Goal: Task Accomplishment & Management: Complete application form

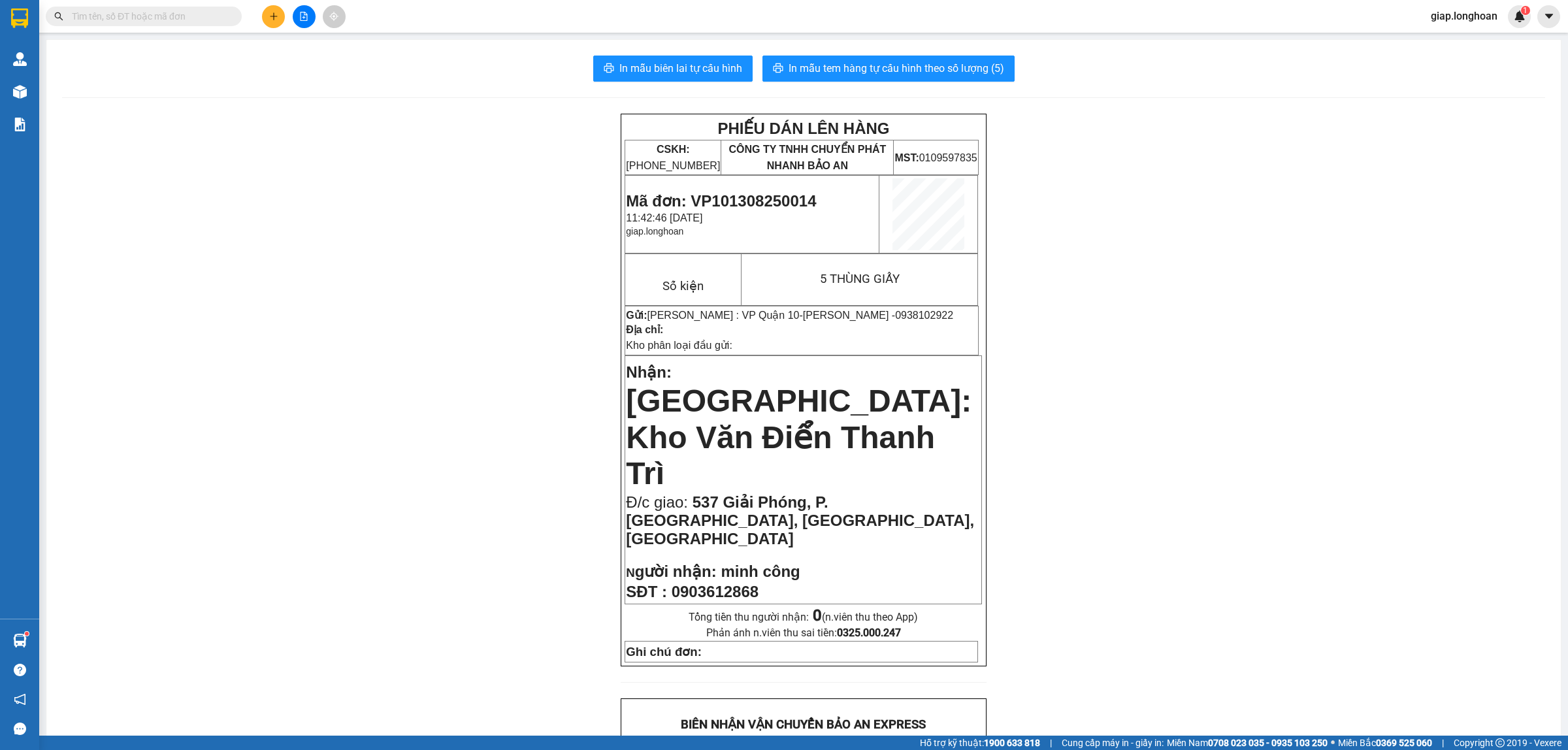
click at [265, 13] on button at bounding box center [273, 17] width 22 height 22
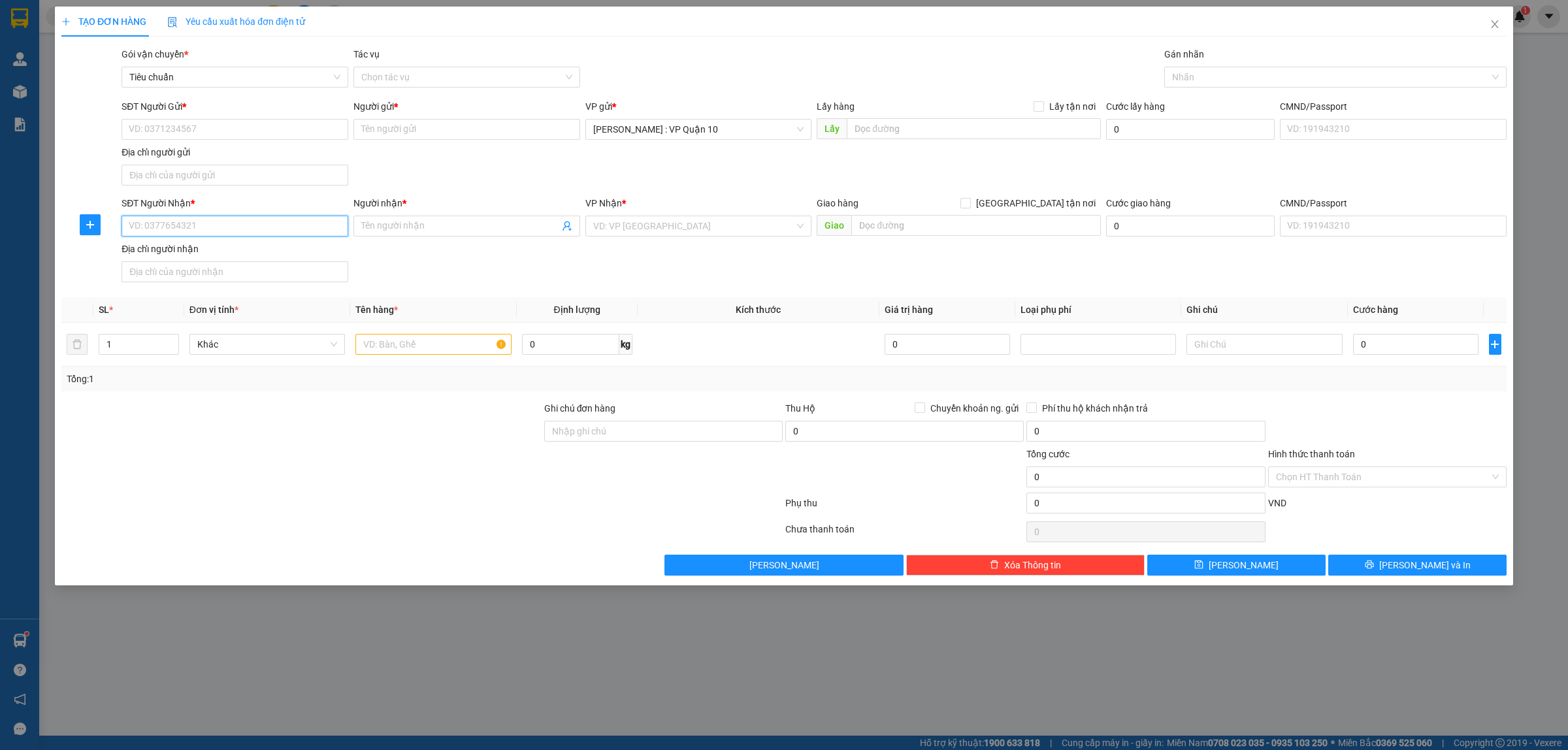
click at [172, 236] on input "SĐT Người Nhận *" at bounding box center [235, 226] width 227 height 21
click at [253, 253] on div "0988839445 - ANH QUÔNG- CÔNG TY TNHH SINH HÓA VN" at bounding box center [248, 253] width 239 height 14
type input "0988839445"
type input "ANH QUÔNG- CÔNG TY TNHH SINH HÓA VN"
type input "0988839445"
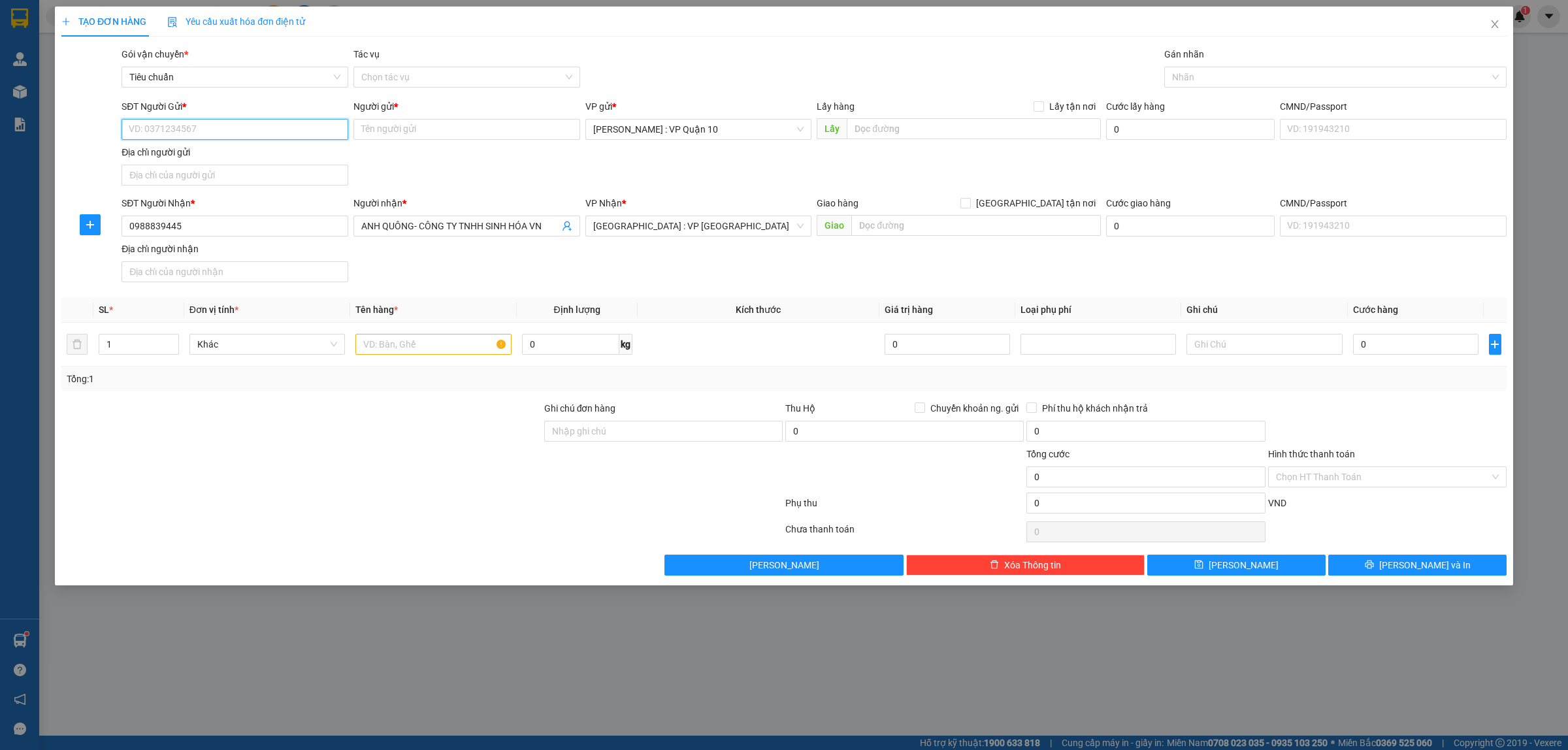
click at [245, 126] on input "SĐT Người Gửi *" at bounding box center [235, 129] width 227 height 21
click at [201, 161] on div "Địa chỉ người gửi" at bounding box center [235, 154] width 227 height 20
click at [255, 129] on input "SĐT Người Gửi *" at bounding box center [235, 129] width 227 height 21
click at [187, 198] on div "0918126266 - công đoàn" at bounding box center [234, 198] width 211 height 14
type input "0918126266"
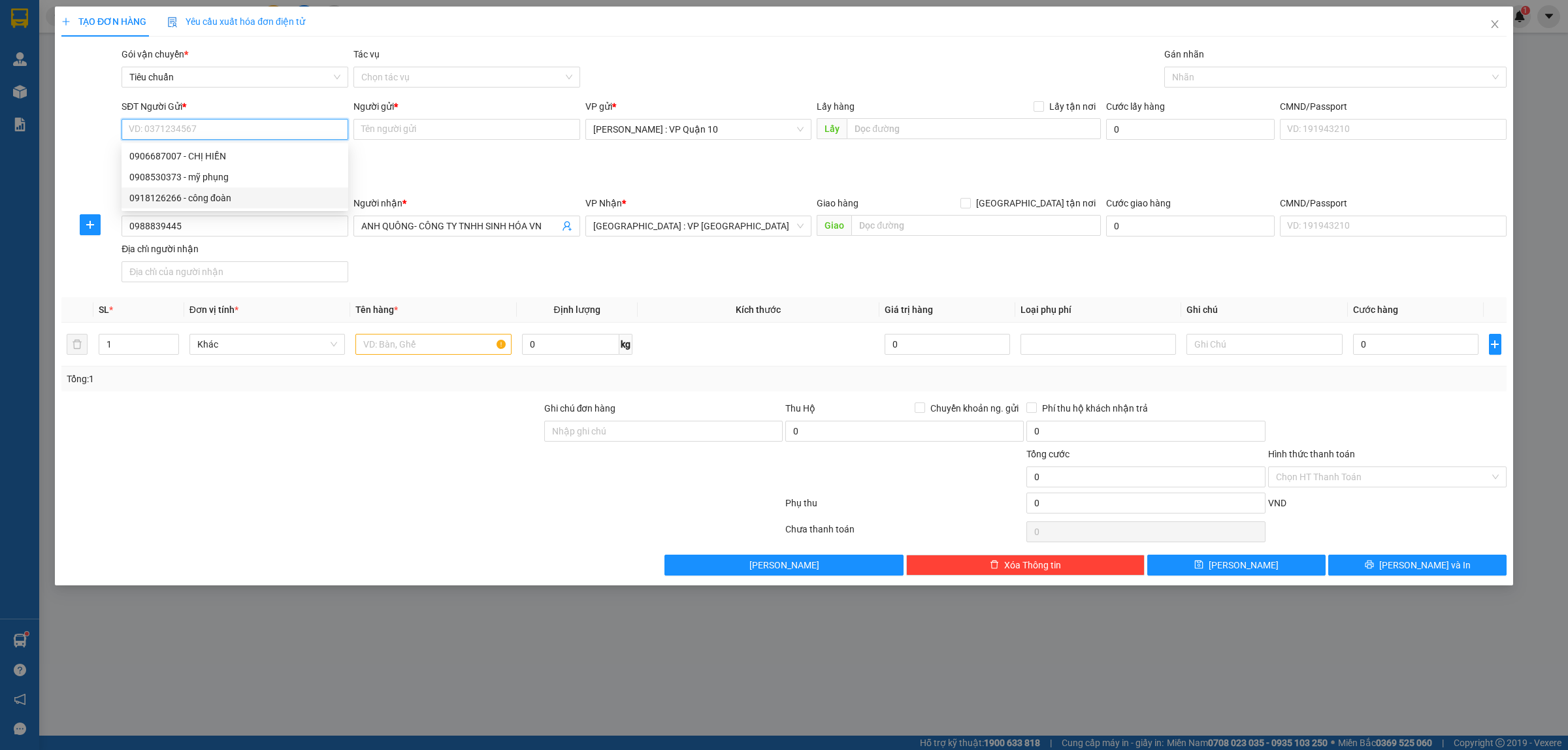
type input "công đoàn"
drag, startPoint x: 384, startPoint y: 353, endPoint x: 384, endPoint y: 344, distance: 9.0
click at [384, 349] on input "text" at bounding box center [433, 345] width 155 height 21
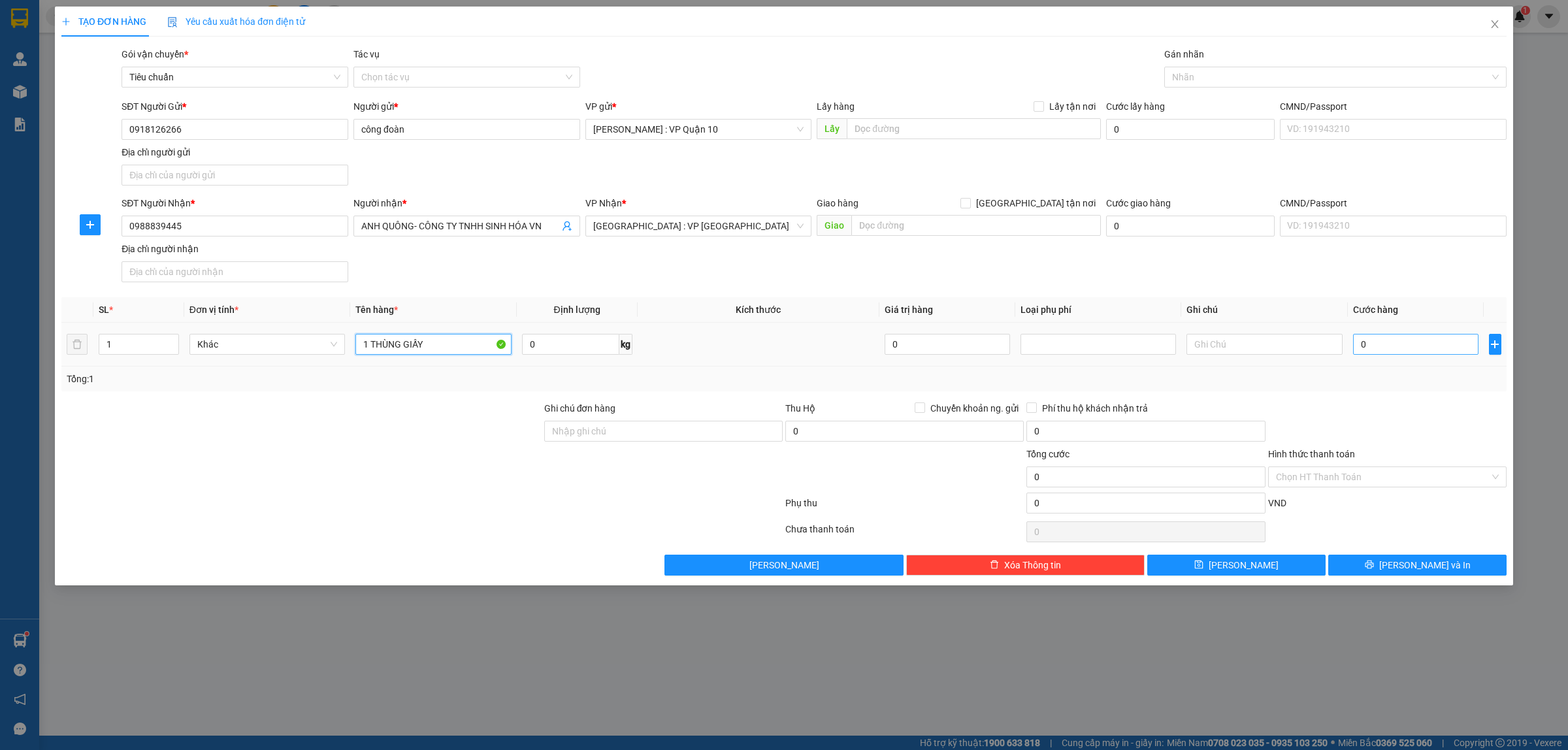
type input "1 THÙNG GIẤY"
click at [1416, 352] on input "0" at bounding box center [1416, 345] width 125 height 21
type input "70"
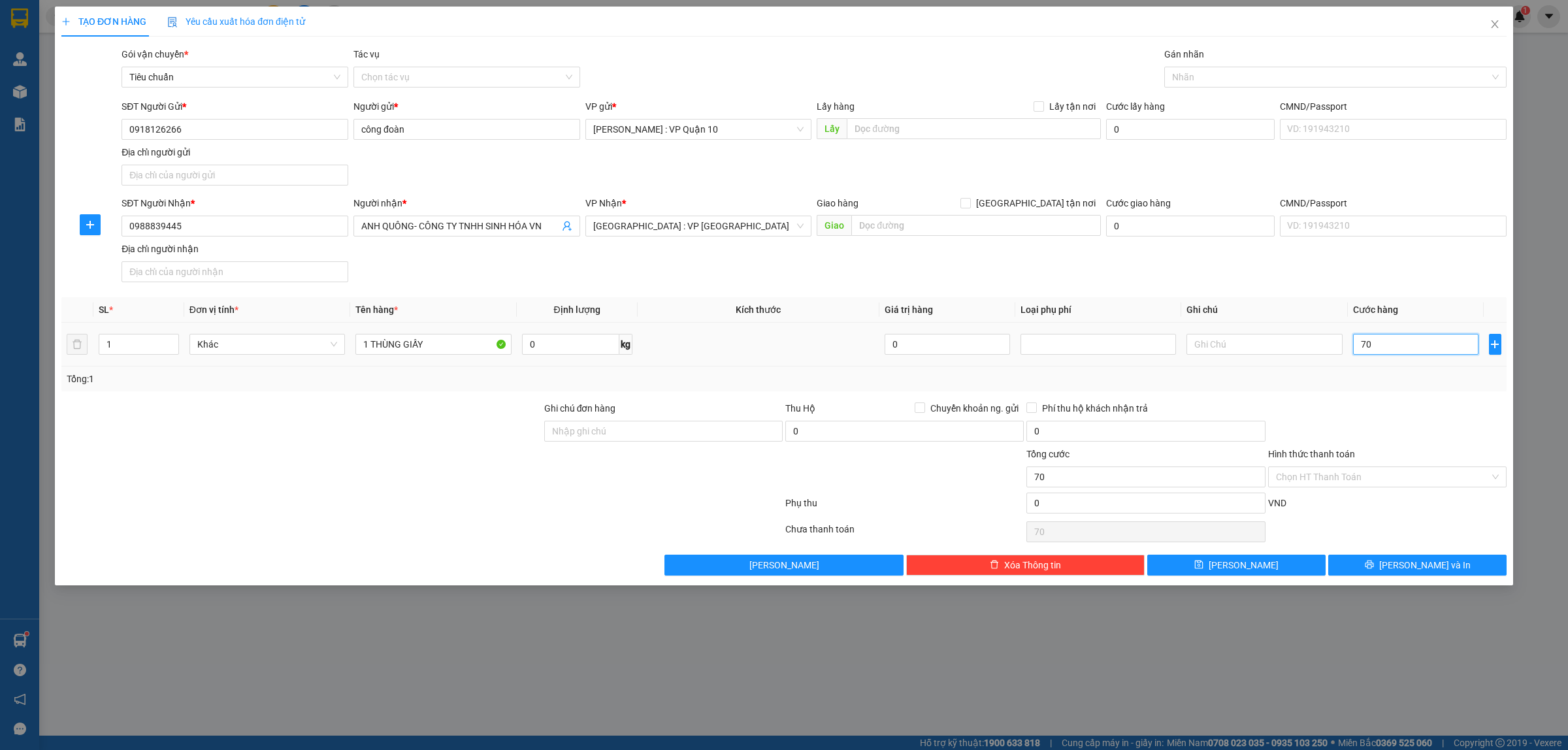
type input "700"
type input "7.000"
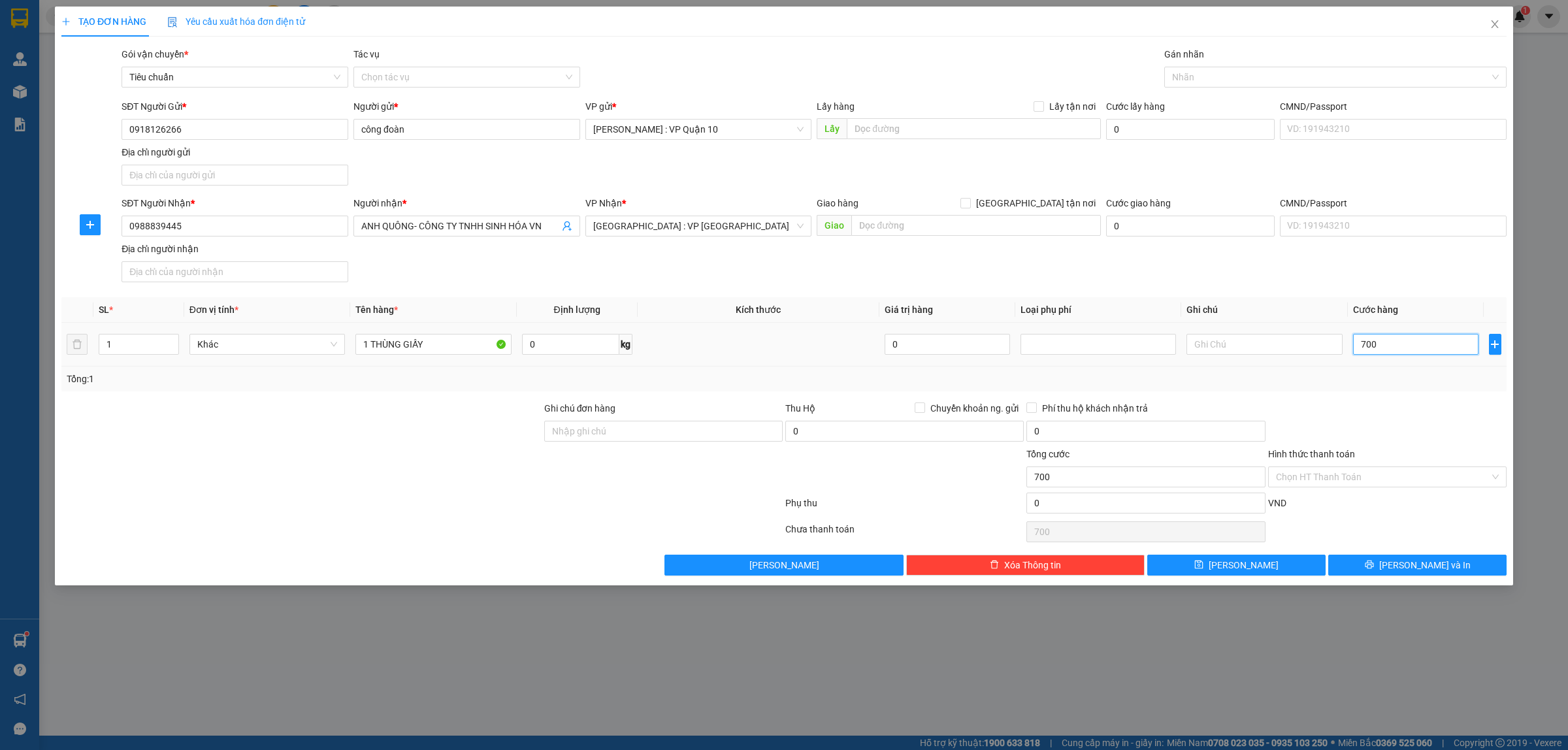
type input "7.000"
type input "70.000"
type input "700.000"
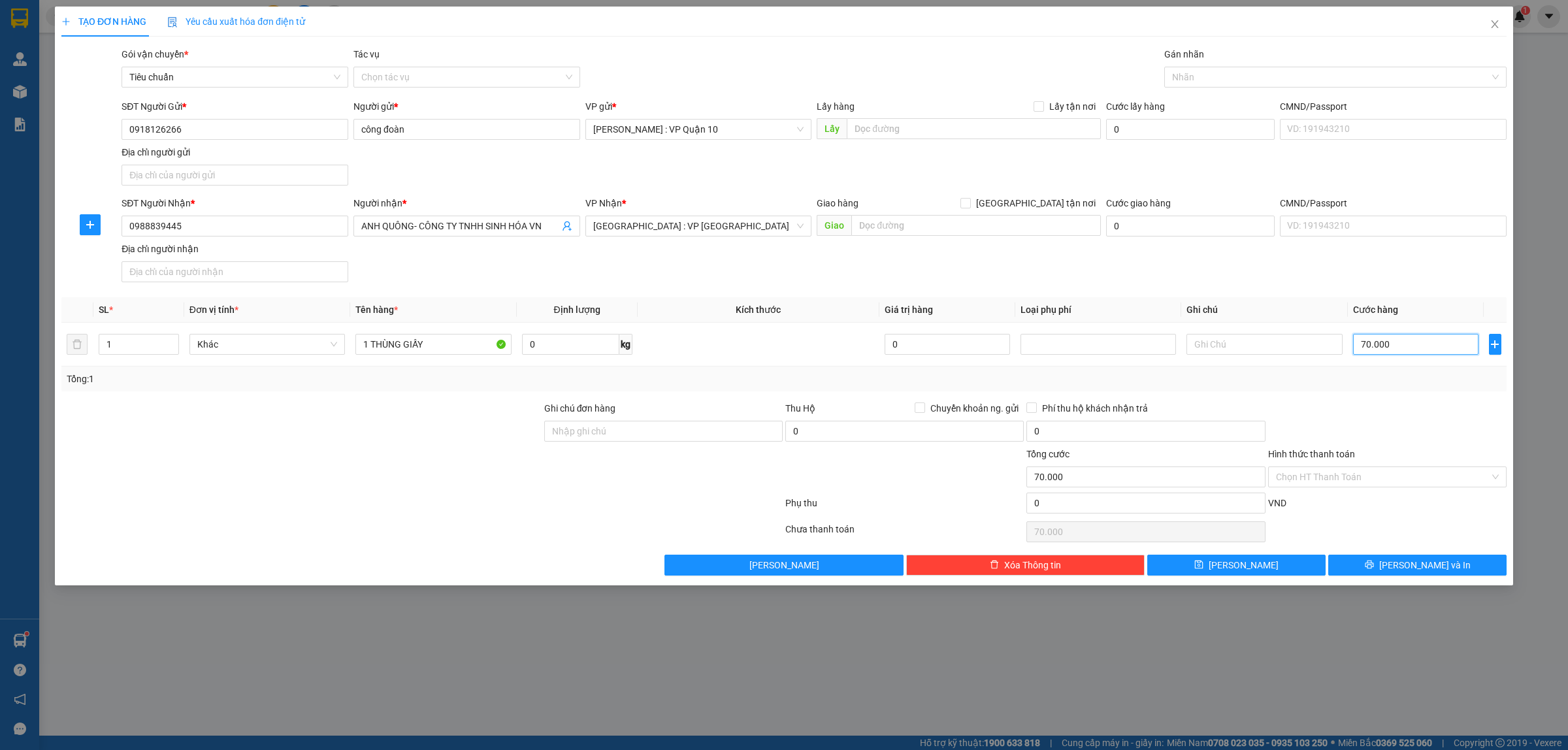
type input "700.000"
type input "70.000"
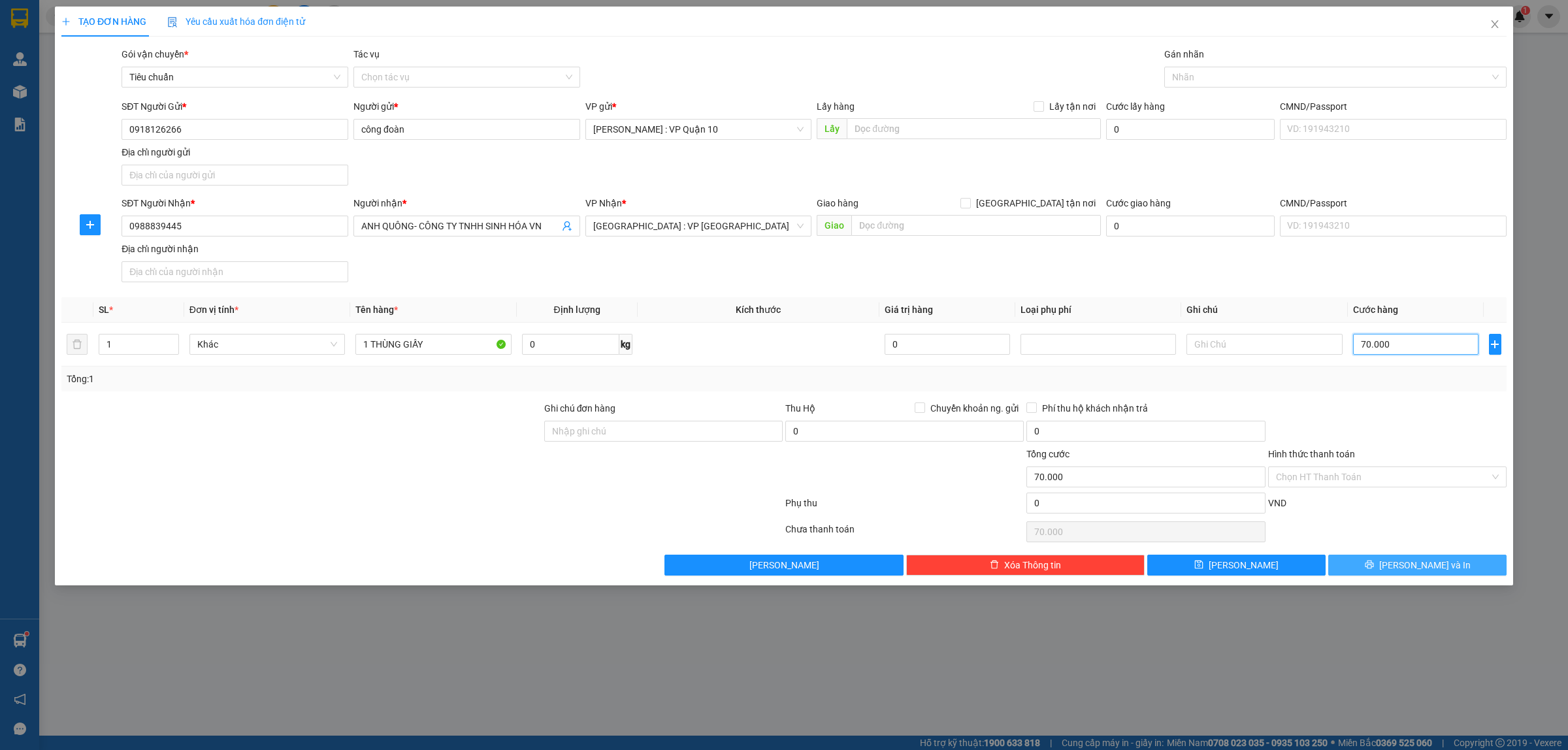
type input "70.000"
click at [1370, 573] on button "[PERSON_NAME] và In" at bounding box center [1417, 566] width 179 height 21
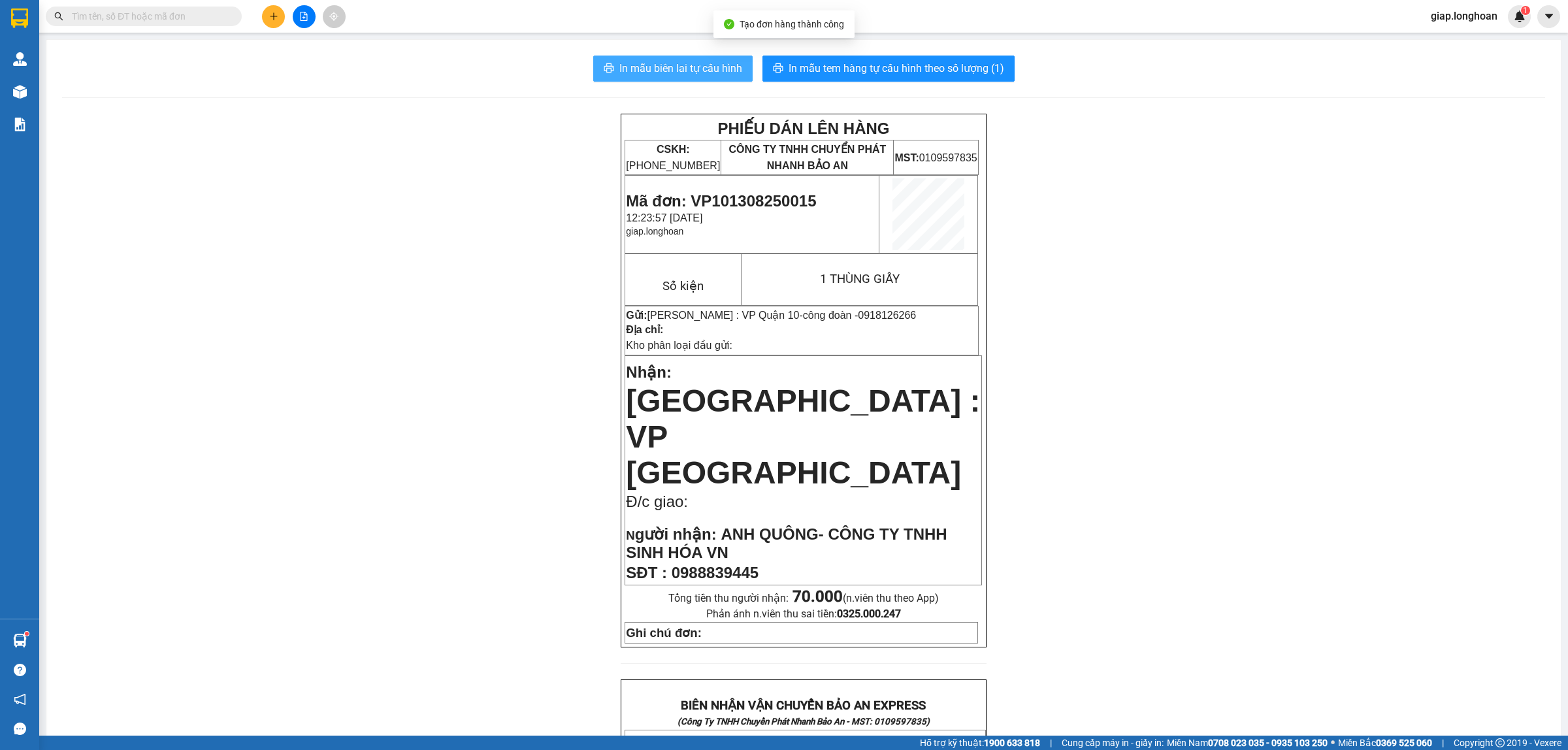
click at [684, 66] on span "In mẫu biên lai tự cấu hình" at bounding box center [681, 67] width 123 height 16
click at [838, 62] on span "In mẫu tem hàng tự cấu hình theo số lượng (1)" at bounding box center [896, 67] width 215 height 16
drag, startPoint x: 402, startPoint y: 551, endPoint x: 394, endPoint y: 541, distance: 12.8
click at [402, 551] on div "PHIẾU DÁN LÊN HÀNG CSKH: 1900.06.88.33 CÔNG TY TNHH CHUYỂN PHÁT NHANH BẢO AN MS…" at bounding box center [803, 728] width 1483 height 1230
click at [274, 13] on icon "plus" at bounding box center [274, 17] width 9 height 9
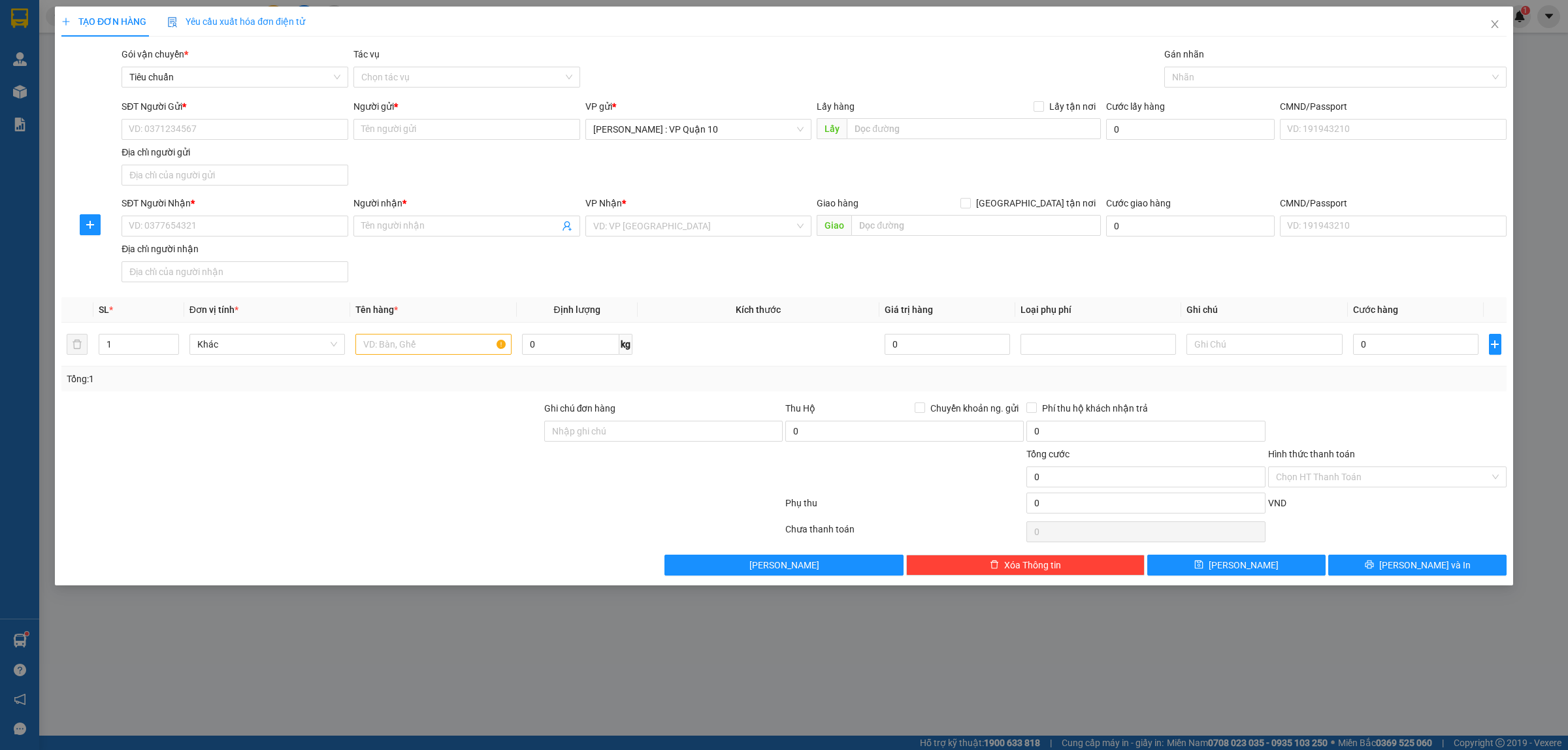
click at [354, 475] on div at bounding box center [301, 469] width 483 height 46
drag, startPoint x: 151, startPoint y: 222, endPoint x: 158, endPoint y: 223, distance: 7.1
click at [151, 221] on input "SĐT Người Nhận *" at bounding box center [235, 226] width 227 height 21
type input "0336420343"
click at [423, 230] on input "Người nhận *" at bounding box center [460, 226] width 198 height 14
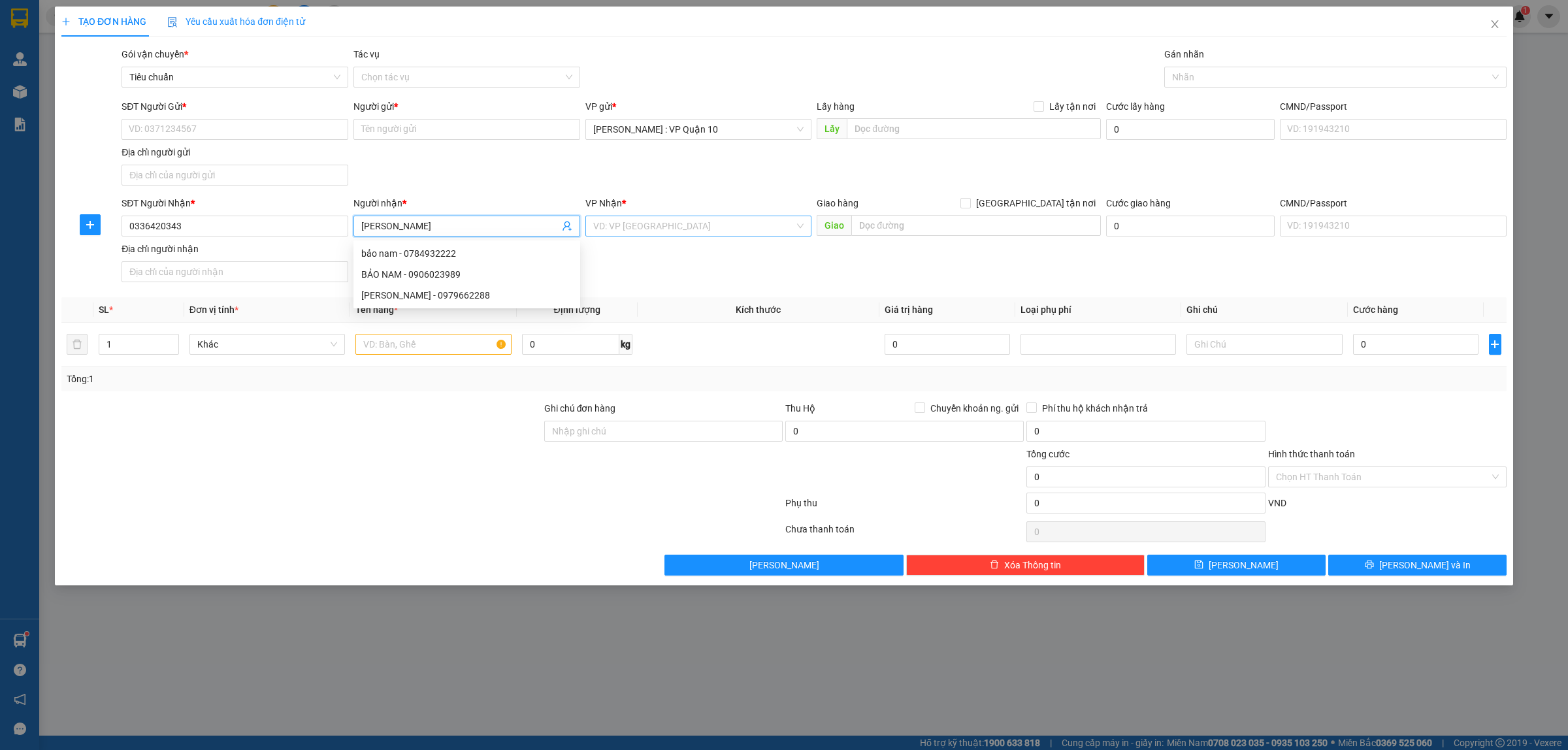
type input "[PERSON_NAME]"
click at [665, 230] on input "search" at bounding box center [695, 226] width 202 height 20
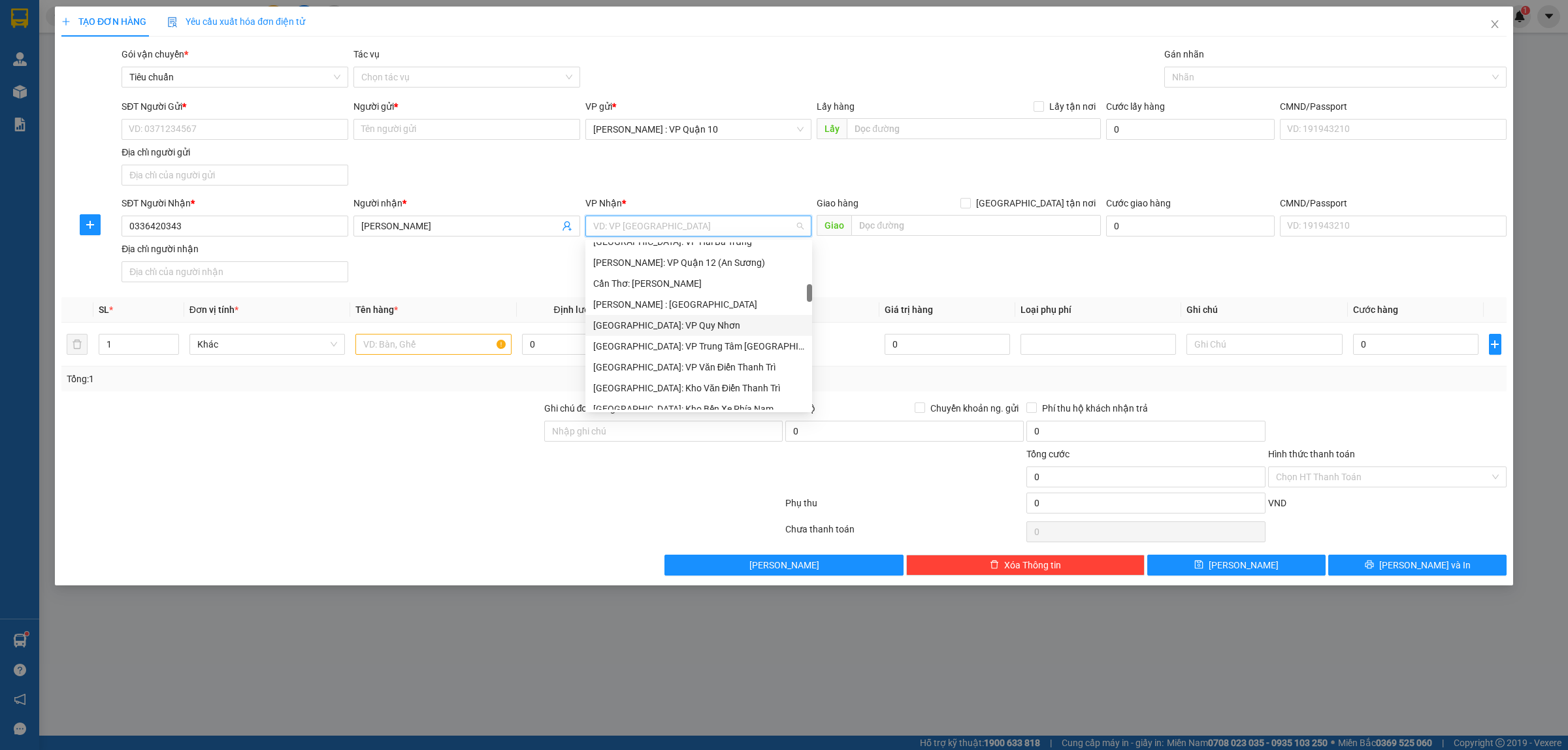
scroll to position [490, 0]
drag, startPoint x: 715, startPoint y: 329, endPoint x: 892, endPoint y: 243, distance: 196.8
click at [716, 329] on div "[GEOGRAPHIC_DATA]: Kho Bến Xe Phía Nam" at bounding box center [698, 327] width 211 height 14
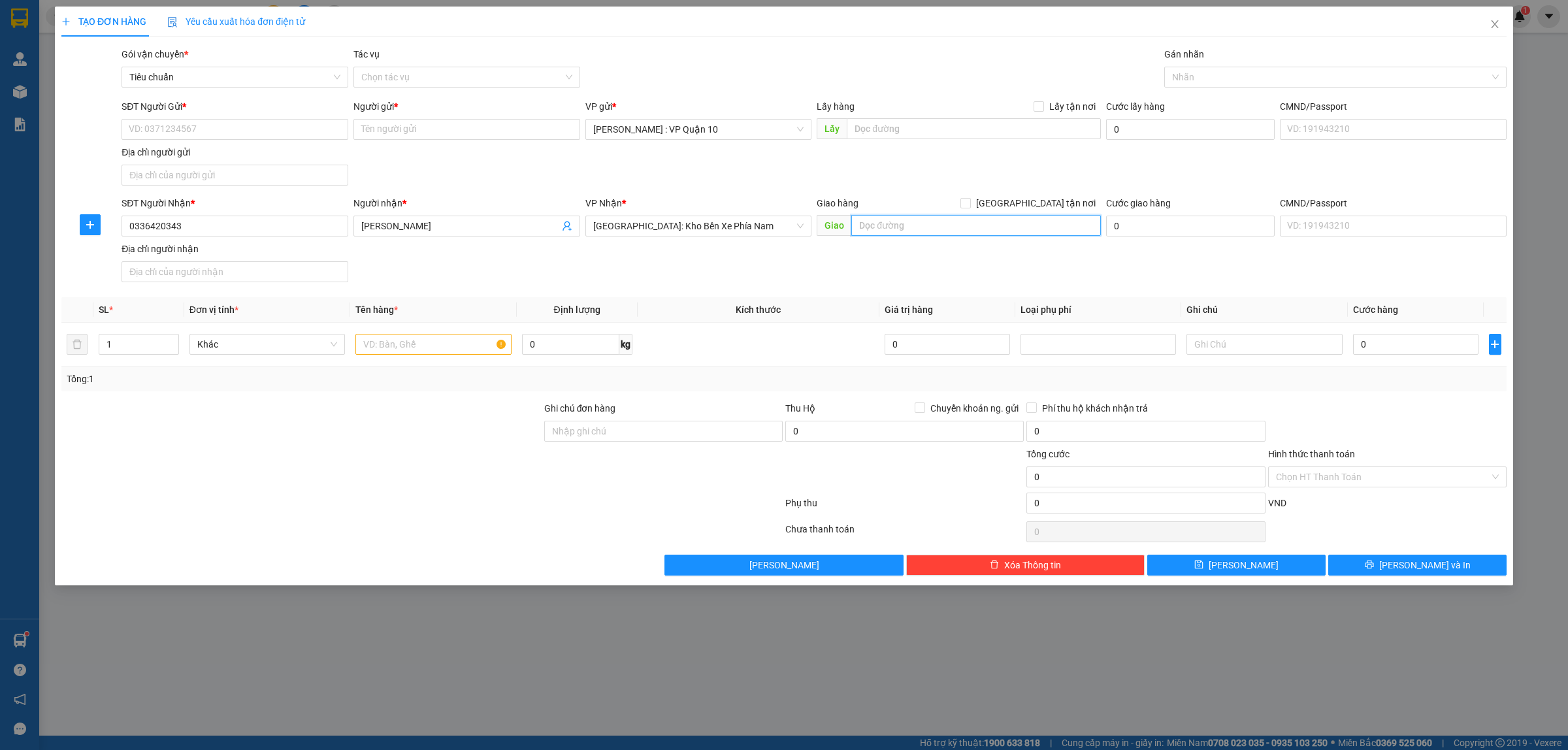
drag, startPoint x: 930, startPoint y: 230, endPoint x: 929, endPoint y: 220, distance: 10.0
click at [930, 229] on input "text" at bounding box center [975, 226] width 250 height 21
type input "HẺM 02 ĐƯỜNG BỬU ĐÓA - P, PHƯỚC LONG - NHA TRANG - KHÁNH HÒA"
click at [970, 203] on input "[GEOGRAPHIC_DATA] tận nơi" at bounding box center [965, 202] width 9 height 9
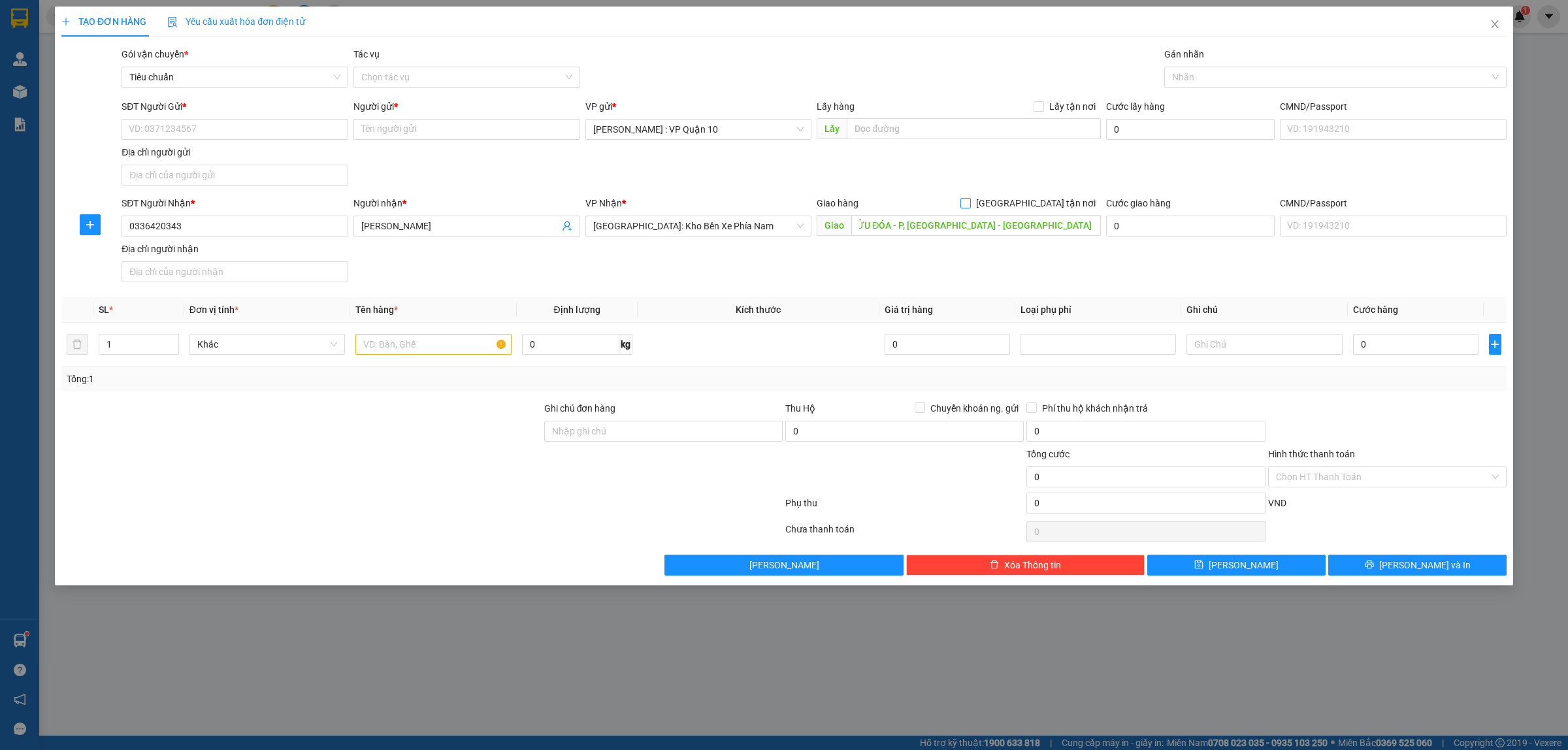
checkbox input "true"
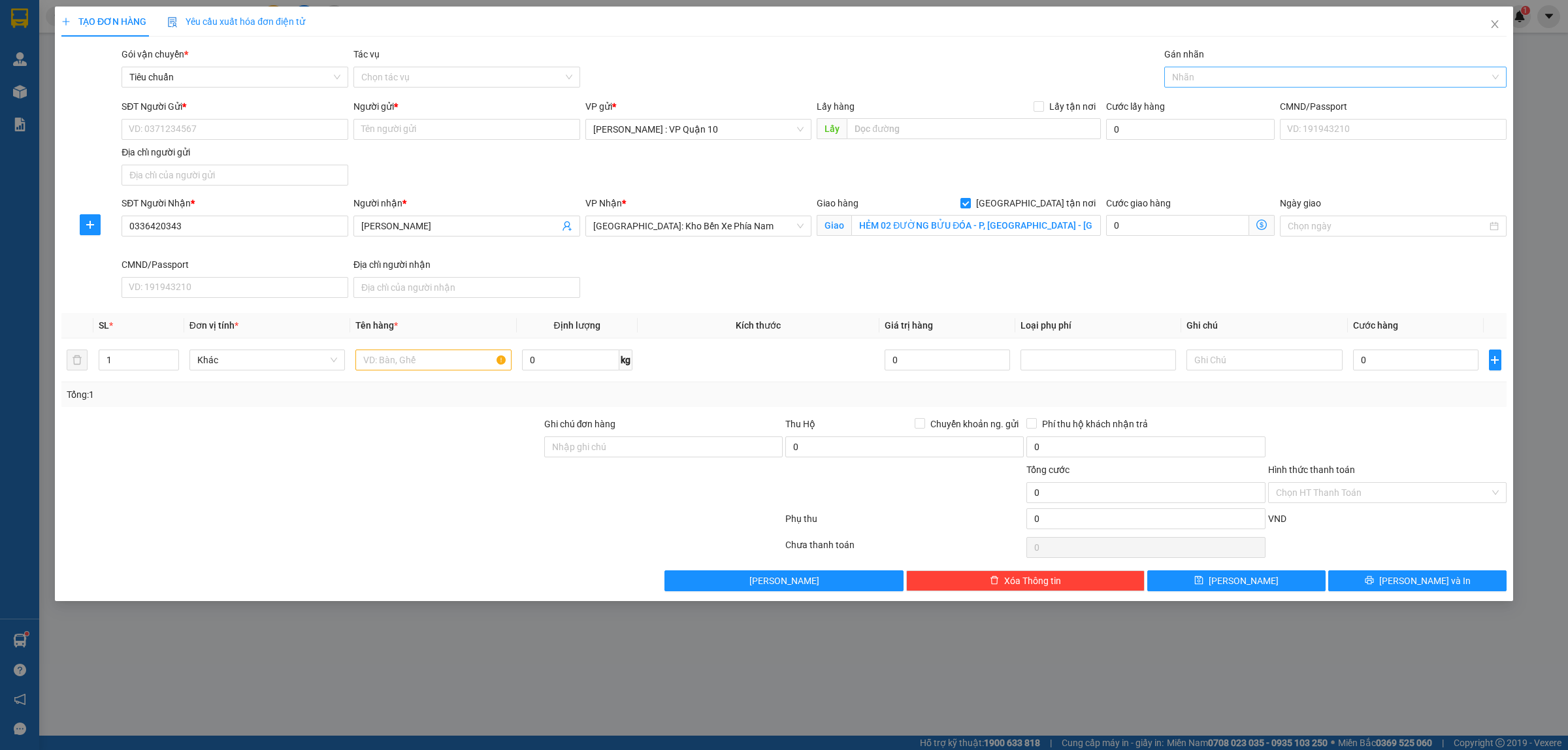
click at [1197, 82] on div at bounding box center [1328, 77] width 323 height 16
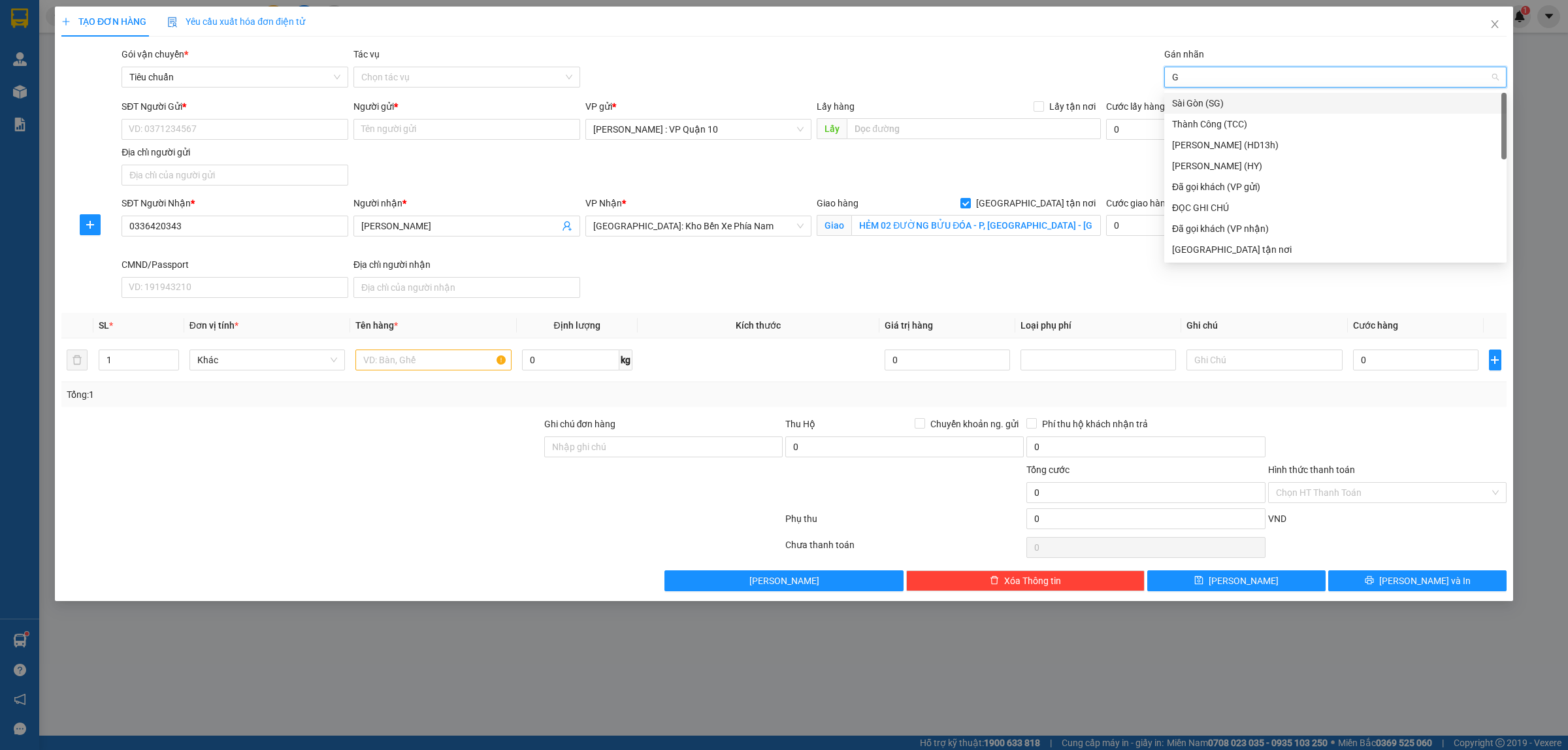
type input "GI"
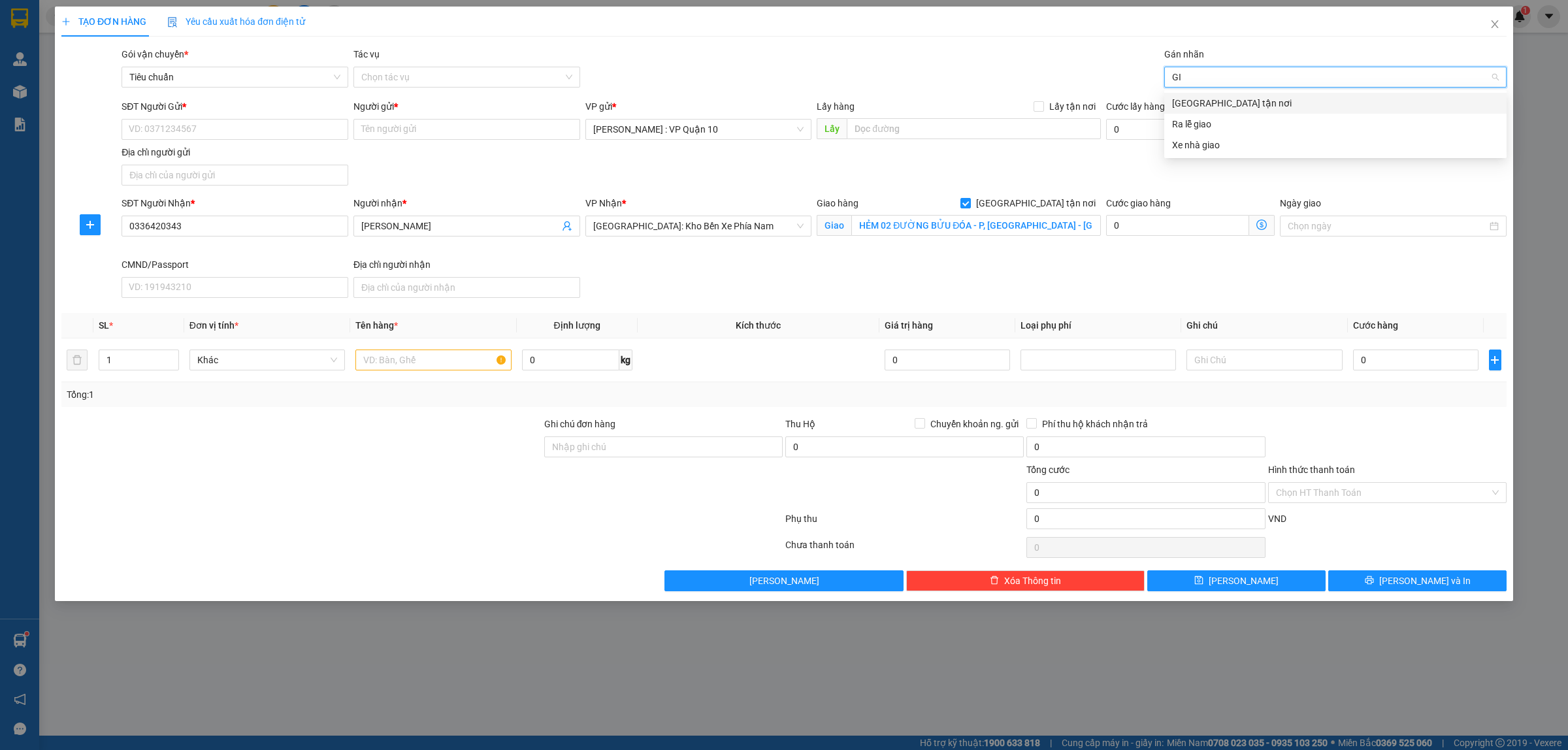
drag, startPoint x: 1206, startPoint y: 96, endPoint x: 1021, endPoint y: 48, distance: 191.1
click at [1200, 95] on div "[GEOGRAPHIC_DATA] tận nơi" at bounding box center [1336, 103] width 343 height 21
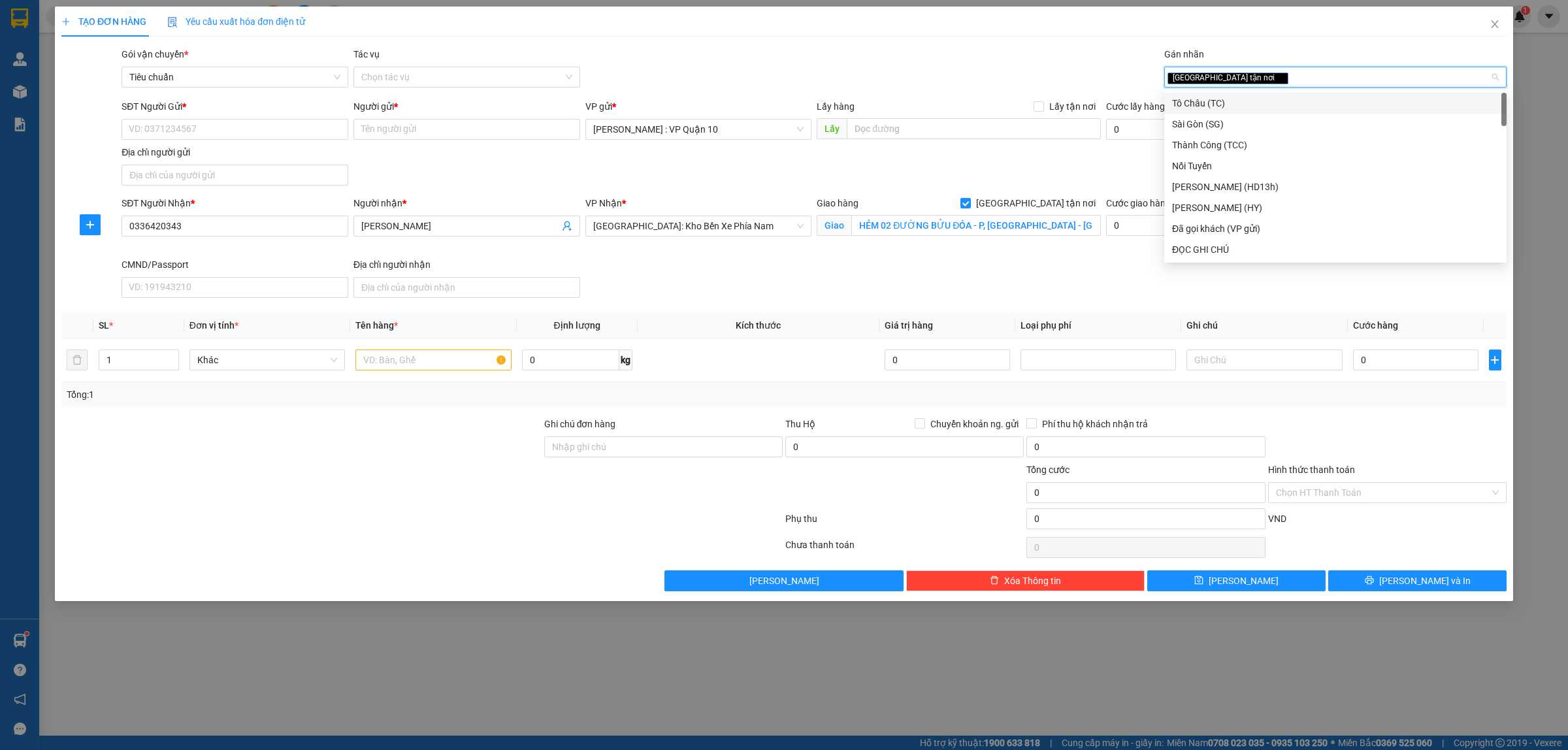
drag, startPoint x: 1021, startPoint y: 48, endPoint x: 1024, endPoint y: 54, distance: 6.7
click at [1020, 49] on div "Gói vận chuyển * Tiêu chuẩn Tác vụ Chọn tác vụ Gán nhãn Giao tận nơi" at bounding box center [813, 69] width 1390 height 46
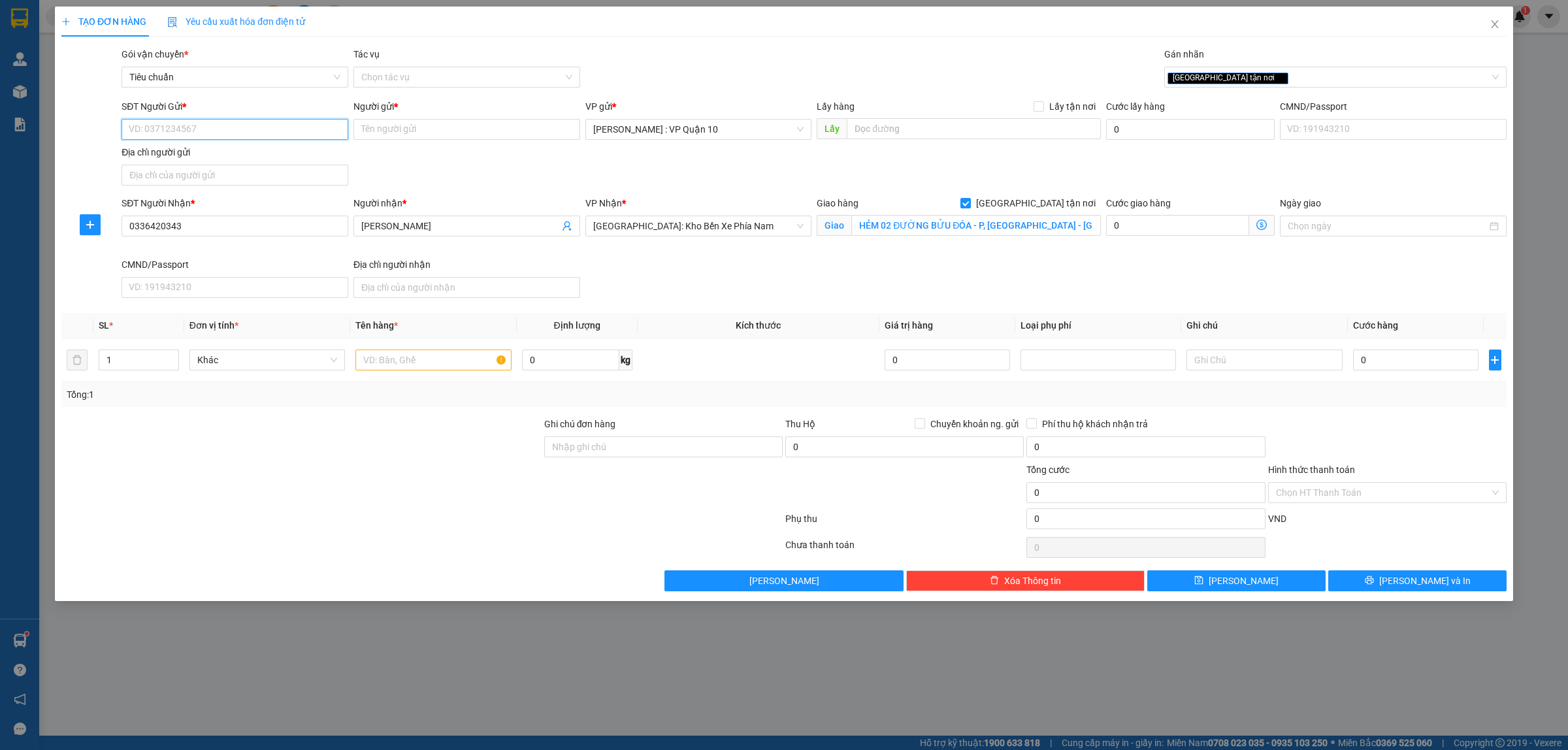
click at [182, 131] on input "SĐT Người Gửi *" at bounding box center [235, 129] width 227 height 21
type input "0968645177"
click at [384, 125] on input "Người gửi *" at bounding box center [467, 129] width 227 height 21
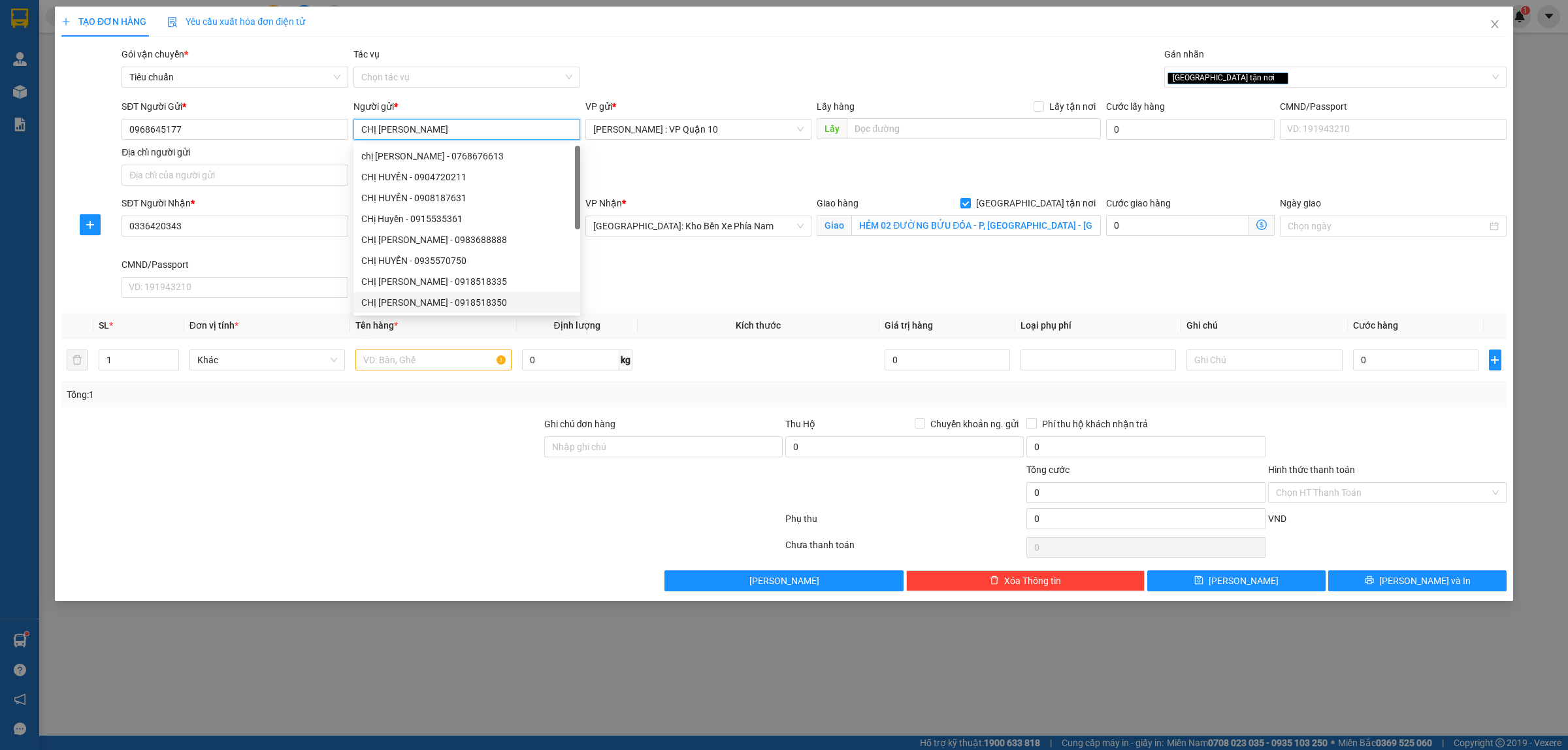
type input "CHỊ [PERSON_NAME]"
drag, startPoint x: 354, startPoint y: 493, endPoint x: 138, endPoint y: 384, distance: 241.9
click at [334, 486] on div at bounding box center [301, 485] width 483 height 46
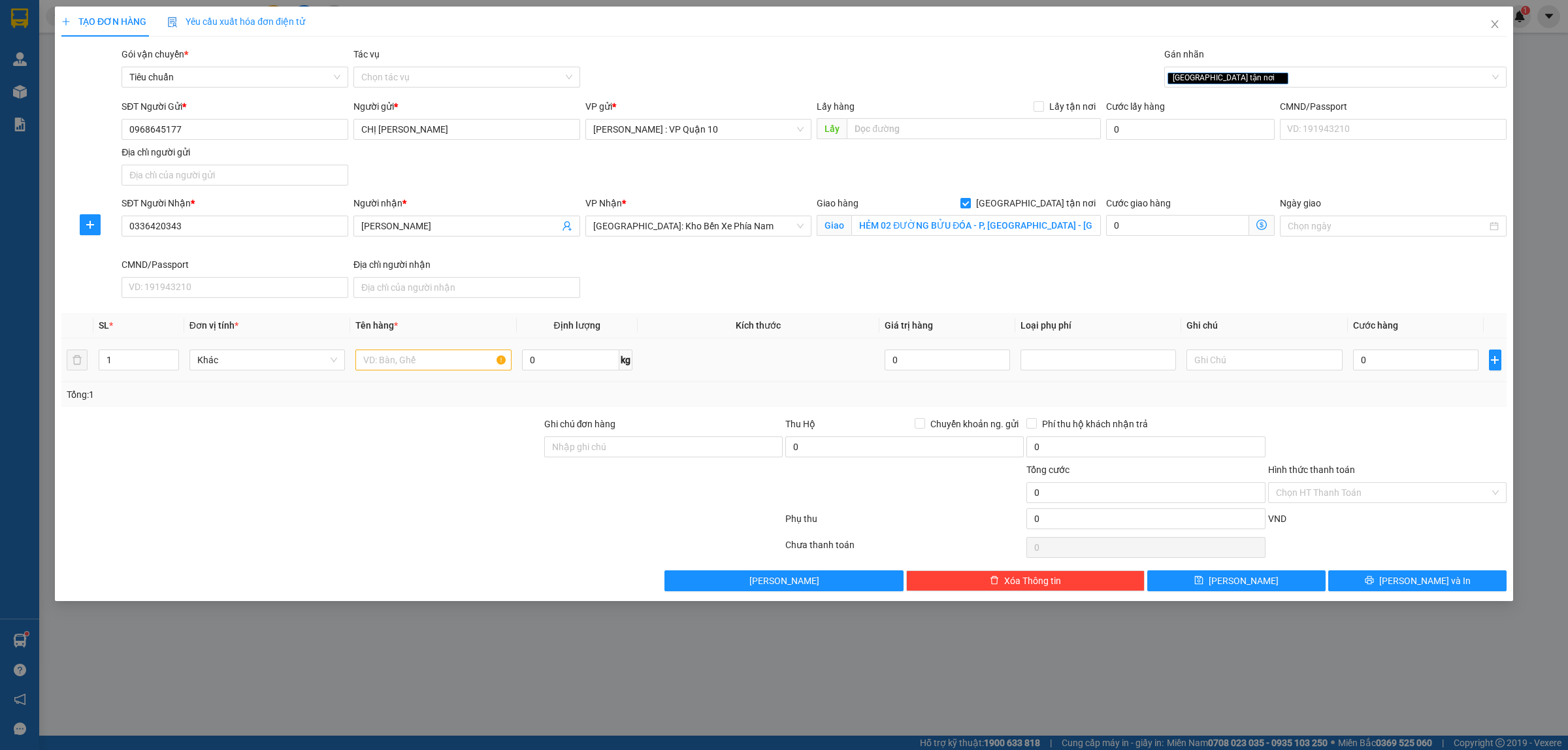
click at [133, 375] on td "1" at bounding box center [139, 360] width 91 height 44
click at [128, 369] on input "1" at bounding box center [139, 360] width 79 height 20
type input "6"
click at [405, 360] on input "text" at bounding box center [433, 360] width 155 height 21
type input "6 THÙNG GIẤY BOC BE"
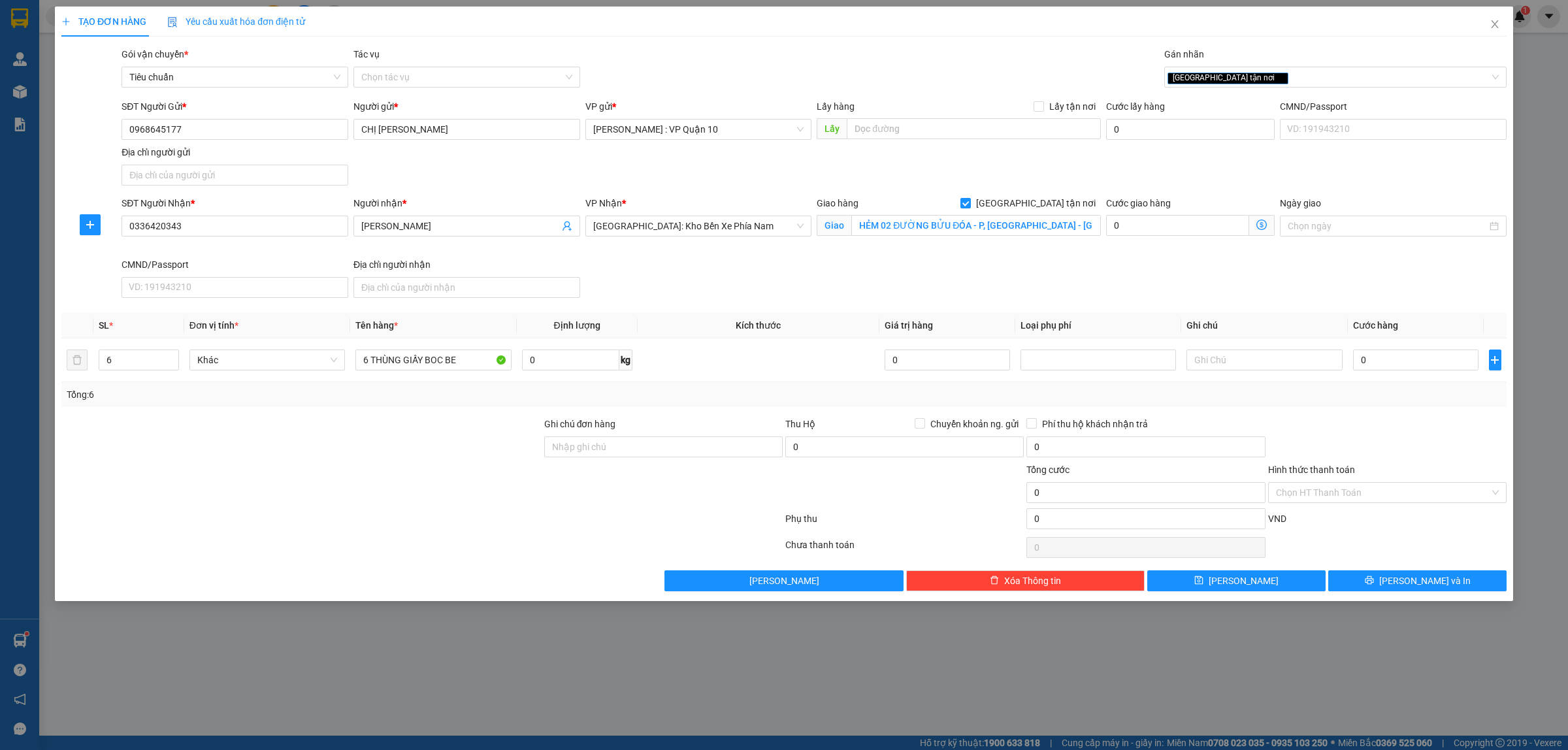
drag, startPoint x: 412, startPoint y: 515, endPoint x: 464, endPoint y: 500, distance: 54.1
click at [422, 514] on div at bounding box center [421, 522] width 724 height 26
drag, startPoint x: 637, startPoint y: 446, endPoint x: 745, endPoint y: 459, distance: 108.8
click at [652, 447] on input "Ghi chú đơn hàng" at bounding box center [663, 447] width 239 height 21
type input "hàng k bao bể vỡ hư hỏng"
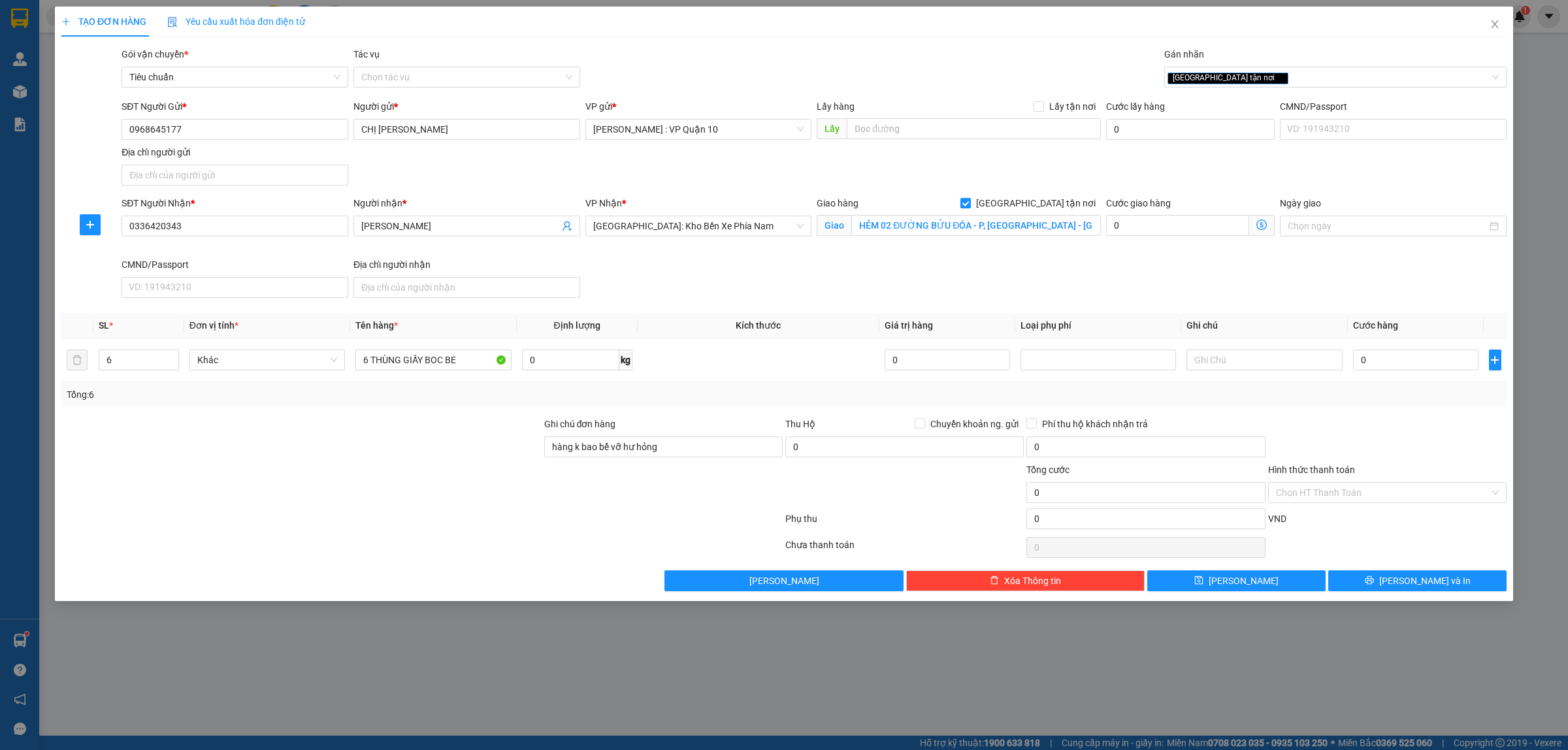
click at [1384, 428] on div at bounding box center [1387, 439] width 242 height 46
click at [649, 521] on div at bounding box center [421, 522] width 724 height 26
click at [918, 427] on input "Chuyển khoản ng. gửi" at bounding box center [919, 423] width 9 height 9
checkbox input "true"
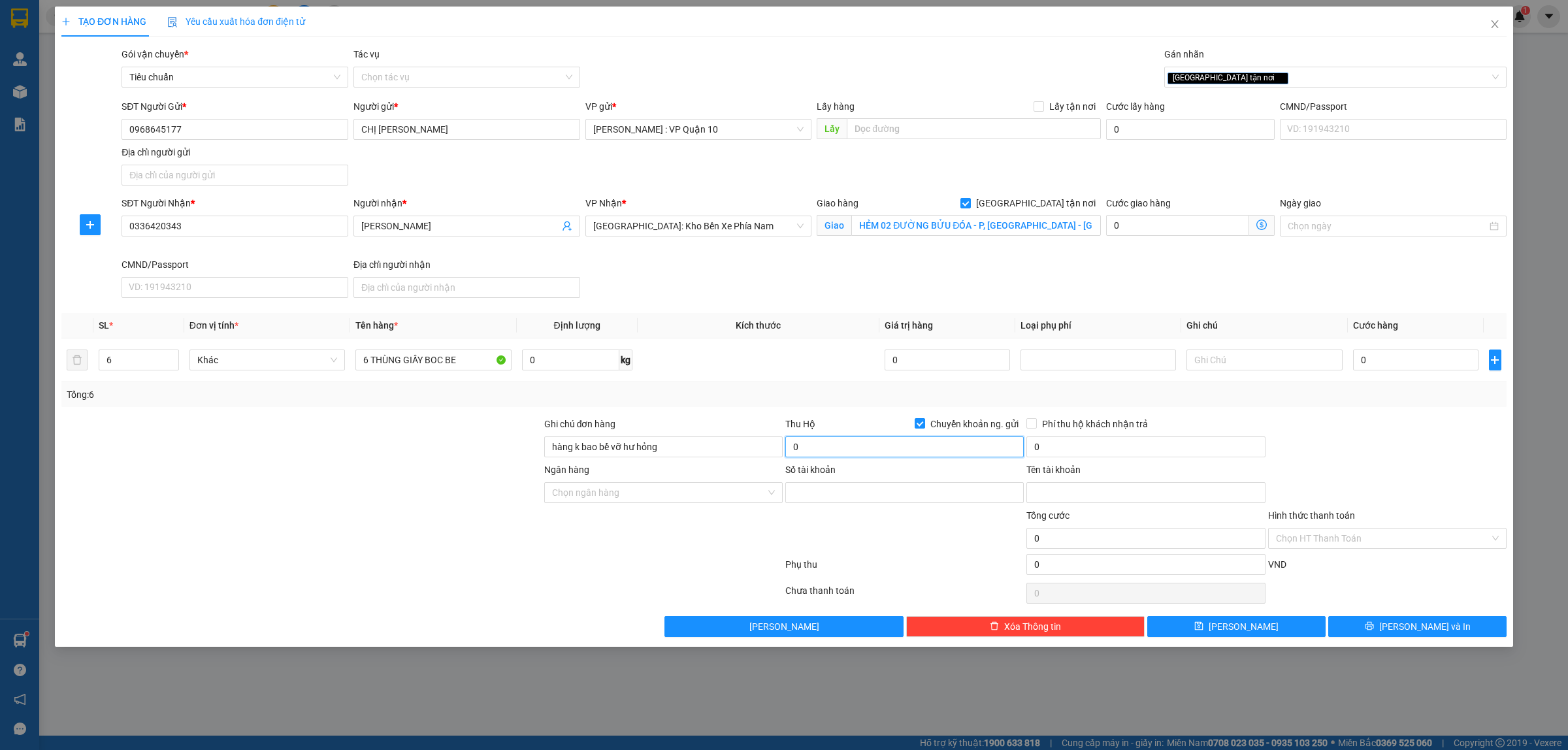
click at [866, 452] on input "0" at bounding box center [904, 447] width 239 height 21
type input "11.660.000"
click at [836, 493] on input "Số tài khoản" at bounding box center [904, 493] width 239 height 21
type input "33025237"
click at [595, 501] on input "Ngân hàng" at bounding box center [659, 493] width 213 height 20
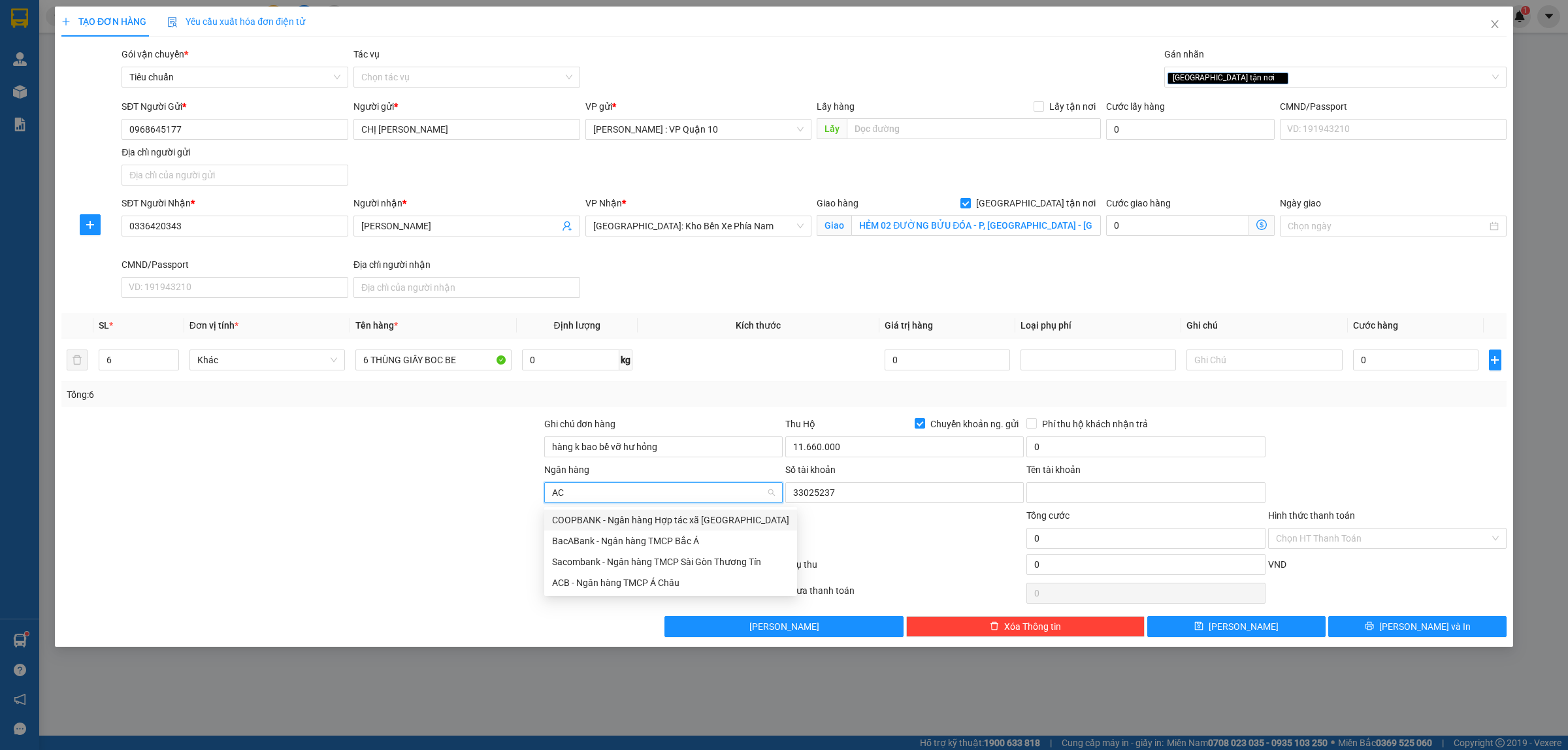
type input "ACB"
drag, startPoint x: 590, startPoint y: 522, endPoint x: 847, endPoint y: 516, distance: 257.1
click at [592, 522] on div "ACB - Ngân hàng TMCP Á Châu" at bounding box center [664, 520] width 223 height 14
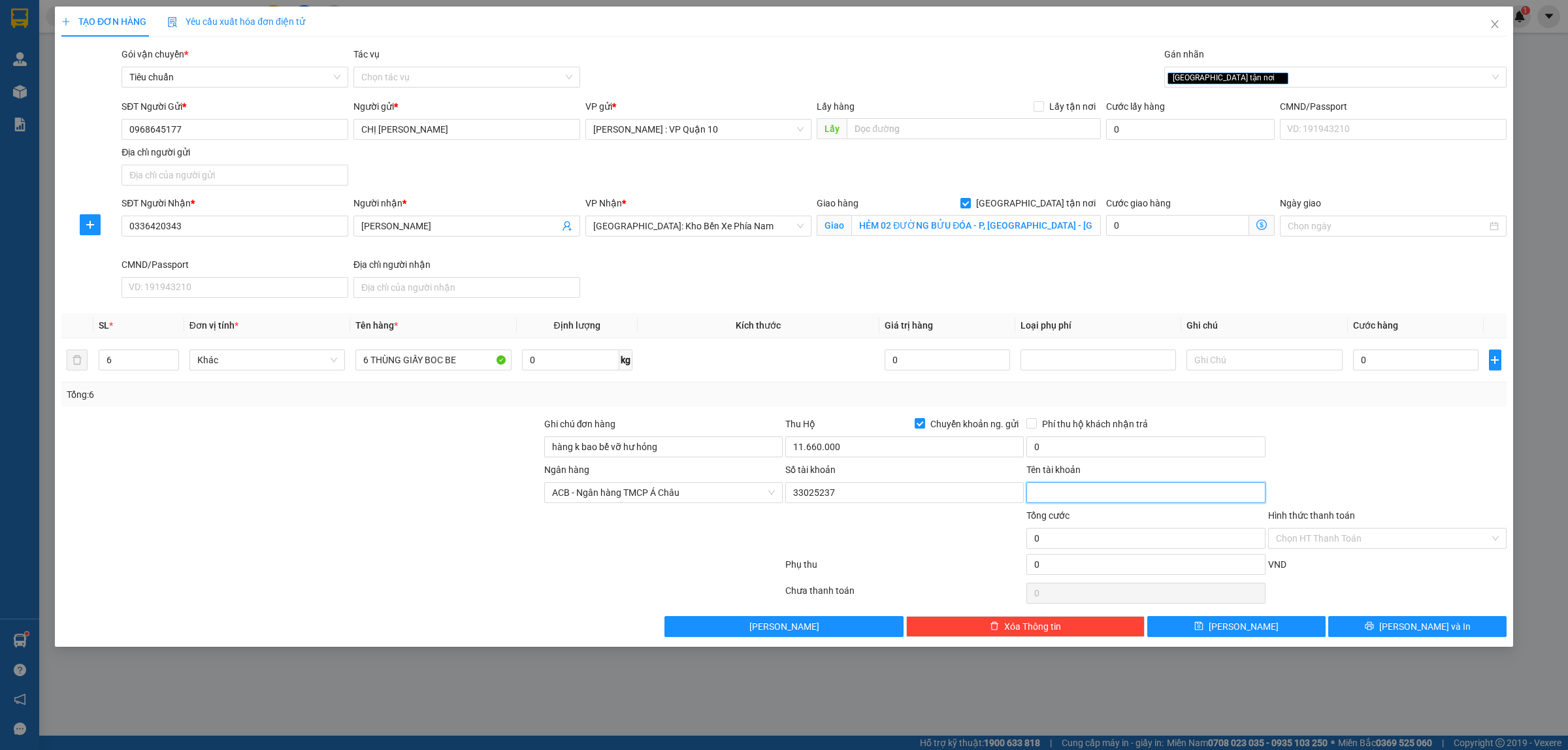
click at [1062, 494] on input "Tên tài khoản" at bounding box center [1146, 493] width 239 height 21
type input "HOÀNG THỊ NGỌC HUYỀN"
click at [1413, 463] on div at bounding box center [1387, 439] width 242 height 46
type input "30.000"
click at [488, 506] on form "Ghi chú đơn hàng hàng k bao bể vỡ hư hỏng Thu Hộ Chuyển khoản ng. gửi 11.660.00…" at bounding box center [784, 498] width 1445 height 163
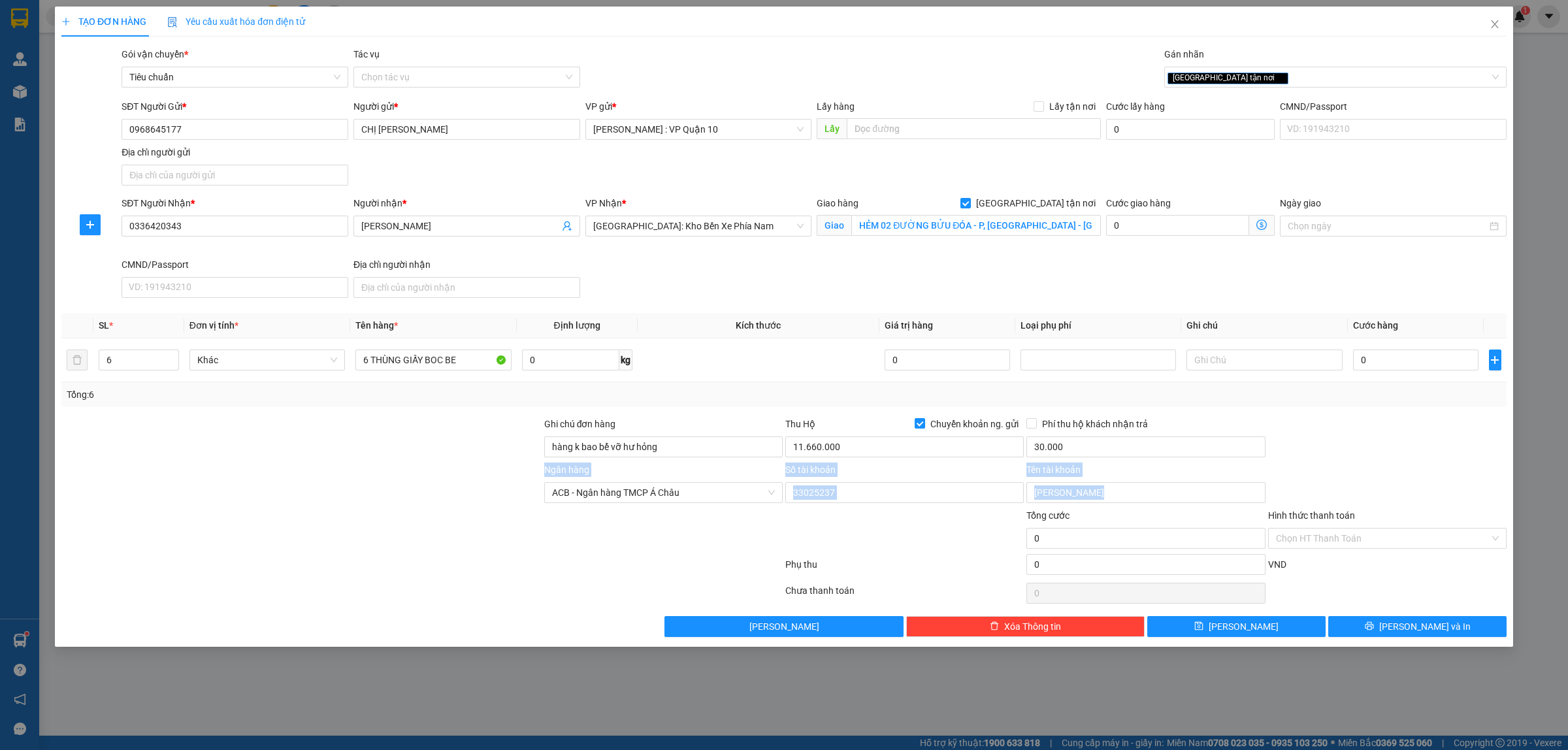
click at [359, 504] on div at bounding box center [301, 485] width 483 height 46
click at [440, 491] on div at bounding box center [301, 485] width 483 height 46
click at [1405, 429] on div at bounding box center [1387, 439] width 242 height 46
click at [1441, 362] on input "0" at bounding box center [1416, 360] width 125 height 21
type input "60"
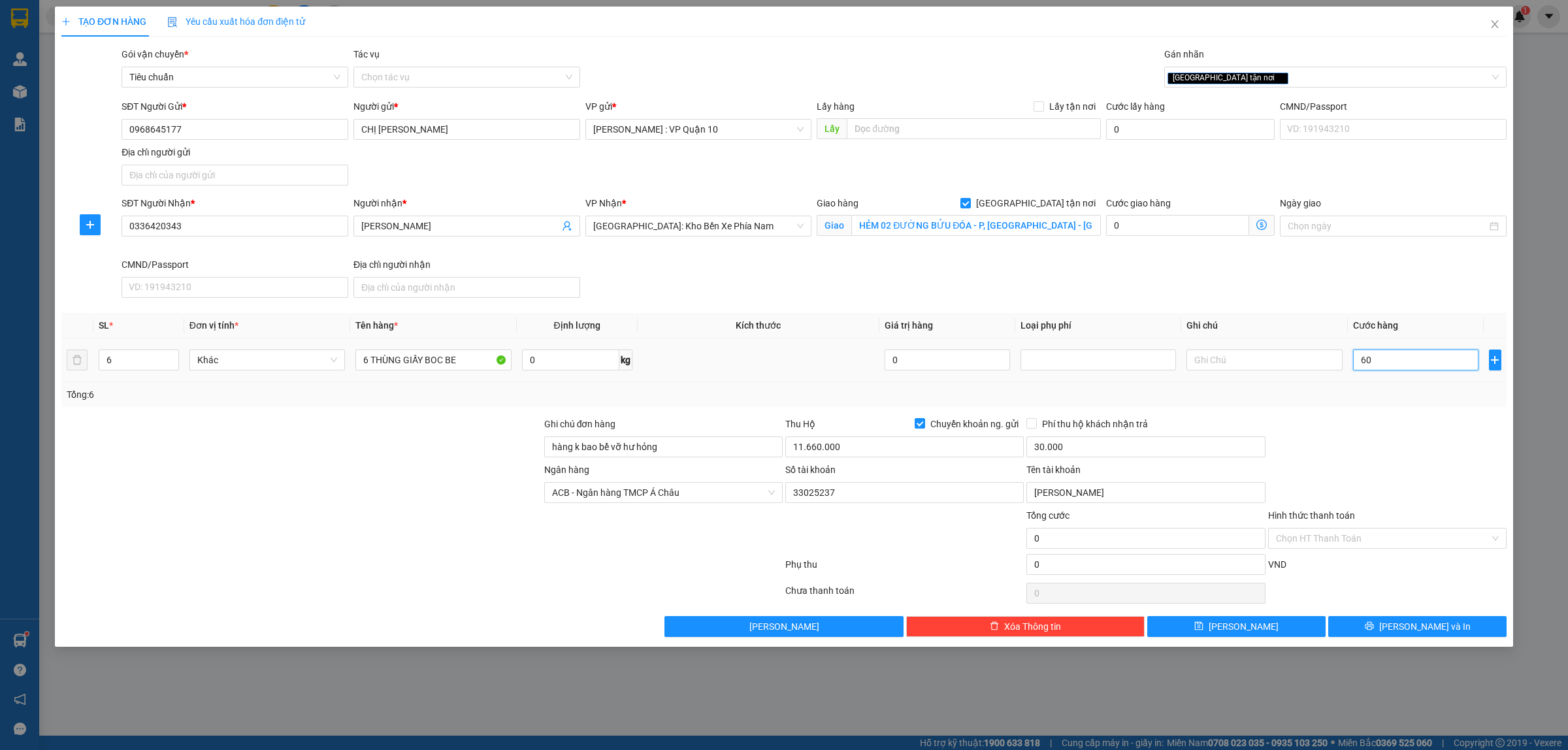
type input "60"
type input "600"
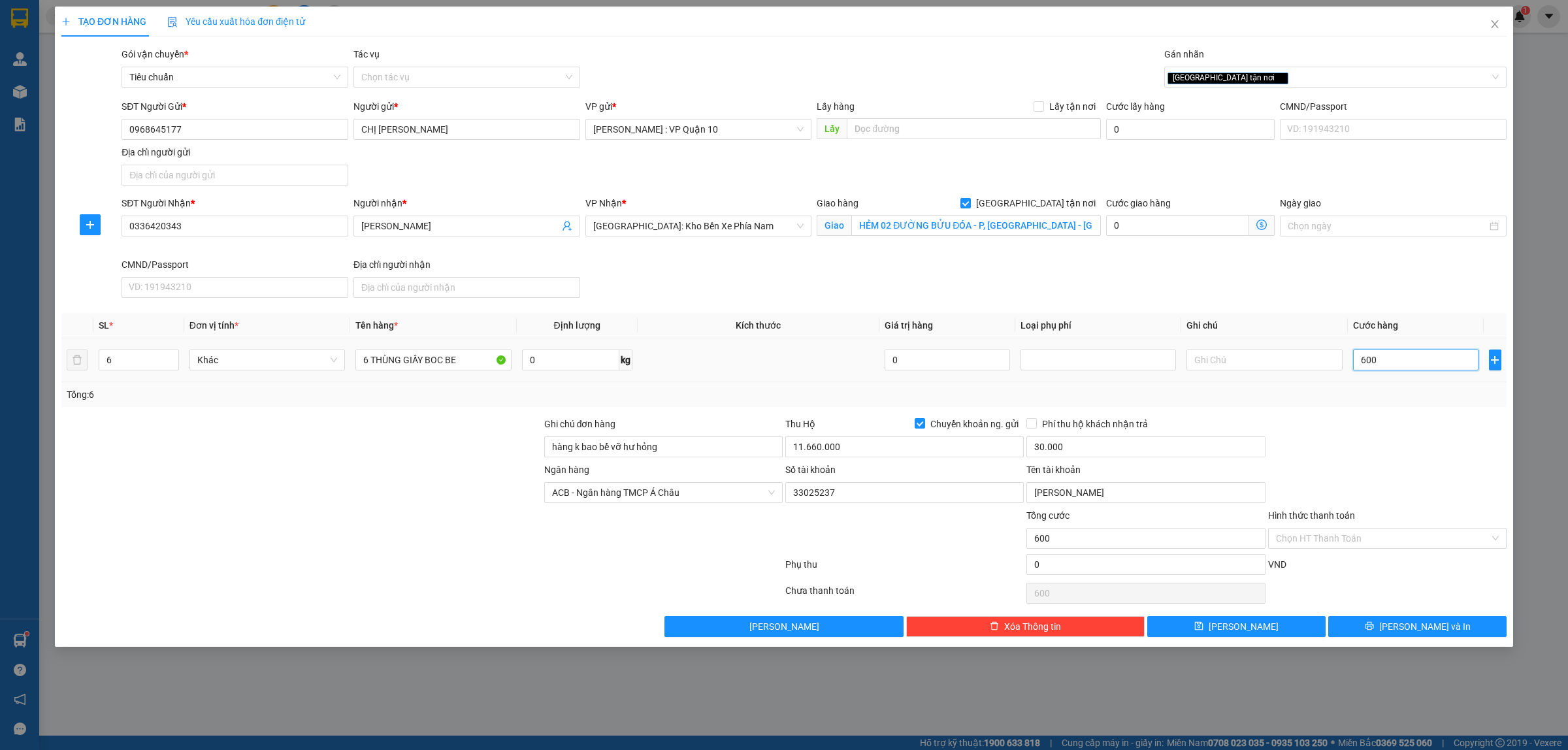
type input "6.000"
type input "60.000"
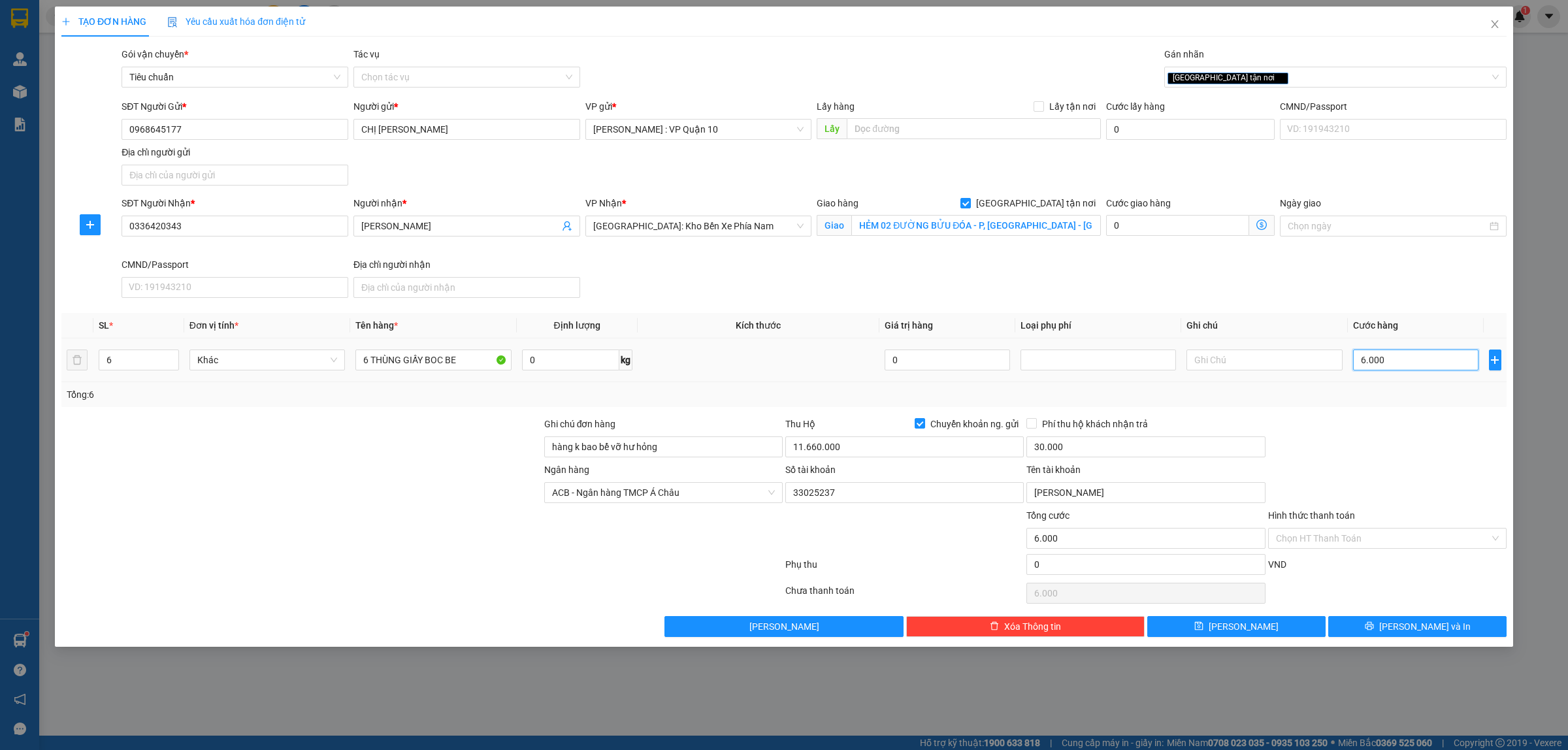
type input "60.000"
type input "600.000"
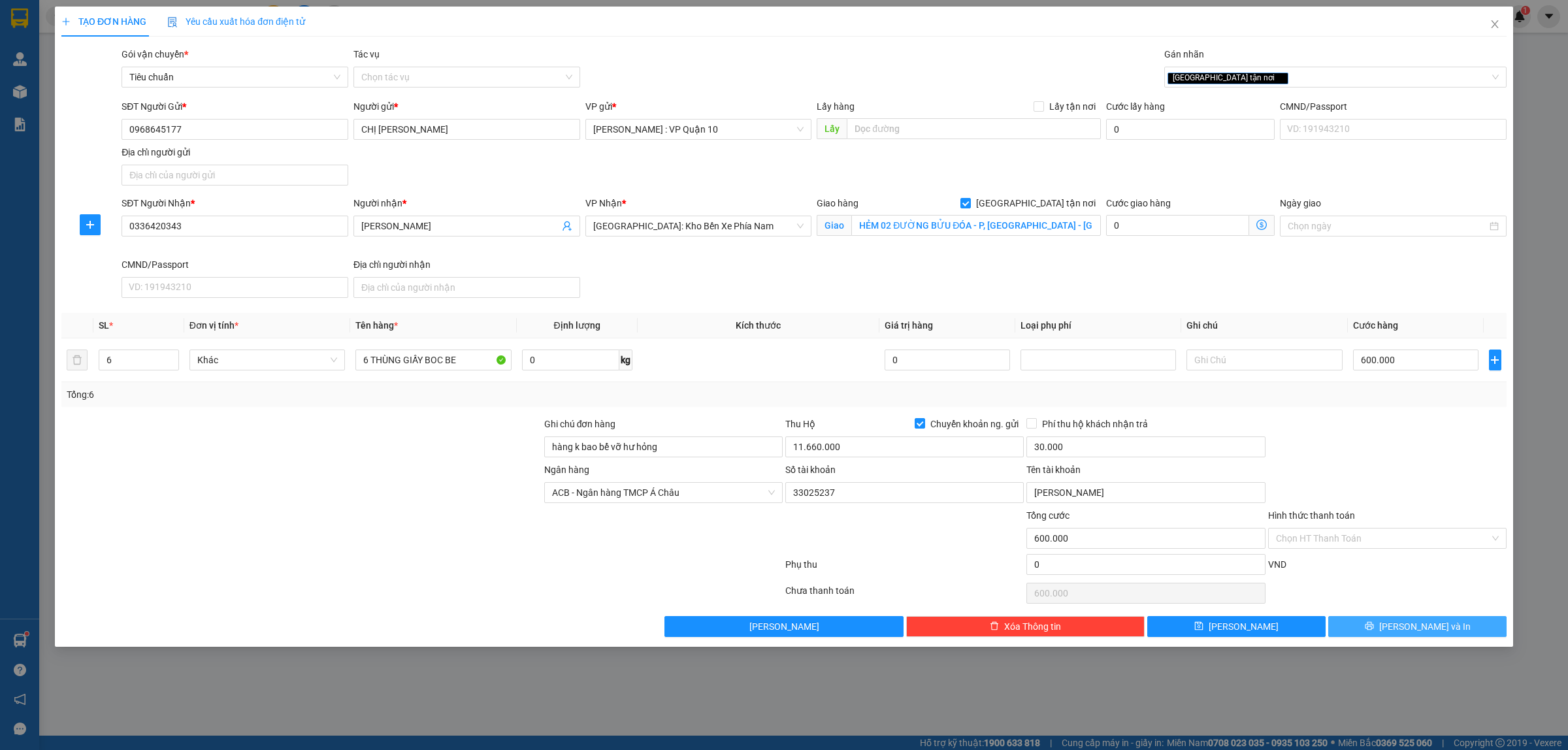
click at [1387, 627] on button "Lưu và In" at bounding box center [1417, 626] width 179 height 21
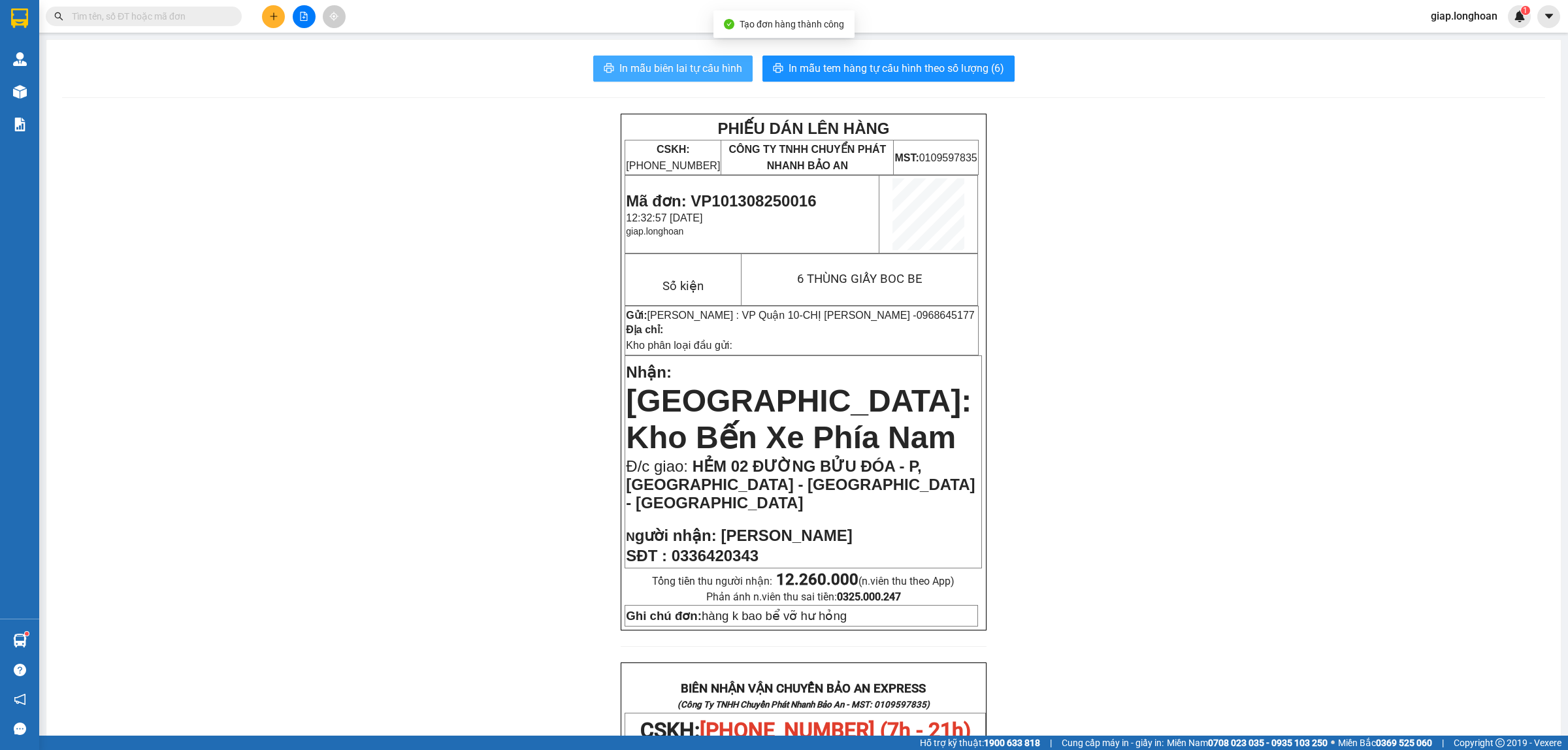
click at [691, 57] on button "In mẫu biên lai tự cấu hình" at bounding box center [673, 68] width 159 height 26
click at [877, 69] on span "In mẫu tem hàng tự cấu hình theo số lượng (6)" at bounding box center [896, 67] width 215 height 16
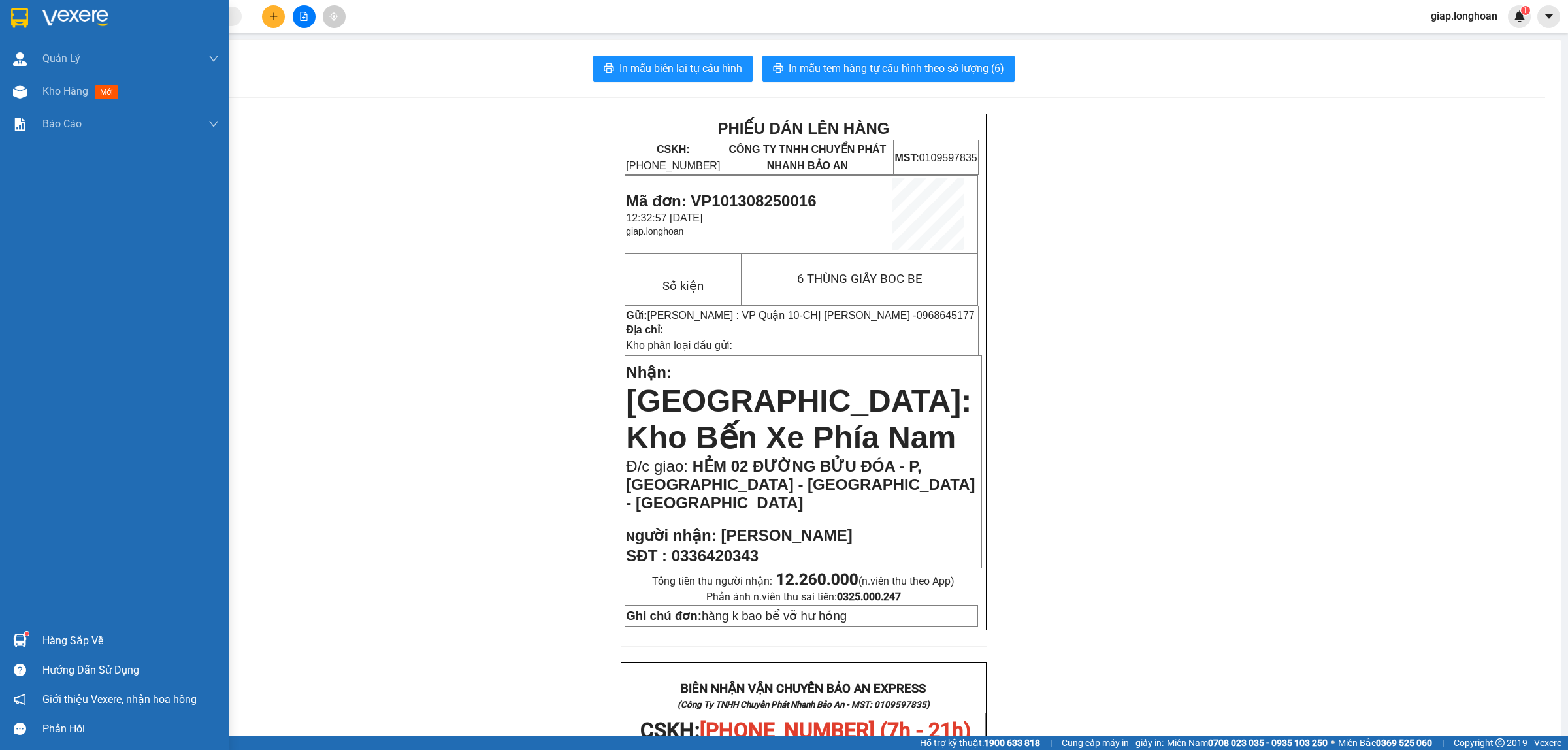
click at [72, 9] on img at bounding box center [75, 18] width 66 height 20
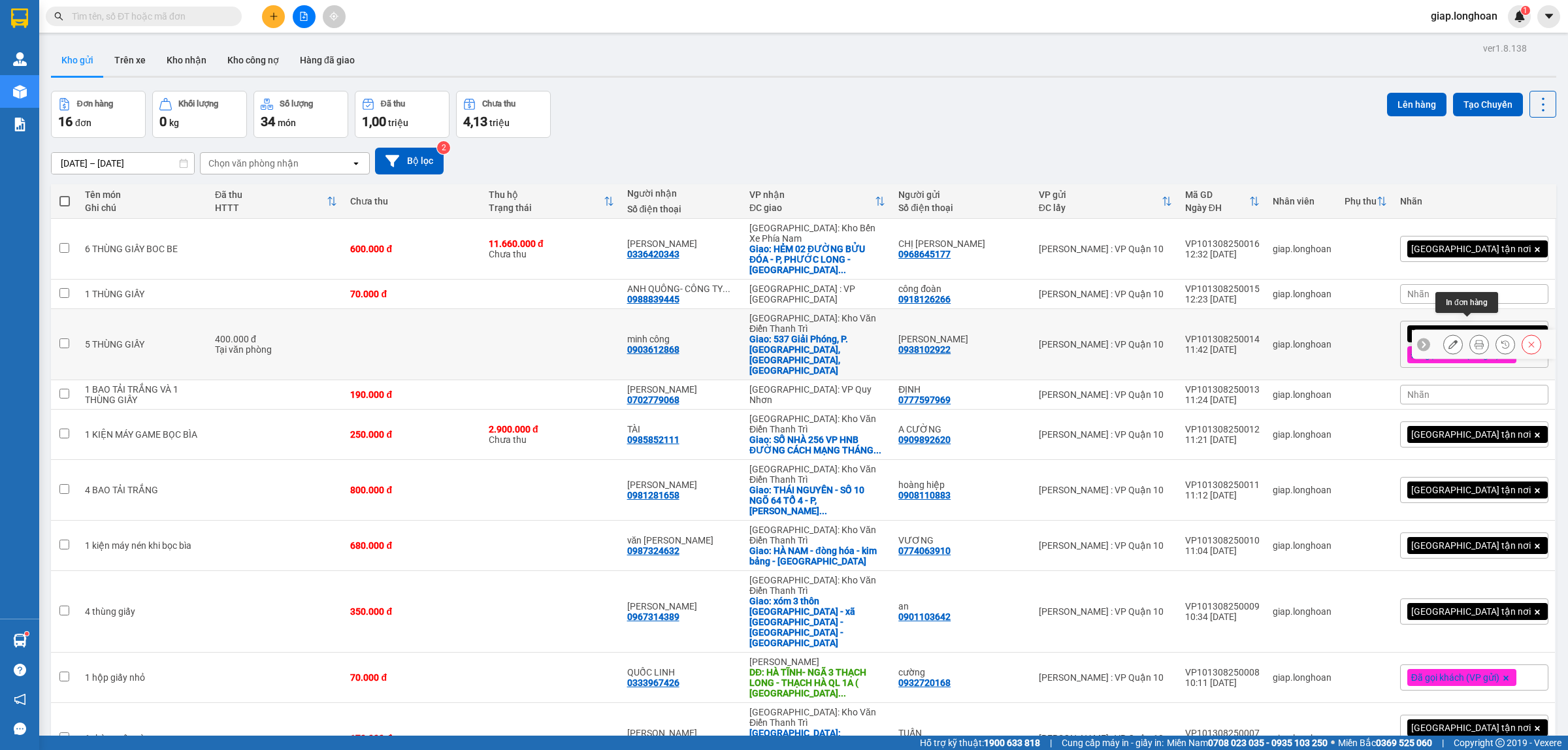
click at [1474, 340] on icon at bounding box center [1479, 345] width 9 height 9
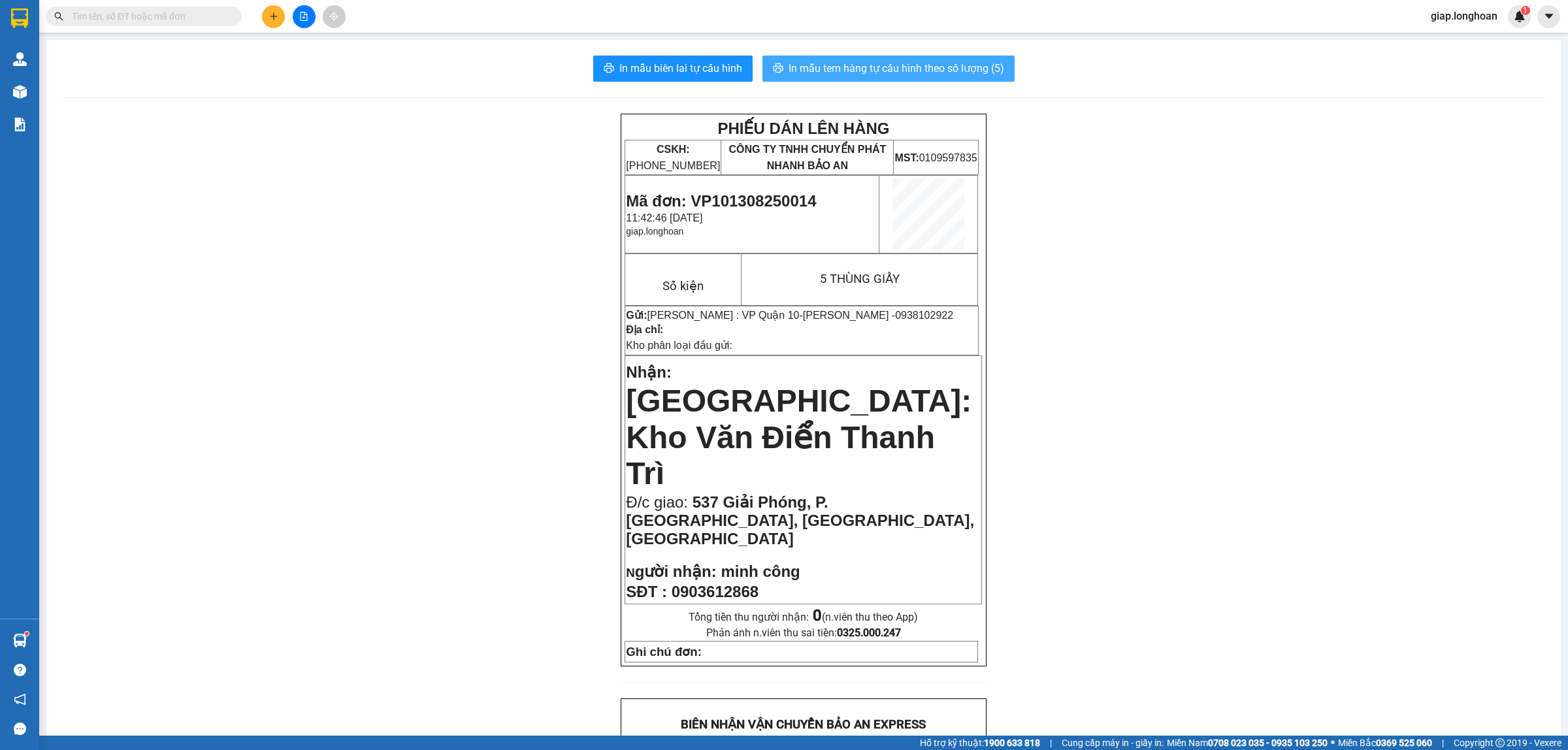
click at [867, 59] on button "In mẫu tem hàng tự cấu hình theo số lượng (5)" at bounding box center [888, 68] width 252 height 26
click at [271, 21] on button at bounding box center [273, 17] width 22 height 22
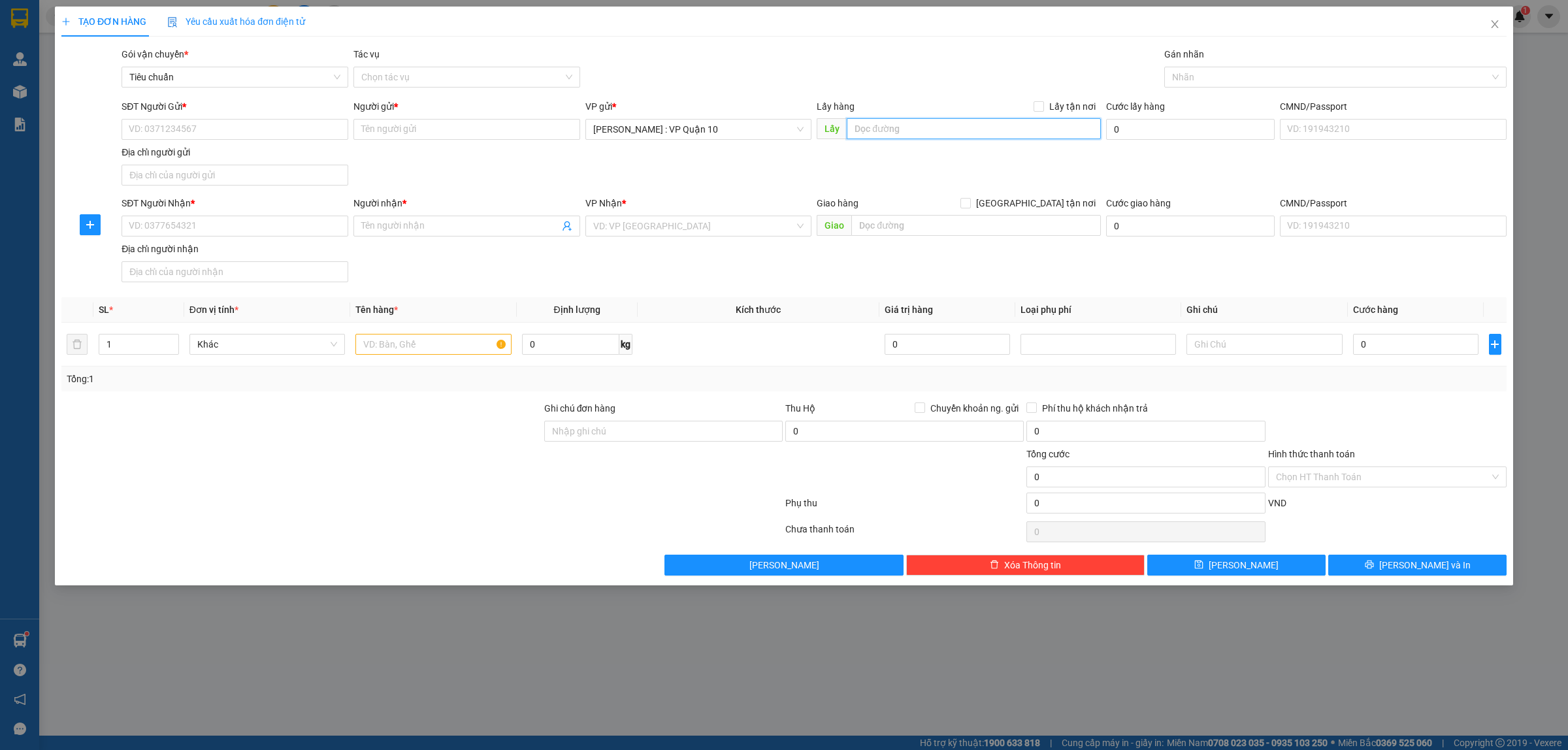
click at [887, 135] on input "text" at bounding box center [975, 128] width 255 height 21
type input "NGỌC LAN -"
click at [377, 350] on input "text" at bounding box center [433, 345] width 155 height 21
type input "1 CON XE ĐẠP"
click at [176, 230] on input "SĐT Người Nhận *" at bounding box center [235, 226] width 227 height 21
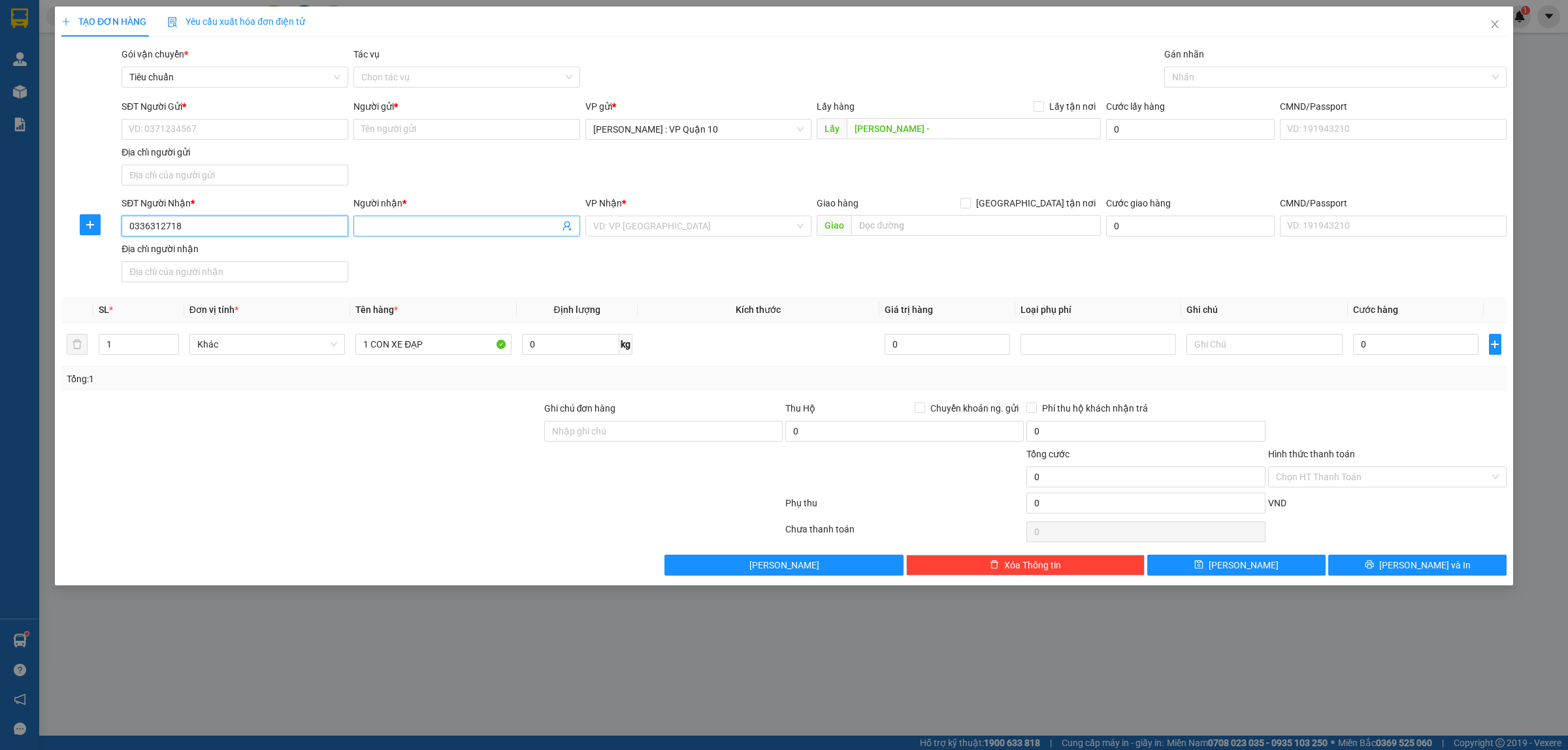
type input "0336312718"
click at [405, 228] on input "Người nhận *" at bounding box center [460, 226] width 198 height 14
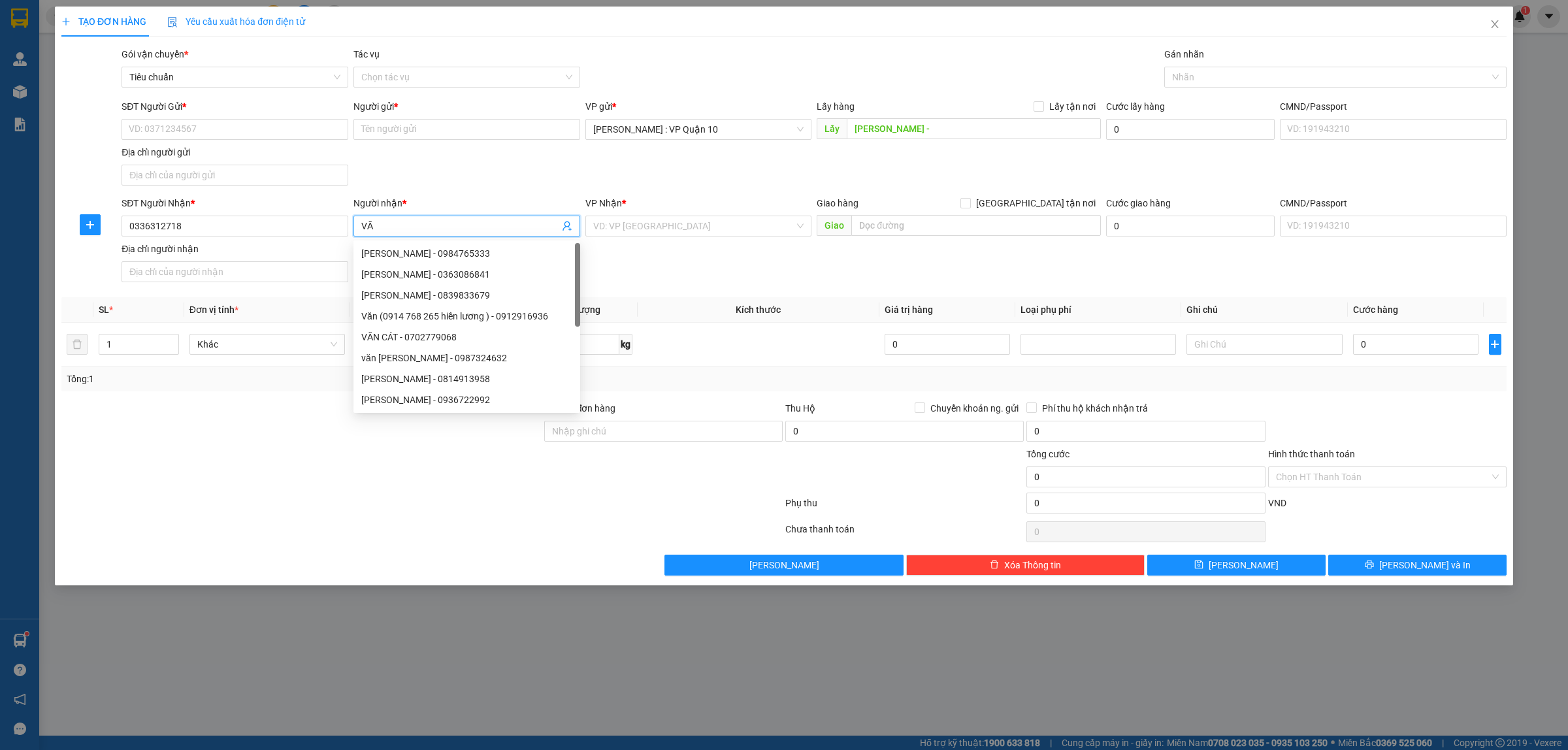
type input "V"
type input "THÀNH"
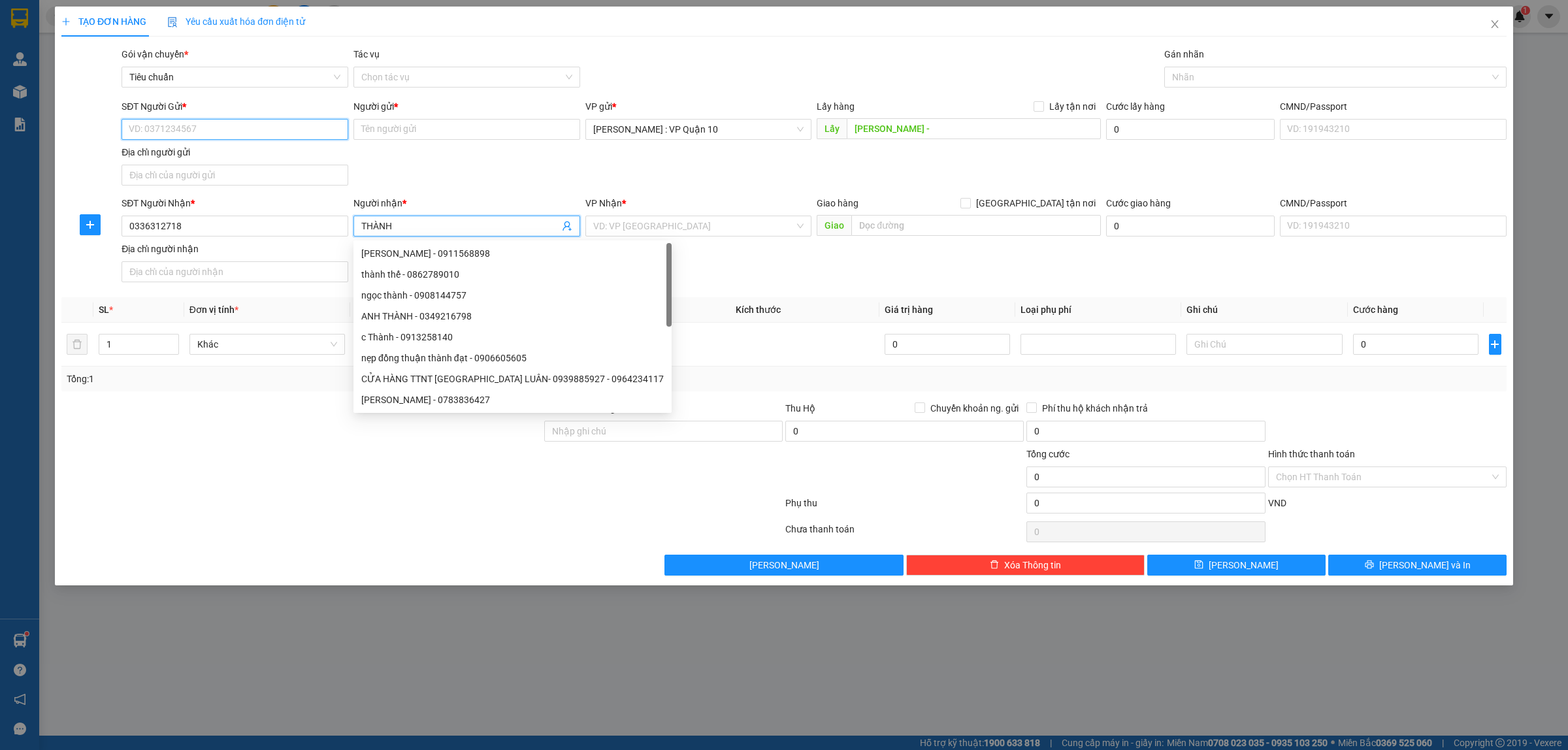
click at [224, 135] on input "SĐT Người Gửi *" at bounding box center [235, 129] width 227 height 21
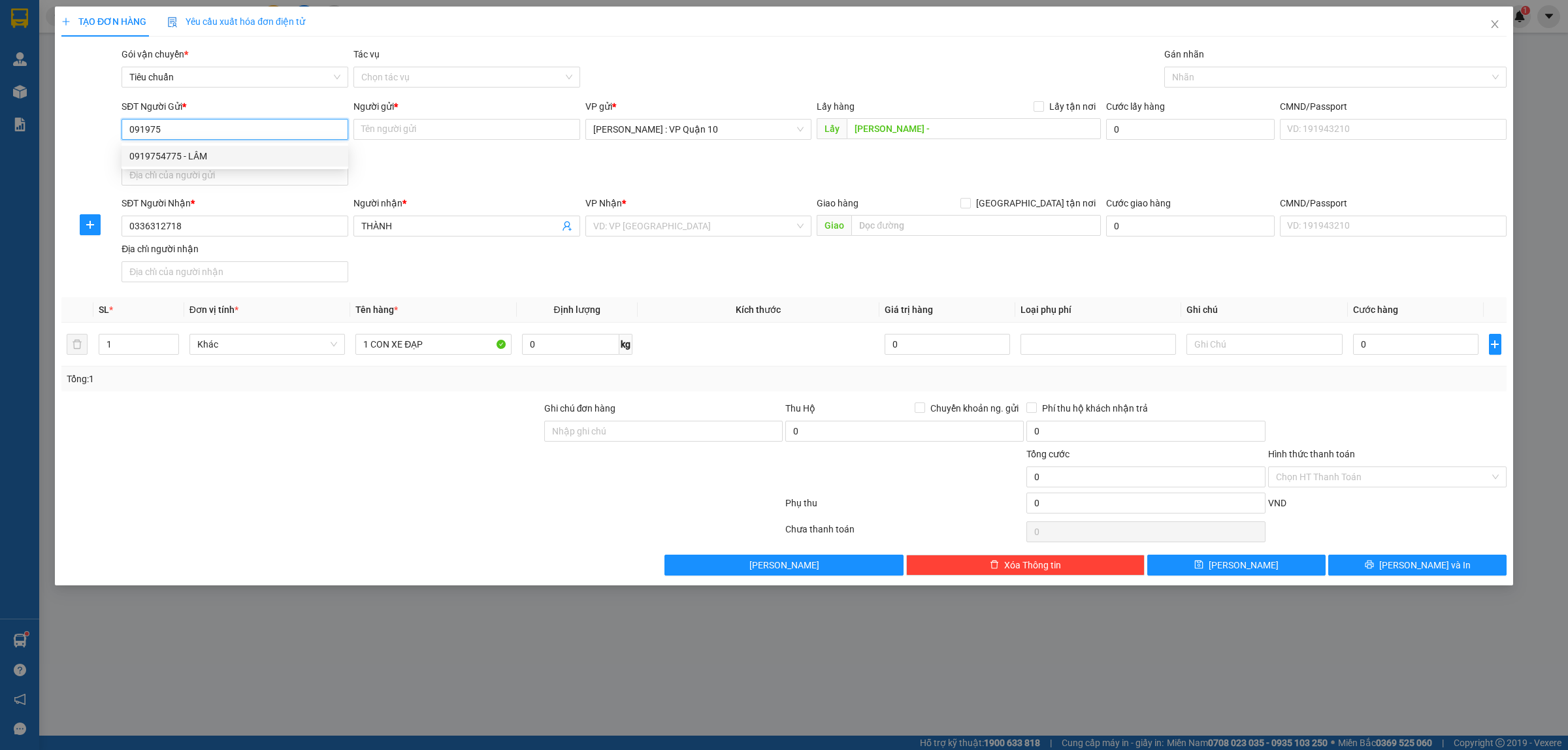
click at [172, 152] on div "0919754775 - LÂM" at bounding box center [234, 155] width 211 height 14
type input "0919754775"
type input "LÂM"
type input "NGỌC LAN - CHÂU ĐỐC"
checkbox input "true"
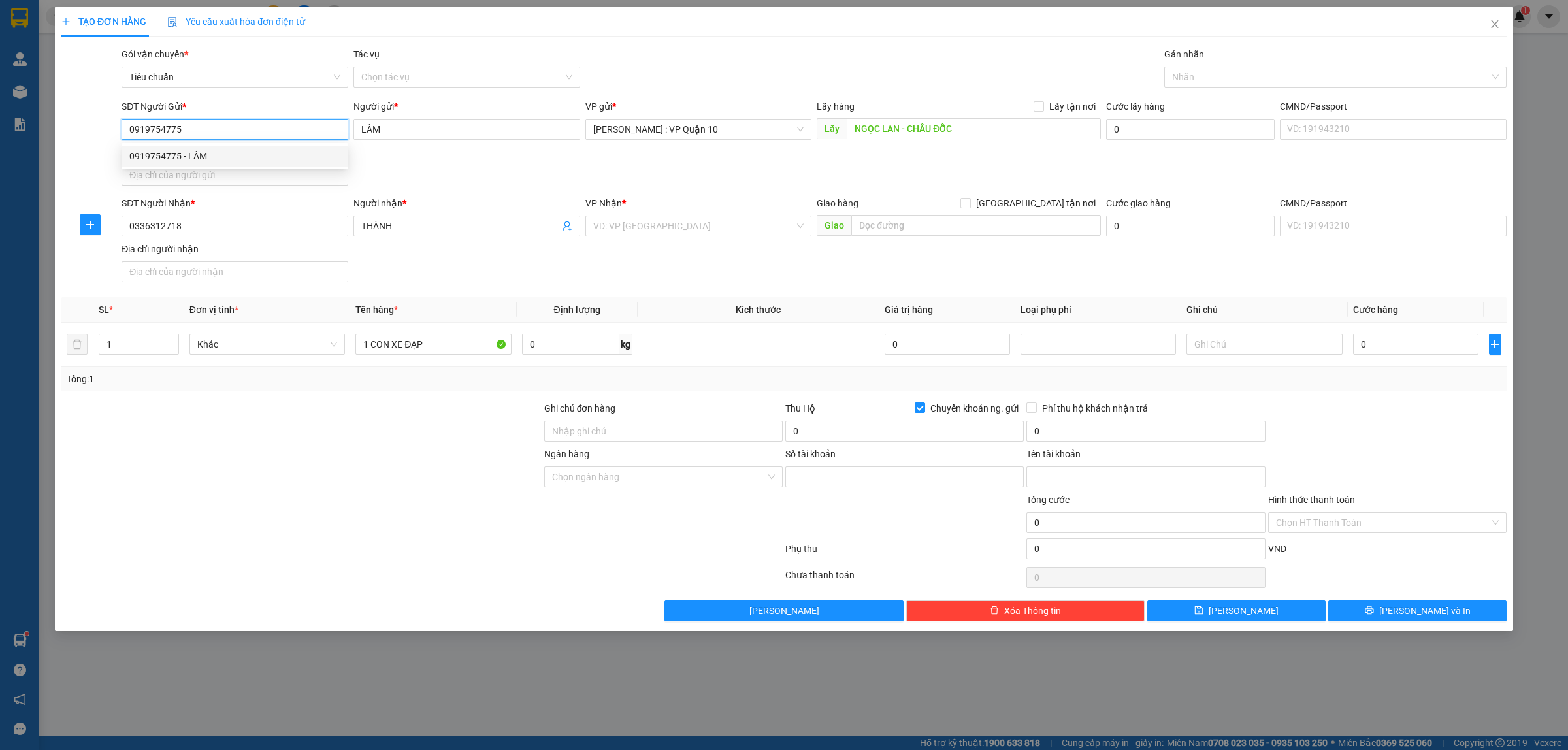
type input "070110438255"
type input "Trần Thị Mỹ Huệ"
type input "0919754775"
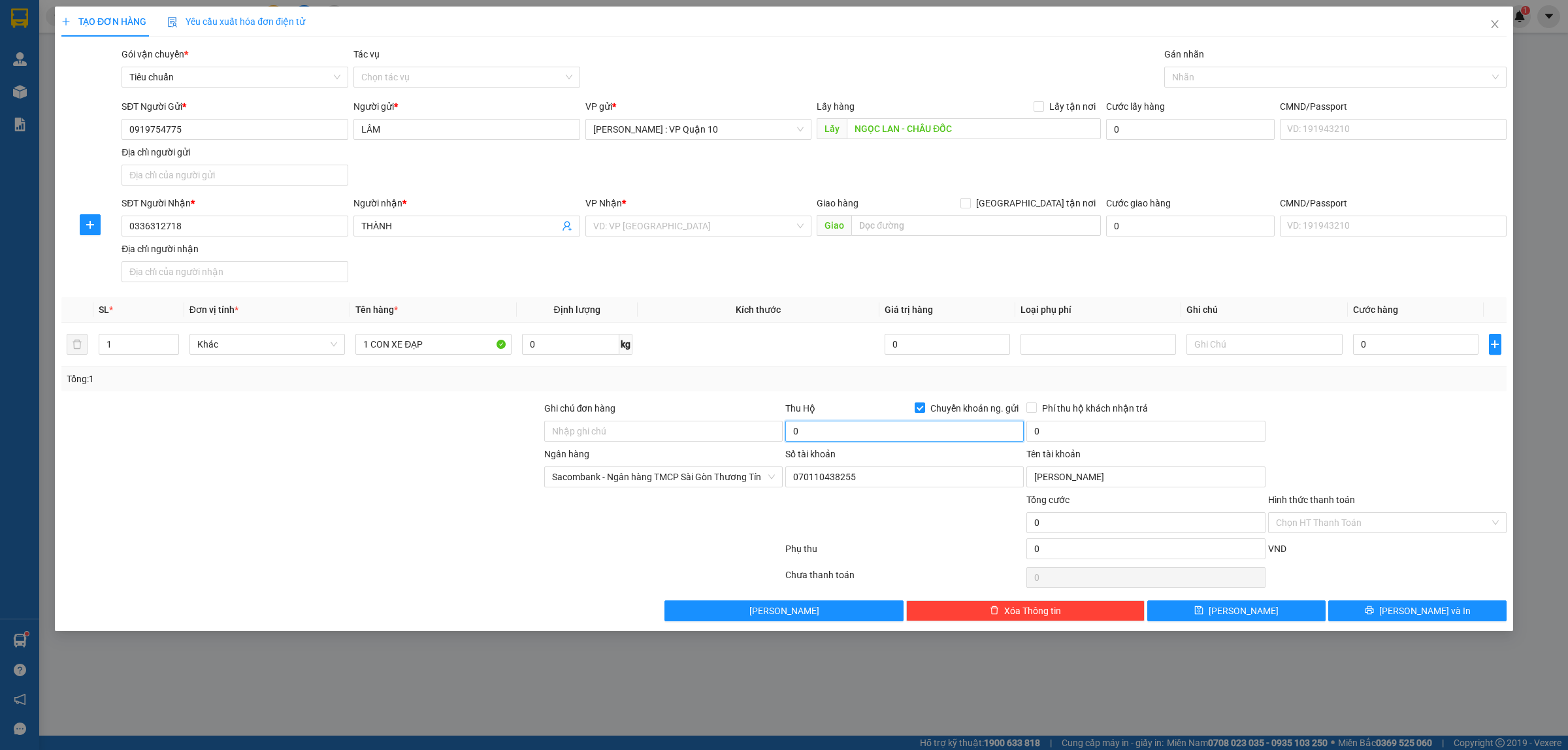
click at [847, 429] on input "0" at bounding box center [904, 432] width 239 height 21
type input "15.000.000"
type input "35.000"
drag, startPoint x: 389, startPoint y: 512, endPoint x: 400, endPoint y: 488, distance: 26.4
click at [389, 511] on div at bounding box center [301, 515] width 483 height 46
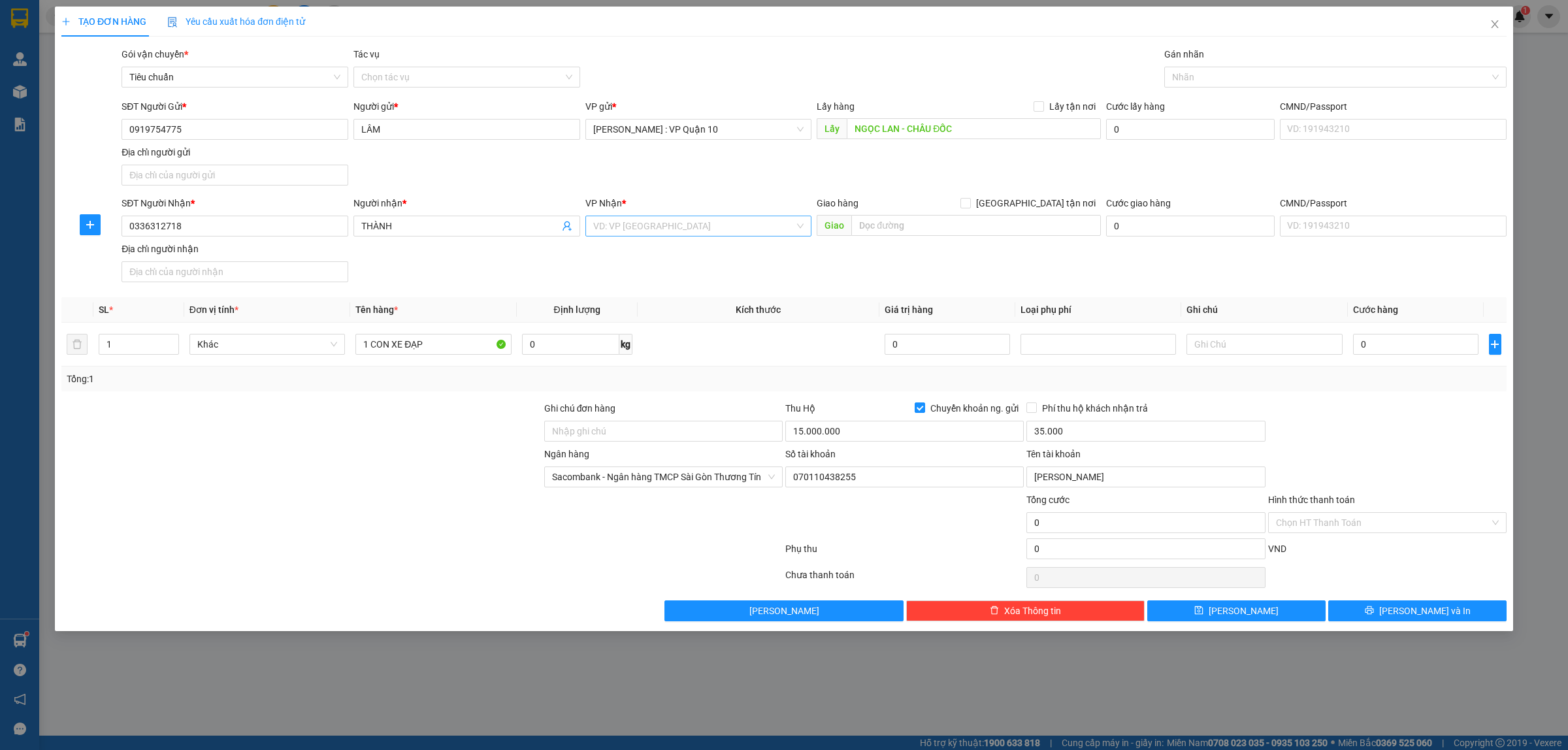
click at [590, 226] on div "VD: VP Sài Gòn" at bounding box center [698, 226] width 227 height 21
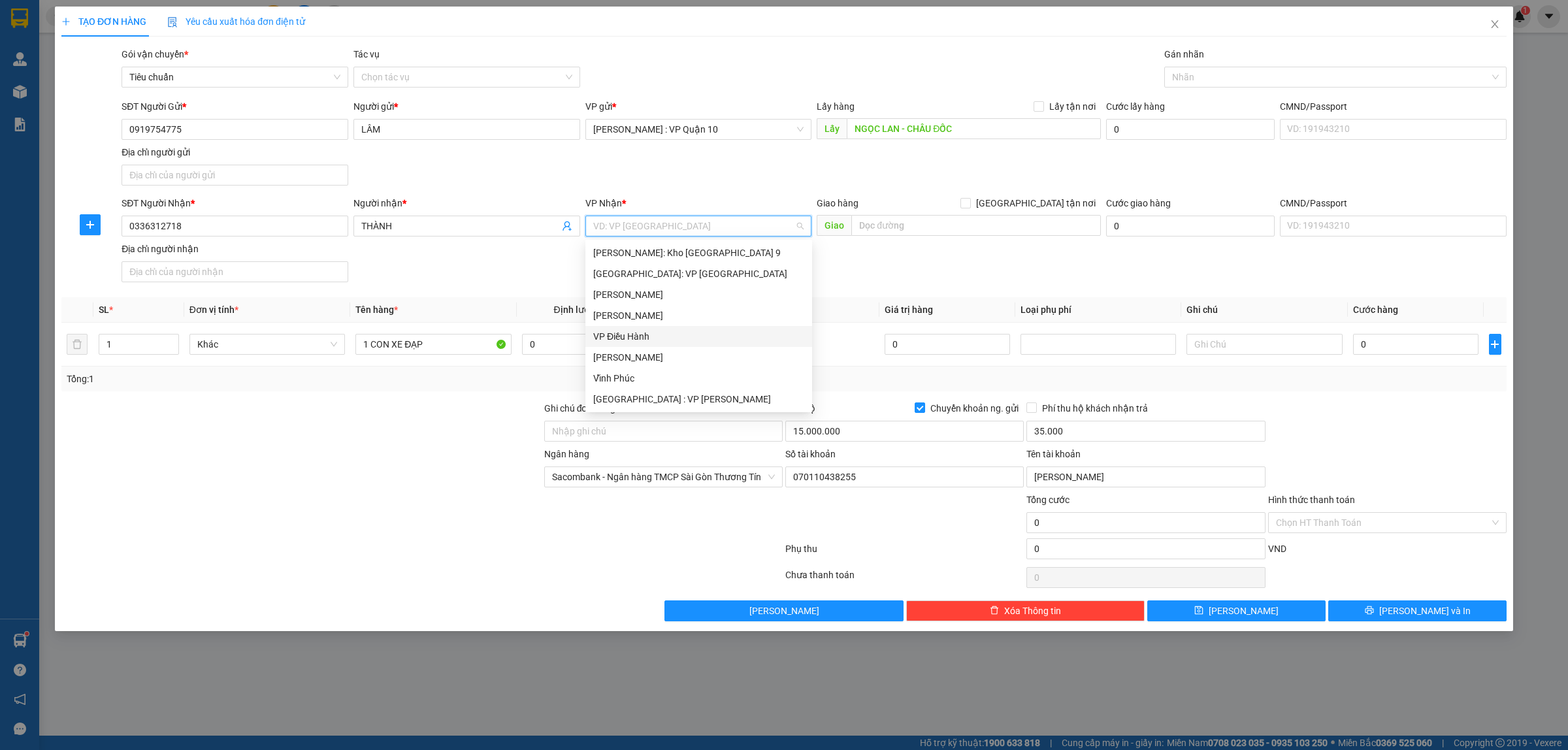
click at [393, 460] on div at bounding box center [301, 469] width 483 height 46
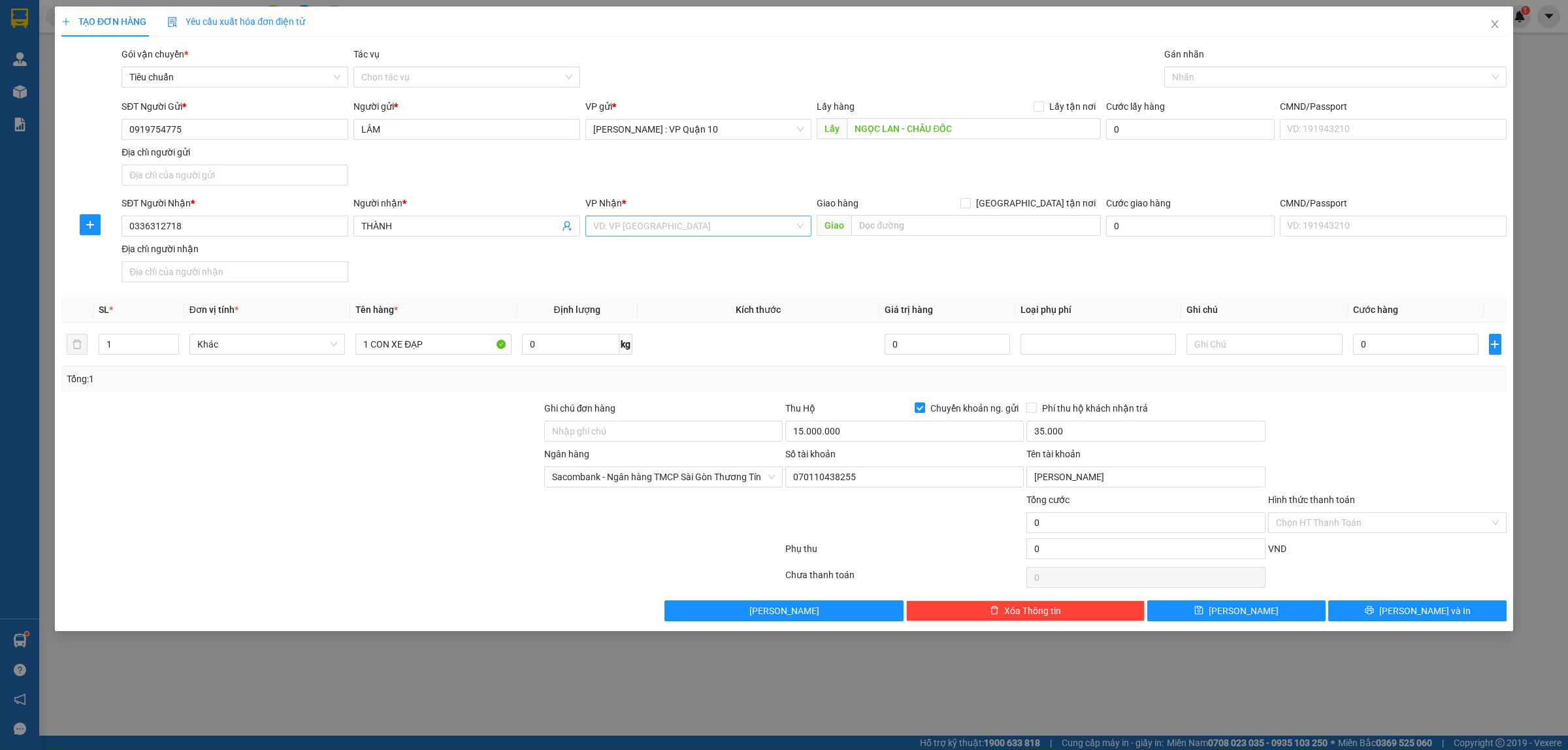
click at [632, 230] on input "search" at bounding box center [695, 226] width 202 height 20
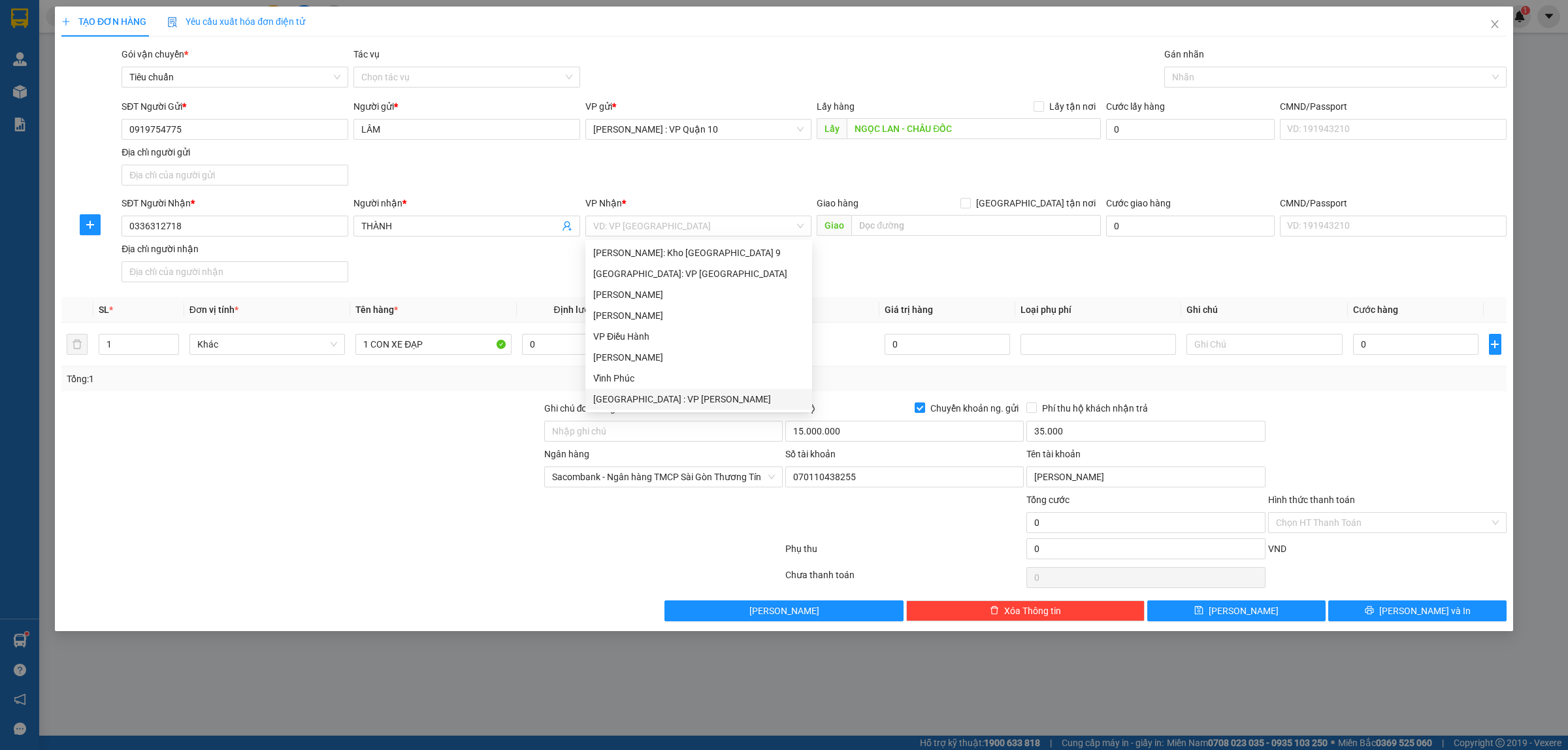
drag, startPoint x: 374, startPoint y: 556, endPoint x: 511, endPoint y: 498, distance: 148.8
click at [377, 551] on div at bounding box center [421, 551] width 724 height 26
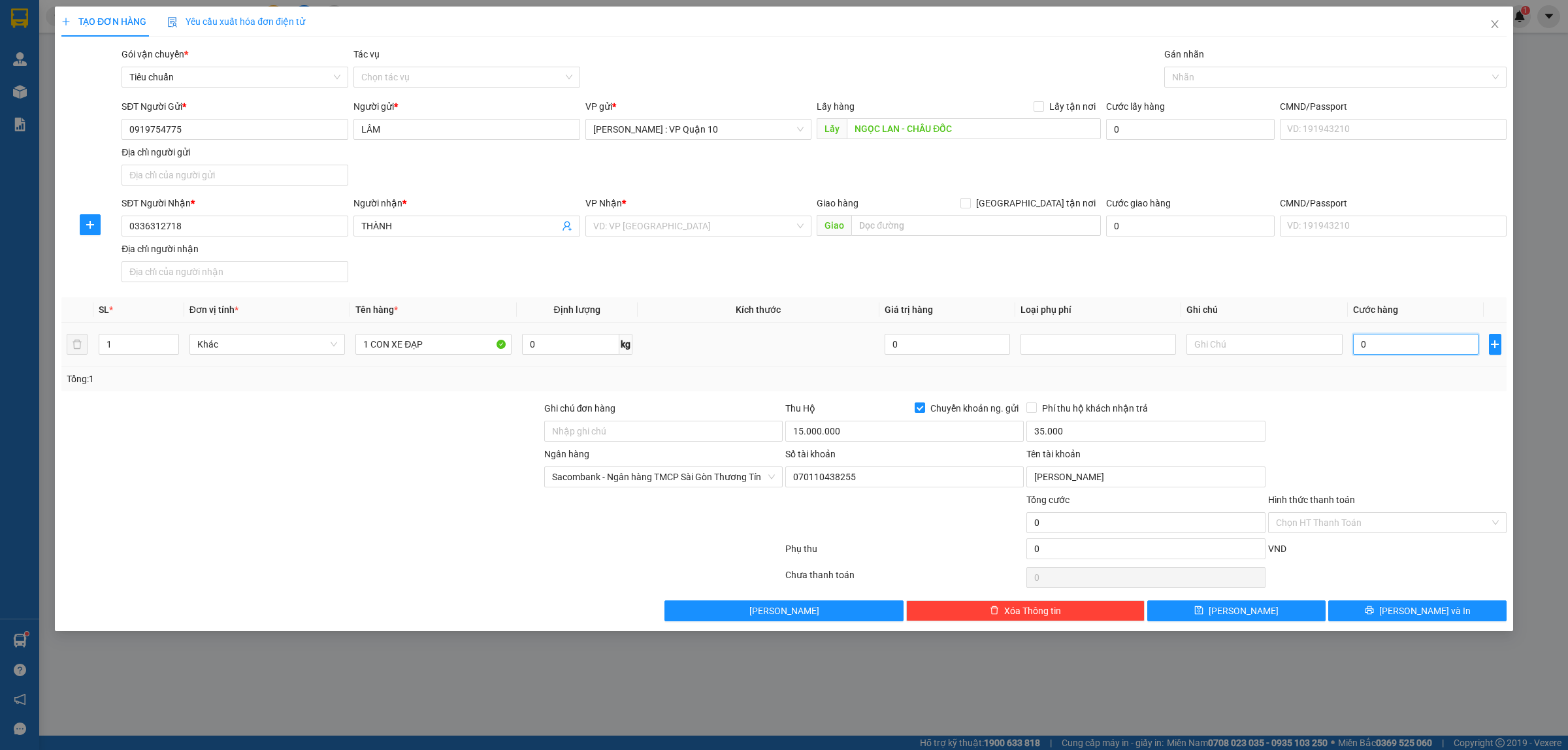
drag, startPoint x: 1419, startPoint y: 342, endPoint x: 1344, endPoint y: 335, distance: 75.3
click at [1418, 342] on input "0" at bounding box center [1416, 345] width 125 height 21
type input "40"
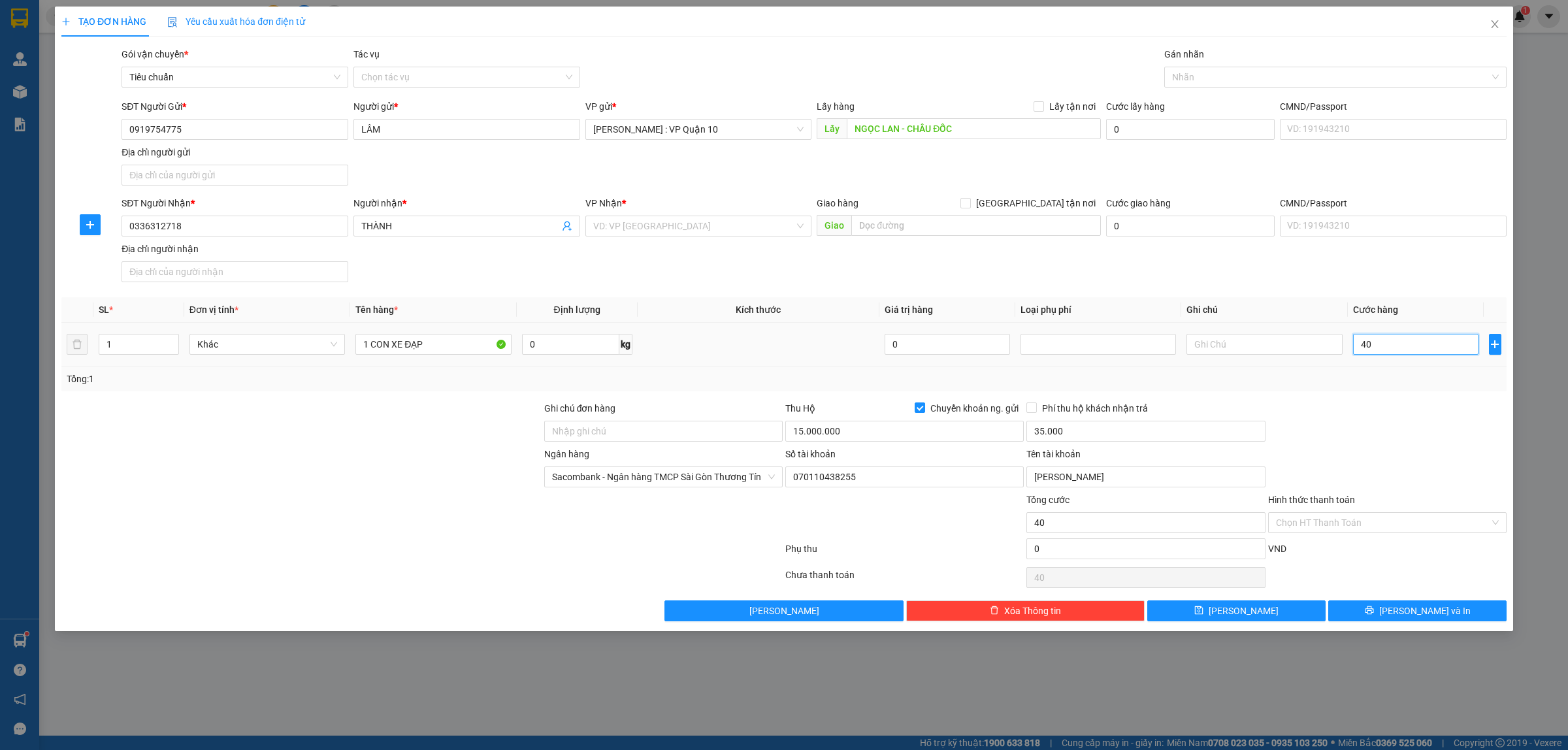
type input "420"
type input "4.200"
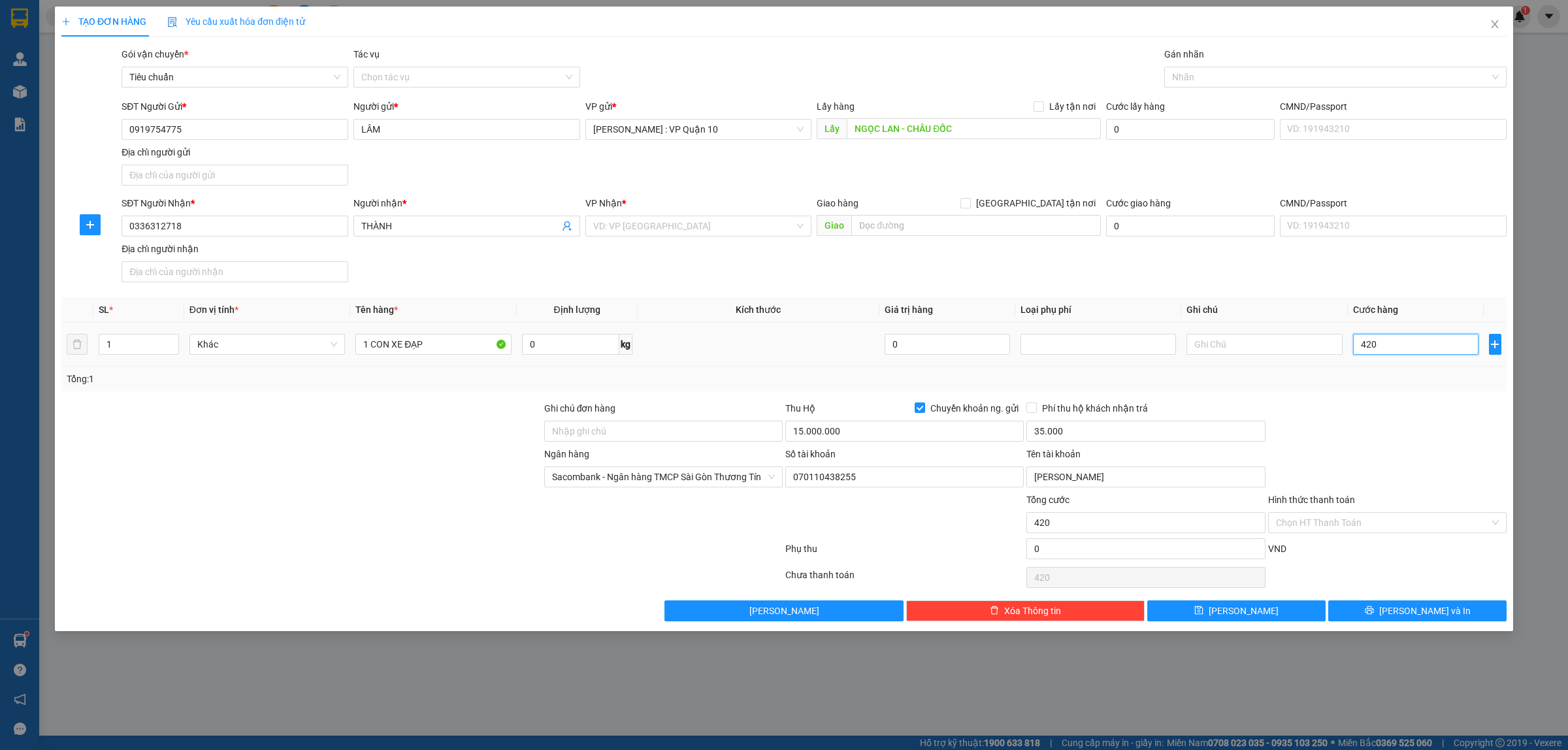
type input "4.200"
type input "42.000"
type input "420.000"
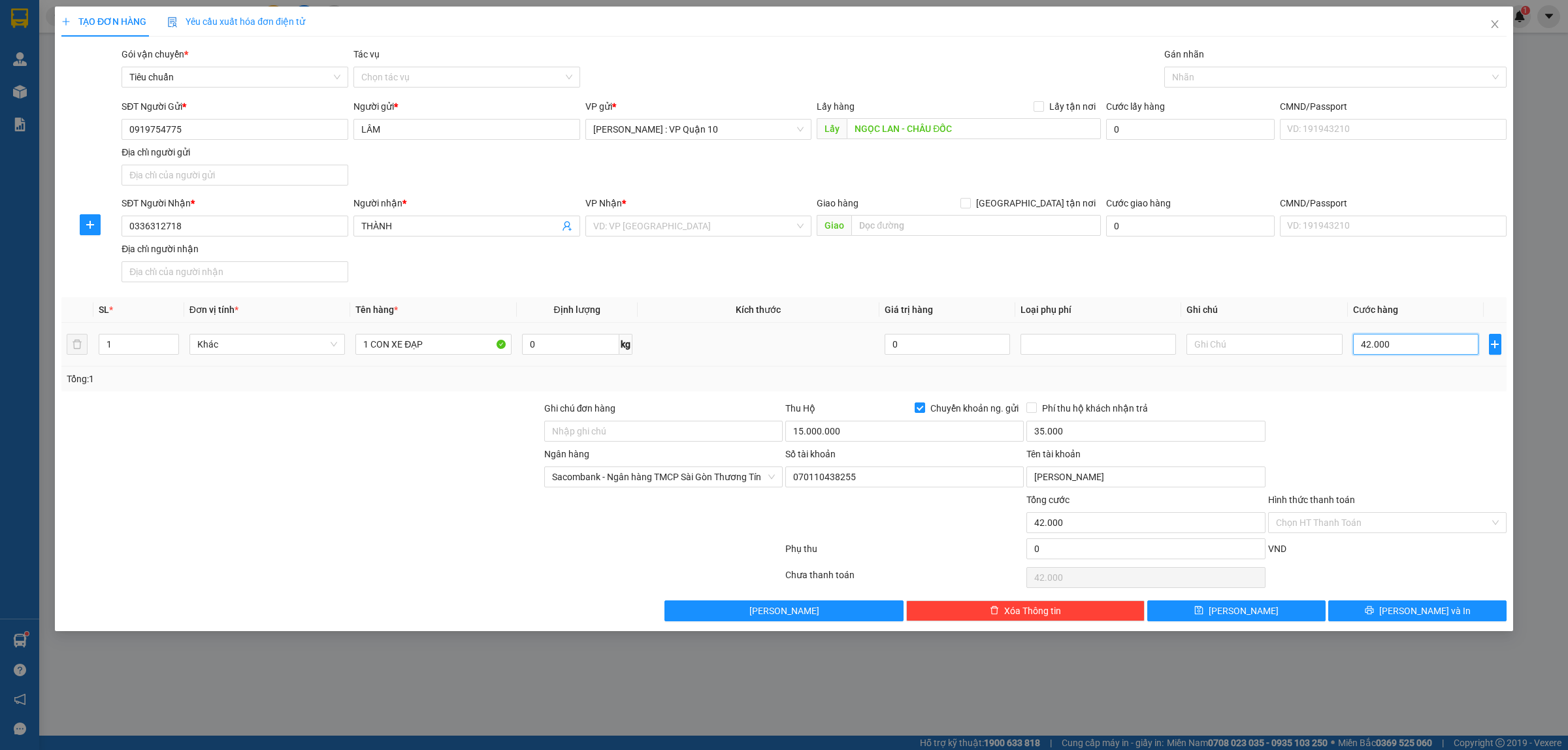
type input "420.000"
click at [557, 232] on input "THÀNH" at bounding box center [460, 226] width 198 height 14
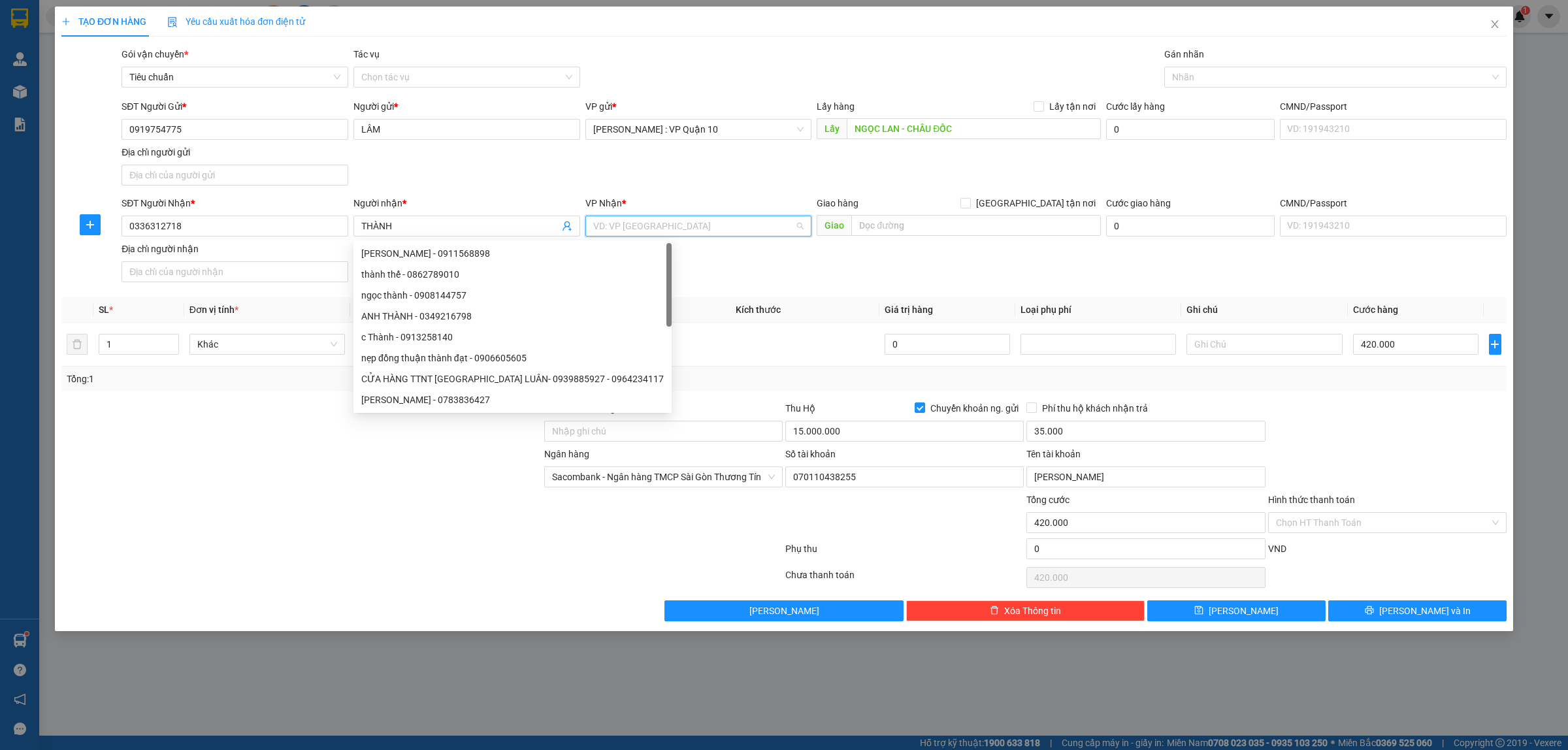
click at [615, 232] on input "search" at bounding box center [695, 226] width 202 height 20
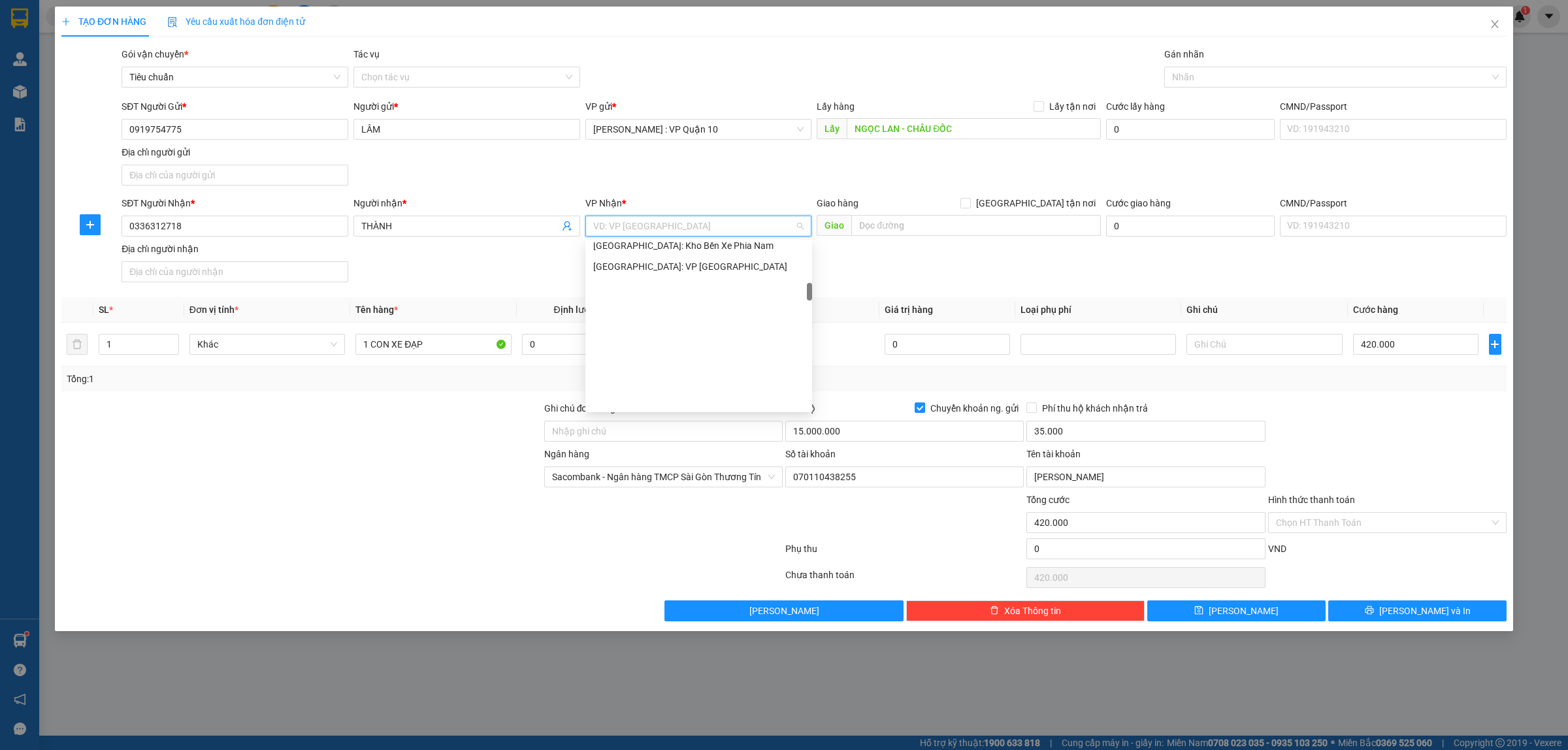
scroll to position [408, 0]
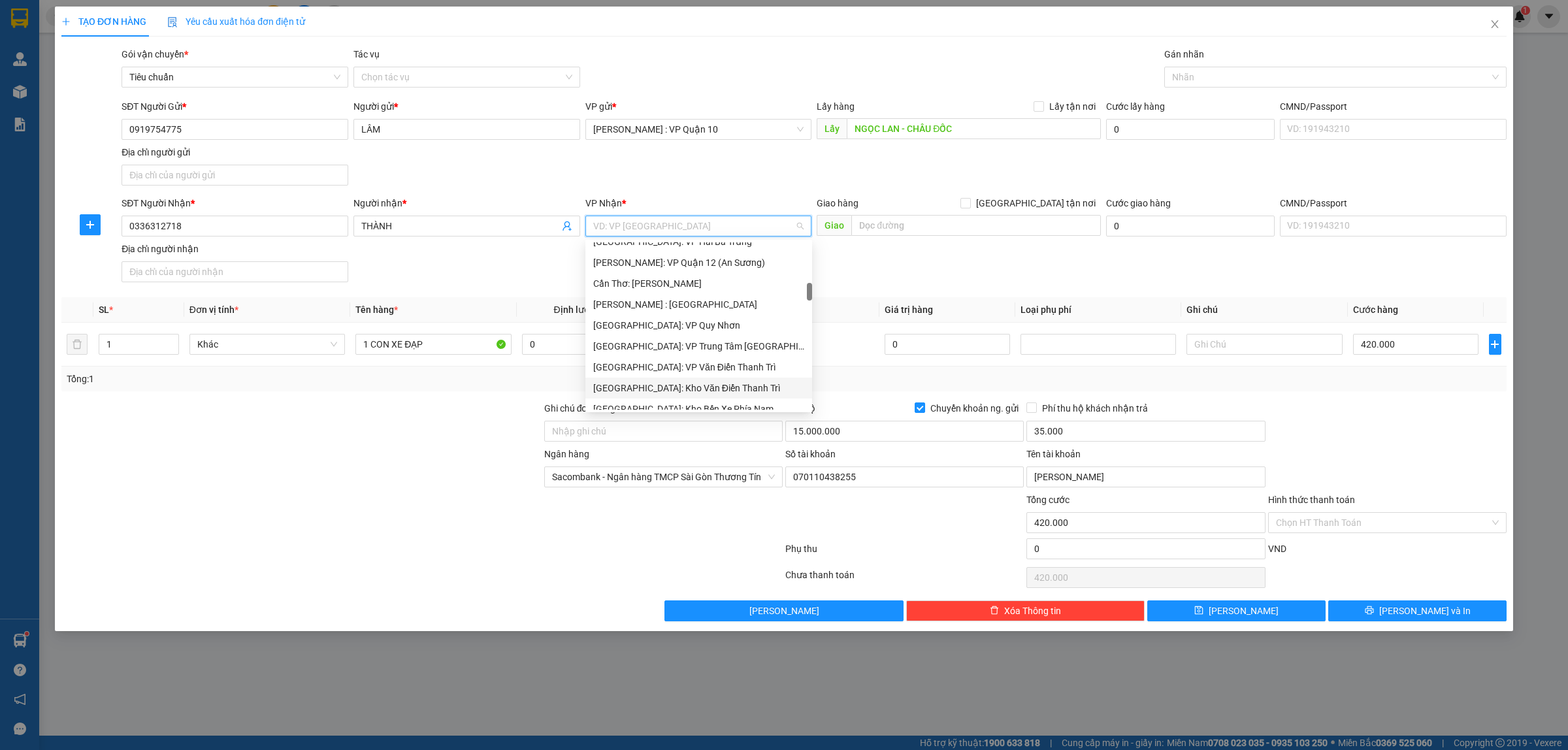
click at [655, 388] on div "[GEOGRAPHIC_DATA]: Kho Văn Điển Thanh Trì" at bounding box center [698, 388] width 211 height 14
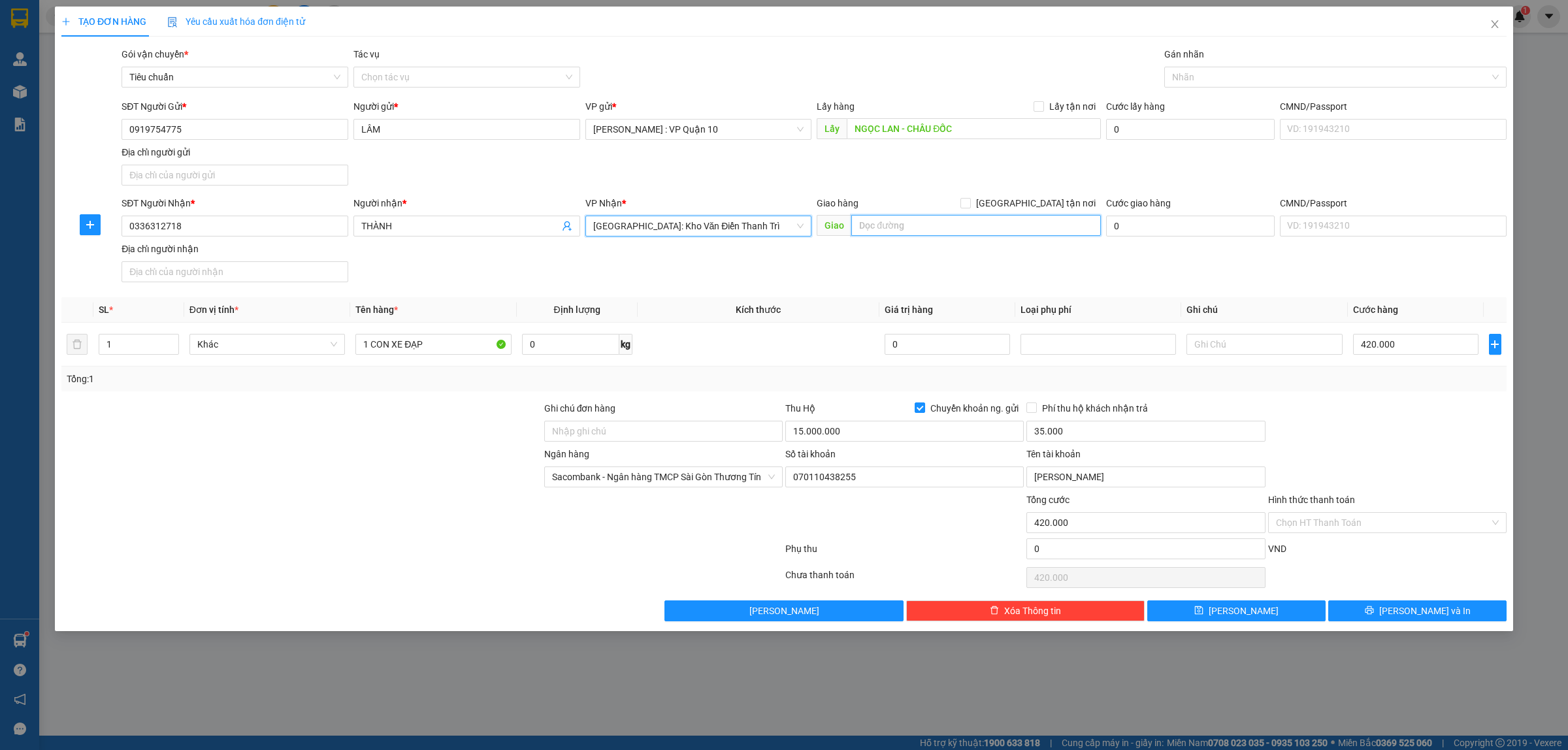
click at [922, 227] on input "text" at bounding box center [975, 226] width 250 height 21
type input "NHÀ 56 NGÕ THỔ QUAN - P, VĂN MIẾU - QUỐC TỬ GIÁM - HÀ NỘI"
drag, startPoint x: 1039, startPoint y: 204, endPoint x: 1243, endPoint y: 83, distance: 237.2
click at [1043, 200] on label "[GEOGRAPHIC_DATA] tận nơi" at bounding box center [1031, 202] width 140 height 14
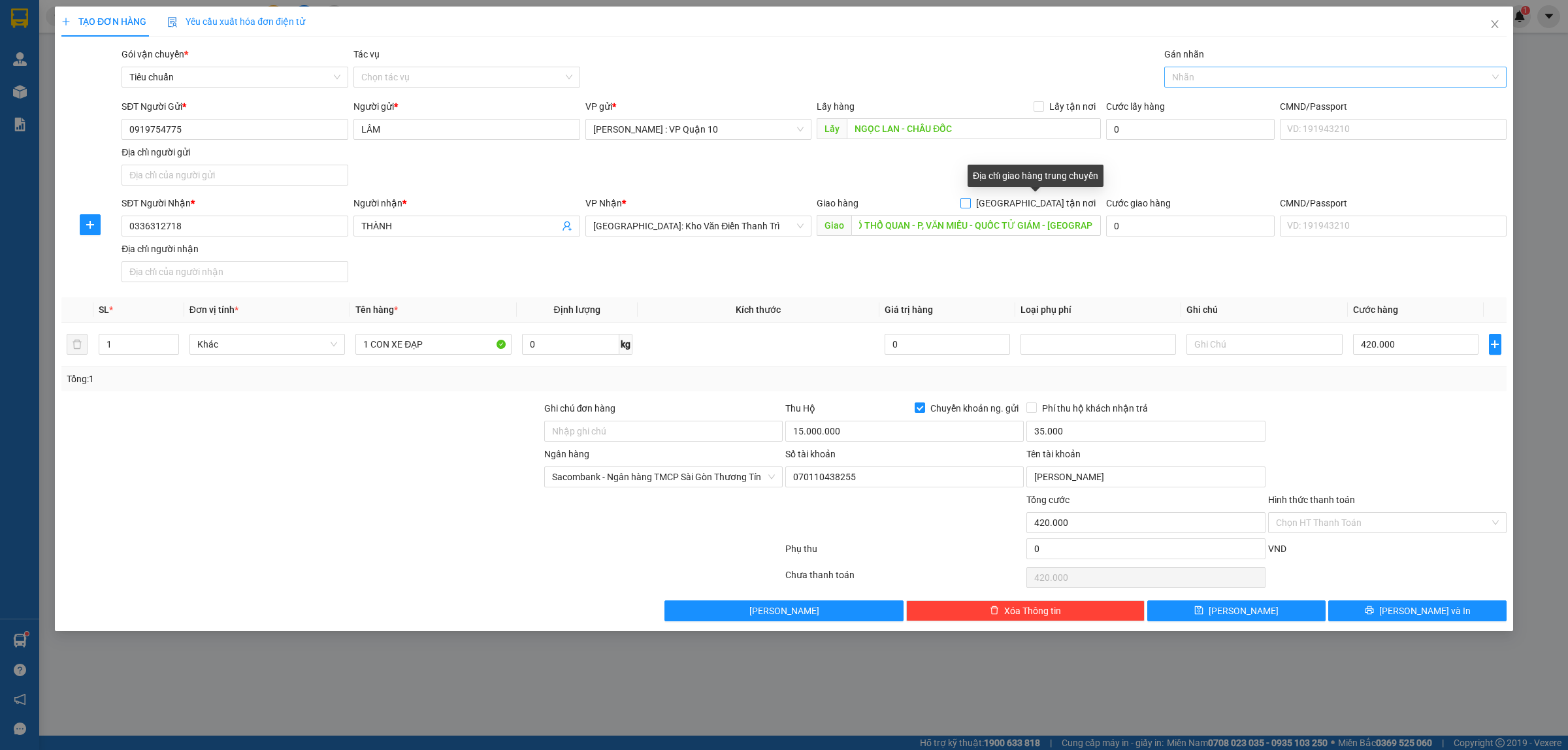
click at [970, 200] on input "[GEOGRAPHIC_DATA] tận nơi" at bounding box center [965, 202] width 9 height 9
checkbox input "true"
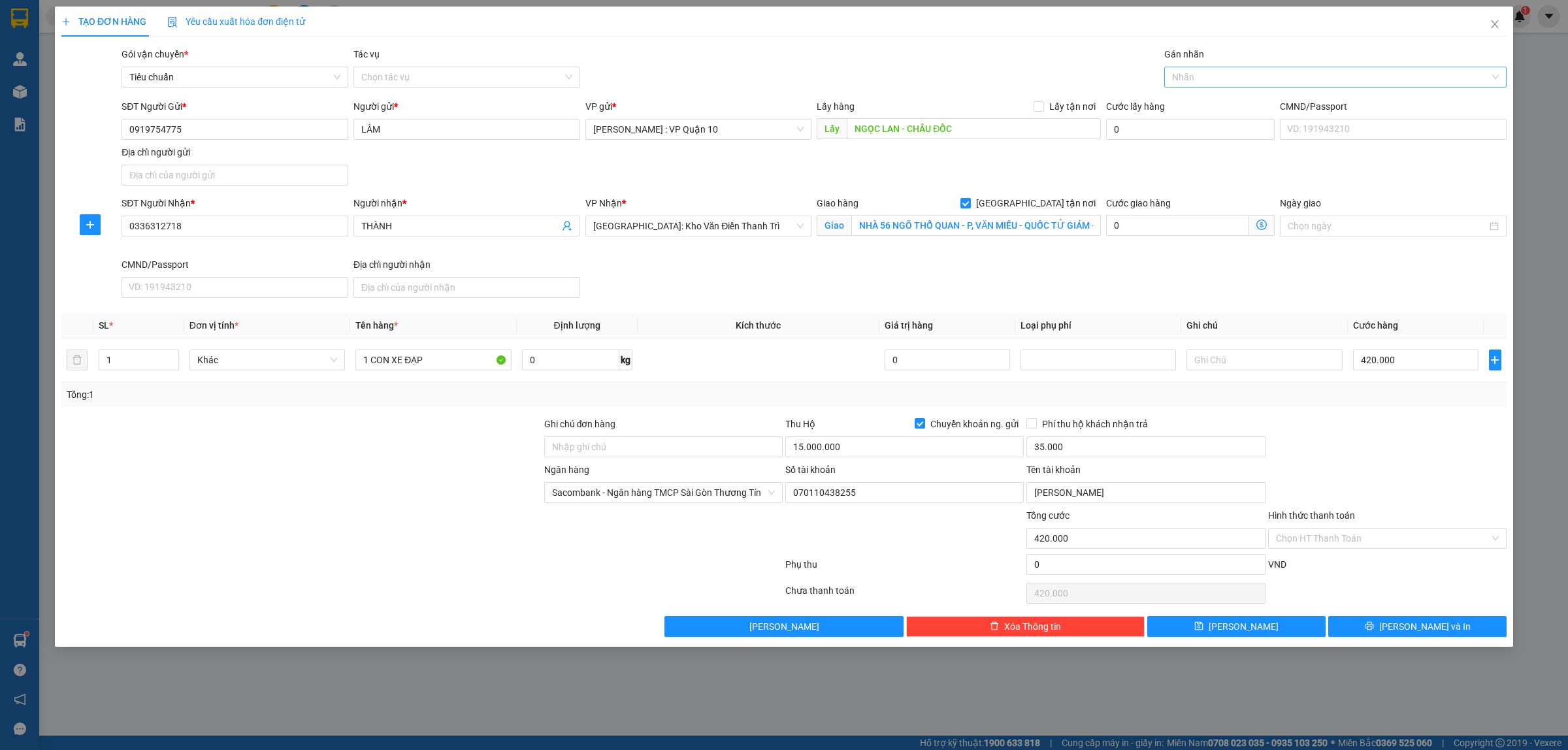
click at [1226, 77] on div at bounding box center [1328, 77] width 323 height 16
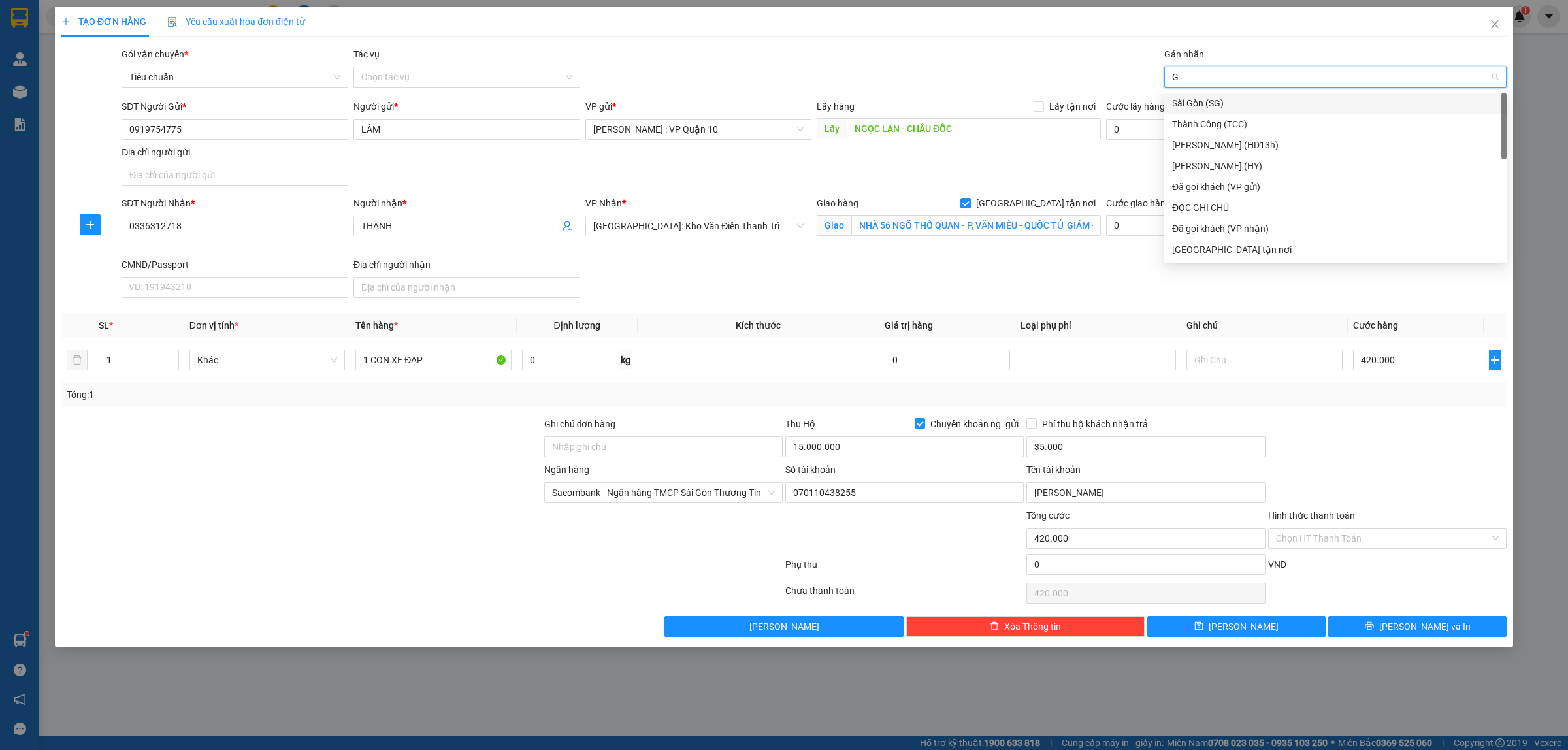
type input "GI"
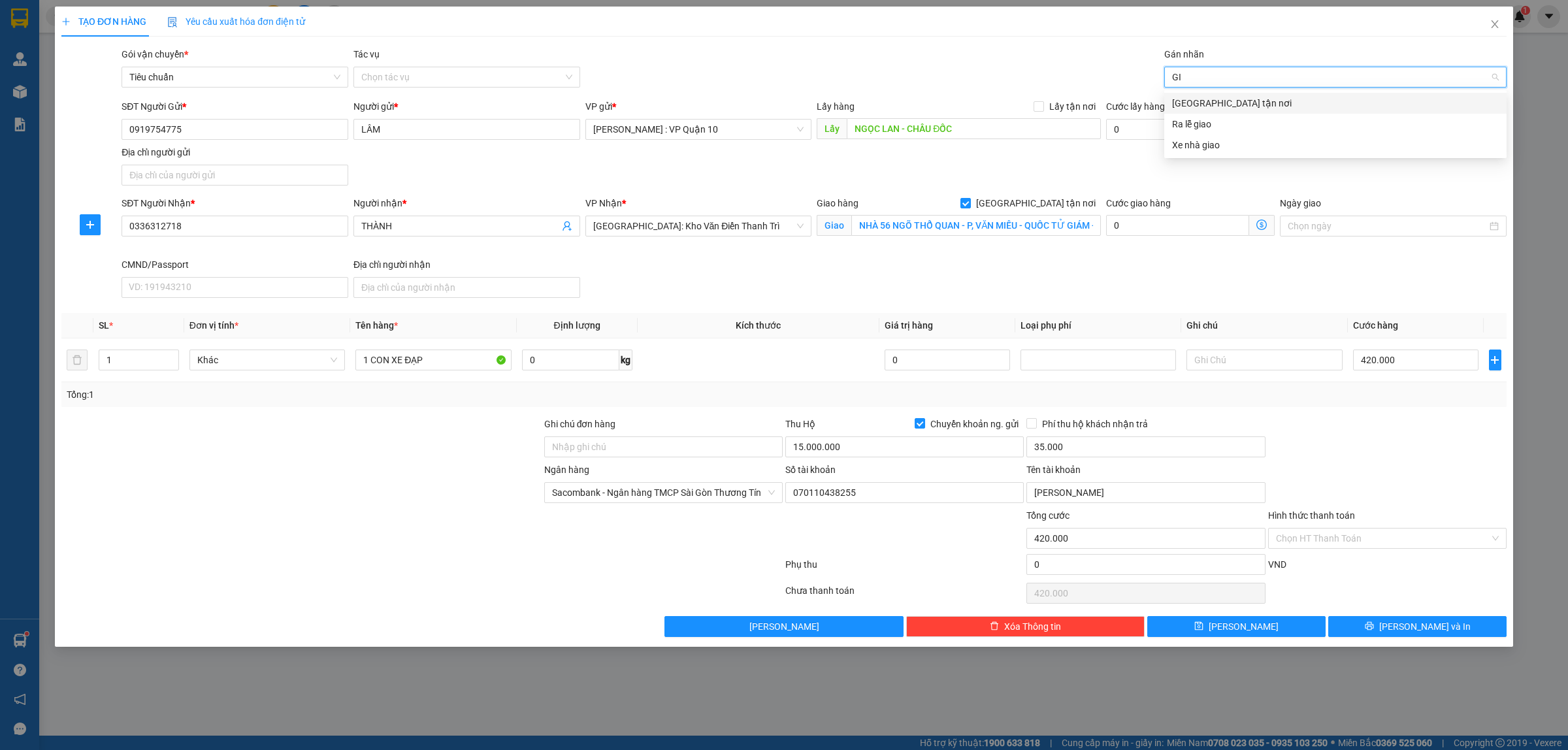
drag, startPoint x: 1219, startPoint y: 108, endPoint x: 1129, endPoint y: 77, distance: 95.2
click at [1219, 107] on div "[GEOGRAPHIC_DATA] tận nơi" at bounding box center [1335, 103] width 327 height 14
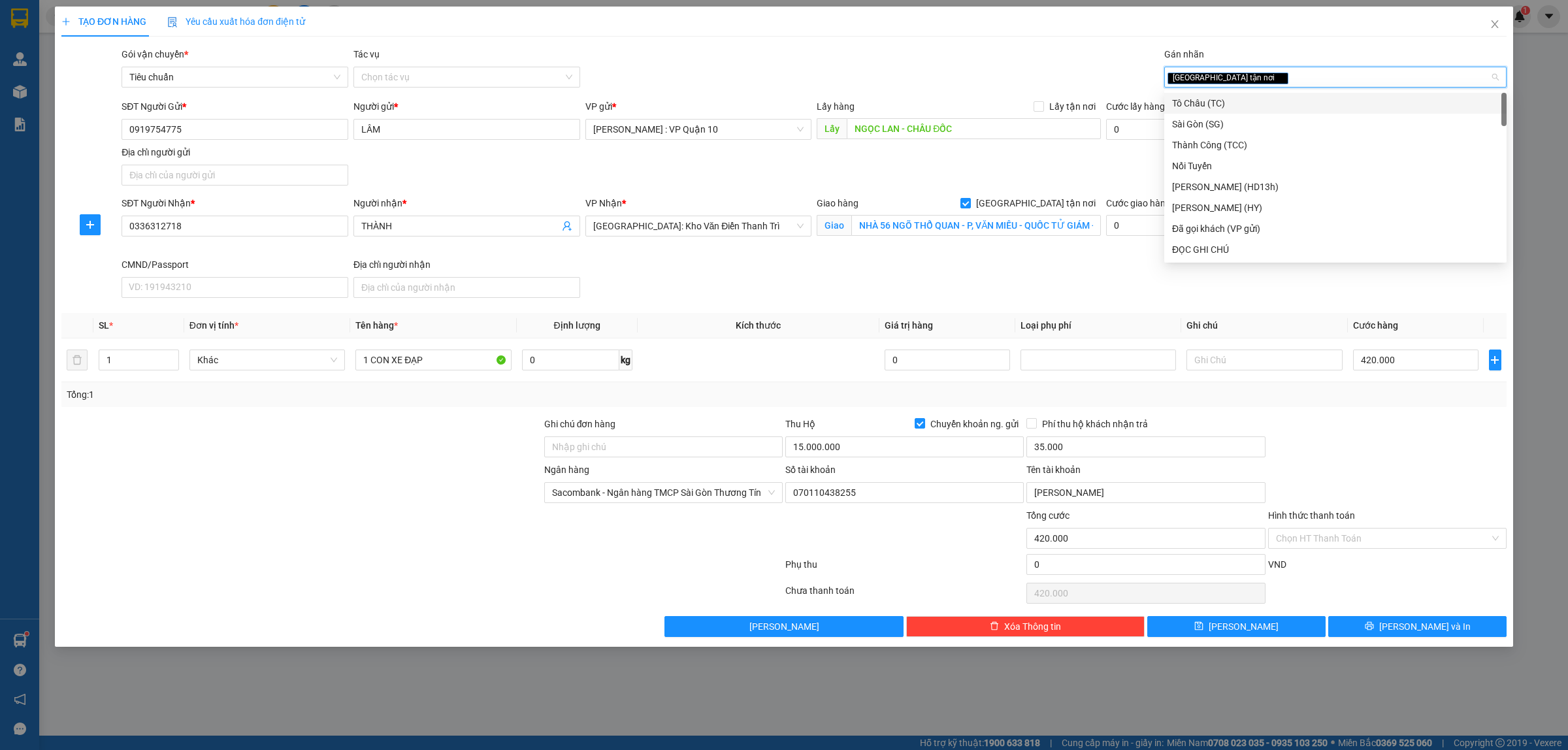
click at [1049, 59] on div "Gói vận chuyển * Tiêu chuẩn Tác vụ Chọn tác vụ Gán nhãn Giao tận nơi" at bounding box center [813, 69] width 1390 height 46
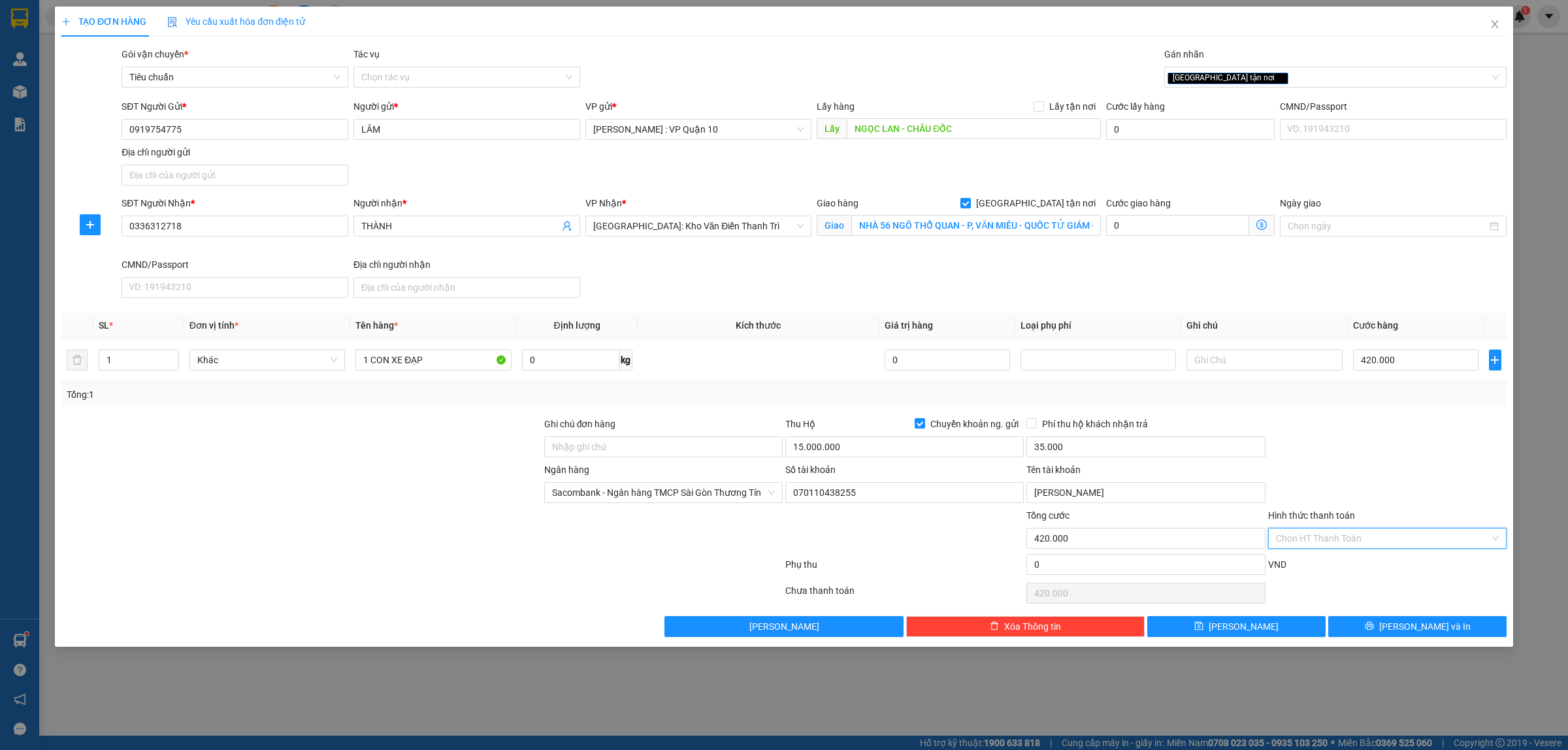
click at [1331, 535] on input "Hình thức thanh toán" at bounding box center [1383, 538] width 213 height 20
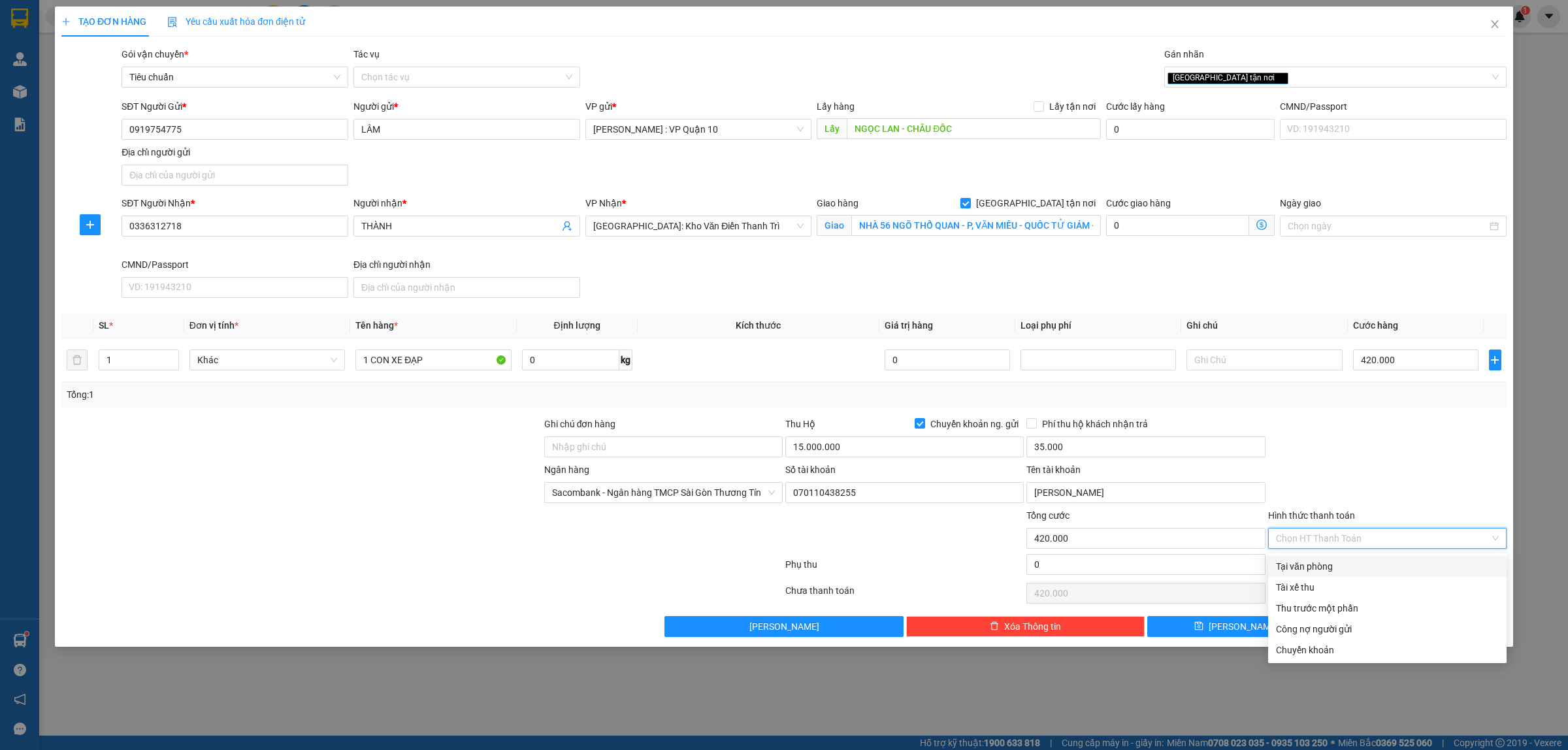
click at [1328, 556] on div "Tại văn phòng" at bounding box center [1387, 566] width 239 height 21
type input "0"
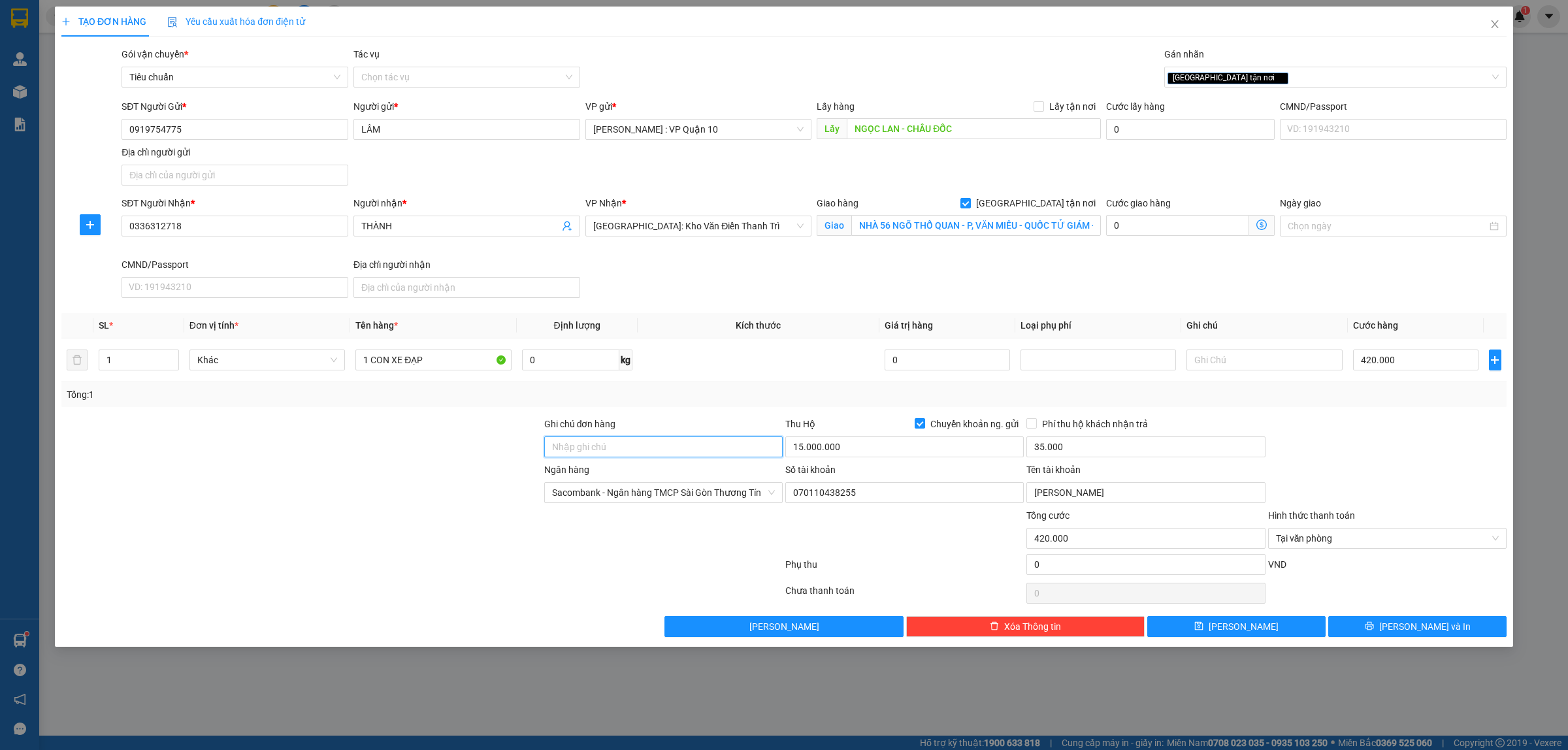
click at [646, 445] on input "Ghi chú đơn hàng" at bounding box center [663, 447] width 239 height 21
type input "hàng k bao bể vỡ hư hỏng"
click at [1388, 632] on button "[PERSON_NAME] và In" at bounding box center [1417, 626] width 179 height 21
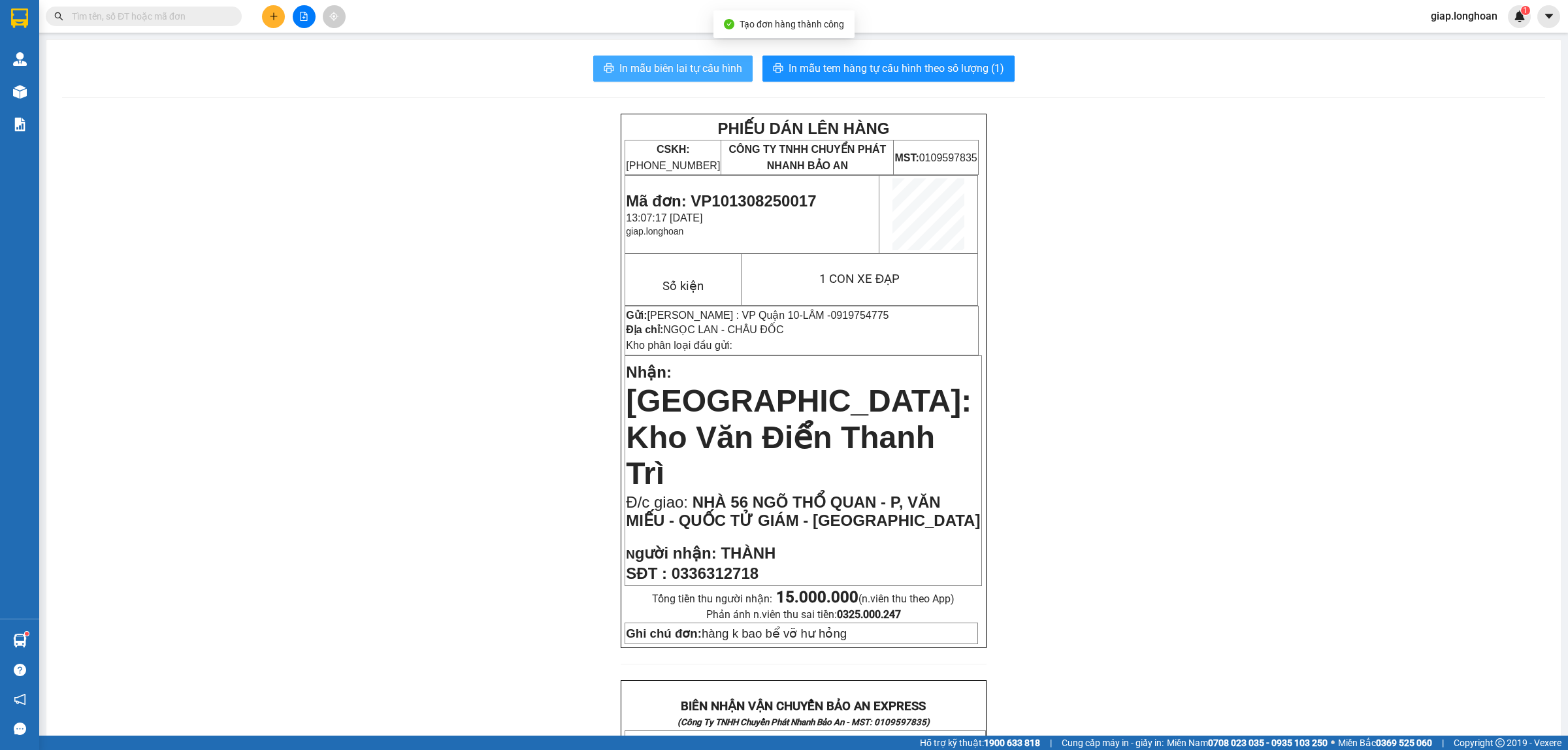
click at [657, 60] on span "In mẫu biên lai tự cấu hình" at bounding box center [681, 67] width 123 height 16
click at [1269, 425] on div "PHIẾU DÁN LÊN HÀNG CSKH: 1900.06.88.33 CÔNG TY TNHH CHUYỂN PHÁT NHANH BẢO AN MS…" at bounding box center [803, 742] width 1483 height 1257
click at [270, 12] on icon "plus" at bounding box center [274, 17] width 9 height 9
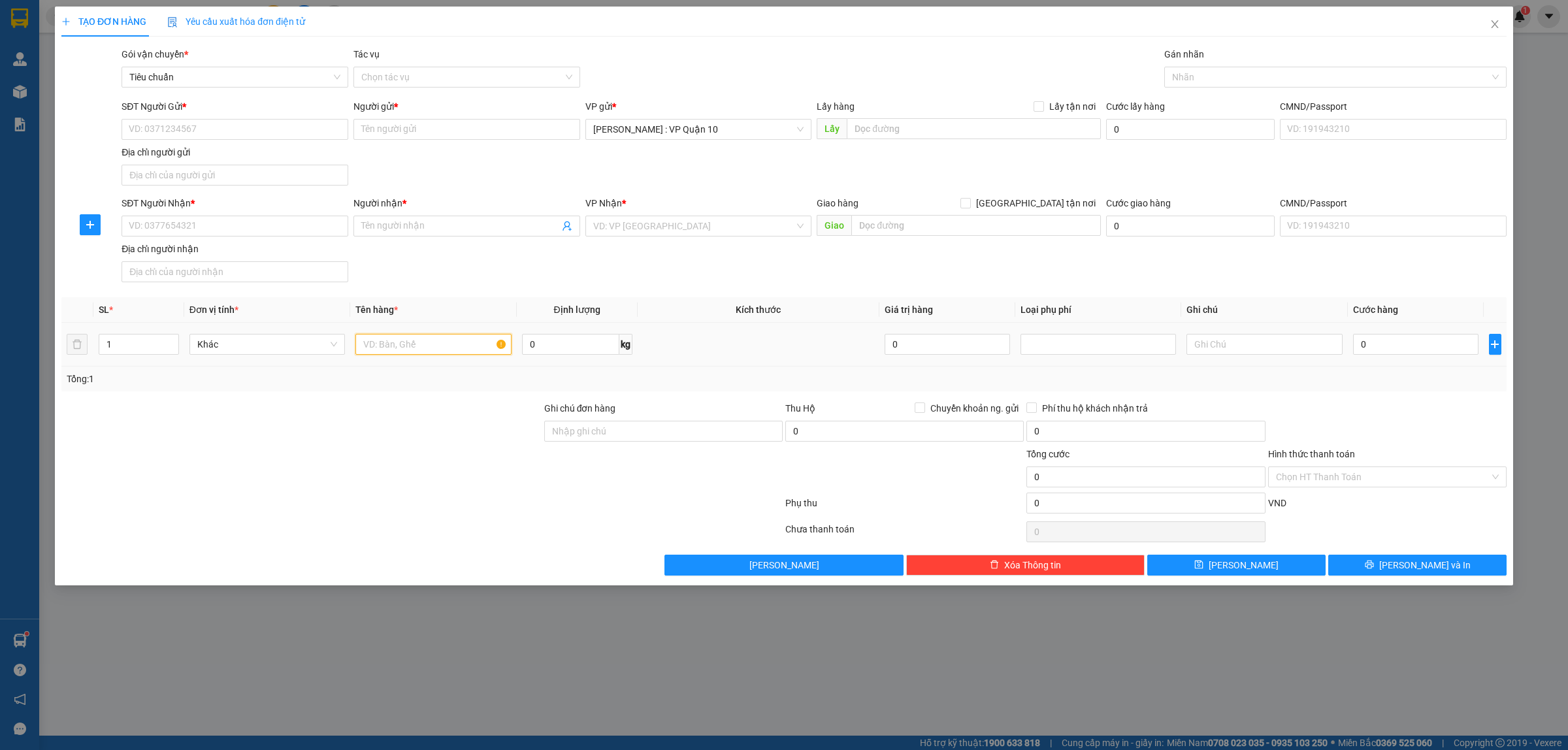
click at [397, 347] on input "text" at bounding box center [433, 345] width 155 height 21
type input "1 KIỆN BỌC XỐP NỔ"
click at [592, 430] on input "Ghi chú đơn hàng" at bounding box center [663, 432] width 239 height 21
type input "hàng k bao bể vỡ hư hỏng"
click at [178, 234] on input "SĐT Người Nhận *" at bounding box center [235, 226] width 227 height 21
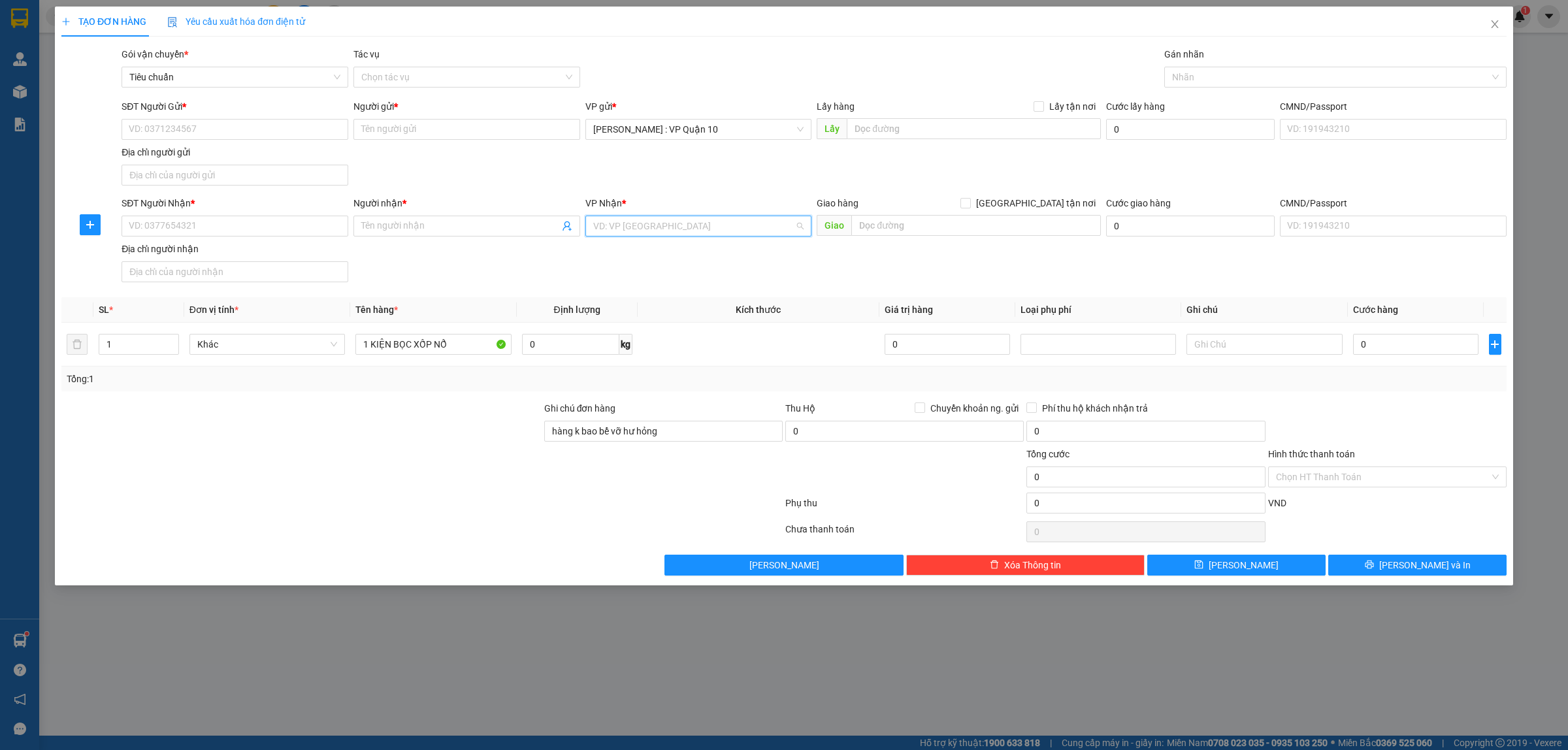
drag, startPoint x: 633, startPoint y: 227, endPoint x: 825, endPoint y: 321, distance: 213.8
click at [634, 224] on input "search" at bounding box center [695, 226] width 202 height 20
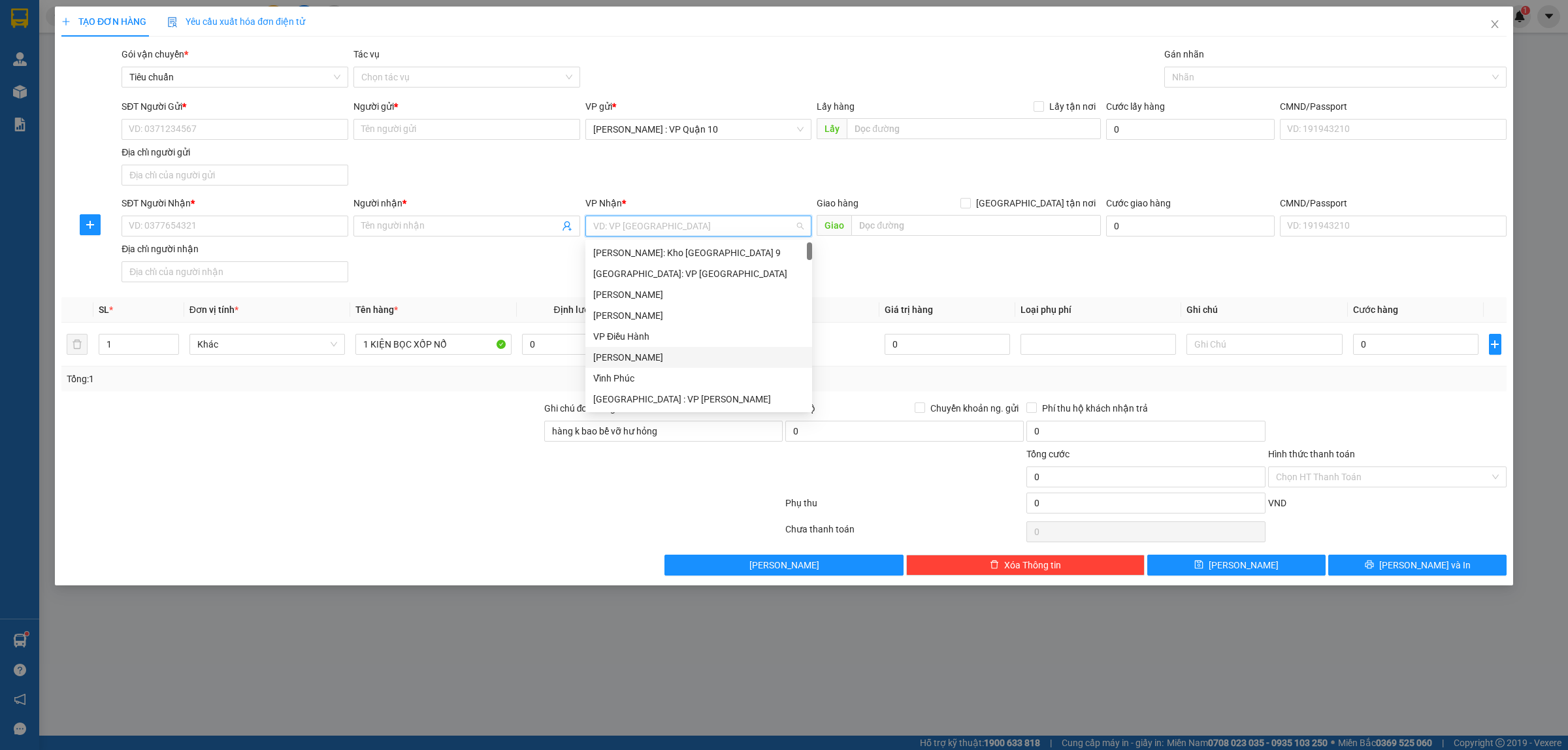
scroll to position [245, 0]
drag, startPoint x: 716, startPoint y: 296, endPoint x: 671, endPoint y: 287, distance: 45.9
click at [714, 298] on div "[GEOGRAPHIC_DATA]: Văn phòng Bến xe [GEOGRAPHIC_DATA]" at bounding box center [698, 300] width 211 height 14
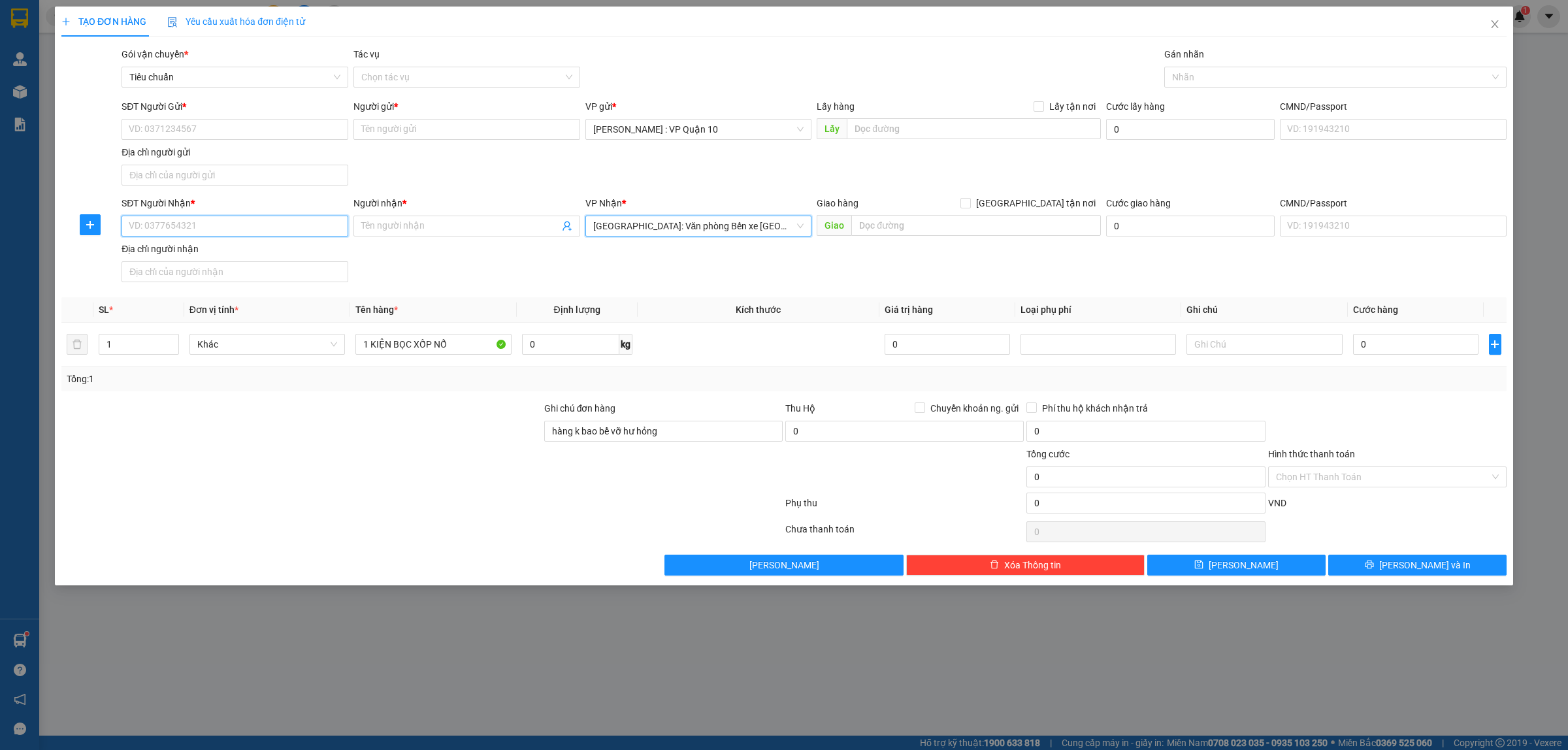
click at [170, 228] on input "SĐT Người Nhận *" at bounding box center [235, 226] width 227 height 21
type input "0987386170"
click at [382, 229] on input "Người nhận *" at bounding box center [460, 226] width 198 height 14
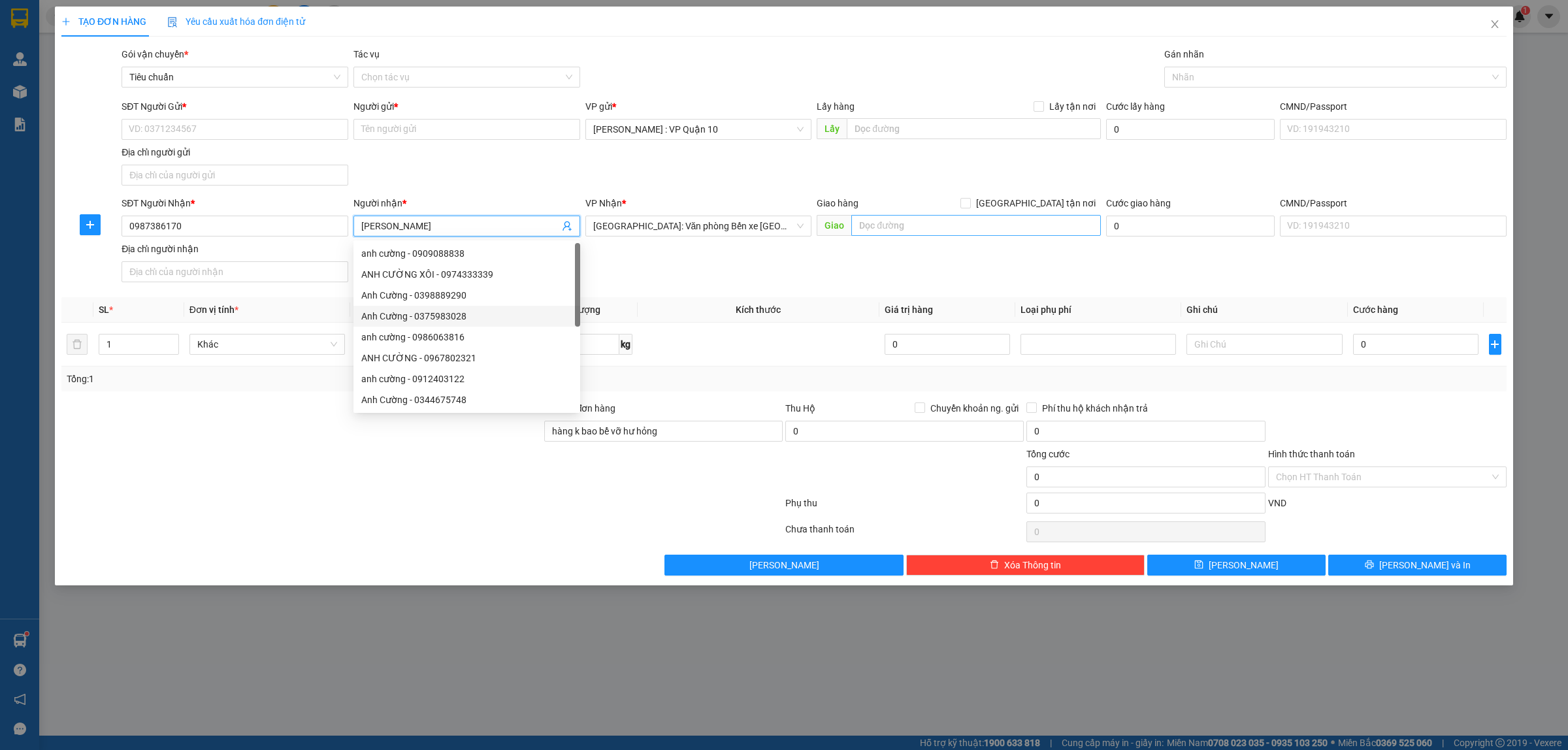
type input "ANH CƯỜNG"
click at [899, 224] on input "text" at bounding box center [975, 226] width 250 height 21
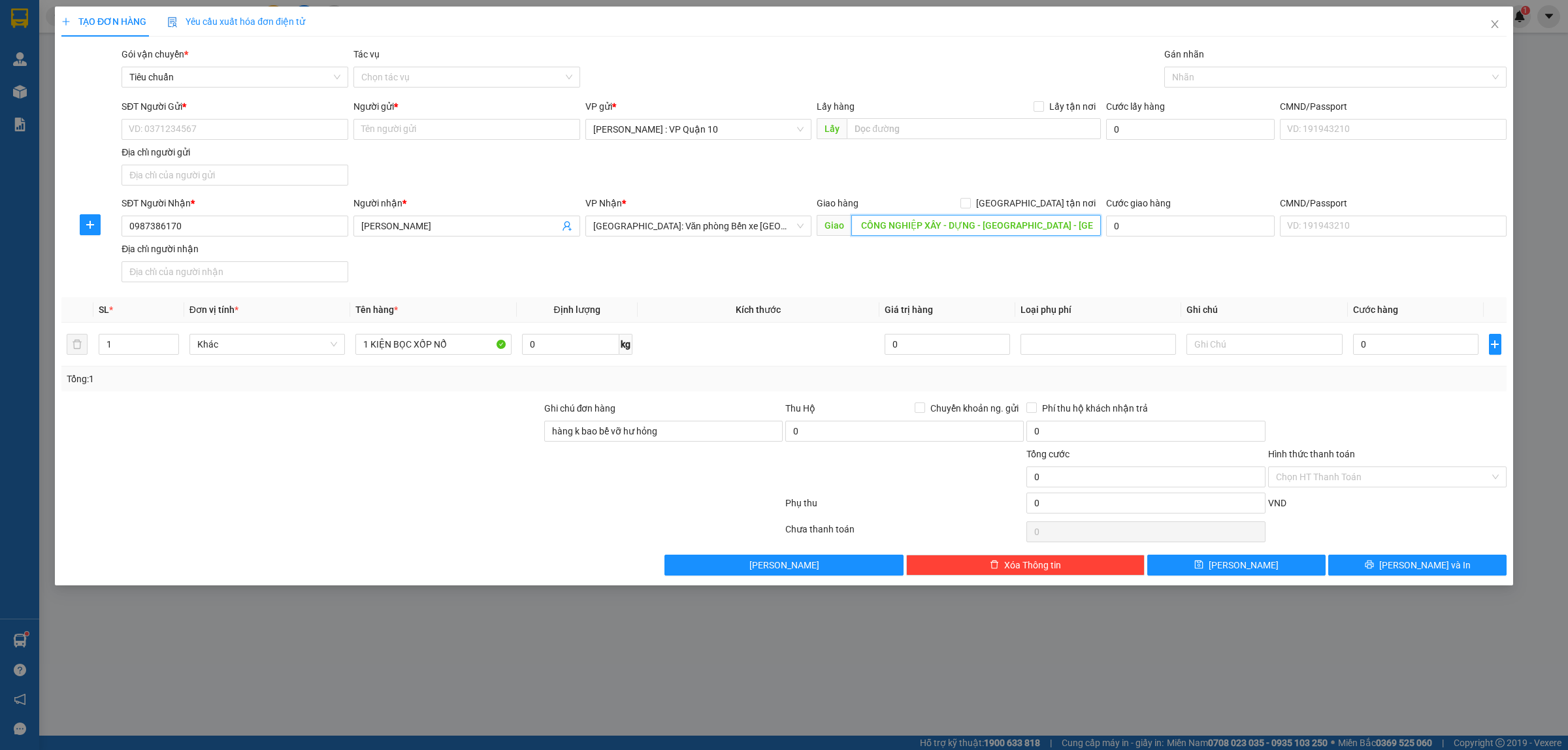
scroll to position [0, 154]
type input "QUÀNG NINH - TRƯỜNG CAO ĐẲNG CÔNG NGHIỆP XÂY - DỰNG - UỐNG BÍ - QUẢNG NINH"
click at [970, 200] on input "[GEOGRAPHIC_DATA] tận nơi" at bounding box center [965, 202] width 9 height 9
checkbox input "true"
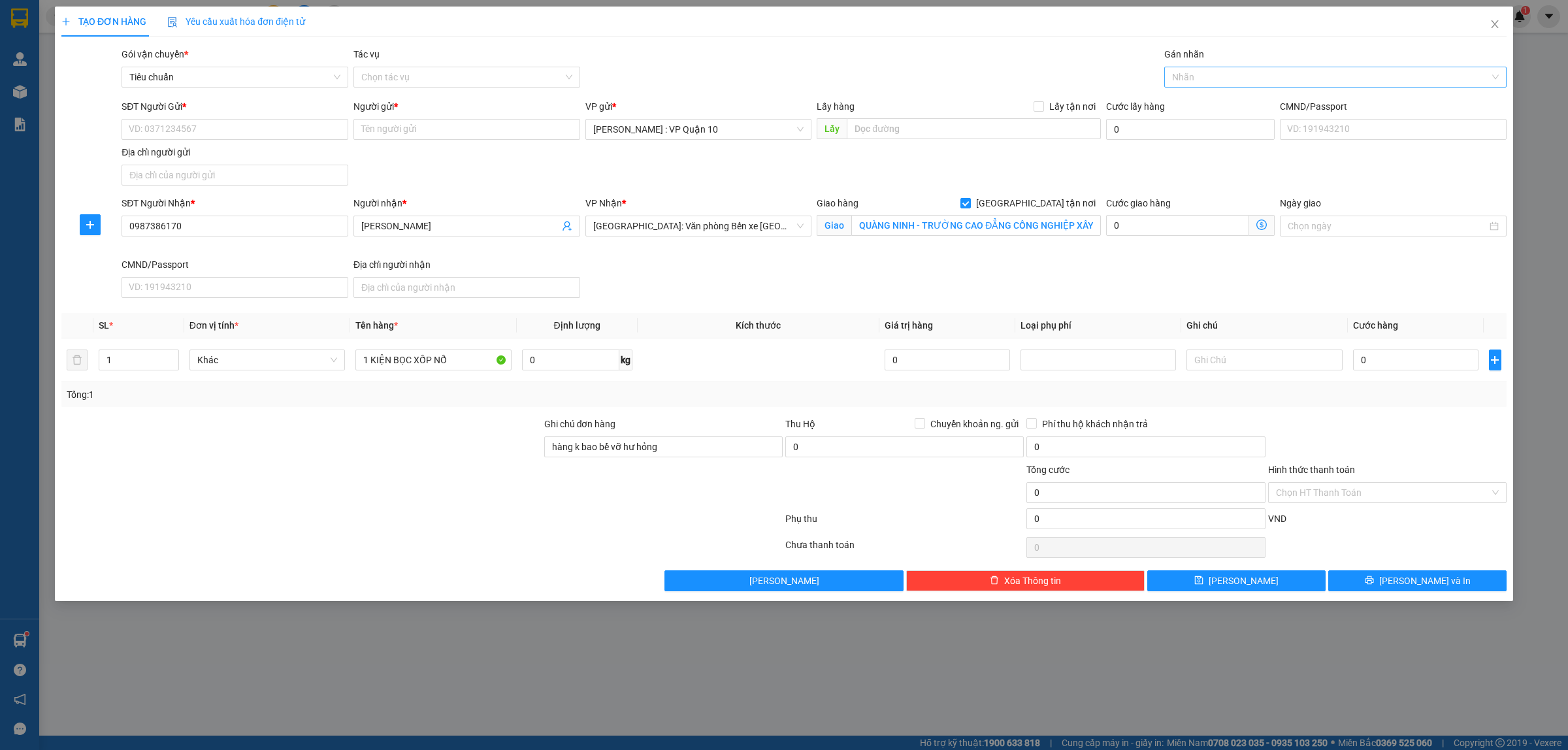
click at [1182, 81] on div at bounding box center [1328, 77] width 323 height 16
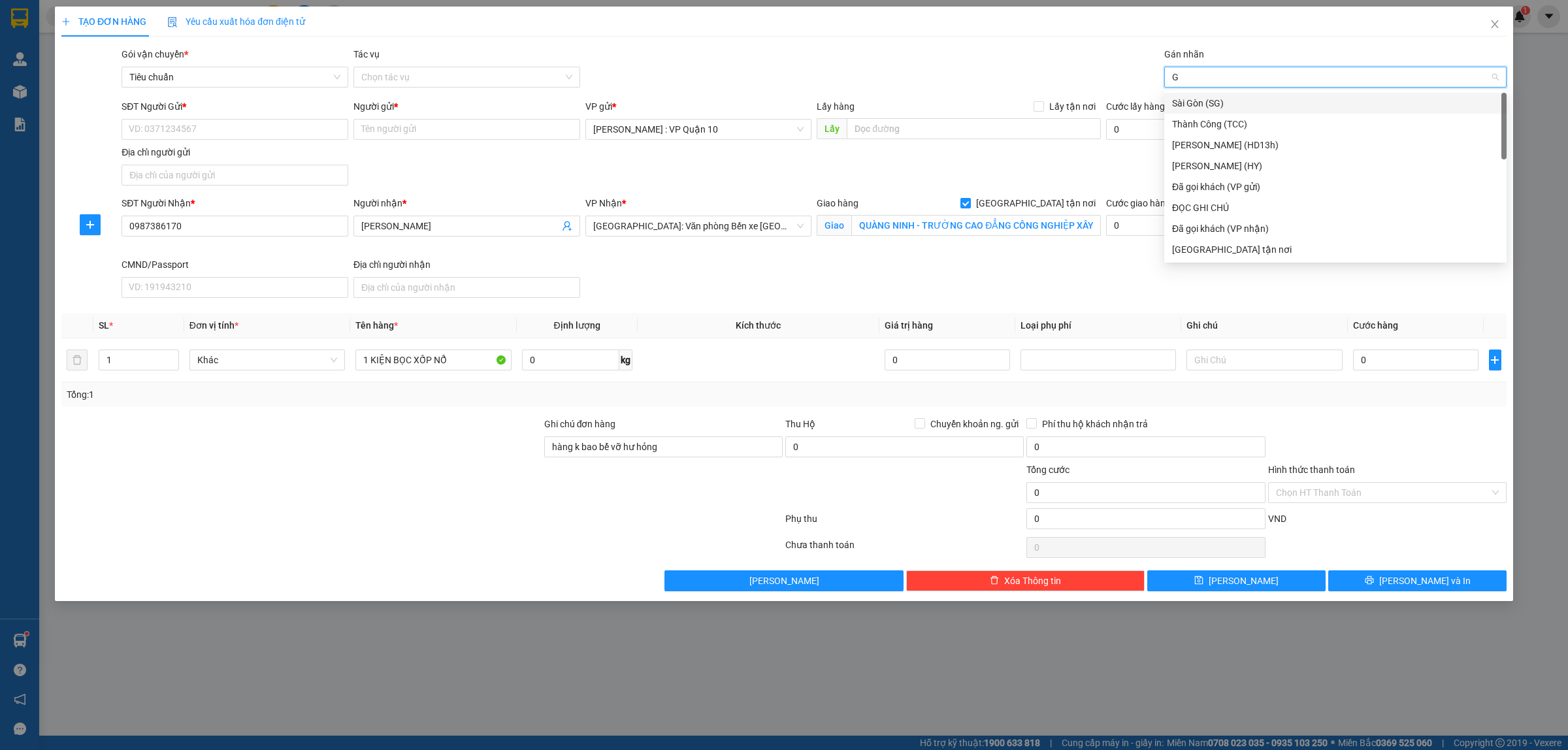
type input "GI"
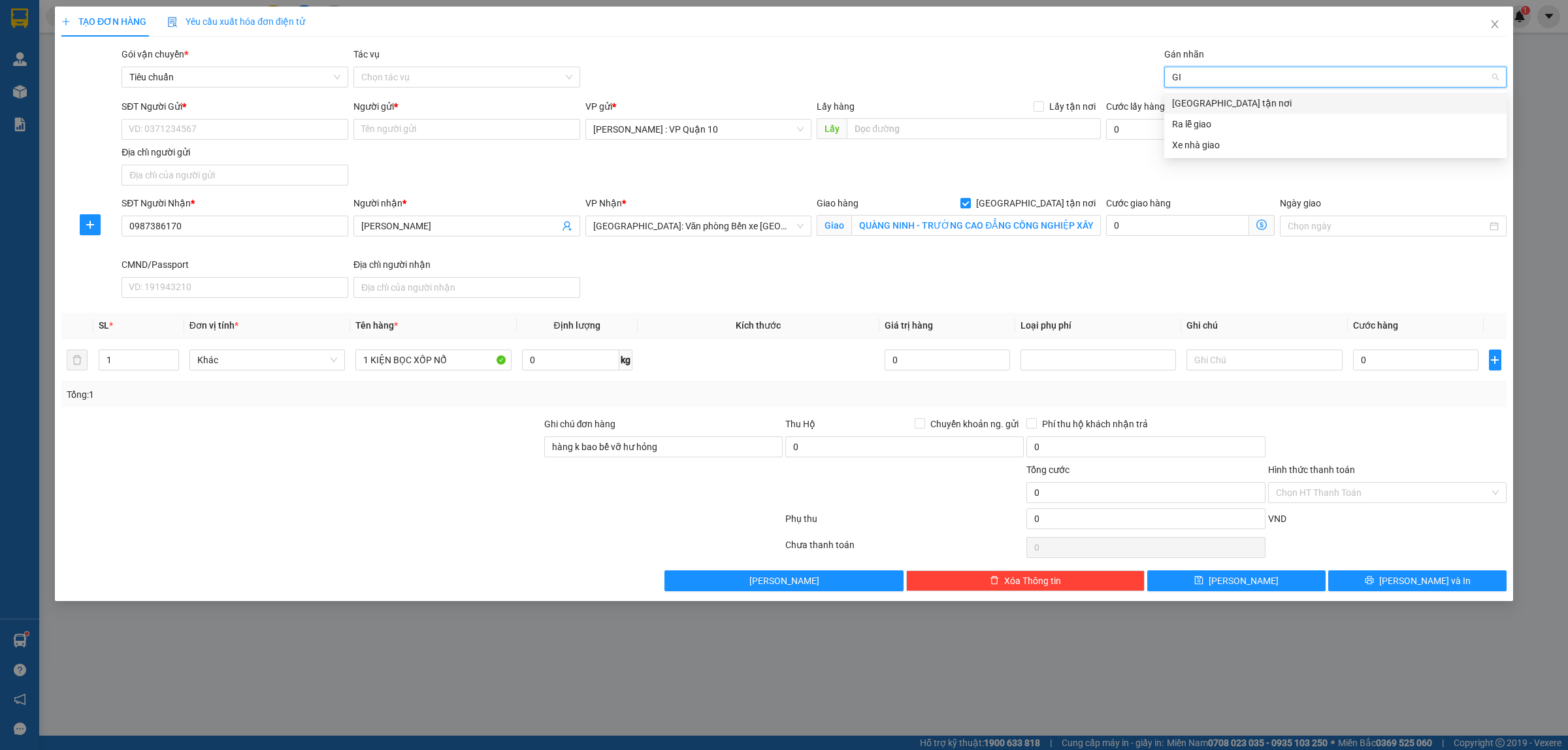
click at [1188, 101] on div "[GEOGRAPHIC_DATA] tận nơi" at bounding box center [1335, 103] width 327 height 14
click at [606, 537] on div at bounding box center [421, 548] width 724 height 26
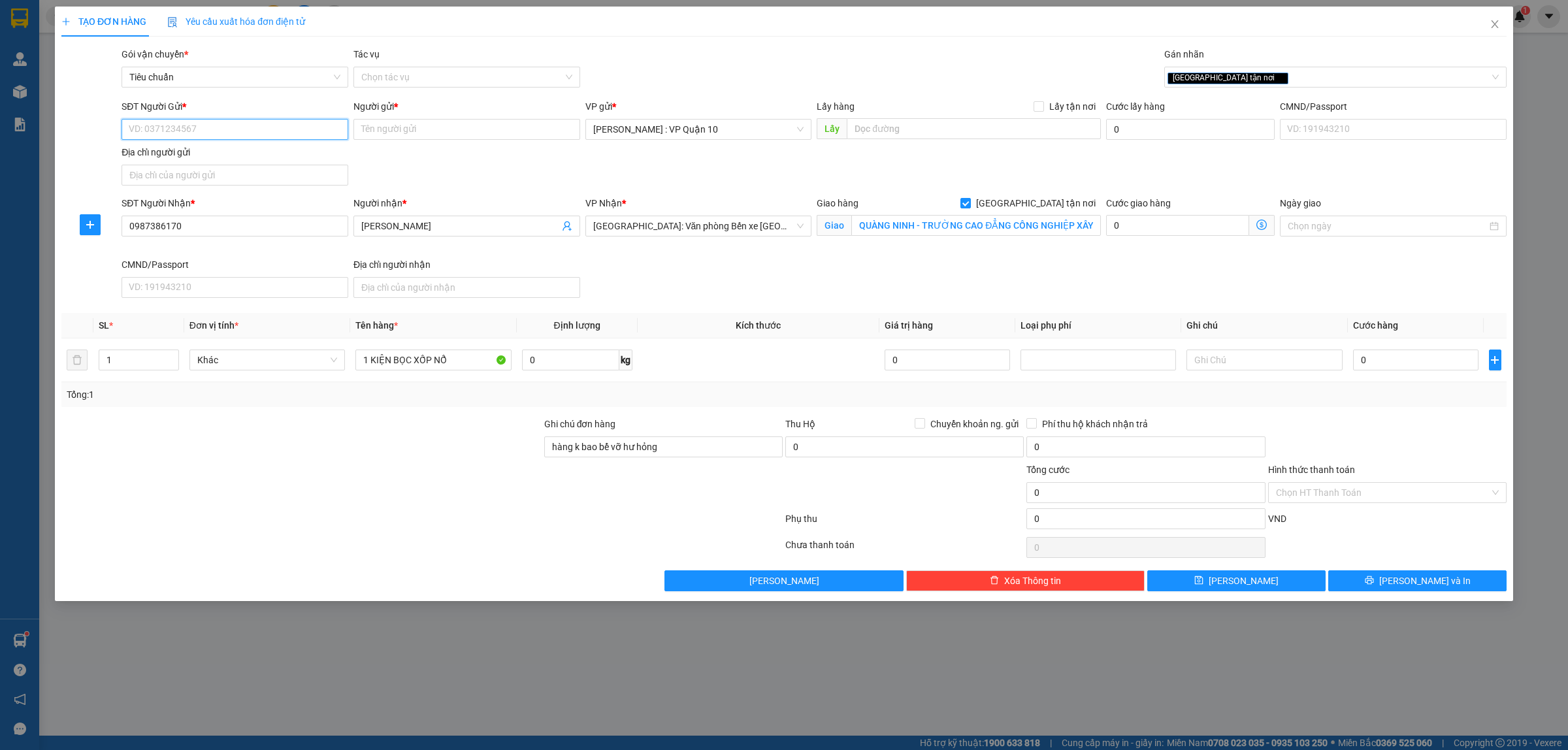
click at [214, 129] on input "SĐT Người Gửi *" at bounding box center [235, 129] width 227 height 21
type input "0901184491"
click at [168, 147] on div "0901184491 - TUẤN" at bounding box center [235, 156] width 227 height 21
type input "TUẤN"
checkbox input "true"
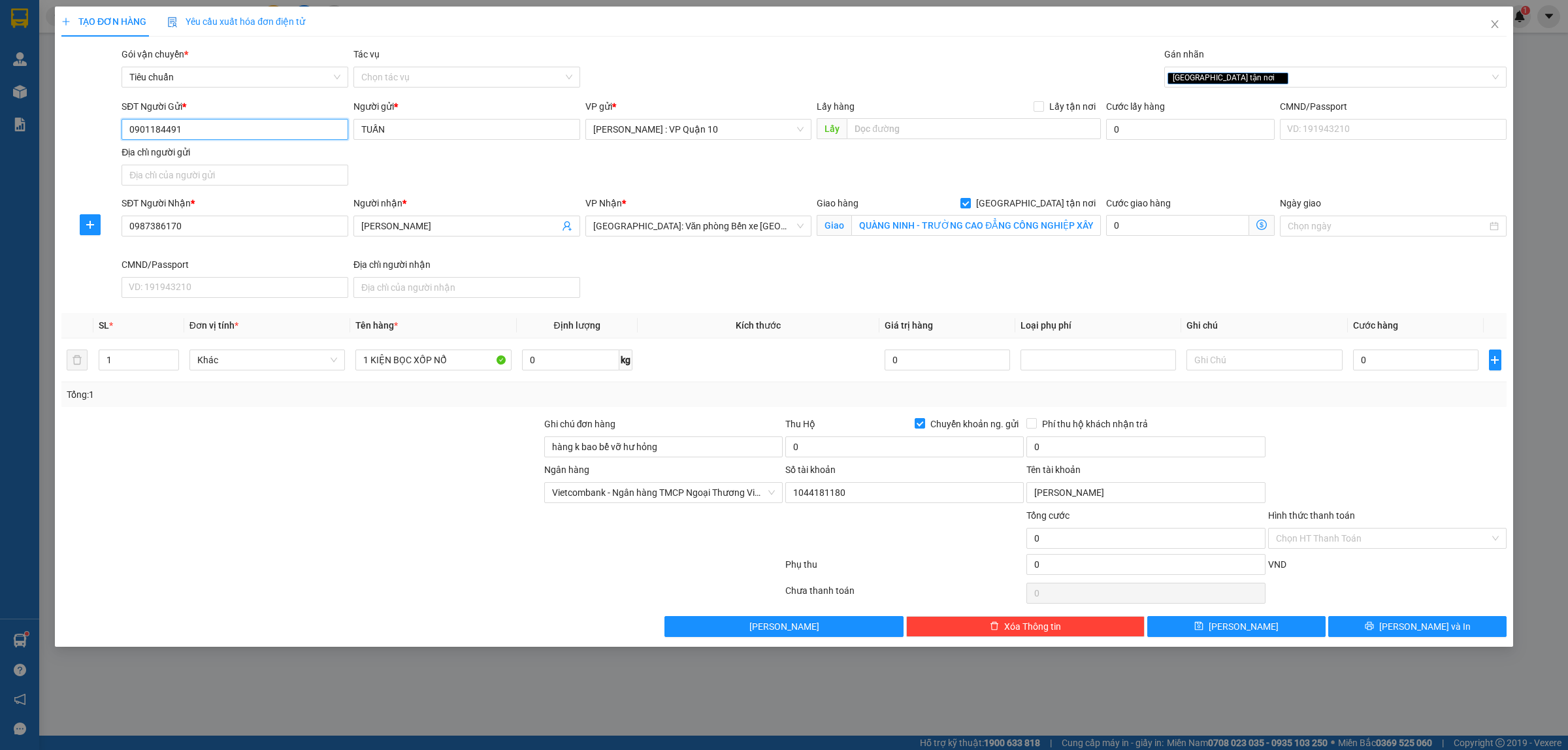
type input "0901184491"
click at [230, 522] on div at bounding box center [301, 531] width 483 height 46
click at [1415, 366] on input "0" at bounding box center [1416, 360] width 125 height 21
type input "20"
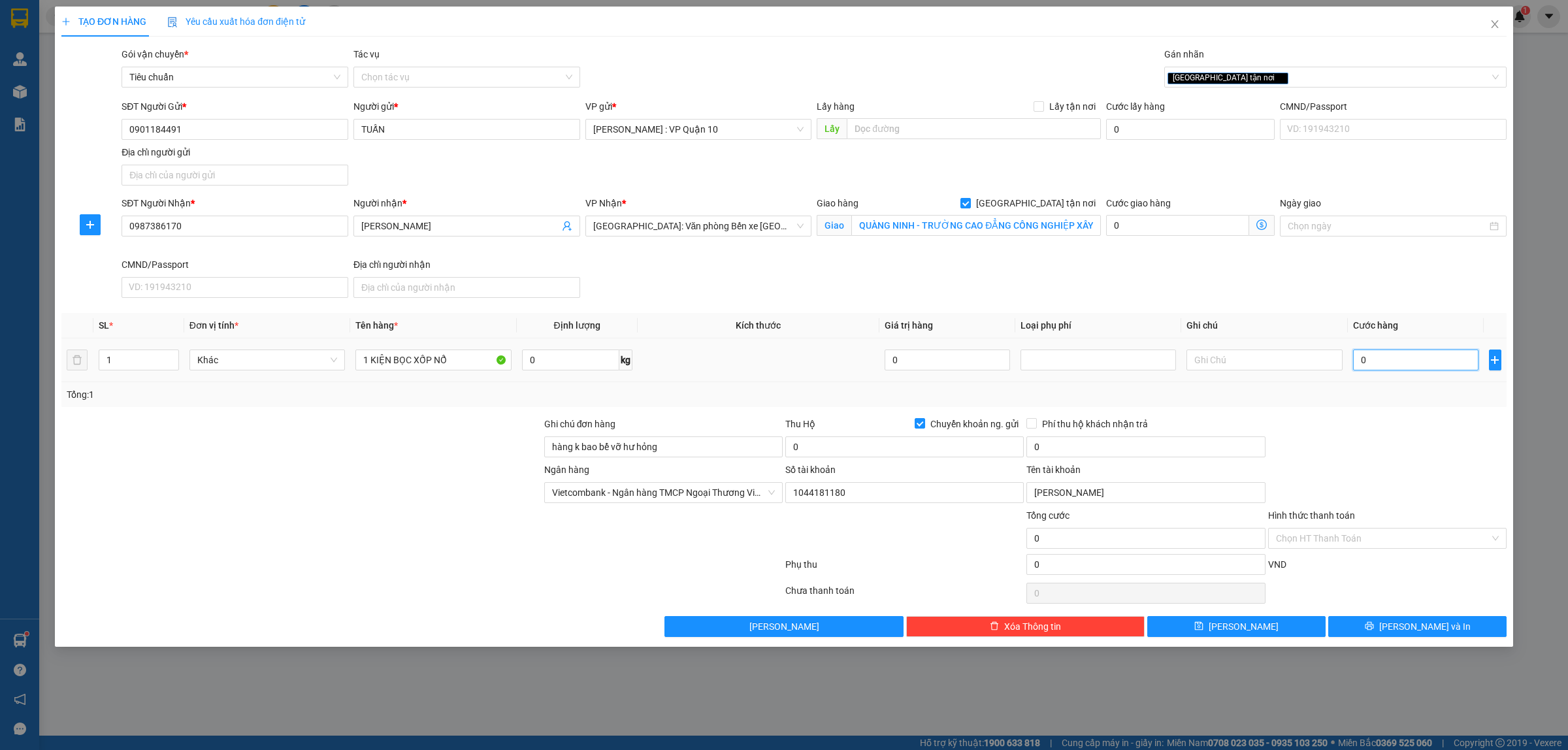
type input "20"
type input "270"
type input "2.700"
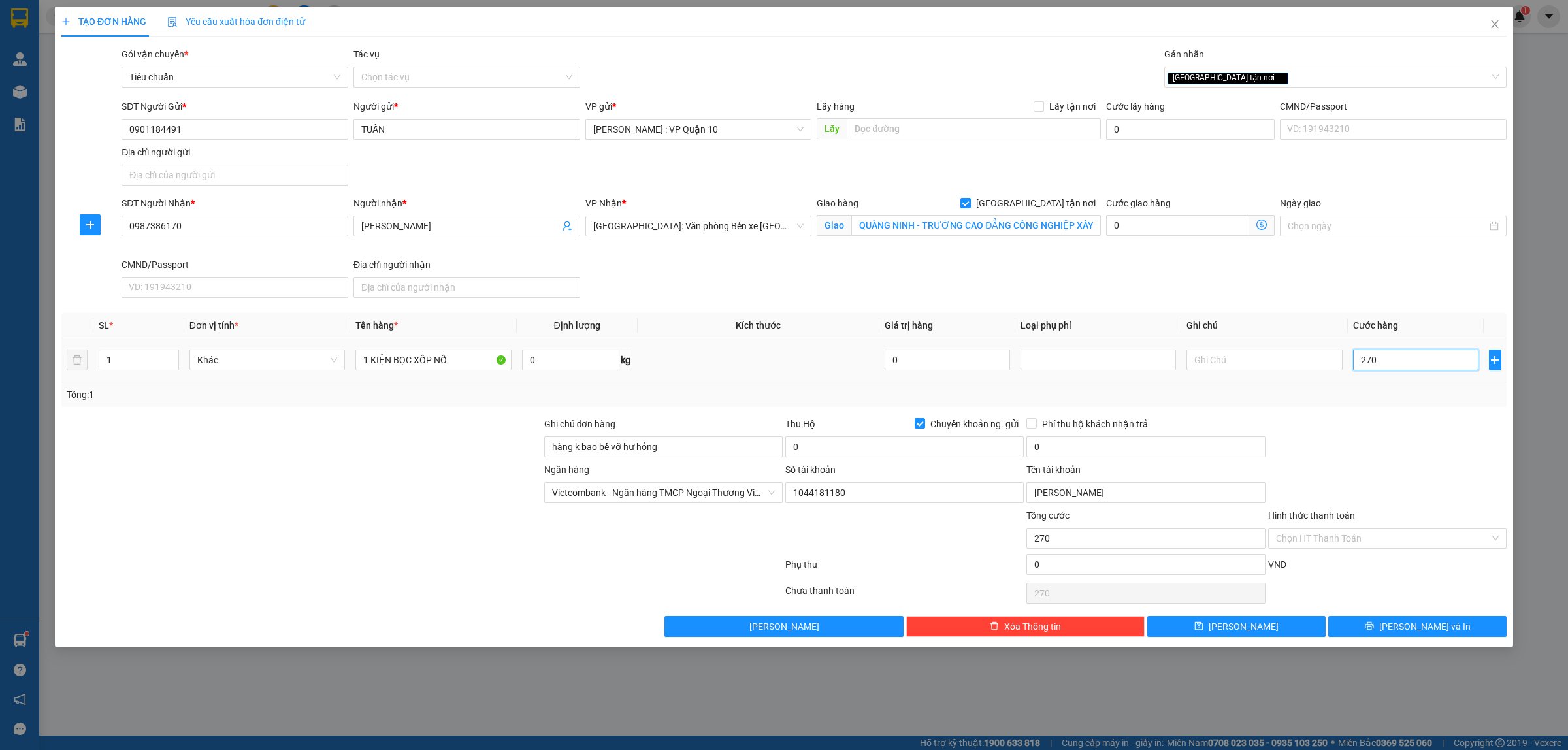
type input "2.700"
type input "27.000"
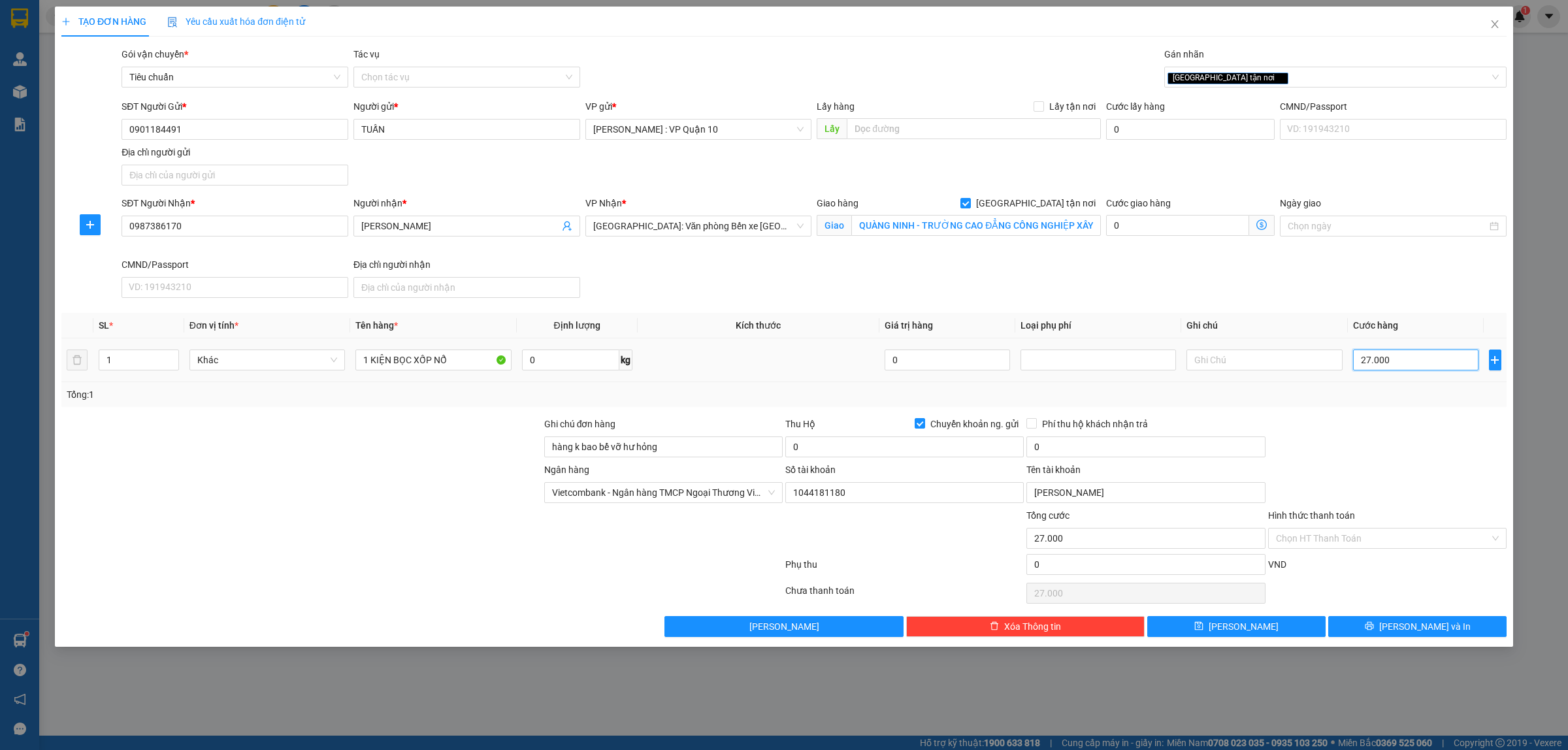
type input "270.000"
click at [1409, 634] on span "[PERSON_NAME] và In" at bounding box center [1425, 626] width 92 height 14
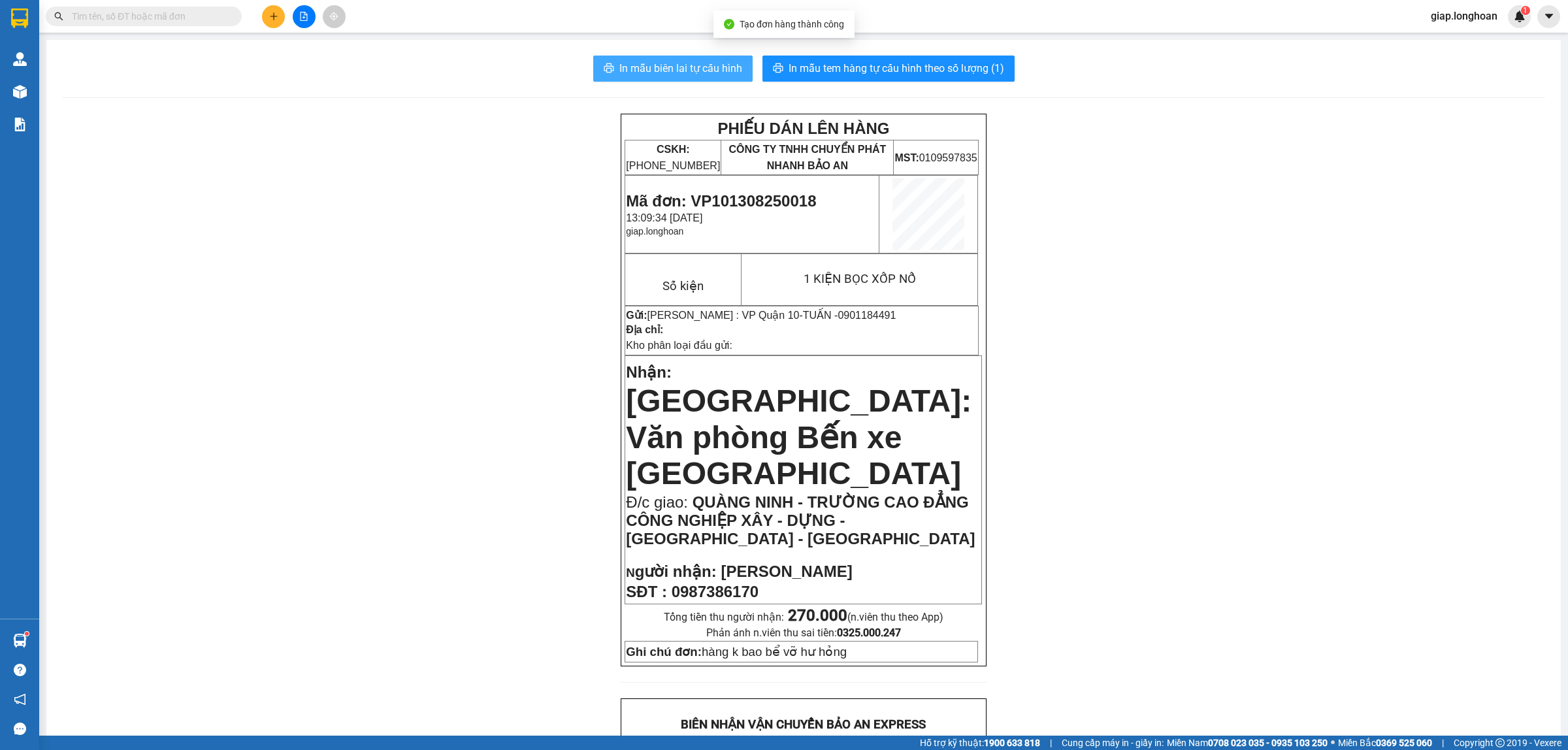
click at [689, 66] on span "In mẫu biên lai tự cấu hình" at bounding box center [681, 67] width 123 height 16
click at [850, 66] on span "In mẫu tem hàng tự cấu hình theo số lượng (1)" at bounding box center [896, 67] width 215 height 16
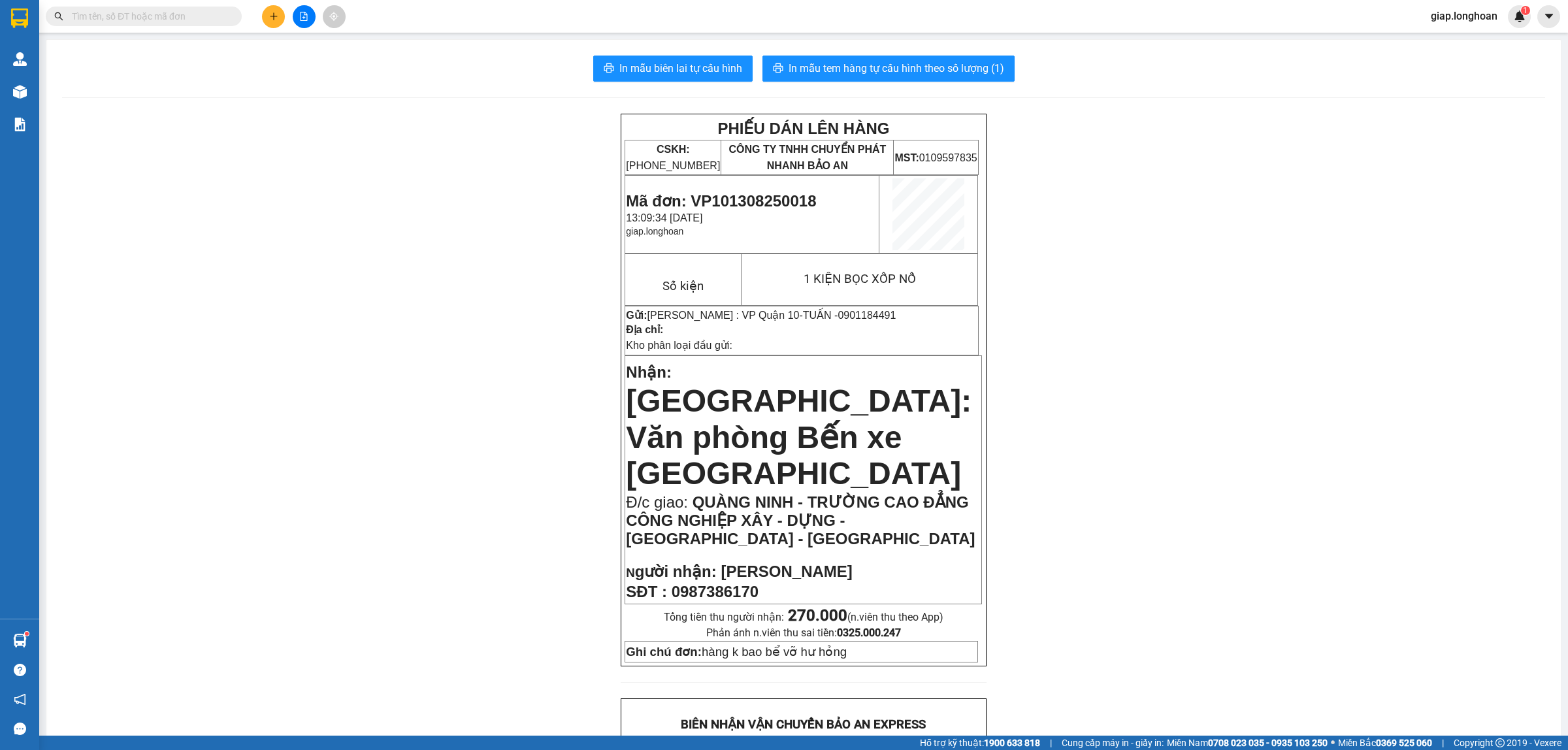
click at [265, 27] on div "Kết quả tìm kiếm ( 0 ) Bộ lọc No Data giap.longhoan 1" at bounding box center [784, 16] width 1568 height 33
click at [275, 14] on icon "plus" at bounding box center [274, 17] width 9 height 9
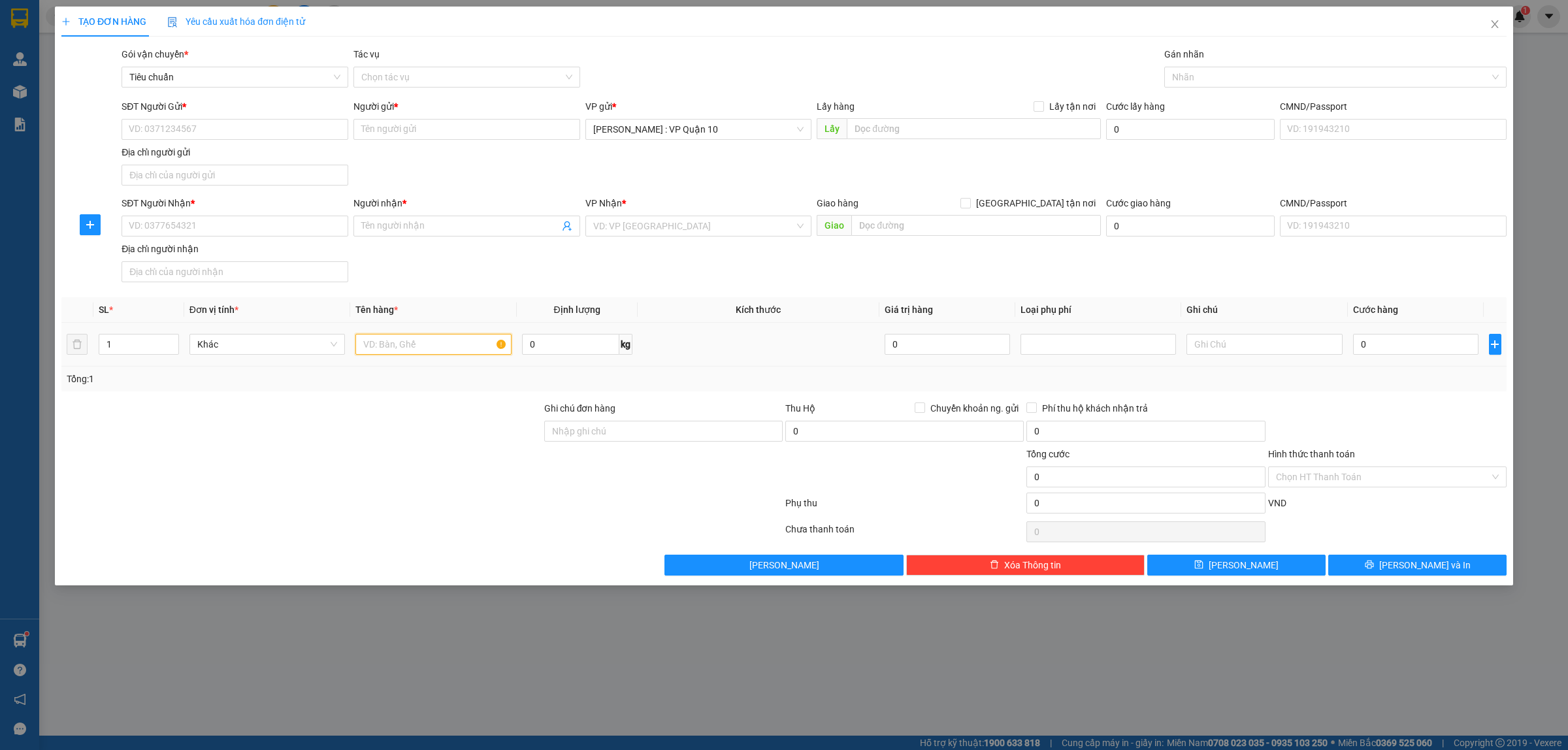
click at [389, 346] on input "text" at bounding box center [433, 345] width 155 height 21
type input "1 KIỆN KOMF GỖ DÀI"
drag, startPoint x: 892, startPoint y: 131, endPoint x: 896, endPoint y: 140, distance: 9.8
click at [893, 135] on input "text" at bounding box center [975, 128] width 255 height 21
type input "NGỌC ALN -"
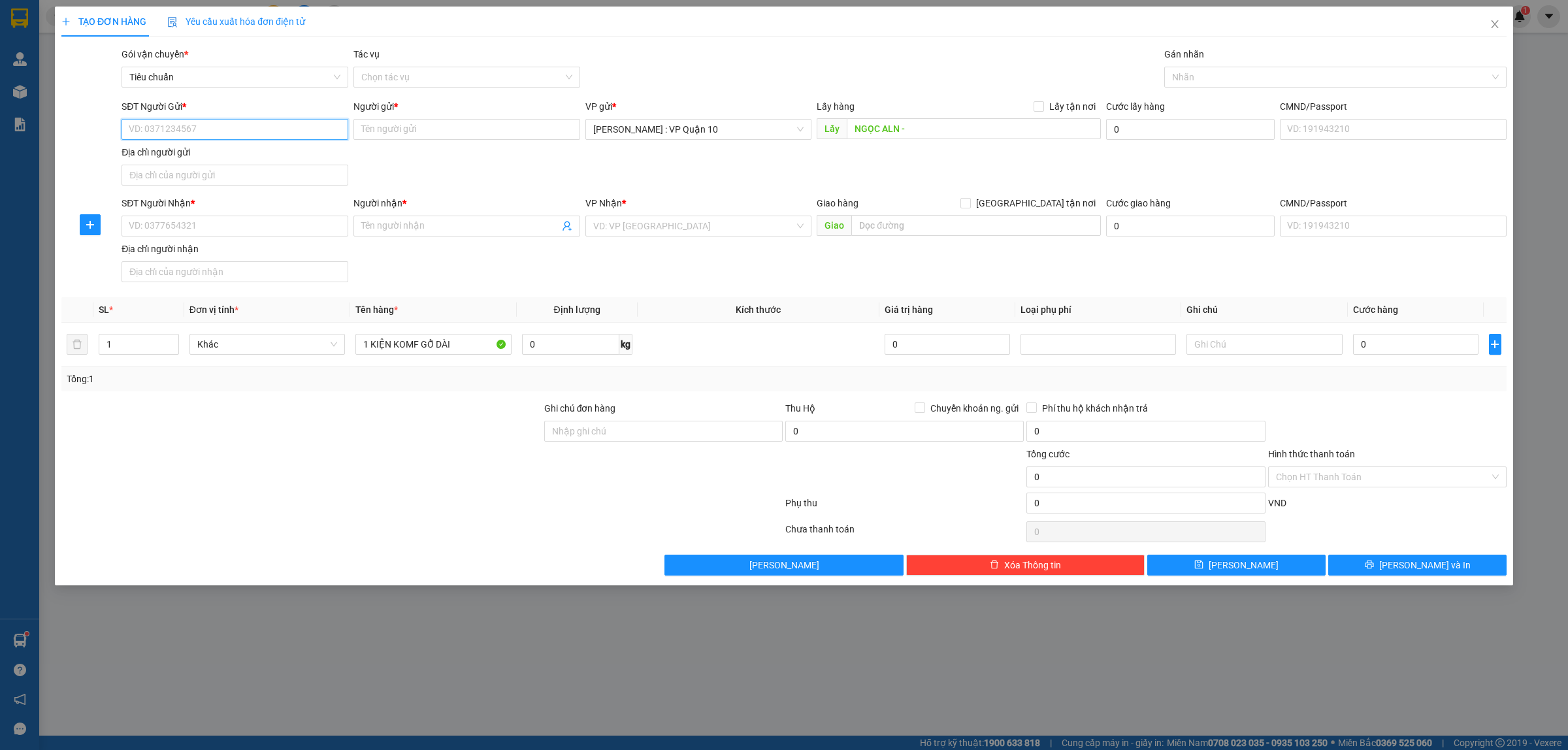
drag, startPoint x: 165, startPoint y: 125, endPoint x: 161, endPoint y: 135, distance: 10.8
click at [162, 128] on input "SĐT Người Gửi *" at bounding box center [235, 129] width 227 height 21
type input "0972971386"
click at [374, 119] on input "Người gửi *" at bounding box center [467, 129] width 227 height 21
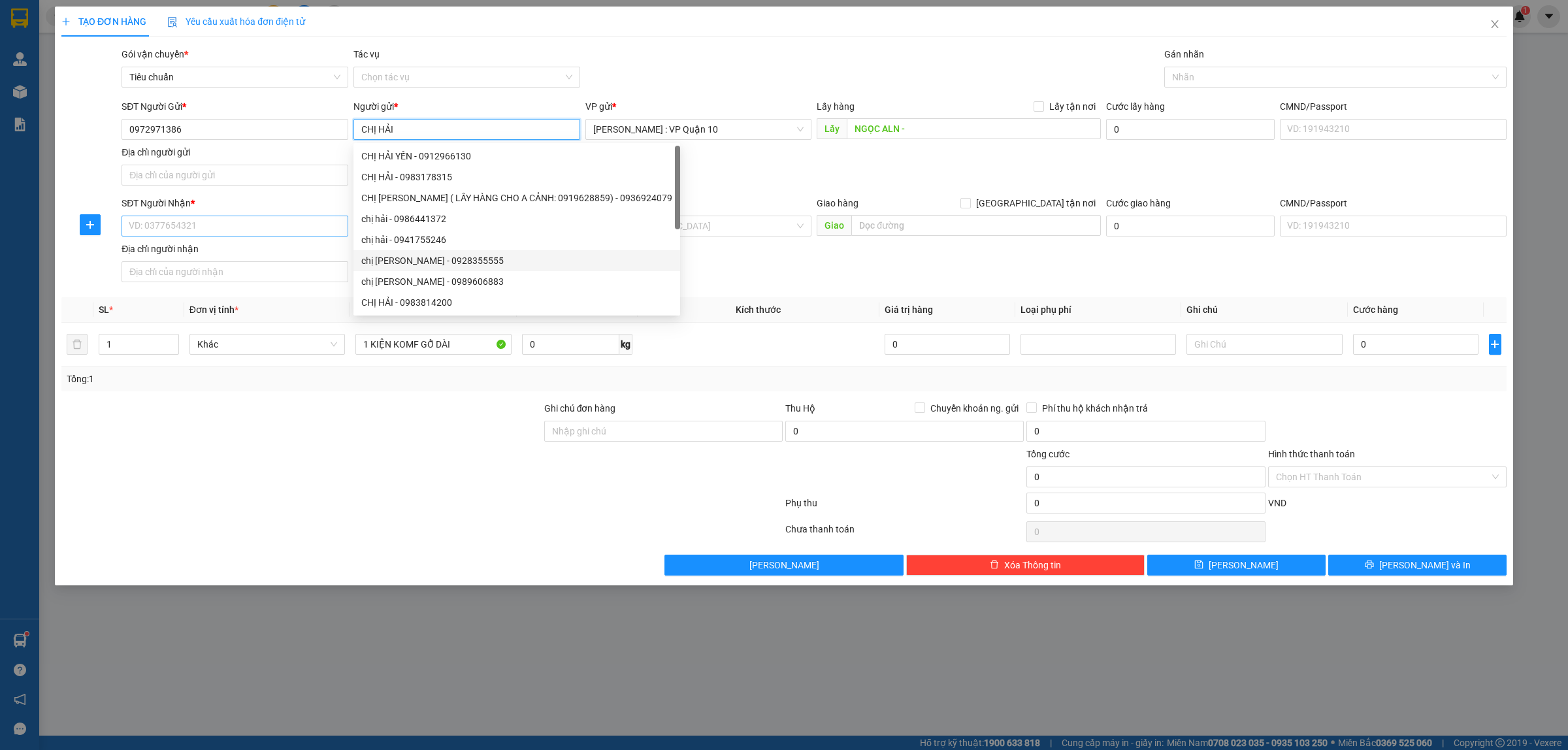
type input "CHỊ HẢI"
click at [181, 233] on input "SĐT Người Nhận *" at bounding box center [235, 226] width 227 height 21
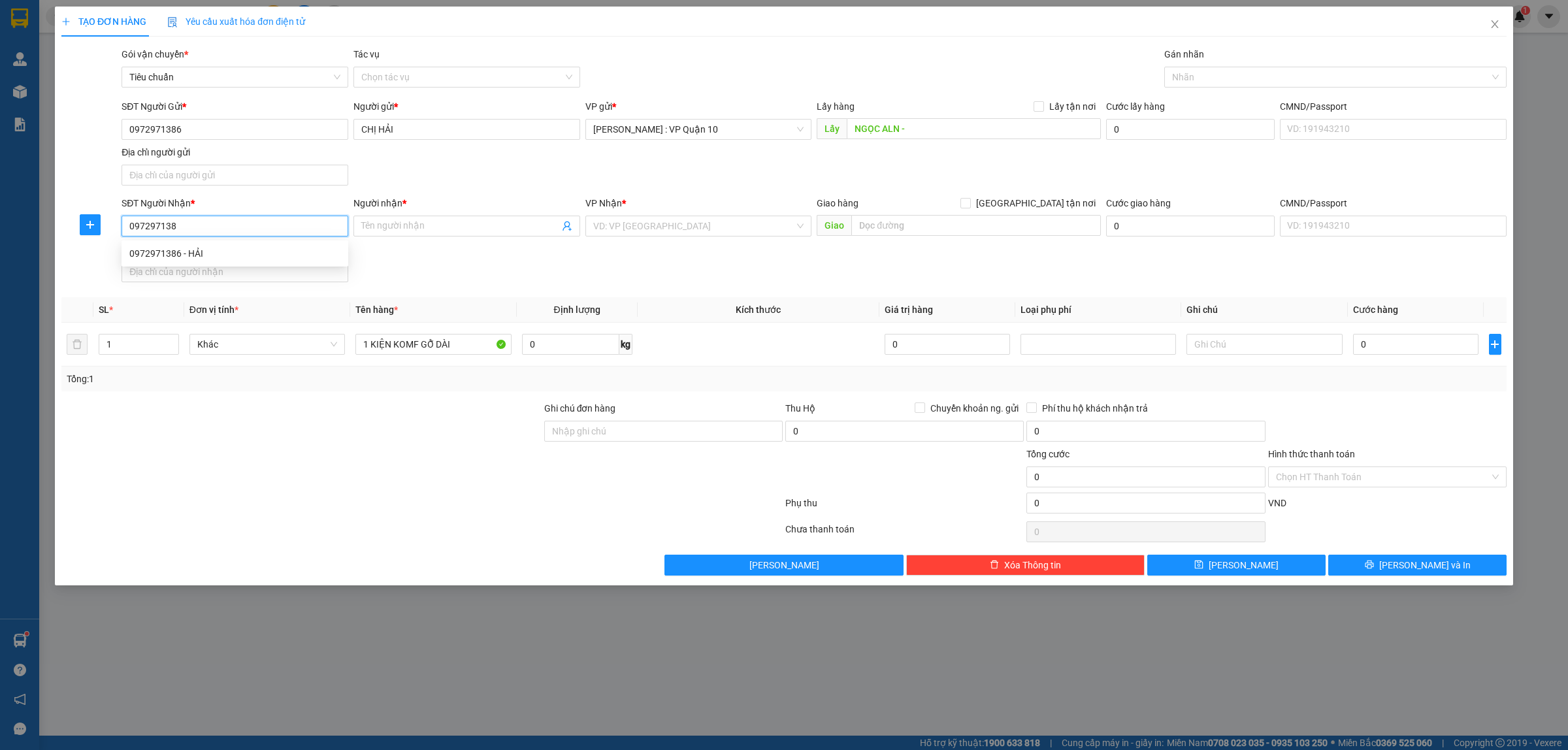
type input "0972971386"
click at [160, 245] on div "0972971386 - HẢI" at bounding box center [235, 254] width 227 height 21
type input "HẢI"
click at [707, 227] on span "[GEOGRAPHIC_DATA] : VP [GEOGRAPHIC_DATA]" at bounding box center [698, 226] width 211 height 20
type input "0972971386"
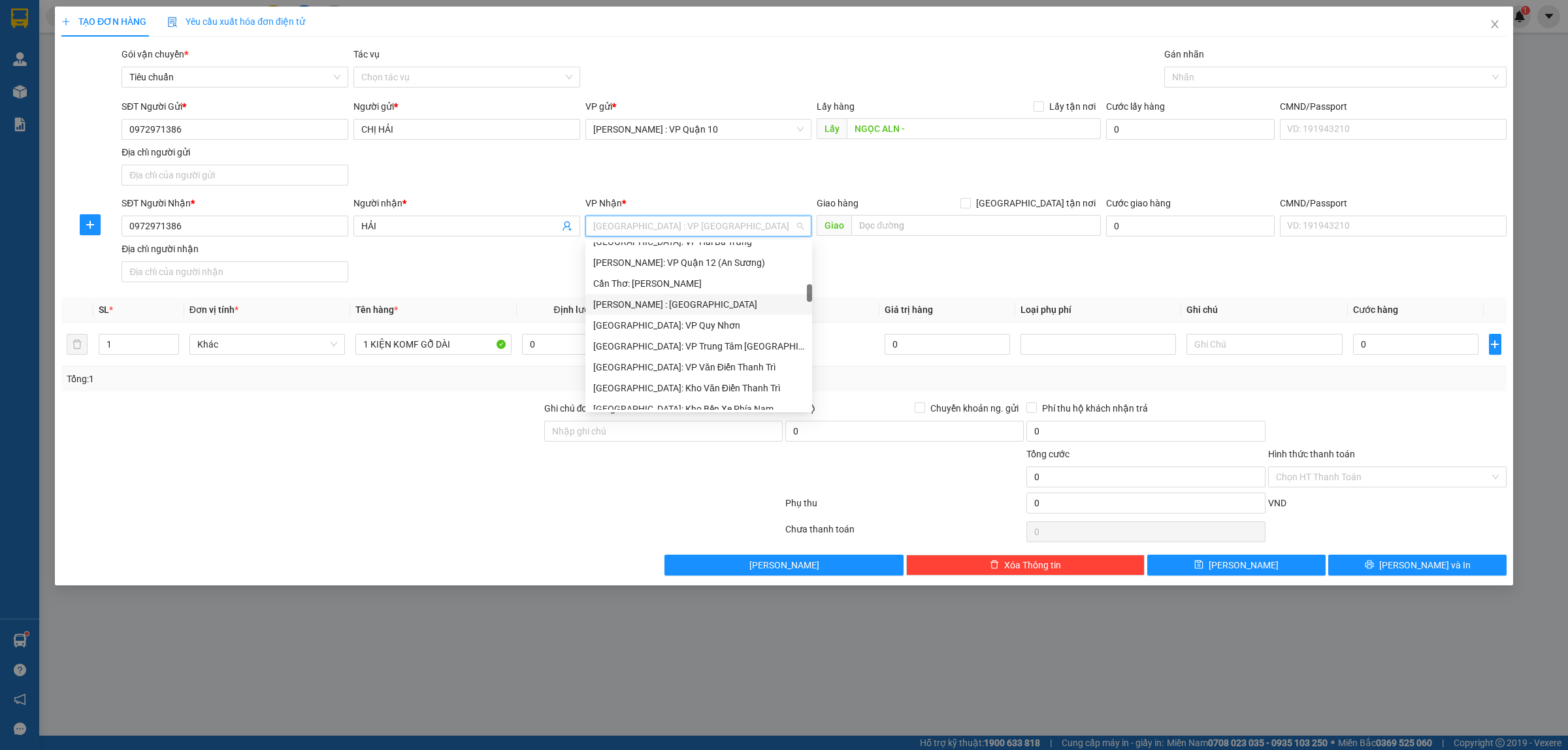
scroll to position [490, 0]
click at [653, 286] on div "[GEOGRAPHIC_DATA]: VP Văn Điển Thanh Trì" at bounding box center [698, 285] width 211 height 14
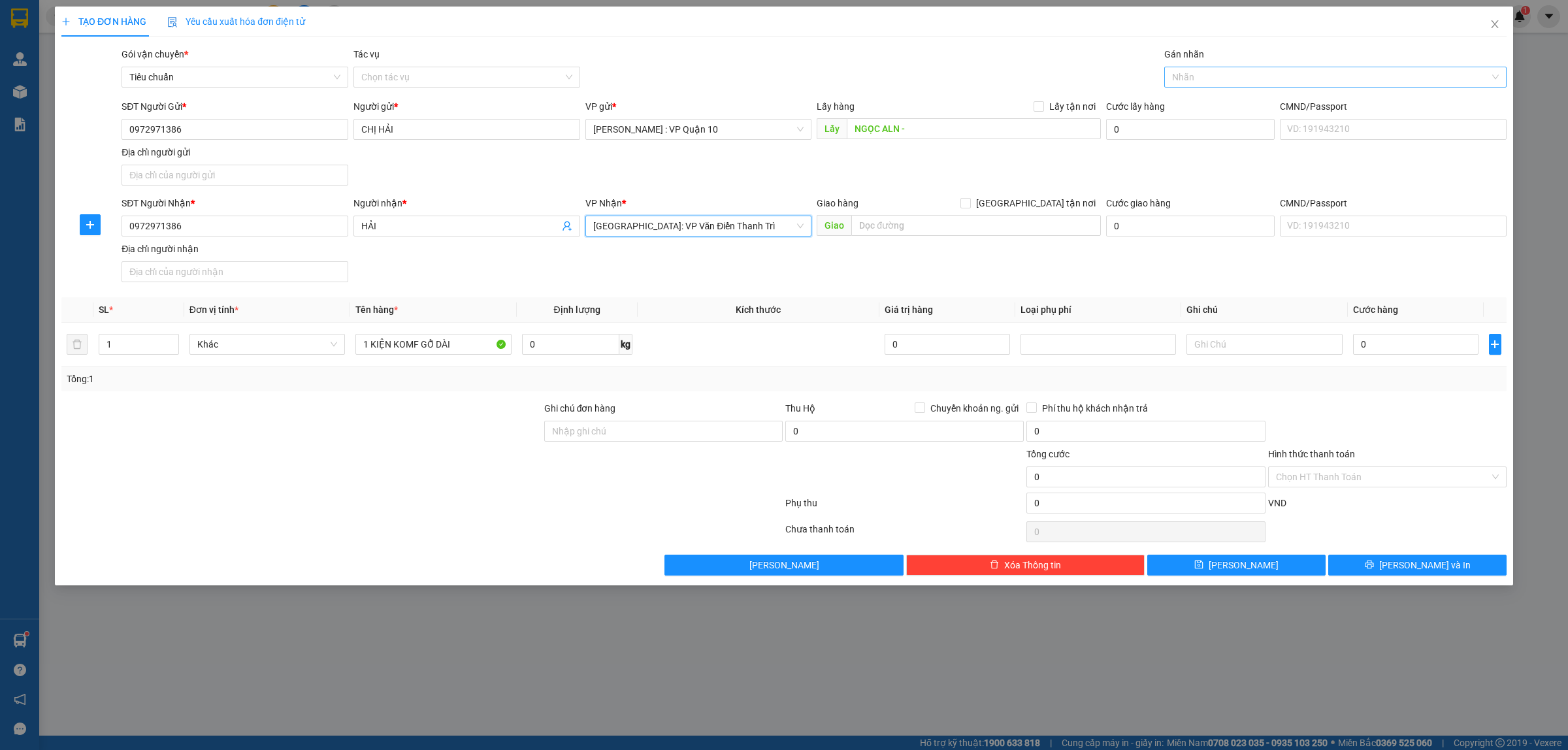
click at [1204, 79] on div at bounding box center [1328, 77] width 323 height 16
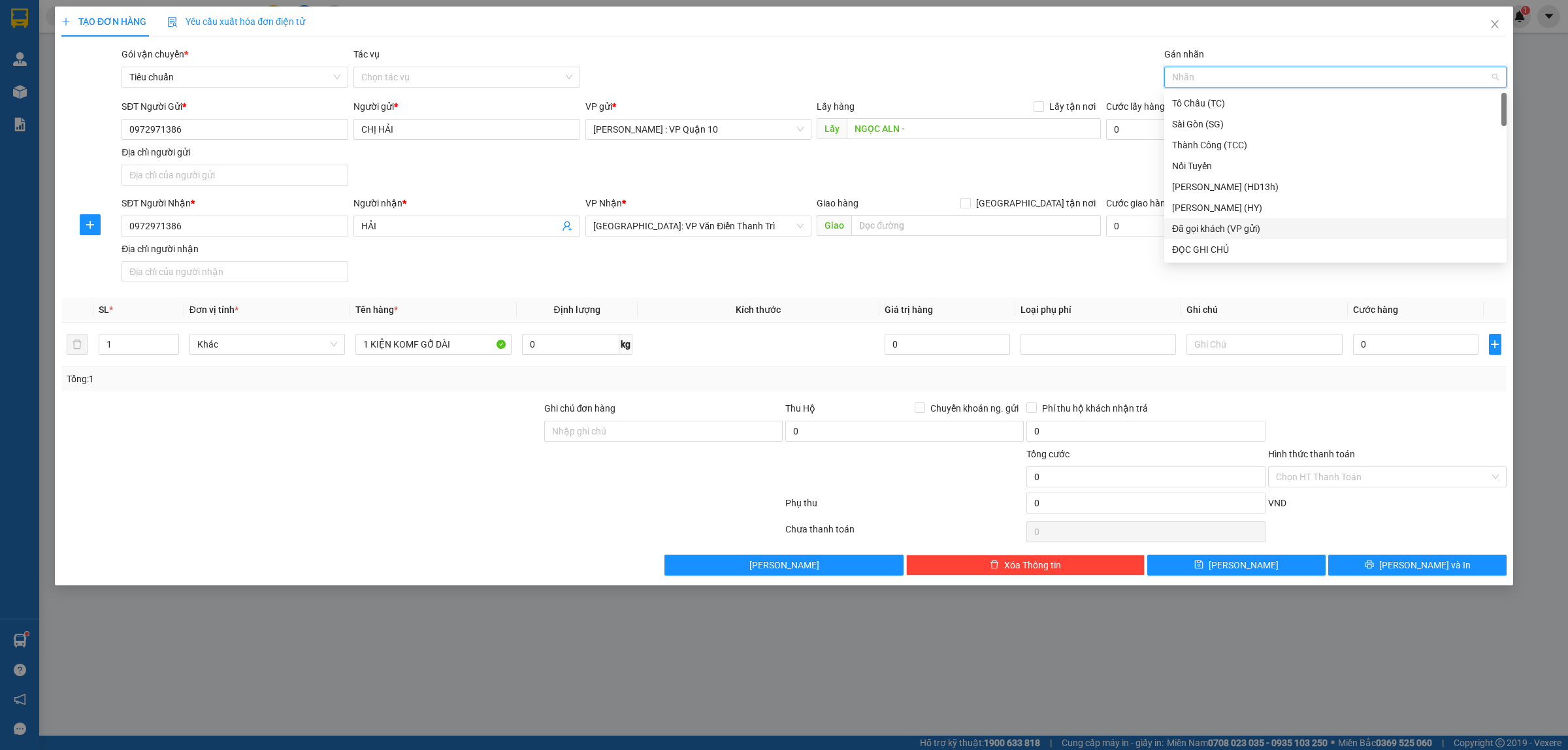
drag, startPoint x: 1204, startPoint y: 224, endPoint x: 991, endPoint y: 141, distance: 228.6
click at [1204, 227] on div "Đã gọi khách (VP gửi)" at bounding box center [1335, 228] width 327 height 14
click at [939, 74] on div "Gói vận chuyển * Tiêu chuẩn Tác vụ Chọn tác vụ Gán nhãn Đã gọi khách (VP gửi)" at bounding box center [813, 69] width 1390 height 46
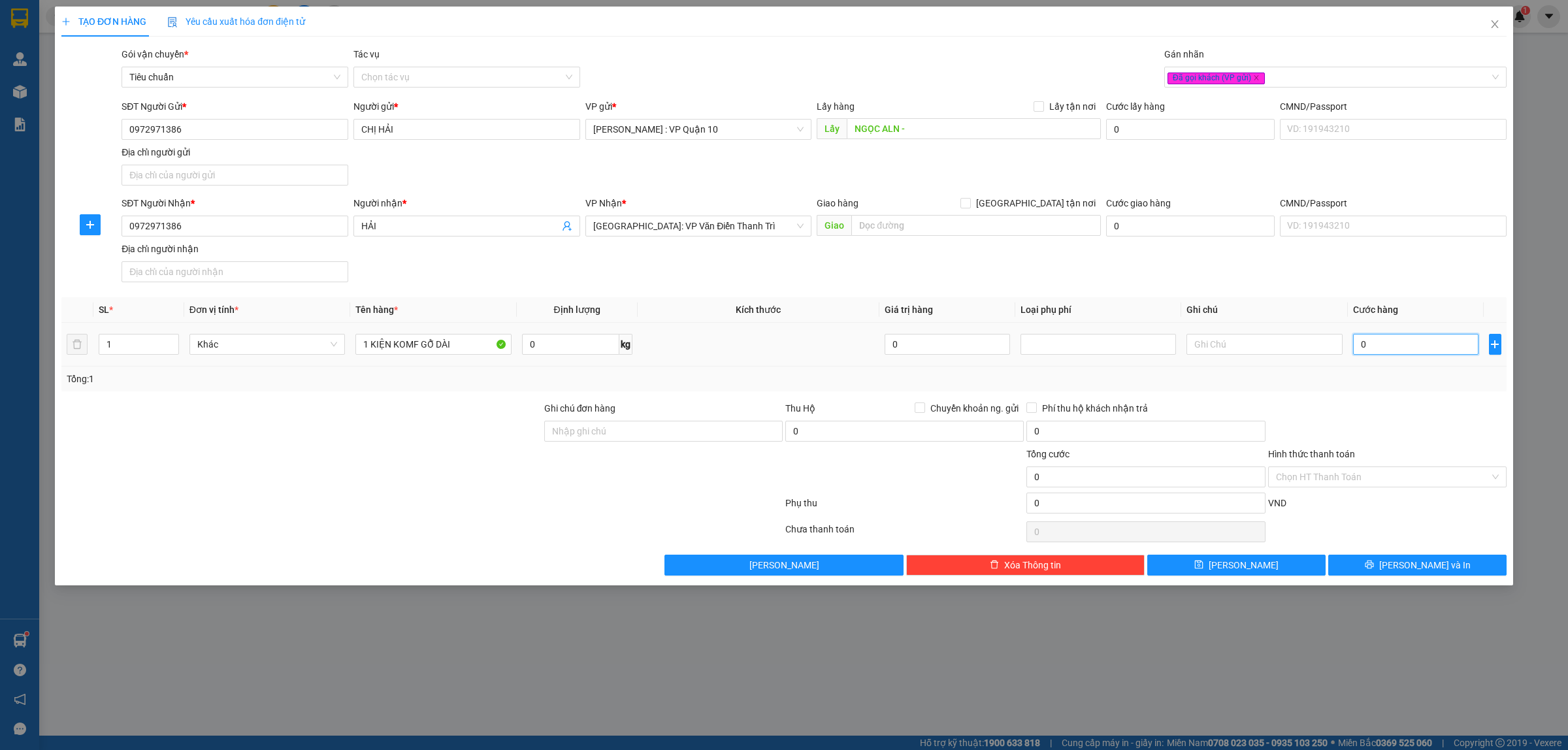
click at [1399, 342] on input "0" at bounding box center [1416, 345] width 125 height 21
type input "30"
type input "300"
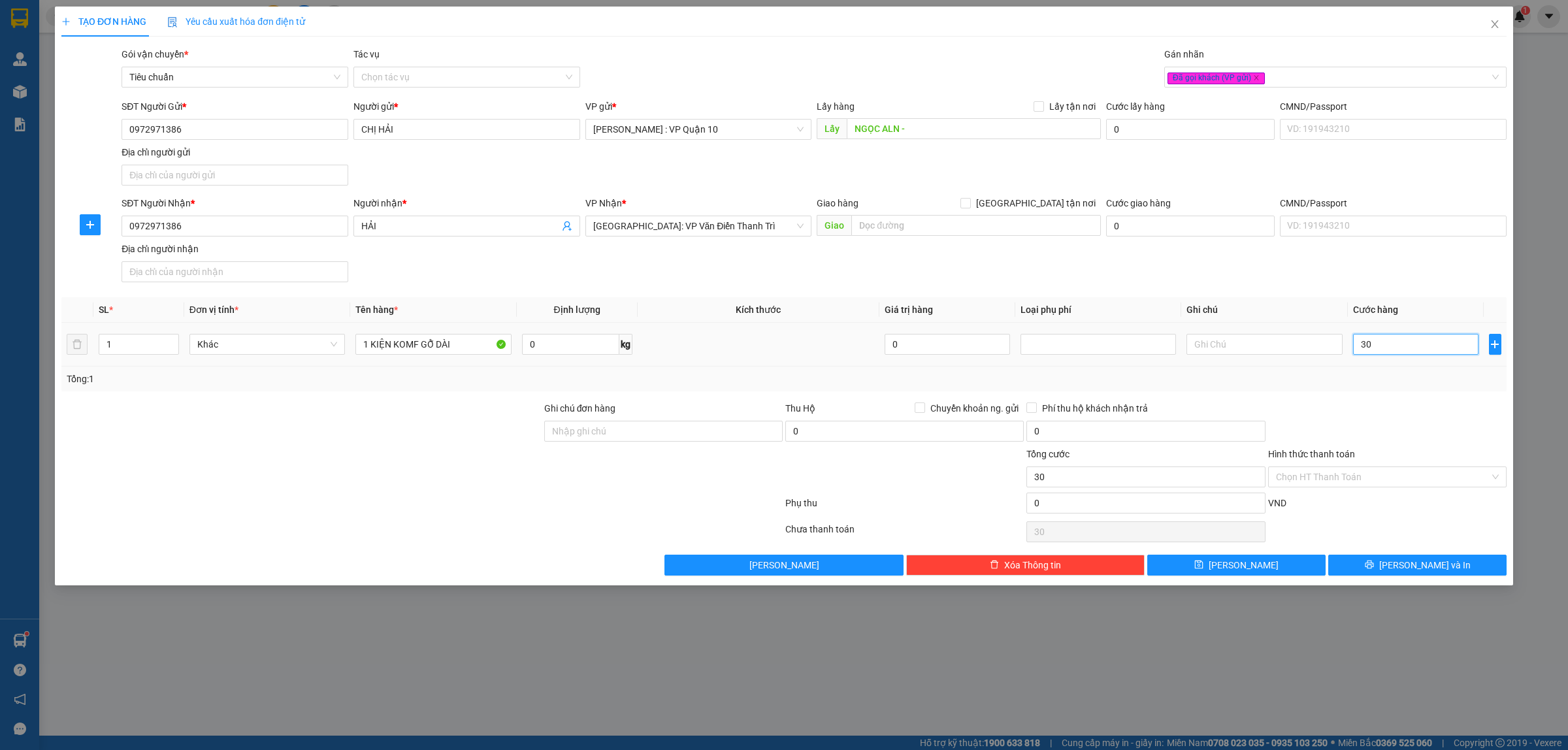
type input "300"
type input "3.000"
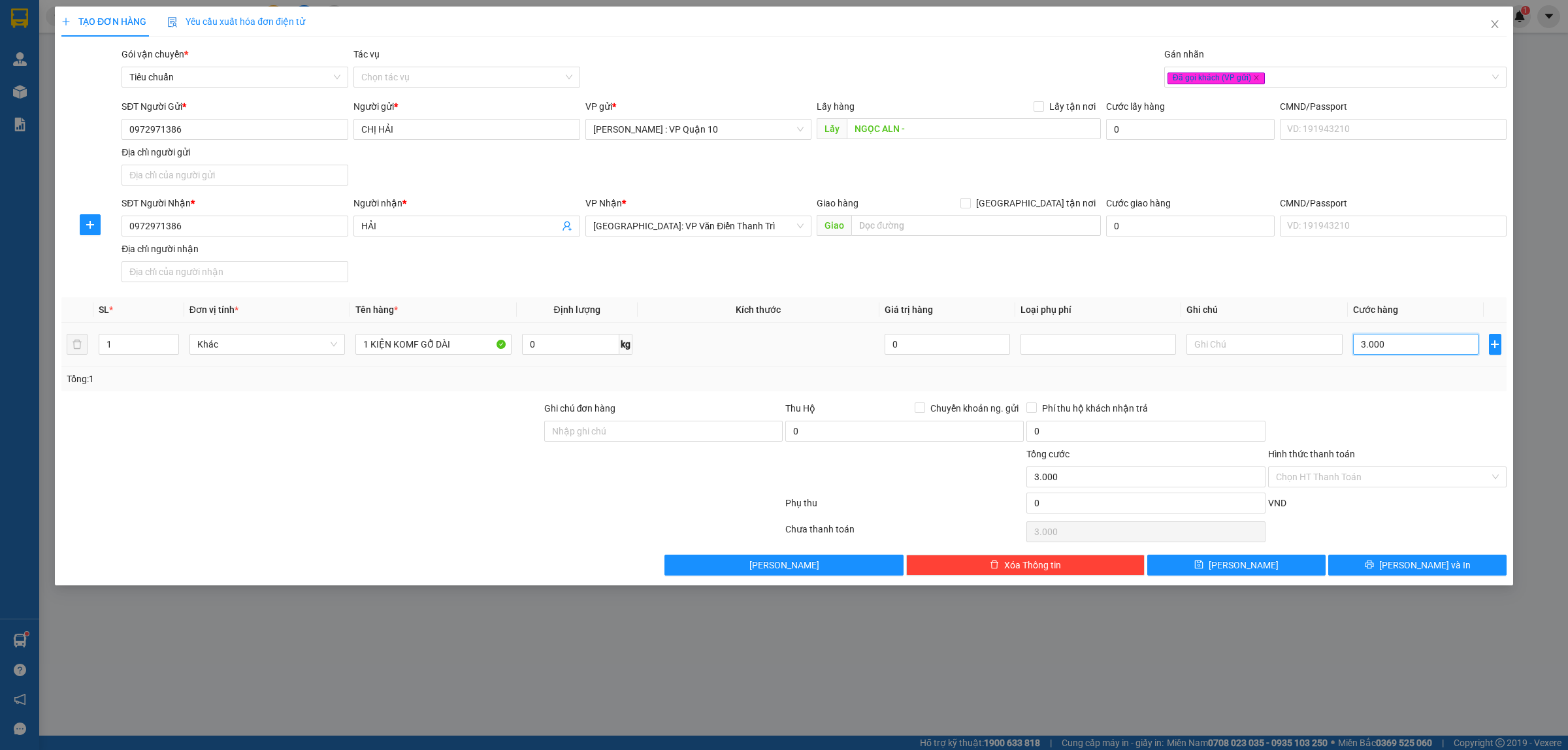
type input "30.000"
type input "300.000"
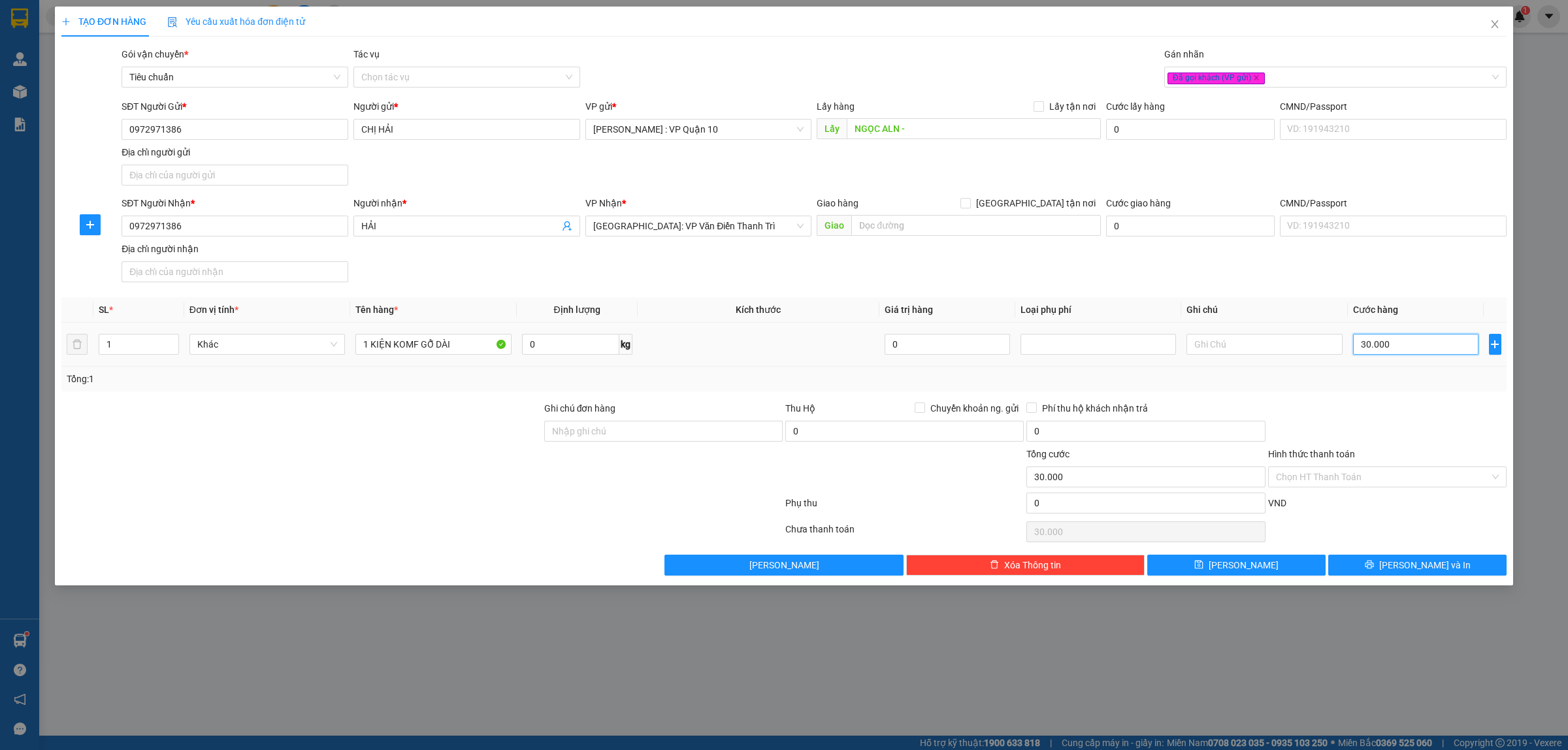
type input "300.000"
click at [1308, 478] on input "Hình thức thanh toán" at bounding box center [1383, 477] width 213 height 20
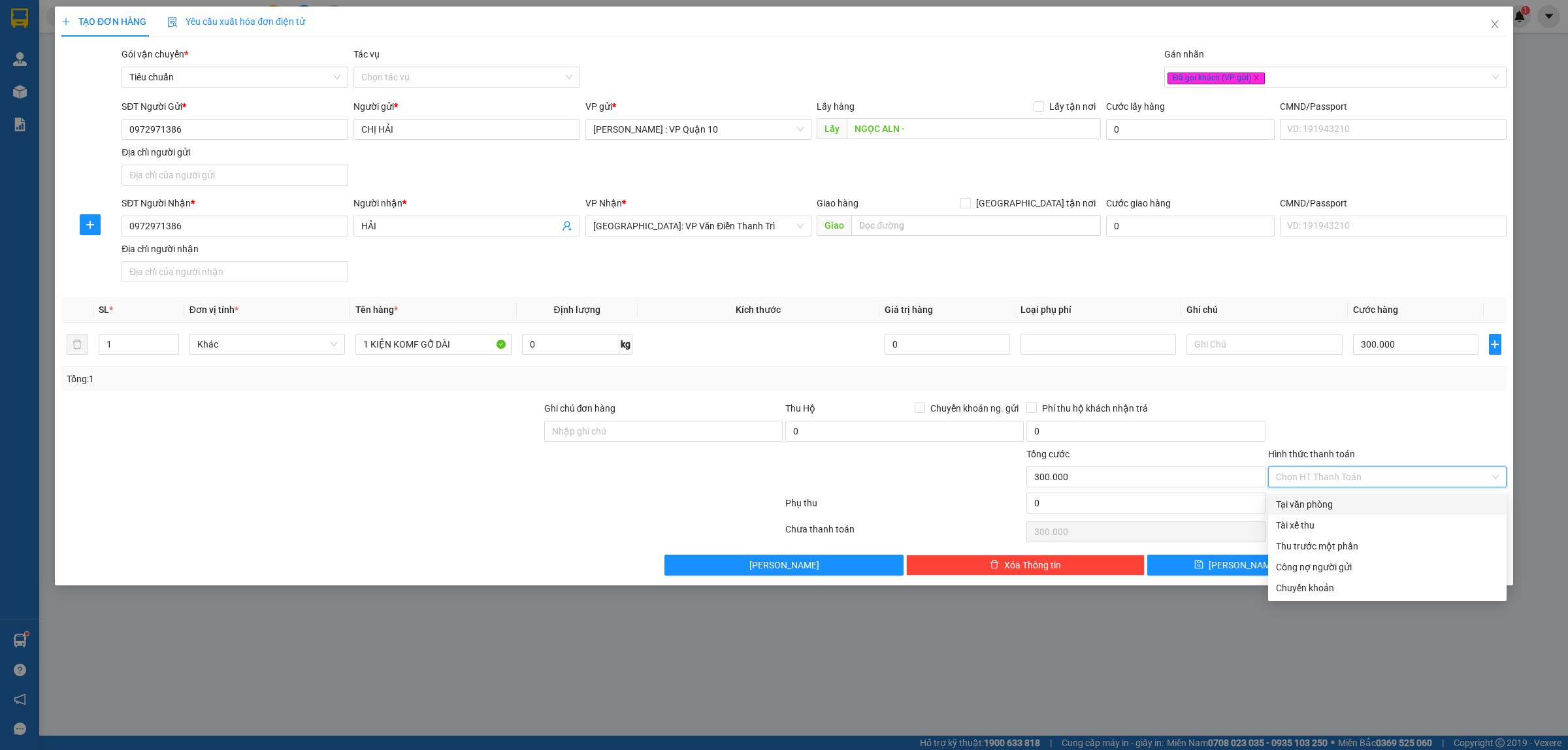
click at [1310, 509] on div "Tại văn phòng" at bounding box center [1387, 504] width 223 height 14
type input "0"
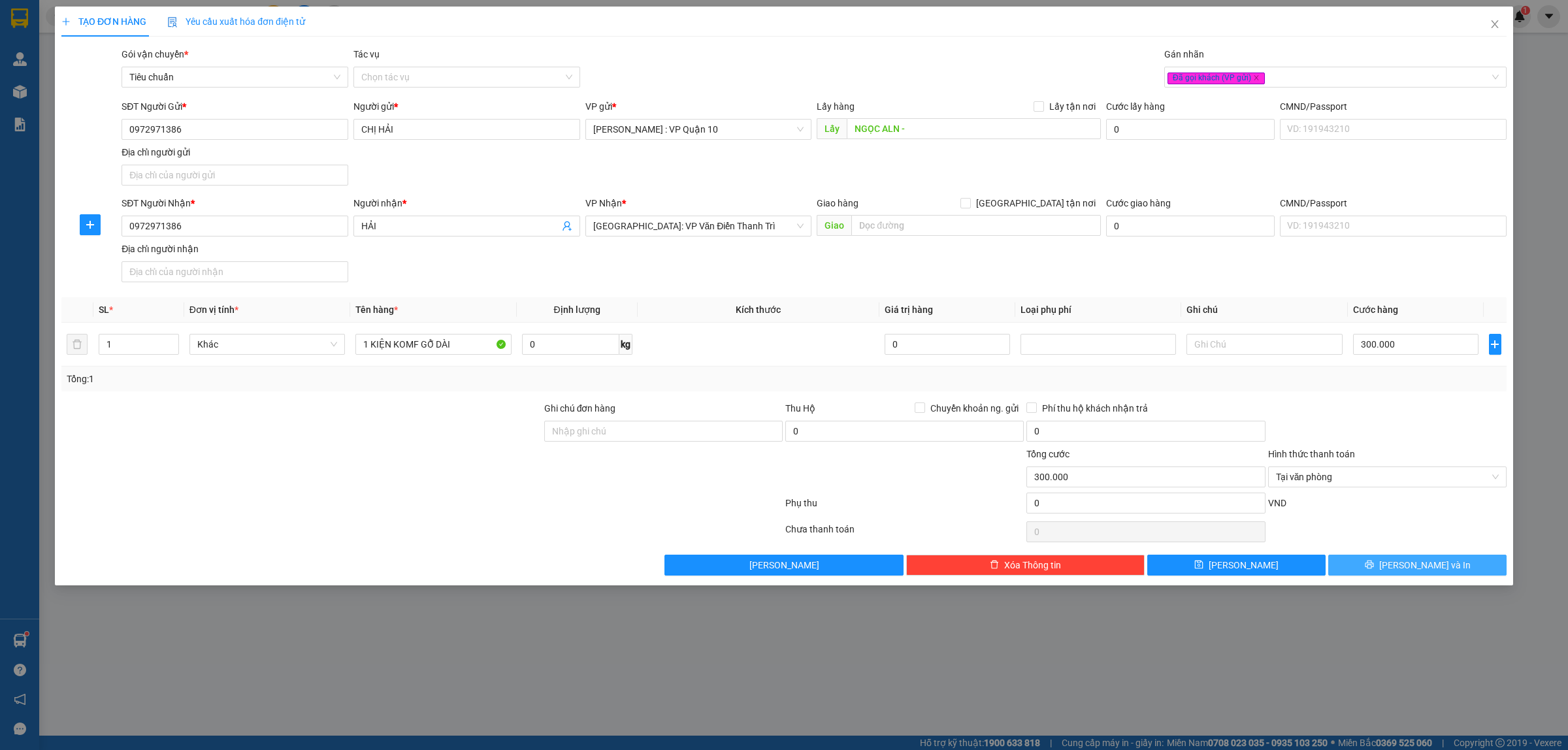
click at [1373, 567] on icon "printer" at bounding box center [1369, 565] width 8 height 8
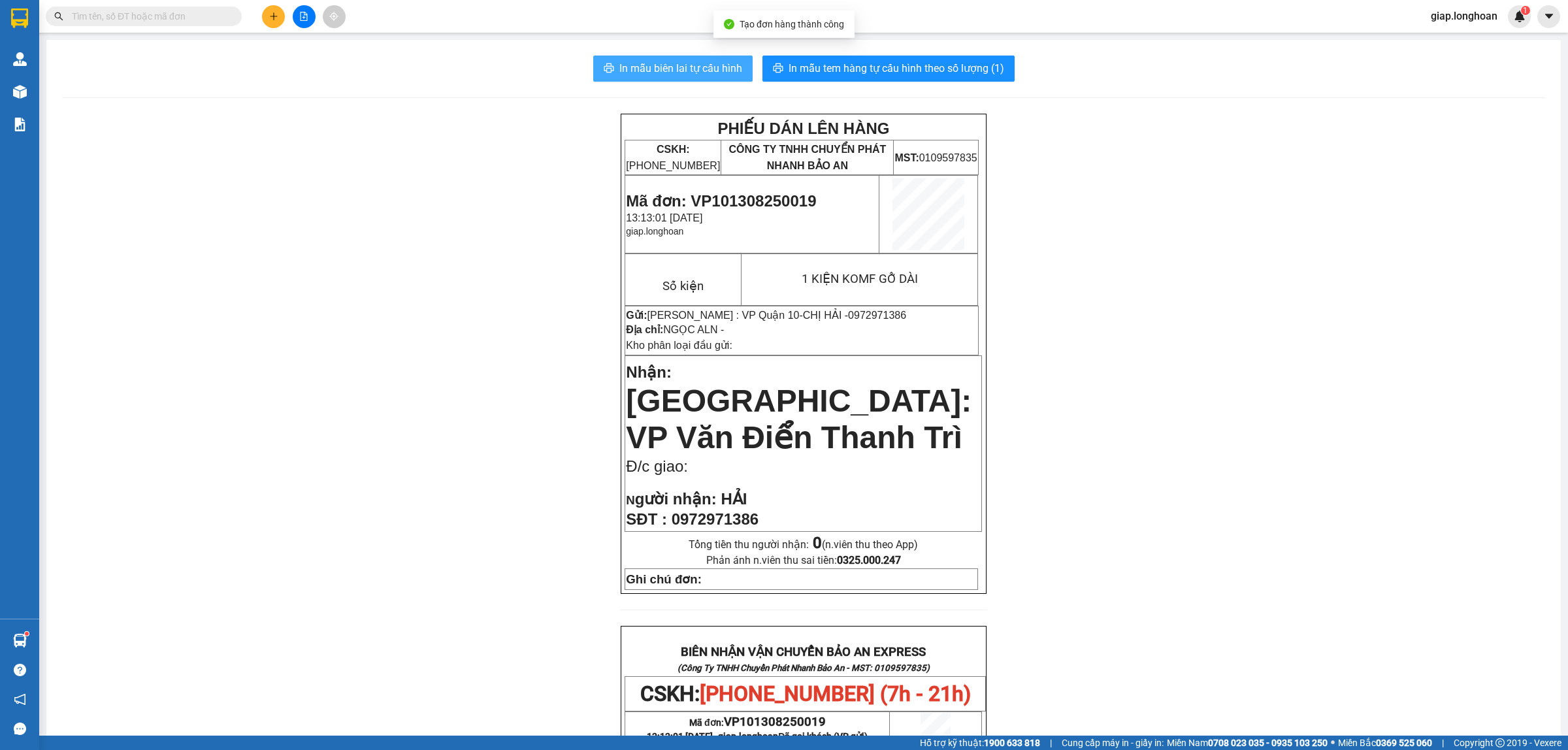
click at [684, 72] on span "In mẫu biên lai tự cấu hình" at bounding box center [681, 67] width 123 height 16
click at [829, 64] on span "In mẫu tem hàng tự cấu hình theo số lượng (1)" at bounding box center [896, 67] width 215 height 16
click at [1186, 334] on div "PHIẾU DÁN LÊN HÀNG CSKH: 1900.06.88.33 CÔNG TY TNHH CHUYỂN PHÁT NHANH BẢO AN MS…" at bounding box center [803, 686] width 1483 height 1146
click at [477, 513] on div "PHIẾU DÁN LÊN HÀNG CSKH: 1900.06.88.33 CÔNG TY TNHH CHUYỂN PHÁT NHANH BẢO AN MS…" at bounding box center [803, 686] width 1483 height 1146
click at [179, 15] on input "text" at bounding box center [149, 16] width 154 height 14
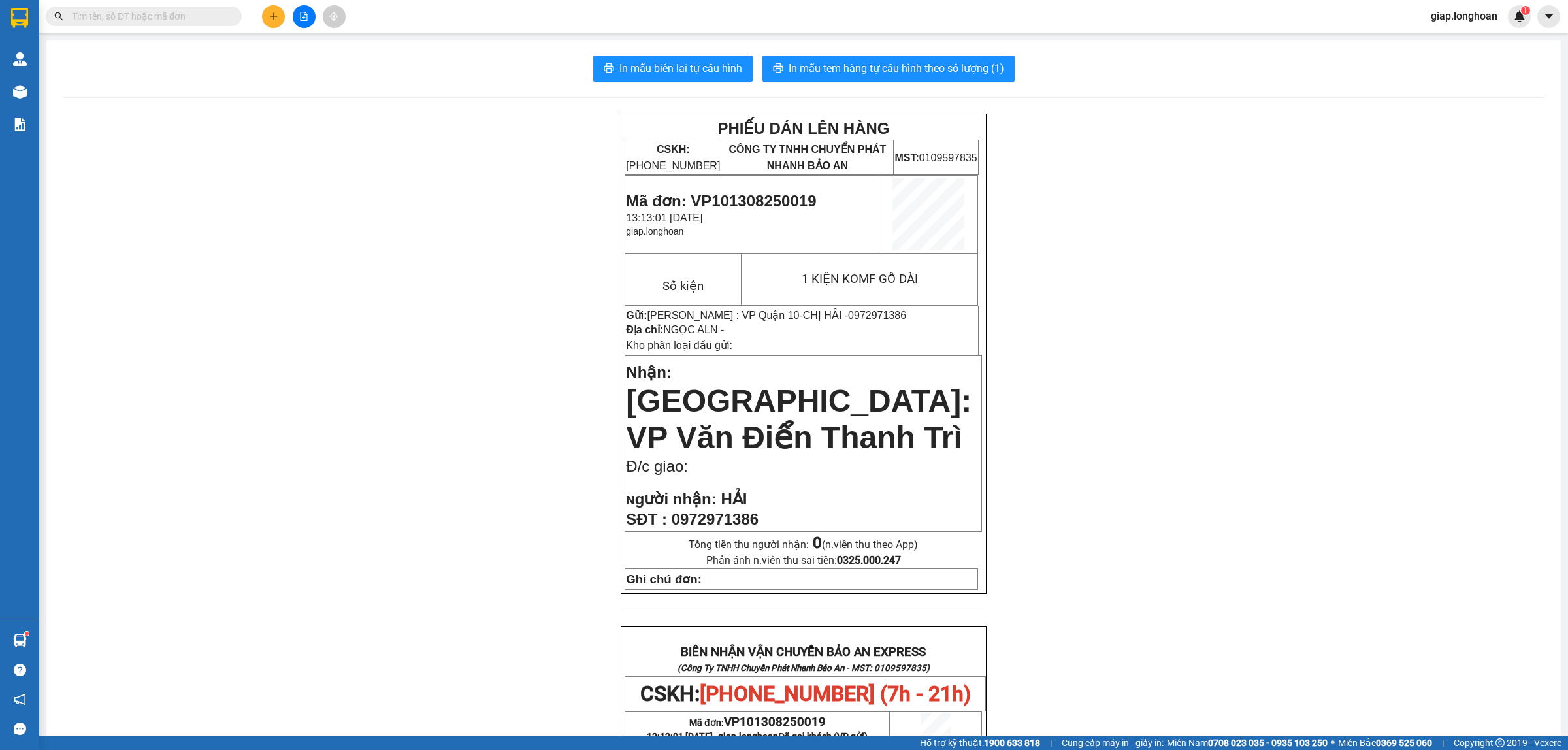
paste input "0392994123"
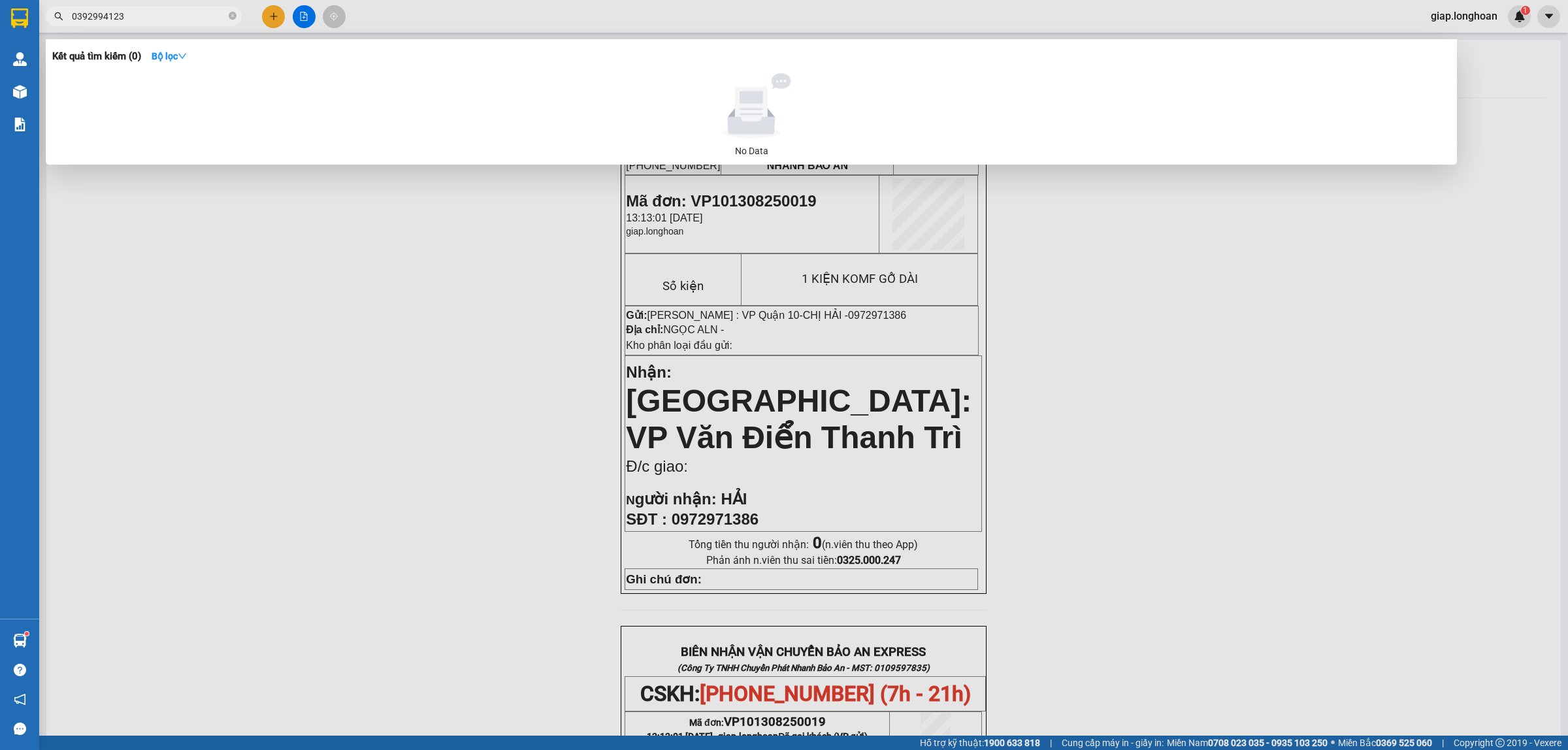
type input "0392994123"
drag, startPoint x: 352, startPoint y: 275, endPoint x: 354, endPoint y: 268, distance: 7.3
click at [353, 275] on div at bounding box center [784, 375] width 1568 height 750
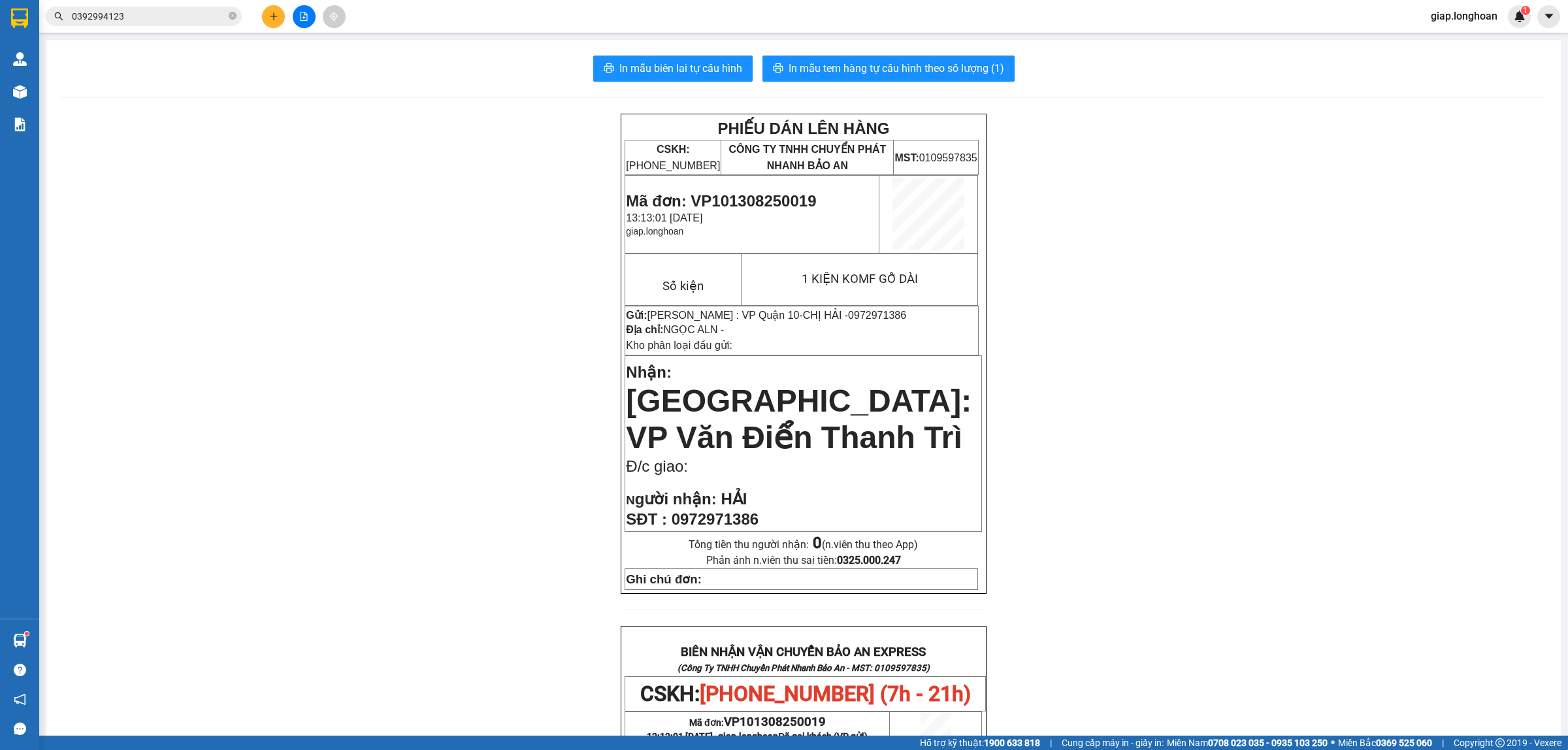
click at [271, 18] on icon "plus" at bounding box center [274, 17] width 9 height 9
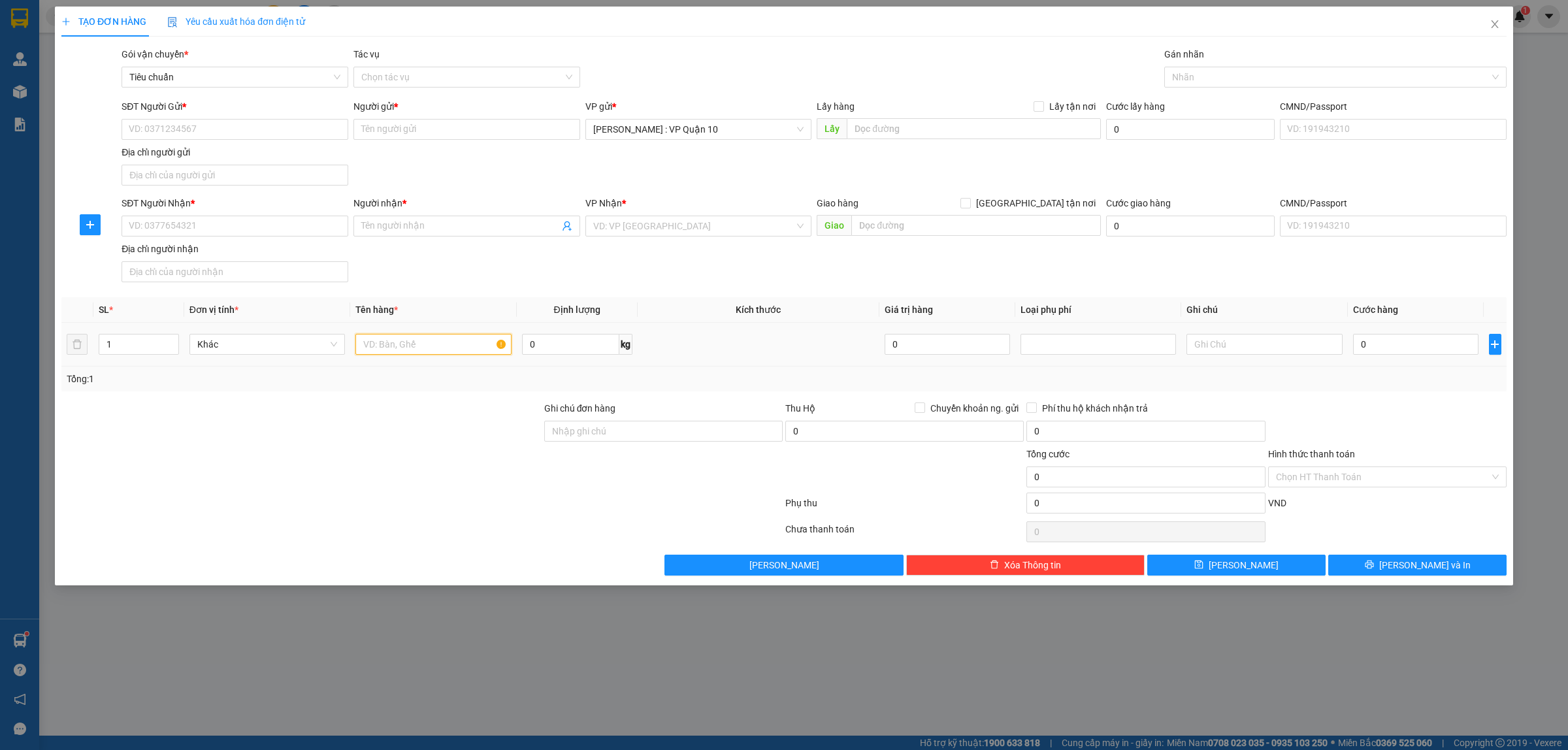
click at [360, 346] on input "text" at bounding box center [433, 345] width 155 height 21
type input "1 THÙNG GIẤY ( RƯỢU )"
drag, startPoint x: 459, startPoint y: 436, endPoint x: 443, endPoint y: 434, distance: 16.1
click at [458, 436] on div at bounding box center [301, 424] width 483 height 46
click at [170, 226] on input "SĐT Người Nhận *" at bounding box center [235, 226] width 227 height 21
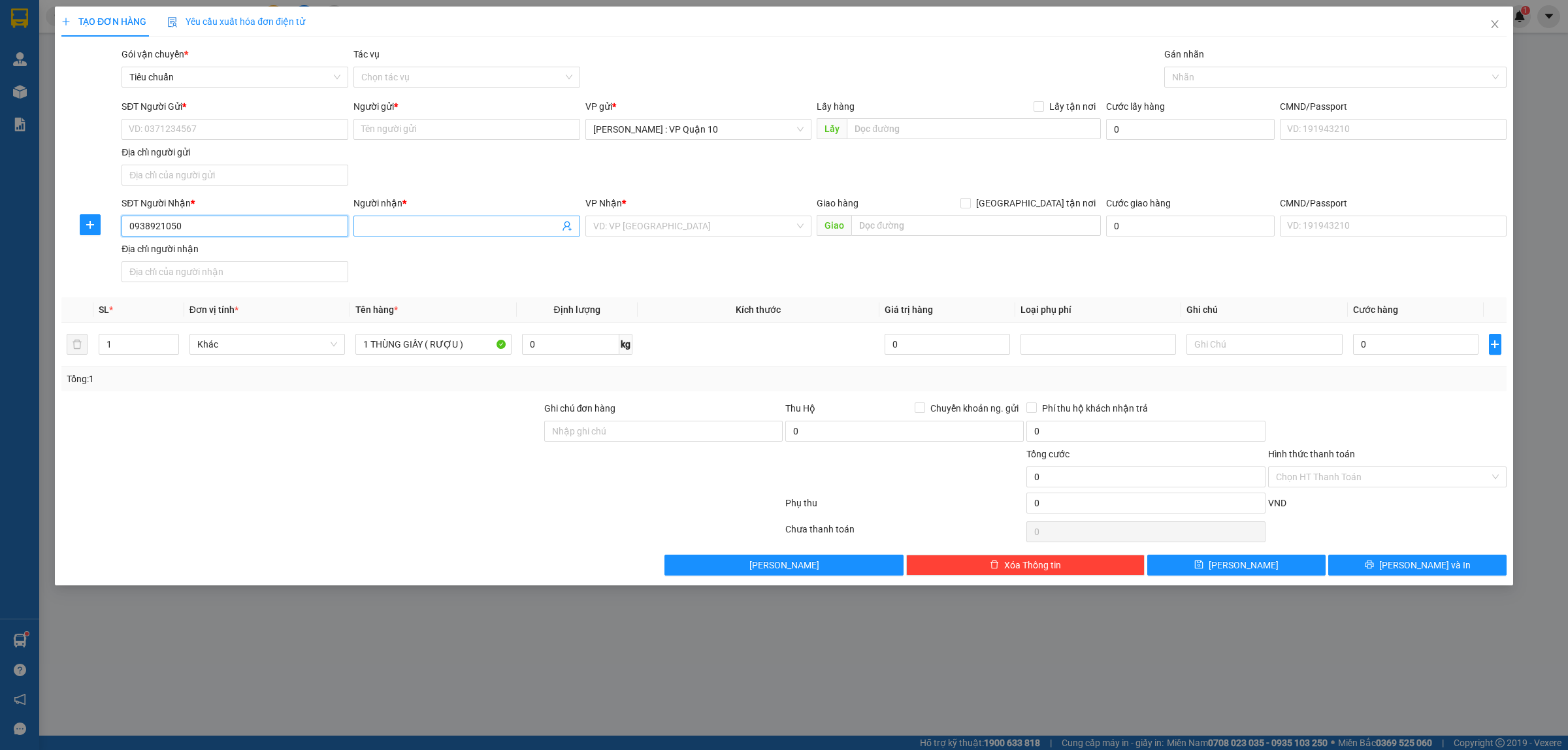
type input "0938921050"
click at [374, 224] on input "Người nhận *" at bounding box center [460, 226] width 198 height 14
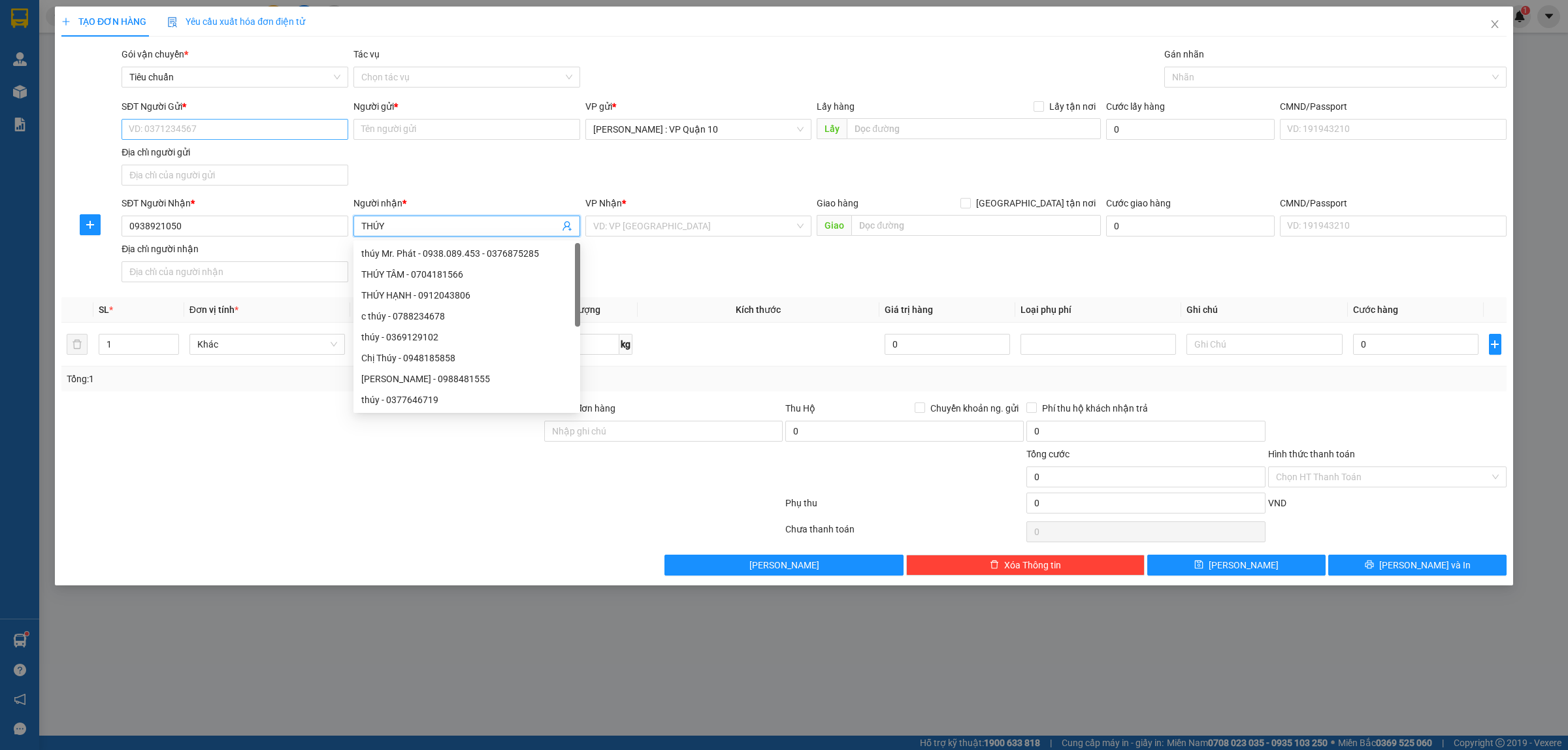
type input "THÚY"
drag, startPoint x: 215, startPoint y: 129, endPoint x: 241, endPoint y: 122, distance: 26.9
click at [220, 129] on input "SĐT Người Gửi *" at bounding box center [235, 129] width 227 height 21
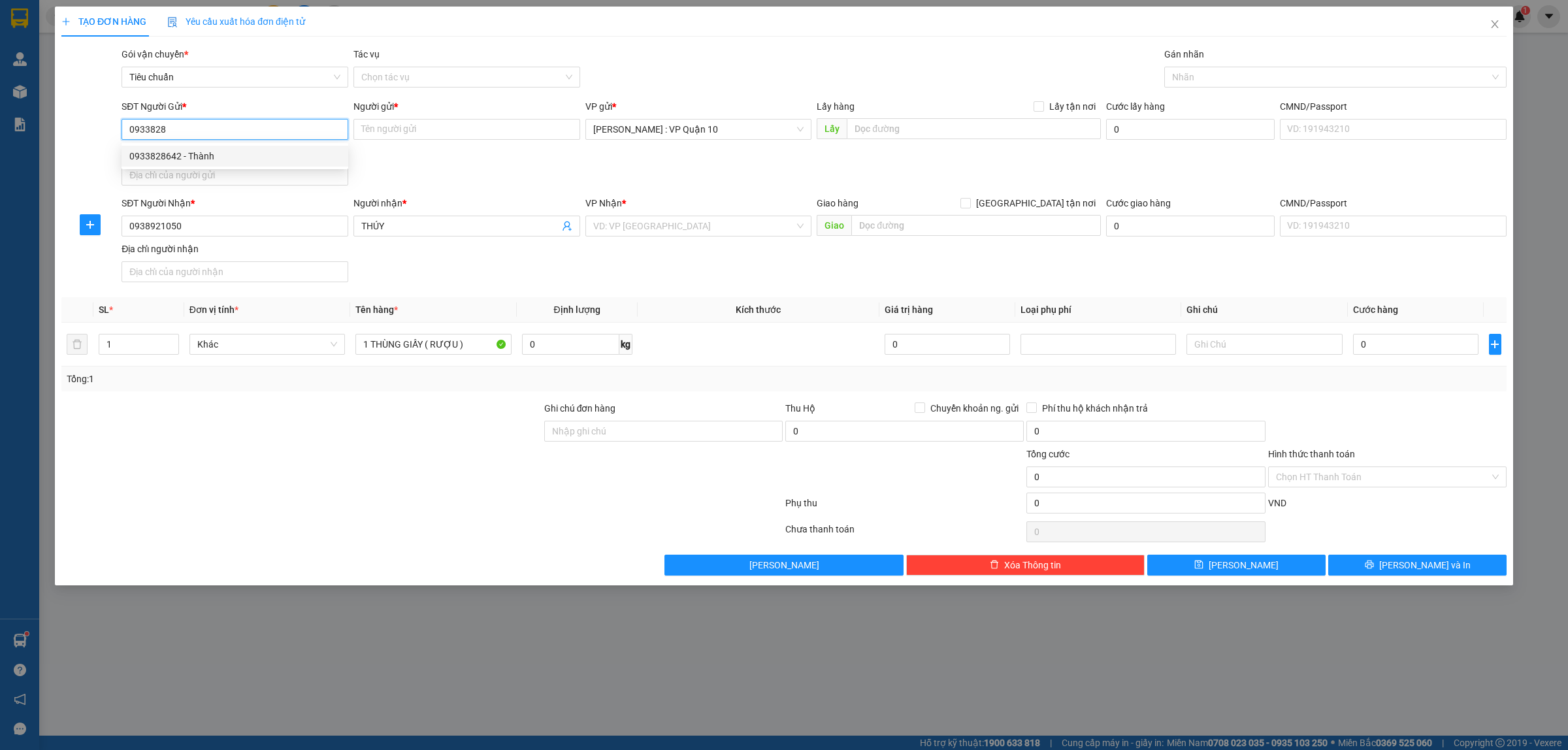
click at [189, 154] on div "0933828642 - Thành" at bounding box center [234, 155] width 211 height 14
type input "0933828642"
type input "Thành"
type input "0933828642"
click at [633, 222] on input "search" at bounding box center [695, 226] width 202 height 20
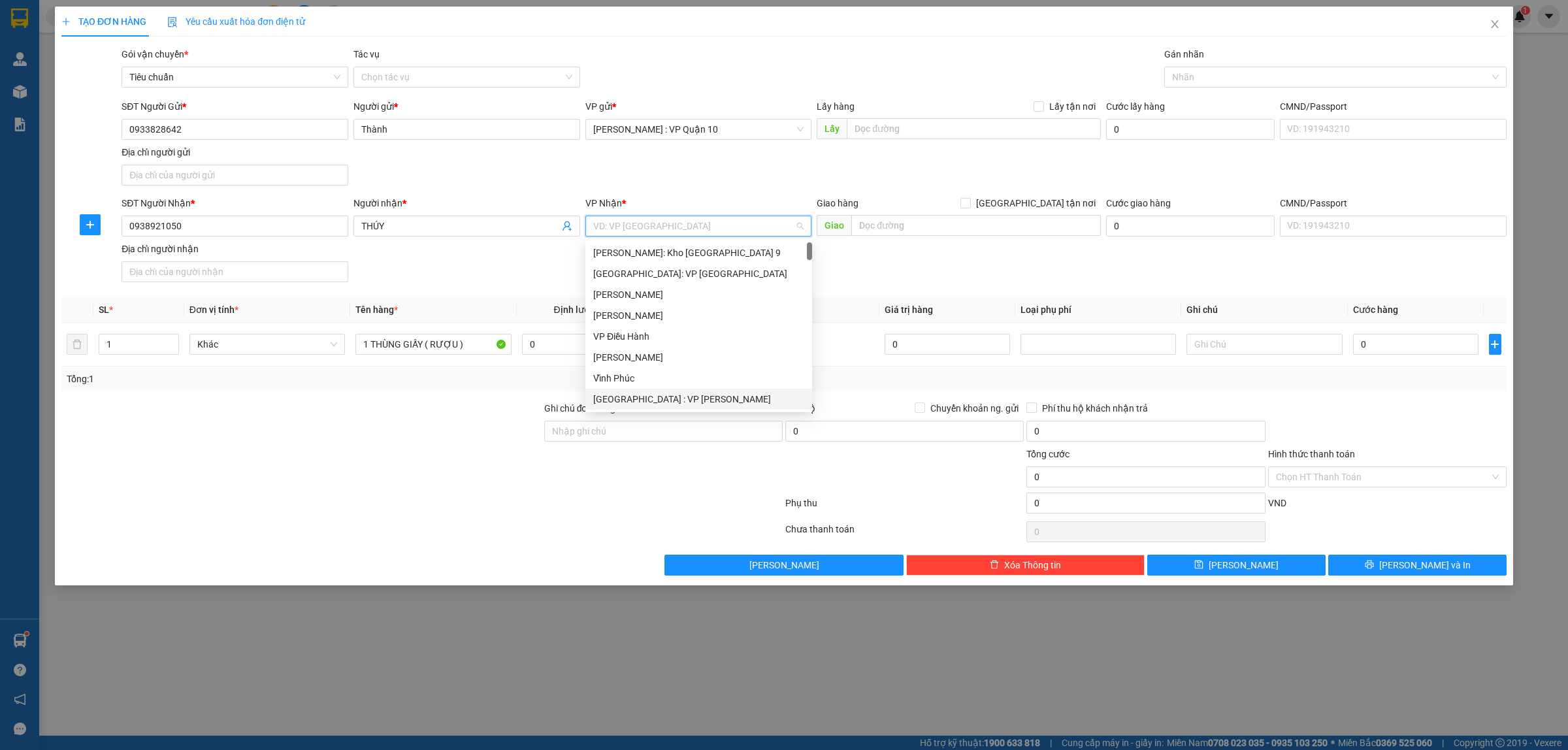
click at [684, 397] on div "[GEOGRAPHIC_DATA] : VP [PERSON_NAME]" at bounding box center [698, 399] width 211 height 14
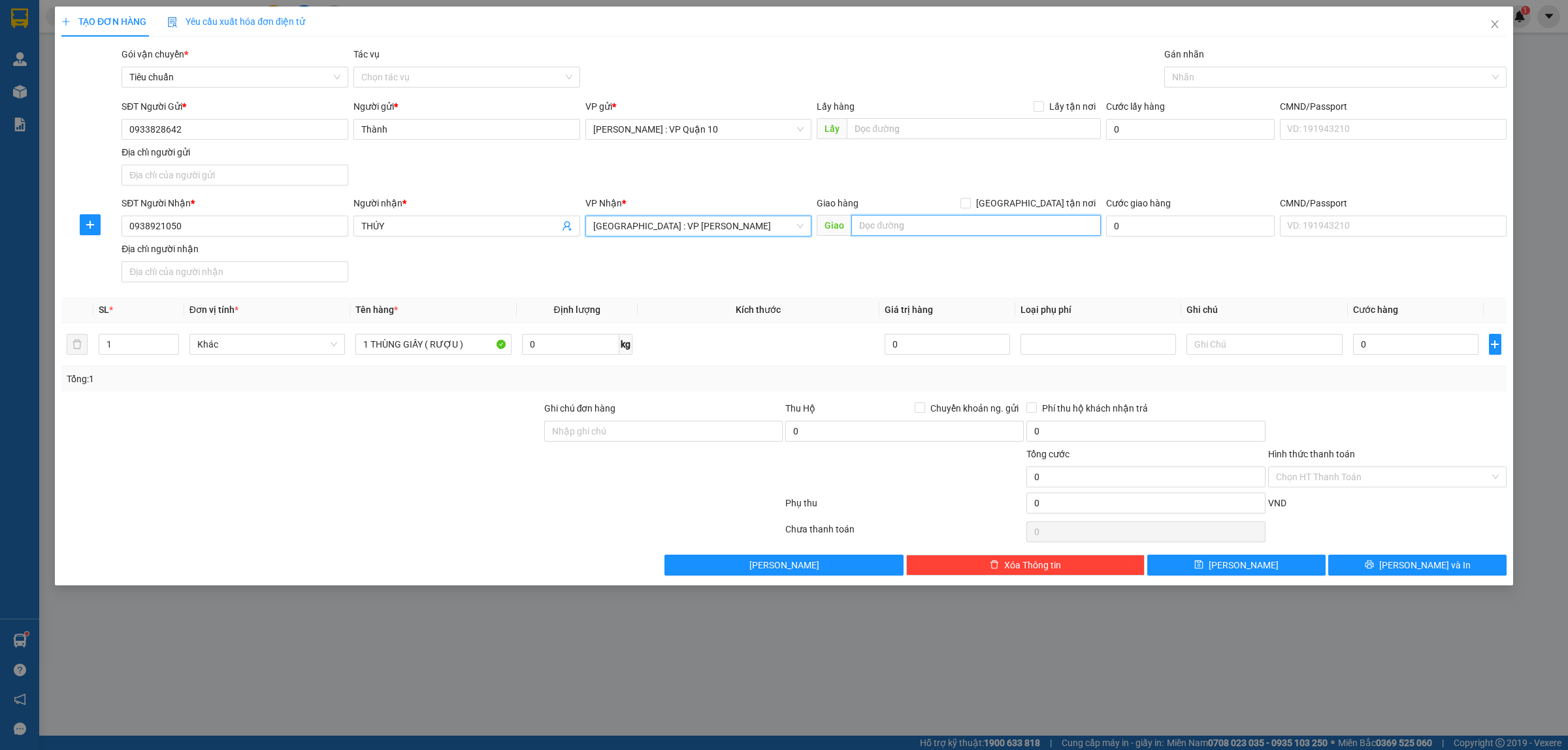
click at [915, 228] on input "text" at bounding box center [975, 226] width 250 height 21
type input "NH IUSHI TẦNG 4 VINCOM - 910A TTTM VINCOM - NGÔ QUYỀN - SƠN TRÀ - ĐÀ NẴNG"
drag, startPoint x: 1035, startPoint y: 200, endPoint x: 1194, endPoint y: 115, distance: 180.3
click at [970, 200] on input "[GEOGRAPHIC_DATA] tận nơi" at bounding box center [965, 202] width 9 height 9
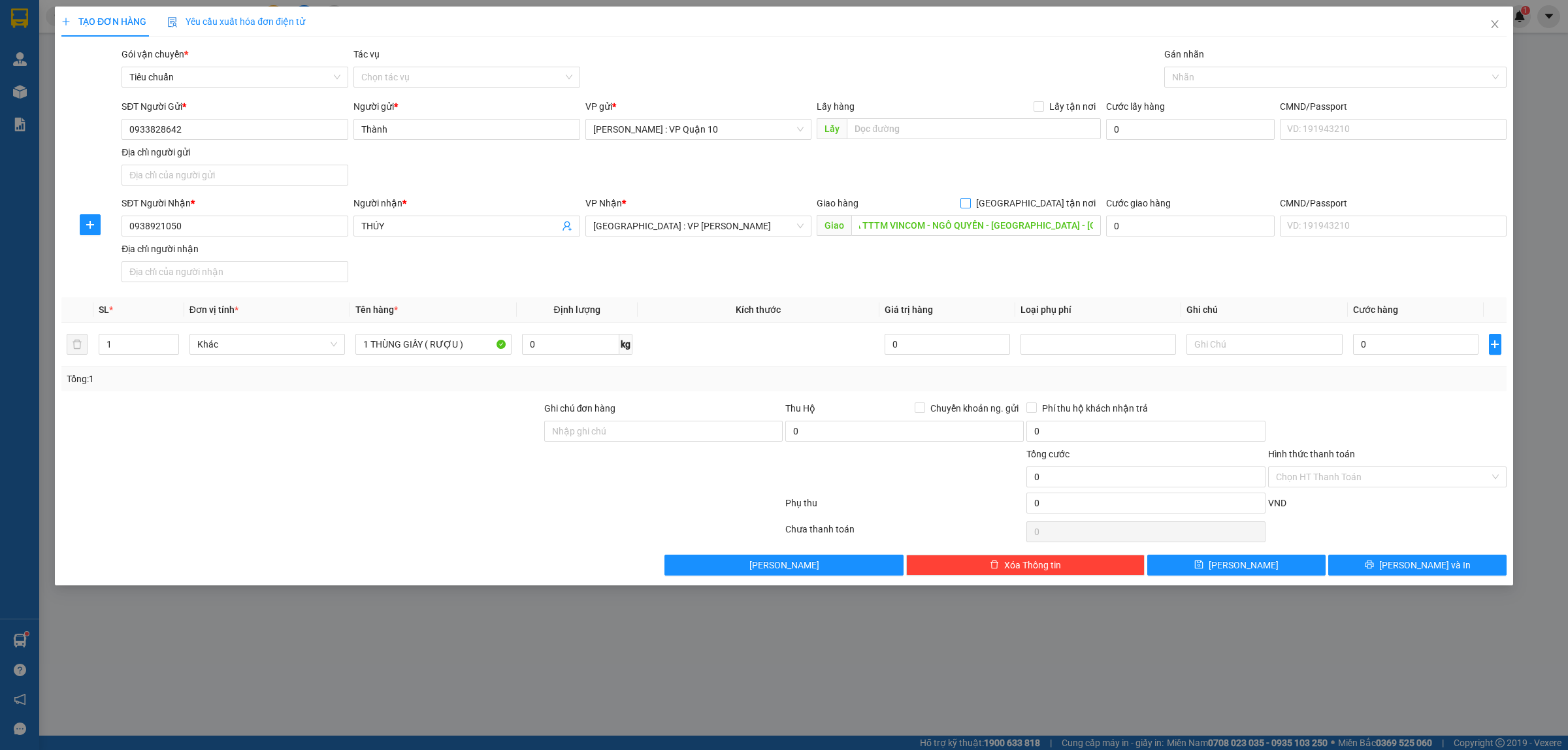
checkbox input "true"
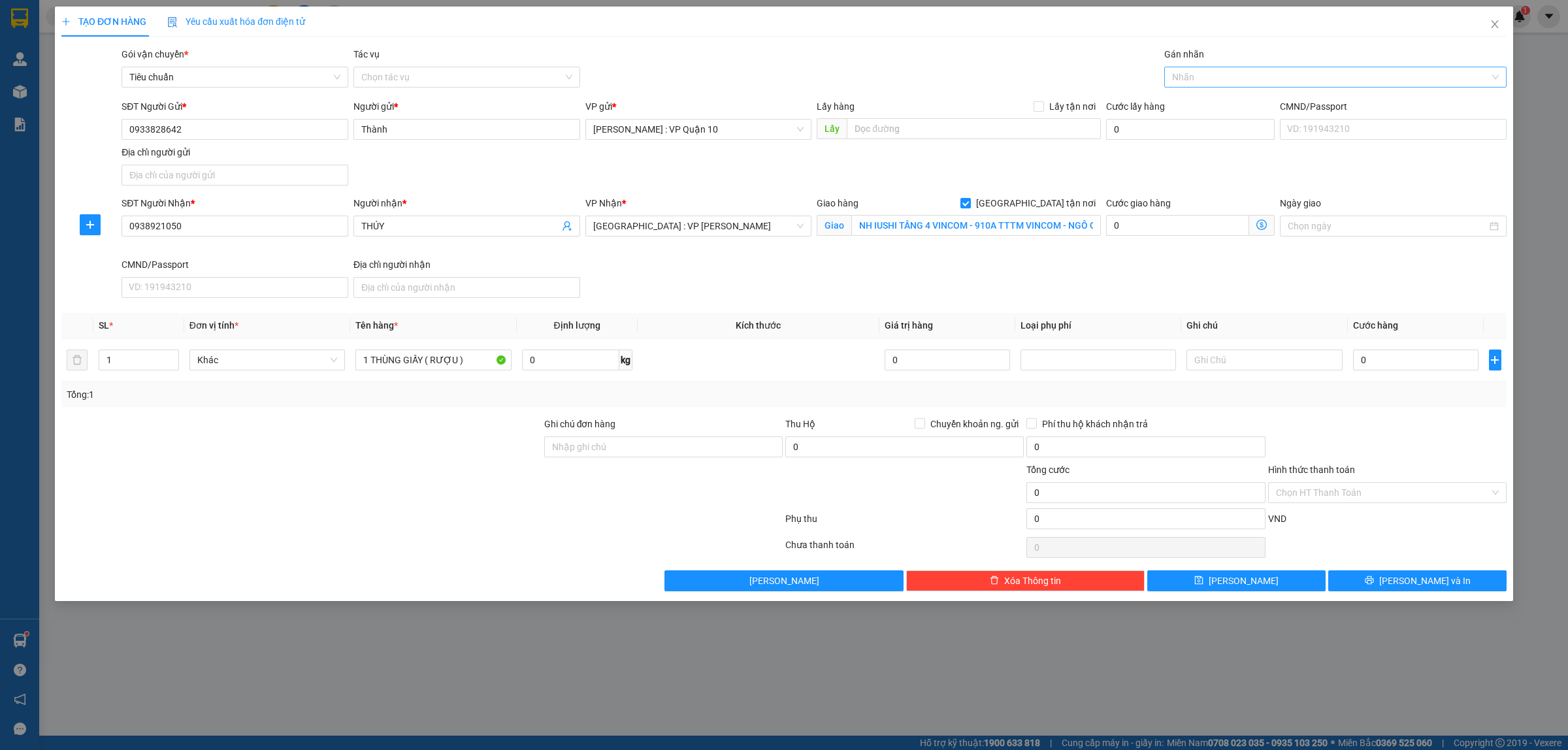
click at [1186, 80] on div at bounding box center [1328, 77] width 323 height 16
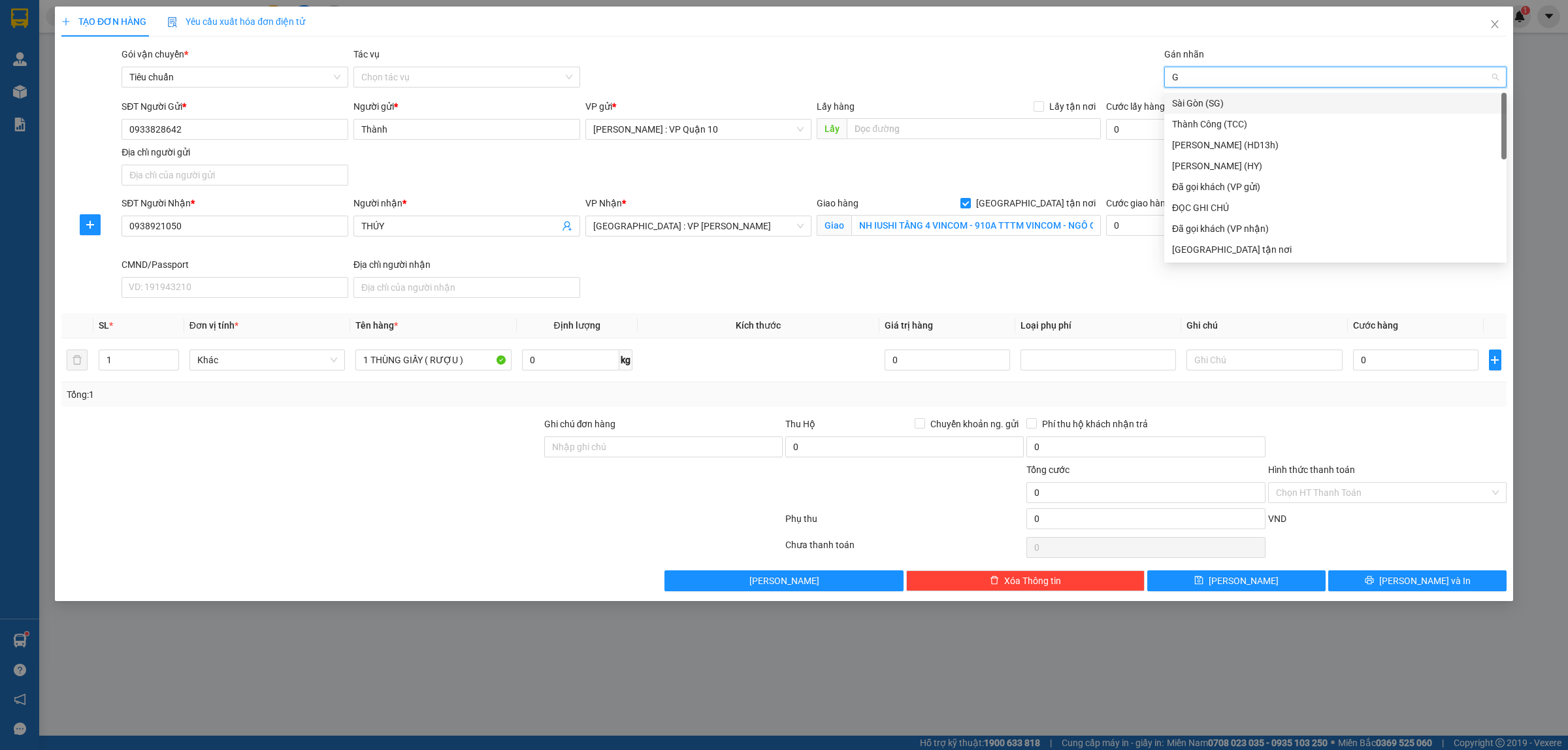
type input "GI"
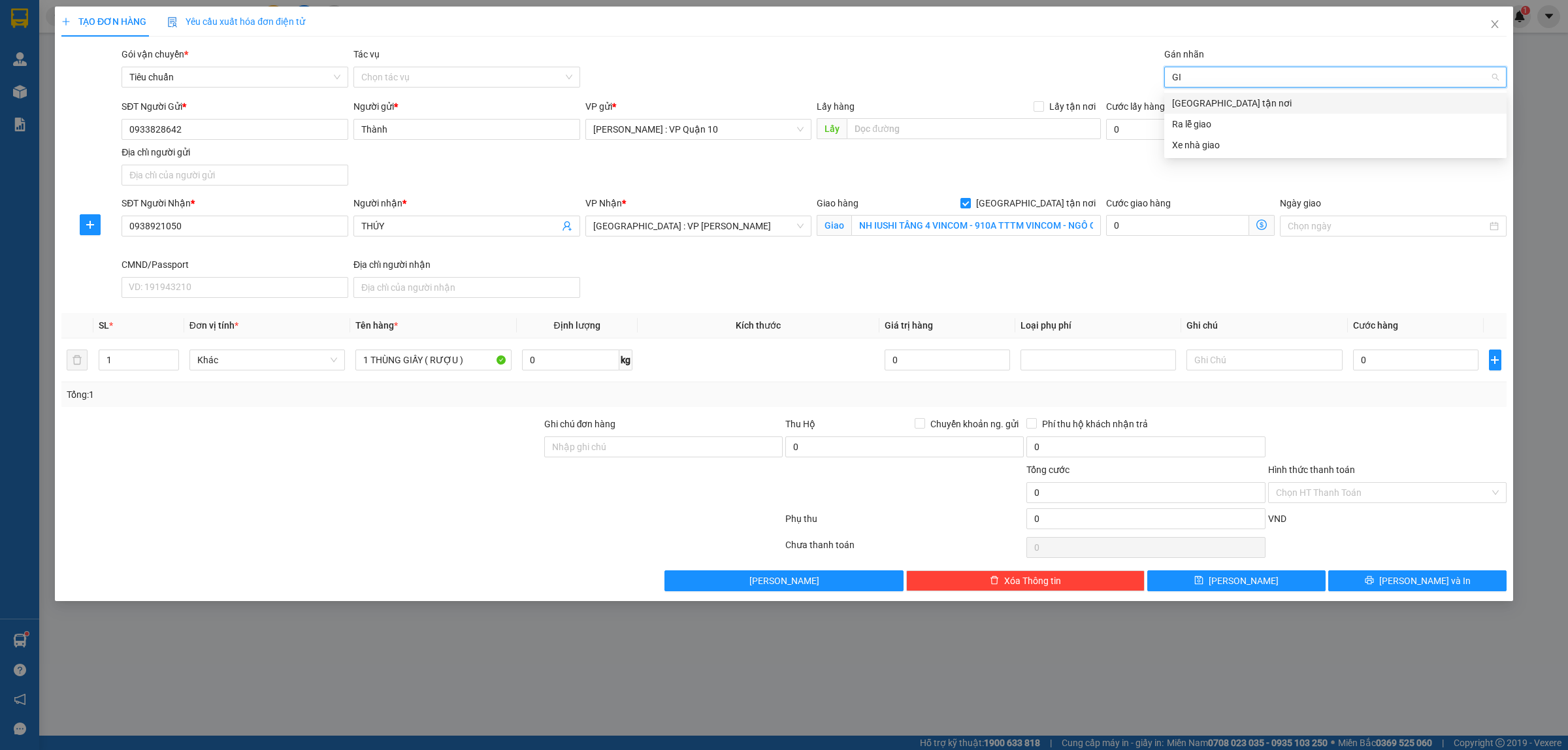
drag, startPoint x: 1186, startPoint y: 106, endPoint x: 1151, endPoint y: 138, distance: 47.4
click at [1186, 105] on div "[GEOGRAPHIC_DATA] tận nơi" at bounding box center [1335, 103] width 327 height 14
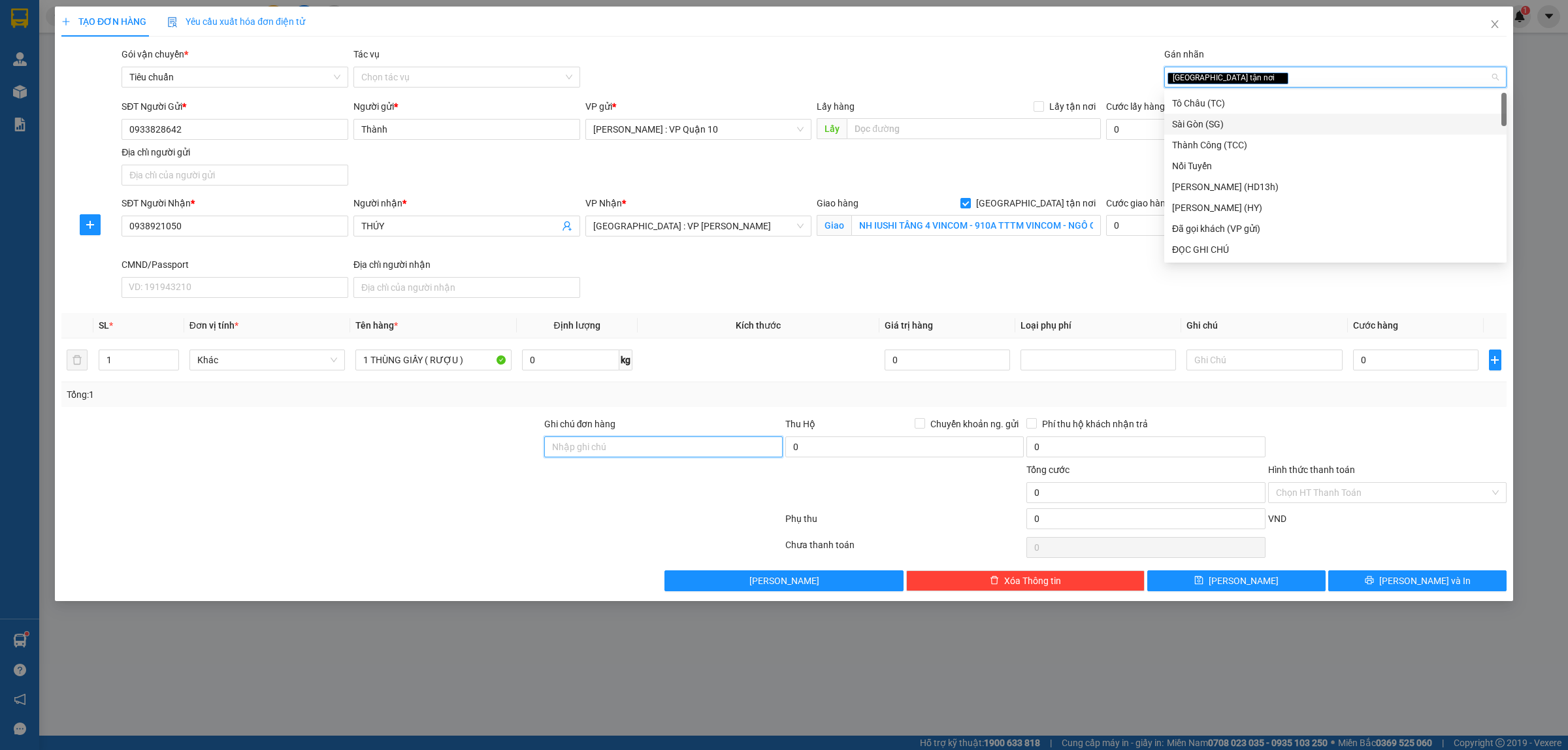
drag, startPoint x: 625, startPoint y: 452, endPoint x: 632, endPoint y: 458, distance: 9.2
click at [625, 454] on input "Ghi chú đơn hàng" at bounding box center [663, 447] width 239 height 21
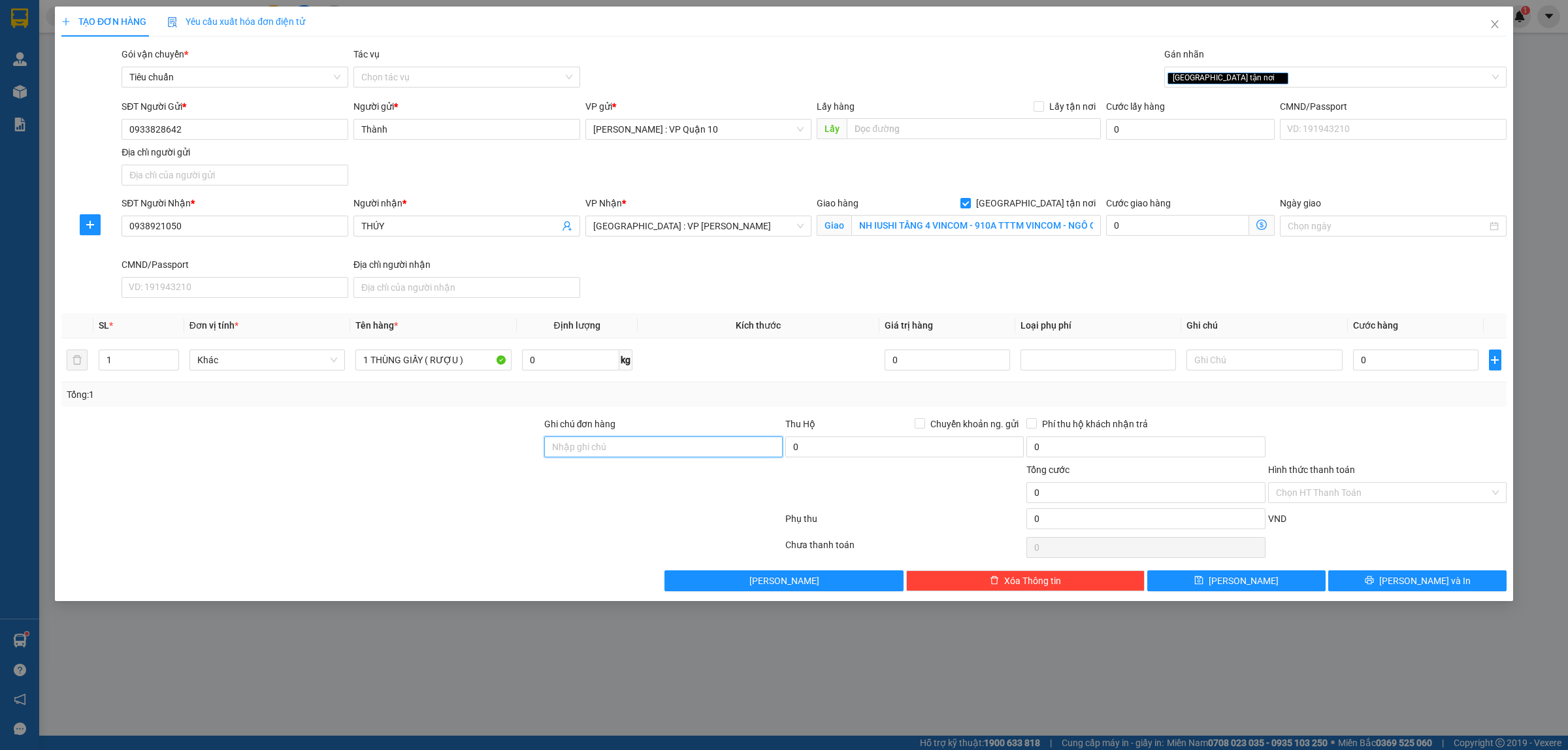
type input "hàng k bao bể vỡ hư hỏng"
click at [488, 512] on div at bounding box center [421, 522] width 724 height 26
click at [1376, 434] on div at bounding box center [1387, 439] width 242 height 46
click at [1392, 367] on input "0" at bounding box center [1416, 360] width 125 height 21
type input "10"
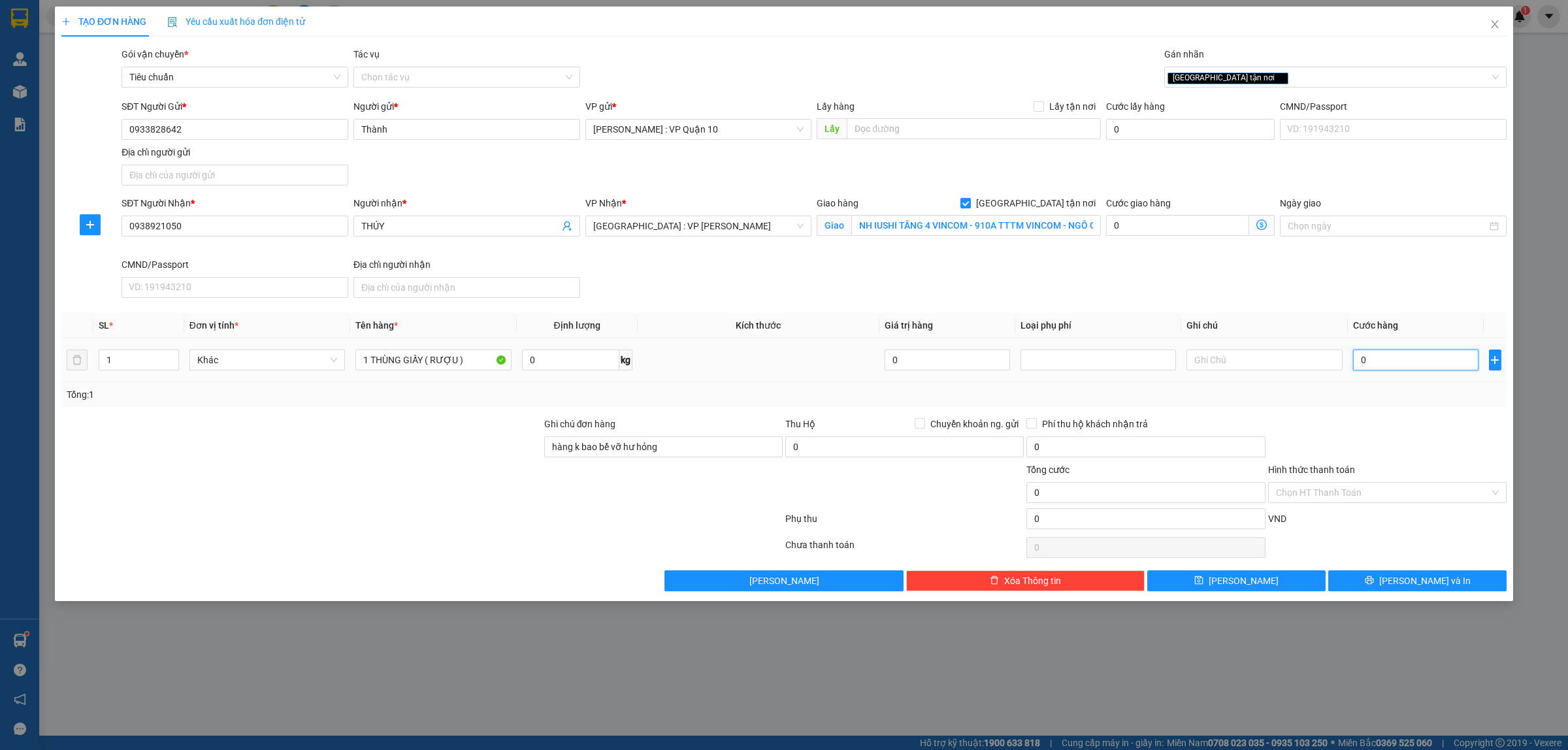
type input "10"
type input "120"
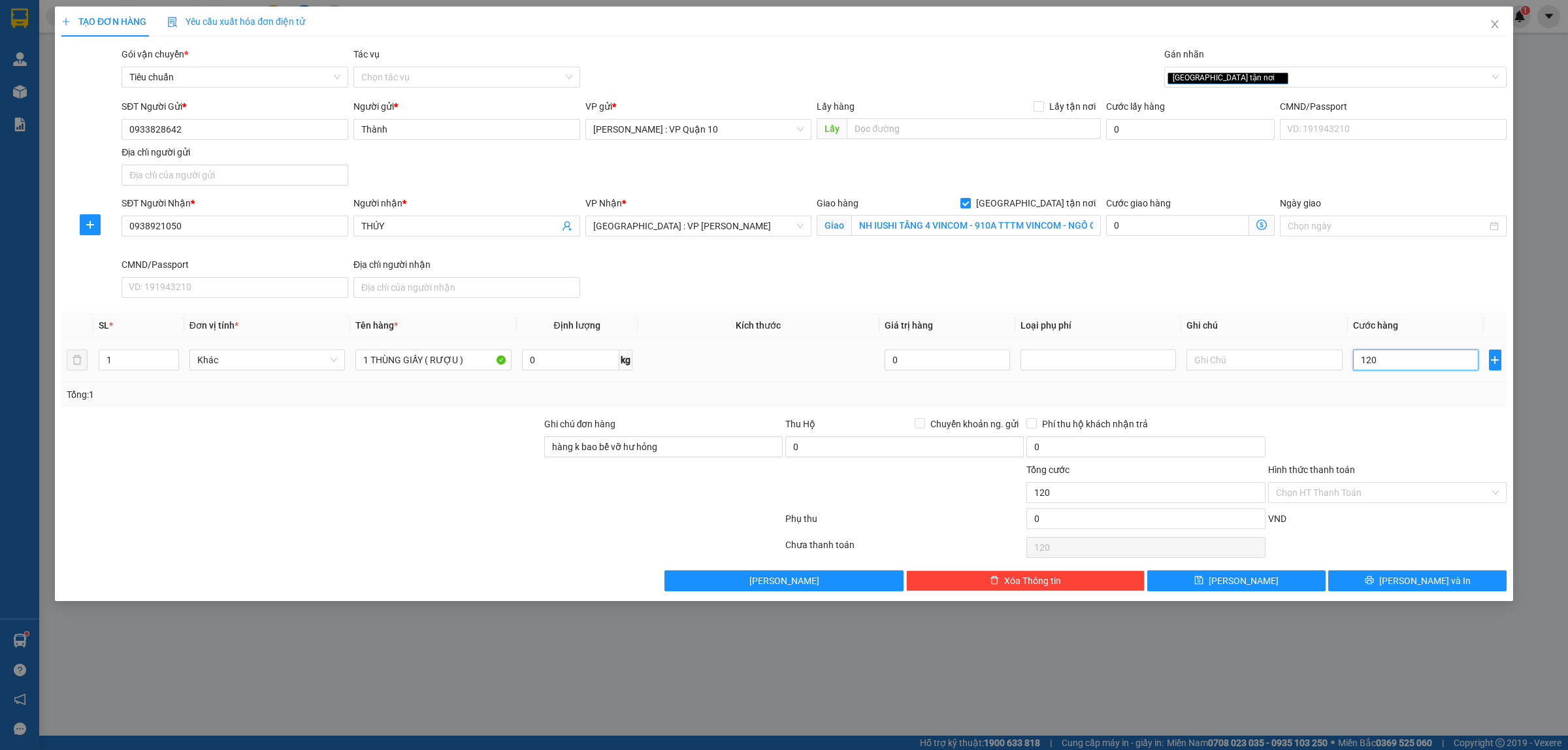
type input "1.200"
type input "12.000"
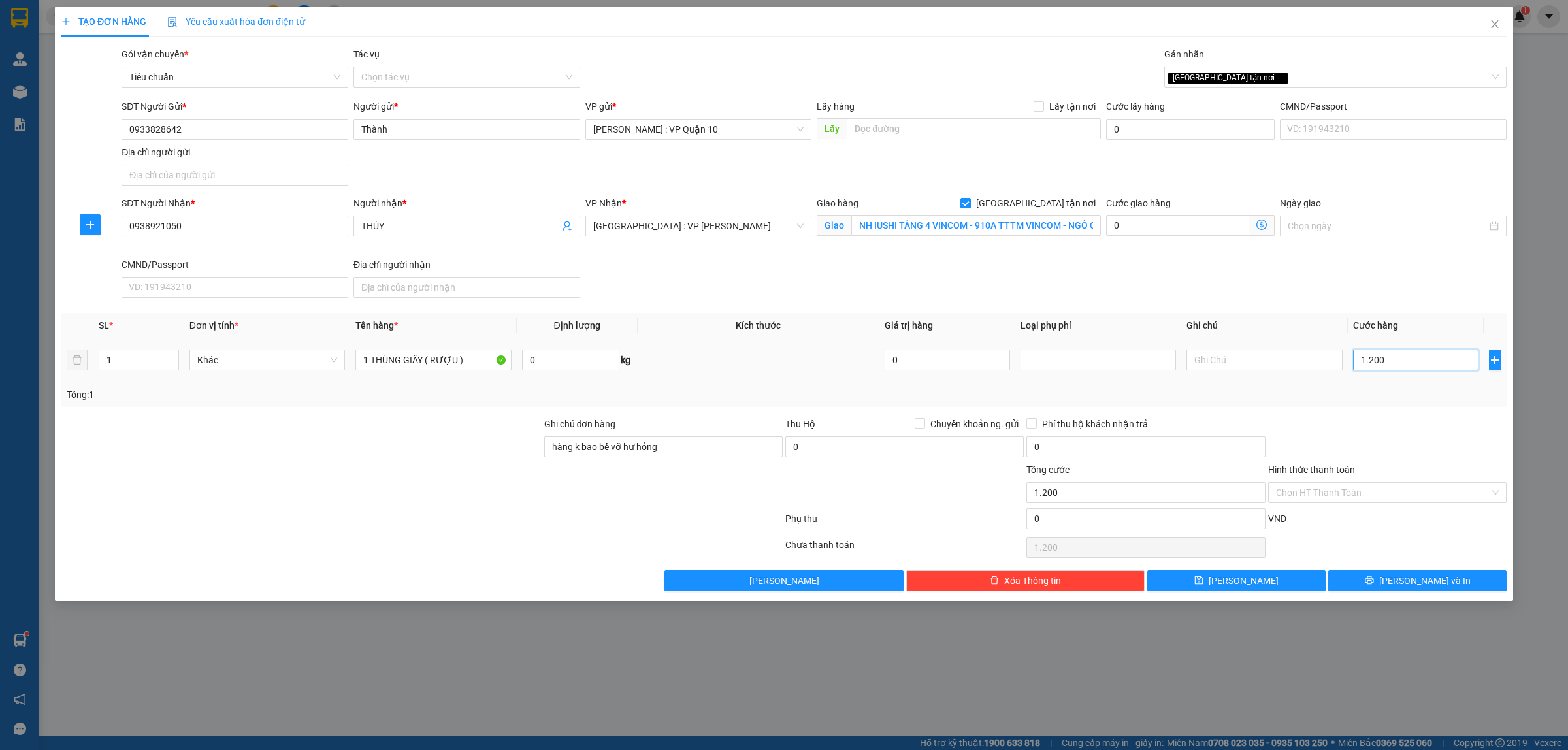
type input "12.000"
type input "120.000"
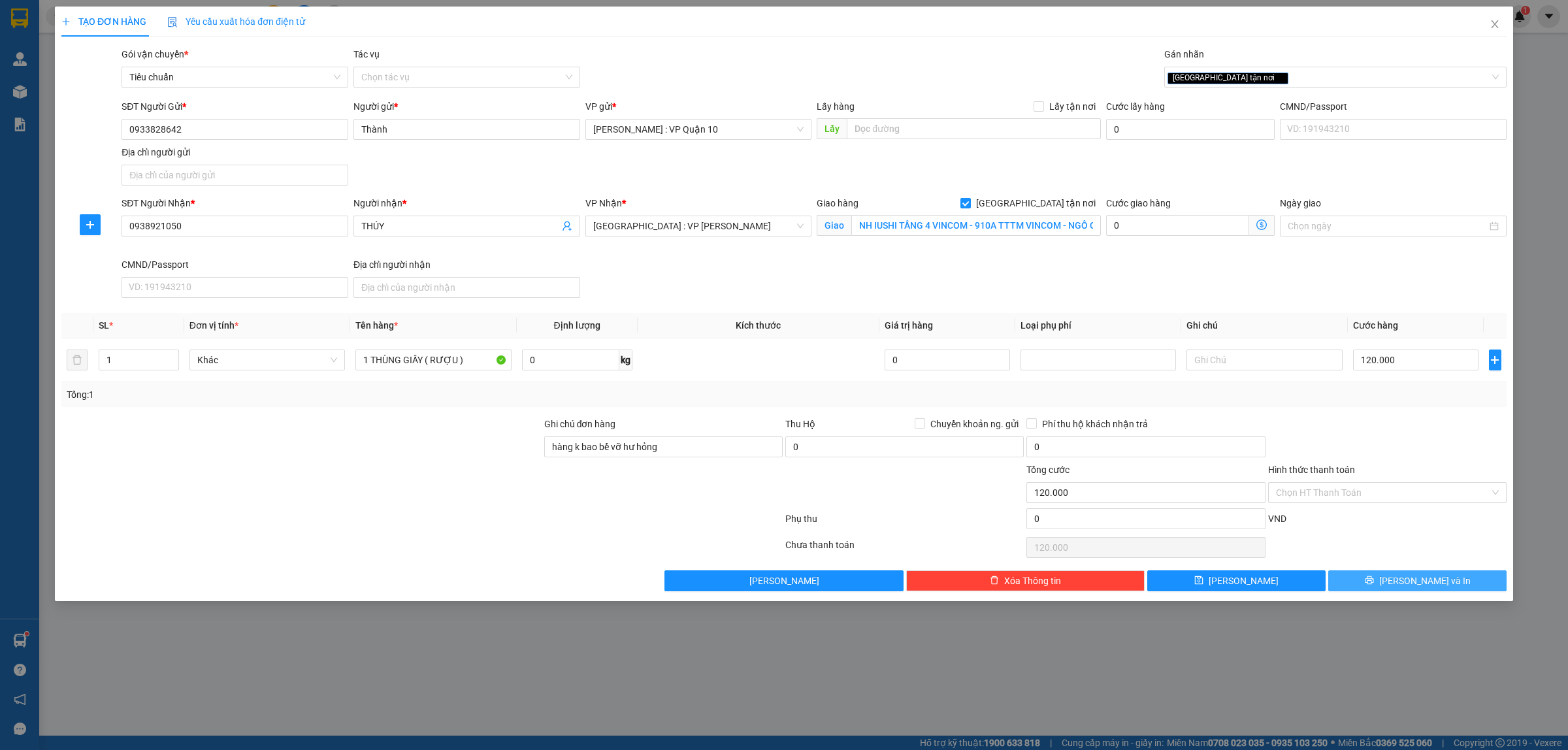
click at [1374, 585] on icon "printer" at bounding box center [1370, 581] width 9 height 9
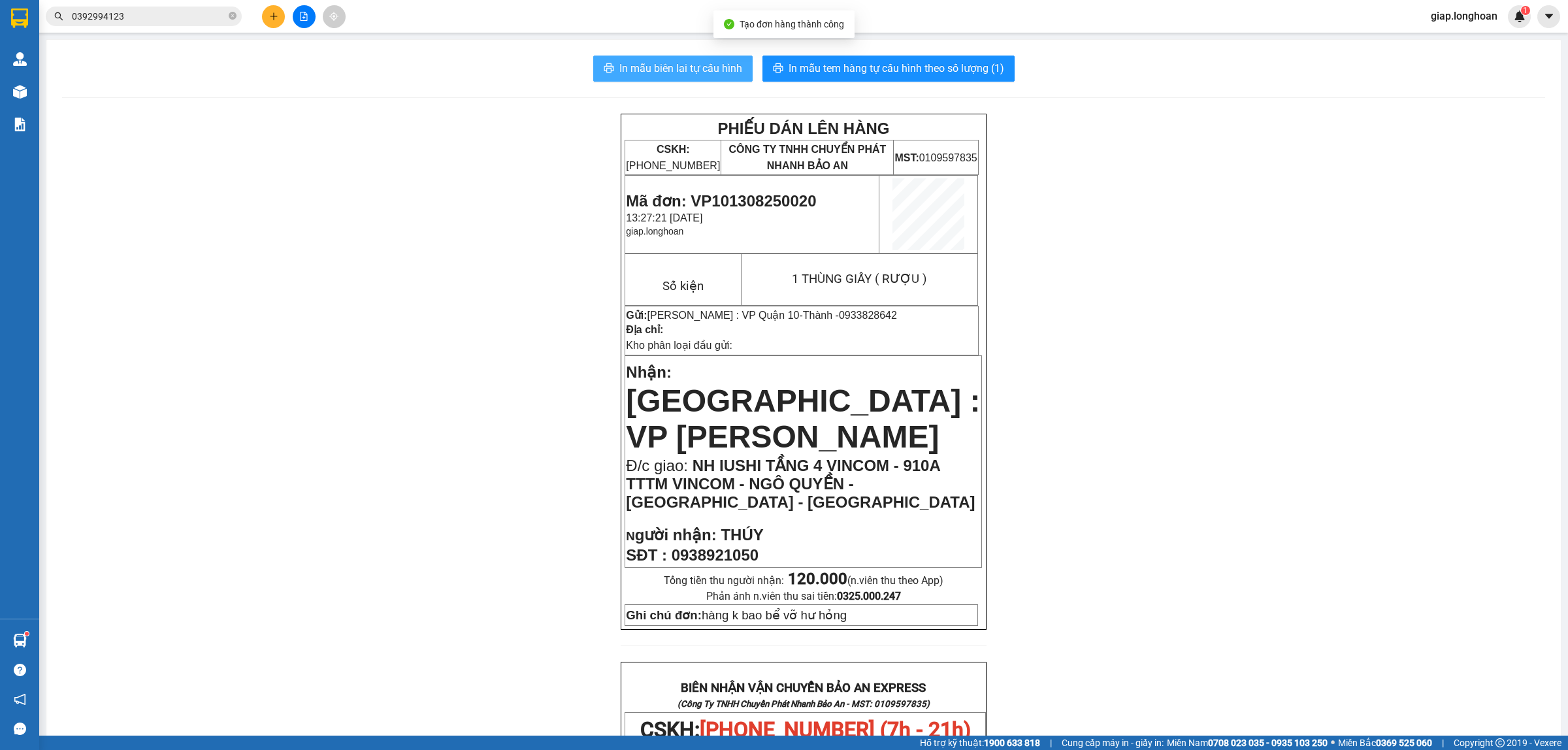
click at [658, 66] on span "In mẫu biên lai tự cấu hình" at bounding box center [681, 67] width 123 height 16
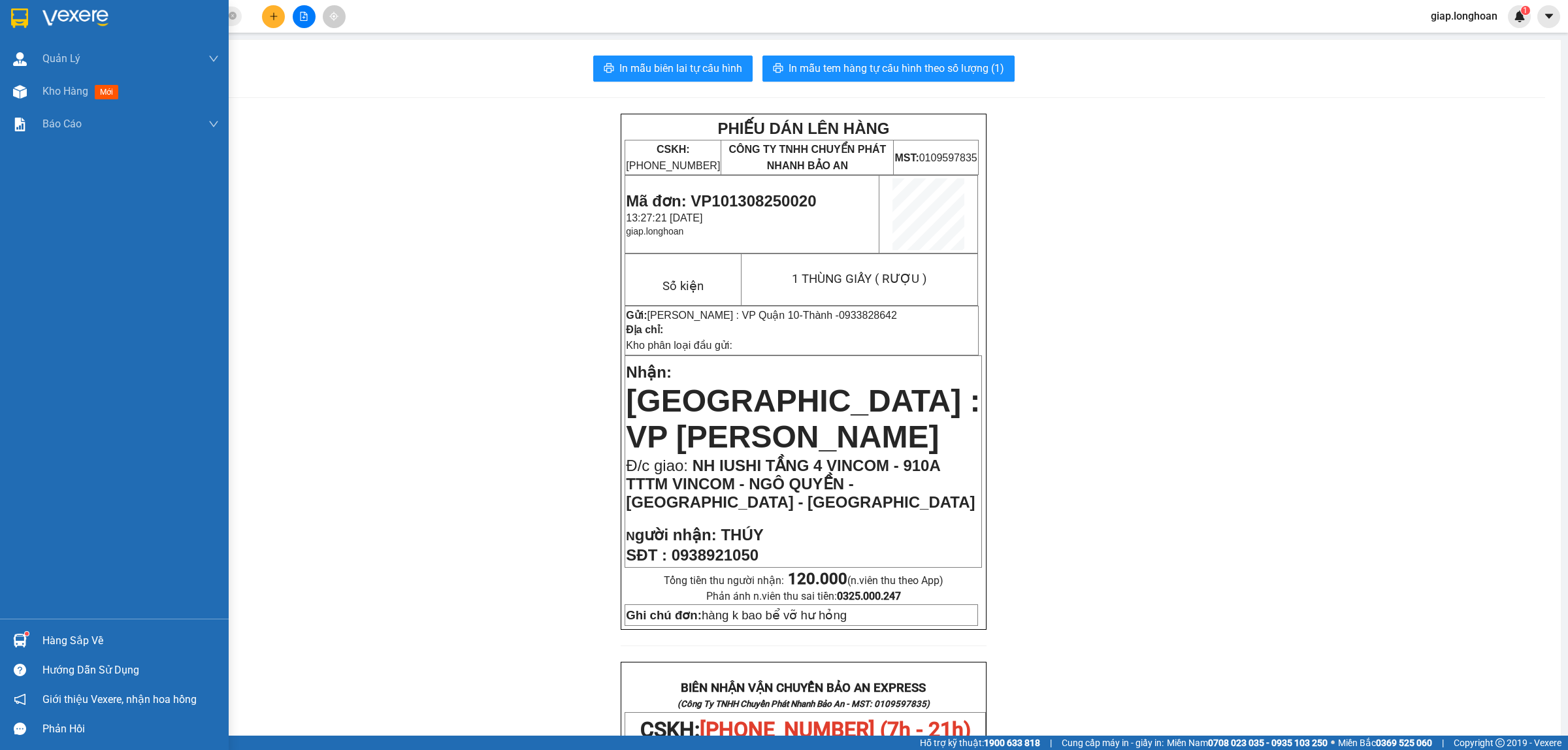
click at [75, 16] on img at bounding box center [75, 18] width 66 height 20
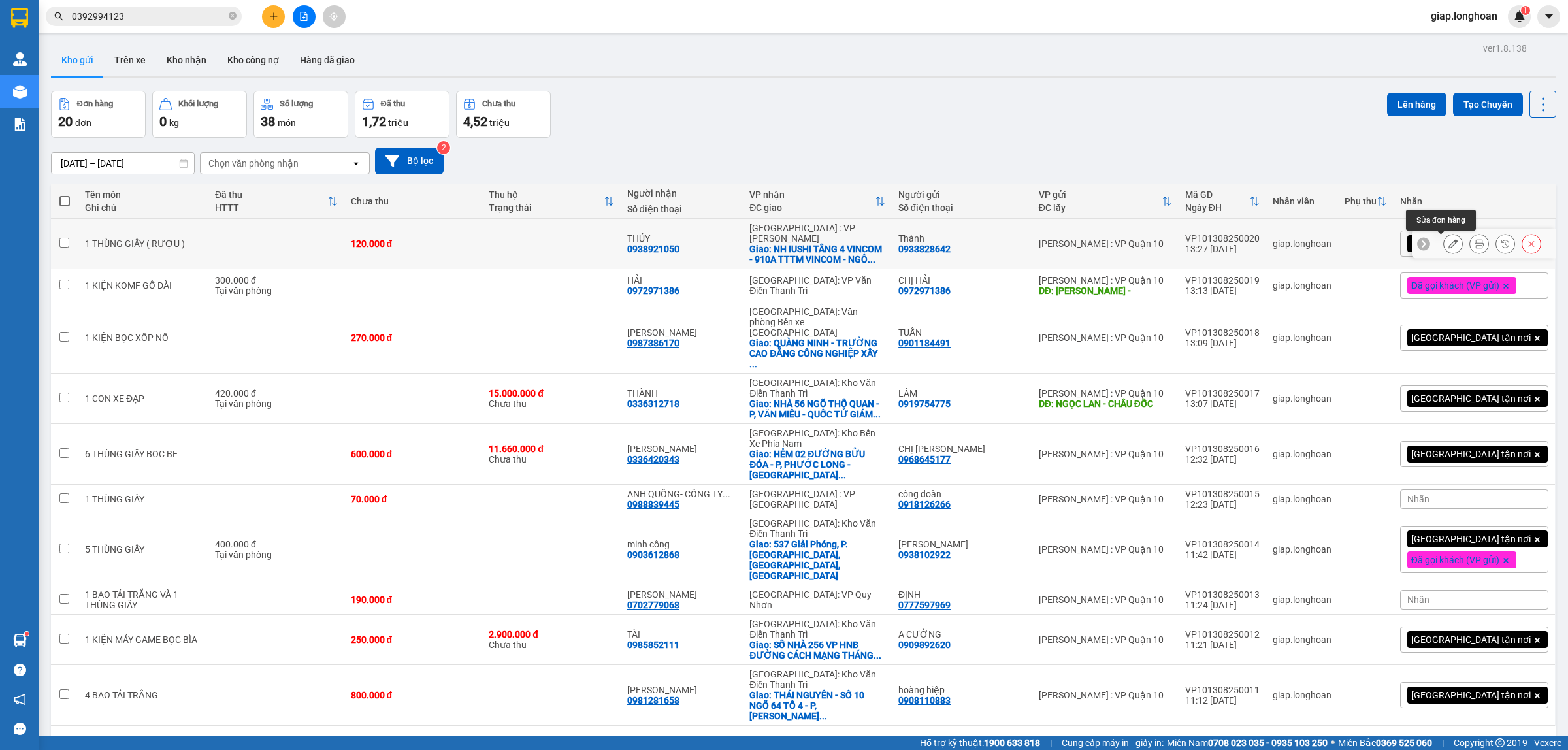
click at [1448, 245] on icon at bounding box center [1453, 243] width 9 height 9
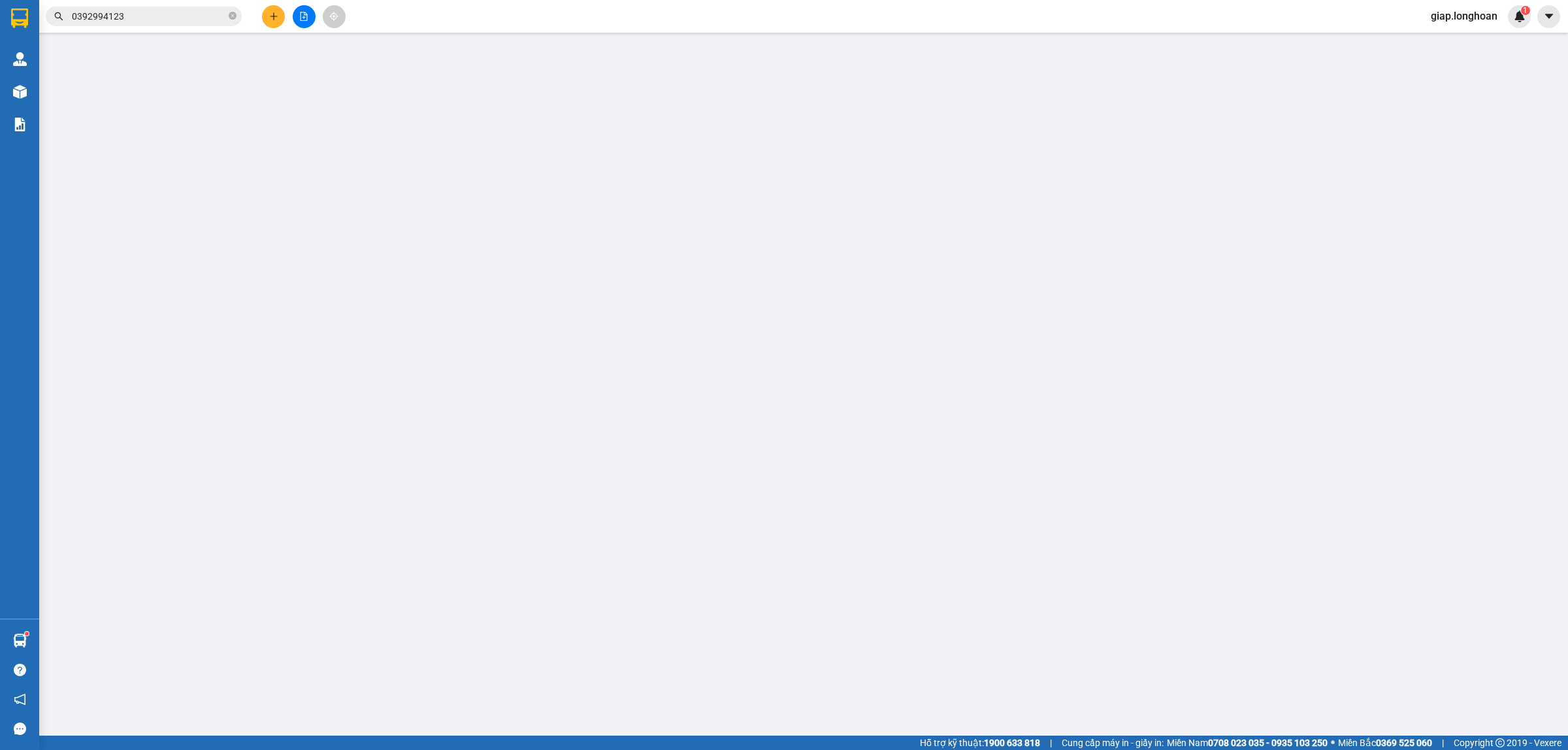
type input "0933828642"
type input "Thành"
type input "0938921050"
type input "THÚY"
checkbox input "true"
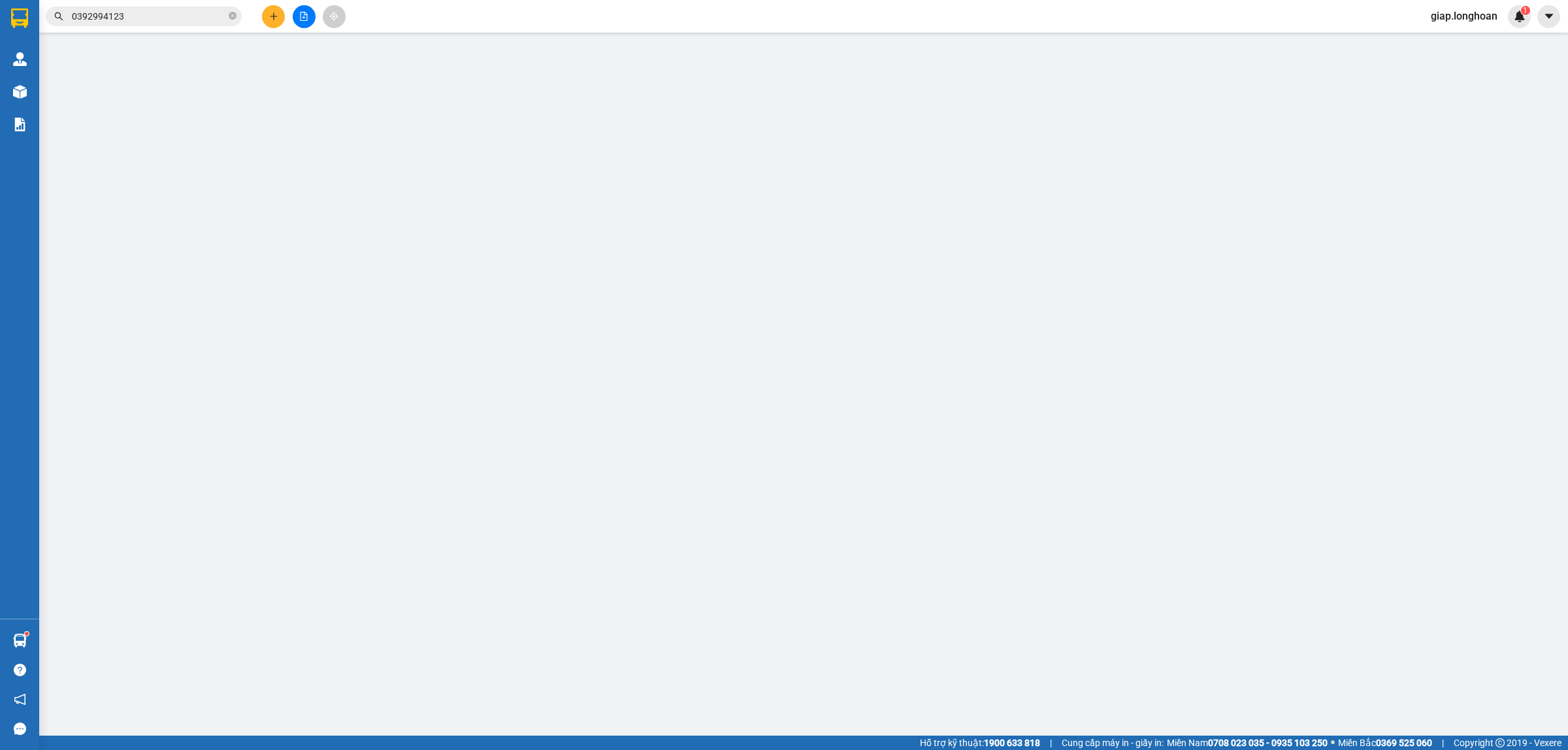
type input "NH IUSHI TẦNG 4 VINCOM - 910A TTTM VINCOM - NGÔ QUYỀN - SƠN TRÀ - ĐÀ NẴNG"
type input "hàng k bao bể vỡ hư hỏng"
type input "120.000"
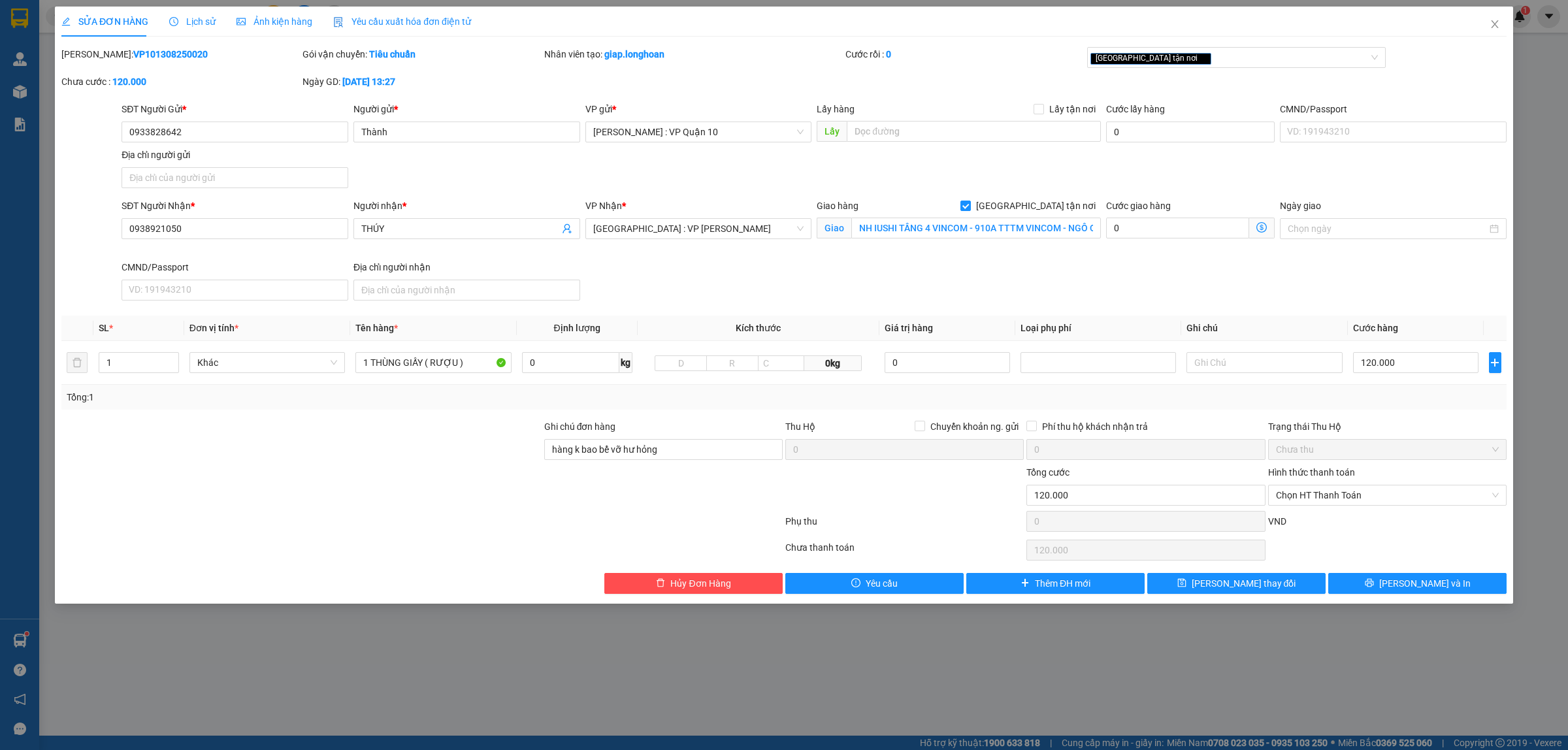
click at [464, 482] on div at bounding box center [301, 488] width 483 height 46
click at [1344, 494] on span "Chọn HT Thanh Toán" at bounding box center [1387, 495] width 223 height 20
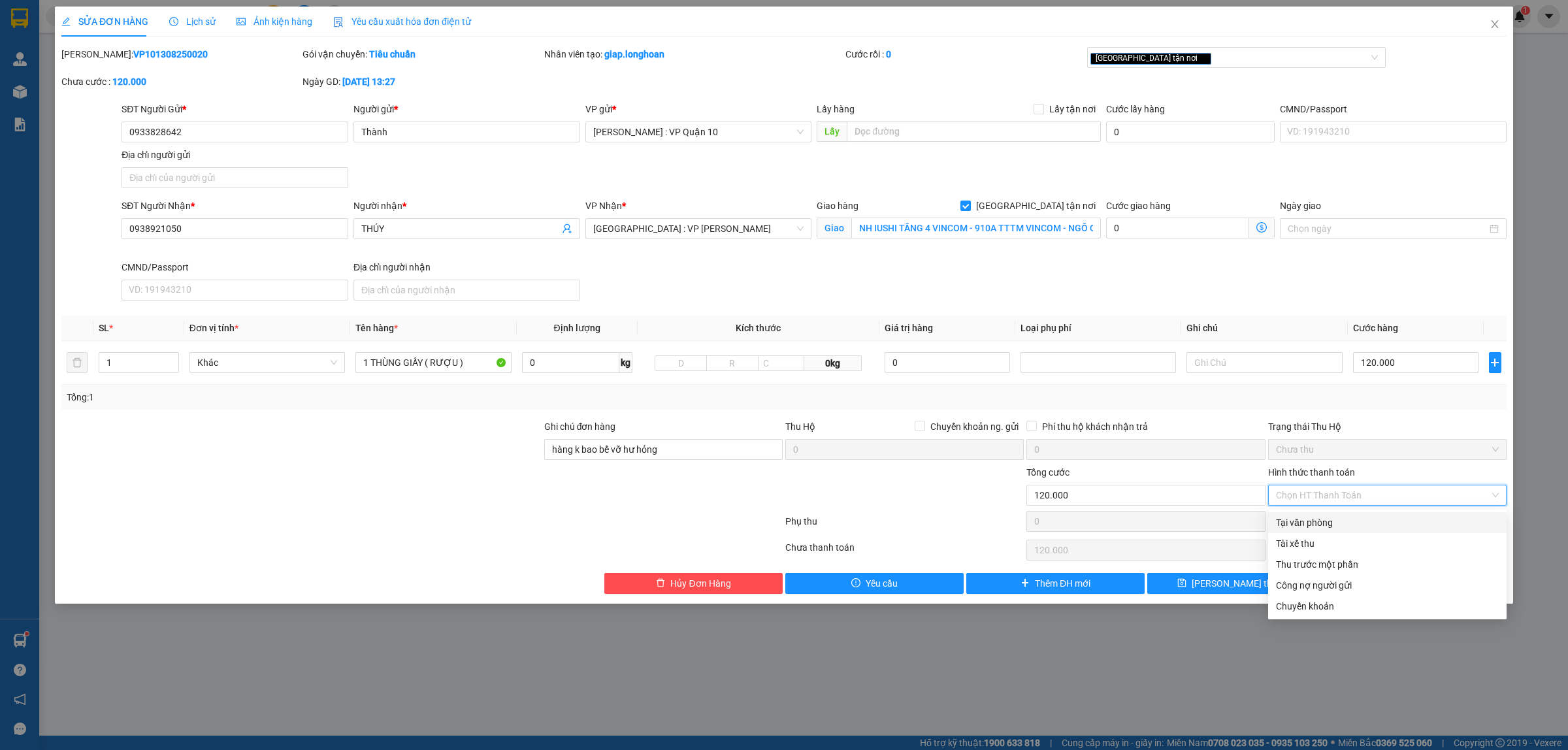
click at [1327, 521] on div "Tại văn phòng" at bounding box center [1387, 522] width 223 height 14
type input "0"
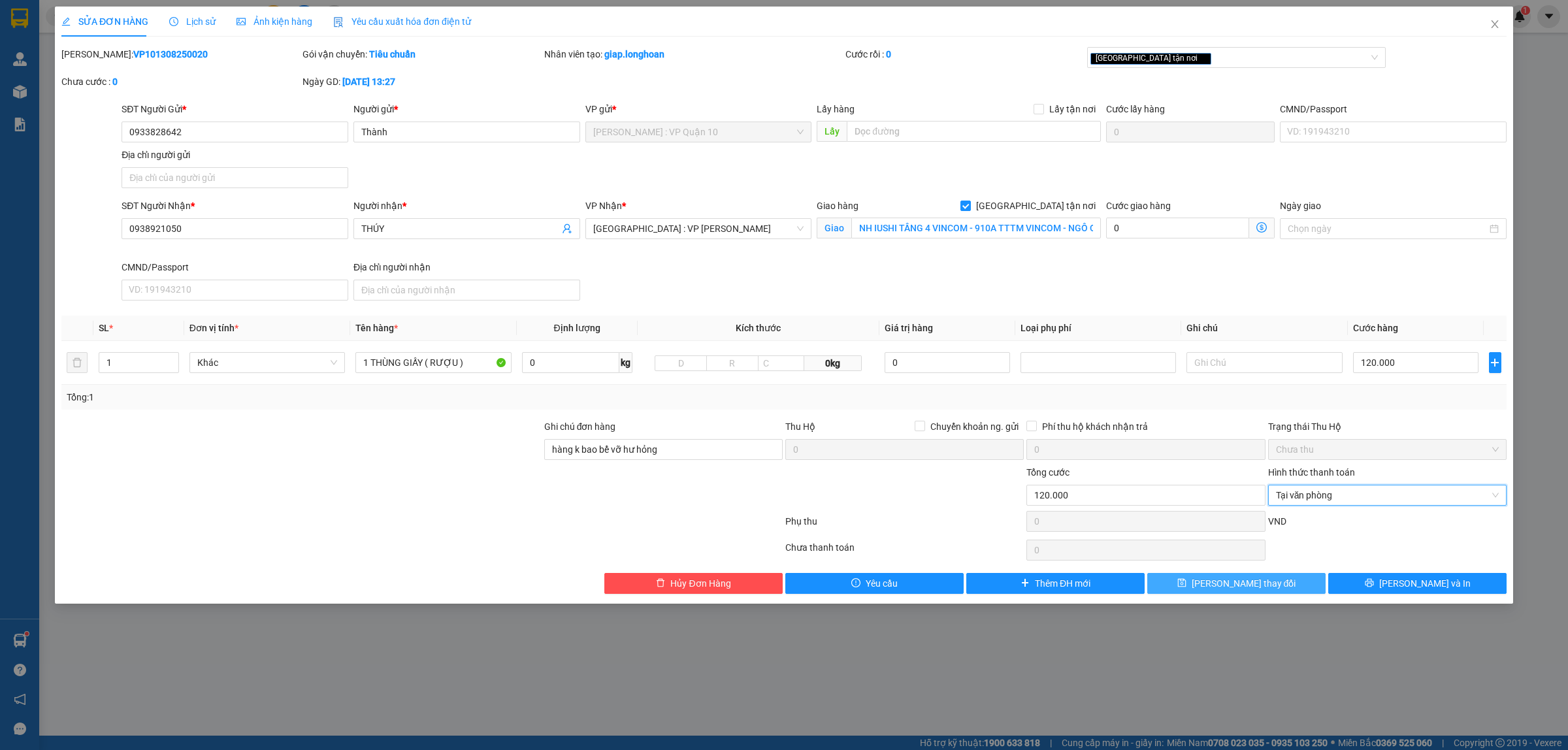
click at [1291, 590] on button "[PERSON_NAME] thay đổi" at bounding box center [1237, 583] width 179 height 21
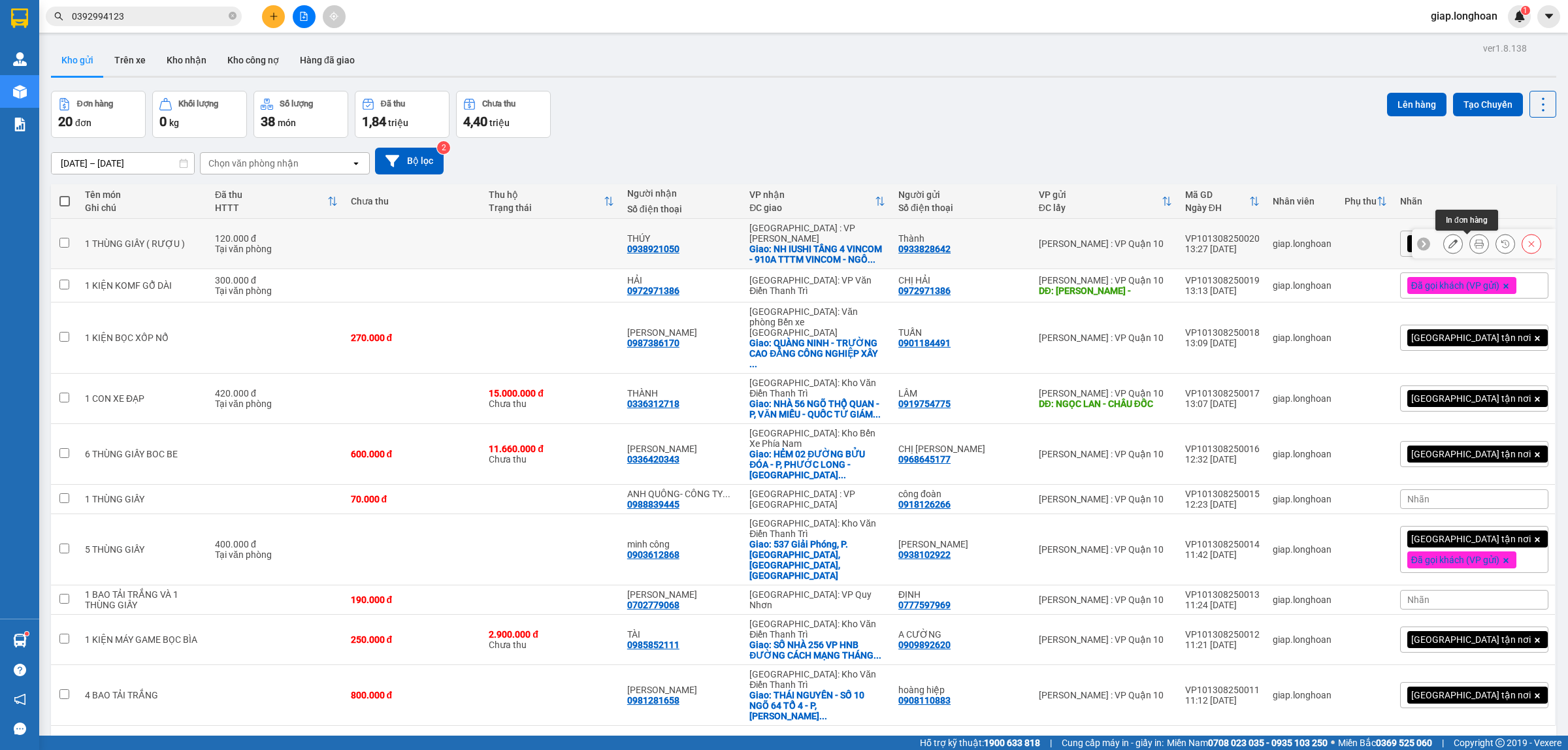
click at [1474, 245] on icon at bounding box center [1479, 243] width 9 height 9
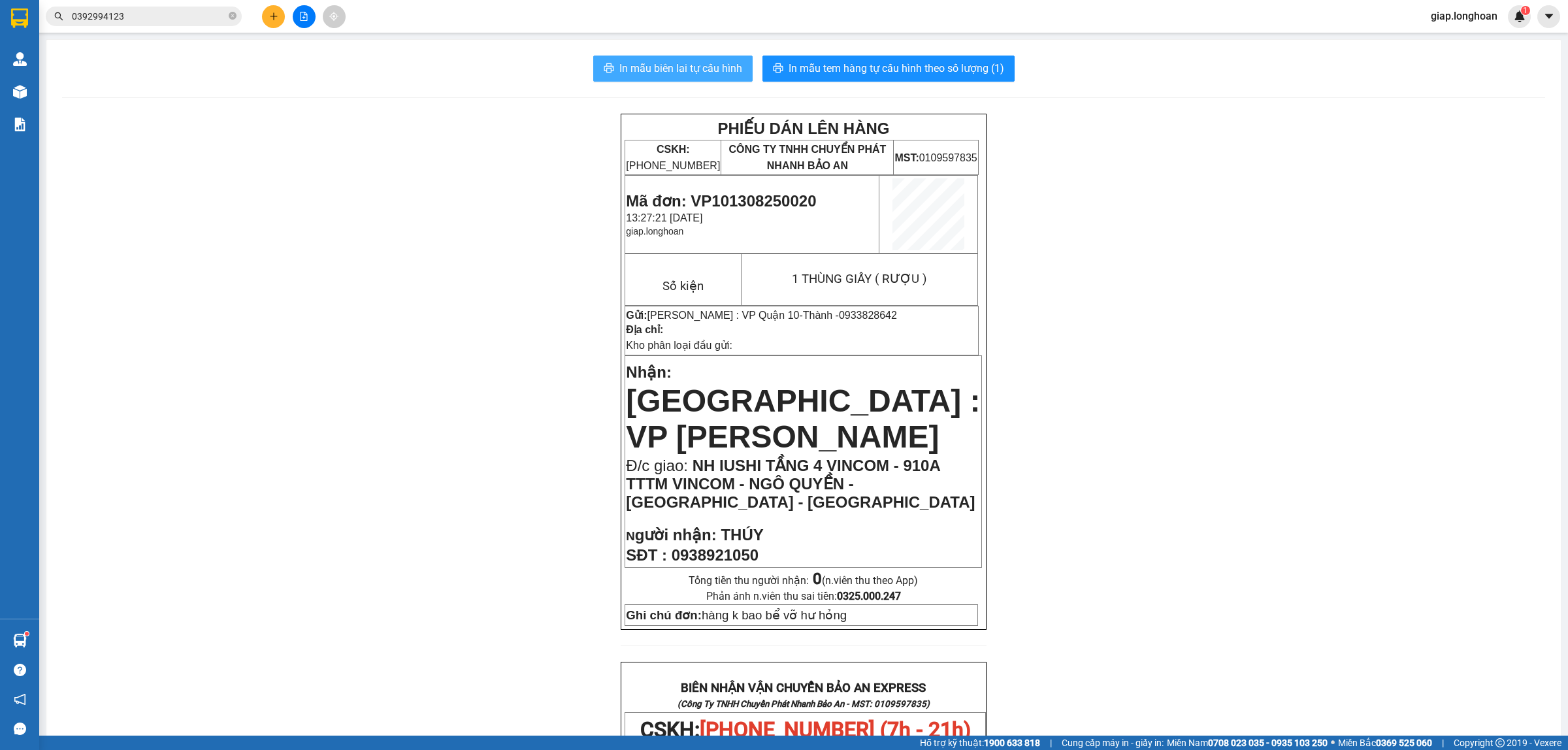
drag, startPoint x: 655, startPoint y: 68, endPoint x: 1002, endPoint y: 468, distance: 529.5
click at [656, 72] on span "In mẫu biên lai tự cấu hình" at bounding box center [681, 67] width 123 height 16
click at [274, 20] on icon "plus" at bounding box center [274, 17] width 9 height 9
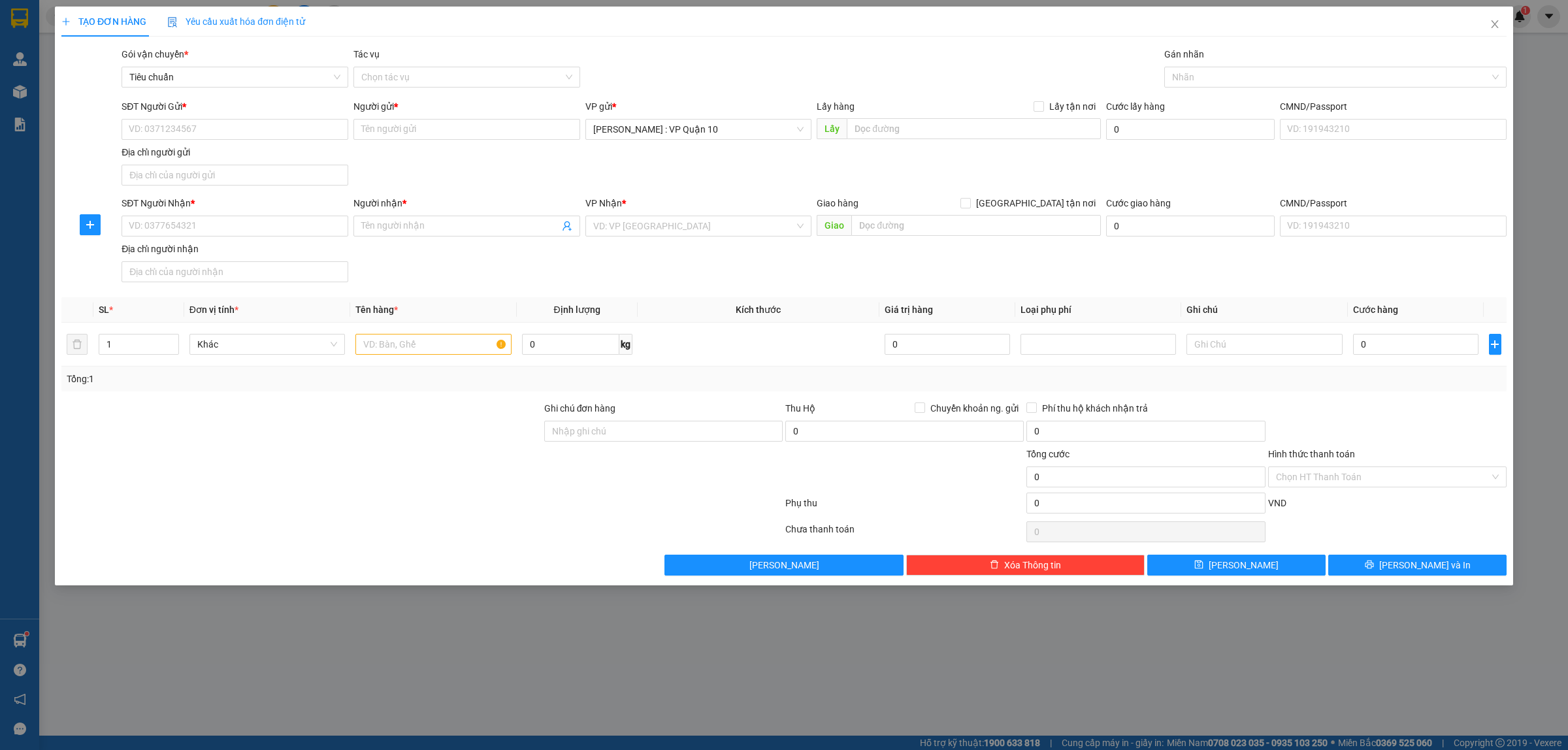
click at [392, 237] on div "Người nhận * Tên người nhận" at bounding box center [467, 218] width 227 height 46
click at [388, 226] on input "Người nhận *" at bounding box center [460, 226] width 198 height 14
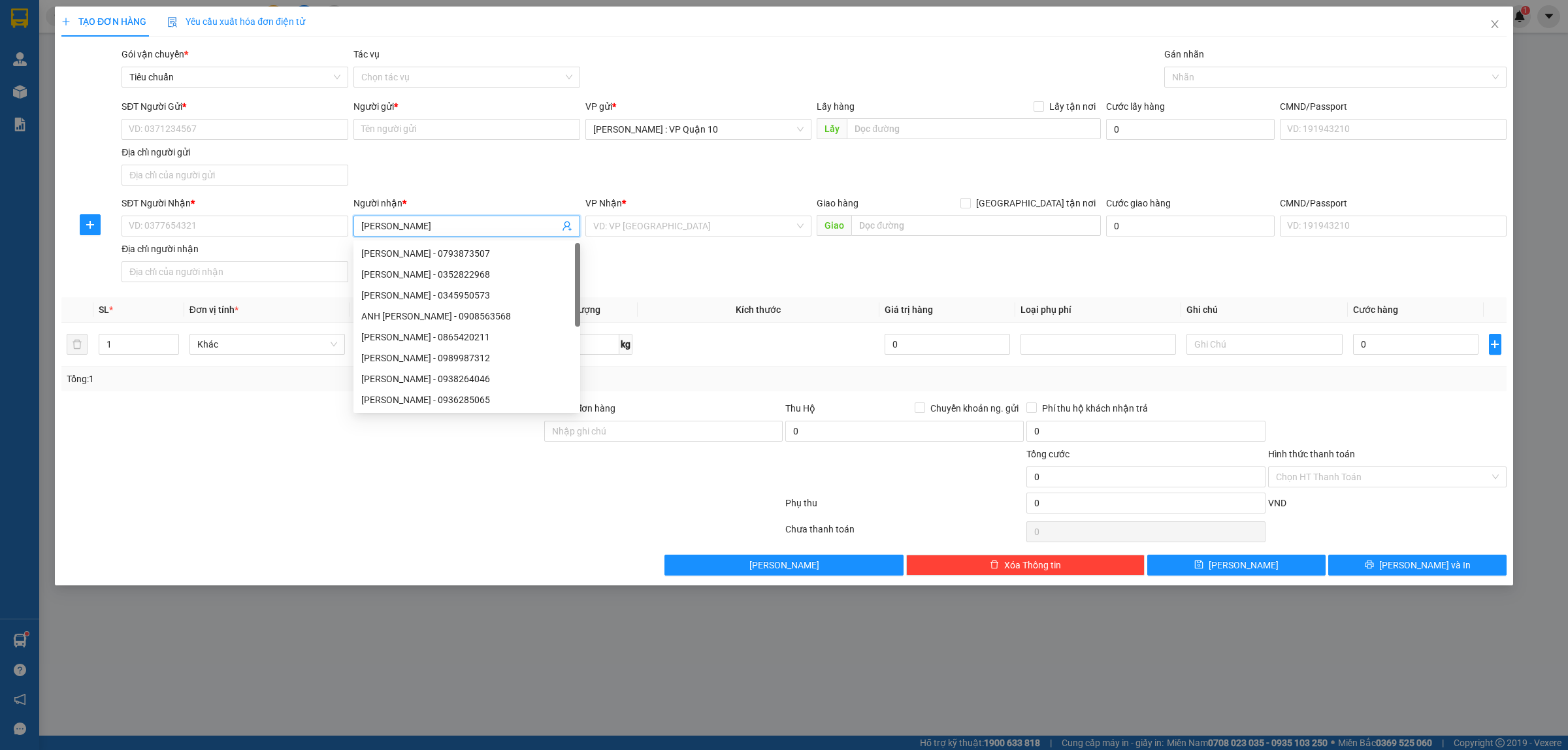
type input "[PERSON_NAME]"
click at [228, 213] on div "SĐT Người Nhận *" at bounding box center [235, 205] width 227 height 20
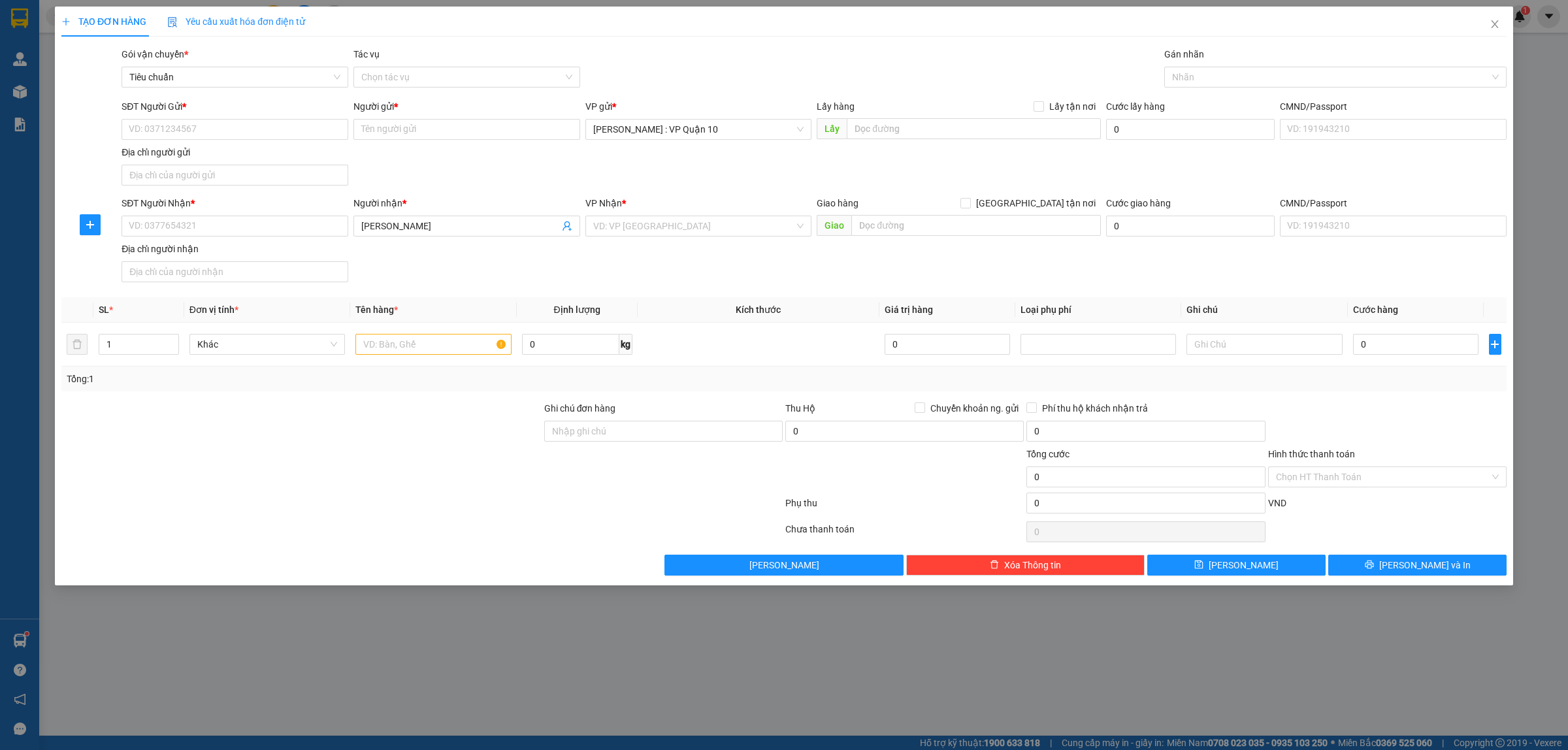
click at [188, 237] on div "SĐT Người Nhận * VD: 0377654321" at bounding box center [235, 218] width 227 height 46
drag, startPoint x: 155, startPoint y: 226, endPoint x: 717, endPoint y: 172, distance: 564.6
click at [160, 228] on input "SĐT Người Nhận *" at bounding box center [235, 226] width 227 height 21
type input "0936552489"
click at [189, 133] on input "SĐT Người Gửi *" at bounding box center [235, 129] width 227 height 21
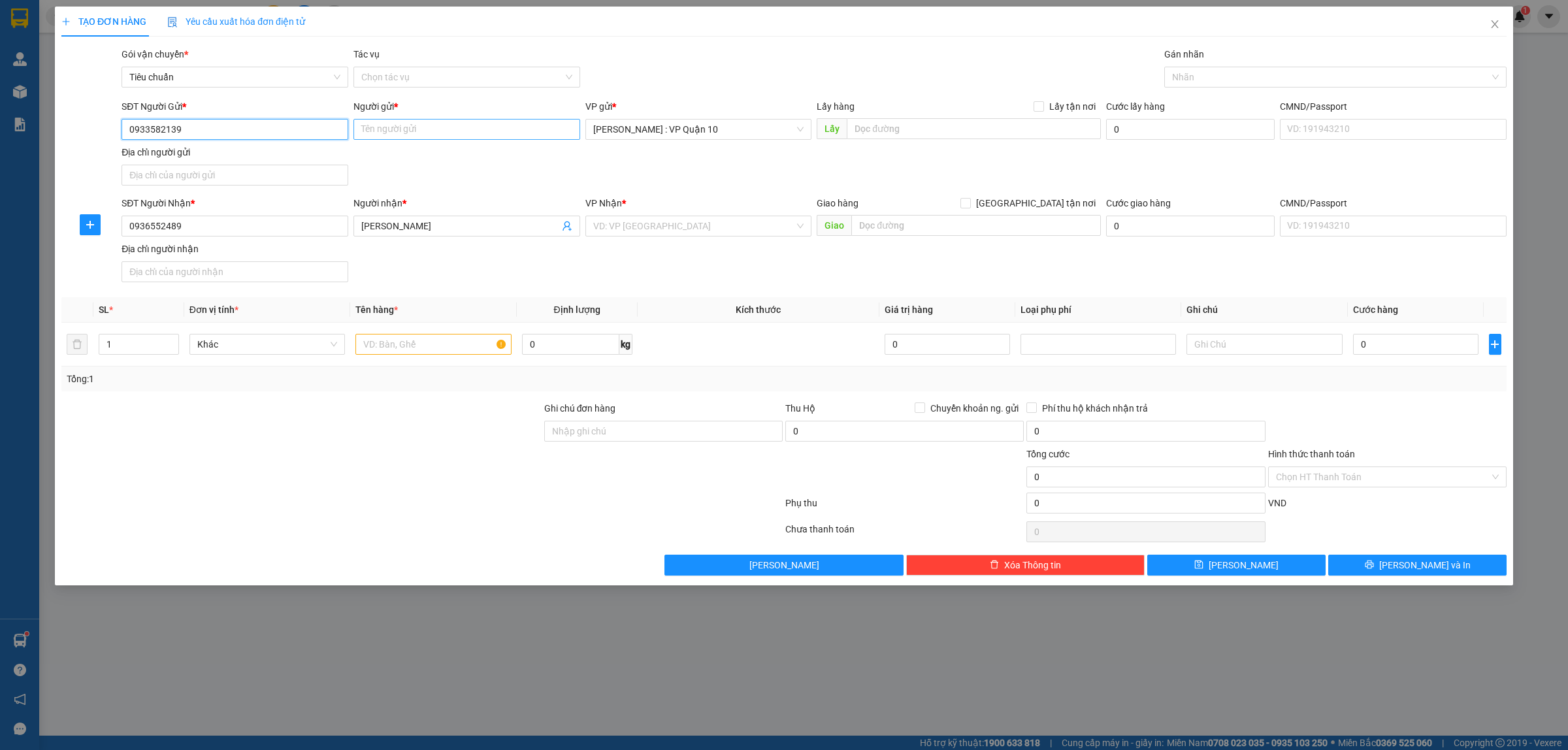
type input "0933582139"
click at [387, 129] on input "Người gửi *" at bounding box center [467, 129] width 227 height 21
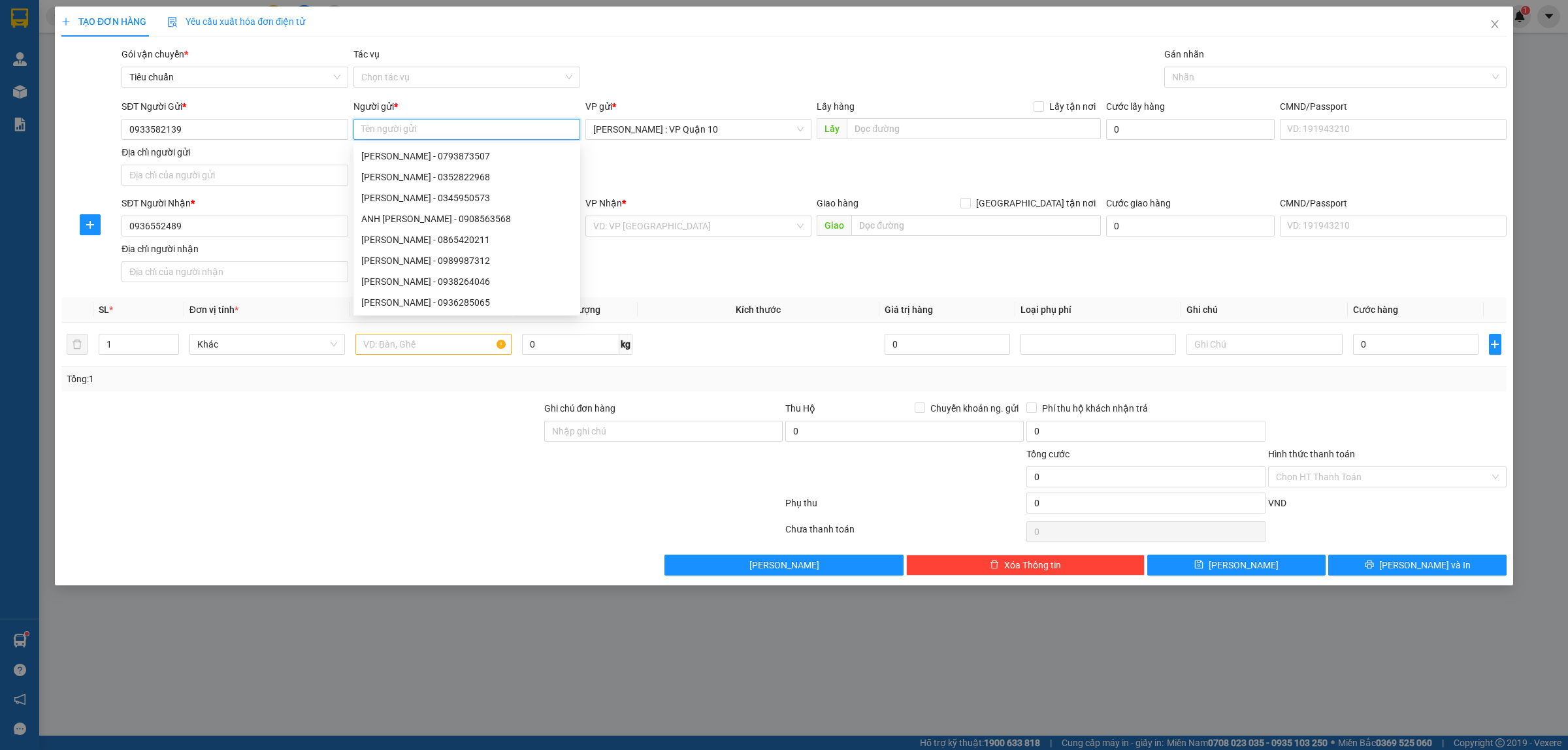
type input "B"
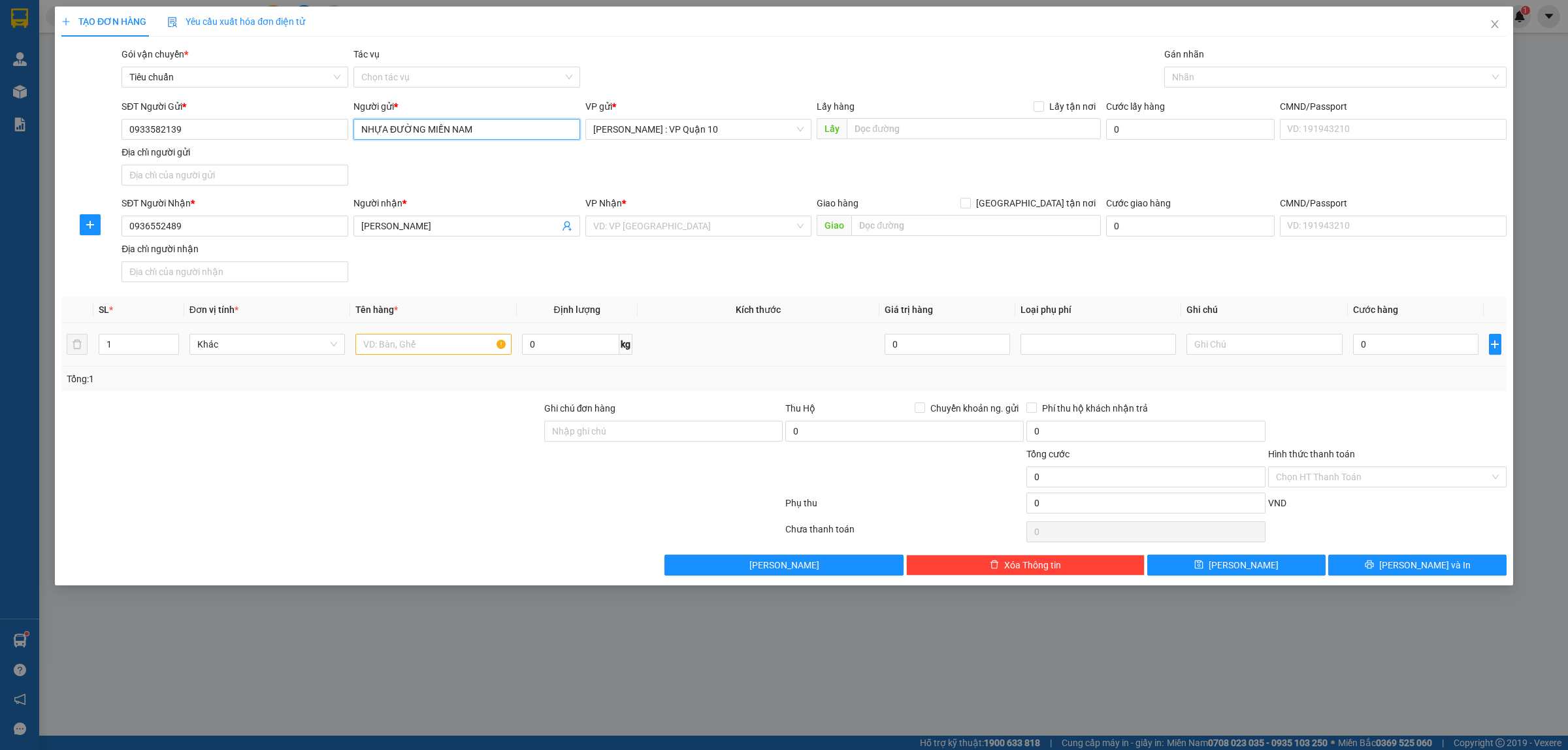
type input "NHỰA ĐƯỜNG MIỀN NAM"
click at [125, 356] on div "1" at bounding box center [139, 345] width 81 height 26
click at [123, 355] on div "1" at bounding box center [139, 345] width 81 height 21
click at [132, 346] on input "1" at bounding box center [139, 344] width 79 height 20
type input "1"
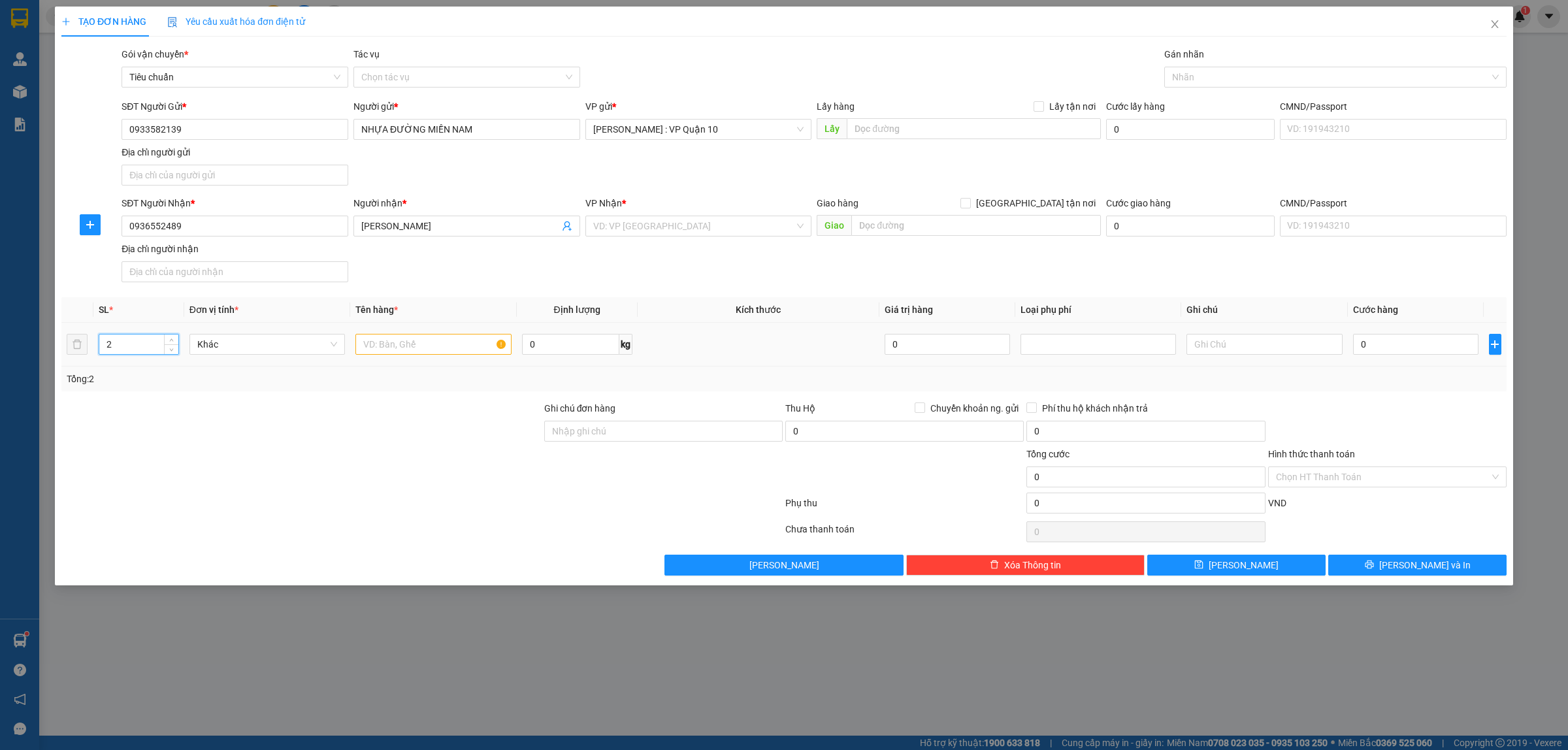
type input "2"
click at [375, 341] on input "text" at bounding box center [433, 345] width 155 height 21
type input "2"
click at [622, 229] on input "search" at bounding box center [695, 226] width 202 height 20
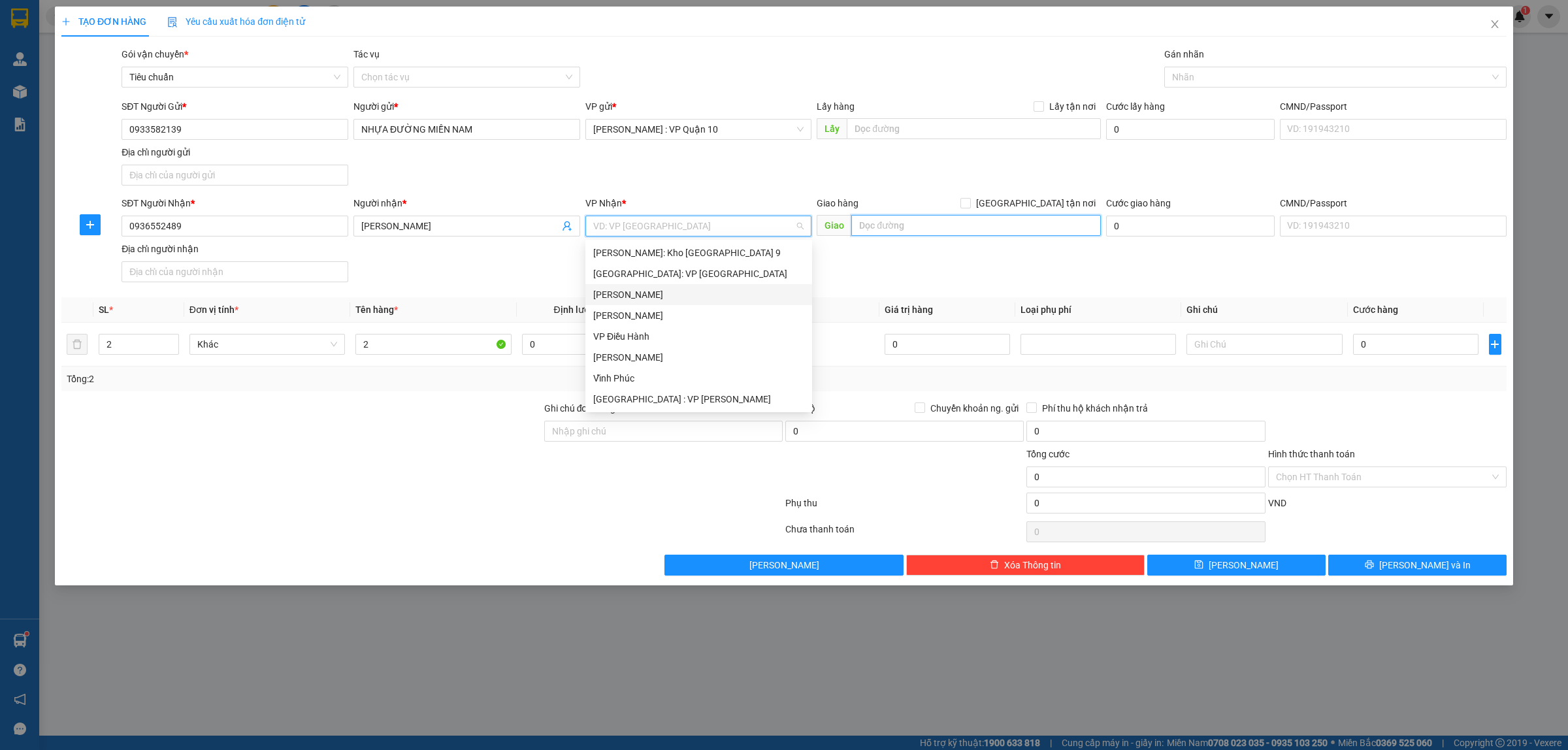
click at [877, 230] on input "text" at bounding box center [975, 226] width 250 height 21
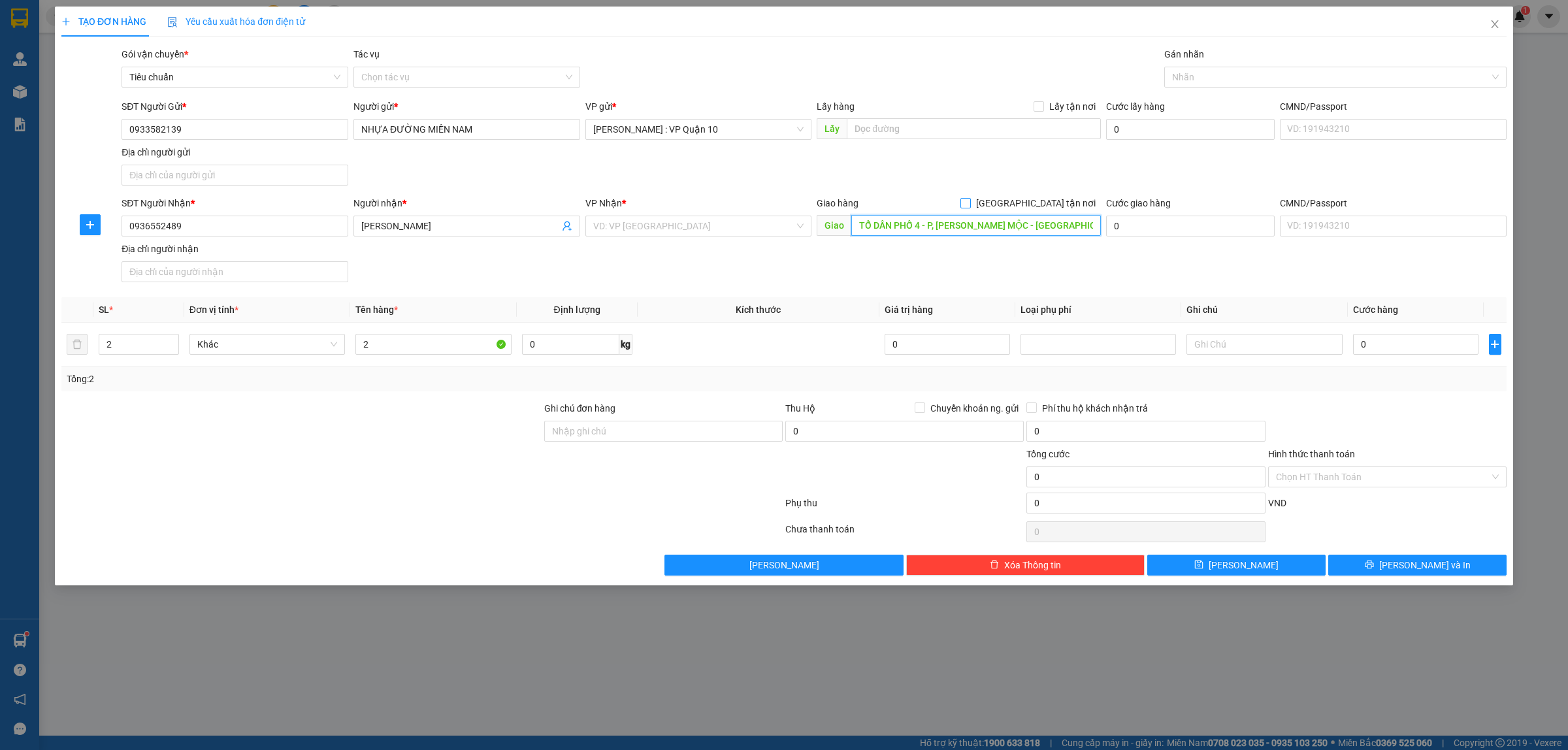
type input "TỔ DÂN PHỐ 4 - P, LÊ ÍCH MỘC - HẢI PHÒNG"
drag, startPoint x: 1035, startPoint y: 200, endPoint x: 925, endPoint y: 213, distance: 110.8
click at [970, 202] on input "[GEOGRAPHIC_DATA] tận nơi" at bounding box center [965, 202] width 9 height 9
checkbox input "true"
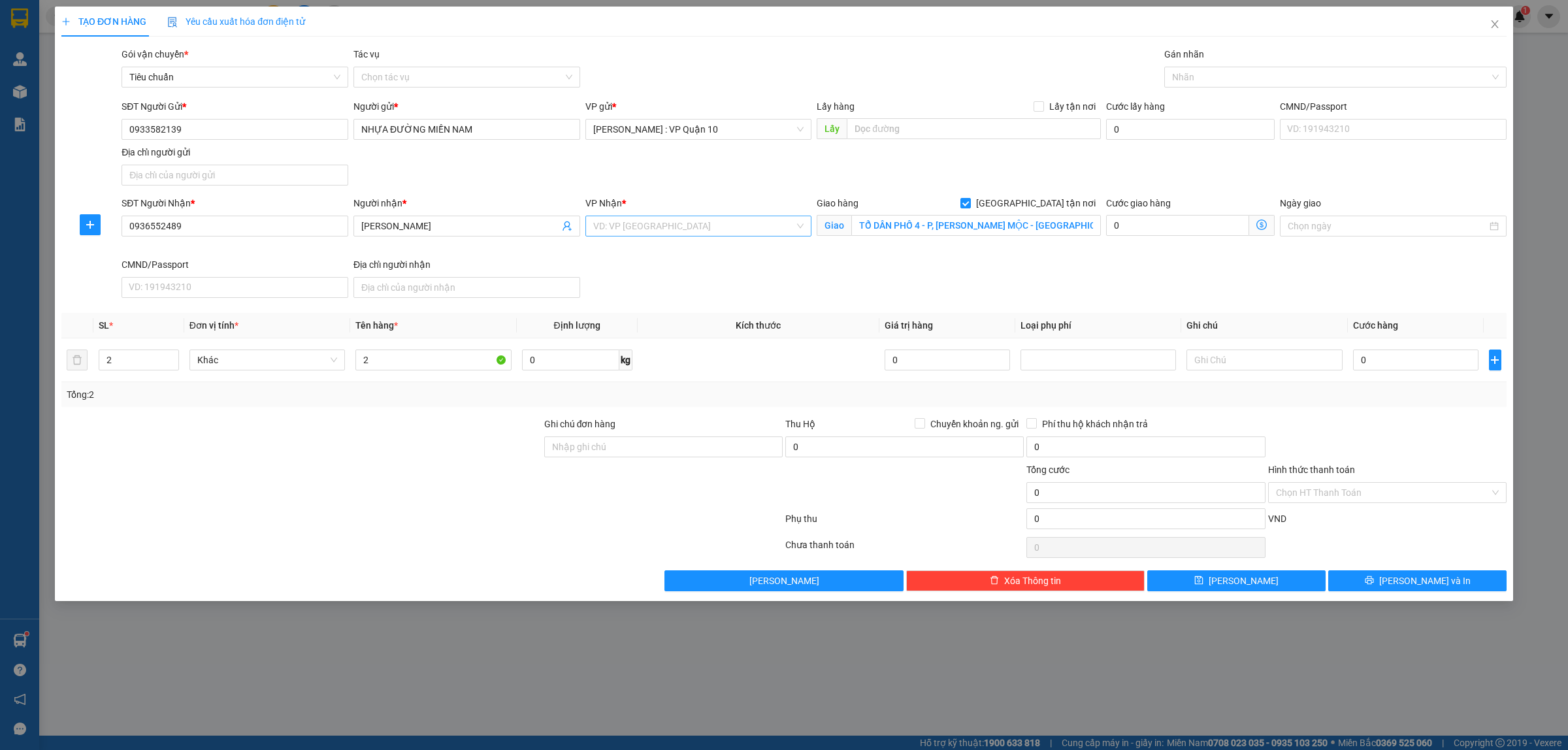
click at [664, 234] on input "search" at bounding box center [695, 226] width 202 height 20
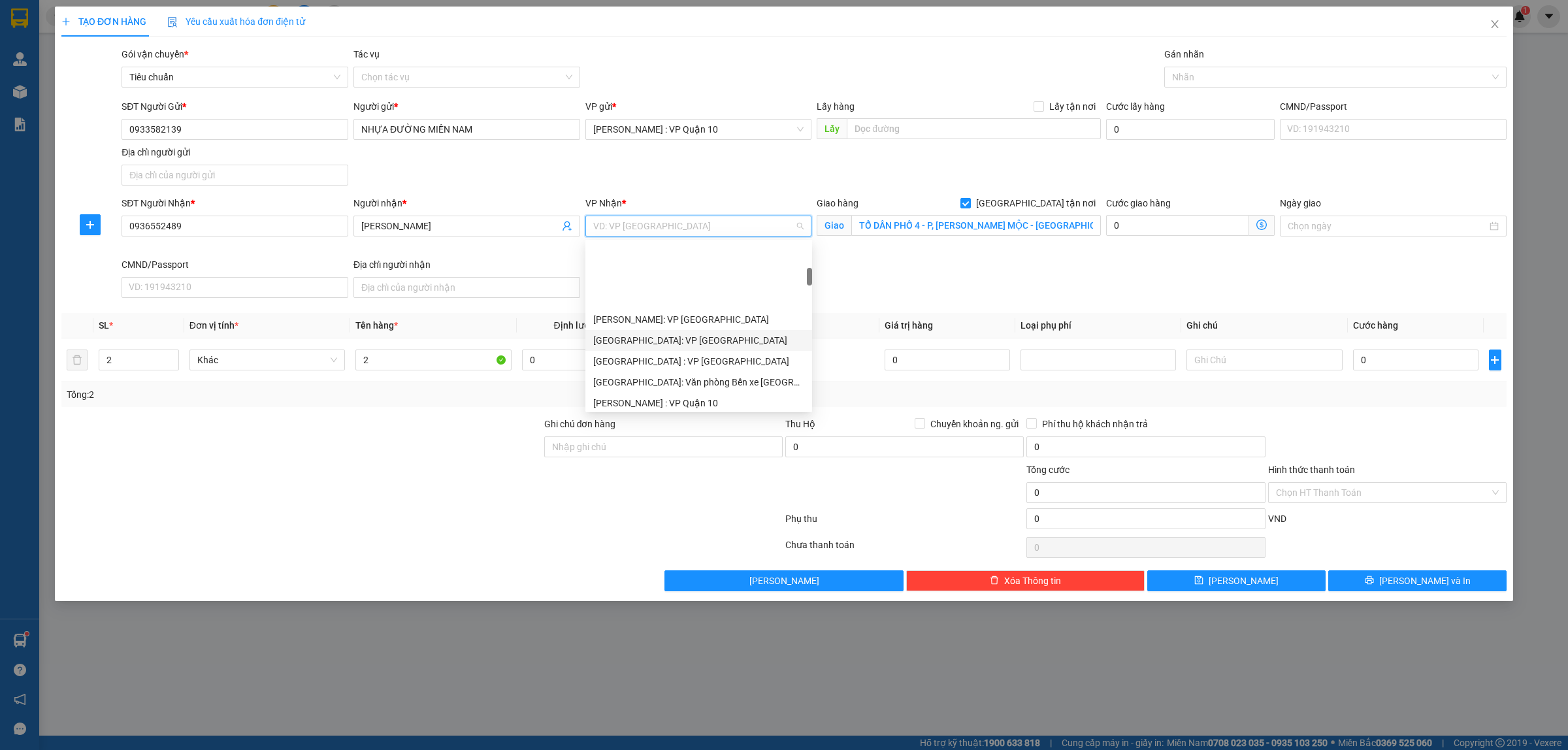
scroll to position [245, 0]
drag, startPoint x: 712, startPoint y: 298, endPoint x: 743, endPoint y: 287, distance: 32.9
click at [713, 298] on div "[GEOGRAPHIC_DATA]: Văn phòng Bến xe [GEOGRAPHIC_DATA]" at bounding box center [698, 300] width 211 height 14
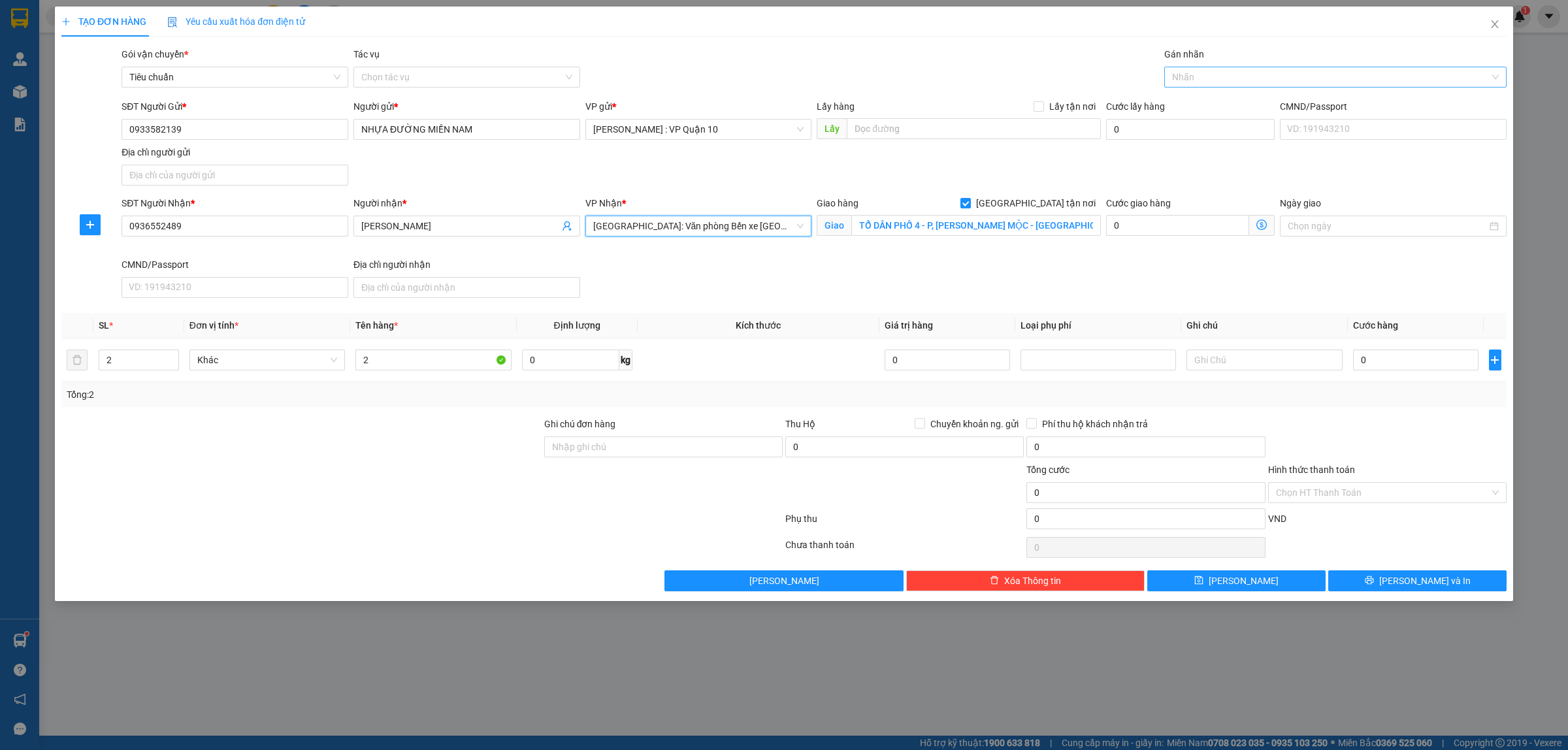
drag, startPoint x: 1189, startPoint y: 79, endPoint x: 1173, endPoint y: 79, distance: 16.0
click at [1190, 79] on div at bounding box center [1328, 77] width 323 height 16
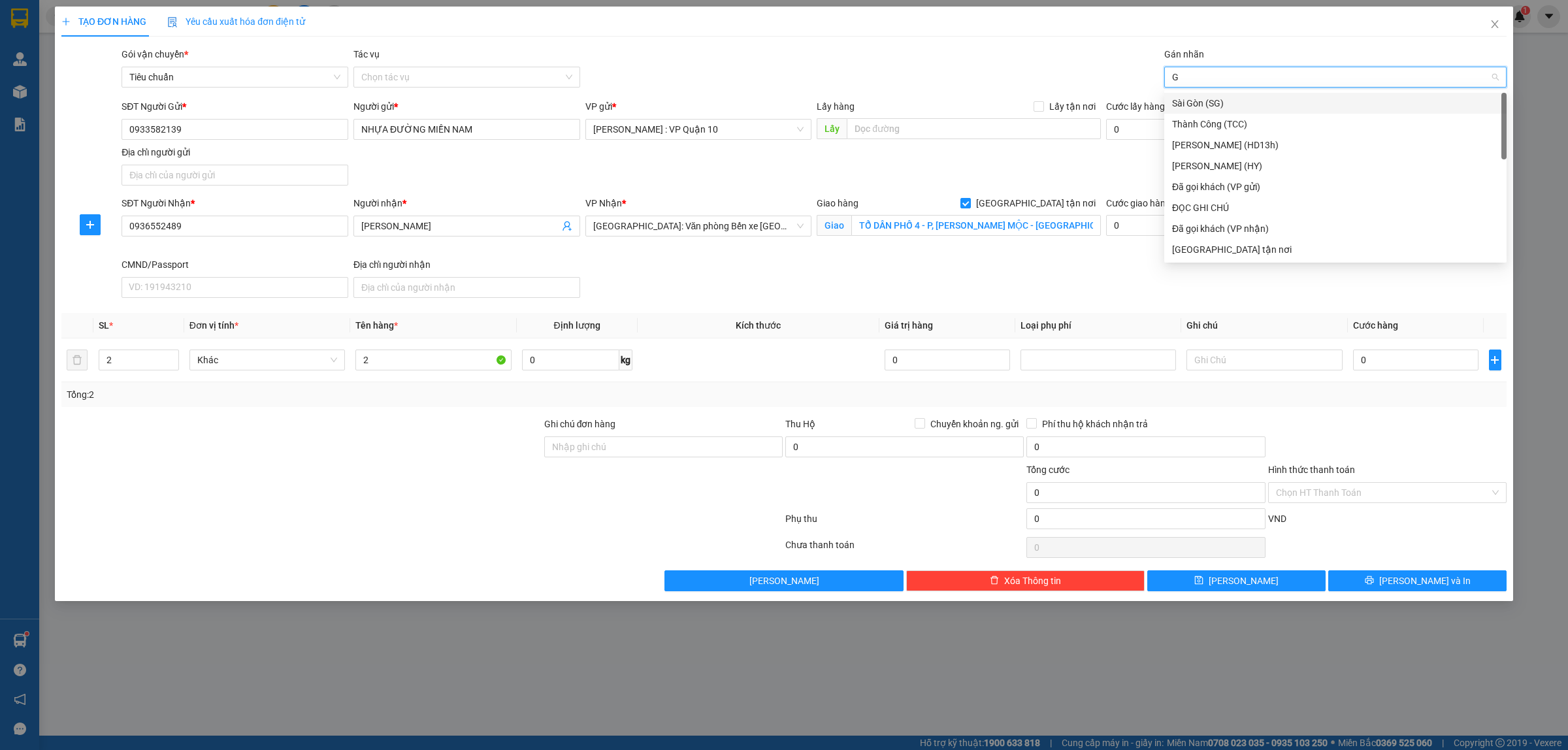
type input "GI"
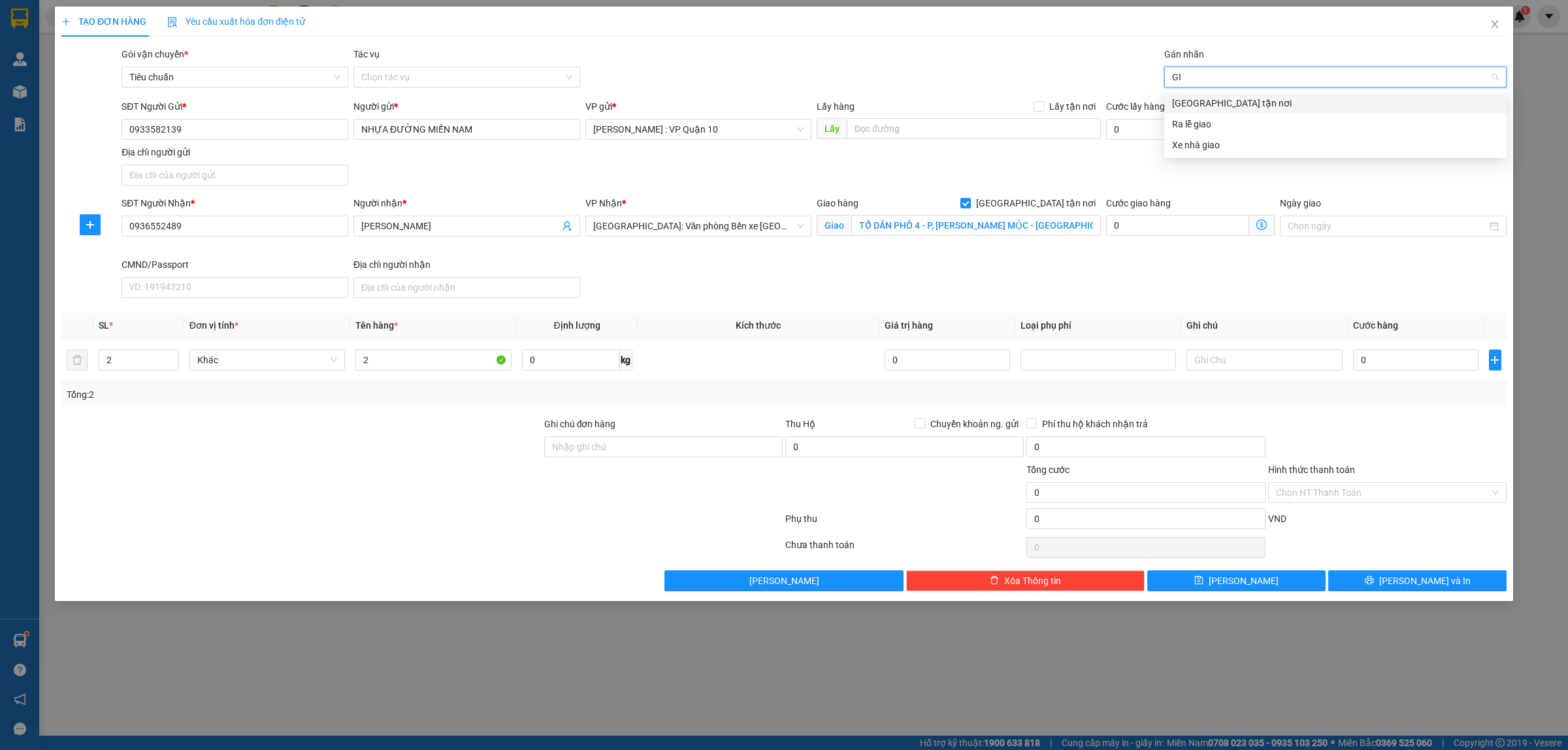
click at [1174, 98] on div "[GEOGRAPHIC_DATA] tận nơi" at bounding box center [1335, 103] width 327 height 14
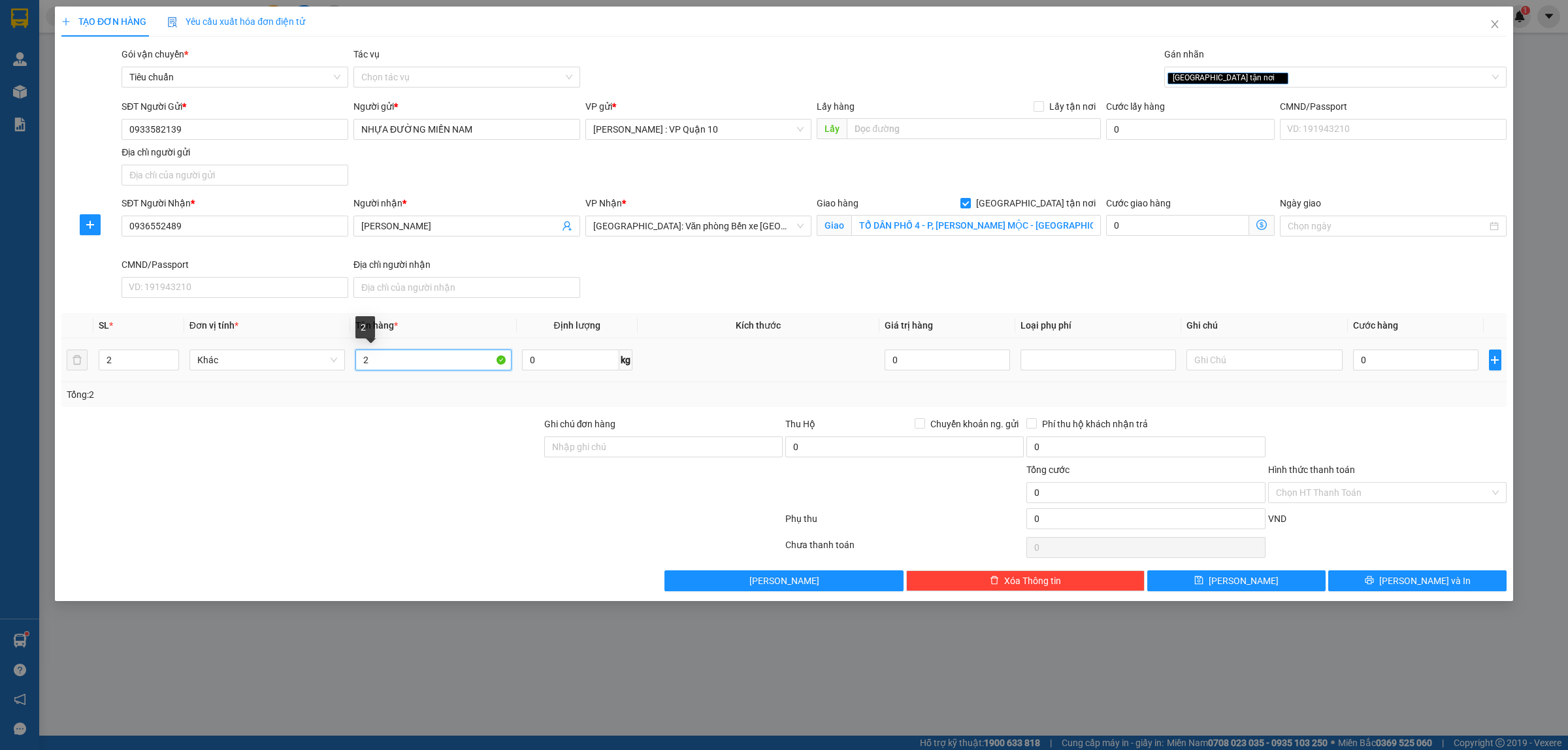
click at [384, 366] on input "2" at bounding box center [433, 360] width 155 height 21
type input "2 CAN NHỰA ĐƯỜNG"
drag, startPoint x: 596, startPoint y: 451, endPoint x: 618, endPoint y: 460, distance: 23.8
click at [603, 455] on input "Ghi chú đơn hàng" at bounding box center [663, 447] width 239 height 21
type input "hàng k bao bể vỡ hư hỏng"
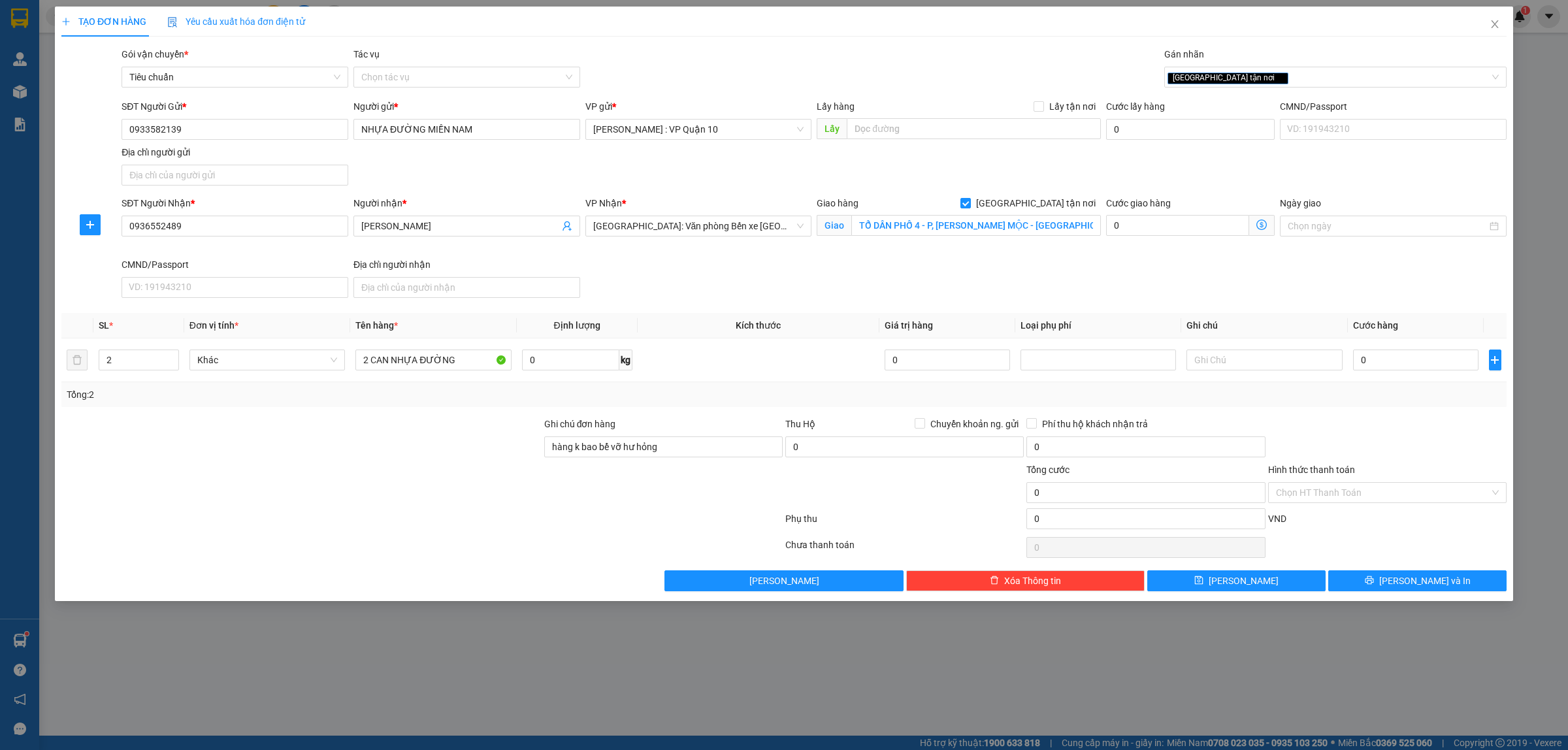
click at [475, 481] on div at bounding box center [301, 485] width 483 height 46
drag, startPoint x: 1403, startPoint y: 366, endPoint x: 1412, endPoint y: 355, distance: 14.2
click at [1405, 366] on input "0" at bounding box center [1416, 360] width 125 height 21
type input "30"
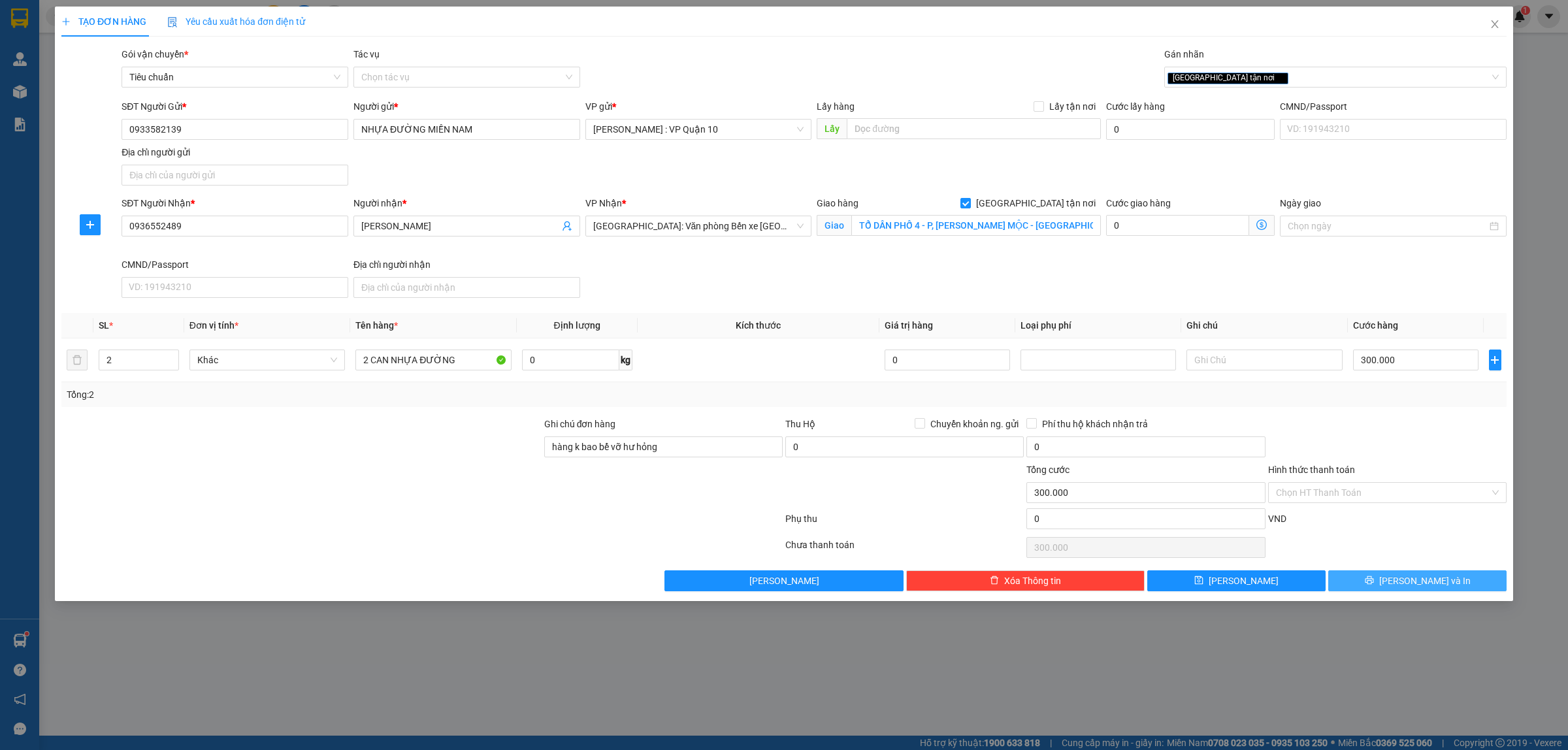
click at [1412, 590] on button "[PERSON_NAME] và In" at bounding box center [1417, 581] width 179 height 21
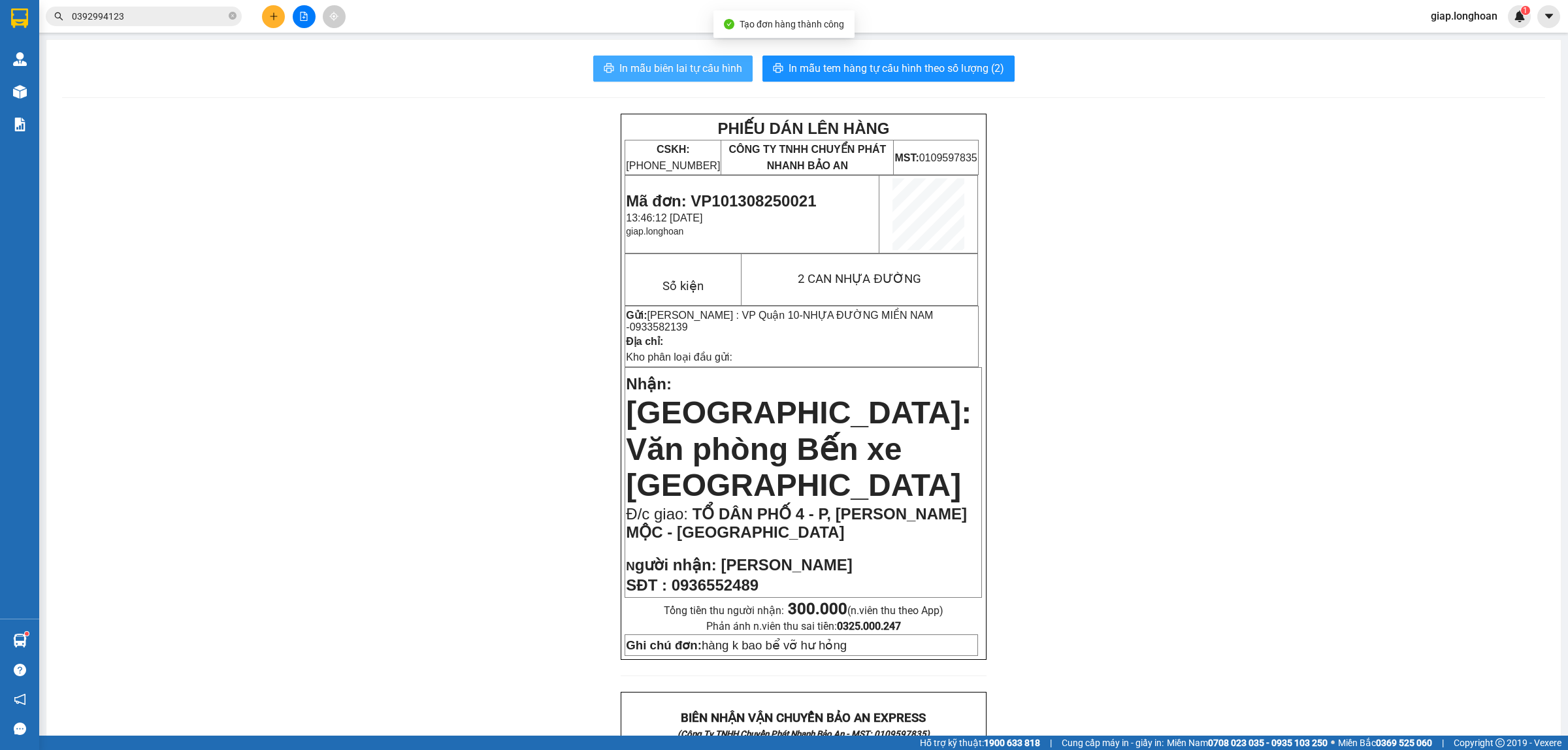
click at [680, 66] on span "In mẫu biên lai tự cấu hình" at bounding box center [681, 67] width 123 height 16
click at [848, 66] on span "In mẫu tem hàng tự cấu hình theo số lượng (2)" at bounding box center [896, 67] width 215 height 16
click at [270, 17] on icon "plus" at bounding box center [274, 17] width 9 height 9
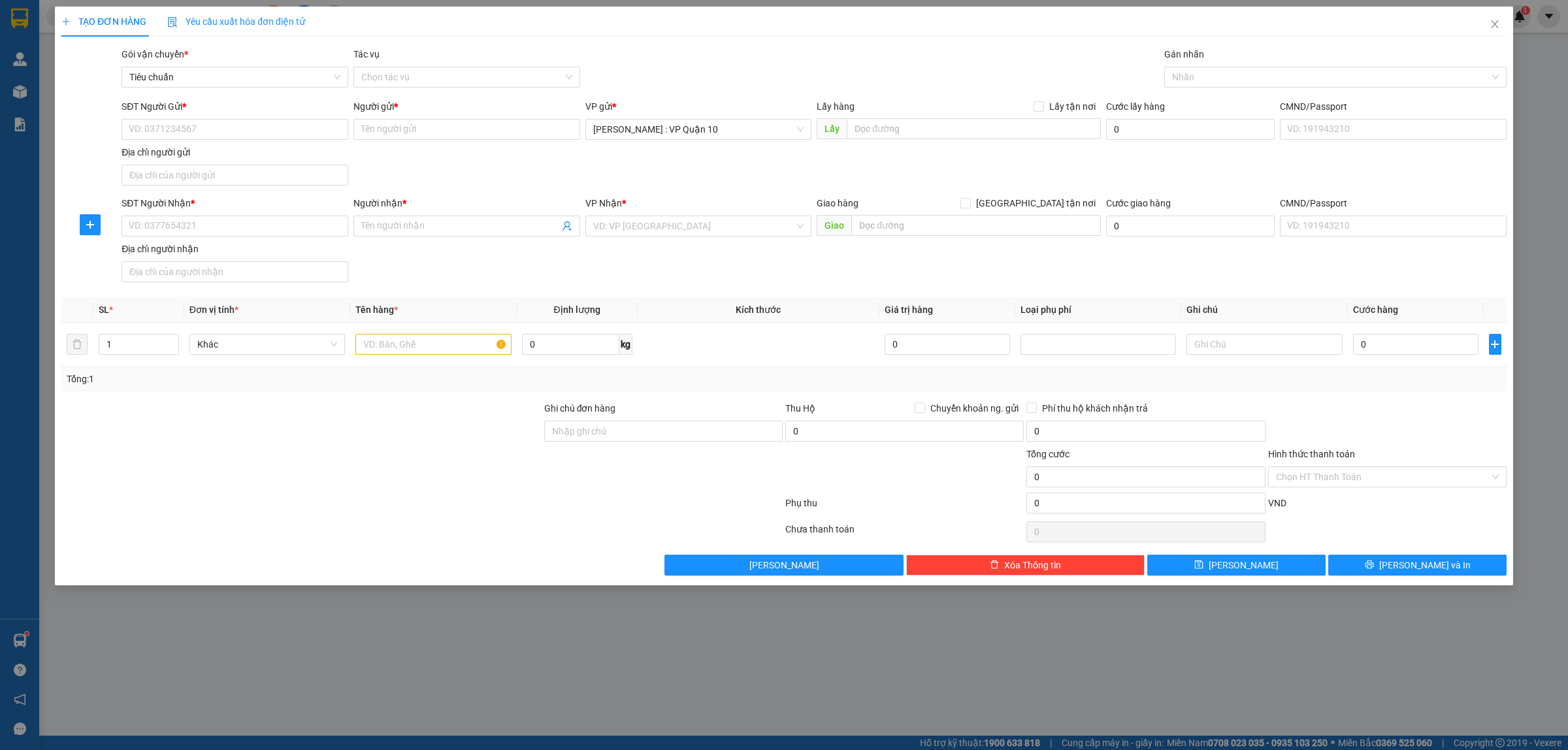
click at [382, 472] on div at bounding box center [301, 469] width 483 height 46
click at [136, 347] on input "1" at bounding box center [139, 344] width 79 height 20
click at [406, 346] on input "text" at bounding box center [433, 345] width 155 height 21
click at [413, 466] on div at bounding box center [301, 469] width 483 height 46
click at [133, 343] on input "6" at bounding box center [139, 344] width 79 height 20
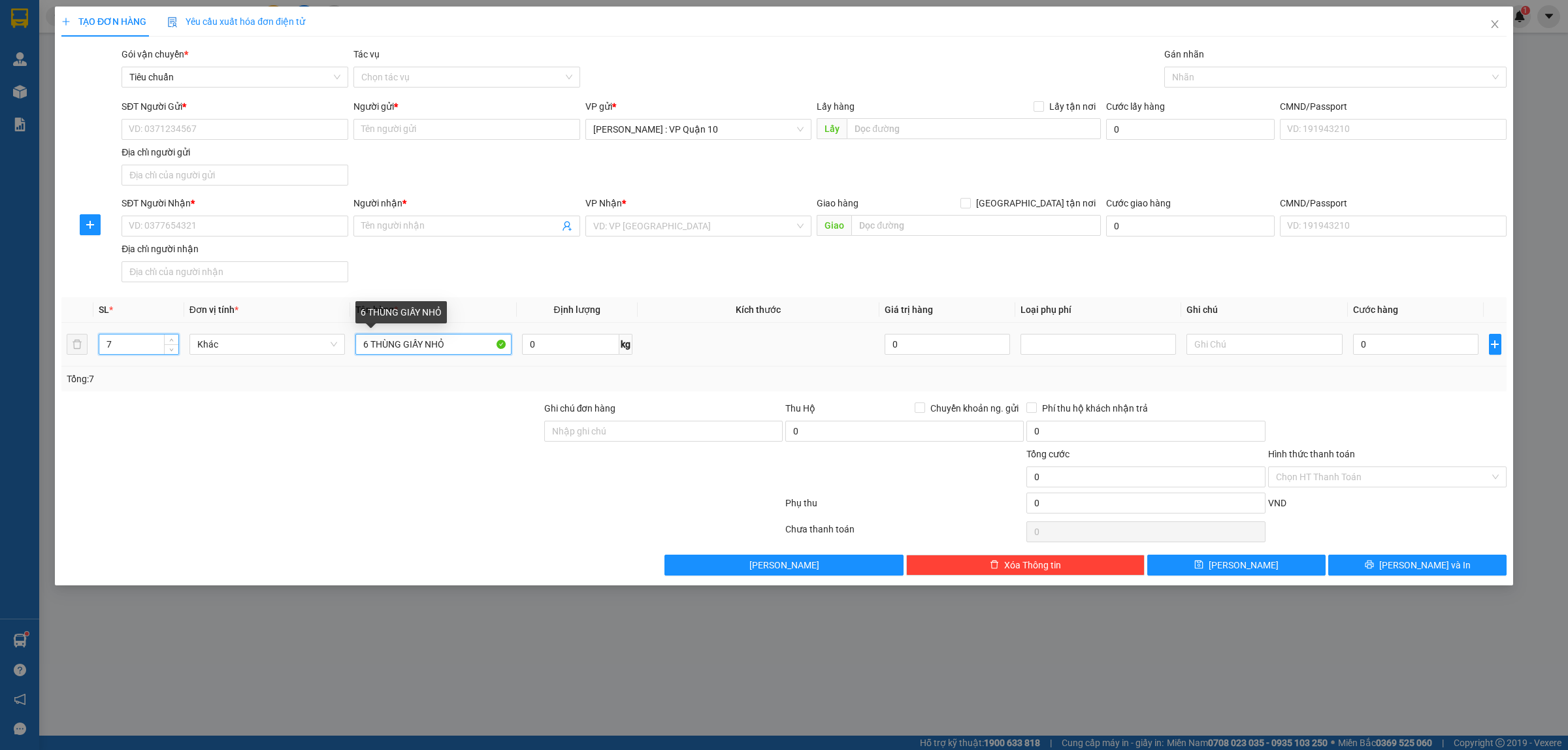
click at [371, 342] on input "6 THÙNG GIẤY NHỎ" at bounding box center [433, 345] width 155 height 21
drag, startPoint x: 400, startPoint y: 435, endPoint x: 357, endPoint y: 396, distance: 58.1
click at [399, 434] on div at bounding box center [301, 424] width 483 height 46
click at [161, 228] on input "SĐT Người Nhận *" at bounding box center [235, 226] width 227 height 21
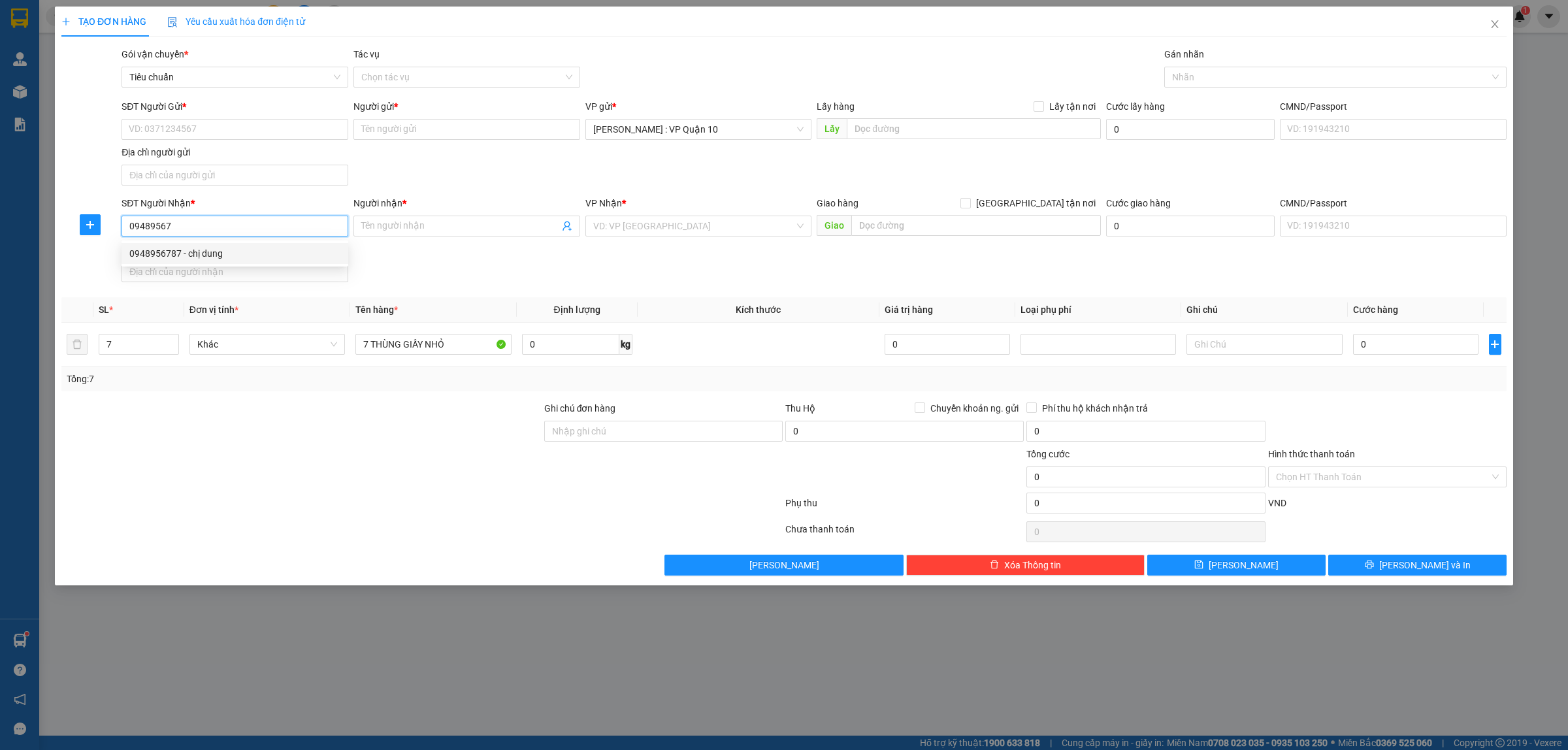
click at [169, 254] on div "0948956787 - chị dung" at bounding box center [234, 253] width 211 height 14
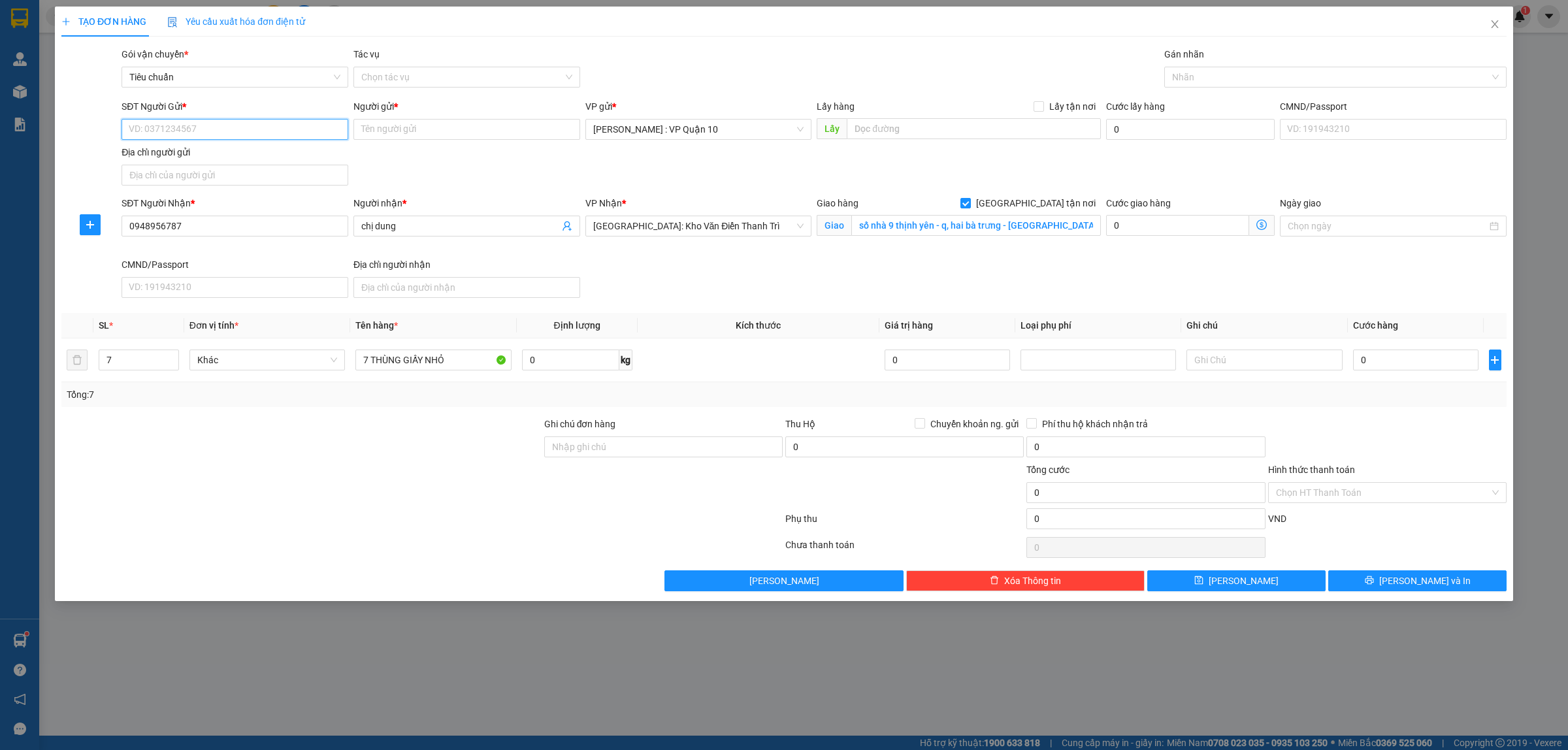
click at [236, 127] on input "SĐT Người Gửi *" at bounding box center [235, 129] width 227 height 21
click at [140, 154] on div "0938015500 - hòe" at bounding box center [234, 155] width 211 height 14
click at [356, 432] on div at bounding box center [301, 439] width 483 height 46
drag, startPoint x: 628, startPoint y: 446, endPoint x: 637, endPoint y: 459, distance: 15.8
click at [631, 453] on input "Ghi chú đơn hàng" at bounding box center [663, 447] width 239 height 21
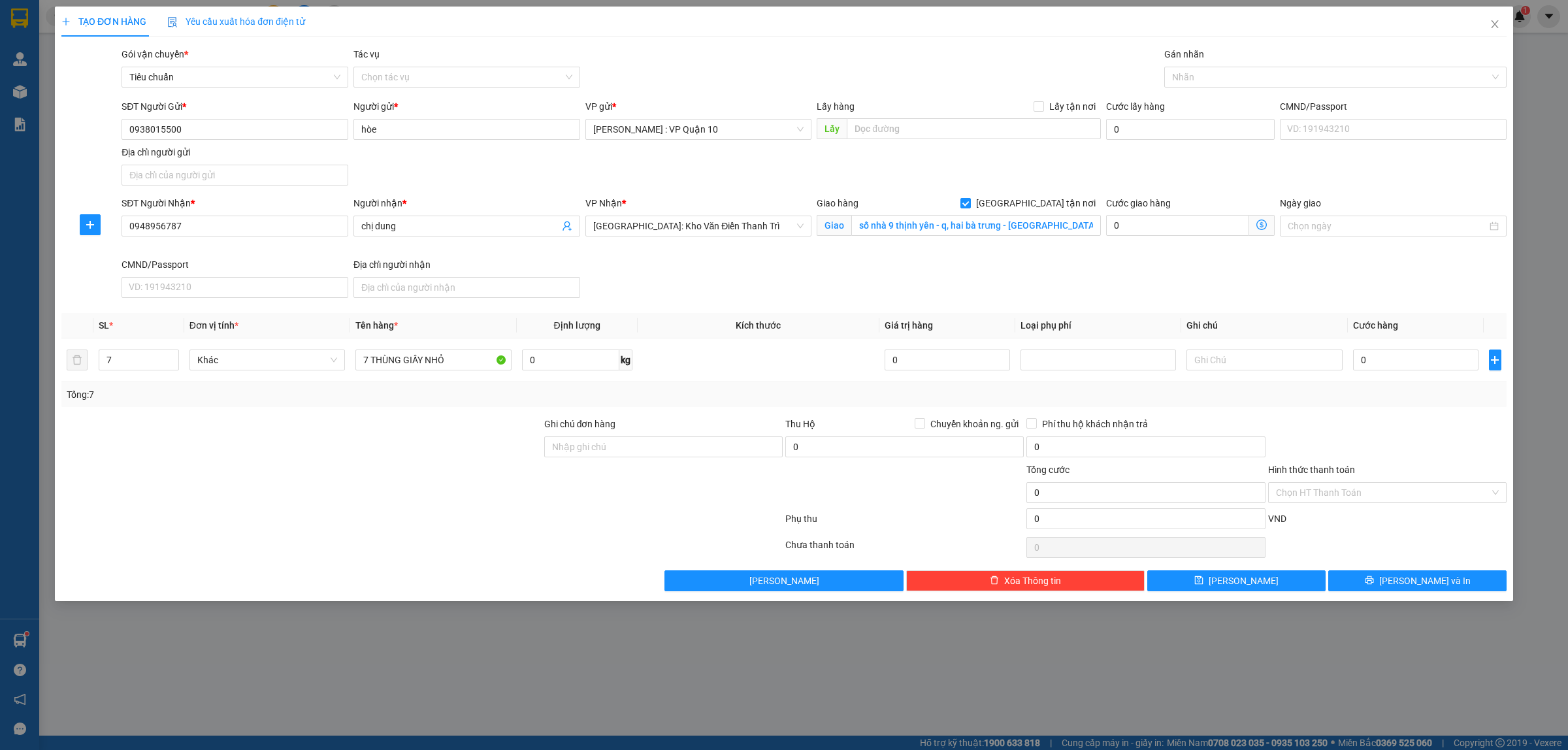
click at [387, 478] on div at bounding box center [301, 485] width 483 height 46
click at [628, 449] on input "Ghi chú đơn hàng" at bounding box center [663, 447] width 239 height 21
click at [543, 481] on div at bounding box center [664, 485] width 242 height 46
drag, startPoint x: 1184, startPoint y: 77, endPoint x: 1184, endPoint y: 85, distance: 8.0
click at [1186, 83] on div at bounding box center [1328, 77] width 323 height 16
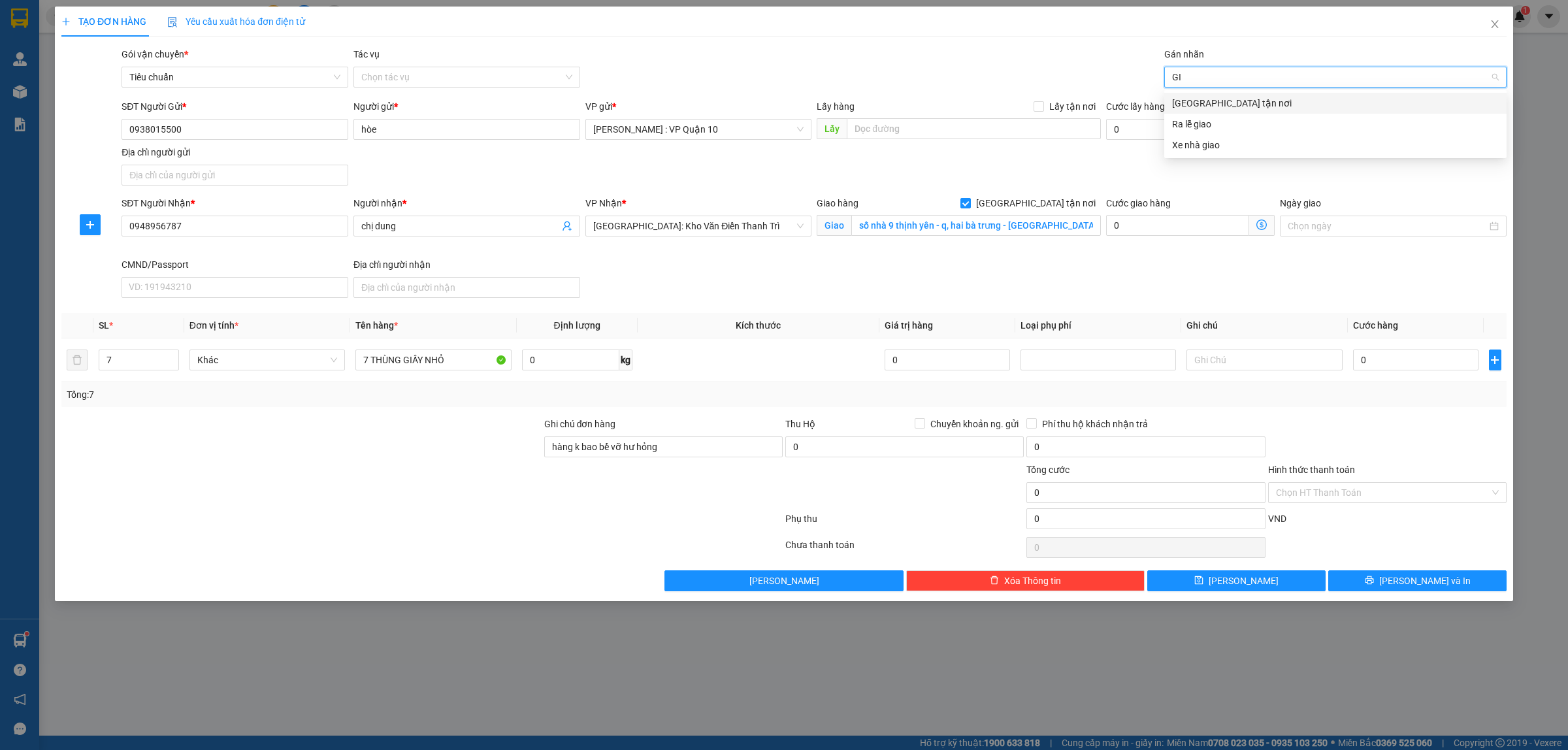
drag, startPoint x: 1188, startPoint y: 105, endPoint x: 1156, endPoint y: 92, distance: 34.5
click at [1186, 105] on div "Giao tận nơi" at bounding box center [1335, 103] width 327 height 14
drag, startPoint x: 1059, startPoint y: 55, endPoint x: 897, endPoint y: 144, distance: 184.8
click at [1056, 64] on div "Gói vận chuyển * Tiêu chuẩn Tác vụ Chọn tác vụ Gán nhãn Giao tận nơi" at bounding box center [813, 69] width 1390 height 46
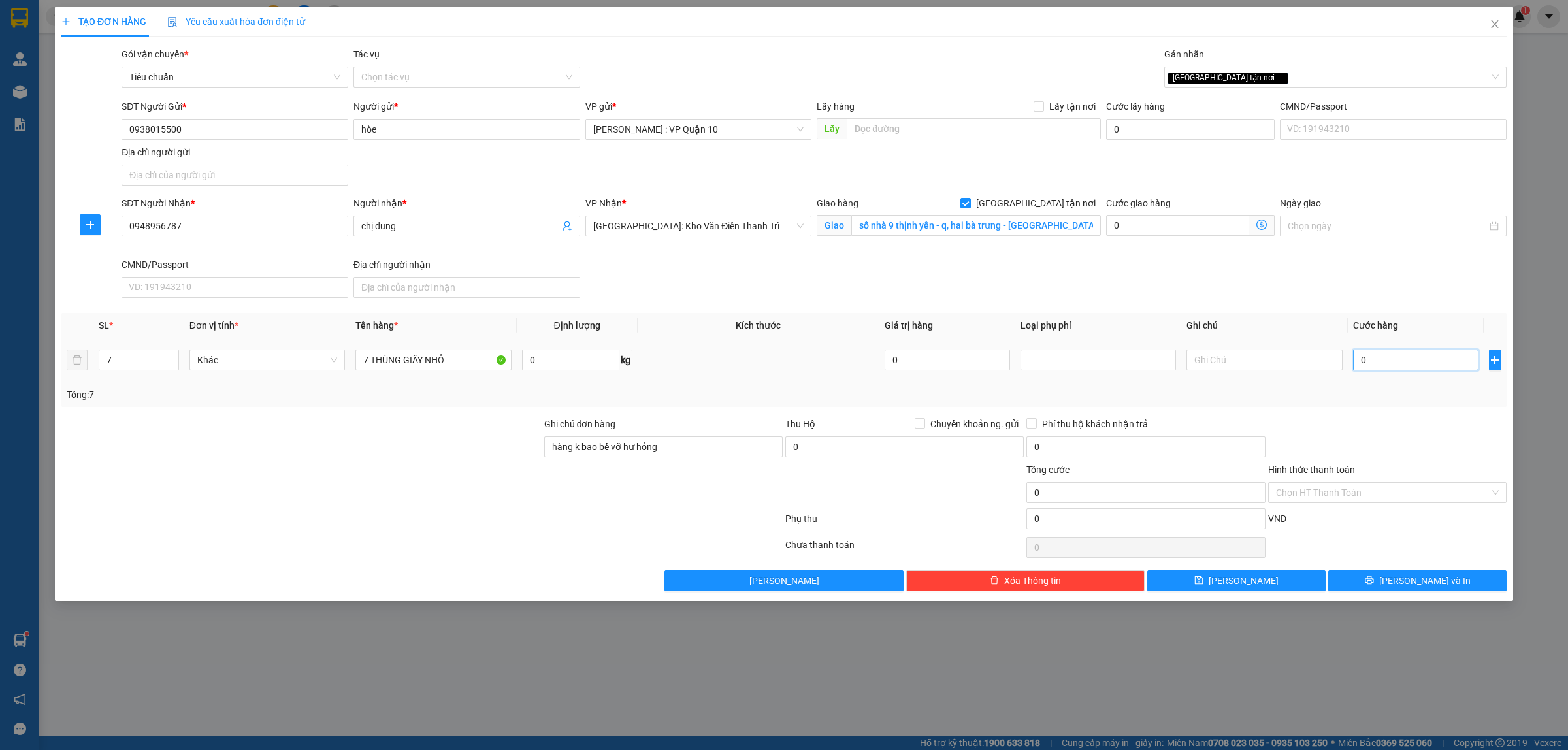
click at [1400, 362] on input "0" at bounding box center [1416, 360] width 125 height 21
drag, startPoint x: 1357, startPoint y: 588, endPoint x: 1364, endPoint y: 580, distance: 10.6
click at [1357, 589] on button "Lưu và In" at bounding box center [1417, 581] width 179 height 21
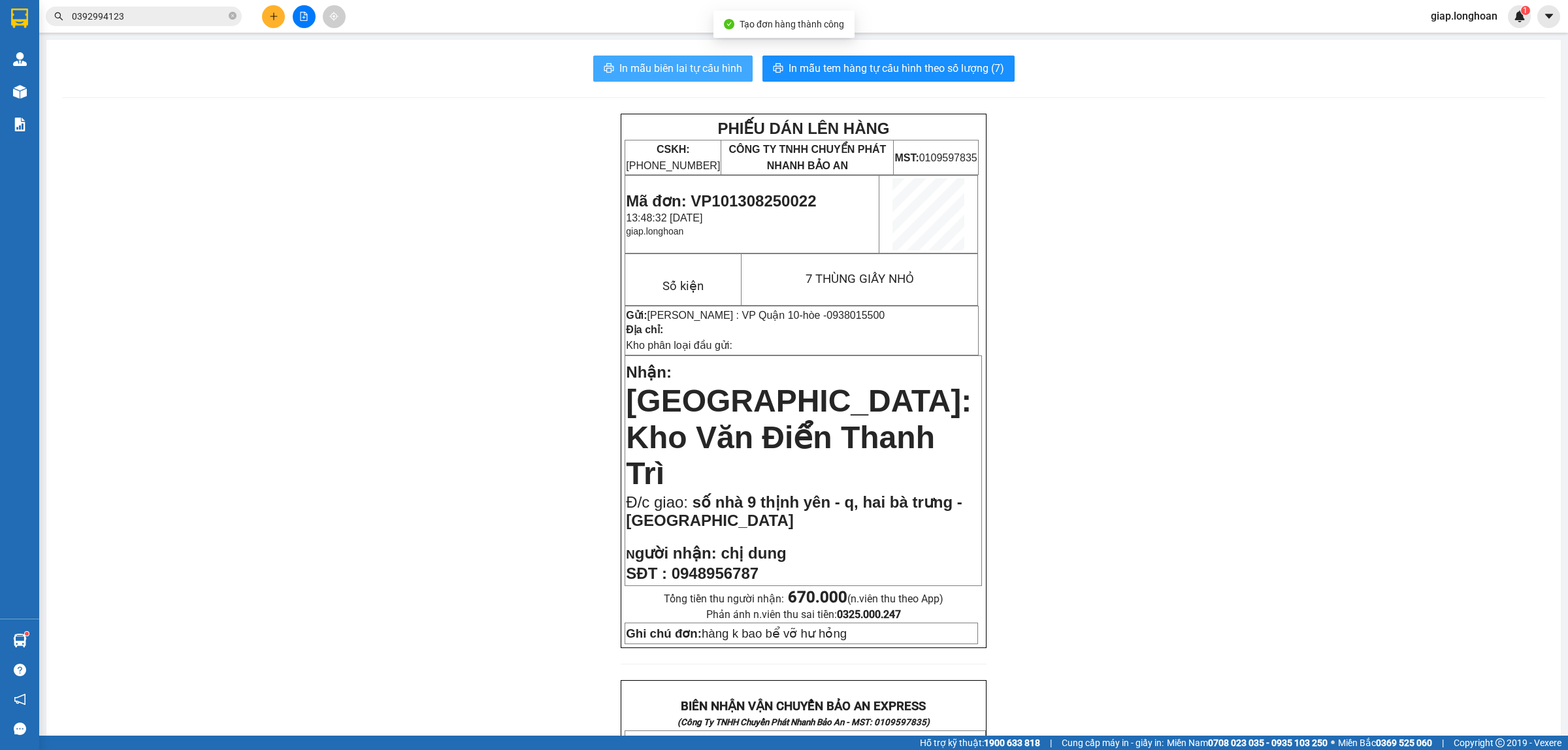
drag, startPoint x: 651, startPoint y: 66, endPoint x: 660, endPoint y: 70, distance: 9.8
click at [656, 66] on span "In mẫu biên lai tự cấu hình" at bounding box center [681, 67] width 123 height 16
click at [1149, 559] on div "PHIẾU DÁN LÊN HÀNG CSKH: 1900.06.88.33 CÔNG TY TNHH CHUYỂN PHÁT NHANH BẢO AN MS…" at bounding box center [803, 726] width 1483 height 1225
click at [265, 12] on button at bounding box center [273, 17] width 22 height 22
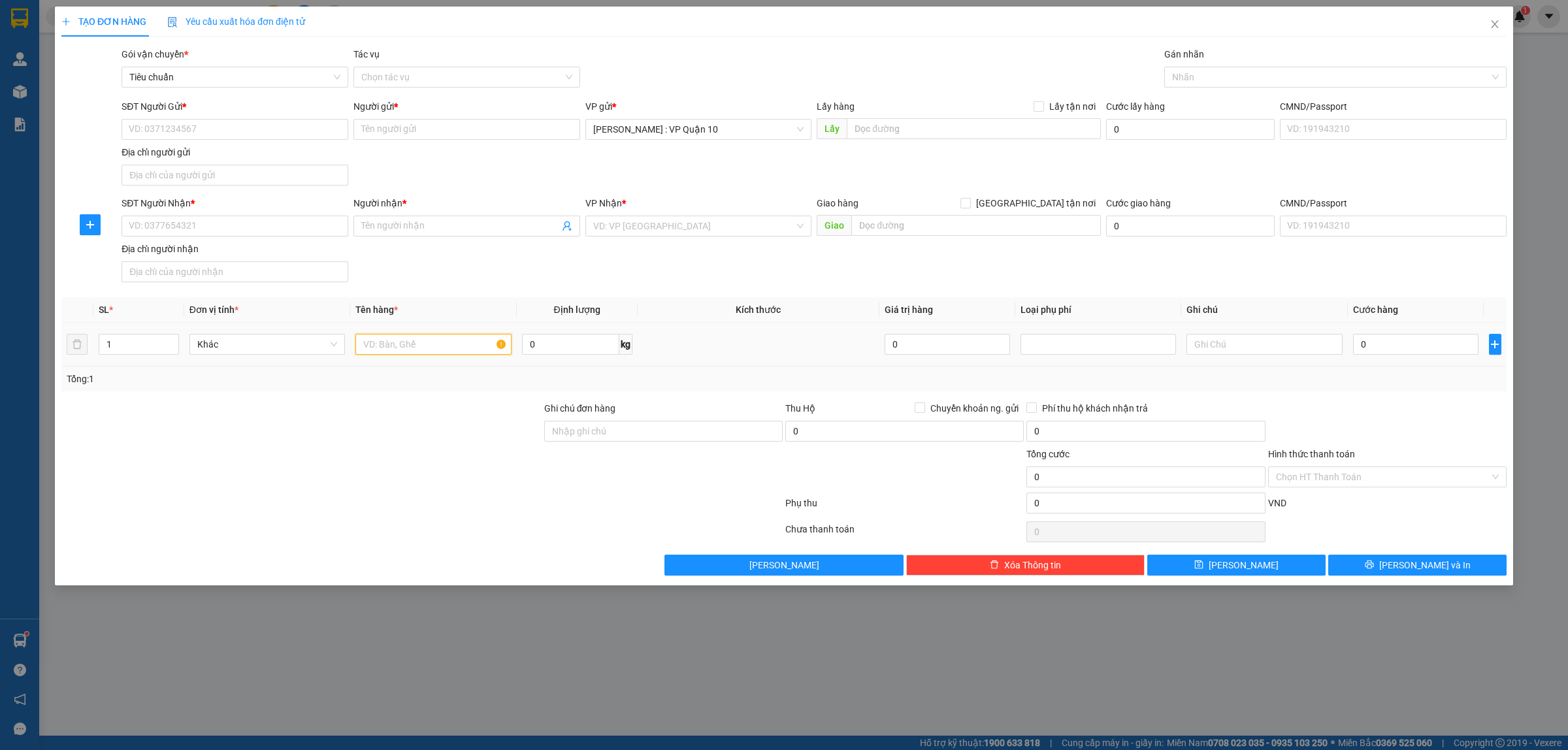
click at [367, 350] on input "text" at bounding box center [433, 345] width 155 height 21
click at [129, 344] on input "1" at bounding box center [139, 344] width 79 height 20
drag, startPoint x: 169, startPoint y: 229, endPoint x: 1127, endPoint y: 37, distance: 977.1
click at [173, 228] on input "SĐT Người Nhận *" at bounding box center [235, 226] width 227 height 21
click at [217, 250] on div "0346423678 - BI BI 0969167159" at bounding box center [234, 253] width 211 height 14
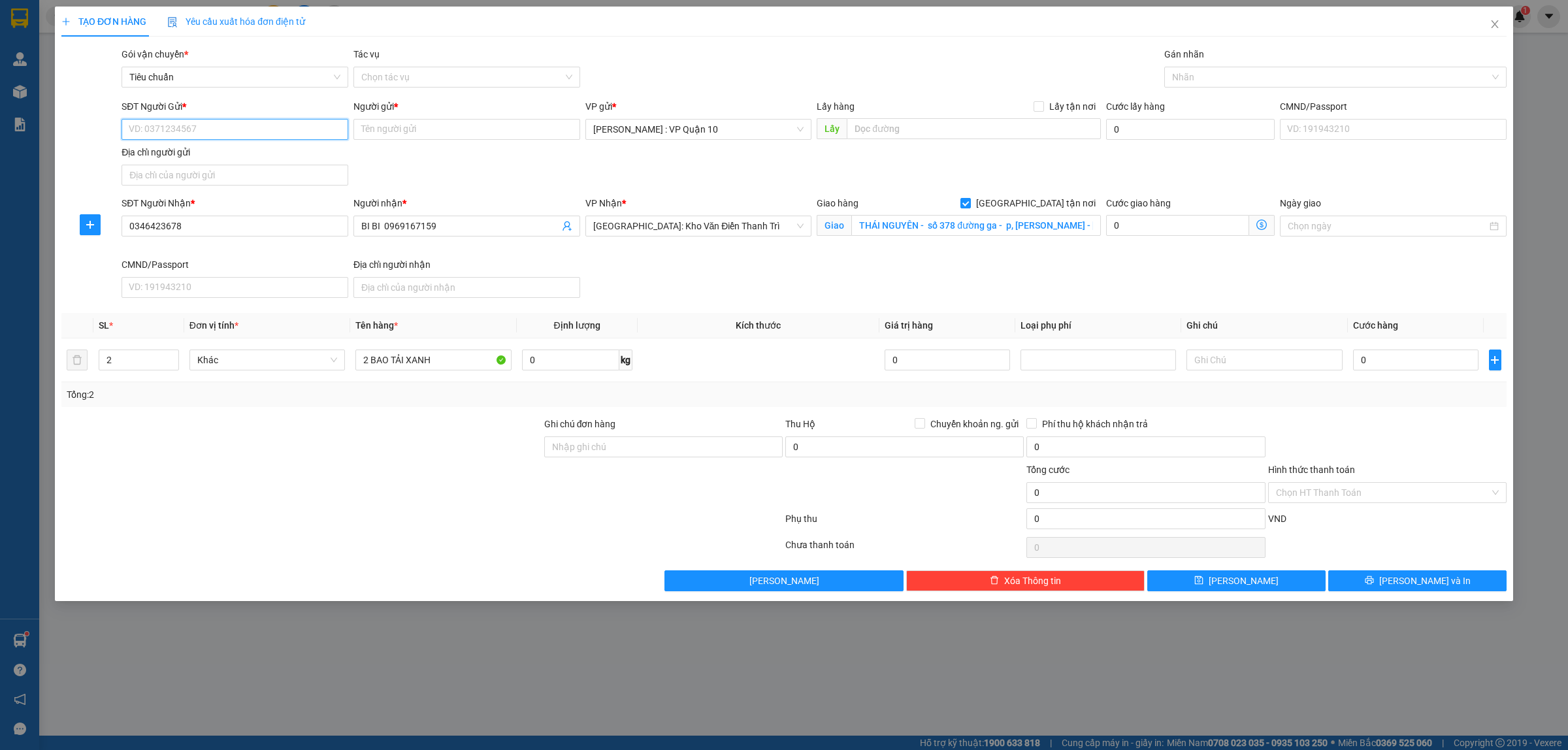
click at [293, 128] on input "SĐT Người Gửi *" at bounding box center [235, 129] width 227 height 21
click at [209, 151] on div "0902800005 - anh hiếu" at bounding box center [234, 155] width 211 height 14
drag, startPoint x: 1232, startPoint y: 70, endPoint x: 1202, endPoint y: 67, distance: 30.1
click at [1224, 70] on div at bounding box center [1328, 77] width 323 height 16
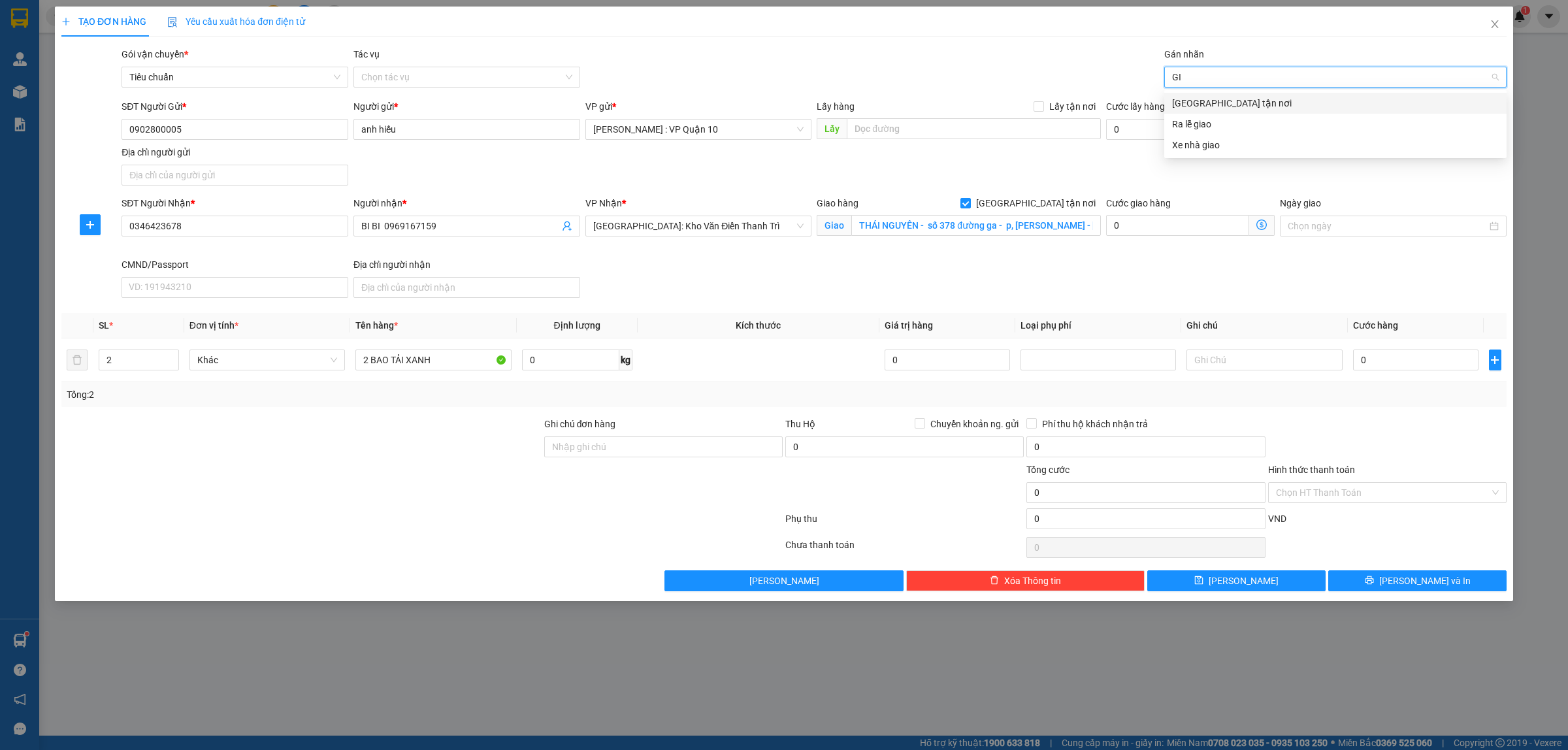
click at [1204, 106] on div "Giao tận nơi" at bounding box center [1335, 103] width 327 height 14
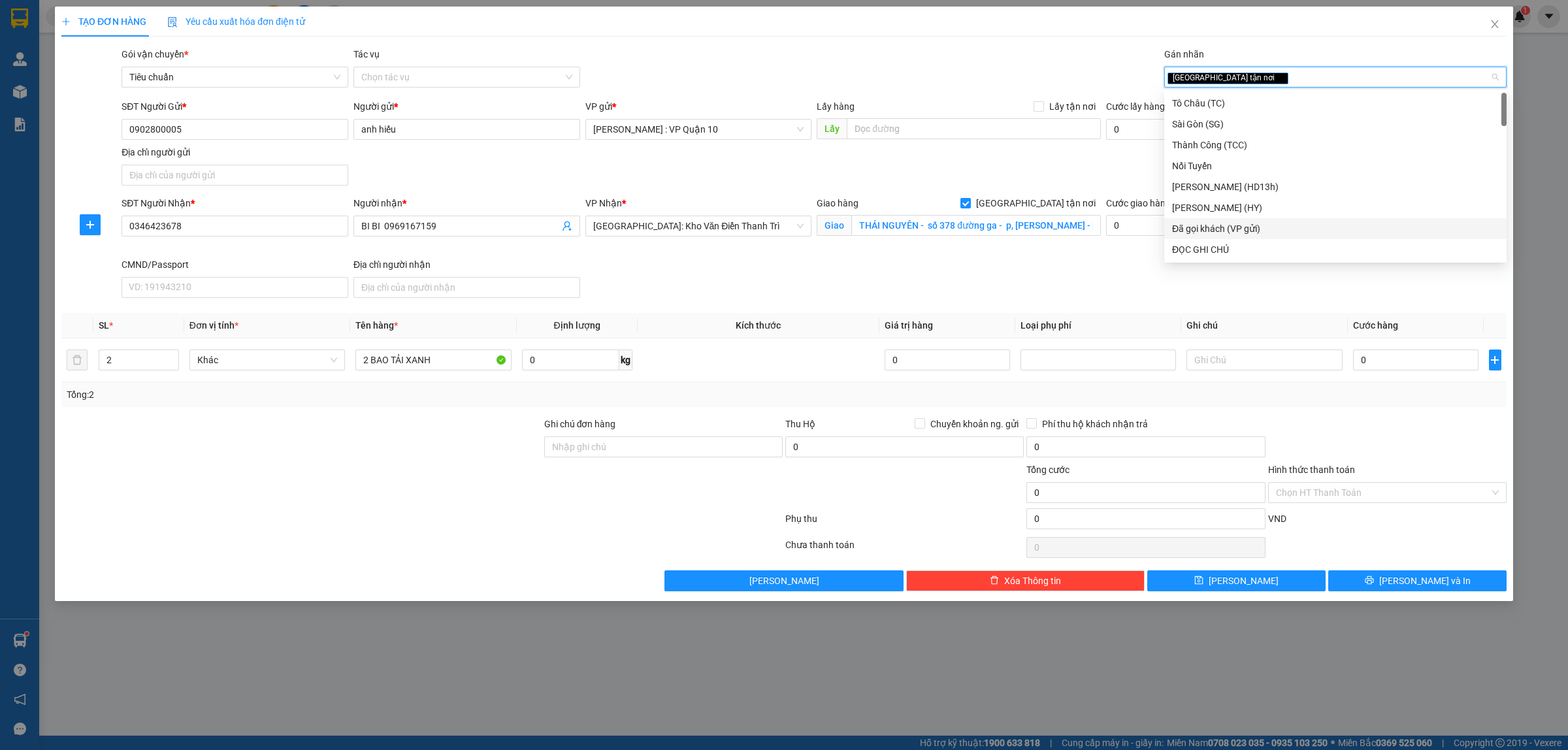
click at [1227, 233] on div "Đã gọi khách (VP gửi)" at bounding box center [1335, 228] width 327 height 14
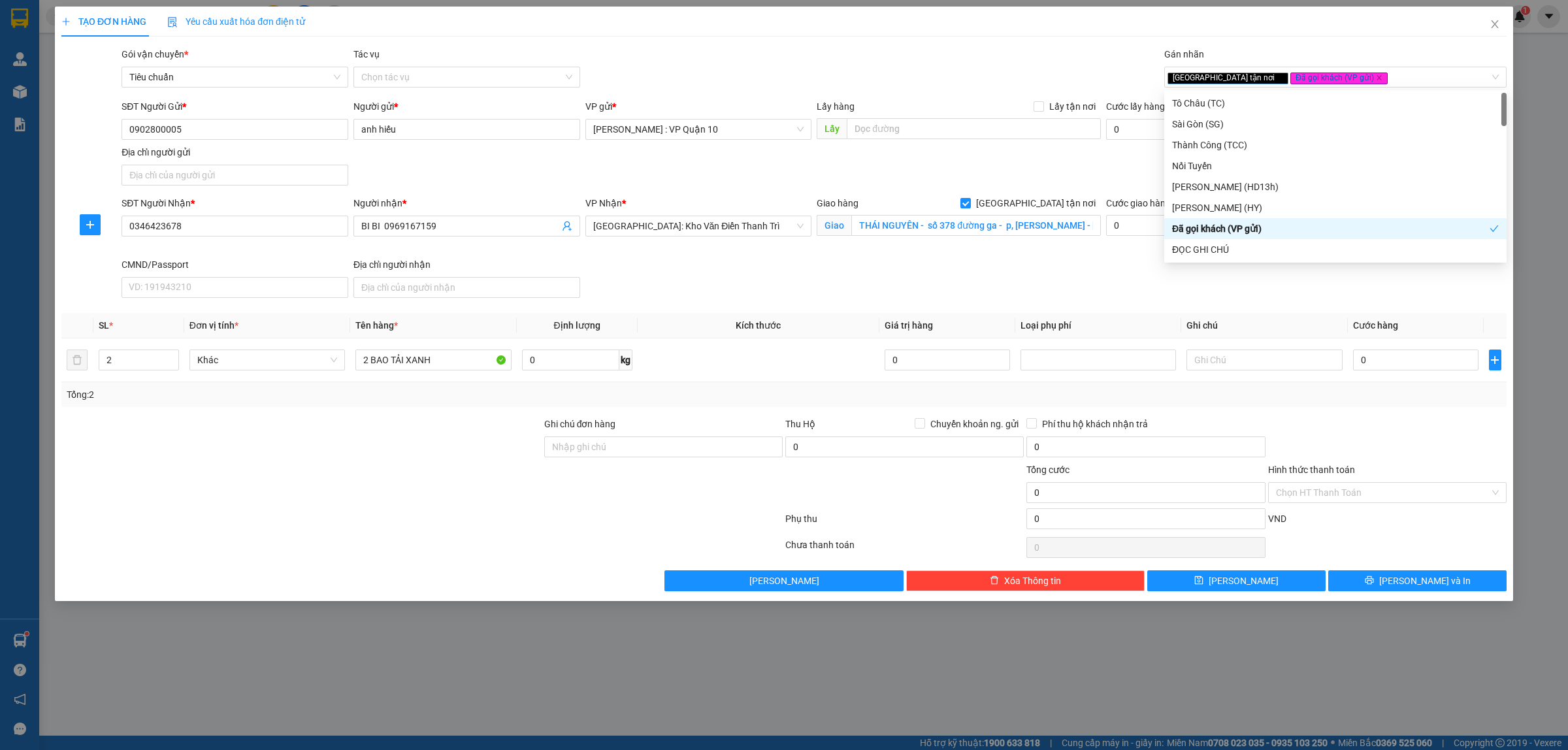
click at [834, 294] on div "SĐT Người Nhận * 0346423678 Người nhận * BI BI 0969167159 VP Nhận * Hà Nội: Kho…" at bounding box center [813, 249] width 1390 height 107
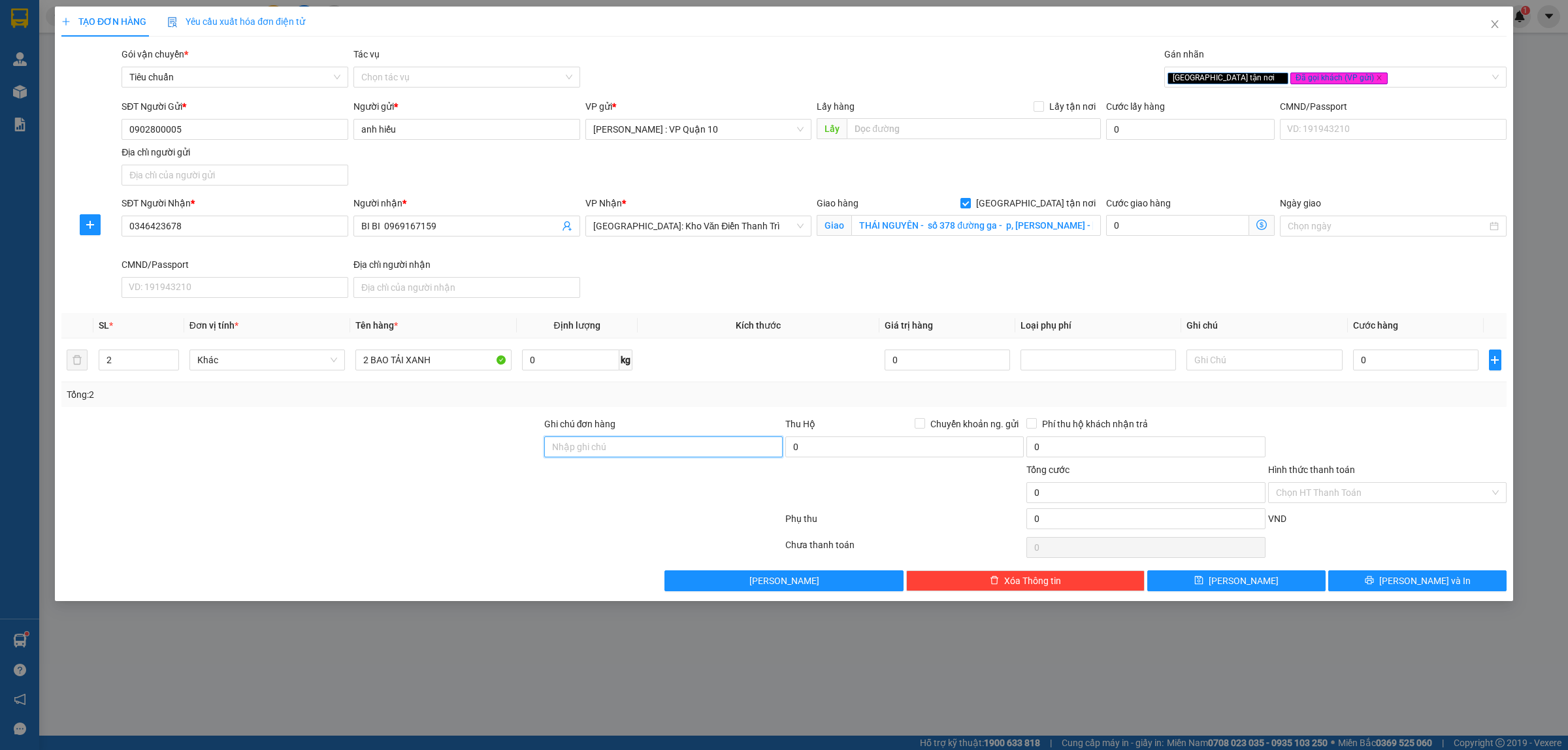
drag, startPoint x: 579, startPoint y: 447, endPoint x: 609, endPoint y: 464, distance: 34.5
click at [579, 447] on input "Ghi chú đơn hàng" at bounding box center [663, 447] width 239 height 21
click at [563, 531] on div at bounding box center [421, 522] width 724 height 26
click at [948, 229] on input "THÁI NGUYÊN - số 378 đường ga - p, quang trung - tp thái nguyên" at bounding box center [975, 226] width 250 height 21
click at [1431, 371] on input "0" at bounding box center [1416, 360] width 125 height 21
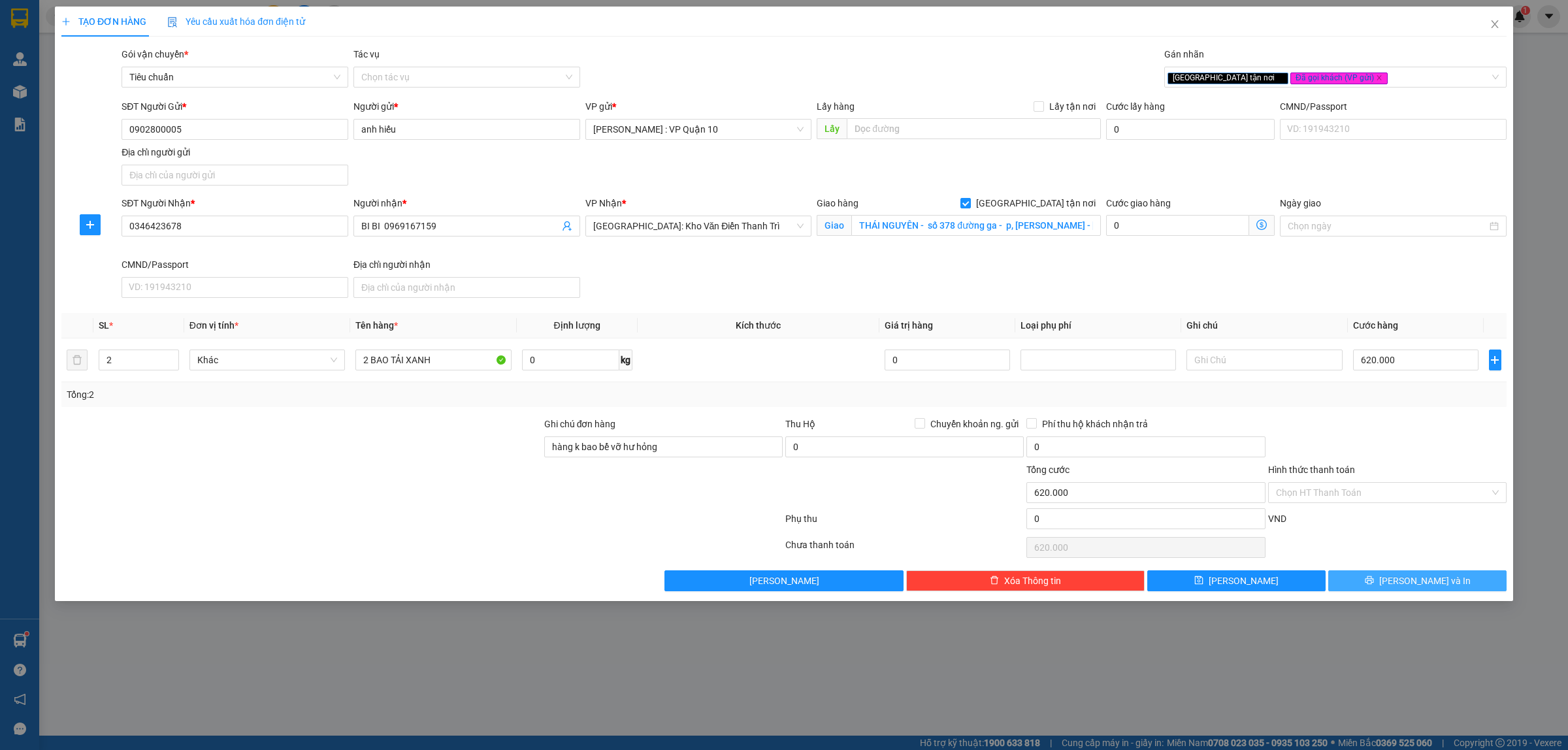
click at [1403, 581] on button "Lưu và In" at bounding box center [1417, 581] width 179 height 21
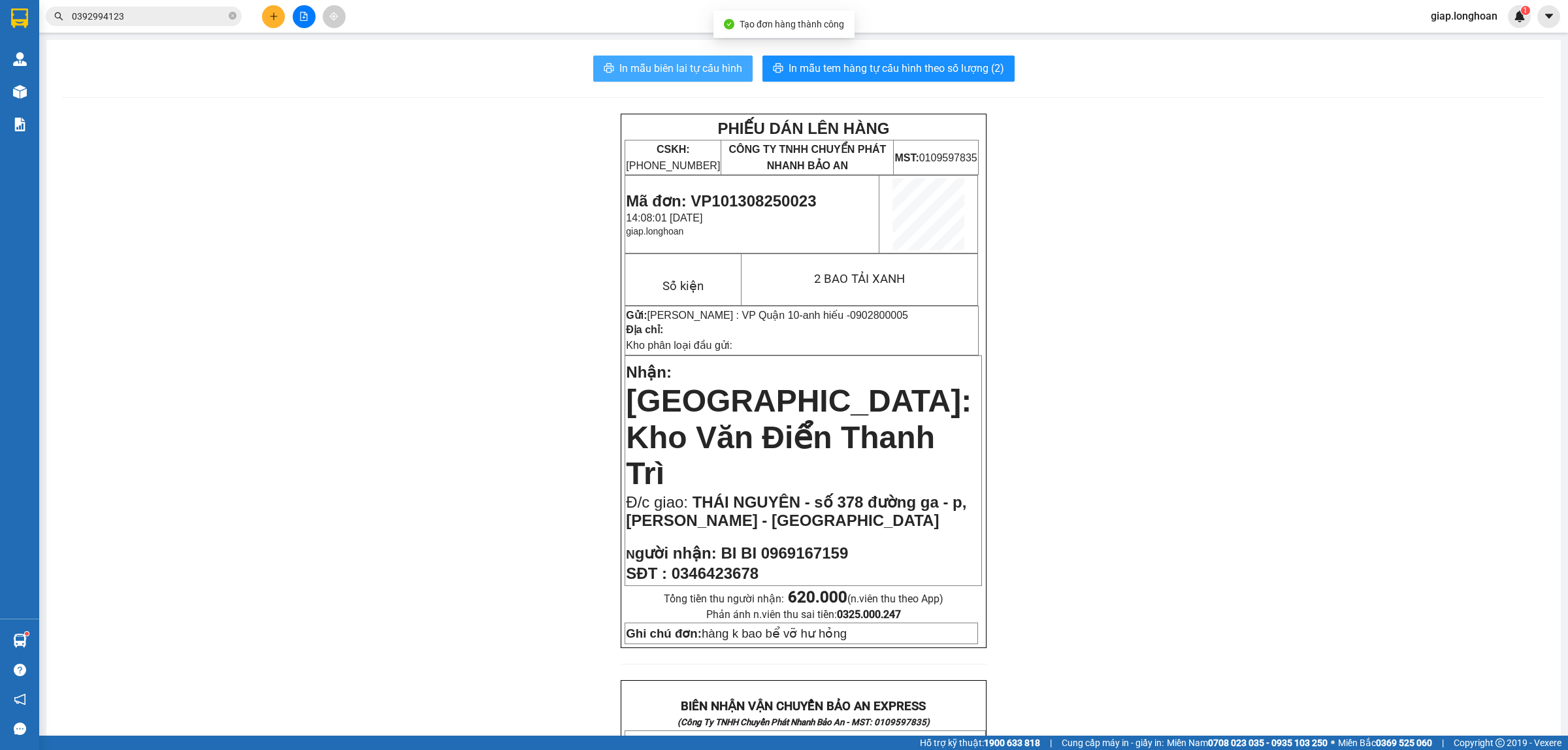
click at [687, 66] on span "In mẫu biên lai tự cấu hình" at bounding box center [681, 67] width 123 height 16
click at [1095, 393] on div "PHIẾU DÁN LÊN HÀNG CSKH: 1900.06.88.33 CÔNG TY TNHH CHUYỂN PHÁT NHANH BẢO AN MS…" at bounding box center [803, 738] width 1483 height 1250
click at [275, 14] on icon "plus" at bounding box center [274, 17] width 9 height 9
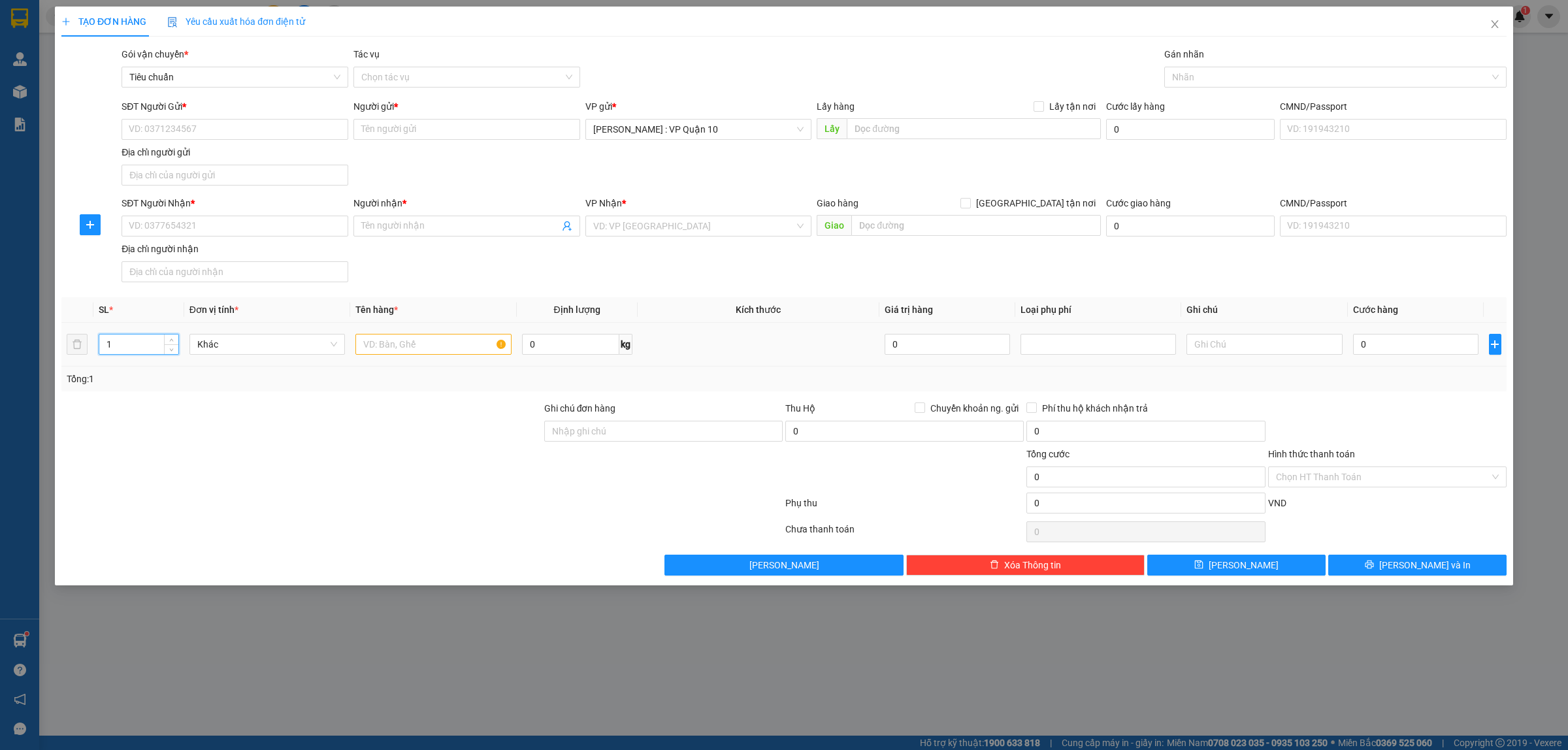
click at [145, 353] on input "1" at bounding box center [139, 344] width 79 height 20
click at [388, 354] on input "text" at bounding box center [433, 345] width 155 height 21
click at [186, 125] on input "SĐT Người Gửi *" at bounding box center [235, 129] width 227 height 21
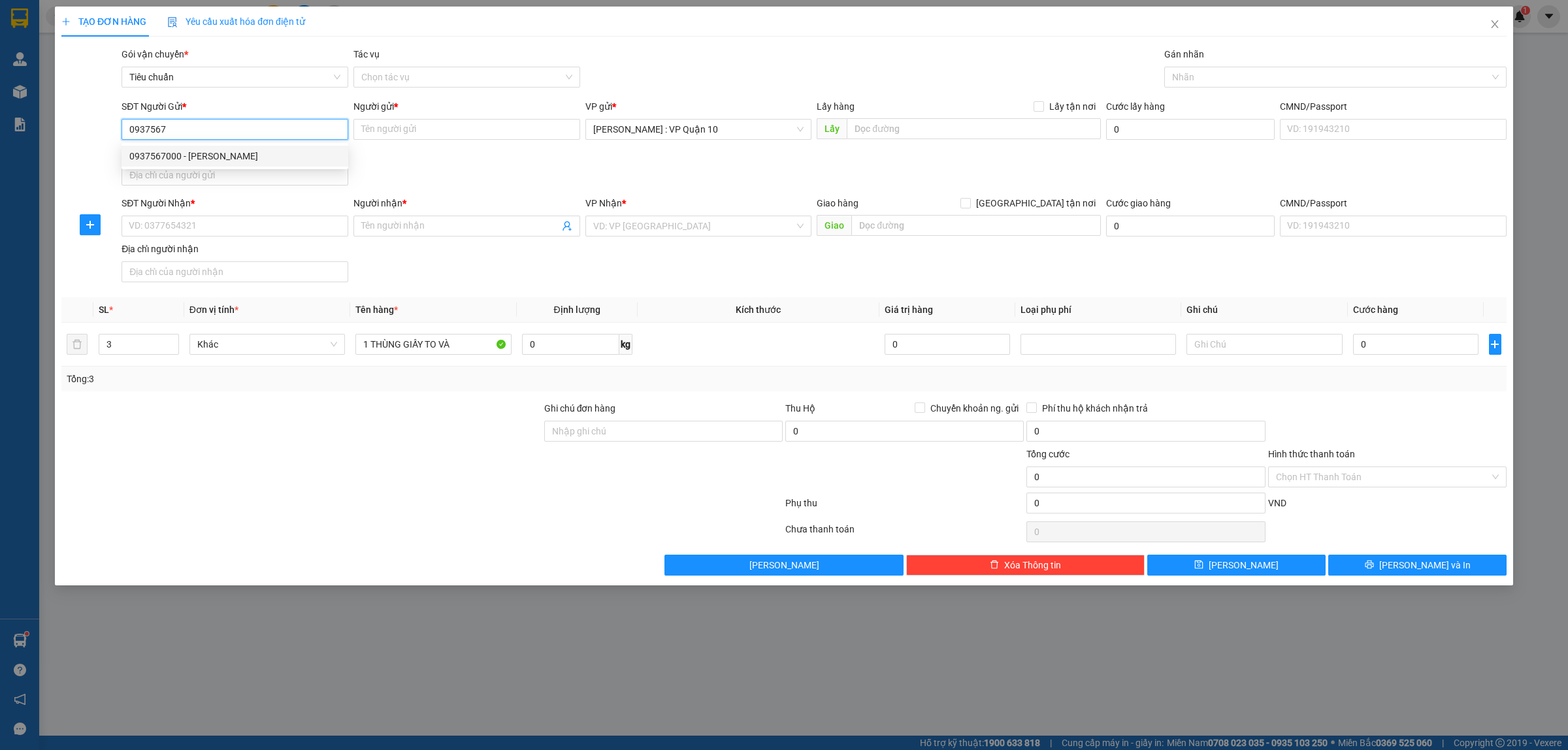
click at [167, 154] on div "0937567000 - anh tuấn" at bounding box center [234, 155] width 211 height 14
click at [183, 229] on input "SĐT Người Nhận *" at bounding box center [235, 226] width 227 height 21
click at [388, 227] on div "Người nhận * Tên người nhận" at bounding box center [467, 218] width 227 height 46
click at [388, 227] on input "Người nhận *" at bounding box center [460, 226] width 198 height 14
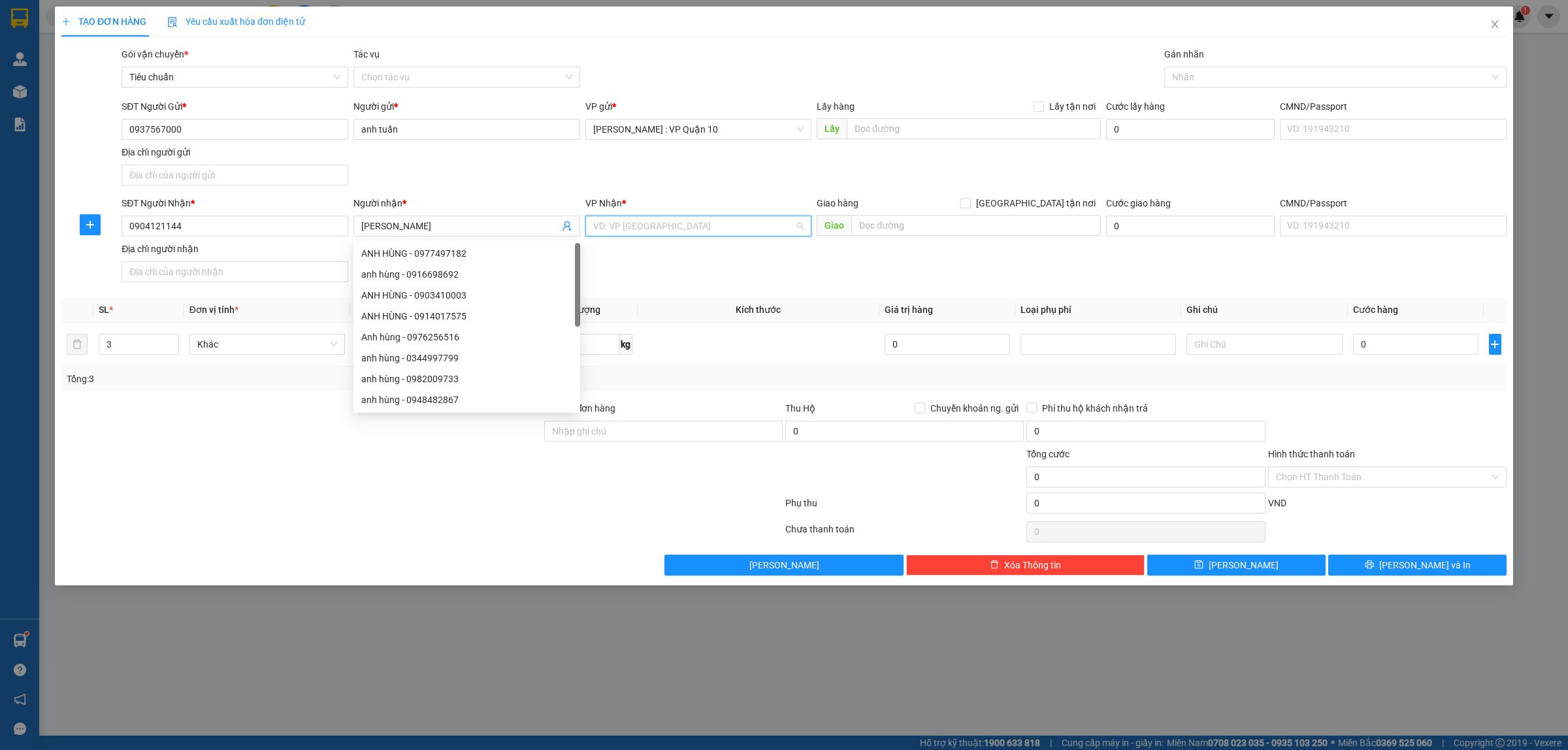
click at [707, 220] on input "search" at bounding box center [695, 226] width 202 height 20
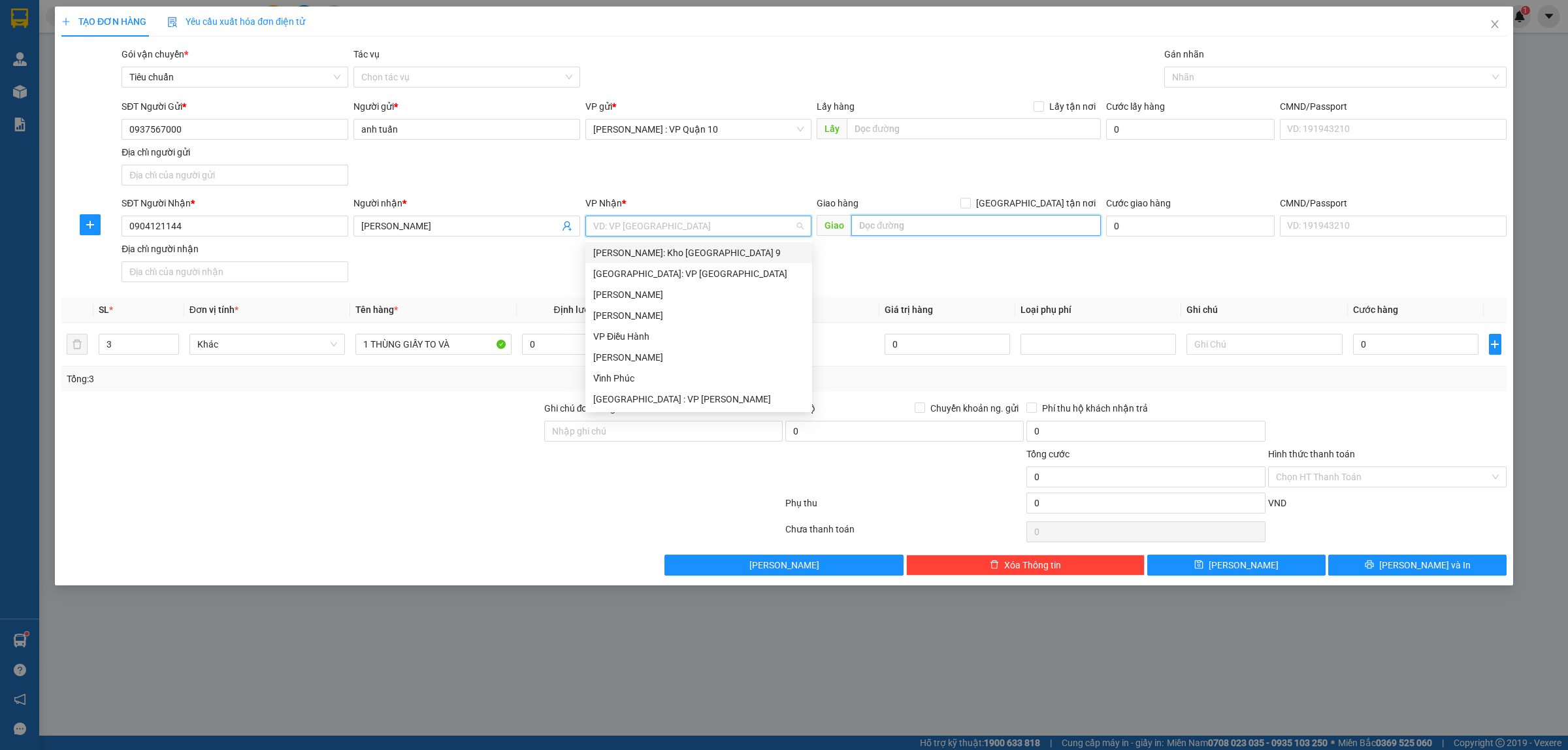
click at [867, 228] on input "text" at bounding box center [975, 226] width 250 height 21
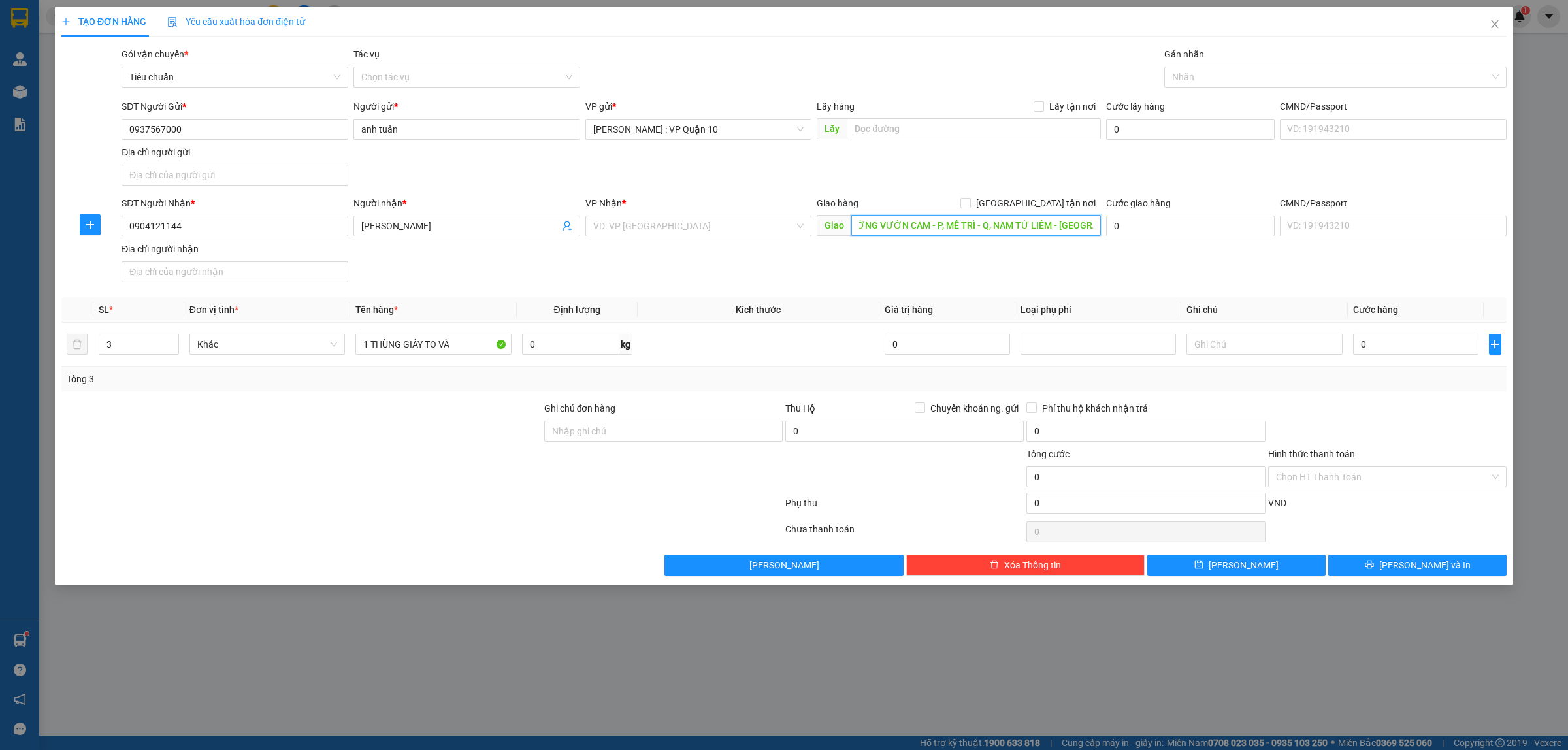
scroll to position [0, 20]
drag, startPoint x: 1033, startPoint y: 201, endPoint x: 815, endPoint y: 204, distance: 218.0
click at [970, 201] on input "Giao tận nơi" at bounding box center [965, 202] width 9 height 9
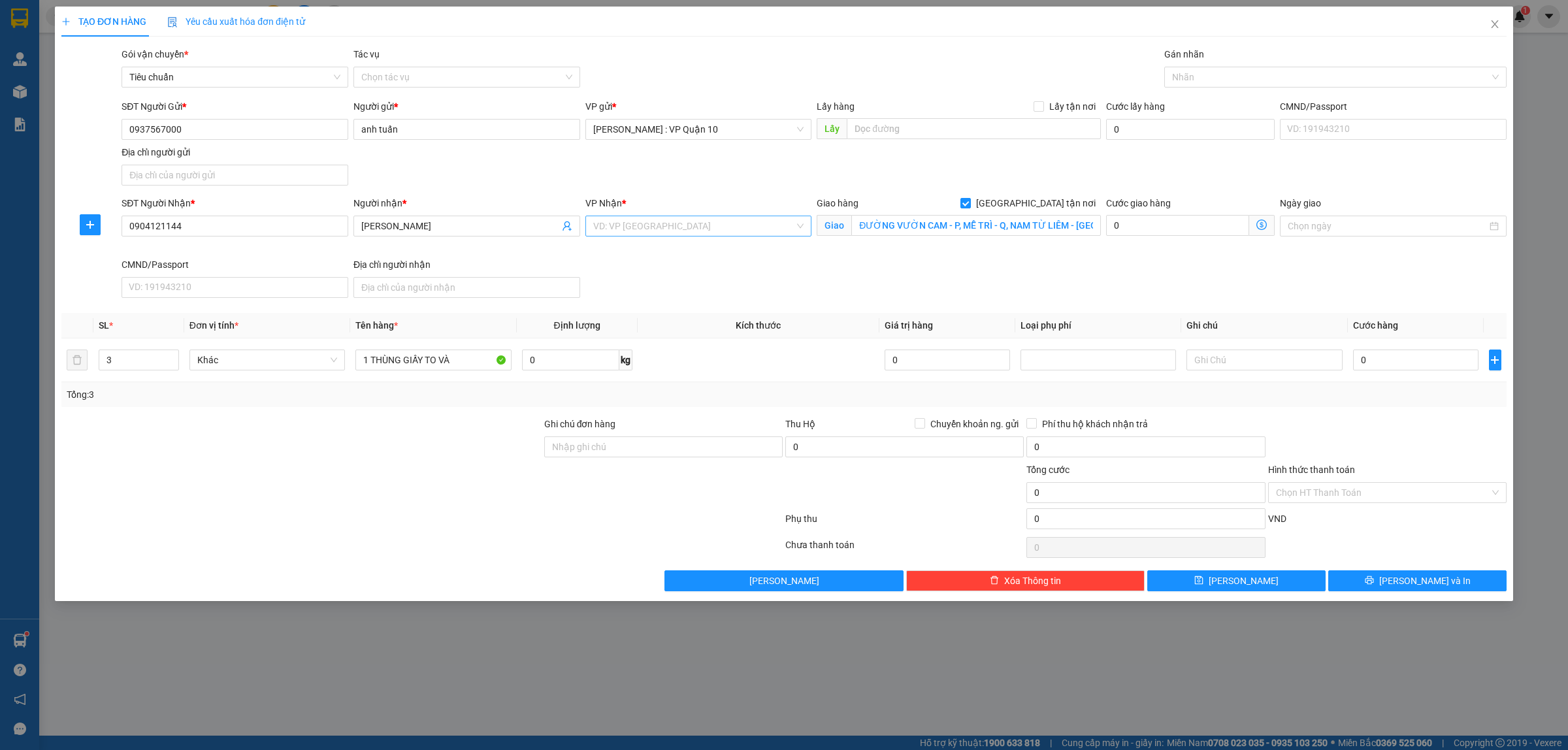
click at [689, 217] on input "search" at bounding box center [695, 226] width 202 height 20
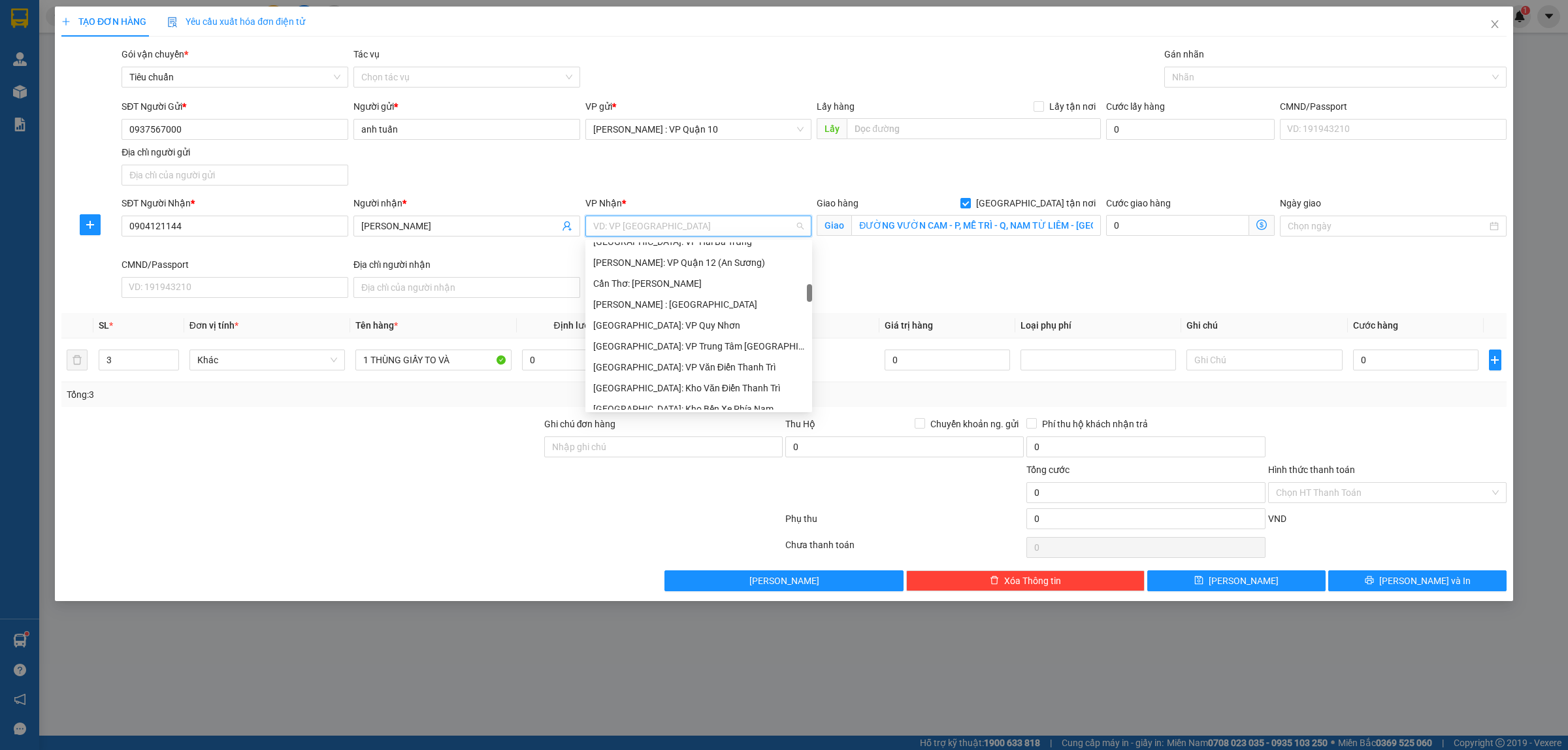
scroll to position [490, 0]
click at [662, 307] on div "Hà Nội: Kho Văn Điển Thanh Trì" at bounding box center [698, 306] width 211 height 14
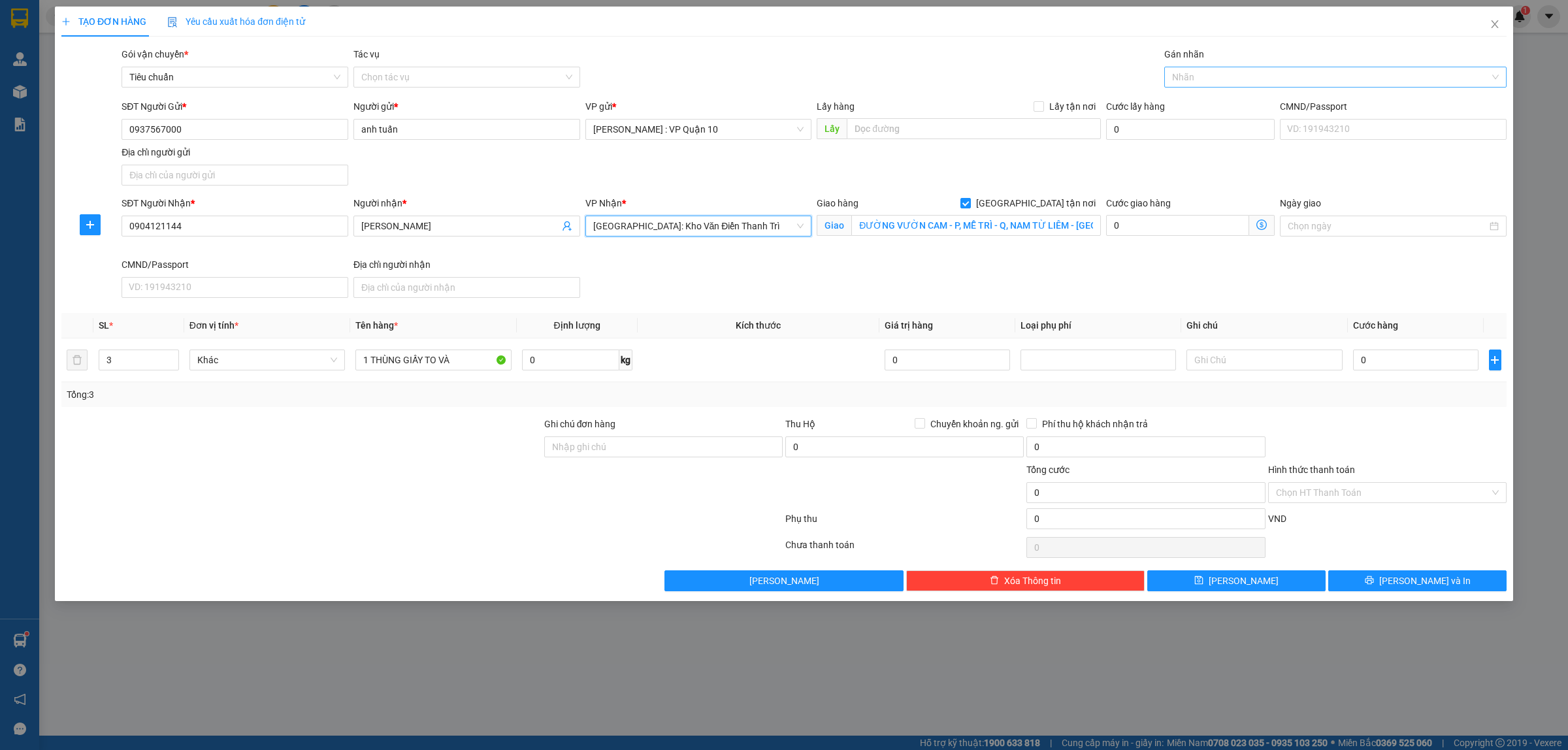
drag, startPoint x: 1195, startPoint y: 77, endPoint x: 1173, endPoint y: 83, distance: 22.8
click at [1195, 79] on div at bounding box center [1328, 77] width 323 height 16
click at [1182, 105] on div "Giao tận nơi" at bounding box center [1335, 103] width 327 height 14
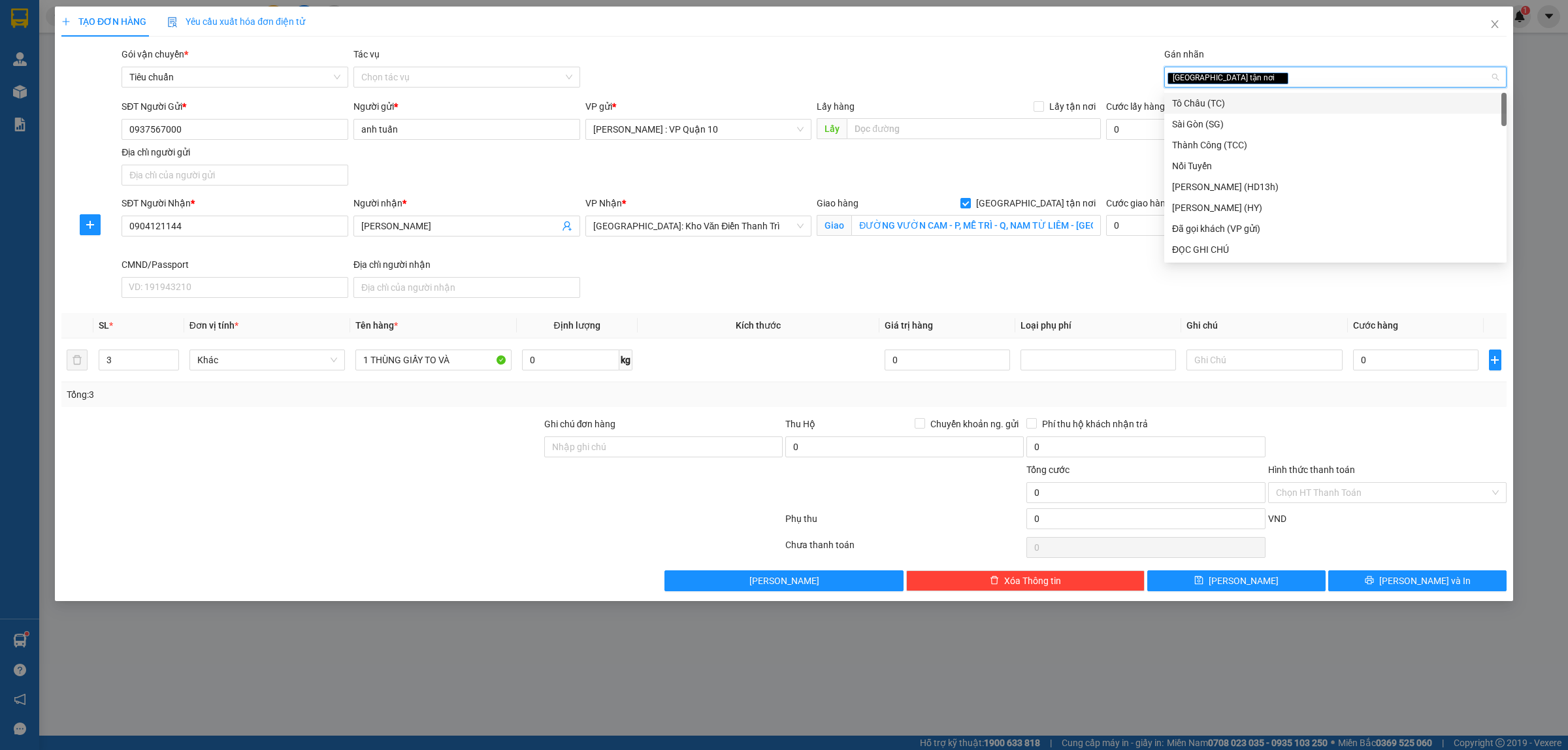
click at [994, 66] on div "Gói vận chuyển * Tiêu chuẩn Tác vụ Chọn tác vụ Gán nhãn Giao tận nơi" at bounding box center [813, 69] width 1390 height 46
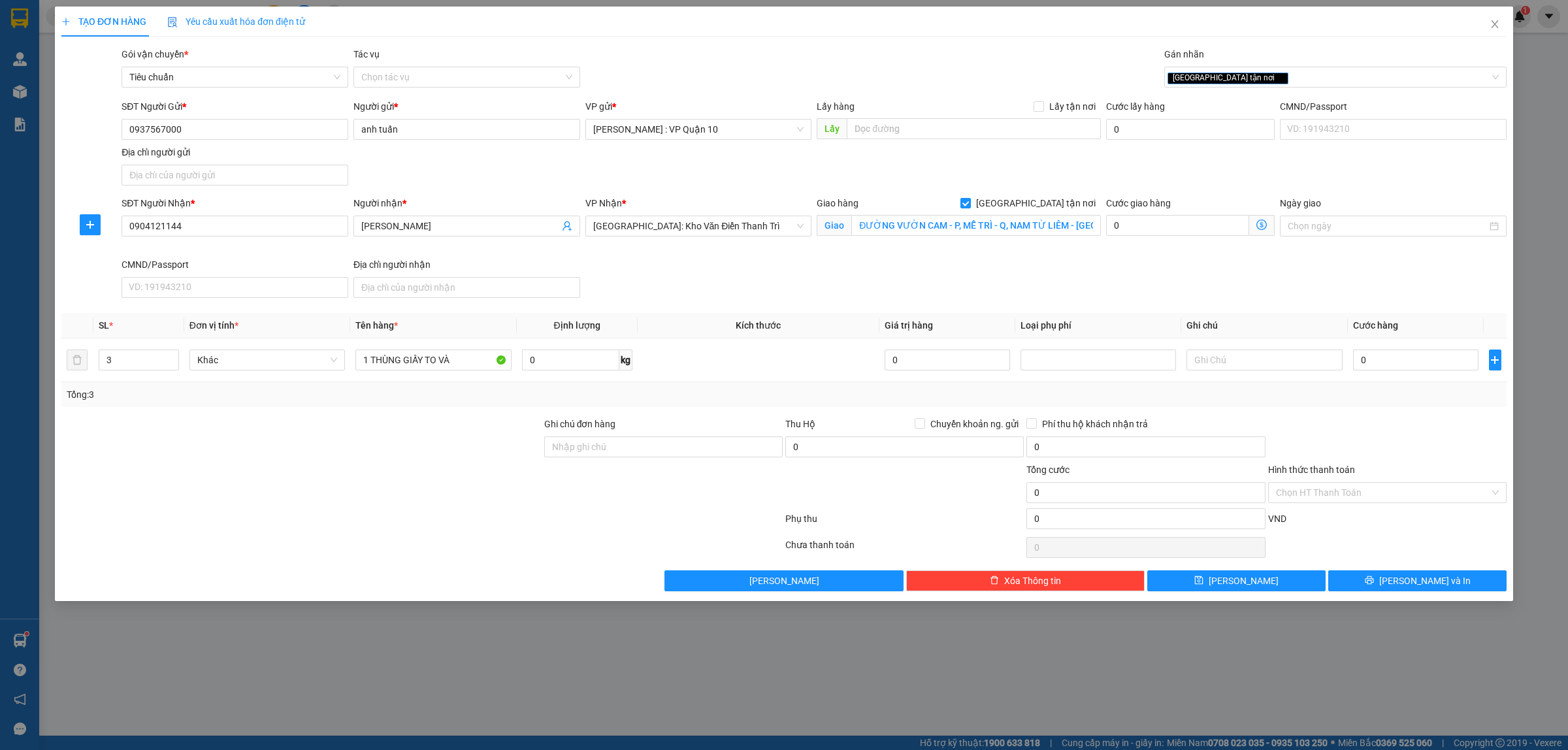
click at [414, 478] on div at bounding box center [301, 485] width 483 height 46
click at [580, 446] on input "Ghi chú đơn hàng" at bounding box center [663, 447] width 239 height 21
click at [409, 490] on div at bounding box center [301, 485] width 483 height 46
click at [125, 363] on input "3" at bounding box center [139, 360] width 79 height 20
click at [466, 360] on input "1 THÙNG GIẤY TO VÀ" at bounding box center [433, 360] width 155 height 21
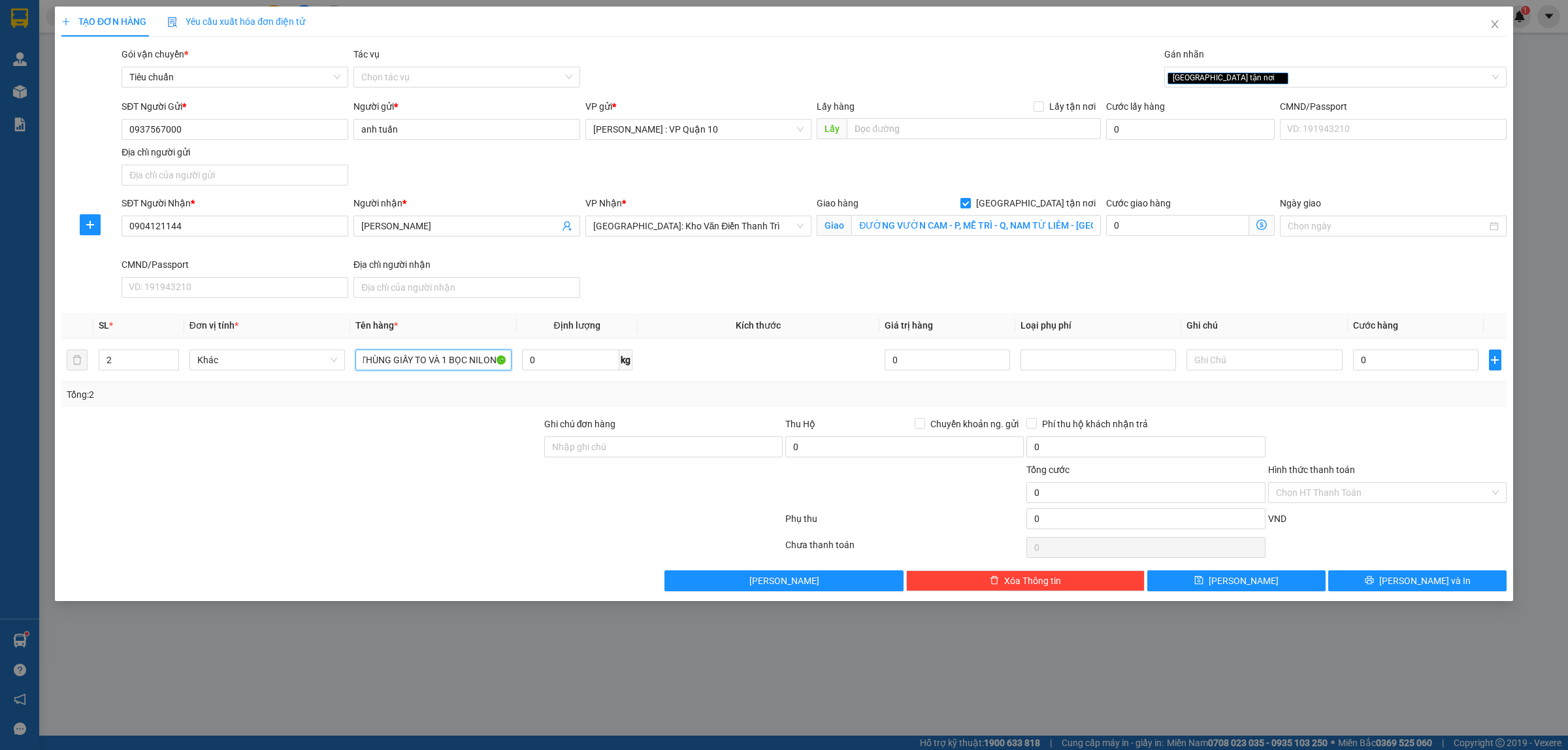
scroll to position [0, 14]
click at [513, 515] on div at bounding box center [421, 522] width 724 height 26
click at [588, 451] on input "Ghi chú đơn hàng" at bounding box center [663, 447] width 239 height 21
click at [632, 454] on input "THU TIỀN THEO APP" at bounding box center [663, 447] width 239 height 21
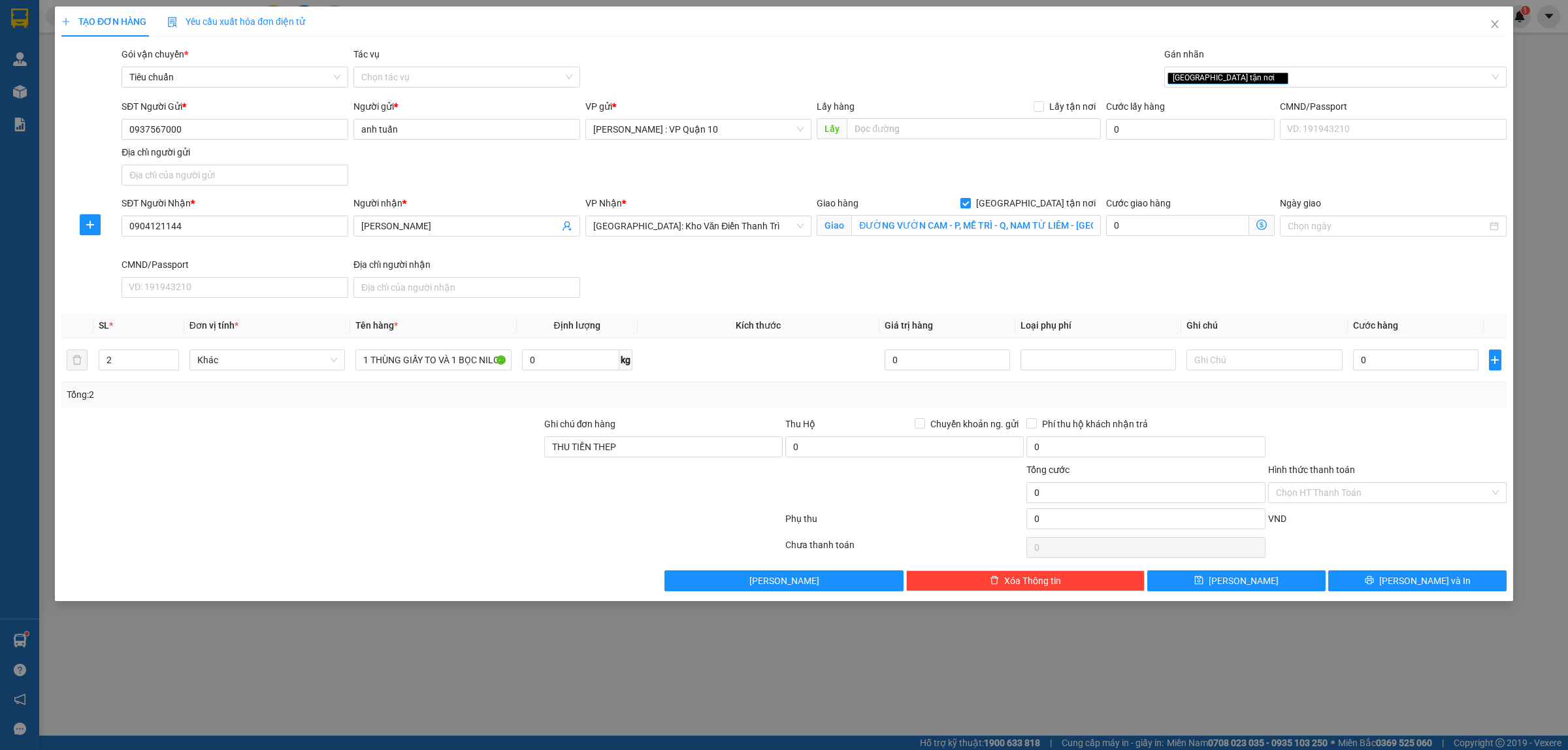
click at [514, 517] on div at bounding box center [421, 522] width 724 height 26
click at [660, 443] on input "THU TIỀN THEP" at bounding box center [663, 447] width 239 height 21
click at [548, 504] on div "Tổng cước 0 Hình thức thanh toán Chọn HT Thanh Toán" at bounding box center [784, 485] width 1448 height 46
click at [544, 500] on div at bounding box center [664, 485] width 242 height 46
click at [549, 499] on div at bounding box center [664, 485] width 242 height 46
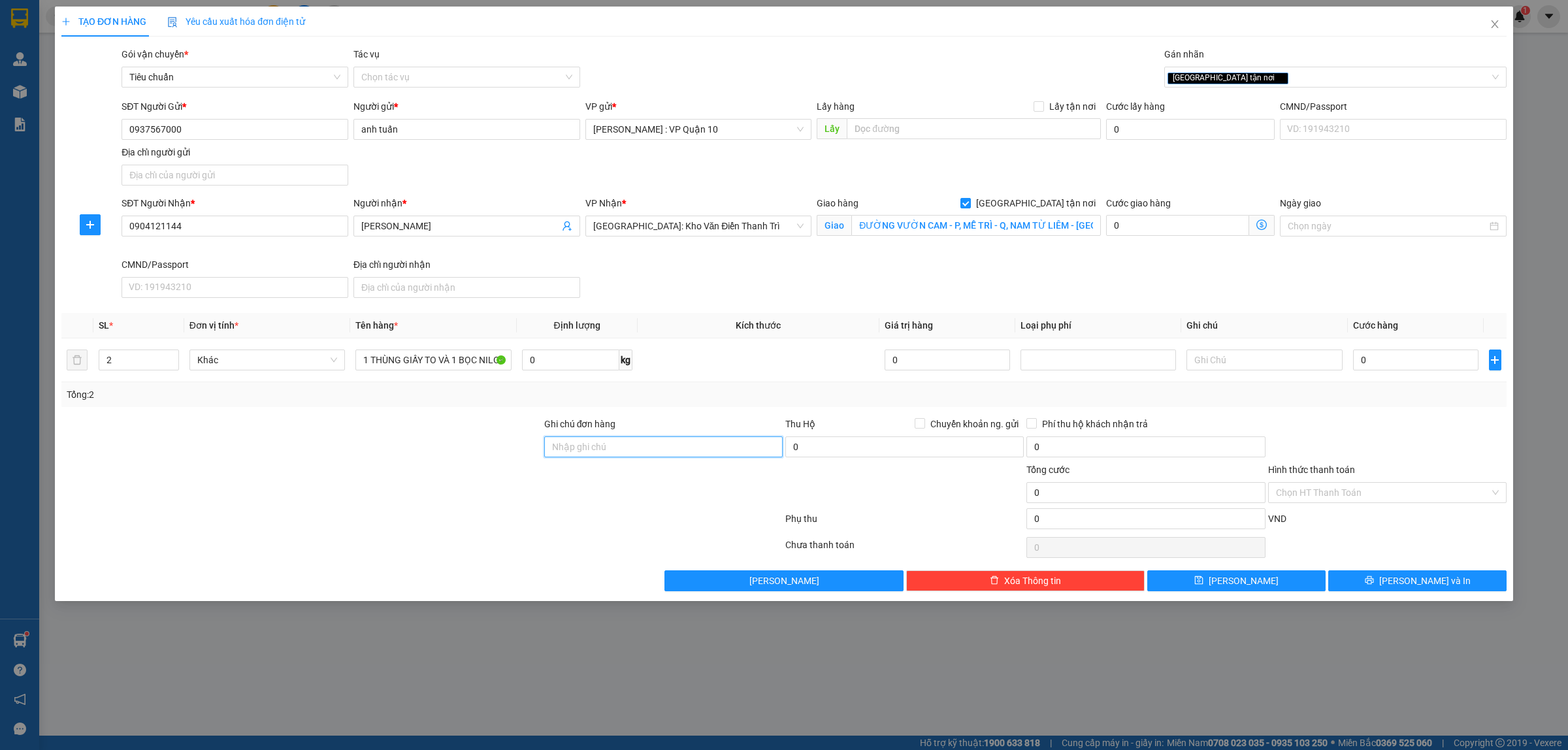
click at [607, 448] on input "Ghi chú đơn hàng" at bounding box center [663, 447] width 239 height 21
click at [392, 523] on div at bounding box center [421, 522] width 724 height 26
click at [1386, 354] on input "0" at bounding box center [1416, 360] width 125 height 21
click at [1405, 581] on button "Lưu và In" at bounding box center [1417, 581] width 179 height 21
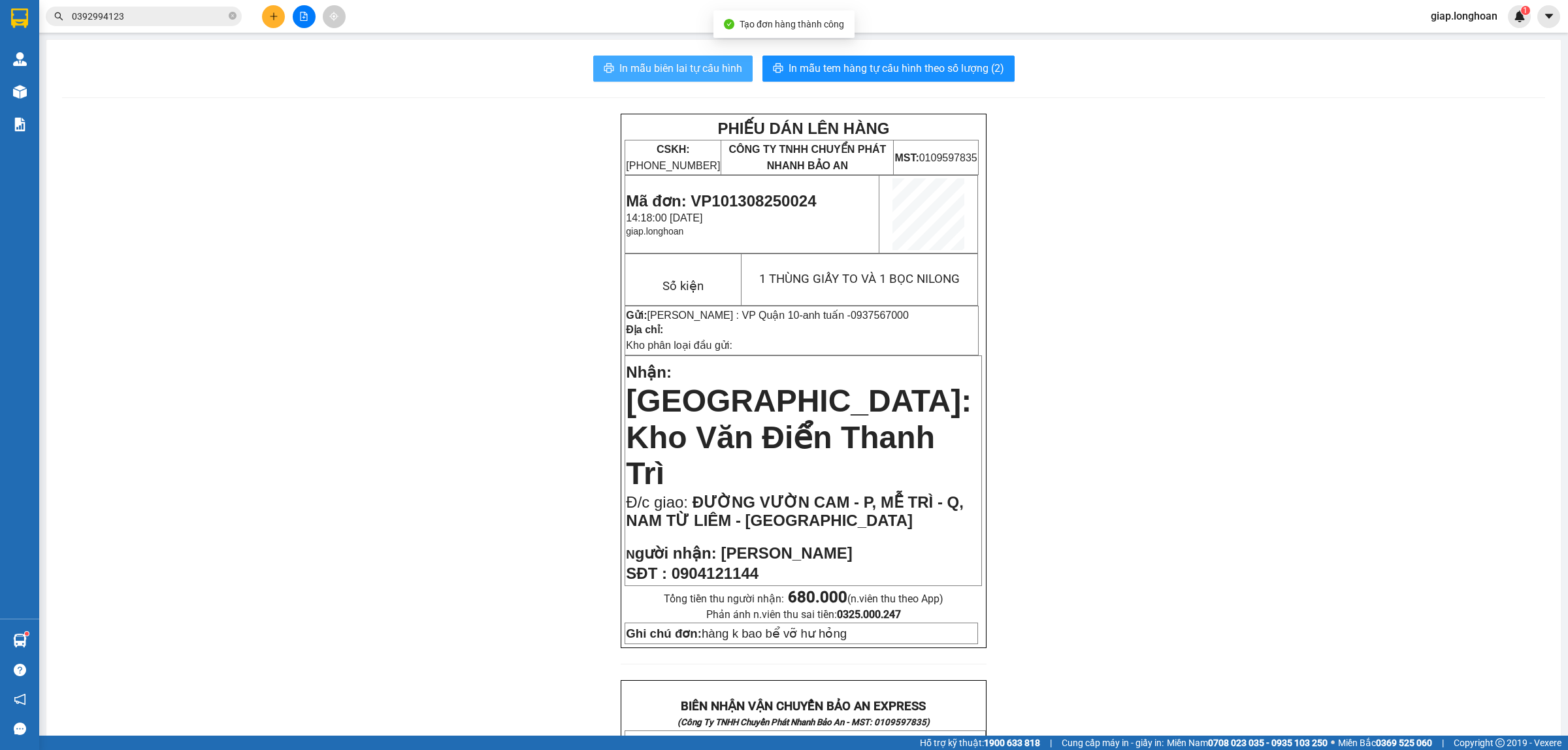
click at [645, 64] on span "In mẫu biên lai tự cấu hình" at bounding box center [681, 67] width 123 height 16
click at [1263, 296] on div "PHIẾU DÁN LÊN HÀNG CSKH: 1900.06.88.33 CÔNG TY TNHH CHUYỂN PHÁT NHANH BẢO AN MS…" at bounding box center [803, 726] width 1483 height 1225
click at [131, 272] on div "PHIẾU DÁN LÊN HÀNG CSKH: 1900.06.88.33 CÔNG TY TNHH CHUYỂN PHÁT NHANH BẢO AN MS…" at bounding box center [803, 726] width 1483 height 1225
click at [412, 258] on div "PHIẾU DÁN LÊN HÀNG CSKH: 1900.06.88.33 CÔNG TY TNHH CHUYỂN PHÁT NHANH BẢO AN MS…" at bounding box center [803, 726] width 1483 height 1225
click at [273, 20] on icon "plus" at bounding box center [273, 16] width 1 height 7
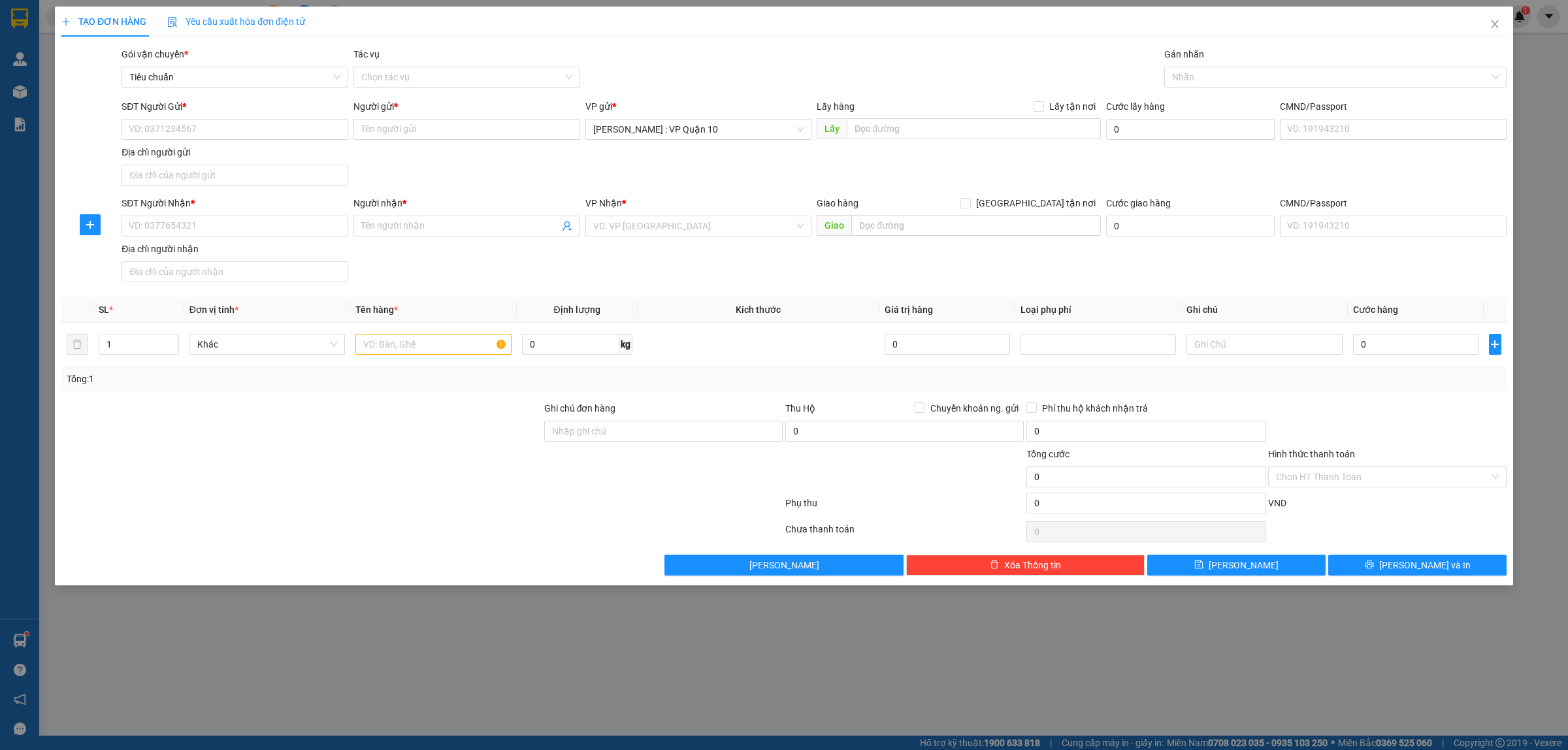
click at [401, 439] on div at bounding box center [301, 424] width 483 height 46
drag, startPoint x: 367, startPoint y: 341, endPoint x: 384, endPoint y: 338, distance: 17.3
click at [371, 339] on input "text" at bounding box center [433, 345] width 155 height 21
drag, startPoint x: 207, startPoint y: 232, endPoint x: 198, endPoint y: 230, distance: 9.2
click at [204, 232] on input "SĐT Người Nhận *" at bounding box center [235, 226] width 227 height 21
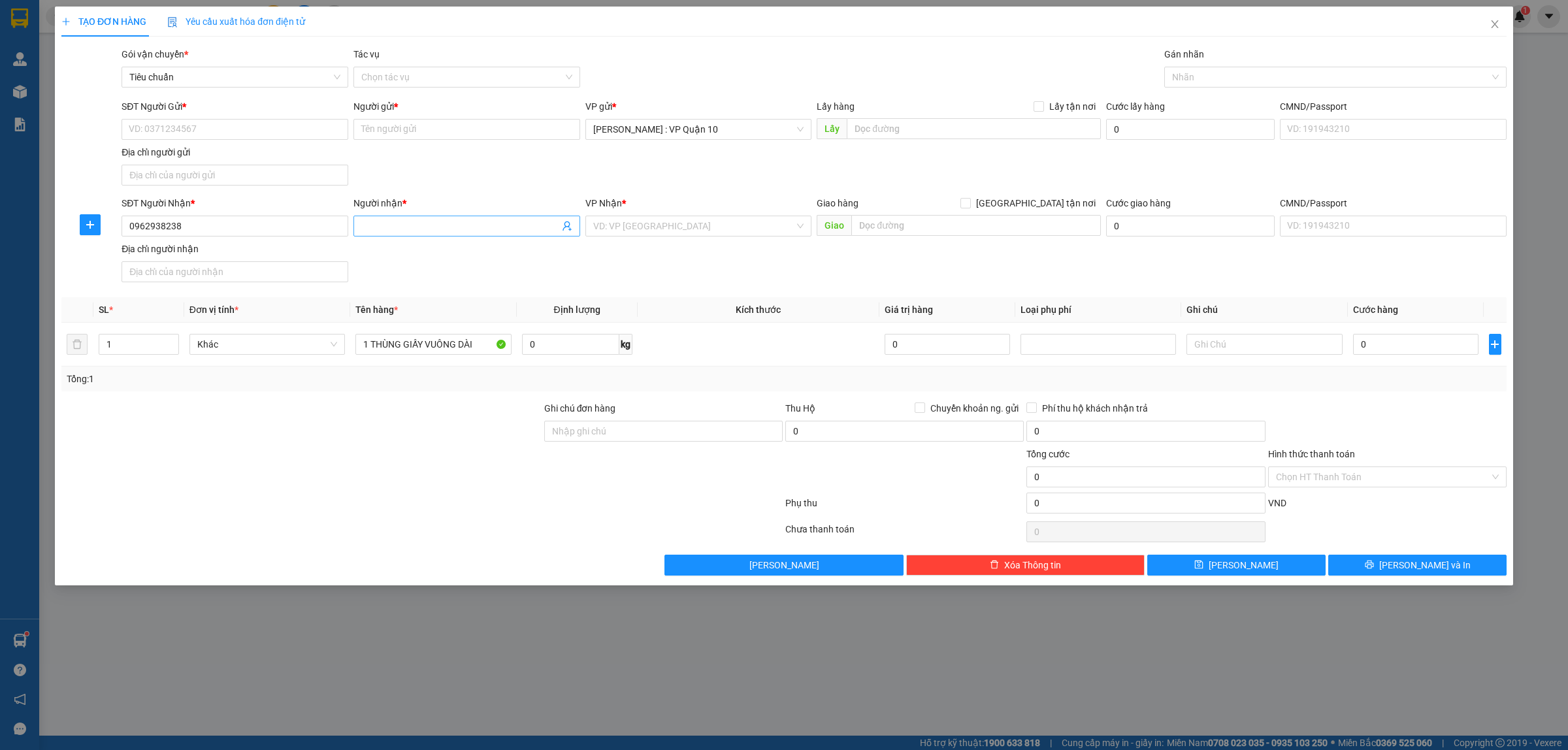
click at [381, 227] on input "Người nhận *" at bounding box center [460, 226] width 198 height 14
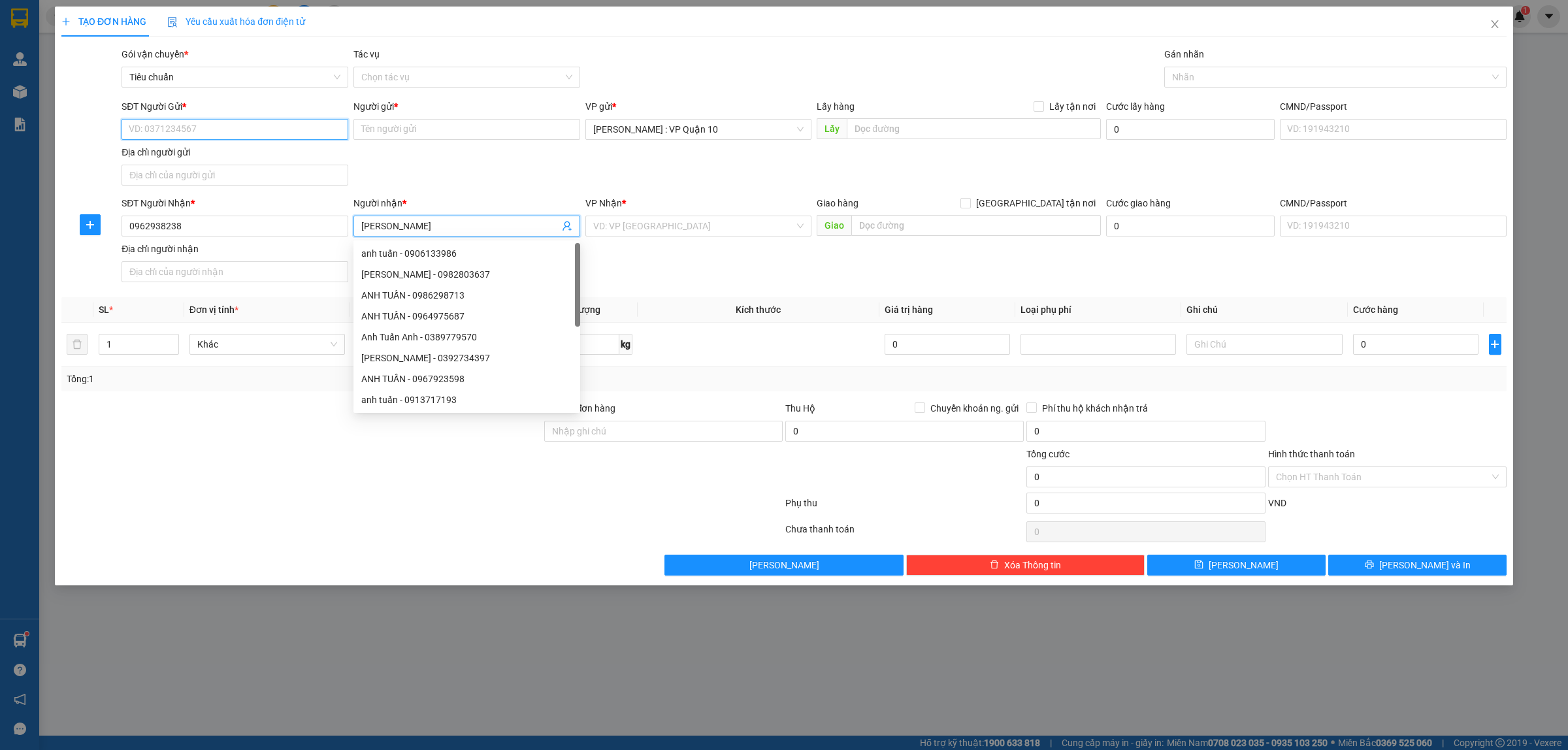
click at [162, 123] on input "SĐT Người Gửi *" at bounding box center [235, 129] width 227 height 21
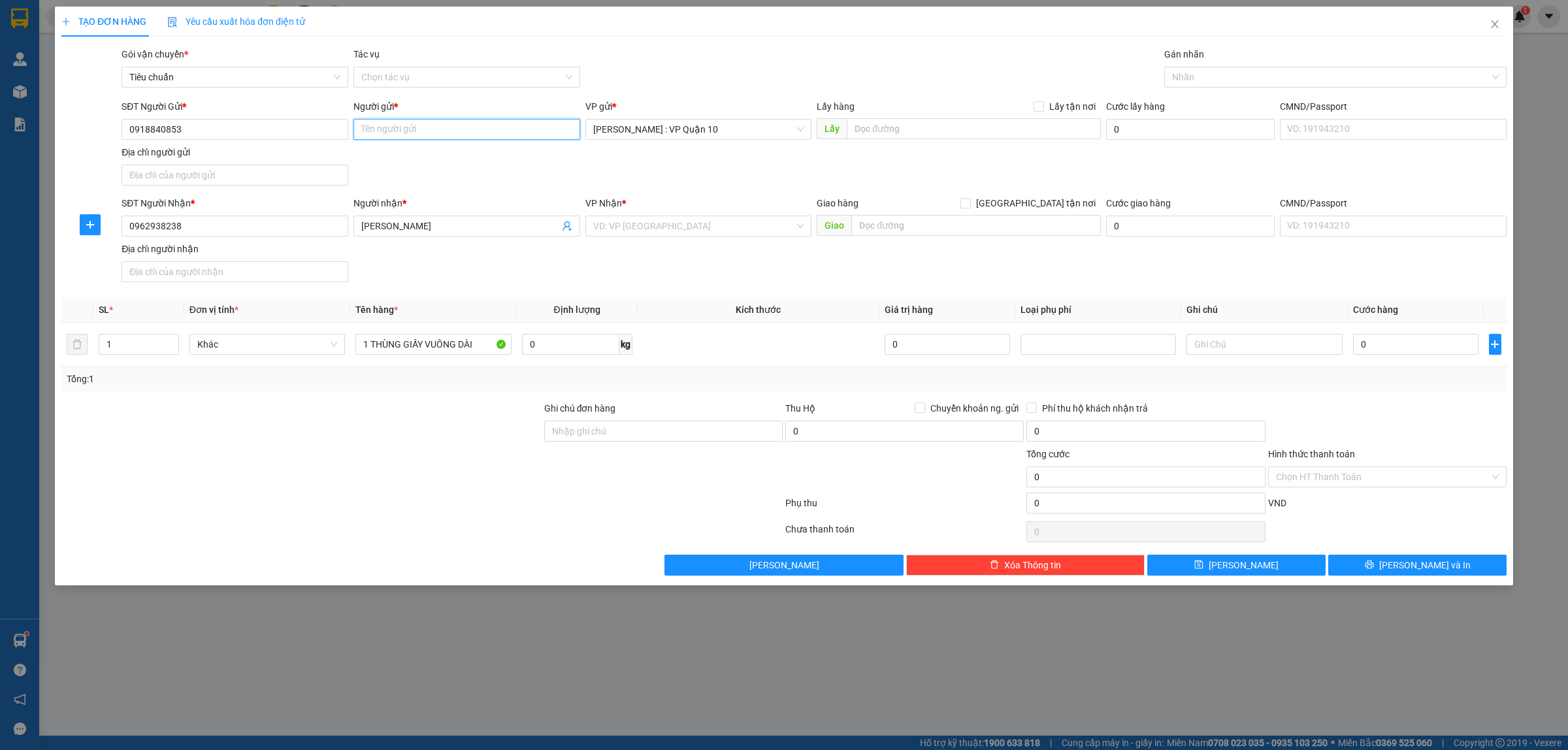
click at [405, 140] on input "Người gửi *" at bounding box center [467, 129] width 227 height 21
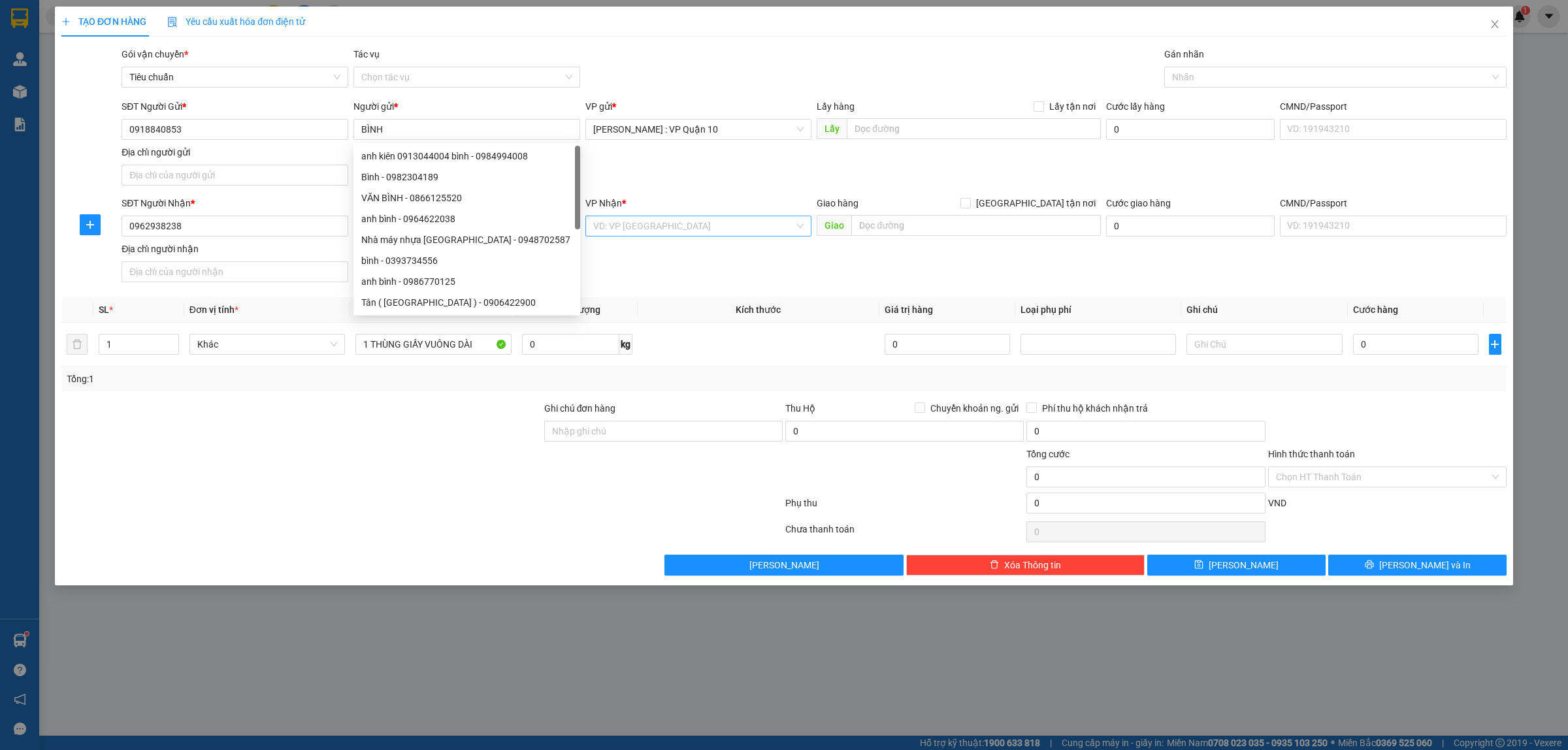
click at [654, 228] on input "search" at bounding box center [695, 226] width 202 height 20
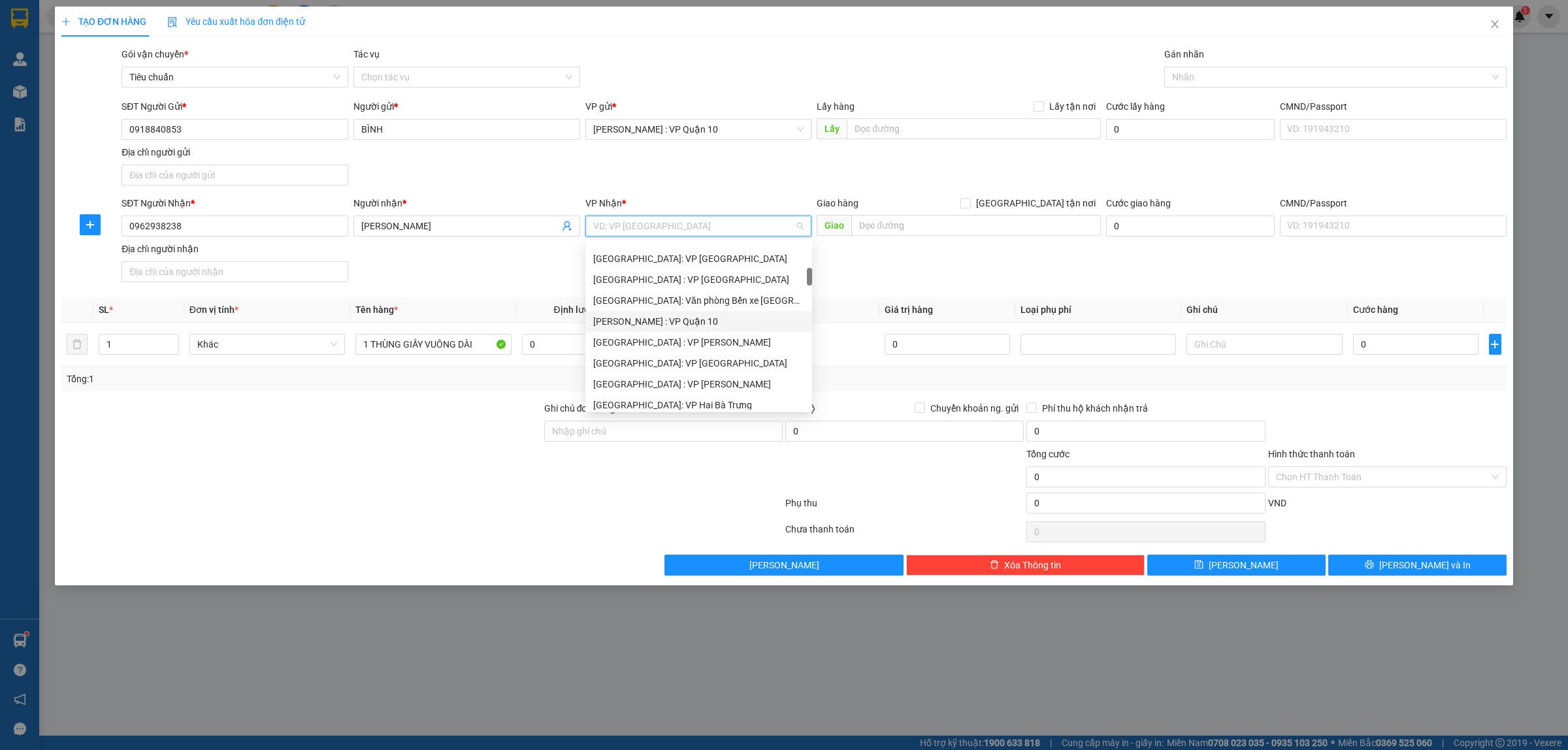
scroll to position [408, 0]
click at [668, 381] on div "Hà Nội: Kho Văn Điển Thanh Trì" at bounding box center [698, 388] width 211 height 14
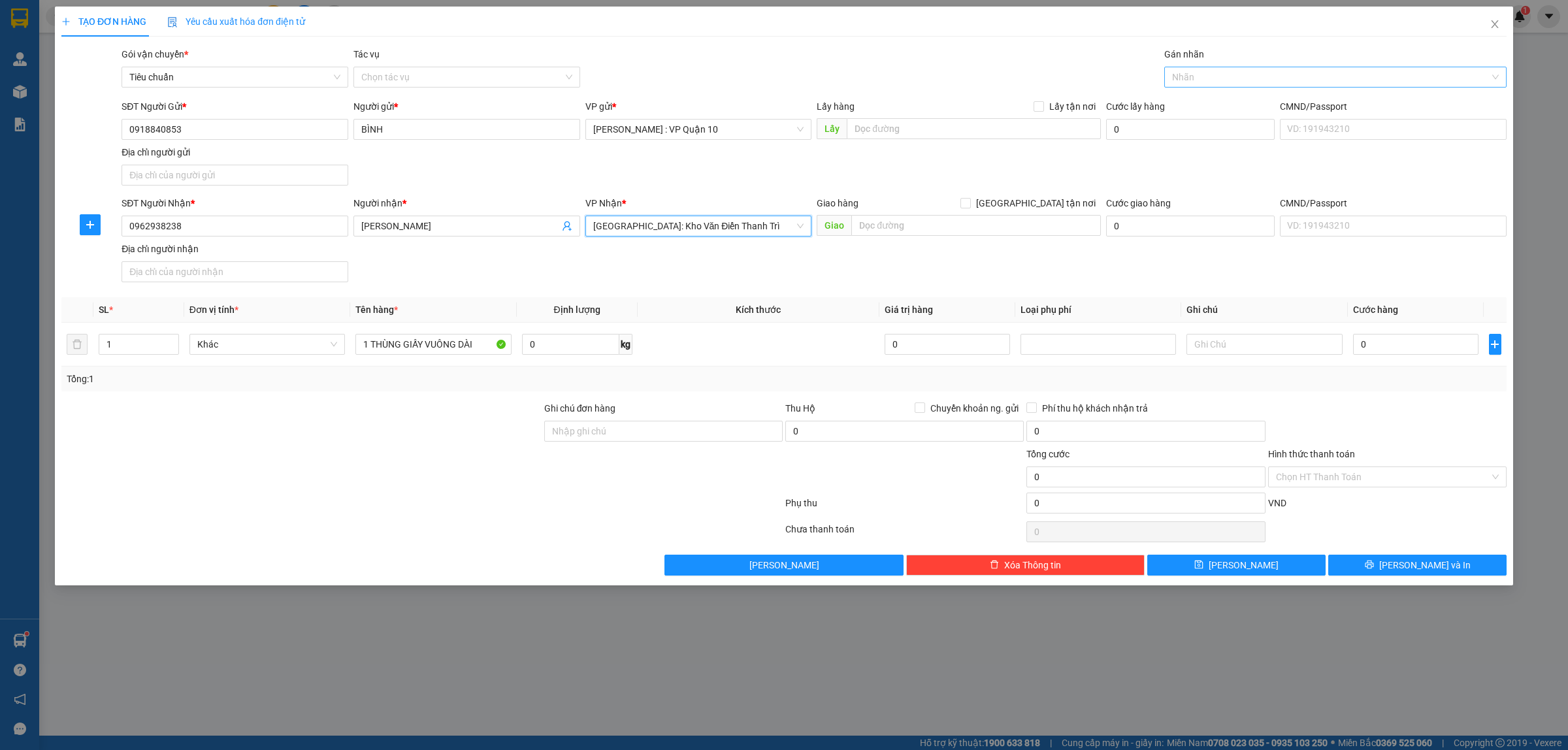
click at [1194, 80] on div at bounding box center [1328, 77] width 323 height 16
click at [1191, 96] on div "Giao tận nơi" at bounding box center [1335, 103] width 327 height 14
click at [873, 232] on input "text" at bounding box center [975, 226] width 250 height 21
drag, startPoint x: 1034, startPoint y: 200, endPoint x: 1034, endPoint y: 207, distance: 7.0
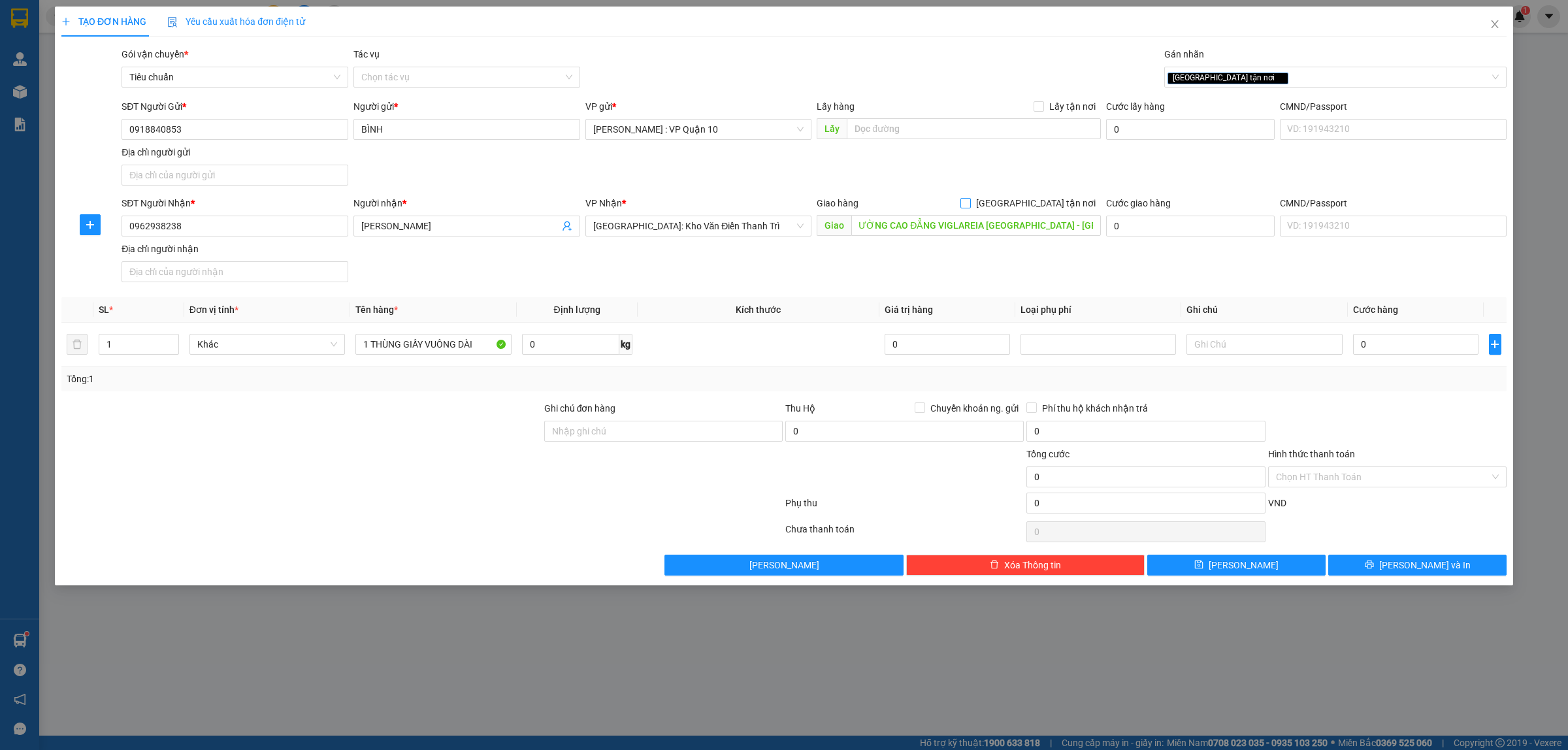
click at [970, 200] on input "Giao tận nơi" at bounding box center [965, 202] width 9 height 9
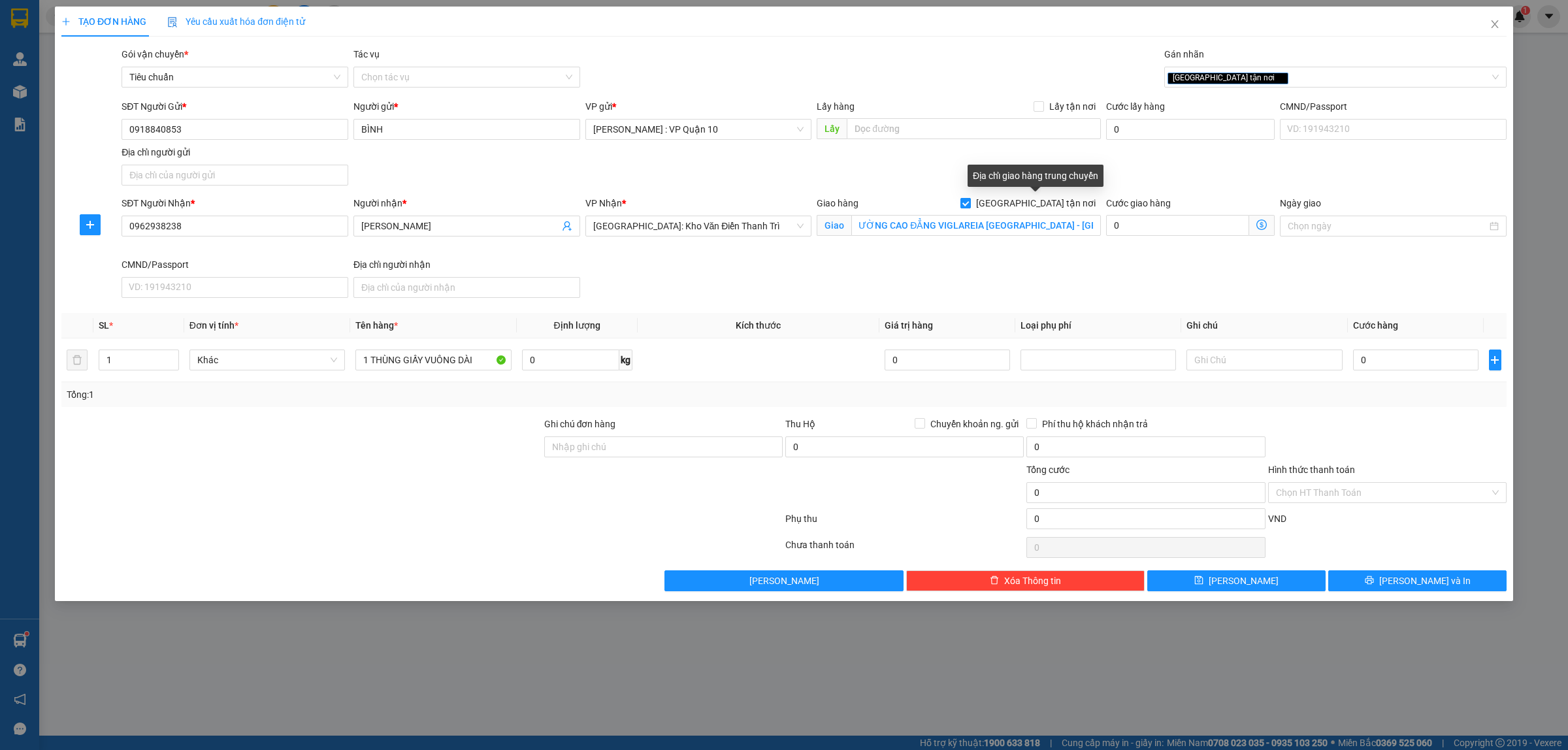
scroll to position [0, 0]
click at [616, 458] on input "Ghi chú đơn hàng" at bounding box center [663, 447] width 239 height 21
click at [570, 534] on div at bounding box center [421, 522] width 724 height 26
click at [1408, 581] on span "Lưu và In" at bounding box center [1425, 581] width 92 height 14
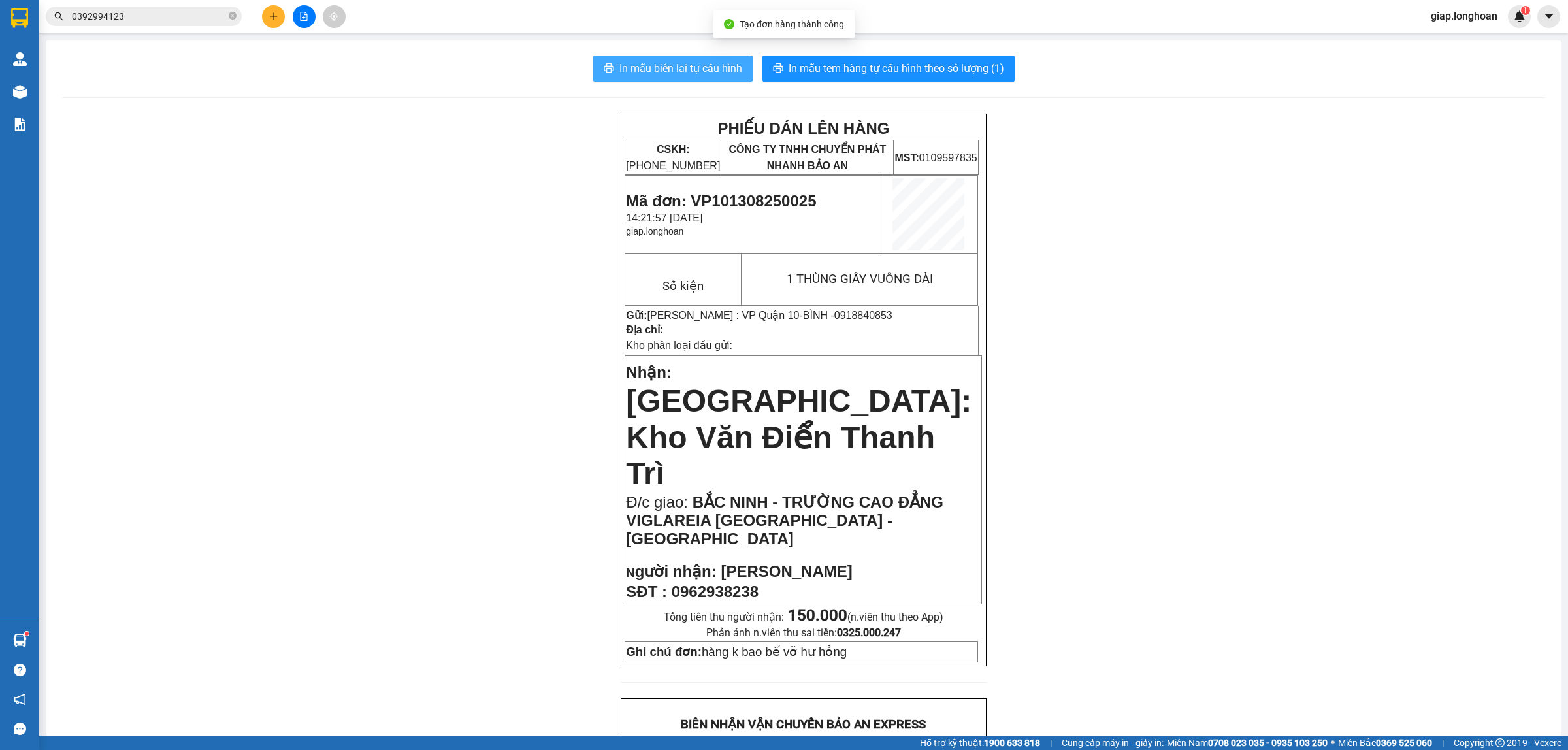
click at [662, 66] on span "In mẫu biên lai tự cấu hình" at bounding box center [681, 67] width 123 height 16
drag, startPoint x: 1213, startPoint y: 628, endPoint x: 1210, endPoint y: 593, distance: 35.1
click at [1213, 626] on div "PHIẾU DÁN LÊN HÀNG CSKH: 1900.06.88.33 CÔNG TY TNHH CHUYỂN PHÁT NHANH BẢO AN MS…" at bounding box center [803, 742] width 1483 height 1257
click at [270, 17] on icon "plus" at bounding box center [274, 17] width 9 height 9
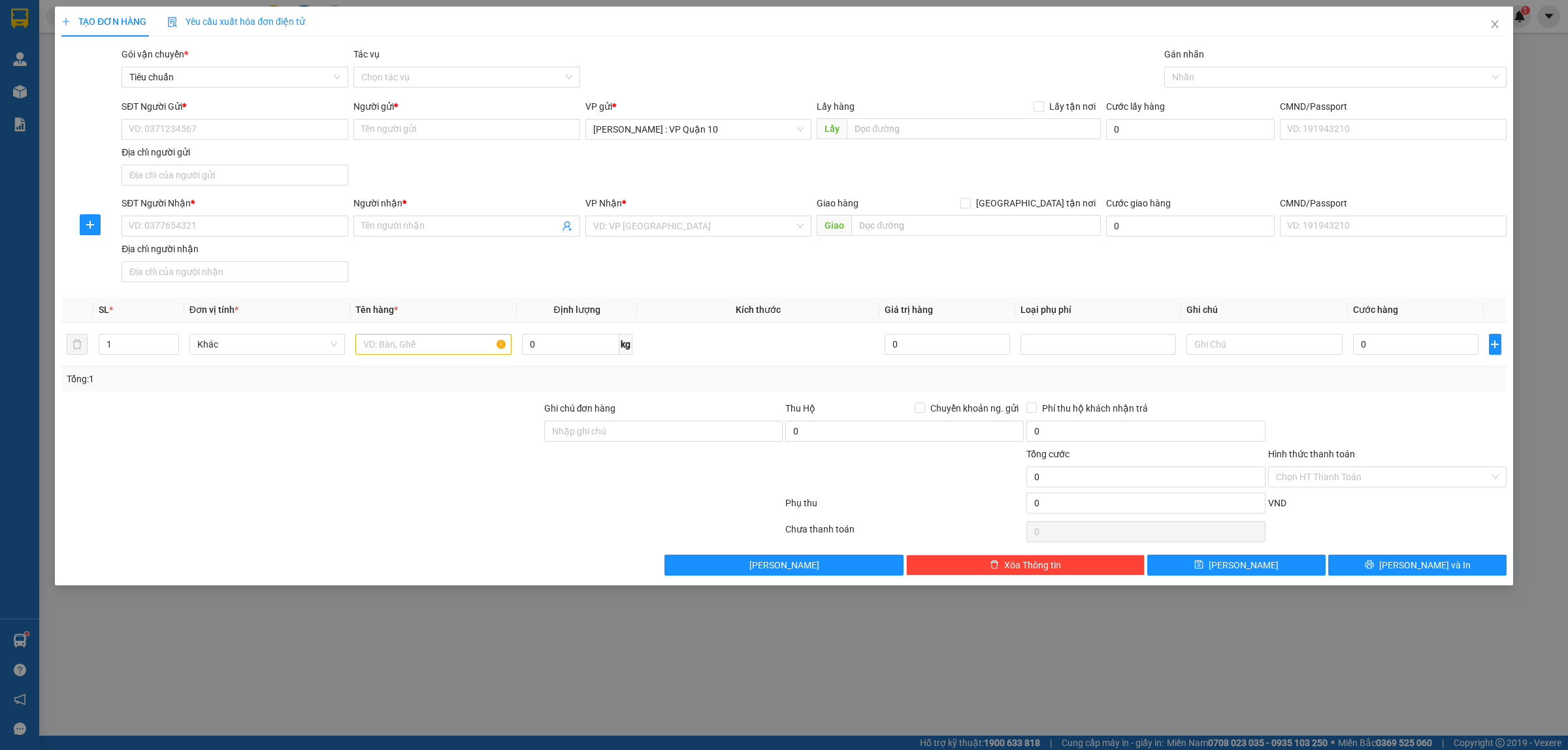
click at [471, 502] on div at bounding box center [421, 506] width 724 height 26
click at [384, 432] on div at bounding box center [301, 424] width 483 height 46
click at [641, 220] on input "search" at bounding box center [695, 226] width 202 height 20
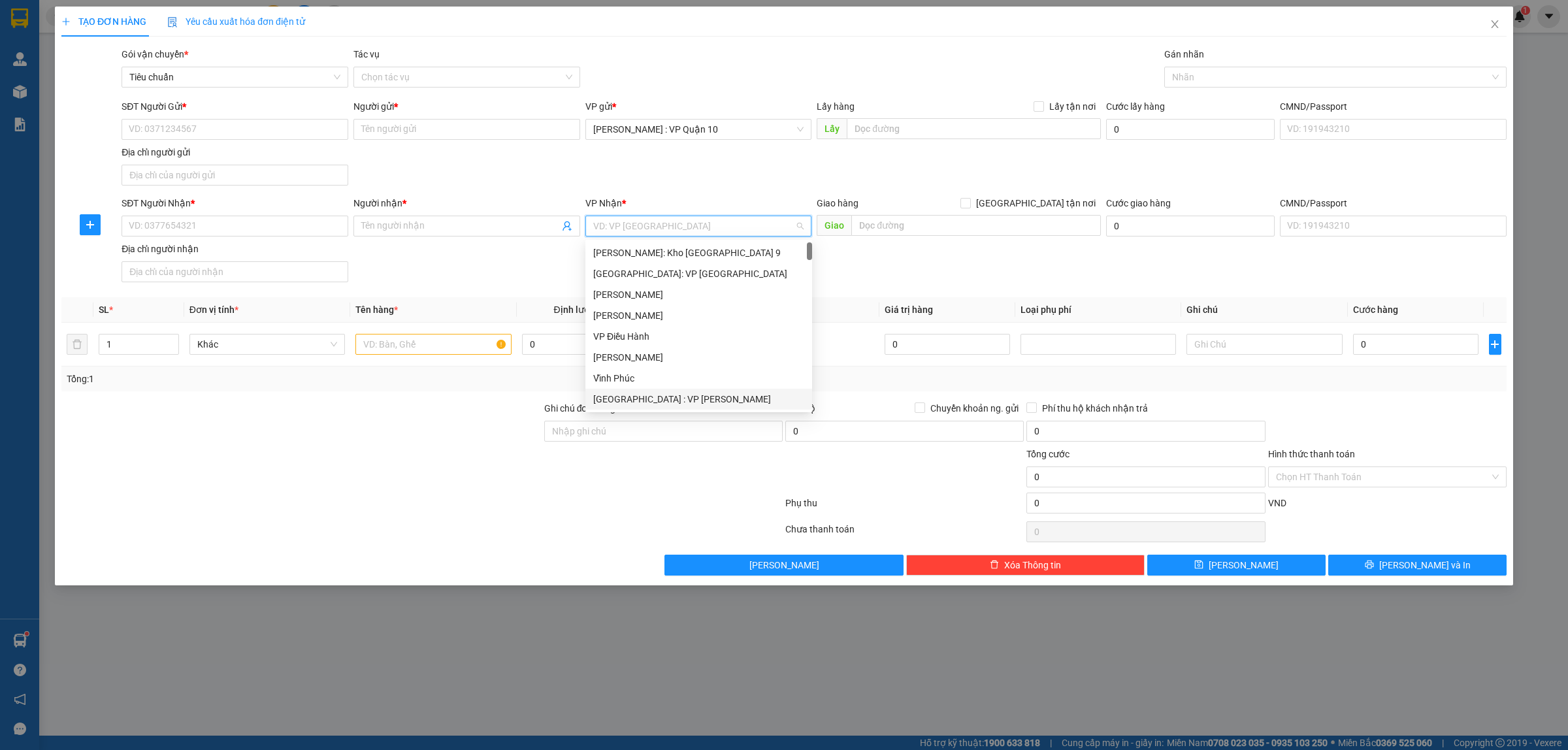
drag, startPoint x: 677, startPoint y: 400, endPoint x: 637, endPoint y: 381, distance: 44.3
click at [676, 400] on div "Đà Nẵng : VP Thanh Khê" at bounding box center [698, 399] width 211 height 14
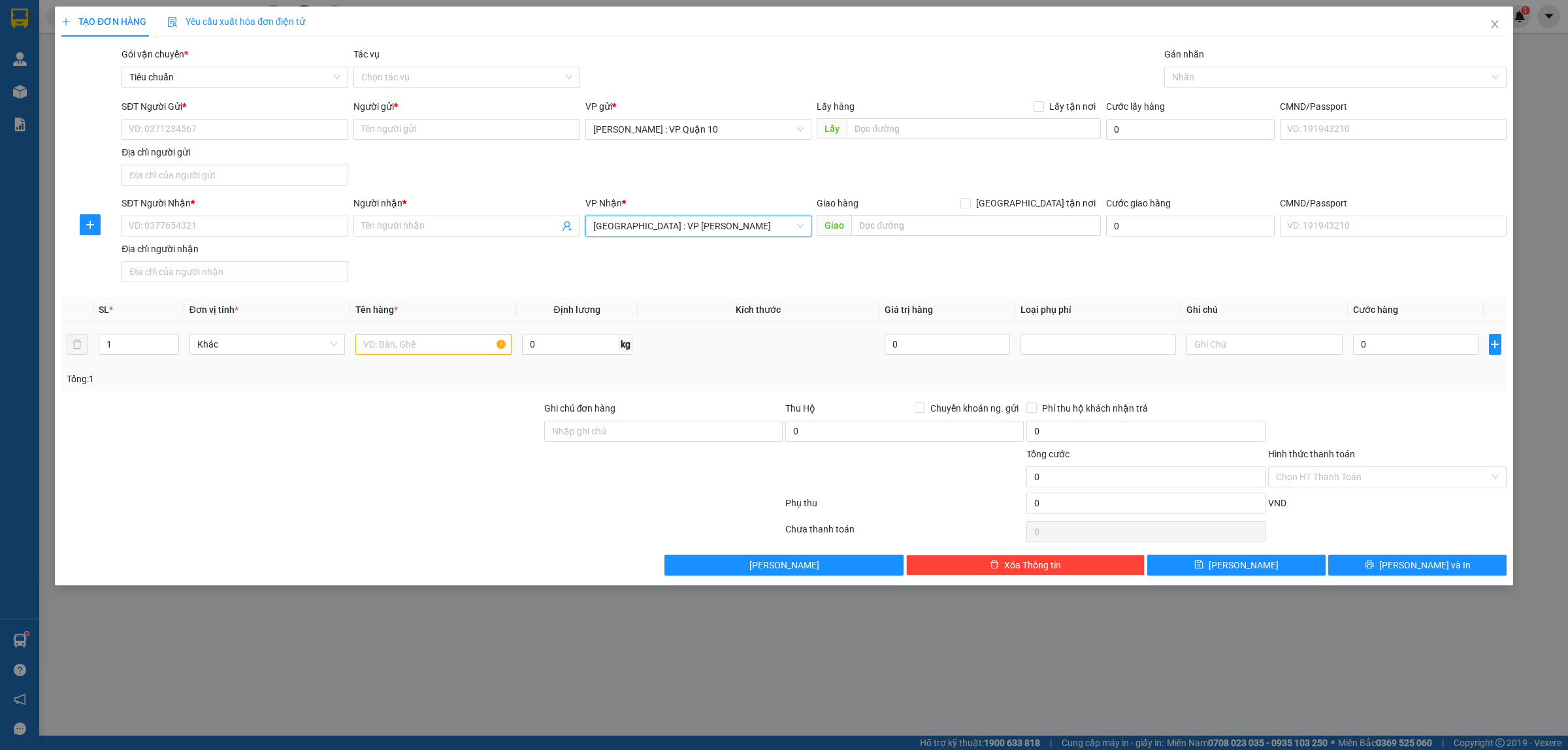
drag, startPoint x: 380, startPoint y: 334, endPoint x: 409, endPoint y: 358, distance: 37.6
click at [387, 337] on div at bounding box center [433, 345] width 155 height 26
drag, startPoint x: 401, startPoint y: 356, endPoint x: 388, endPoint y: 347, distance: 15.8
click at [396, 353] on input "text" at bounding box center [433, 345] width 155 height 21
click at [198, 227] on input "SĐT Người Nhận *" at bounding box center [235, 226] width 227 height 21
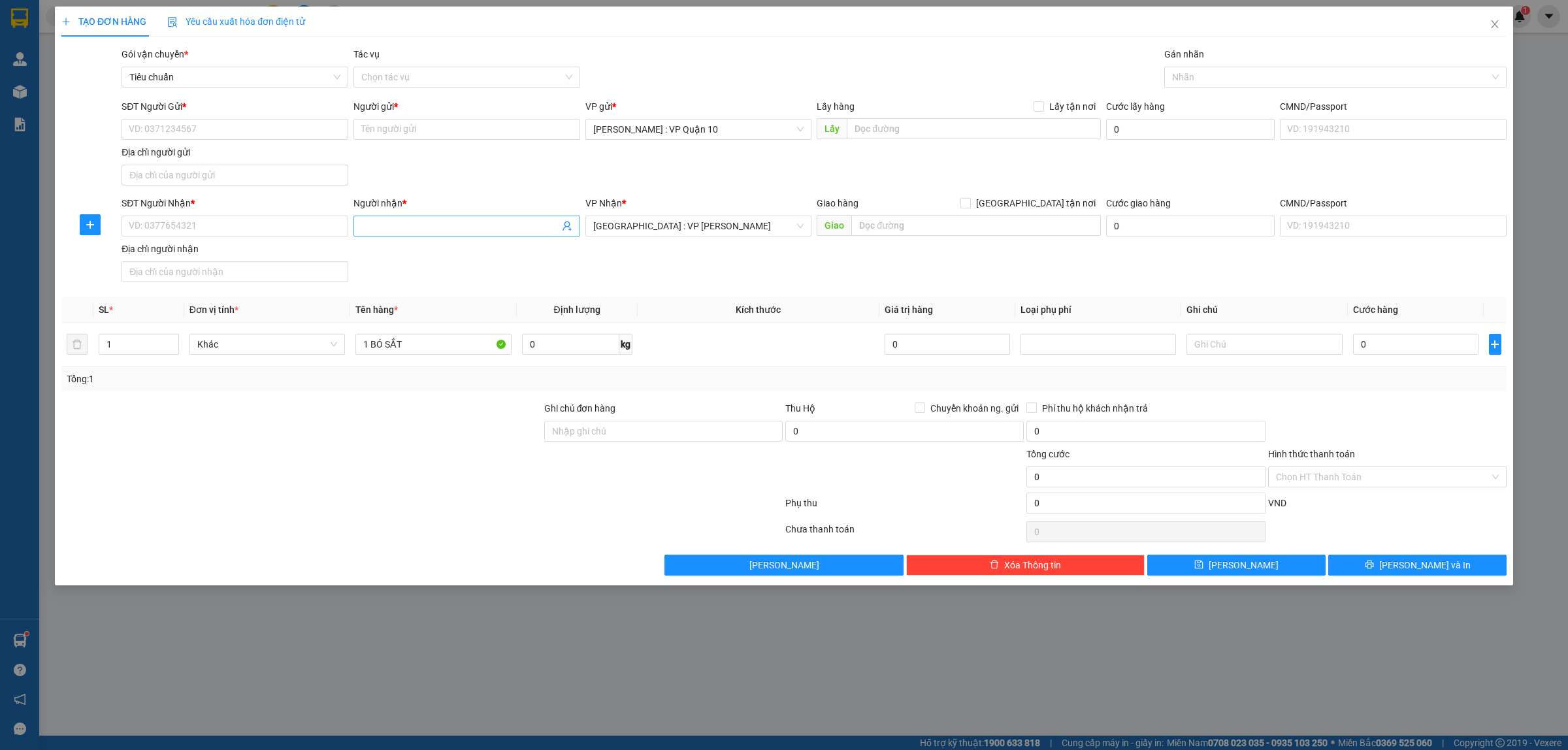
click at [425, 228] on input "Người nhận *" at bounding box center [460, 226] width 198 height 14
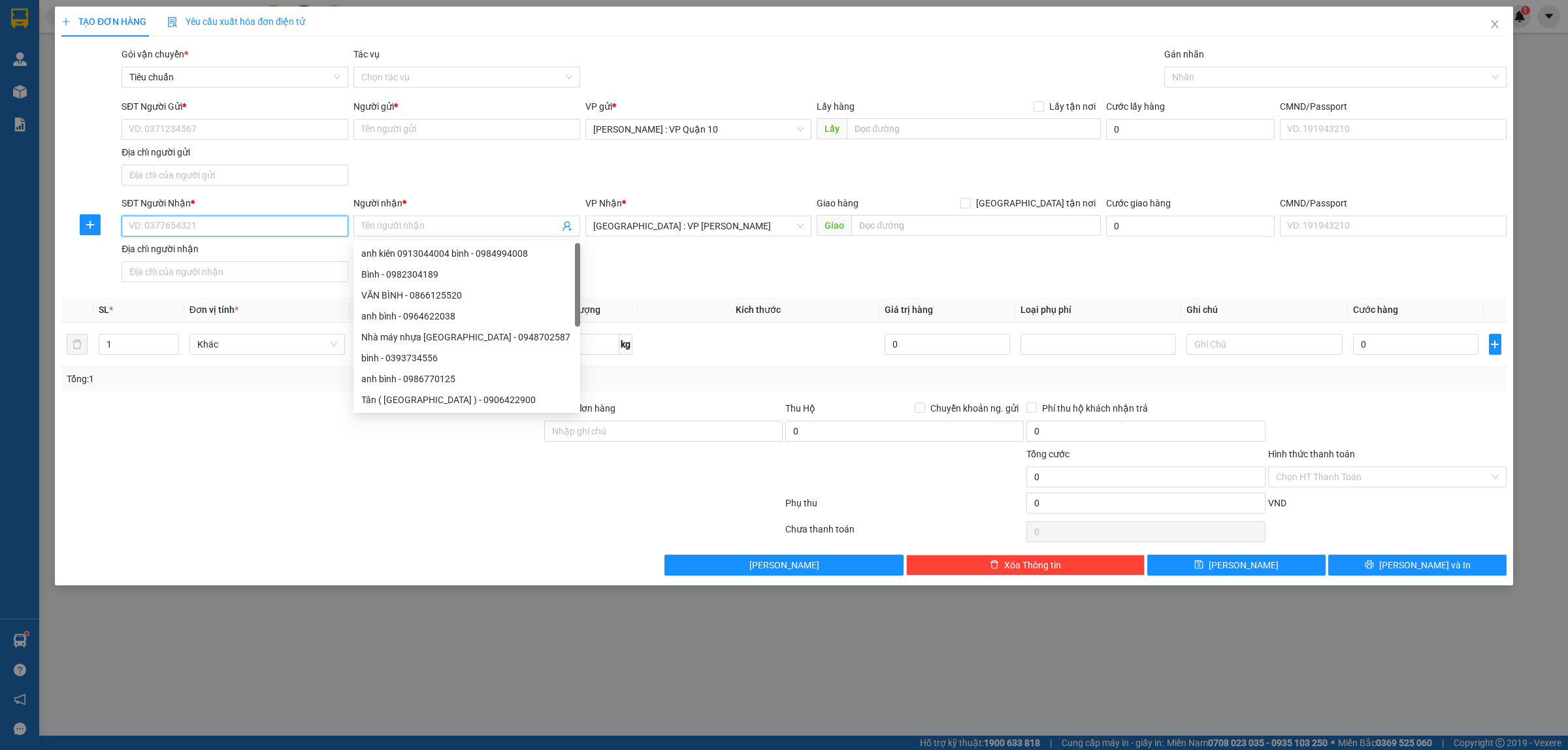
click at [236, 226] on input "SĐT Người Nhận *" at bounding box center [235, 226] width 227 height 21
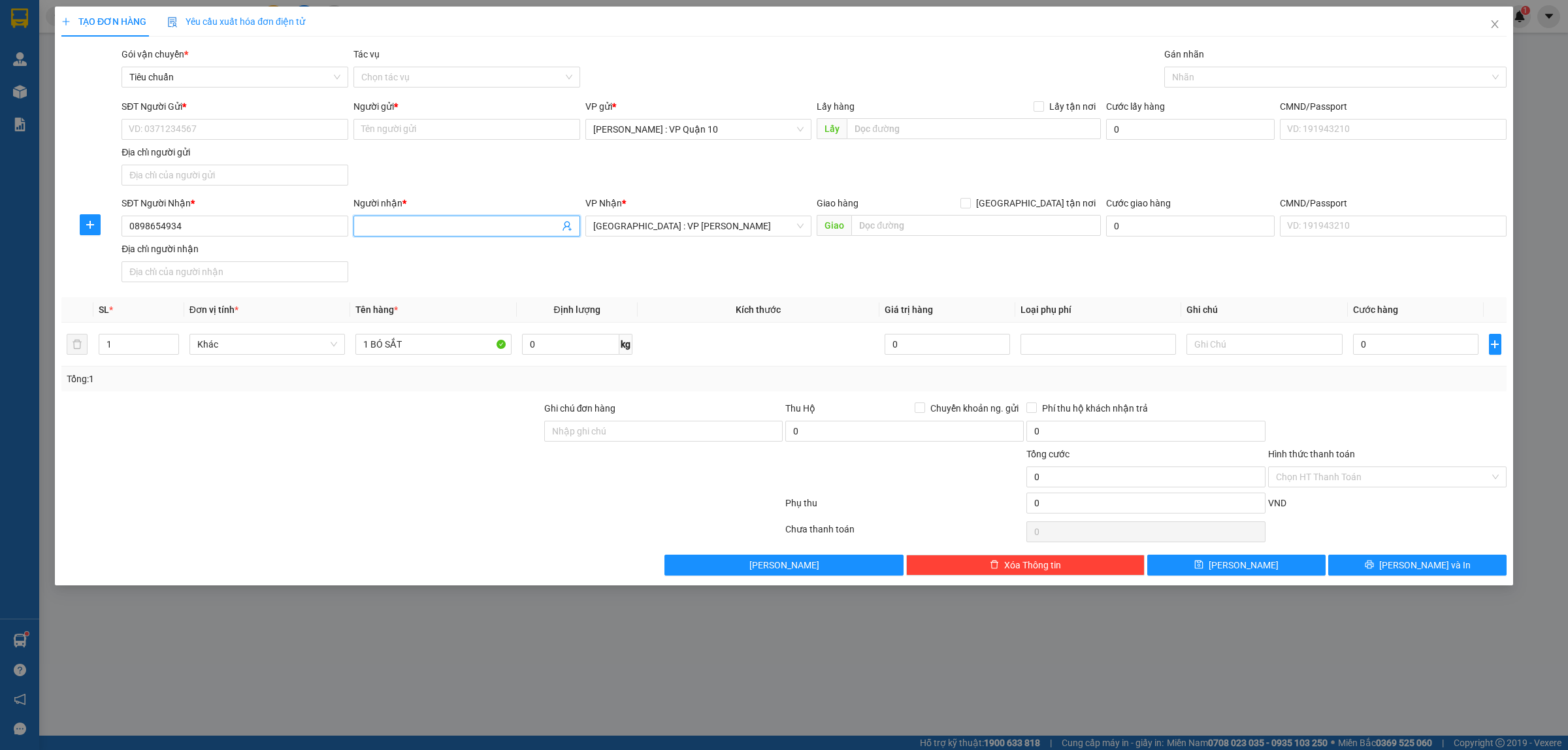
click at [417, 227] on input "Người nhận *" at bounding box center [460, 226] width 198 height 14
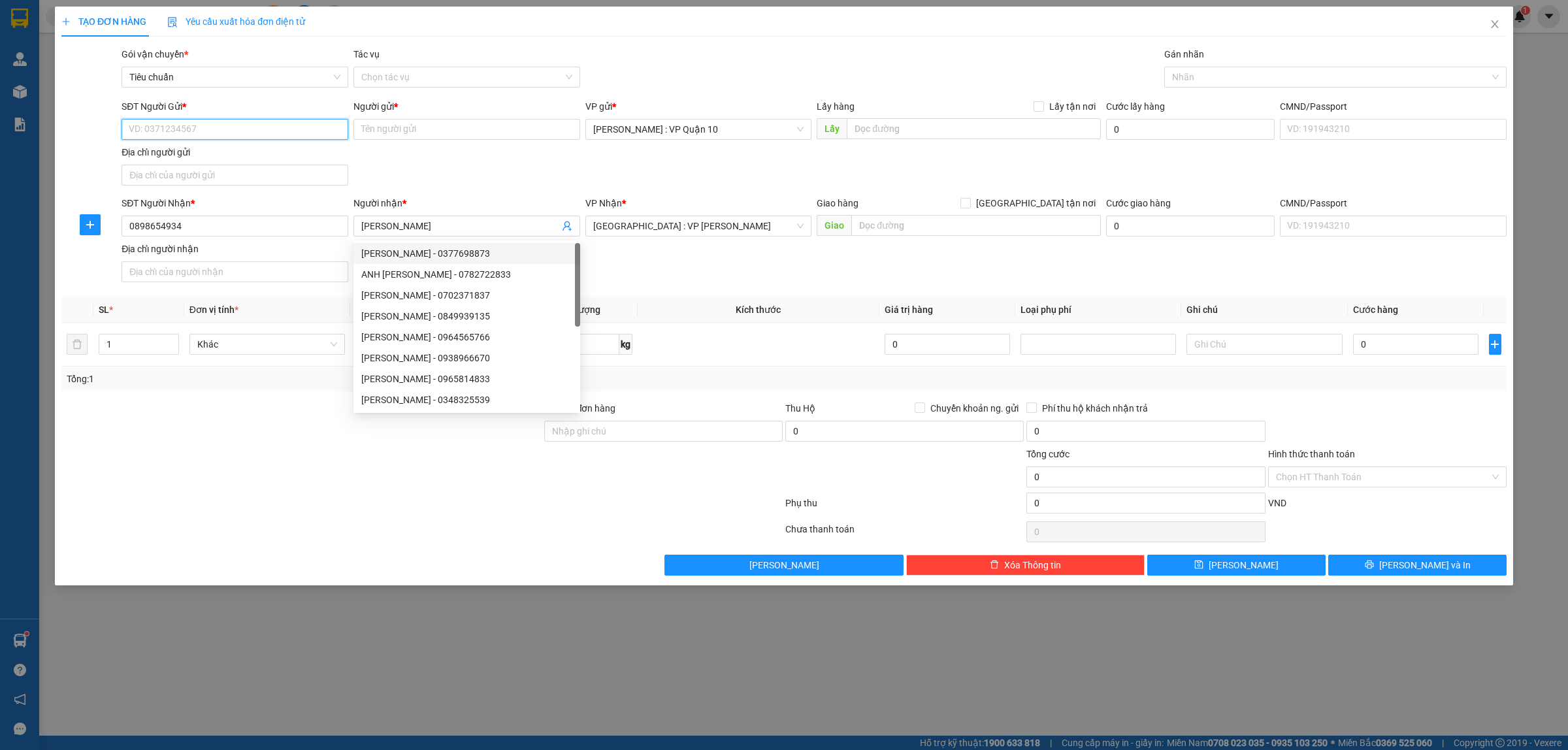
click at [236, 134] on input "SĐT Người Gửi *" at bounding box center [235, 129] width 227 height 21
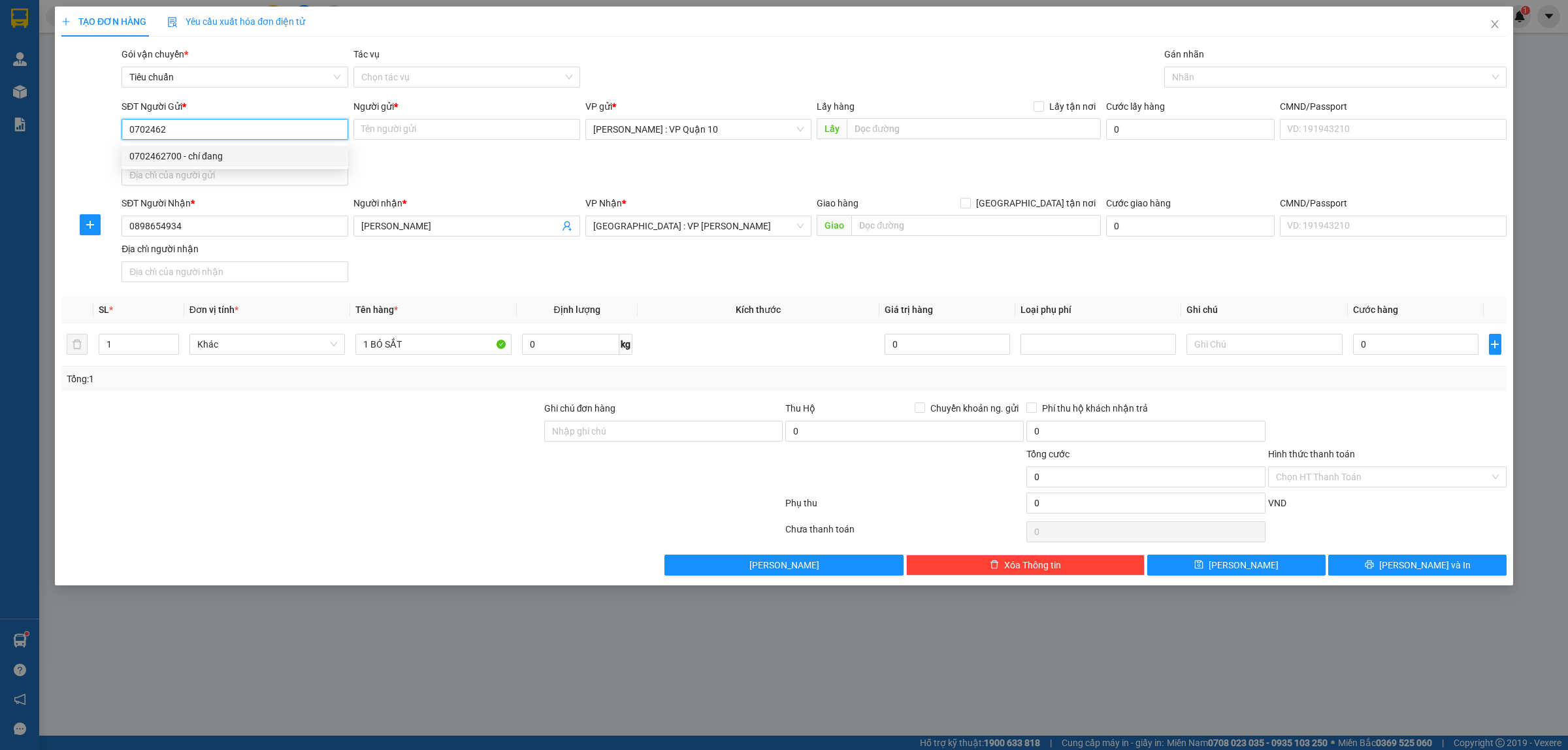
click at [183, 154] on div "0702462700 - chí đang" at bounding box center [234, 155] width 211 height 14
click at [1397, 346] on input "0" at bounding box center [1416, 345] width 125 height 21
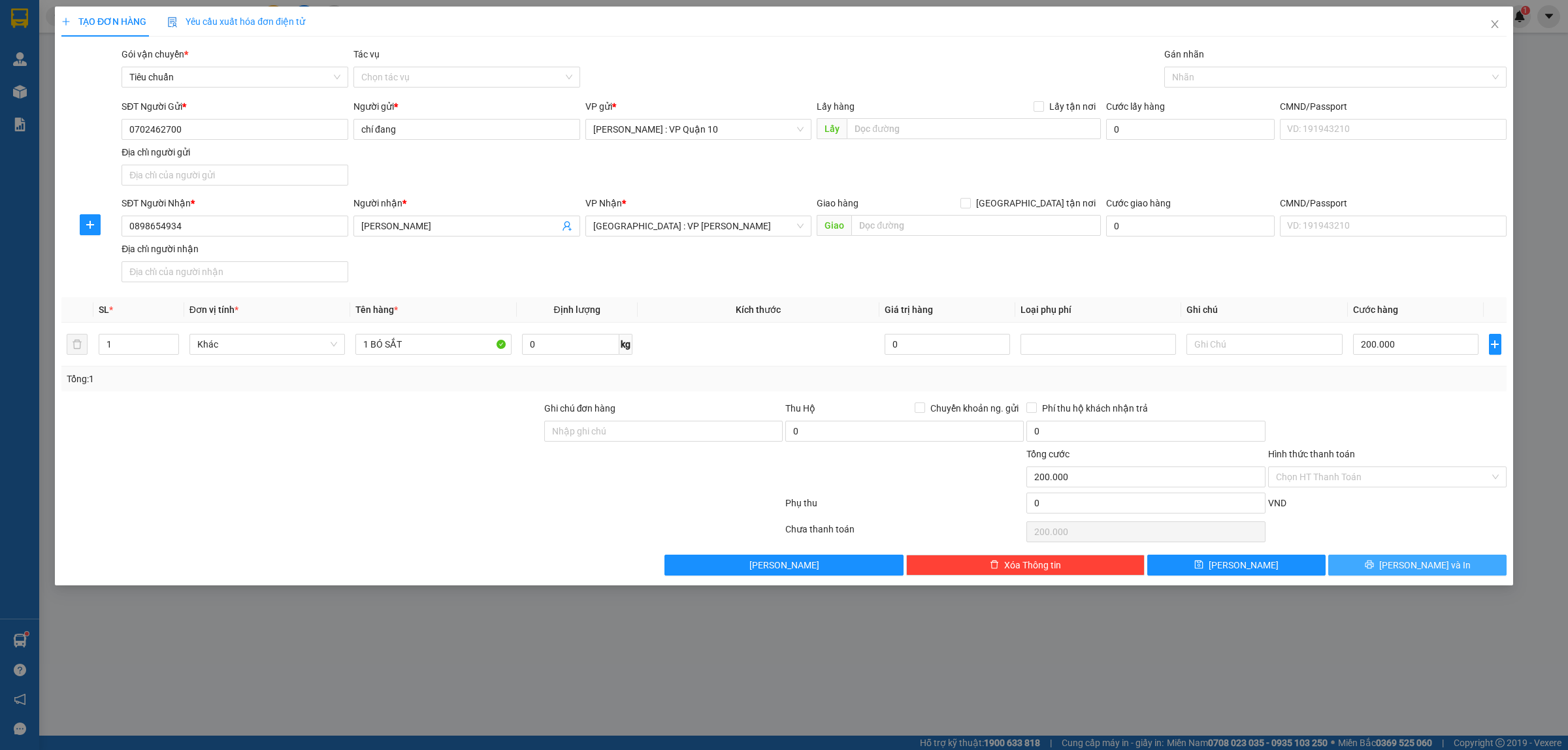
click at [1402, 566] on button "Lưu và In" at bounding box center [1417, 566] width 179 height 21
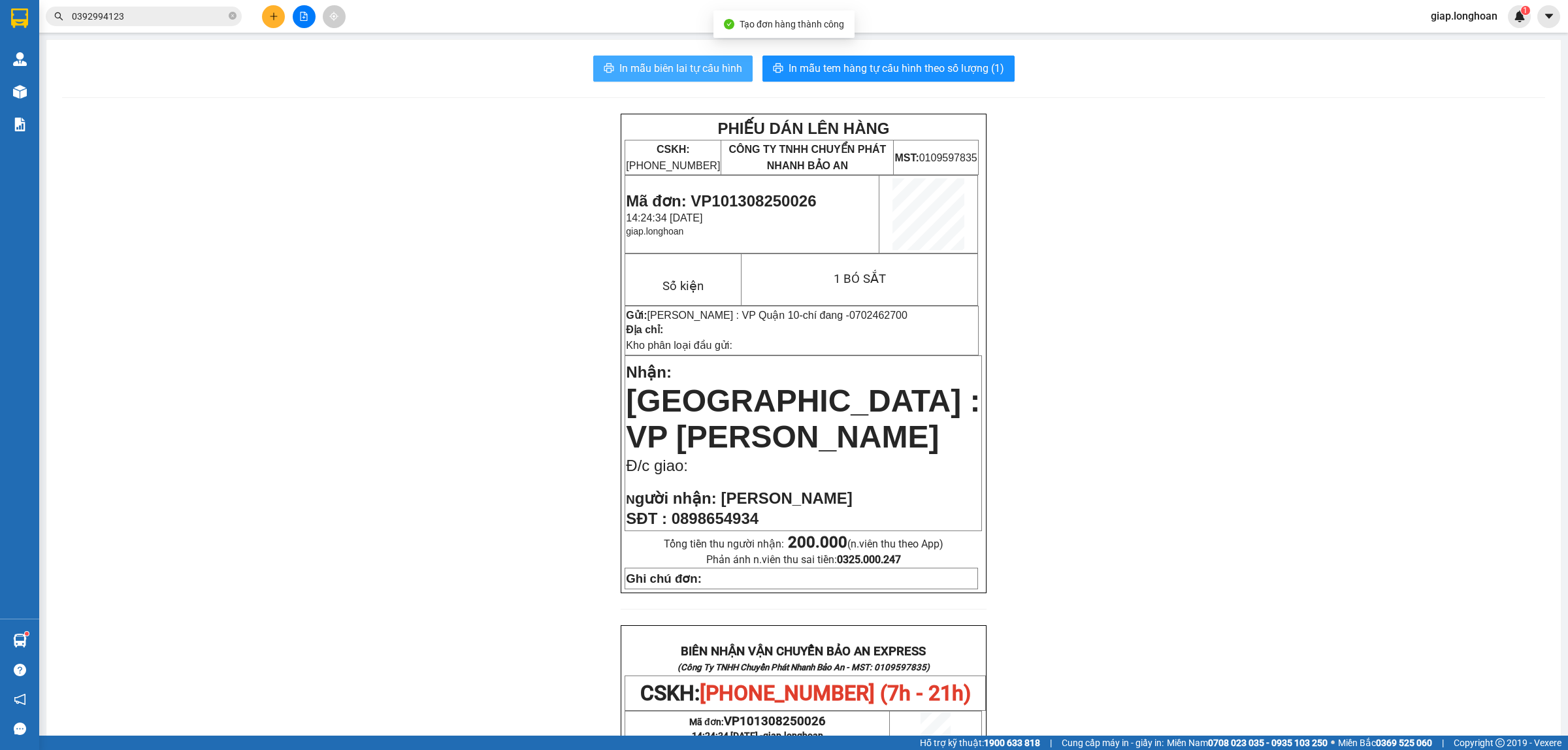
click at [687, 67] on span "In mẫu biên lai tự cấu hình" at bounding box center [681, 67] width 123 height 16
click at [1139, 507] on div "PHIẾU DÁN LÊN HÀNG CSKH: 1900.06.88.33 CÔNG TY TNHH CHUYỂN PHÁT NHANH BẢO AN MS…" at bounding box center [803, 685] width 1483 height 1145
click at [270, 22] on button at bounding box center [273, 17] width 22 height 22
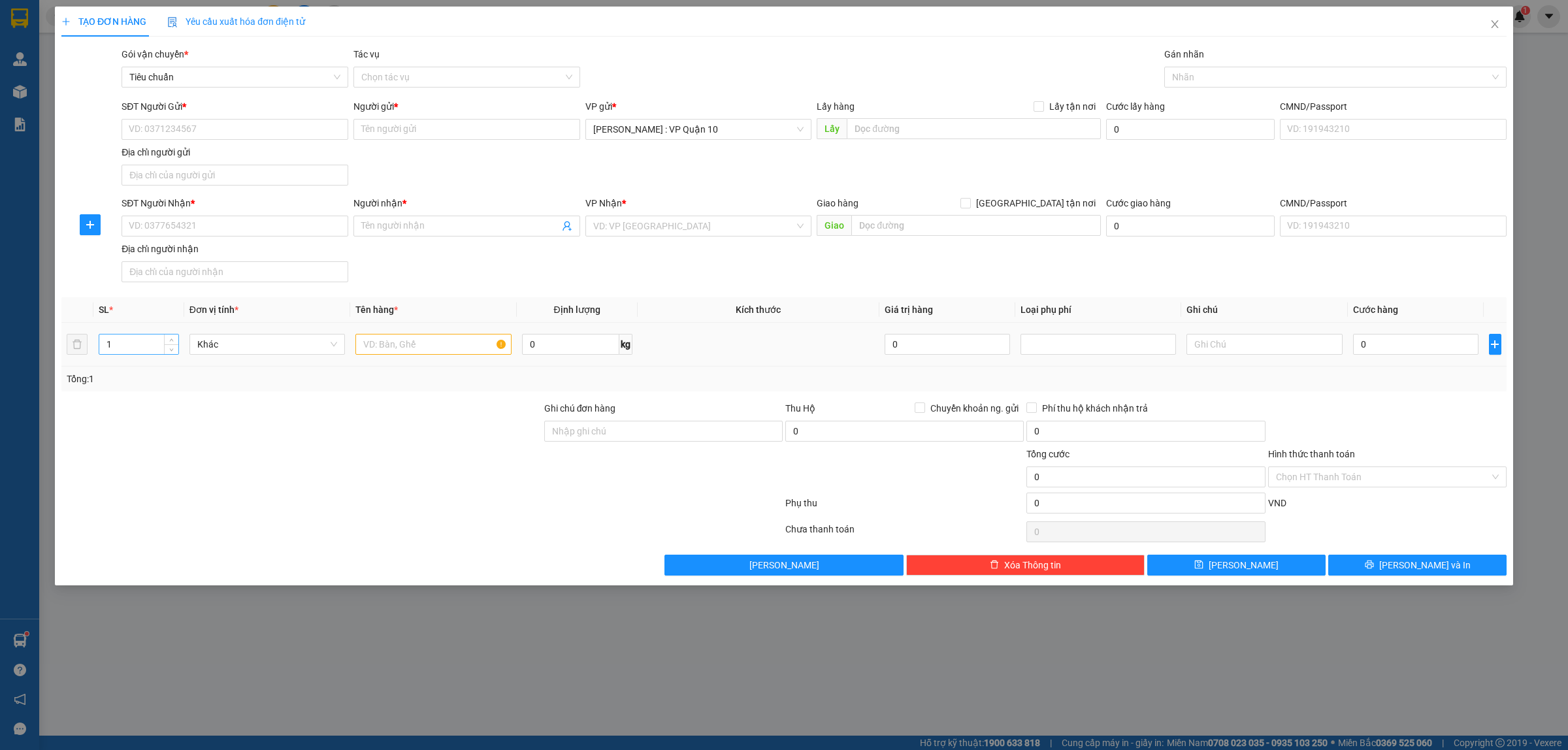
click at [133, 352] on input "1" at bounding box center [139, 344] width 79 height 20
click at [367, 347] on input "text" at bounding box center [433, 345] width 155 height 21
click at [175, 135] on input "SĐT Người Gửi *" at bounding box center [235, 129] width 227 height 21
click at [154, 224] on input "SĐT Người Nhận *" at bounding box center [235, 226] width 227 height 21
click at [369, 223] on input "Người nhận *" at bounding box center [460, 226] width 198 height 14
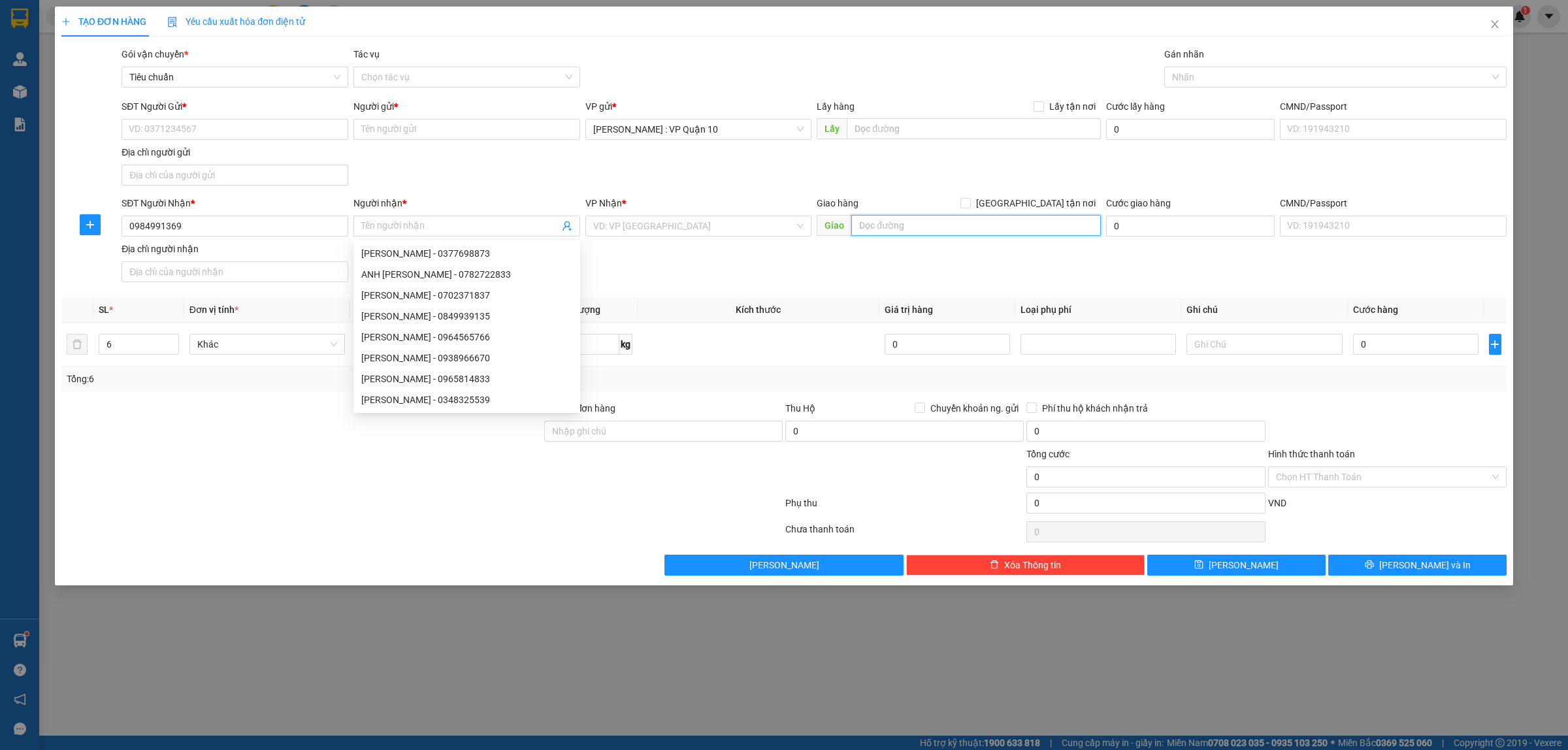
click at [879, 224] on input "text" at bounding box center [975, 226] width 250 height 21
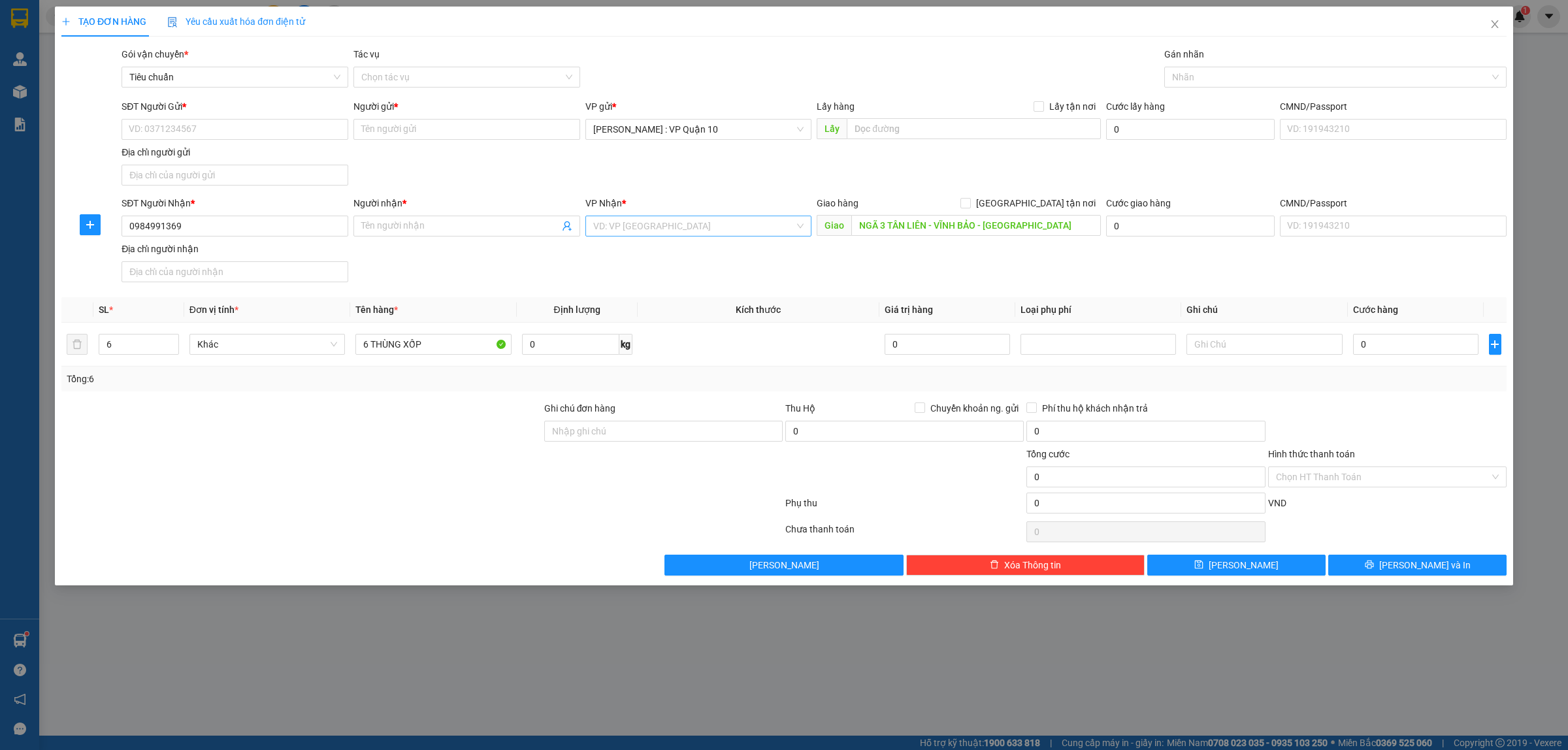
drag, startPoint x: 648, startPoint y: 228, endPoint x: 665, endPoint y: 222, distance: 18.0
click at [654, 226] on input "search" at bounding box center [695, 226] width 202 height 20
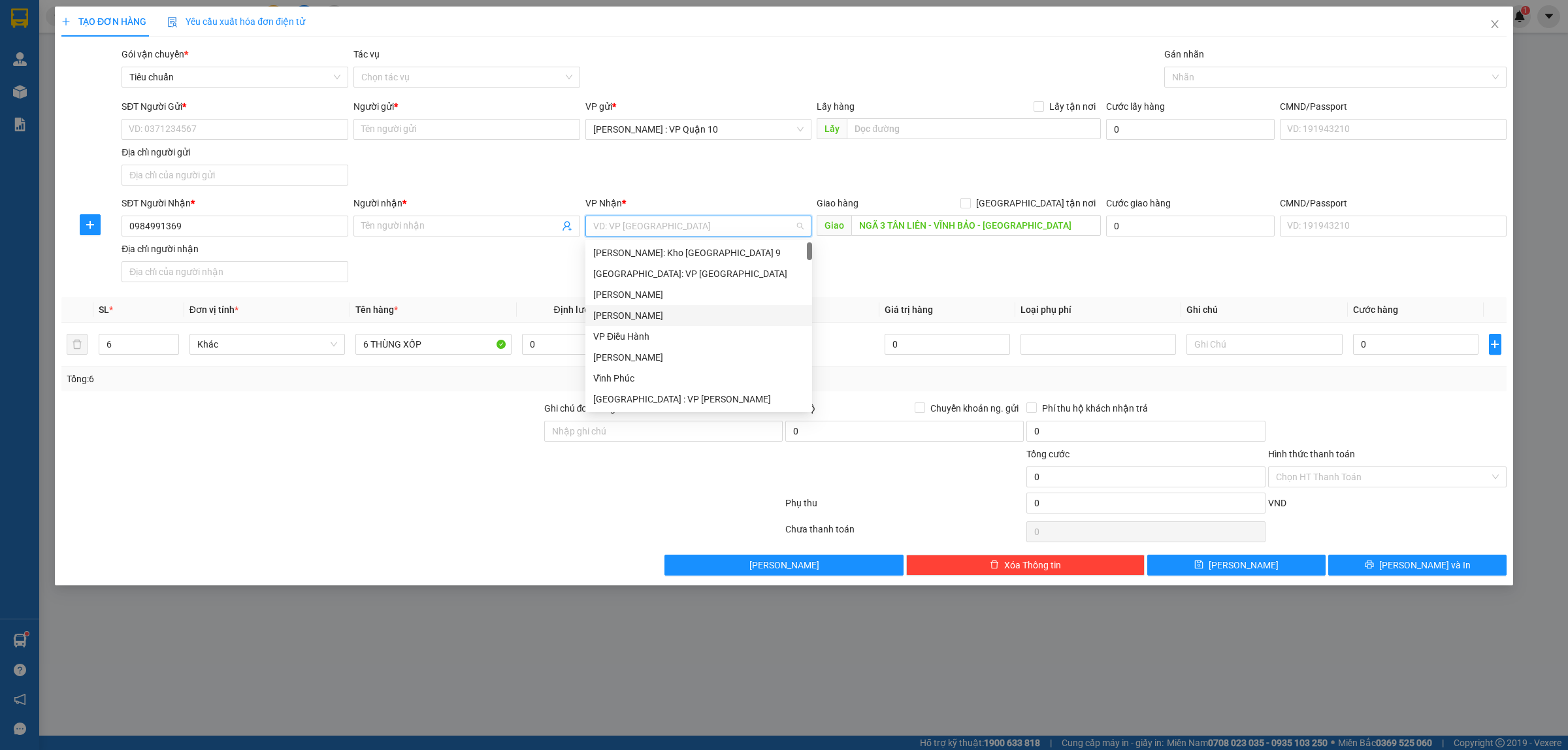
scroll to position [163, 0]
click at [727, 384] on div "Hải Phòng: Văn phòng Bến xe Thượng Lý" at bounding box center [698, 382] width 211 height 14
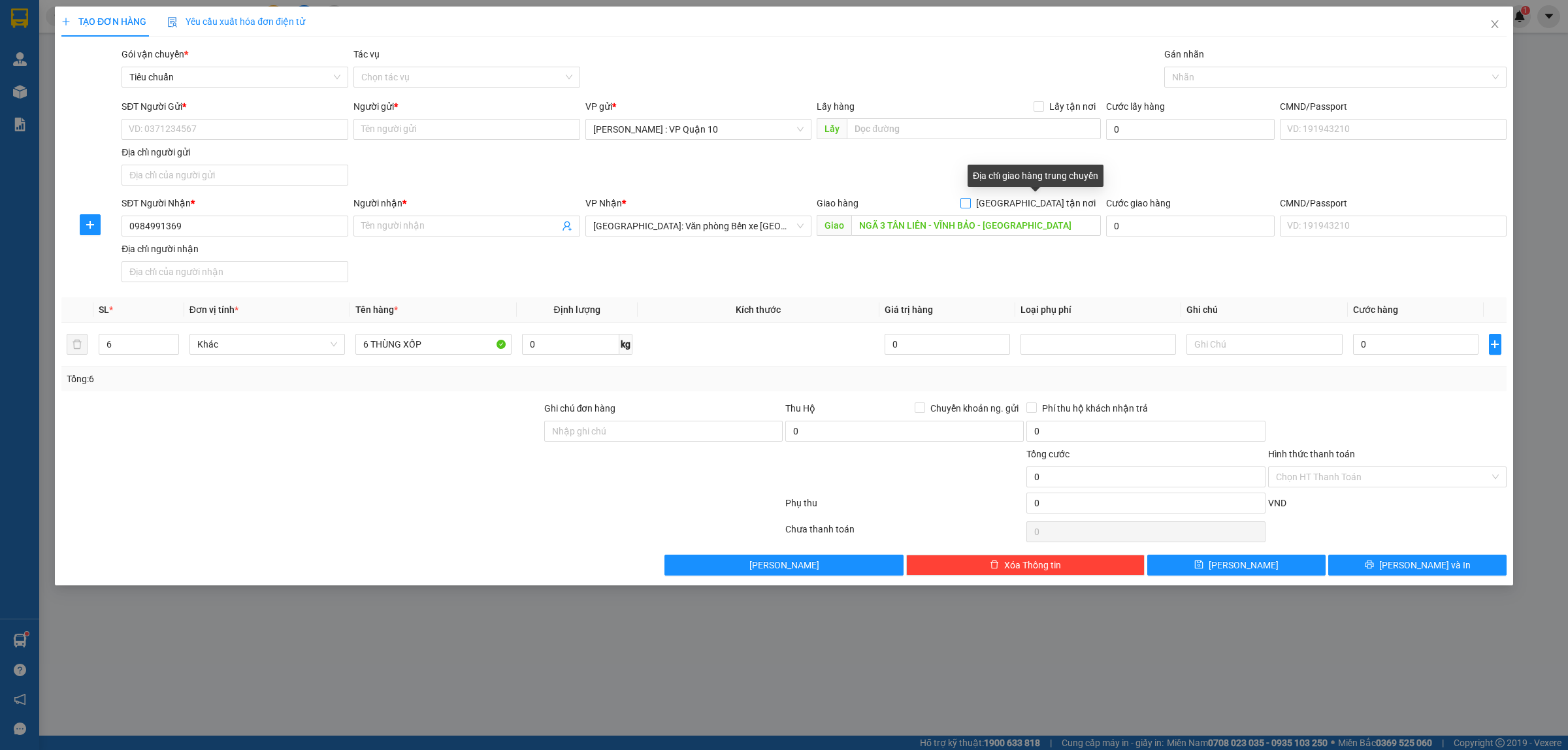
click at [970, 204] on input "Giao tận nơi" at bounding box center [965, 202] width 9 height 9
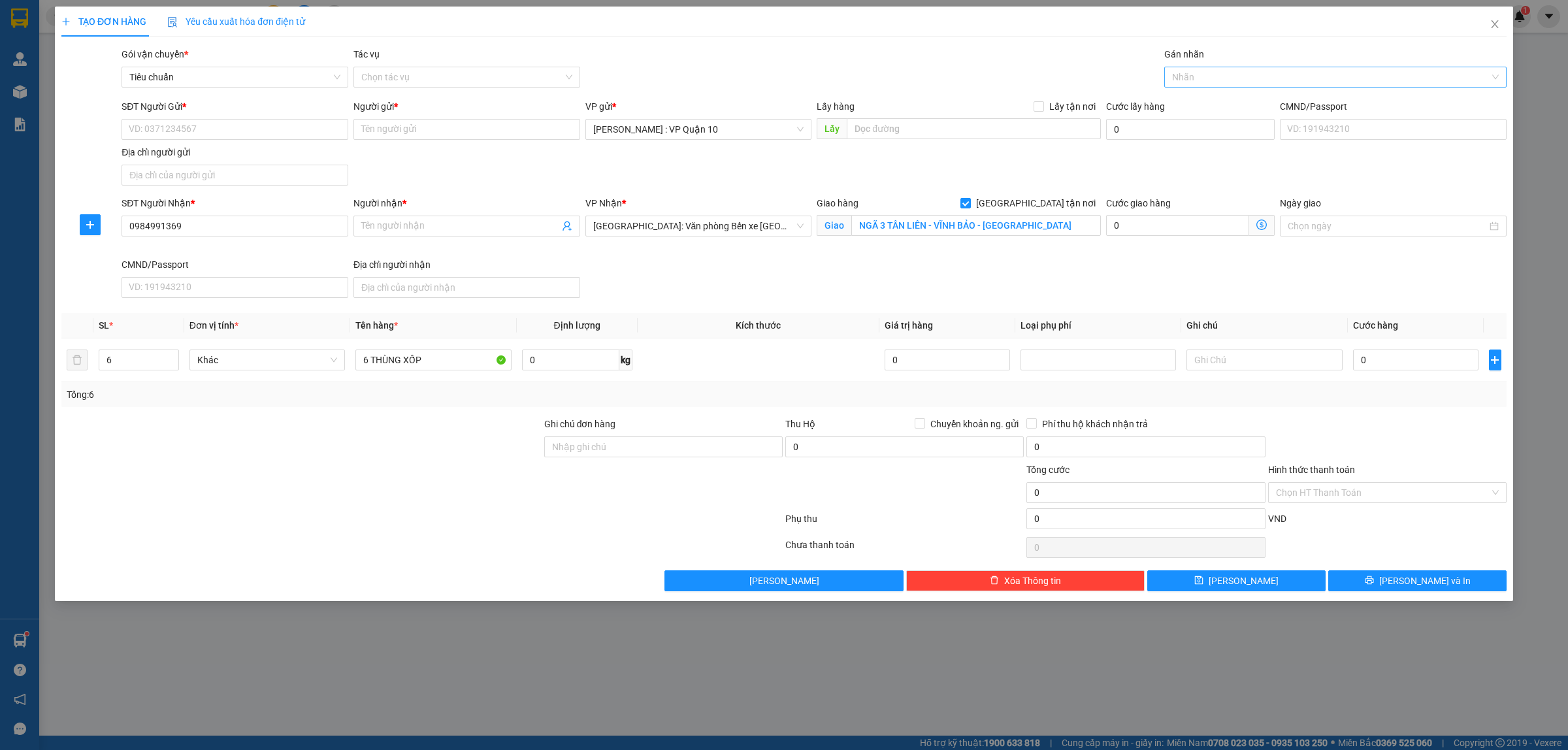
click at [1194, 79] on div at bounding box center [1328, 77] width 323 height 16
click at [1188, 98] on div "Giao tận nơi" at bounding box center [1335, 103] width 327 height 14
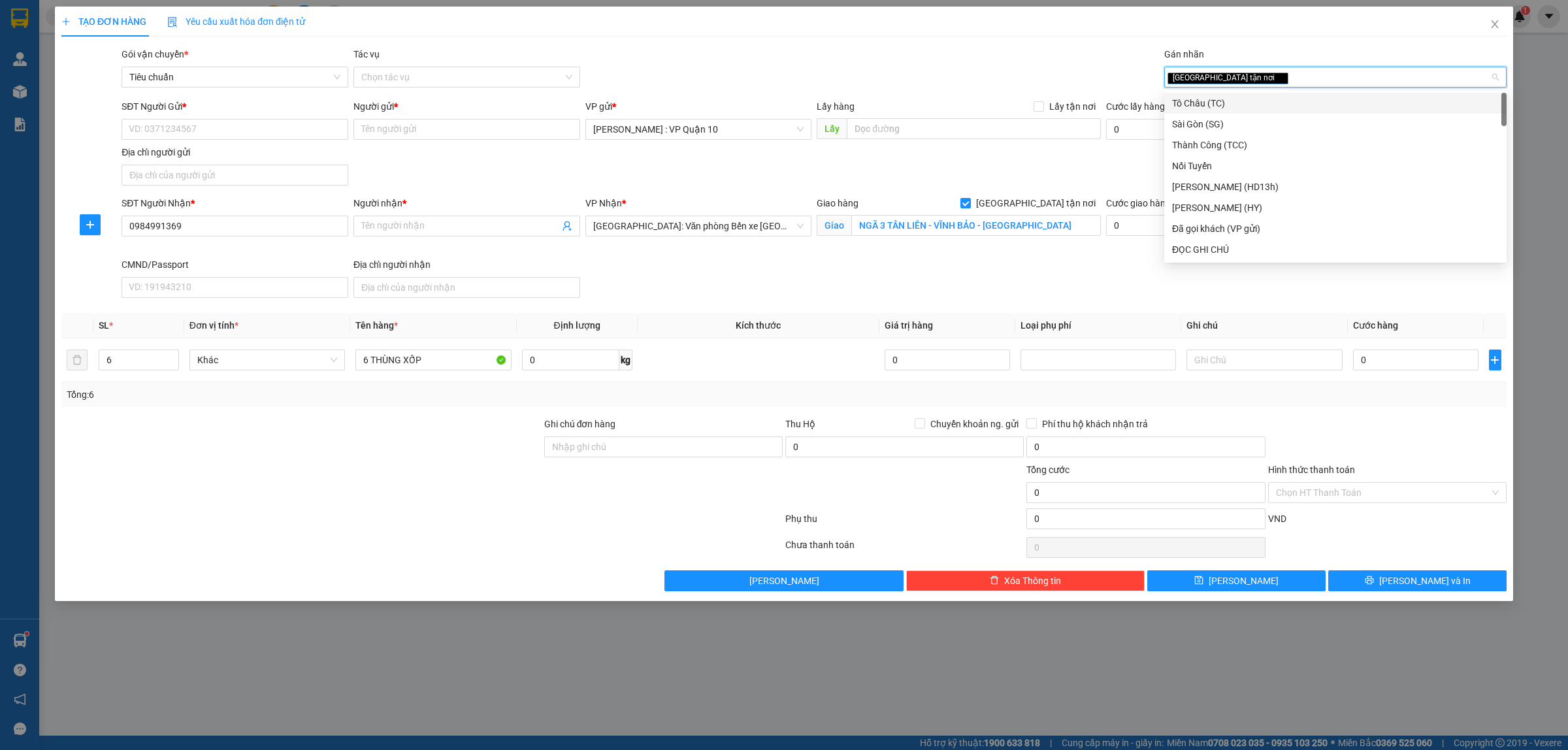
click at [1053, 64] on div "Gói vận chuyển * Tiêu chuẩn Tác vụ Chọn tác vụ Gán nhãn Giao tận nơi" at bounding box center [813, 69] width 1390 height 46
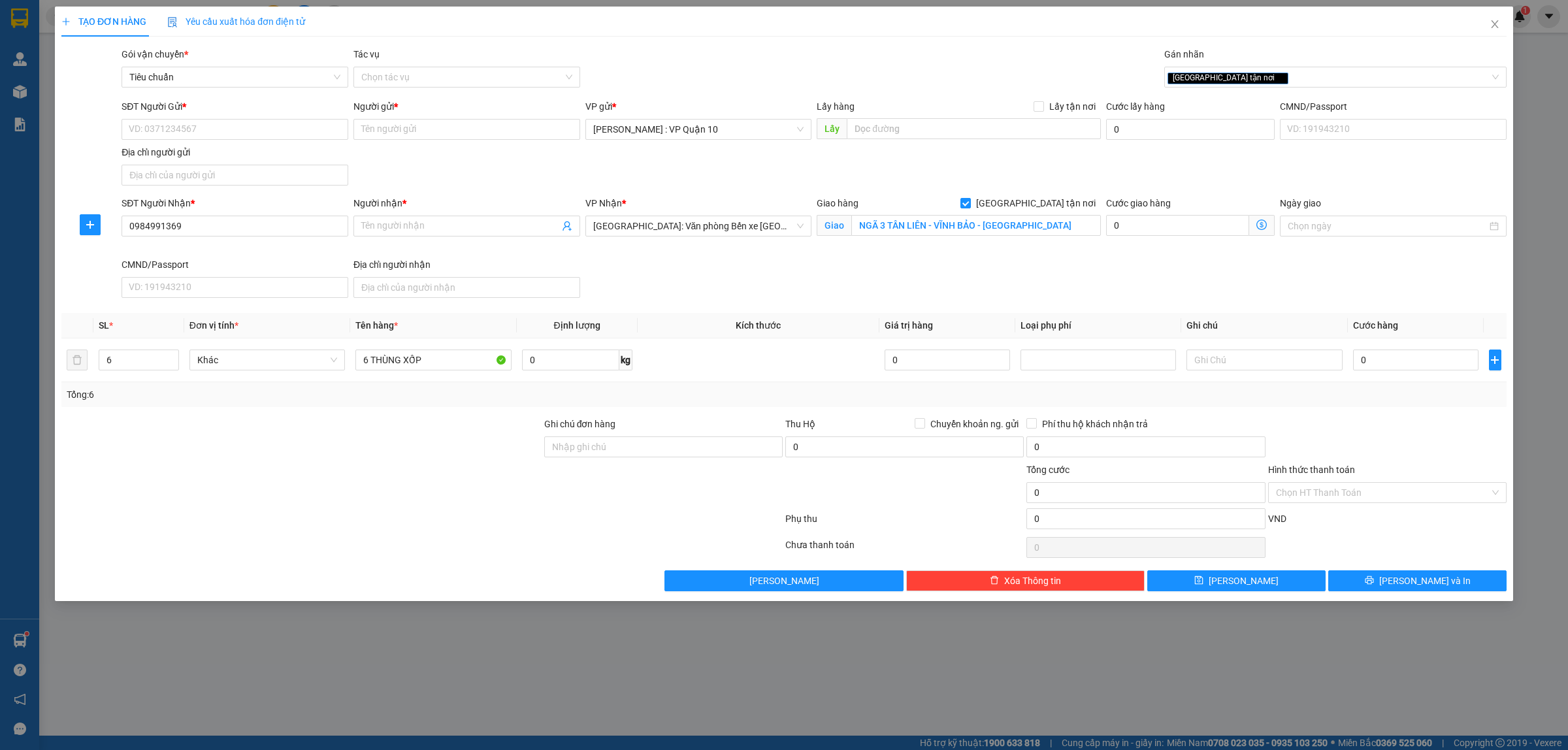
click at [393, 459] on div at bounding box center [301, 439] width 483 height 46
click at [449, 490] on div at bounding box center [301, 485] width 483 height 46
click at [1386, 364] on input "0" at bounding box center [1416, 360] width 125 height 21
drag, startPoint x: 603, startPoint y: 449, endPoint x: 620, endPoint y: 475, distance: 31.1
click at [603, 449] on input "Ghi chú đơn hàng" at bounding box center [663, 447] width 239 height 21
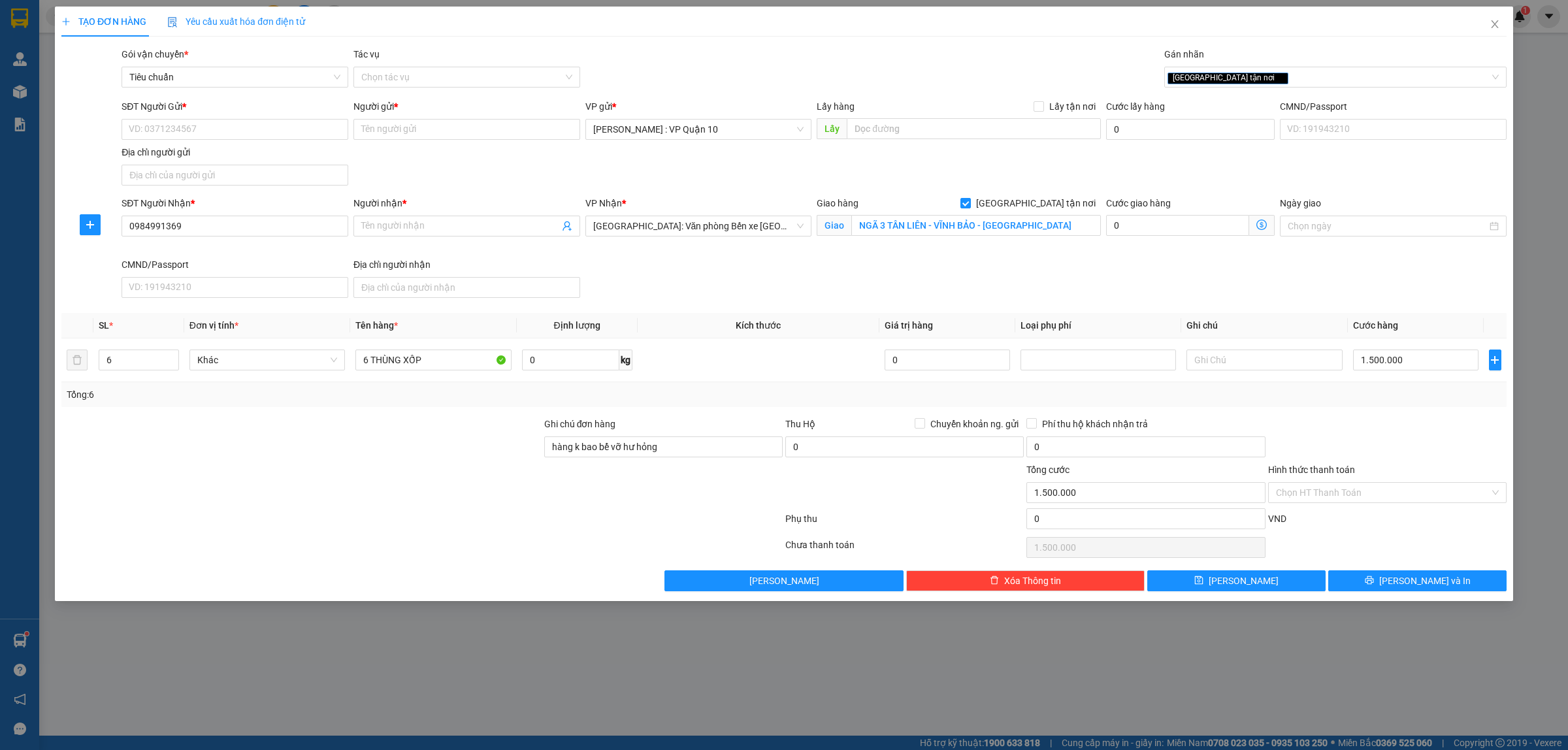
click at [436, 534] on div at bounding box center [421, 522] width 724 height 26
click at [166, 133] on input "SĐT Người Gửi *" at bounding box center [235, 129] width 227 height 21
click at [389, 134] on input "Người gửi *" at bounding box center [467, 129] width 227 height 21
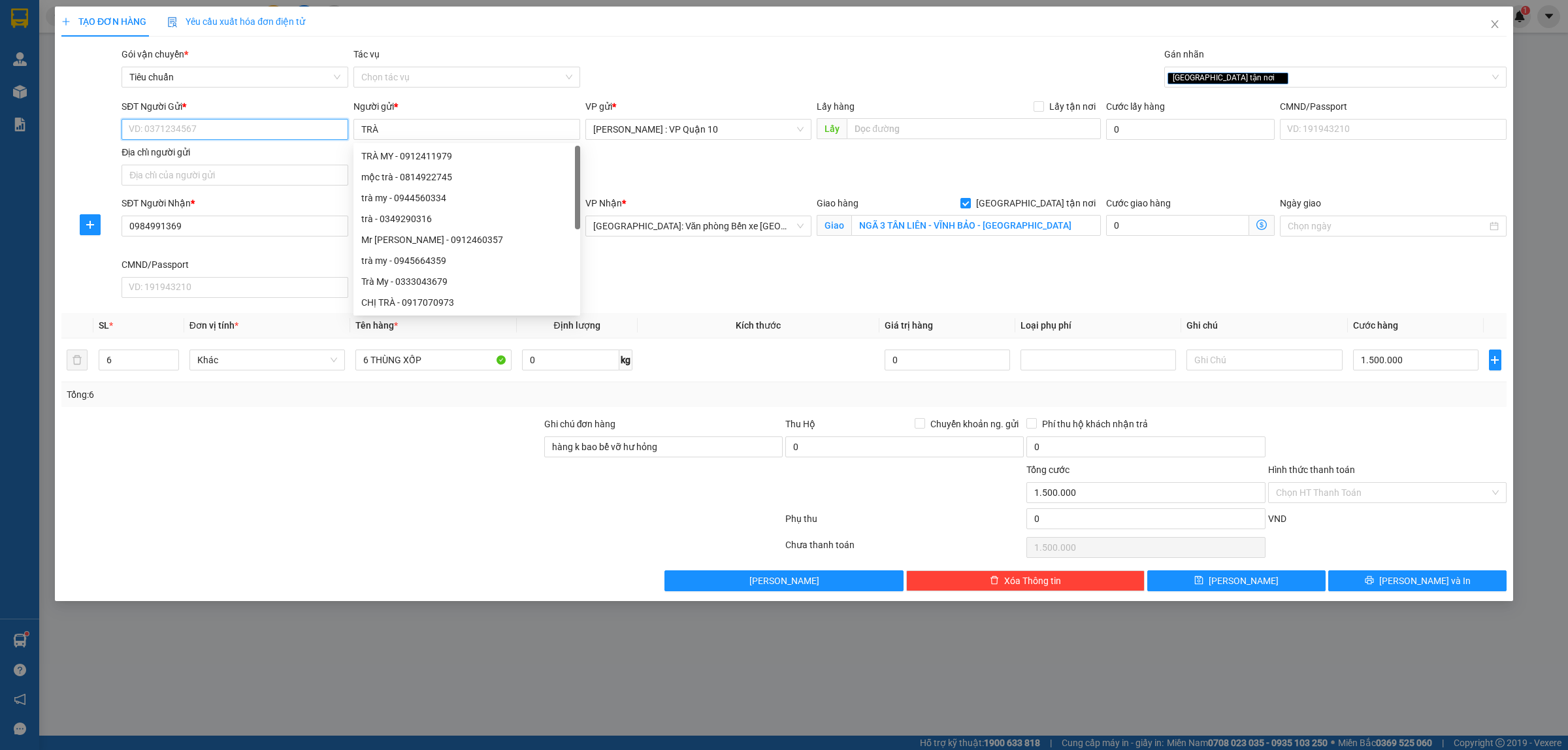
click at [243, 131] on input "SĐT Người Gửi *" at bounding box center [235, 129] width 227 height 21
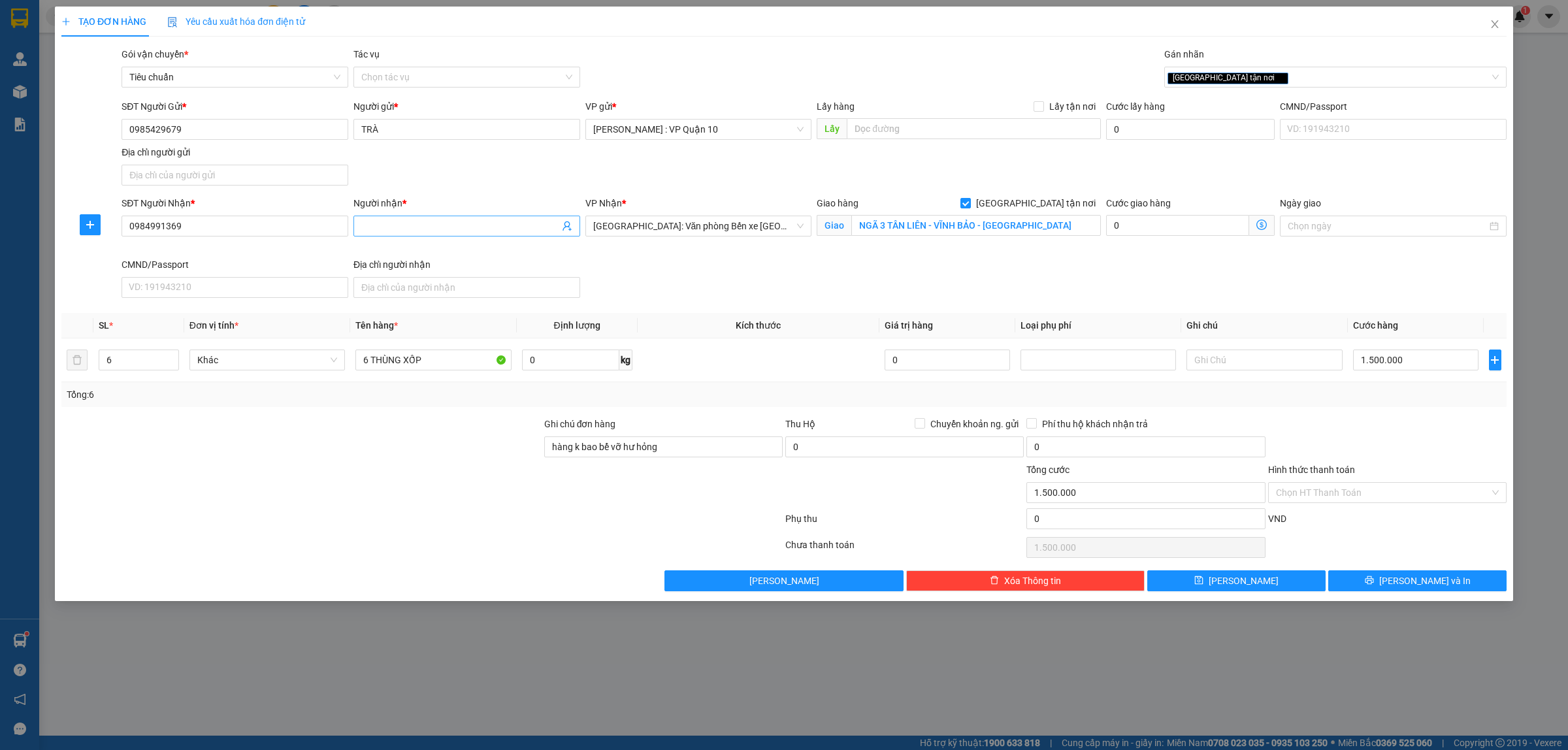
click at [374, 223] on input "Người nhận *" at bounding box center [460, 226] width 198 height 14
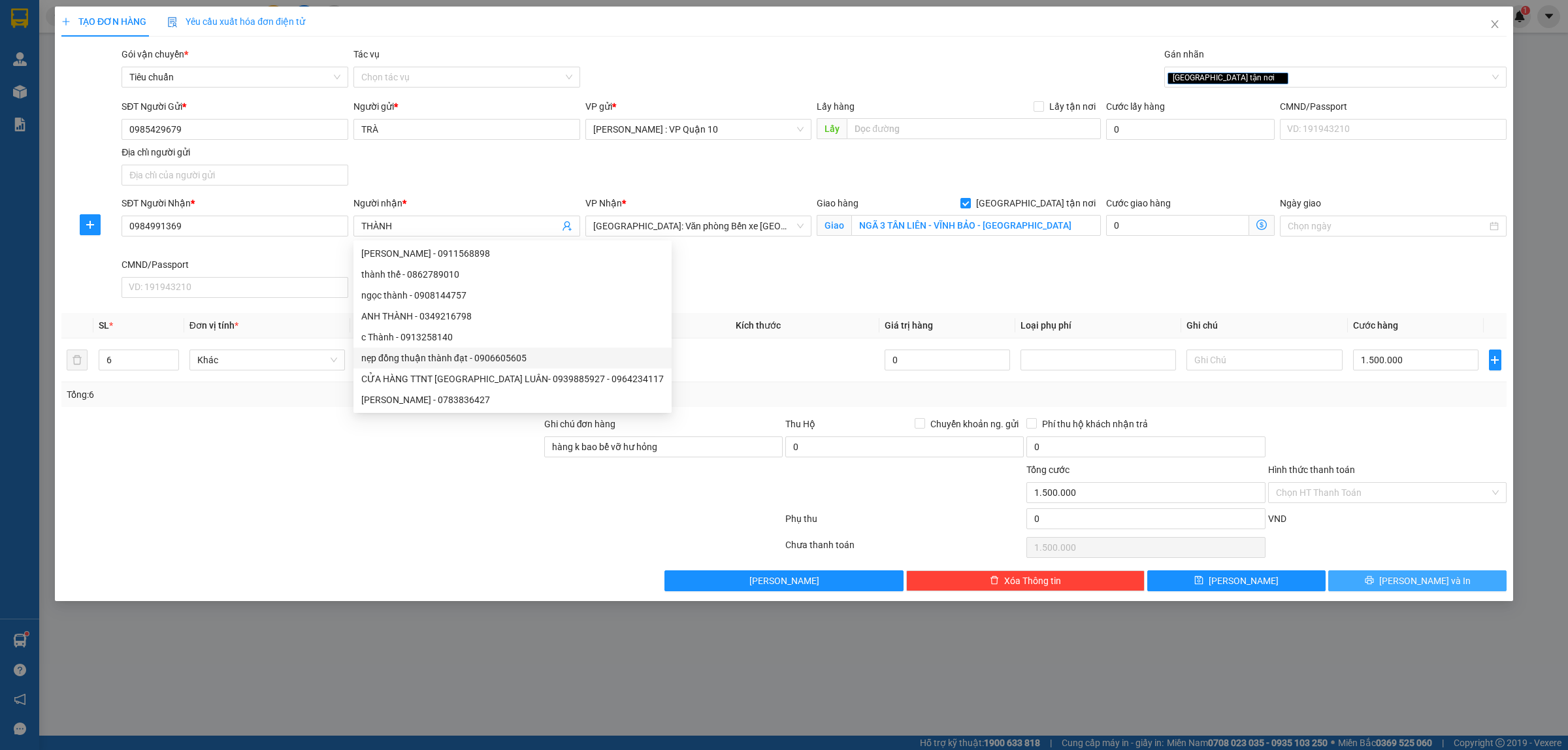
click at [1376, 579] on button "Lưu và In" at bounding box center [1417, 581] width 179 height 21
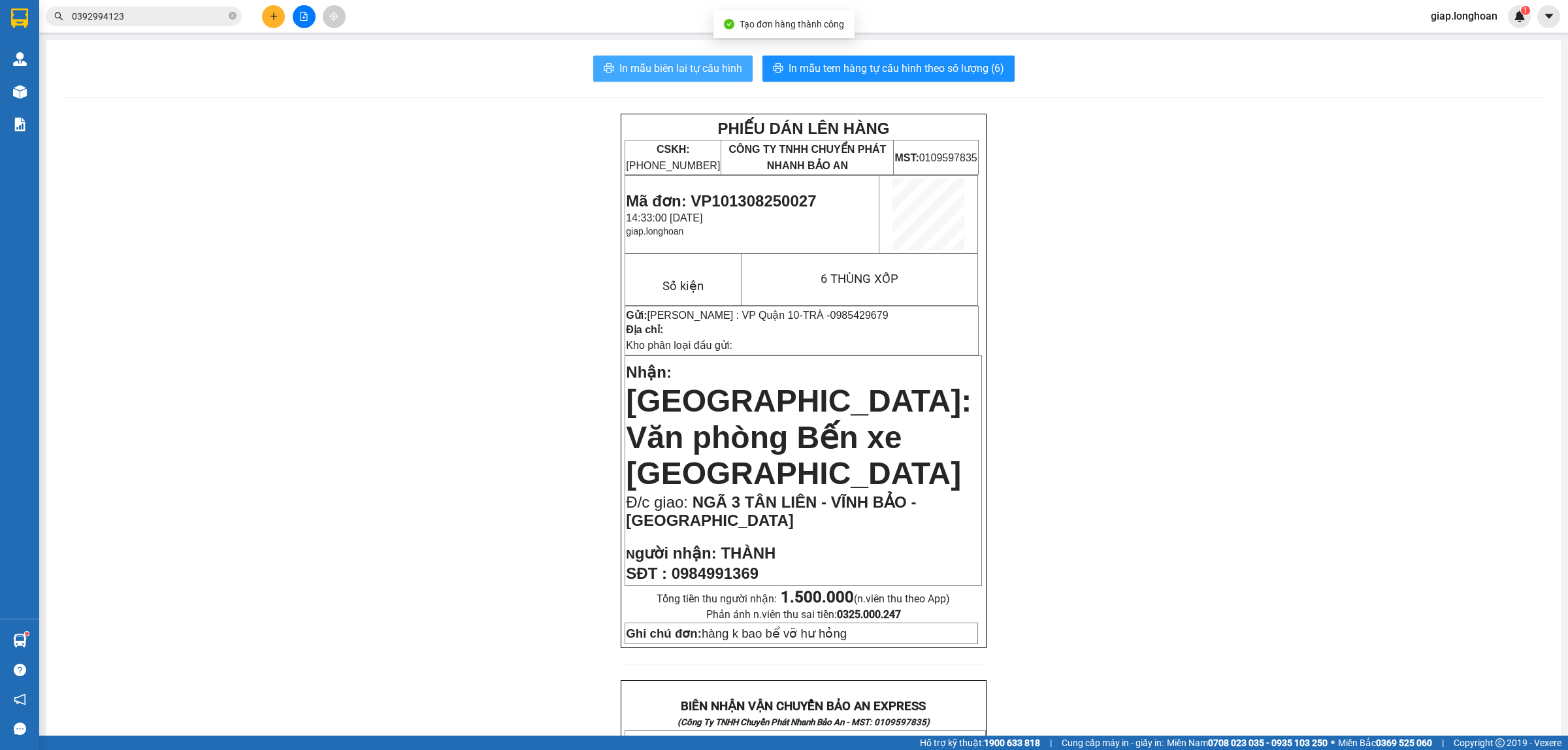
click at [691, 66] on span "In mẫu biên lai tự cấu hình" at bounding box center [681, 67] width 123 height 16
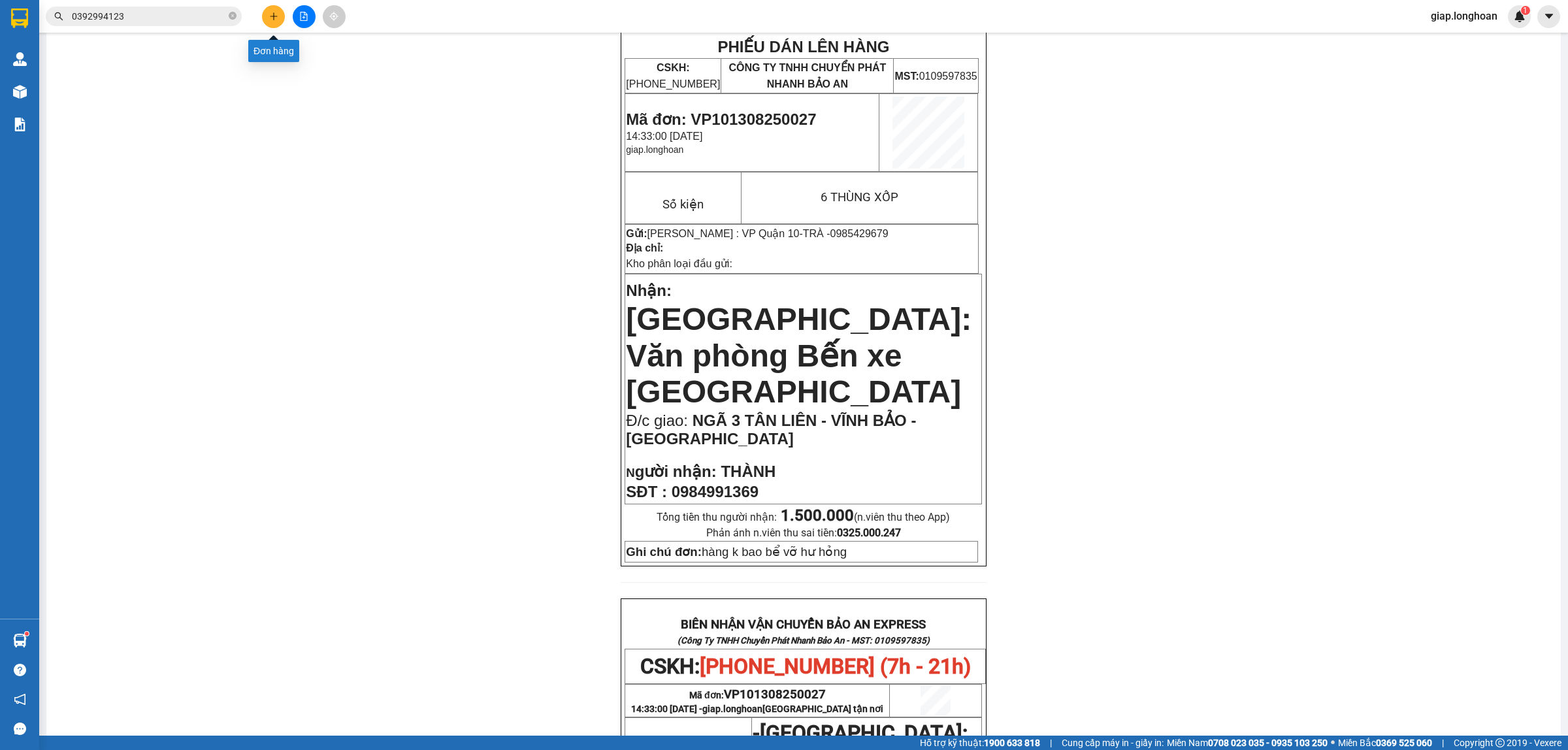
click at [276, 16] on icon "plus" at bounding box center [273, 16] width 7 height 1
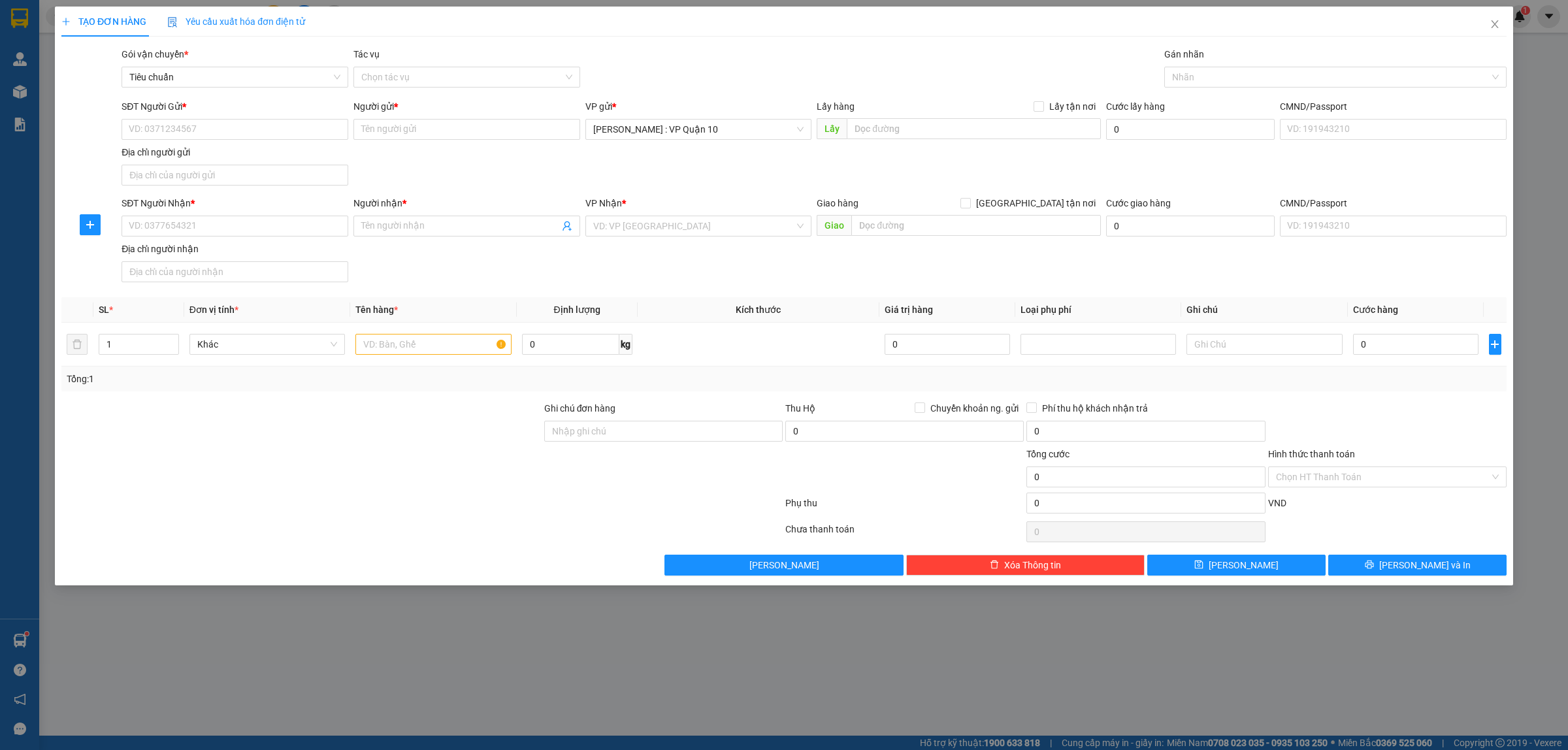
drag, startPoint x: 383, startPoint y: 447, endPoint x: 384, endPoint y: 455, distance: 8.1
click at [384, 451] on form "Ghi chú đơn hàng Thu Hộ Chuyển khoản ng. gửi 0 Phí thu hộ khách nhận trả 0 Tổng…" at bounding box center [784, 461] width 1445 height 118
click at [396, 423] on div at bounding box center [301, 424] width 483 height 46
click at [122, 345] on input "1" at bounding box center [139, 344] width 79 height 20
click at [384, 347] on input "text" at bounding box center [433, 345] width 155 height 21
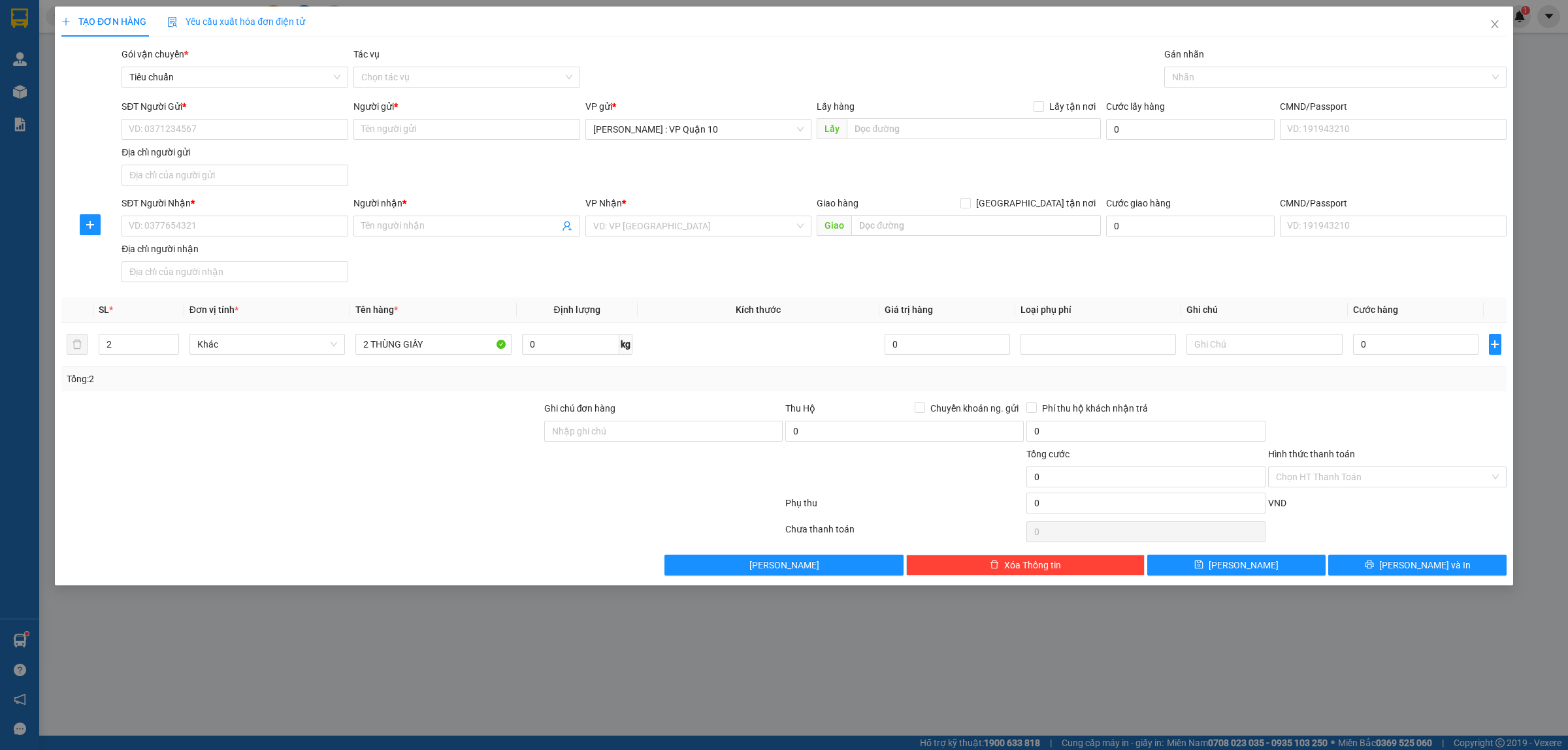
drag, startPoint x: 388, startPoint y: 438, endPoint x: 392, endPoint y: 445, distance: 8.1
click at [392, 445] on div at bounding box center [301, 424] width 483 height 46
click at [199, 229] on input "SĐT Người Nhận *" at bounding box center [235, 226] width 227 height 21
click at [164, 252] on div "0903612868 - minh công" at bounding box center [234, 253] width 211 height 14
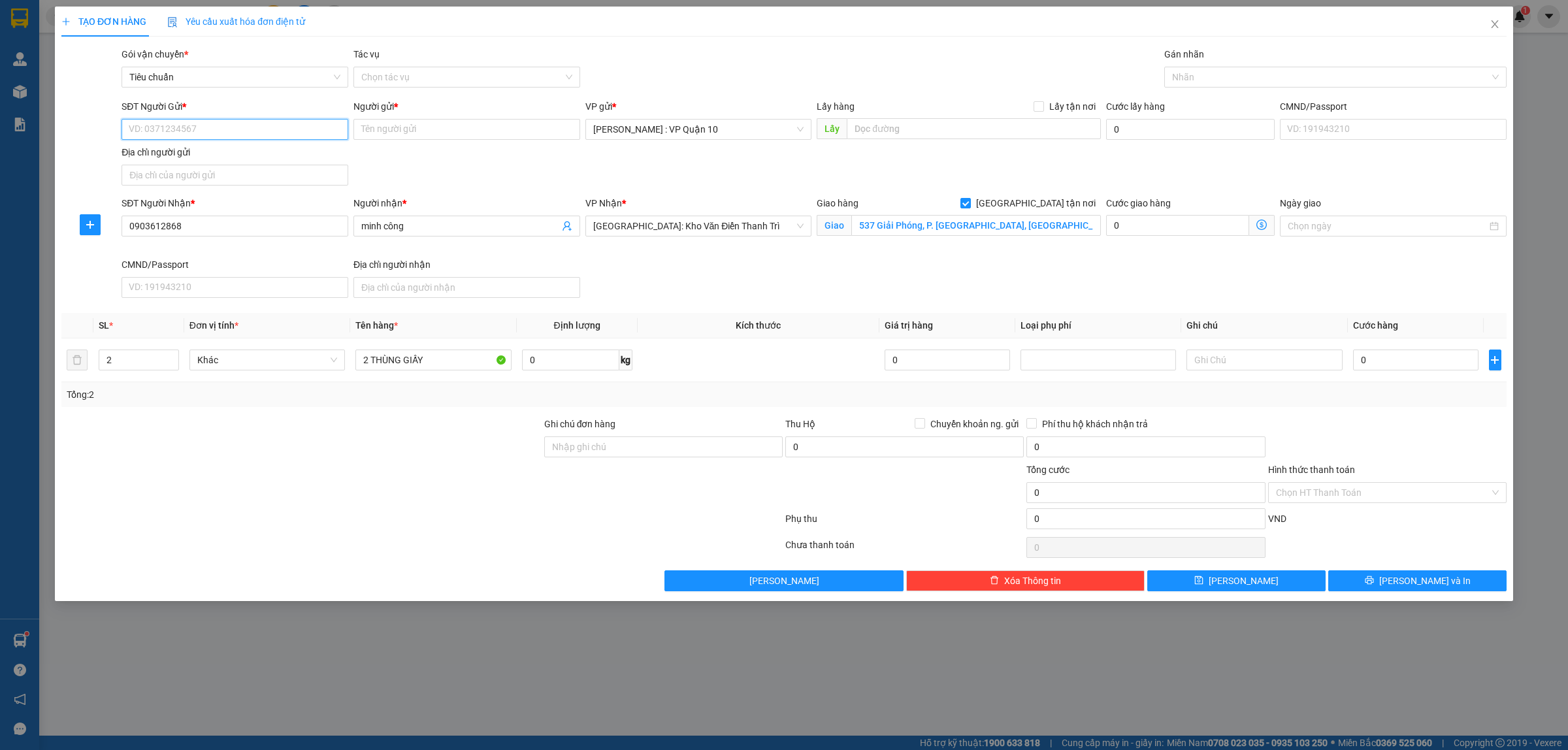
click at [200, 121] on input "SĐT Người Gửi *" at bounding box center [235, 129] width 227 height 21
click at [204, 151] on div "0938102922 - Lê Minh Khoa" at bounding box center [234, 155] width 211 height 14
click at [1190, 74] on div at bounding box center [1328, 77] width 323 height 16
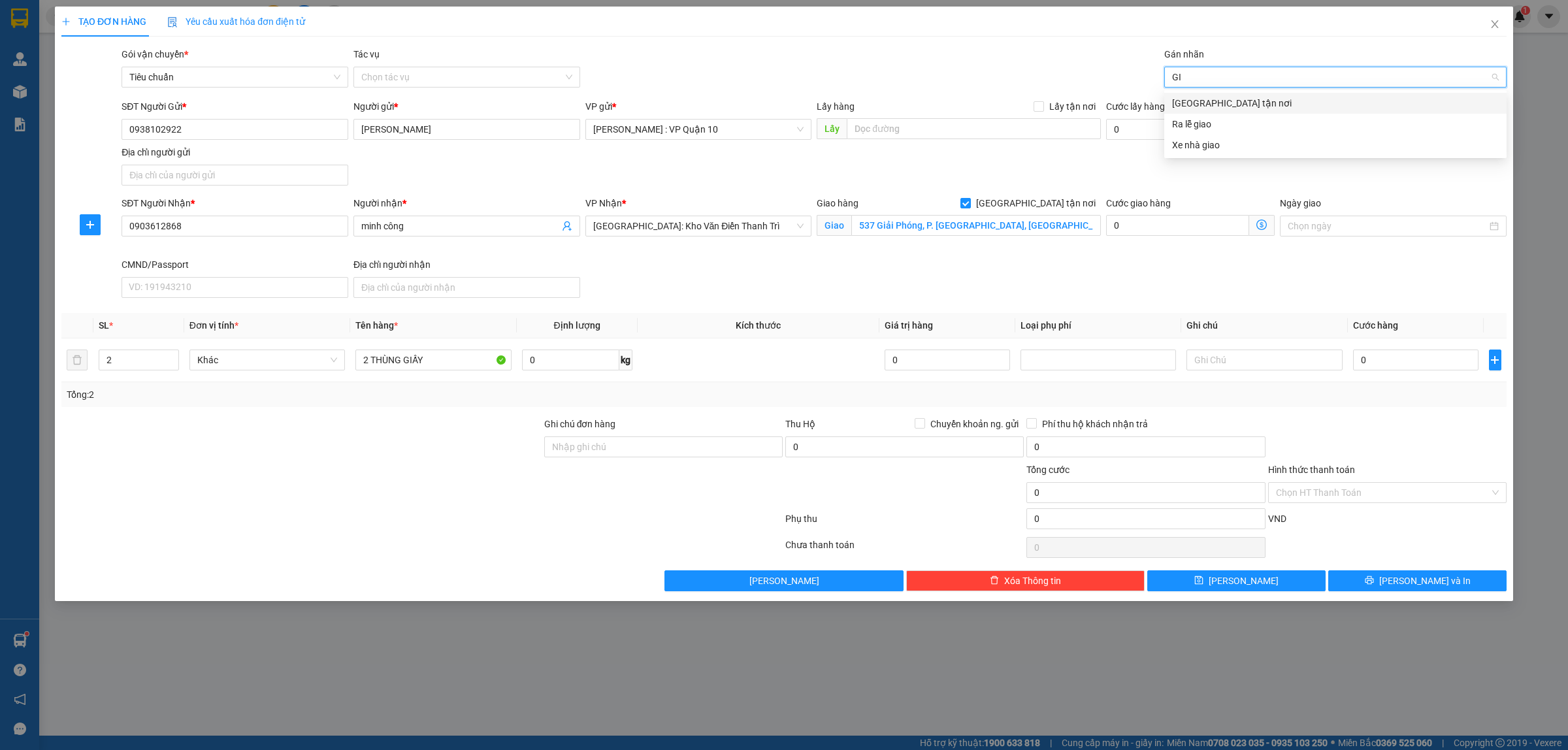
click at [1193, 96] on div "Giao tận nơi" at bounding box center [1335, 103] width 327 height 14
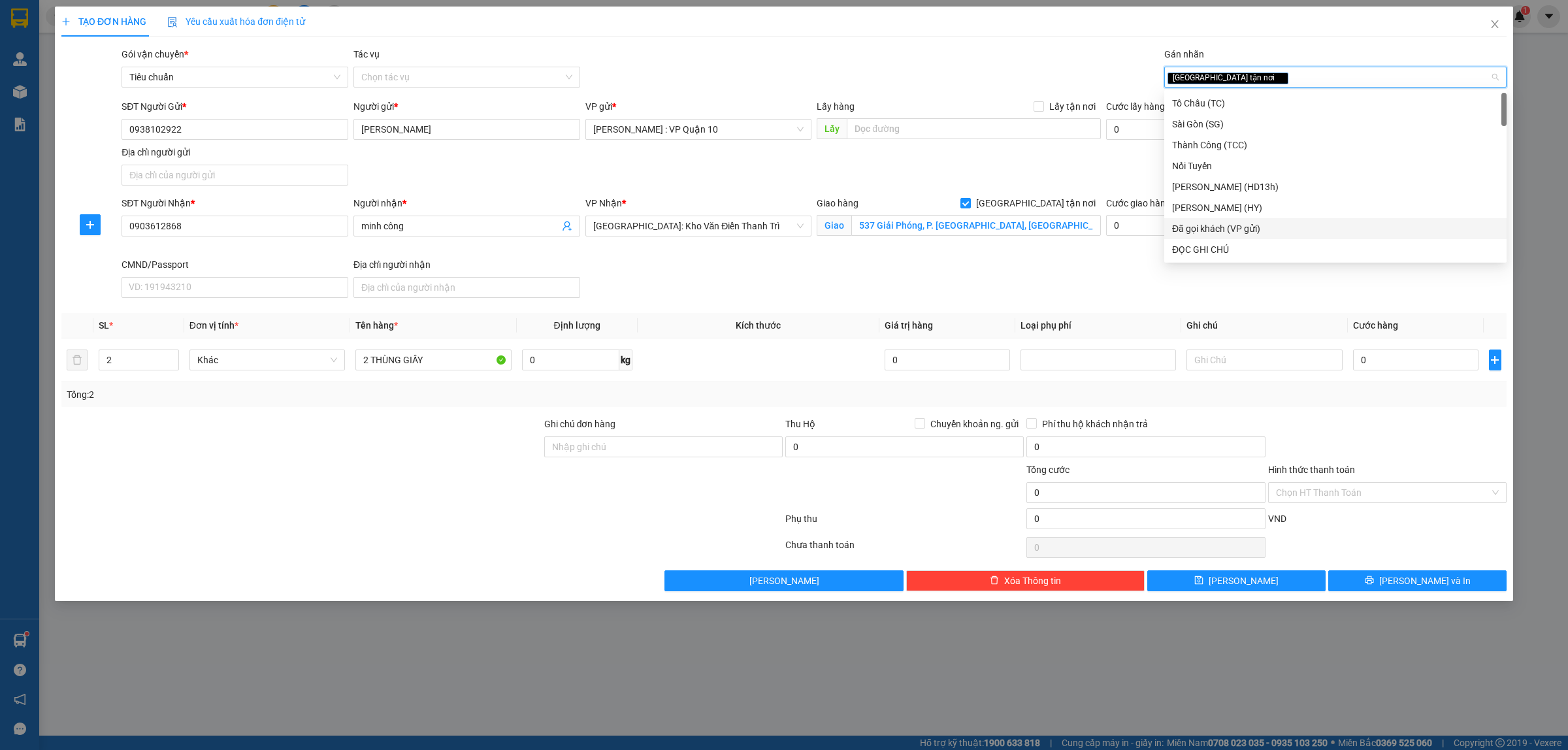
drag, startPoint x: 1248, startPoint y: 224, endPoint x: 1206, endPoint y: 239, distance: 44.6
click at [1247, 224] on div "Đã gọi khách (VP gửi)" at bounding box center [1335, 228] width 327 height 14
drag, startPoint x: 462, startPoint y: 452, endPoint x: 522, endPoint y: 436, distance: 62.1
click at [462, 451] on div at bounding box center [301, 439] width 483 height 46
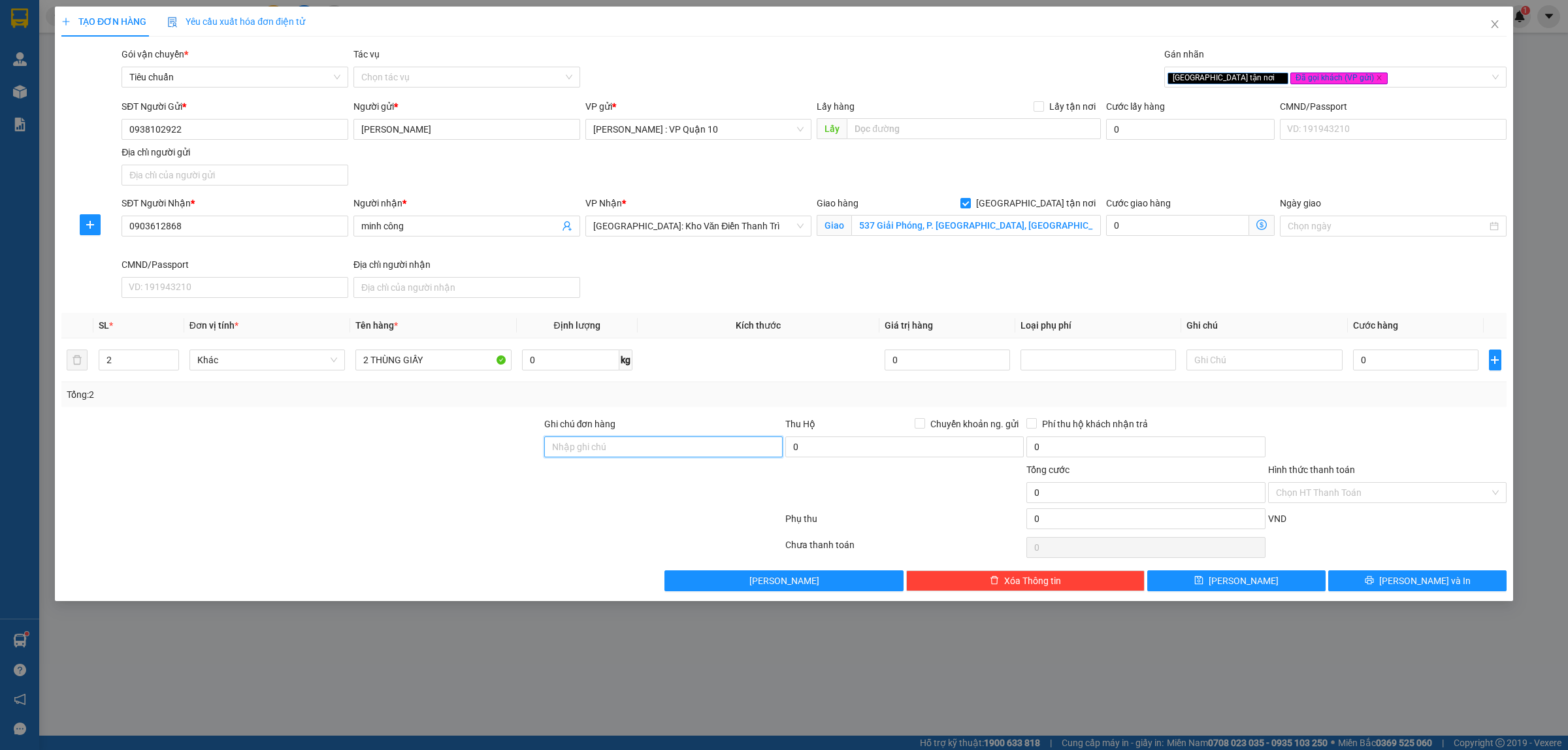
click at [587, 449] on input "Ghi chú đơn hàng" at bounding box center [663, 447] width 239 height 21
click at [485, 522] on div at bounding box center [421, 522] width 724 height 26
click at [1407, 363] on input "0" at bounding box center [1416, 360] width 125 height 21
click at [1308, 484] on input "Hình thức thanh toán" at bounding box center [1383, 493] width 213 height 20
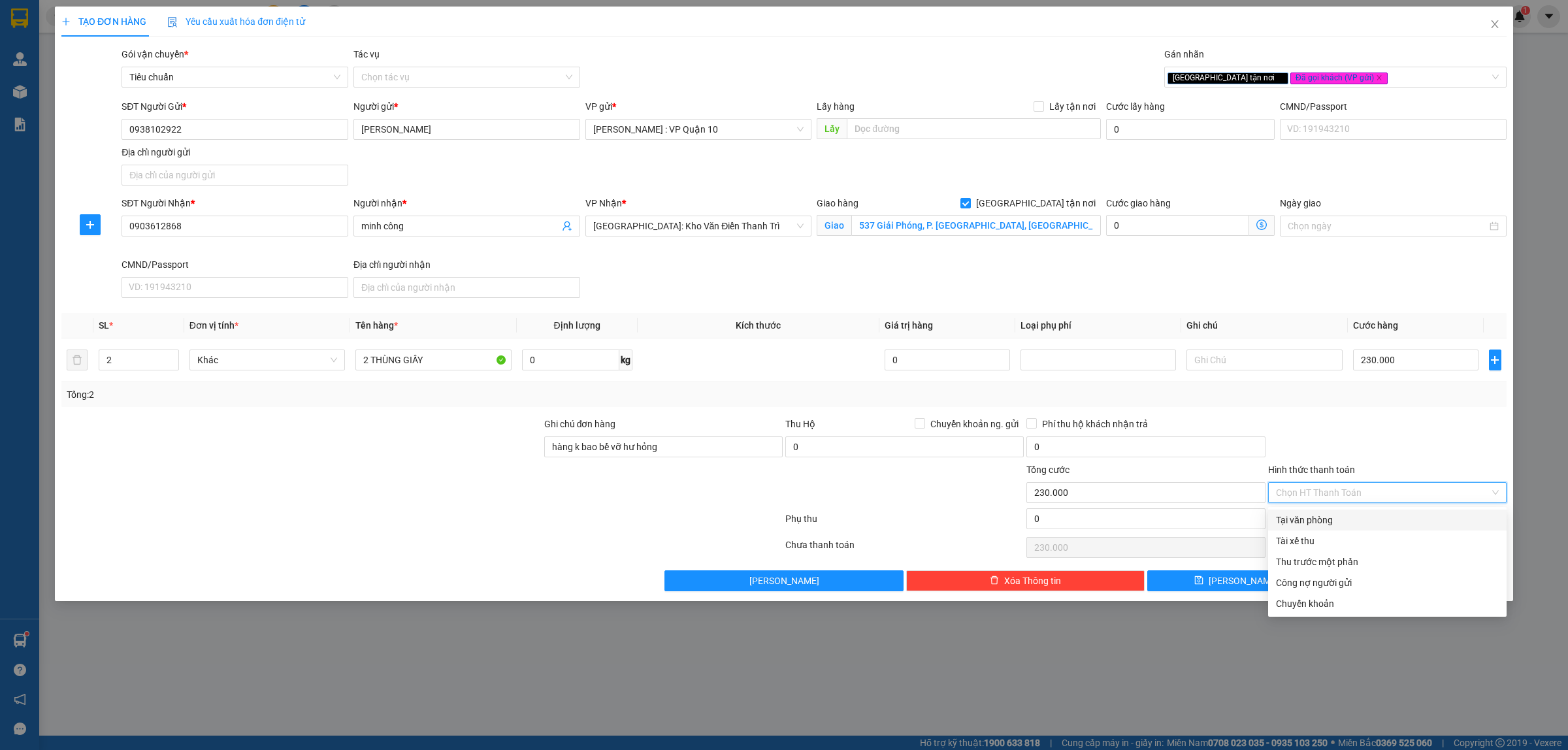
drag, startPoint x: 1318, startPoint y: 516, endPoint x: 1361, endPoint y: 592, distance: 87.3
click at [1318, 518] on div "Tại văn phòng" at bounding box center [1387, 520] width 223 height 14
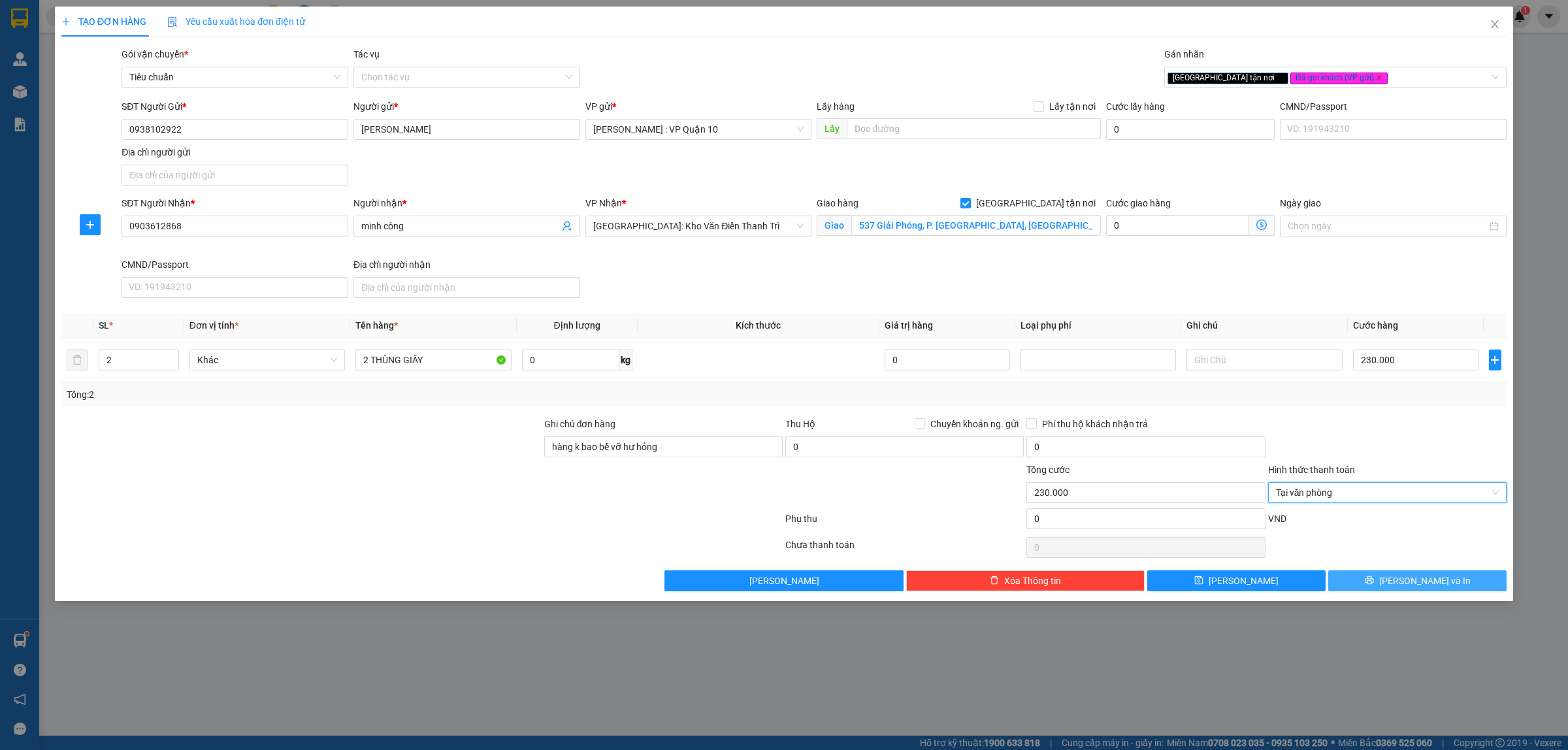
click at [1372, 585] on button "Lưu và In" at bounding box center [1417, 581] width 179 height 21
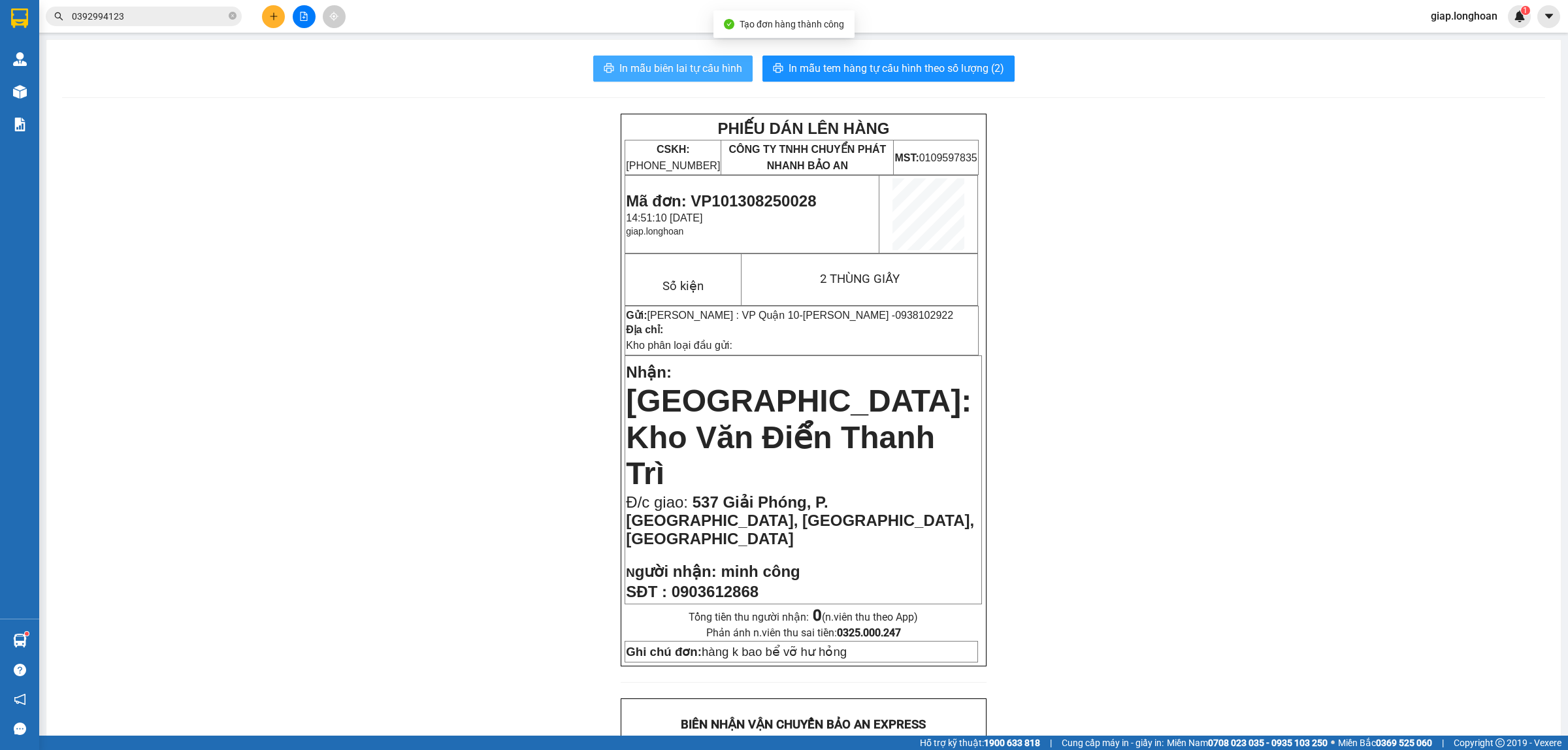
click at [659, 64] on span "In mẫu biên lai tự cấu hình" at bounding box center [681, 67] width 123 height 16
click at [1253, 505] on div "PHIẾU DÁN LÊN HÀNG CSKH: 1900.06.88.33 CÔNG TY TNHH CHUYỂN PHÁT NHANH BẢO AN MS…" at bounding box center [803, 754] width 1483 height 1282
click at [875, 68] on span "In mẫu tem hàng tự cấu hình theo số lượng (2)" at bounding box center [896, 67] width 215 height 16
click at [270, 10] on button at bounding box center [273, 17] width 22 height 22
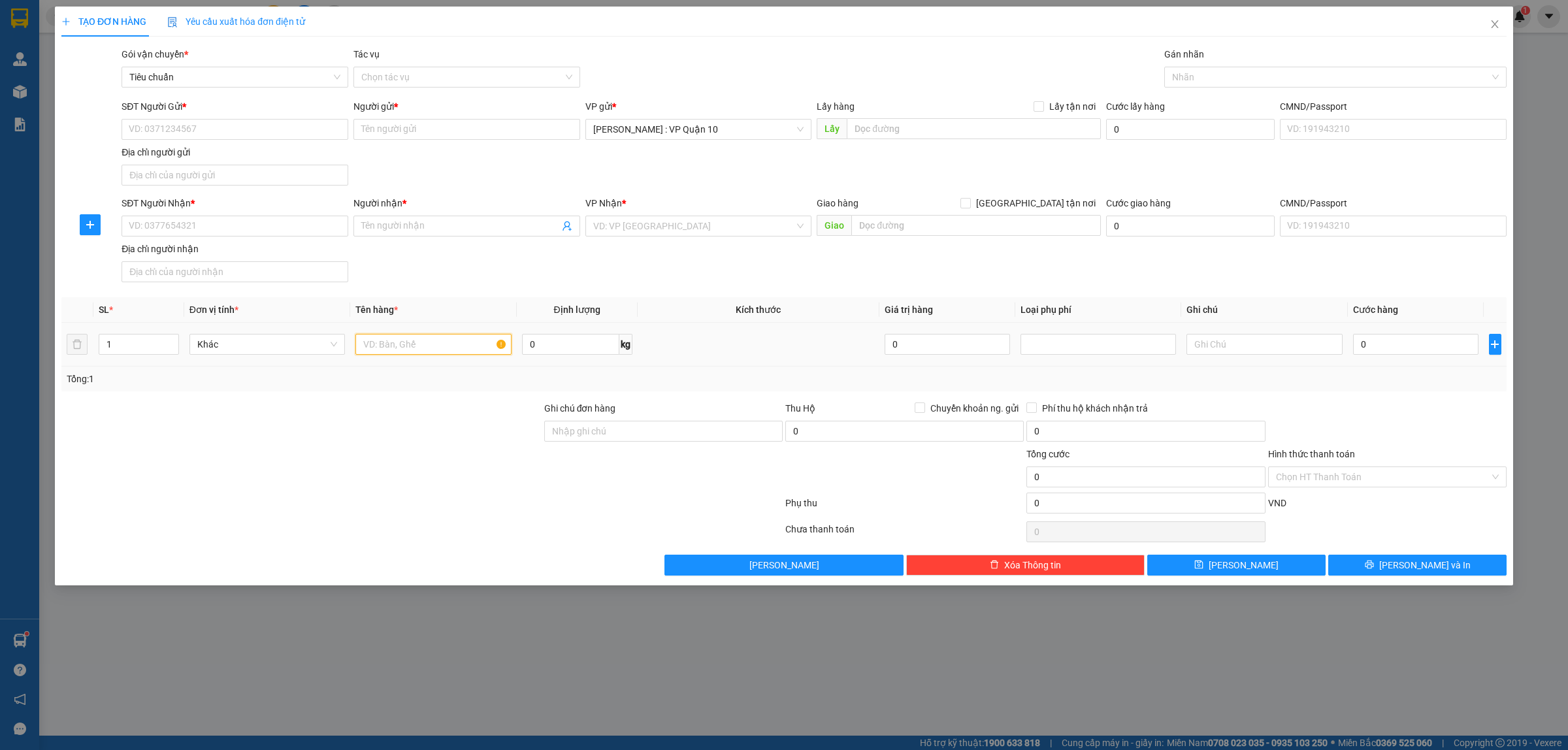
click at [377, 347] on input "text" at bounding box center [433, 345] width 155 height 21
click at [168, 233] on input "SĐT Người Nhận *" at bounding box center [235, 226] width 227 height 21
drag, startPoint x: 386, startPoint y: 226, endPoint x: 351, endPoint y: 228, distance: 35.1
click at [386, 224] on input "Người nhận *" at bounding box center [460, 226] width 198 height 14
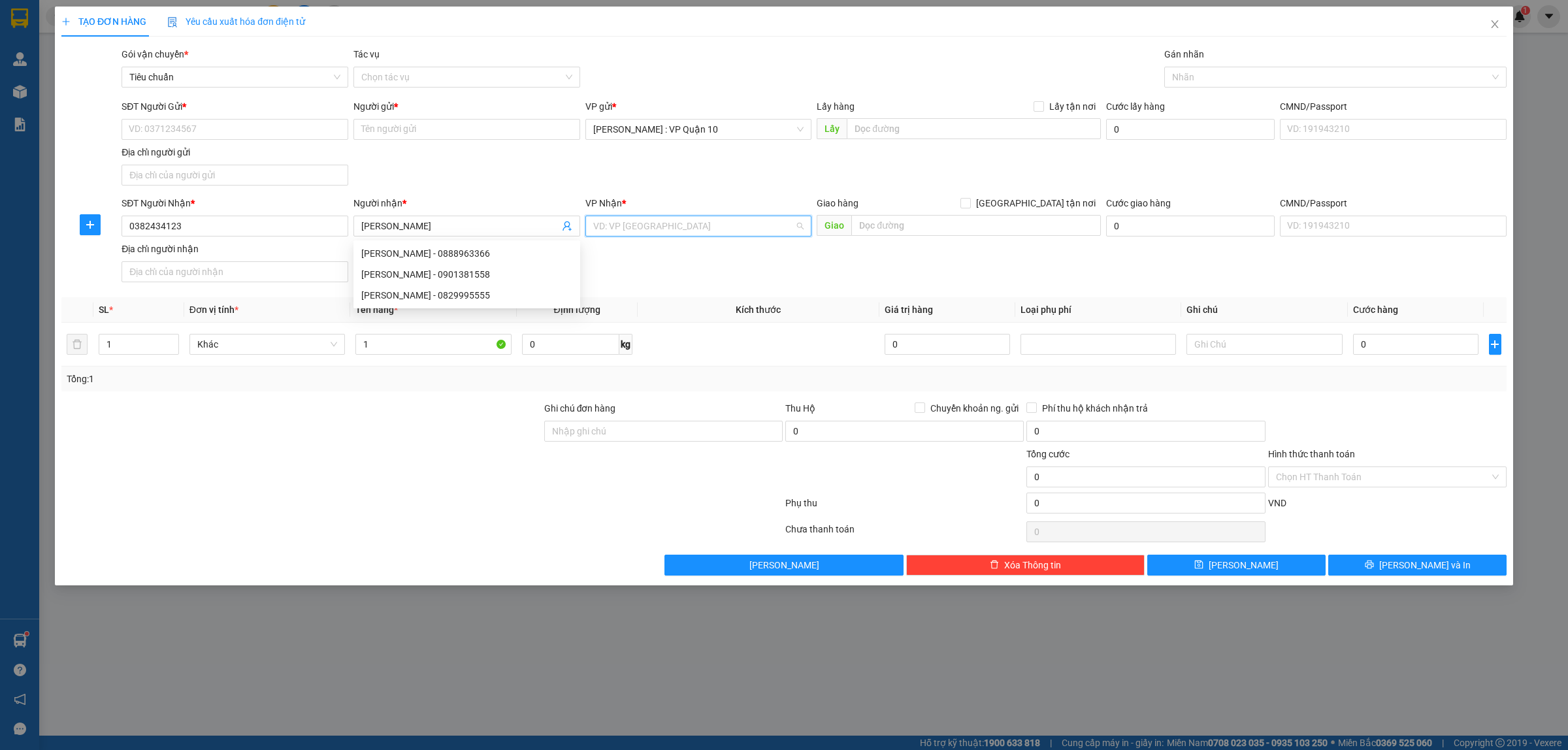
click at [651, 233] on input "search" at bounding box center [695, 226] width 202 height 20
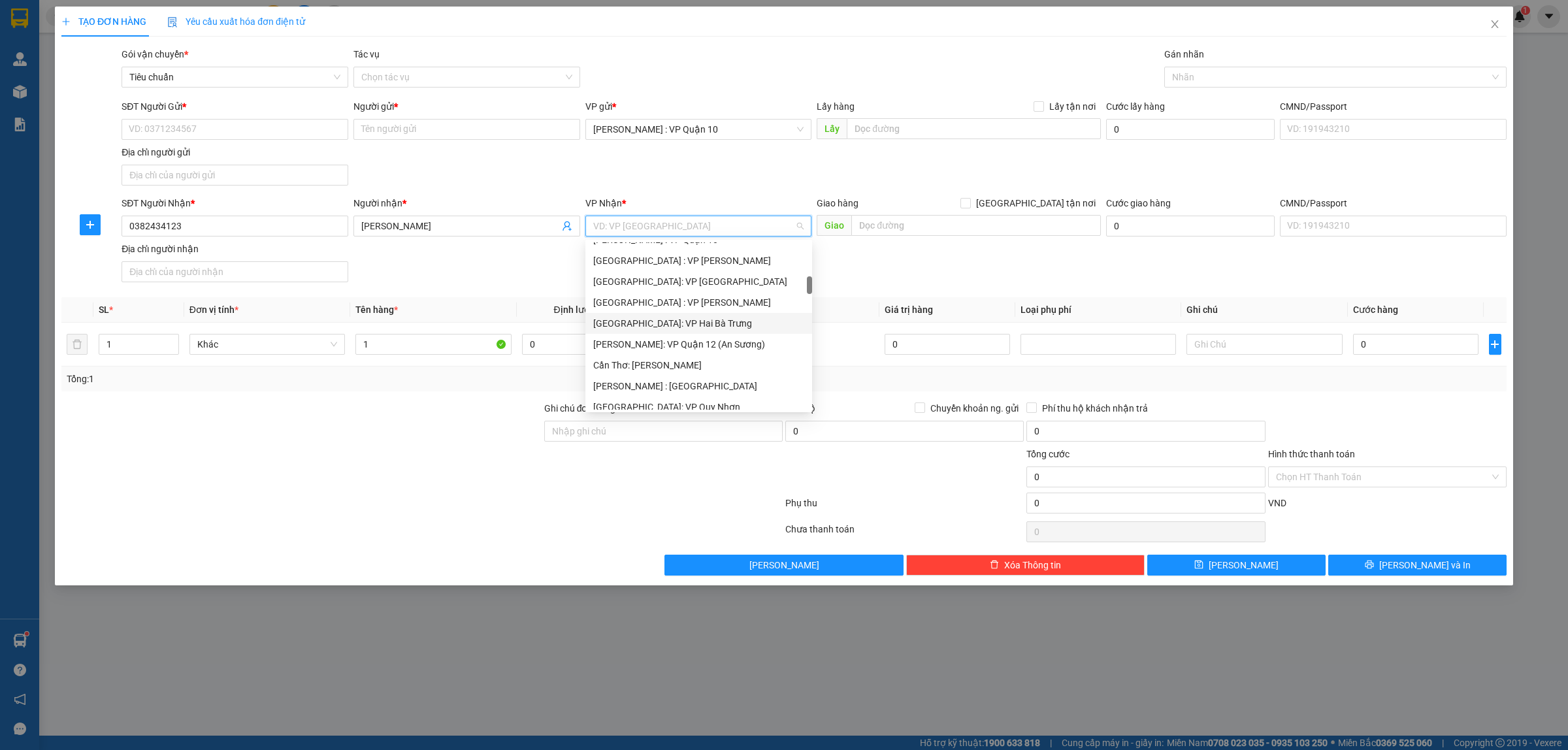
scroll to position [408, 0]
drag, startPoint x: 655, startPoint y: 390, endPoint x: 851, endPoint y: 253, distance: 239.1
click at [655, 390] on div "Hà Nội: Kho Văn Điển Thanh Trì" at bounding box center [698, 388] width 211 height 14
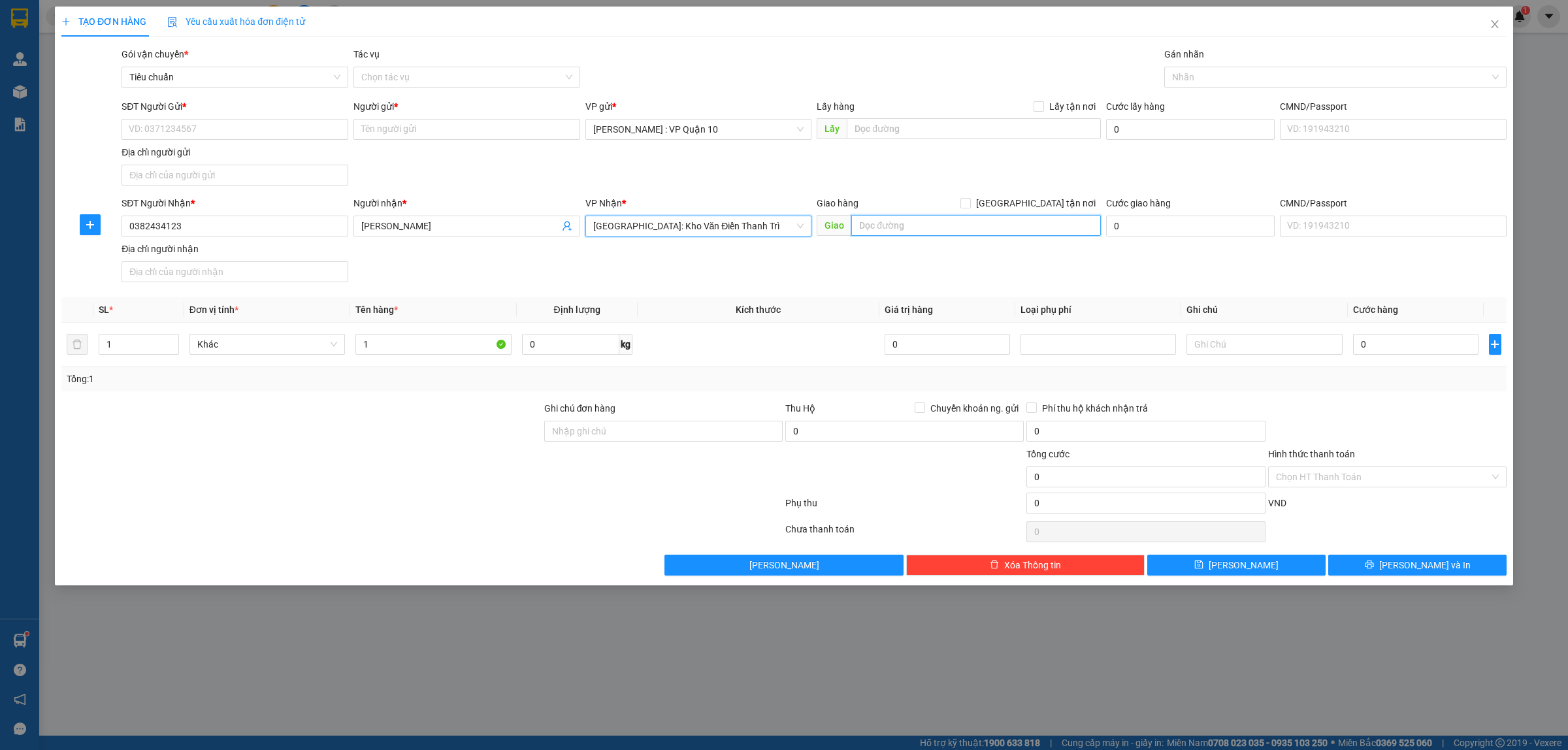
drag, startPoint x: 888, startPoint y: 227, endPoint x: 892, endPoint y: 232, distance: 6.4
click at [890, 230] on input "text" at bounding box center [975, 226] width 250 height 21
drag, startPoint x: 1039, startPoint y: 204, endPoint x: 1128, endPoint y: 134, distance: 113.2
click at [971, 204] on span at bounding box center [965, 202] width 10 height 10
click at [970, 204] on input "Giao tận nơi" at bounding box center [965, 202] width 9 height 9
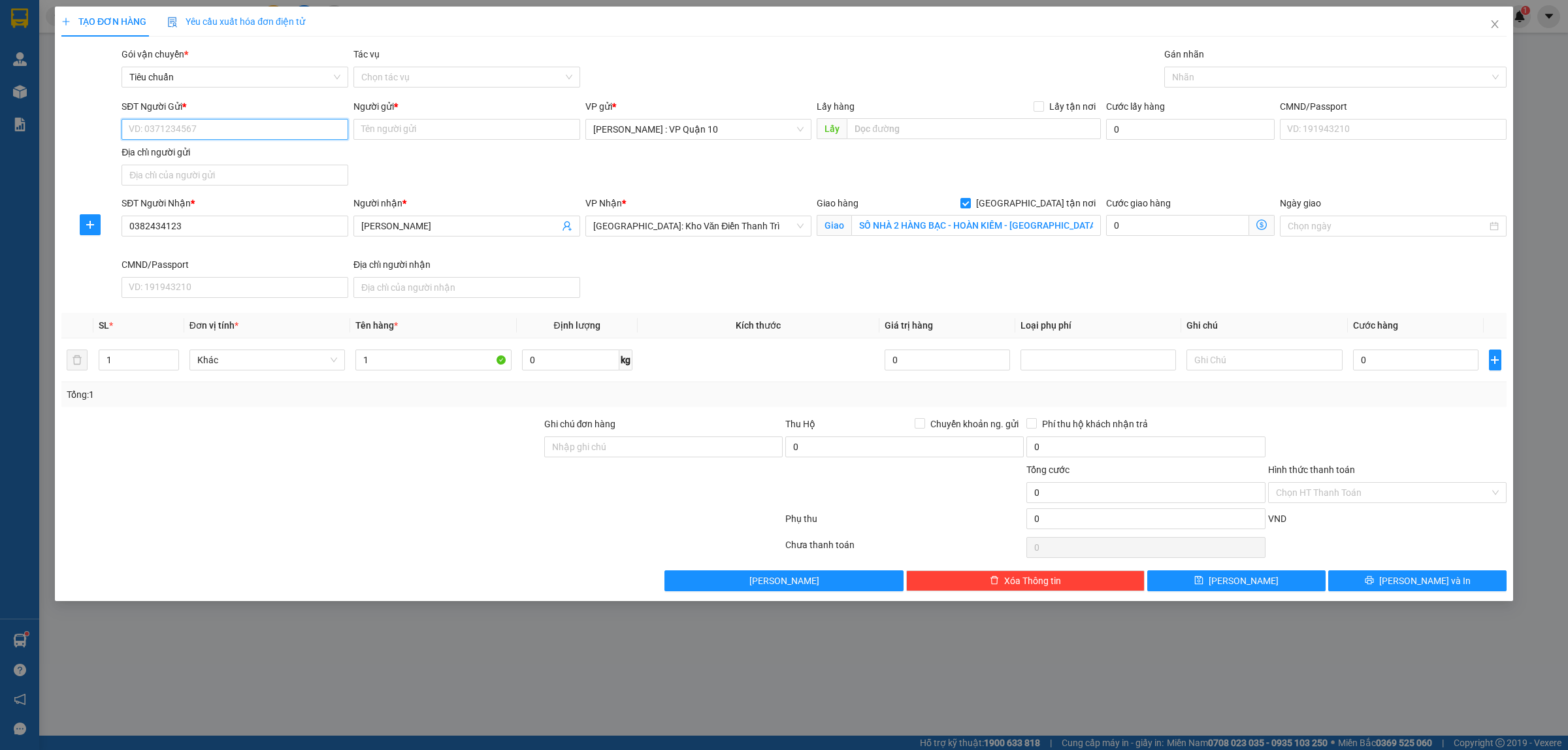
click at [198, 129] on input "SĐT Người Gửi *" at bounding box center [235, 129] width 227 height 21
click at [384, 135] on input "Người gửi *" at bounding box center [467, 129] width 227 height 21
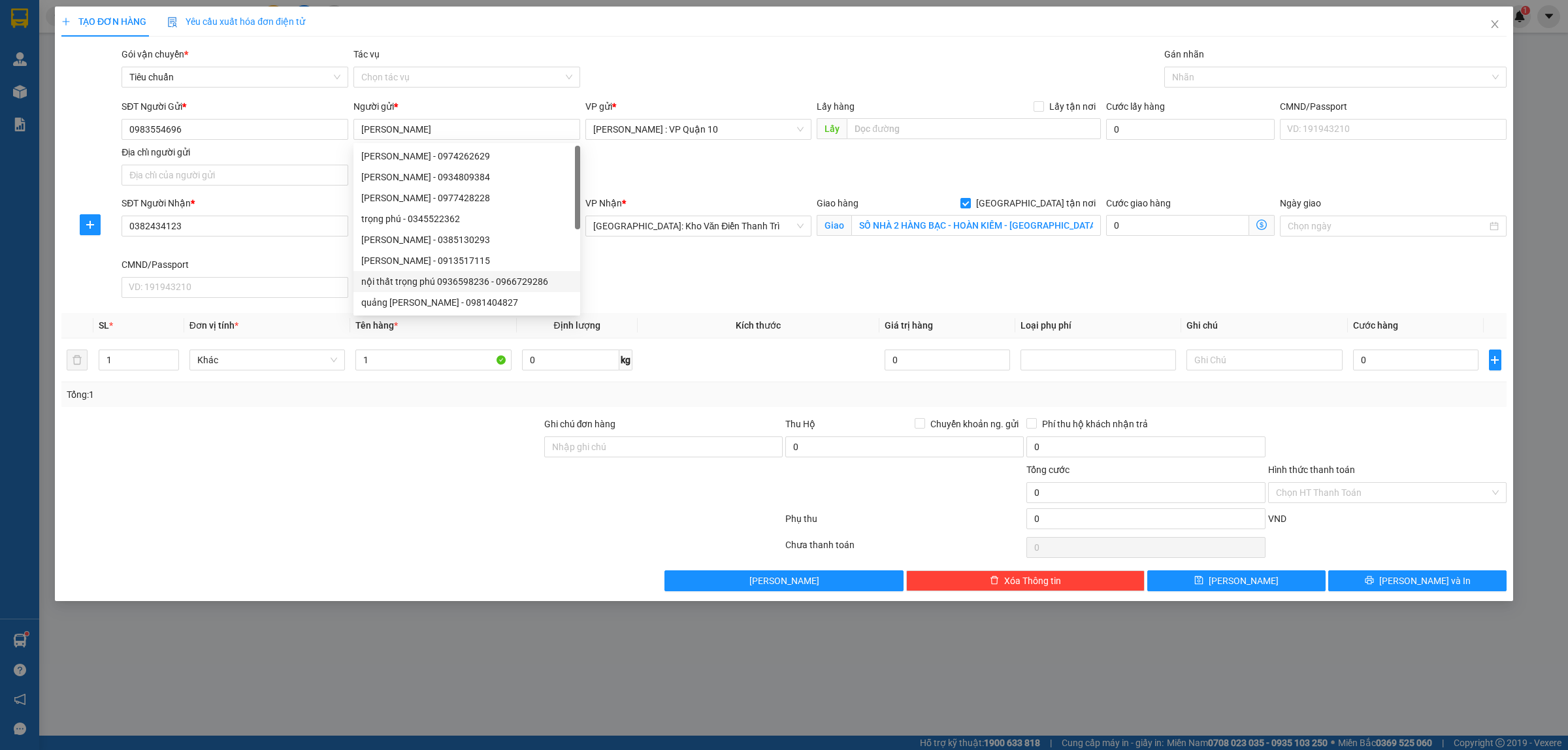
click at [395, 518] on div at bounding box center [421, 522] width 724 height 26
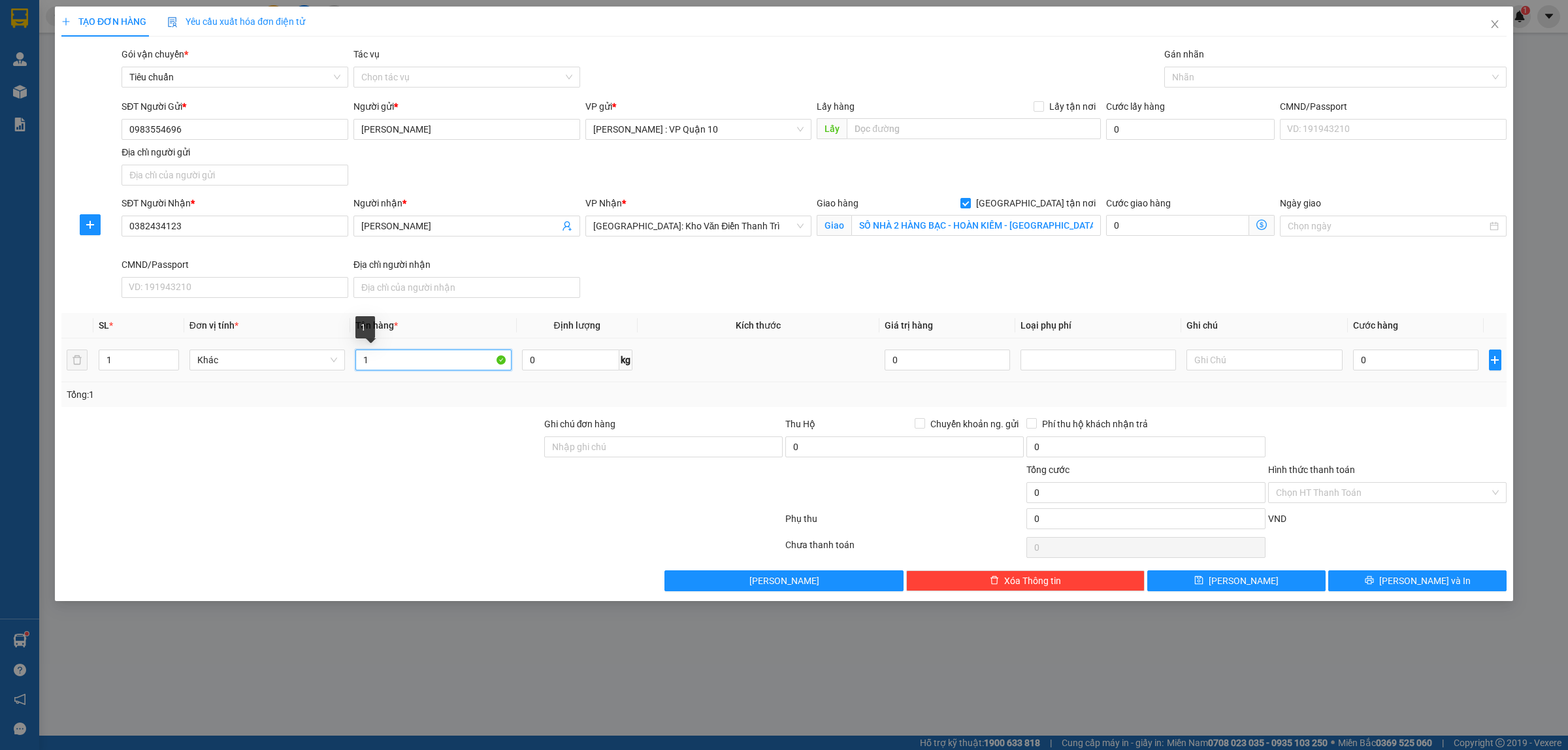
click at [375, 363] on input "1" at bounding box center [433, 360] width 155 height 21
drag, startPoint x: 446, startPoint y: 429, endPoint x: 468, endPoint y: 439, distance: 24.2
click at [453, 433] on div at bounding box center [301, 439] width 483 height 46
drag, startPoint x: 608, startPoint y: 443, endPoint x: 637, endPoint y: 458, distance: 32.6
click at [611, 447] on input "Ghi chú đơn hàng" at bounding box center [663, 447] width 239 height 21
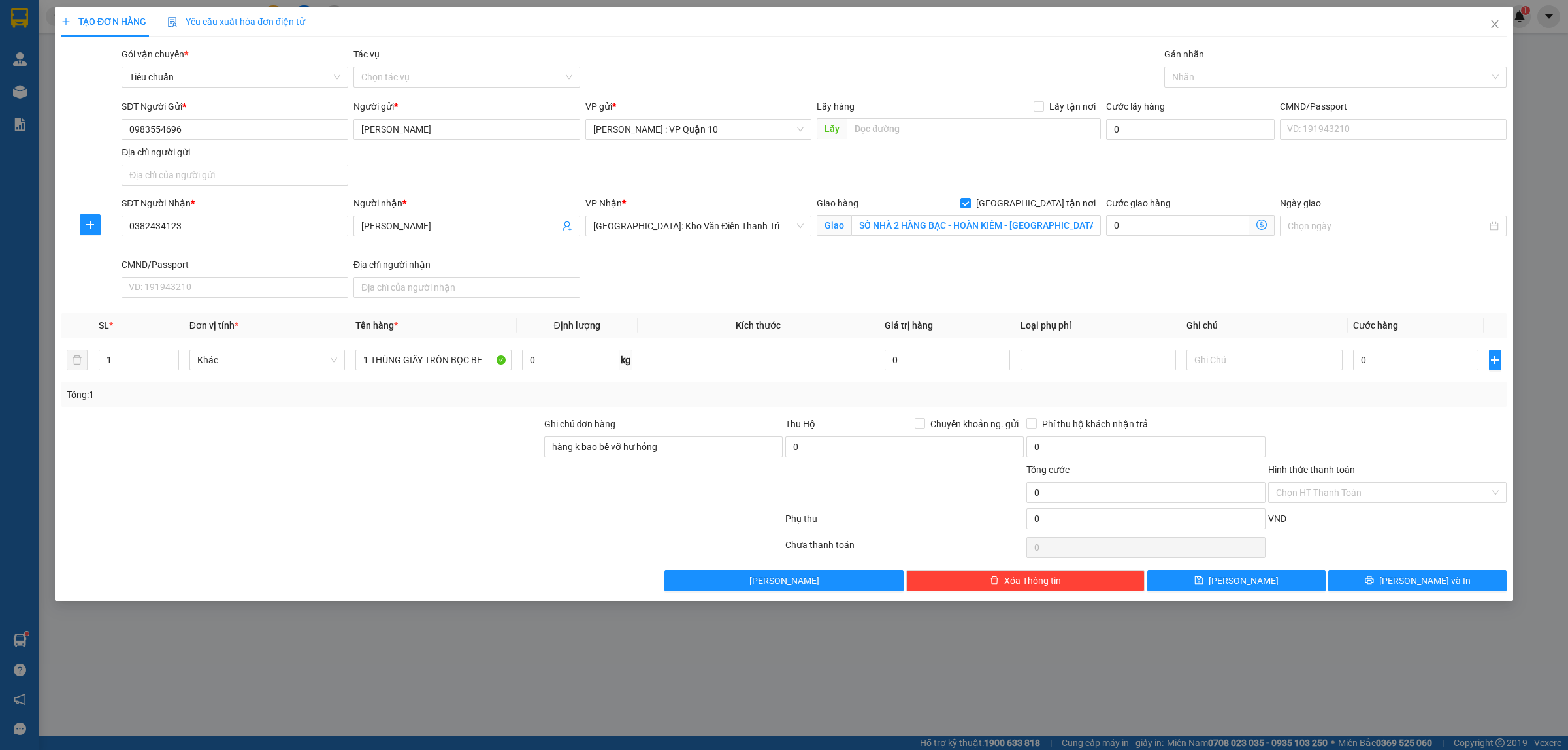
drag, startPoint x: 535, startPoint y: 540, endPoint x: 550, endPoint y: 546, distance: 16.2
click at [535, 540] on div at bounding box center [421, 548] width 724 height 26
click at [1194, 82] on div at bounding box center [1328, 77] width 323 height 16
click at [1202, 102] on div "Giao tận nơi" at bounding box center [1335, 103] width 327 height 14
drag, startPoint x: 397, startPoint y: 548, endPoint x: 412, endPoint y: 534, distance: 20.5
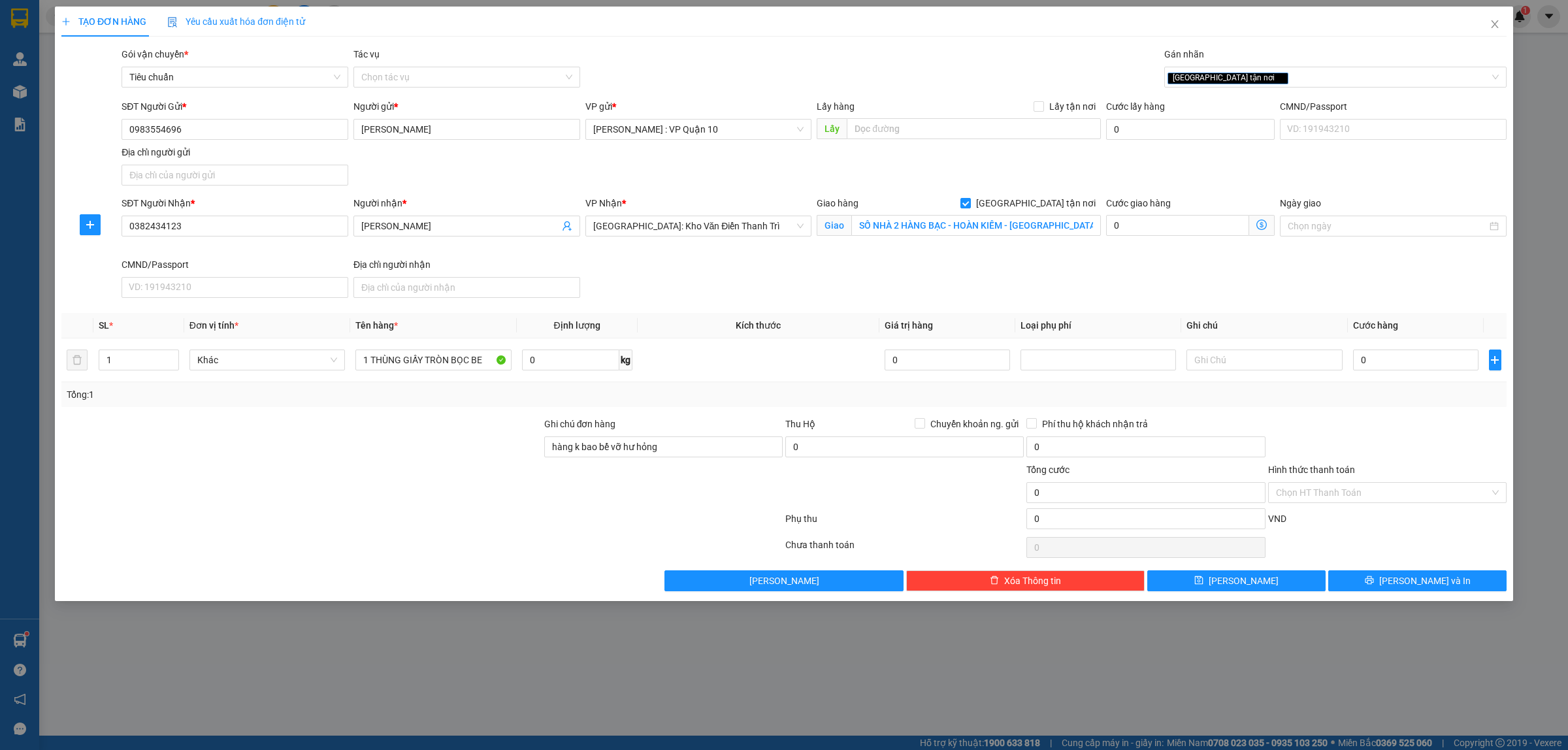
click at [405, 537] on div at bounding box center [421, 548] width 724 height 26
click at [1394, 577] on button "Lưu và In" at bounding box center [1417, 581] width 179 height 21
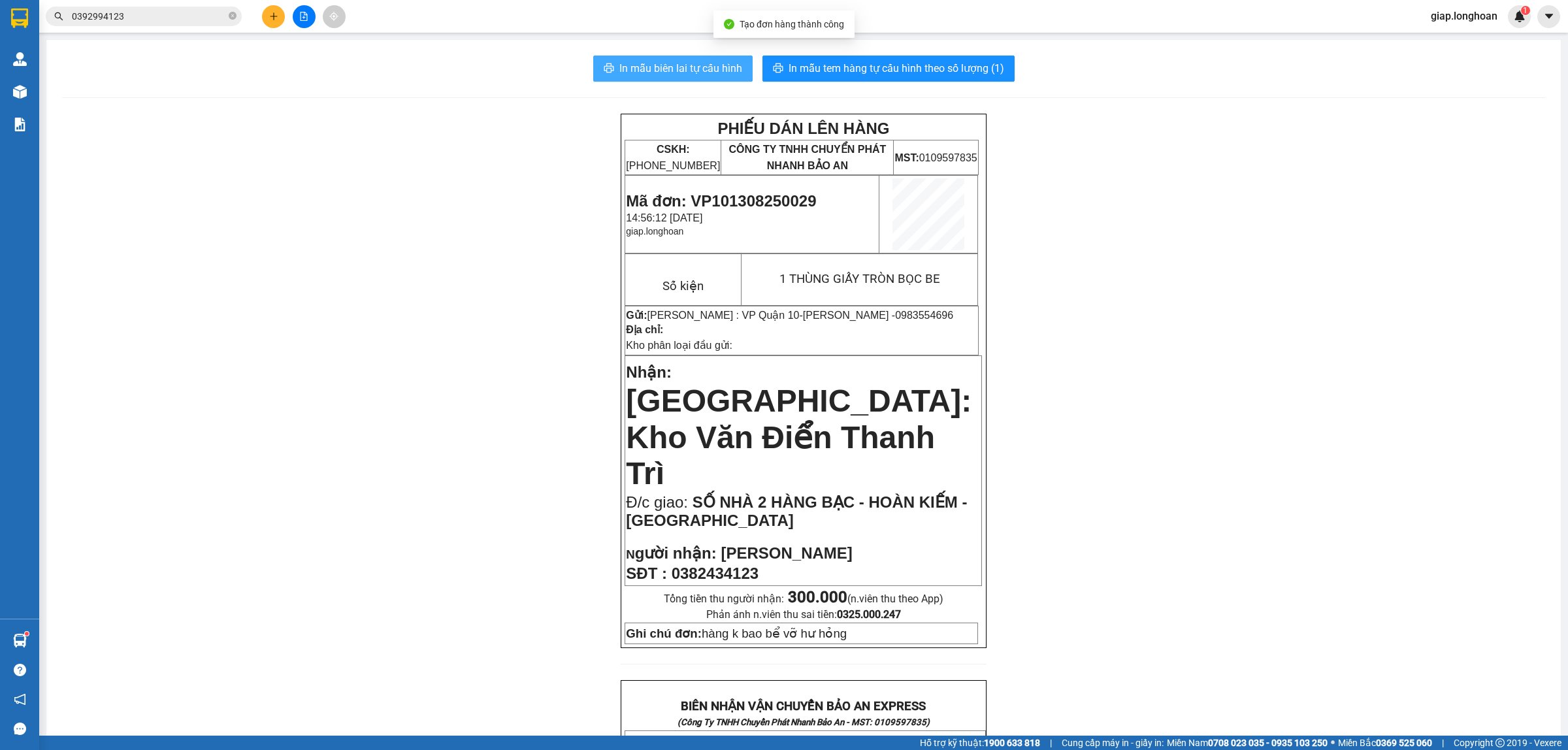
click at [670, 66] on span "In mẫu biên lai tự cấu hình" at bounding box center [681, 67] width 123 height 16
drag, startPoint x: 1119, startPoint y: 640, endPoint x: 787, endPoint y: 704, distance: 338.1
click at [1108, 644] on div "PHIẾU DÁN LÊN HÀNG CSKH: 1900.06.88.33 CÔNG TY TNHH CHUYỂN PHÁT NHANH BẢO AN MS…" at bounding box center [803, 726] width 1483 height 1225
click at [505, 536] on div "PHIẾU DÁN LÊN HÀNG CSKH: 1900.06.88.33 CÔNG TY TNHH CHUYỂN PHÁT NHANH BẢO AN MS…" at bounding box center [803, 726] width 1483 height 1225
click at [273, 14] on icon "plus" at bounding box center [273, 16] width 1 height 7
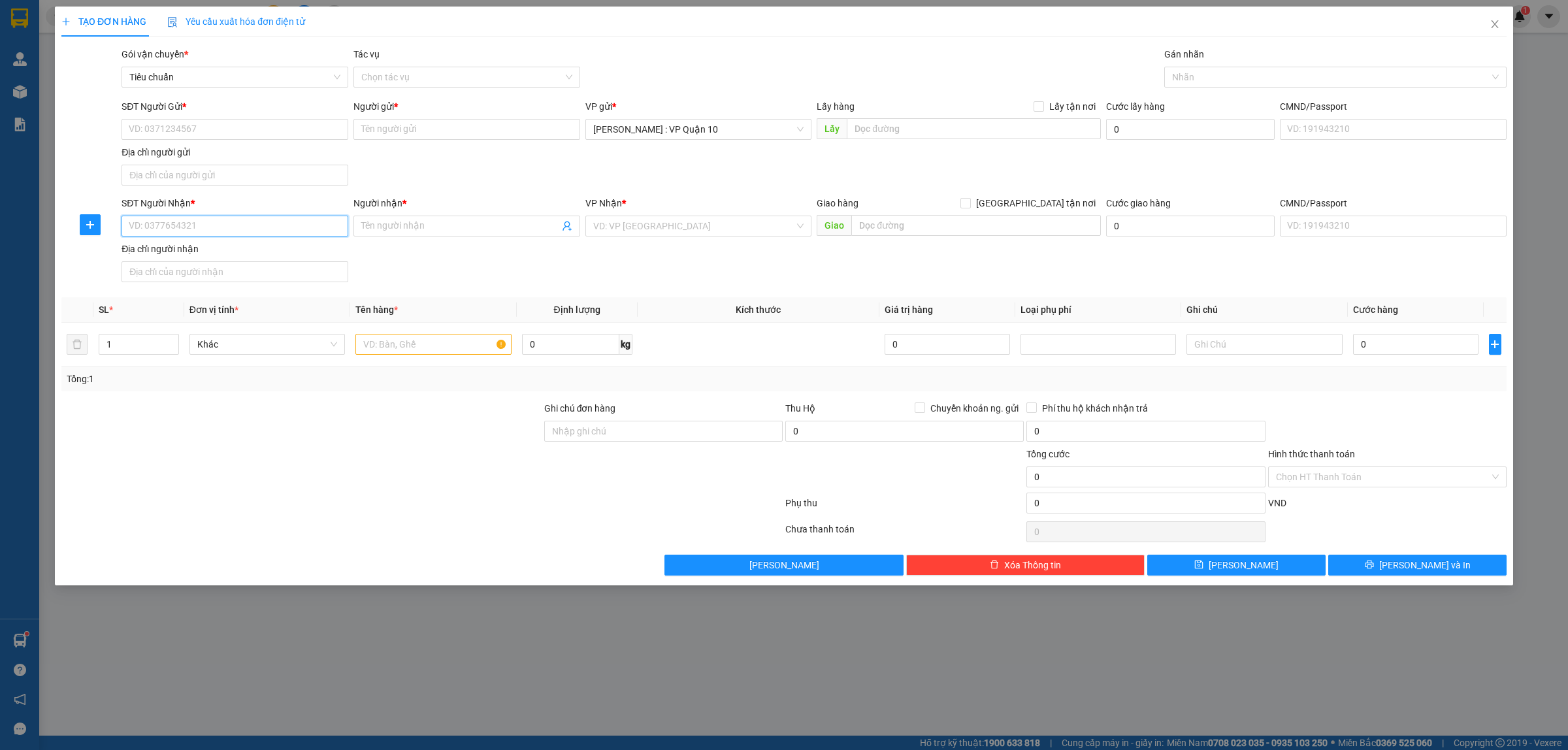
click at [157, 233] on input "SĐT Người Nhận *" at bounding box center [235, 226] width 227 height 21
click at [138, 248] on div "0989640570 - MS.HẠNH" at bounding box center [234, 253] width 211 height 14
click at [187, 125] on input "SĐT Người Gửi *" at bounding box center [235, 129] width 227 height 21
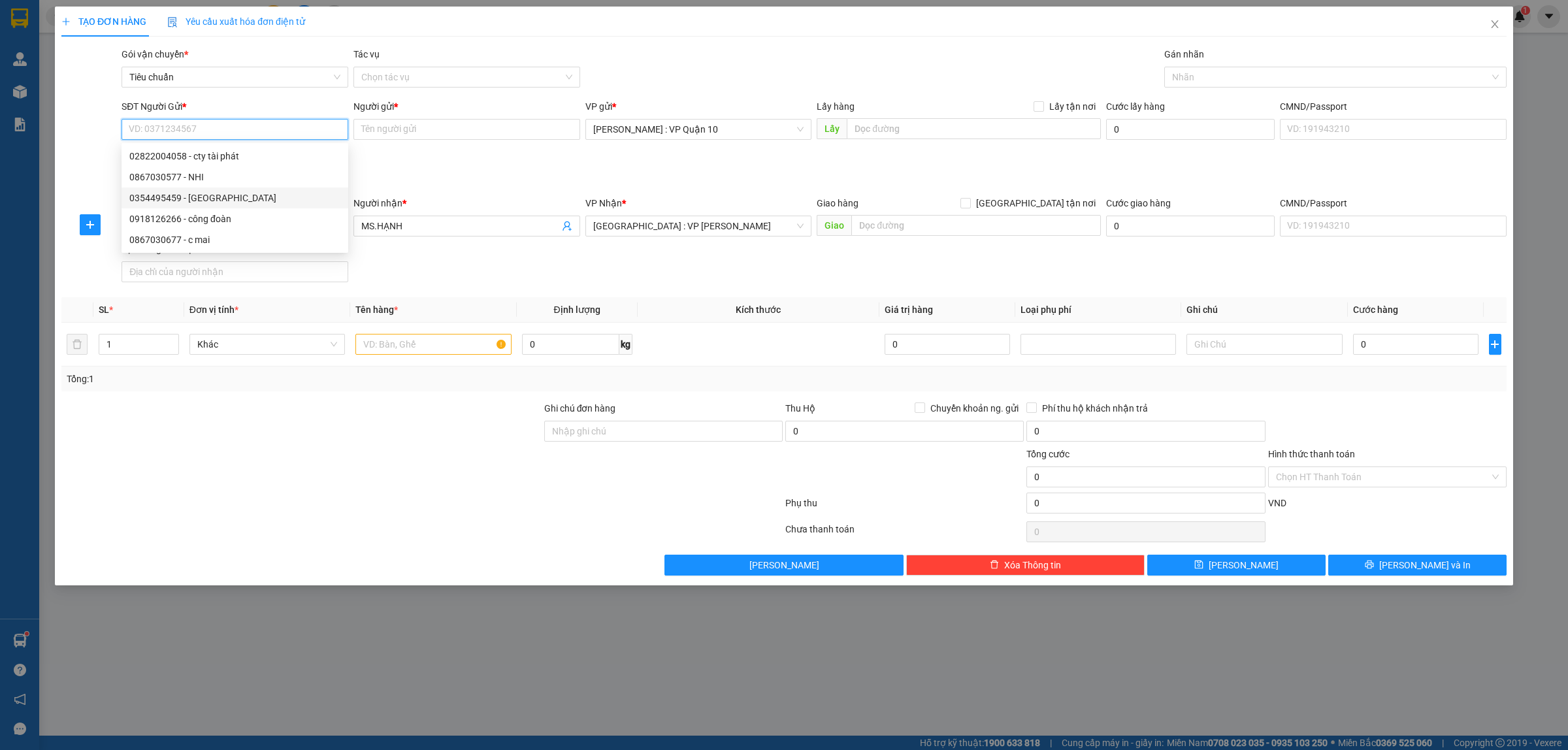
drag, startPoint x: 177, startPoint y: 198, endPoint x: 425, endPoint y: 243, distance: 252.0
click at [177, 198] on div "0354495459 - tân hoa" at bounding box center [234, 198] width 211 height 14
click at [388, 346] on input "text" at bounding box center [433, 345] width 155 height 21
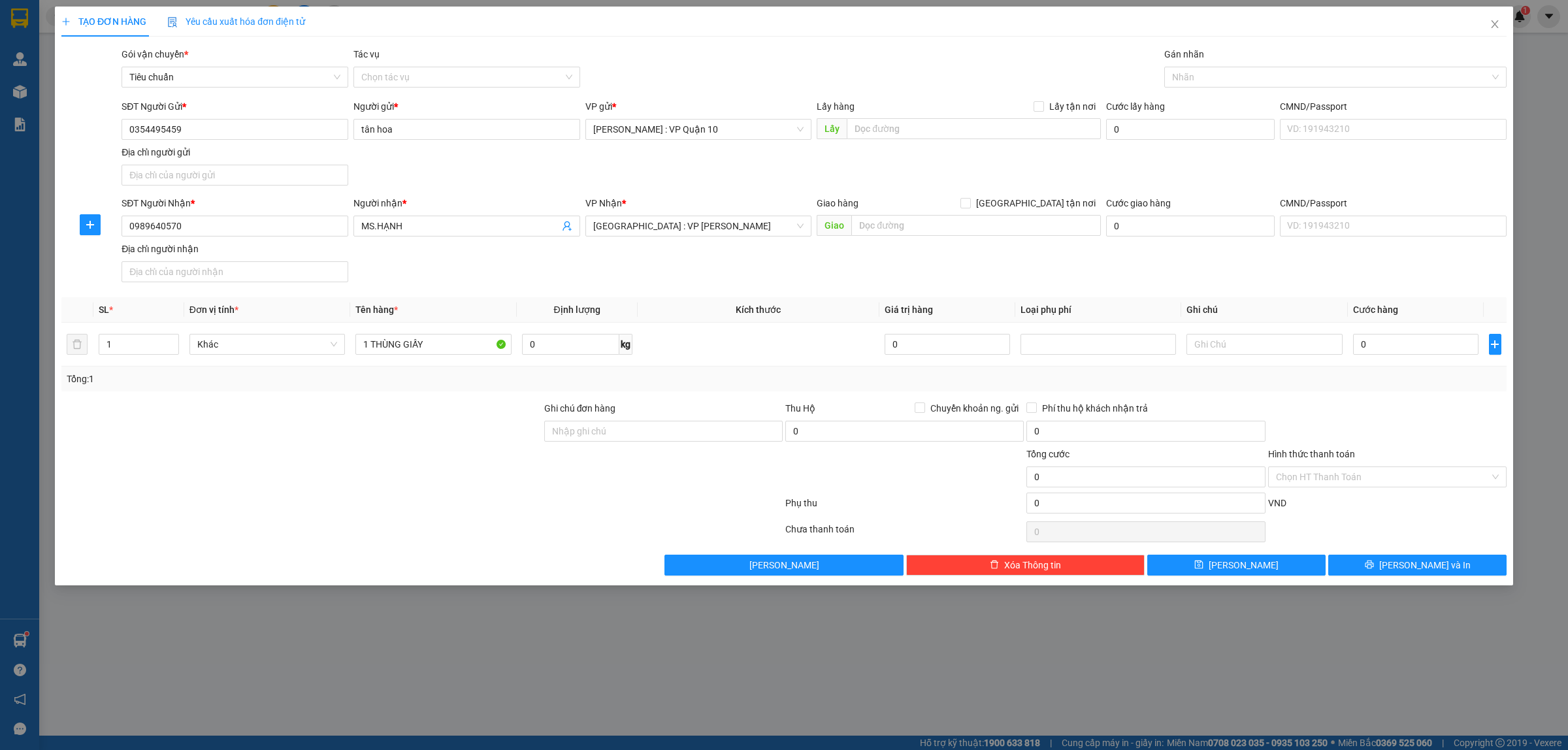
drag, startPoint x: 420, startPoint y: 508, endPoint x: 443, endPoint y: 505, distance: 23.2
click at [423, 509] on div at bounding box center [421, 506] width 724 height 26
click at [1416, 346] on input "0" at bounding box center [1416, 345] width 125 height 21
click at [1423, 564] on span "Lưu và In" at bounding box center [1425, 565] width 92 height 14
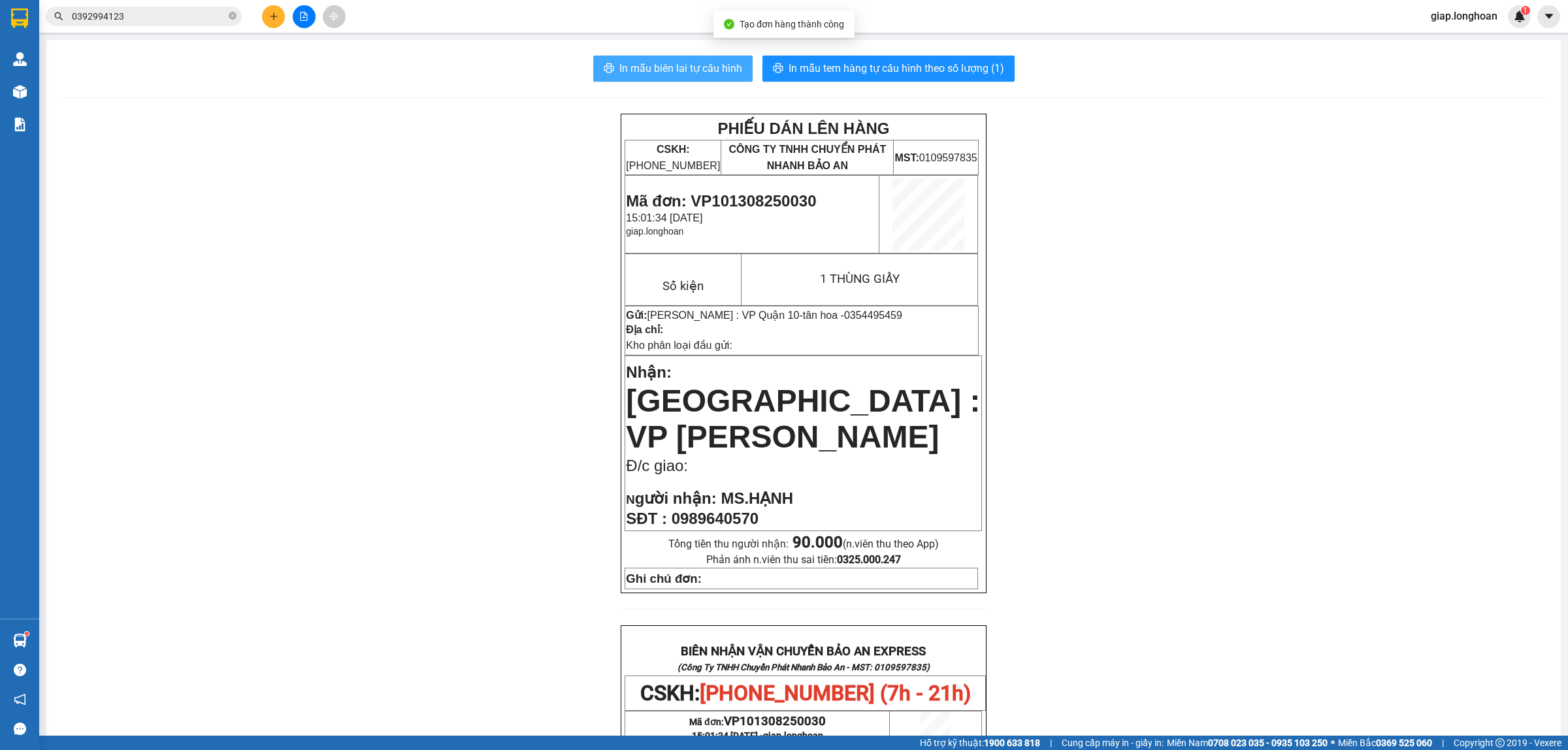
drag, startPoint x: 658, startPoint y: 61, endPoint x: 684, endPoint y: 105, distance: 51.1
click at [658, 63] on span "In mẫu biên lai tự cấu hình" at bounding box center [681, 67] width 123 height 16
drag, startPoint x: 1167, startPoint y: 354, endPoint x: 1109, endPoint y: 249, distance: 120.0
click at [1167, 351] on div "PHIẾU DÁN LÊN HÀNG CSKH: 1900.06.88.33 CÔNG TY TNHH CHUYỂN PHÁT NHANH BẢO AN MS…" at bounding box center [803, 685] width 1483 height 1145
click at [864, 66] on span "In mẫu tem hàng tự cấu hình theo số lượng (1)" at bounding box center [896, 67] width 215 height 16
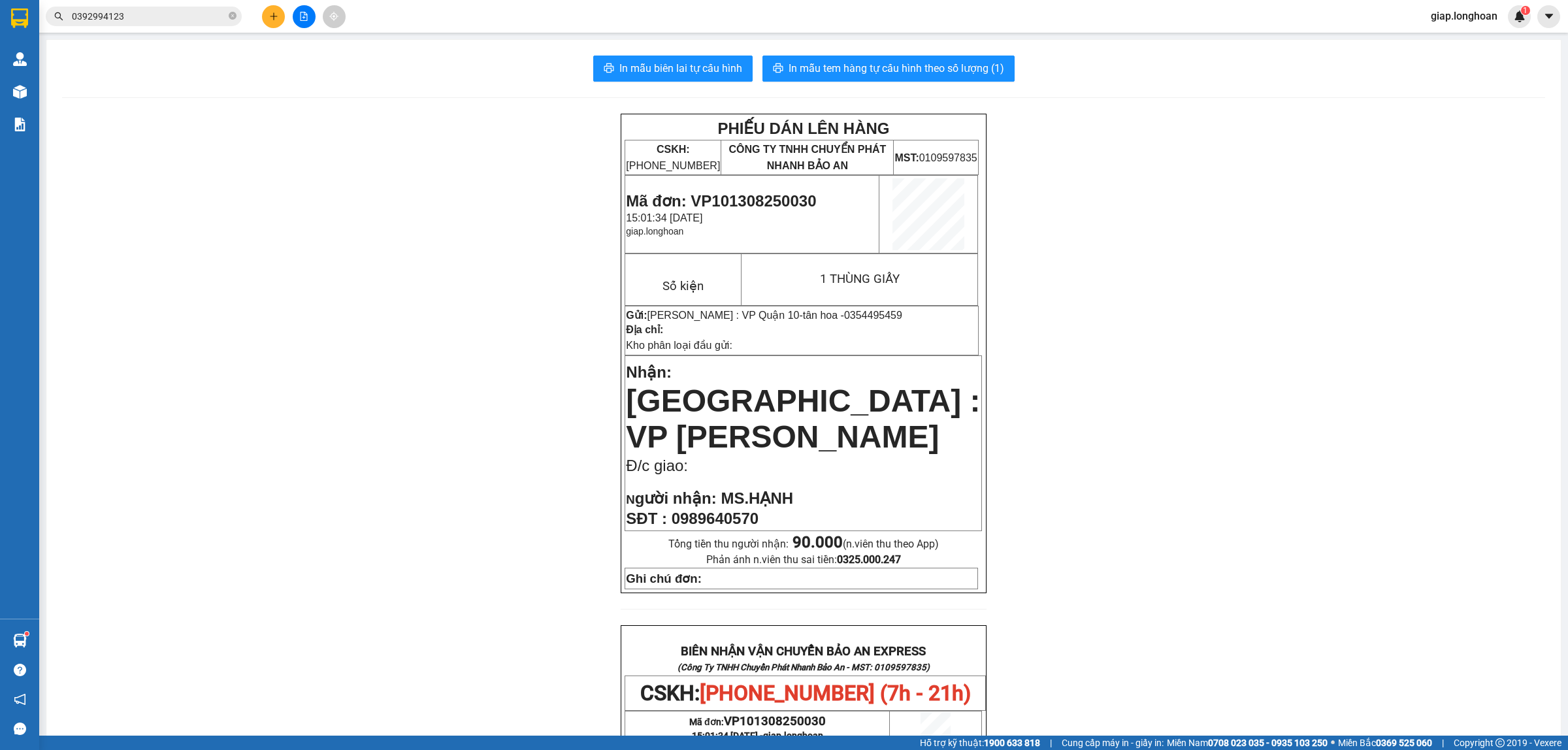
click at [1379, 401] on div "PHIẾU DÁN LÊN HÀNG CSKH: 1900.06.88.33 CÔNG TY TNHH CHUYỂN PHÁT NHANH BẢO AN MS…" at bounding box center [803, 685] width 1483 height 1145
click at [272, 15] on icon "plus" at bounding box center [274, 17] width 9 height 9
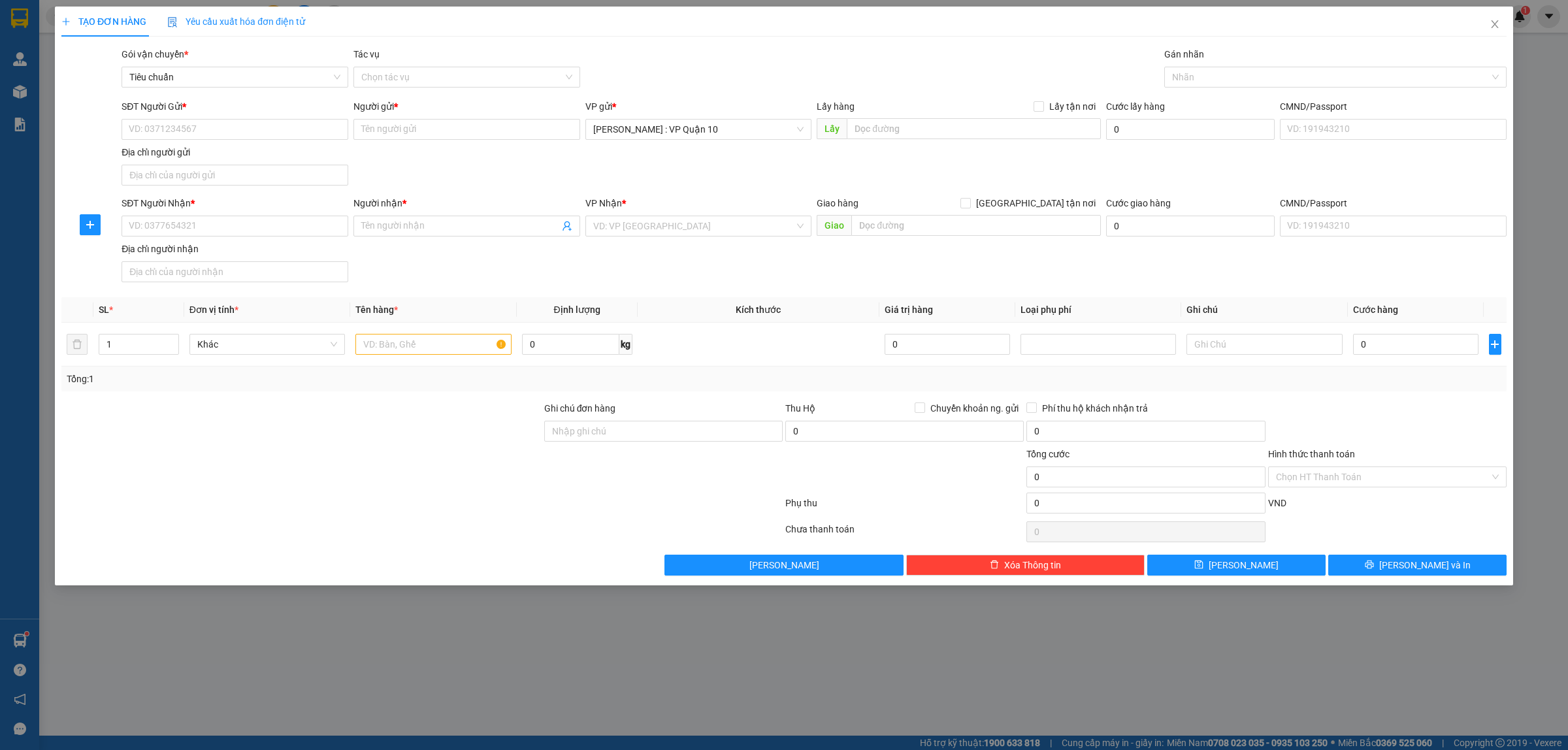
click at [390, 462] on div at bounding box center [301, 469] width 483 height 46
click at [134, 348] on input "1" at bounding box center [139, 344] width 79 height 20
click at [371, 344] on input "text" at bounding box center [433, 345] width 155 height 21
click at [204, 228] on input "SĐT Người Nhận *" at bounding box center [235, 226] width 227 height 21
click at [368, 230] on input "Người nhận *" at bounding box center [460, 226] width 198 height 14
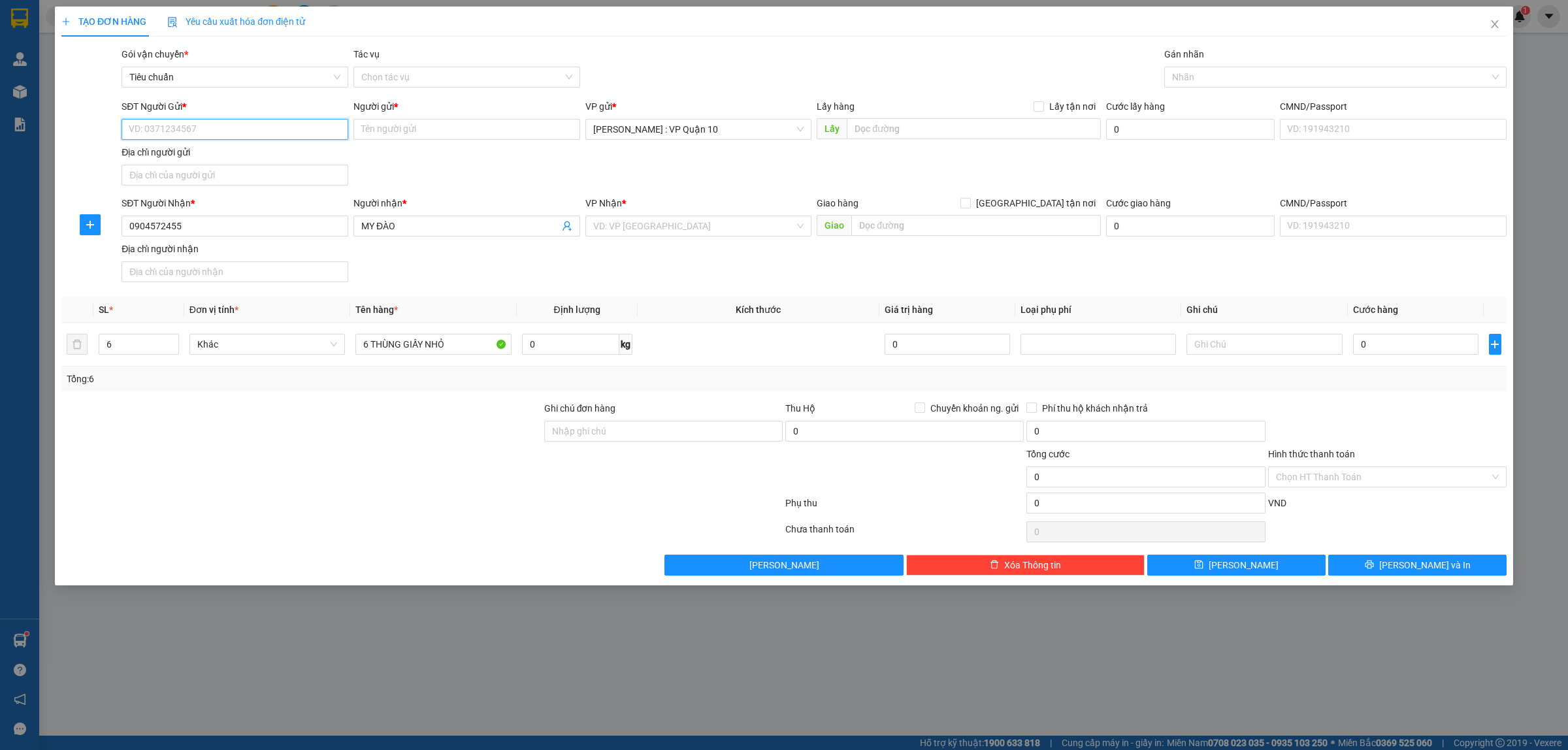
click at [151, 129] on input "SĐT Người Gửi *" at bounding box center [235, 129] width 227 height 21
click at [154, 148] on div "0933444010 - thế hiển" at bounding box center [235, 156] width 227 height 21
click at [656, 230] on input "search" at bounding box center [695, 226] width 202 height 20
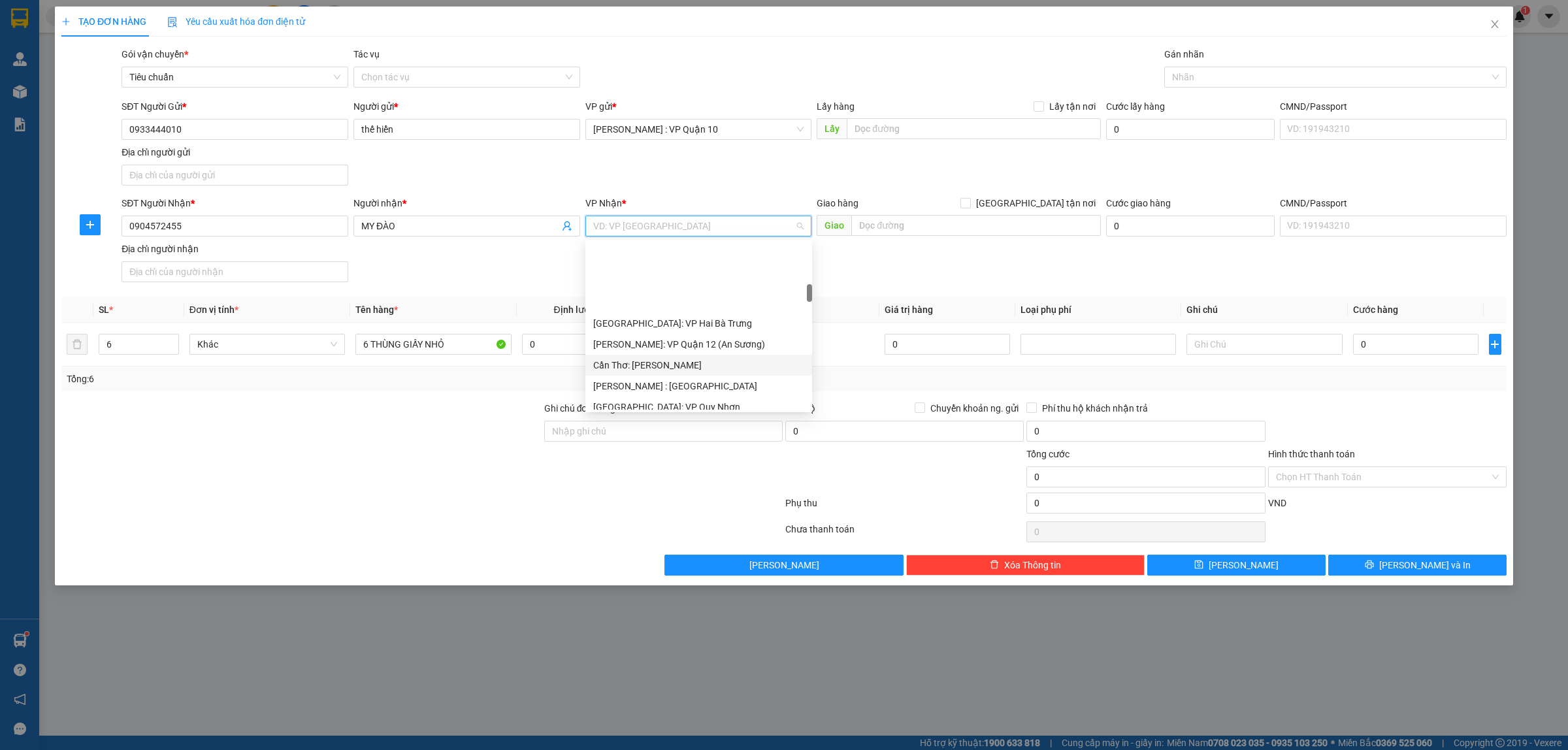
scroll to position [408, 0]
click at [674, 387] on div "Hà Nội: Kho Văn Điển Thanh Trì" at bounding box center [698, 388] width 211 height 14
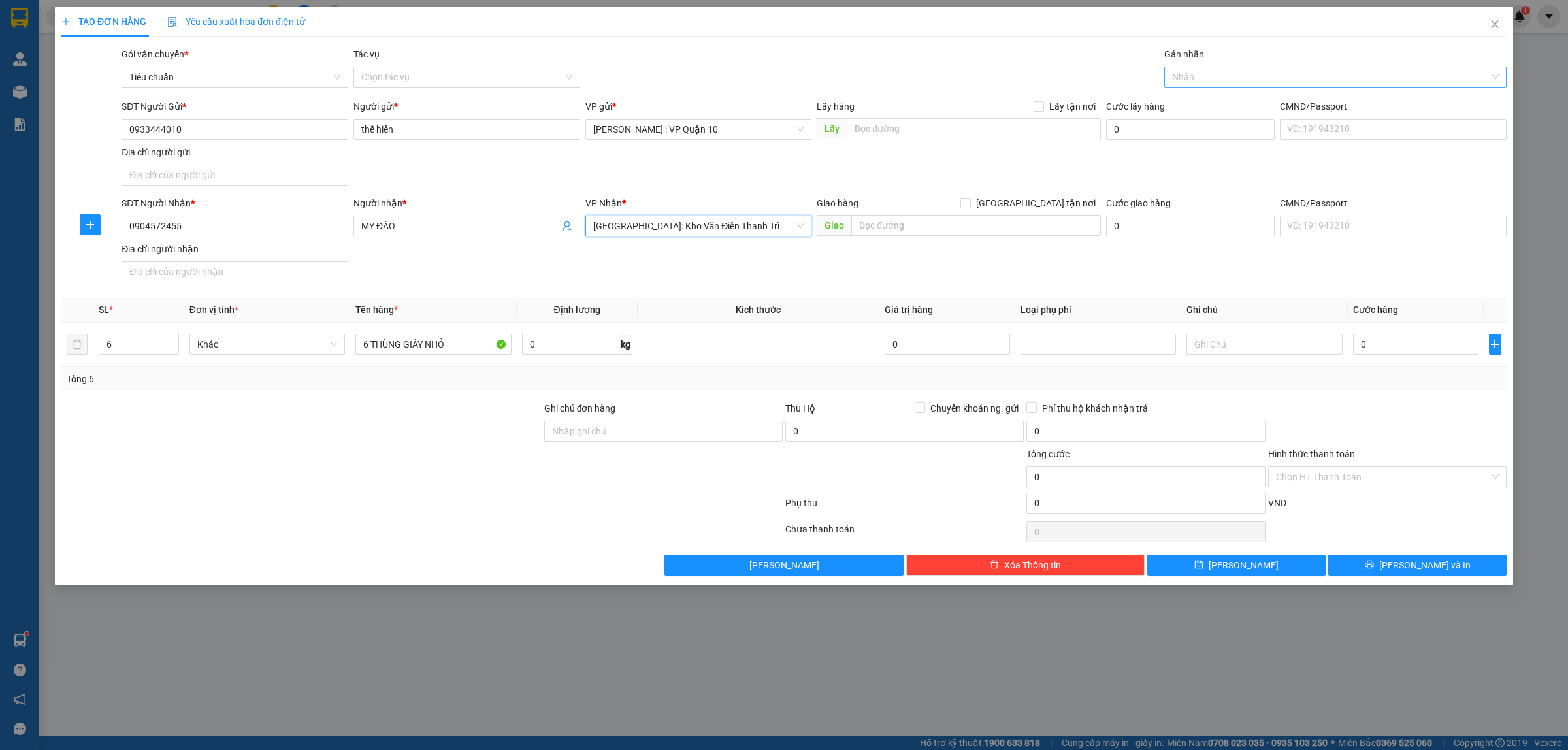
click at [1194, 81] on div at bounding box center [1328, 77] width 323 height 16
drag, startPoint x: 1207, startPoint y: 105, endPoint x: 1138, endPoint y: 98, distance: 69.4
click at [1202, 110] on div "Giao tận nơi" at bounding box center [1335, 103] width 327 height 14
click at [890, 230] on input "text" at bounding box center [975, 226] width 250 height 21
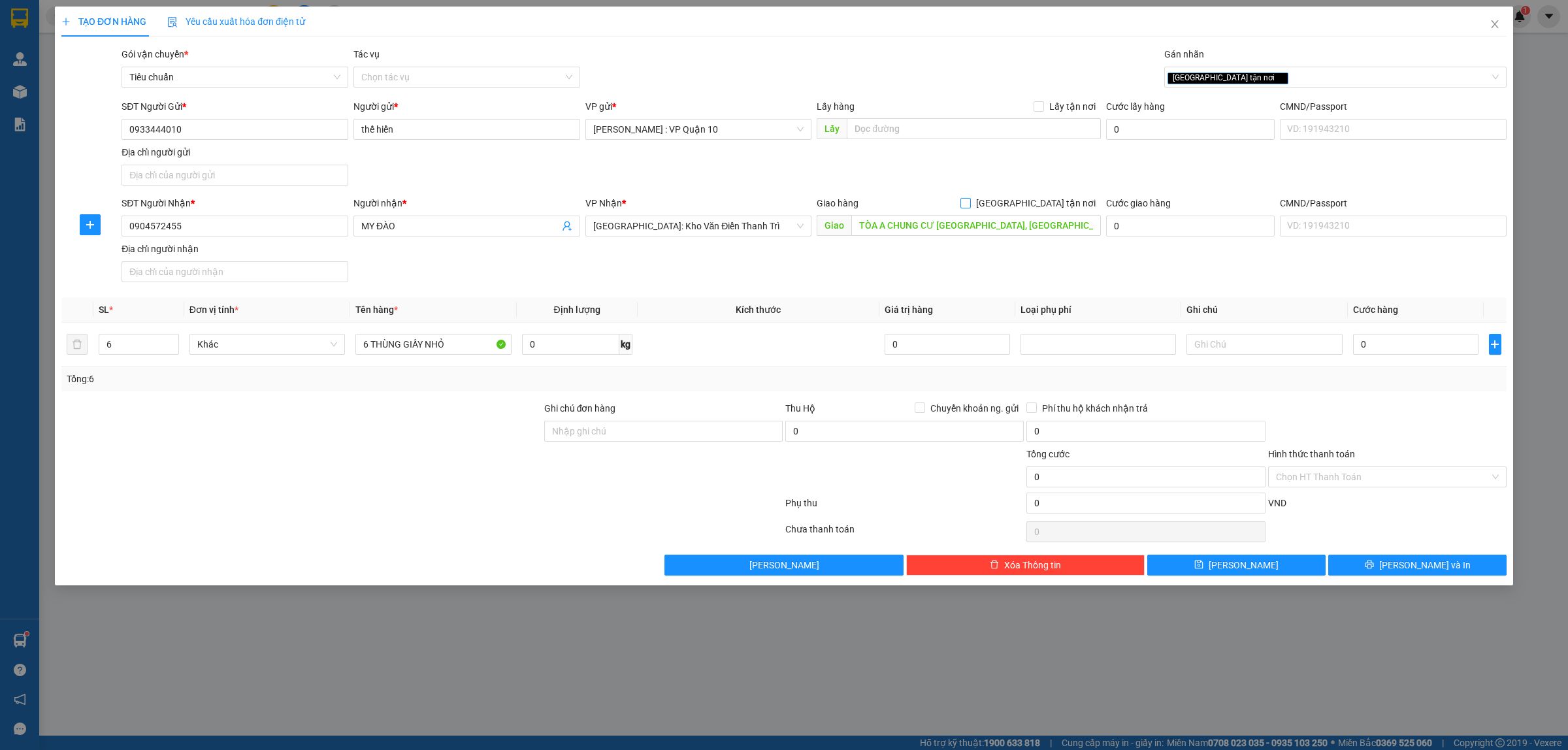
click at [970, 207] on input "Giao tận nơi" at bounding box center [965, 202] width 9 height 9
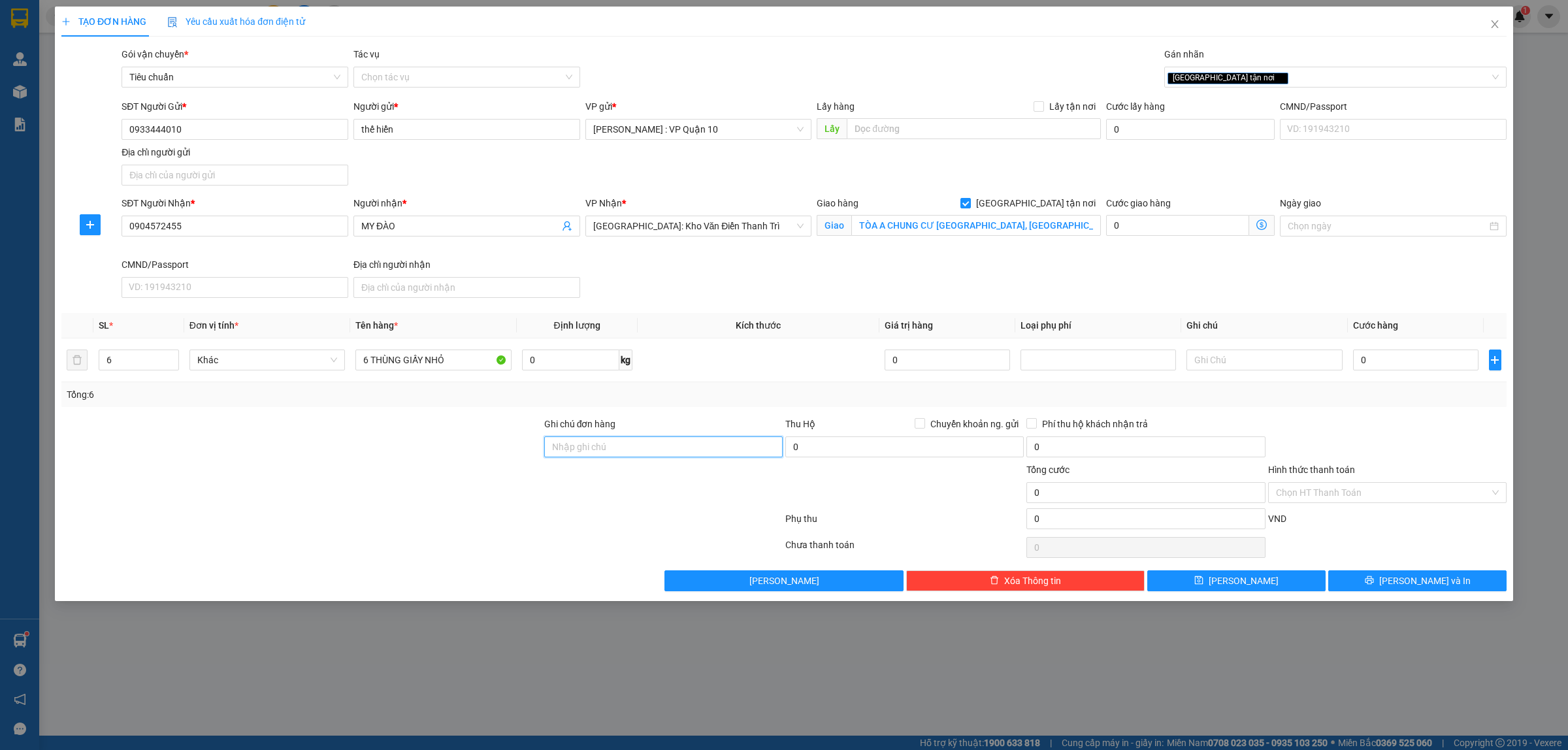
click at [612, 439] on input "Ghi chú đơn hàng" at bounding box center [663, 447] width 239 height 21
click at [1413, 576] on span "Lưu và In" at bounding box center [1425, 581] width 92 height 14
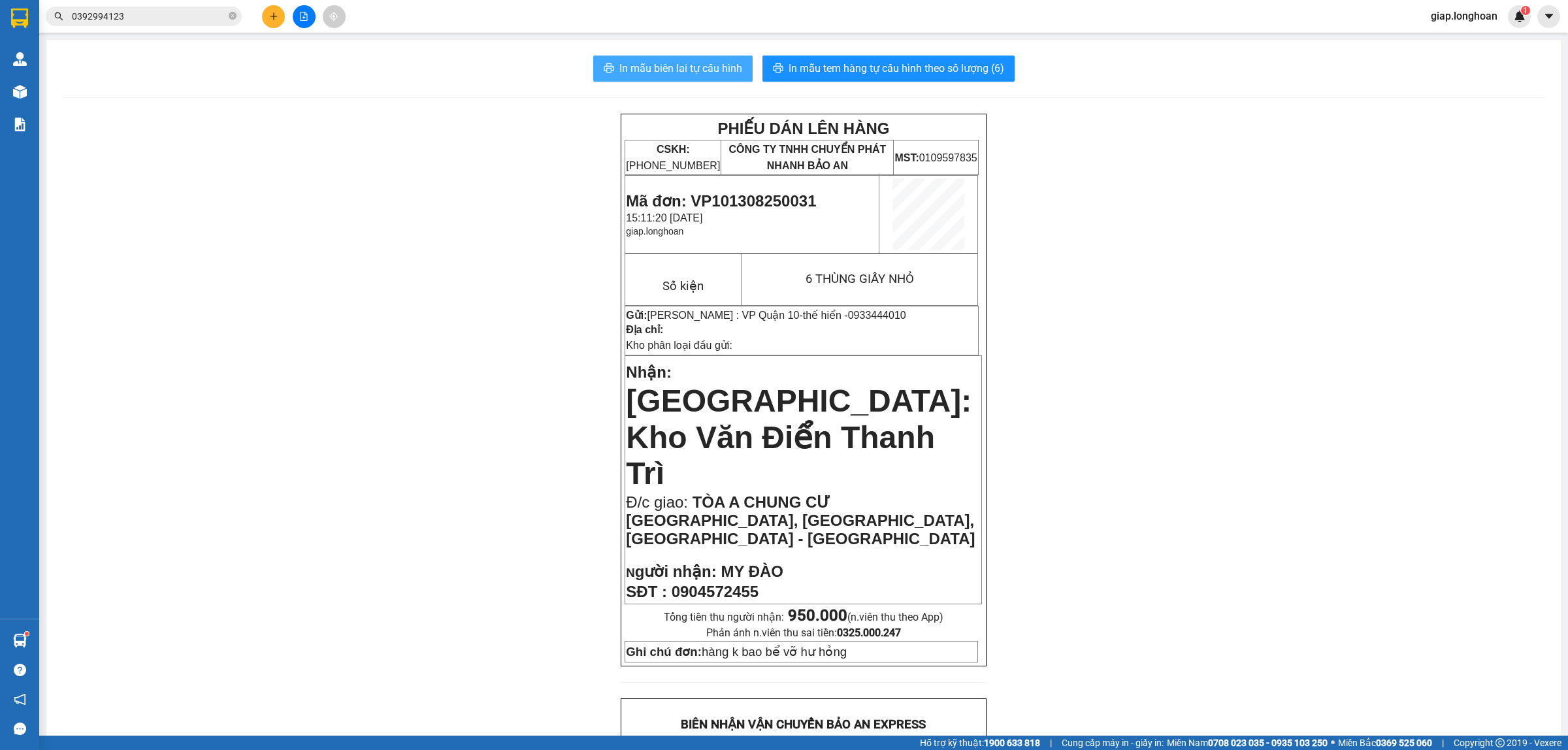
click at [681, 66] on span "In mẫu biên lai tự cấu hình" at bounding box center [681, 67] width 123 height 16
click at [1046, 333] on div "PHIẾU DÁN LÊN HÀNG CSKH: 1900.06.88.33 CÔNG TY TNHH CHUYỂN PHÁT NHANH BẢO AN MS…" at bounding box center [803, 757] width 1483 height 1287
click at [271, 16] on icon "plus" at bounding box center [274, 17] width 9 height 9
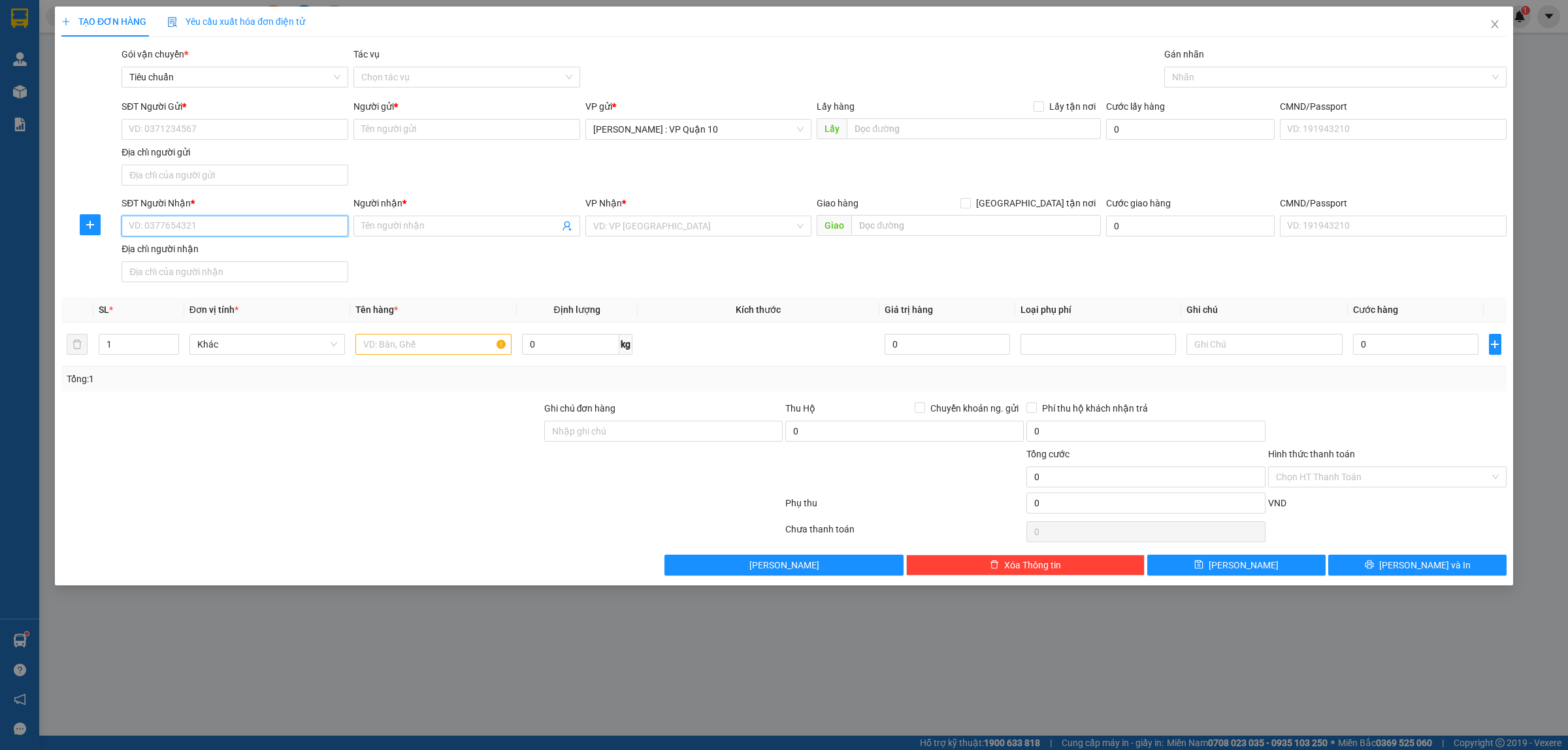
click at [158, 227] on input "SĐT Người Nhận *" at bounding box center [235, 226] width 227 height 21
click at [200, 253] on div "0346423678 - BI BI 0969167159" at bounding box center [234, 253] width 211 height 14
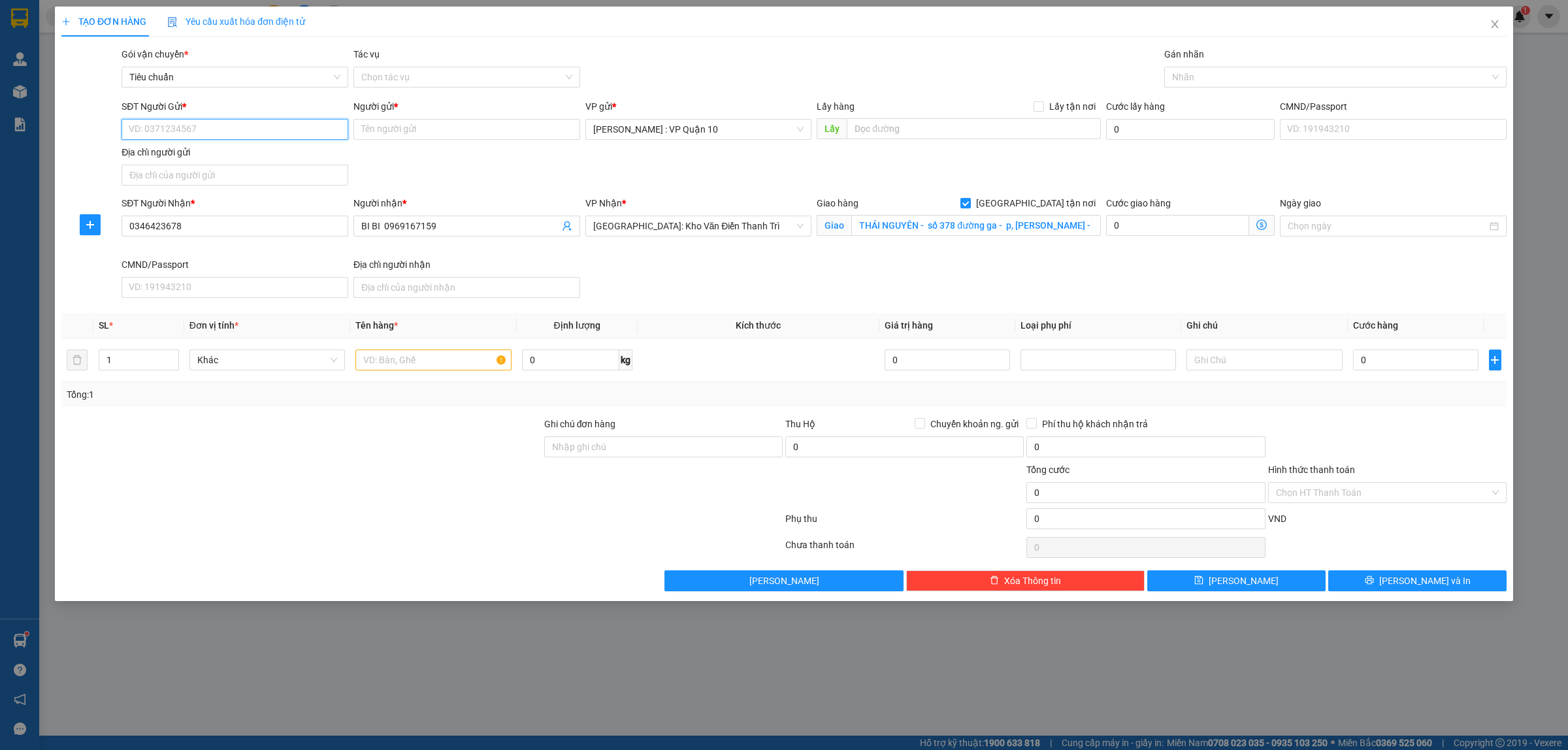
click at [246, 135] on input "SĐT Người Gửi *" at bounding box center [235, 129] width 227 height 21
click at [192, 193] on div "0902800005 - anh hiếu" at bounding box center [234, 198] width 211 height 14
click at [1219, 74] on div at bounding box center [1328, 77] width 323 height 16
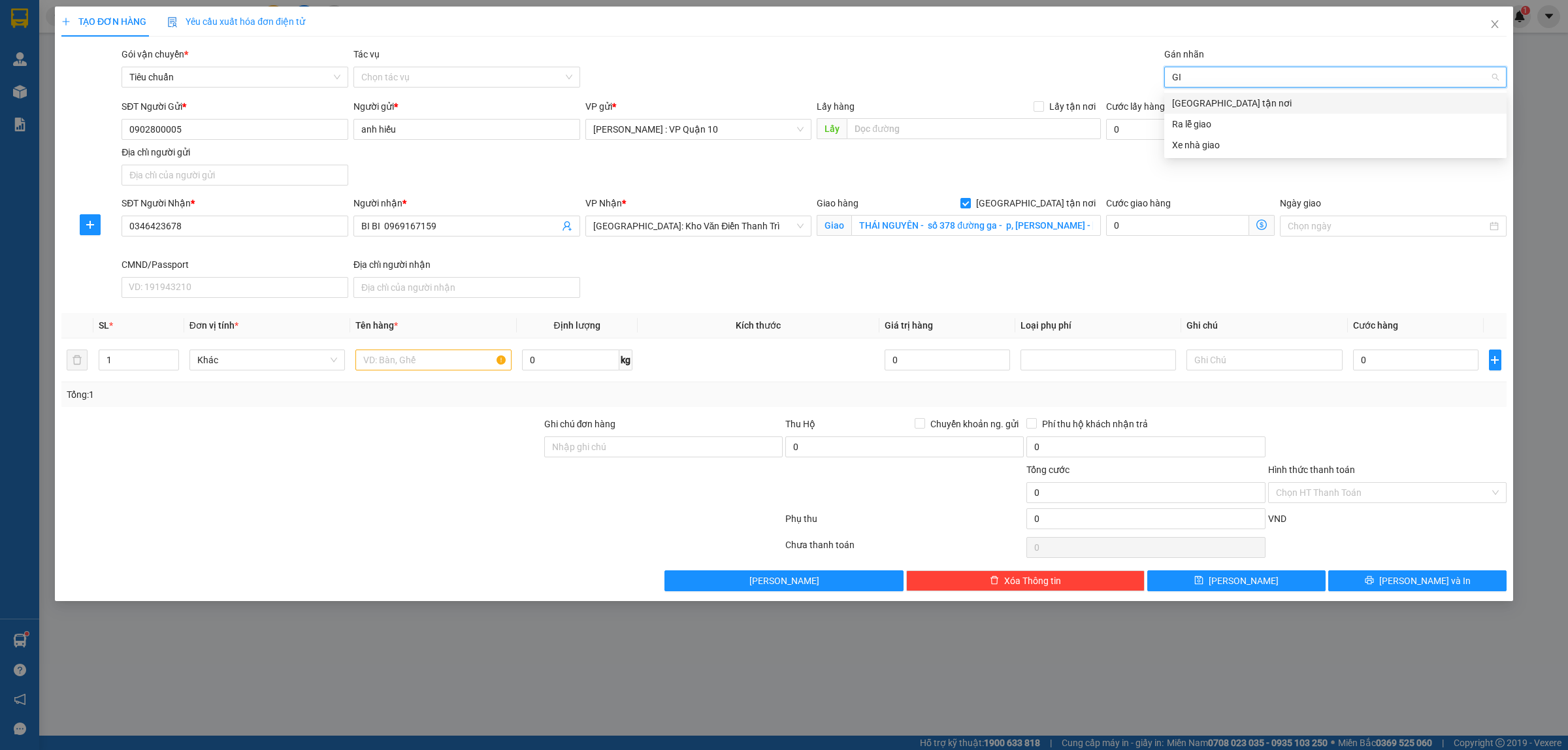
click at [1203, 105] on div "Giao tận nơi" at bounding box center [1335, 103] width 327 height 14
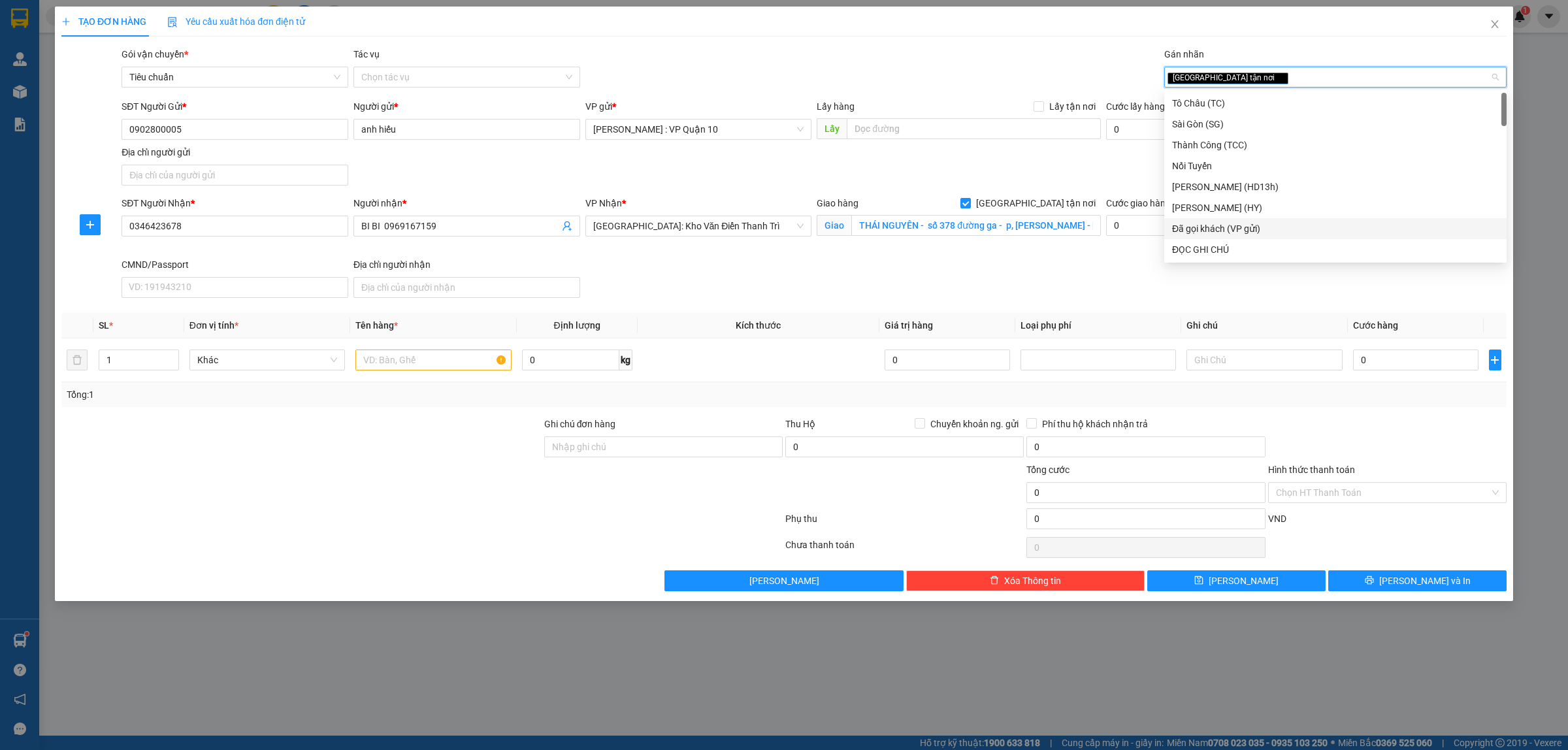
drag, startPoint x: 1212, startPoint y: 227, endPoint x: 1093, endPoint y: 188, distance: 125.2
click at [1209, 229] on div "Đã gọi khách (VP gửi)" at bounding box center [1335, 228] width 327 height 14
click at [965, 160] on div "SĐT Người Gửi * 0902800005 Người gửi * anh hiếu VP gửi * Hồ Chí Minh : VP Quận …" at bounding box center [813, 145] width 1390 height 92
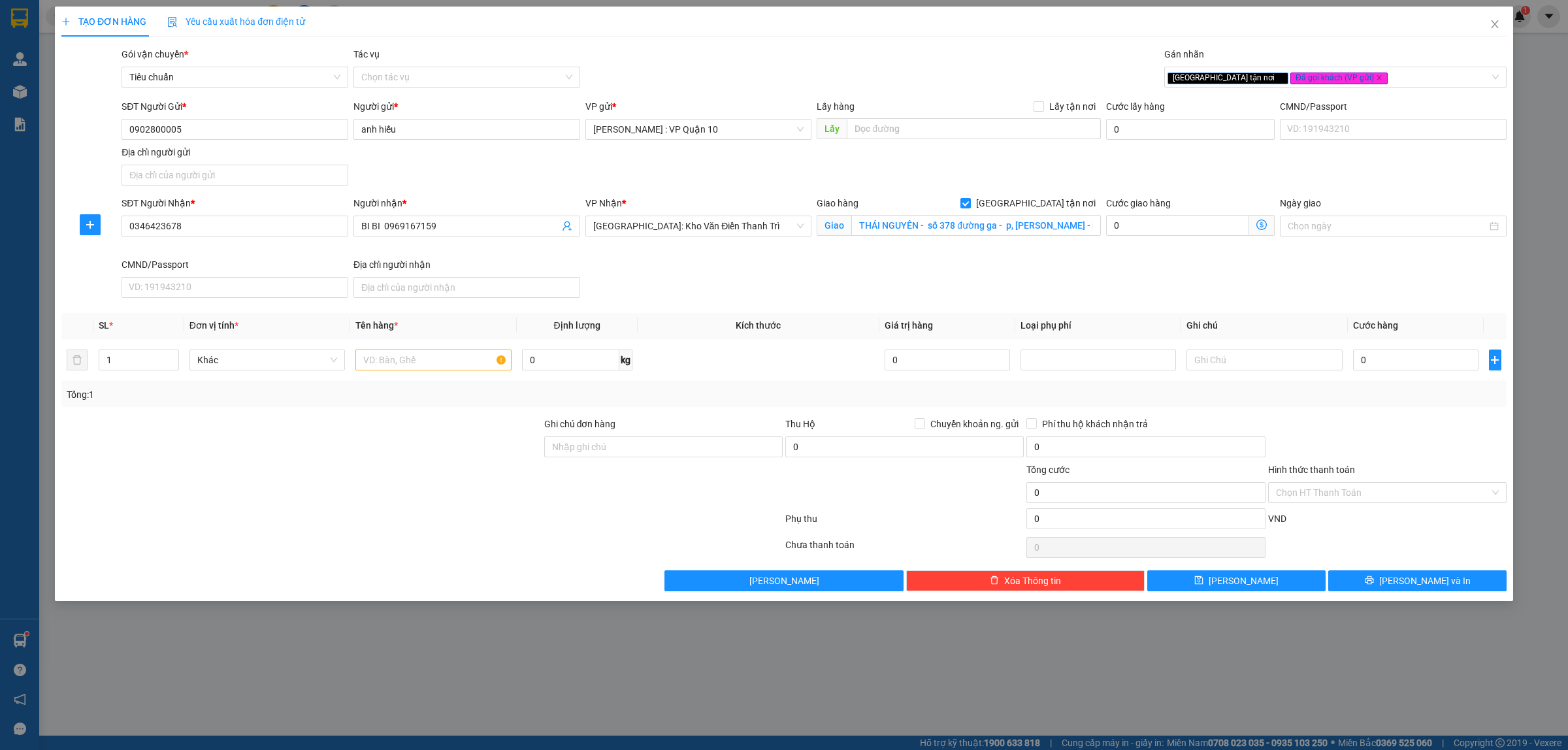
click at [420, 469] on div at bounding box center [301, 485] width 483 height 46
click at [364, 360] on input "text" at bounding box center [433, 360] width 155 height 21
click at [381, 428] on div at bounding box center [301, 439] width 483 height 46
click at [1405, 358] on input "0" at bounding box center [1416, 360] width 125 height 21
click at [1405, 586] on button "Lưu và In" at bounding box center [1417, 581] width 179 height 21
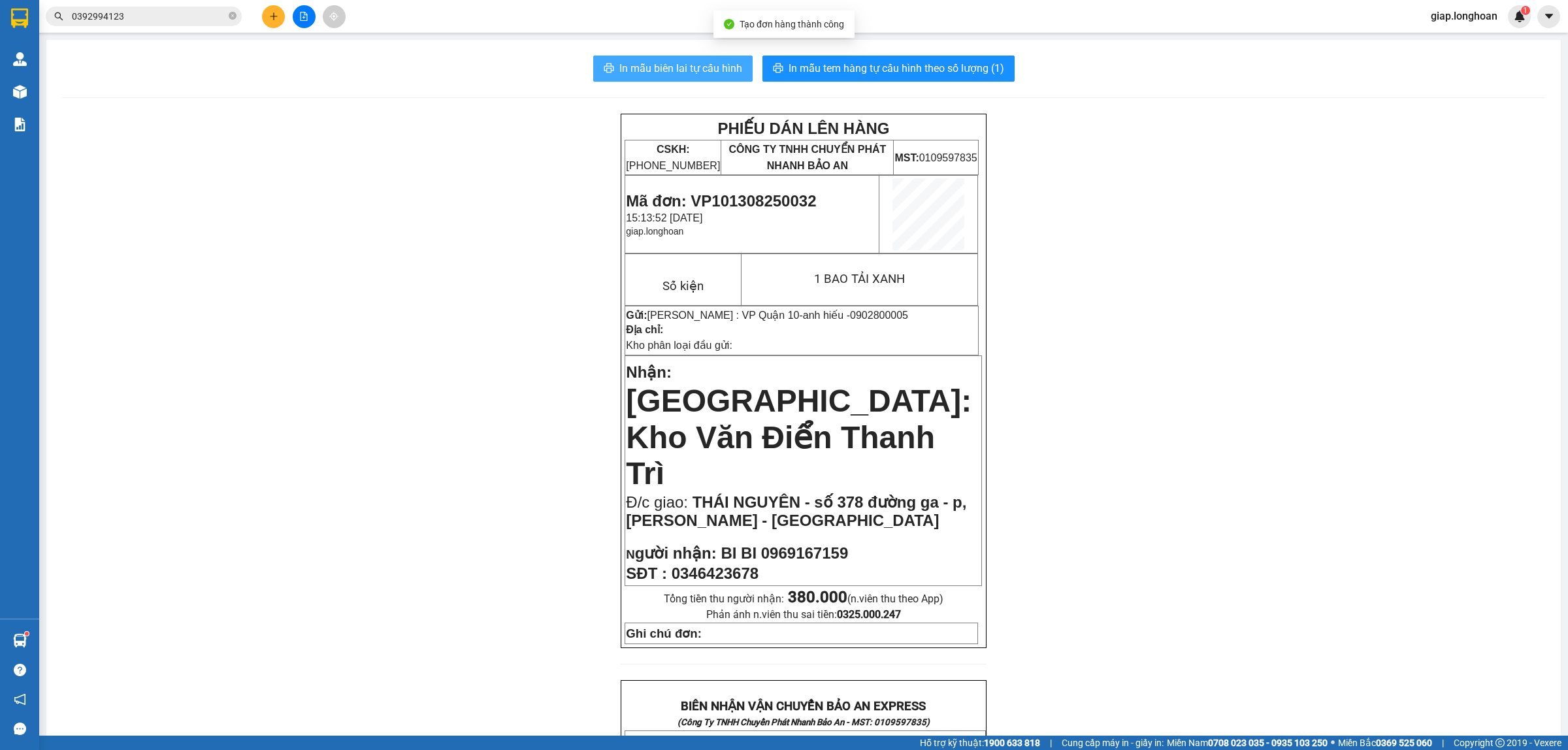
click at [681, 70] on span "In mẫu biên lai tự cấu hình" at bounding box center [681, 67] width 123 height 16
drag, startPoint x: 1208, startPoint y: 501, endPoint x: 1209, endPoint y: 493, distance: 8.1
click at [1208, 501] on div "PHIẾU DÁN LÊN HÀNG CSKH: 1900.06.88.33 CÔNG TY TNHH CHUYỂN PHÁT NHANH BẢO AN MS…" at bounding box center [803, 738] width 1483 height 1250
click at [871, 63] on span "In mẫu tem hàng tự cấu hình theo số lượng (1)" at bounding box center [896, 67] width 215 height 16
drag, startPoint x: 335, startPoint y: 374, endPoint x: 353, endPoint y: 369, distance: 18.7
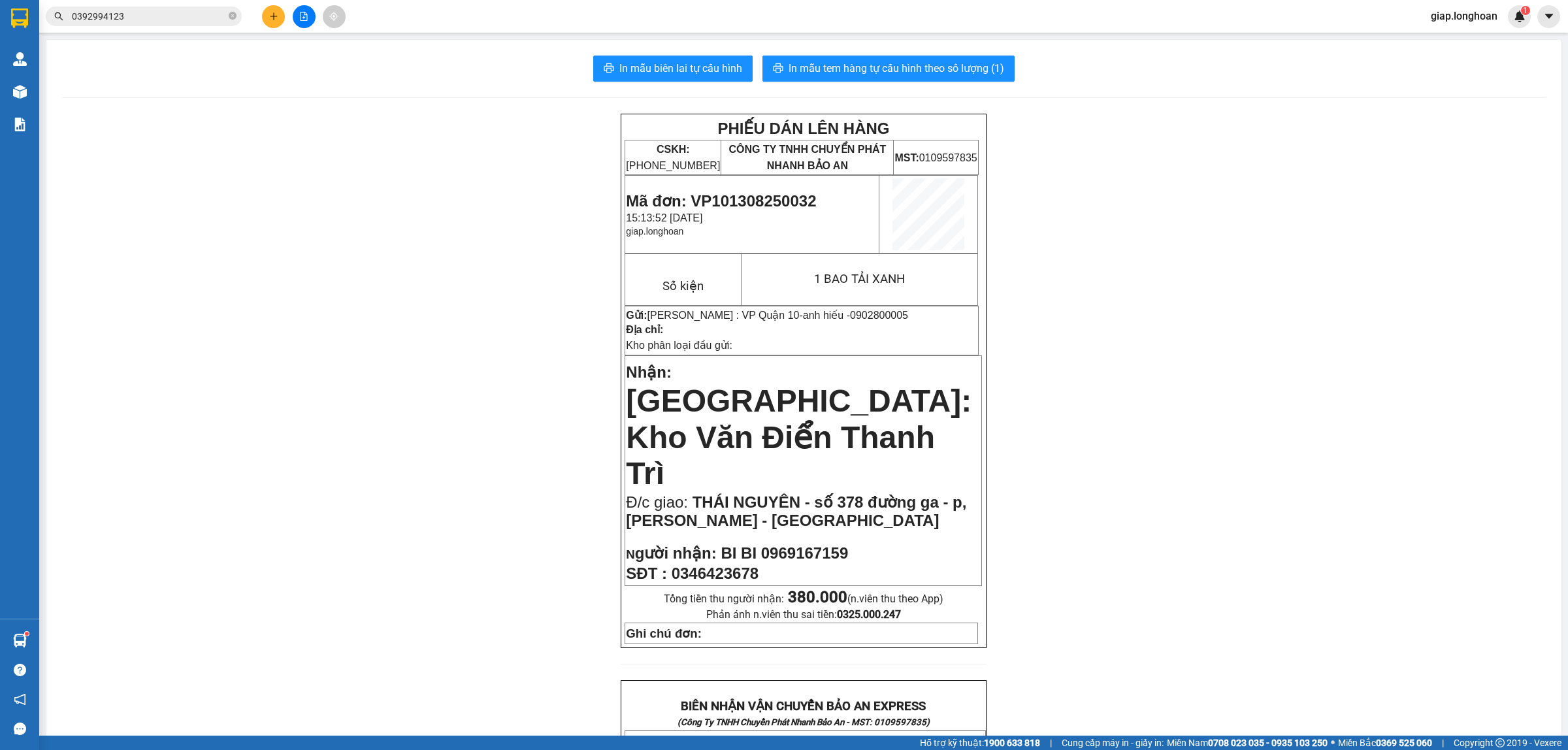
click at [342, 375] on div "PHIẾU DÁN LÊN HÀNG CSKH: 1900.06.88.33 CÔNG TY TNHH CHUYỂN PHÁT NHANH BẢO AN MS…" at bounding box center [803, 738] width 1483 height 1250
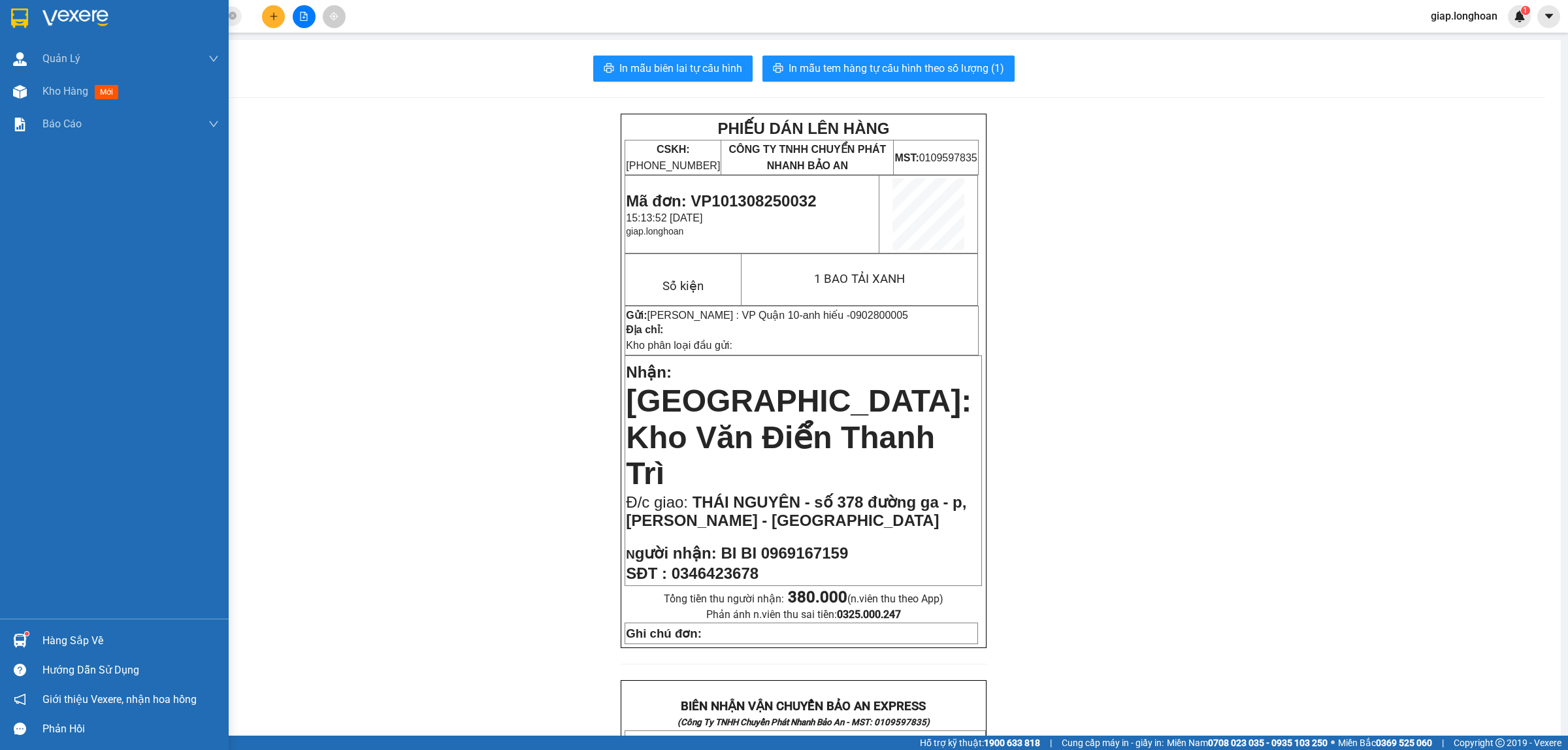
click at [66, 21] on img at bounding box center [75, 18] width 66 height 20
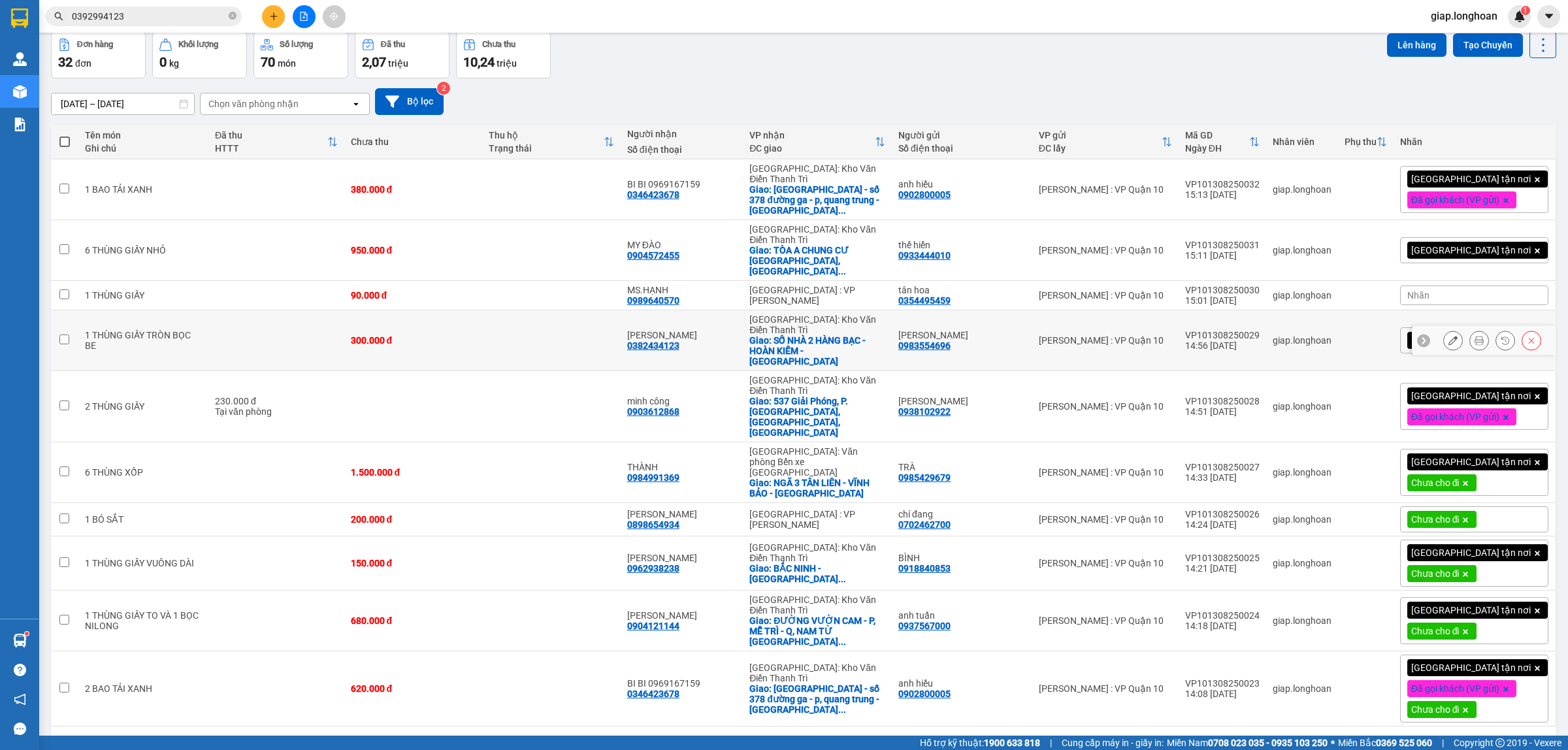
scroll to position [60, 0]
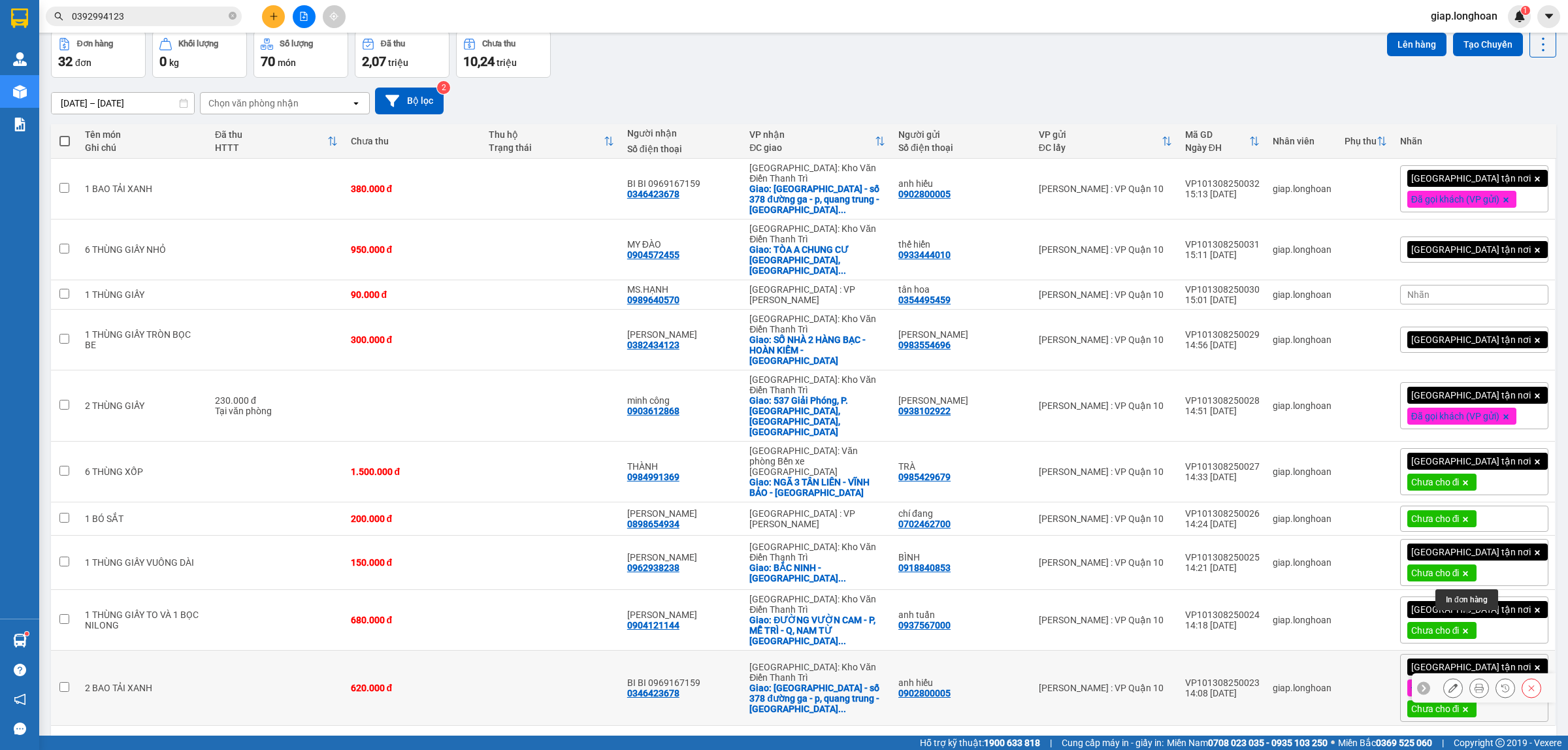
click at [1474, 684] on icon at bounding box center [1479, 688] width 9 height 9
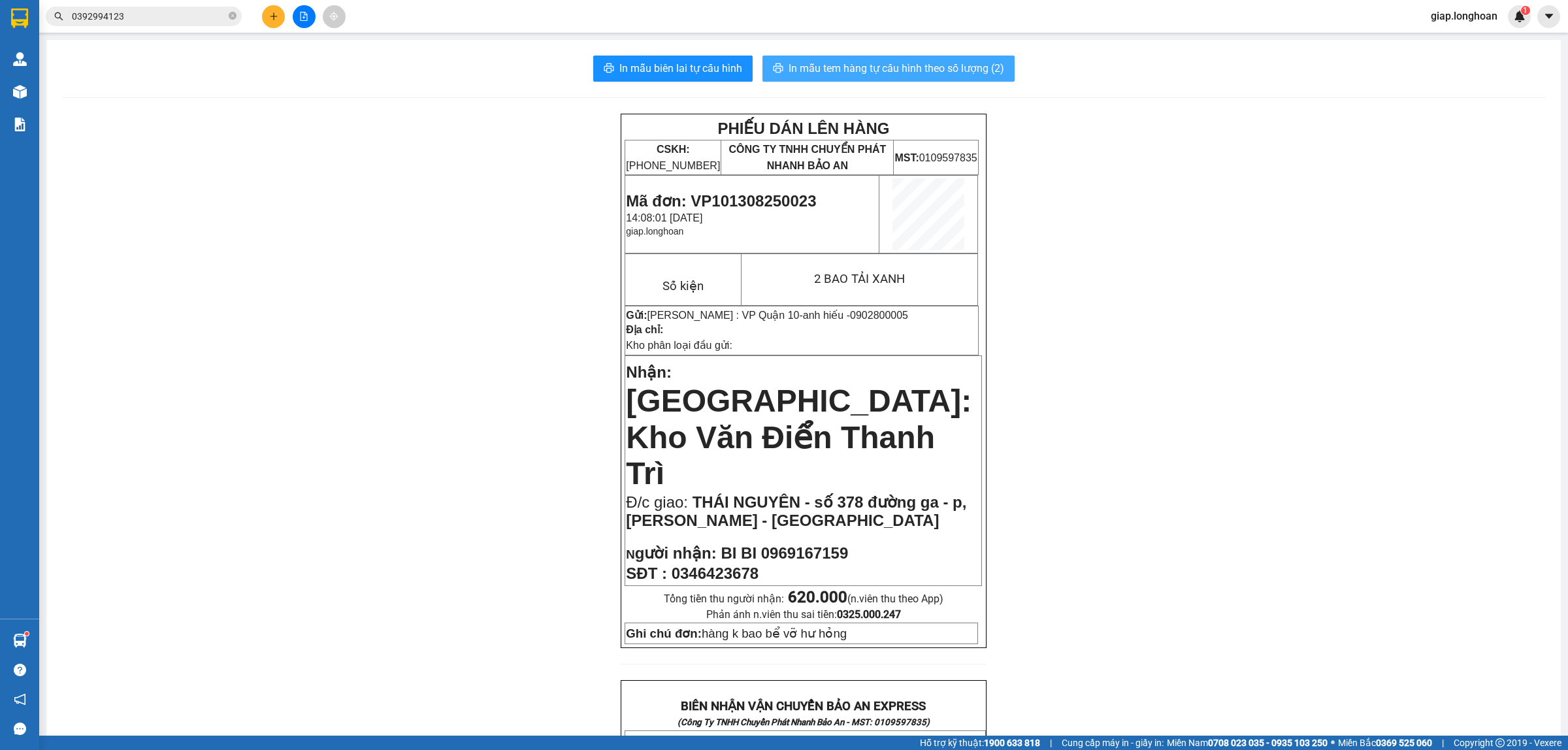
click at [820, 60] on button "In mẫu tem hàng tự cấu hình theo số lượng (2)" at bounding box center [888, 68] width 252 height 26
click at [276, 15] on button at bounding box center [273, 17] width 22 height 22
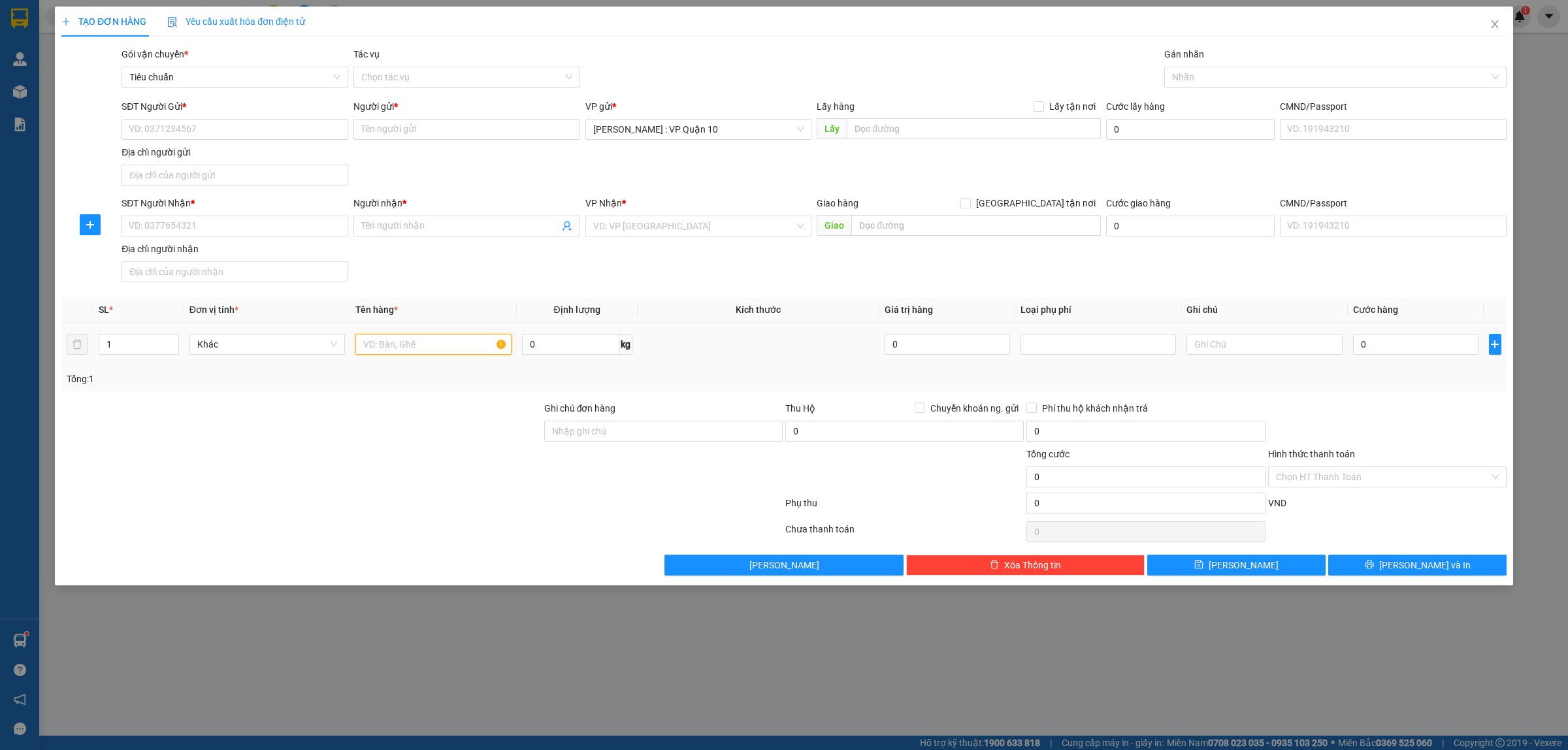
click at [394, 348] on input "text" at bounding box center [433, 345] width 155 height 21
drag, startPoint x: 220, startPoint y: 220, endPoint x: 227, endPoint y: 229, distance: 11.4
click at [220, 223] on input "SĐT Người Nhận *" at bounding box center [235, 226] width 227 height 21
drag, startPoint x: 405, startPoint y: 215, endPoint x: 413, endPoint y: 214, distance: 8.1
click at [409, 215] on span at bounding box center [467, 226] width 227 height 21
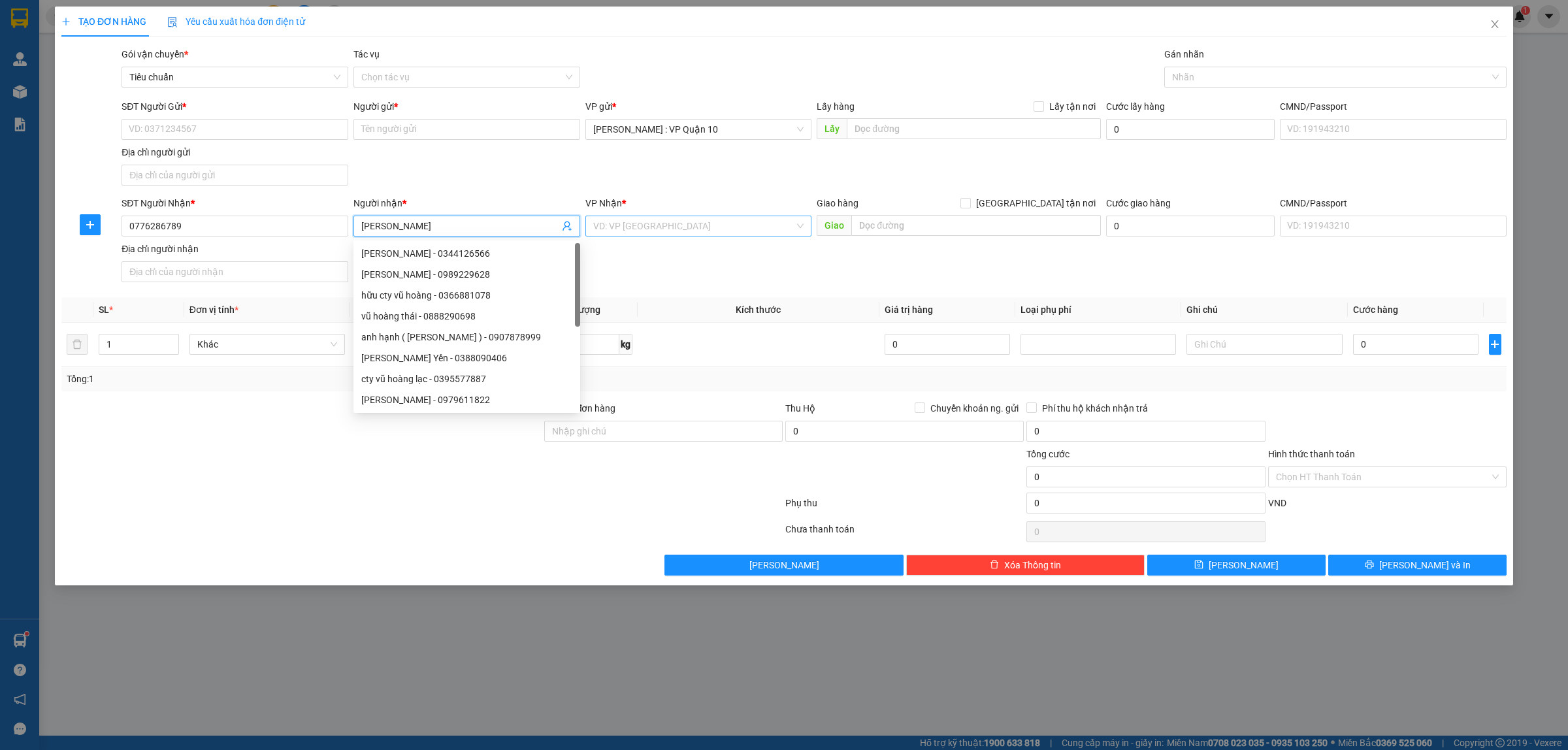
click at [659, 235] on input "search" at bounding box center [695, 226] width 202 height 20
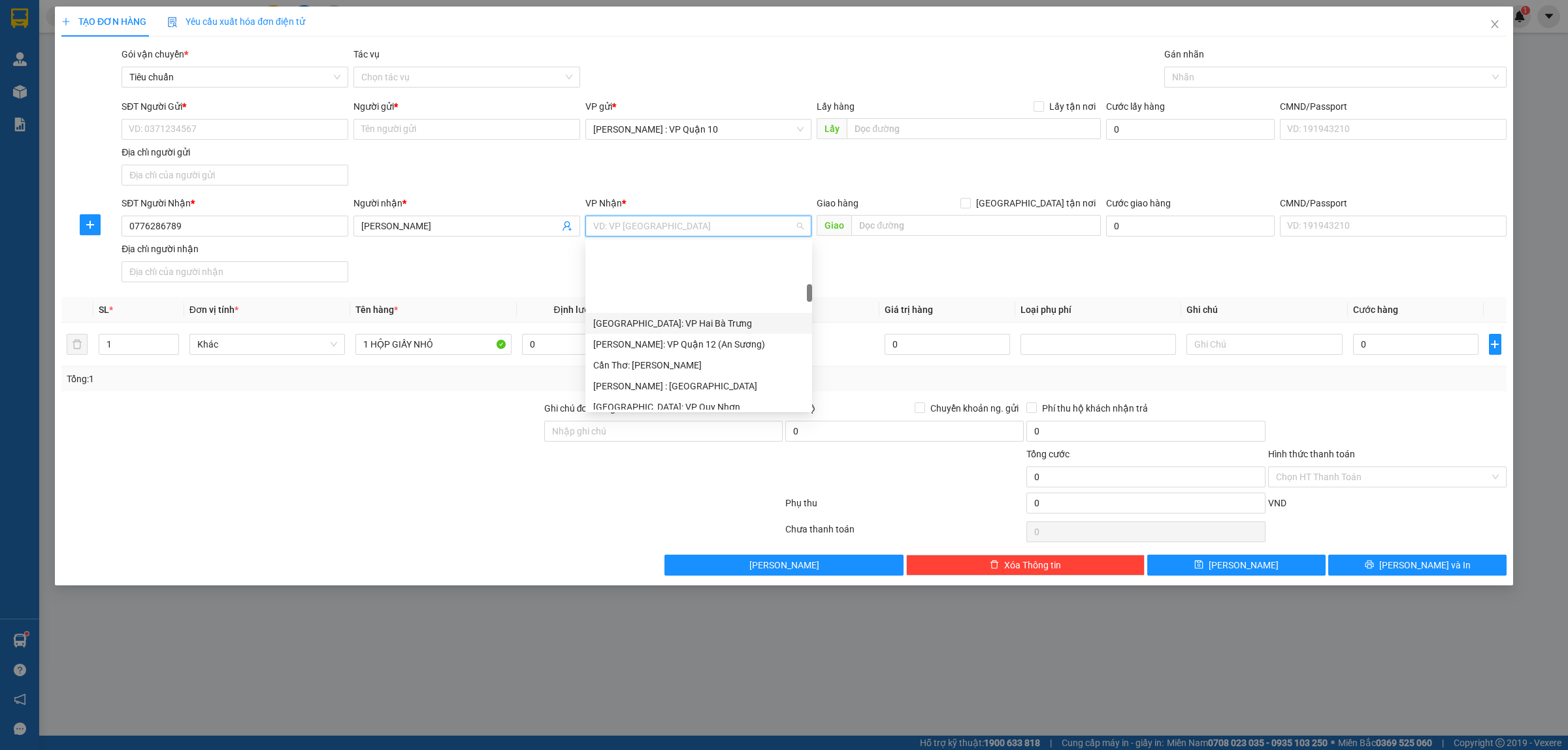
scroll to position [408, 0]
drag, startPoint x: 642, startPoint y: 386, endPoint x: 798, endPoint y: 273, distance: 192.6
click at [641, 386] on div "Hà Nội: Kho Văn Điển Thanh Trì" at bounding box center [698, 388] width 211 height 14
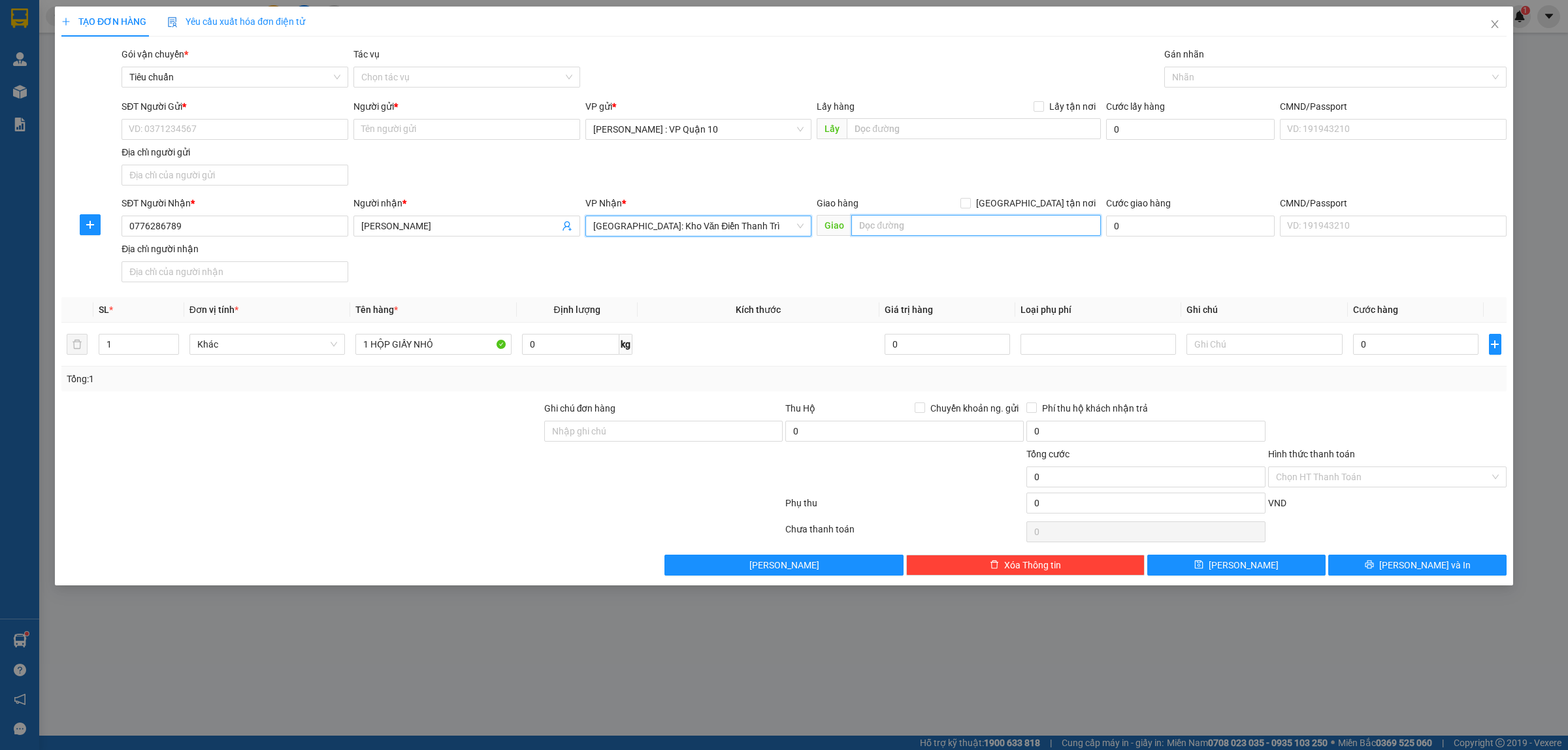
drag, startPoint x: 864, startPoint y: 227, endPoint x: 884, endPoint y: 230, distance: 20.2
click at [872, 230] on input "text" at bounding box center [975, 226] width 250 height 21
drag, startPoint x: 1034, startPoint y: 203, endPoint x: 1107, endPoint y: 158, distance: 85.8
click at [970, 198] on input "Giao tận nơi" at bounding box center [965, 202] width 9 height 9
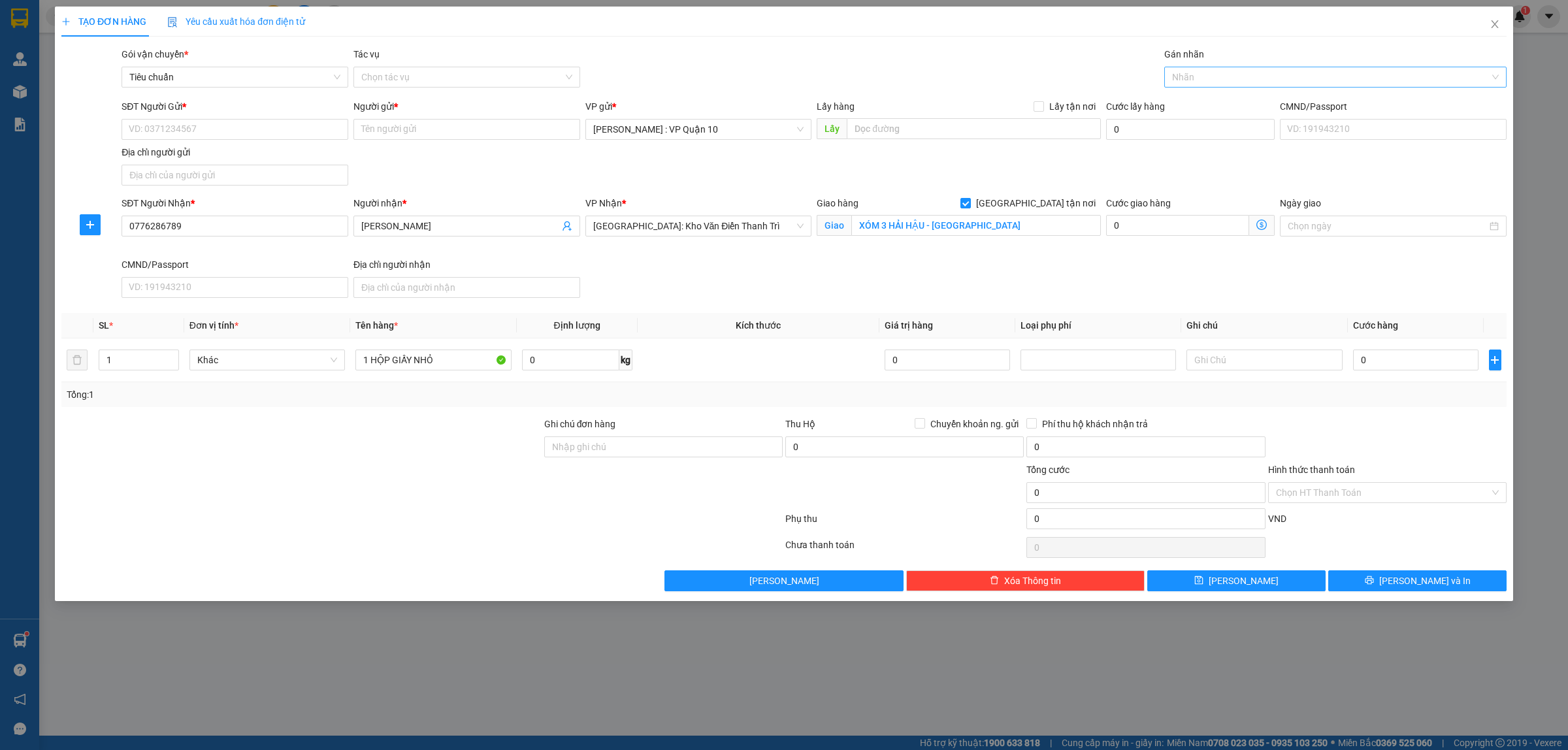
click at [1186, 81] on div at bounding box center [1328, 77] width 323 height 16
click at [1180, 105] on div "Giao tận nơi" at bounding box center [1335, 103] width 327 height 14
drag, startPoint x: 1018, startPoint y: 81, endPoint x: 812, endPoint y: 96, distance: 206.5
click at [1011, 81] on div "Gói vận chuyển * Tiêu chuẩn Tác vụ Chọn tác vụ Gán nhãn Giao tận nơi" at bounding box center [813, 69] width 1390 height 46
click at [152, 129] on input "SĐT Người Gửi *" at bounding box center [235, 129] width 227 height 21
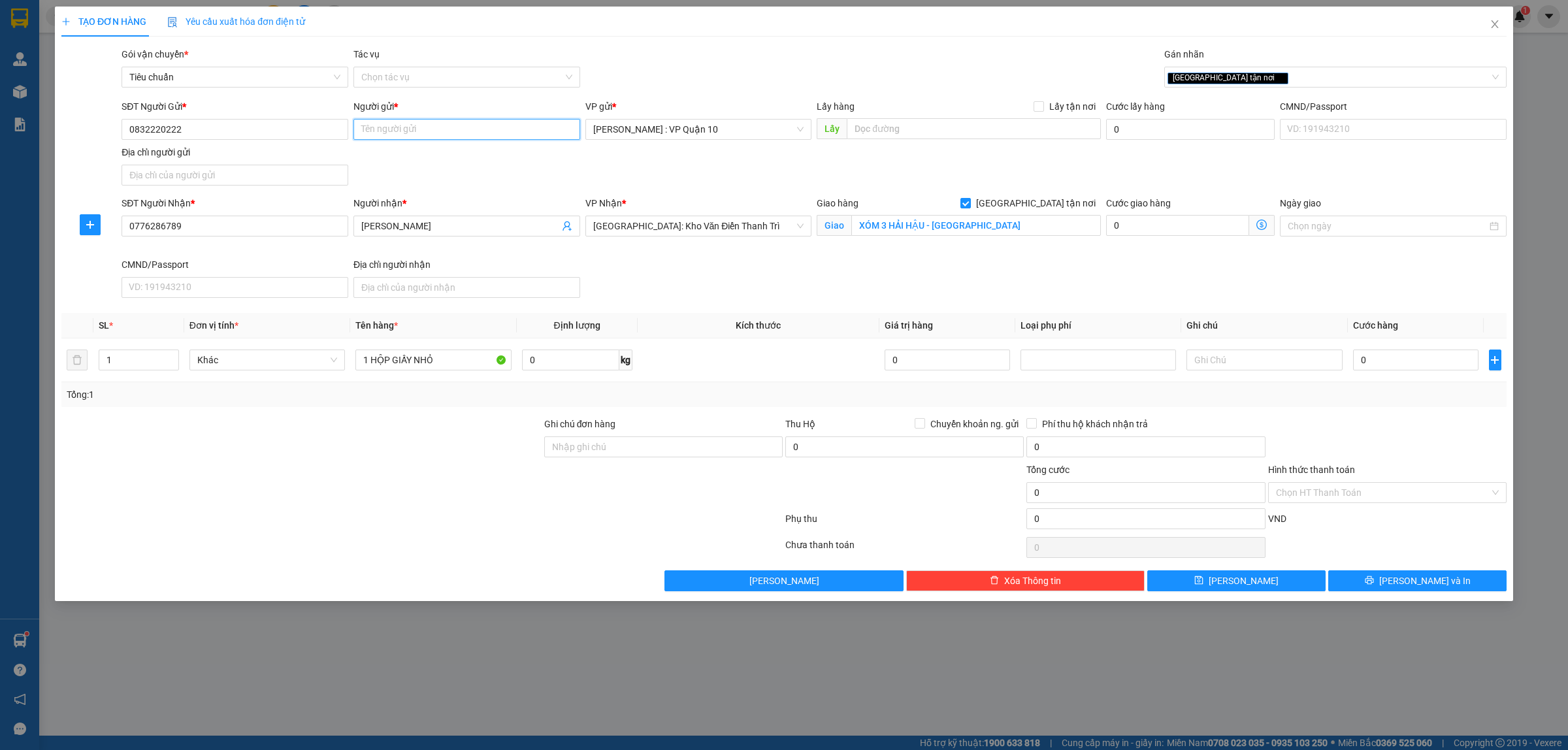
click at [382, 136] on input "Người gửi *" at bounding box center [467, 129] width 227 height 21
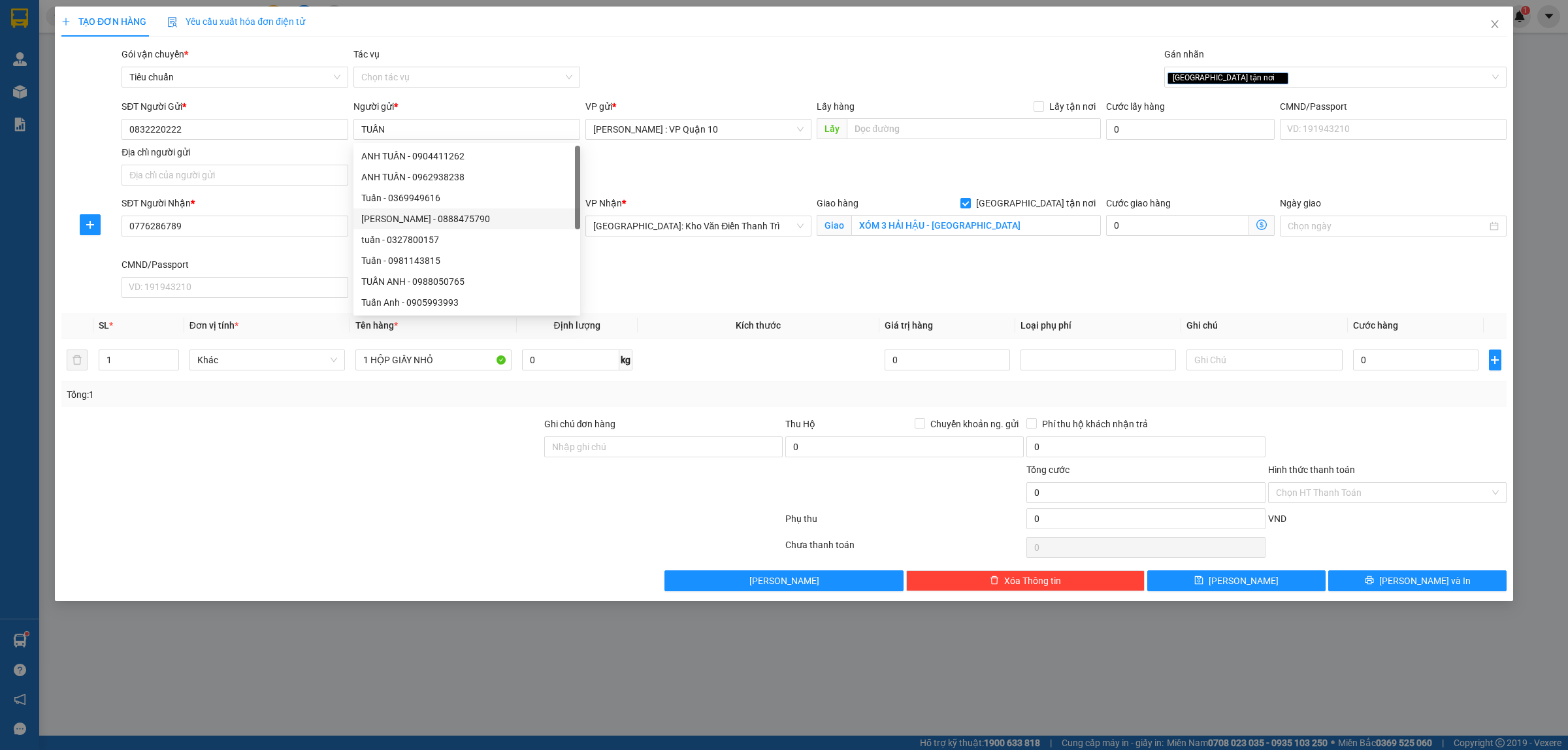
drag, startPoint x: 377, startPoint y: 468, endPoint x: 393, endPoint y: 456, distance: 20.0
click at [380, 467] on div at bounding box center [301, 485] width 483 height 46
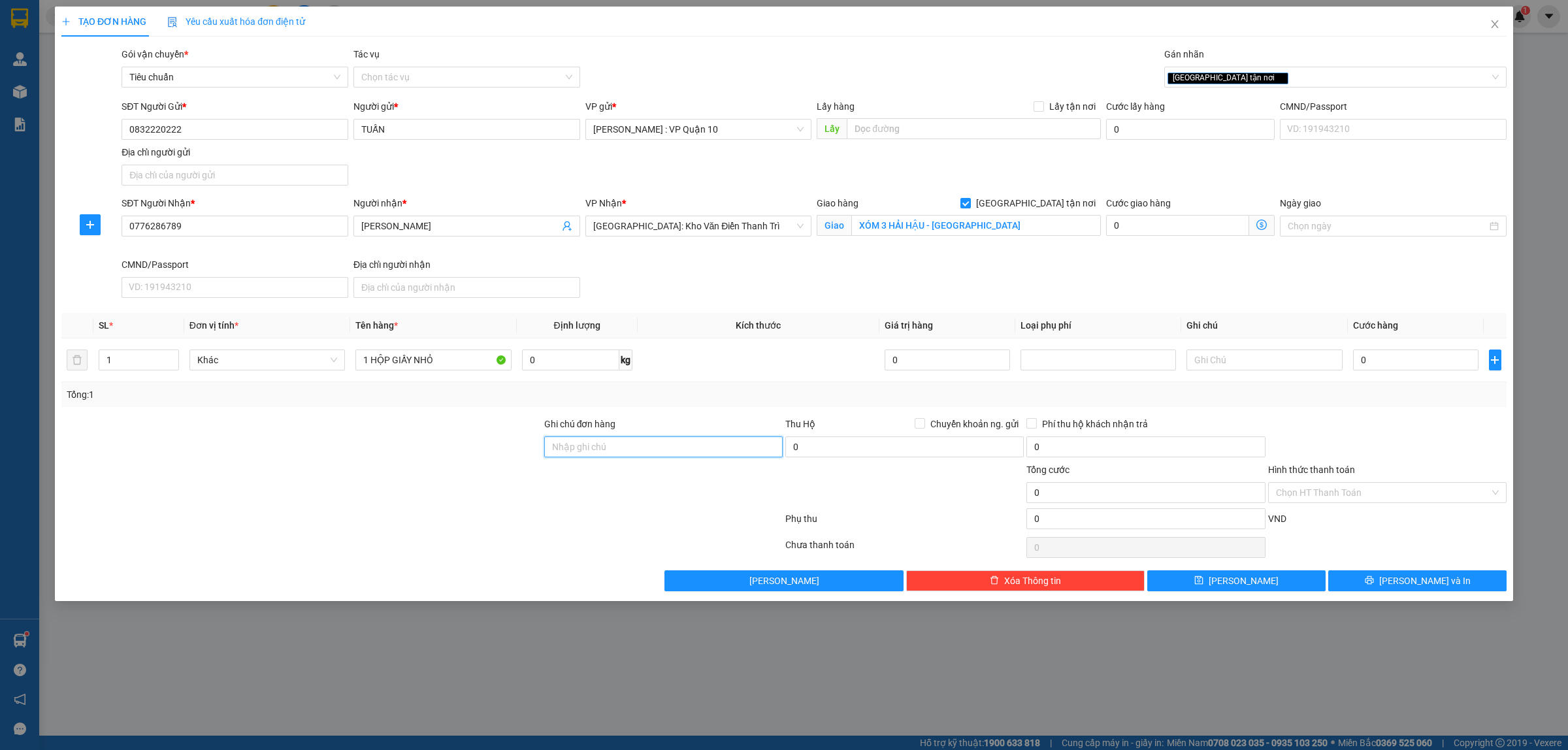
drag, startPoint x: 624, startPoint y: 454, endPoint x: 631, endPoint y: 459, distance: 8.6
click at [629, 456] on input "Ghi chú đơn hàng" at bounding box center [663, 447] width 239 height 21
click at [553, 508] on div at bounding box center [664, 485] width 242 height 46
click at [1389, 358] on input "0" at bounding box center [1416, 360] width 125 height 21
click at [1069, 580] on button "Xóa Thông tin" at bounding box center [1025, 581] width 239 height 21
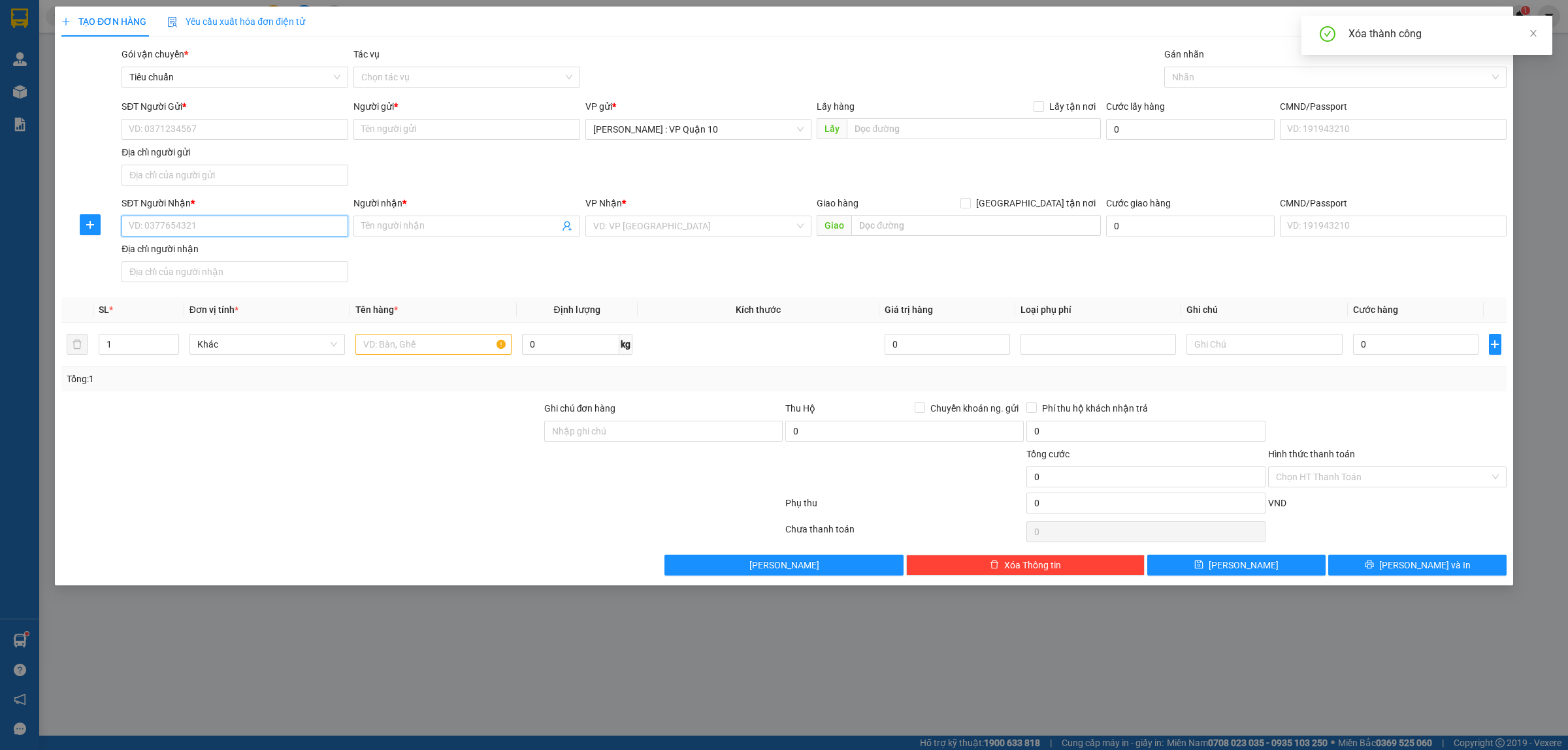
click at [173, 230] on input "SĐT Người Nhận *" at bounding box center [235, 226] width 227 height 21
click at [376, 230] on input "Người nhận *" at bounding box center [460, 226] width 198 height 14
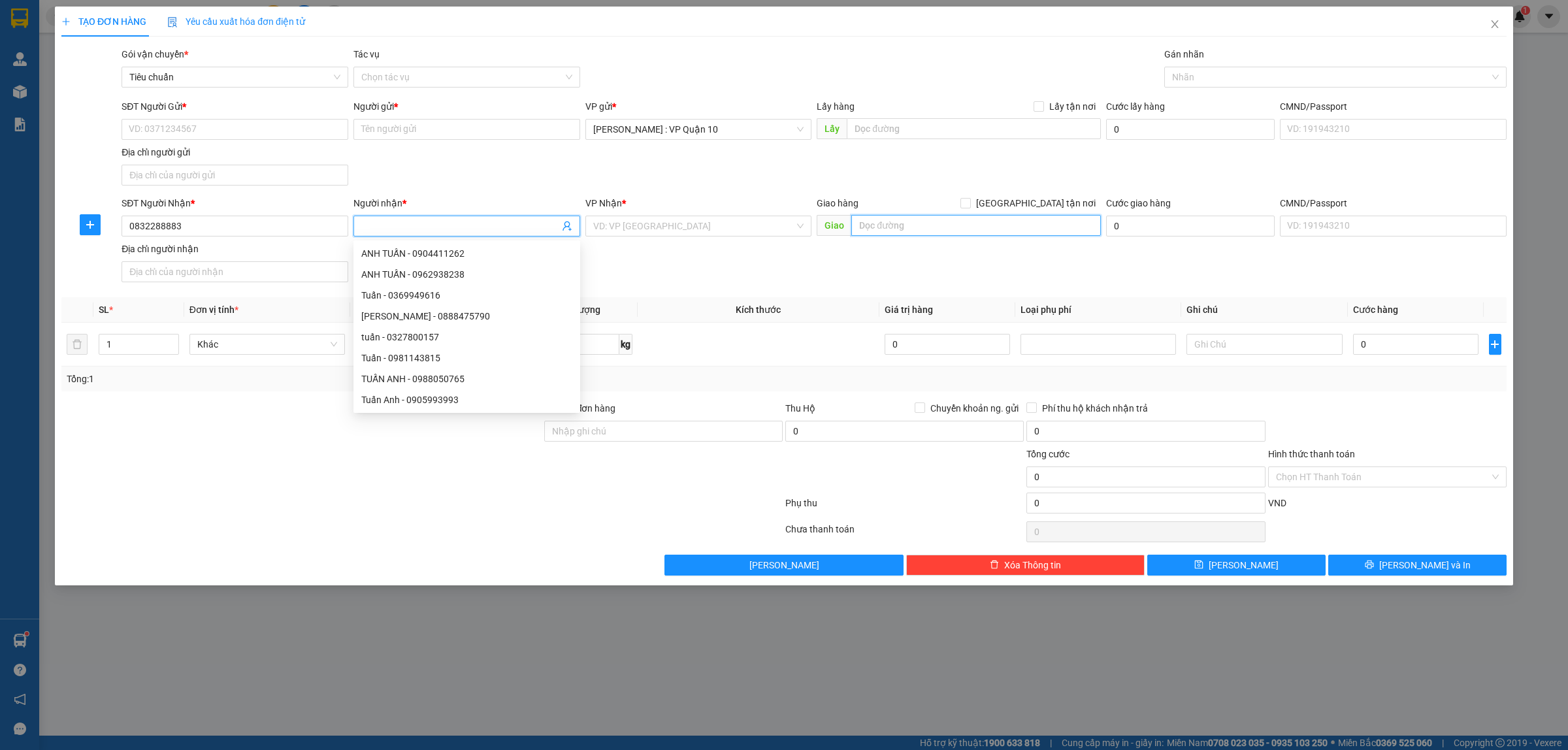
click at [897, 227] on input "text" at bounding box center [975, 226] width 250 height 21
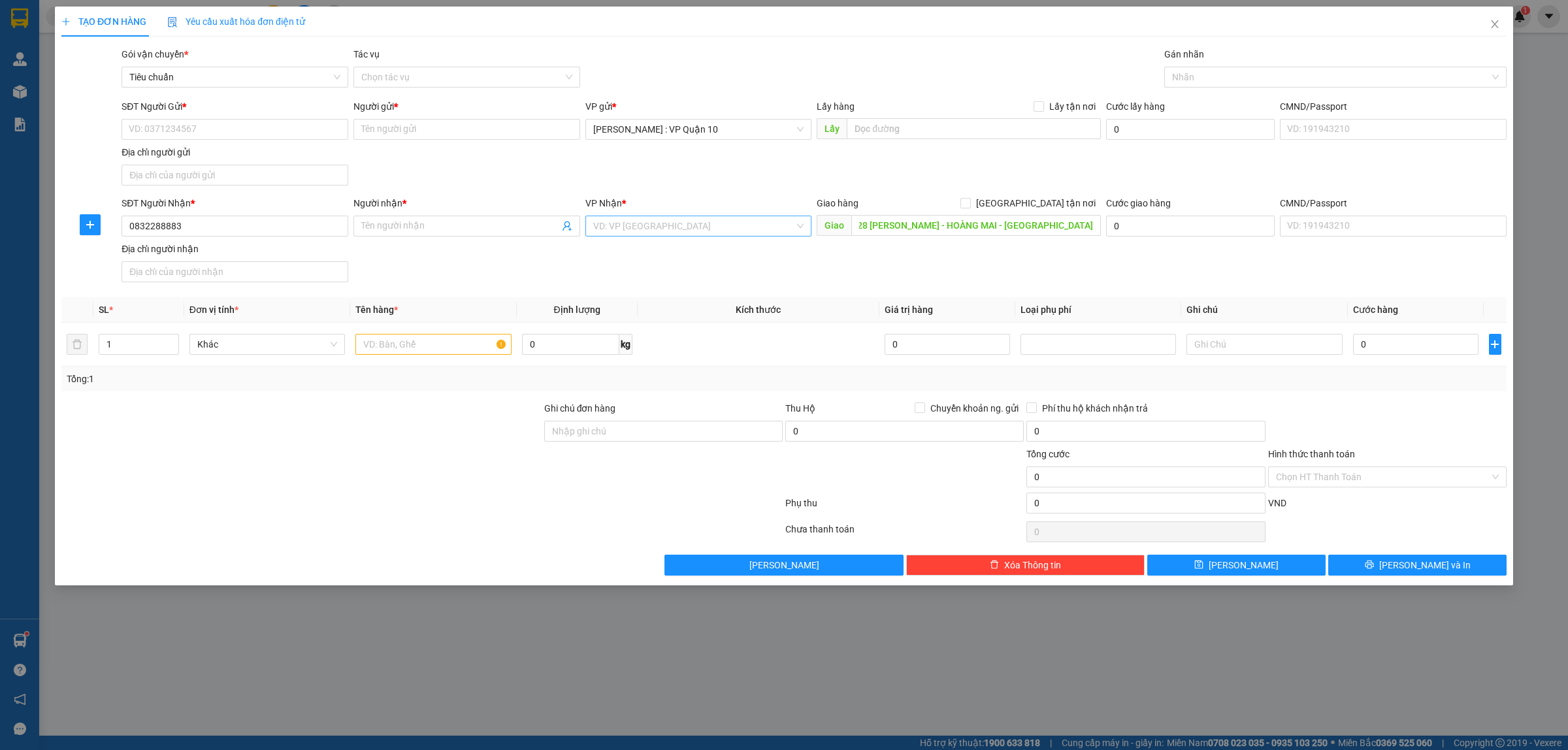
scroll to position [0, 0]
click at [622, 229] on input "search" at bounding box center [695, 226] width 202 height 20
click at [399, 228] on input "Người nhận *" at bounding box center [460, 226] width 198 height 14
click at [657, 226] on input "search" at bounding box center [695, 226] width 202 height 20
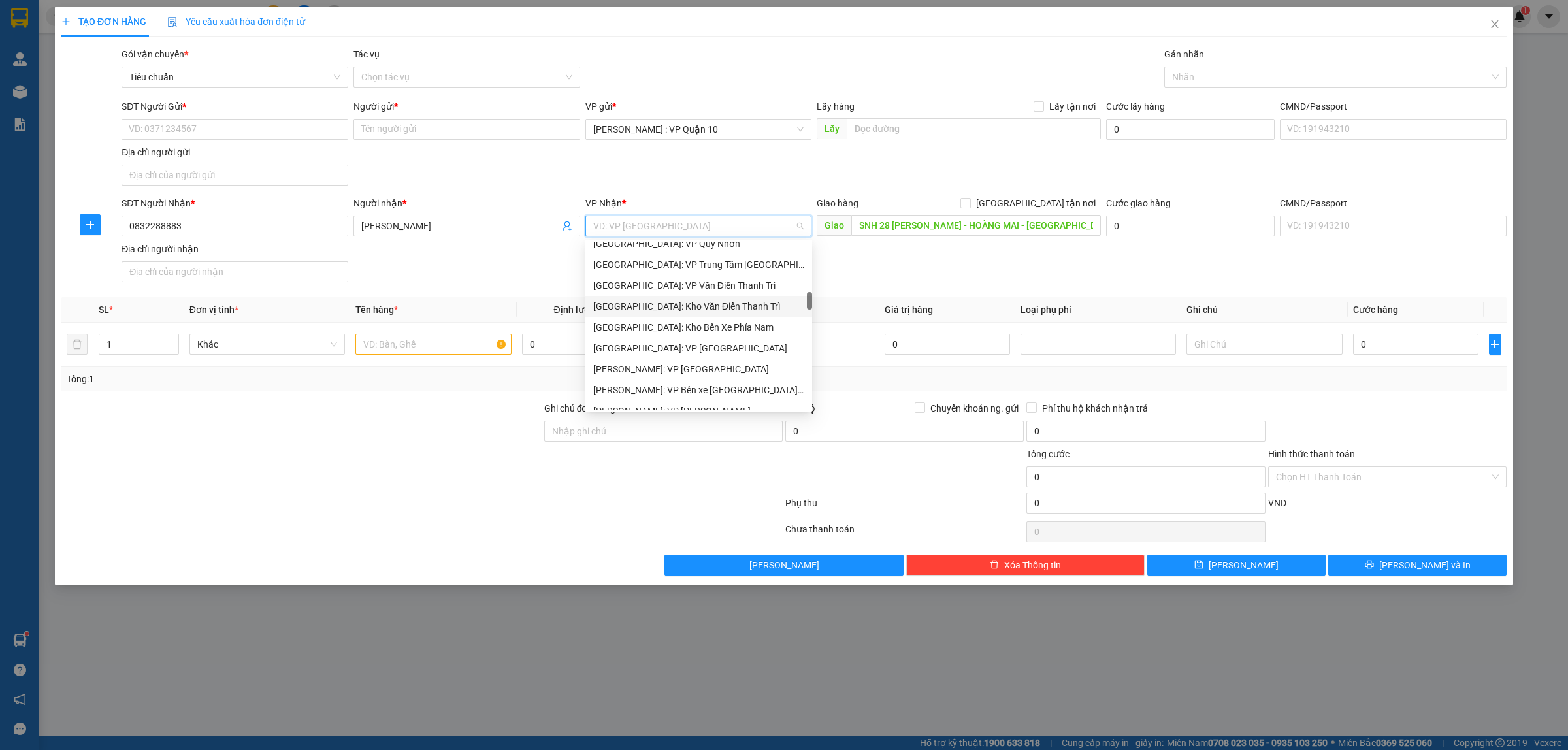
scroll to position [572, 0]
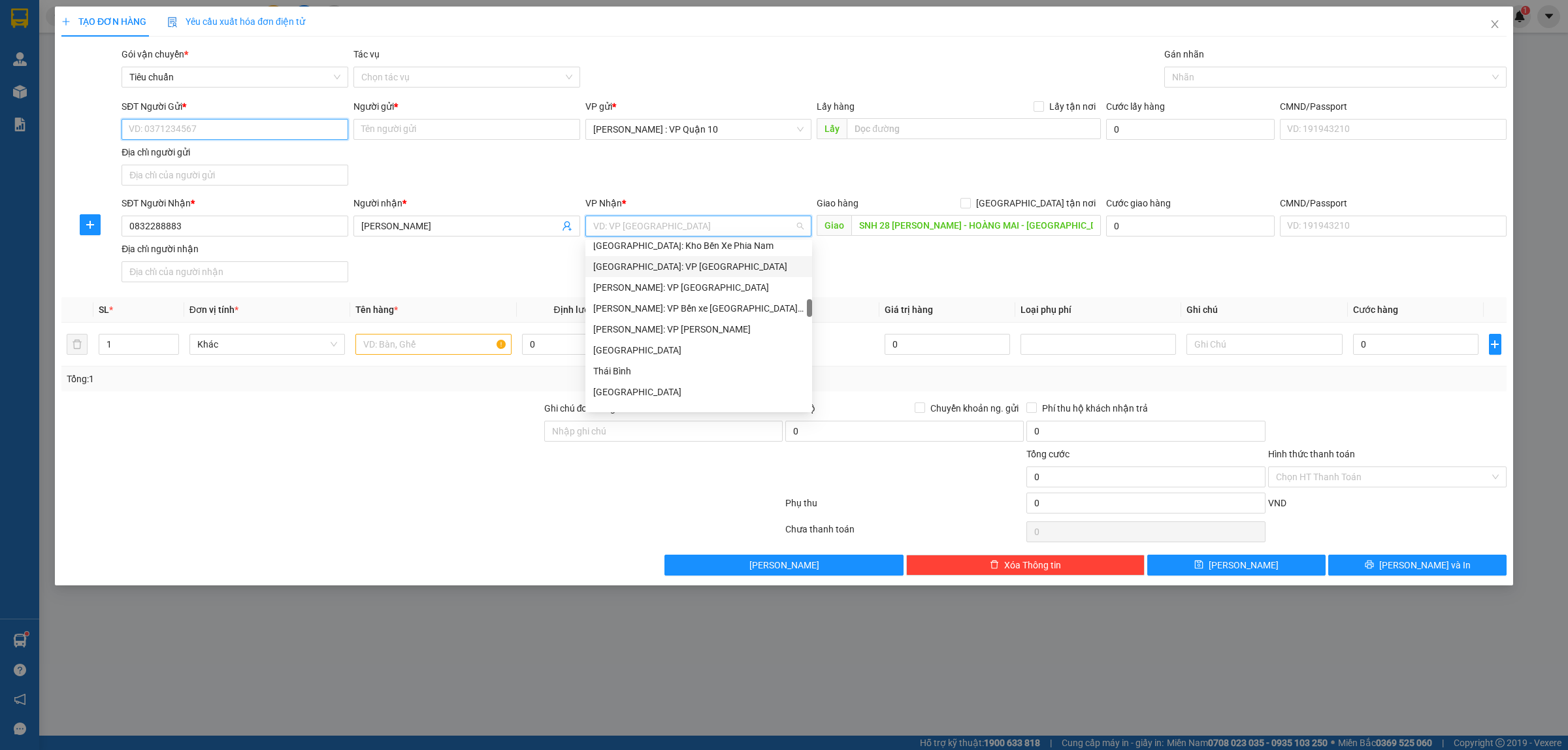
click at [216, 123] on input "SĐT Người Gửi *" at bounding box center [235, 129] width 227 height 21
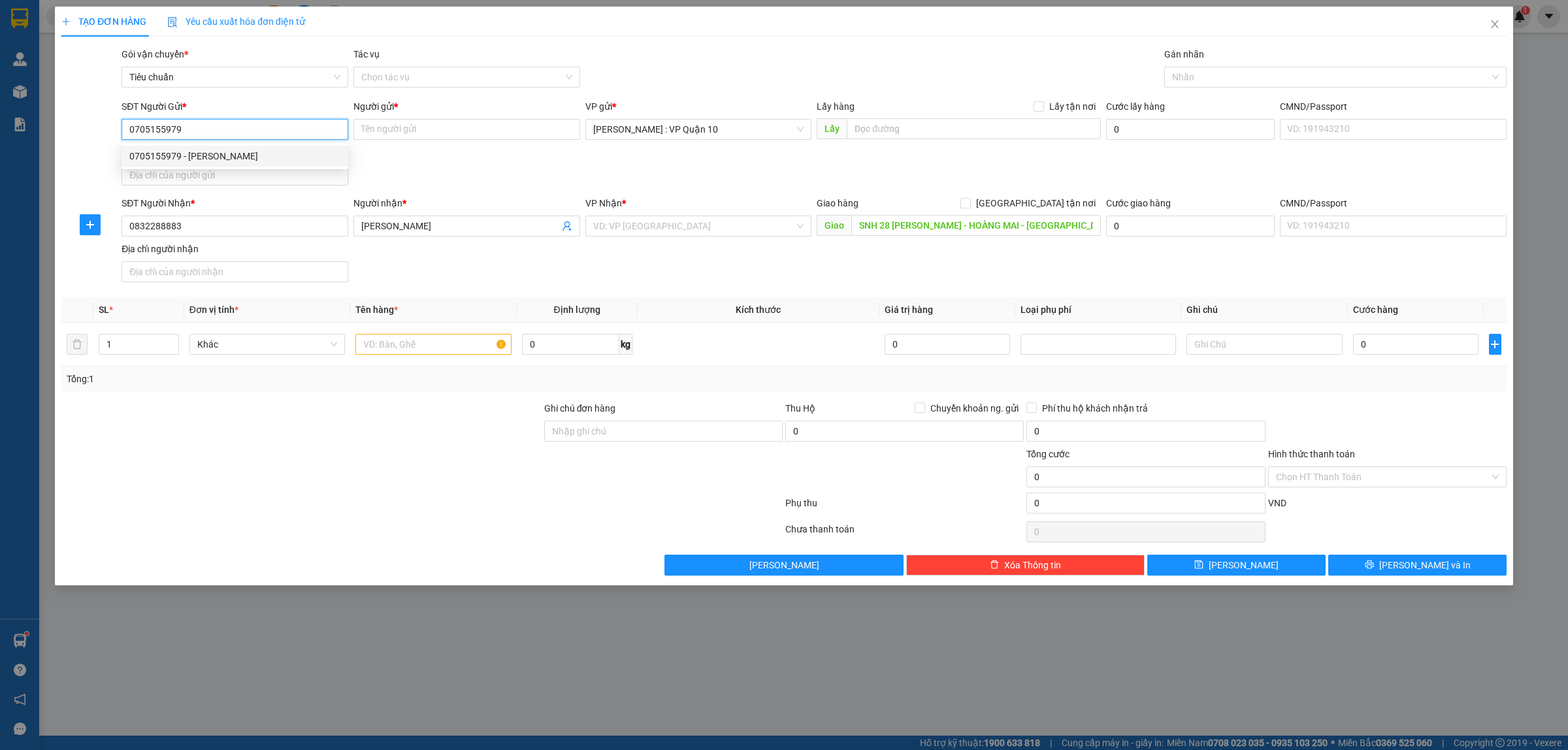
click at [162, 154] on div "0705155979 - anh duy" at bounding box center [234, 155] width 211 height 14
click at [638, 226] on input "search" at bounding box center [695, 226] width 202 height 20
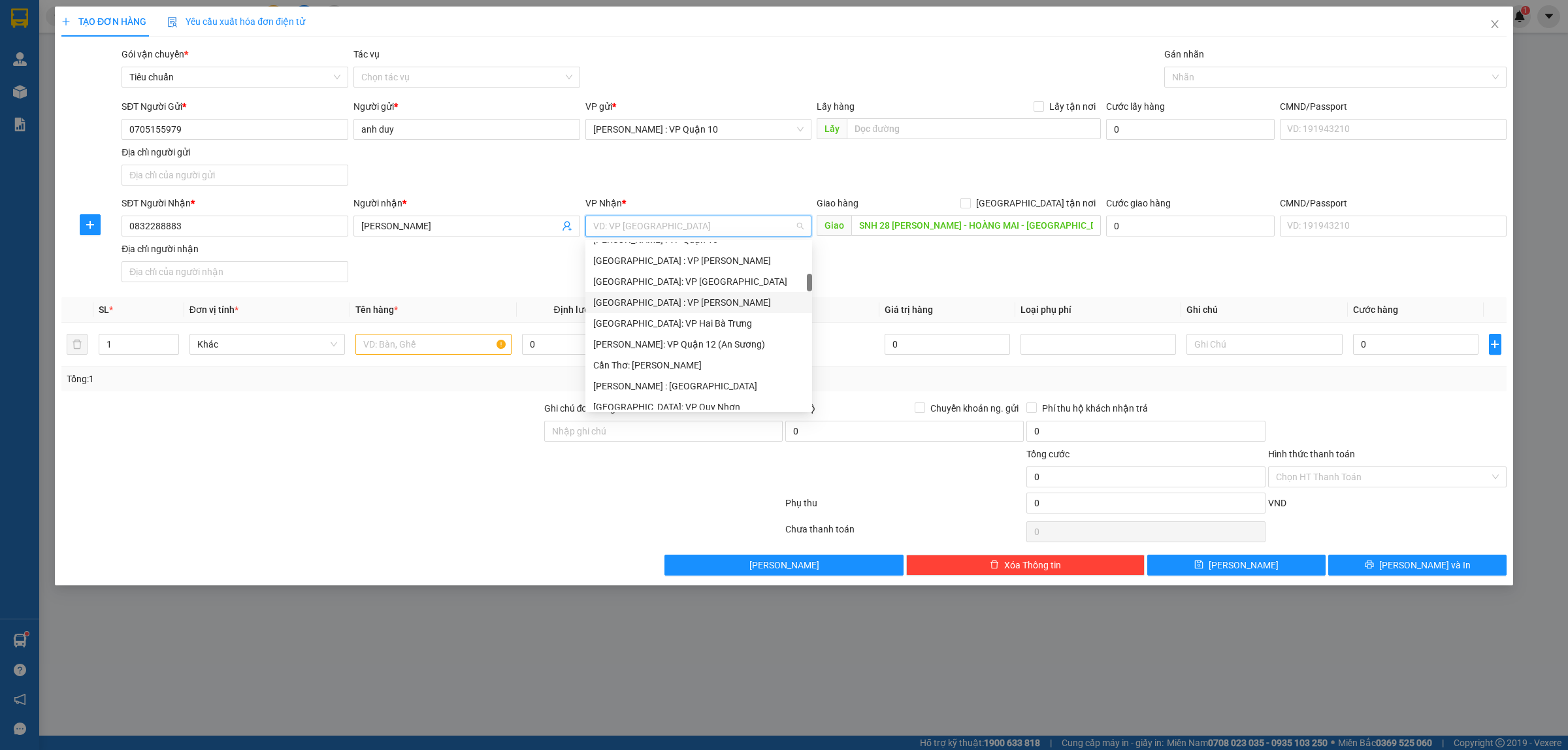
scroll to position [408, 0]
click at [628, 387] on div "Hà Nội: Kho Văn Điển Thanh Trì" at bounding box center [698, 388] width 211 height 14
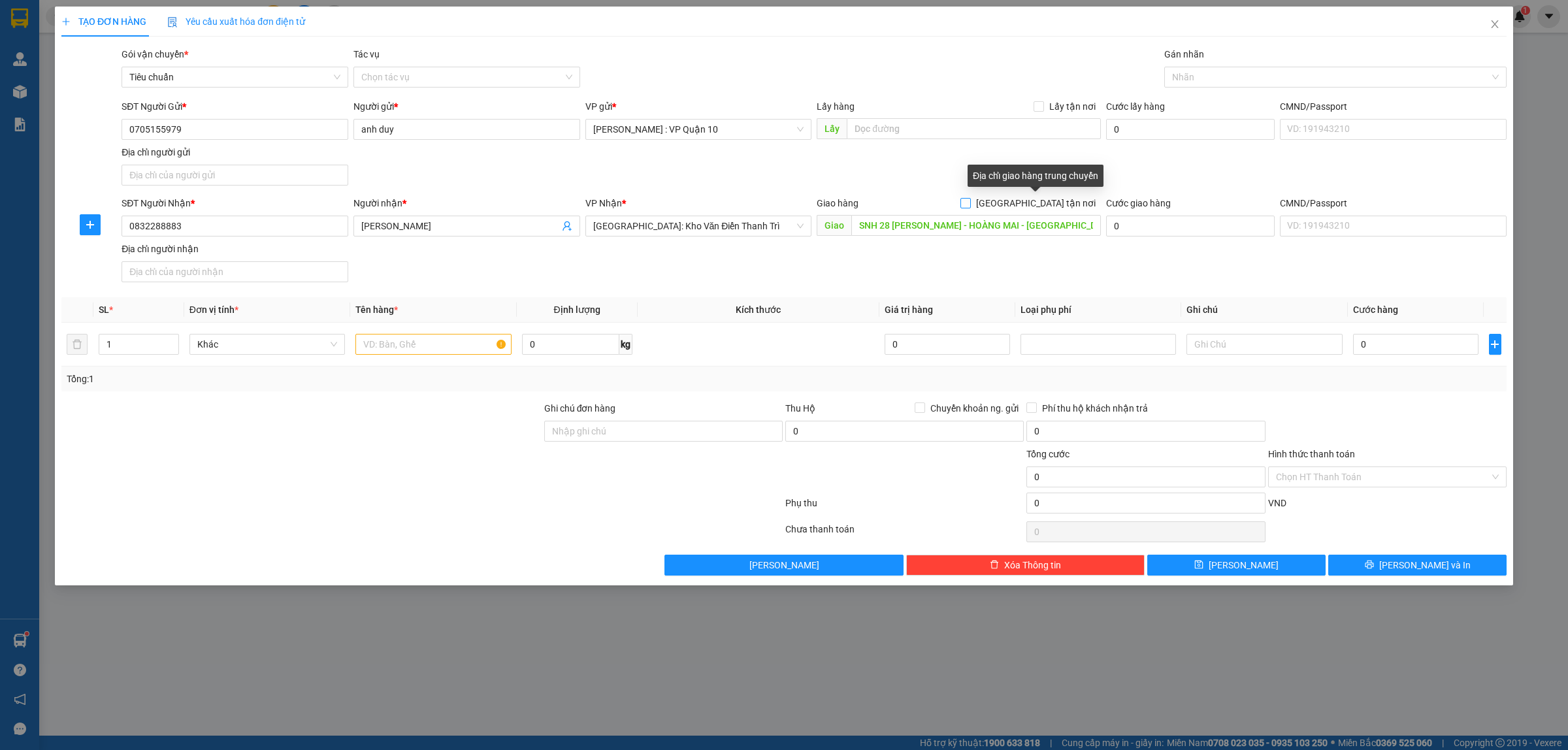
click at [970, 203] on input "Giao tận nơi" at bounding box center [965, 202] width 9 height 9
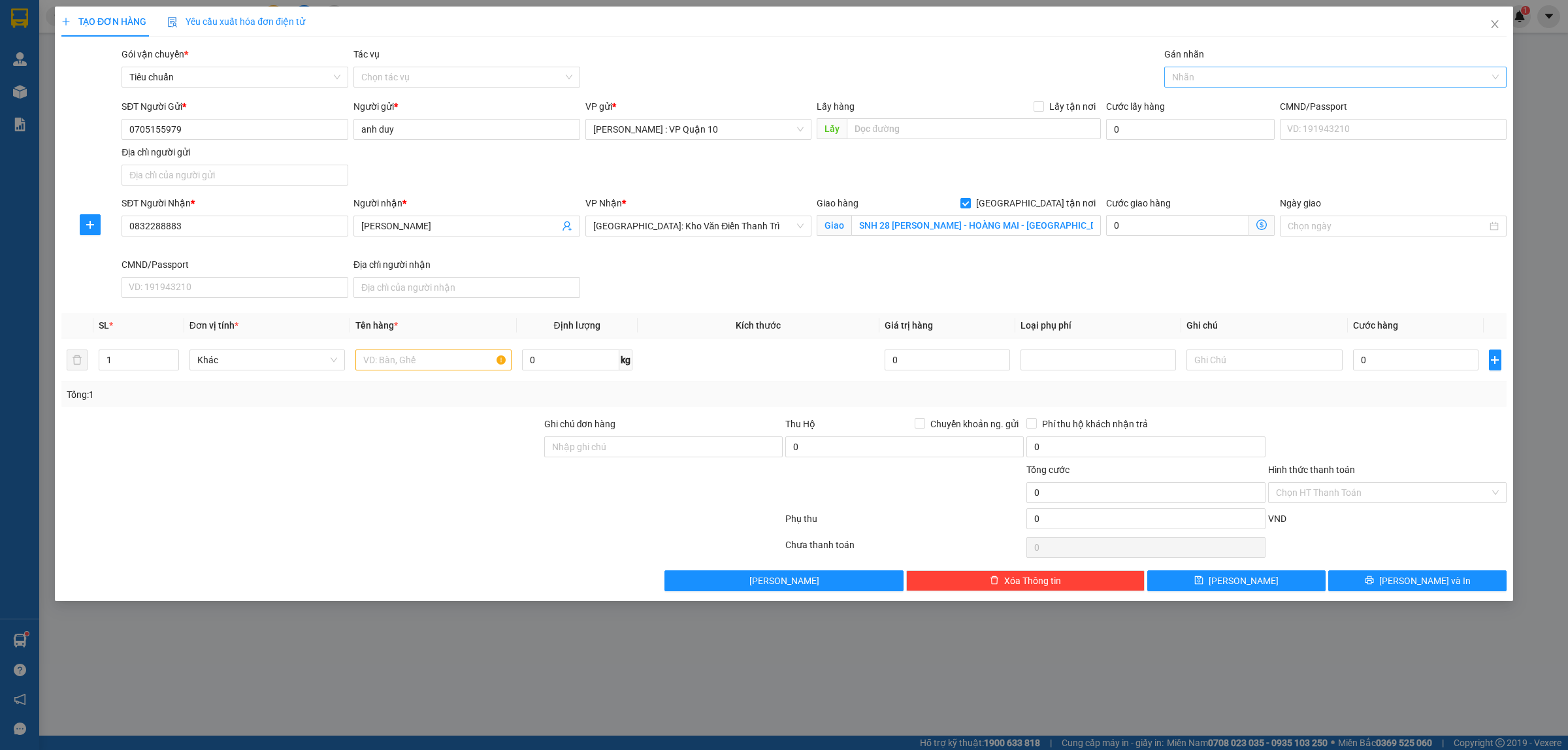
click at [1187, 77] on div at bounding box center [1328, 77] width 323 height 16
click at [1193, 100] on div "Giao tận nơi" at bounding box center [1335, 103] width 327 height 14
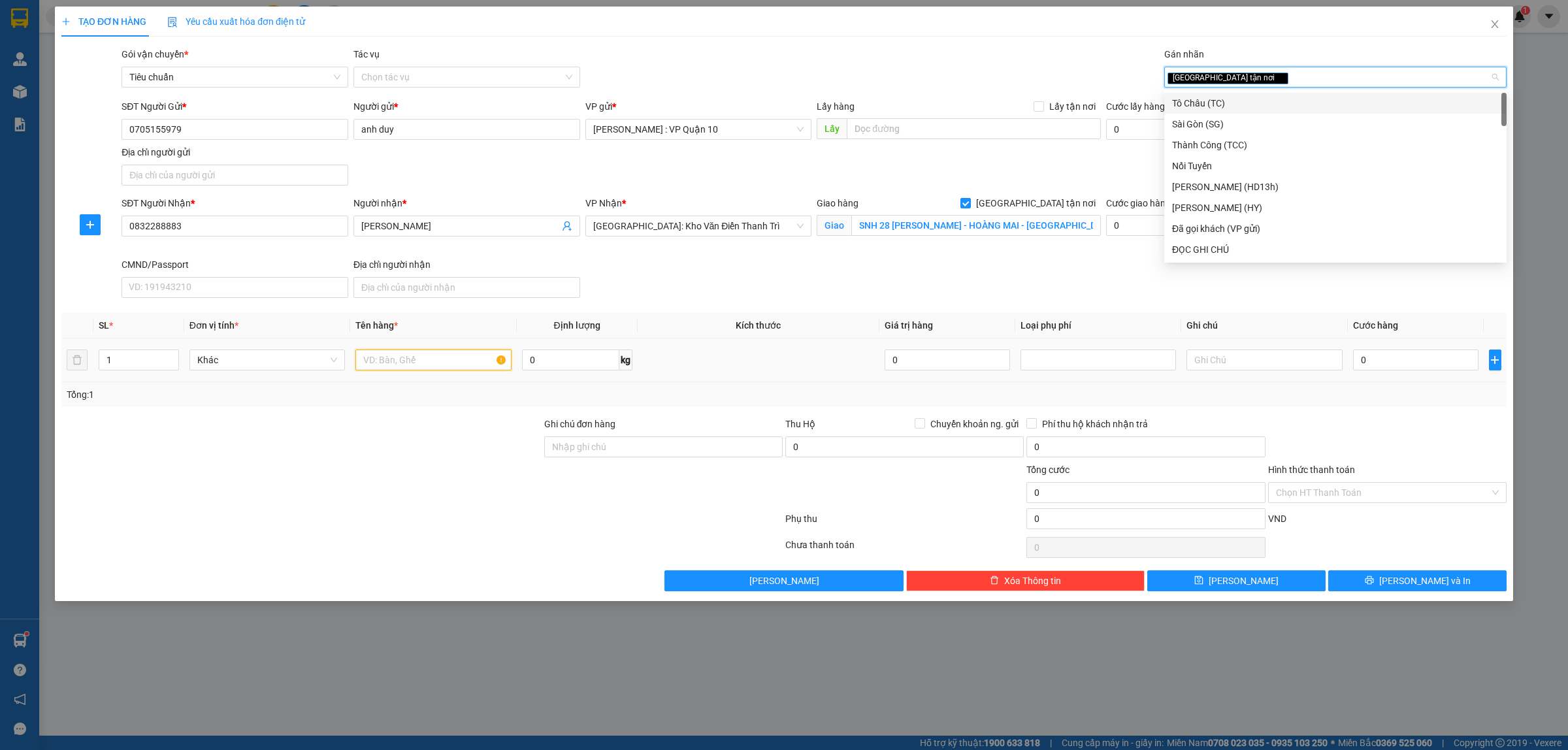
click at [397, 359] on input "text" at bounding box center [433, 360] width 155 height 21
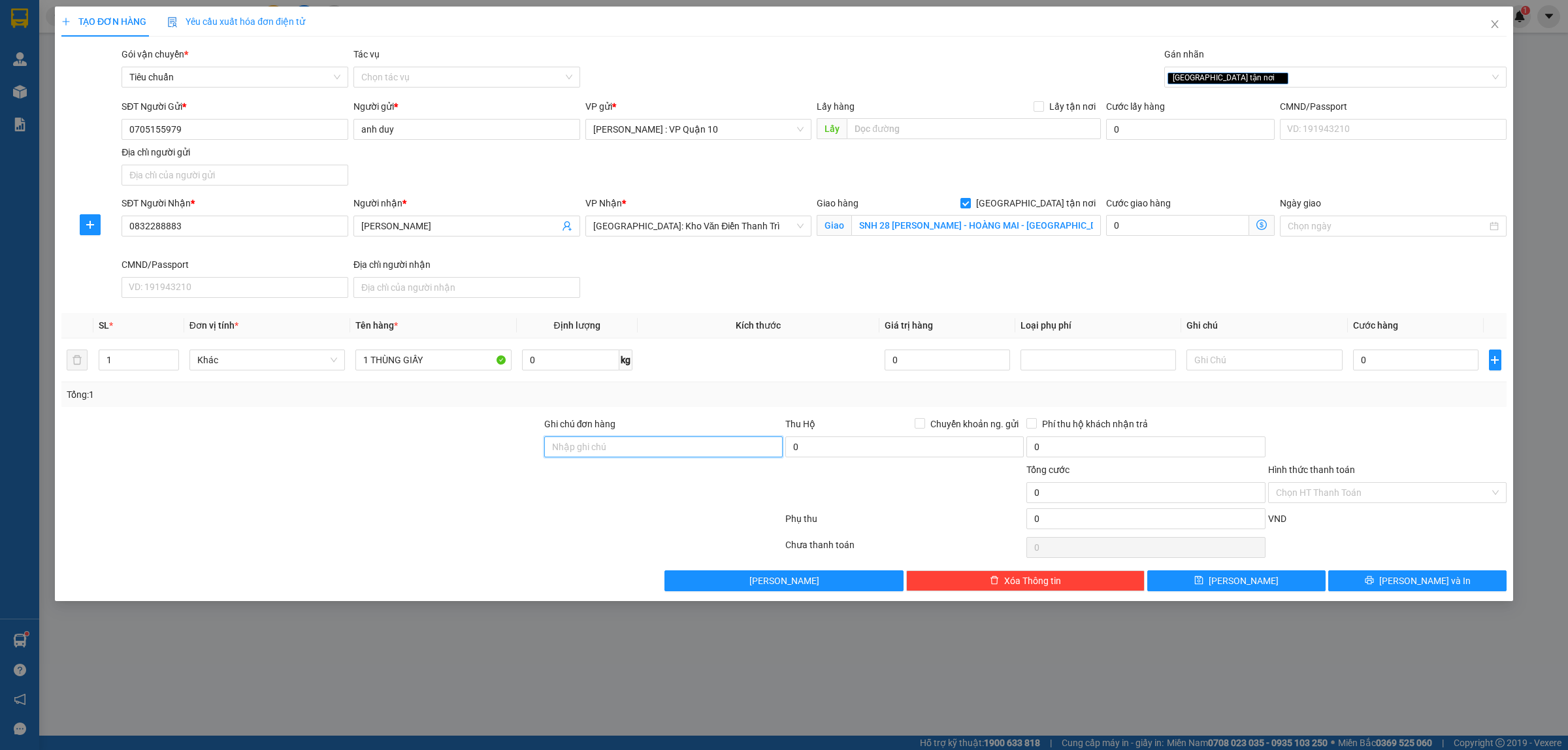
drag, startPoint x: 583, startPoint y: 443, endPoint x: 596, endPoint y: 452, distance: 15.8
click at [589, 449] on input "Ghi chú đơn hàng" at bounding box center [663, 447] width 239 height 21
click at [519, 520] on div at bounding box center [421, 522] width 724 height 26
click at [1380, 360] on input "0" at bounding box center [1416, 360] width 125 height 21
click at [1304, 492] on input "Hình thức thanh toán" at bounding box center [1383, 493] width 213 height 20
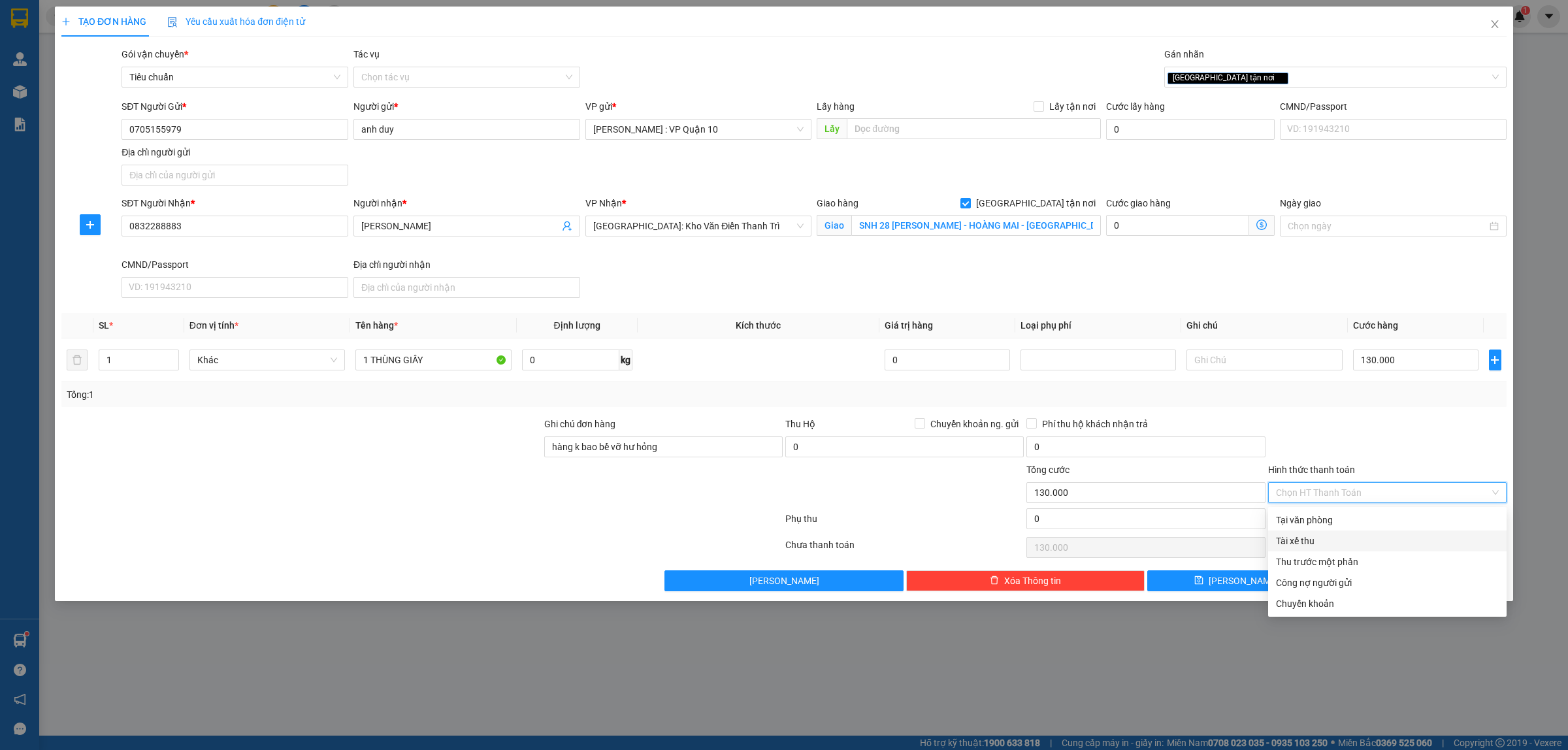
drag, startPoint x: 1322, startPoint y: 530, endPoint x: 1318, endPoint y: 524, distance: 7.2
click at [1321, 528] on div "Tại văn phòng Tài xế thu Thu trước một phần Công nợ người gửi Chuyển khoản" at bounding box center [1387, 562] width 239 height 105
click at [1318, 517] on div "Tại văn phòng" at bounding box center [1387, 520] width 223 height 14
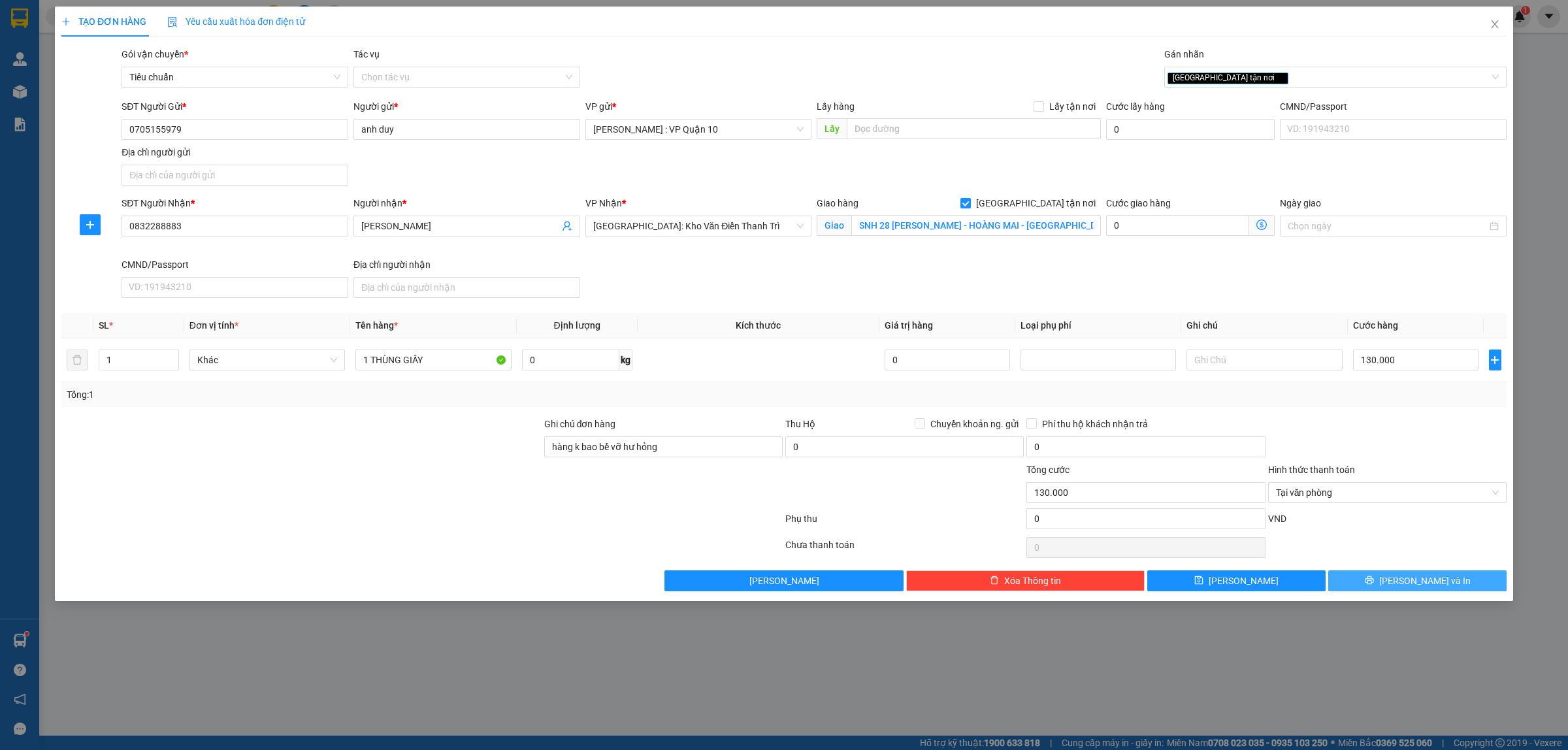
click at [1369, 579] on button "Lưu và In" at bounding box center [1417, 581] width 179 height 21
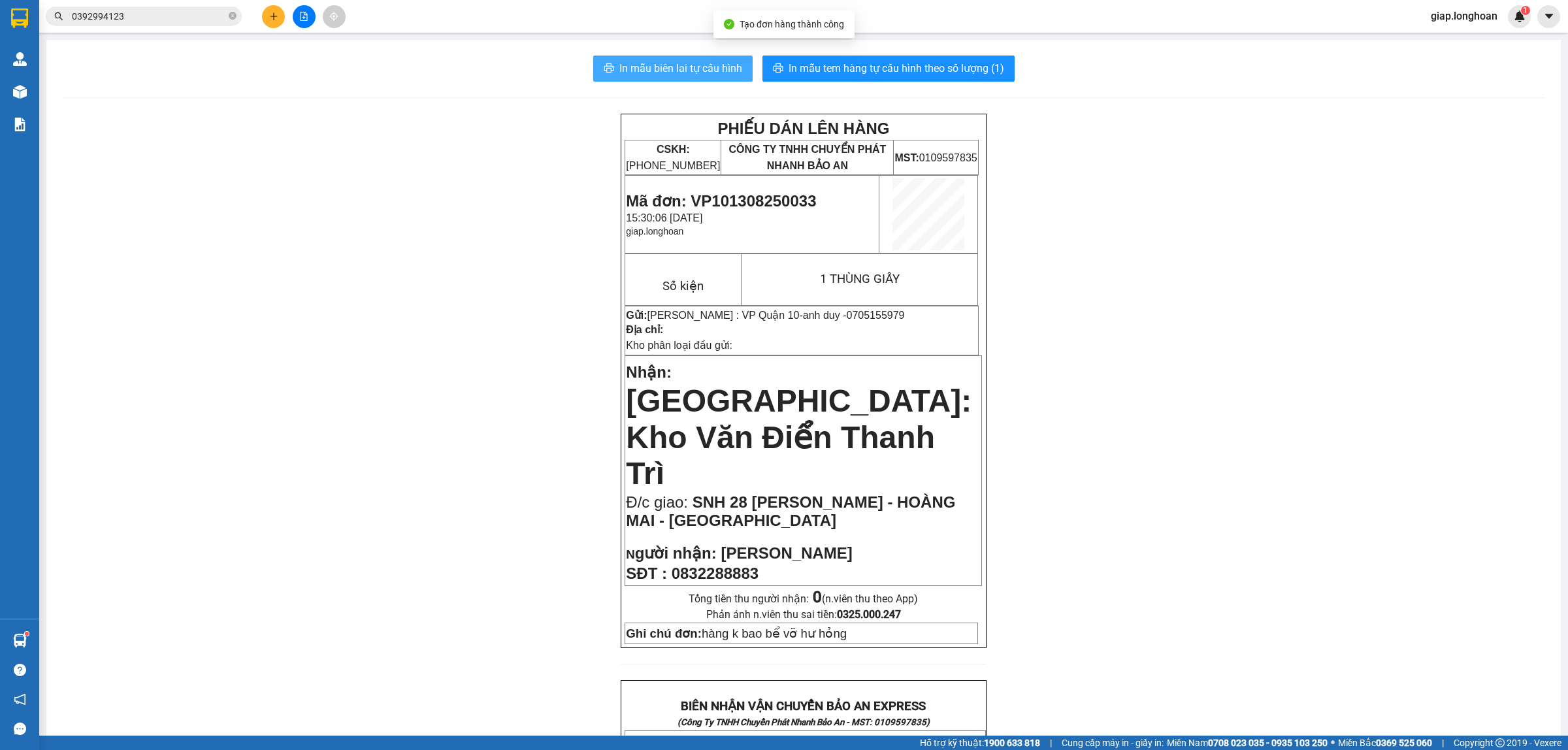
click at [694, 72] on span "In mẫu biên lai tự cấu hình" at bounding box center [681, 67] width 123 height 16
click at [1210, 326] on div "PHIẾU DÁN LÊN HÀNG CSKH: 1900.06.88.33 CÔNG TY TNHH CHUYỂN PHÁT NHANH BẢO AN MS…" at bounding box center [803, 726] width 1483 height 1225
click at [867, 66] on span "In mẫu tem hàng tự cấu hình theo số lượng (1)" at bounding box center [896, 67] width 215 height 16
click at [1297, 547] on div "PHIẾU DÁN LÊN HÀNG CSKH: 1900.06.88.33 CÔNG TY TNHH CHUYỂN PHÁT NHANH BẢO AN MS…" at bounding box center [803, 726] width 1483 height 1225
click at [278, 17] on icon "plus" at bounding box center [274, 17] width 9 height 9
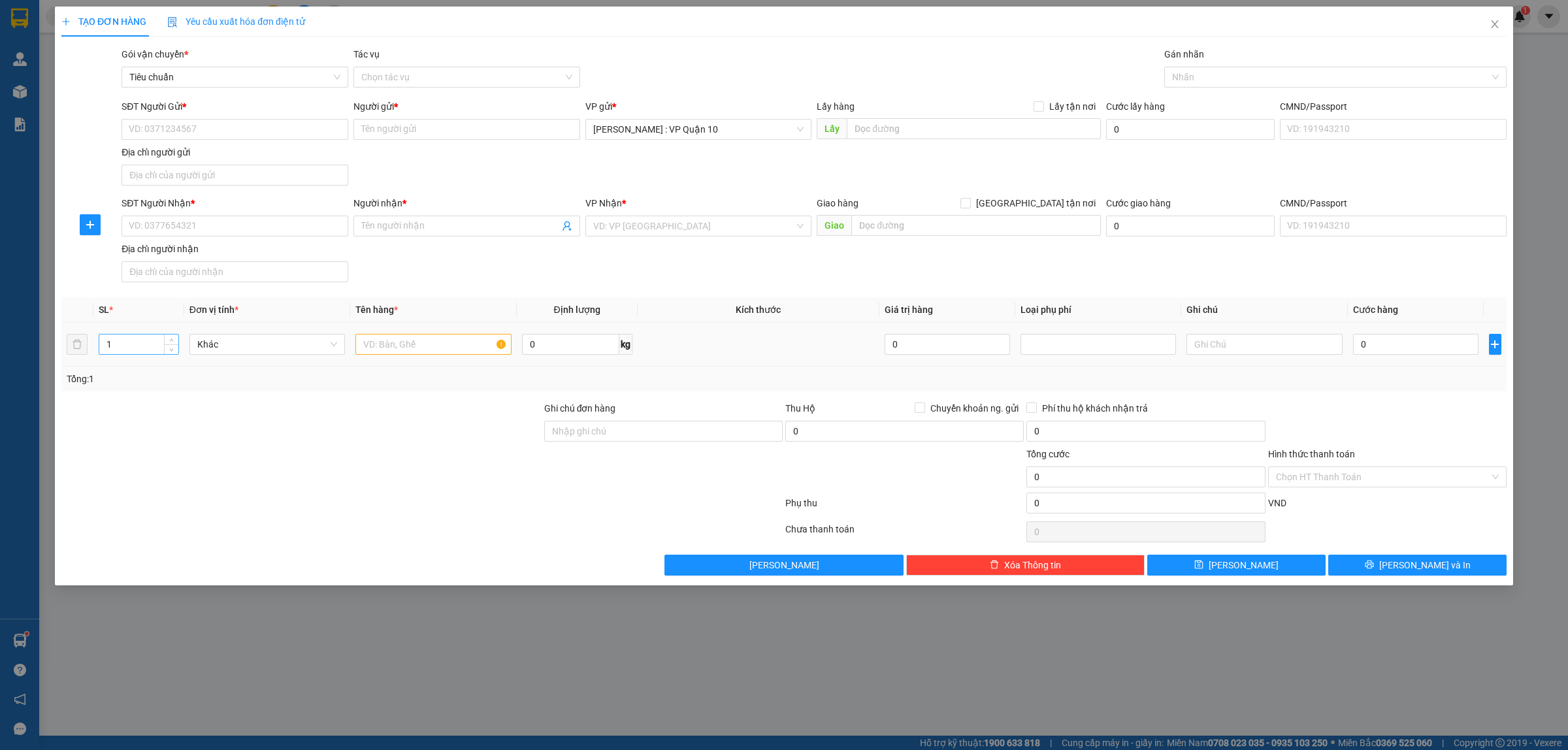
click at [144, 353] on input "1" at bounding box center [139, 344] width 79 height 20
click at [375, 344] on input "text" at bounding box center [433, 345] width 155 height 21
click at [412, 426] on div at bounding box center [301, 424] width 483 height 46
click at [206, 229] on input "SĐT Người Nhận *" at bounding box center [235, 226] width 227 height 21
click at [399, 221] on input "Người nhận *" at bounding box center [460, 226] width 198 height 14
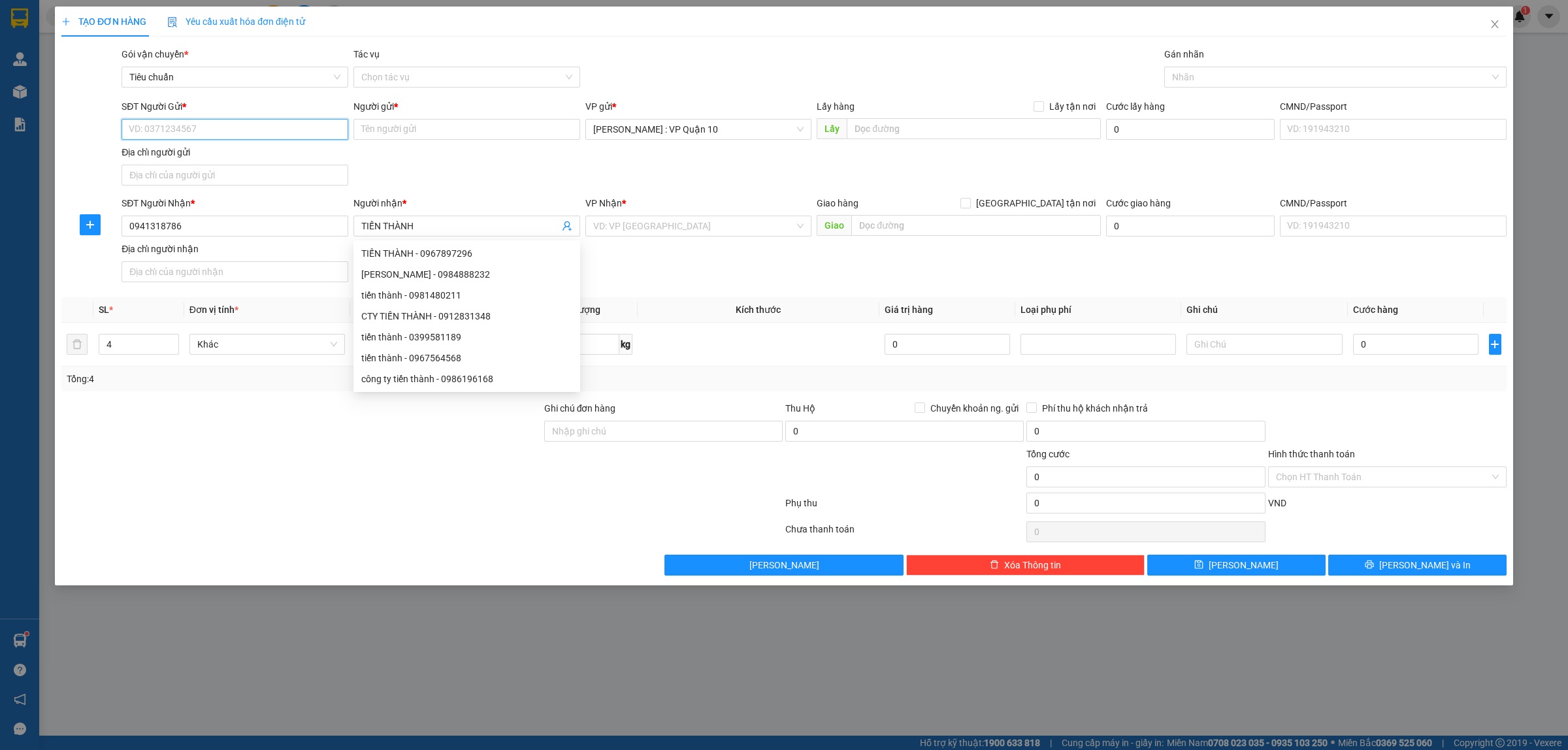
click at [181, 131] on input "SĐT Người Gửi *" at bounding box center [235, 129] width 227 height 21
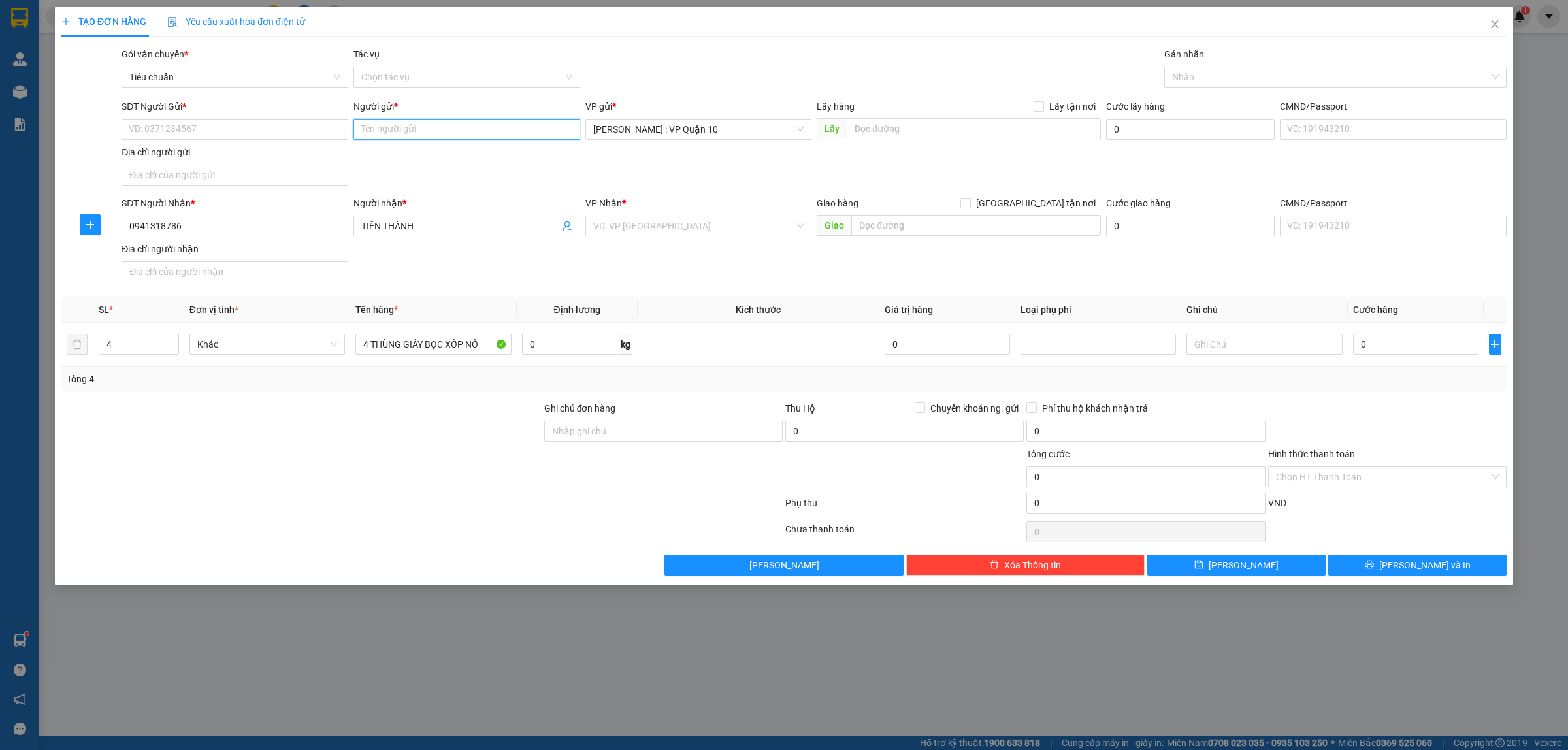
click at [409, 133] on input "Người gửi *" at bounding box center [467, 129] width 227 height 21
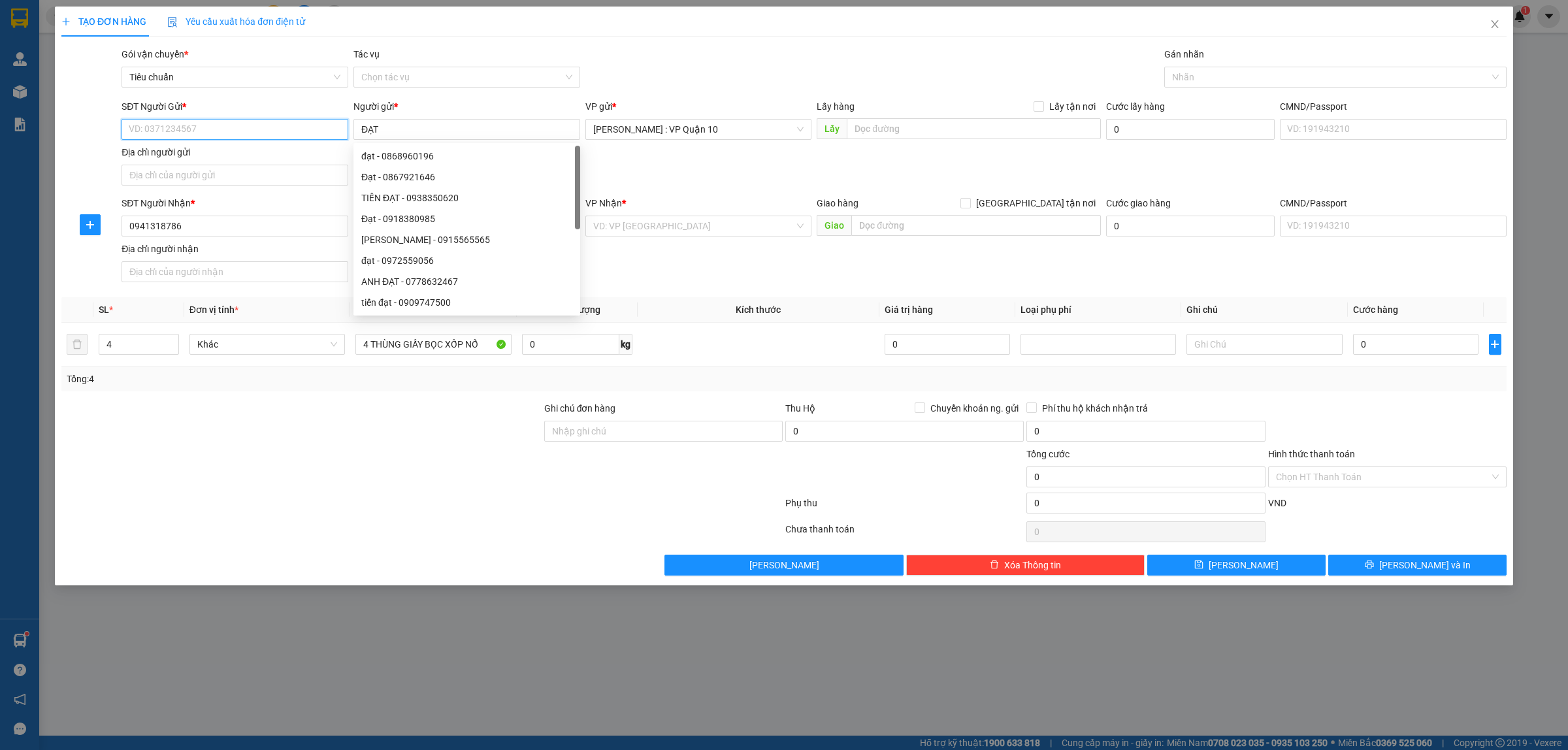
click at [206, 131] on input "SĐT Người Gửi *" at bounding box center [235, 129] width 227 height 21
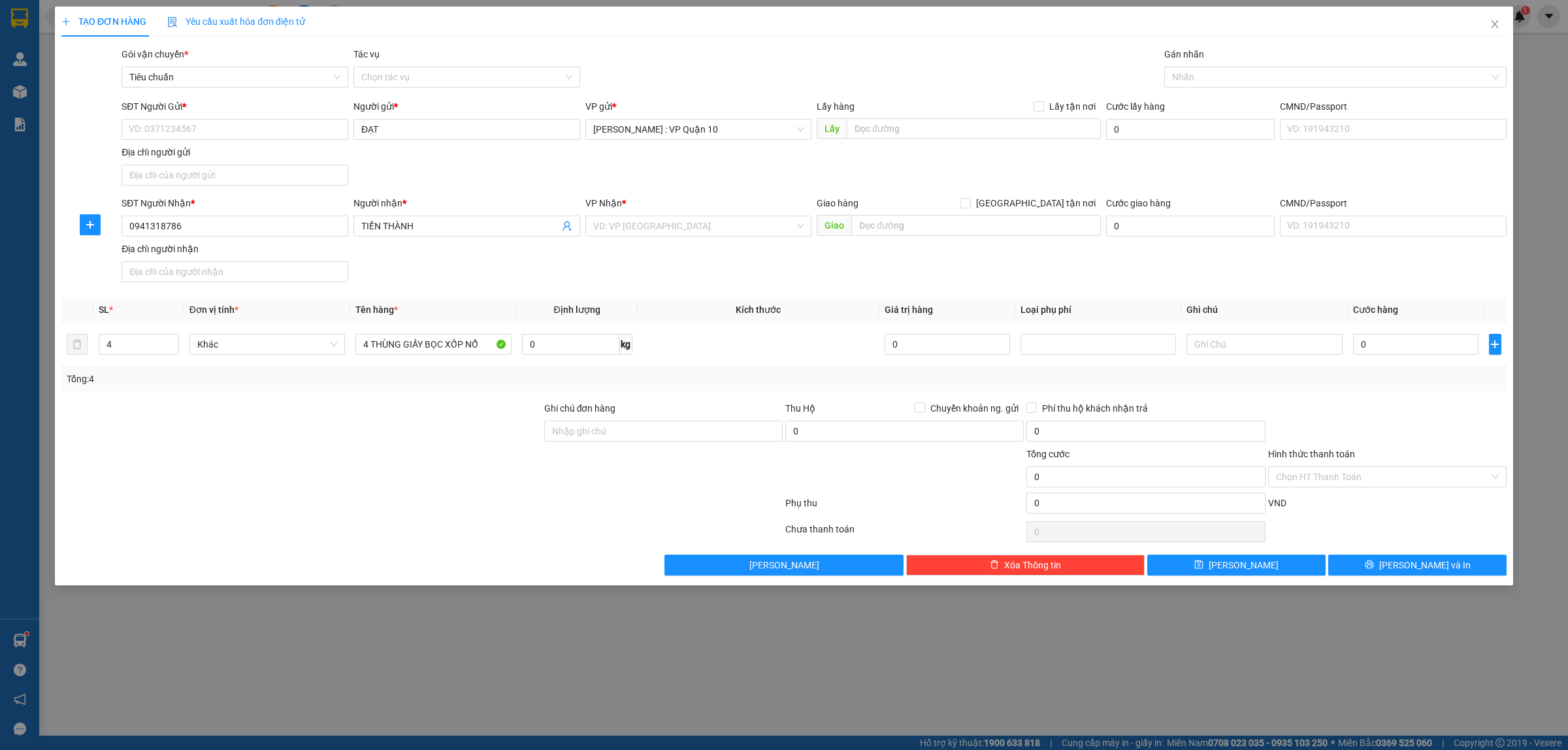
click at [410, 464] on div at bounding box center [301, 469] width 483 height 46
click at [627, 438] on input "Ghi chú đơn hàng" at bounding box center [663, 432] width 239 height 21
drag, startPoint x: 612, startPoint y: 493, endPoint x: 619, endPoint y: 374, distance: 119.2
click at [612, 492] on div at bounding box center [664, 469] width 242 height 46
click at [625, 229] on input "search" at bounding box center [695, 226] width 202 height 20
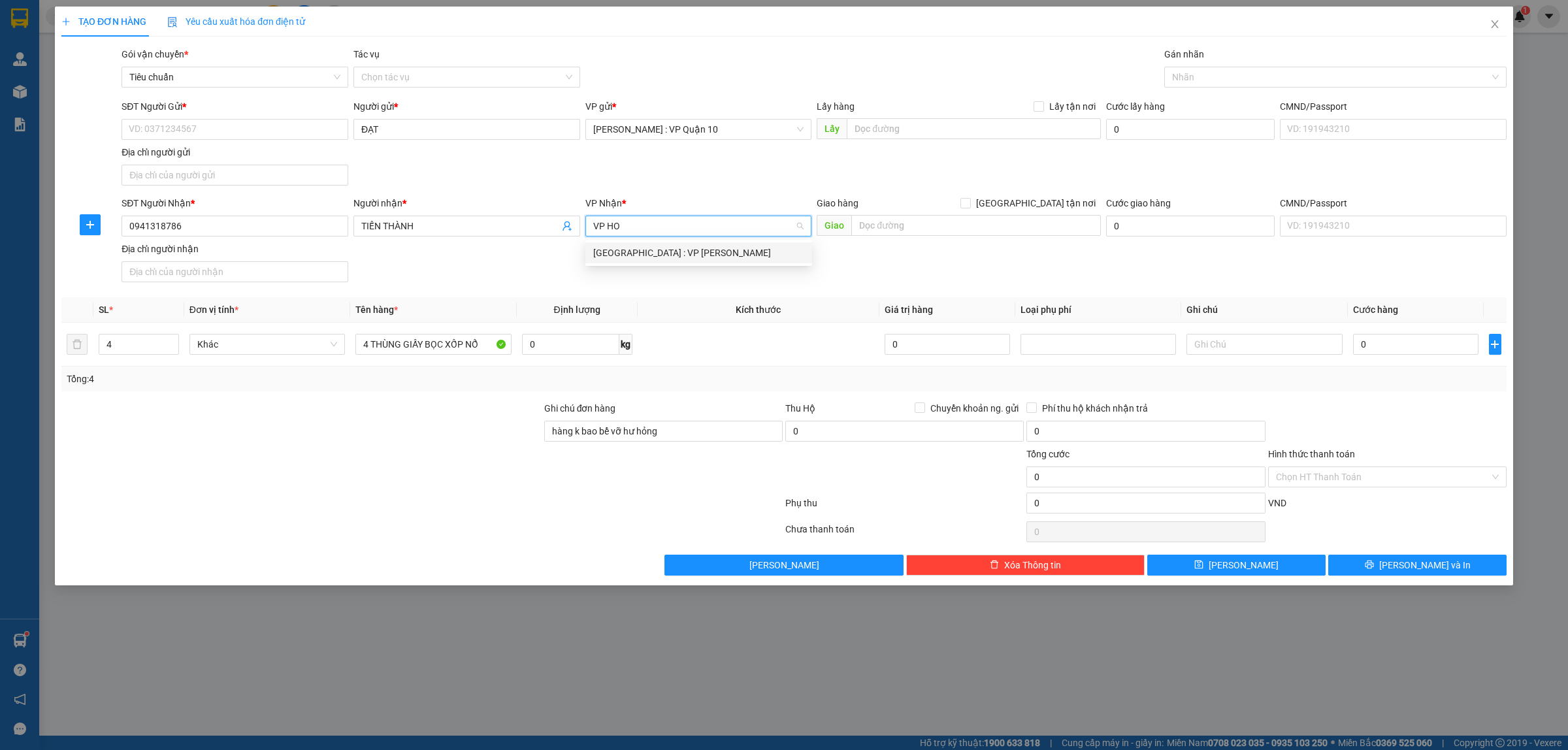
drag, startPoint x: 669, startPoint y: 252, endPoint x: 648, endPoint y: 261, distance: 22.8
click at [668, 252] on div "Hà Nội : VP Hoàng Mai" at bounding box center [698, 252] width 211 height 14
drag, startPoint x: 418, startPoint y: 491, endPoint x: 386, endPoint y: 451, distance: 51.2
click at [417, 493] on div at bounding box center [301, 469] width 483 height 46
drag, startPoint x: 193, startPoint y: 144, endPoint x: 179, endPoint y: 123, distance: 25.2
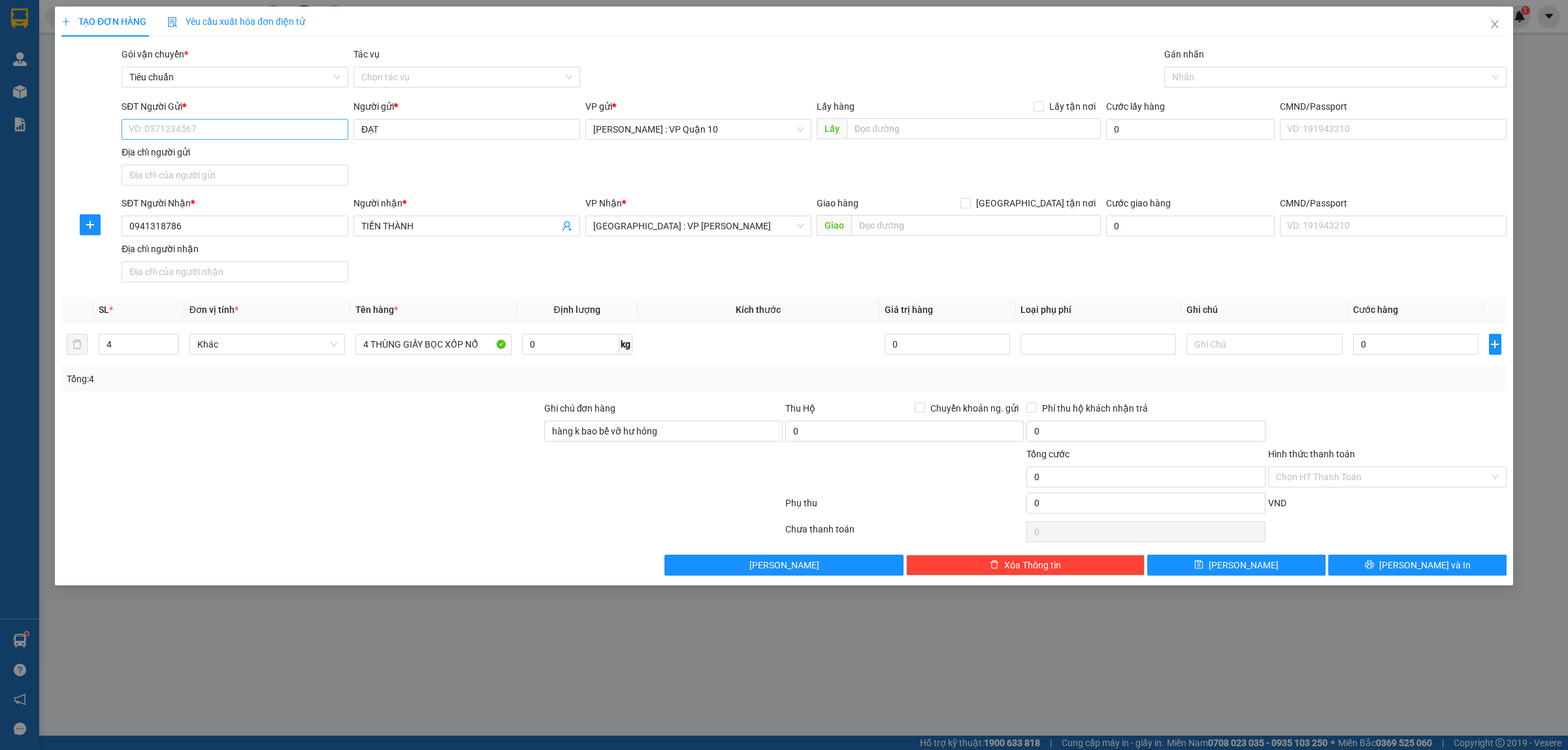
click at [192, 140] on div "SĐT Người Gửi * VD: 0371234567" at bounding box center [235, 122] width 227 height 46
click at [179, 123] on input "SĐT Người Gửi *" at bounding box center [235, 129] width 227 height 21
drag, startPoint x: 319, startPoint y: 448, endPoint x: 324, endPoint y: 455, distance: 8.6
click at [321, 452] on form "Ghi chú đơn hàng hàng k bao bể vỡ hư hỏng Thu Hộ Chuyển khoản ng. gửi 0 Phí thu…" at bounding box center [784, 461] width 1445 height 118
click at [235, 131] on input "0975533970" at bounding box center [235, 129] width 227 height 21
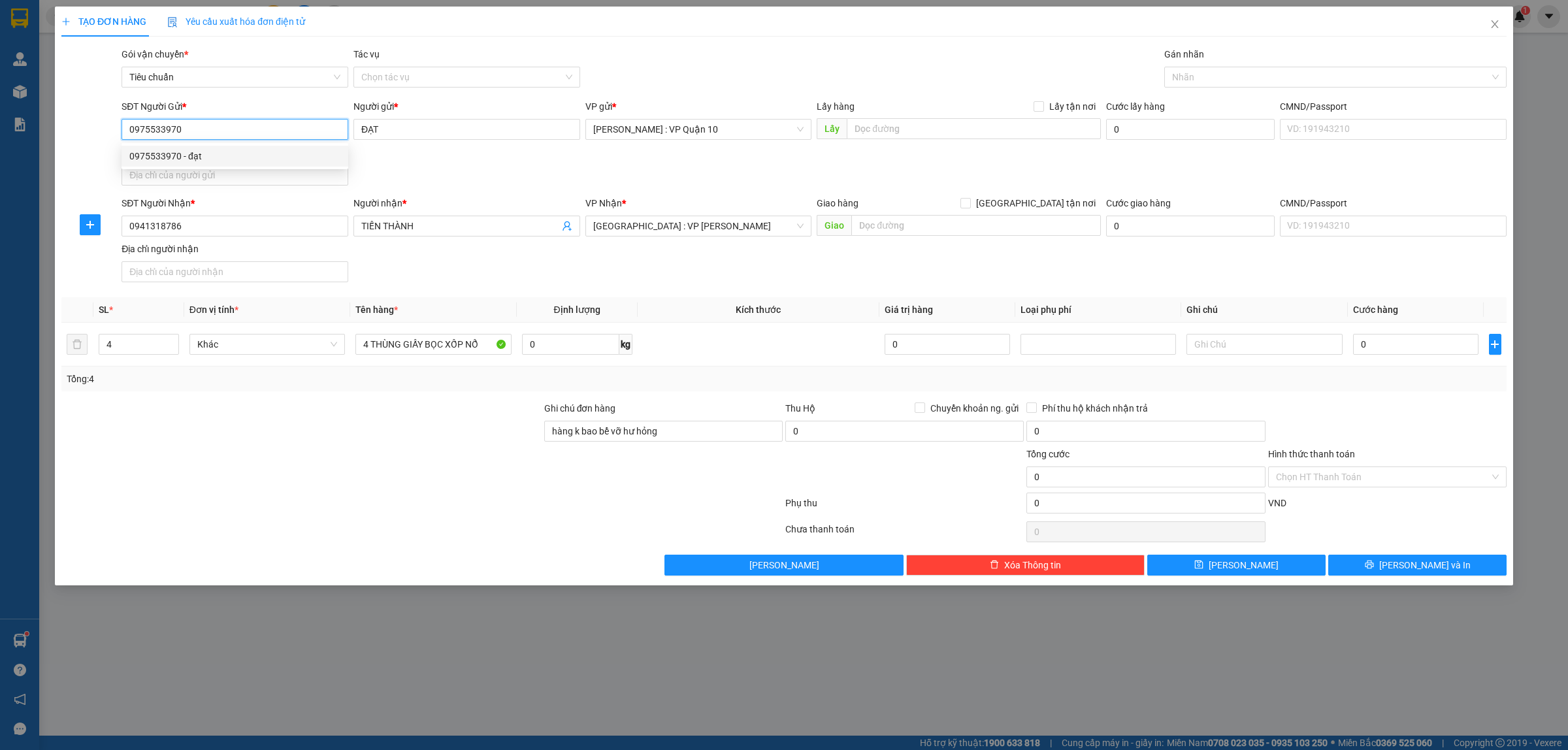
drag, startPoint x: 165, startPoint y: 152, endPoint x: 198, endPoint y: 213, distance: 69.4
click at [163, 152] on div "0975533970 - đạt" at bounding box center [234, 155] width 211 height 14
click at [330, 446] on div at bounding box center [301, 424] width 483 height 46
click at [1389, 344] on input "0" at bounding box center [1416, 345] width 125 height 21
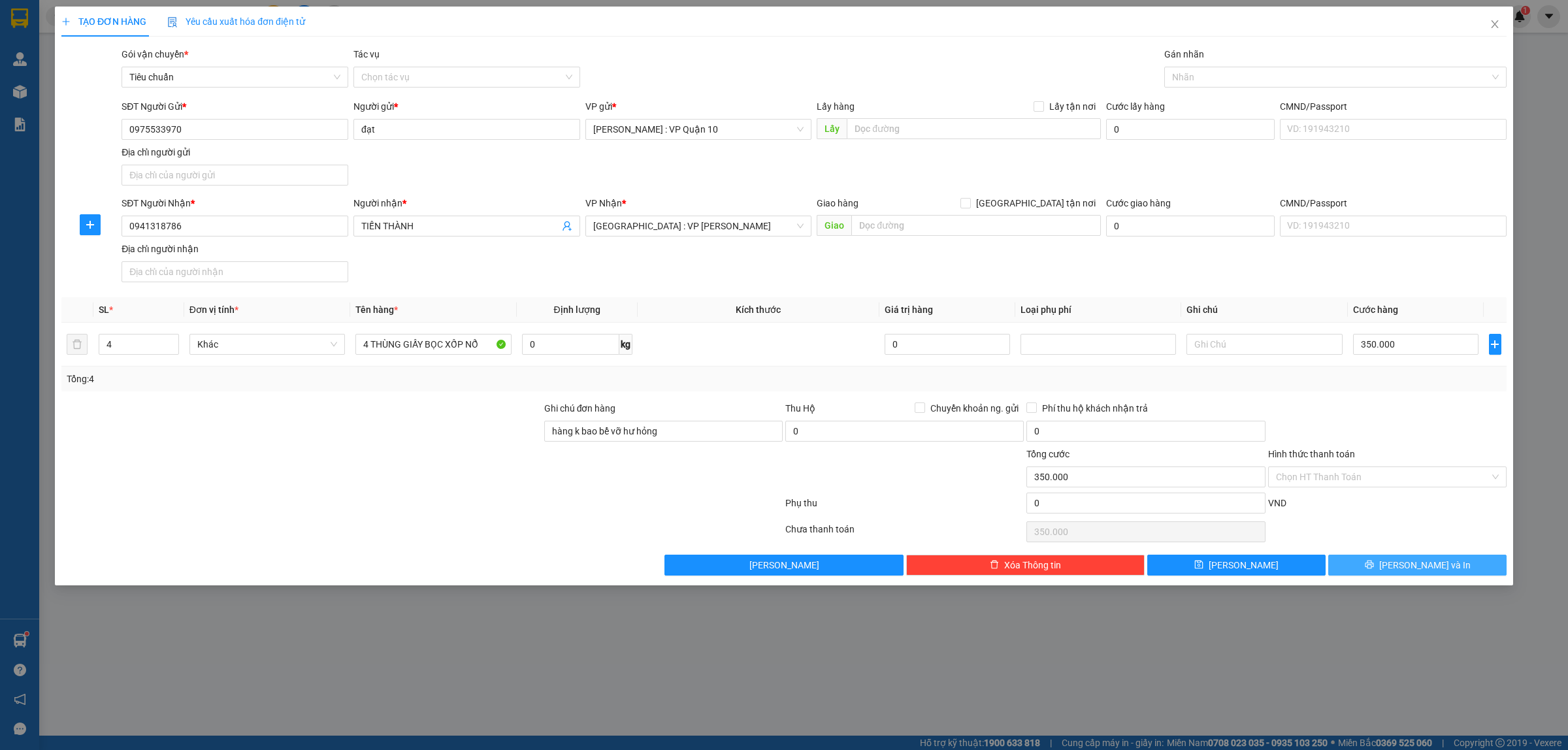
click at [1419, 566] on span "Lưu và In" at bounding box center [1425, 565] width 92 height 14
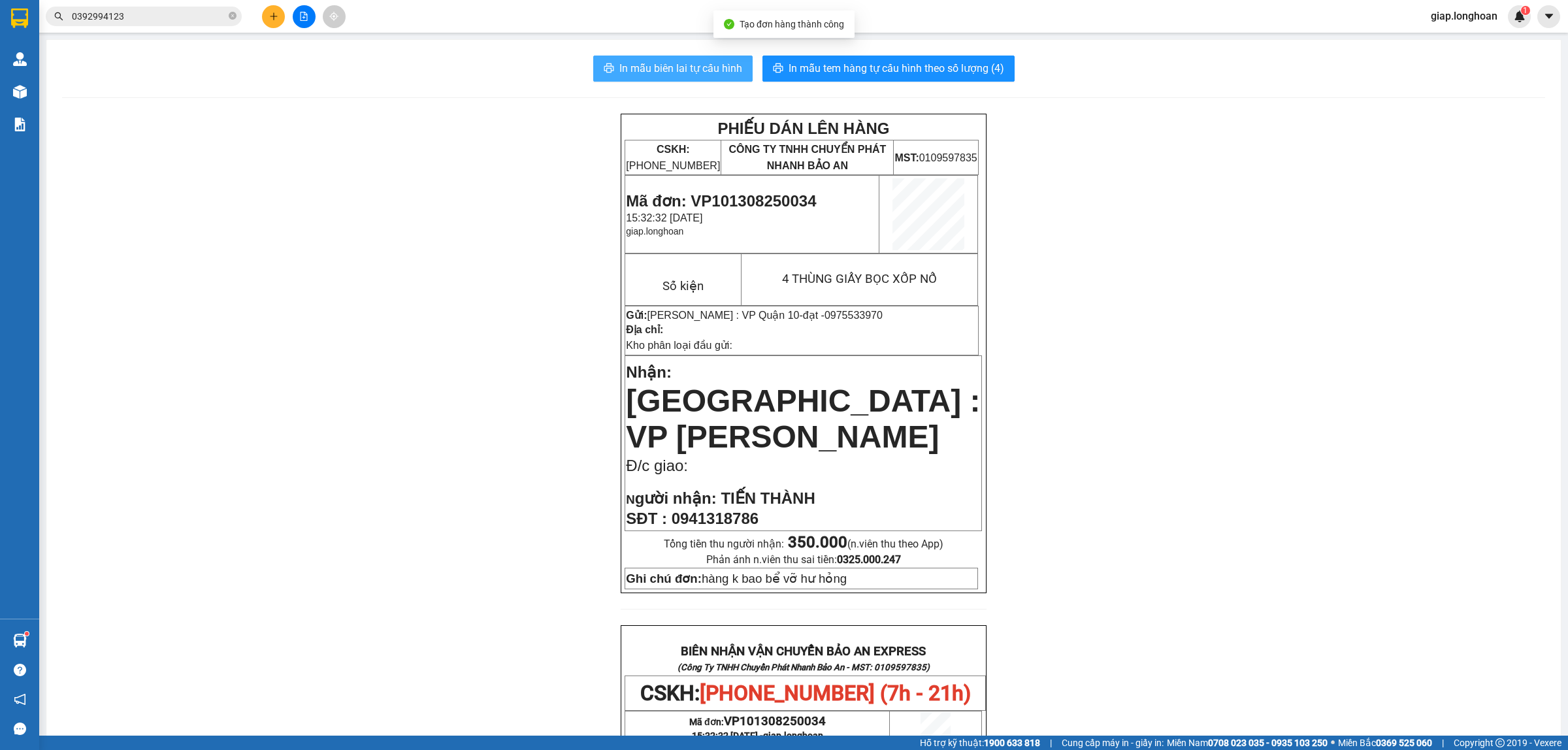
click at [693, 66] on span "In mẫu biên lai tự cấu hình" at bounding box center [681, 67] width 123 height 16
click at [1122, 281] on div "PHIẾU DÁN LÊN HÀNG CSKH: 1900.06.88.33 CÔNG TY TNHH CHUYỂN PHÁT NHANH BẢO AN MS…" at bounding box center [803, 685] width 1483 height 1145
click at [867, 66] on span "In mẫu tem hàng tự cấu hình theo số lượng (4)" at bounding box center [896, 67] width 215 height 16
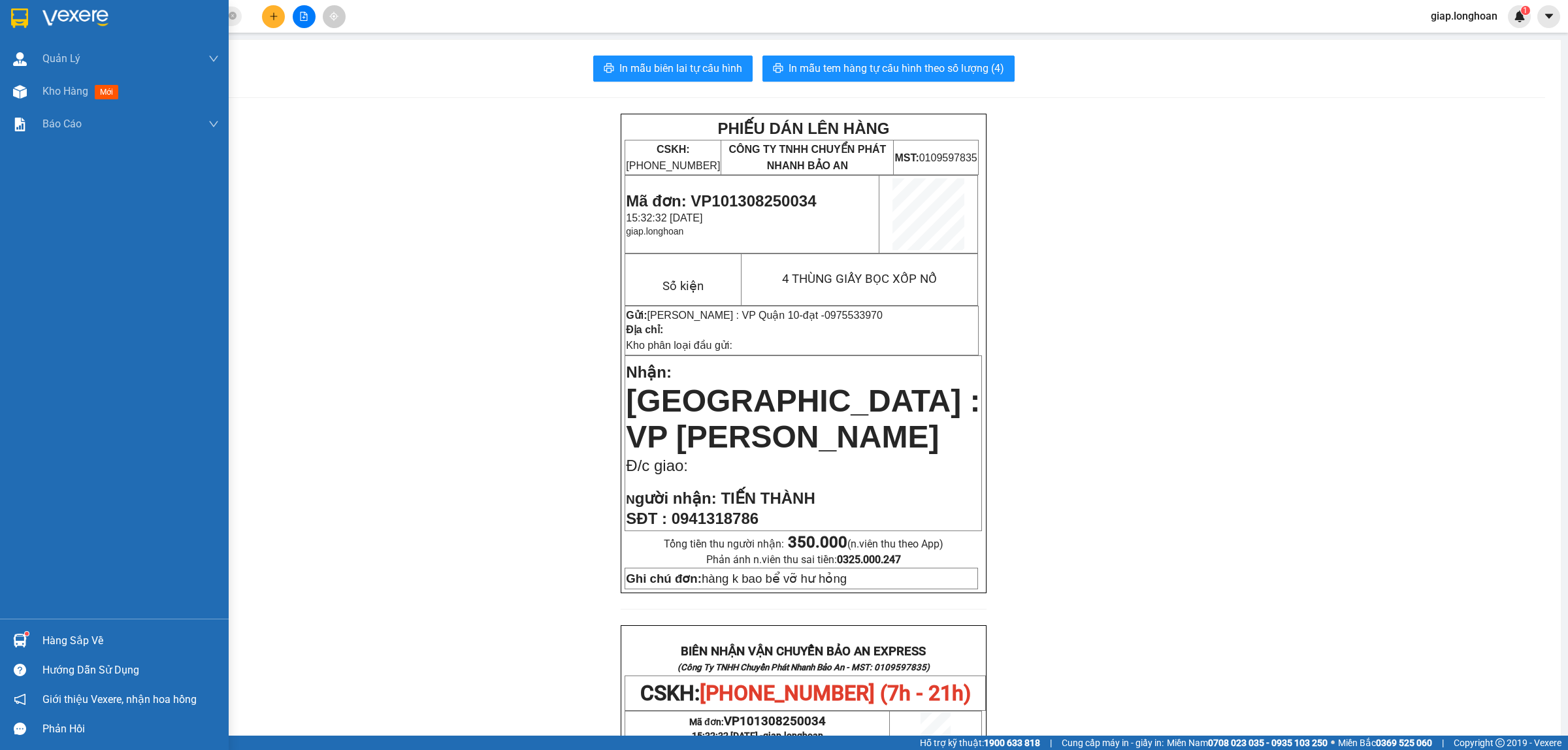
click at [66, 17] on img at bounding box center [75, 18] width 66 height 20
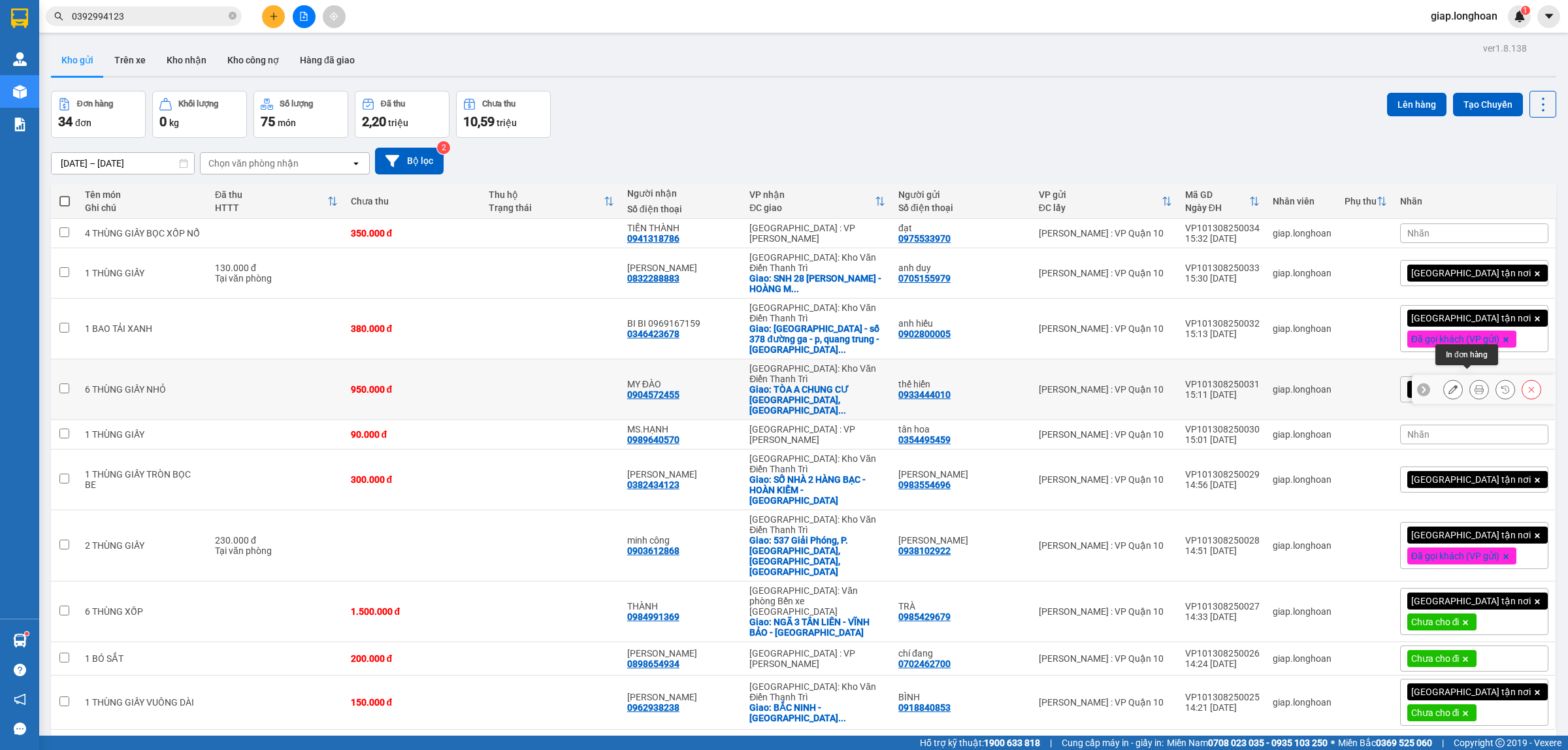
click at [1474, 385] on icon at bounding box center [1479, 390] width 9 height 9
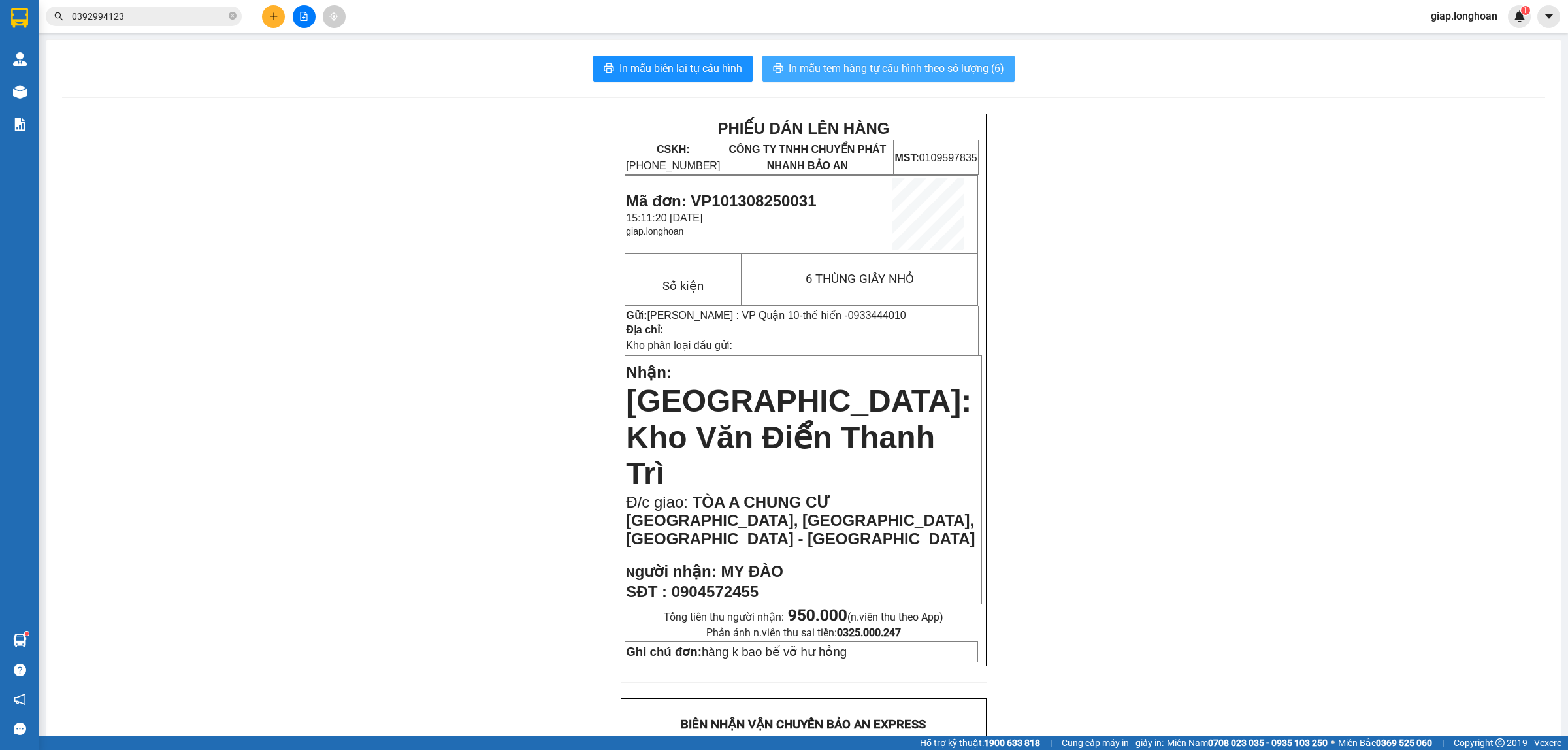
click at [883, 67] on span "In mẫu tem hàng tự cấu hình theo số lượng (6)" at bounding box center [896, 67] width 215 height 16
click at [1291, 325] on div "PHIẾU DÁN LÊN HÀNG CSKH: 1900.06.88.33 CÔNG TY TNHH CHUYỂN PHÁT NHANH BẢO AN MS…" at bounding box center [803, 757] width 1483 height 1287
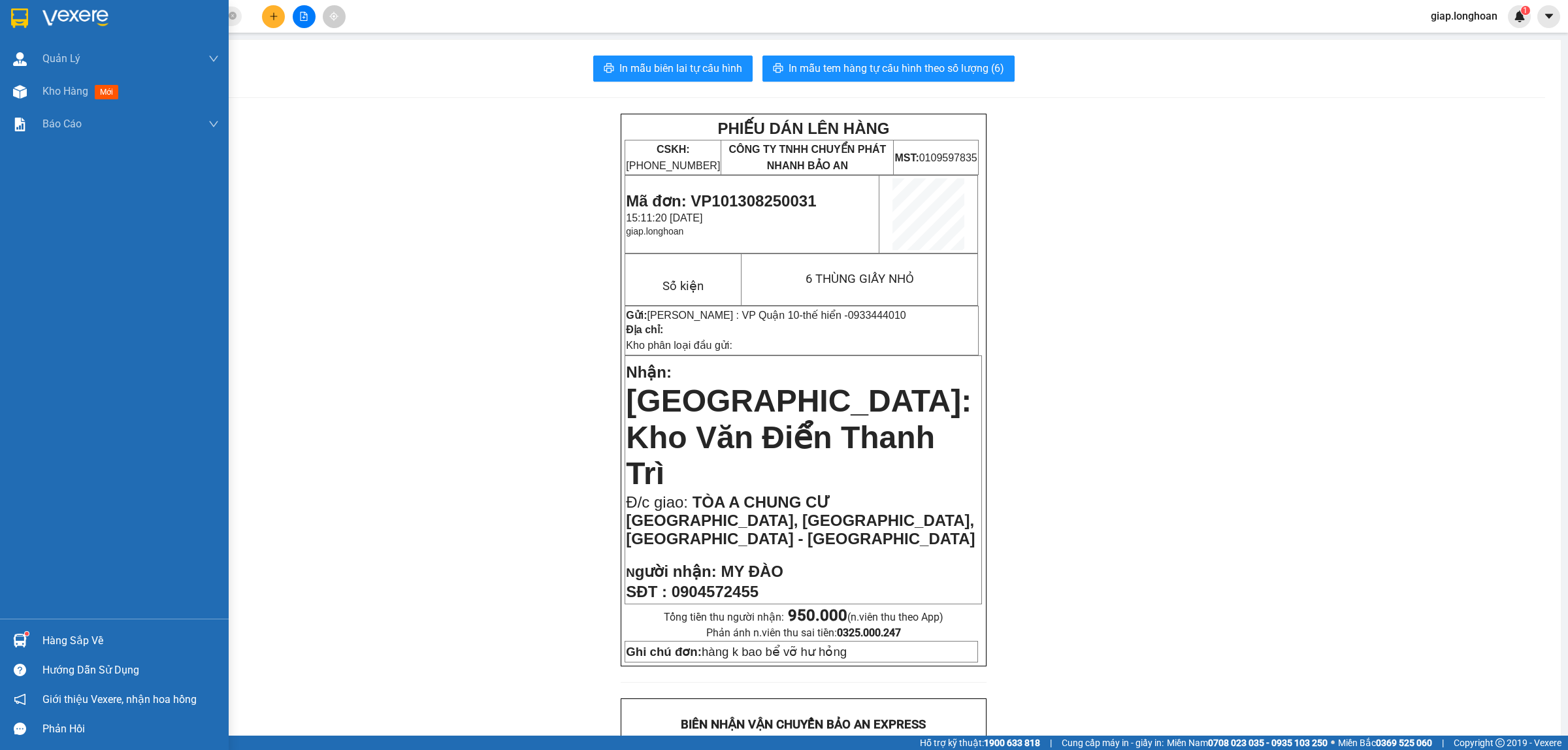
click at [77, 16] on img at bounding box center [75, 18] width 66 height 20
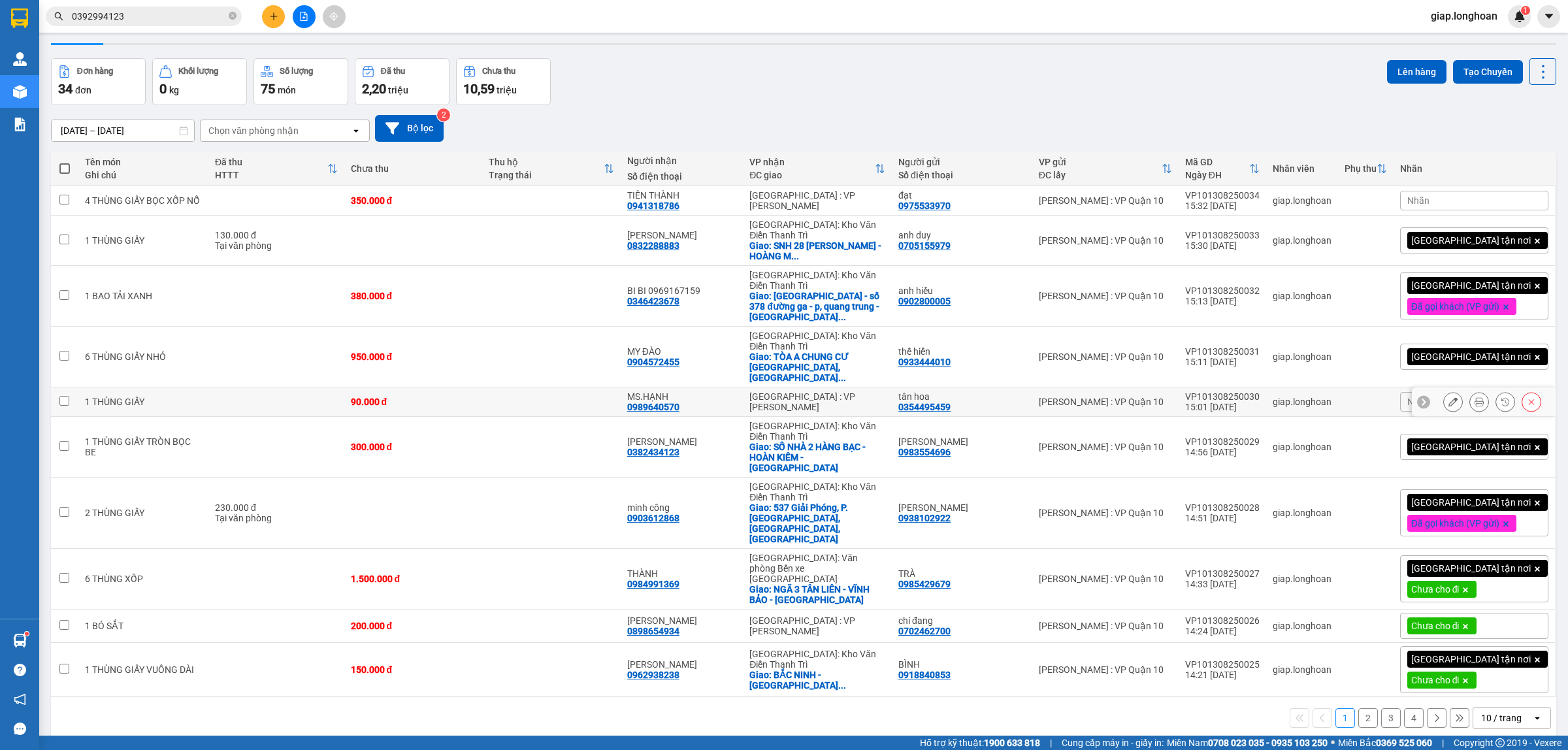
scroll to position [60, 0]
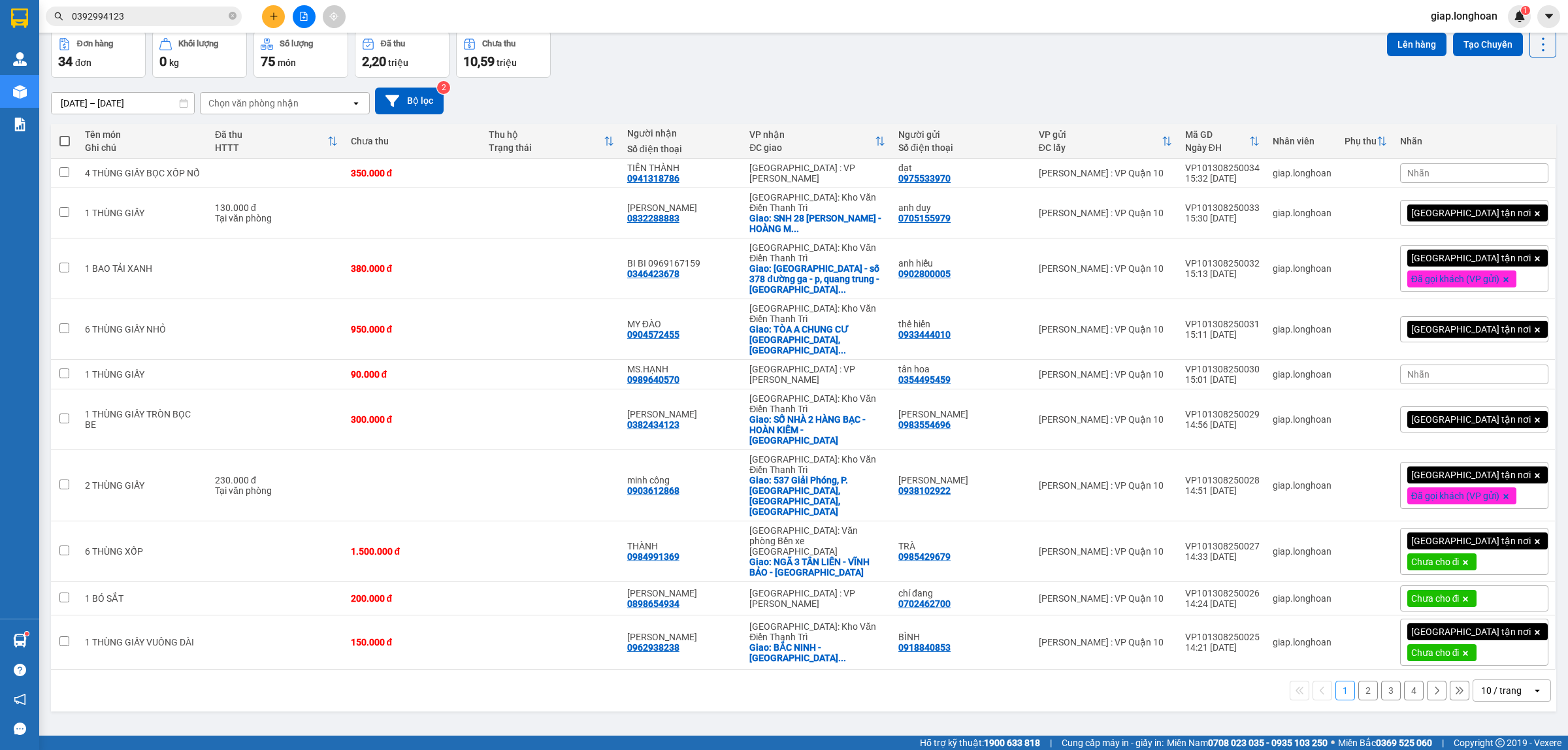
click at [1486, 684] on div "10 / trang" at bounding box center [1501, 691] width 40 height 13
click at [1473, 555] on span "50 / trang" at bounding box center [1491, 557] width 42 height 13
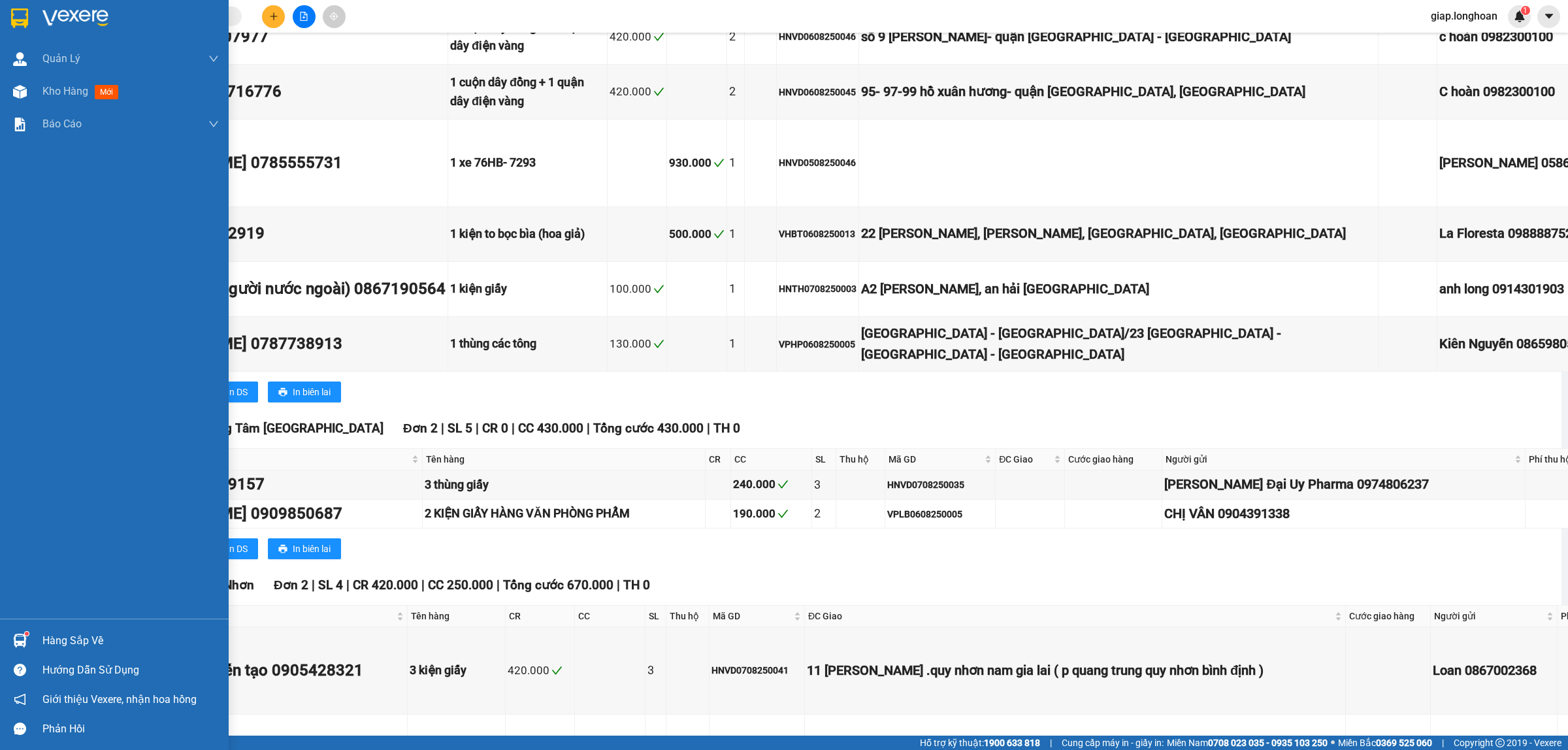
scroll to position [11003, 0]
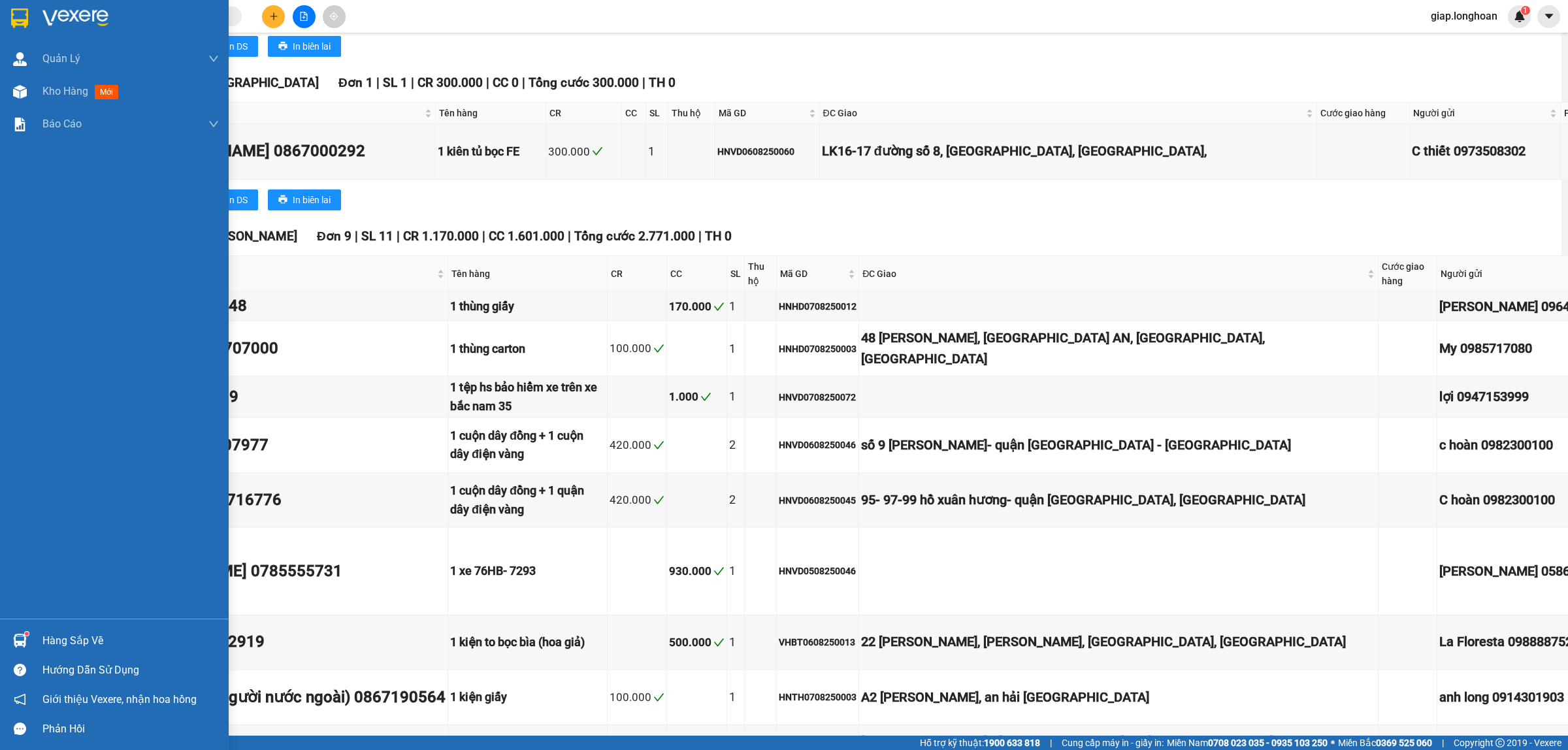
click at [74, 18] on img at bounding box center [75, 18] width 66 height 20
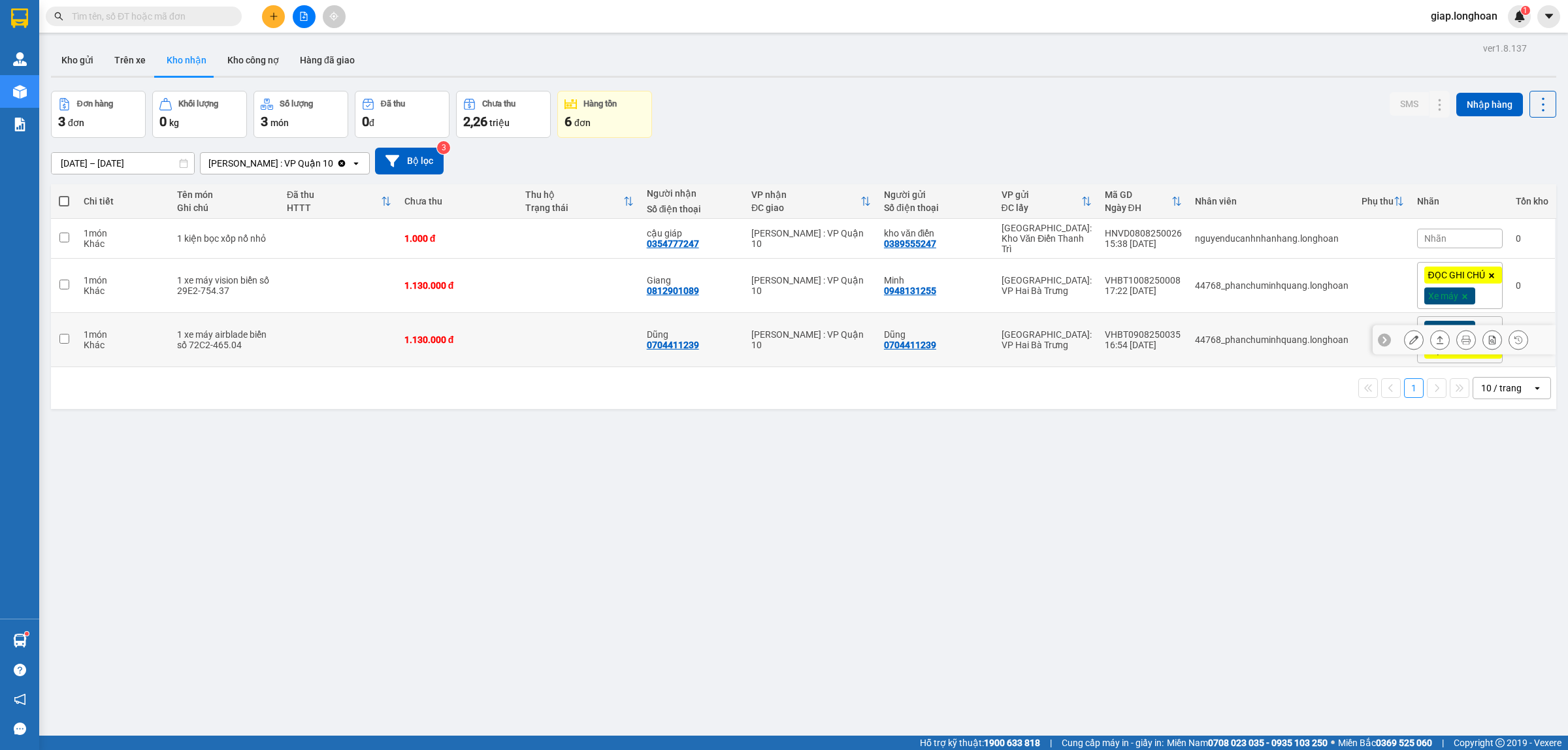
click at [593, 339] on td at bounding box center [579, 340] width 121 height 54
checkbox input "true"
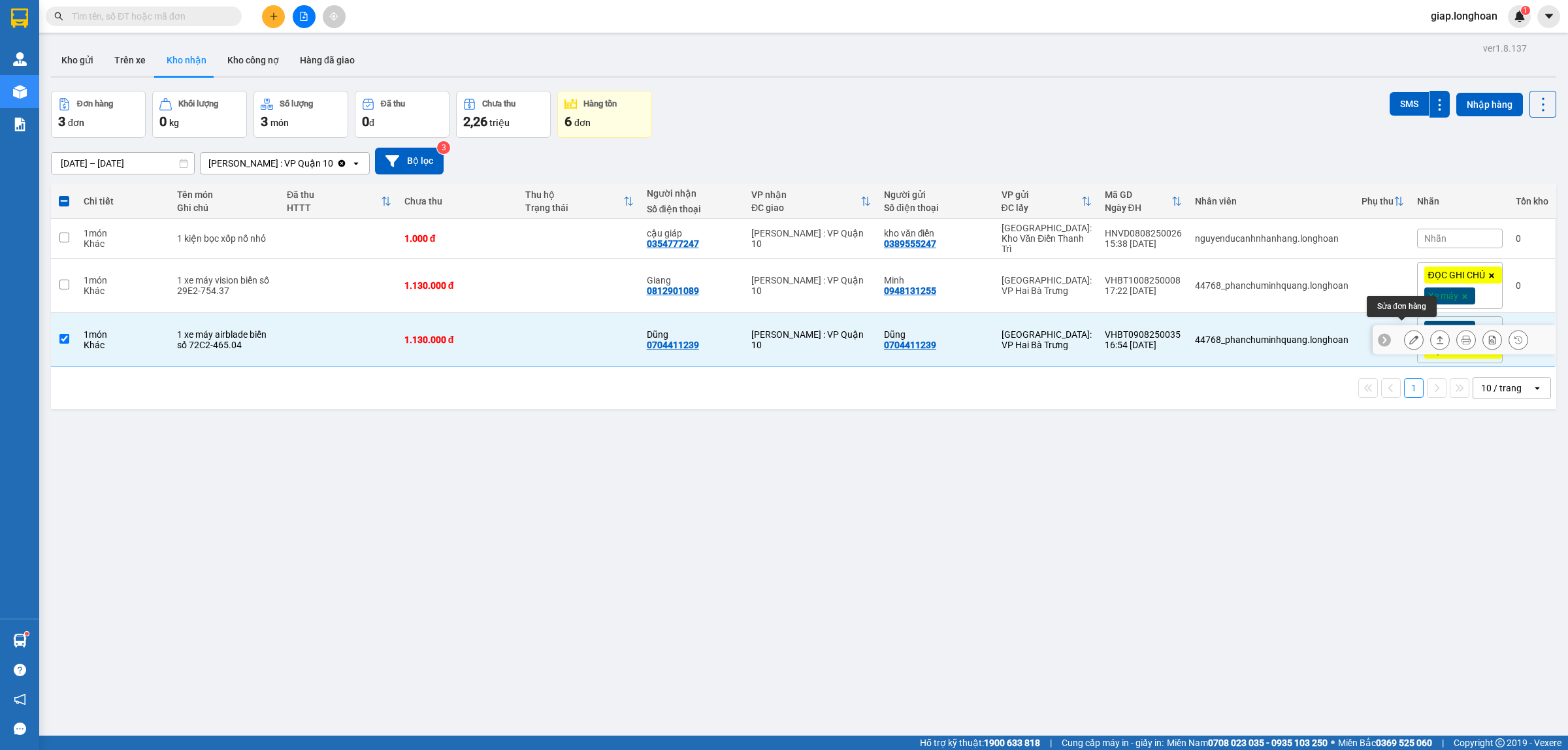
click at [1410, 335] on icon at bounding box center [1414, 340] width 9 height 9
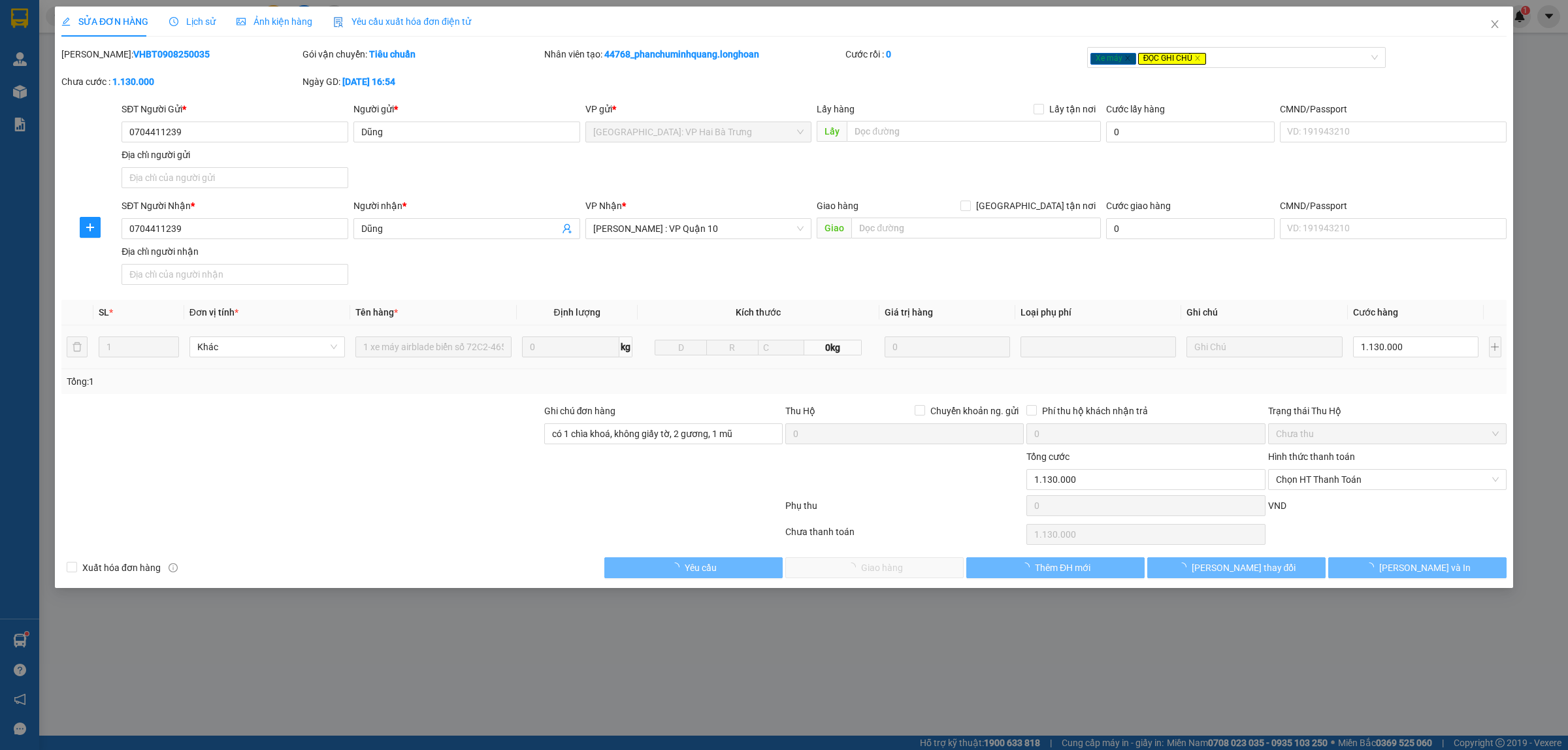
type input "0704411239"
type input "Dũng"
type input "0704411239"
type input "Dũng"
type input "có 1 chìa khoá, không giấy tờ, 2 gương, 1 mũ"
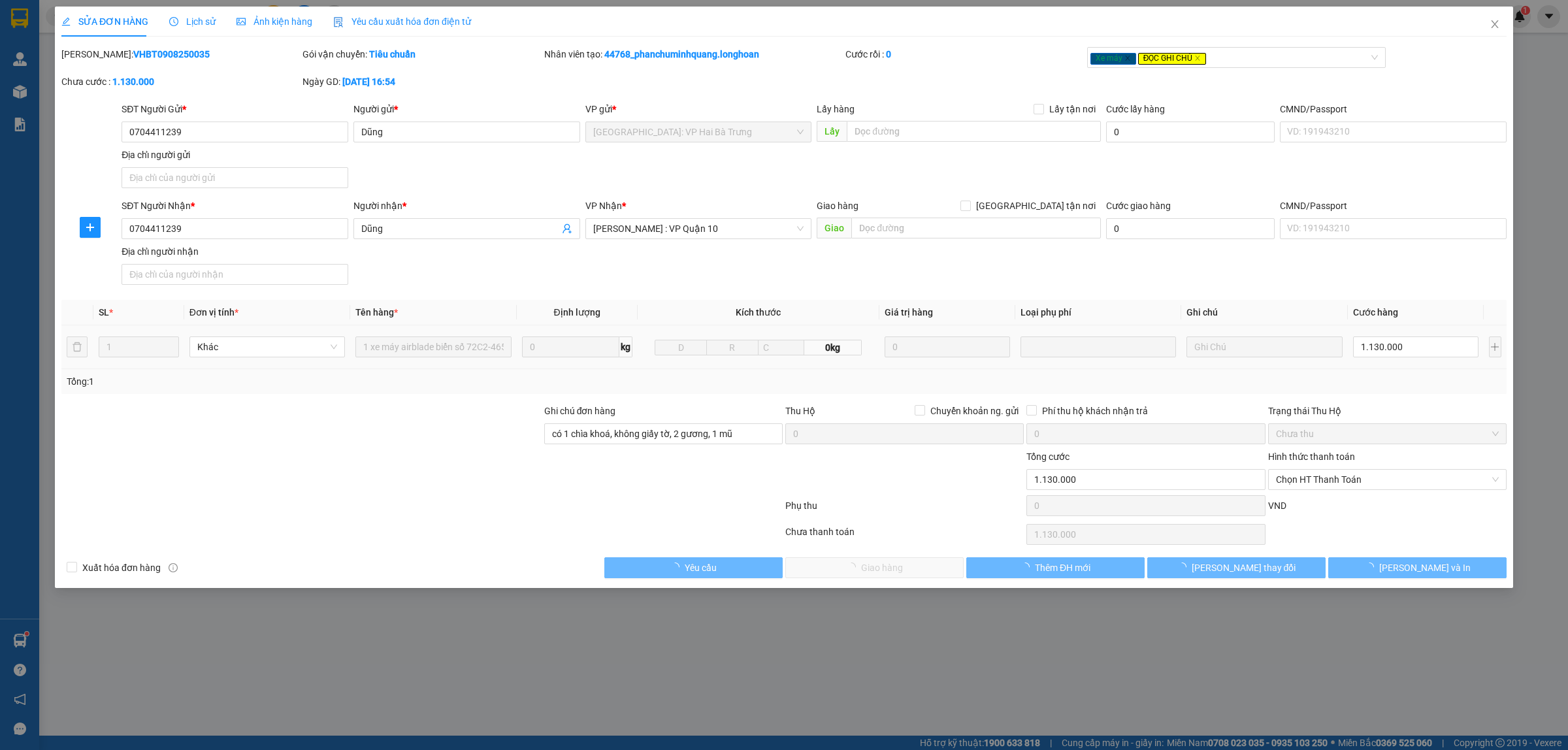
type input "1.130.000"
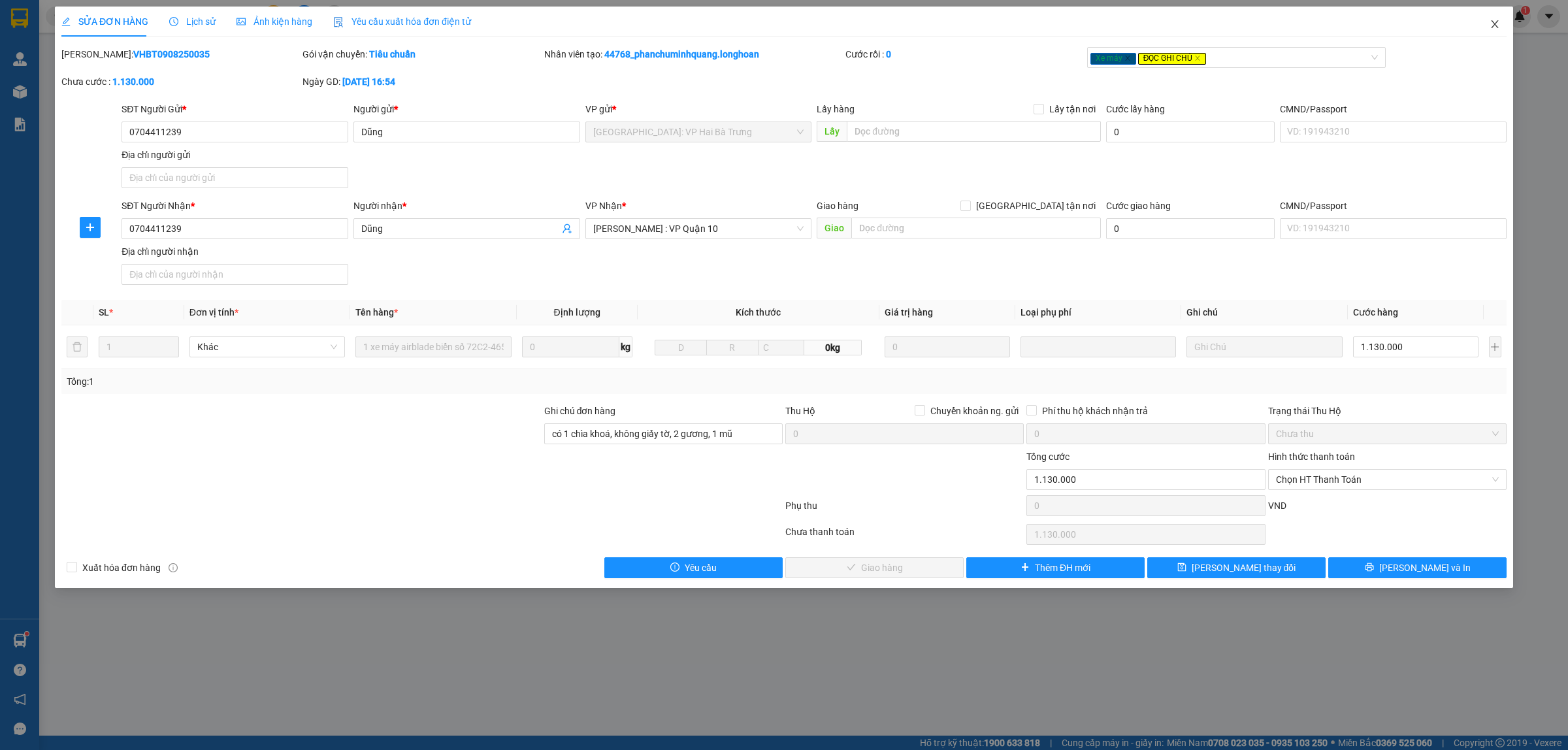
click at [1494, 22] on icon "close" at bounding box center [1494, 23] width 10 height 10
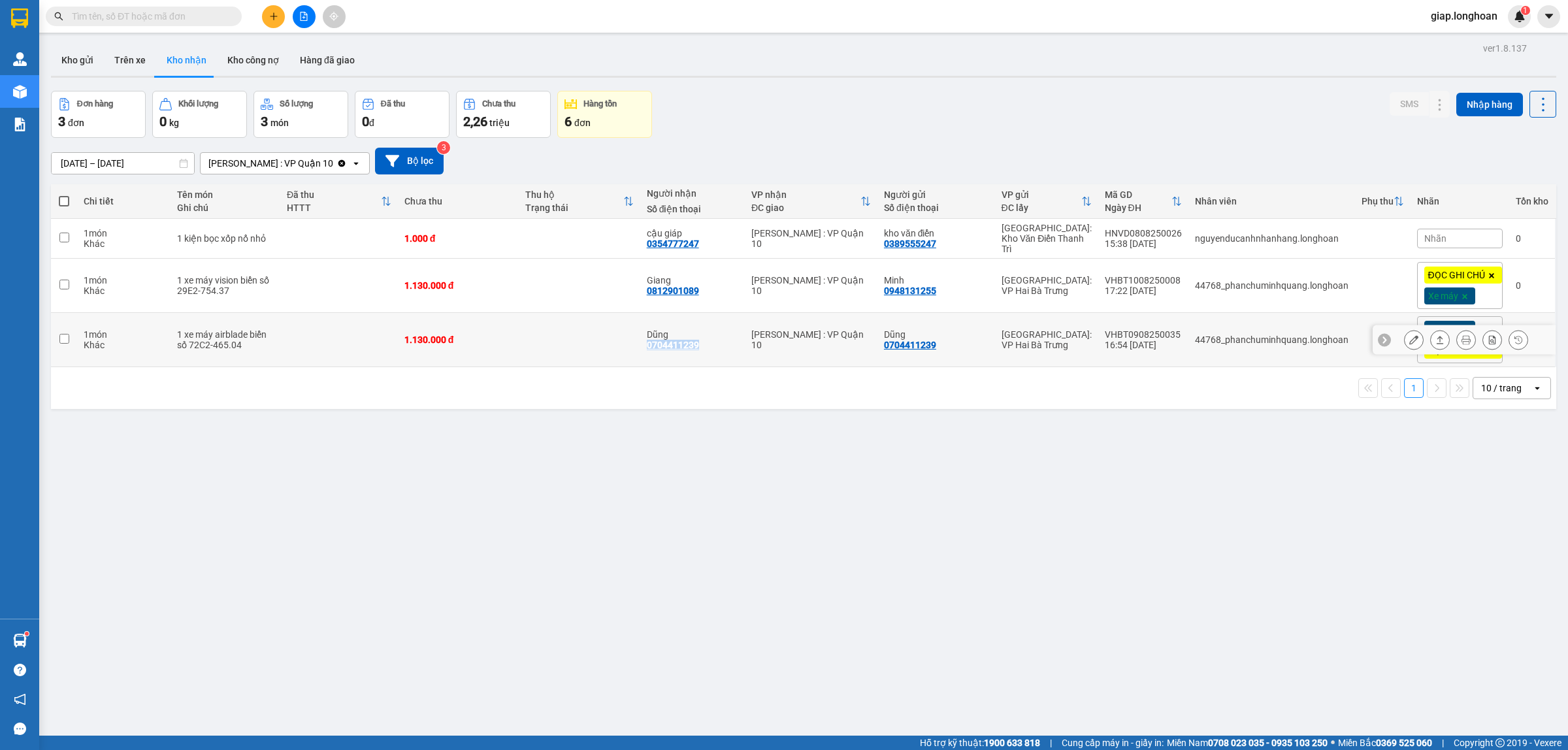
drag, startPoint x: 683, startPoint y: 331, endPoint x: 645, endPoint y: 339, distance: 38.8
click at [647, 339] on div "Dũng 0704411239" at bounding box center [693, 340] width 92 height 21
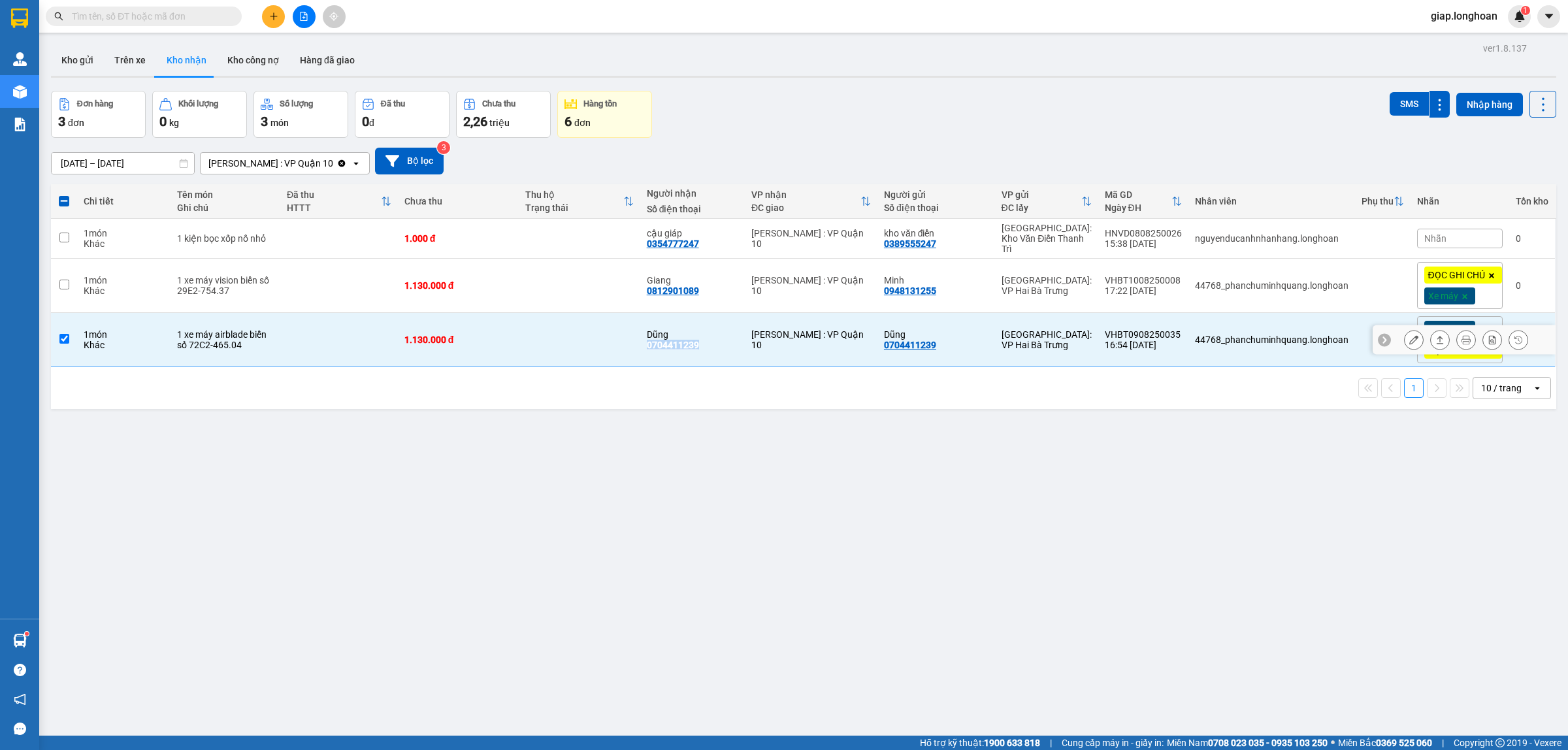
copy div "0704411239"
drag, startPoint x: 608, startPoint y: 501, endPoint x: 611, endPoint y: 513, distance: 12.4
click at [609, 507] on div "ver 1.8.137 Kho gửi Trên xe Kho nhận Kho công nợ Hàng đã giao Đơn hàng 3 đơn Kh…" at bounding box center [803, 414] width 1516 height 750
drag, startPoint x: 680, startPoint y: 334, endPoint x: 577, endPoint y: 469, distance: 169.8
click at [569, 488] on div "ver 1.8.137 Kho gửi Trên xe Kho nhận Kho công nợ Hàng đã giao Đơn hàng 3 đơn Kh…" at bounding box center [803, 414] width 1516 height 750
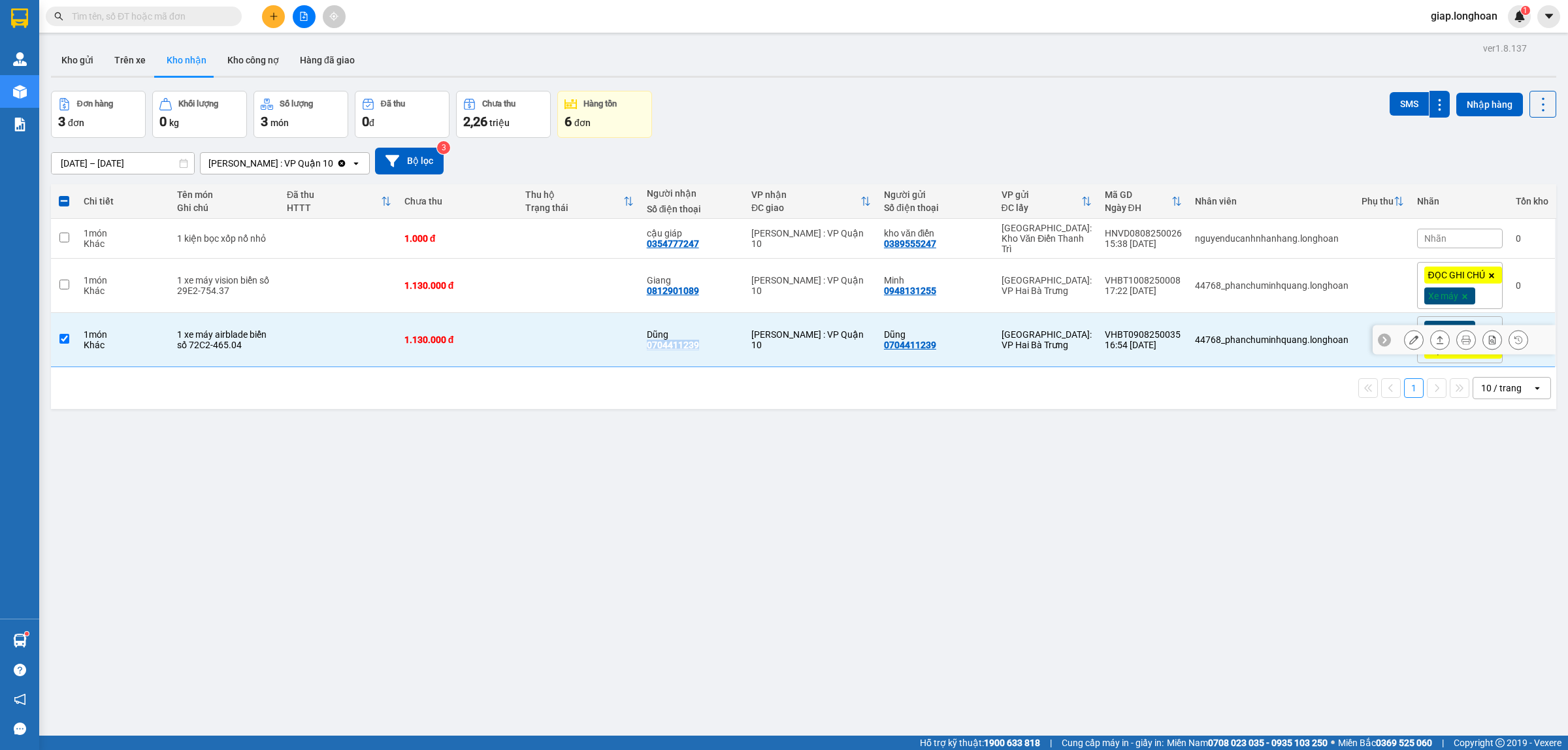
drag, startPoint x: 697, startPoint y: 333, endPoint x: 651, endPoint y: 331, distance: 46.0
click at [647, 333] on div "Dũng 0704411239" at bounding box center [693, 340] width 92 height 21
checkbox input "false"
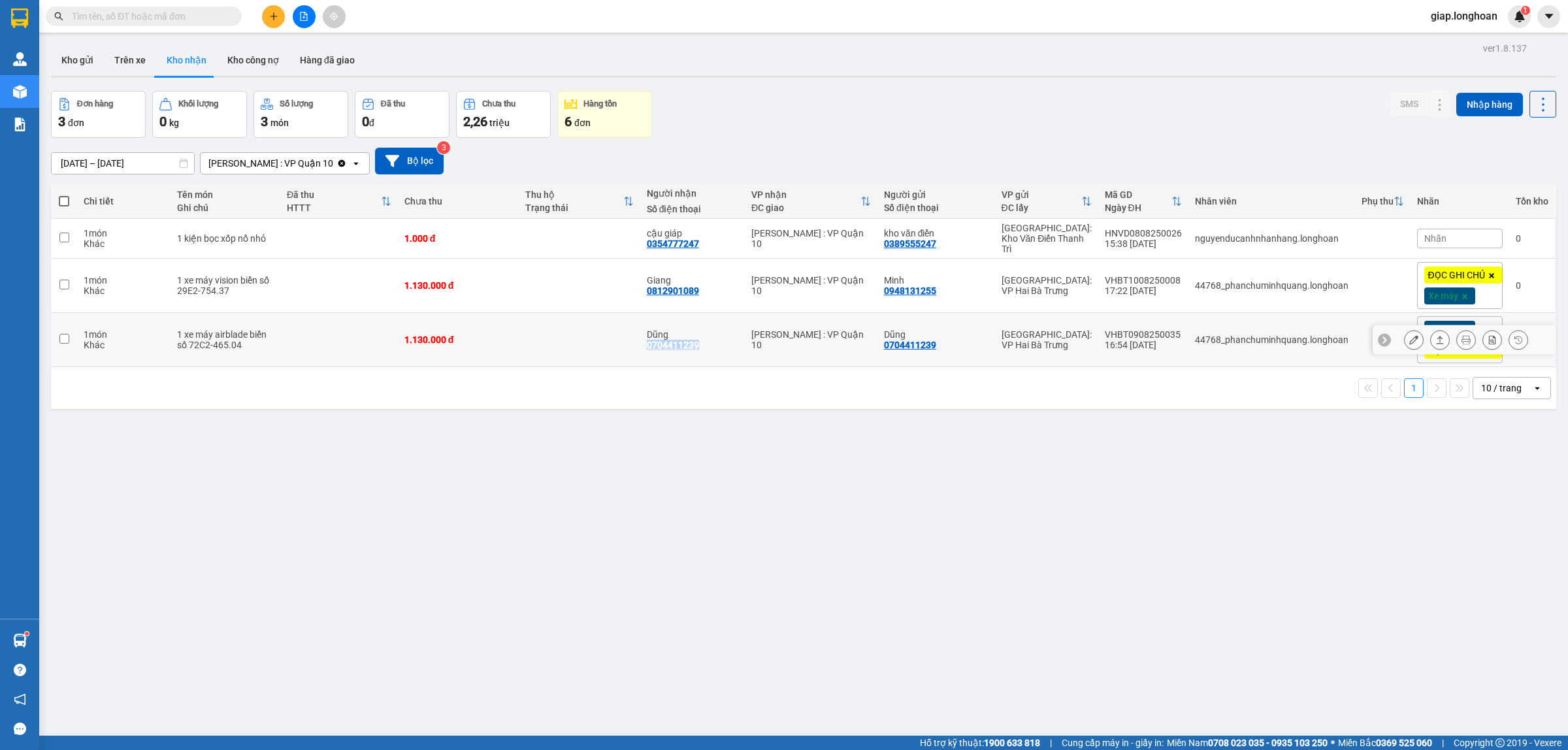
copy div "0704411239"
click at [66, 55] on button "Kho gửi" at bounding box center [77, 60] width 53 height 32
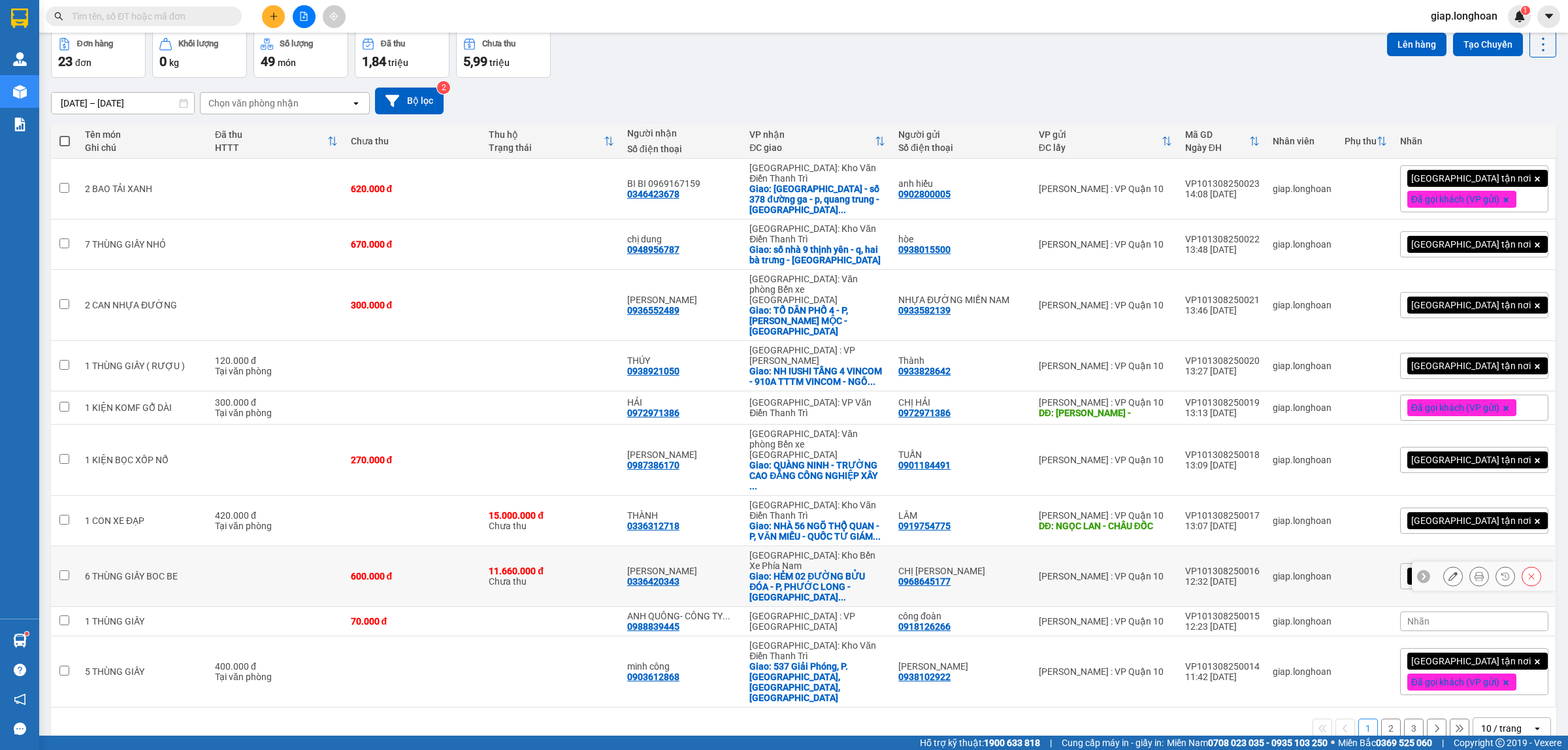
scroll to position [60, 0]
click at [1485, 722] on div "10 / trang" at bounding box center [1501, 728] width 40 height 13
click at [1481, 570] on div "50 / trang" at bounding box center [1500, 580] width 79 height 23
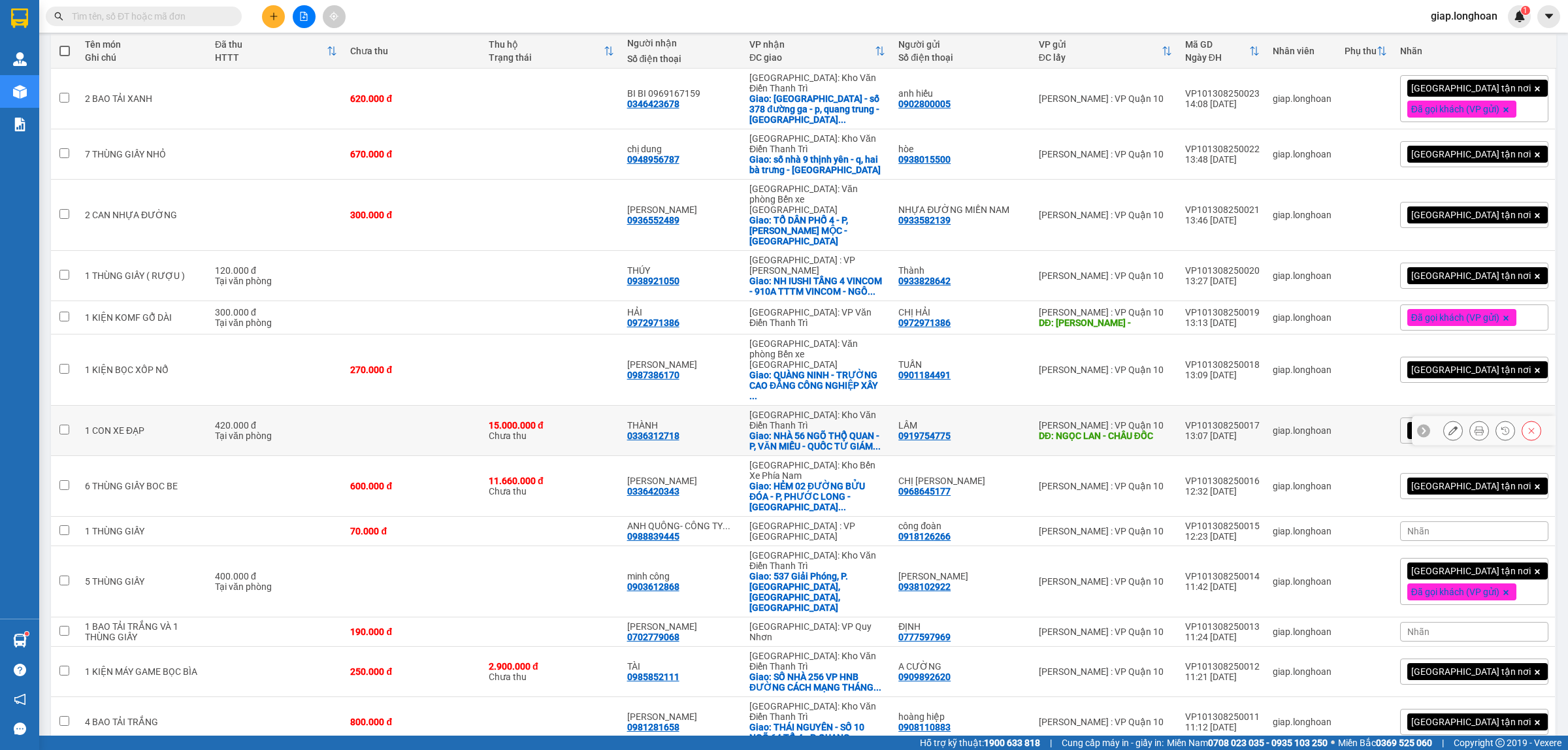
scroll to position [242, 0]
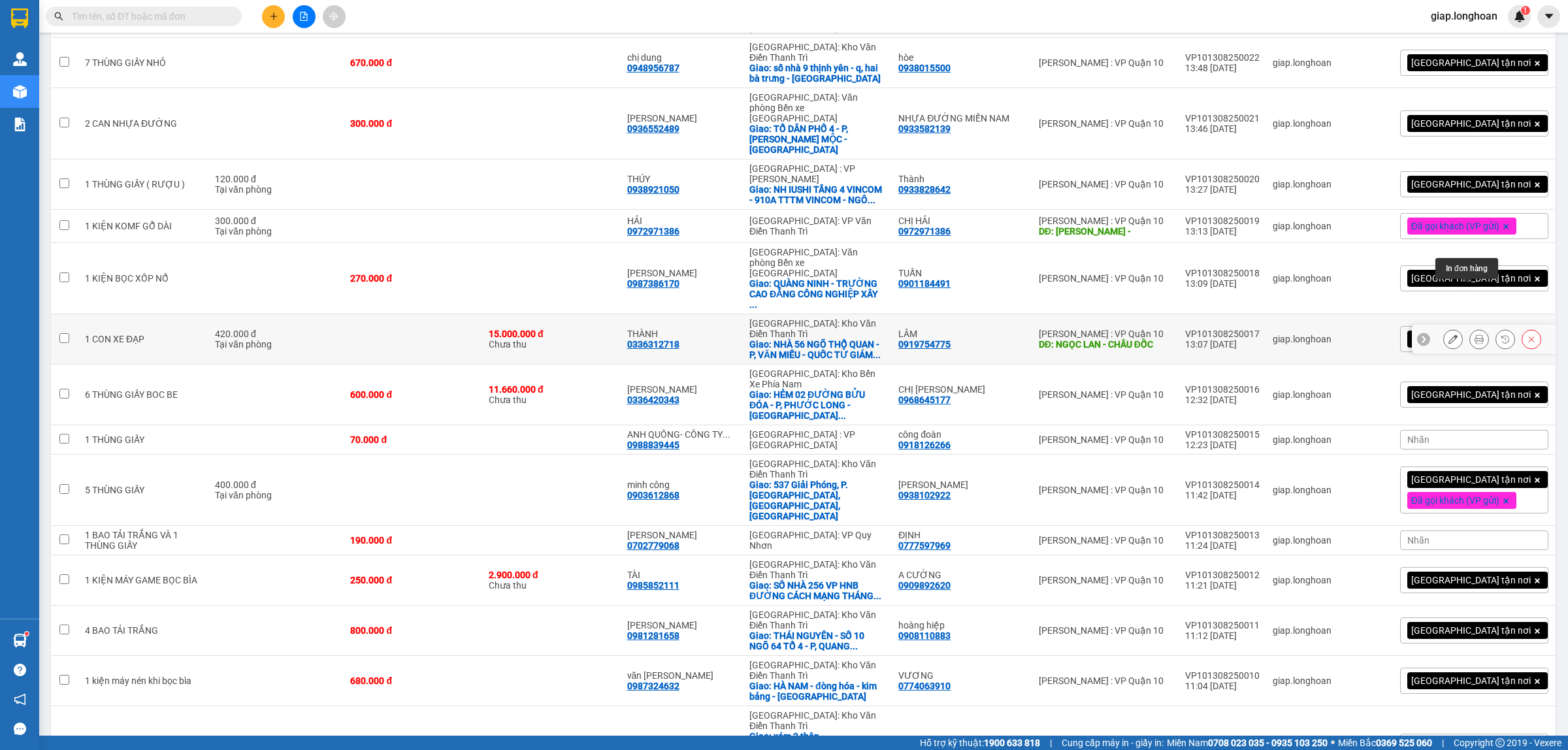
click at [1474, 334] on icon at bounding box center [1479, 339] width 9 height 9
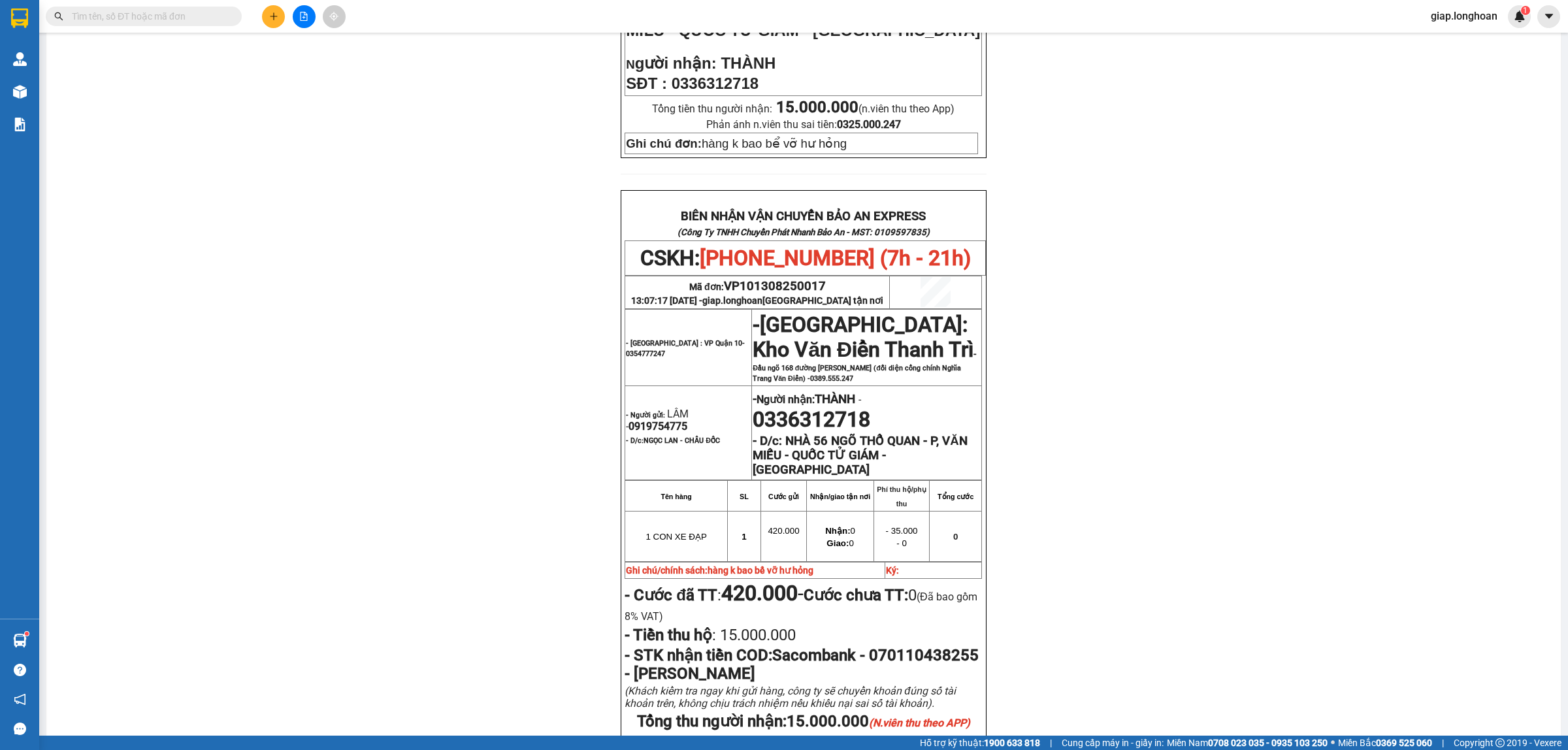
scroll to position [572, 0]
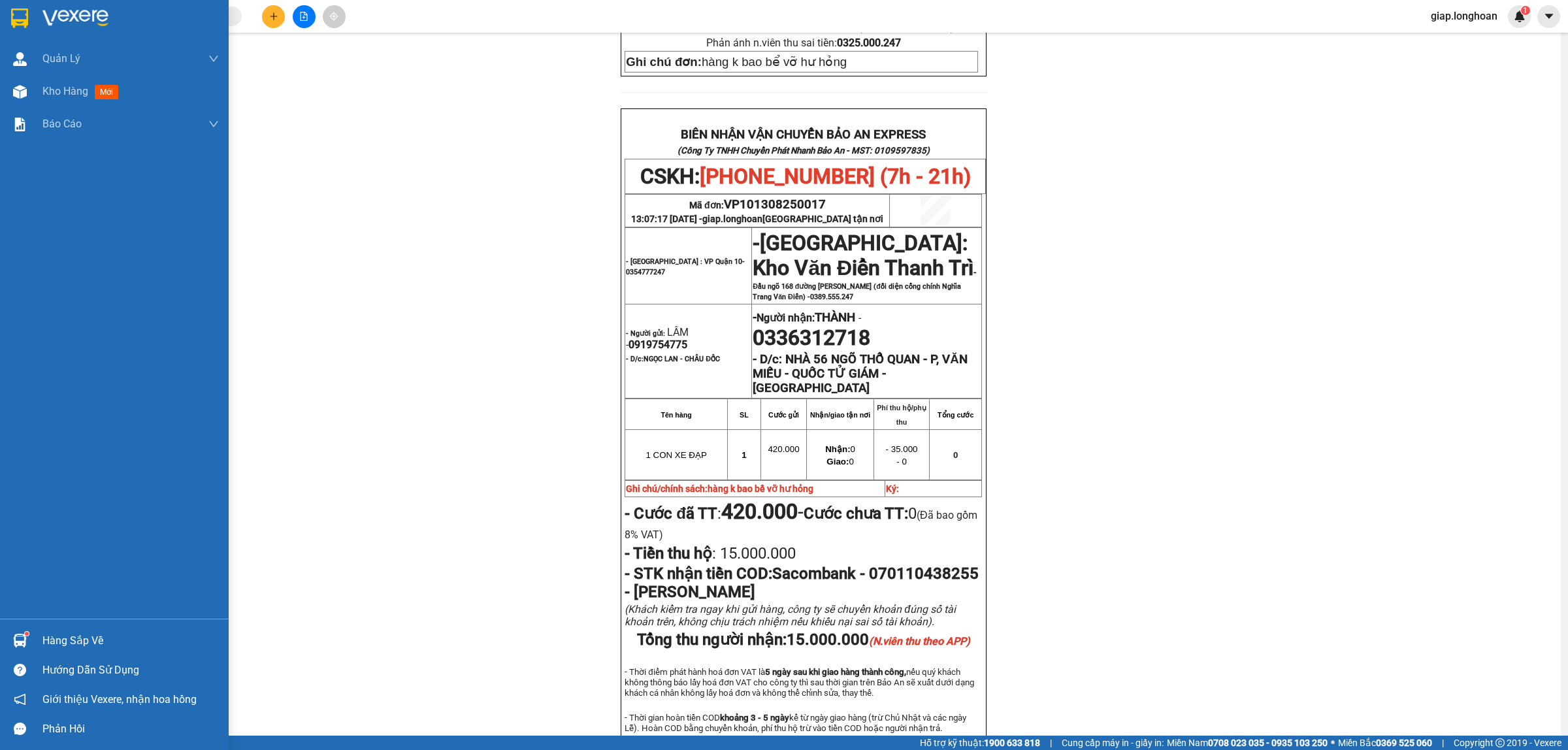
click at [66, 13] on img at bounding box center [75, 18] width 66 height 20
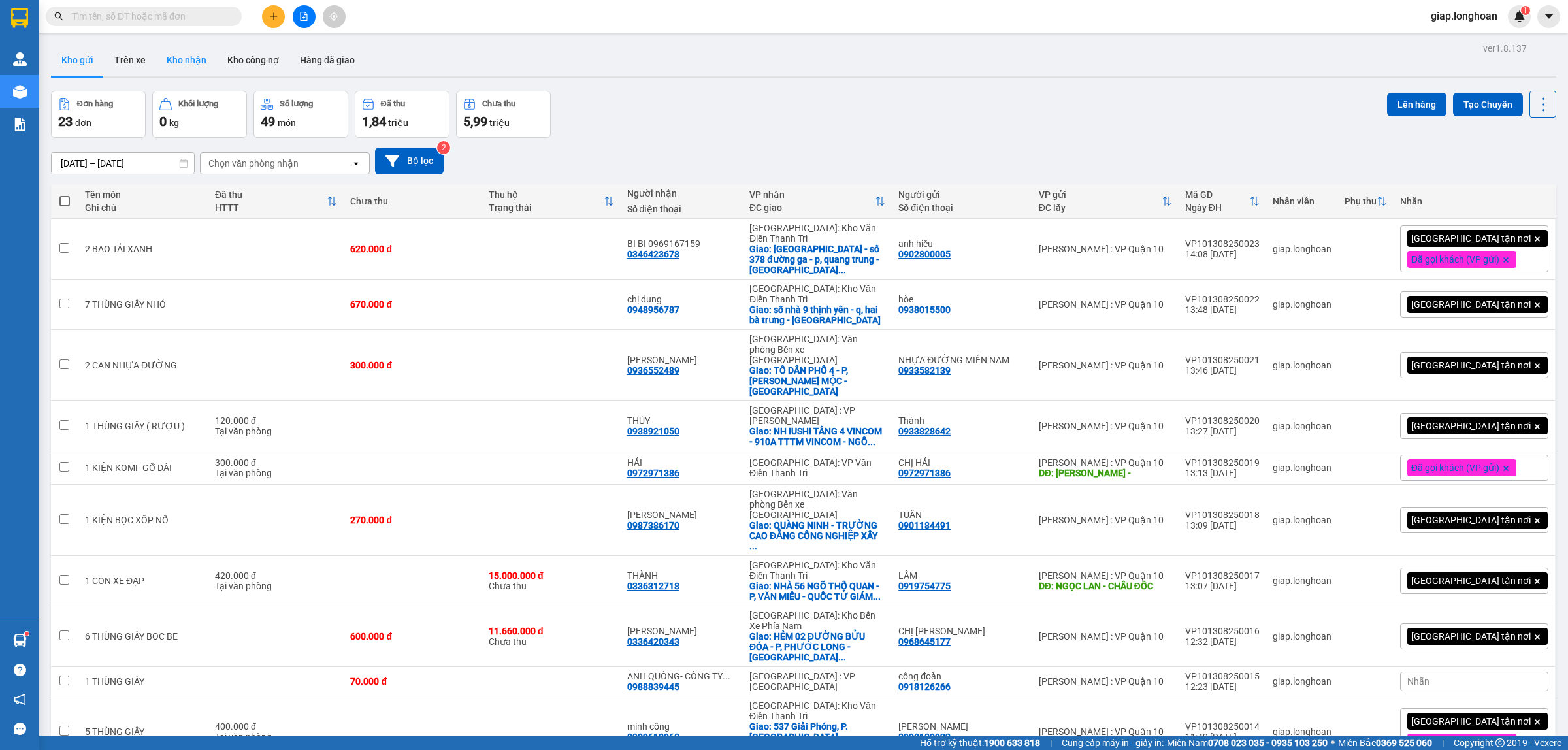
click at [185, 66] on button "Kho nhận" at bounding box center [186, 60] width 61 height 32
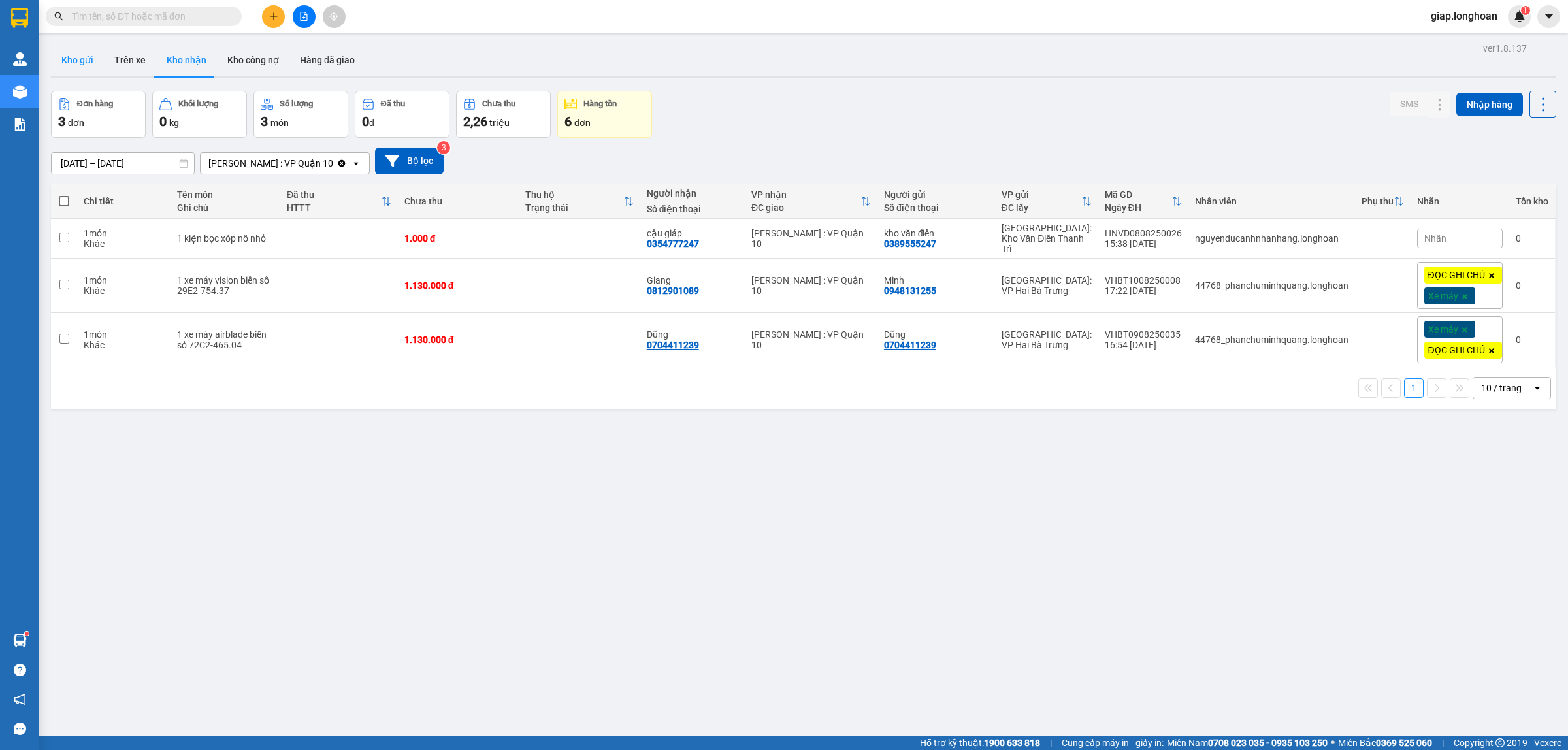
click at [70, 57] on button "Kho gửi" at bounding box center [77, 60] width 53 height 32
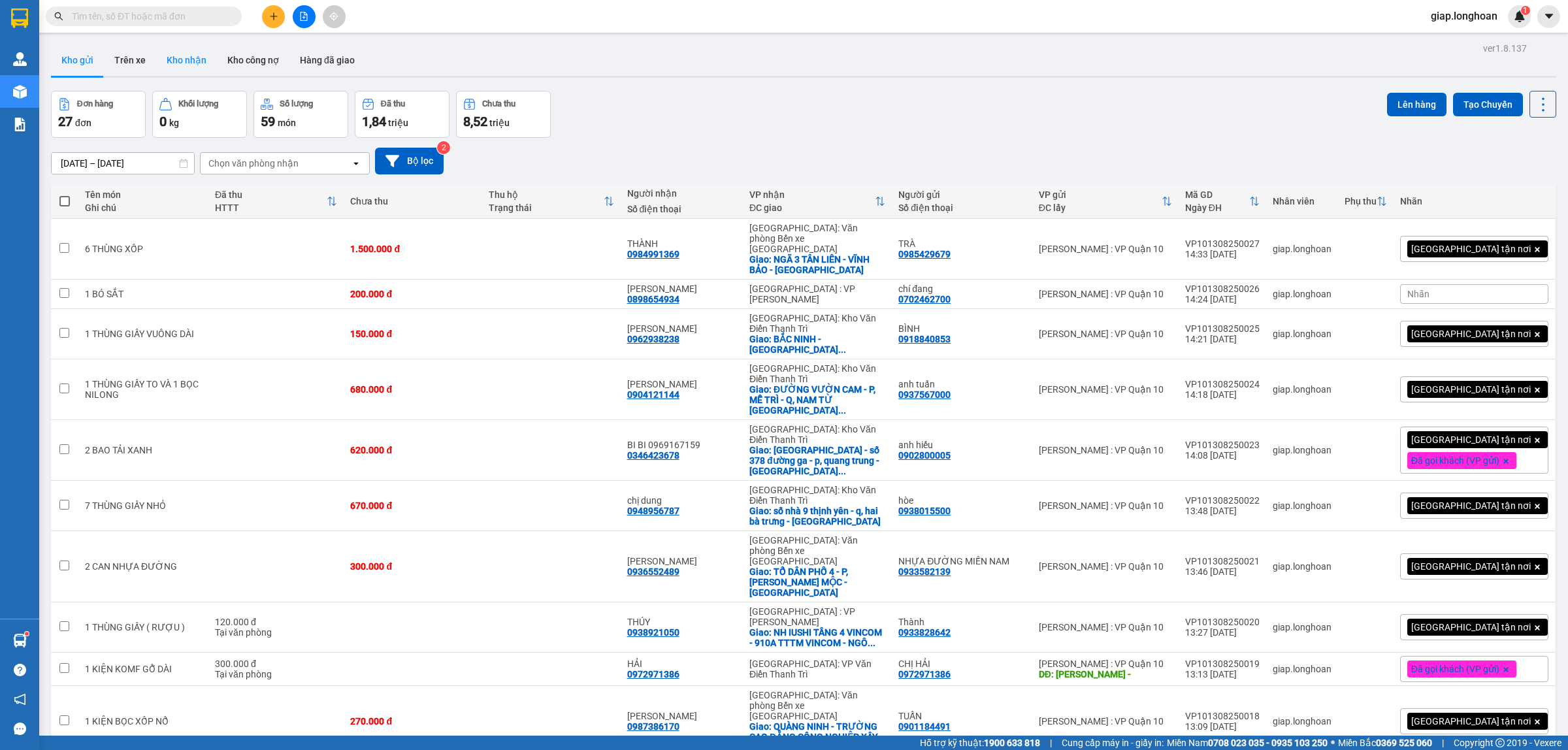
click at [187, 60] on button "Kho nhận" at bounding box center [186, 60] width 61 height 32
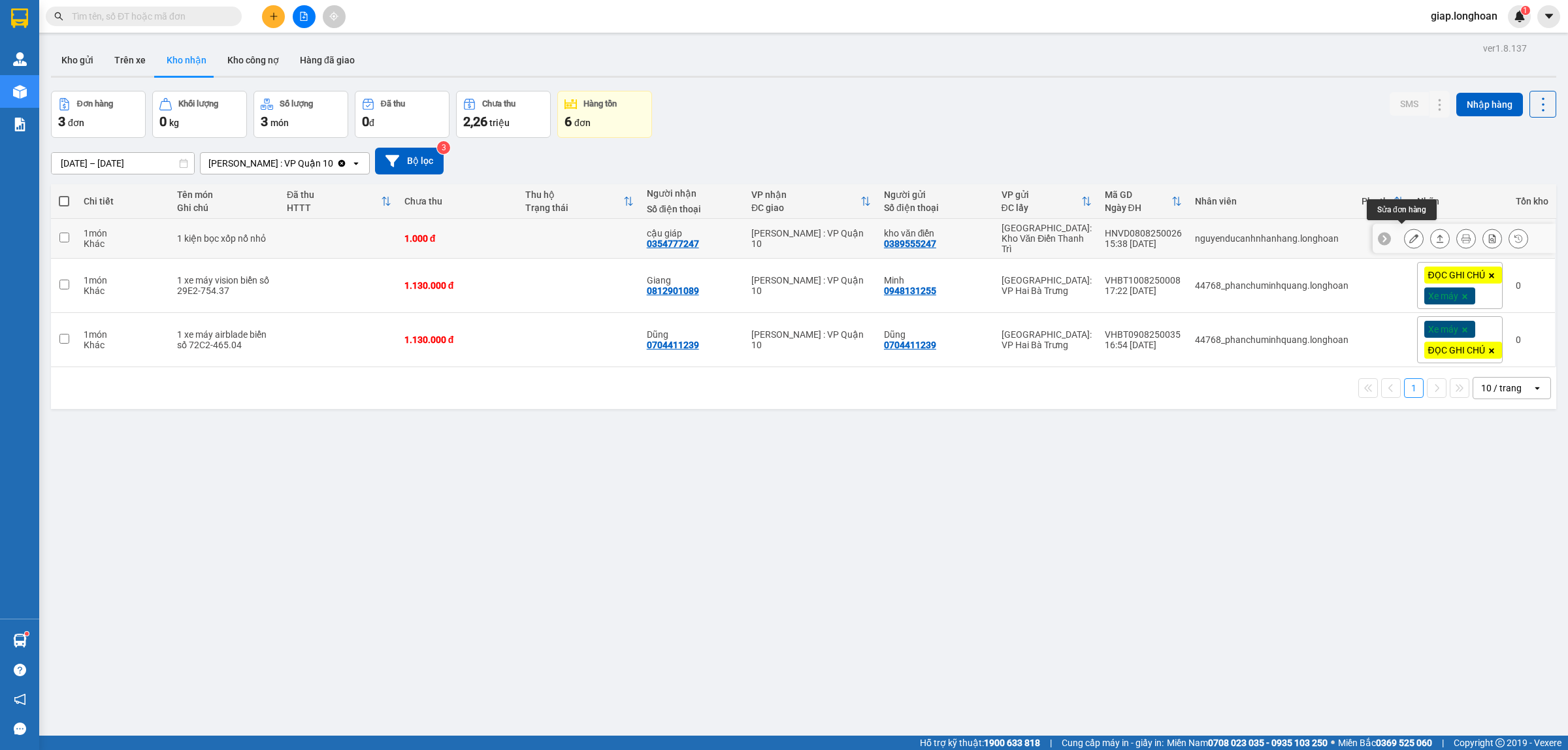
click at [1410, 234] on icon at bounding box center [1414, 239] width 9 height 9
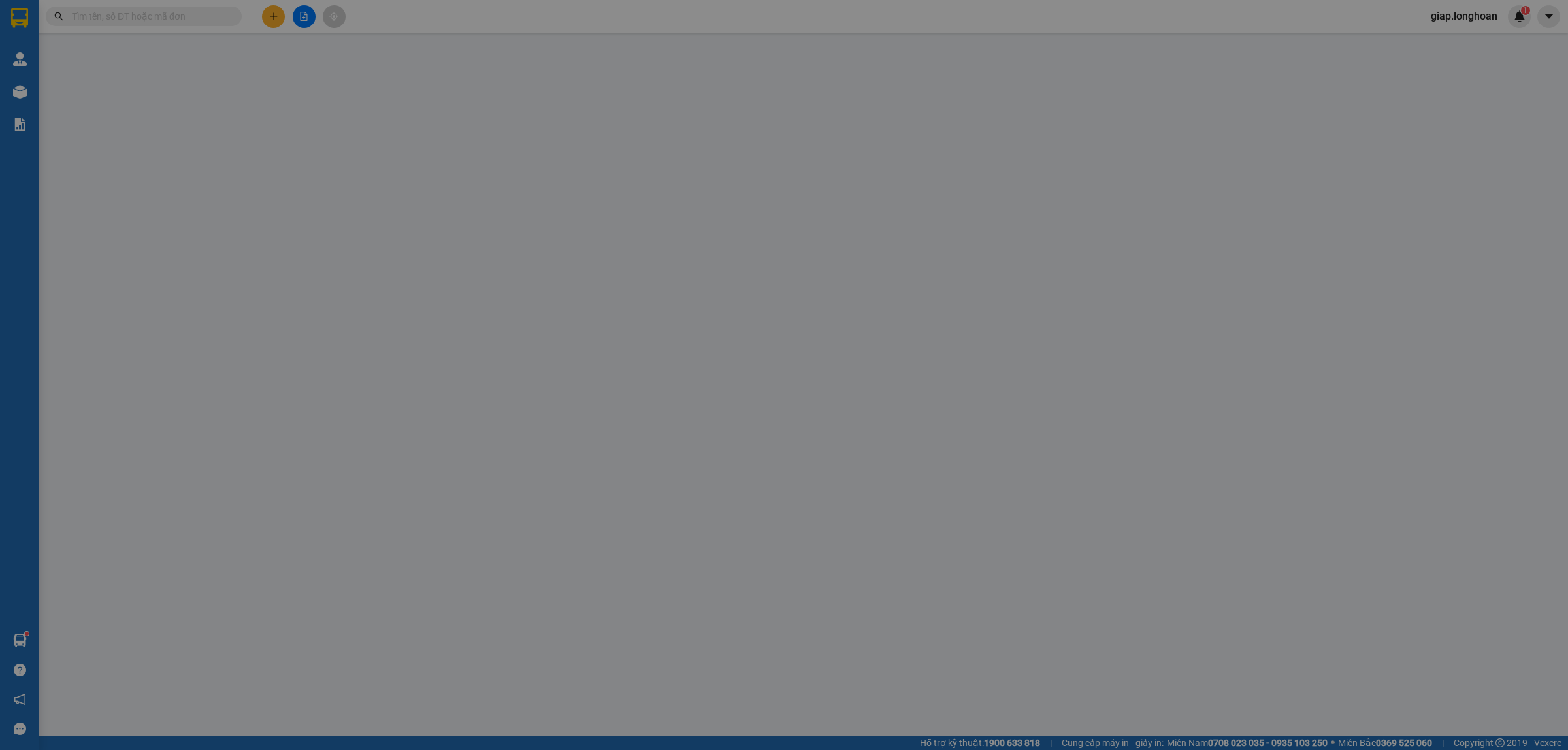
type input "0389555247"
type input "kho văn điển"
type input "0354777247"
type input "cậu giáp"
type input "1.000"
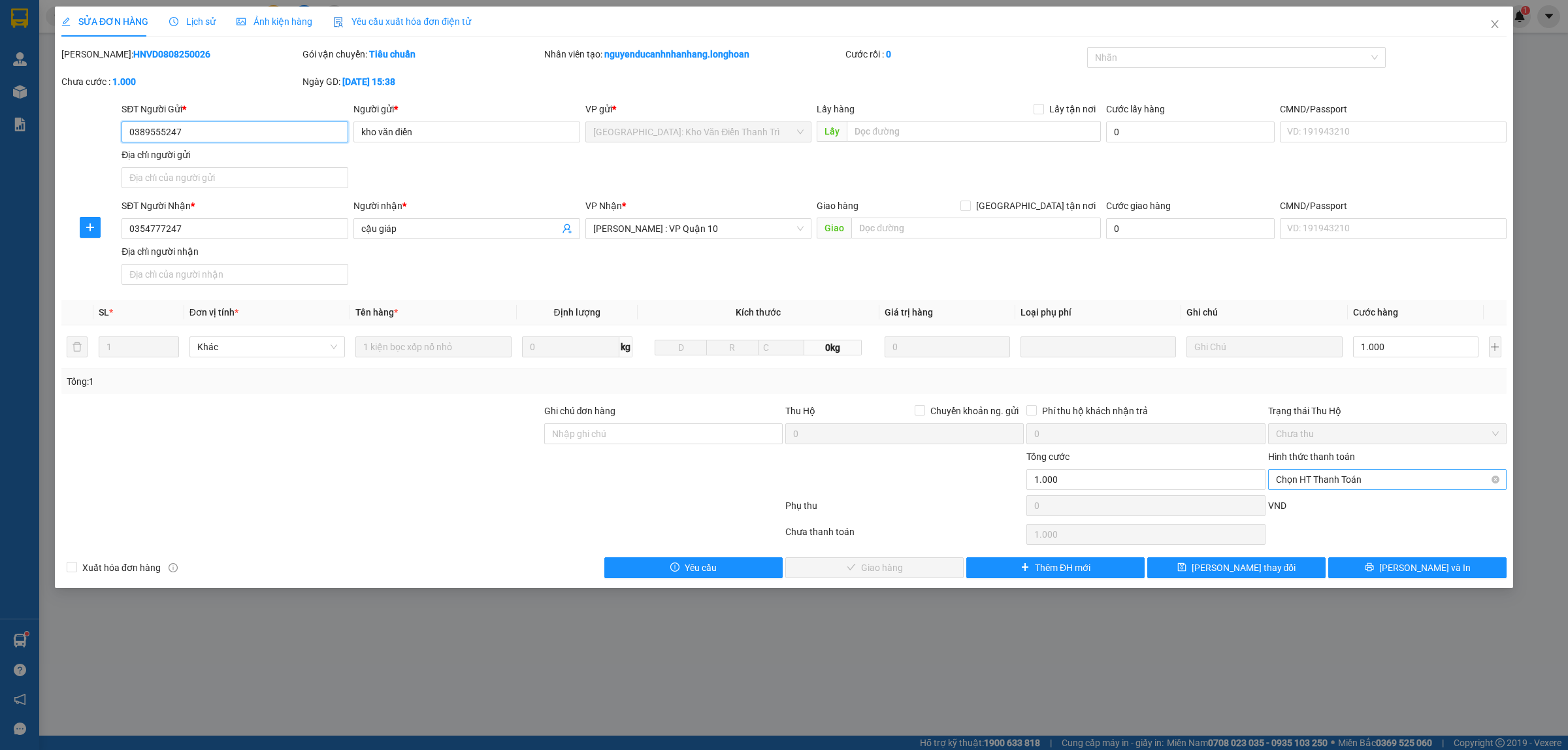
click at [1350, 471] on span "Chọn HT Thanh Toán" at bounding box center [1387, 479] width 223 height 20
drag, startPoint x: 1321, startPoint y: 501, endPoint x: 1245, endPoint y: 511, distance: 76.7
click at [1320, 501] on div "Tại văn phòng" at bounding box center [1387, 507] width 223 height 14
type input "0"
click at [892, 561] on button "Lưu và Giao hàng" at bounding box center [874, 567] width 179 height 21
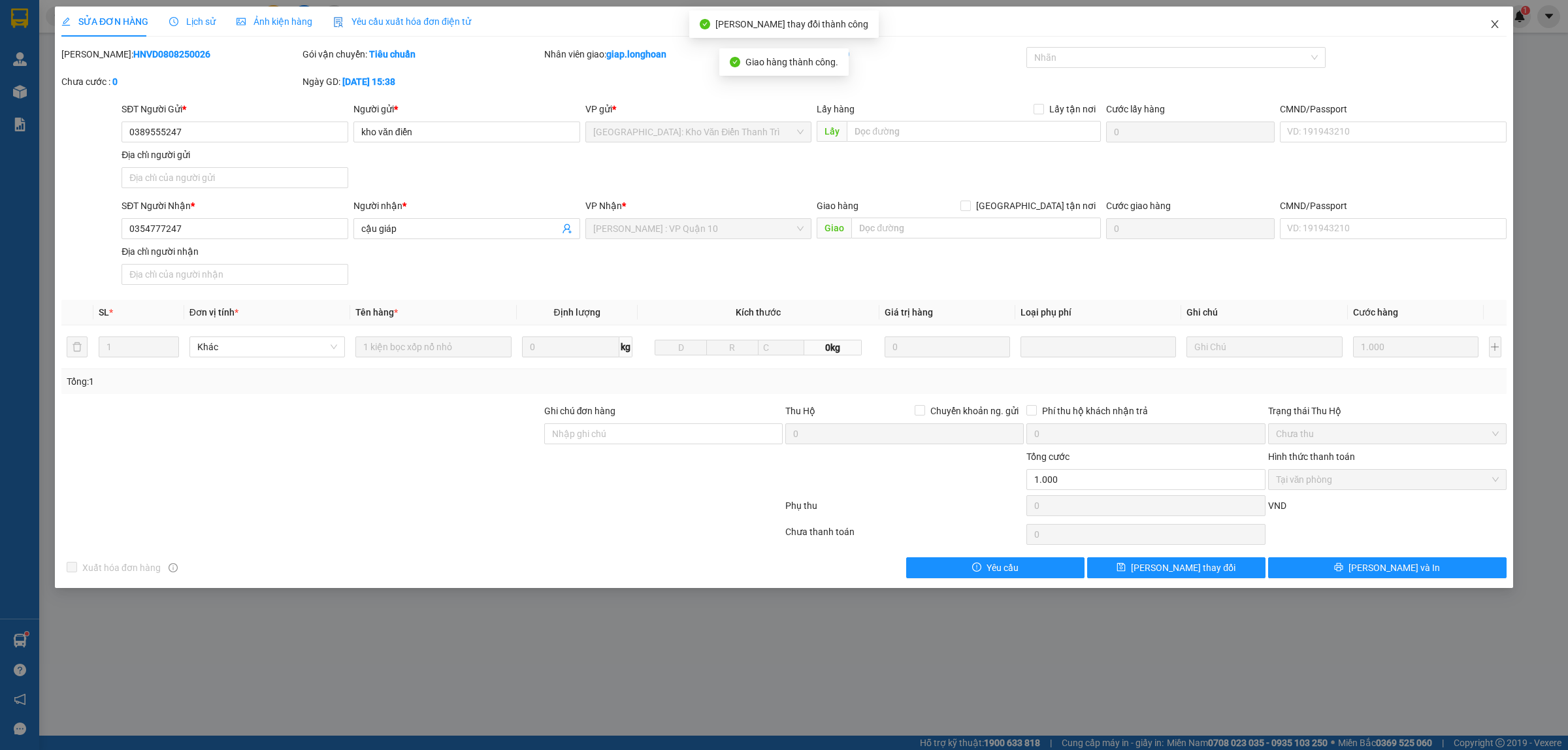
click at [1495, 23] on icon "close" at bounding box center [1495, 24] width 7 height 7
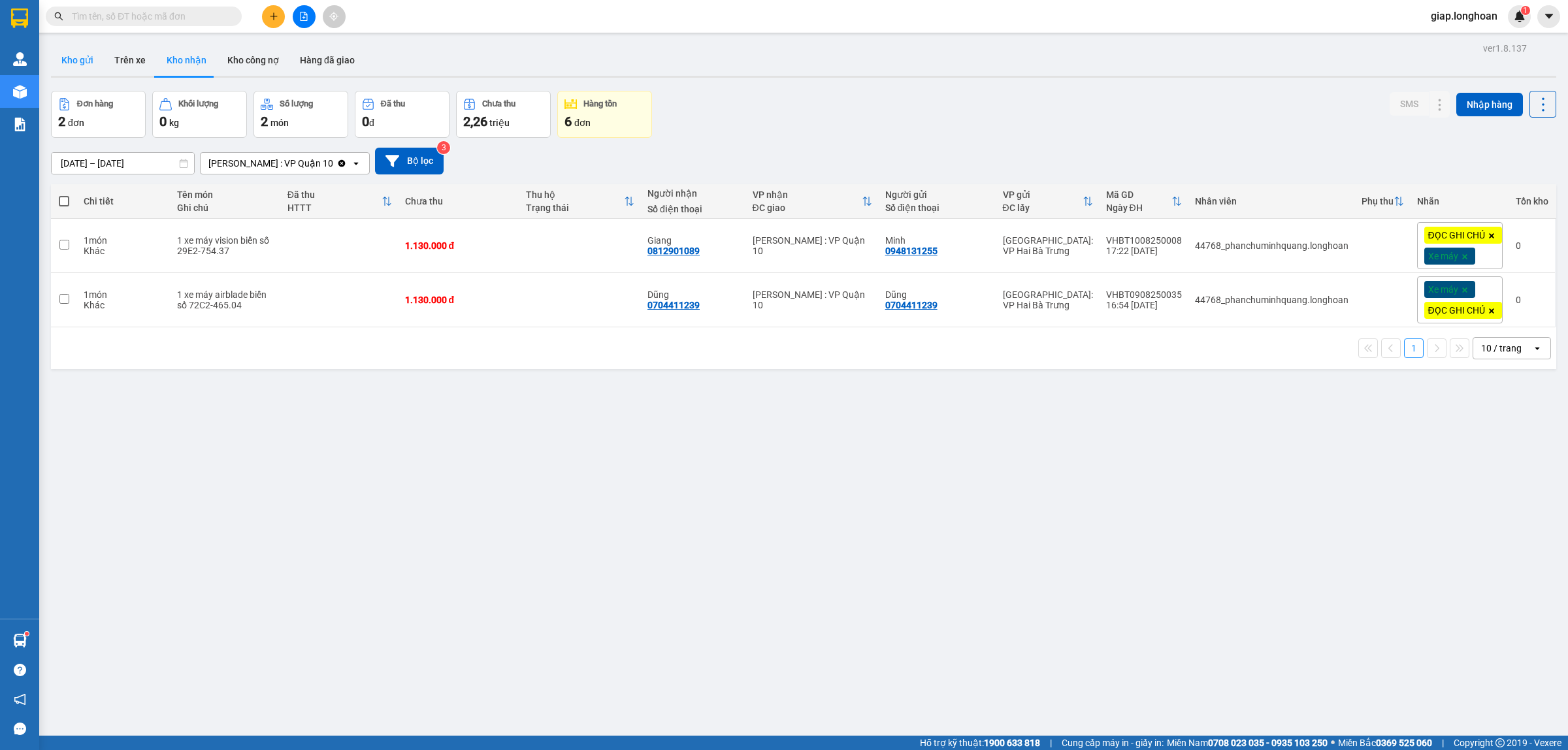
click at [73, 66] on button "Kho gửi" at bounding box center [77, 60] width 53 height 32
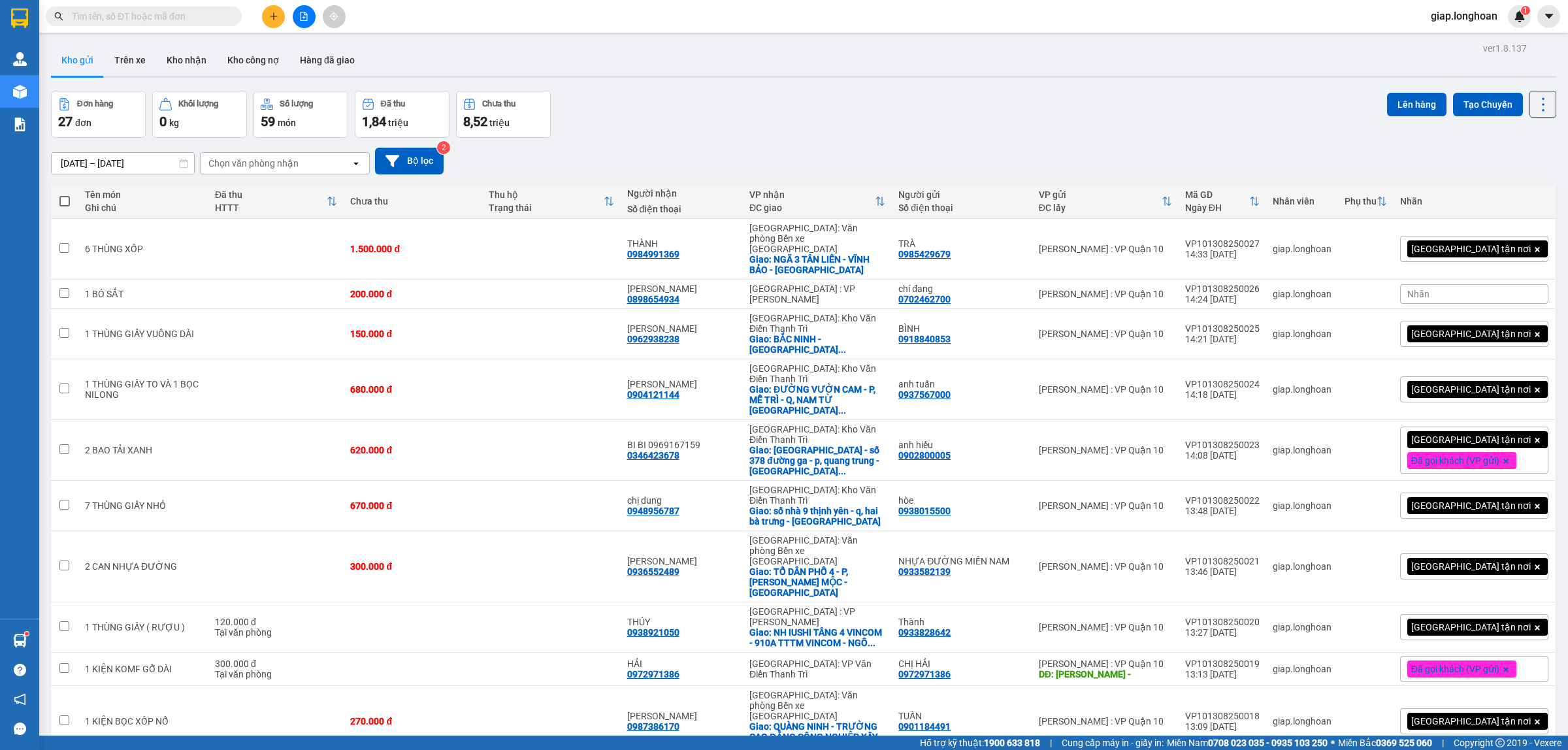
click at [1517, 242] on div "[GEOGRAPHIC_DATA] tận nơi" at bounding box center [1474, 249] width 148 height 26
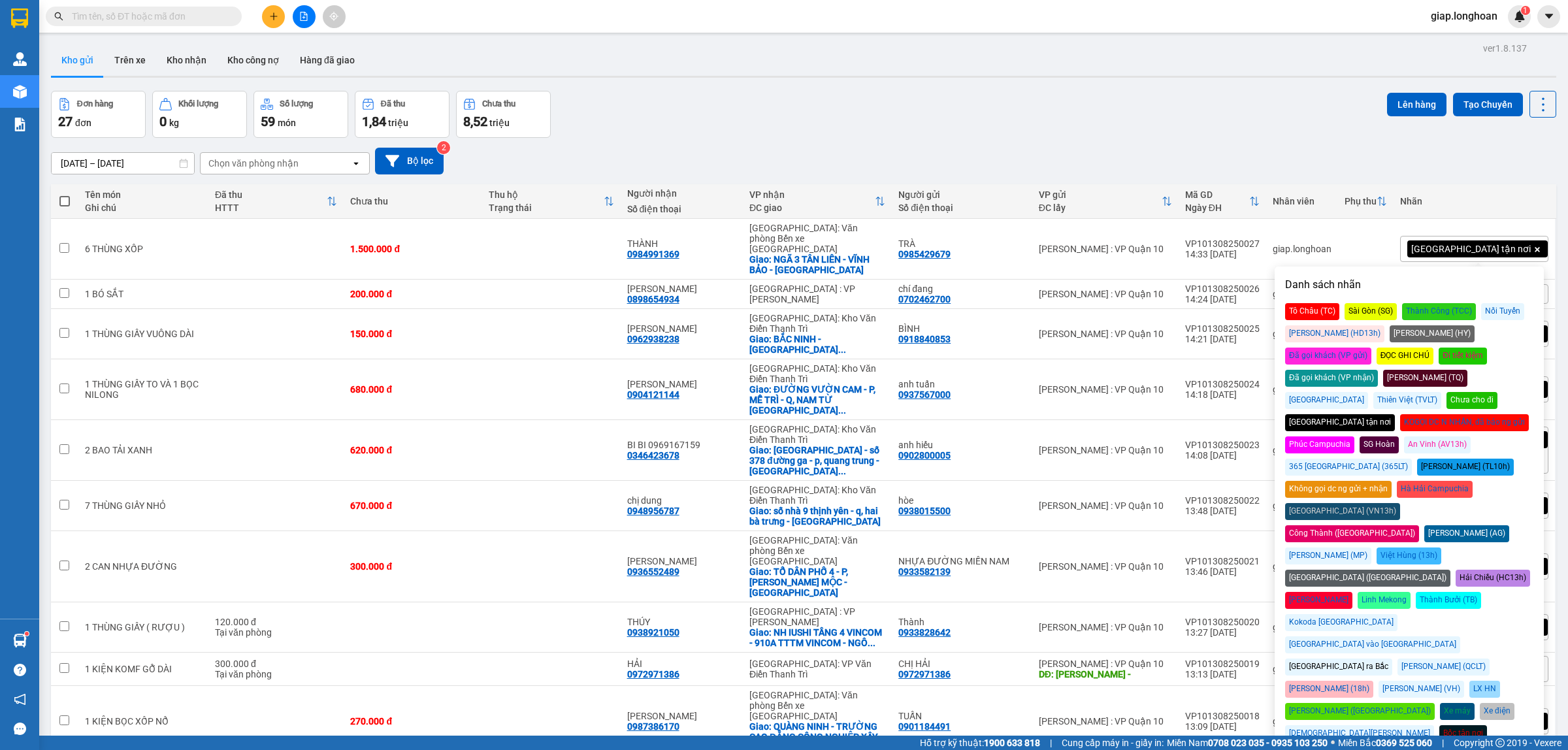
drag, startPoint x: 1496, startPoint y: 374, endPoint x: 1406, endPoint y: 289, distance: 123.8
click at [1496, 392] on div "Chưa cho đi" at bounding box center [1472, 401] width 51 height 17
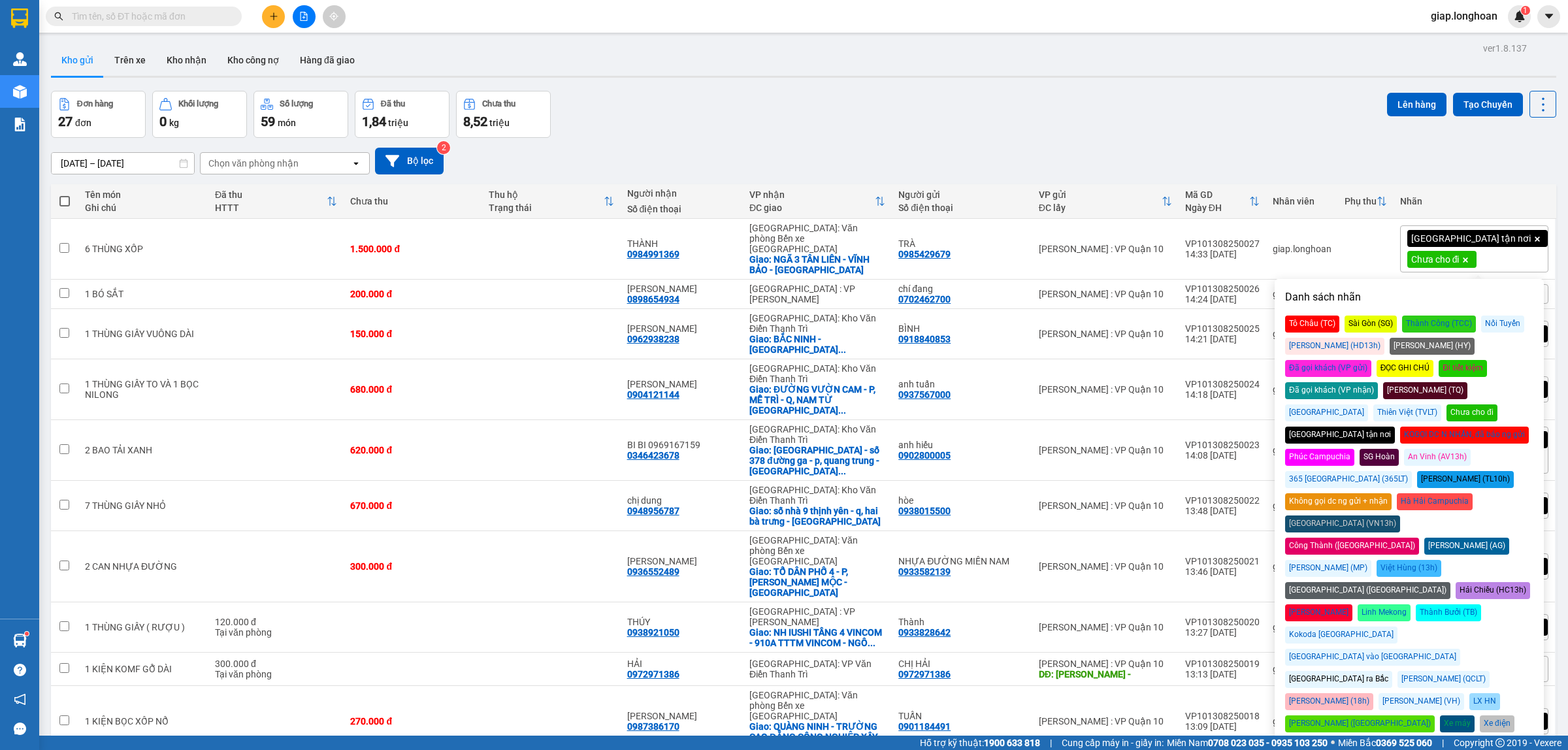
click at [1241, 146] on div "15/07/2025 – 13/08/2025 Press the down arrow key to interact with the calendar …" at bounding box center [803, 161] width 1505 height 47
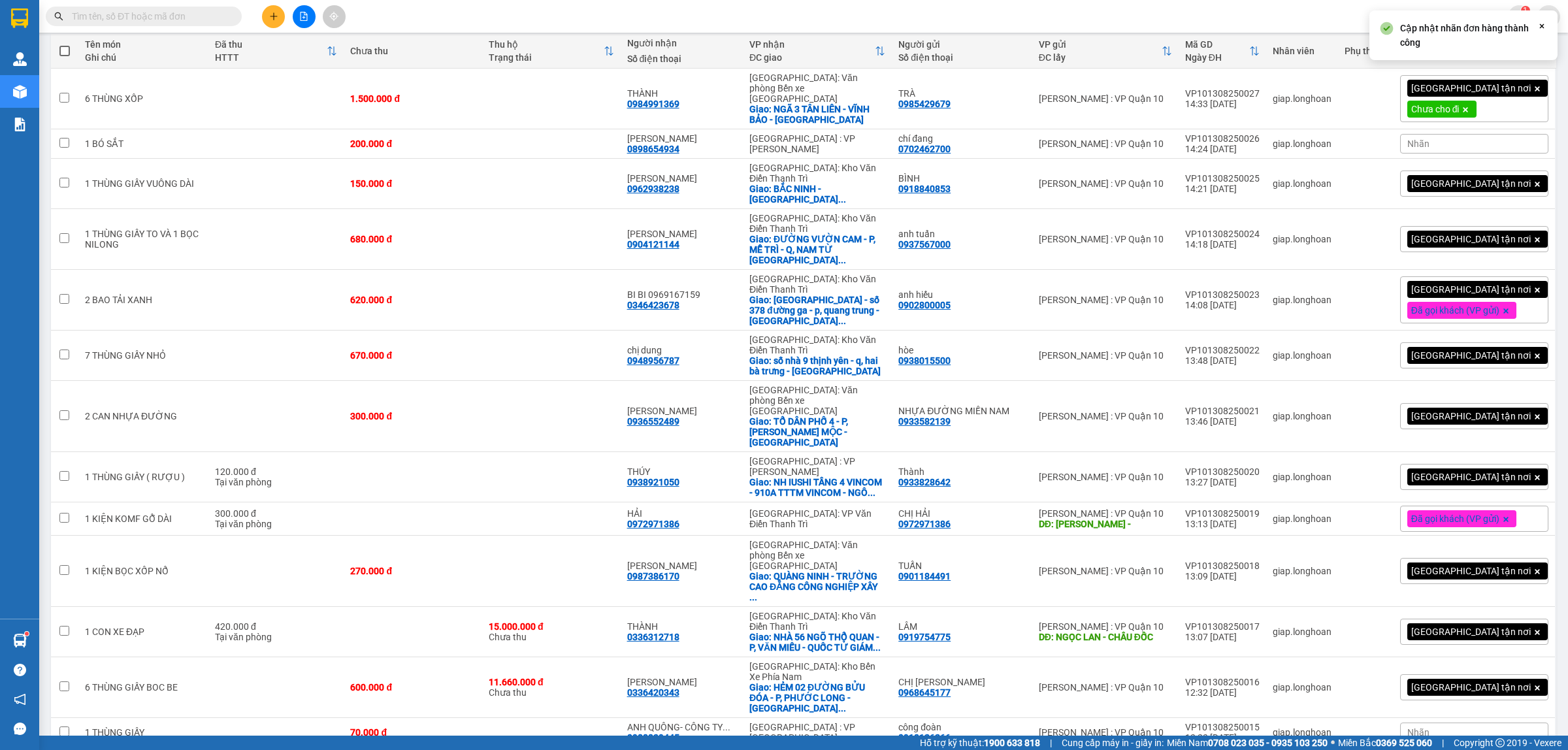
scroll to position [163, 0]
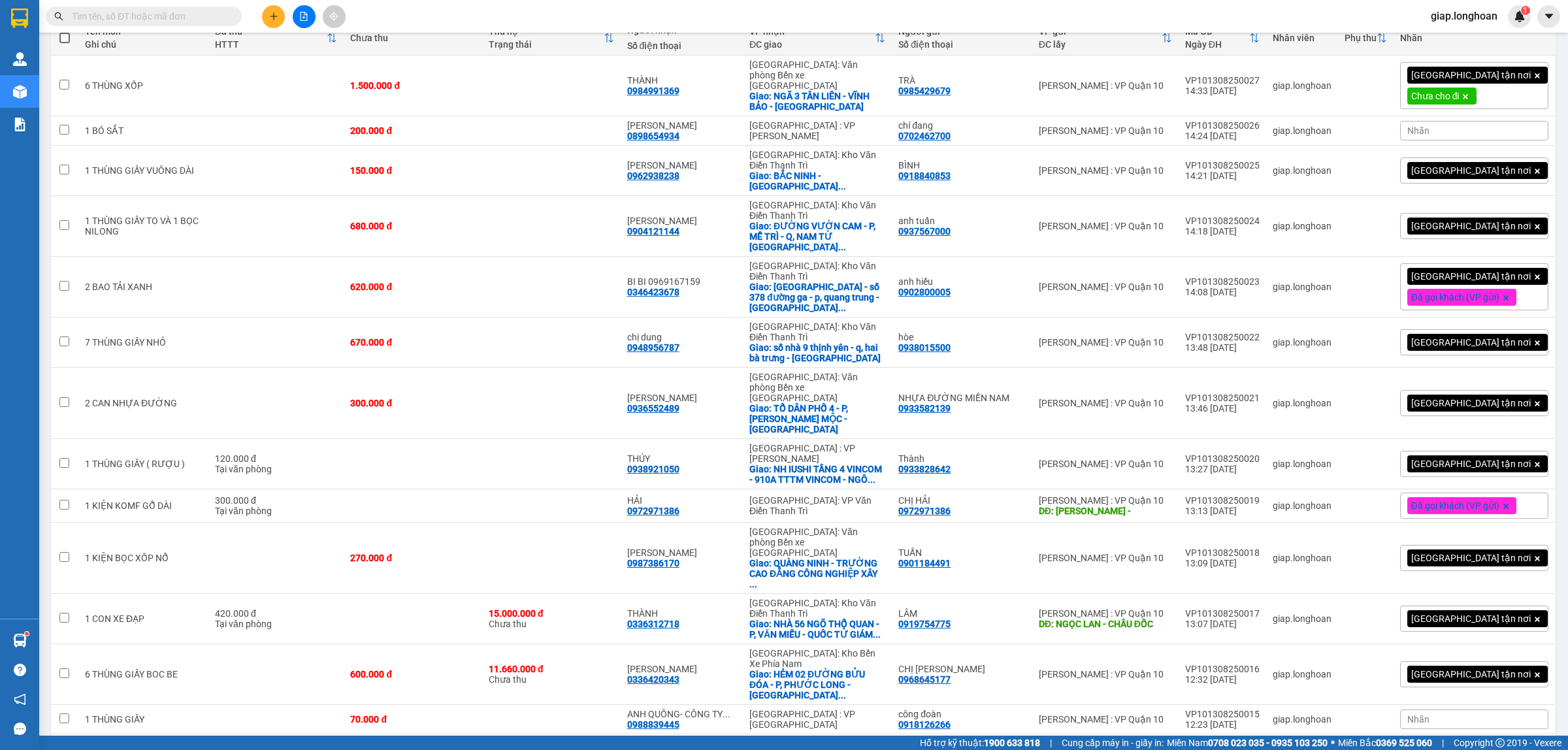
click at [1459, 127] on div "Nhãn" at bounding box center [1474, 130] width 148 height 20
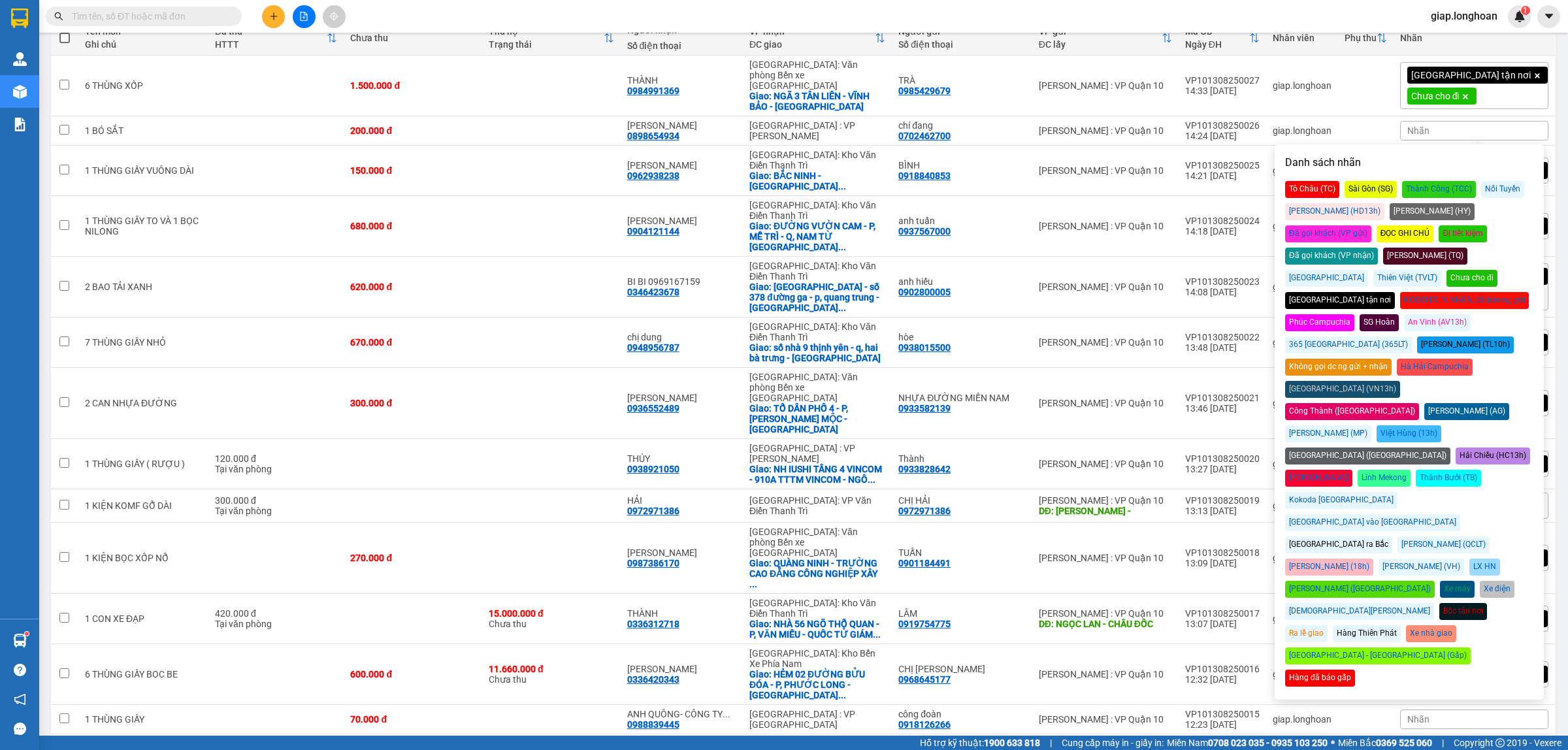
click at [1496, 270] on div "Chưa cho đi" at bounding box center [1472, 278] width 51 height 17
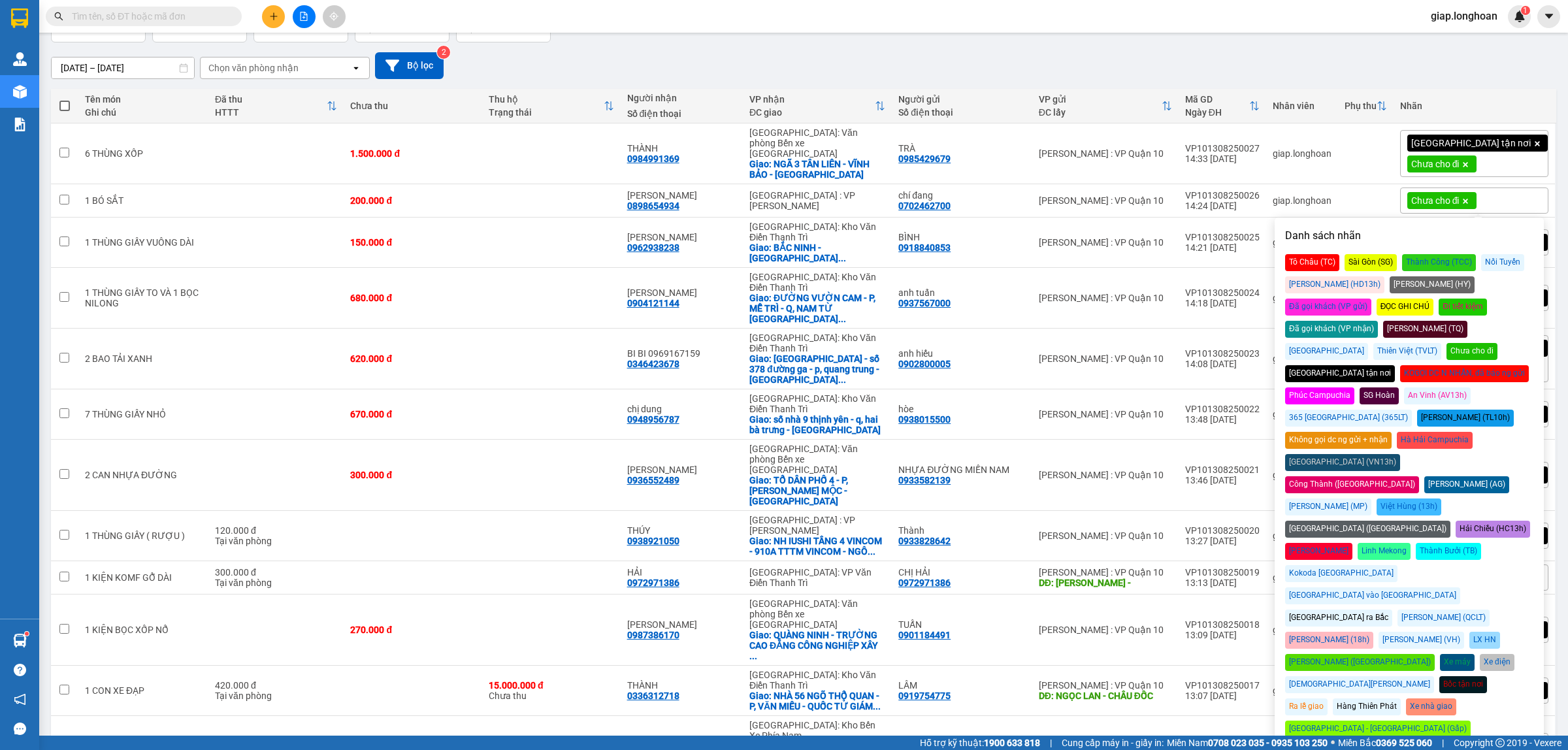
scroll to position [81, 0]
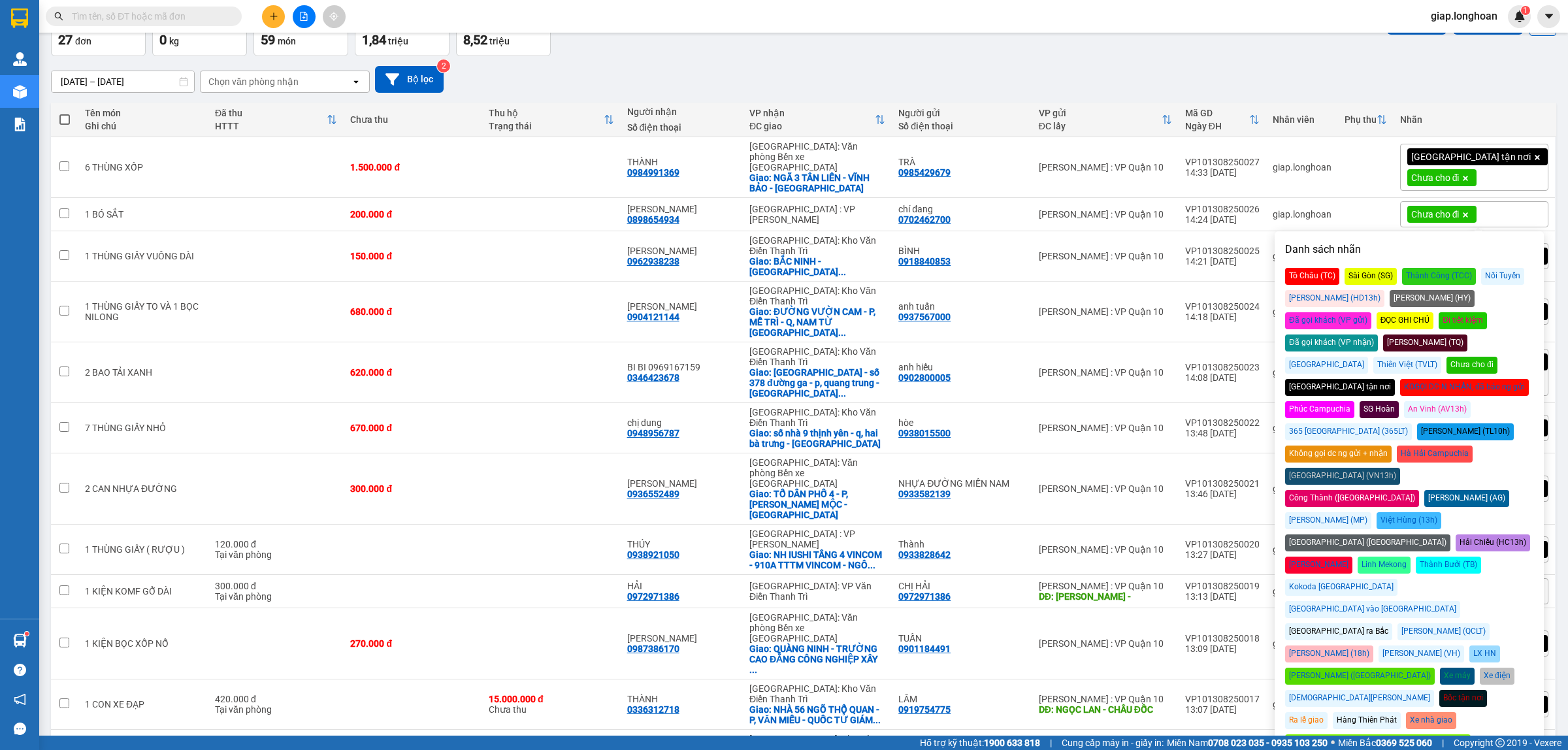
click at [1278, 70] on div "15/07/2025 – 13/08/2025 Press the down arrow key to interact with the calendar …" at bounding box center [803, 79] width 1505 height 27
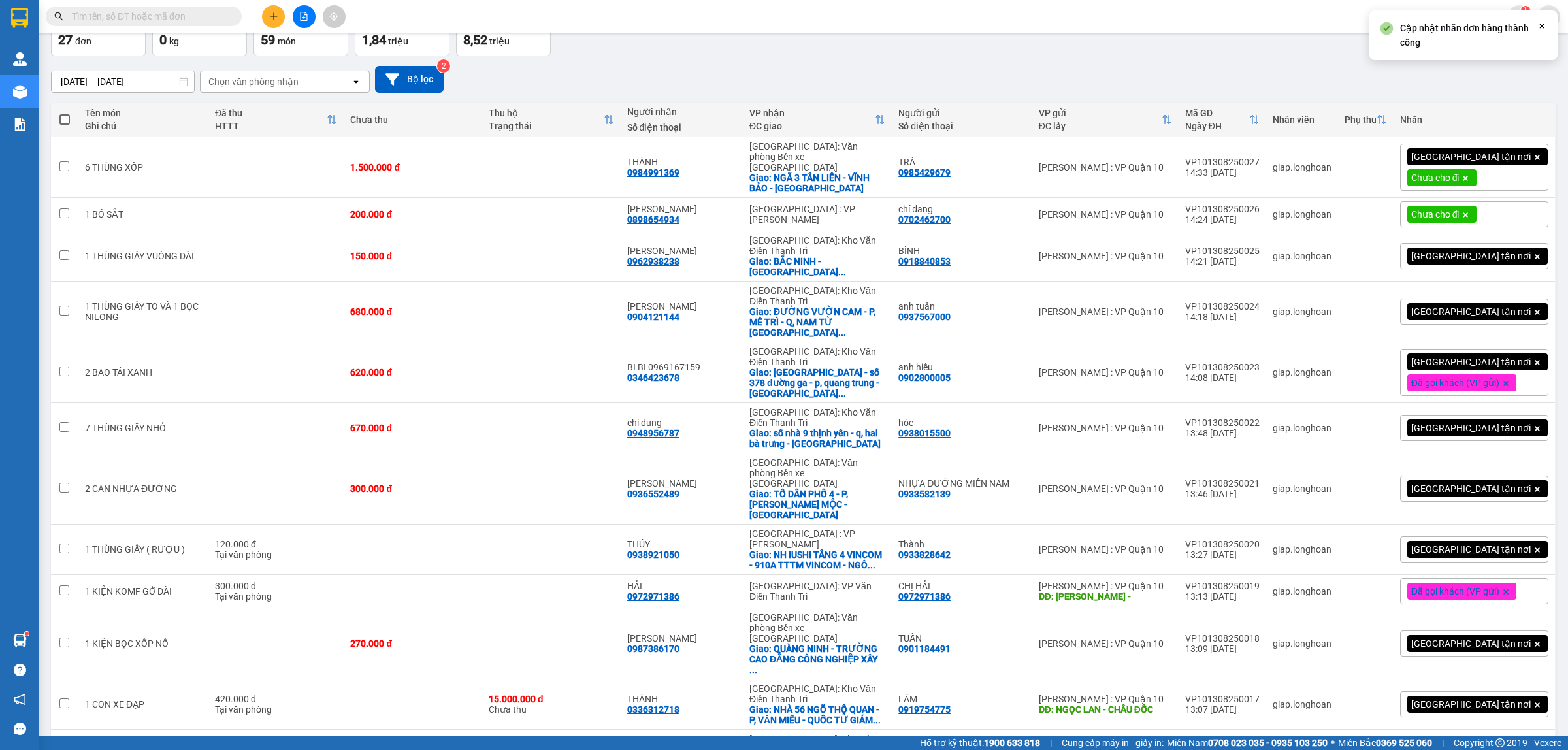
click at [1520, 252] on div "[GEOGRAPHIC_DATA] tận nơi" at bounding box center [1474, 257] width 148 height 26
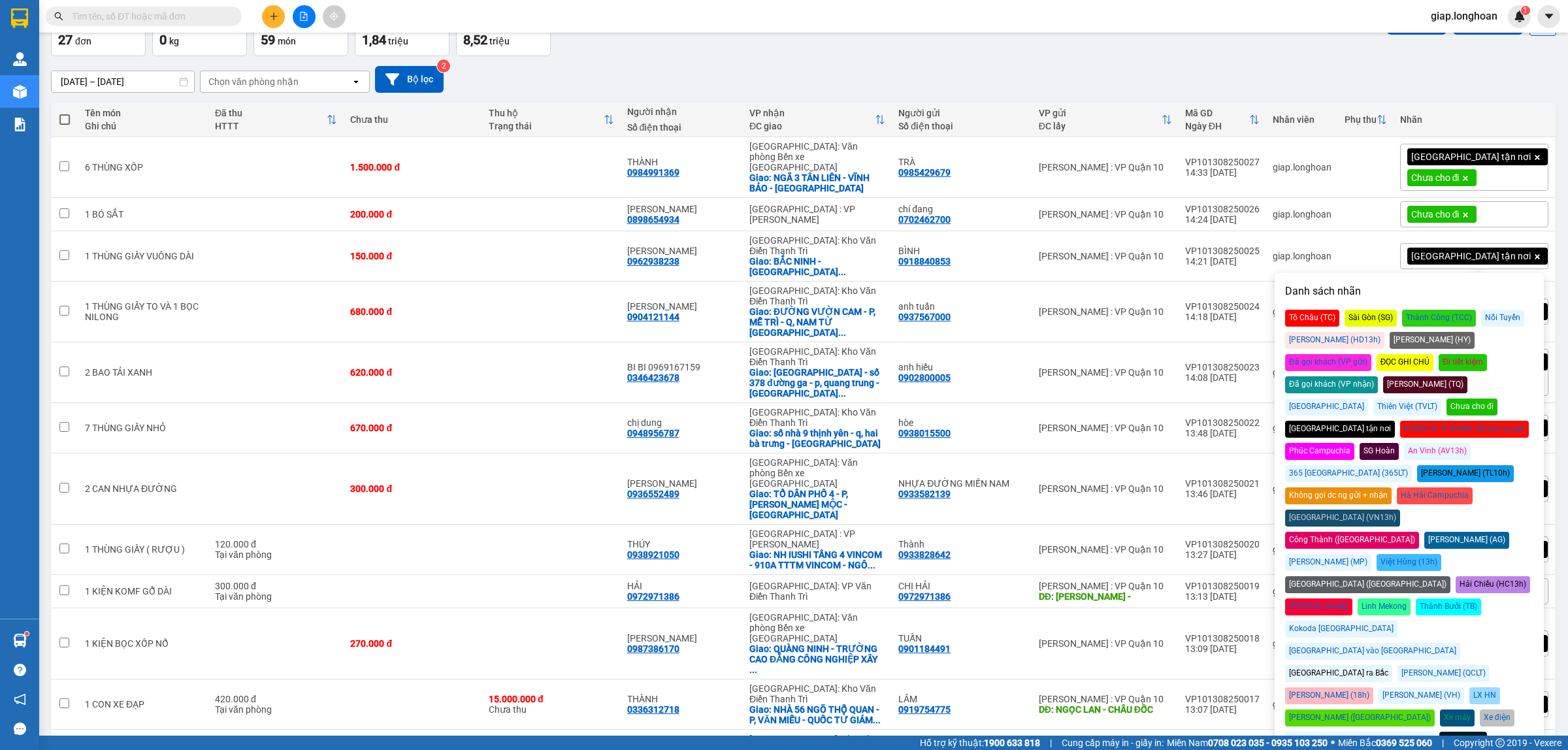
click at [1498, 399] on div "Chưa cho đi" at bounding box center [1472, 407] width 51 height 17
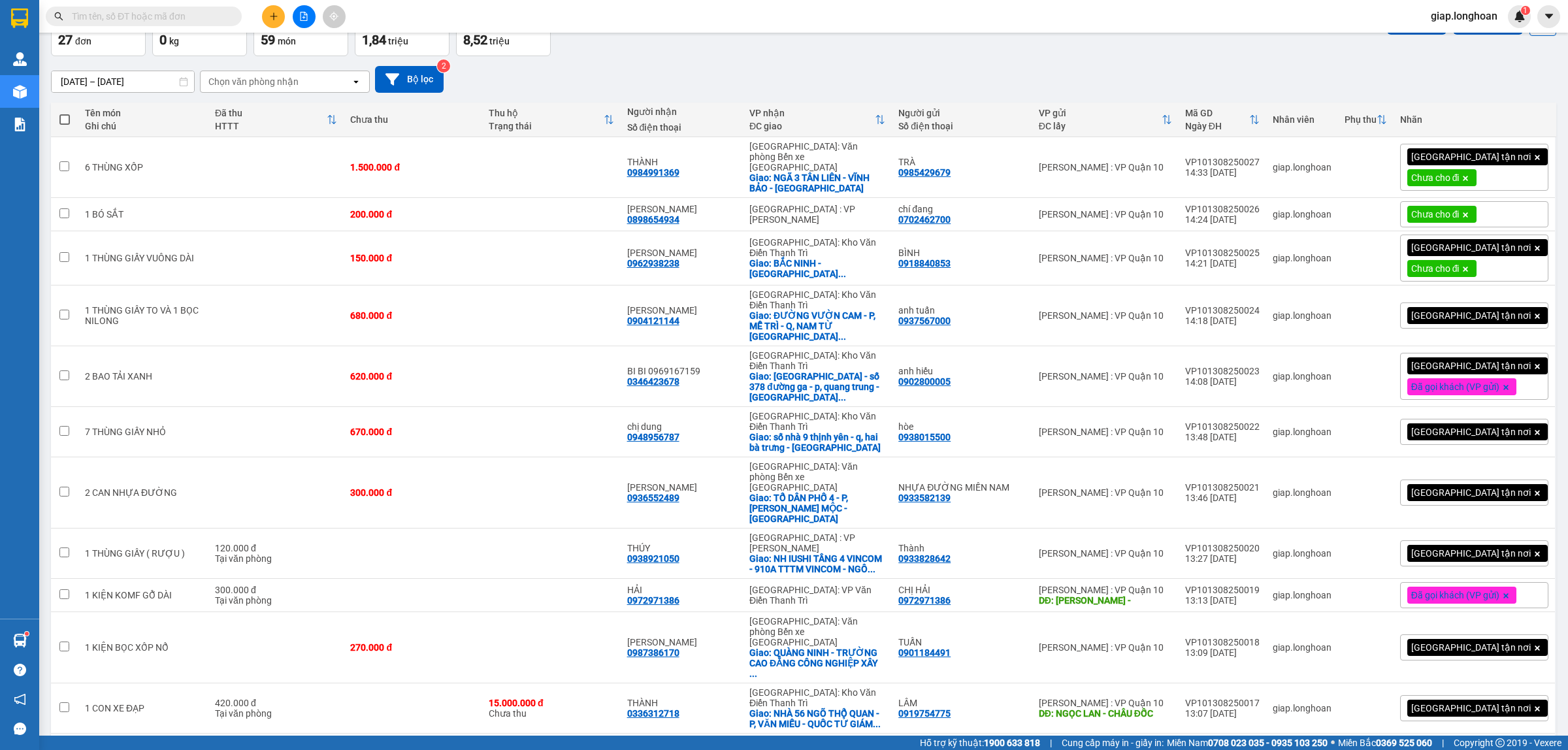
drag, startPoint x: 1273, startPoint y: 85, endPoint x: 1281, endPoint y: 87, distance: 8.2
click at [1276, 85] on div "15/07/2025 – 13/08/2025 Press the down arrow key to interact with the calendar …" at bounding box center [803, 79] width 1505 height 27
click at [1514, 305] on div "[GEOGRAPHIC_DATA] tận nơi" at bounding box center [1474, 316] width 148 height 26
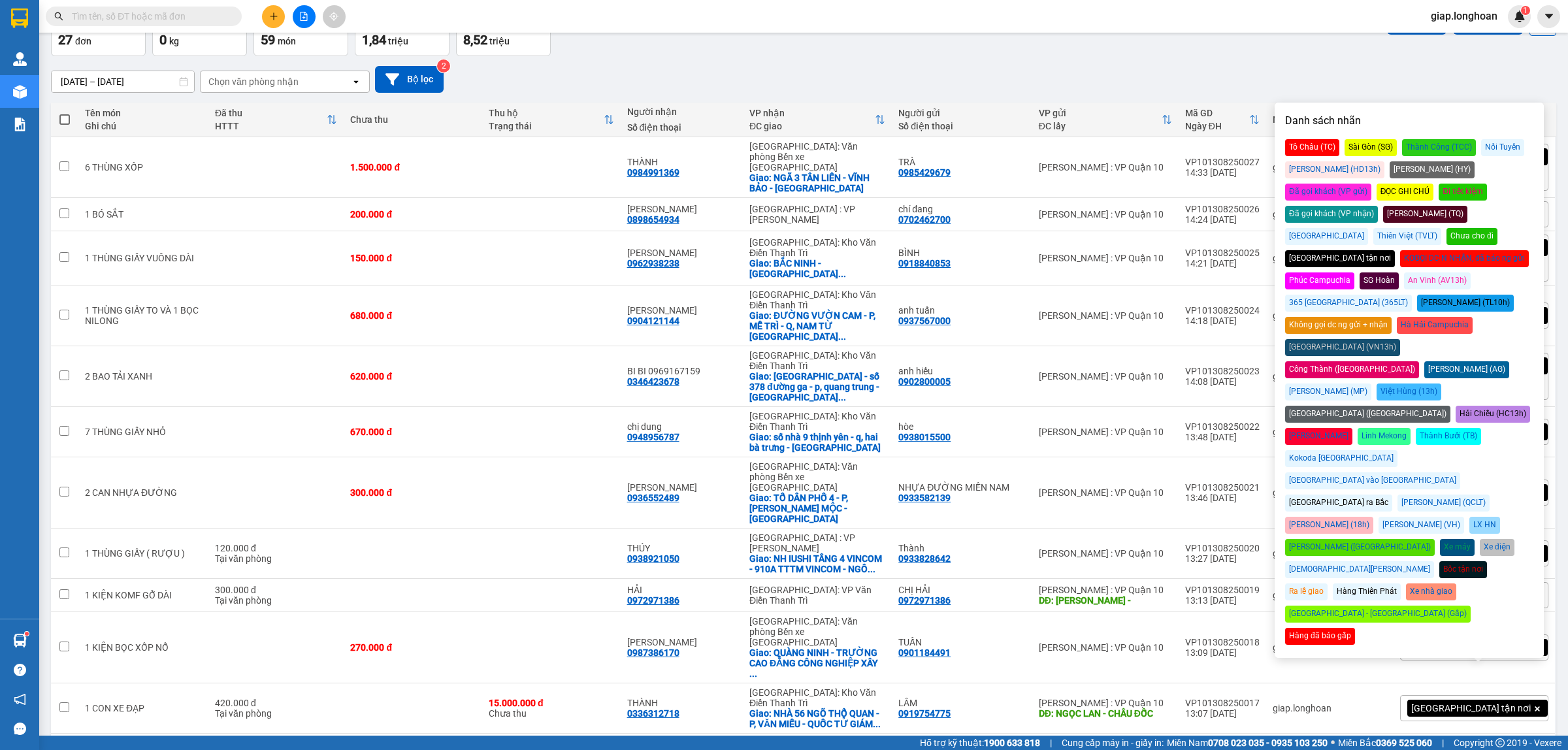
click at [1496, 228] on div "Chưa cho đi" at bounding box center [1472, 237] width 51 height 17
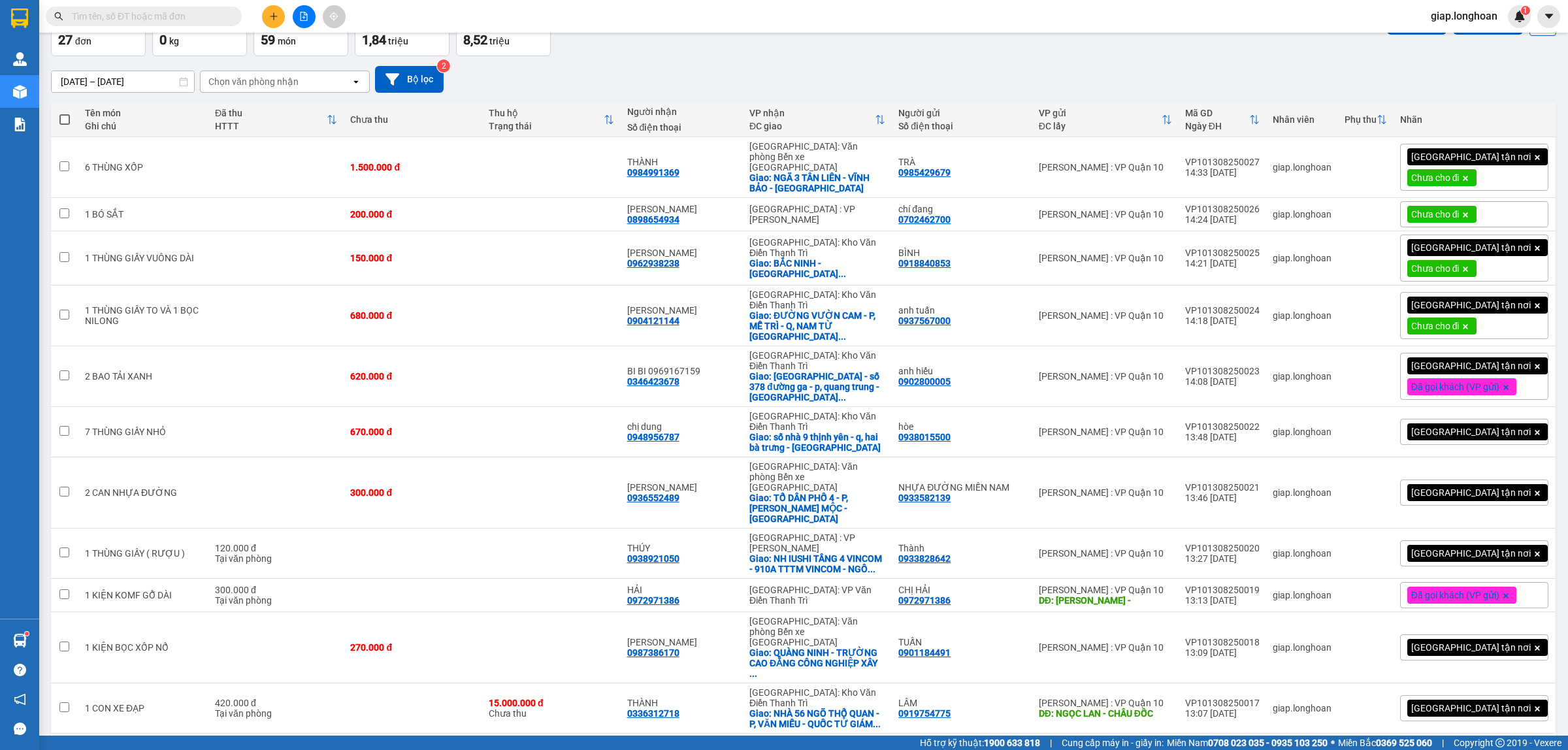
click at [1282, 52] on div "Đơn hàng 27 đơn Khối lượng 0 kg Số lượng 59 món Đã thu 1,84 triệu Chưa thu 8,52…" at bounding box center [803, 33] width 1505 height 47
click at [1513, 353] on div "Giao tận nơi Đã gọi khách (VP gửi)" at bounding box center [1474, 376] width 148 height 47
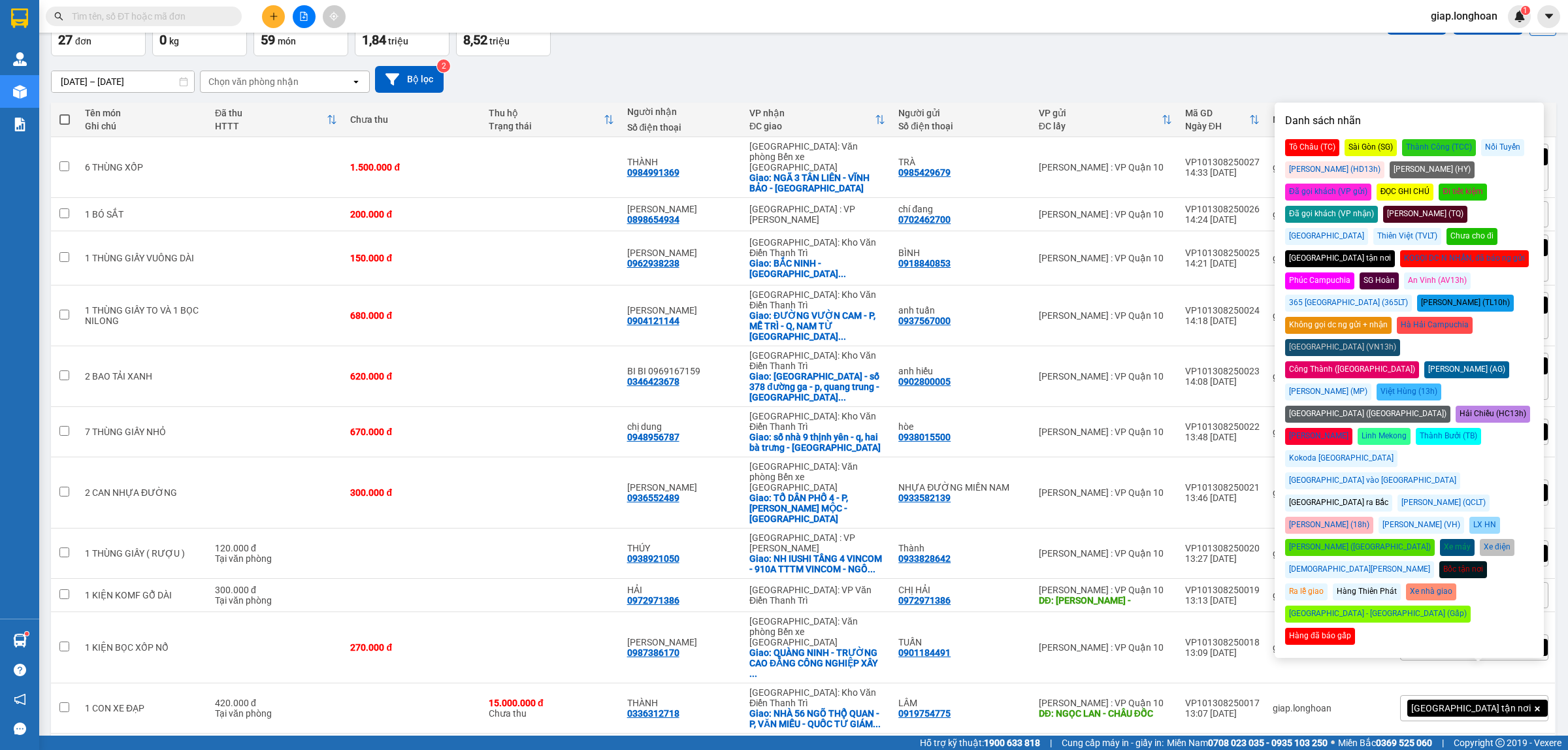
click at [1487, 228] on div "Chưa cho đi" at bounding box center [1472, 237] width 51 height 17
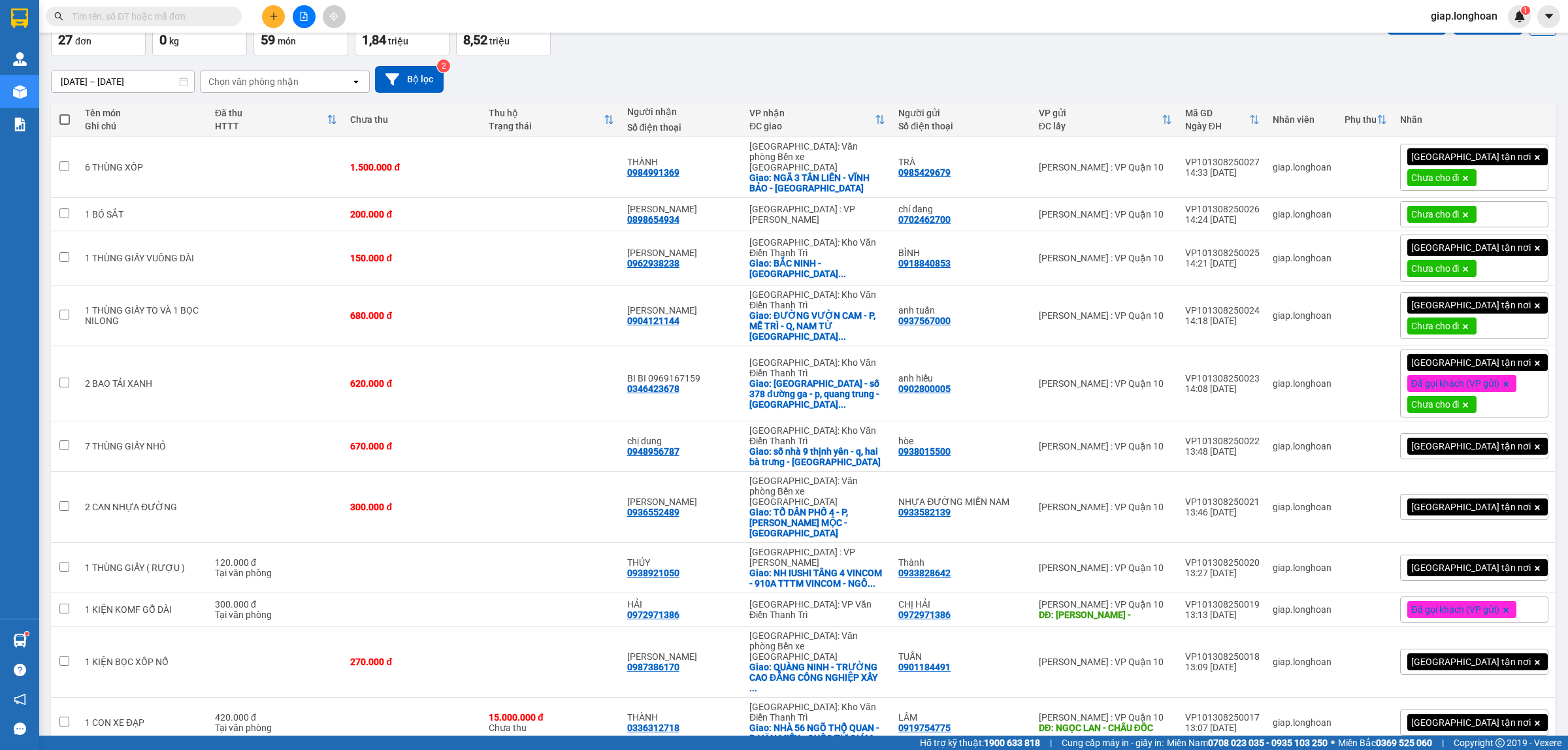
click at [1301, 72] on div "15/07/2025 – 13/08/2025 Press the down arrow key to interact with the calendar …" at bounding box center [803, 79] width 1505 height 27
click at [1517, 434] on div "[GEOGRAPHIC_DATA] tận nơi" at bounding box center [1474, 447] width 148 height 26
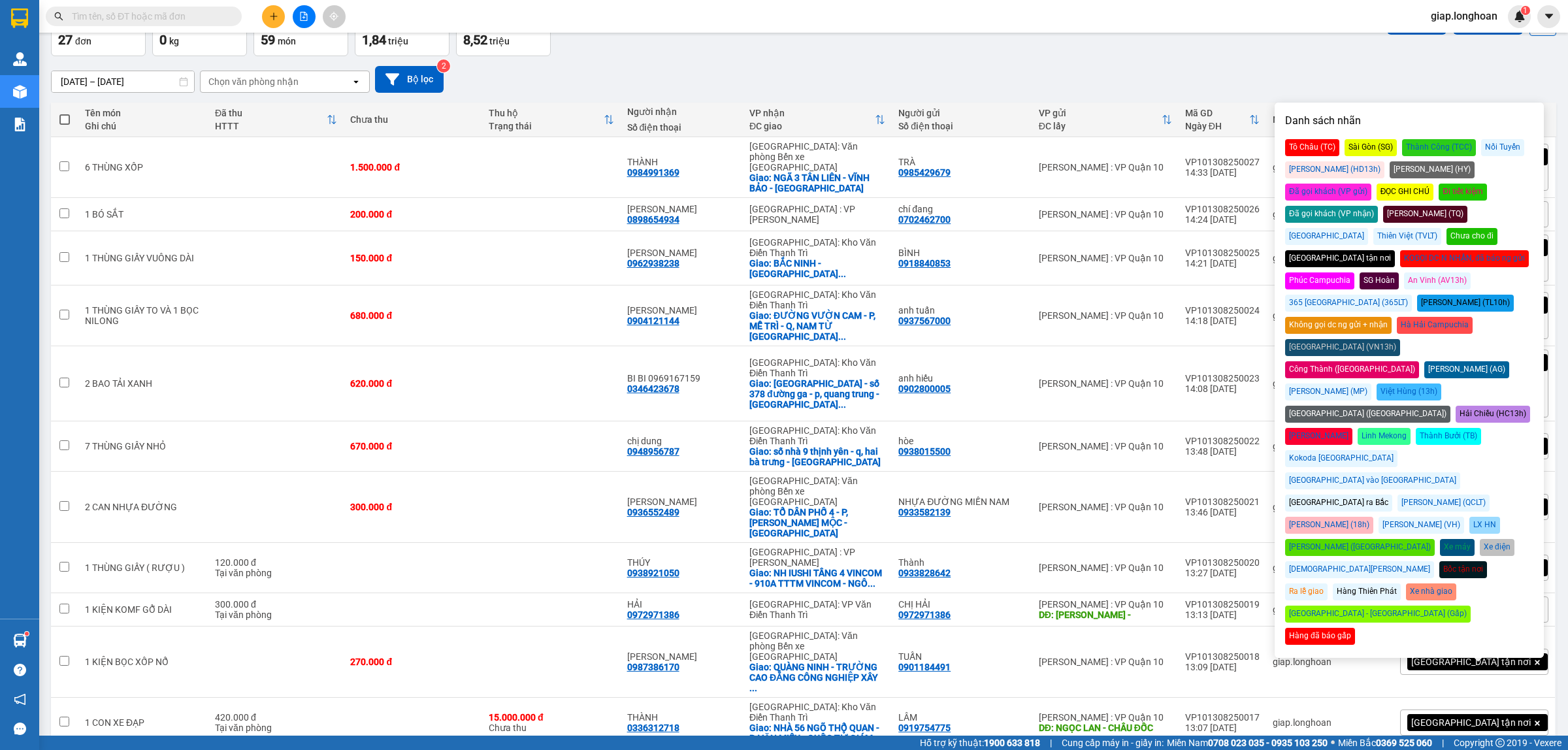
click at [1485, 228] on div "Chưa cho đi" at bounding box center [1472, 237] width 51 height 17
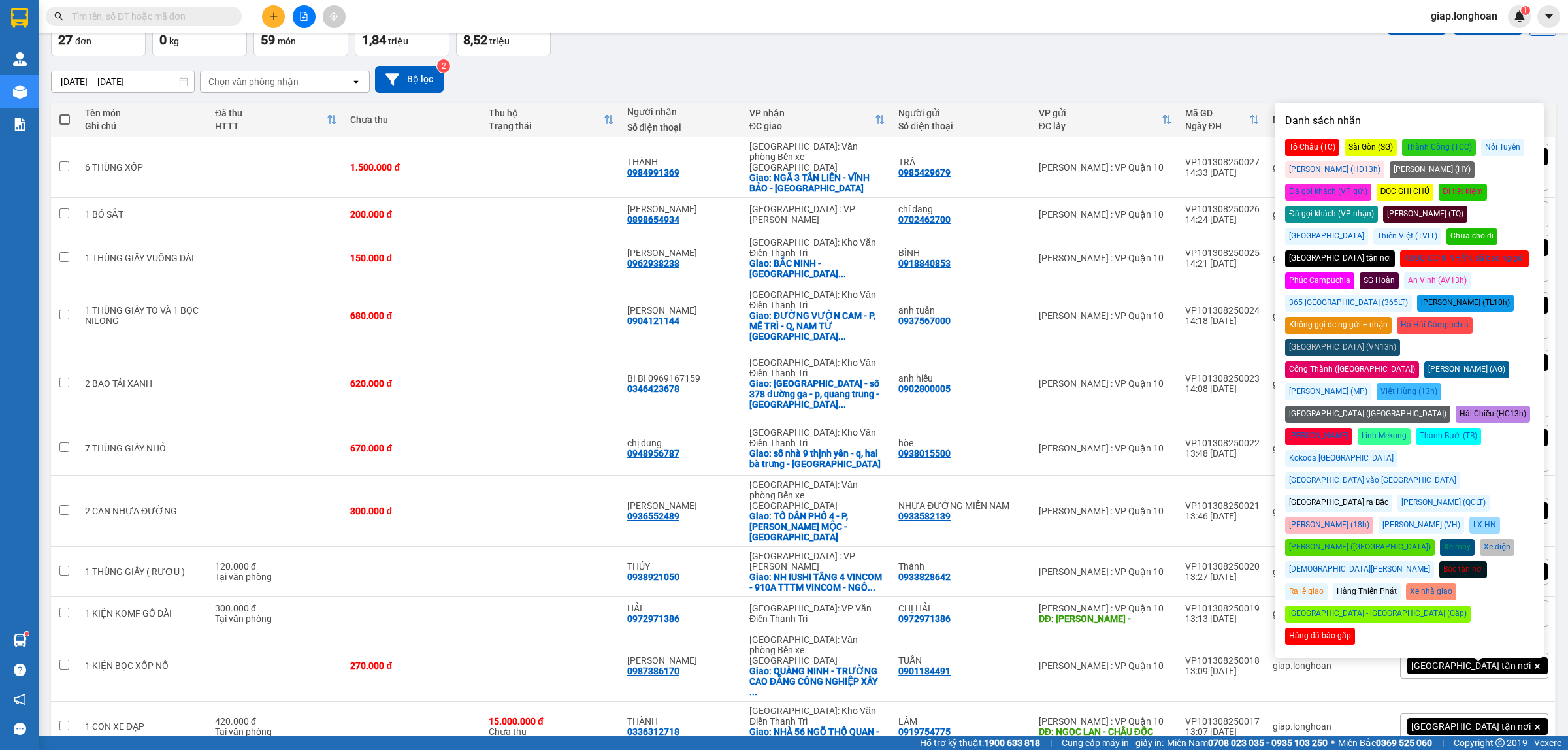
drag, startPoint x: 1278, startPoint y: 61, endPoint x: 1285, endPoint y: 85, distance: 25.0
click at [1278, 69] on div "15/07/2025 – 13/08/2025 Press the down arrow key to interact with the calendar …" at bounding box center [803, 80] width 1505 height 47
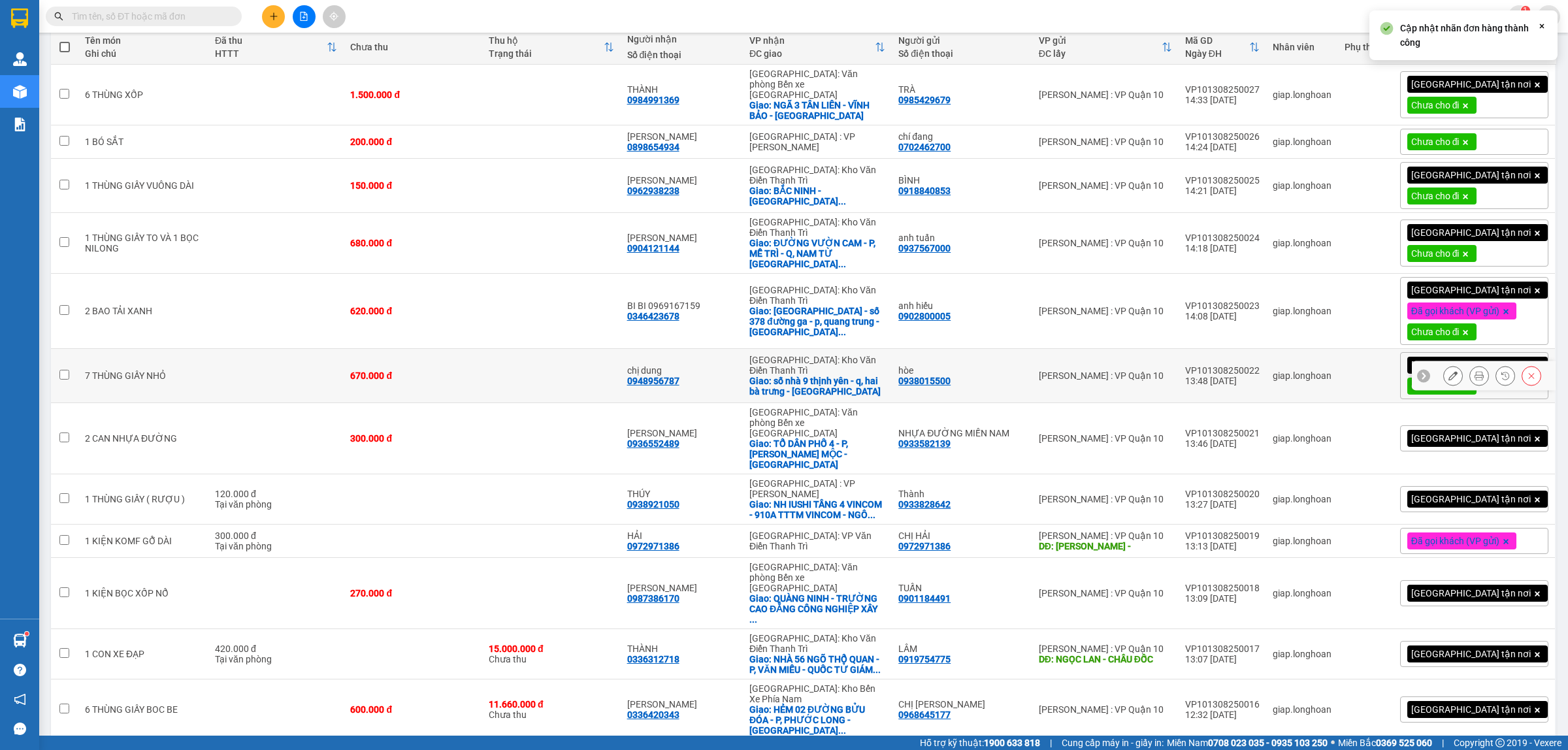
scroll to position [245, 0]
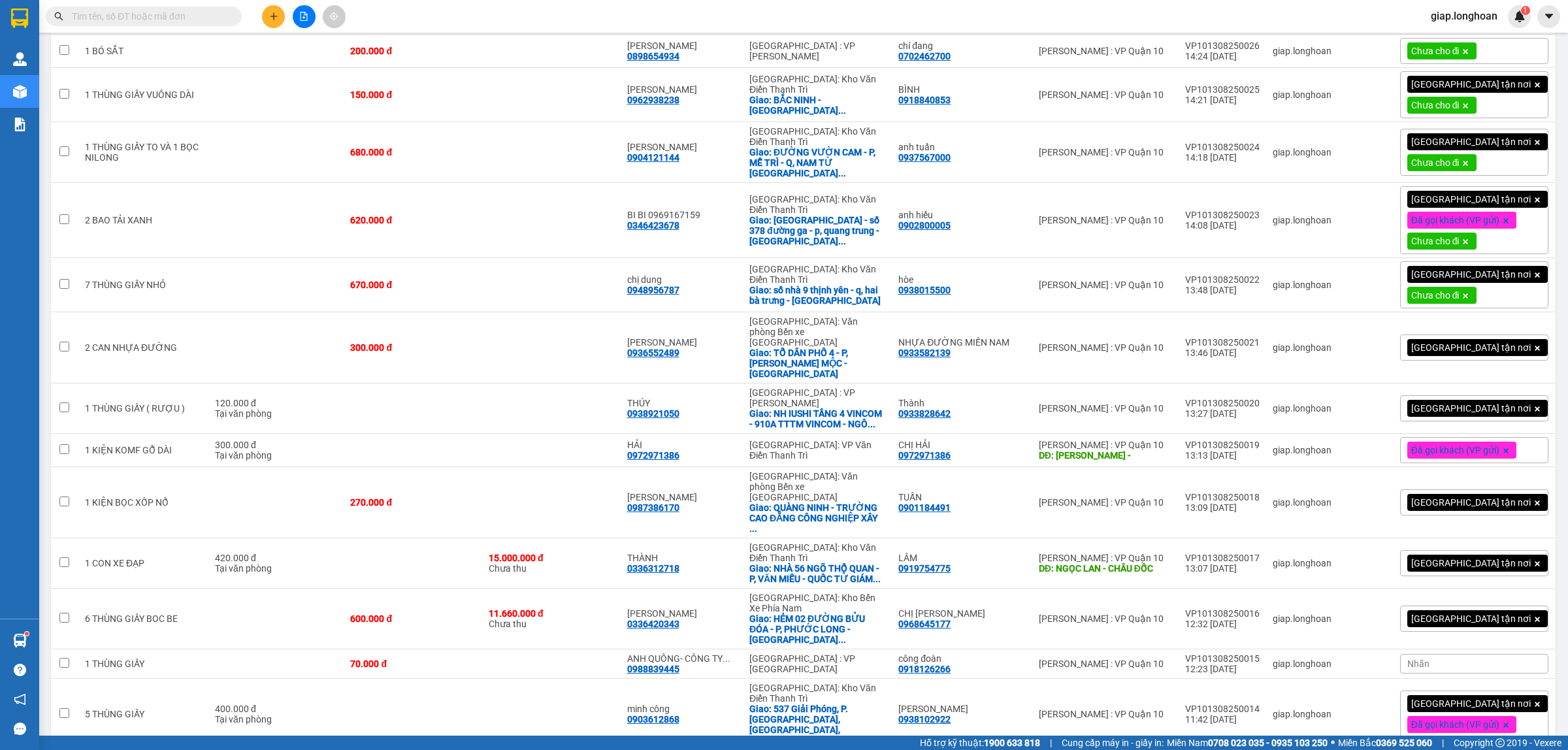
click at [1514, 334] on div "[GEOGRAPHIC_DATA] tận nơi" at bounding box center [1474, 347] width 148 height 26
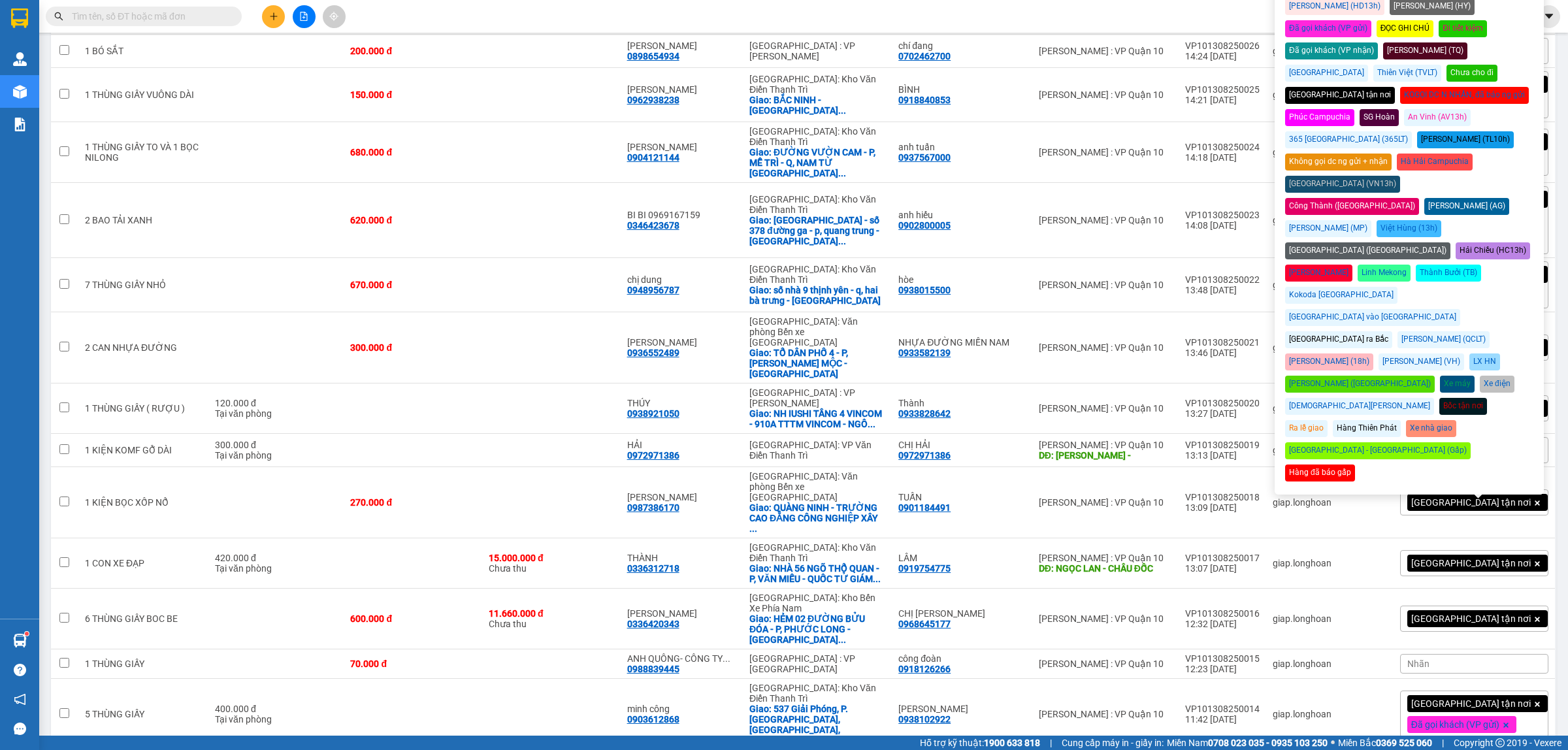
click at [1498, 65] on div "Chưa cho đi" at bounding box center [1472, 73] width 51 height 17
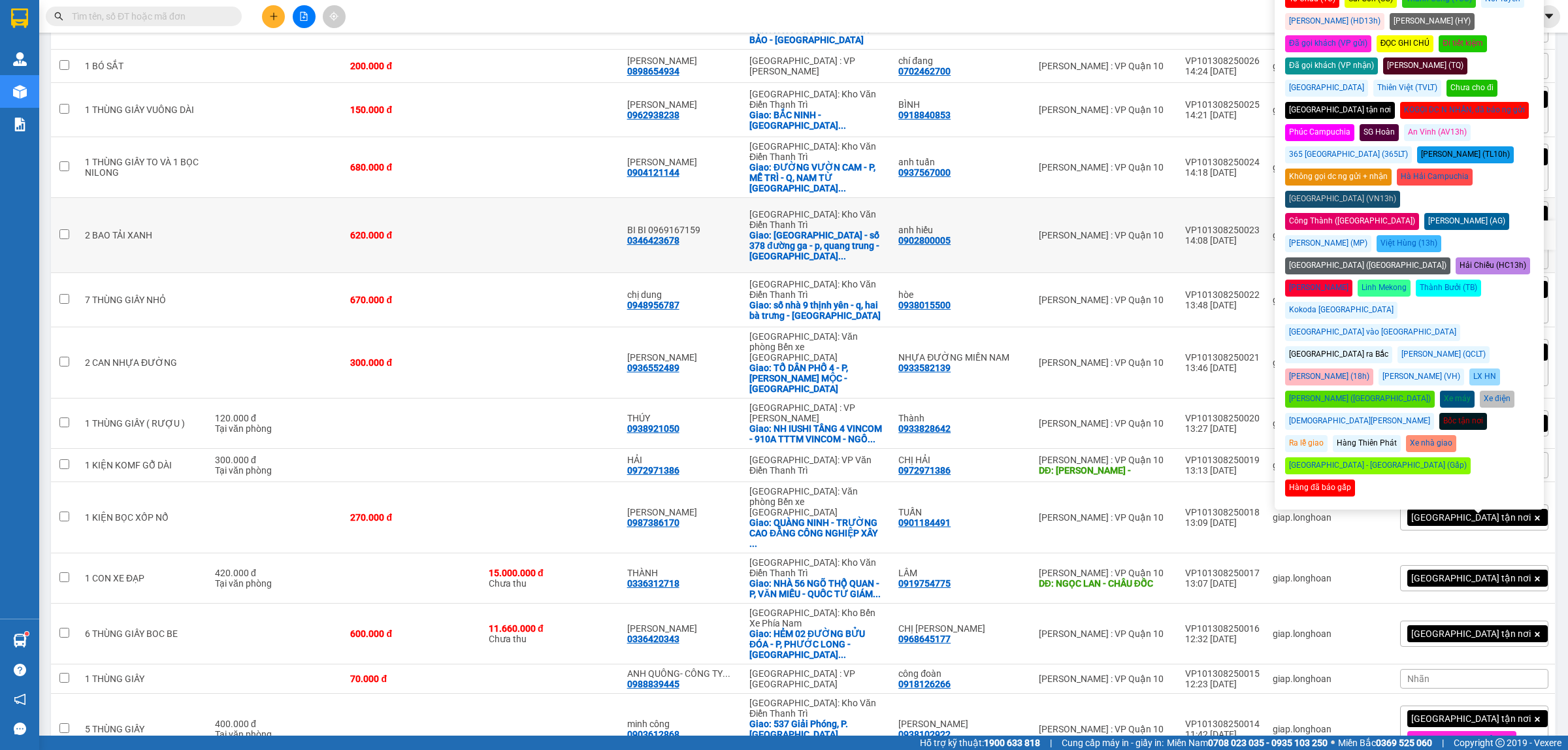
scroll to position [81, 0]
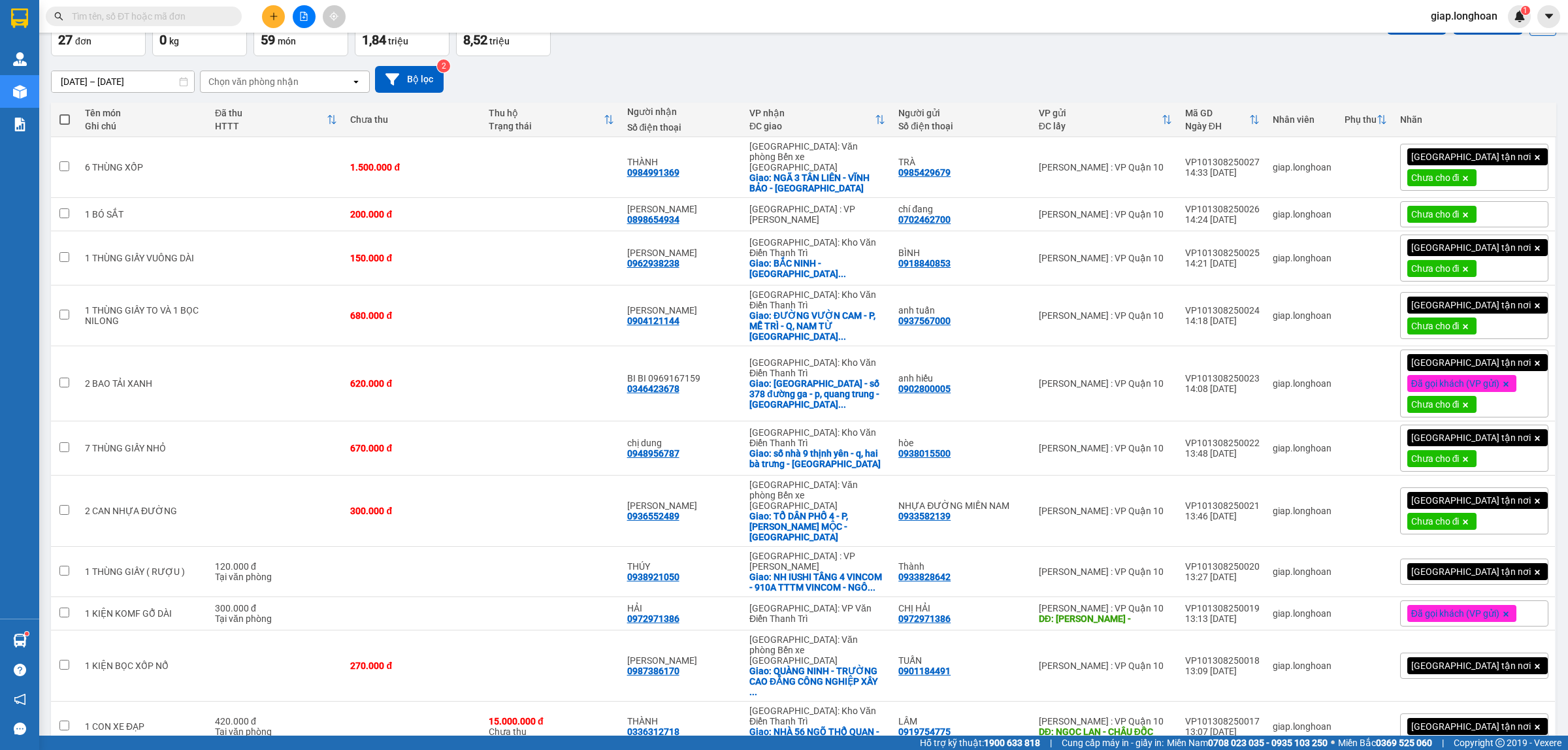
click at [1128, 66] on div "15/07/2025 – 13/08/2025 Press the down arrow key to interact with the calendar …" at bounding box center [803, 79] width 1505 height 27
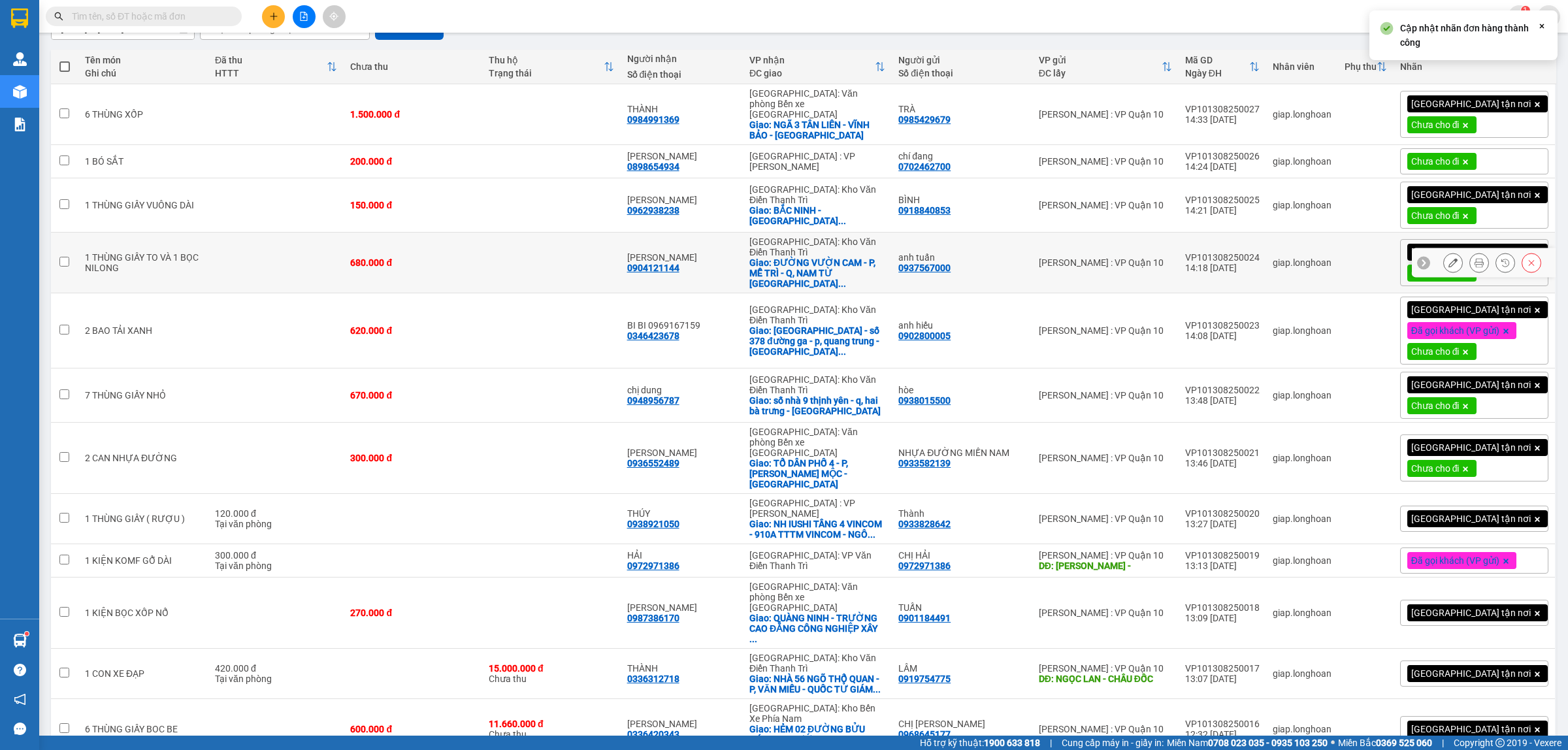
scroll to position [408, 0]
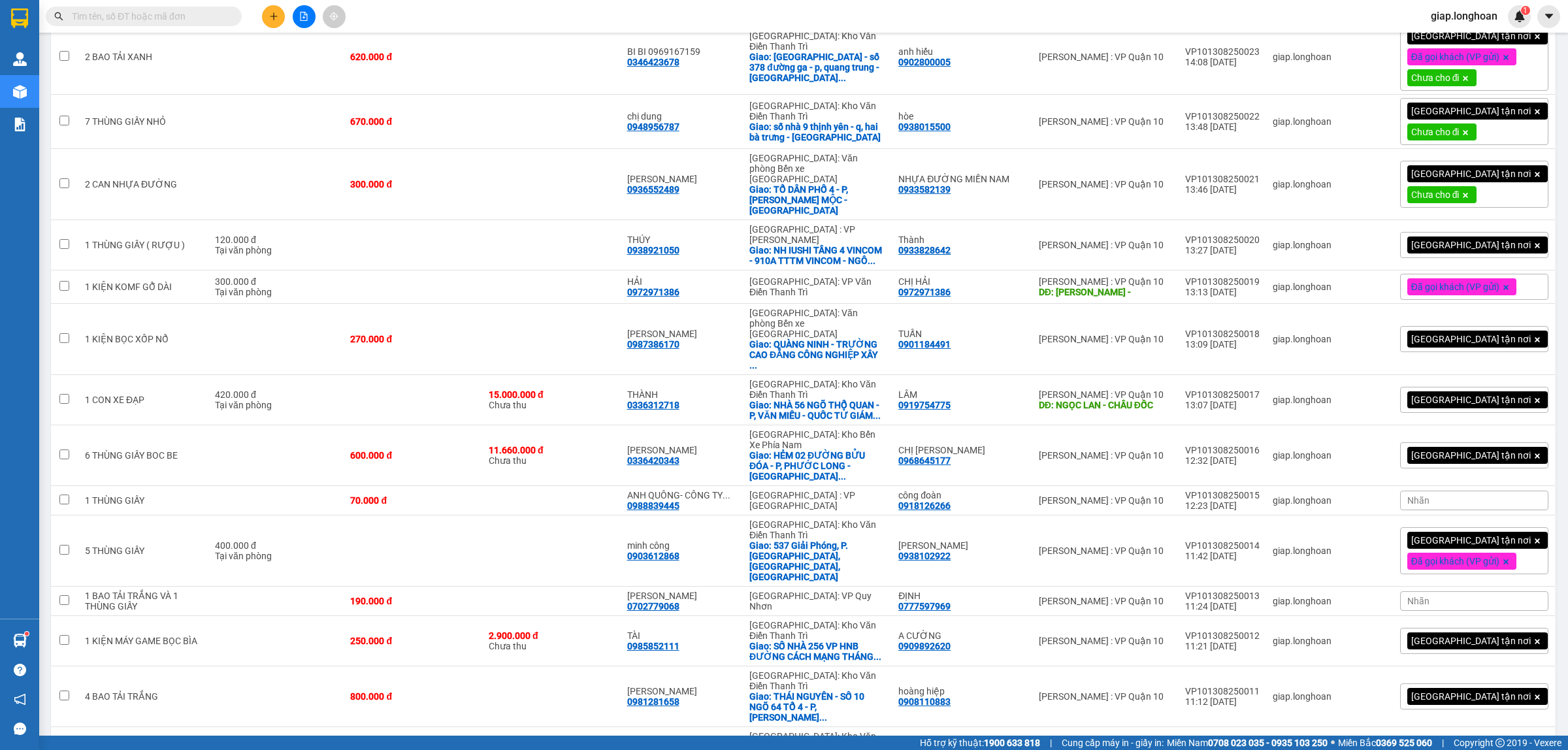
click at [1514, 232] on div "[GEOGRAPHIC_DATA] tận nơi" at bounding box center [1474, 245] width 148 height 26
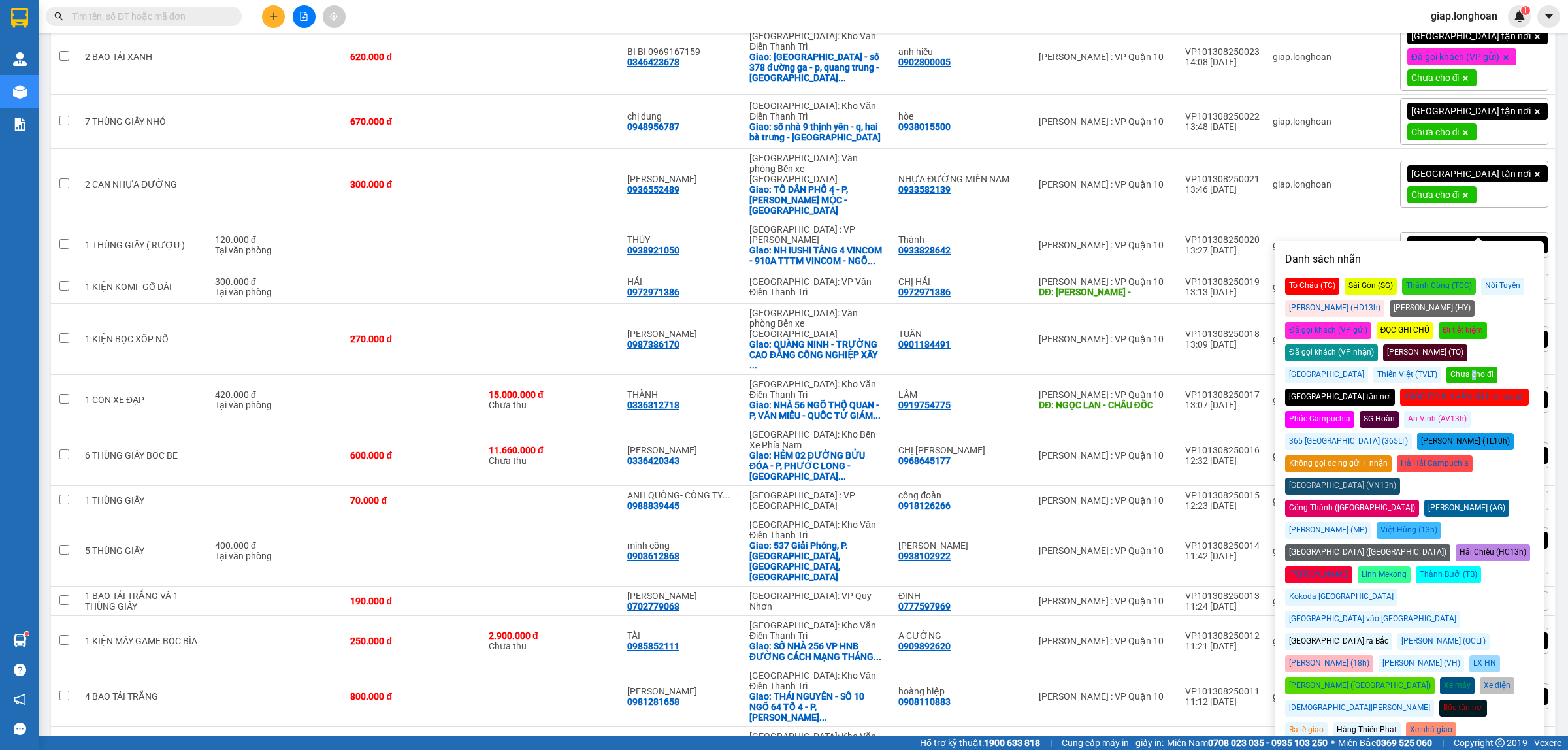
click at [1495, 367] on div "Chưa cho đi" at bounding box center [1472, 375] width 51 height 17
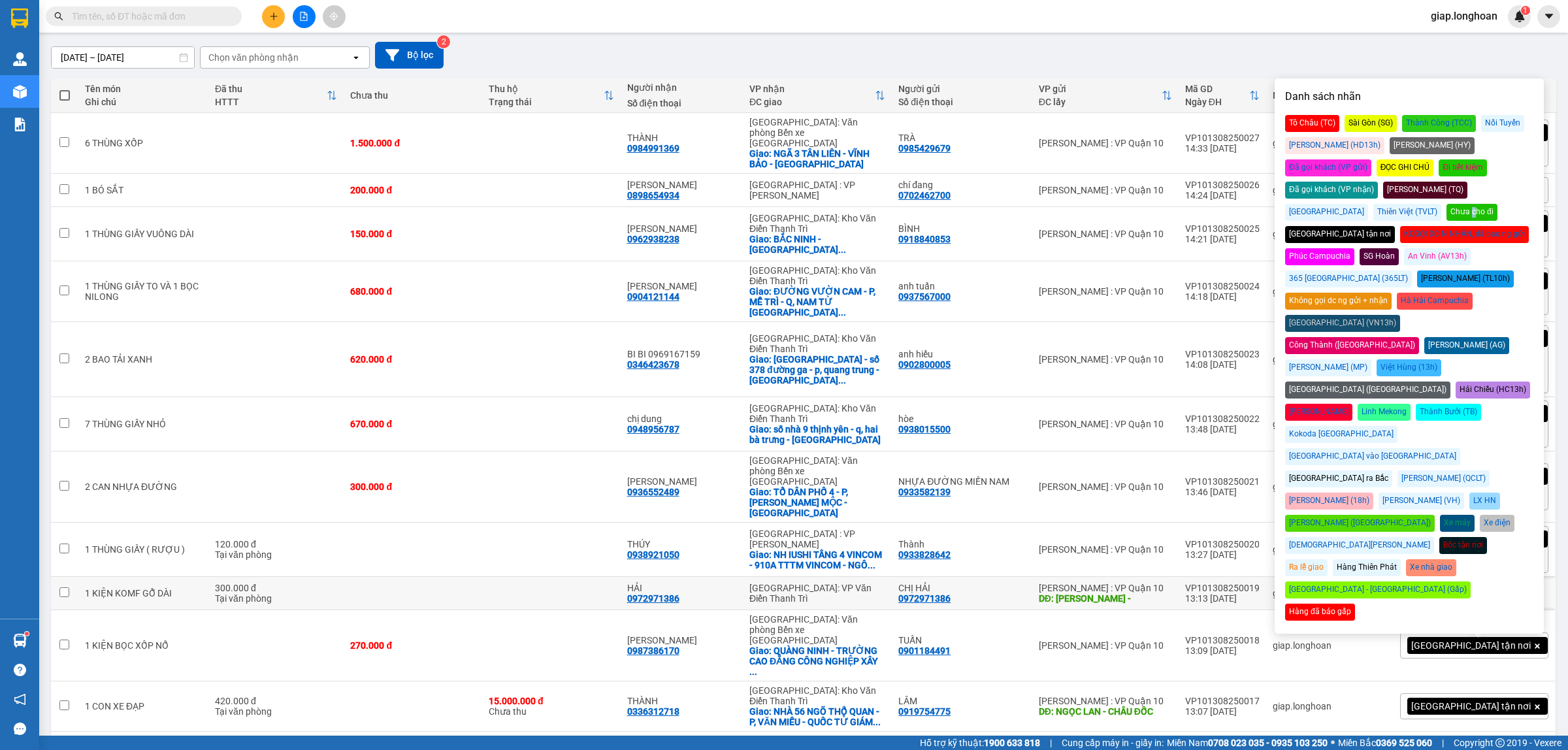
scroll to position [81, 0]
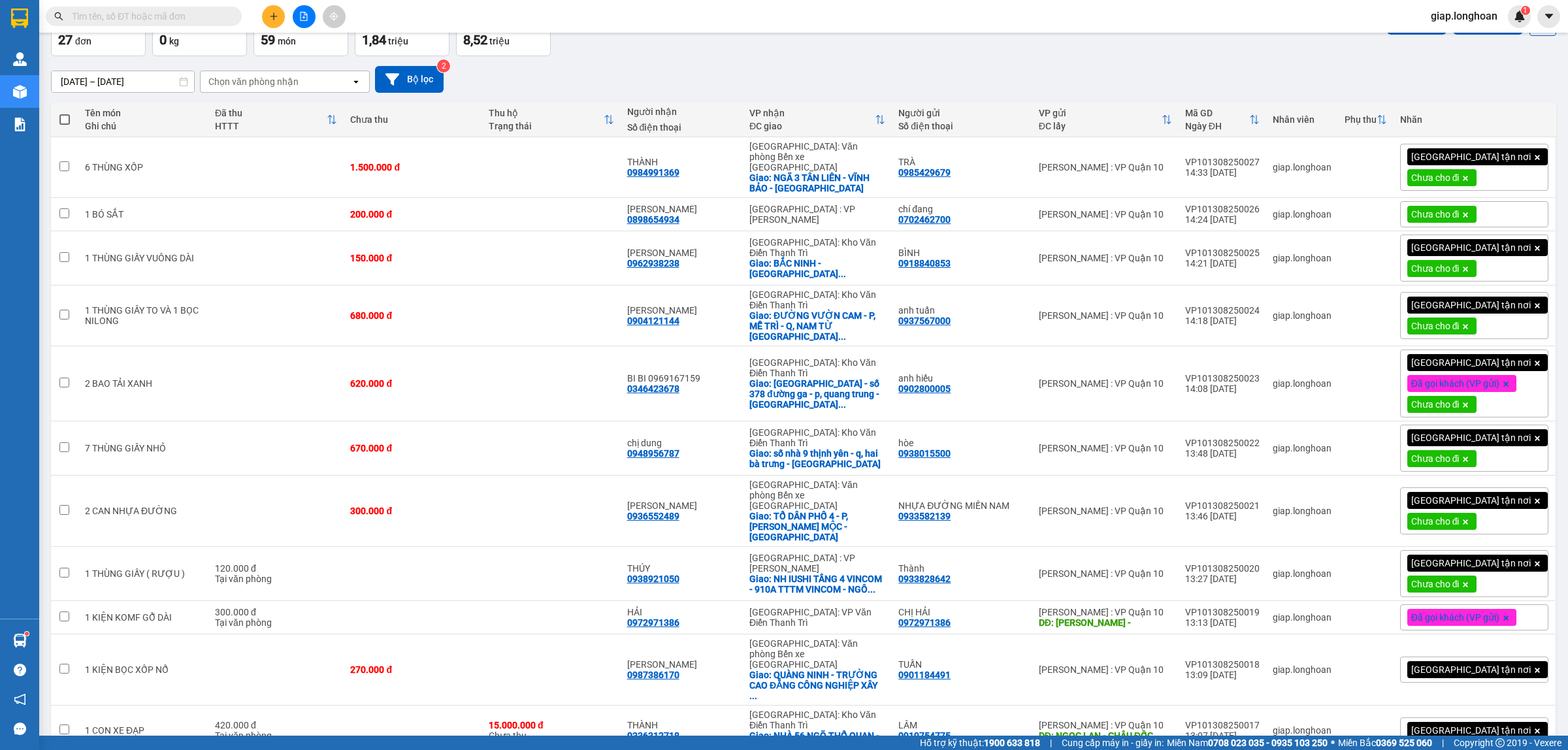
click at [1060, 72] on div "15/07/2025 – 13/08/2025 Press the down arrow key to interact with the calendar …" at bounding box center [803, 79] width 1505 height 27
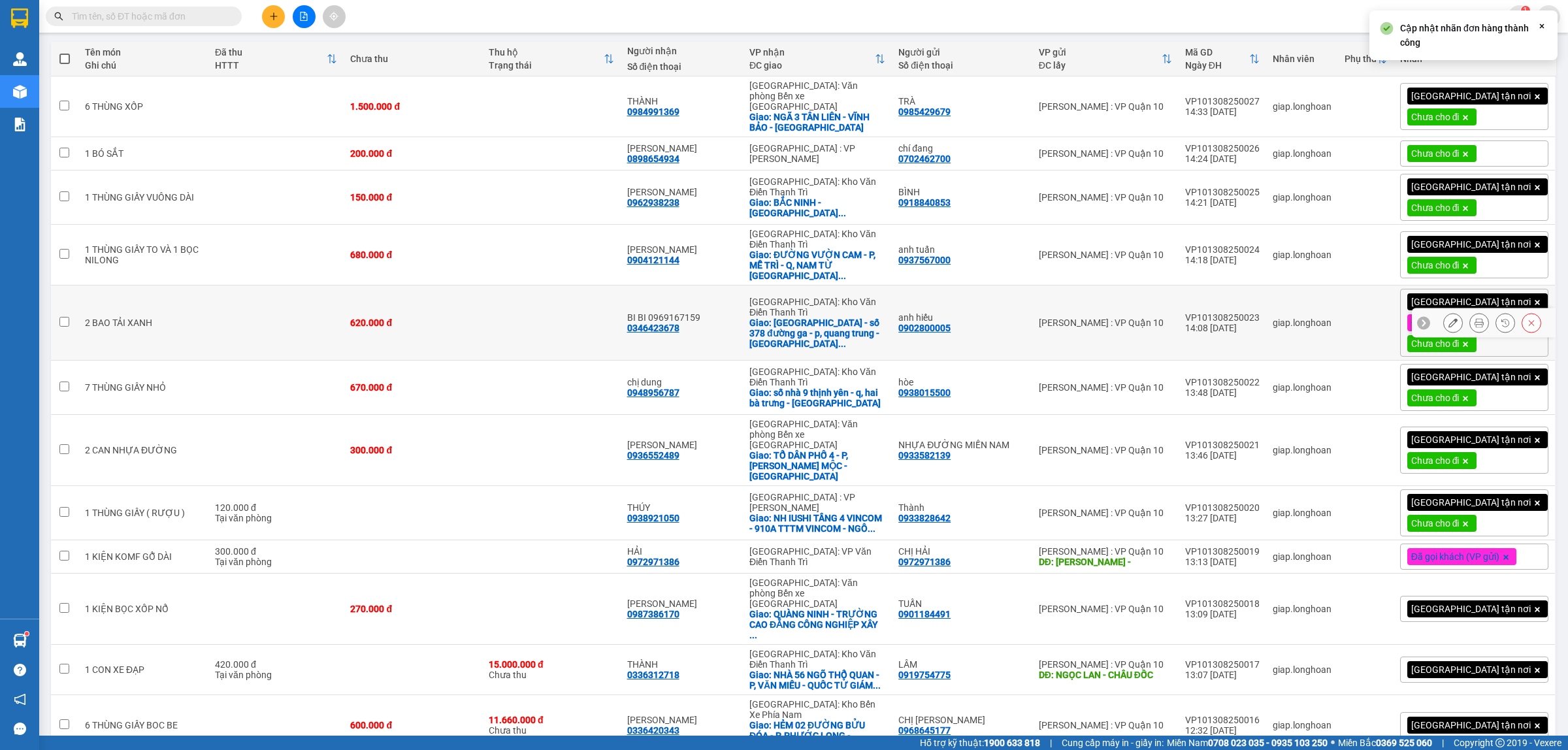
scroll to position [245, 0]
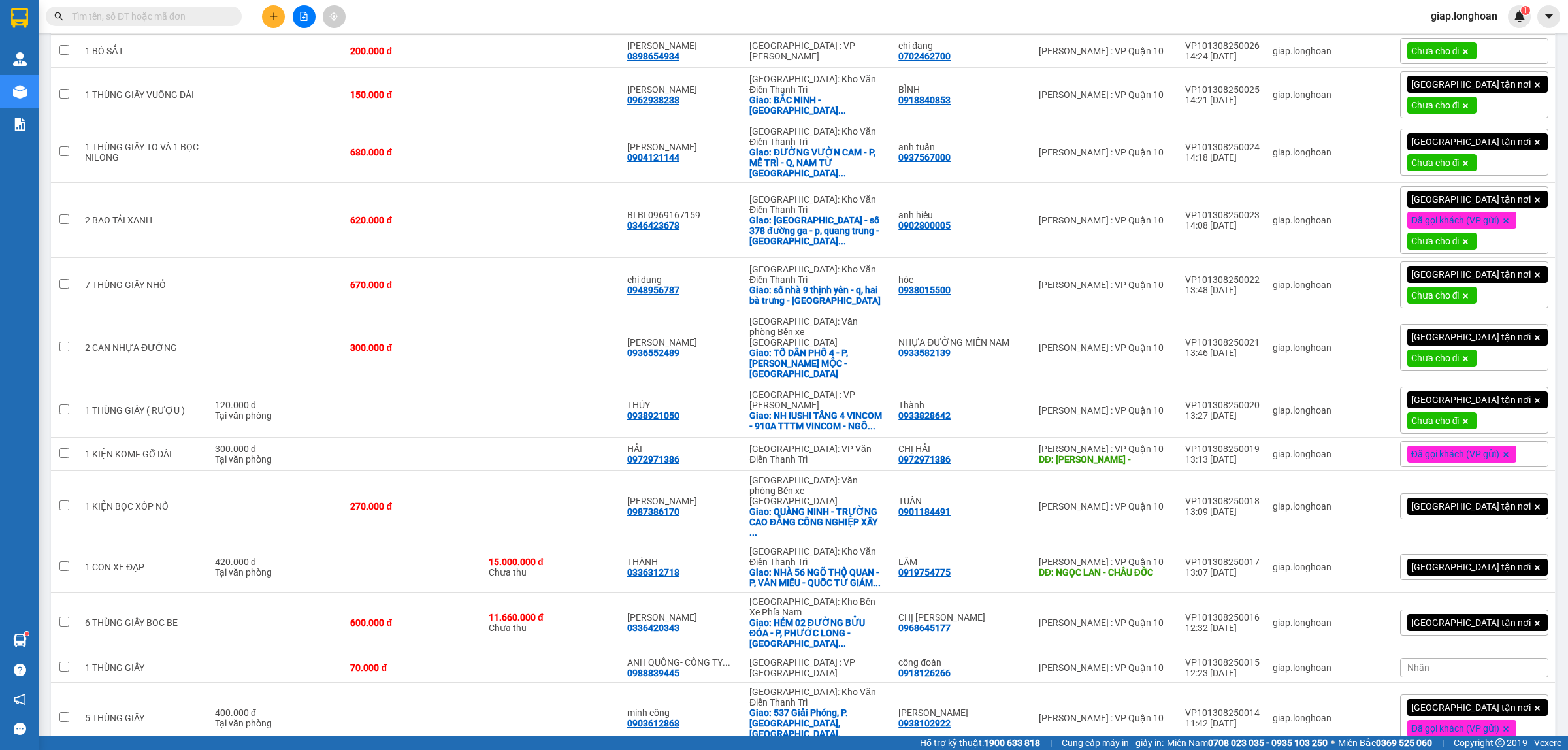
click at [1516, 554] on div "[GEOGRAPHIC_DATA] tận nơi" at bounding box center [1474, 567] width 148 height 26
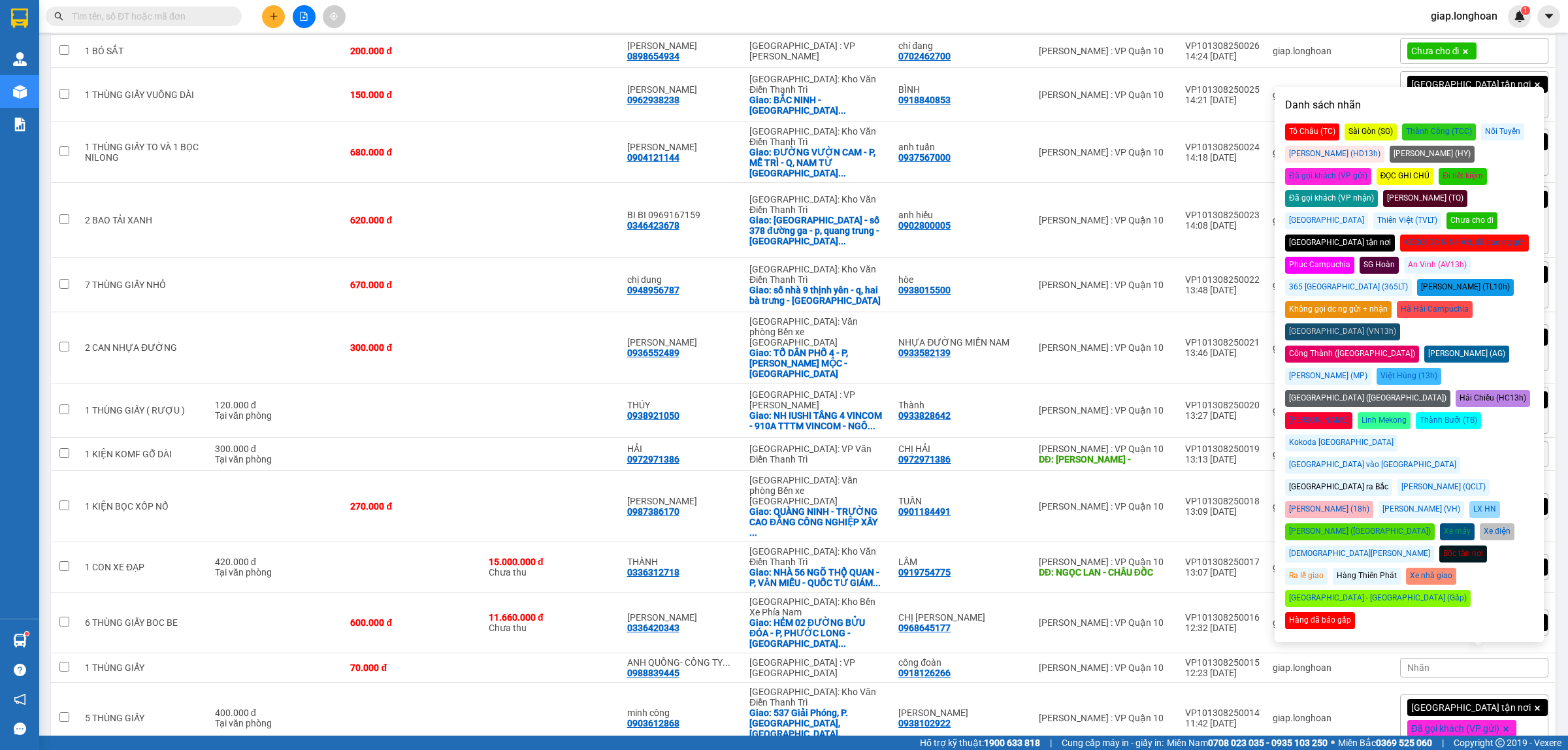
click at [1497, 213] on div "Chưa cho đi" at bounding box center [1472, 221] width 51 height 17
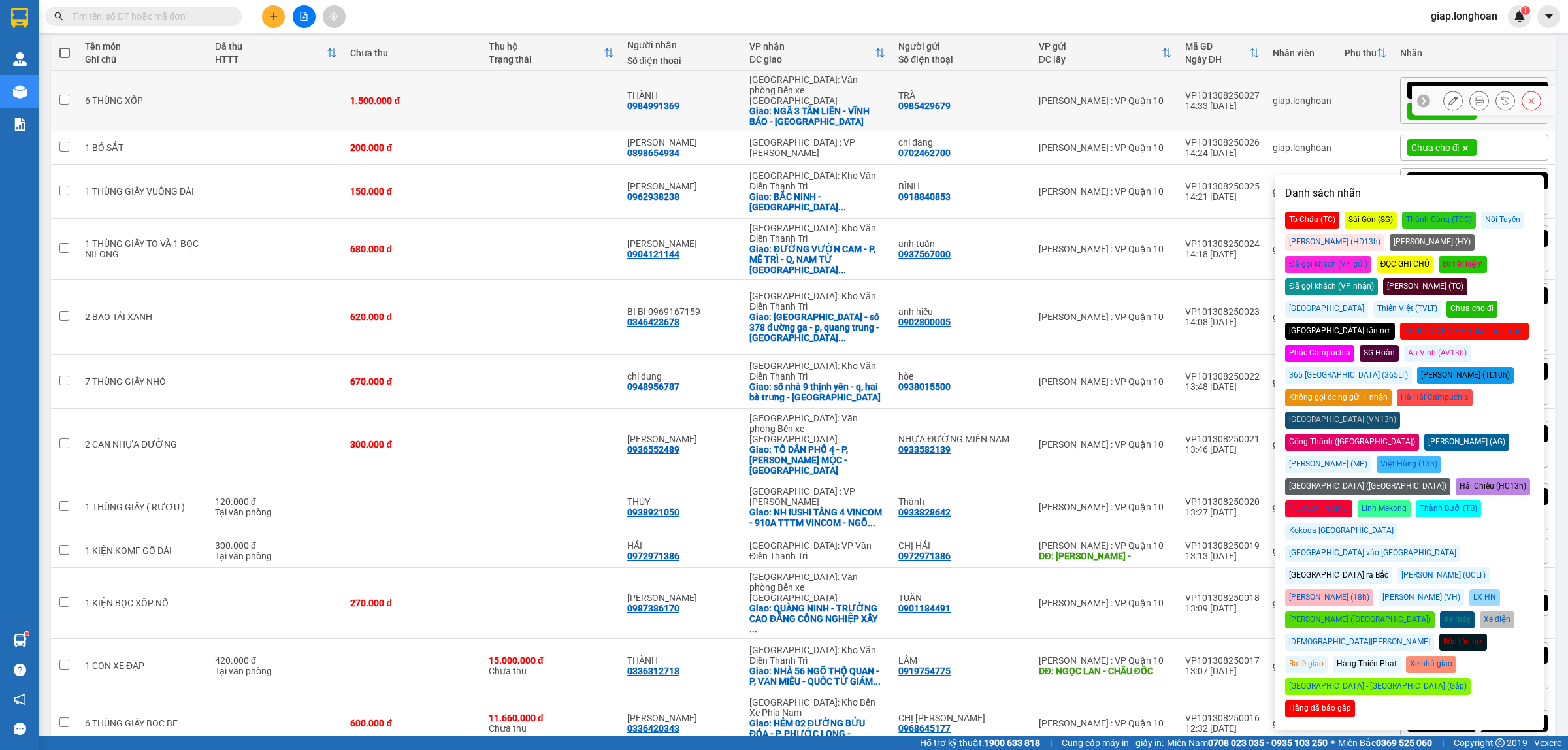
scroll to position [0, 0]
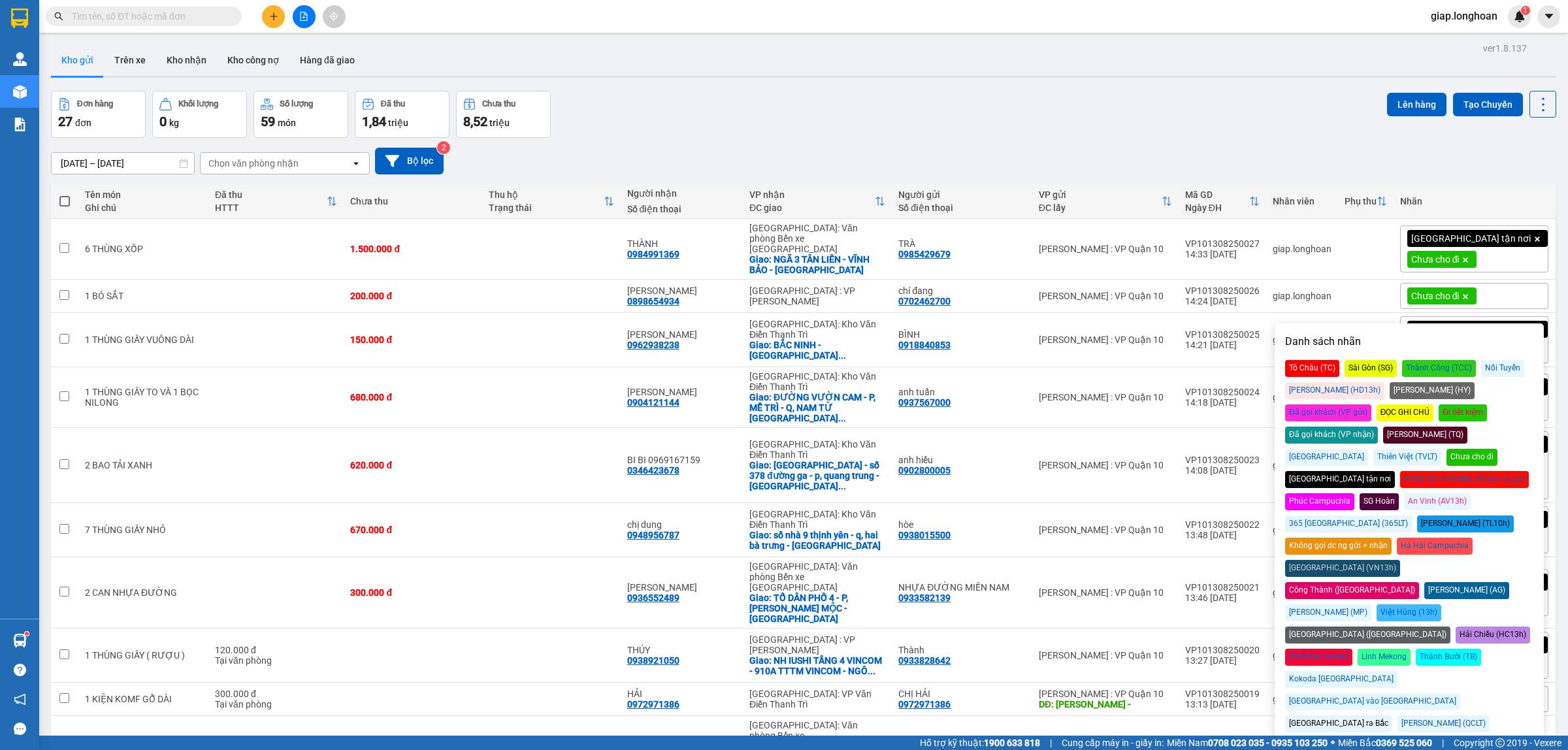
click at [1049, 112] on div "Đơn hàng 27 đơn Khối lượng 0 kg Số lượng 59 món Đã thu 1,84 triệu Chưa thu 8,52…" at bounding box center [803, 114] width 1505 height 47
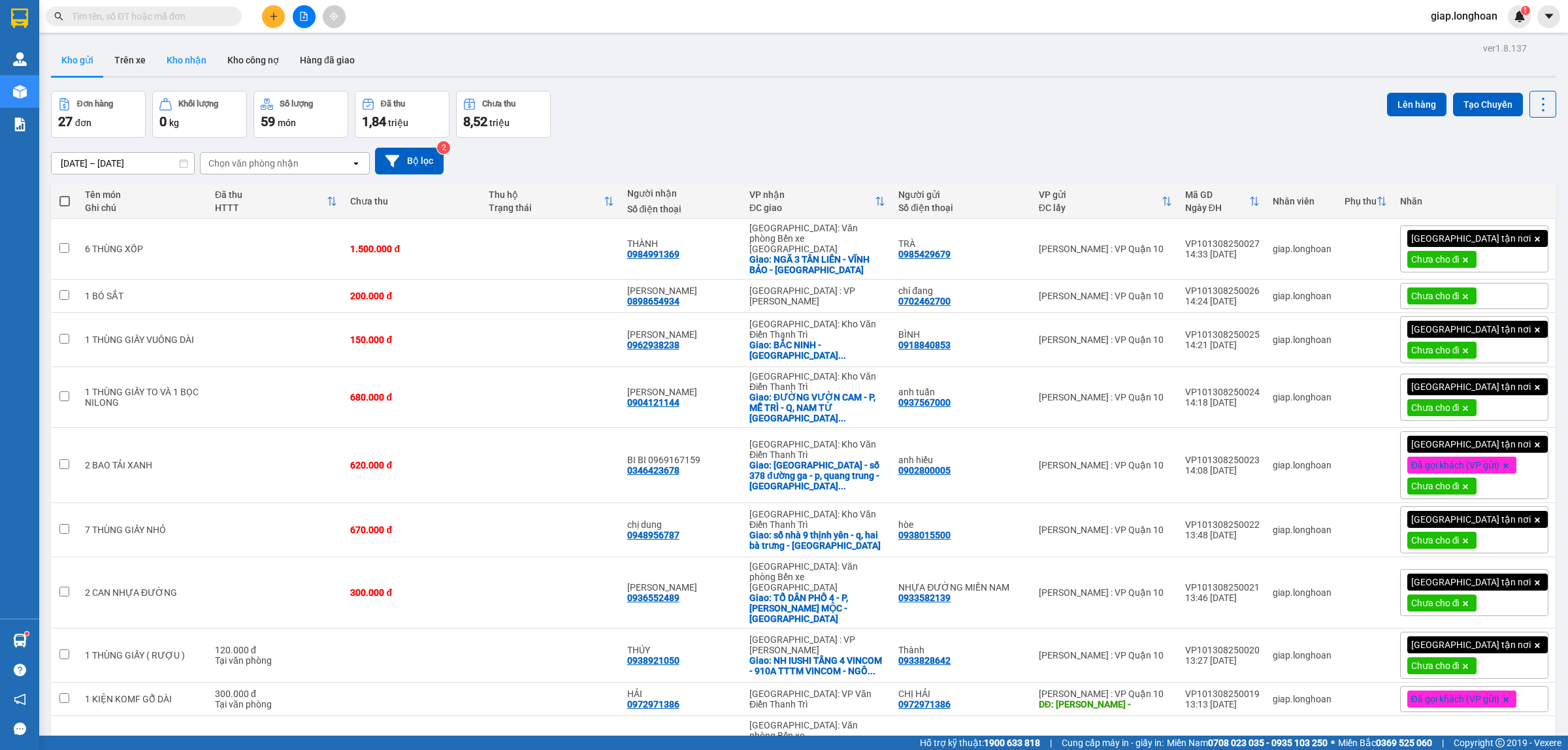
click at [184, 60] on button "Kho nhận" at bounding box center [186, 60] width 61 height 32
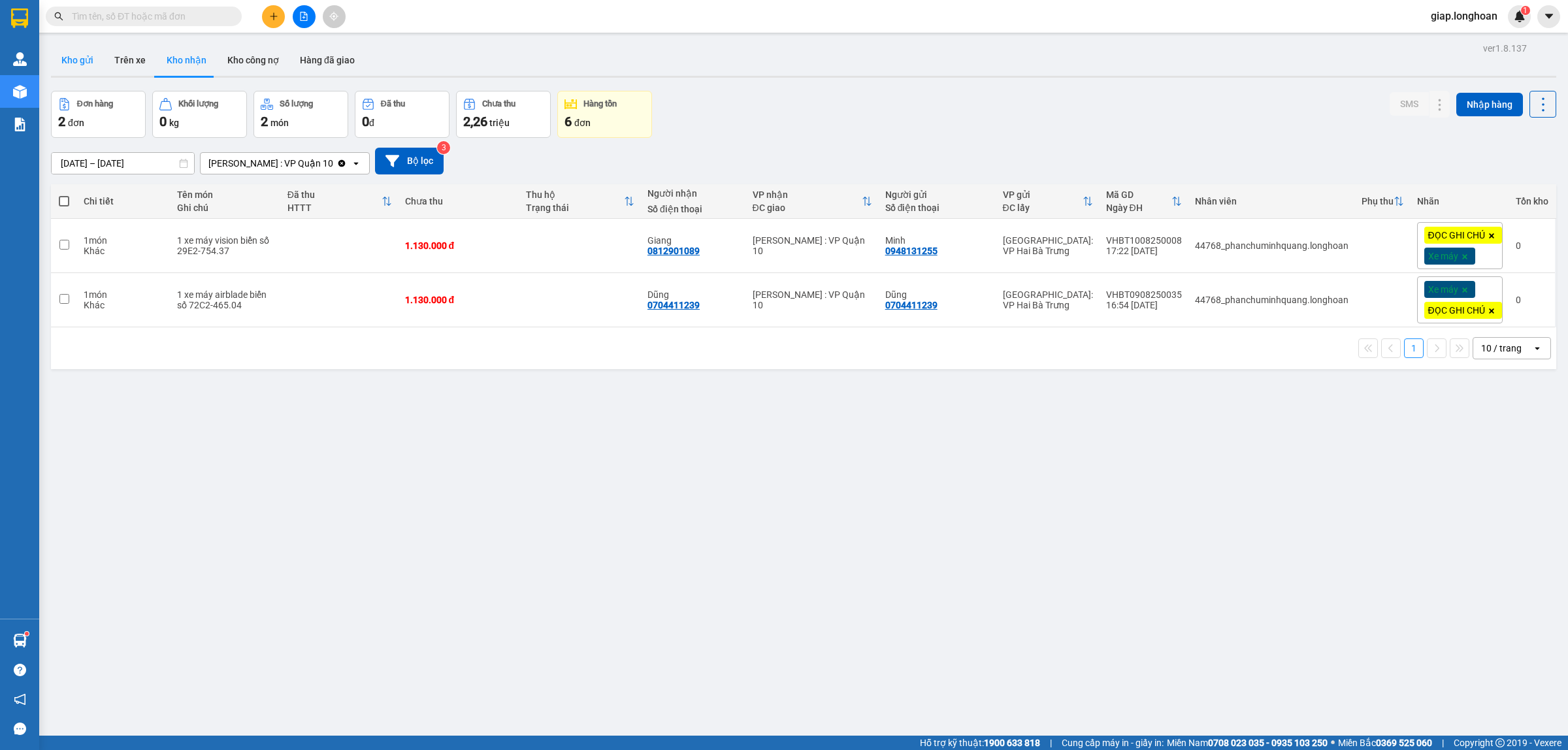
click at [73, 60] on button "Kho gửi" at bounding box center [77, 60] width 53 height 32
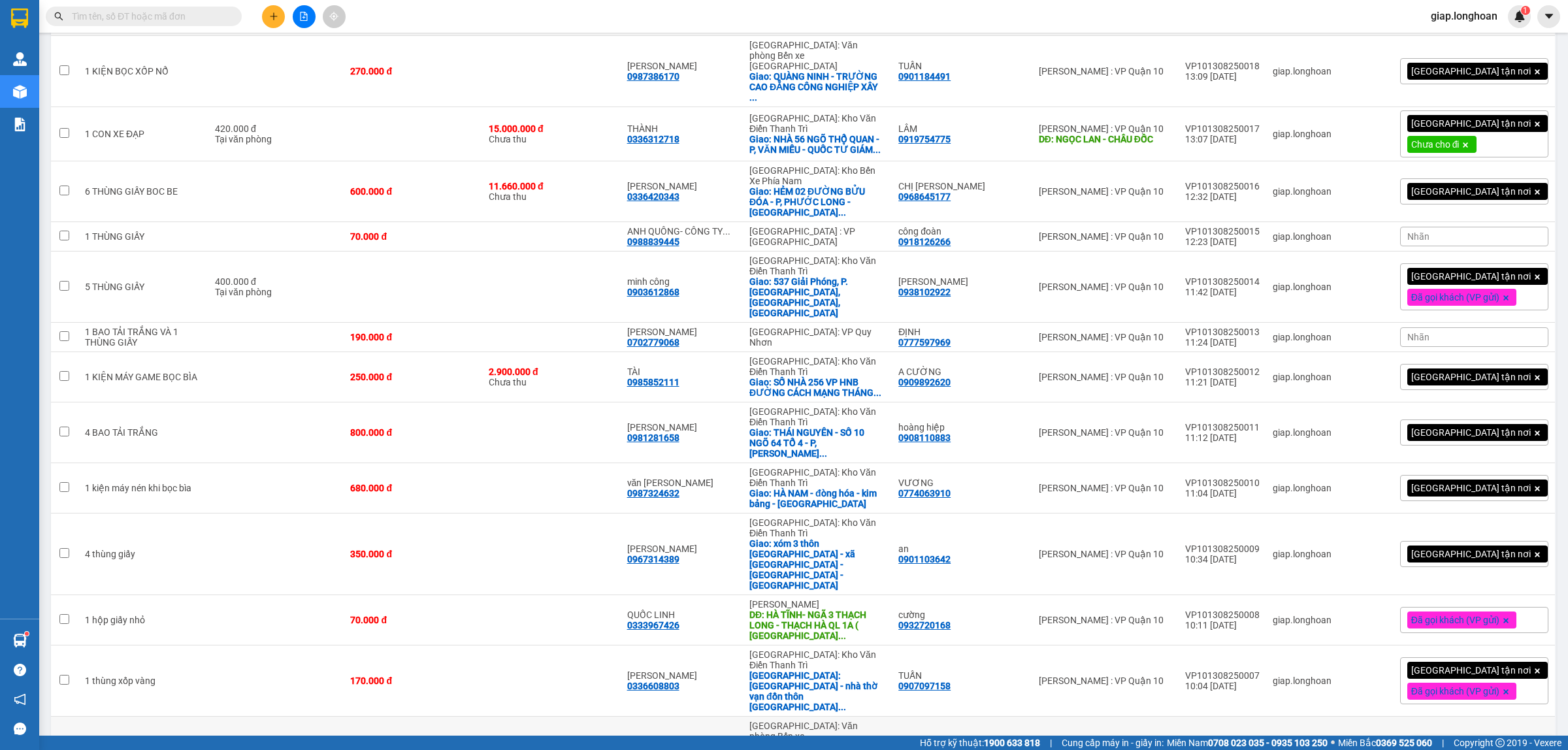
scroll to position [971, 0]
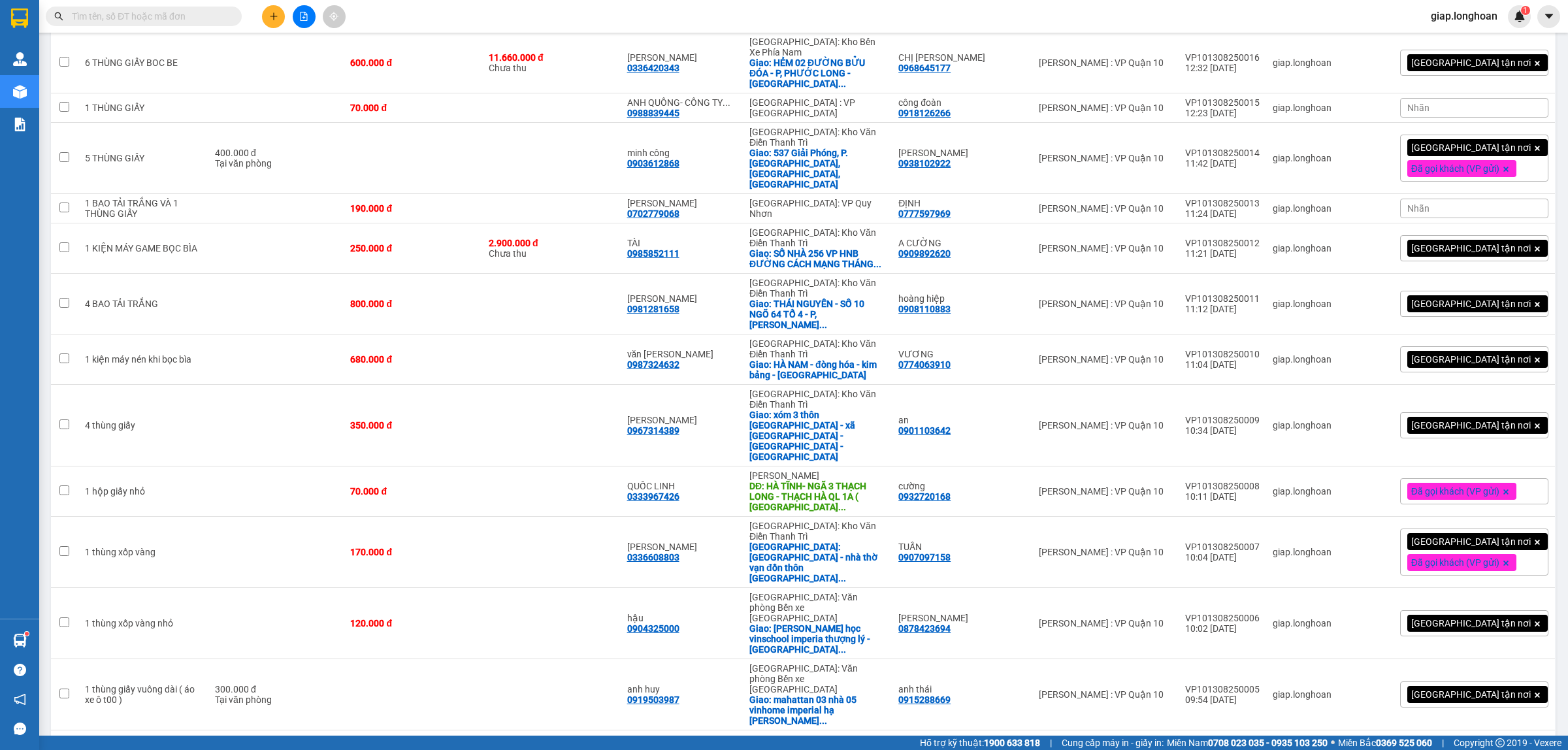
drag, startPoint x: 1280, startPoint y: 654, endPoint x: 1210, endPoint y: 651, distance: 70.1
copy div "VP101308250001"
drag, startPoint x: 996, startPoint y: 660, endPoint x: 1000, endPoint y: 668, distance: 8.9
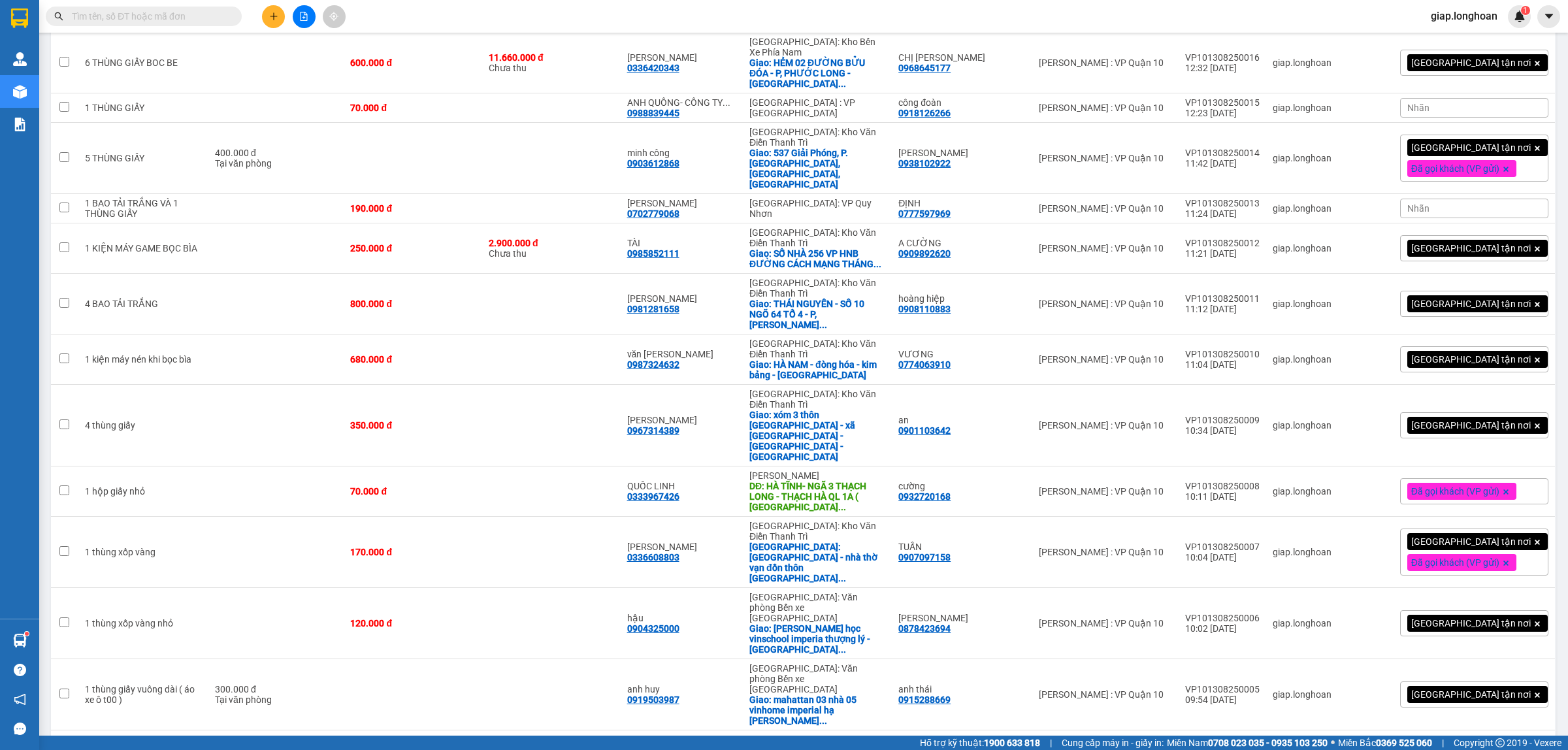
checkbox input "false"
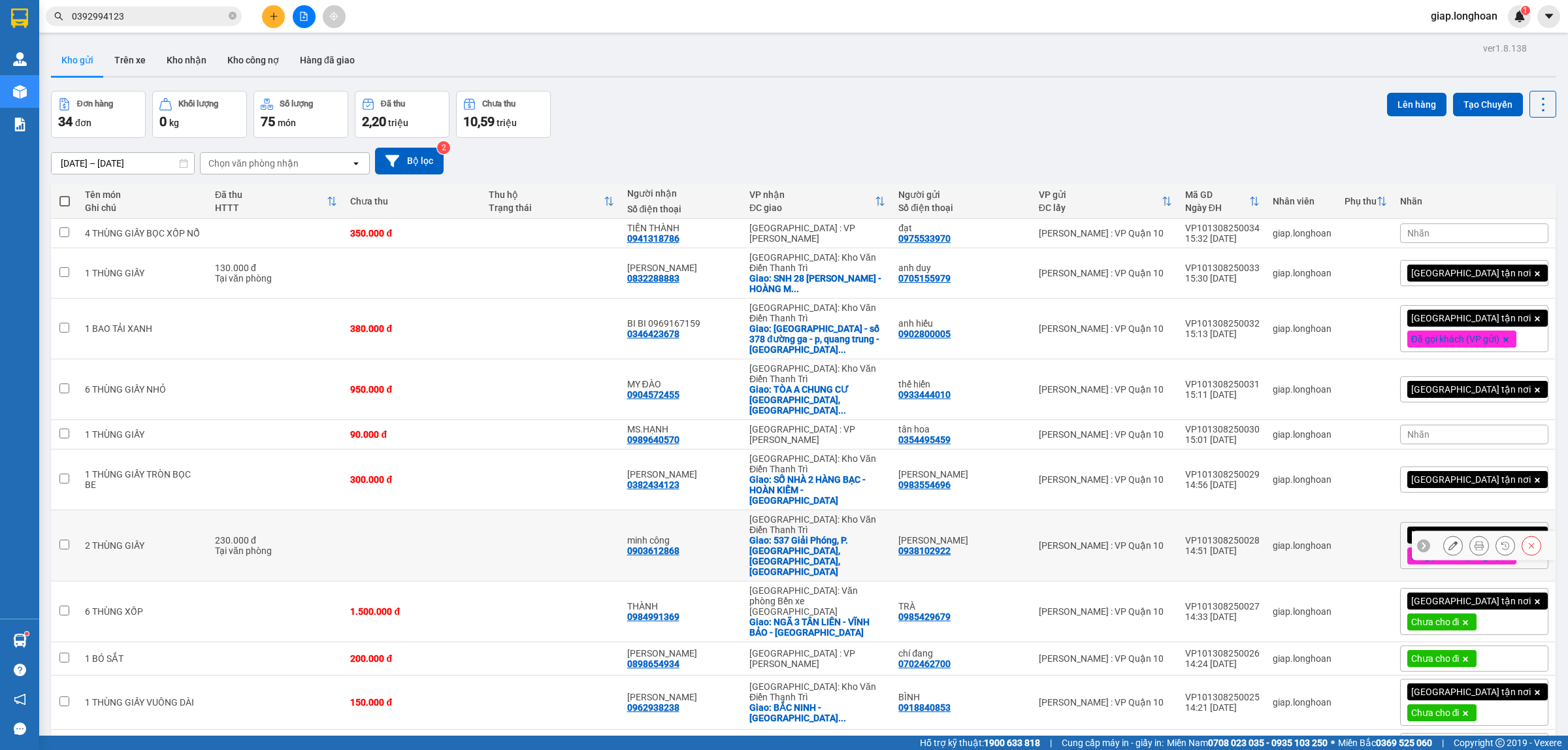
scroll to position [60, 0]
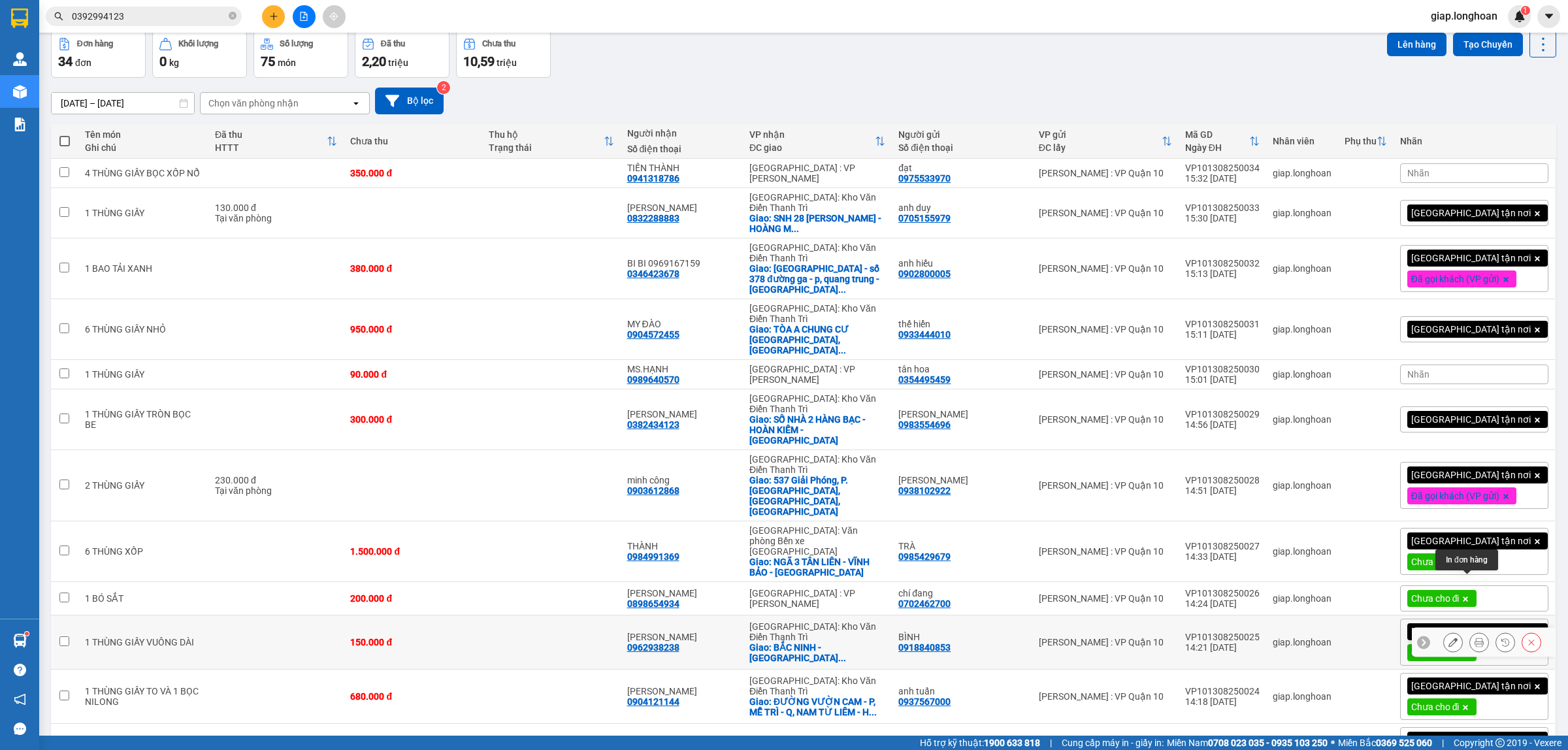
click at [1474, 638] on icon at bounding box center [1479, 642] width 9 height 9
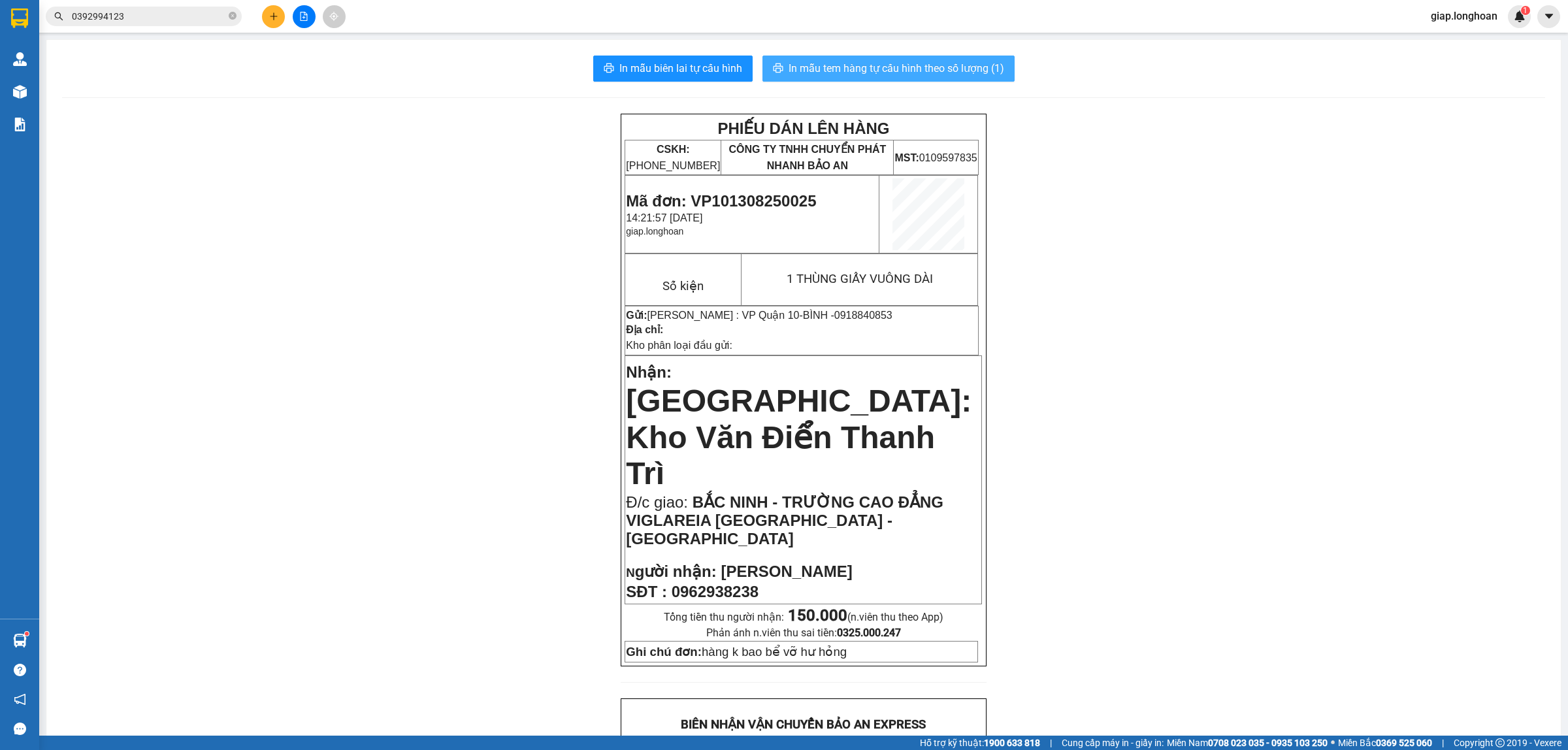
click at [853, 66] on span "In mẫu tem hàng tự cấu hình theo số lượng (1)" at bounding box center [896, 67] width 215 height 16
click at [1129, 341] on div "PHIẾU DÁN LÊN HÀNG CSKH: [PHONE_NUMBER] CÔNG TY TNHH CHUYỂN PHÁT NHANH BẢO AN M…" at bounding box center [803, 747] width 1483 height 1268
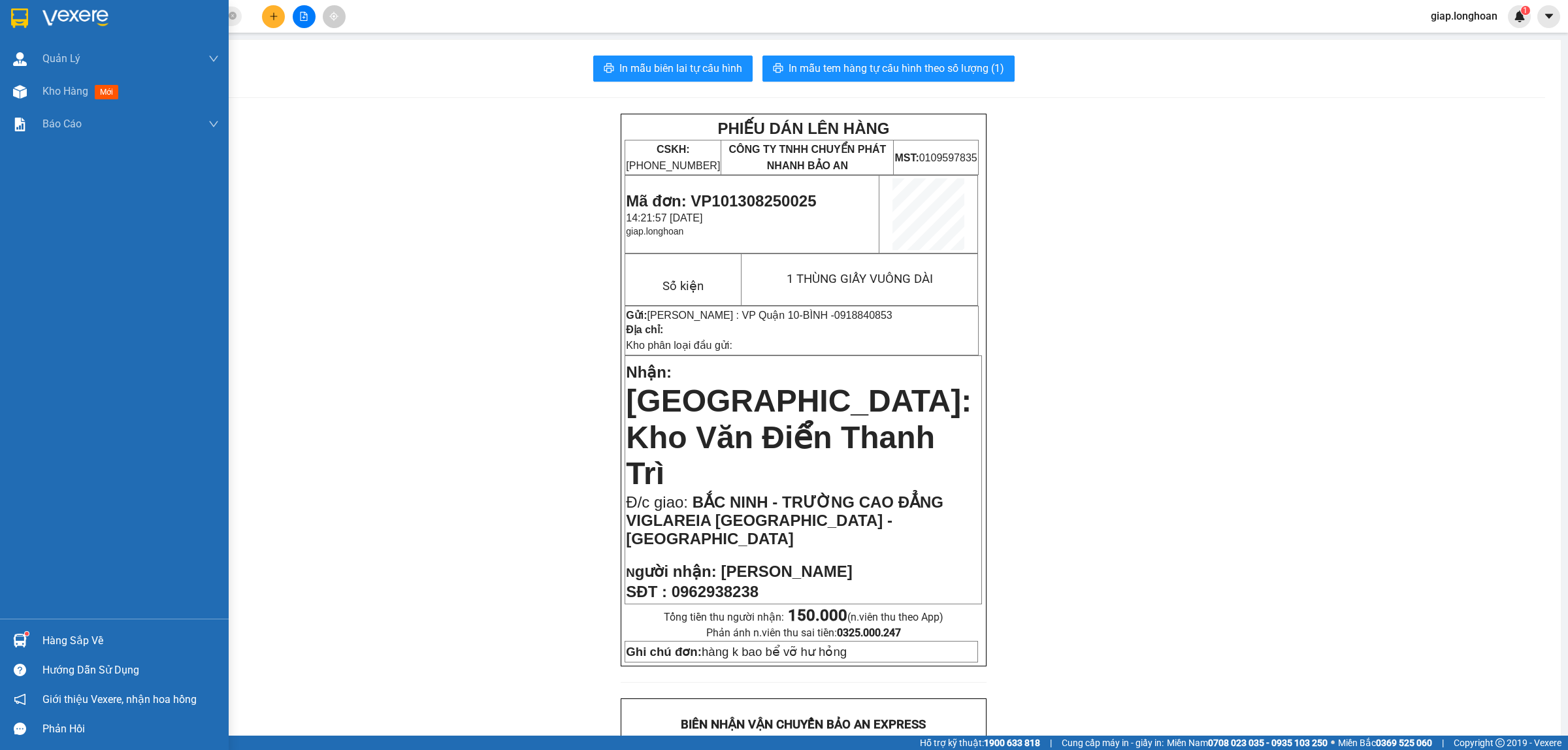
click at [55, 21] on img at bounding box center [75, 18] width 66 height 20
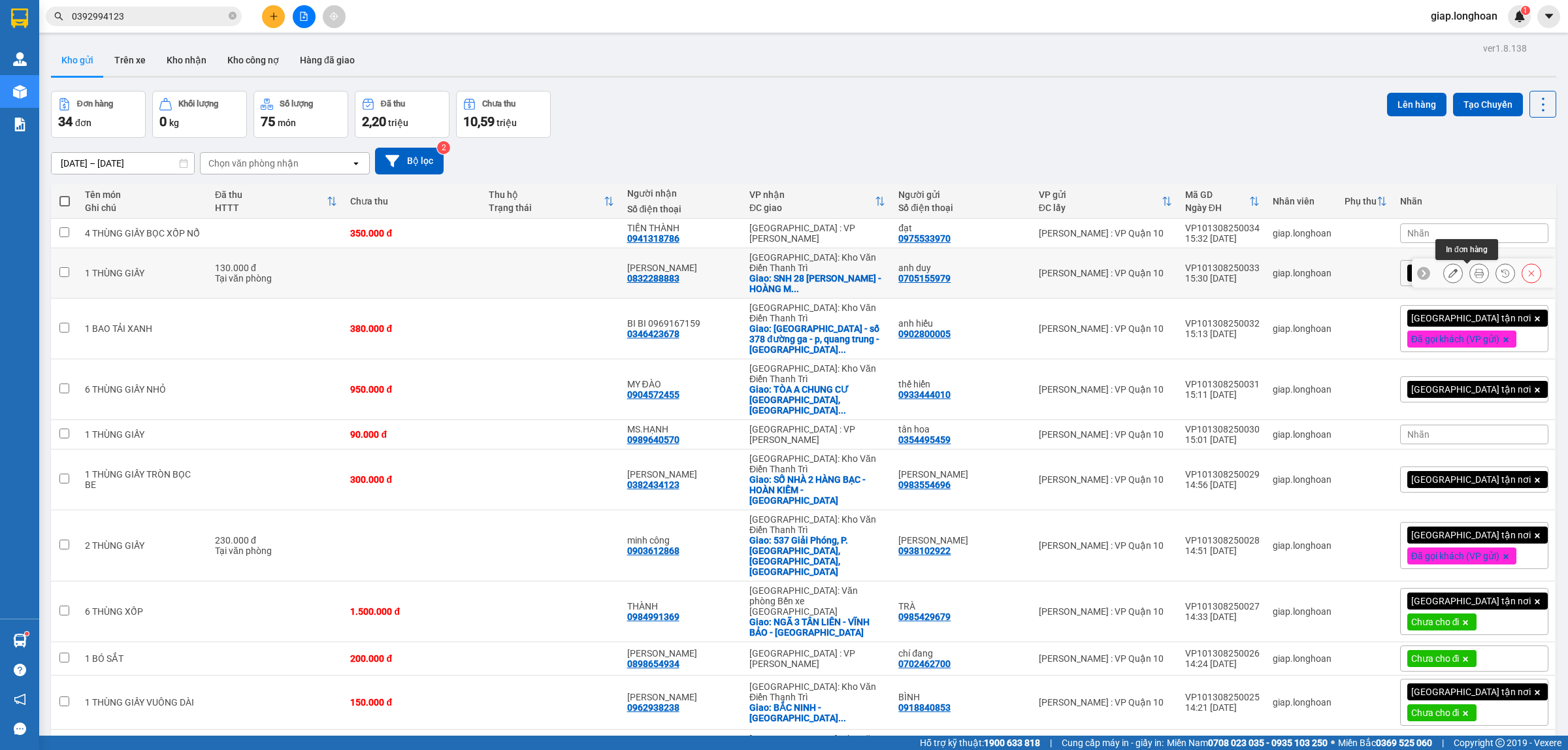
click at [1474, 272] on icon at bounding box center [1479, 273] width 9 height 9
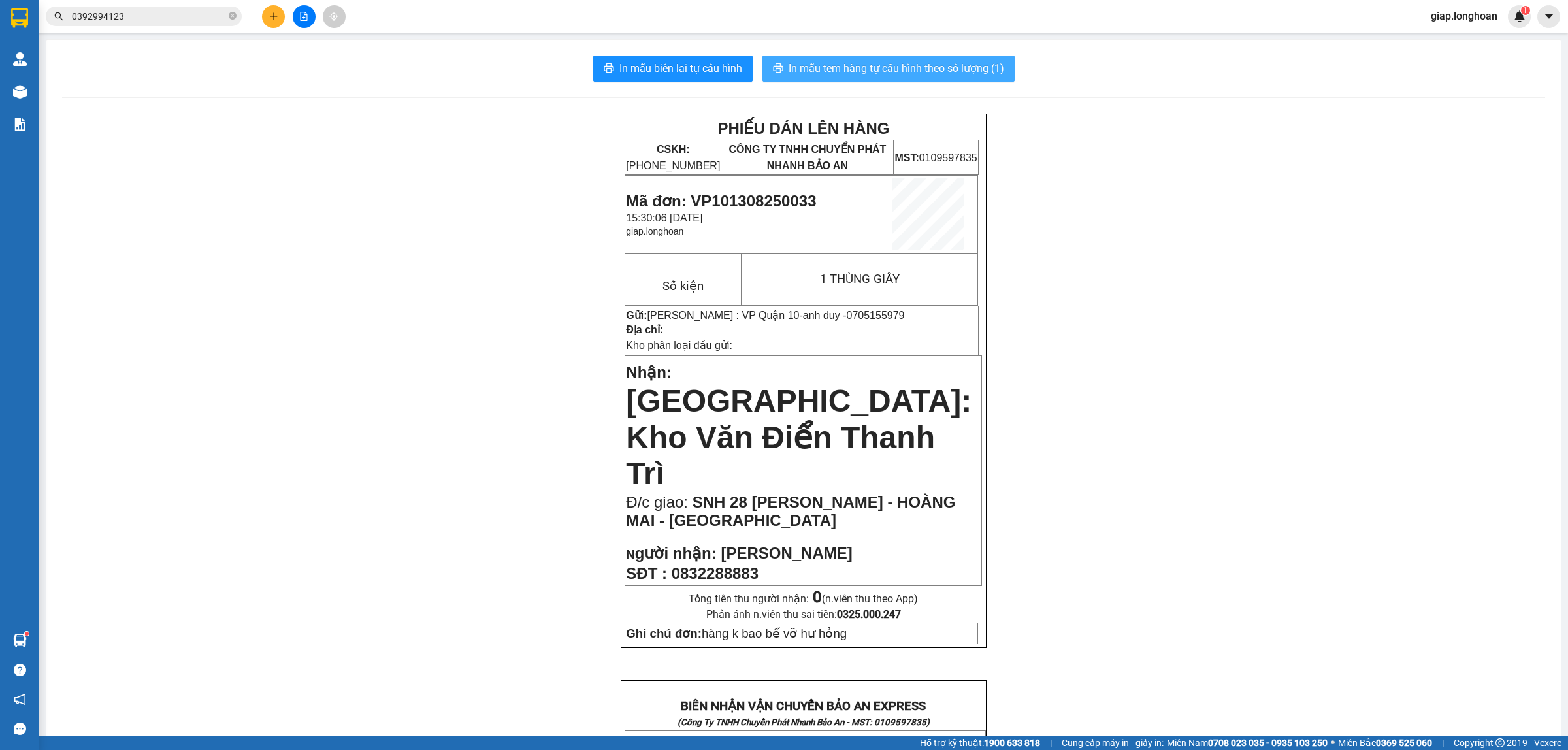
click at [841, 66] on span "In mẫu tem hàng tự cấu hình theo số lượng (1)" at bounding box center [896, 67] width 215 height 16
click at [1202, 534] on div "PHIẾU DÁN LÊN HÀNG CSKH: [PHONE_NUMBER] CÔNG TY TNHH CHUYỂN PHÁT NHANH BẢO AN M…" at bounding box center [803, 726] width 1483 height 1225
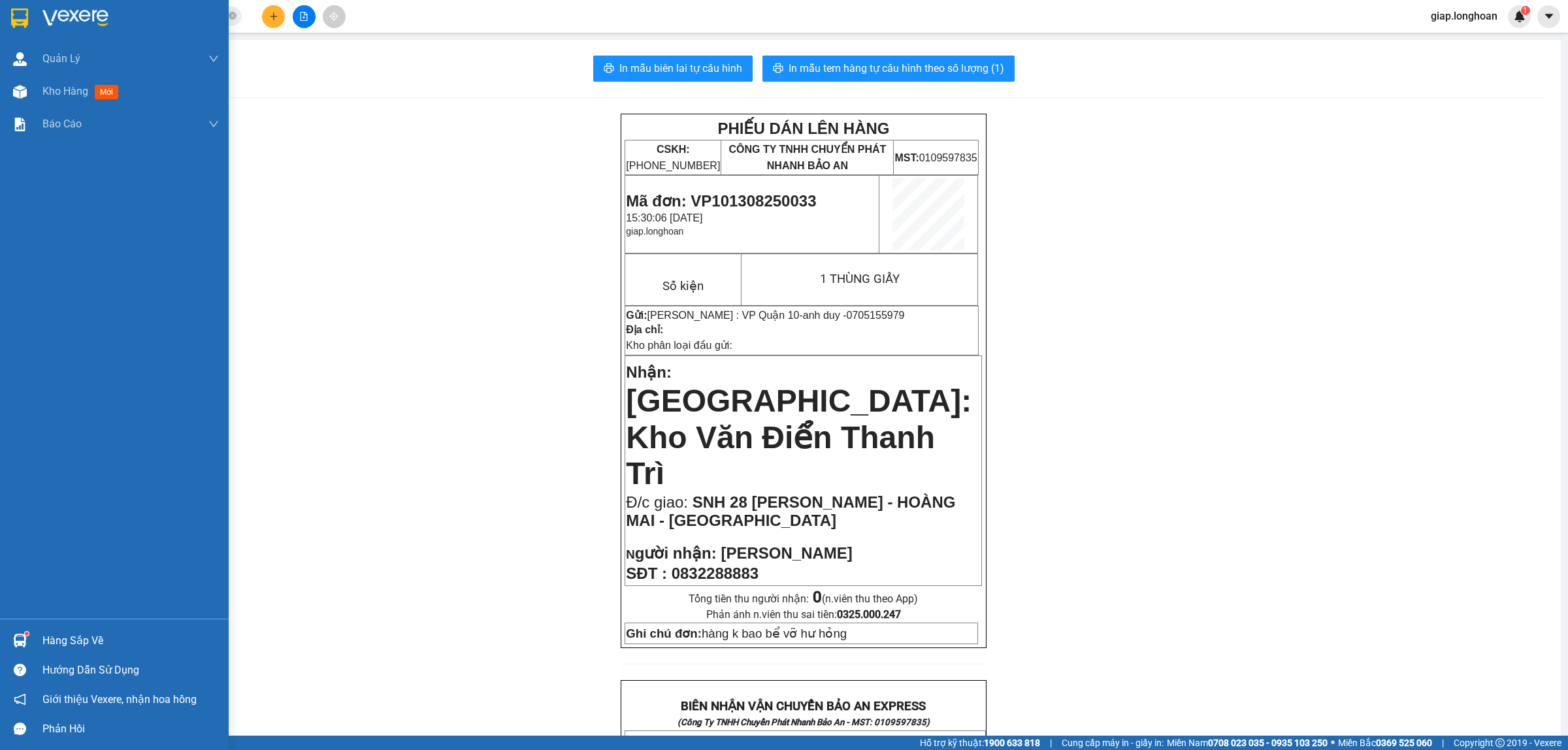
click at [85, 17] on img at bounding box center [75, 18] width 66 height 20
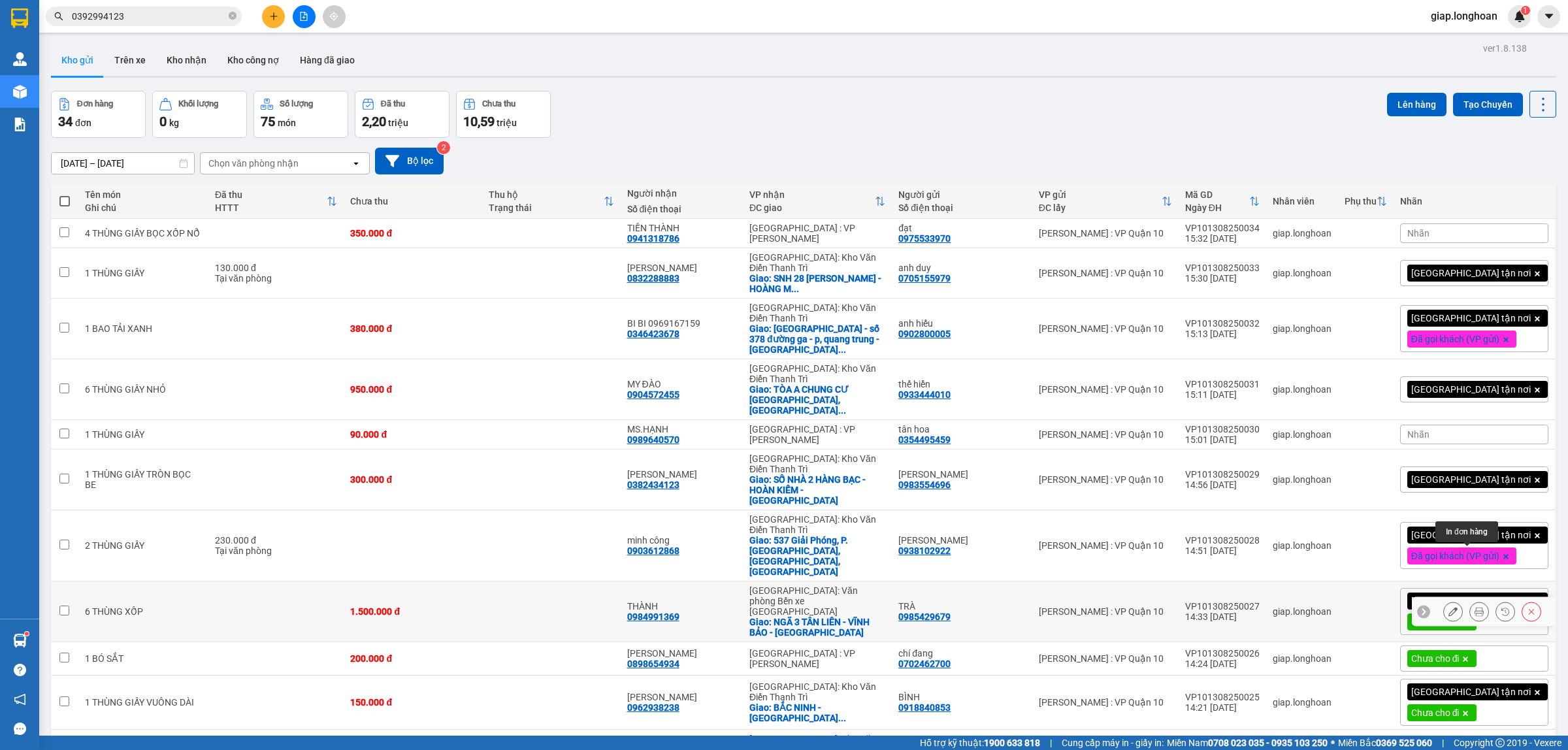
click at [1474, 607] on icon at bounding box center [1479, 611] width 9 height 9
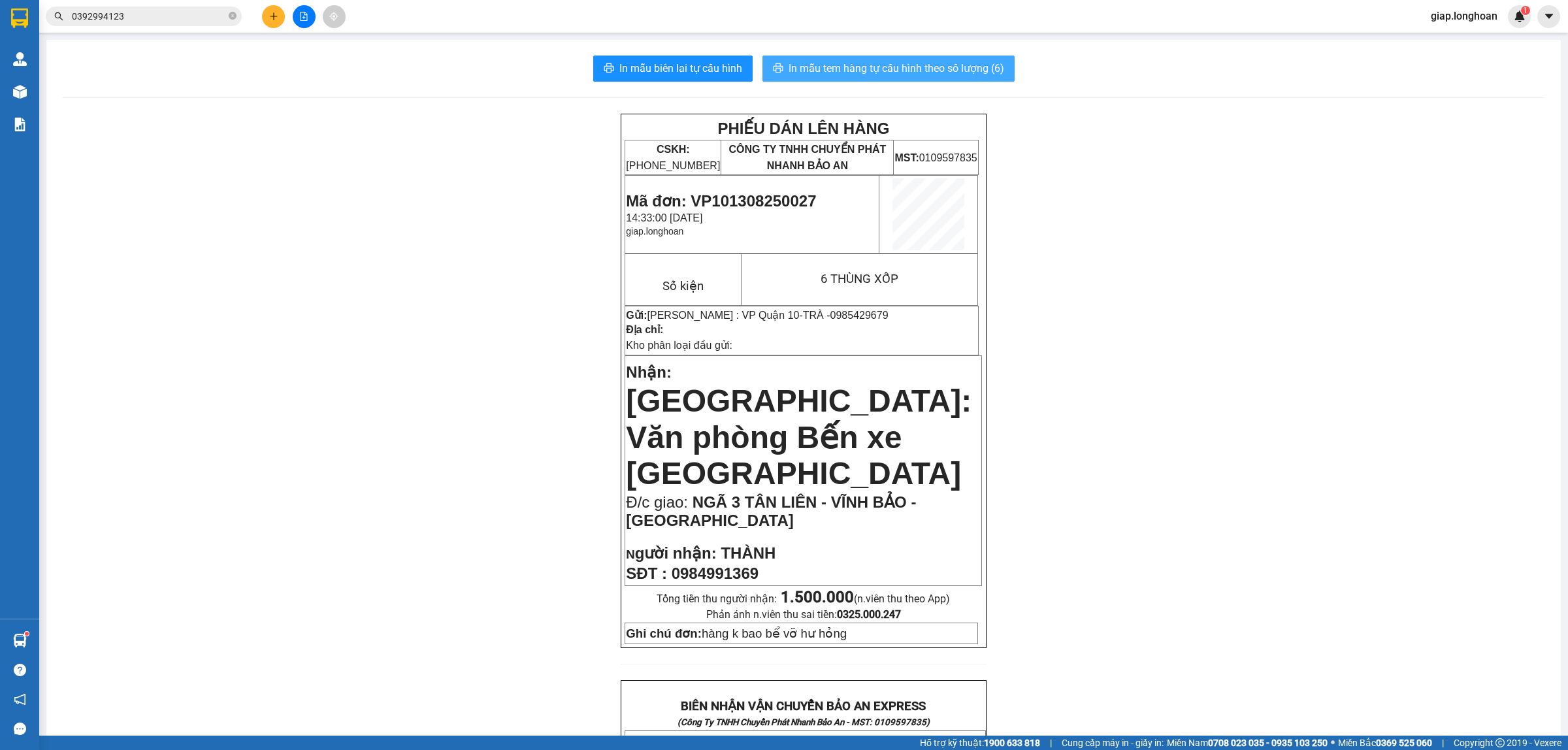
click at [846, 62] on span "In mẫu tem hàng tự cấu hình theo số lượng (6)" at bounding box center [896, 67] width 215 height 16
click at [1190, 346] on div "PHIẾU DÁN LÊN HÀNG CSKH: [PHONE_NUMBER] CÔNG TY TNHH CHUYỂN PHÁT NHANH BẢO AN M…" at bounding box center [803, 738] width 1483 height 1250
click at [274, 27] on button at bounding box center [273, 17] width 22 height 22
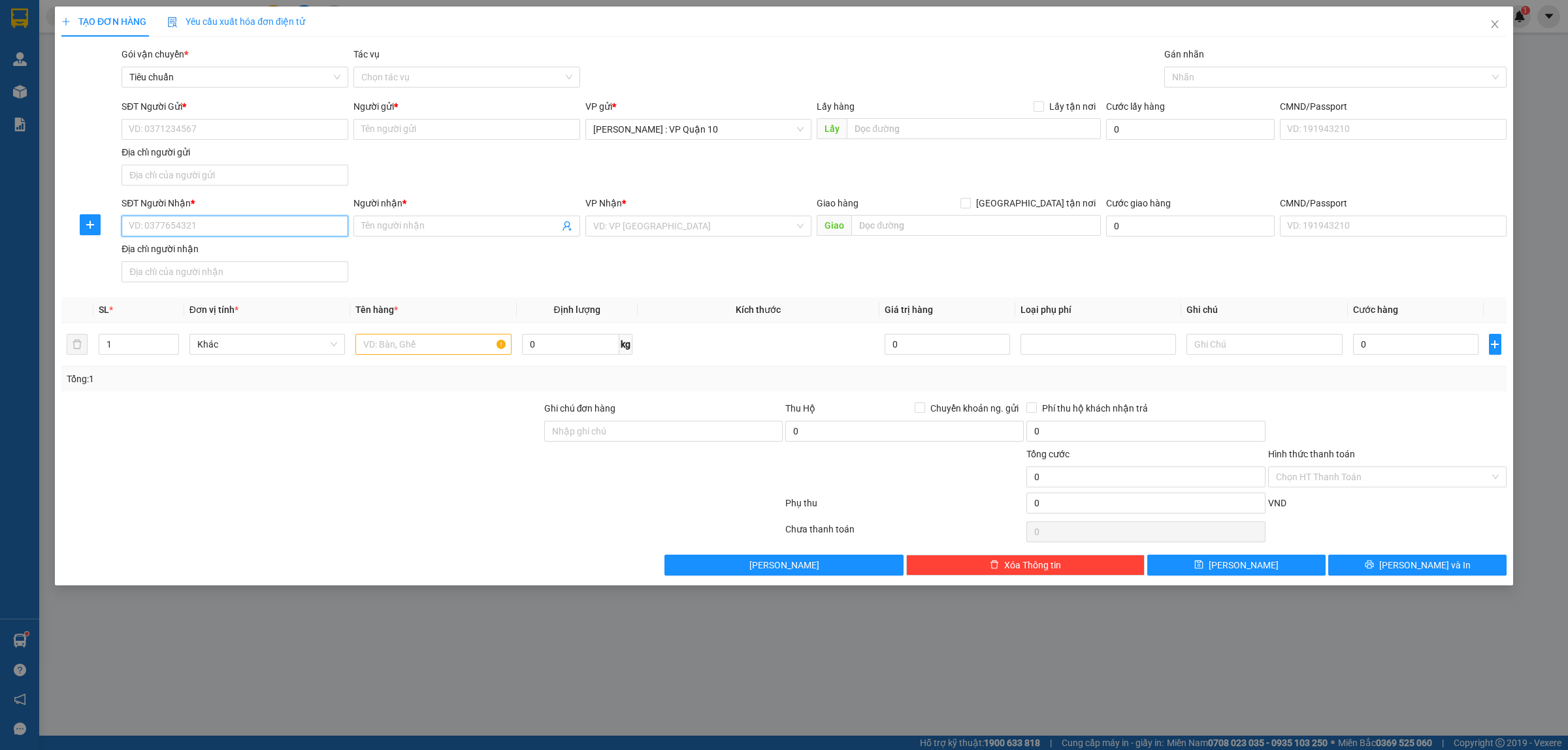
click at [183, 235] on input "SĐT Người Nhận *" at bounding box center [235, 226] width 227 height 21
click at [184, 281] on div "0928333666 - chị quý" at bounding box center [234, 273] width 211 height 14
type input "0928333666"
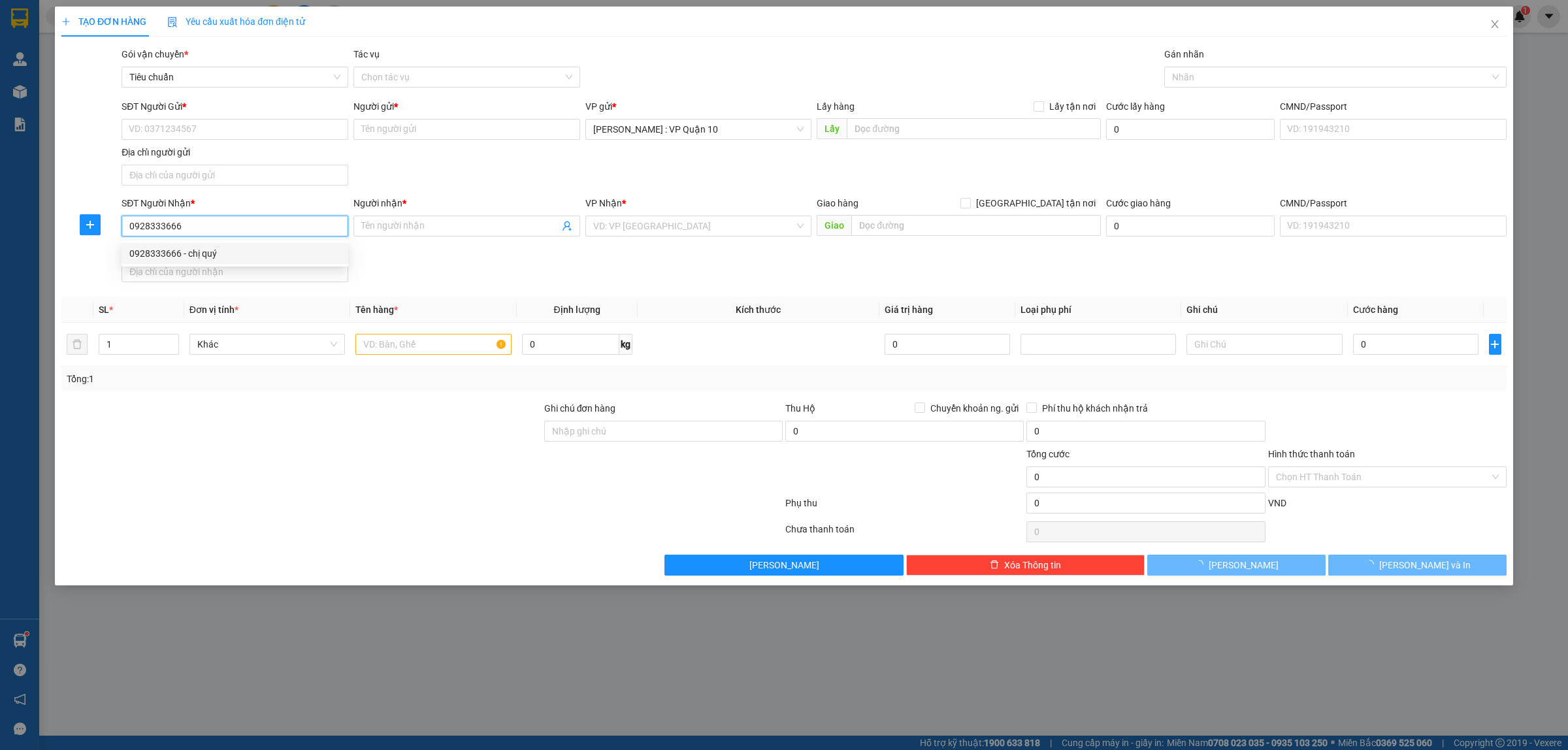
type input "chị quý"
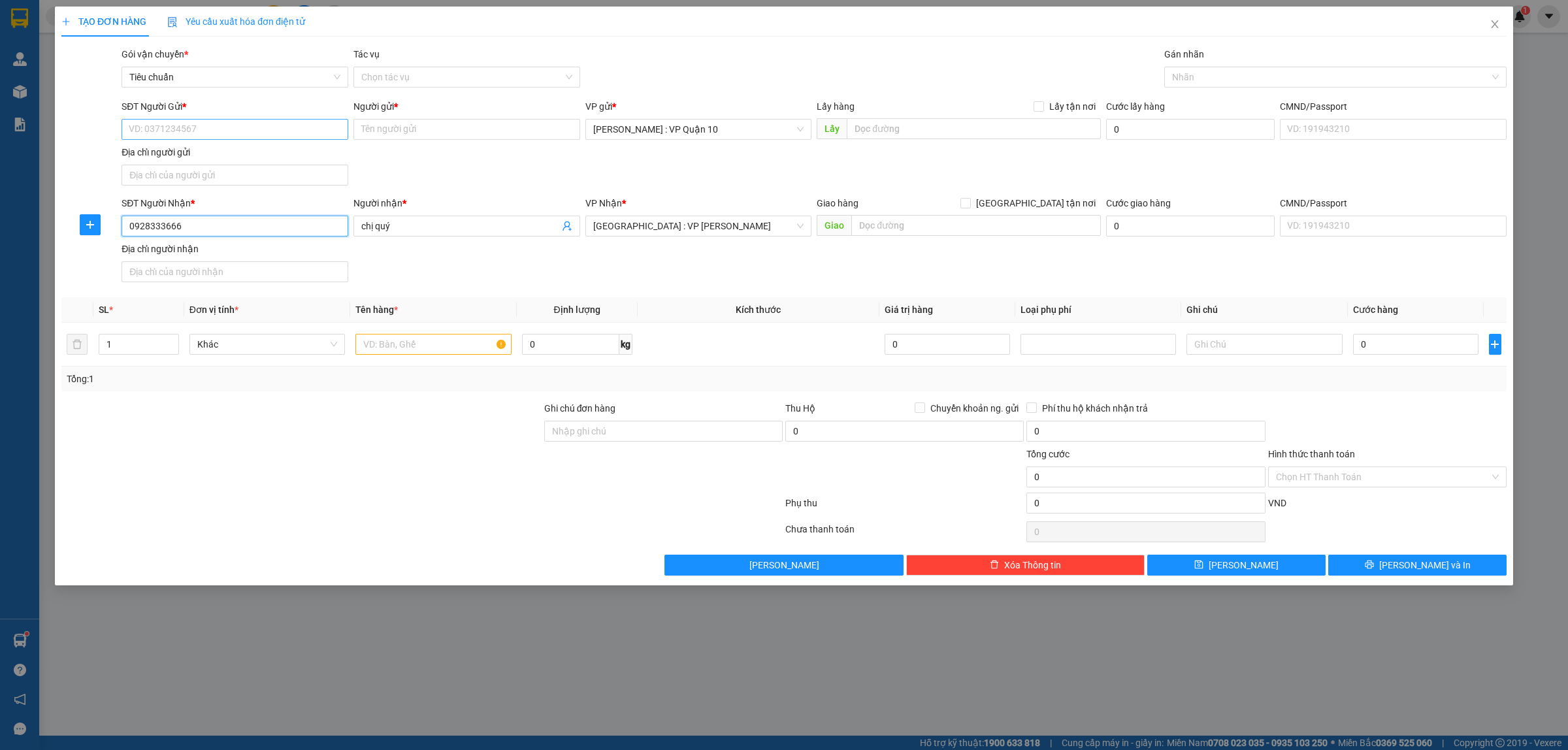
type input "0928333666"
click at [217, 131] on input "SĐT Người Gửi *" at bounding box center [235, 129] width 227 height 21
drag, startPoint x: 203, startPoint y: 180, endPoint x: 304, endPoint y: 325, distance: 176.7
click at [203, 181] on div "0818044444 - hằng" at bounding box center [234, 176] width 211 height 14
type input "0818044444"
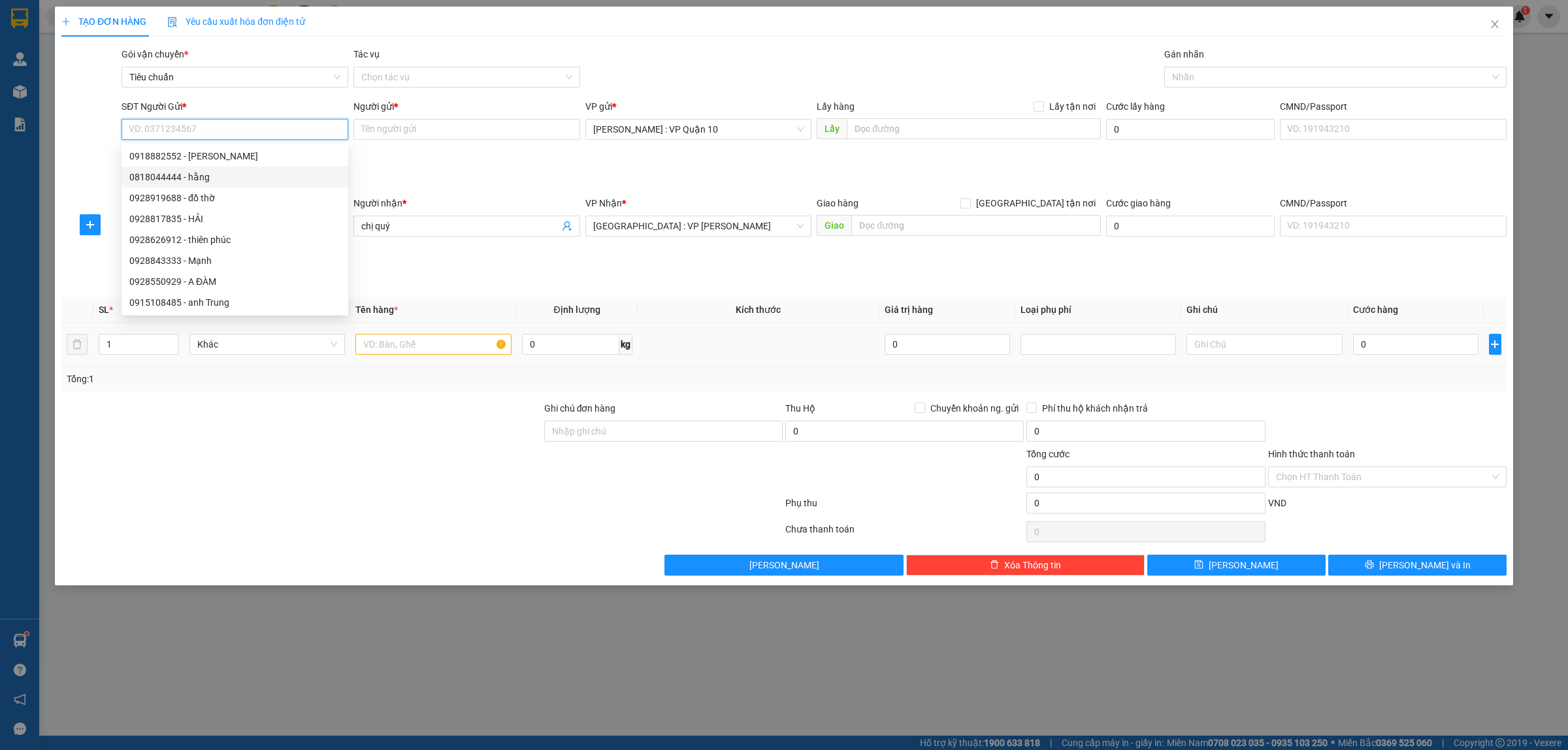
type input "hằng"
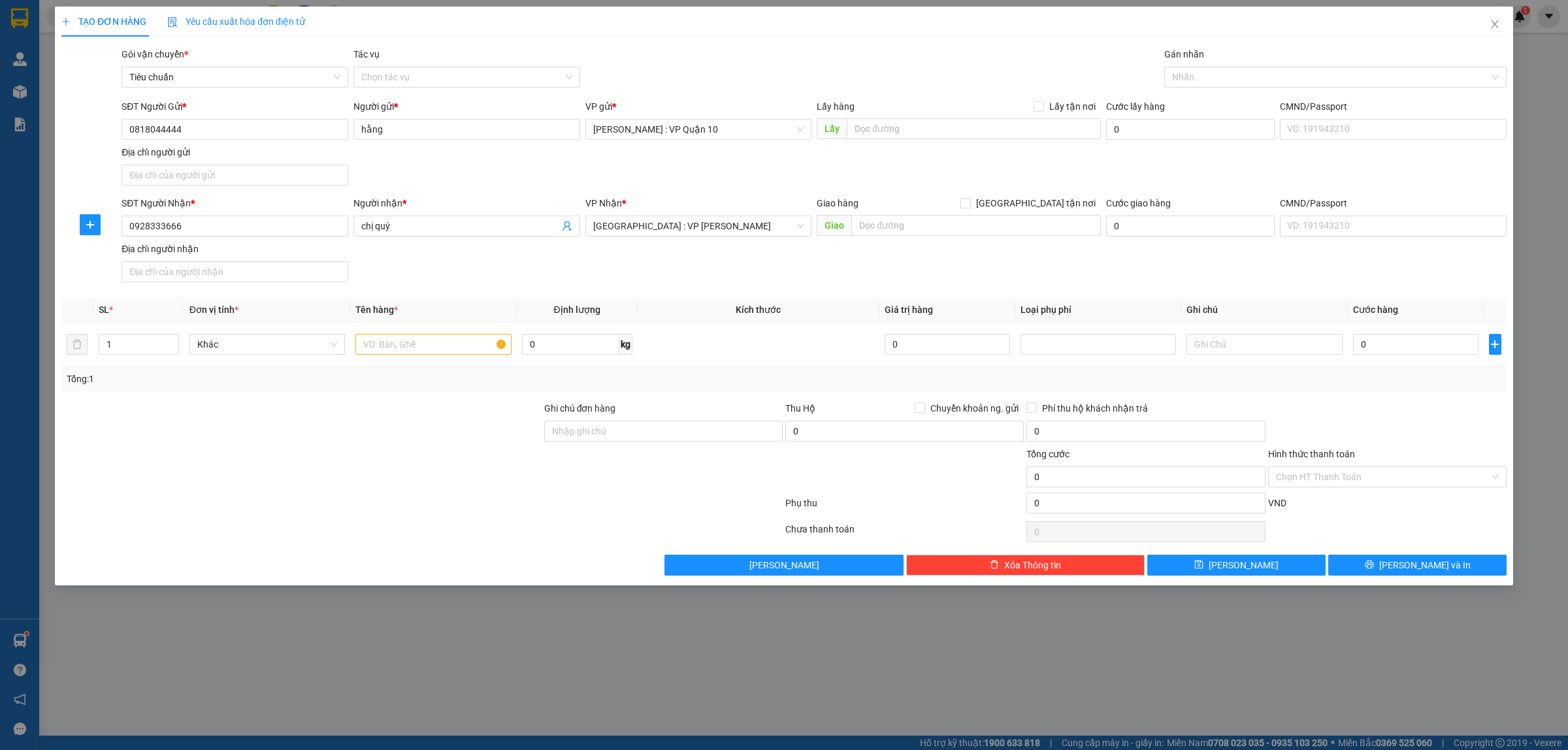
drag, startPoint x: 342, startPoint y: 466, endPoint x: 350, endPoint y: 390, distance: 76.4
click at [341, 461] on div at bounding box center [301, 469] width 483 height 46
drag, startPoint x: 366, startPoint y: 347, endPoint x: 377, endPoint y: 352, distance: 12.1
click at [368, 347] on input "text" at bounding box center [433, 345] width 155 height 21
type input "1 KIỆN GHẾ BỌC BÌA BÊN NGOÀI"
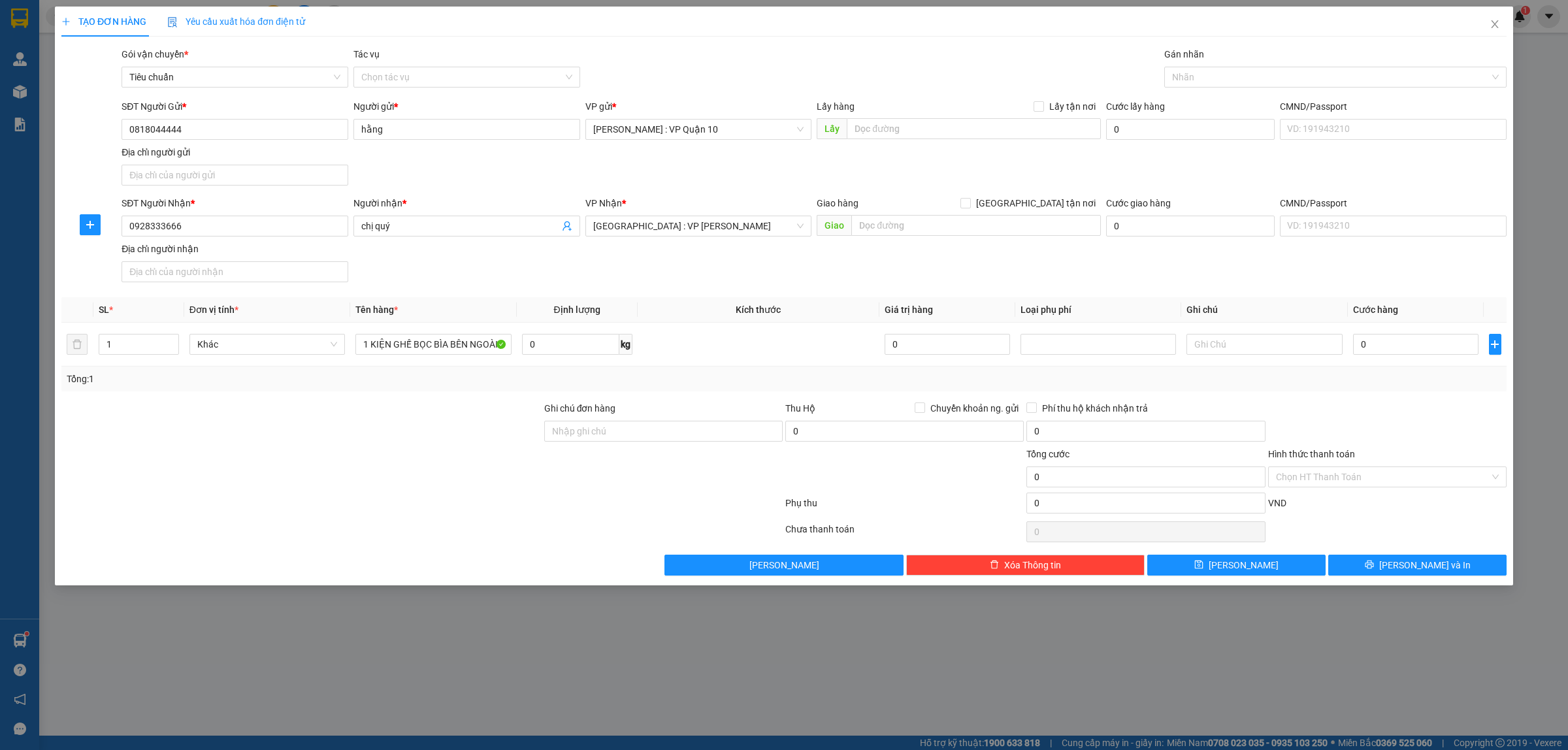
click at [480, 447] on div at bounding box center [301, 424] width 483 height 46
drag, startPoint x: 590, startPoint y: 430, endPoint x: 609, endPoint y: 439, distance: 21.0
click at [590, 430] on input "Ghi chú đơn hàng" at bounding box center [663, 432] width 239 height 21
type input "hàng k bao bể vỡ hư hỏng"
drag, startPoint x: 487, startPoint y: 494, endPoint x: 701, endPoint y: 377, distance: 243.9
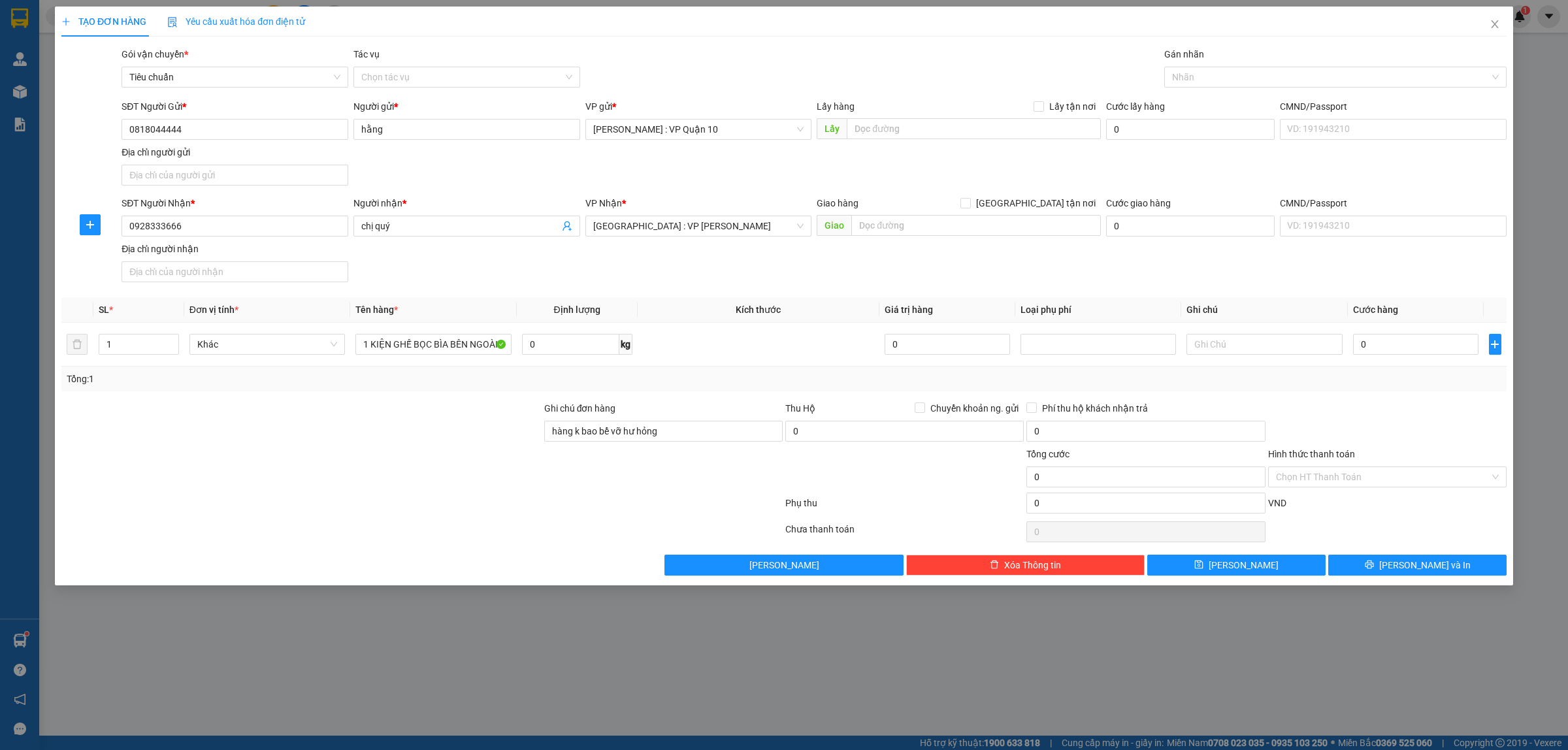
click at [488, 494] on div at bounding box center [421, 506] width 724 height 26
click at [1382, 356] on div "0" at bounding box center [1416, 345] width 125 height 26
click at [1366, 355] on input "0" at bounding box center [1416, 345] width 125 height 21
click at [1426, 559] on span "[PERSON_NAME] và In" at bounding box center [1425, 565] width 92 height 14
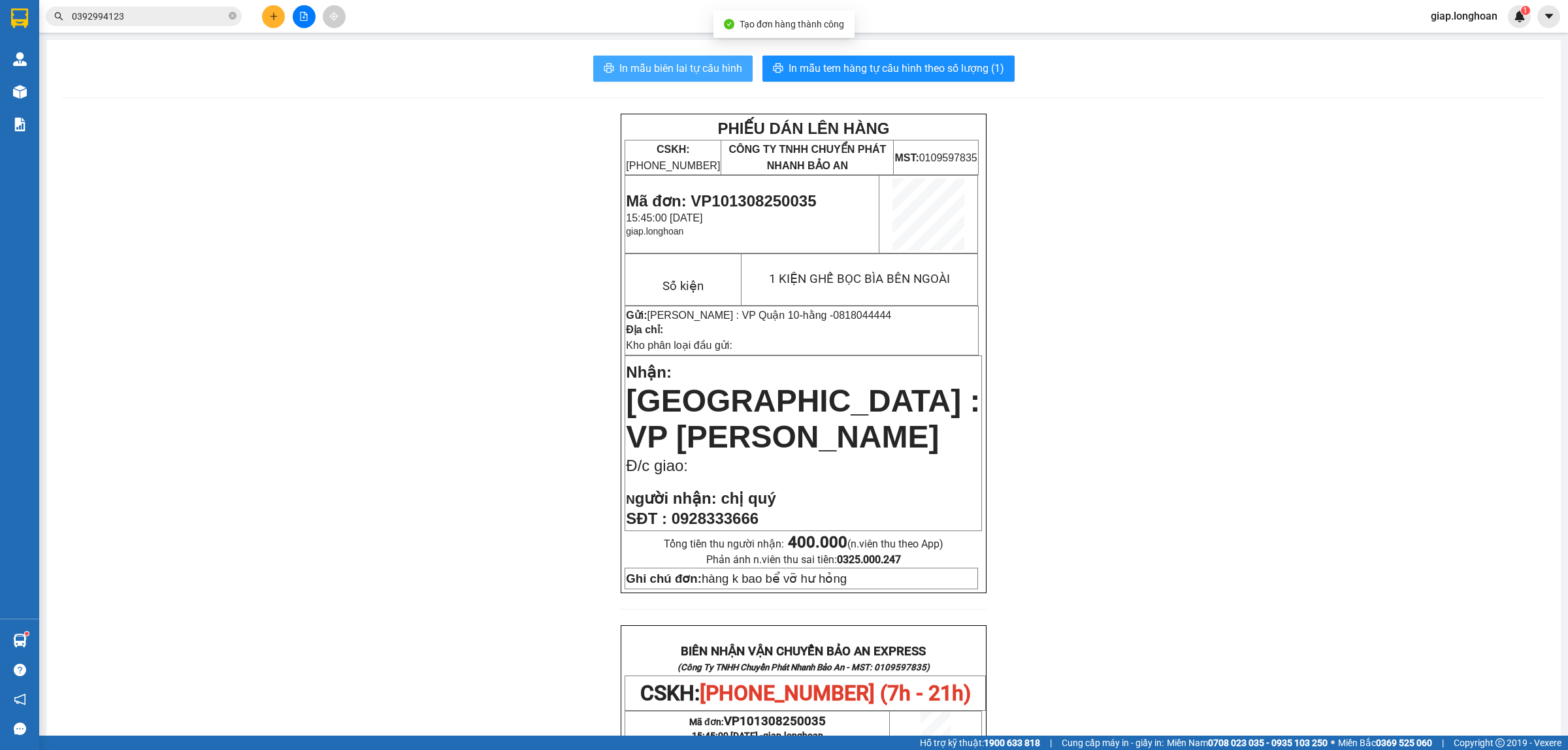
click at [668, 66] on span "In mẫu biên lai tự cấu hình" at bounding box center [681, 67] width 123 height 16
drag, startPoint x: 1127, startPoint y: 397, endPoint x: 1138, endPoint y: 399, distance: 11.2
click at [1127, 397] on div "PHIẾU DÁN LÊN HÀNG CSKH: [PHONE_NUMBER] CÔNG TY TNHH CHUYỂN PHÁT NHANH BẢO AN M…" at bounding box center [803, 691] width 1483 height 1155
click at [840, 64] on span "In mẫu tem hàng tự cấu hình theo số lượng (1)" at bounding box center [896, 67] width 215 height 16
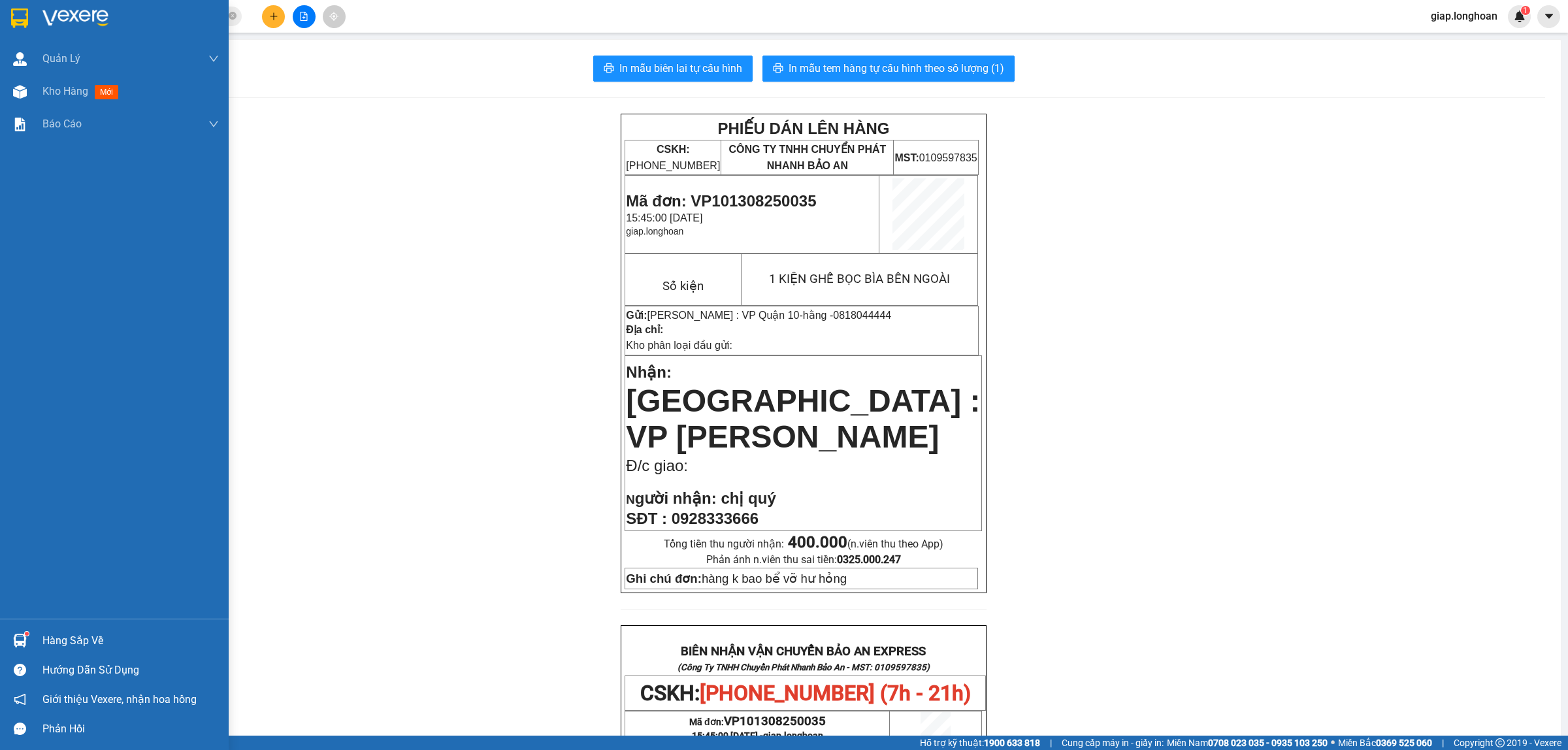
click at [81, 16] on img at bounding box center [75, 18] width 66 height 20
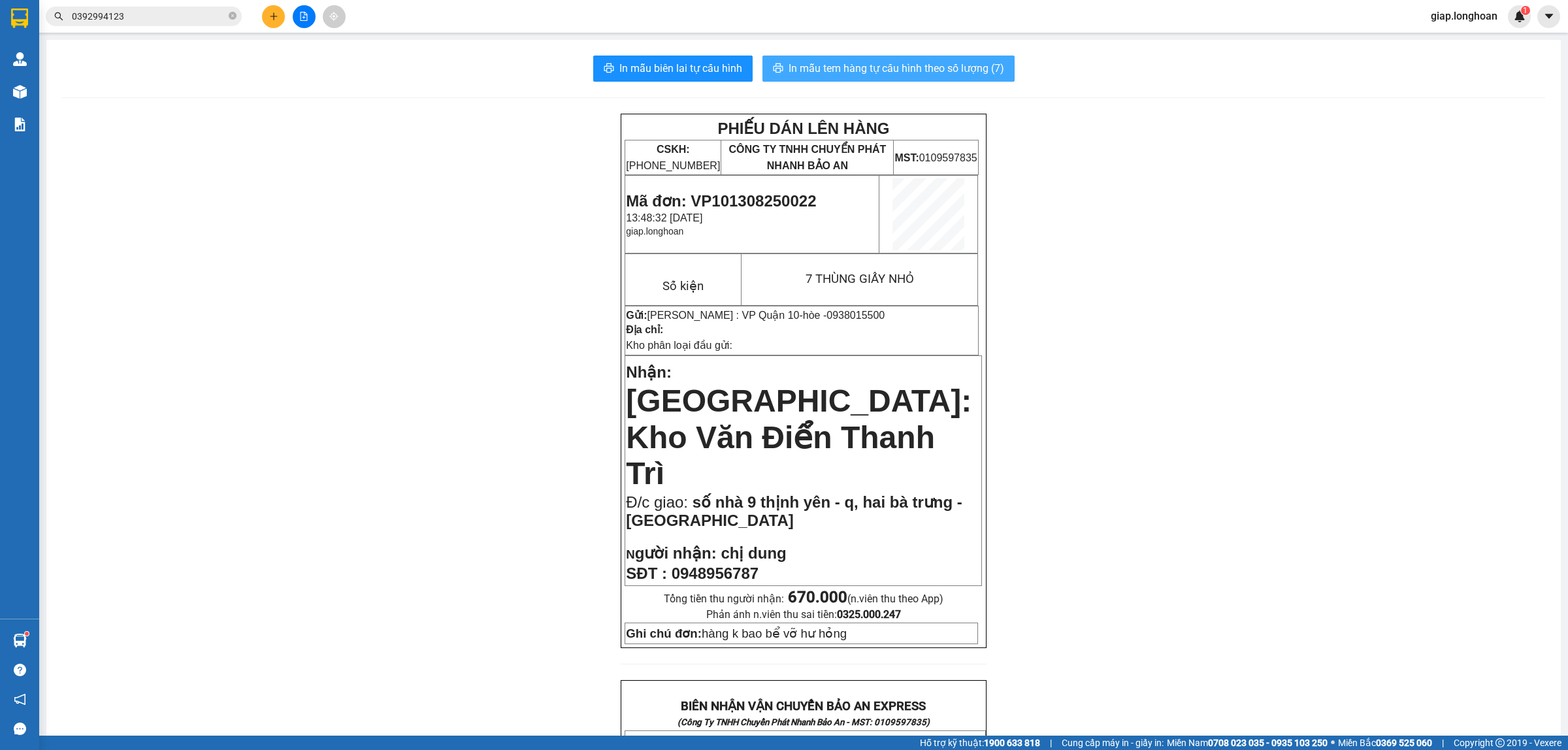
click at [896, 63] on span "In mẫu tem hàng tự cấu hình theo số lượng (7)" at bounding box center [896, 67] width 215 height 16
click at [1202, 286] on div "PHIẾU DÁN LÊN HÀNG CSKH: [PHONE_NUMBER] CÔNG TY TNHH CHUYỂN PHÁT NHANH BẢO AN M…" at bounding box center [803, 730] width 1483 height 1235
click at [270, 12] on icon "plus" at bounding box center [274, 17] width 9 height 9
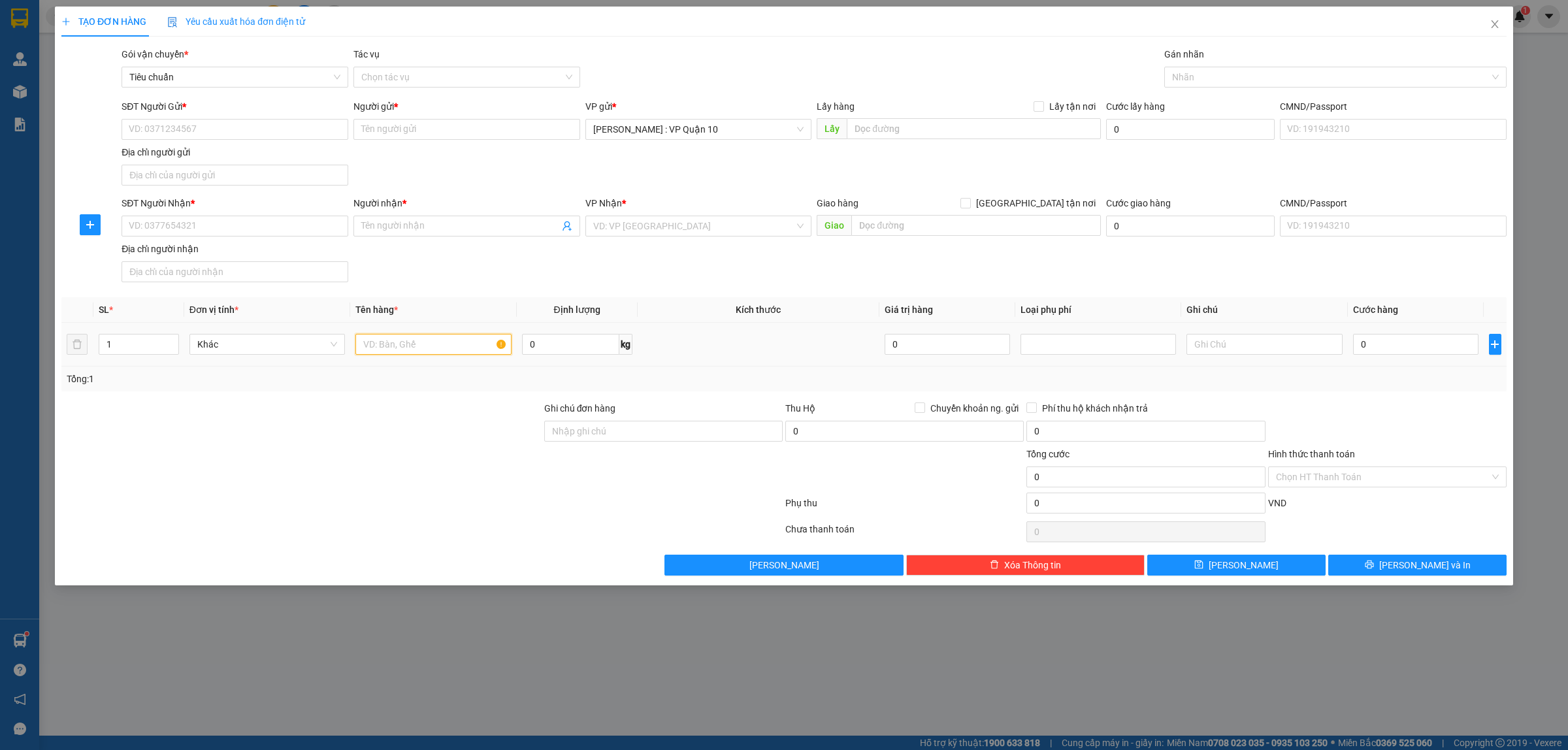
drag, startPoint x: 370, startPoint y: 337, endPoint x: 387, endPoint y: 356, distance: 25.5
click at [373, 342] on input "text" at bounding box center [433, 345] width 155 height 21
type input "1 BAO TẢI XANH ĐEN"
click at [203, 228] on input "SĐT Người Nhận *" at bounding box center [235, 226] width 227 height 21
click at [203, 136] on input "SĐT Người Gửi *" at bounding box center [235, 129] width 227 height 21
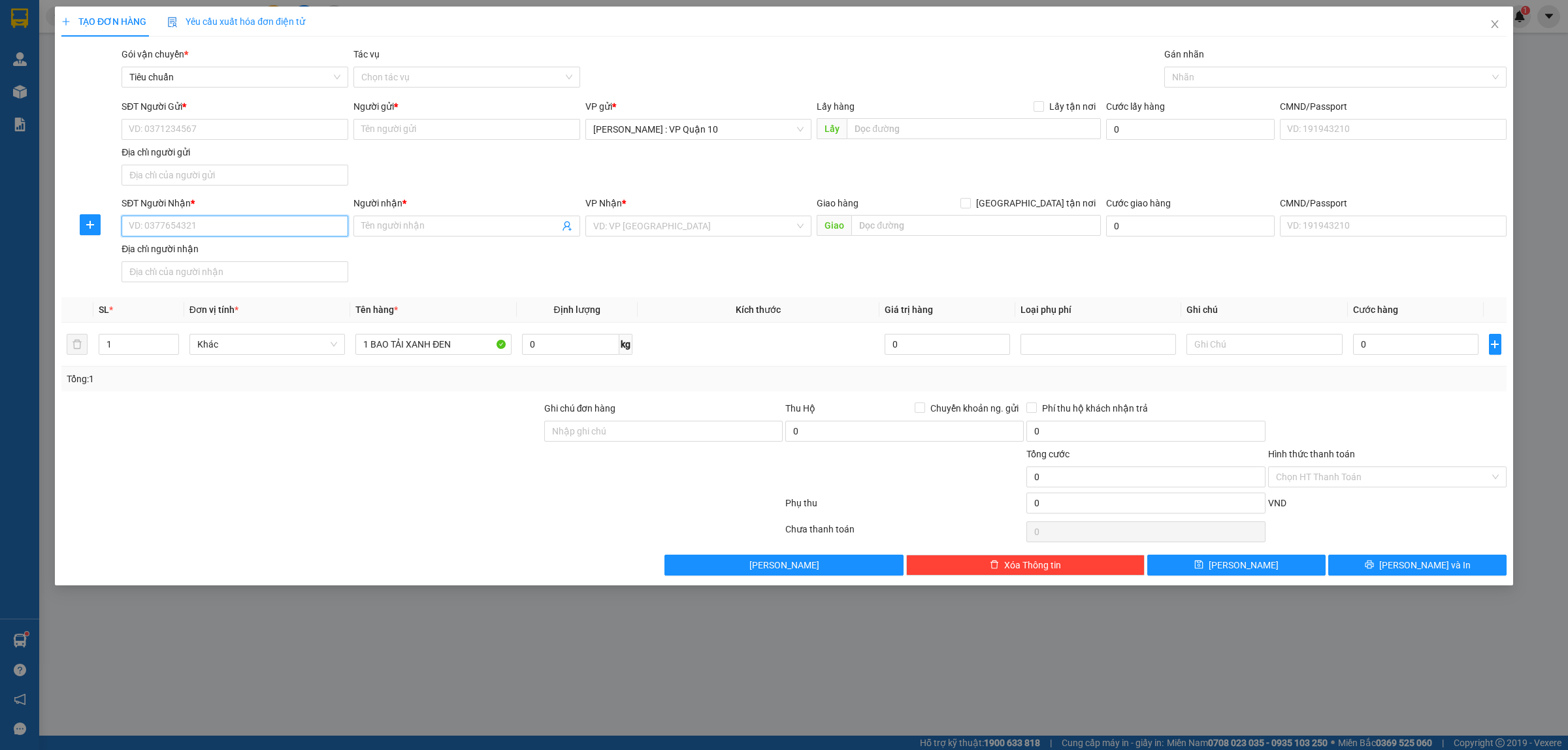
click at [158, 223] on input "SĐT Người Nhận *" at bounding box center [235, 226] width 227 height 21
type input "0934218328"
click at [165, 250] on div "0934218328 - chị phương" at bounding box center [234, 253] width 211 height 14
type input "chị [PERSON_NAME]"
checkbox input "true"
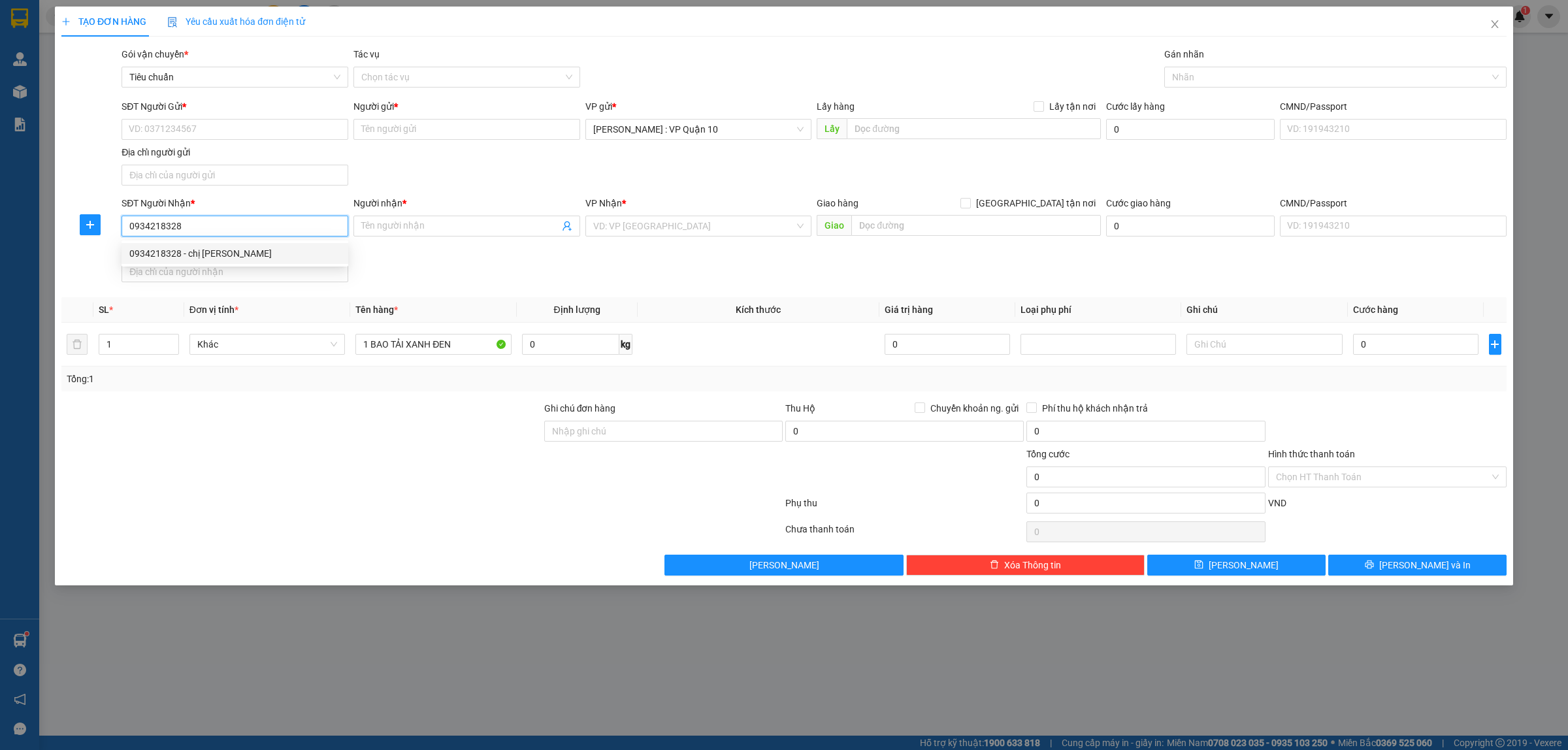
type input "XƯỞNG MAY TIÊN HƯNG, TÂN THẮNG, VĨNH QUANG, TIÊN LÃNG, HẢI PHÒNG"
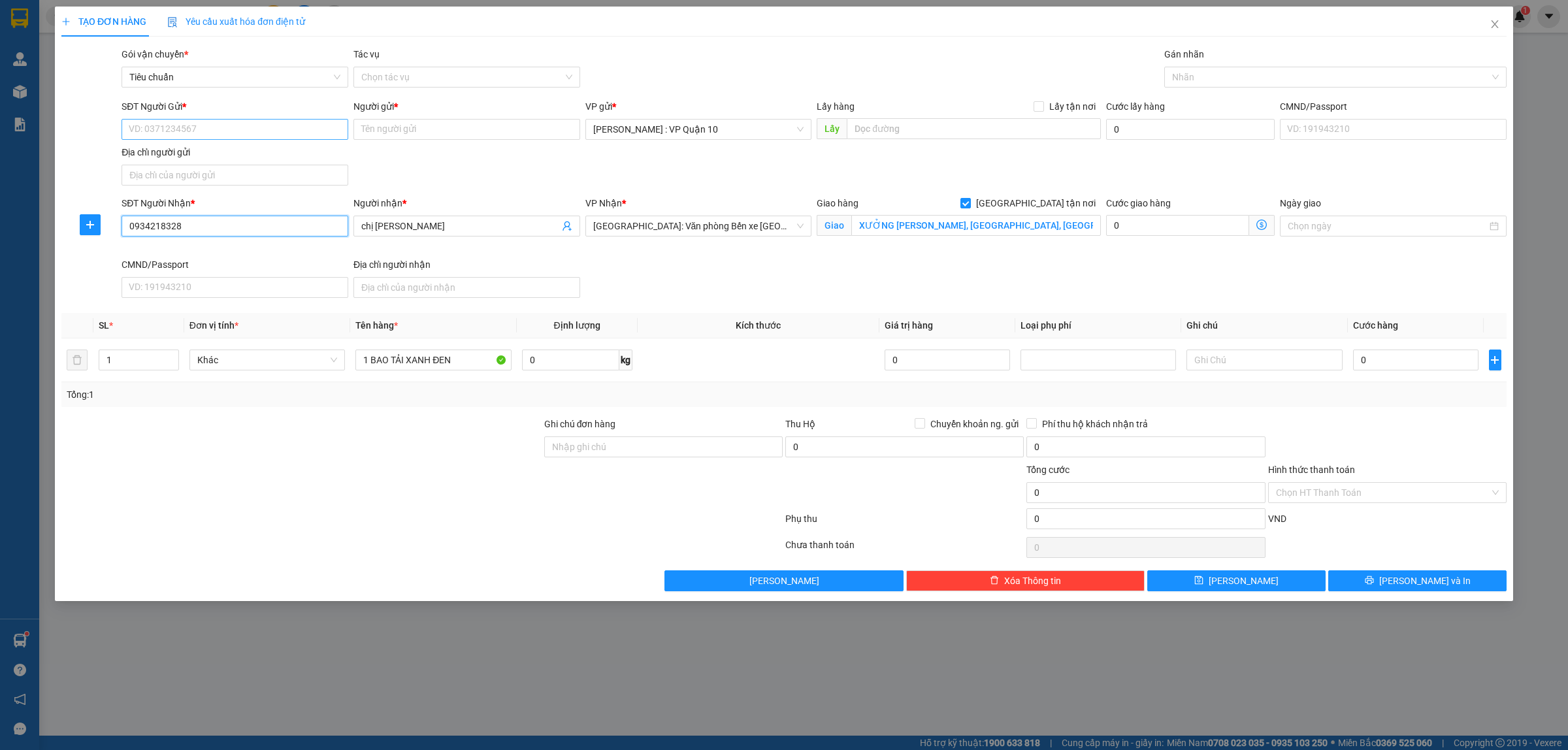
type input "0934218328"
click at [214, 132] on input "SĐT Người Gửi *" at bounding box center [235, 129] width 227 height 21
click at [1191, 77] on div at bounding box center [1328, 77] width 323 height 16
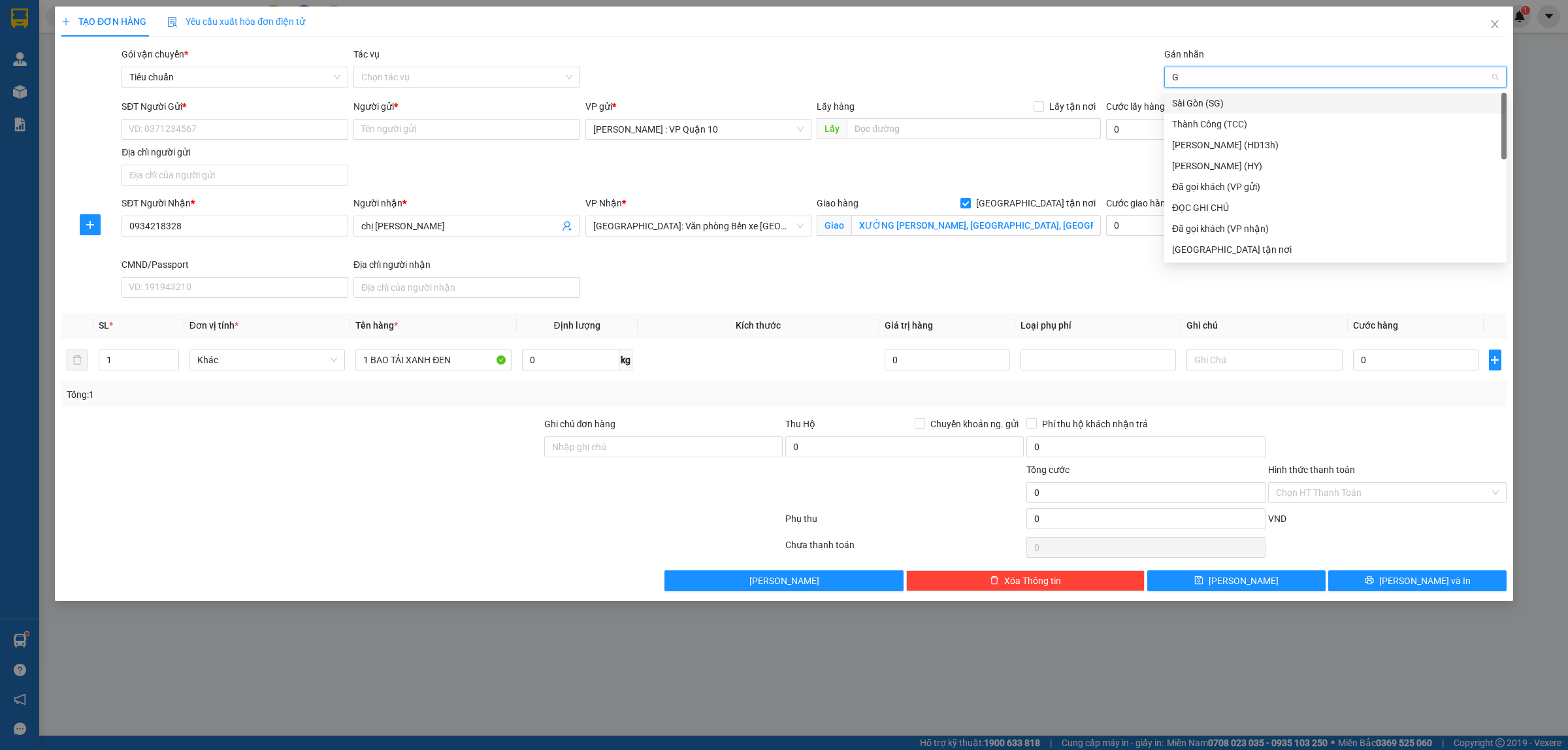
type input "GI"
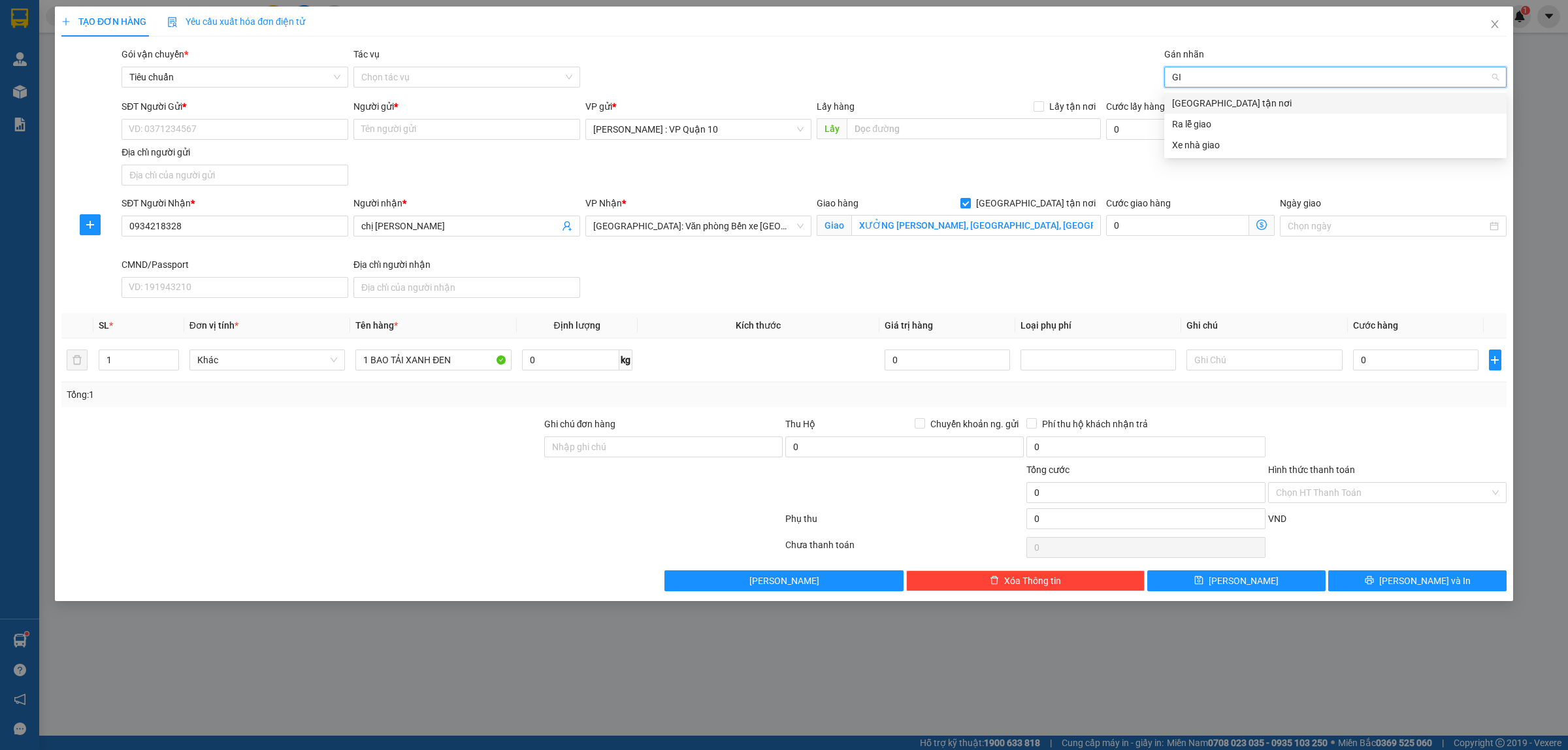
drag, startPoint x: 1188, startPoint y: 96, endPoint x: 1108, endPoint y: 87, distance: 80.5
click at [1187, 98] on div "[GEOGRAPHIC_DATA] tận nơi" at bounding box center [1335, 103] width 327 height 14
click at [1007, 74] on div "Gói vận chuyển * Tiêu chuẩn Tác vụ Chọn tác vụ Gán nhãn Giao tận nơi" at bounding box center [813, 69] width 1390 height 46
drag, startPoint x: 590, startPoint y: 443, endPoint x: 618, endPoint y: 465, distance: 35.6
click at [589, 445] on input "Ghi chú đơn hàng" at bounding box center [663, 447] width 239 height 21
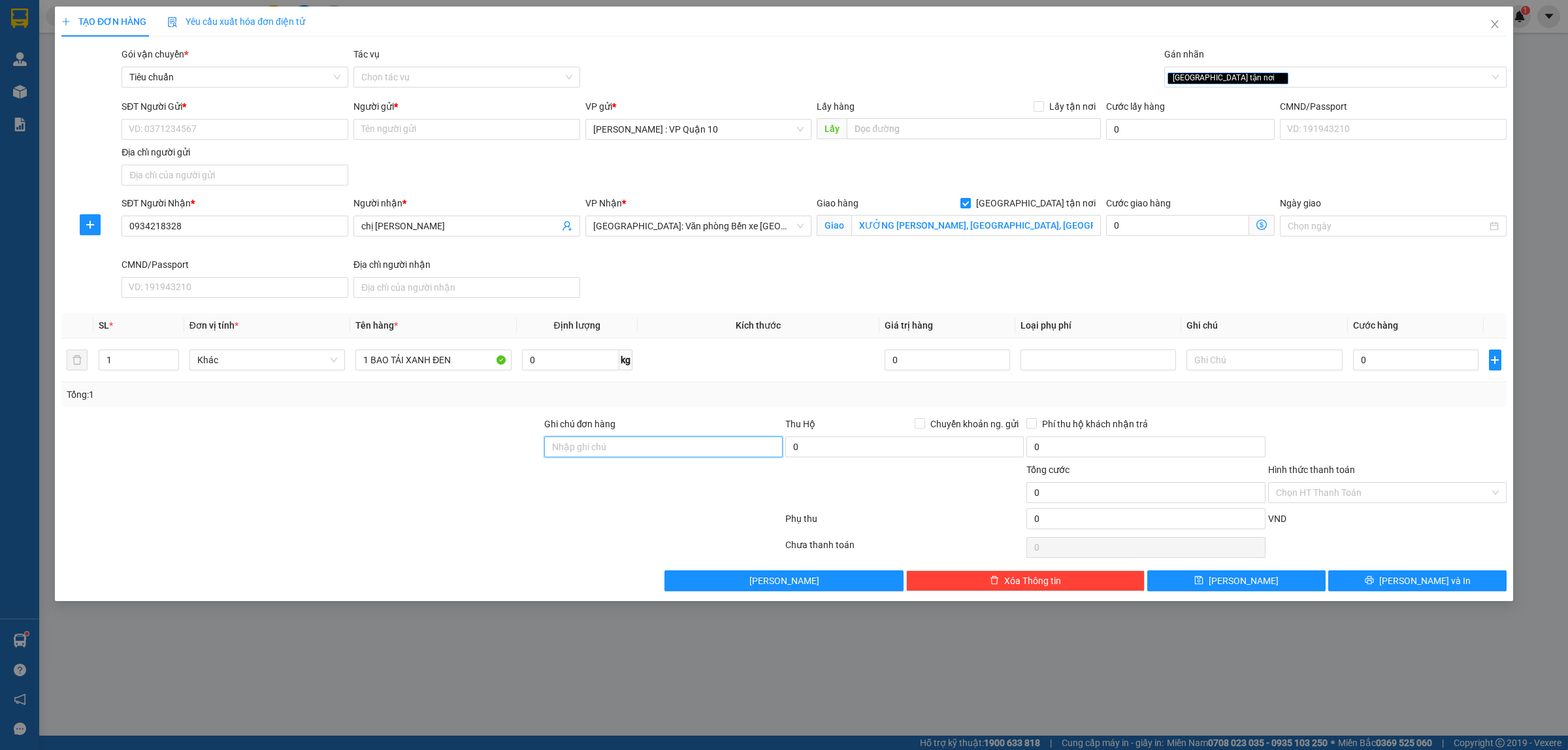
type input "hàng k bao bể vỡ hư hỏng"
click at [492, 497] on div at bounding box center [301, 485] width 483 height 46
click at [179, 125] on input "SĐT Người Gửi *" at bounding box center [235, 129] width 227 height 21
click at [278, 517] on div at bounding box center [421, 522] width 724 height 26
click at [203, 125] on input "SĐT Người Gửi *" at bounding box center [235, 129] width 227 height 21
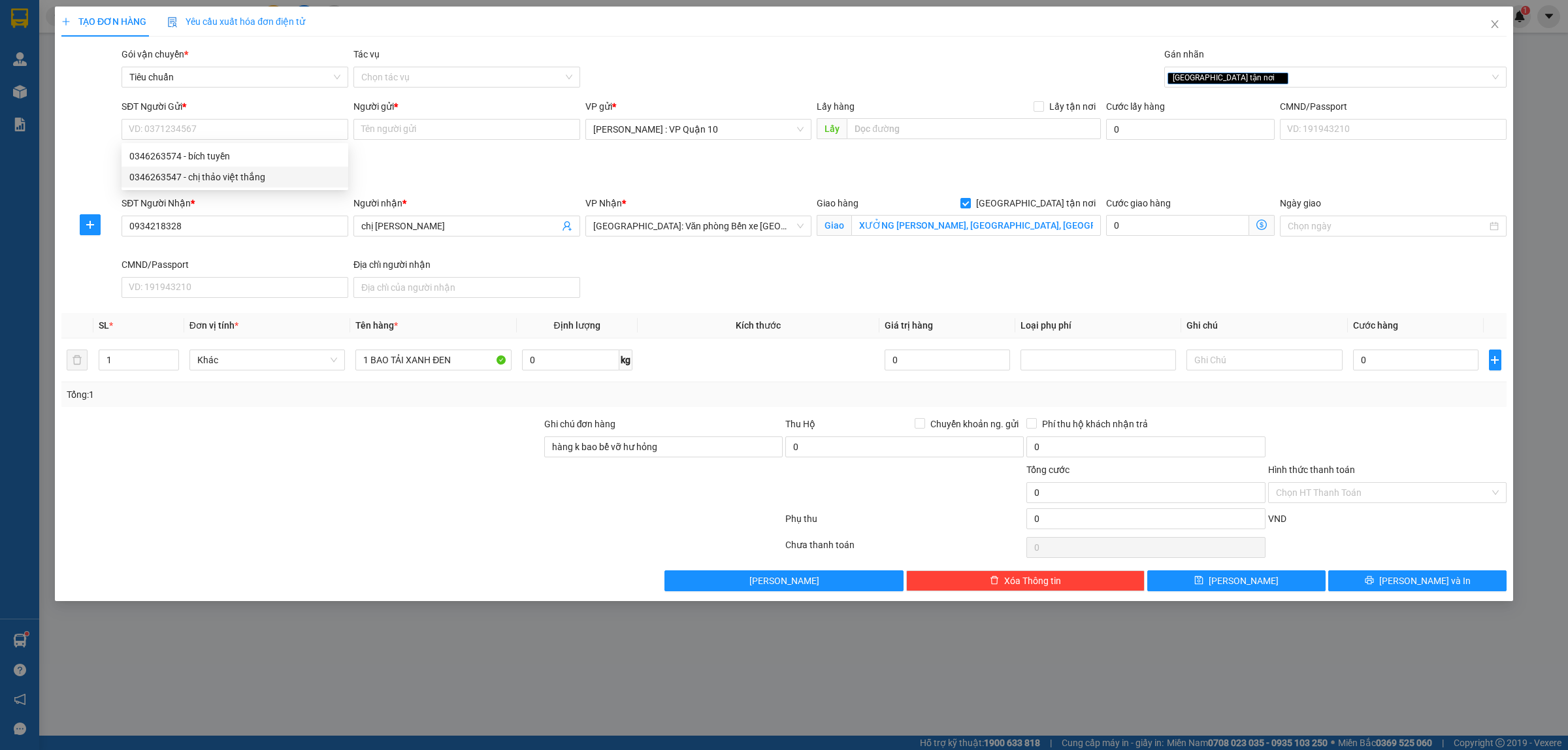
click at [288, 479] on div at bounding box center [301, 485] width 483 height 46
drag, startPoint x: 183, startPoint y: 224, endPoint x: 121, endPoint y: 223, distance: 62.0
click at [118, 224] on div "SĐT Người Nhận * 0934218328 0934218328 Người nhận * chị phương VP Nhận * Hải Ph…" at bounding box center [784, 249] width 1448 height 107
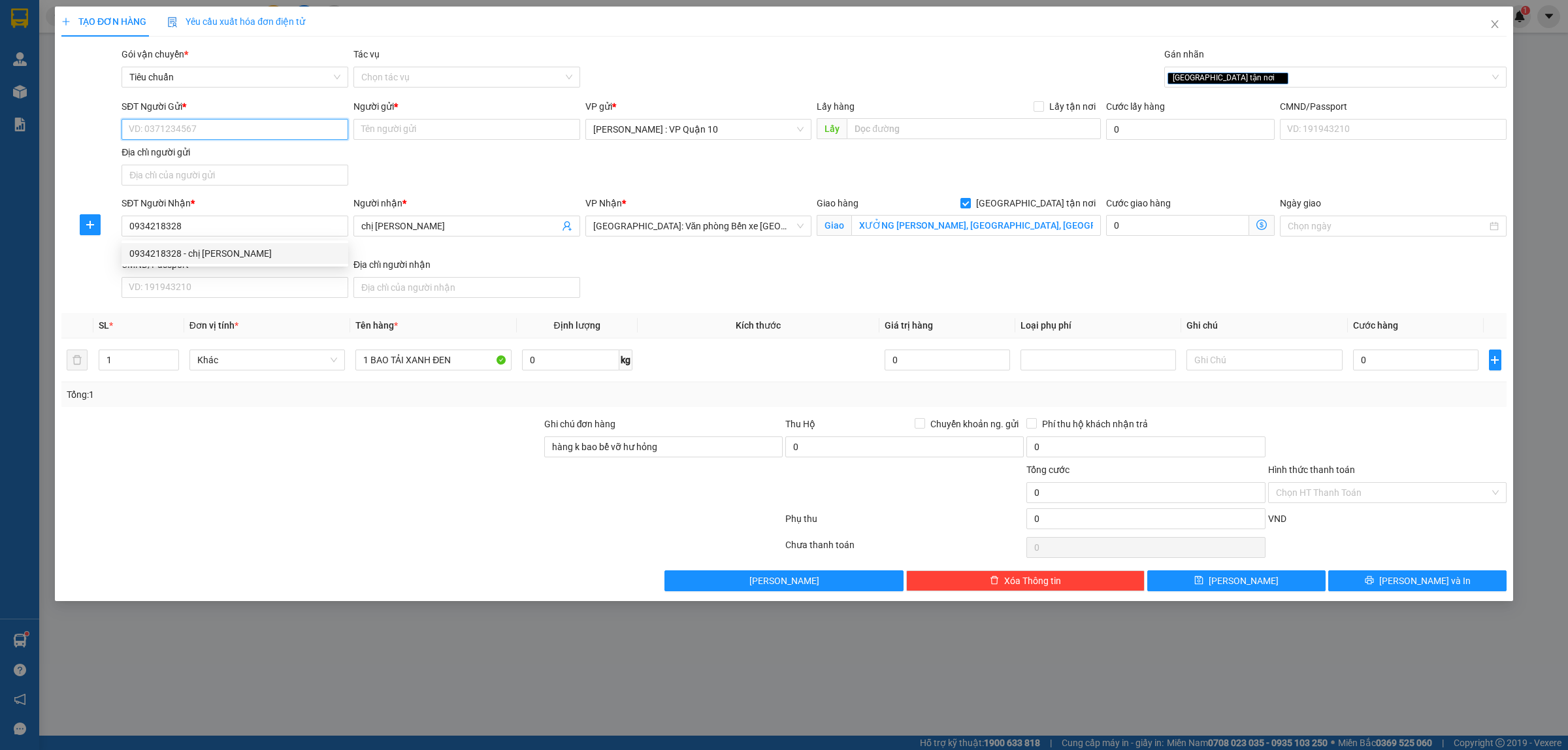
click at [173, 131] on input "SĐT Người Gửi *" at bounding box center [235, 129] width 227 height 21
paste input "0934218328"
type input "0934218328"
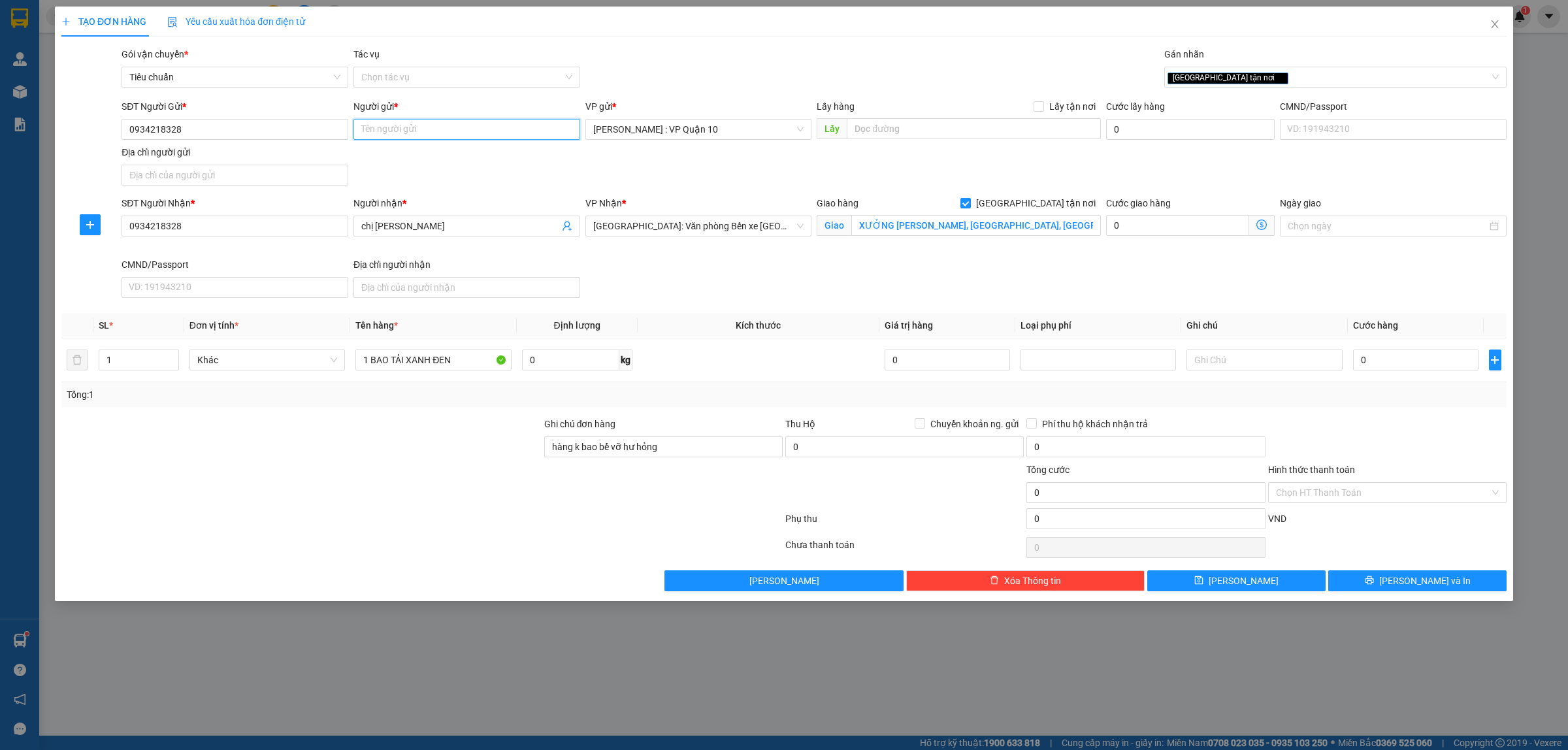
drag, startPoint x: 392, startPoint y: 138, endPoint x: 399, endPoint y: 125, distance: 14.8
click at [392, 135] on input "Người gửi *" at bounding box center [467, 129] width 227 height 21
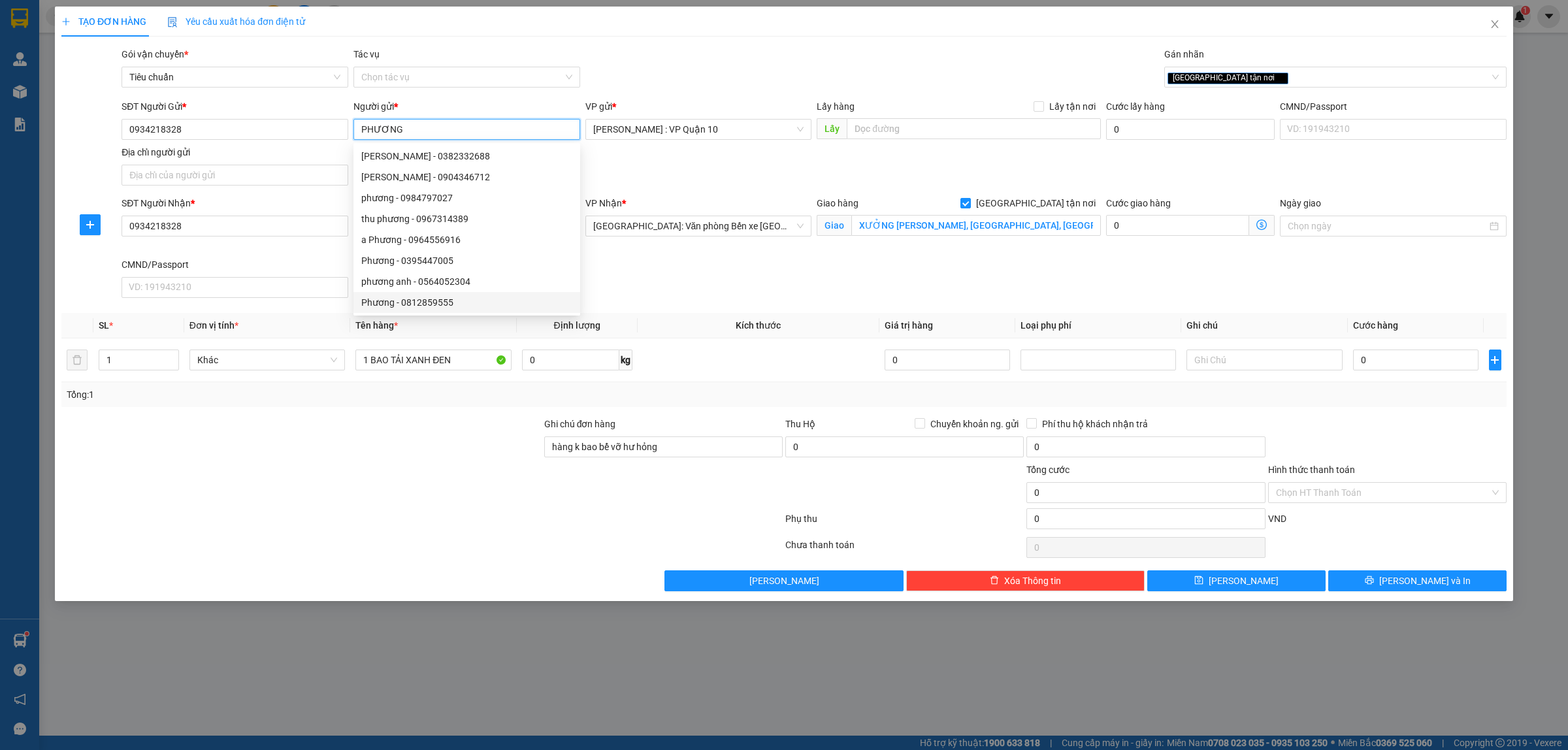
type input "PHƯƠNG"
drag, startPoint x: 338, startPoint y: 453, endPoint x: 343, endPoint y: 459, distance: 7.8
click at [341, 458] on div at bounding box center [301, 439] width 483 height 46
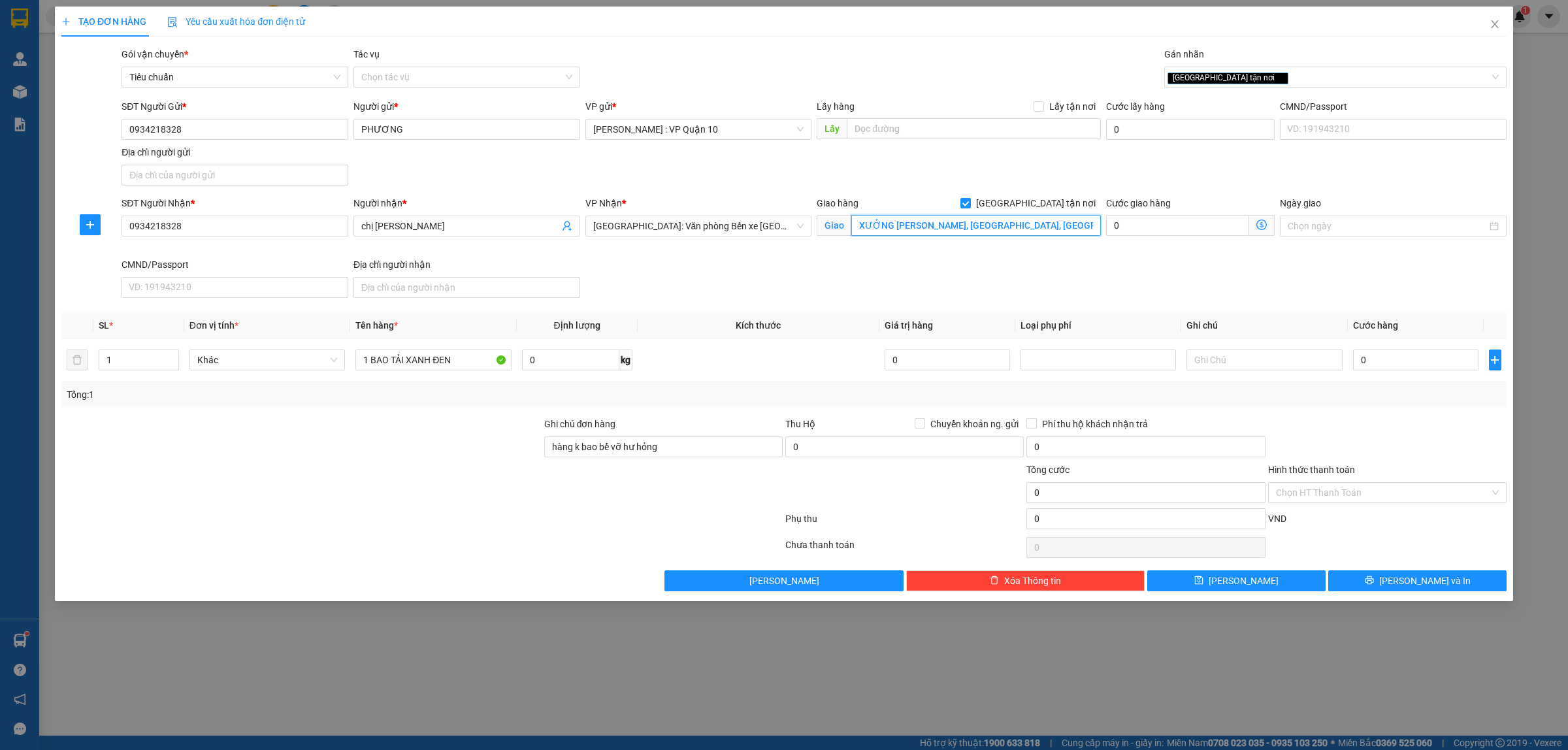
click at [967, 232] on input "XƯỞNG MAY TIÊN HƯNG, TÂN THẮNG, VĨNH QUANG, TIÊN LÃNG, HẢI PHÒNG" at bounding box center [975, 226] width 250 height 21
click at [1418, 363] on input "0" at bounding box center [1416, 360] width 125 height 21
type input "60"
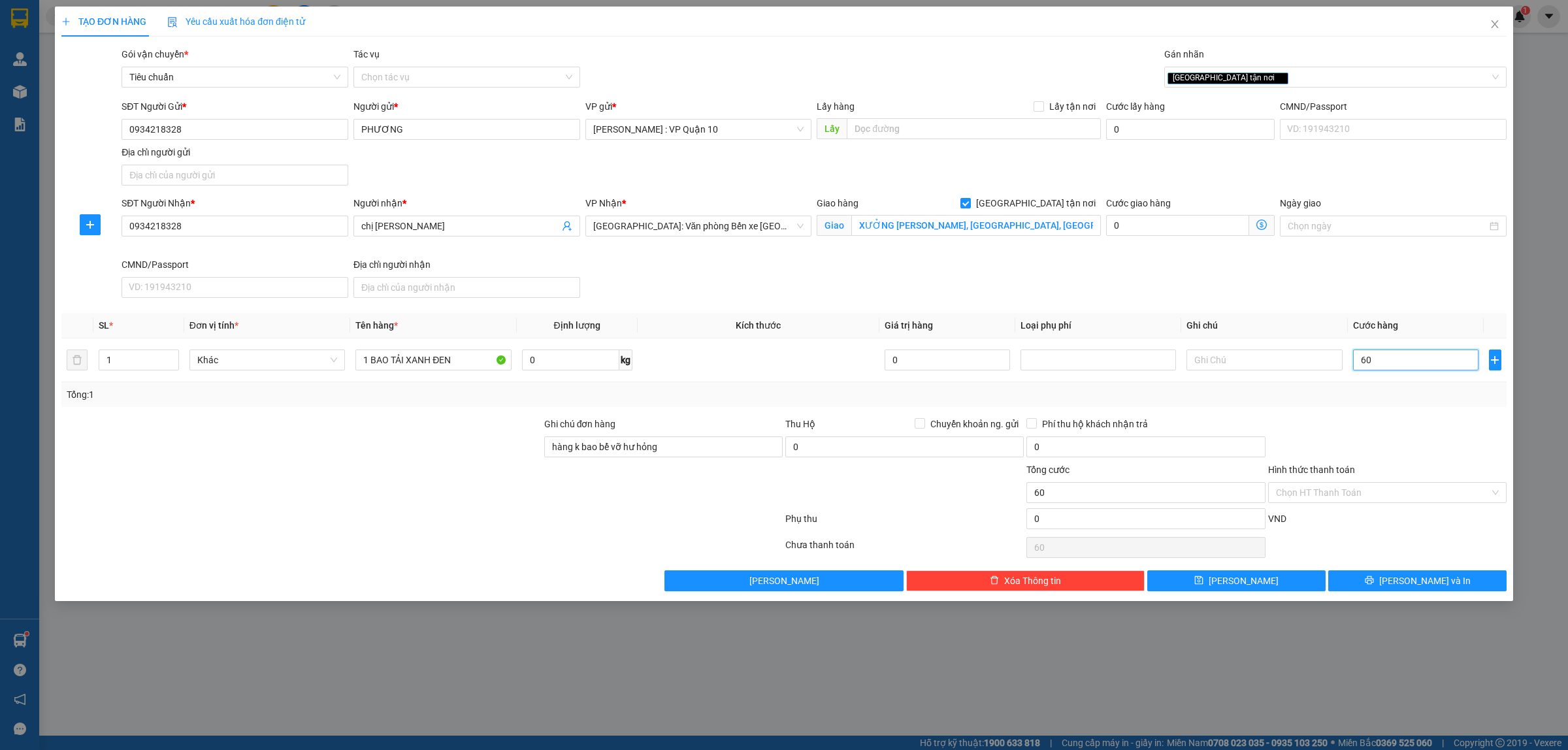
type input "620"
type input "6.200"
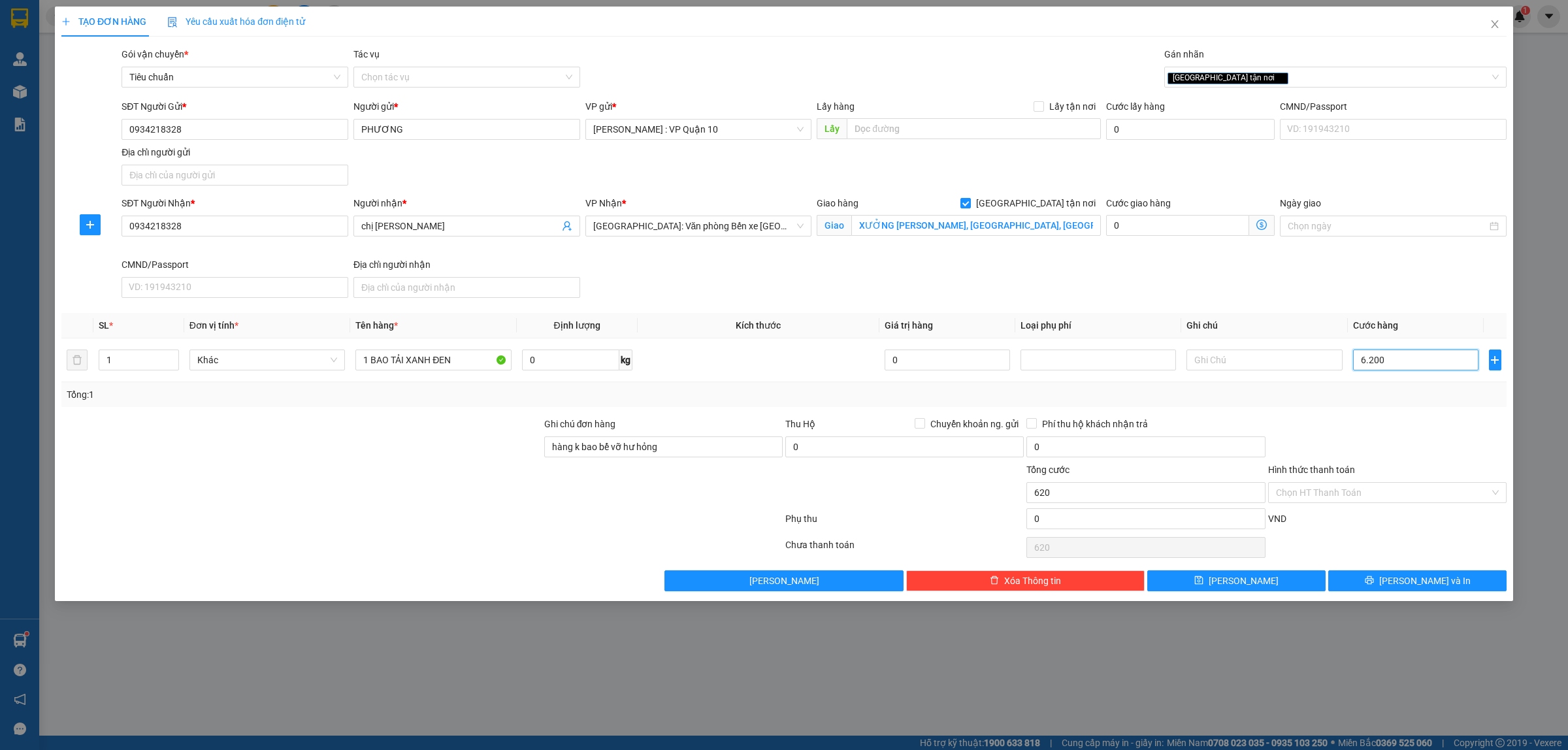
type input "6.200"
type input "62.000"
type input "620.000"
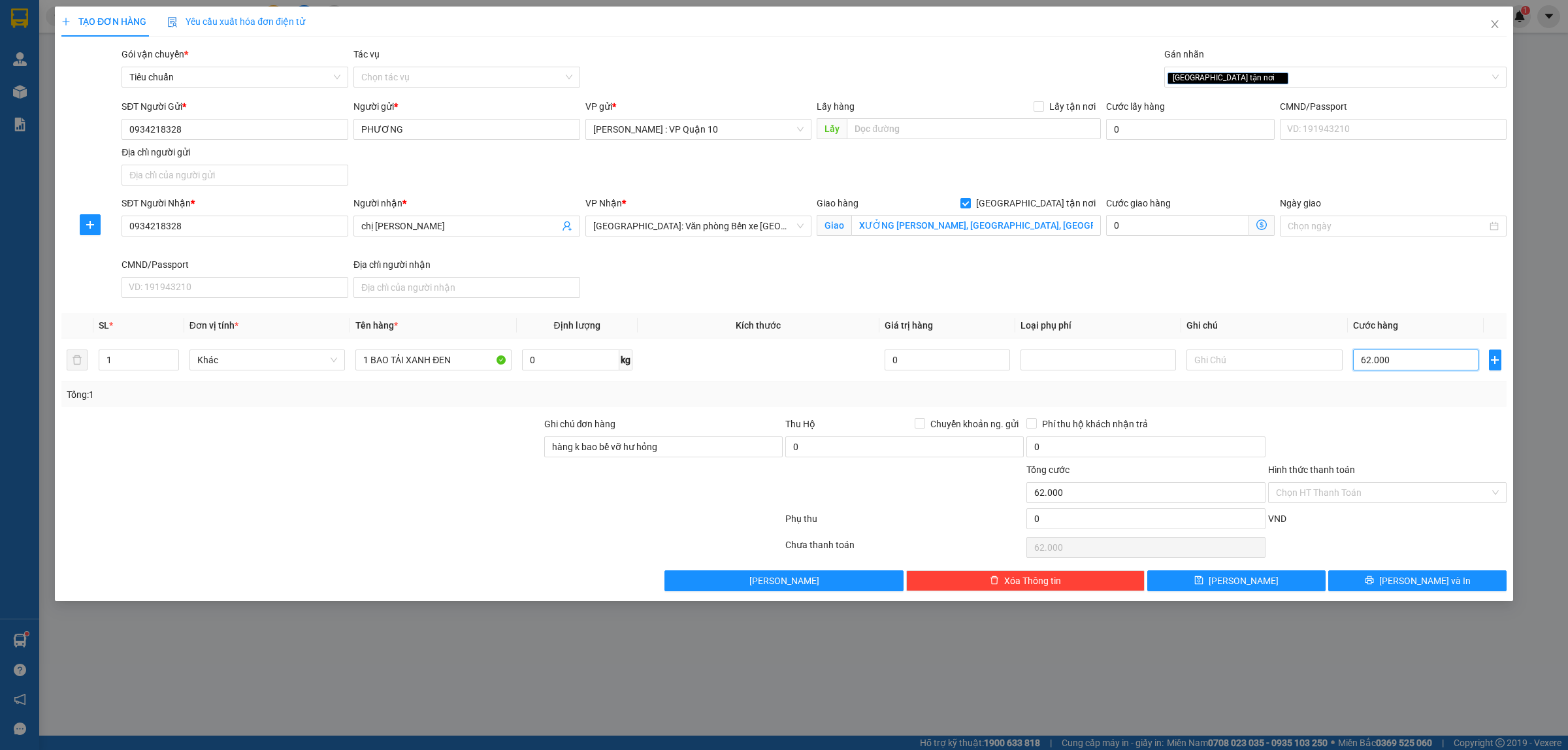
type input "620.000"
type input "62.000"
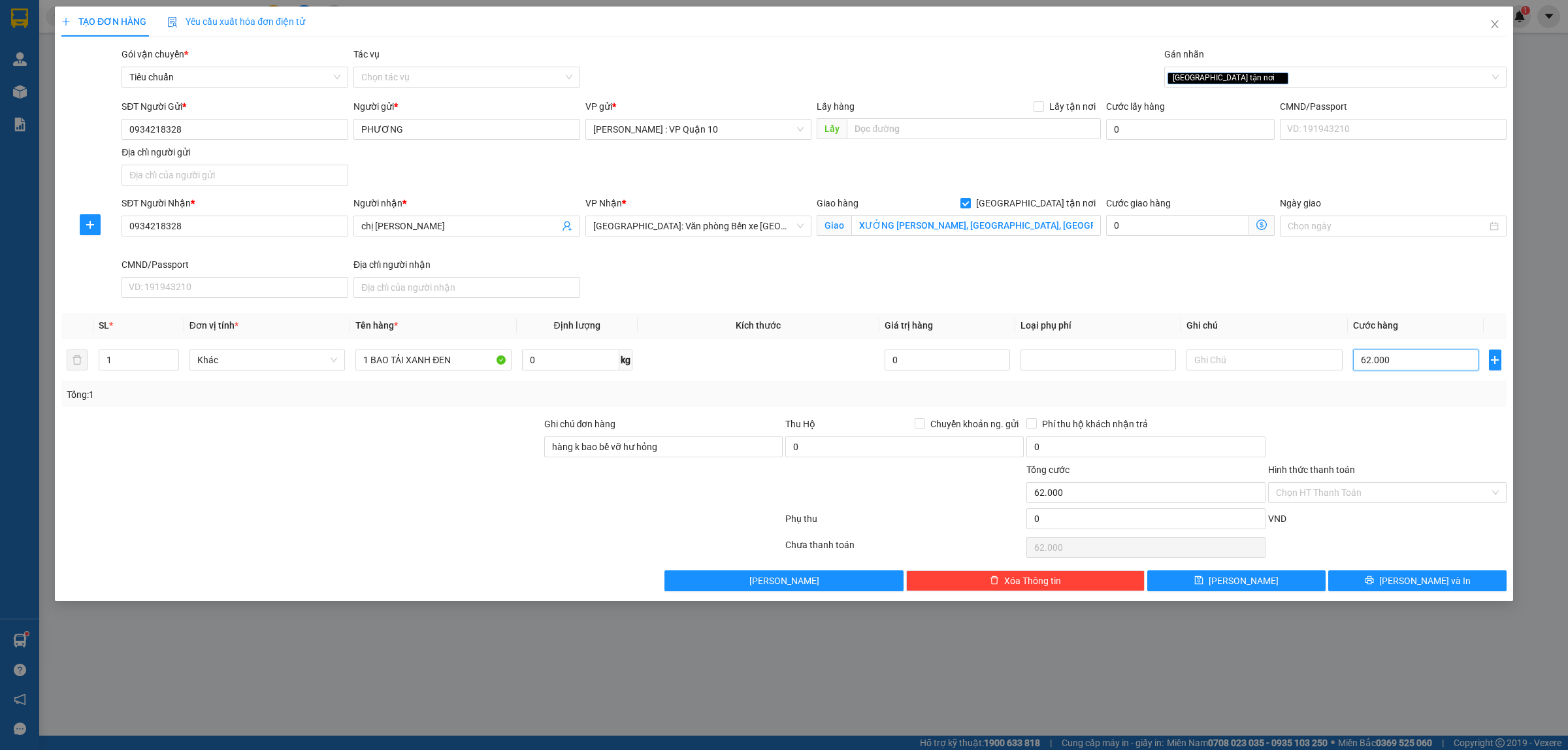
type input "6.200"
type input "620"
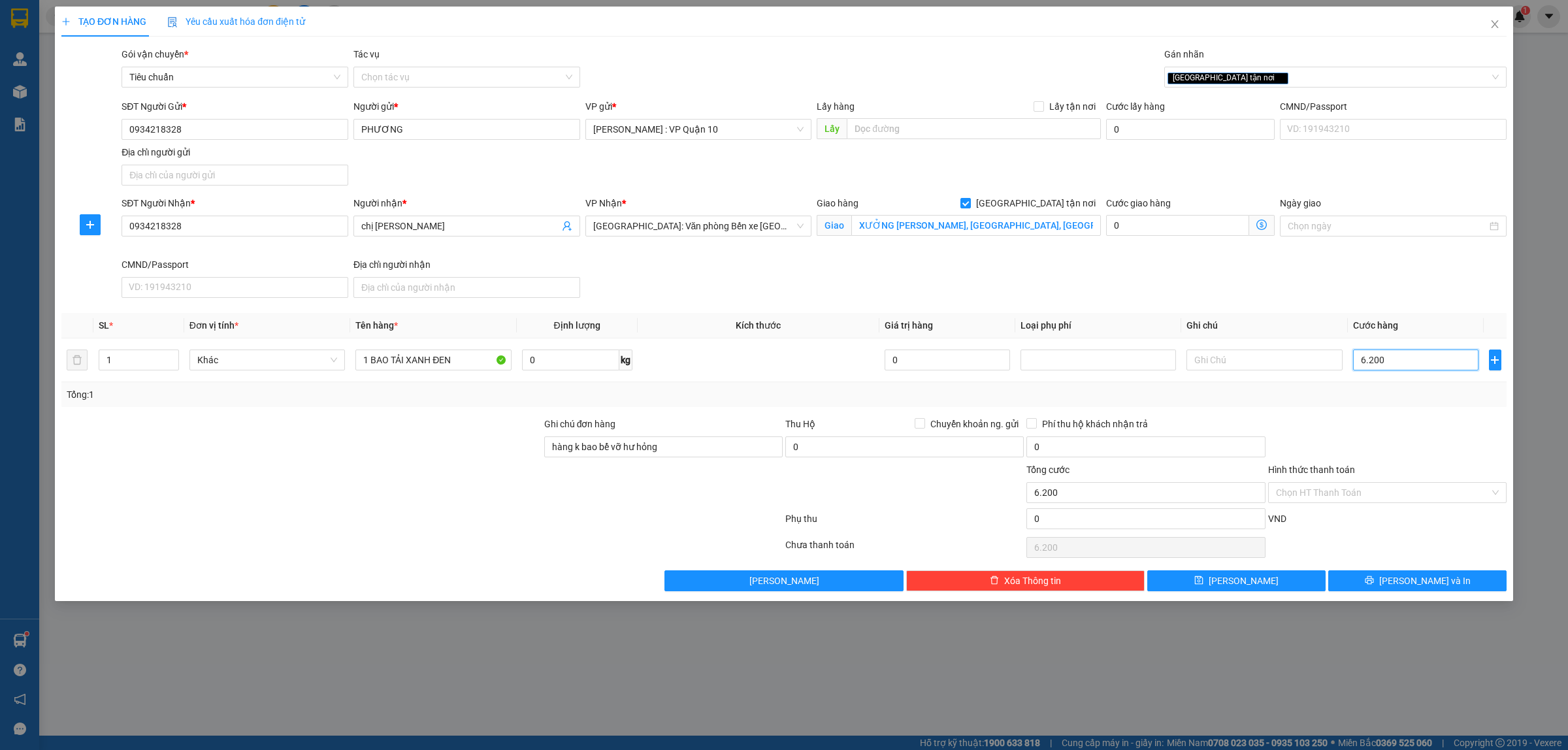
type input "620"
type input "62"
type input "6"
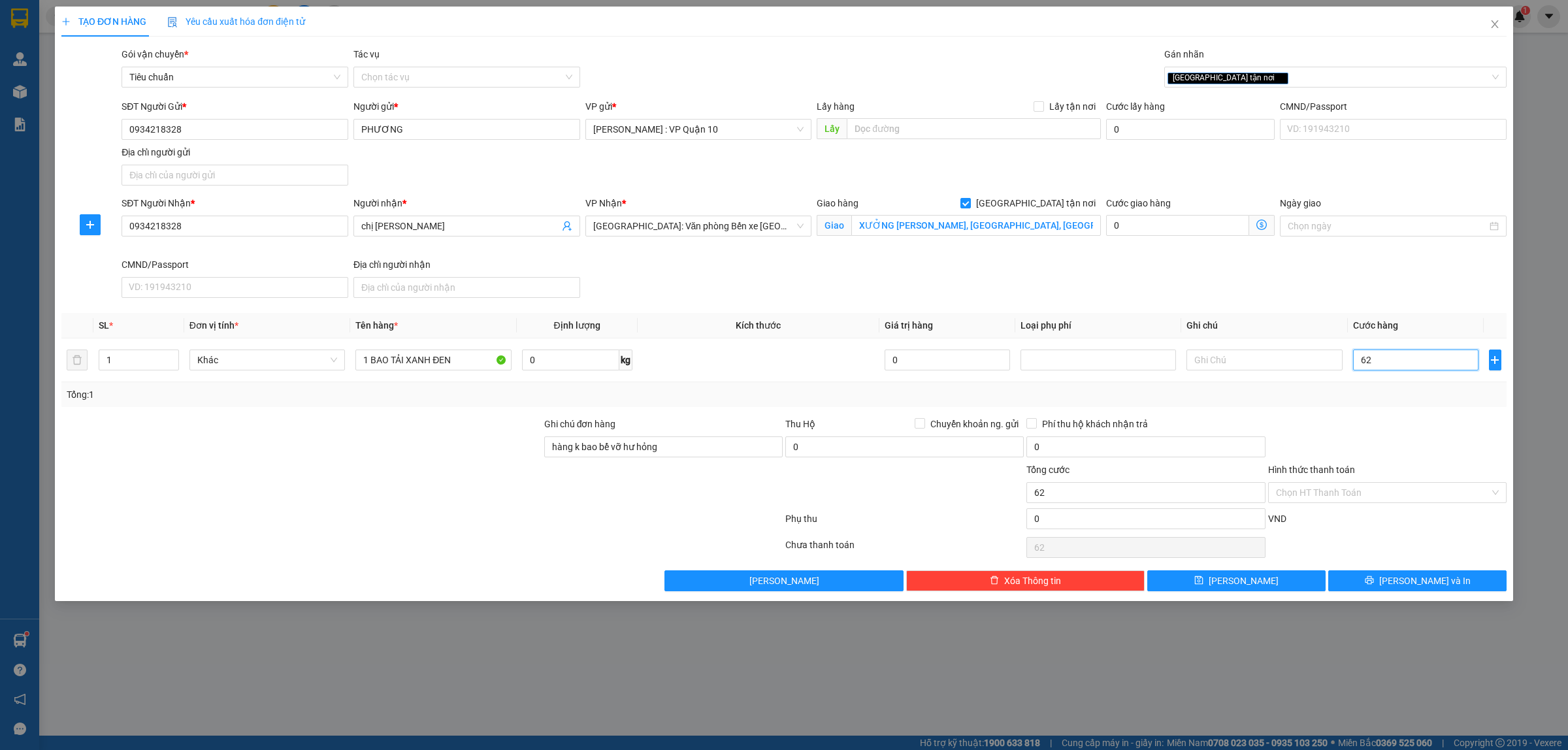
type input "6"
click at [1429, 588] on span "Lưu và In" at bounding box center [1425, 581] width 92 height 14
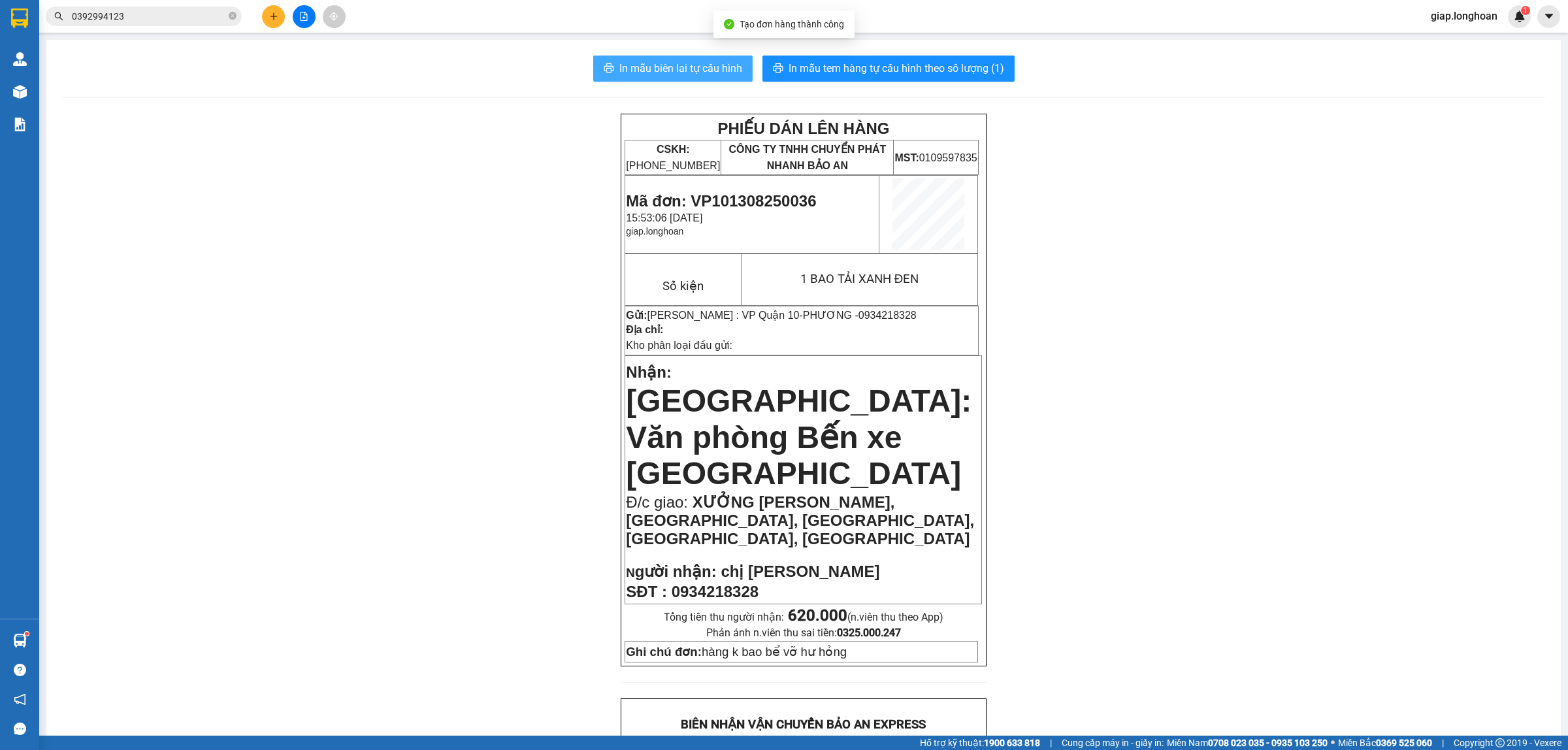
click at [691, 70] on span "In mẫu biên lai tự cấu hình" at bounding box center [681, 67] width 123 height 16
click at [1230, 502] on div "PHIẾU DÁN LÊN HÀNG CSKH: 1900.06.88.33 CÔNG TY TNHH CHUYỂN PHÁT NHANH BẢO AN MS…" at bounding box center [803, 763] width 1483 height 1301
click at [874, 63] on span "In mẫu tem hàng tự cấu hình theo số lượng (1)" at bounding box center [896, 67] width 215 height 16
click at [840, 60] on span "In mẫu tem hàng tự cấu hình theo số lượng (1)" at bounding box center [896, 67] width 215 height 16
click at [1135, 410] on div "PHIẾU DÁN LÊN HÀNG CSKH: 1900.06.88.33 CÔNG TY TNHH CHUYỂN PHÁT NHANH BẢO AN MS…" at bounding box center [803, 763] width 1483 height 1301
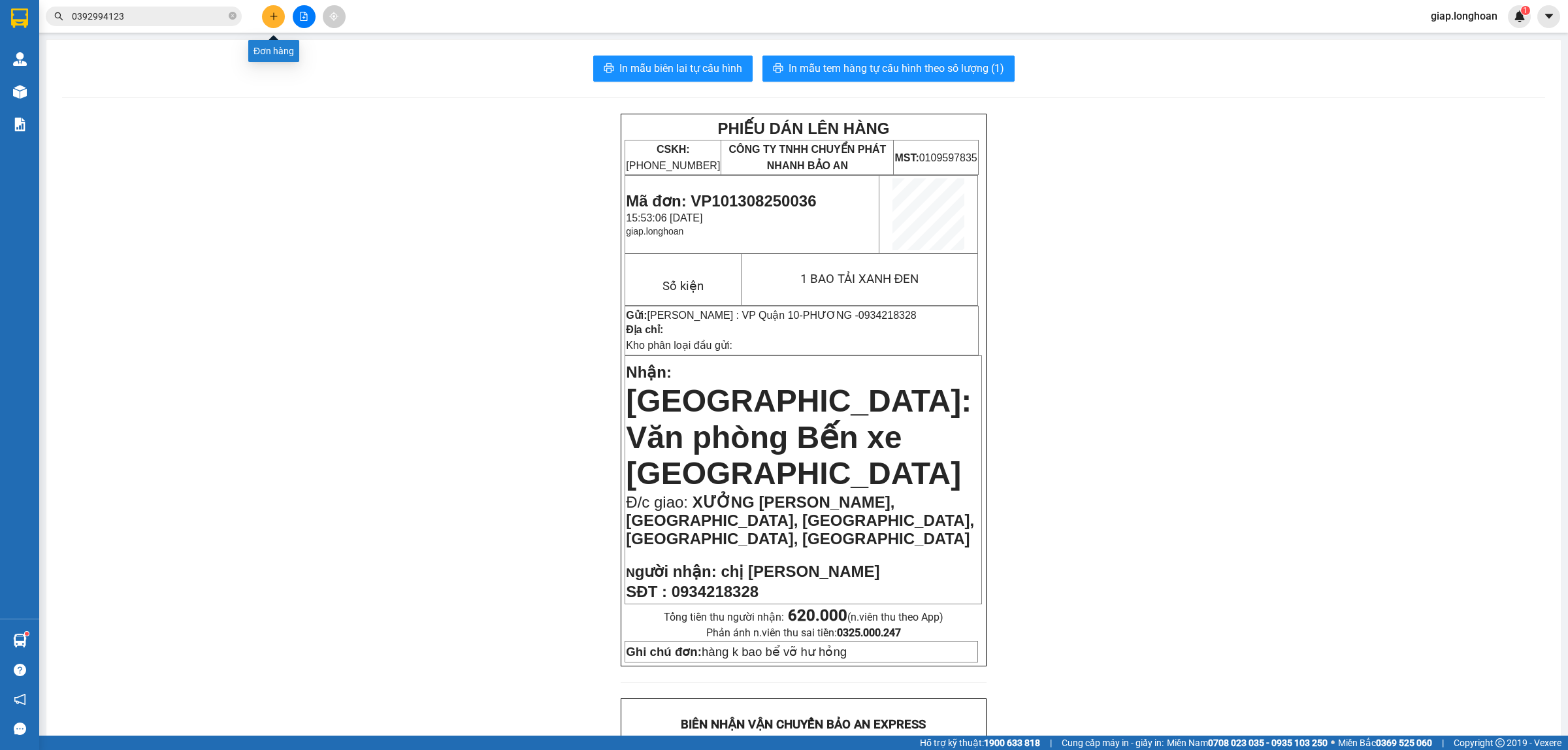
click at [271, 15] on icon "plus" at bounding box center [274, 17] width 9 height 9
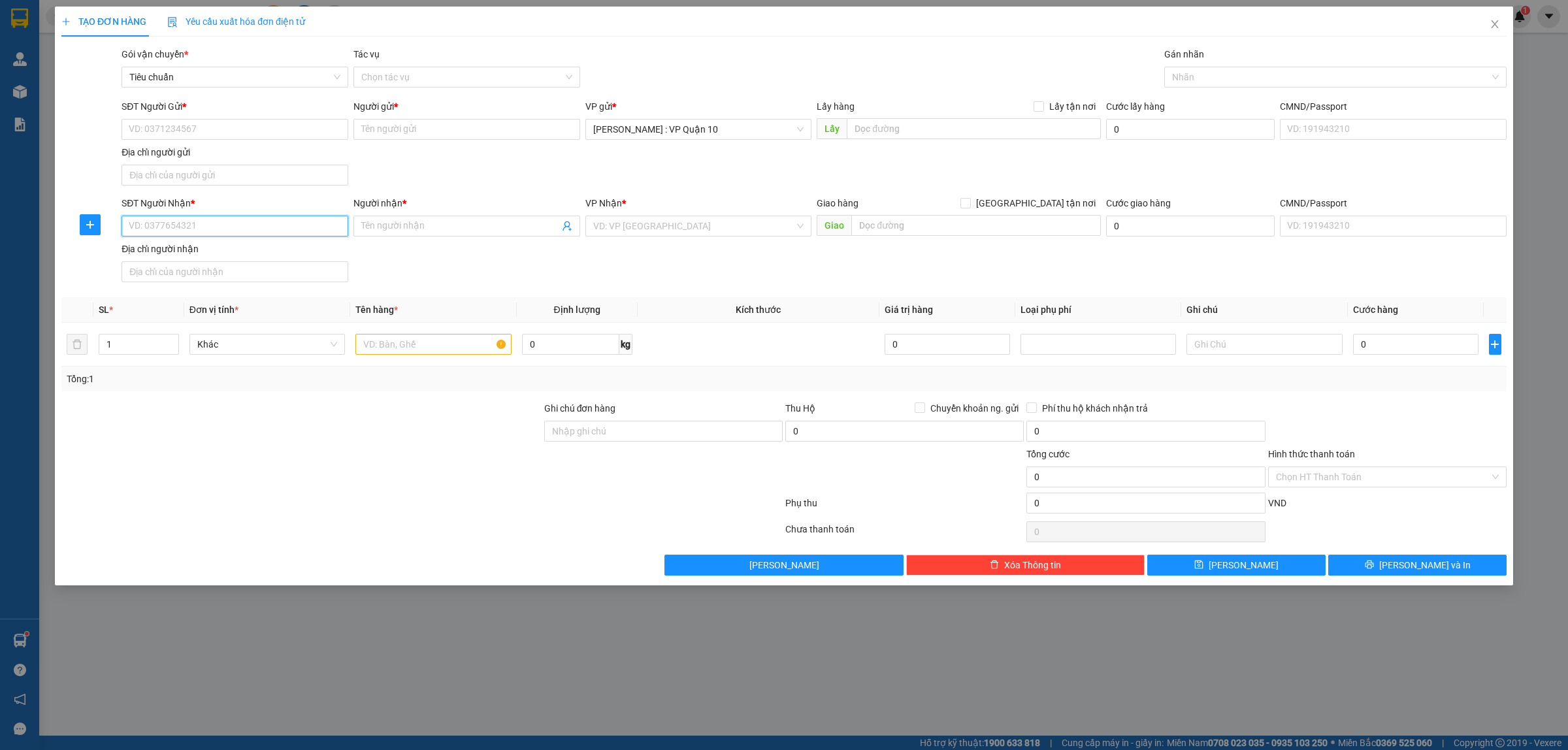
drag, startPoint x: 169, startPoint y: 227, endPoint x: 243, endPoint y: 237, distance: 74.7
click at [168, 227] on input "SĐT Người Nhận *" at bounding box center [235, 226] width 227 height 21
type input "0876942667"
click at [376, 224] on input "Người nhận *" at bounding box center [460, 226] width 198 height 14
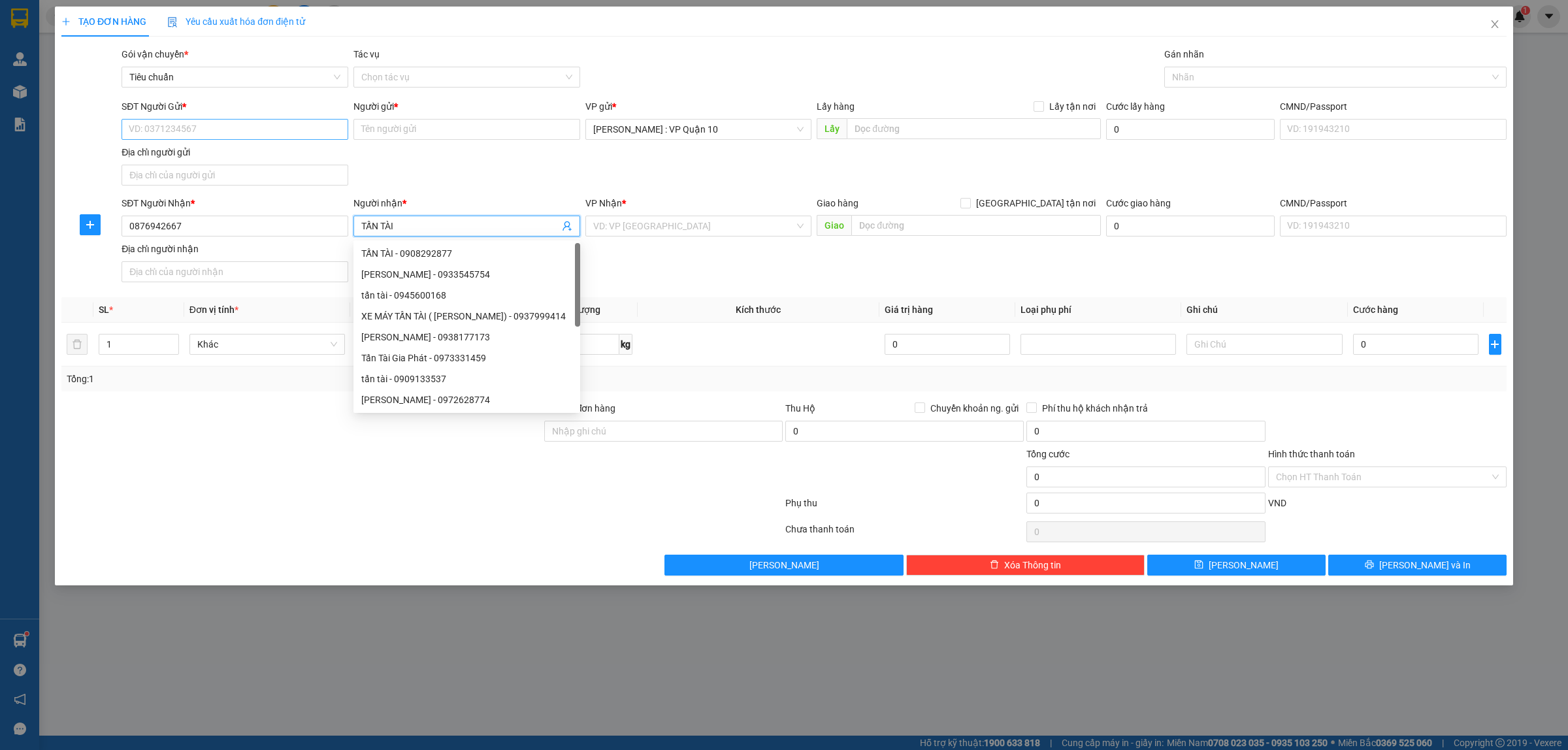
type input "TẤN TÀI"
click at [209, 128] on input "SĐT Người Gửi *" at bounding box center [235, 129] width 227 height 21
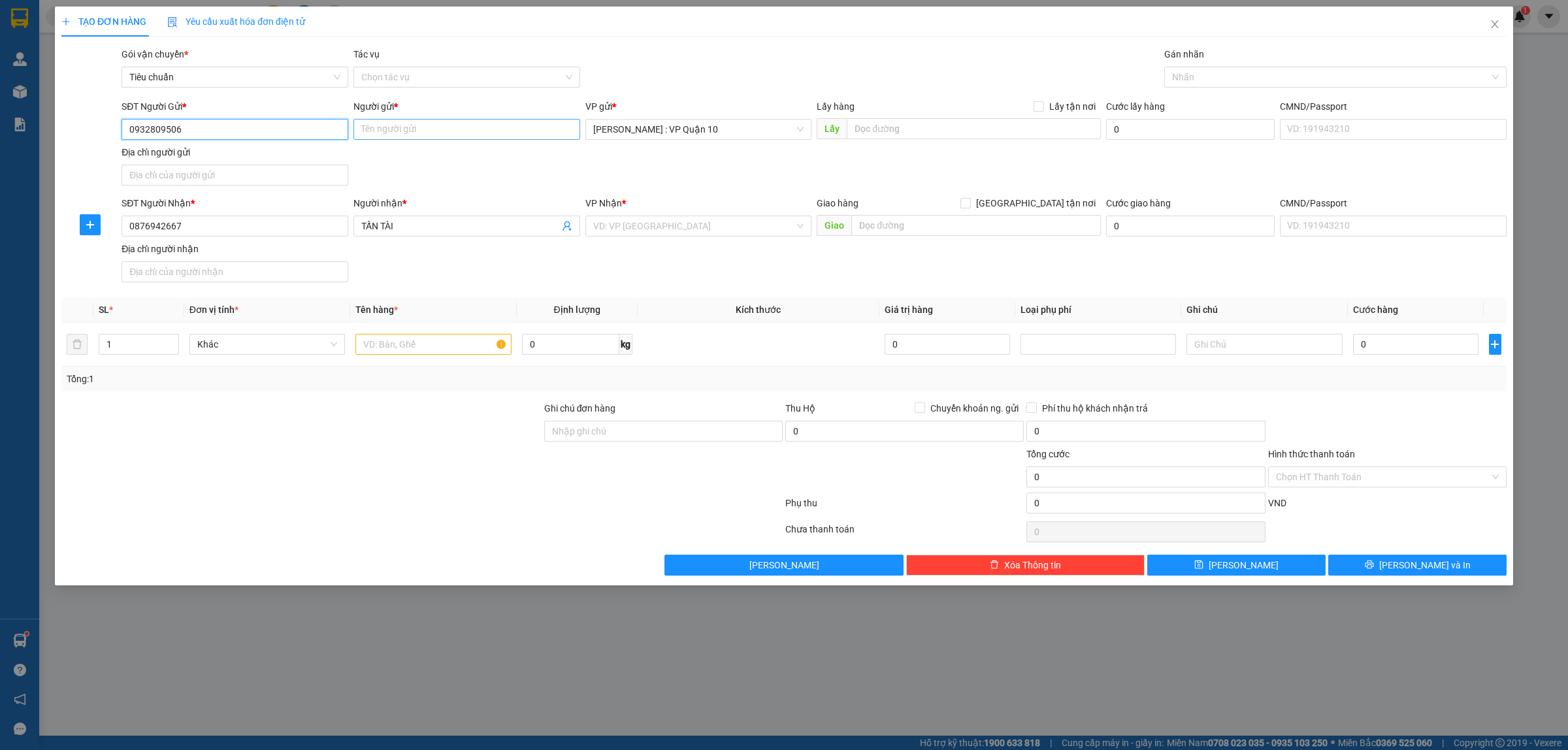
type input "0932809506"
click at [396, 132] on input "Người gửi *" at bounding box center [467, 129] width 227 height 21
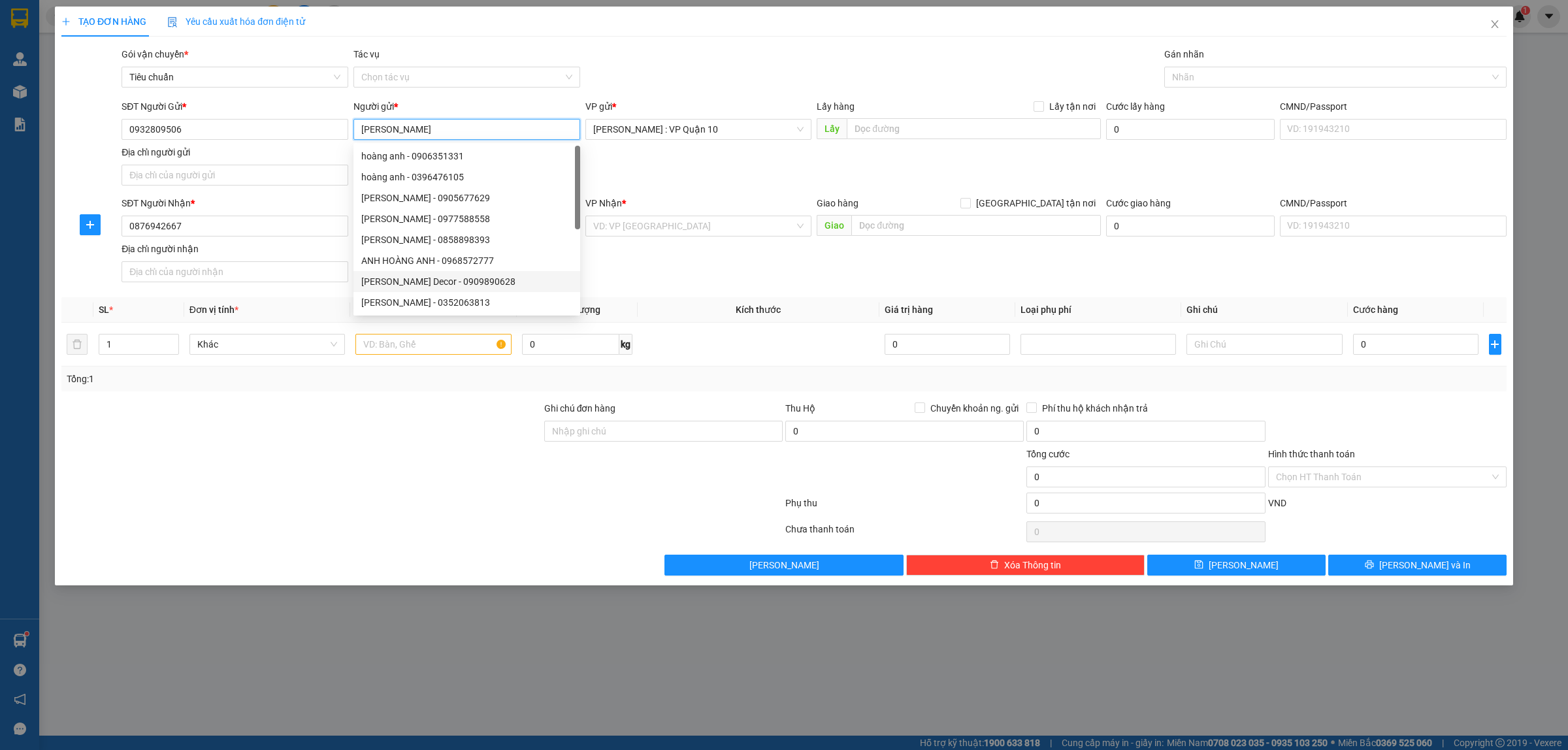
type input "[PERSON_NAME]"
drag, startPoint x: 397, startPoint y: 408, endPoint x: 381, endPoint y: 343, distance: 66.9
click at [396, 400] on div "Transit Pickup Surcharge Ids Transit Deliver Surcharge Ids Transit Deliver Surc…" at bounding box center [784, 311] width 1445 height 529
click at [379, 341] on input "text" at bounding box center [433, 345] width 155 height 21
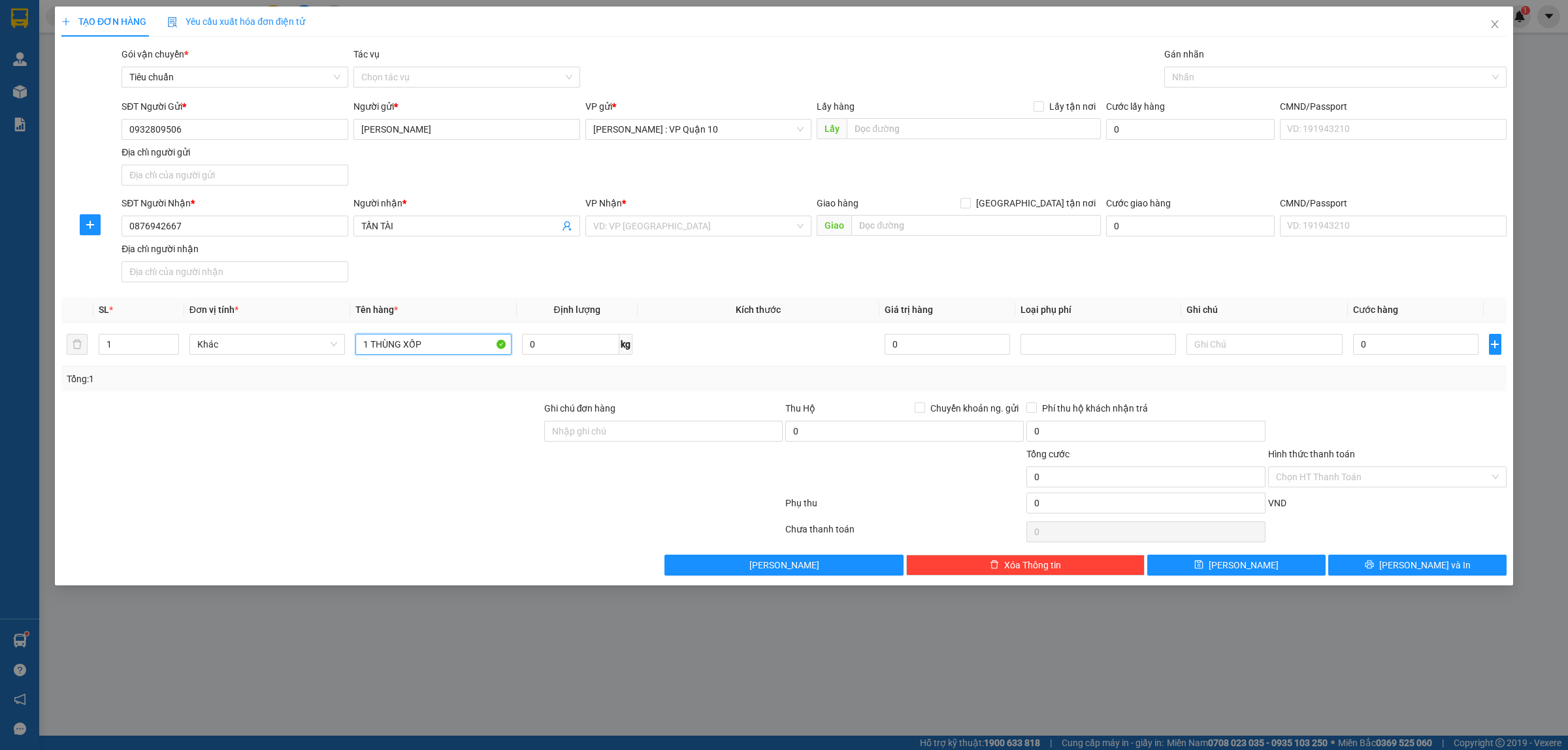
type input "1 THÙNG XỐP"
click at [360, 446] on div at bounding box center [301, 424] width 483 height 46
click at [642, 224] on input "search" at bounding box center [695, 226] width 202 height 20
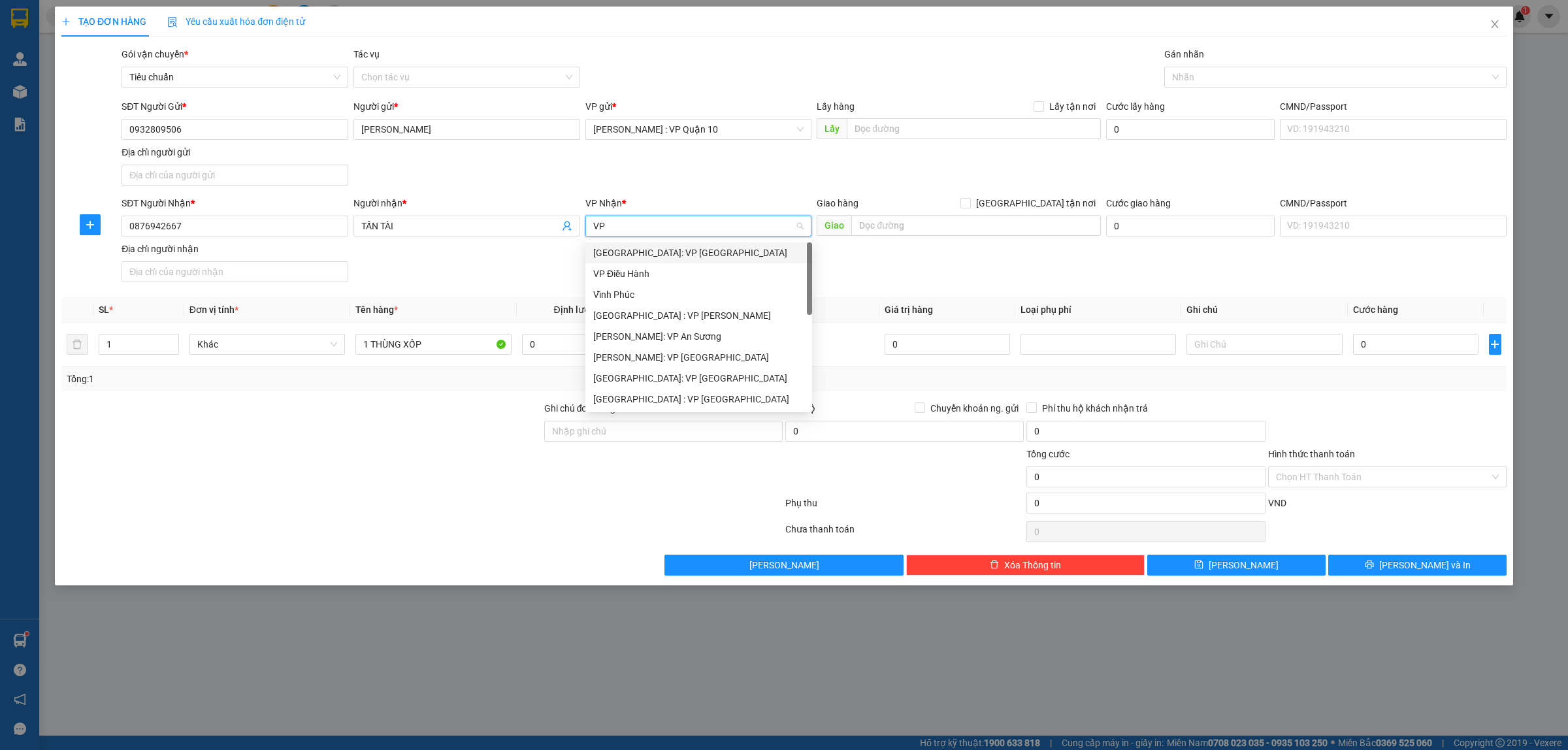
type input "V"
drag, startPoint x: 804, startPoint y: 481, endPoint x: 798, endPoint y: 475, distance: 8.5
click at [801, 479] on div at bounding box center [905, 469] width 242 height 46
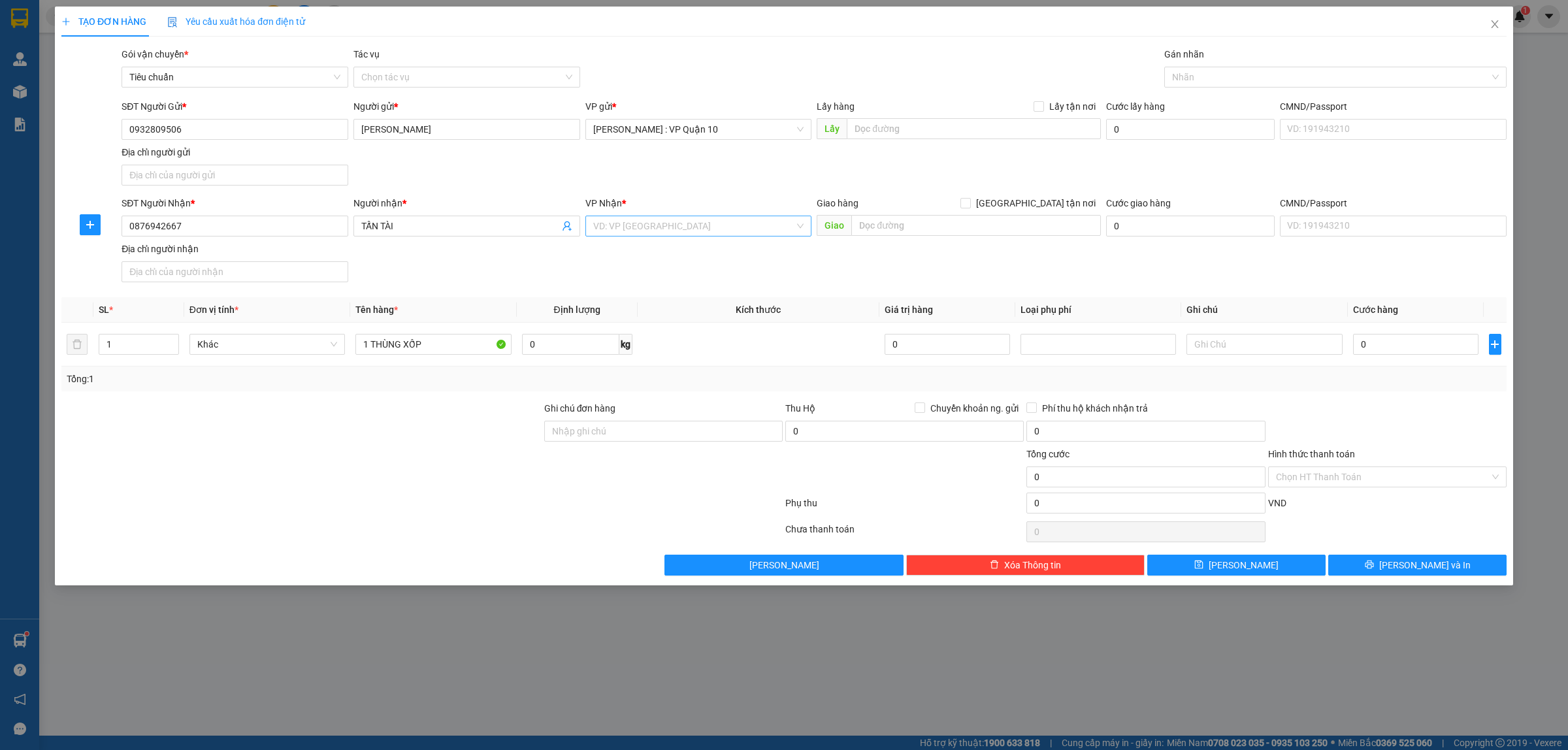
click at [623, 224] on input "search" at bounding box center [695, 226] width 202 height 20
type input "PHÚ"
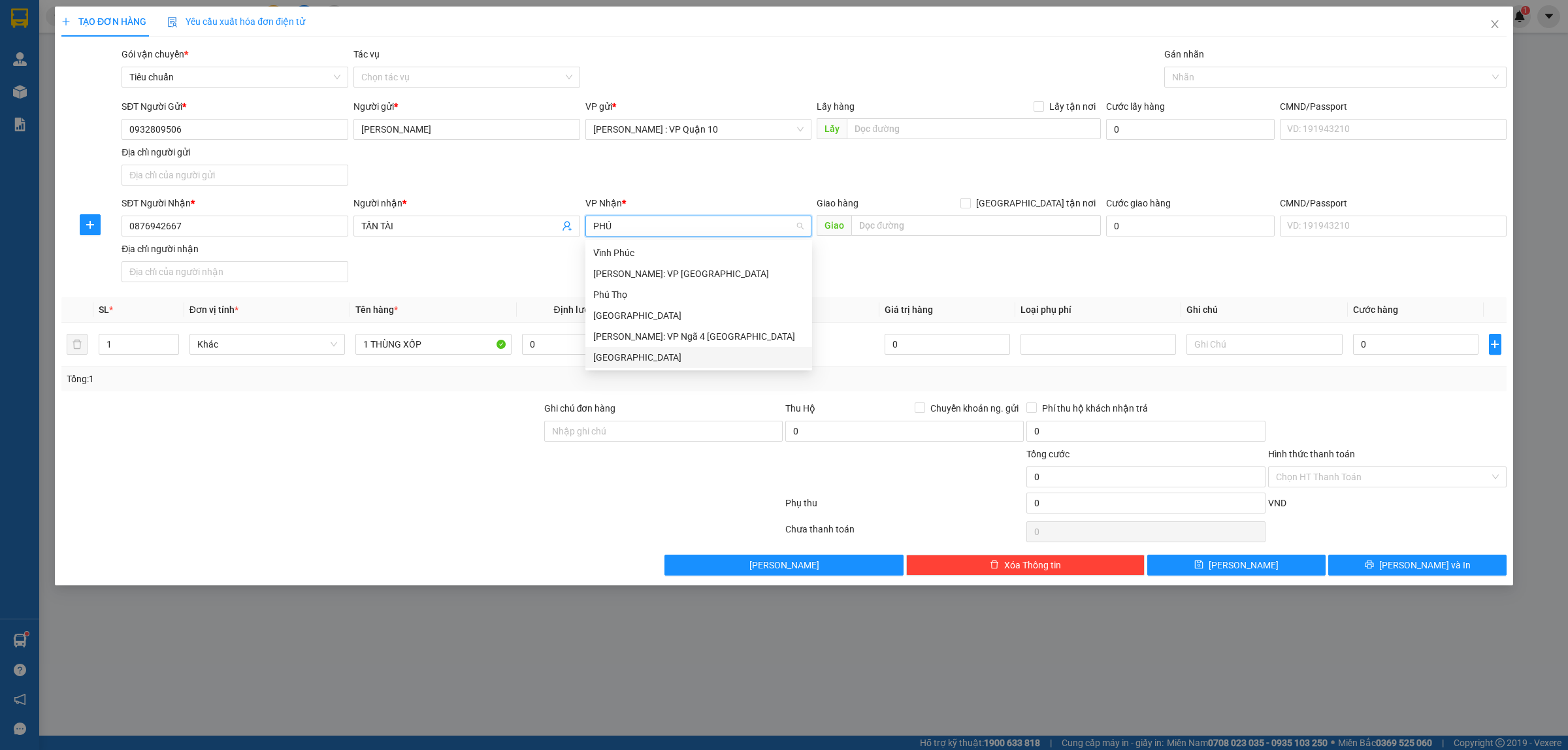
click at [603, 352] on div "[GEOGRAPHIC_DATA]" at bounding box center [698, 357] width 211 height 14
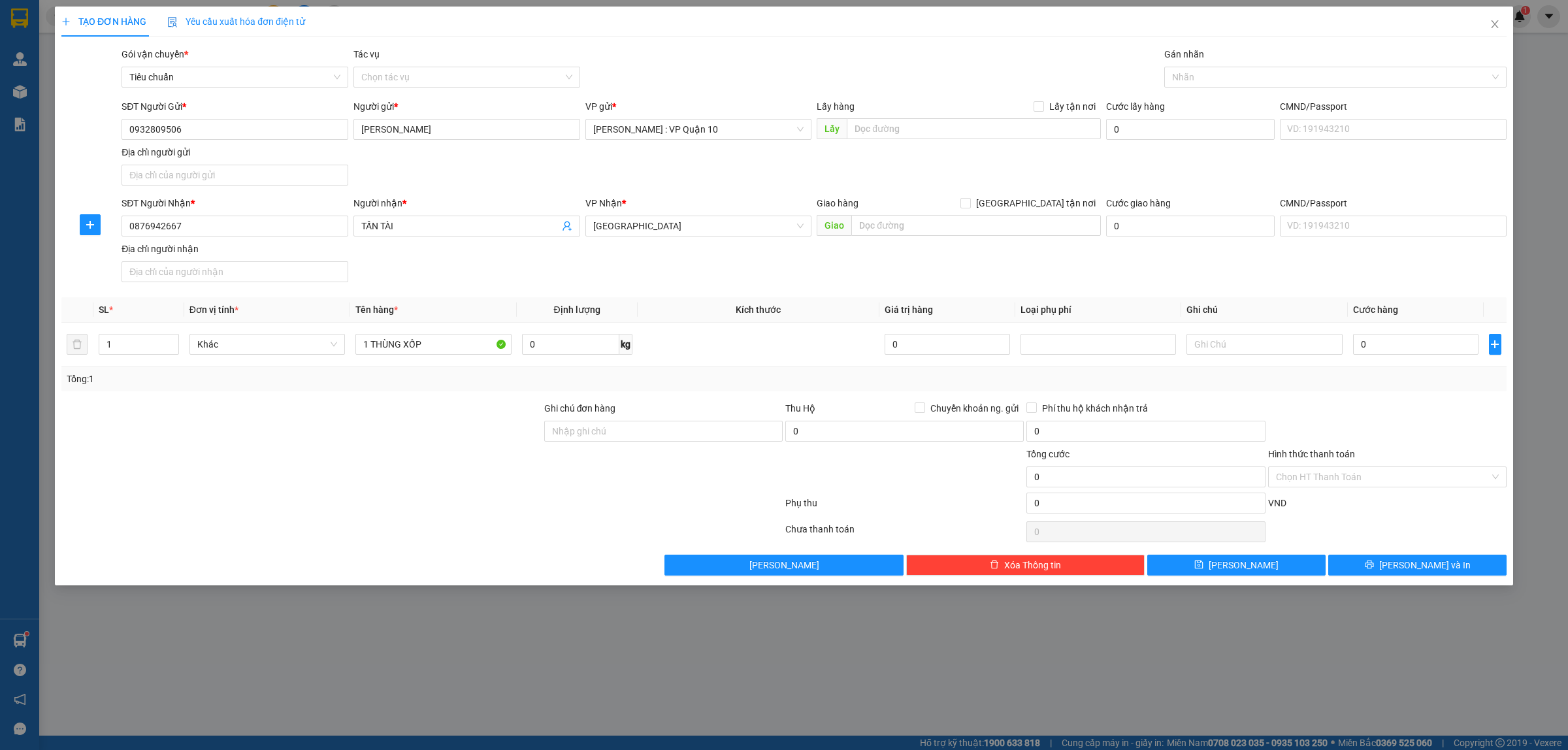
click at [438, 436] on div at bounding box center [301, 424] width 483 height 46
click at [896, 222] on input "text" at bounding box center [975, 226] width 250 height 21
click at [915, 221] on input "text" at bounding box center [975, 226] width 250 height 21
paste input "TP Tuy Hòa: Giao tại chành xe Ngọc, Vòng xoay Thuận Thảo Tuy Hoà QL 1A"
type input "TP Tuy Hòa: Giao tại chành xe Ngọc, Vòng xoay Thuận Thảo Tuy Hoà QL 1A"
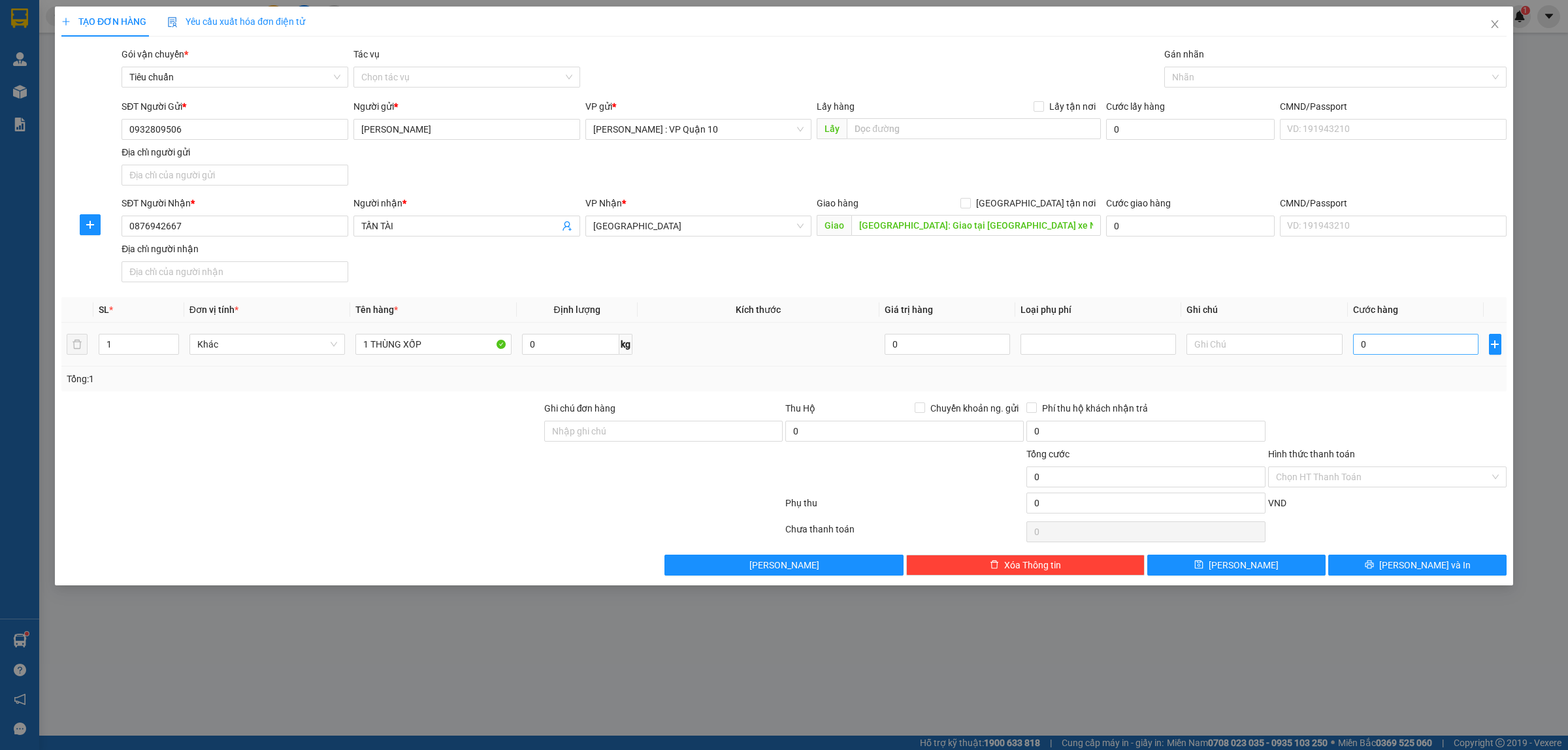
drag, startPoint x: 1338, startPoint y: 382, endPoint x: 1373, endPoint y: 354, distance: 44.8
click at [1340, 382] on div "Tổng: 1" at bounding box center [784, 378] width 1435 height 14
type input "70"
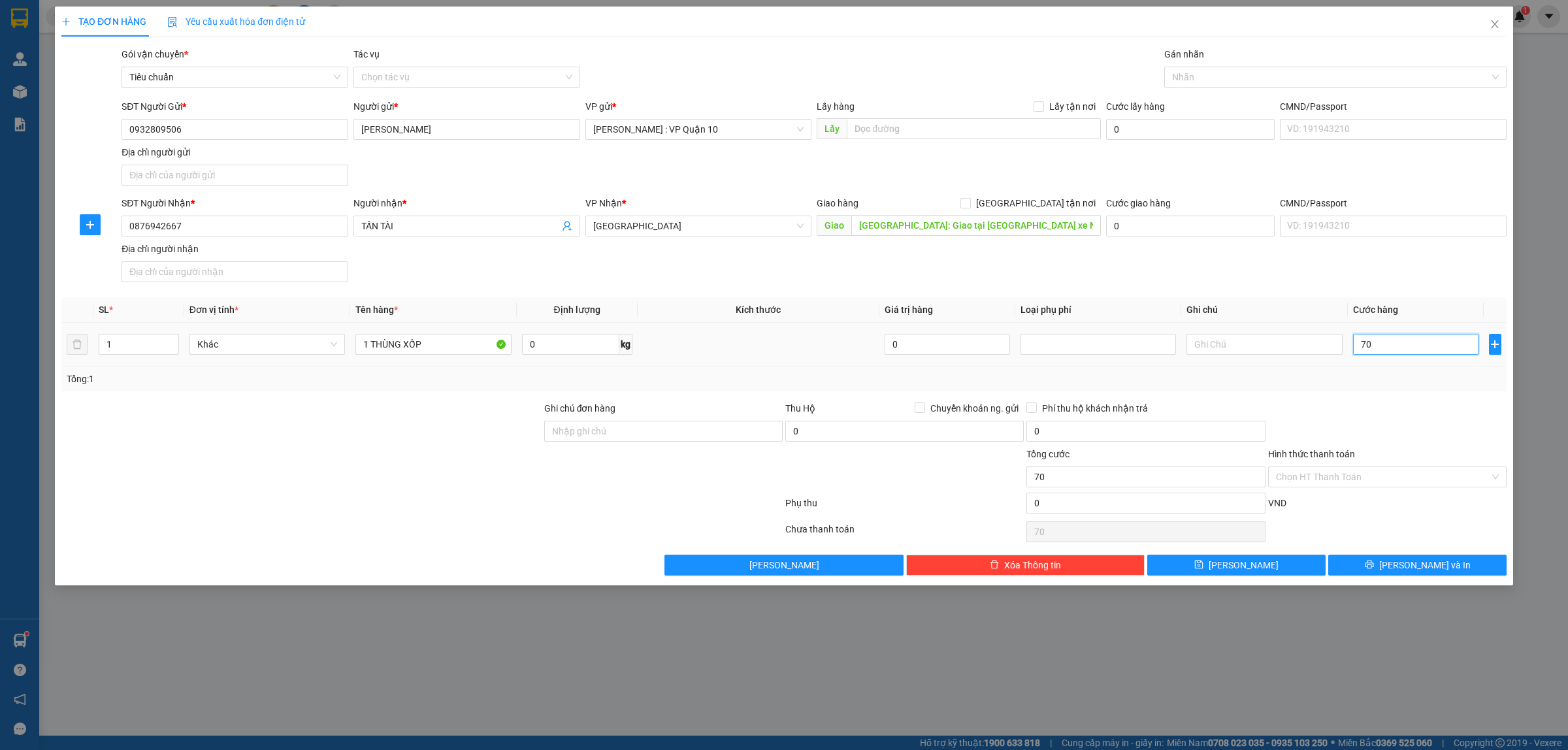
type input "700"
type input "7.000"
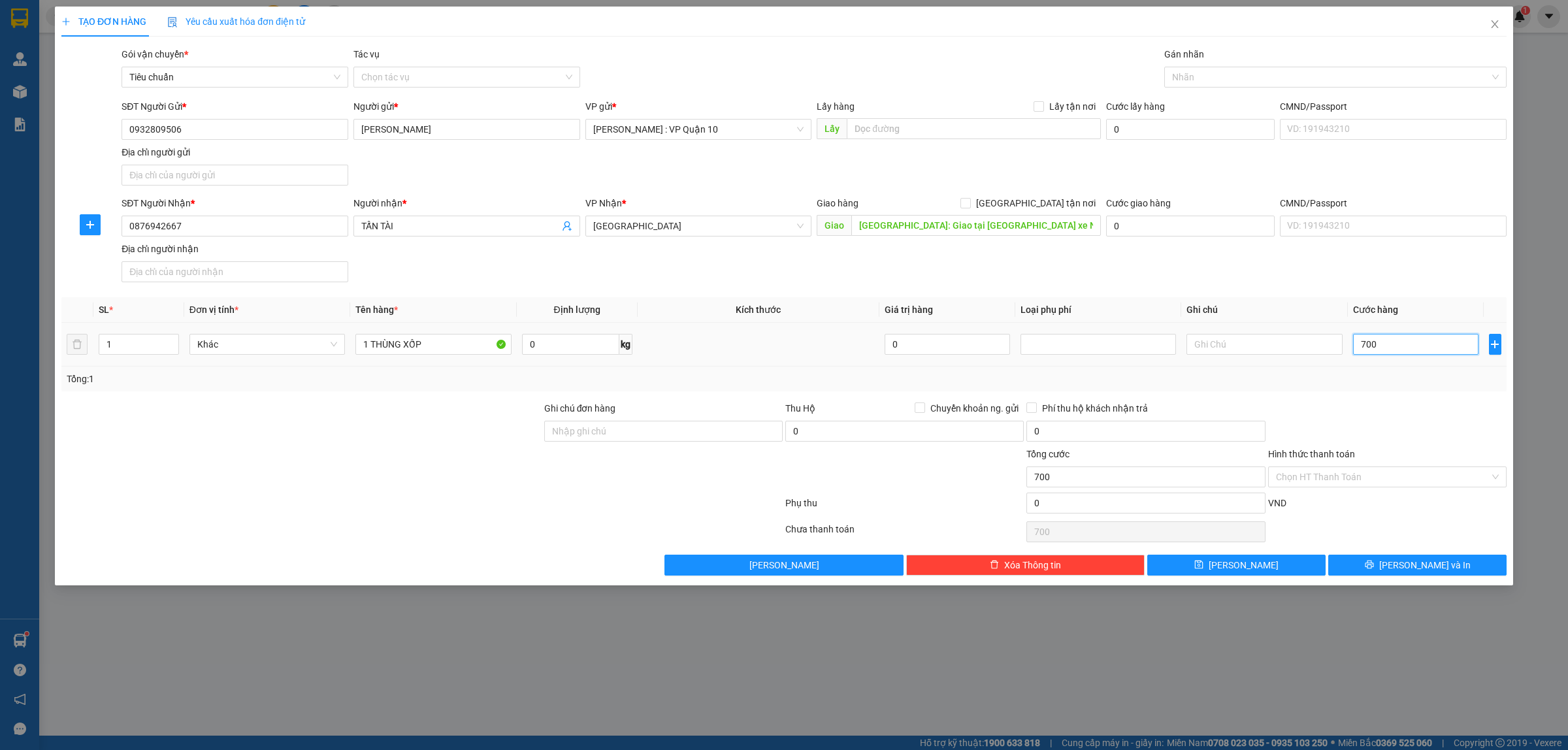
type input "7.000"
type input "70.000"
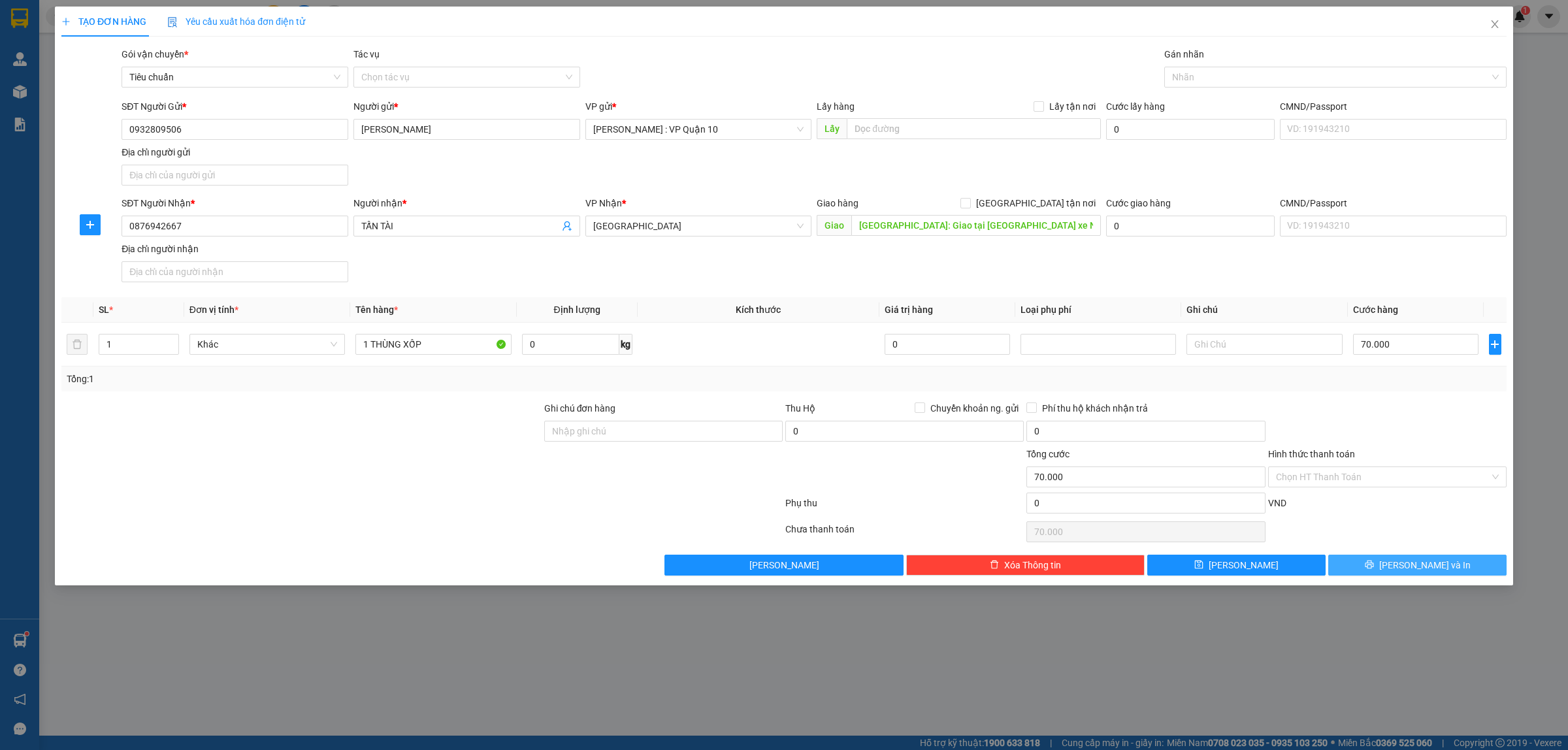
click at [1374, 570] on span "printer" at bounding box center [1370, 565] width 9 height 10
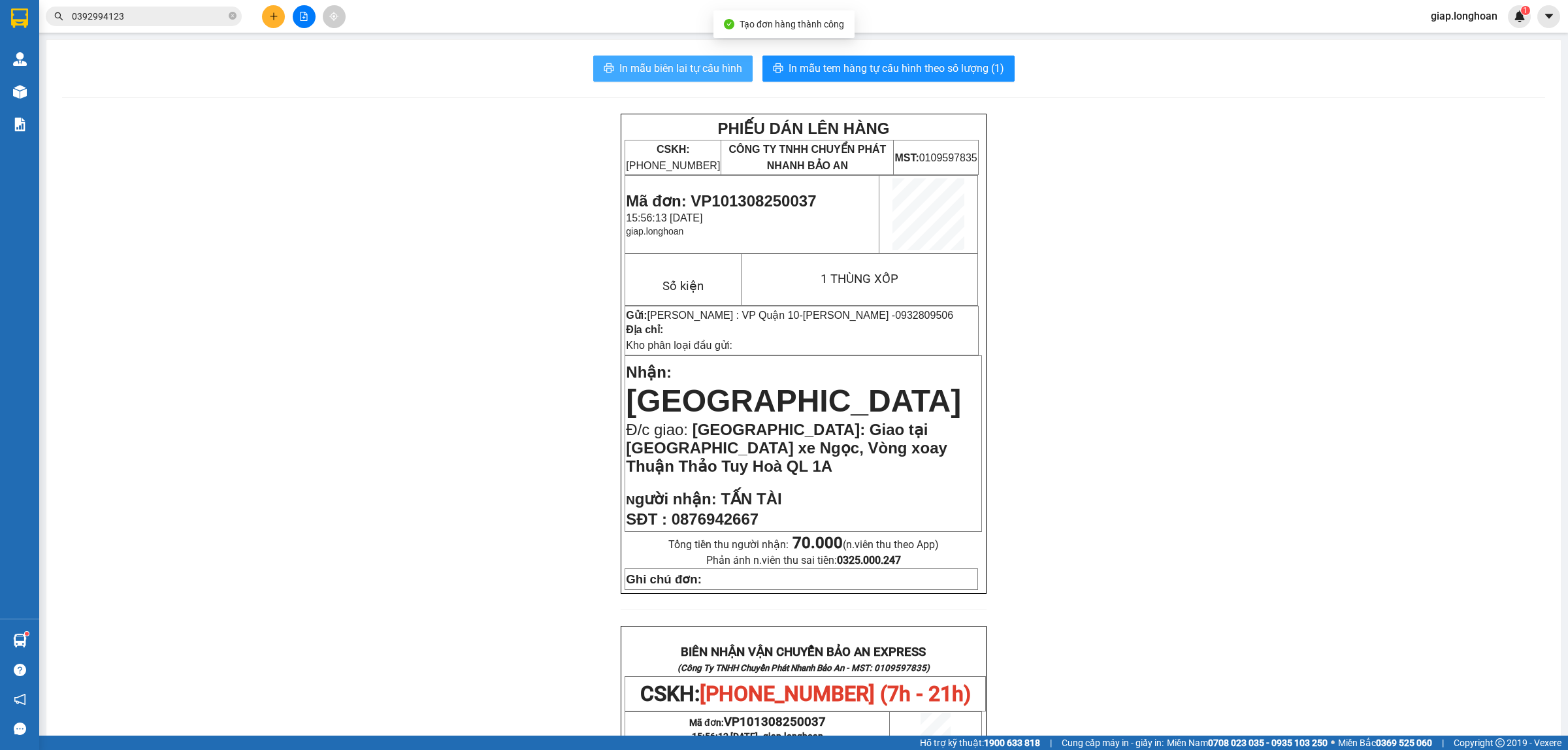
click at [677, 64] on span "In mẫu biên lai tự cấu hình" at bounding box center [681, 67] width 123 height 16
drag, startPoint x: 1225, startPoint y: 384, endPoint x: 1188, endPoint y: 343, distance: 55.2
click at [1225, 384] on div "PHIẾU DÁN LÊN HÀNG CSKH: 1900.06.88.33 CÔNG TY TNHH CHUYỂN PHÁT NHANH BẢO AN MS…" at bounding box center [803, 688] width 1483 height 1150
click at [896, 67] on span "In mẫu tem hàng tự cấu hình theo số lượng (1)" at bounding box center [896, 67] width 215 height 16
click at [1182, 328] on div "PHIẾU DÁN LÊN HÀNG CSKH: 1900.06.88.33 CÔNG TY TNHH CHUYỂN PHÁT NHANH BẢO AN MS…" at bounding box center [803, 688] width 1483 height 1150
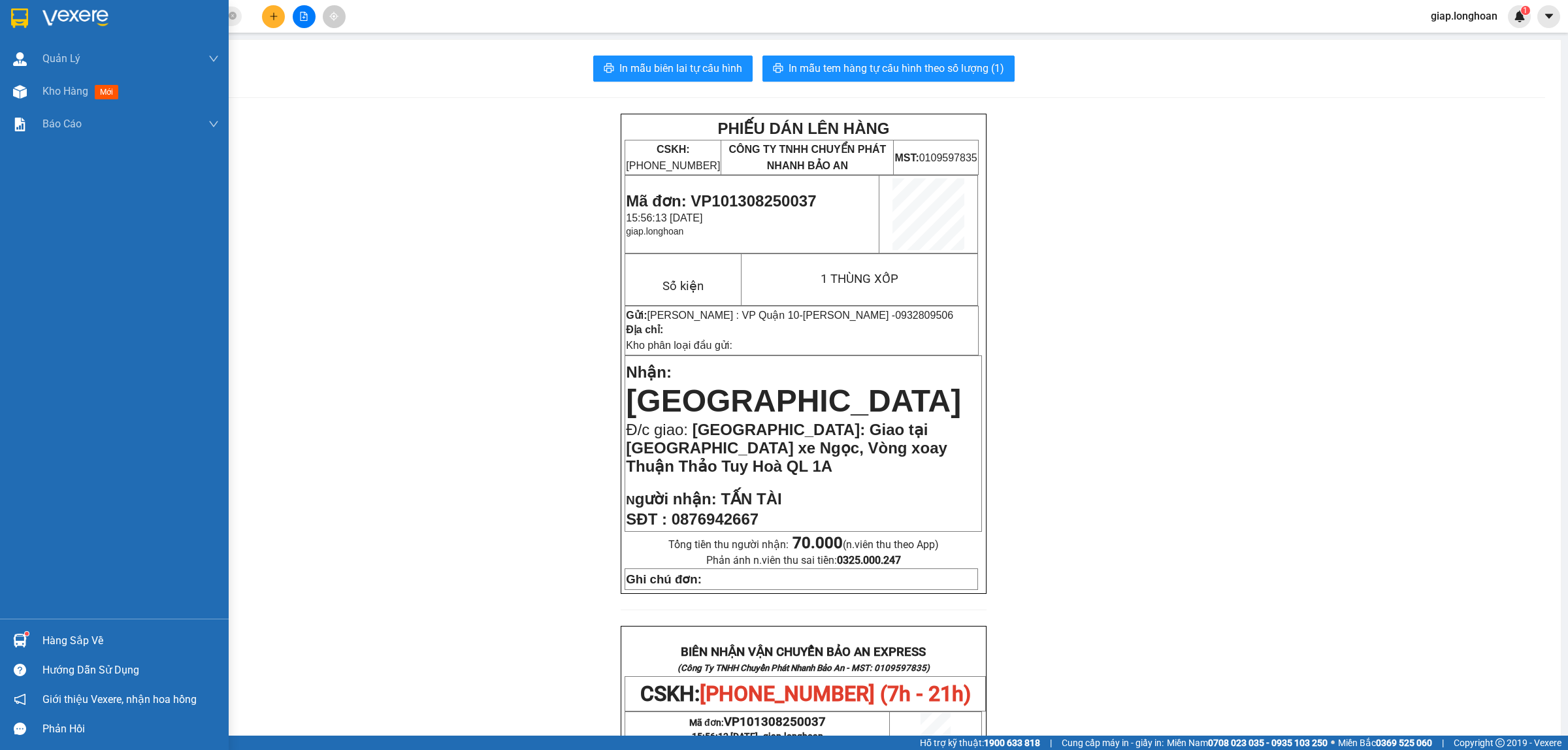
click at [88, 16] on img at bounding box center [75, 18] width 66 height 20
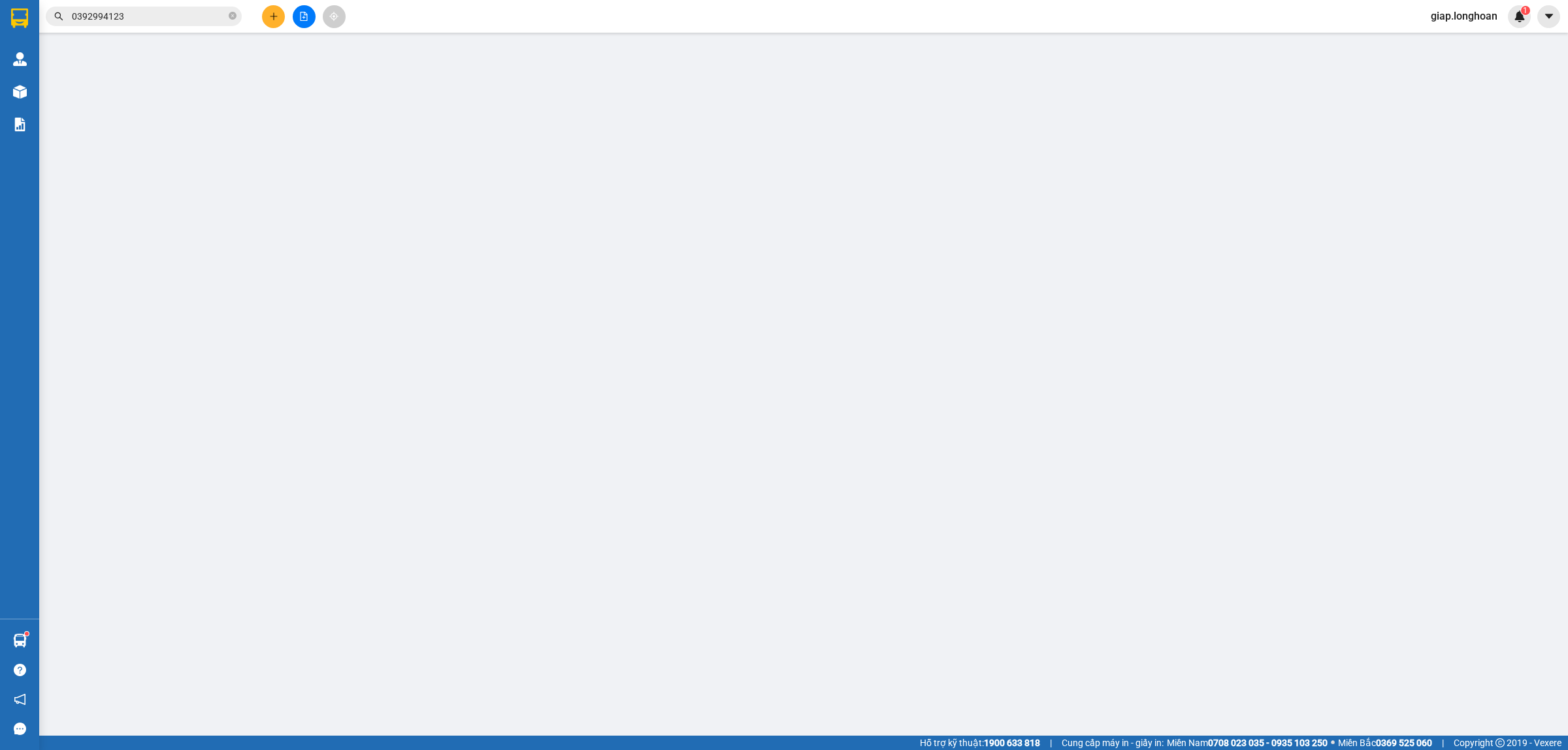
type input "0937567000"
type input "anh tuấn"
type input "0904121144"
type input "[PERSON_NAME]"
checkbox input "true"
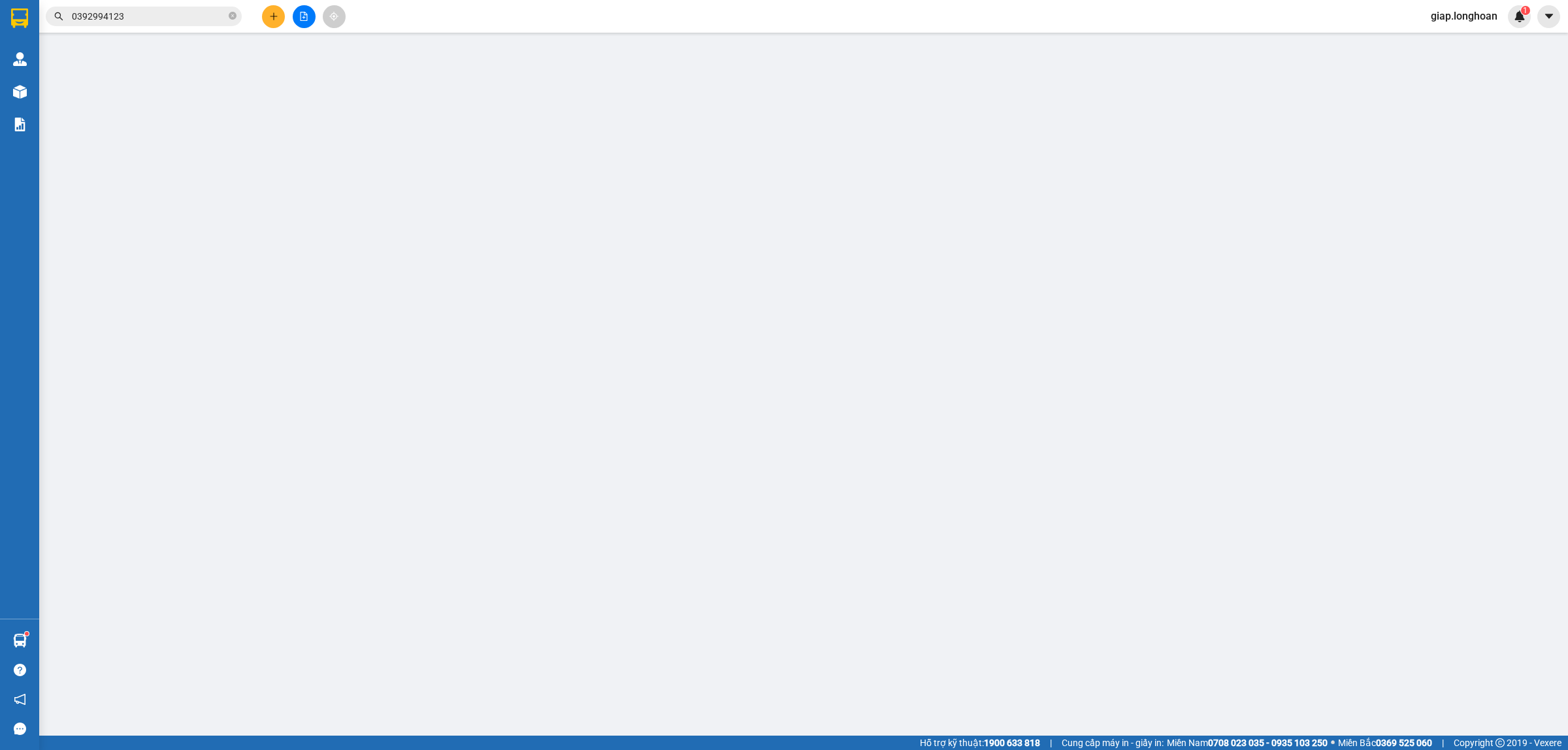
type input "ĐƯỜNG VƯỜN CAM - P, MỄ TRÌ - Q, NAM TỪ LIÊM - HÀ NỘI"
type input "hàng k bao bể vỡ hư hỏng"
type input "680.000"
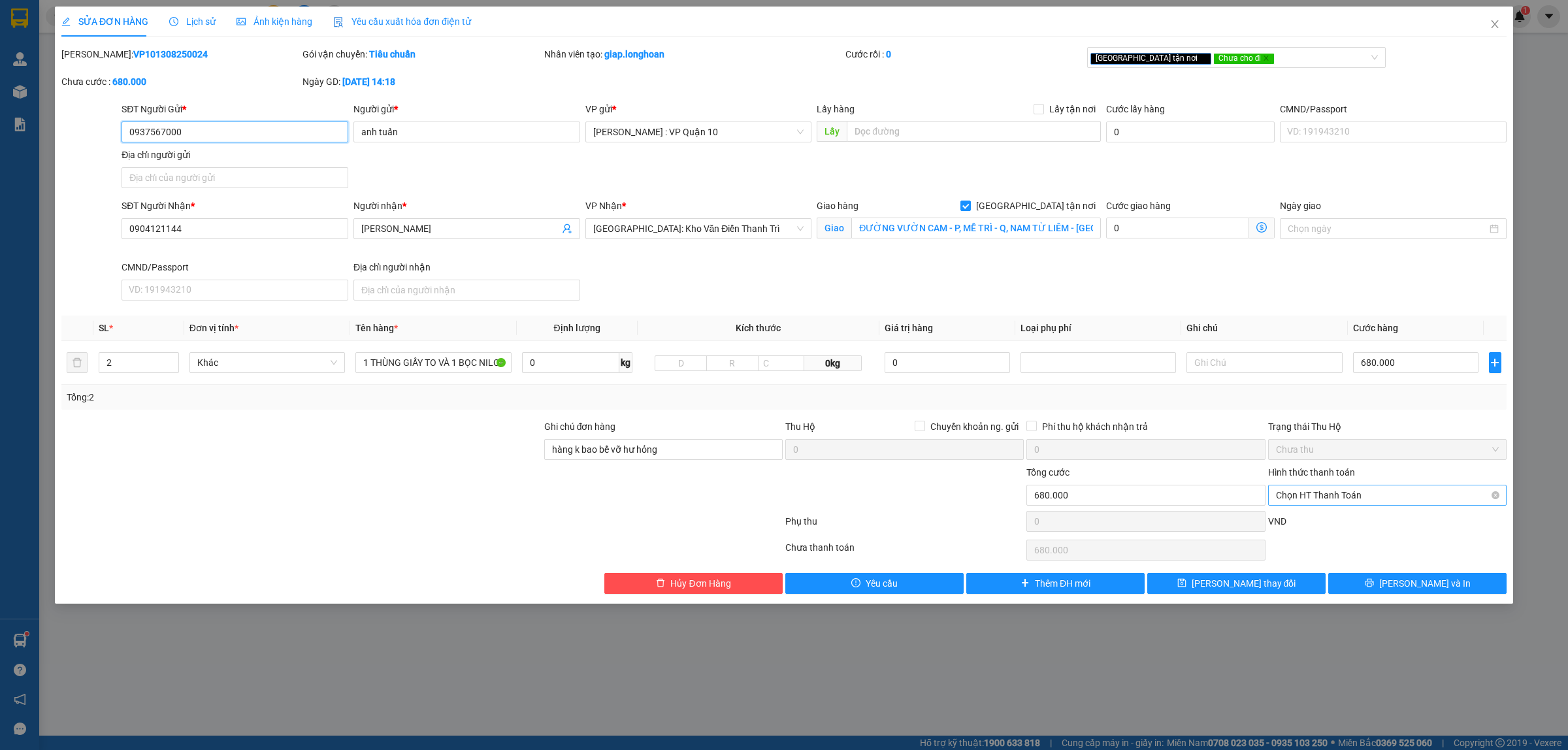
click at [1329, 492] on span "Chọn HT Thanh Toán" at bounding box center [1387, 495] width 223 height 20
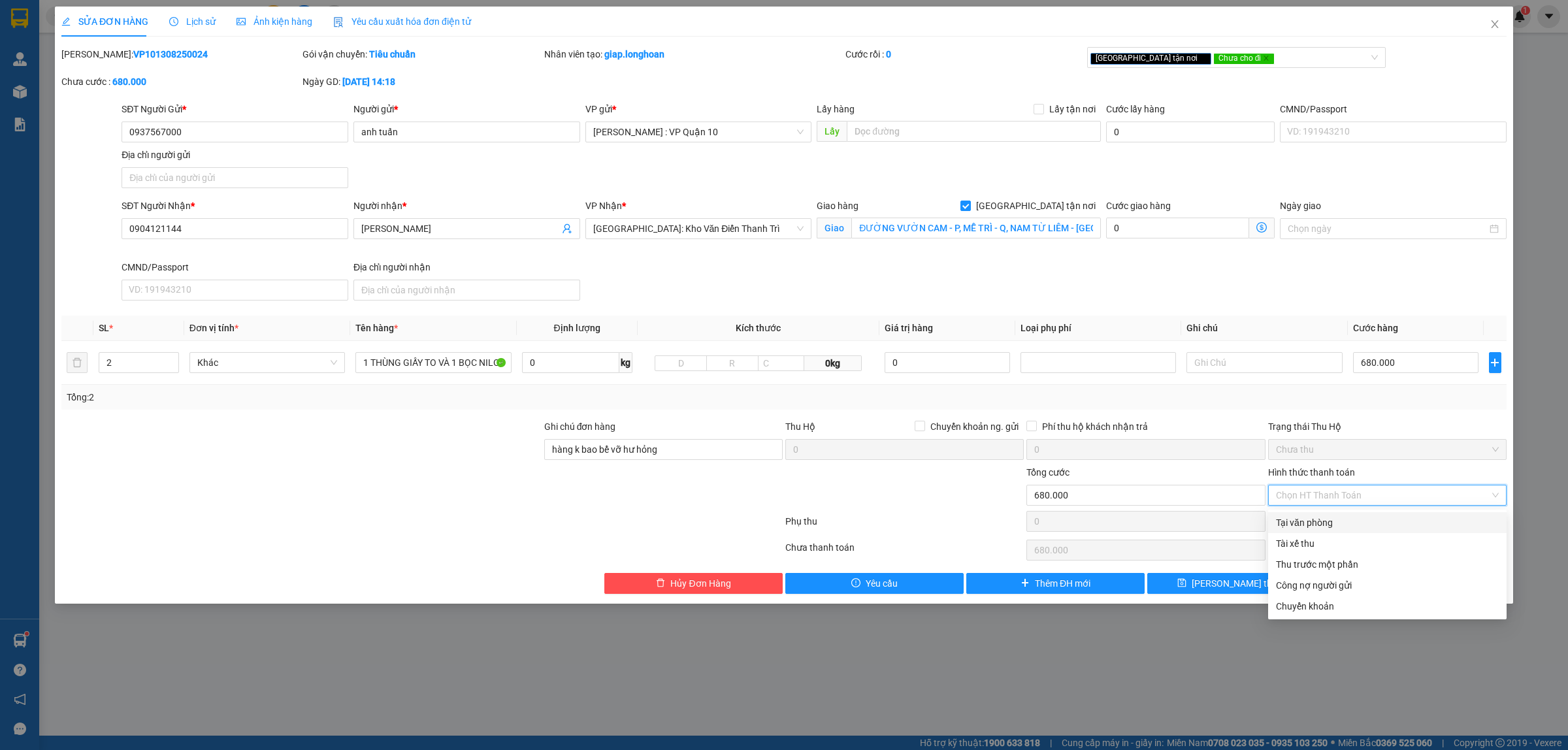
click at [1313, 518] on div "Tại văn phòng" at bounding box center [1387, 522] width 223 height 14
type input "0"
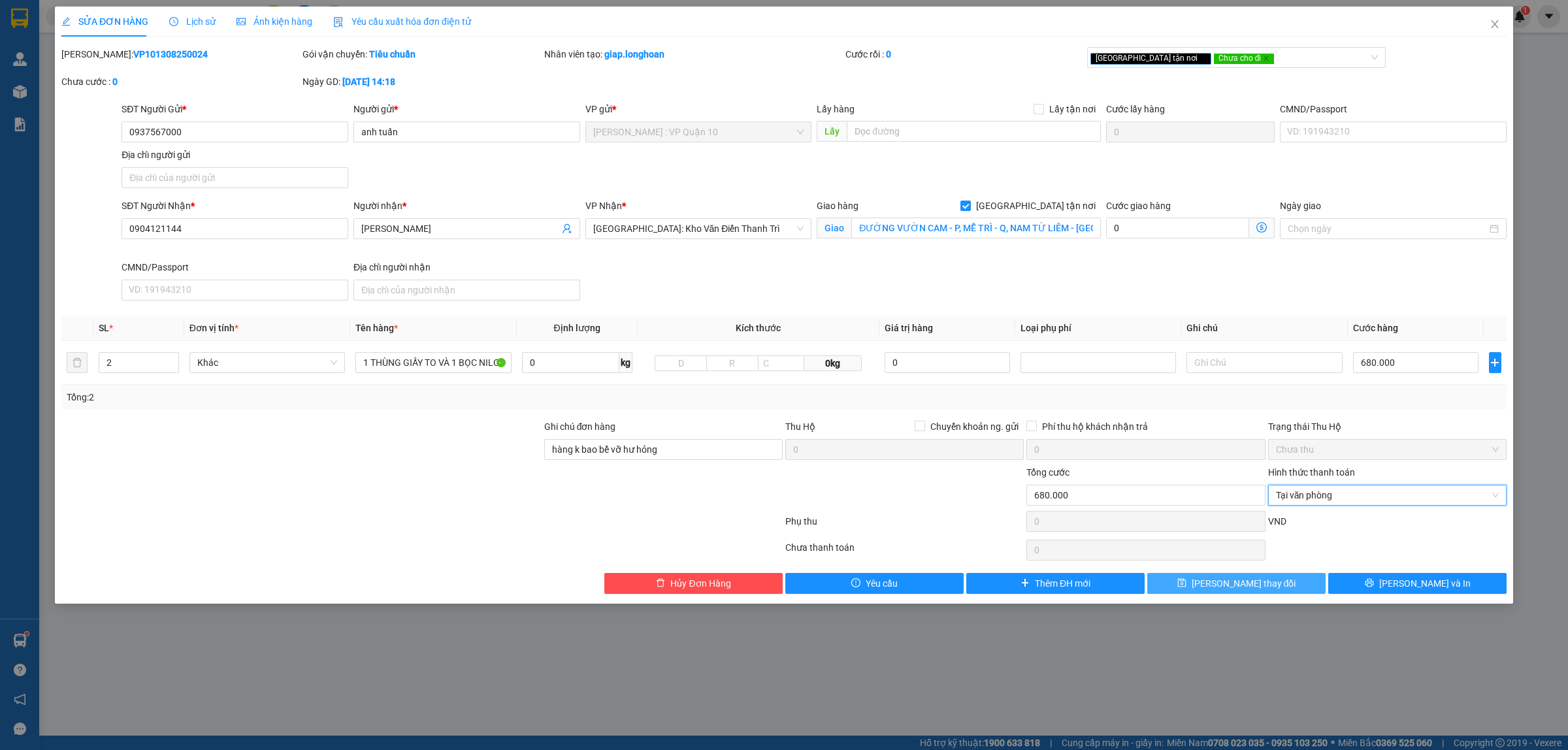
click at [1282, 583] on button "[PERSON_NAME] thay đổi" at bounding box center [1237, 583] width 179 height 21
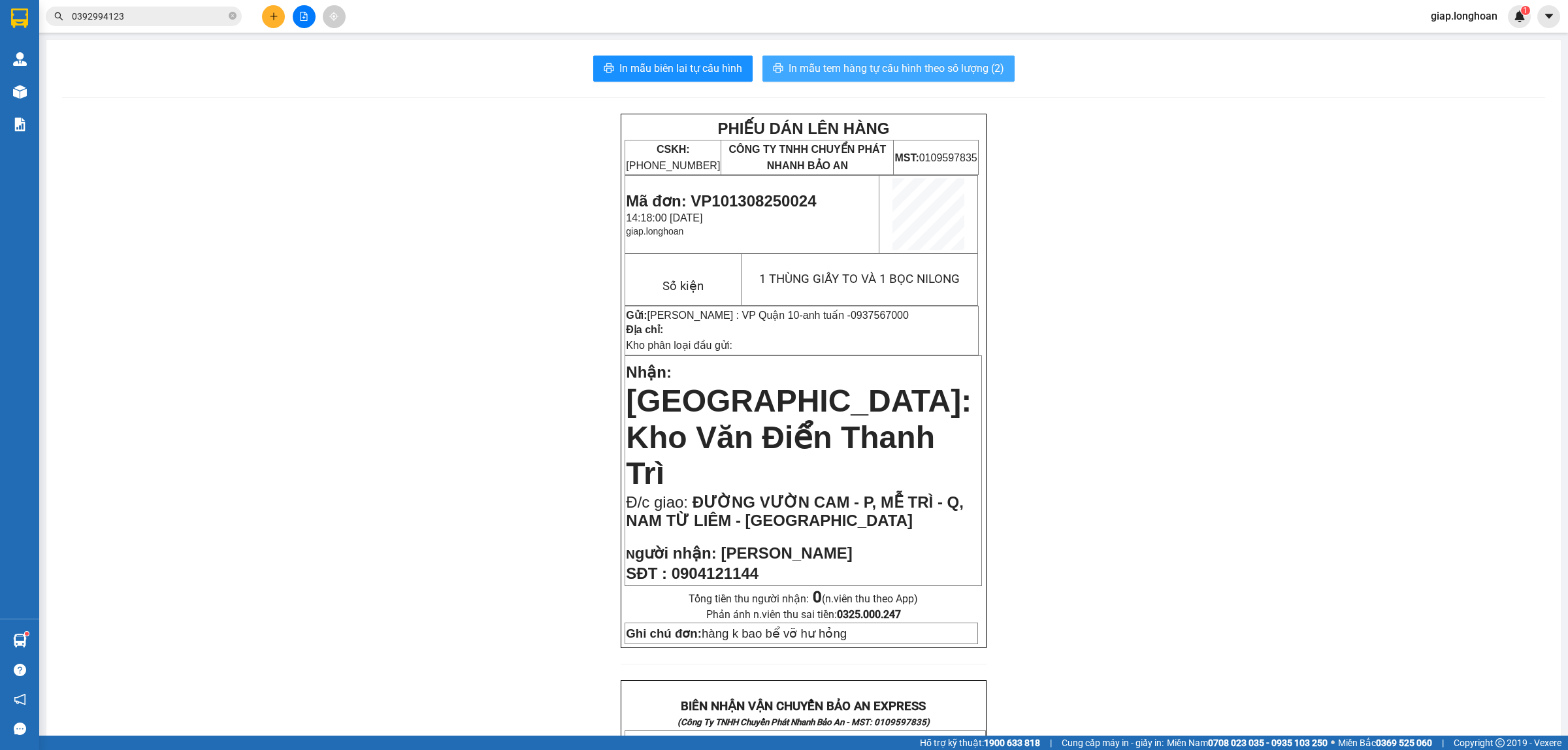
click at [877, 68] on span "In mẫu tem hàng tự cấu hình theo số lượng (2)" at bounding box center [896, 67] width 215 height 16
click at [1346, 304] on div "PHIẾU DÁN LÊN HÀNG CSKH: 1900.06.88.33 CÔNG TY TNHH CHUYỂN PHÁT NHANH BẢO AN MS…" at bounding box center [803, 730] width 1483 height 1235
click at [1346, 305] on div "PHIẾU DÁN LÊN HÀNG CSKH: 1900.06.88.33 CÔNG TY TNHH CHUYỂN PHÁT NHANH BẢO AN MS…" at bounding box center [803, 730] width 1483 height 1235
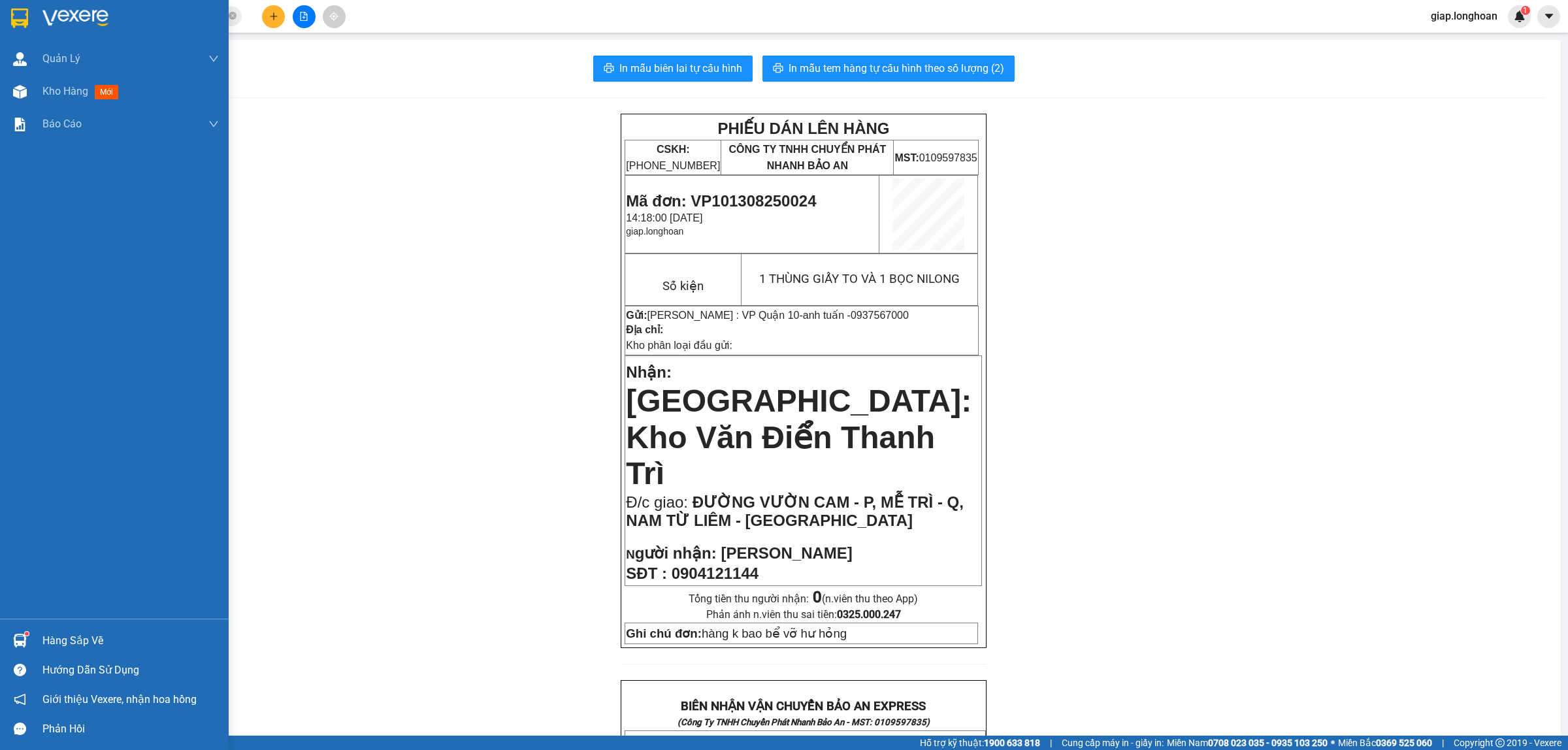
click at [62, 10] on img at bounding box center [75, 18] width 66 height 20
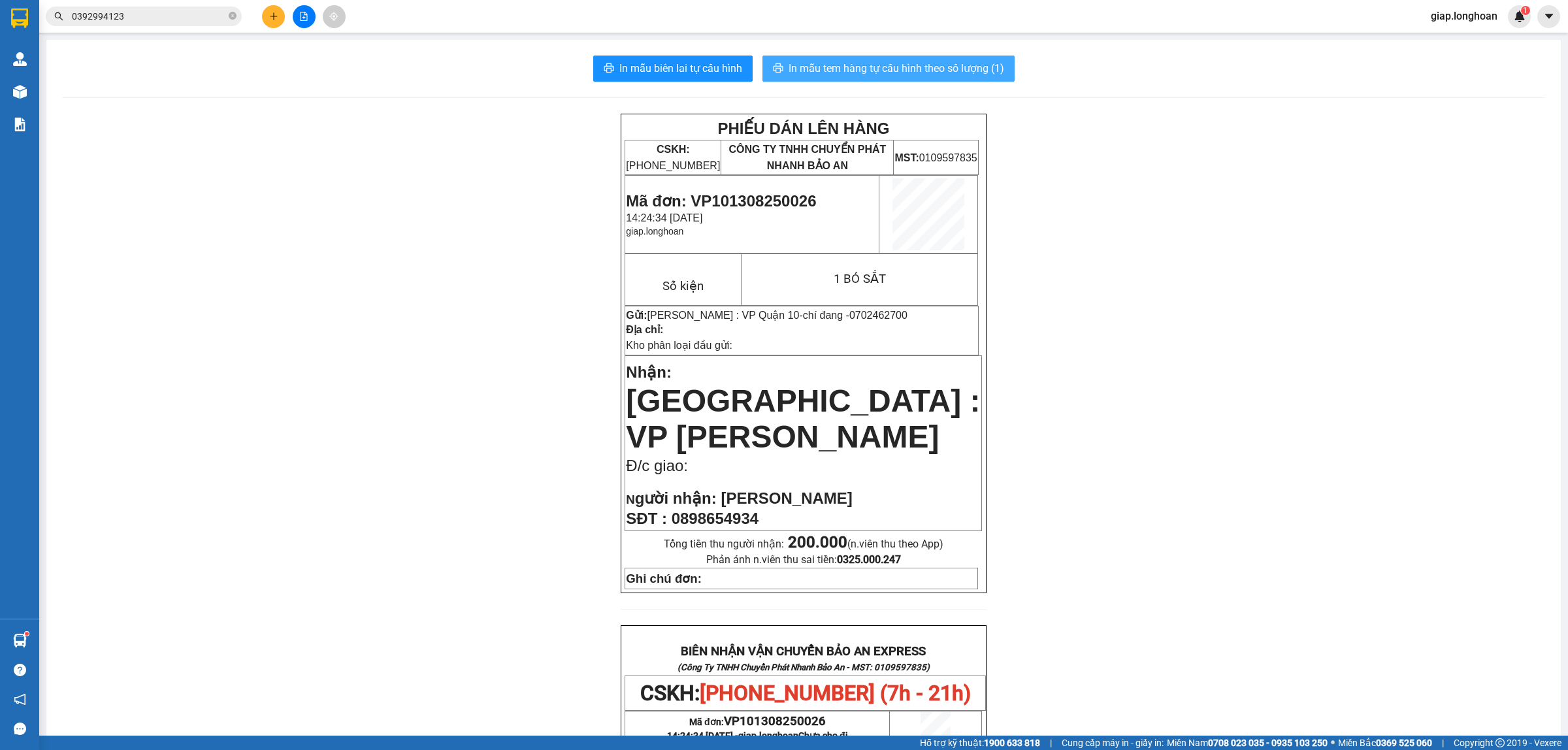
click at [804, 63] on span "In mẫu tem hàng tự cấu hình theo số lượng (1)" at bounding box center [896, 67] width 215 height 16
drag, startPoint x: 1219, startPoint y: 449, endPoint x: 1212, endPoint y: 445, distance: 8.1
click at [1219, 449] on div "PHIẾU DÁN LÊN HÀNG CSKH: 1900.06.88.33 CÔNG TY TNHH CHUYỂN PHÁT NHANH BẢO AN MS…" at bounding box center [803, 685] width 1483 height 1145
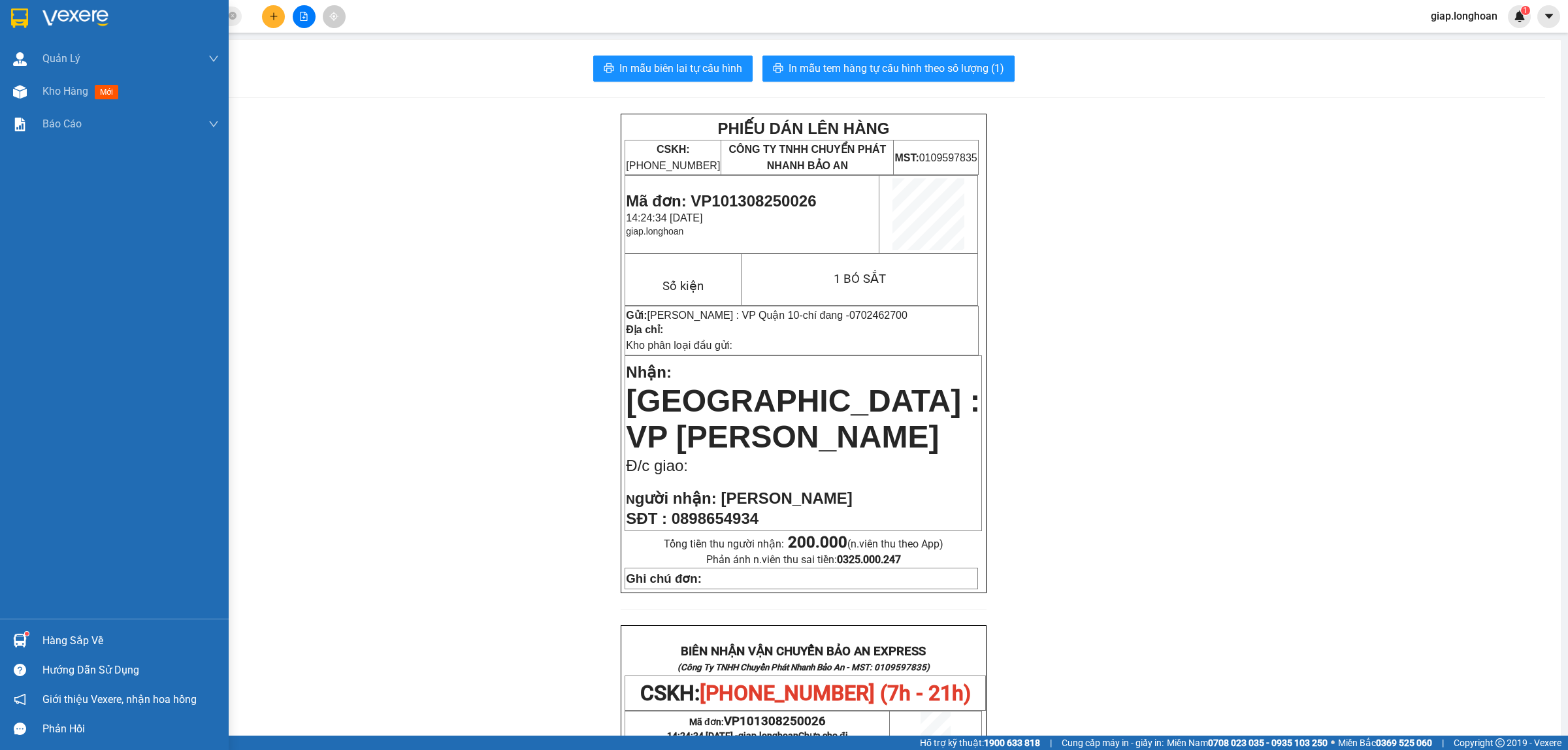
click at [69, 7] on div at bounding box center [114, 21] width 228 height 42
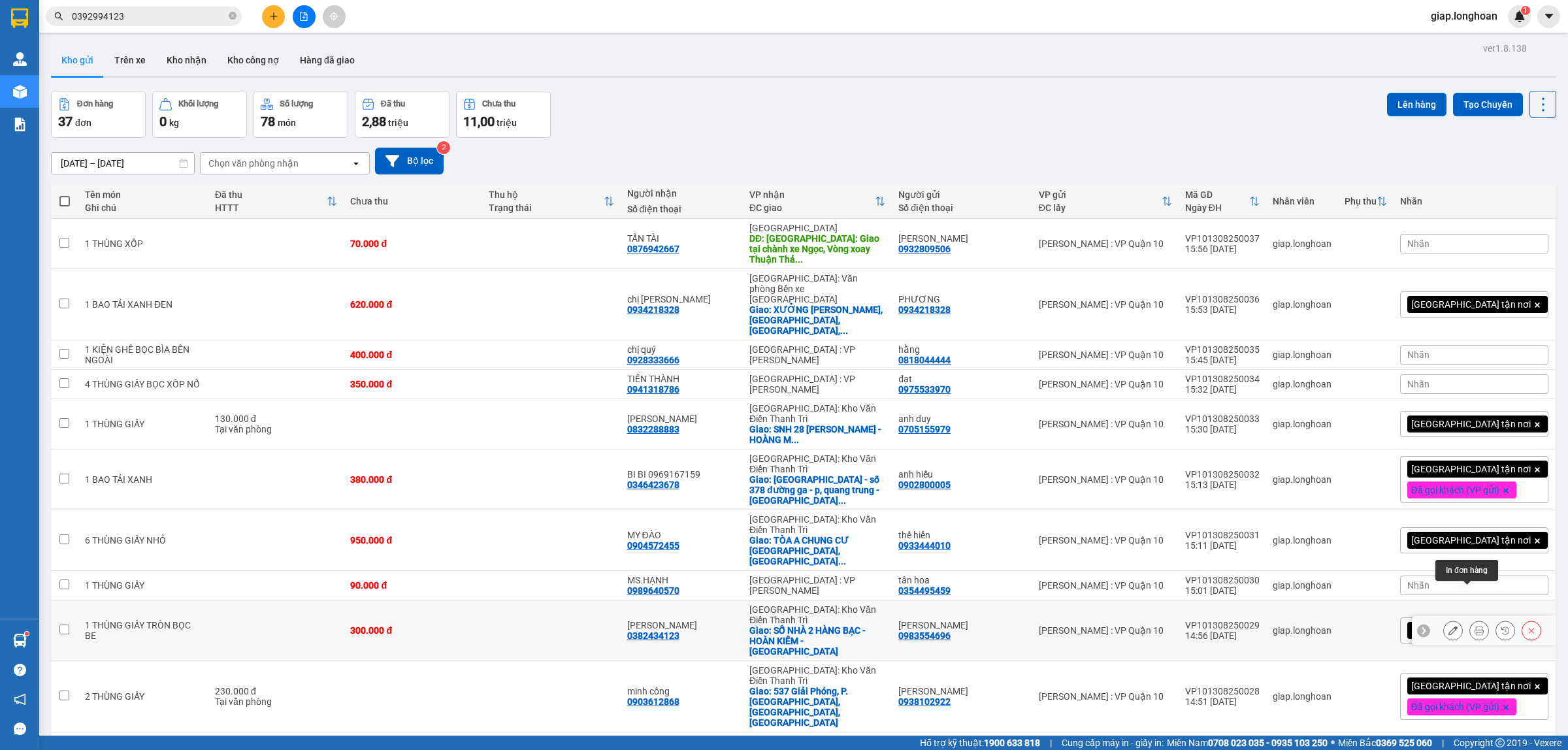
click at [1474, 626] on icon at bounding box center [1479, 631] width 9 height 9
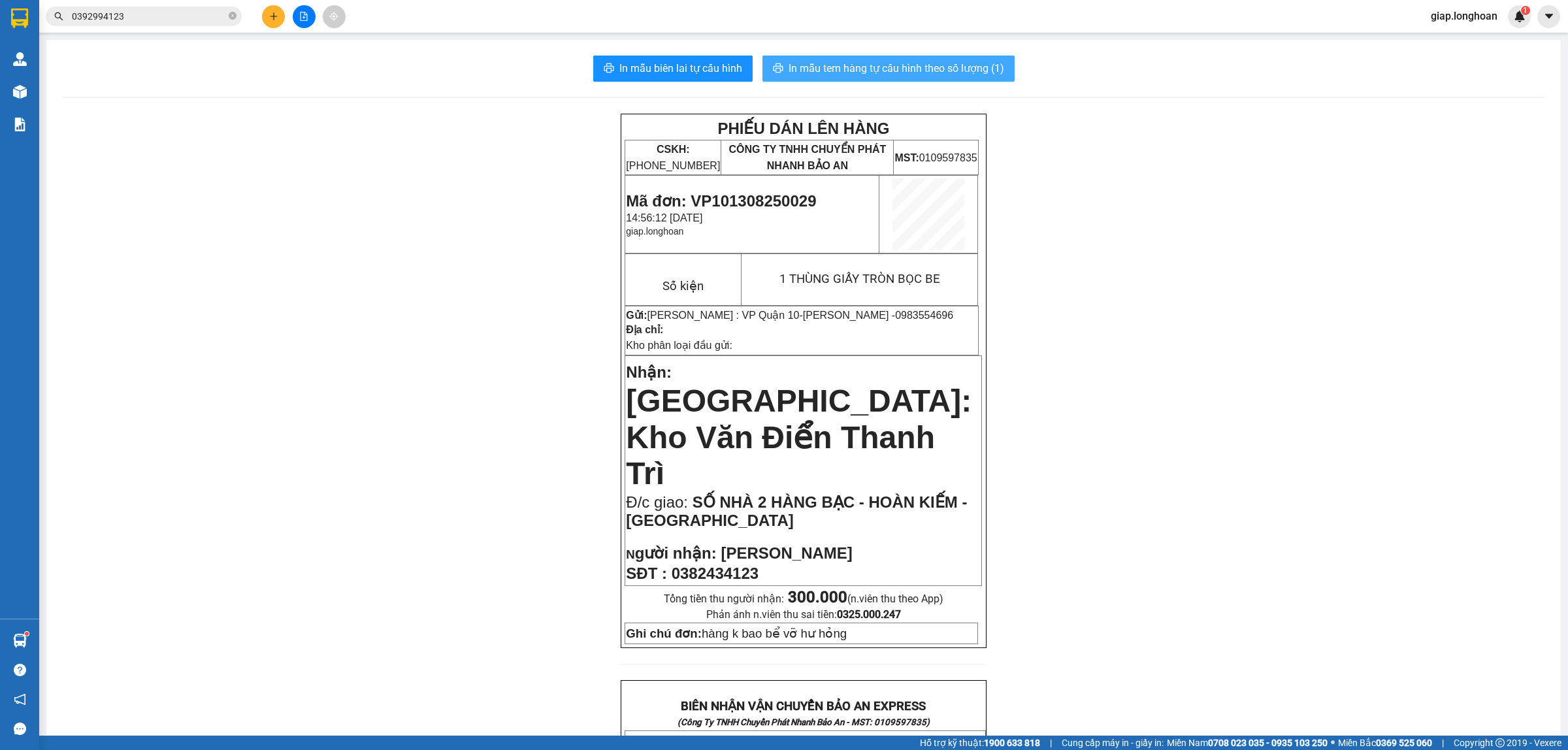
click at [862, 66] on span "In mẫu tem hàng tự cấu hình theo số lượng (1)" at bounding box center [896, 67] width 215 height 16
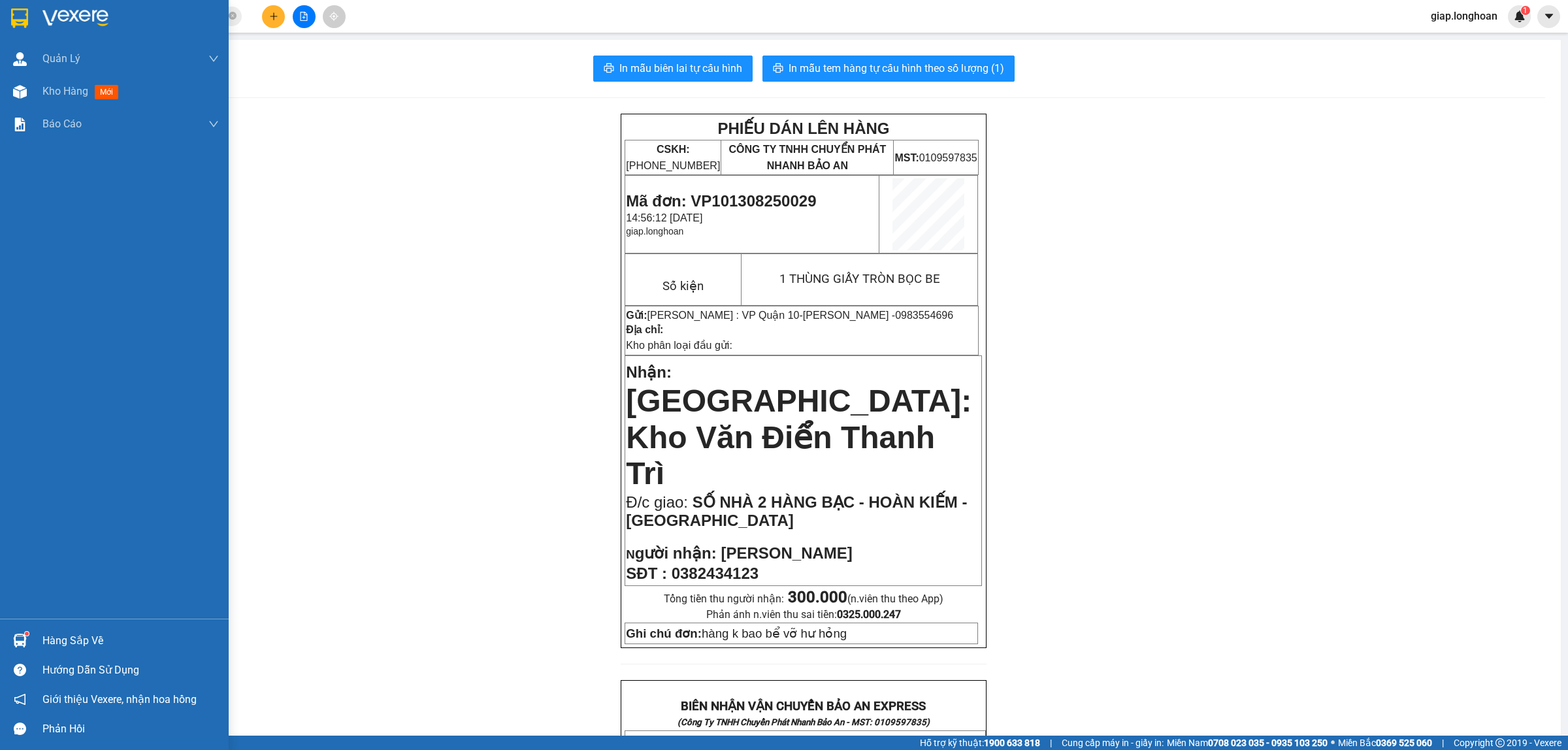
click at [66, 15] on img at bounding box center [75, 18] width 66 height 20
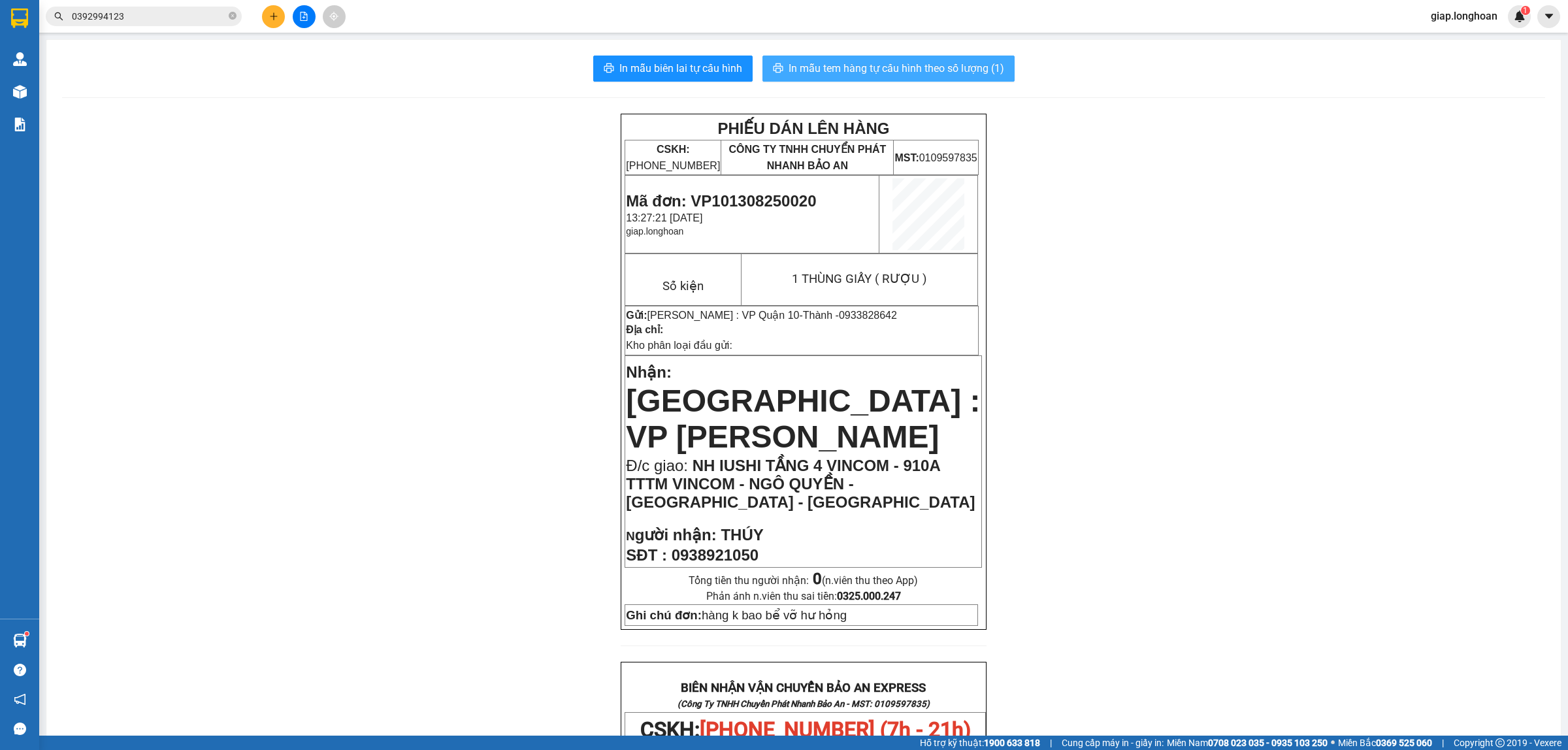
click at [847, 60] on span "In mẫu tem hàng tự cấu hình theo số lượng (1)" at bounding box center [896, 67] width 215 height 16
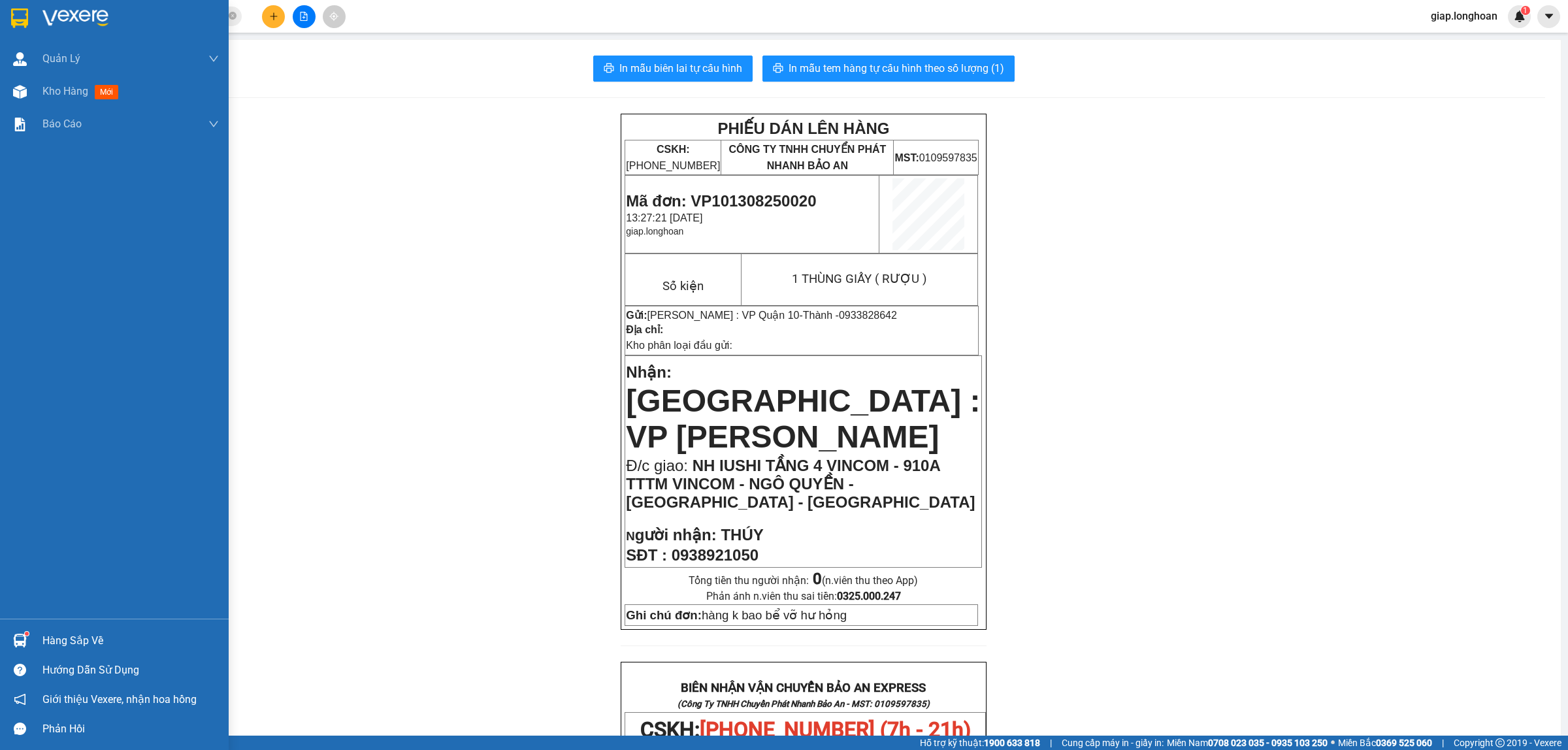
click at [67, 20] on img at bounding box center [75, 18] width 66 height 20
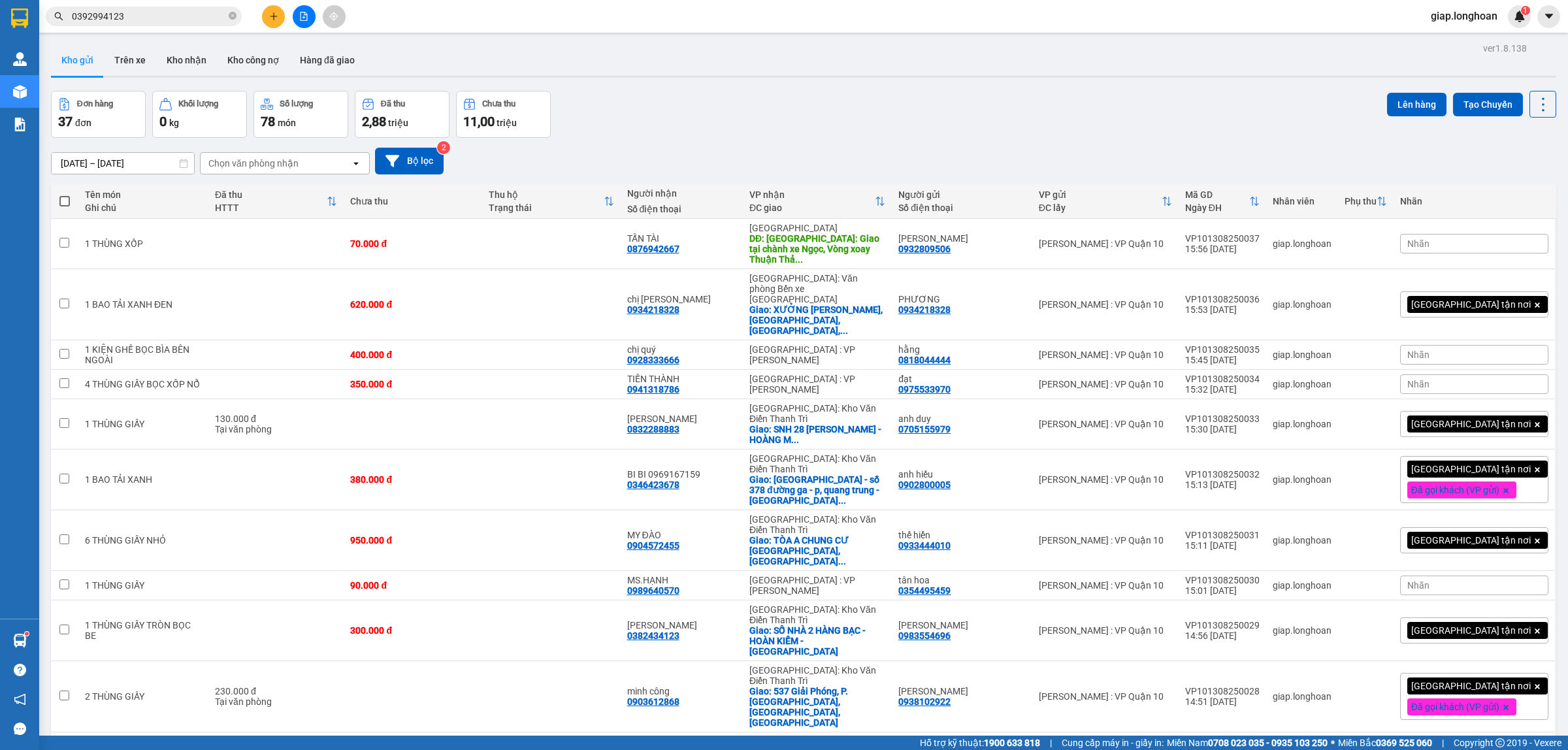
drag, startPoint x: 1282, startPoint y: 651, endPoint x: 1209, endPoint y: 654, distance: 73.1
checkbox input "true"
drag, startPoint x: 1260, startPoint y: 611, endPoint x: 1210, endPoint y: 611, distance: 50.0
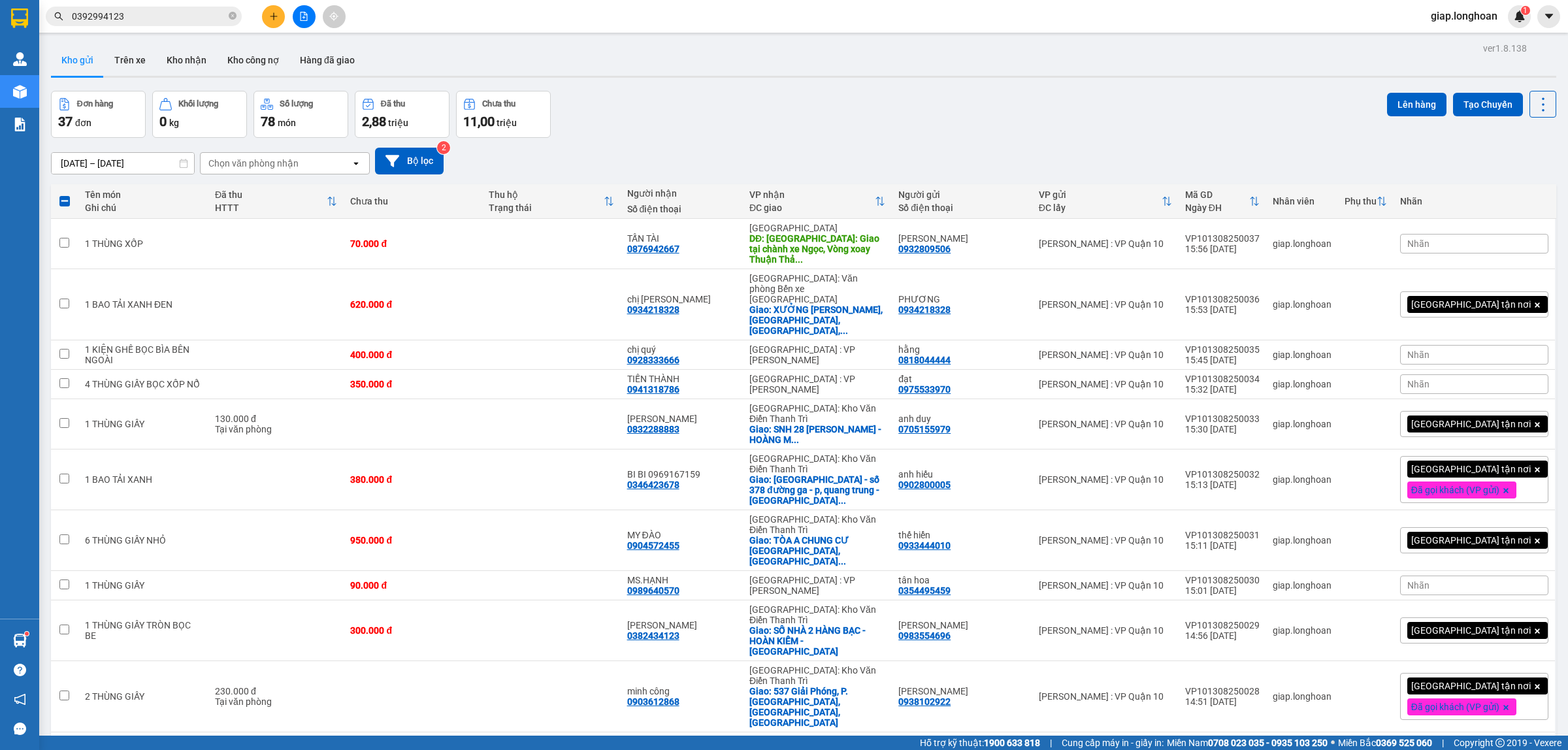
checkbox input "true"
drag, startPoint x: 1284, startPoint y: 564, endPoint x: 1209, endPoint y: 570, distance: 75.2
checkbox input "true"
drag, startPoint x: 1252, startPoint y: 524, endPoint x: 1210, endPoint y: 524, distance: 42.0
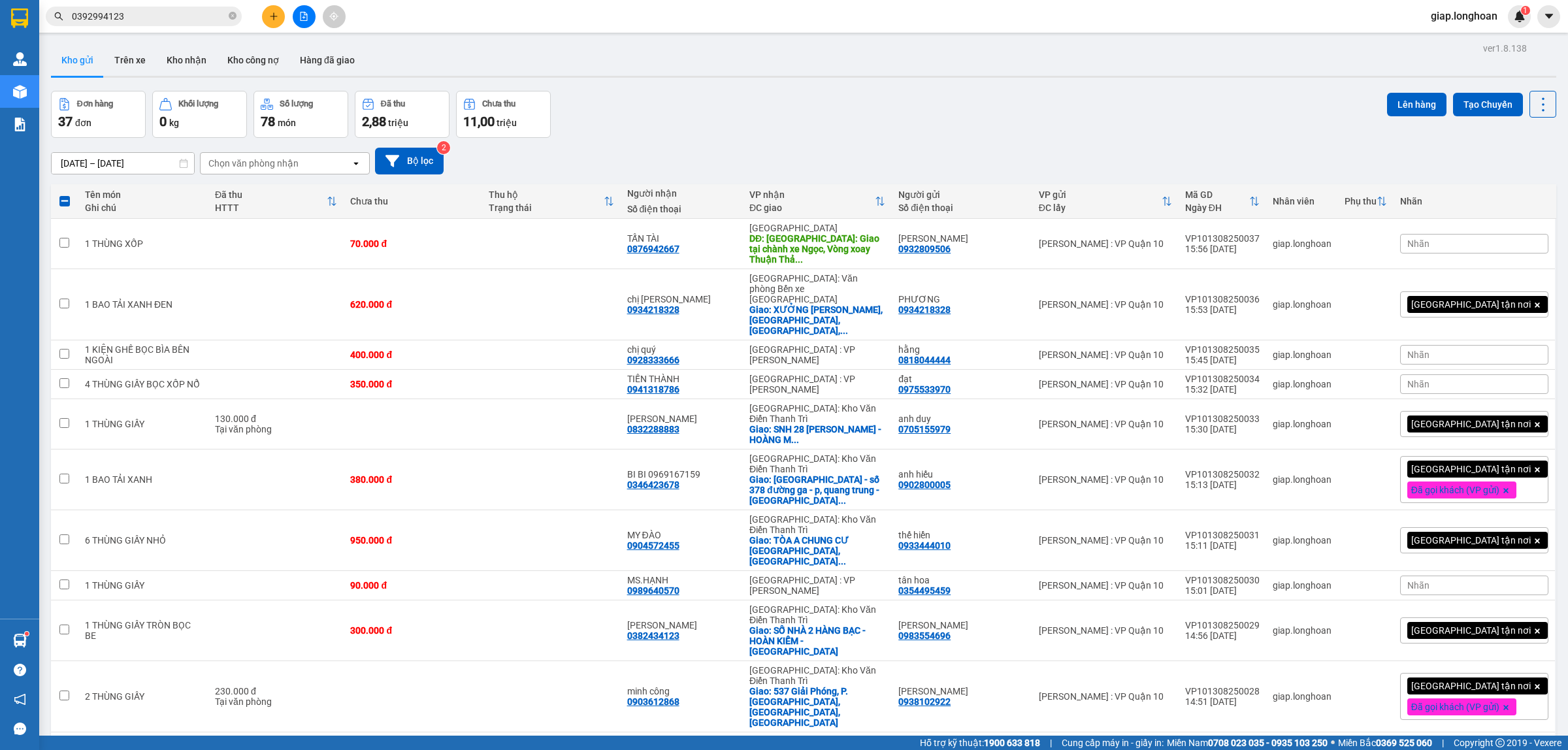
checkbox input "true"
drag, startPoint x: 1276, startPoint y: 640, endPoint x: 1206, endPoint y: 640, distance: 70.0
checkbox input "true"
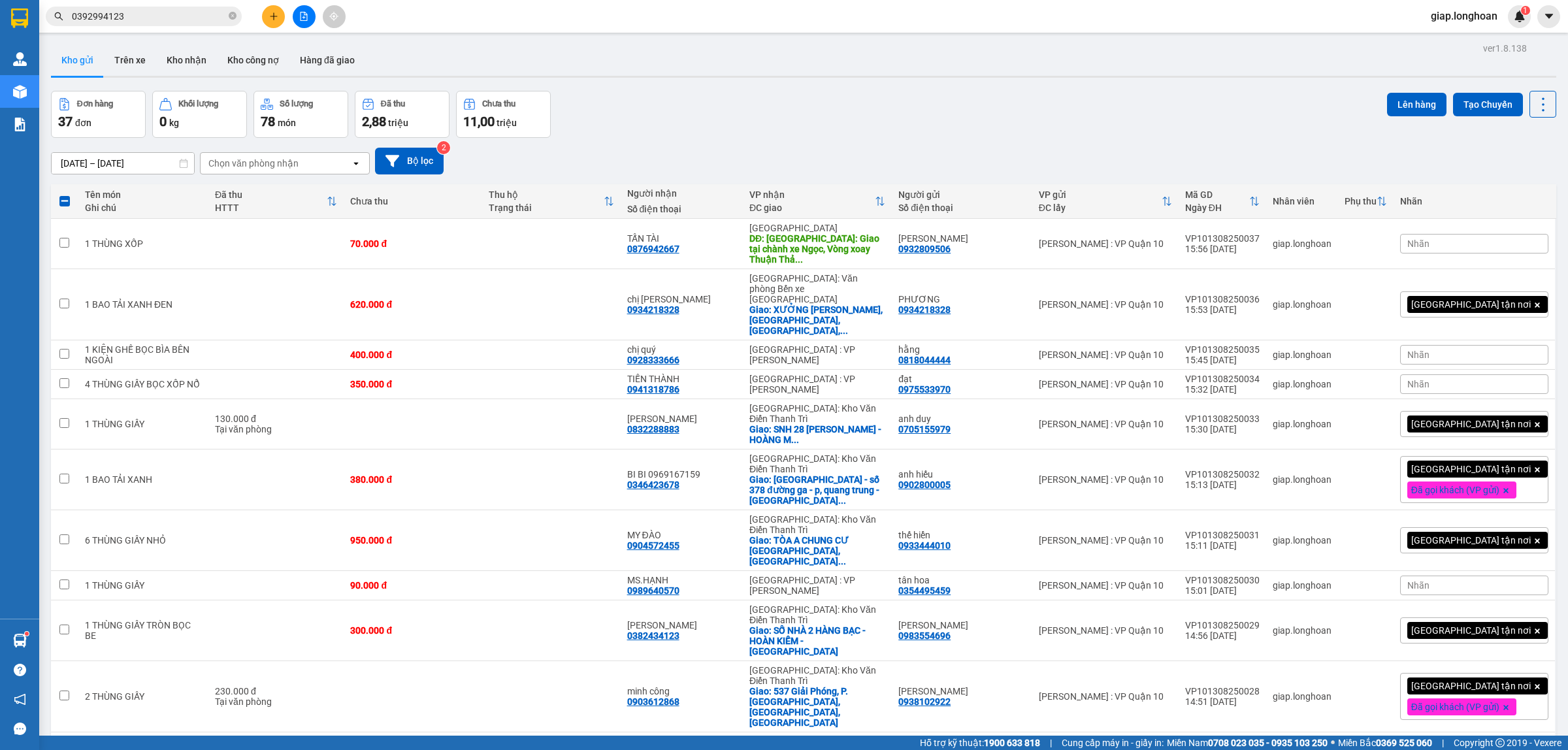
drag, startPoint x: 1278, startPoint y: 587, endPoint x: 1210, endPoint y: 585, distance: 68.0
checkbox input "true"
drag, startPoint x: 1281, startPoint y: 527, endPoint x: 1208, endPoint y: 531, distance: 73.1
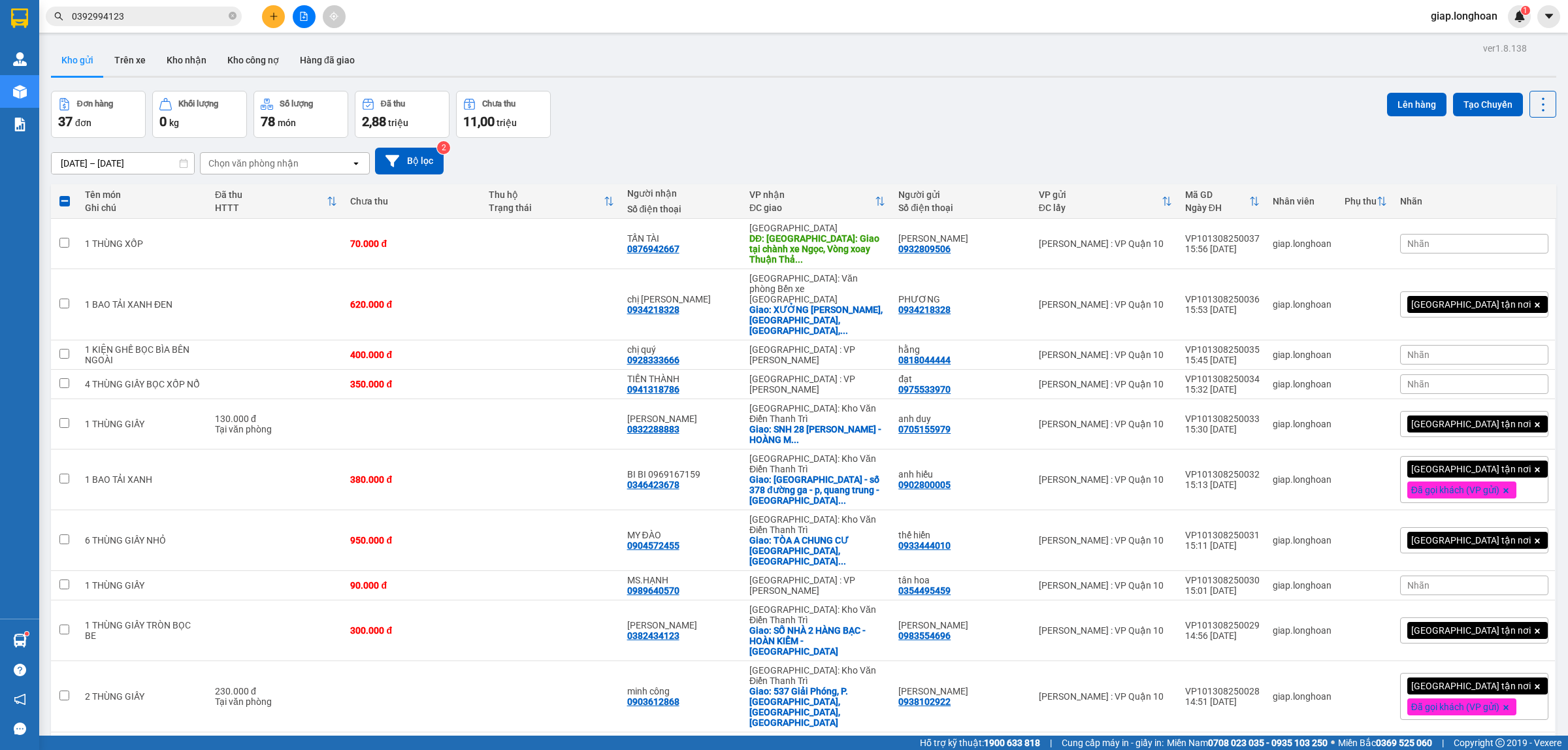
checkbox input "true"
drag, startPoint x: 1280, startPoint y: 554, endPoint x: 1209, endPoint y: 555, distance: 71.0
checkbox input "true"
drag, startPoint x: 1278, startPoint y: 503, endPoint x: 1209, endPoint y: 507, distance: 69.1
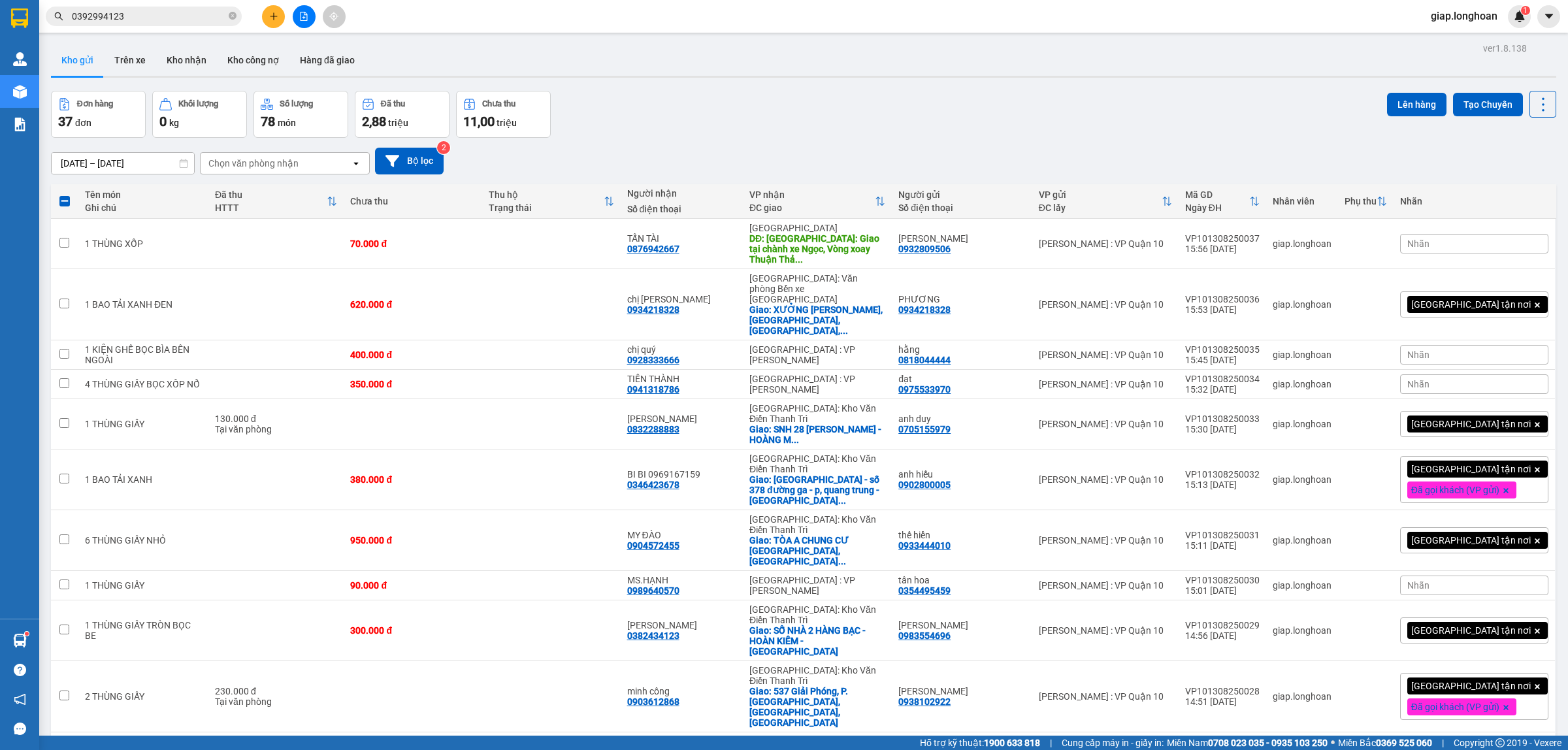
checkbox input "true"
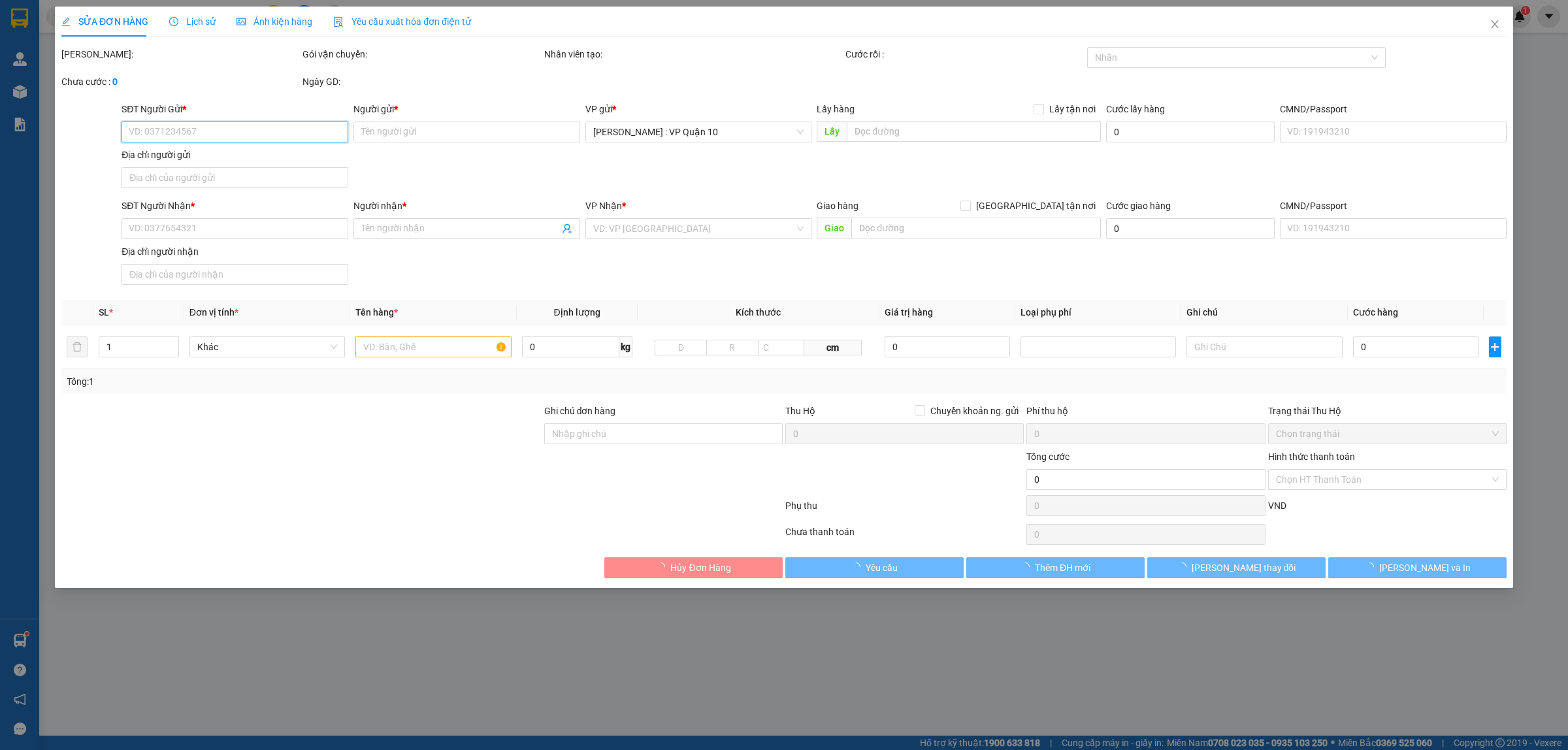
type input "0937567000"
type input "anh tuấn"
type input "0904121144"
type input "[PERSON_NAME]"
checkbox input "true"
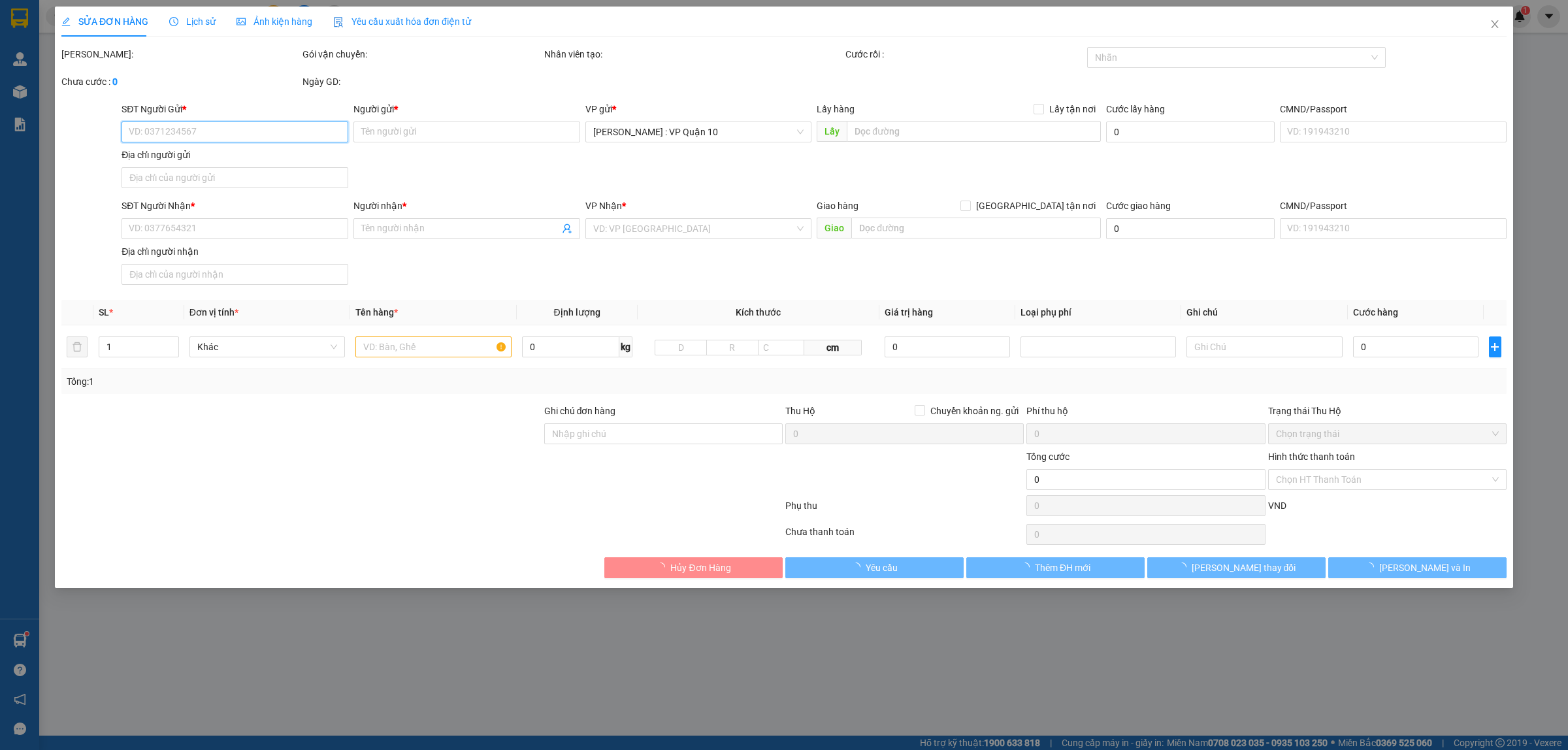
type input "ĐƯỜNG VƯỜN CAM - P, MỄ TRÌ - Q, NAM TỪ LIÊM - HÀ NỘI"
type input "hàng k bao bể vỡ hư hỏng"
type input "680.000"
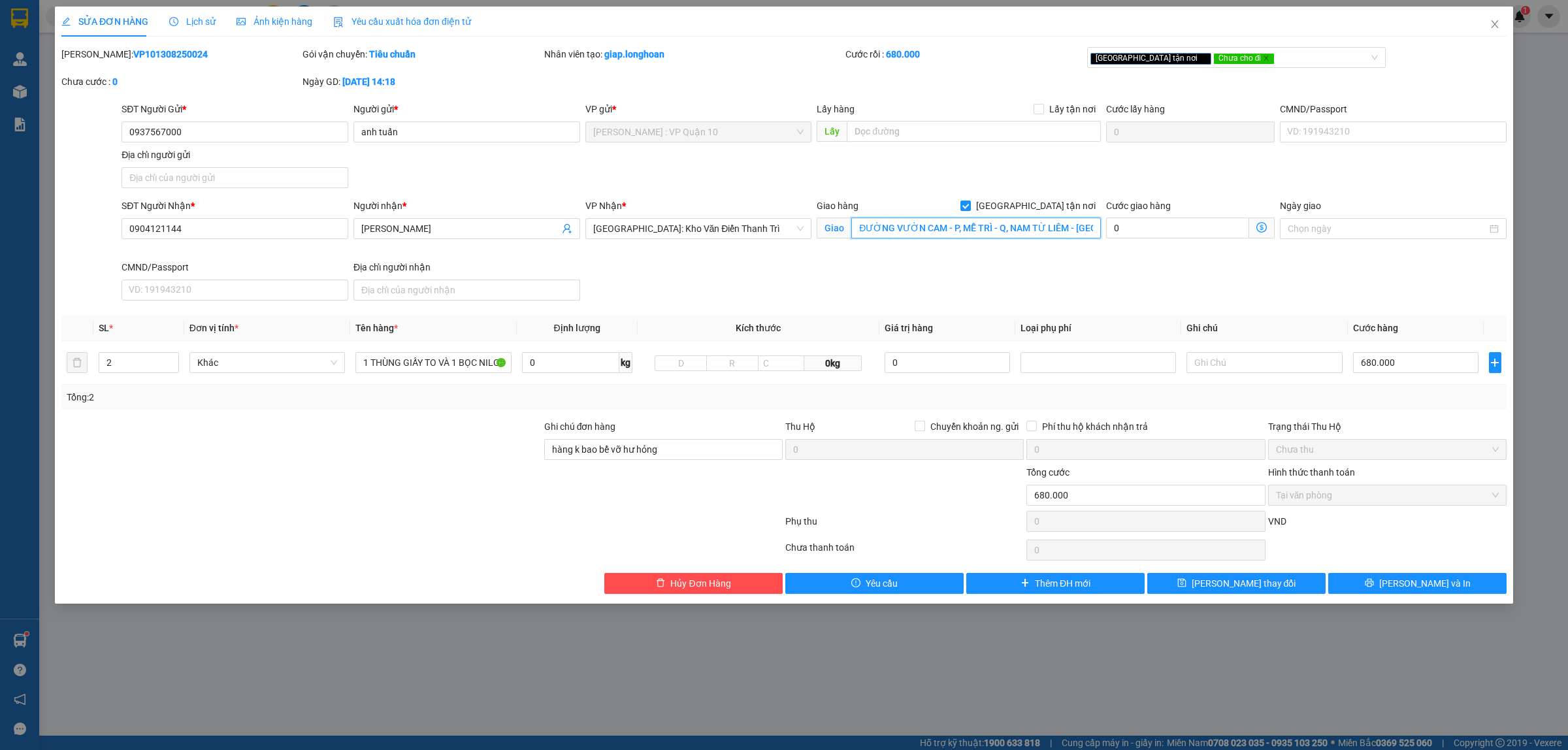
click at [948, 232] on input "ĐƯỜNG VƯỜN CAM - P, MỄ TRÌ - Q, NAM TỪ LIÊM - HÀ NỘI" at bounding box center [975, 228] width 250 height 21
click at [670, 233] on span "[GEOGRAPHIC_DATA]: Kho Văn Điển Thanh Trì" at bounding box center [698, 228] width 211 height 20
click at [680, 625] on div "[GEOGRAPHIC_DATA] : VP [PERSON_NAME]" at bounding box center [698, 631] width 211 height 14
click at [922, 229] on input "ĐƯỜNG VƯỜN CAM - P, MỄ TRÌ - Q, NAM TỪ LIÊM - HÀ NỘI" at bounding box center [975, 228] width 250 height 21
click at [970, 204] on input "[GEOGRAPHIC_DATA] tận nơi" at bounding box center [965, 205] width 9 height 9
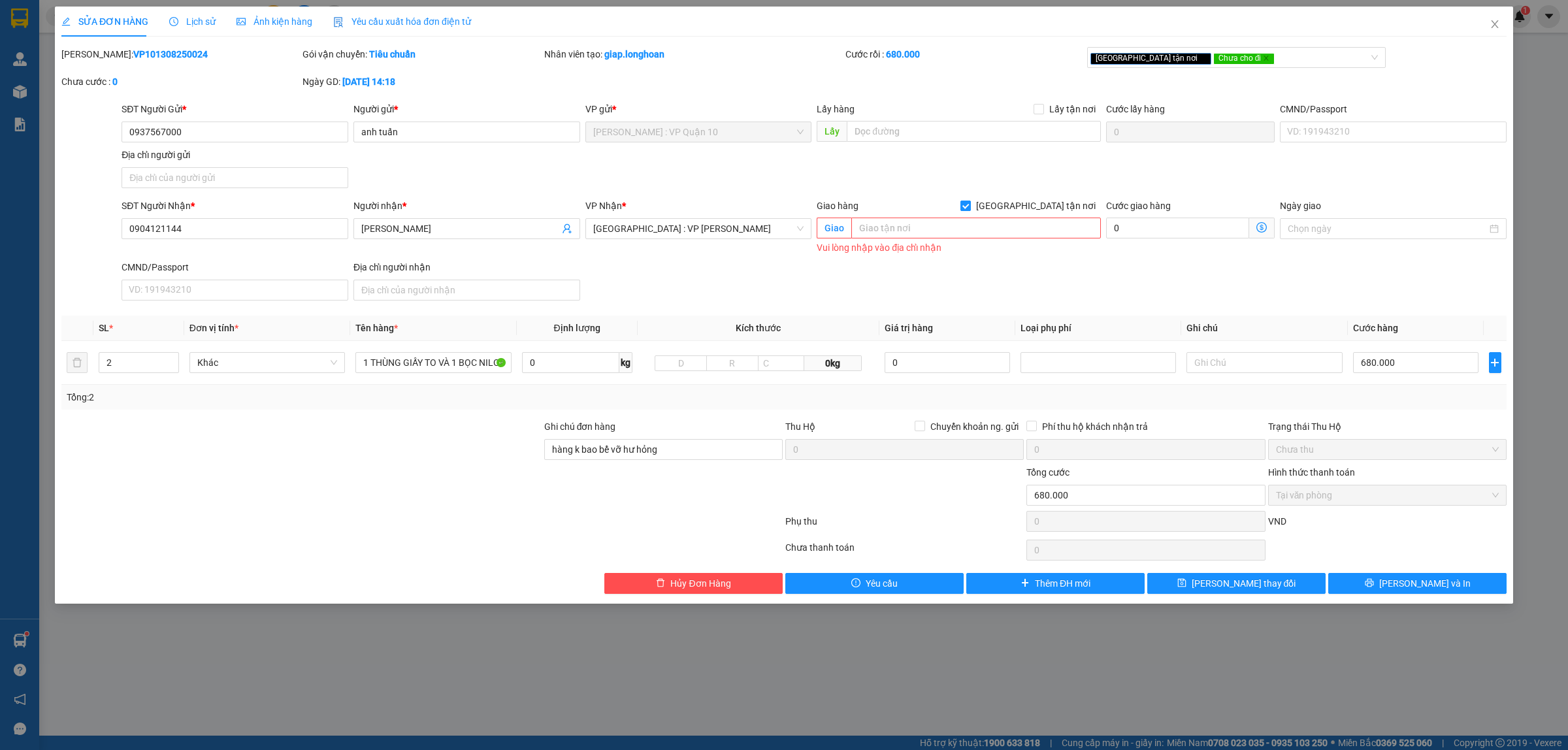
checkbox input "false"
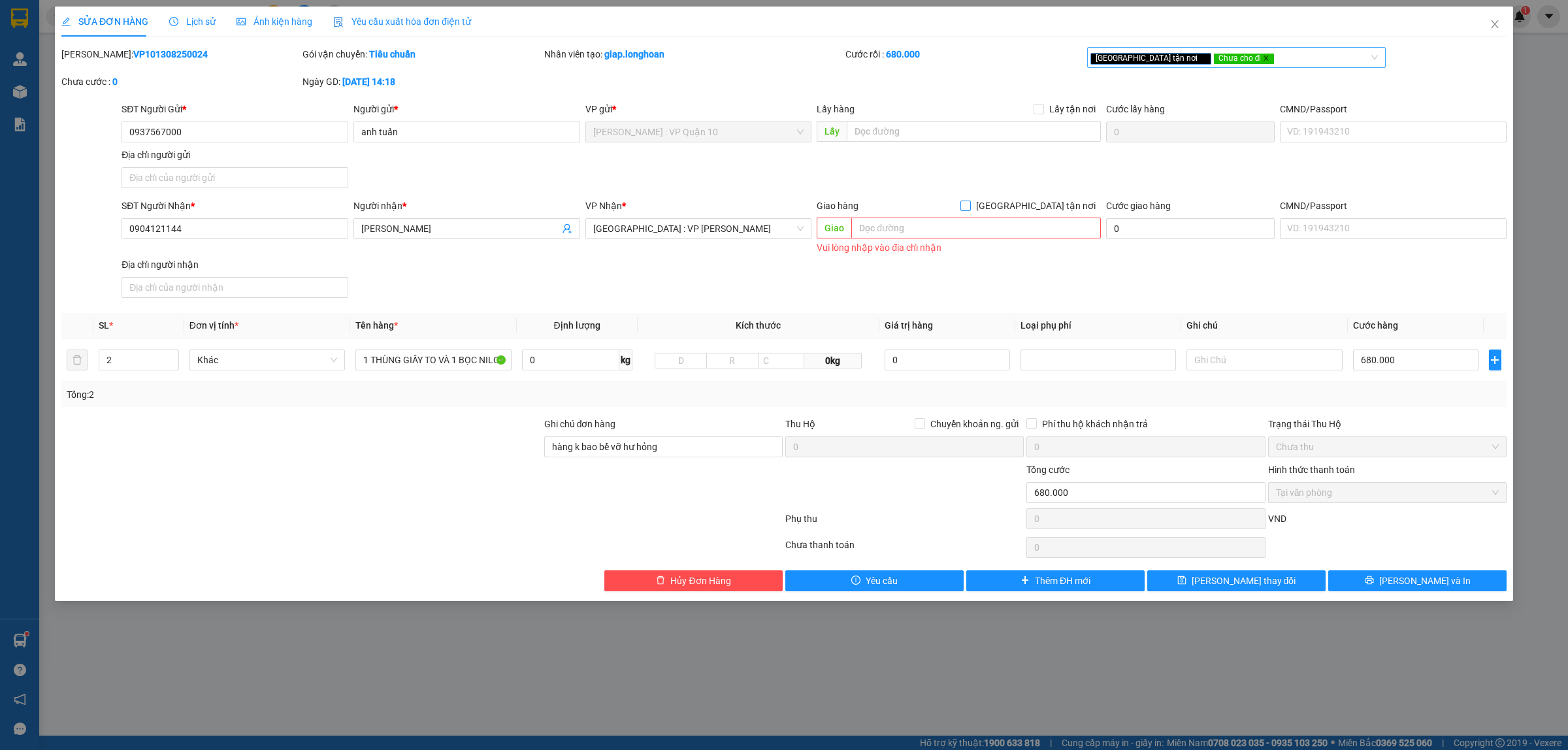
click at [1263, 60] on icon "close" at bounding box center [1266, 58] width 7 height 7
click at [1288, 582] on button "[PERSON_NAME] thay đổi" at bounding box center [1237, 581] width 179 height 21
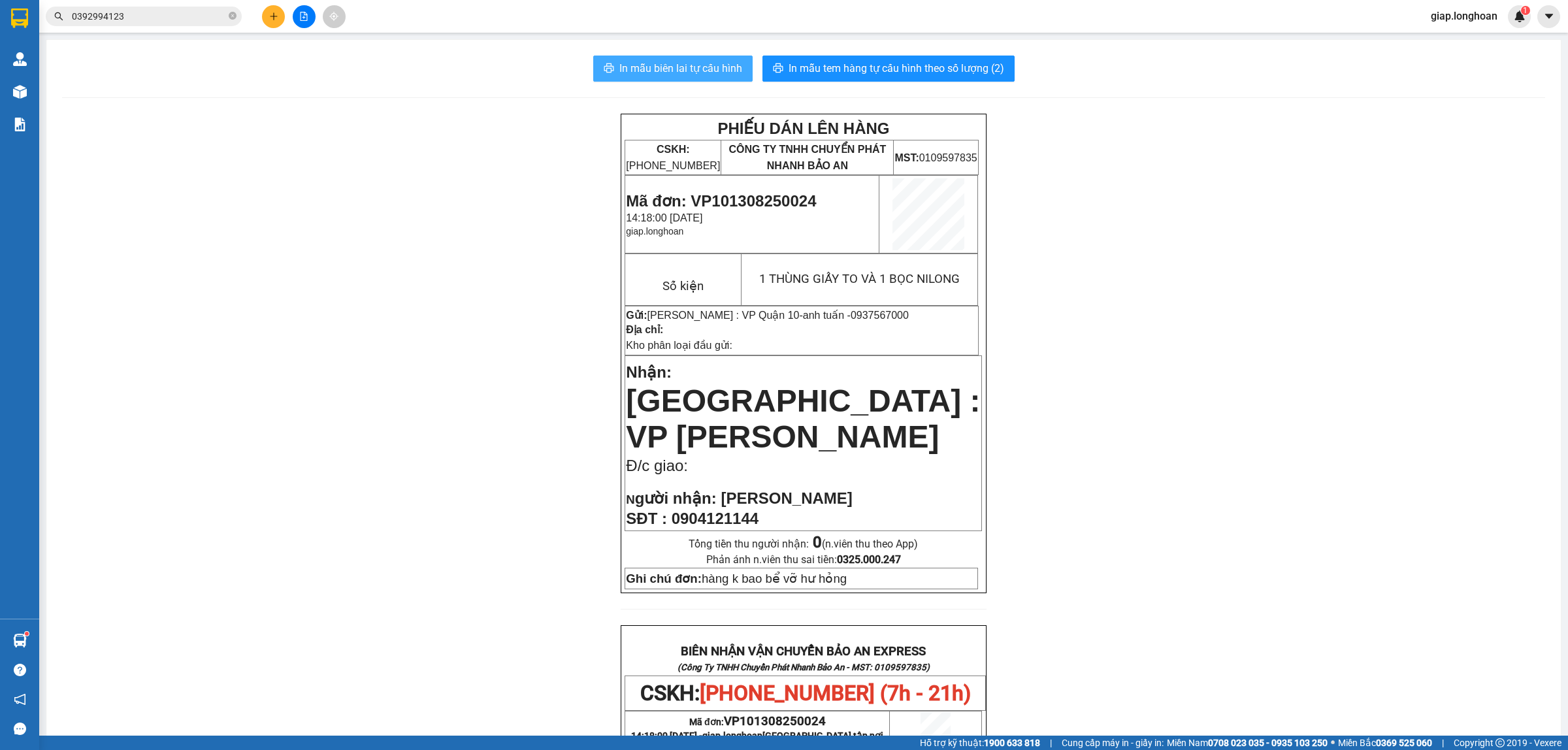
click at [687, 66] on span "In mẫu biên lai tự cấu hình" at bounding box center [681, 67] width 123 height 16
click at [280, 13] on button at bounding box center [273, 17] width 22 height 22
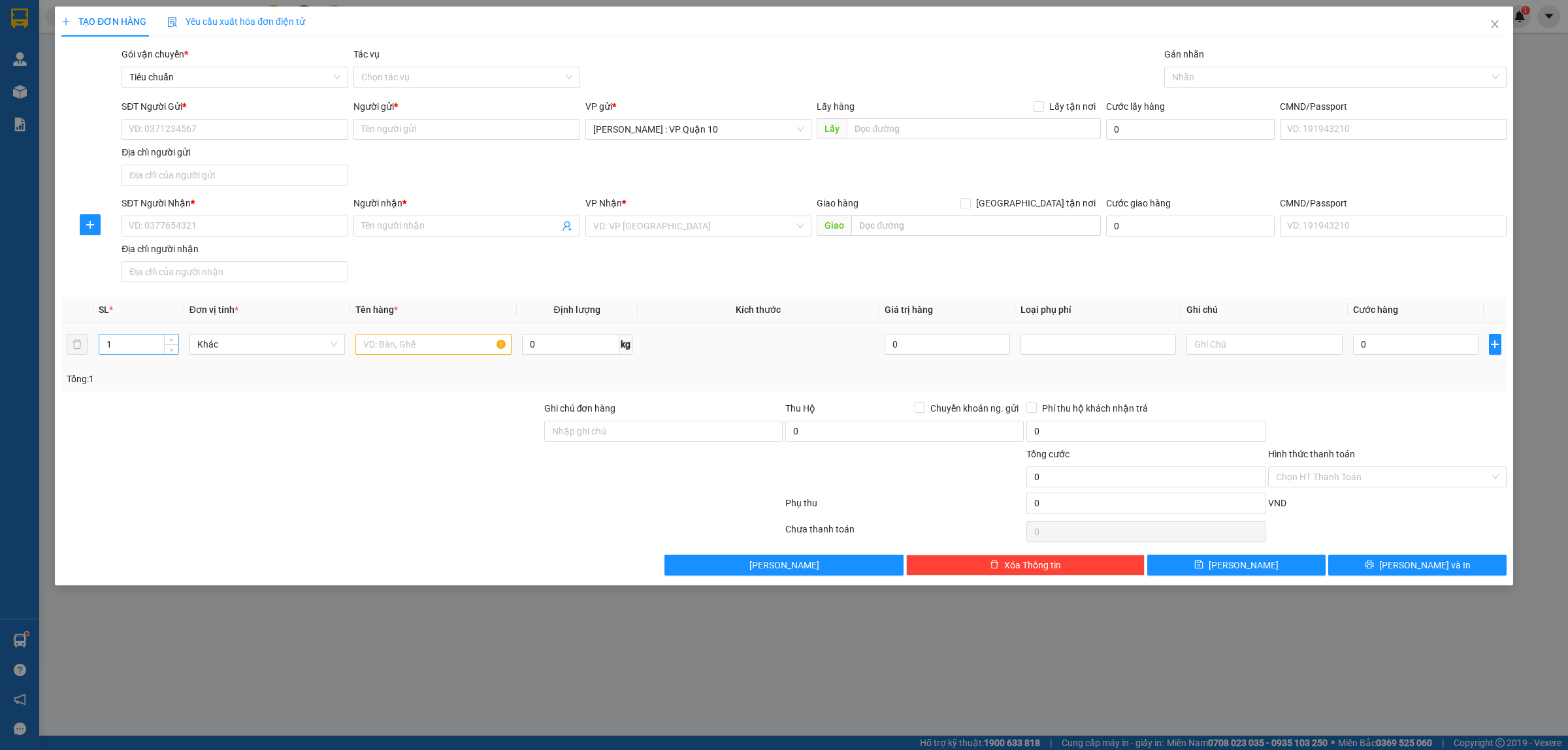
click at [129, 353] on input "1" at bounding box center [139, 344] width 79 height 20
type input "2"
click at [414, 345] on input "text" at bounding box center [433, 345] width 155 height 21
type input "2 THÙNG GIẤY"
click at [190, 227] on input "SĐT Người Nhận *" at bounding box center [235, 226] width 227 height 21
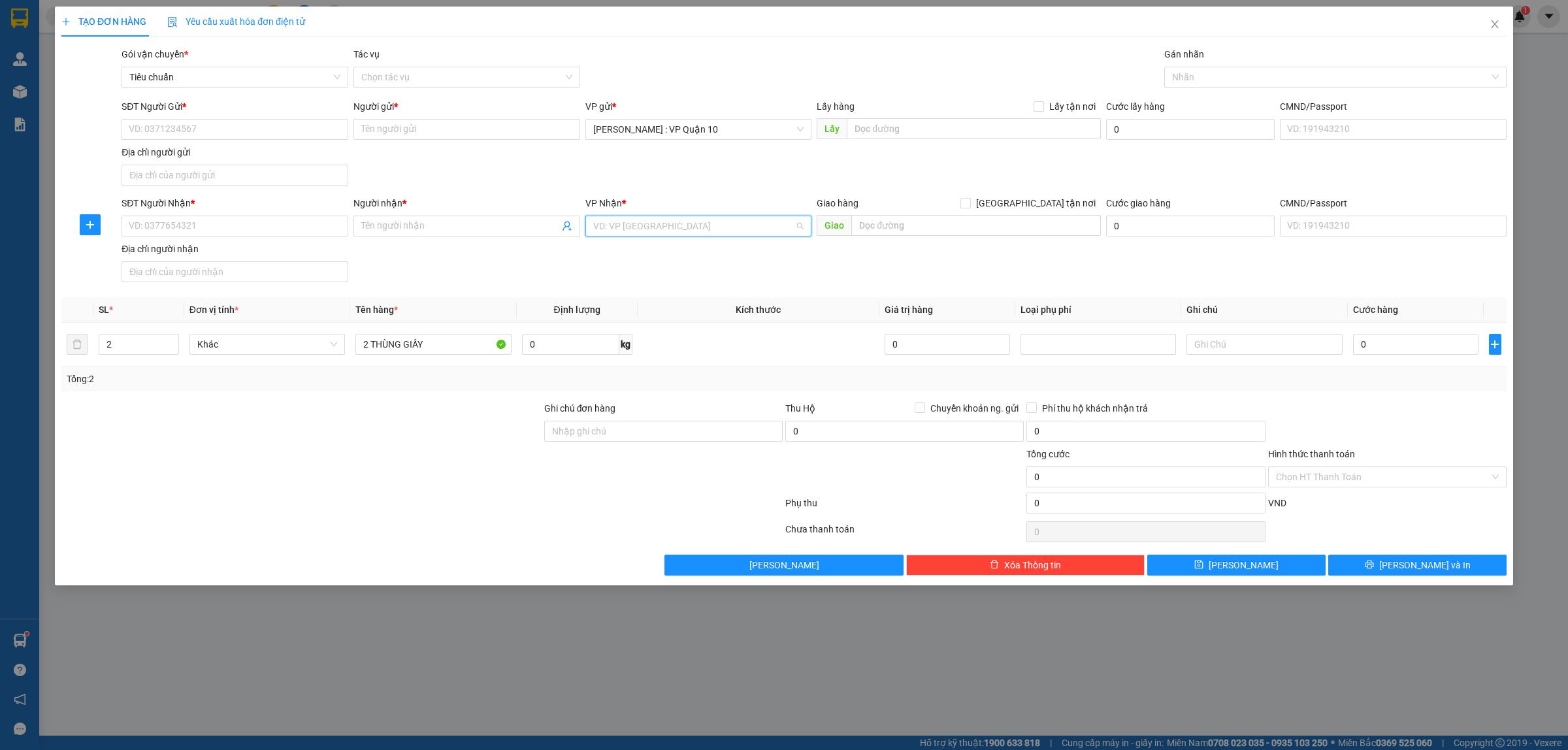
click at [700, 228] on input "search" at bounding box center [695, 226] width 202 height 20
click at [722, 538] on div "Hải Phòng: Văn phòng Bến xe Thượng Lý" at bounding box center [698, 545] width 211 height 14
drag, startPoint x: 1178, startPoint y: 88, endPoint x: 1178, endPoint y: 101, distance: 13.0
click at [1178, 89] on div "Gán nhãn Nhãn" at bounding box center [1336, 69] width 343 height 46
click at [1197, 75] on div at bounding box center [1328, 77] width 323 height 16
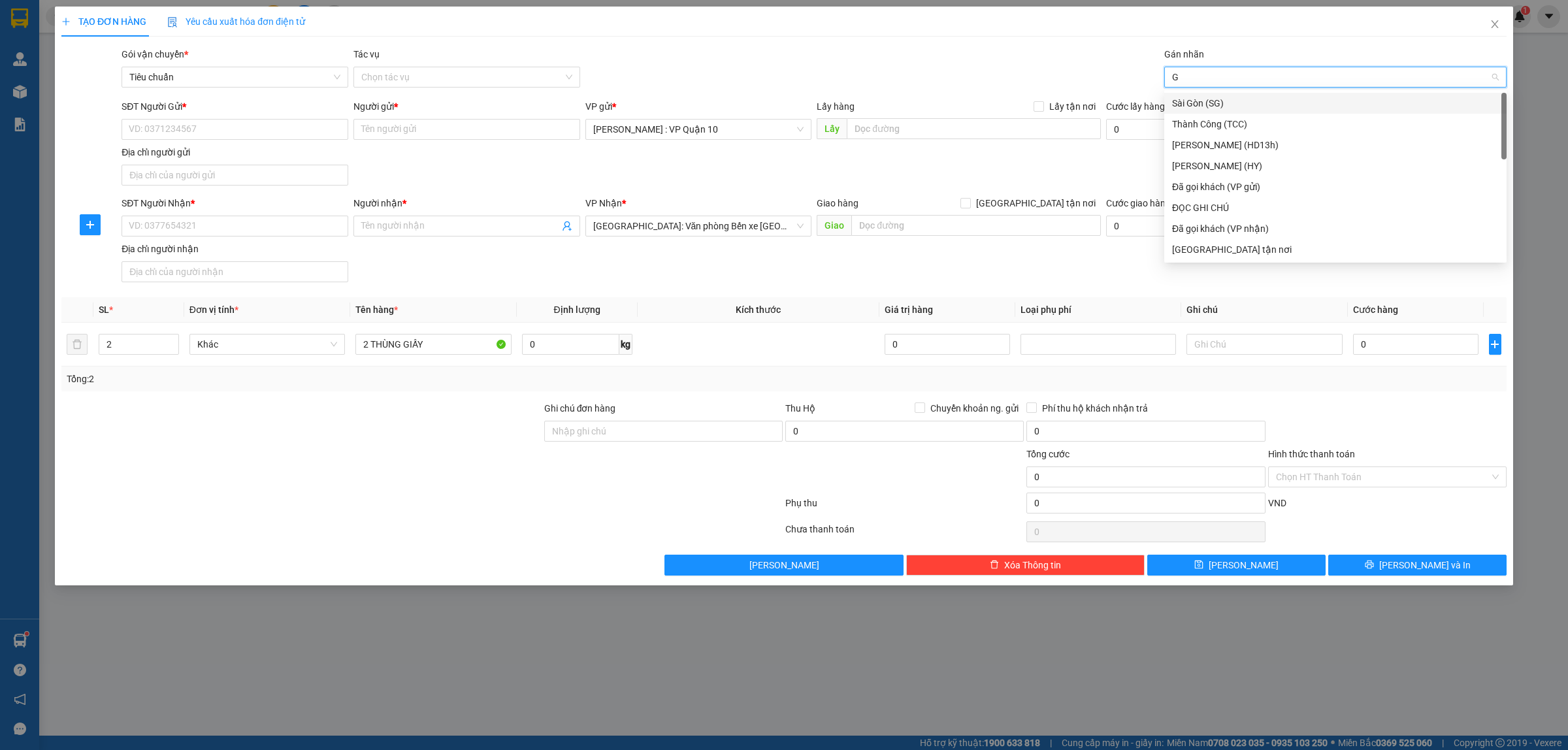
type input "GI"
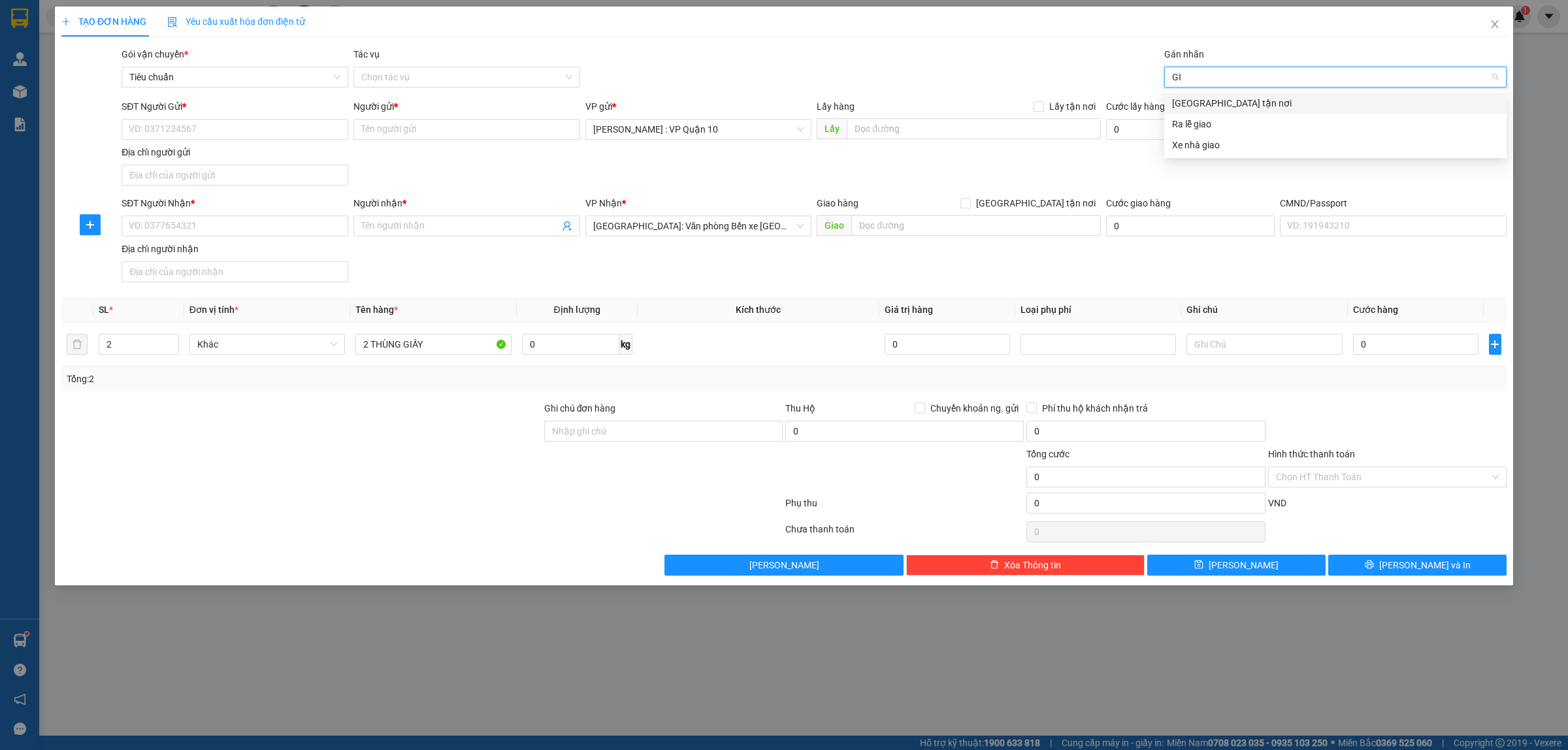
click at [1195, 99] on div "[GEOGRAPHIC_DATA] tận nơi" at bounding box center [1335, 103] width 327 height 14
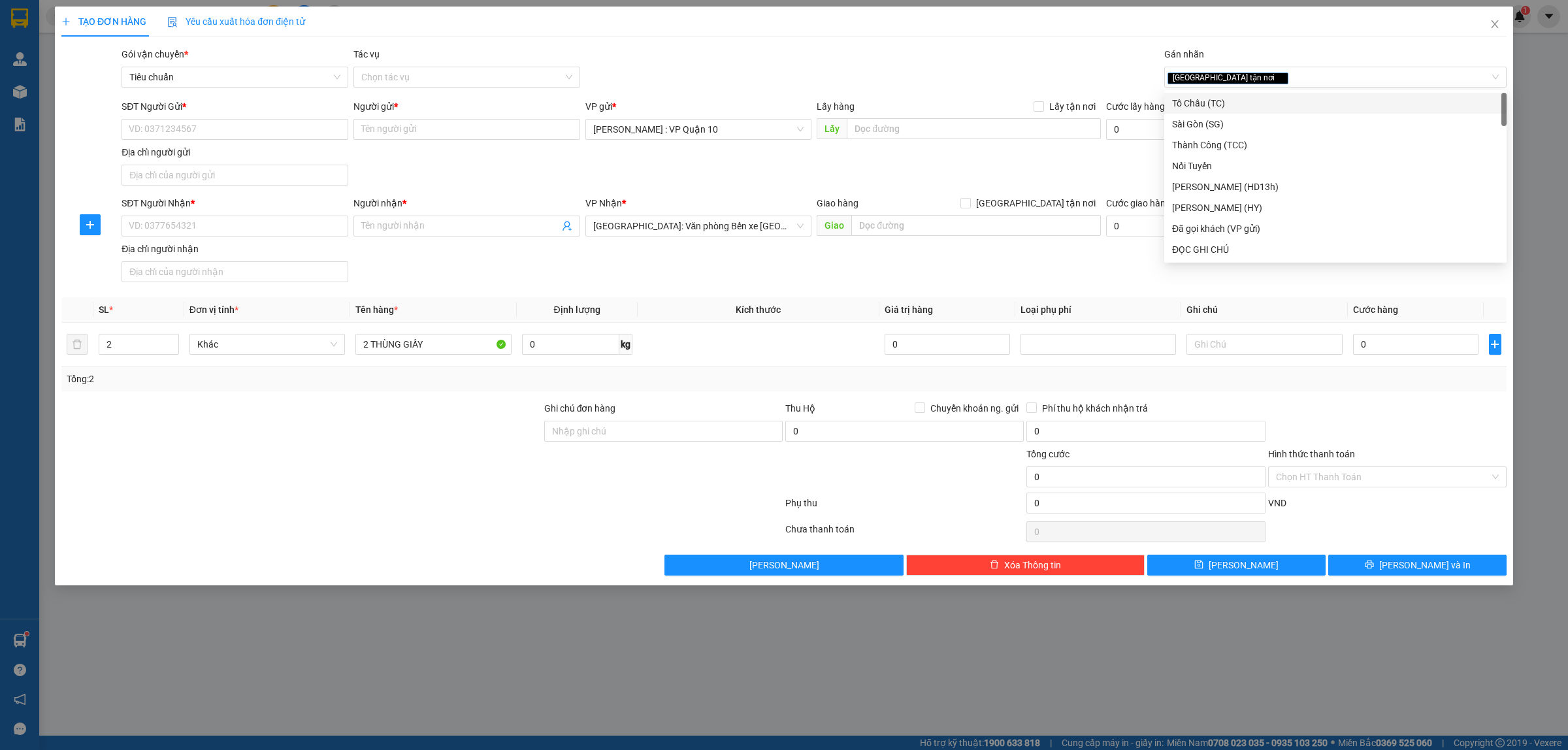
click at [1033, 54] on div "Gói vận chuyển * Tiêu chuẩn Tác vụ Chọn tác vụ Gán nhãn Giao tận nơi" at bounding box center [813, 69] width 1390 height 46
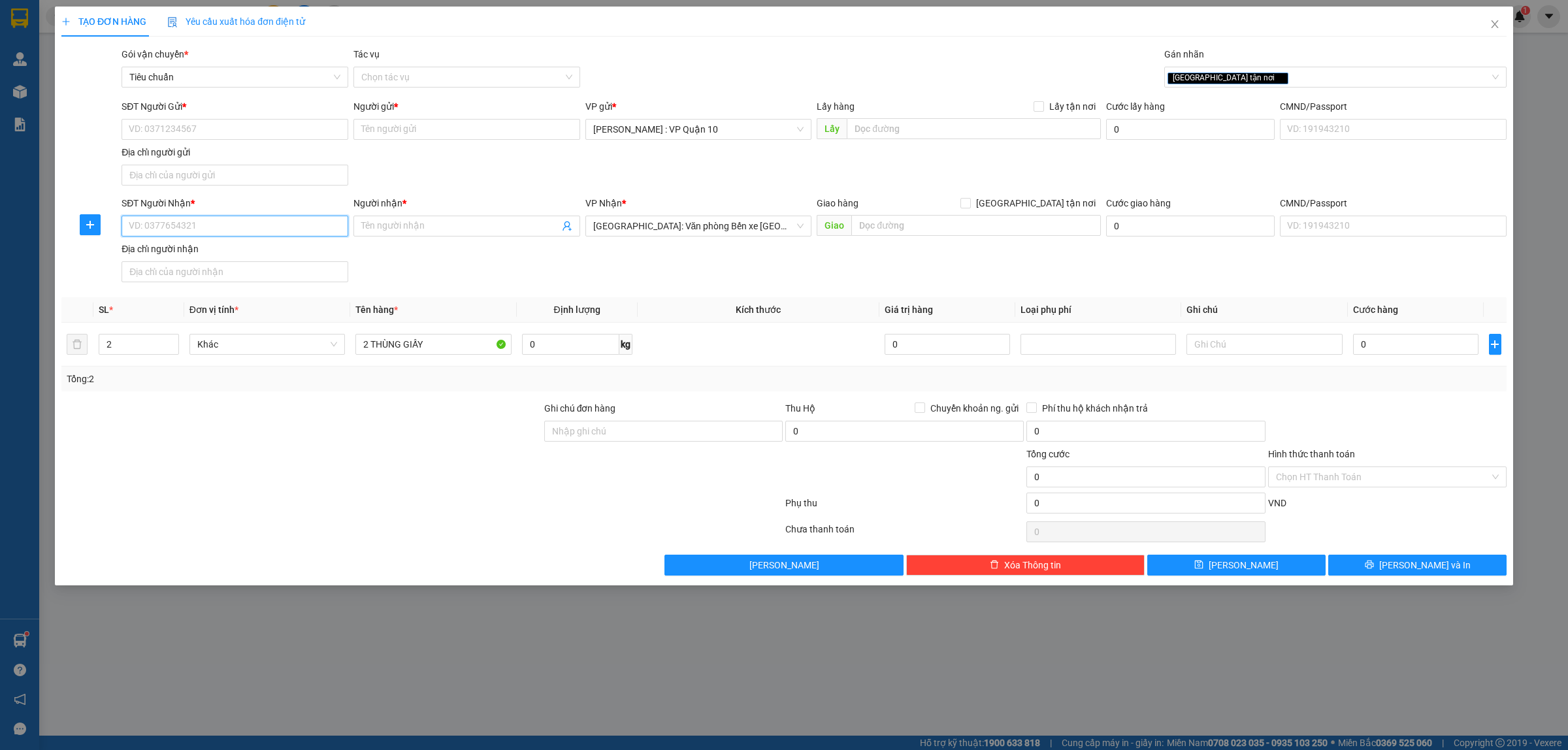
click at [239, 219] on input "SĐT Người Nhận *" at bounding box center [235, 226] width 227 height 21
click at [265, 245] on div "Địa chỉ người nhận" at bounding box center [235, 248] width 227 height 14
click at [265, 261] on input "Địa chỉ người nhận" at bounding box center [235, 272] width 227 height 21
click at [158, 228] on input "SĐT Người Nhận *" at bounding box center [235, 226] width 227 height 21
type input "0353457379"
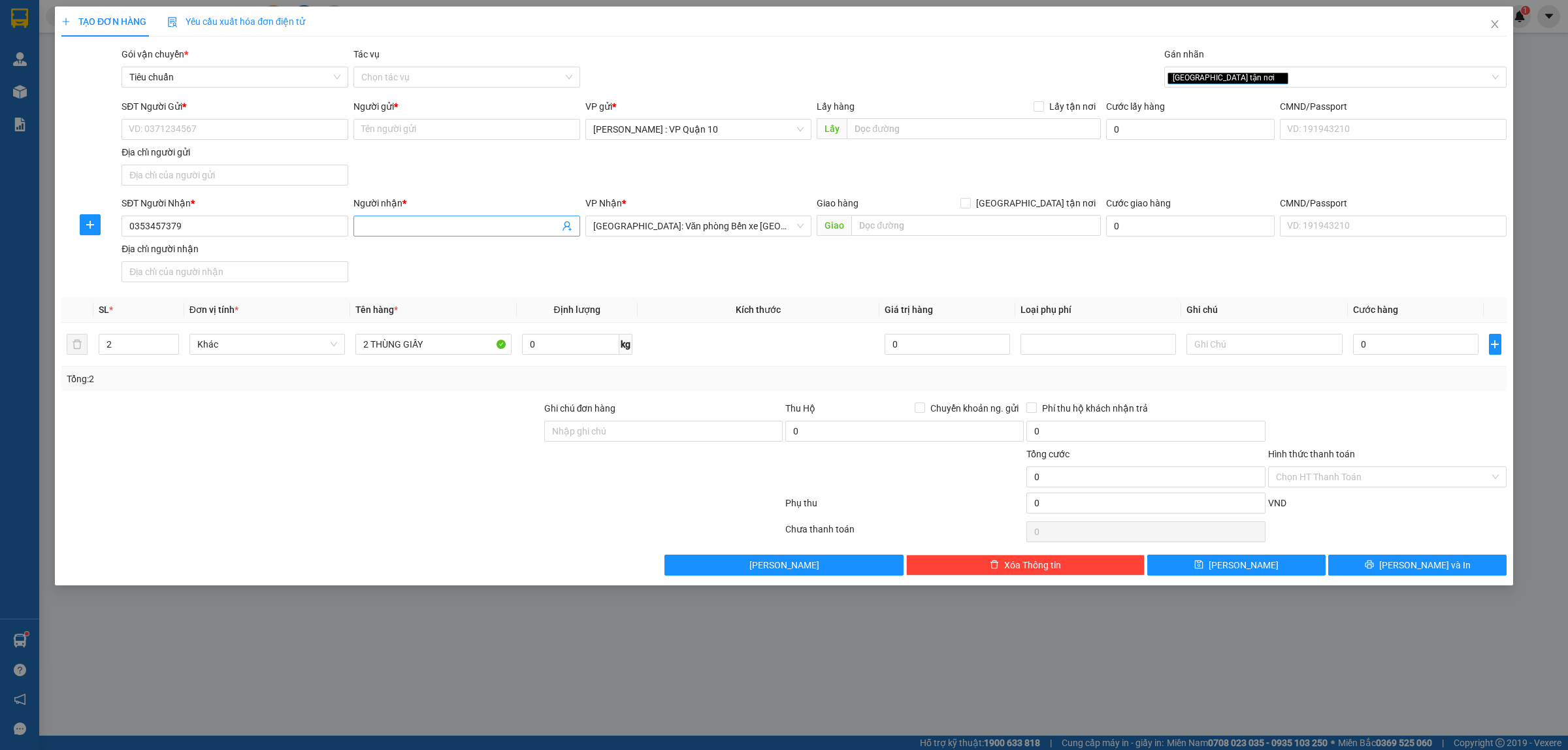
click at [377, 230] on input "Người nhận *" at bounding box center [460, 226] width 198 height 14
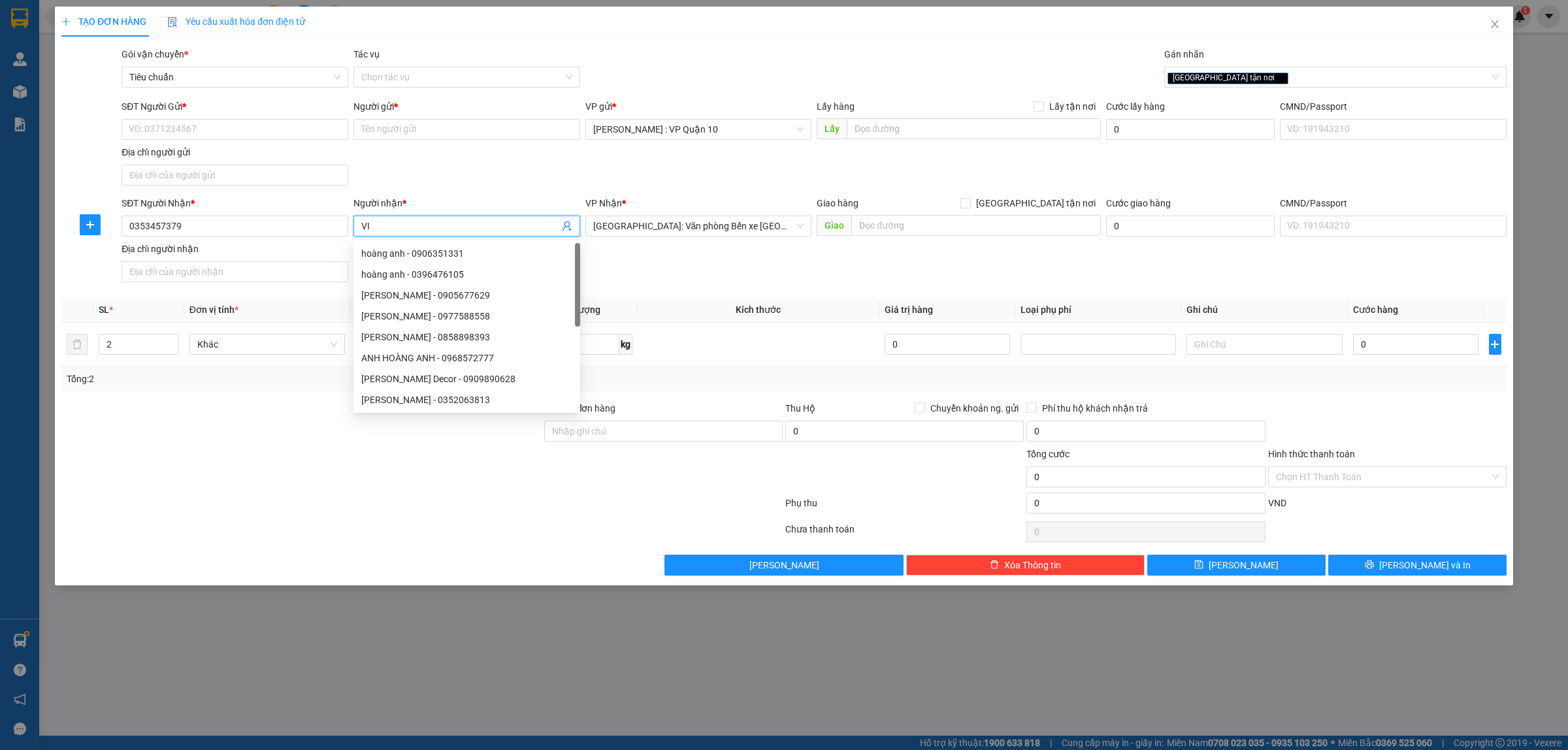
type input "V"
type input "VIỆT ANH"
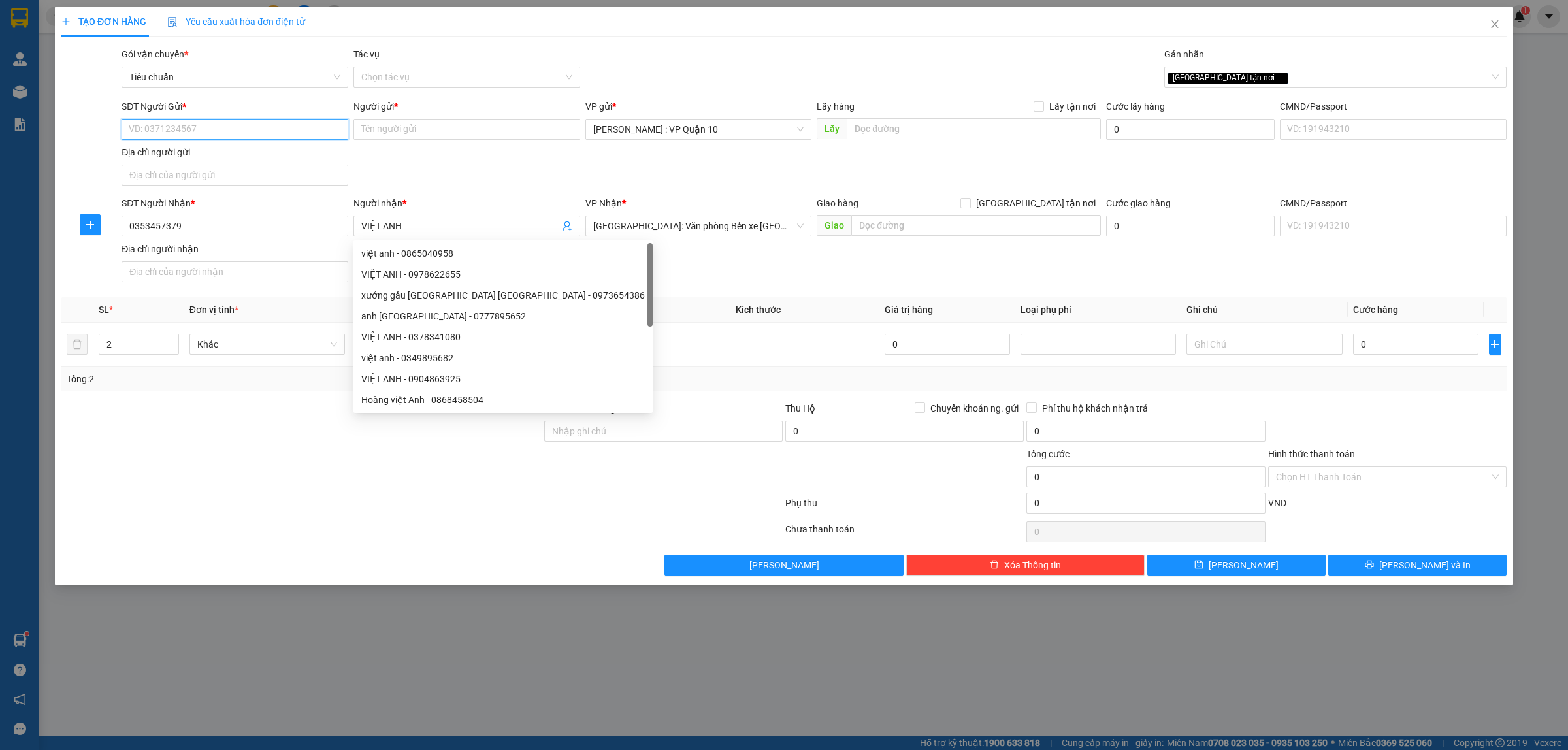
drag, startPoint x: 250, startPoint y: 128, endPoint x: 880, endPoint y: 216, distance: 636.1
click at [252, 128] on input "SĐT Người Gửi *" at bounding box center [235, 129] width 227 height 21
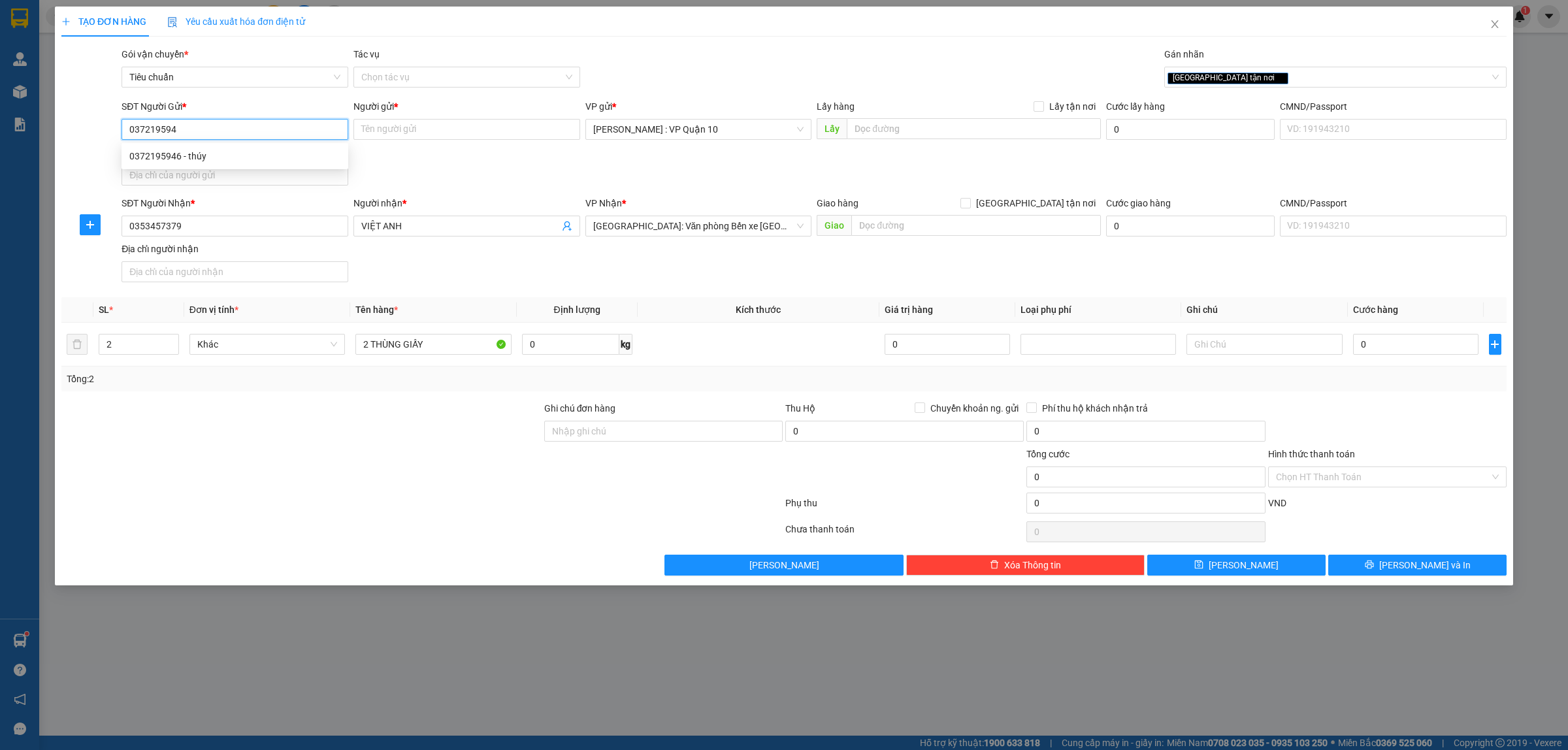
type input "0372195946"
drag, startPoint x: 165, startPoint y: 151, endPoint x: 169, endPoint y: 157, distance: 7.2
click at [165, 151] on div "0372195946 - thúy" at bounding box center [234, 155] width 211 height 14
type input "thúy"
type input "0372195946"
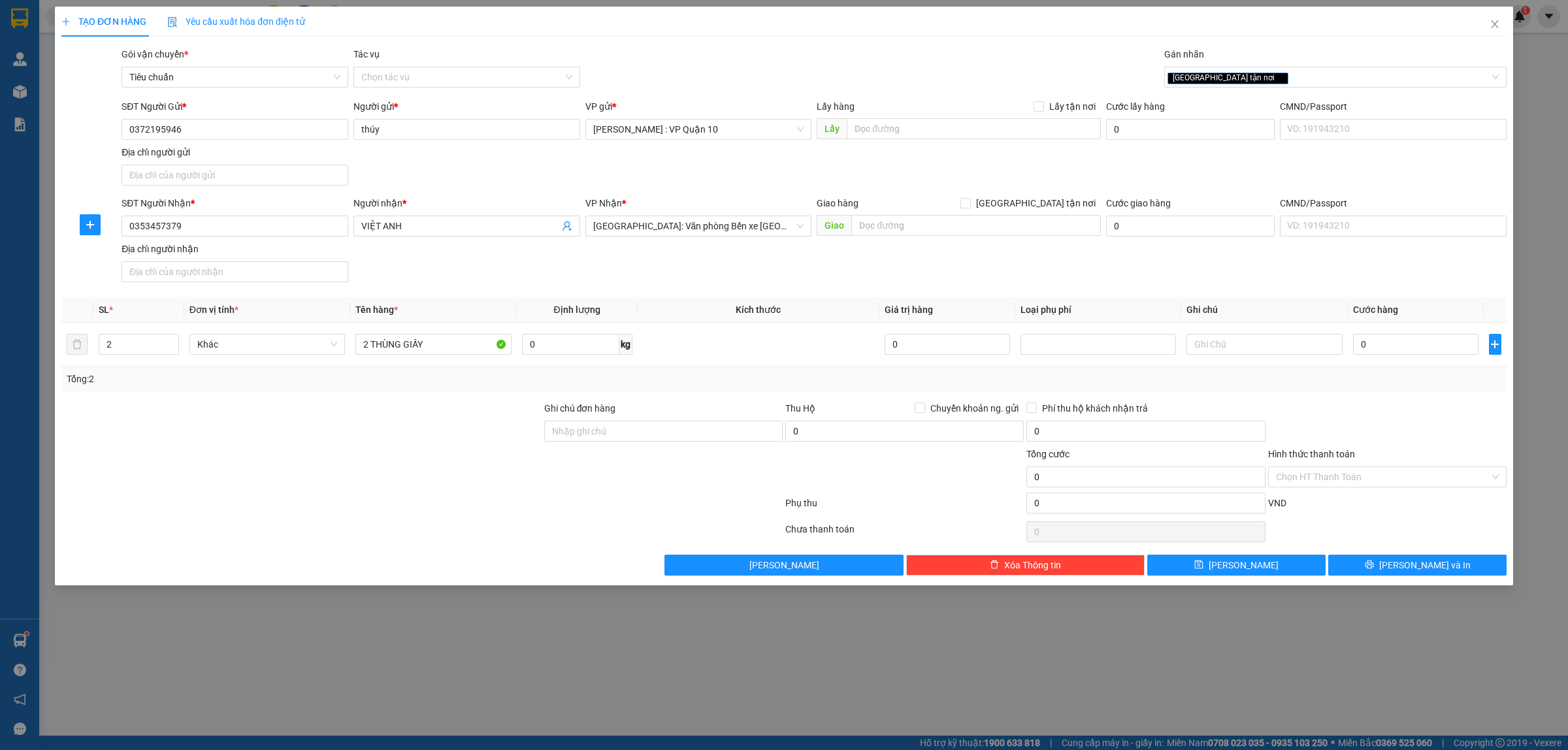
drag, startPoint x: 267, startPoint y: 419, endPoint x: 454, endPoint y: 380, distance: 191.0
click at [270, 419] on div at bounding box center [301, 424] width 483 height 46
drag, startPoint x: 881, startPoint y: 227, endPoint x: 890, endPoint y: 227, distance: 9.0
click at [882, 227] on input "text" at bounding box center [975, 226] width 250 height 21
type input "124 ĐƯƠNG NGUYỄN ĐỨC CÁNH - P, LÊ CHÂN - TP HẢI PHÒNG"
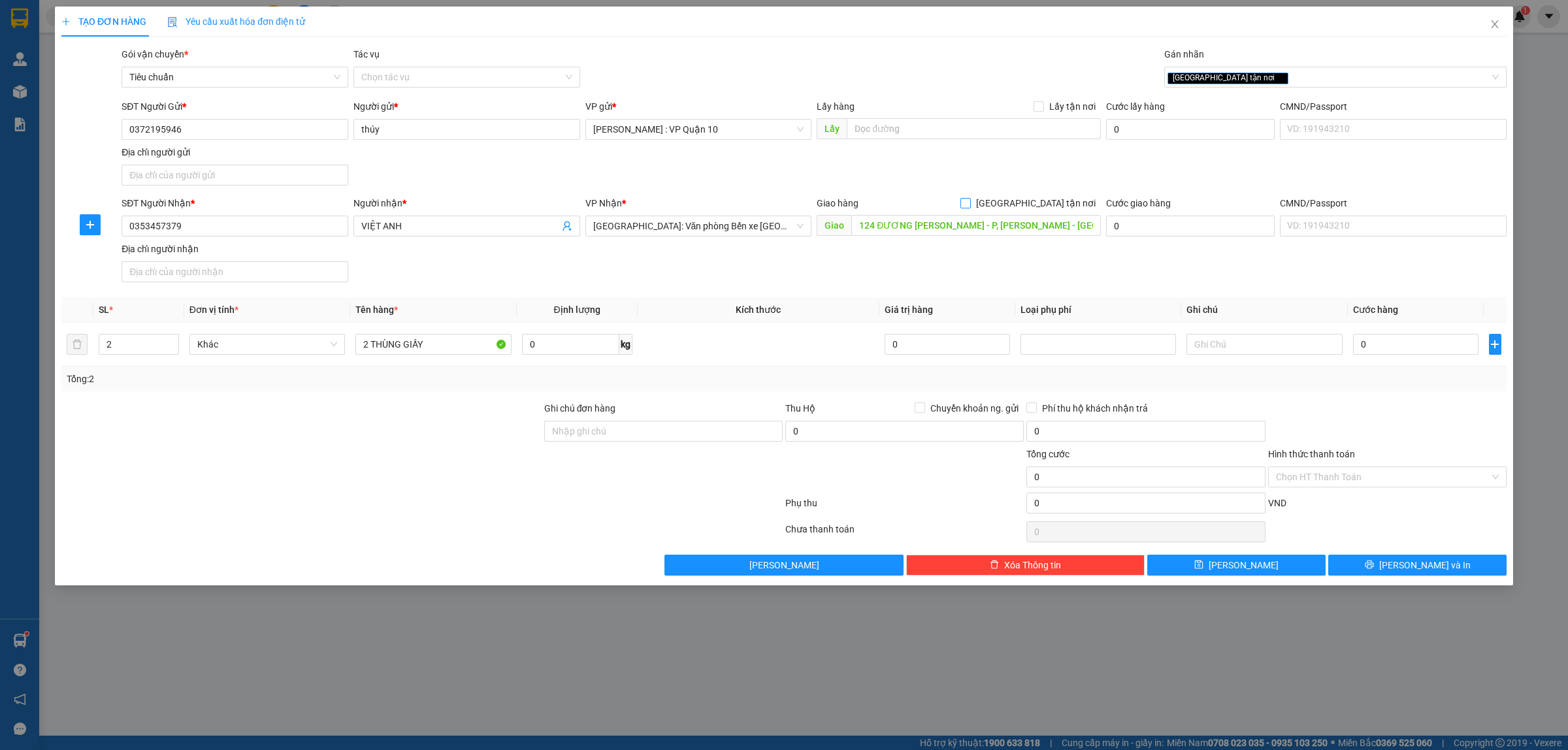
click at [970, 204] on input "[GEOGRAPHIC_DATA] tận nơi" at bounding box center [965, 202] width 9 height 9
checkbox input "true"
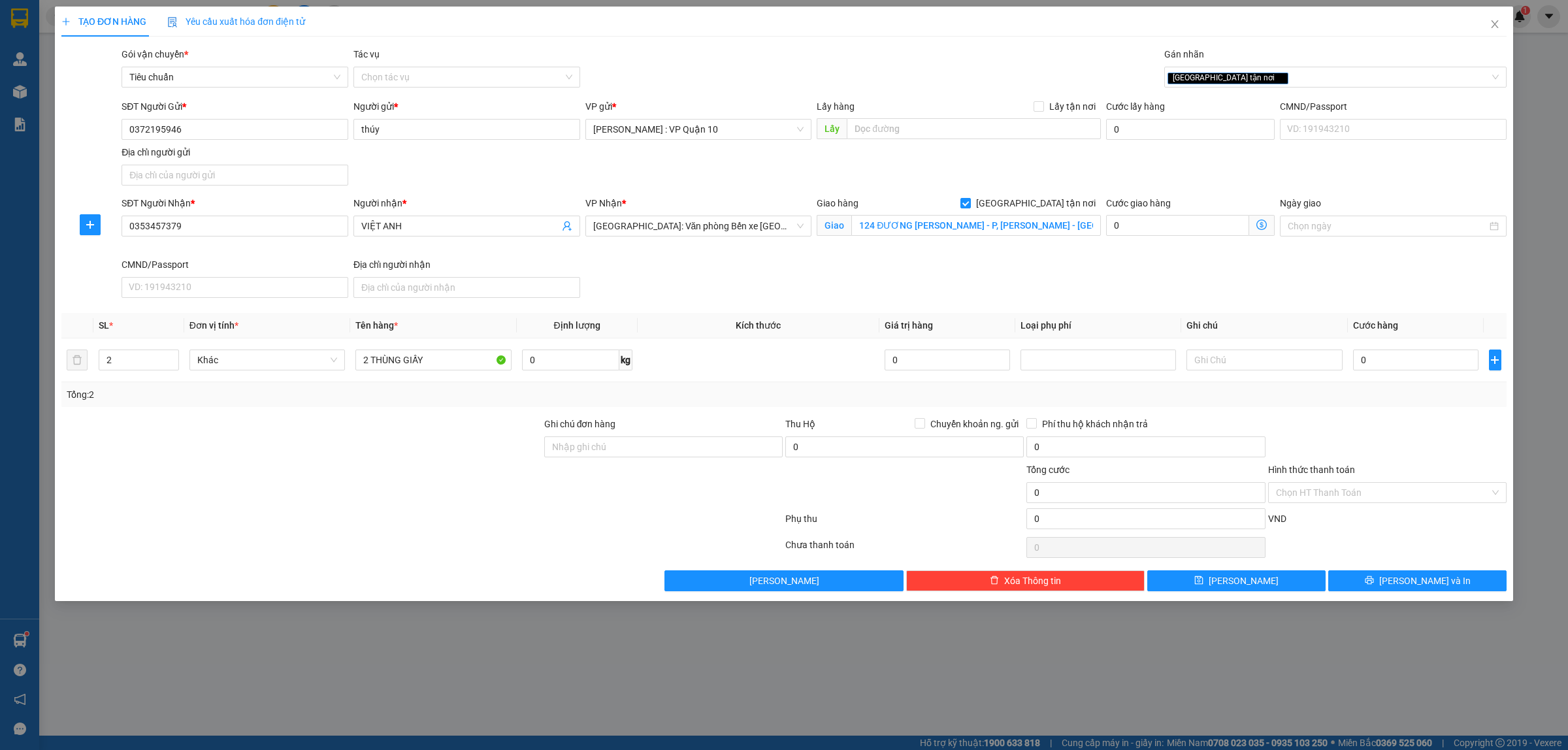
click at [451, 474] on div at bounding box center [301, 485] width 483 height 46
drag, startPoint x: 628, startPoint y: 443, endPoint x: 638, endPoint y: 458, distance: 18.0
click at [629, 445] on input "Ghi chú đơn hàng" at bounding box center [663, 447] width 239 height 21
type input "hàng k bao bể vỡ hư hỏng"
click at [520, 522] on div at bounding box center [421, 522] width 724 height 26
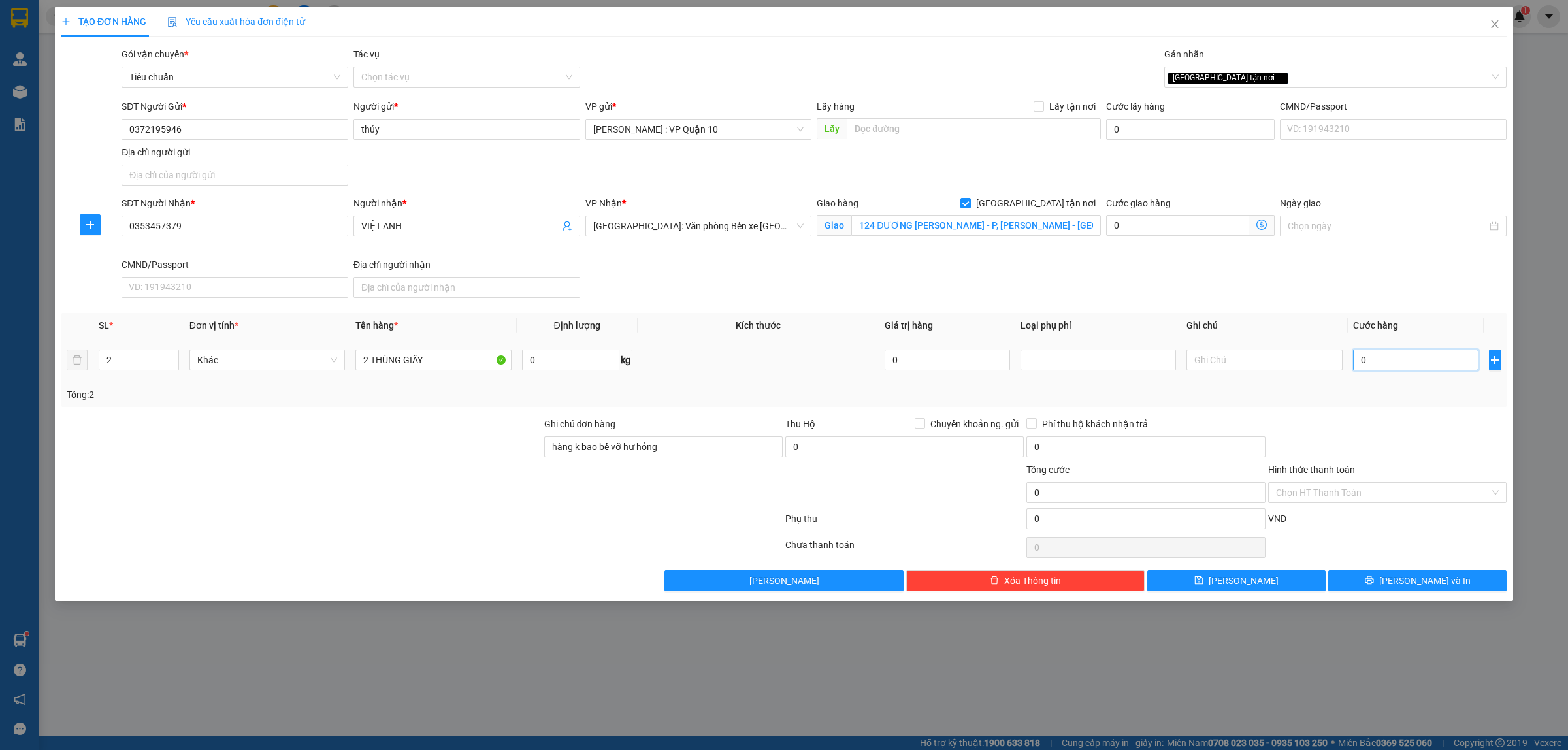
click at [1368, 367] on input "0" at bounding box center [1416, 360] width 125 height 21
type input "20"
type input "200"
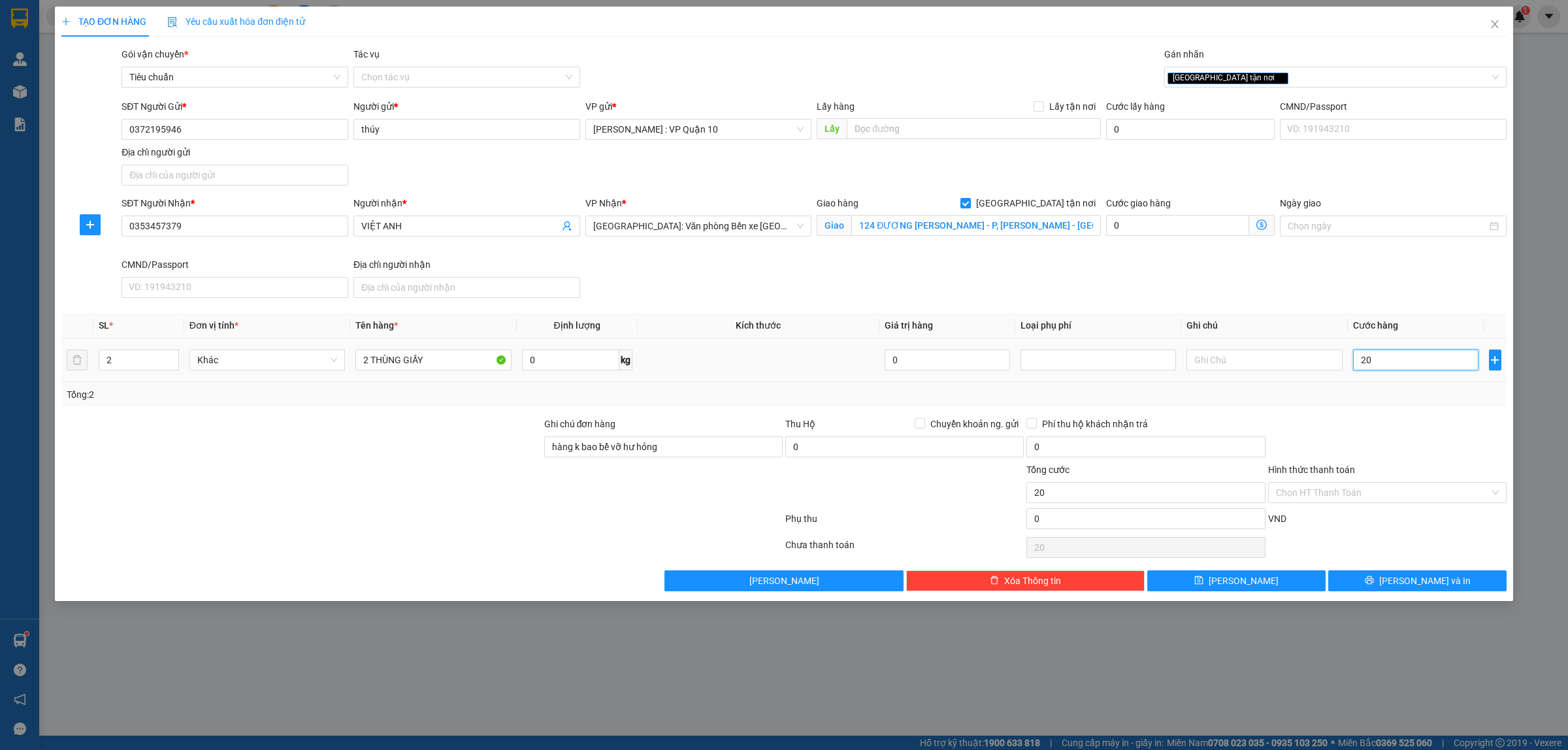
type input "200"
type input "2.000"
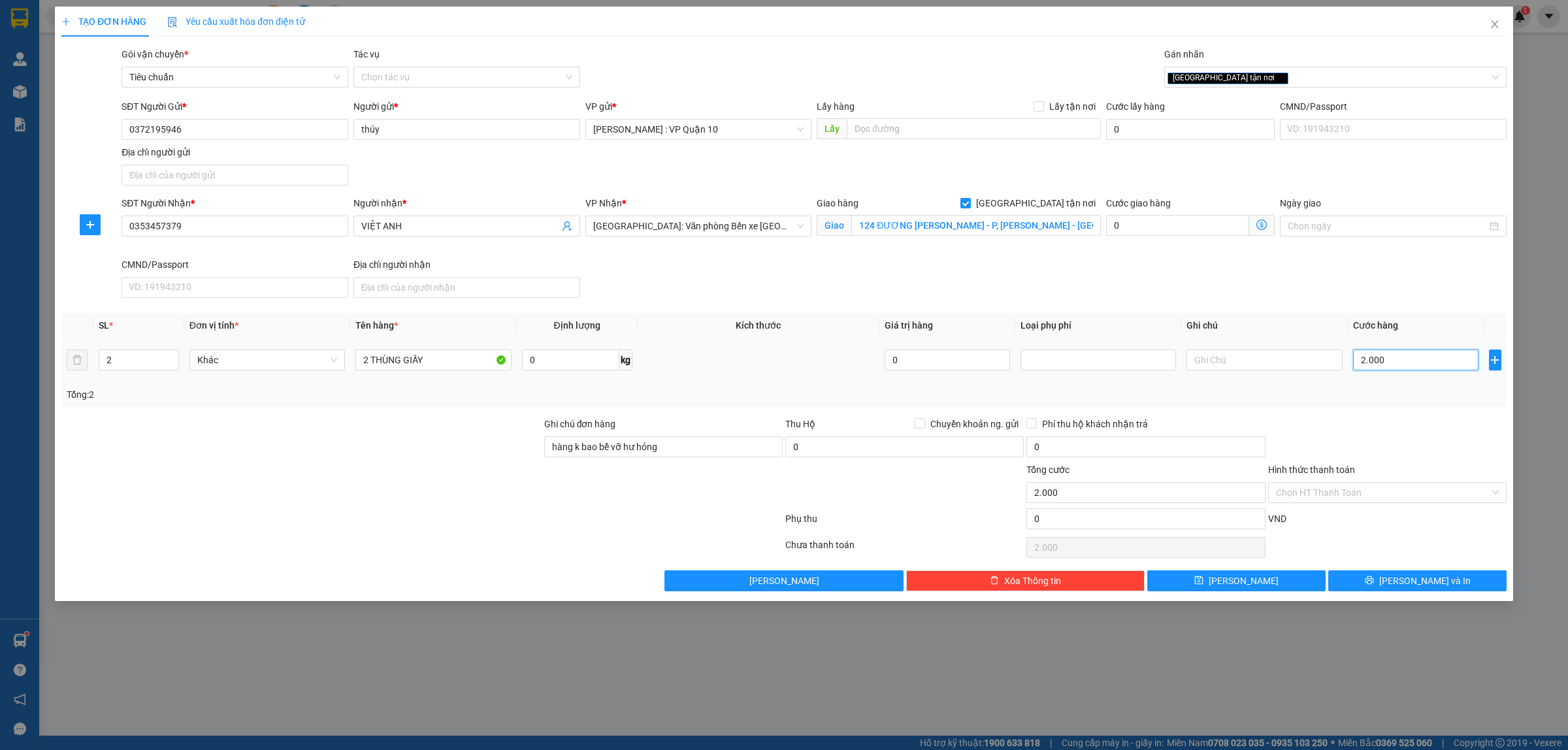
type input "20.000"
type input "200.000"
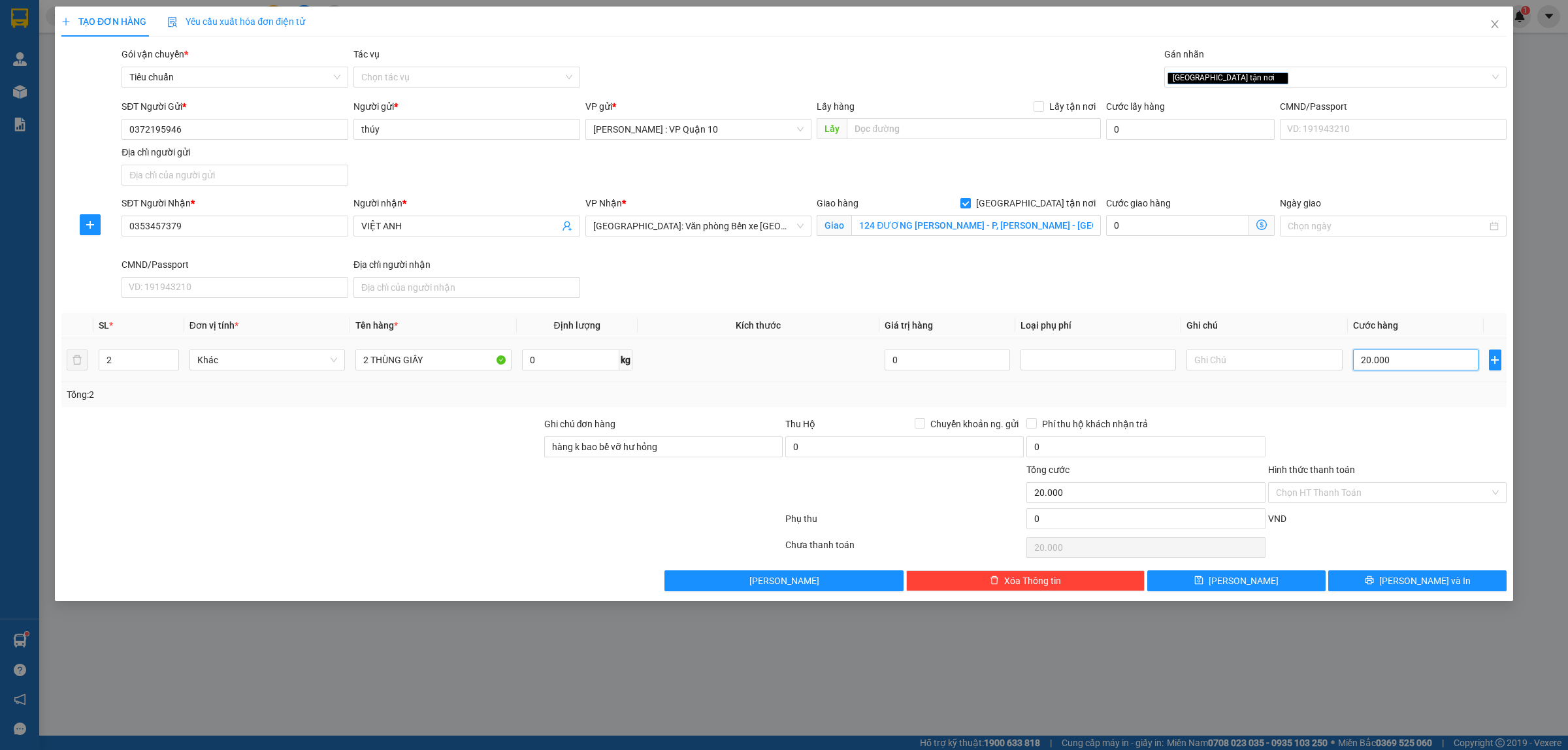
type input "200.000"
drag, startPoint x: 1312, startPoint y: 490, endPoint x: 1316, endPoint y: 501, distance: 11.7
click at [1312, 489] on input "Hình thức thanh toán" at bounding box center [1383, 493] width 213 height 20
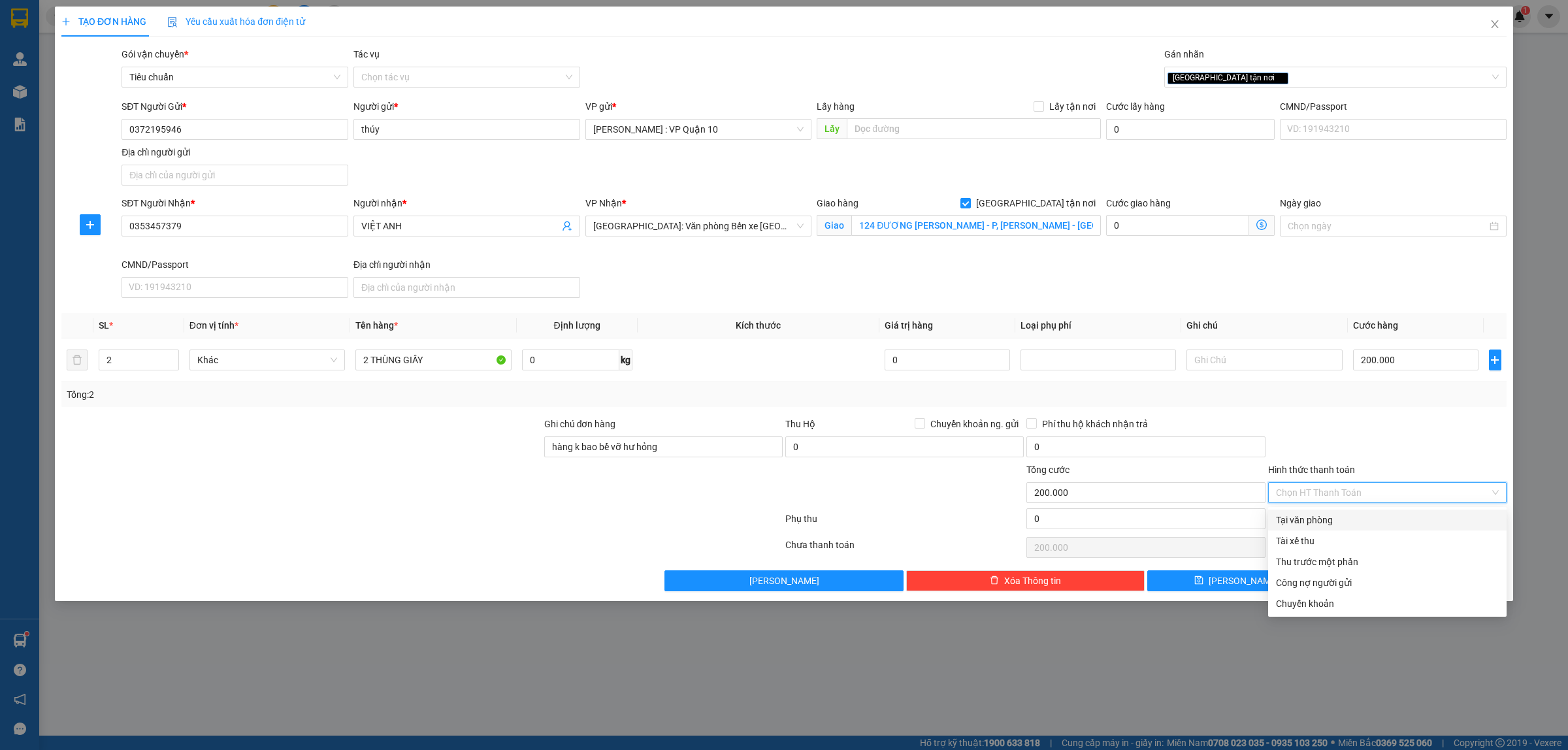
click at [1327, 515] on div "Tại văn phòng" at bounding box center [1387, 520] width 223 height 14
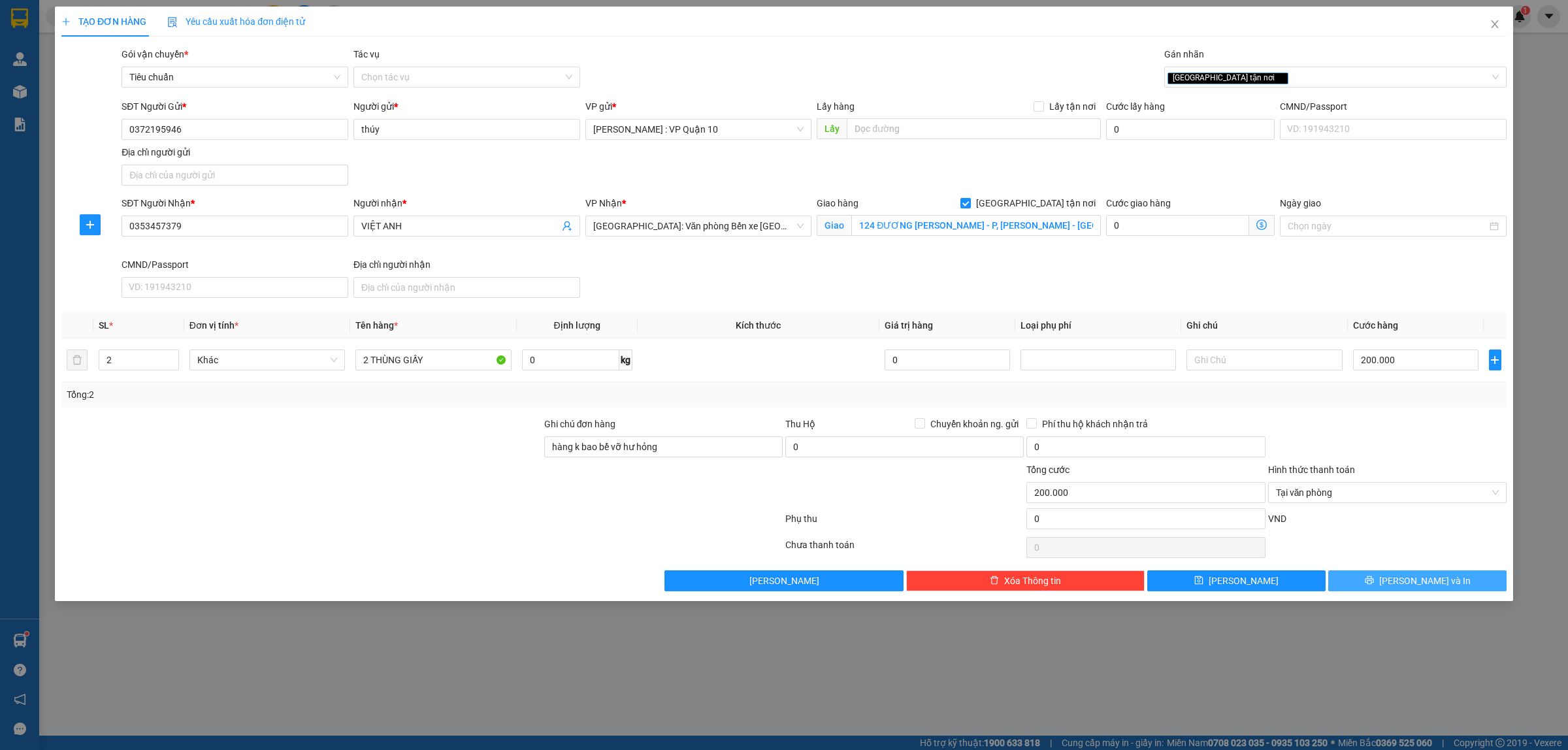
click at [1383, 574] on button "Lưu và In" at bounding box center [1417, 581] width 179 height 21
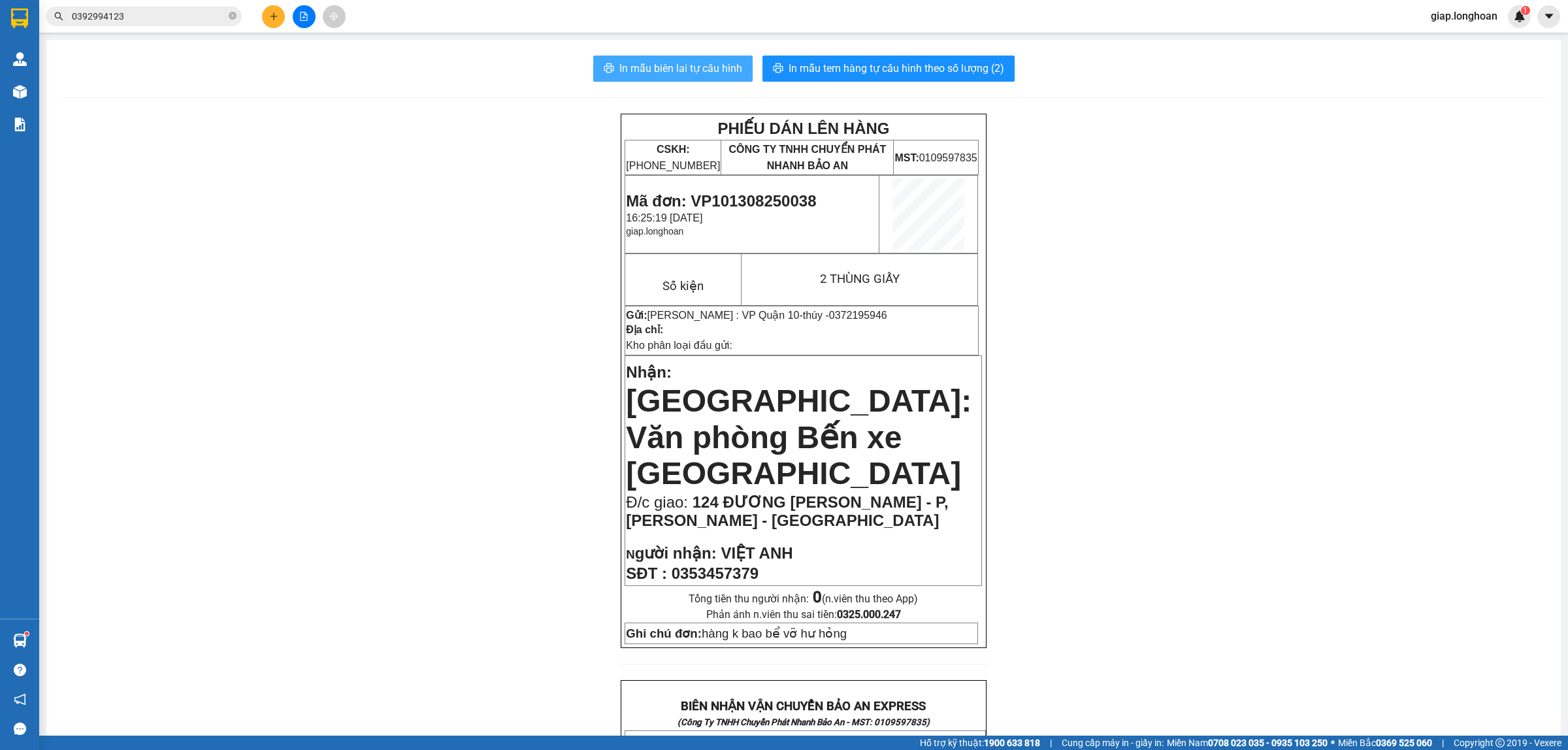
click at [687, 61] on span "In mẫu biên lai tự cấu hình" at bounding box center [681, 67] width 123 height 16
click at [1253, 395] on div "PHIẾU DÁN LÊN HÀNG CSKH: 1900.06.88.33 CÔNG TY TNHH CHUYỂN PHÁT NHANH BẢO AN MS…" at bounding box center [803, 732] width 1483 height 1239
click at [864, 66] on span "In mẫu tem hàng tự cấu hình theo số lượng (2)" at bounding box center [896, 67] width 215 height 16
click at [1245, 472] on div "PHIẾU DÁN LÊN HÀNG CSKH: 1900.06.88.33 CÔNG TY TNHH CHUYỂN PHÁT NHANH BẢO AN MS…" at bounding box center [803, 732] width 1483 height 1239
click at [279, 18] on button at bounding box center [273, 17] width 22 height 22
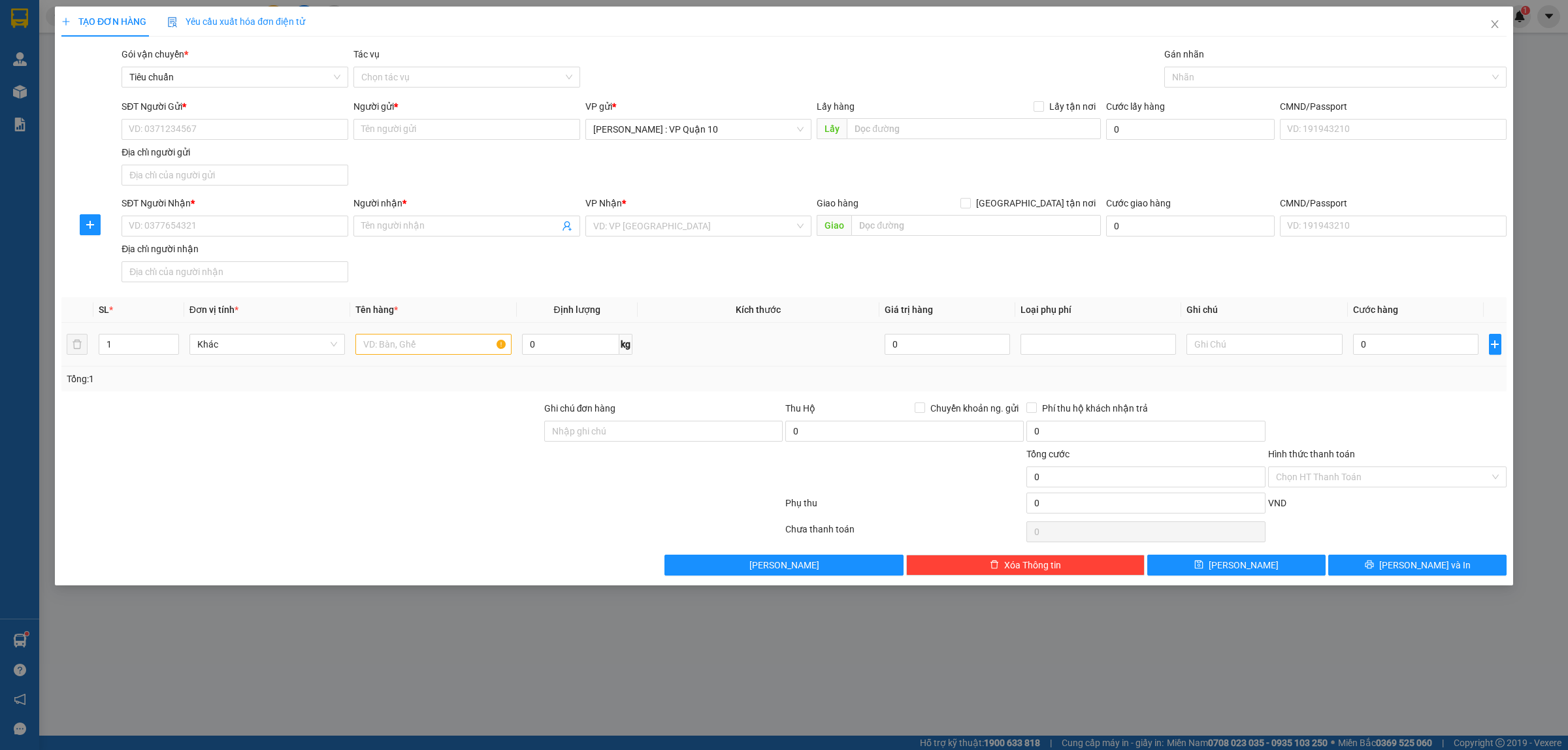
click at [405, 360] on td at bounding box center [432, 345] width 166 height 44
click at [389, 346] on input "text" at bounding box center [433, 345] width 155 height 21
click at [169, 351] on icon "down" at bounding box center [171, 348] width 5 height 5
click at [111, 341] on input "1" at bounding box center [139, 344] width 79 height 20
click at [116, 342] on input "1" at bounding box center [139, 344] width 79 height 20
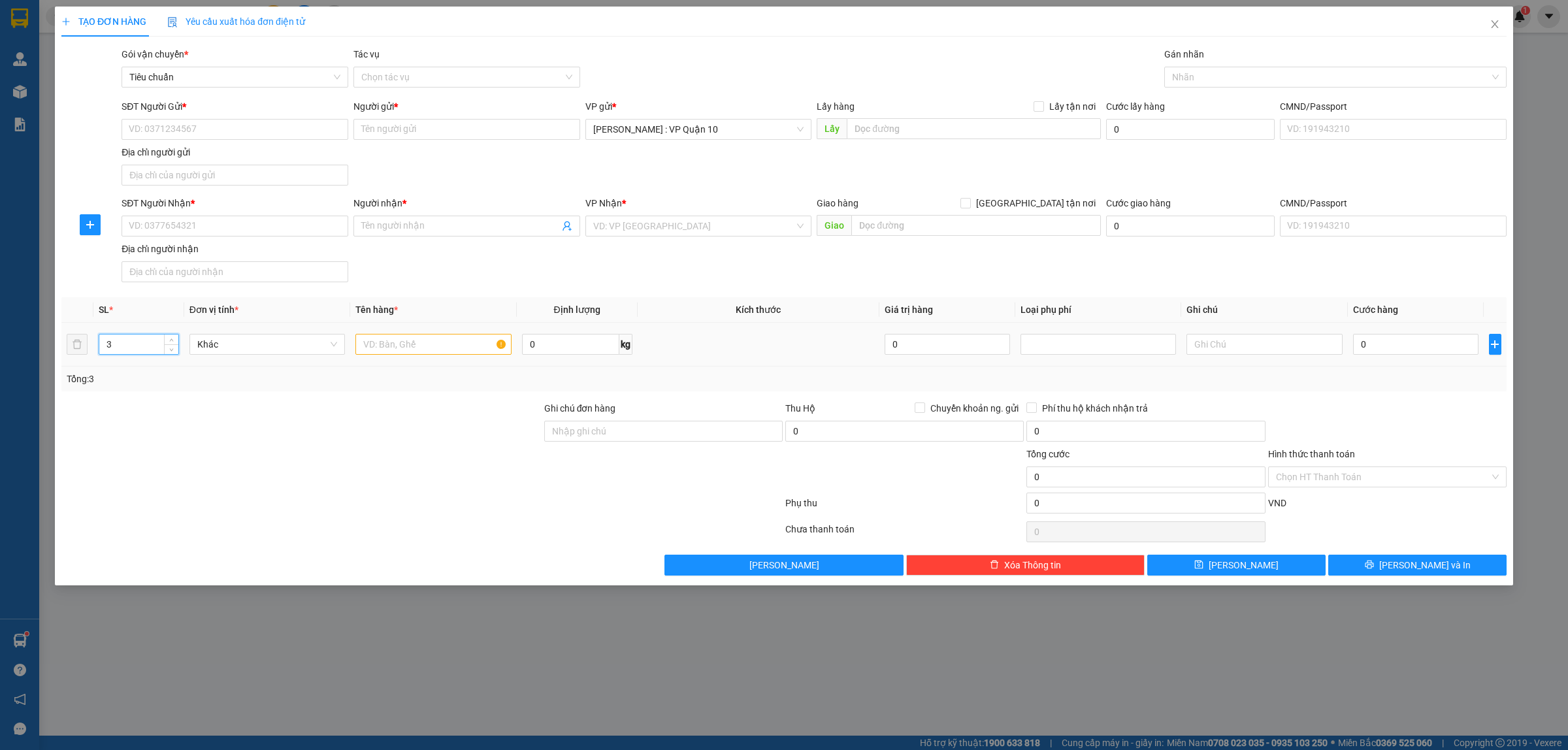
type input "3"
click at [377, 358] on div at bounding box center [433, 345] width 155 height 26
type input "3 THÙNG GIẤY"
click at [239, 228] on input "SĐT Người Nhận *" at bounding box center [235, 226] width 227 height 21
click at [407, 235] on span at bounding box center [467, 226] width 227 height 21
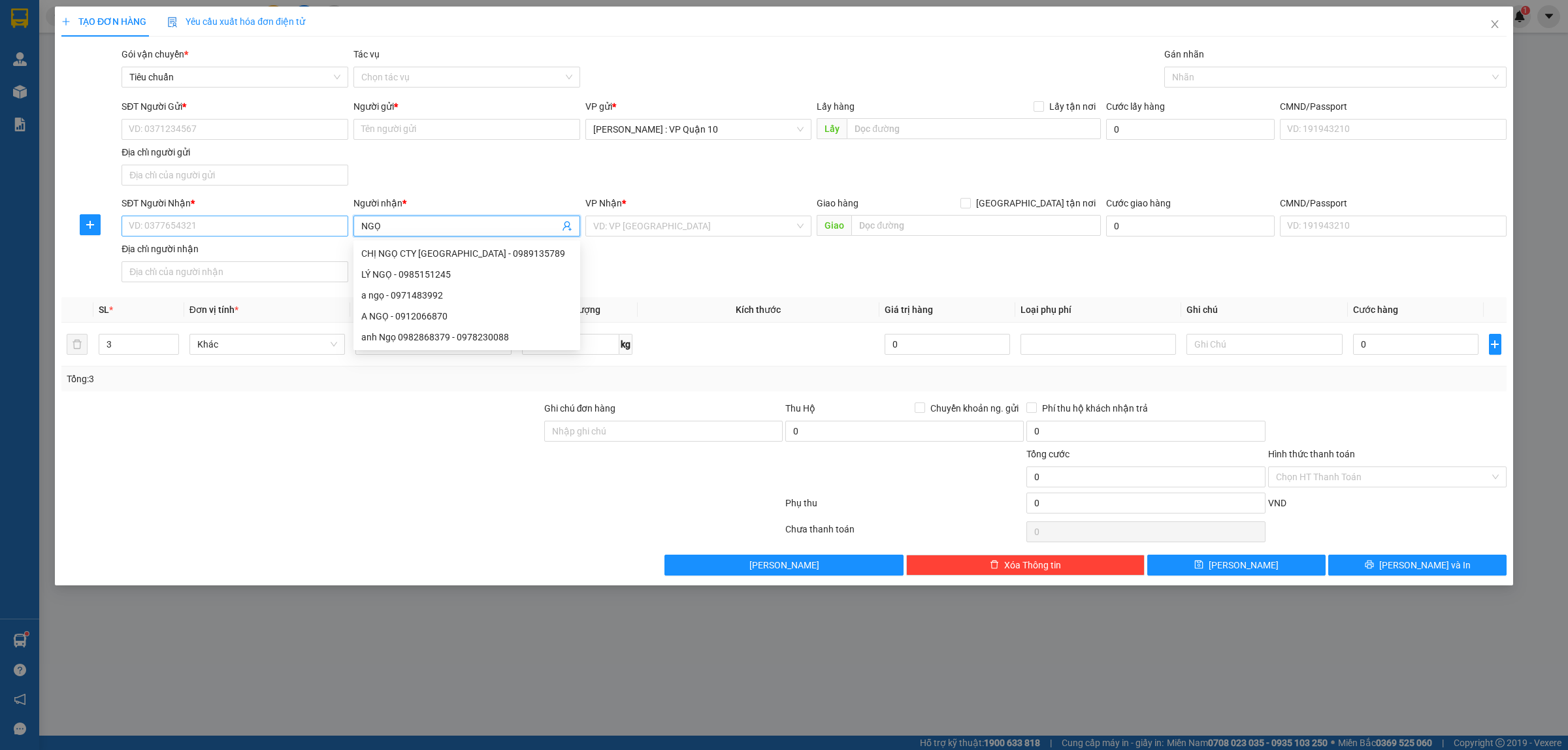
type input "NGỌ"
drag, startPoint x: 154, startPoint y: 230, endPoint x: 162, endPoint y: 227, distance: 8.5
click at [154, 230] on input "SĐT Người Nhận *" at bounding box center [235, 226] width 227 height 21
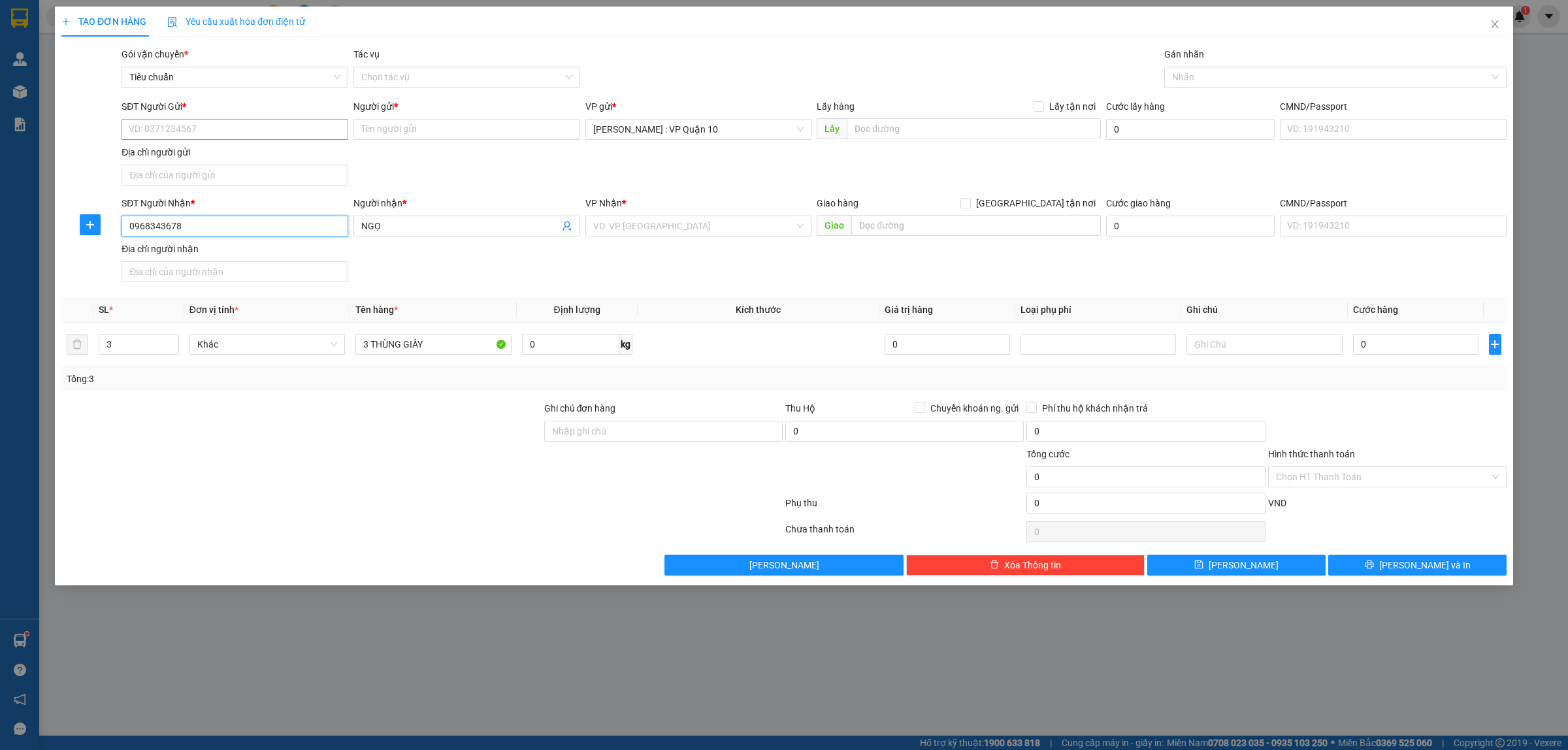
type input "0968343678"
click at [194, 128] on input "SĐT Người Gửi *" at bounding box center [235, 129] width 227 height 21
type input "0906900021"
click at [374, 131] on input "Người gửi *" at bounding box center [467, 129] width 227 height 21
type input "PHẠM KHÔI"
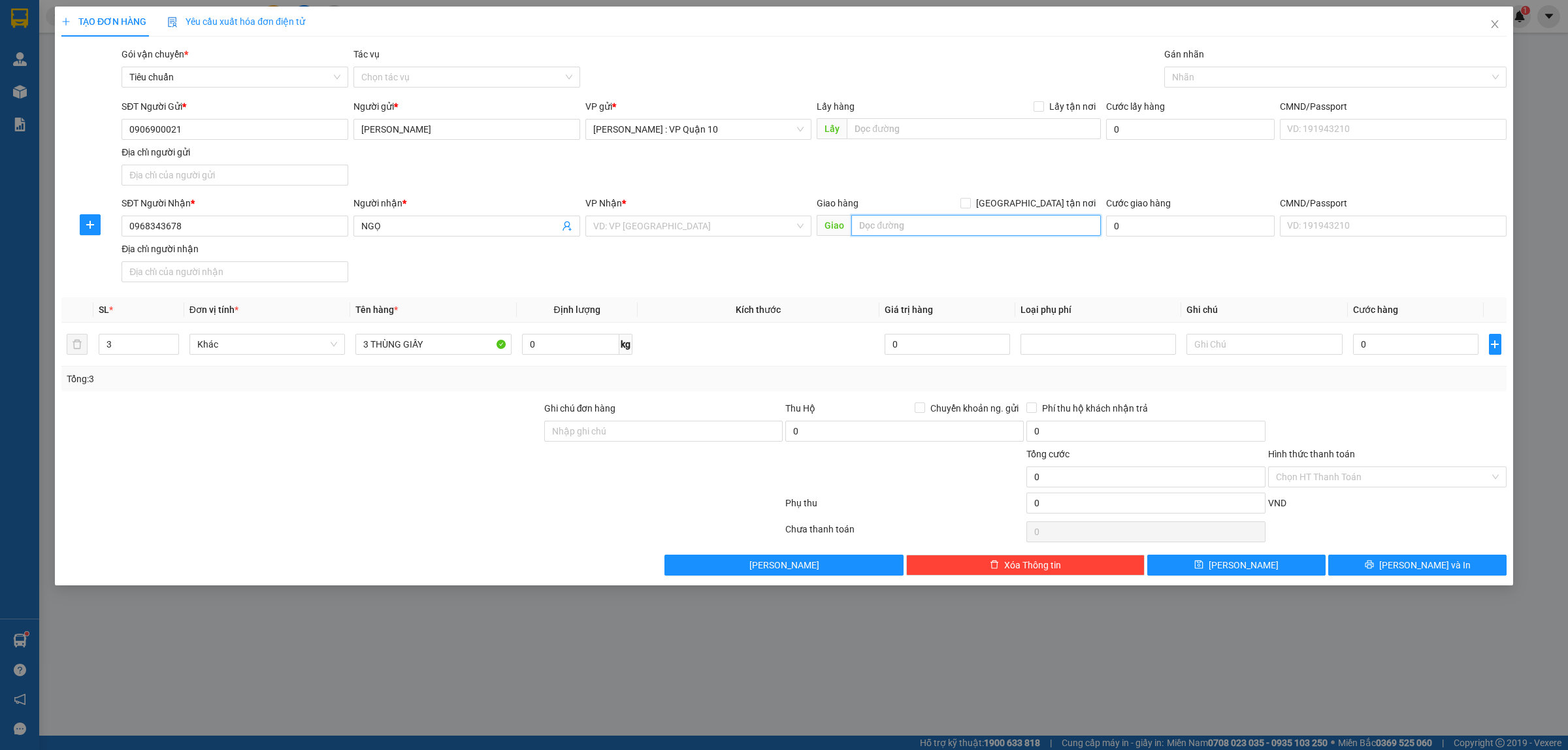
drag, startPoint x: 890, startPoint y: 227, endPoint x: 881, endPoint y: 228, distance: 9.1
click at [888, 227] on input "text" at bounding box center [975, 226] width 250 height 21
type input "THÁI NGUYÊN - 74 GANG THÉP - HƯƠNG SƠN - GIA SÀNG - THÁI NGUYÊN"
click at [622, 227] on input "search" at bounding box center [695, 226] width 202 height 20
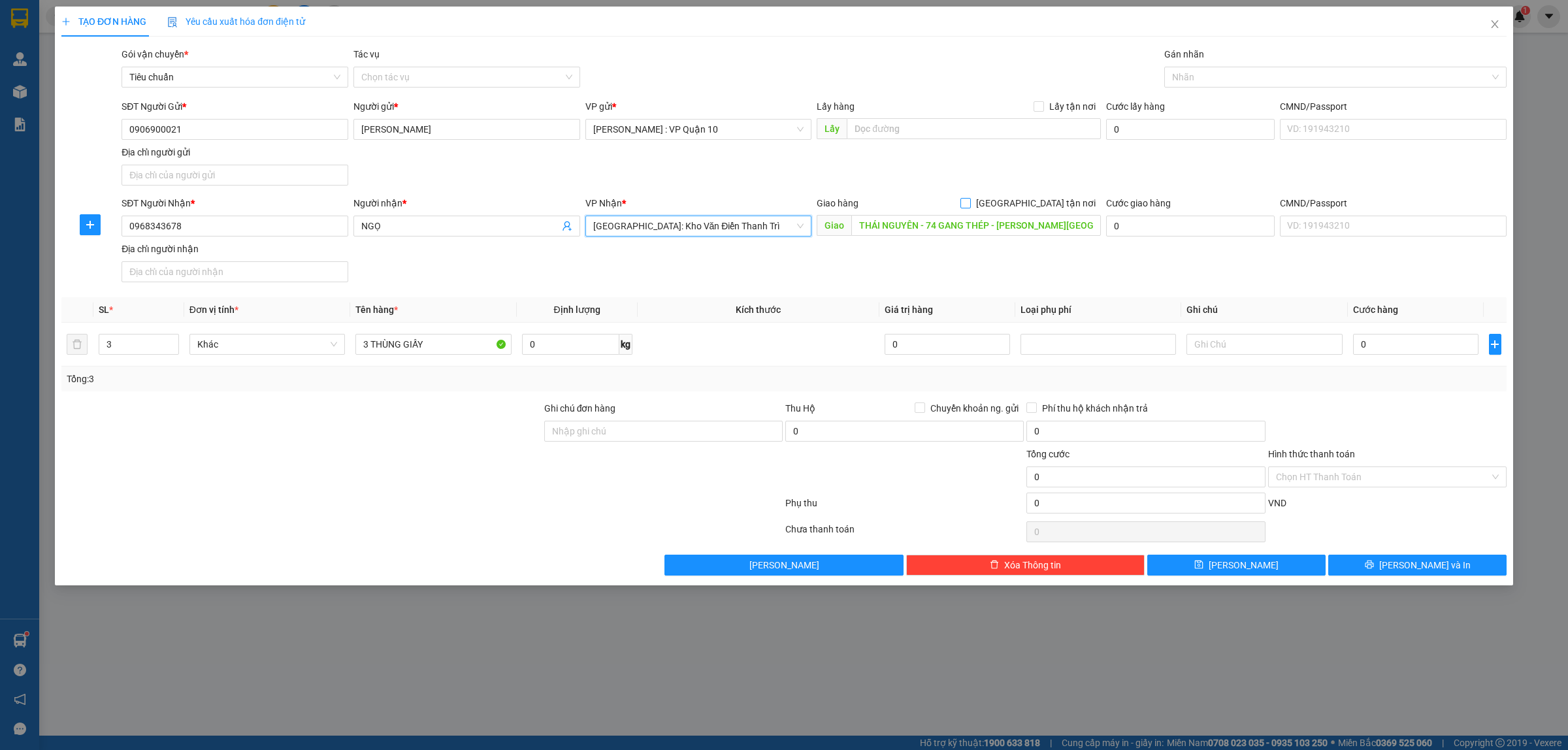
click at [970, 201] on input "Giao tận nơi" at bounding box center [965, 202] width 9 height 9
checkbox input "true"
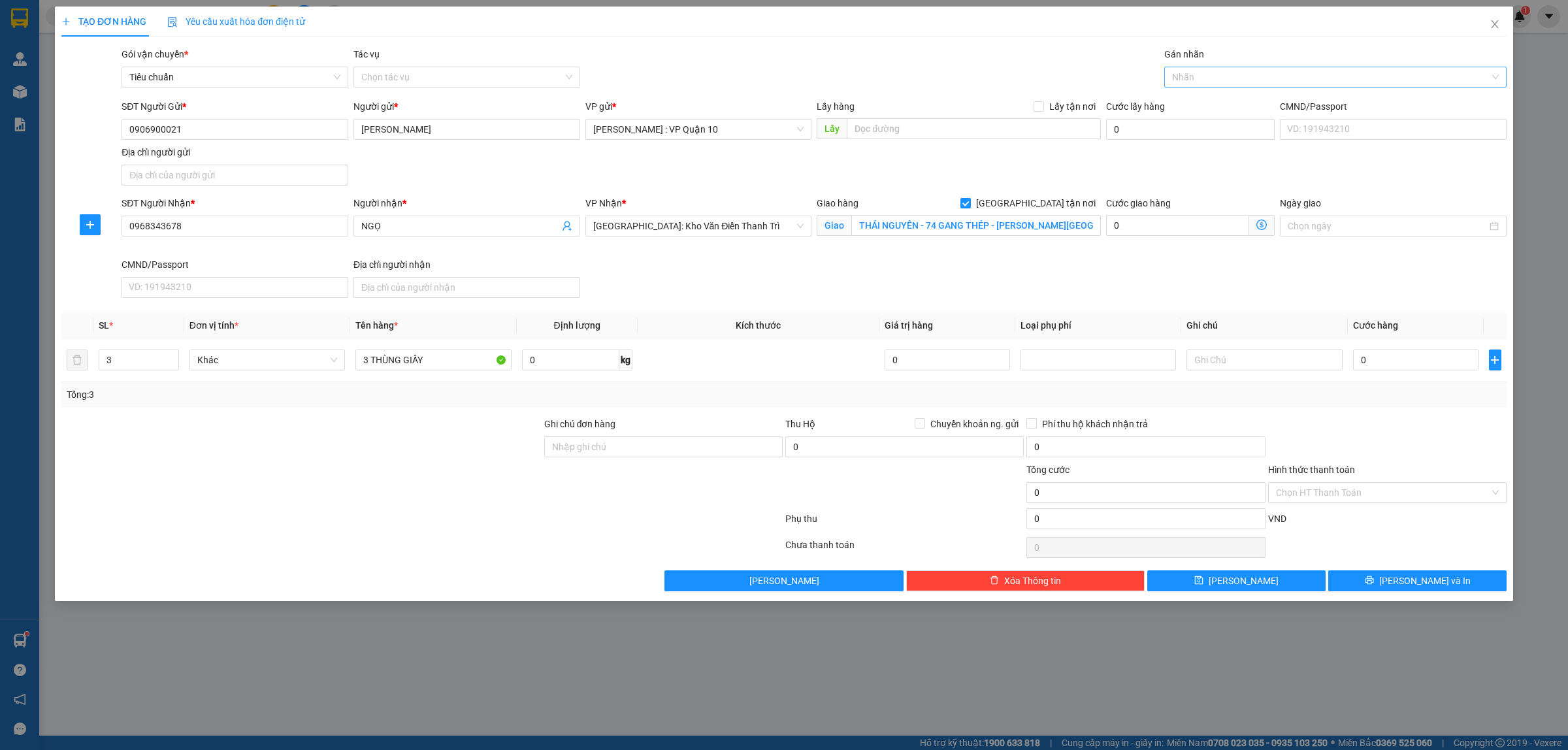
drag, startPoint x: 1182, startPoint y: 69, endPoint x: 1175, endPoint y: 85, distance: 17.5
click at [1183, 69] on div at bounding box center [1328, 77] width 323 height 16
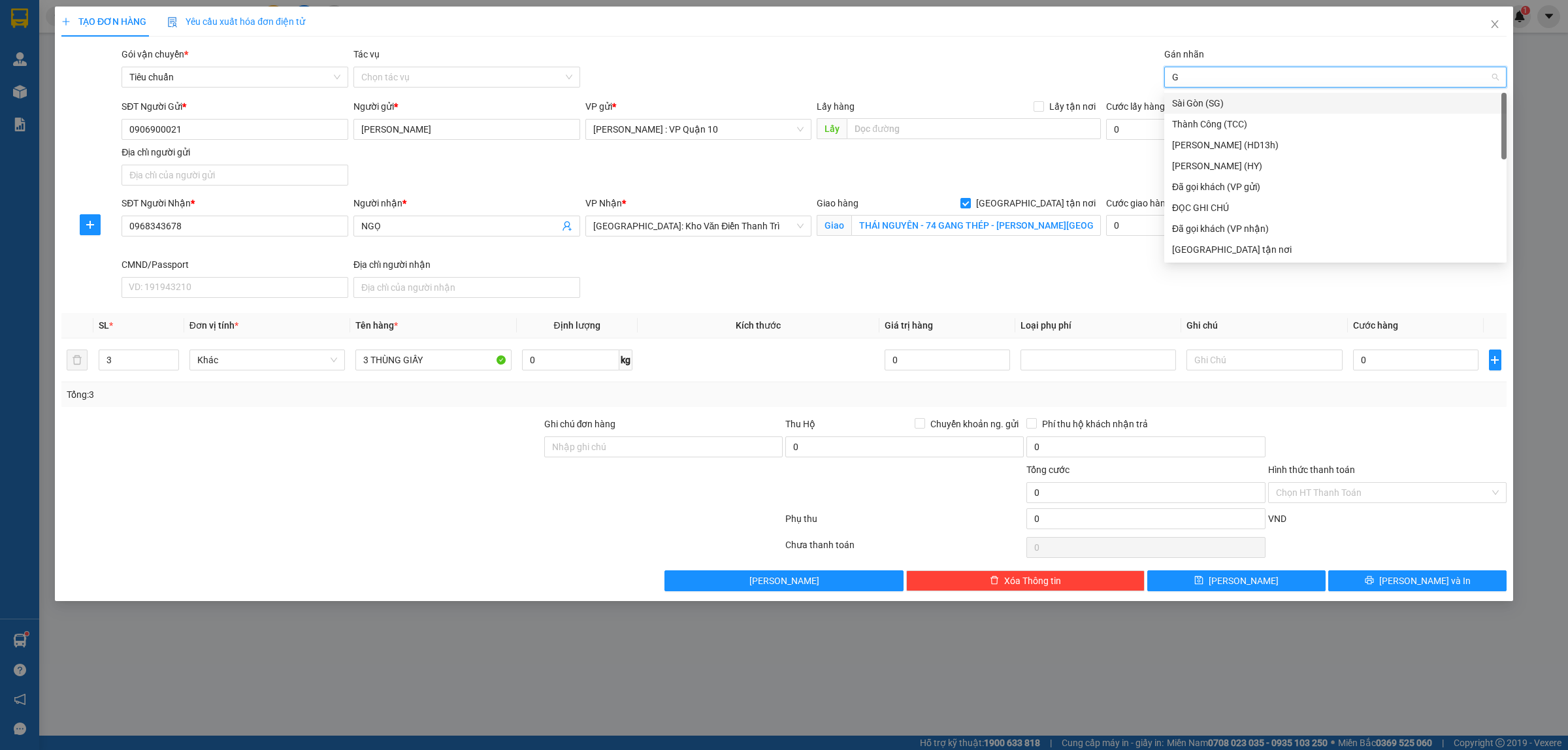
type input "GI"
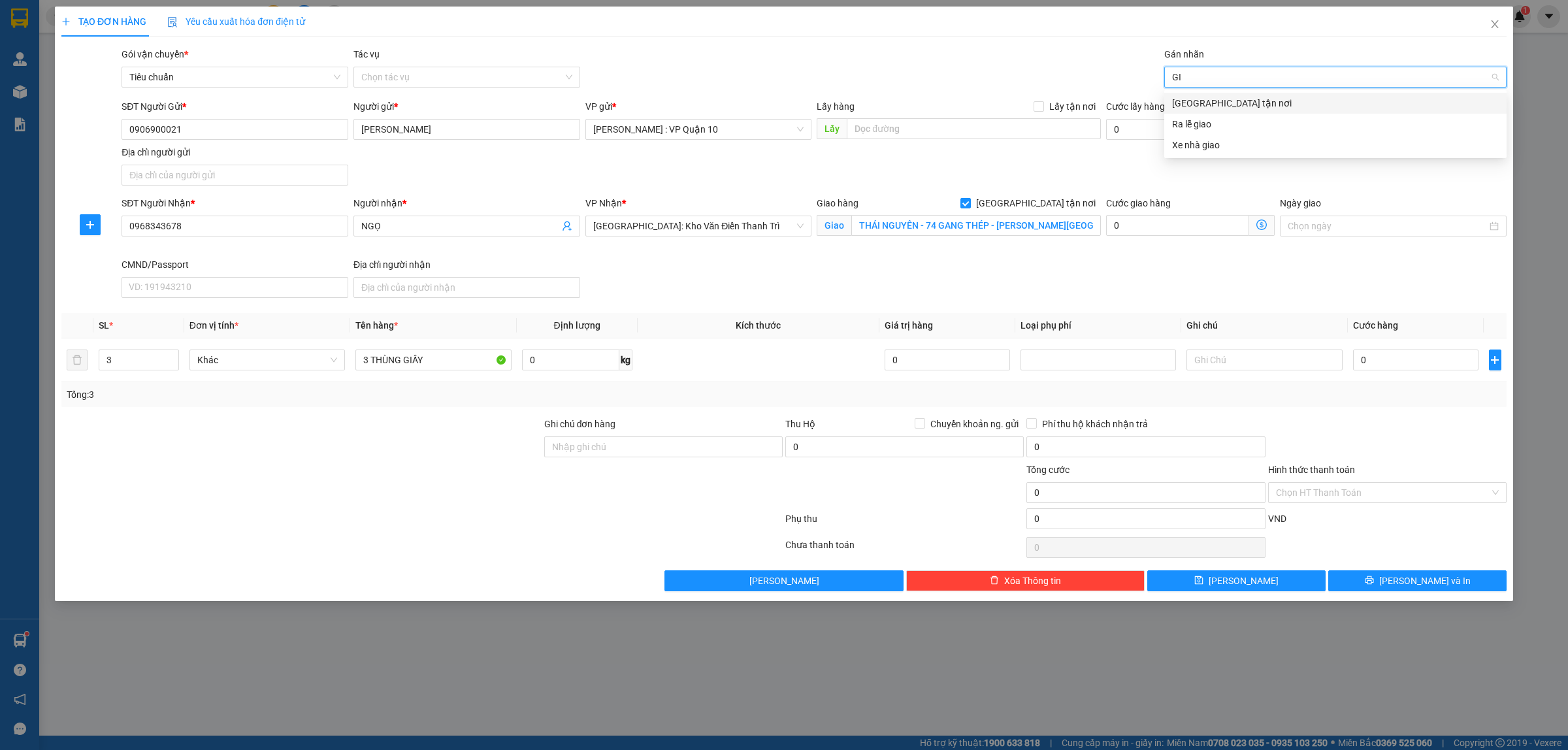
click at [1182, 100] on div "Giao tận nơi" at bounding box center [1335, 103] width 327 height 14
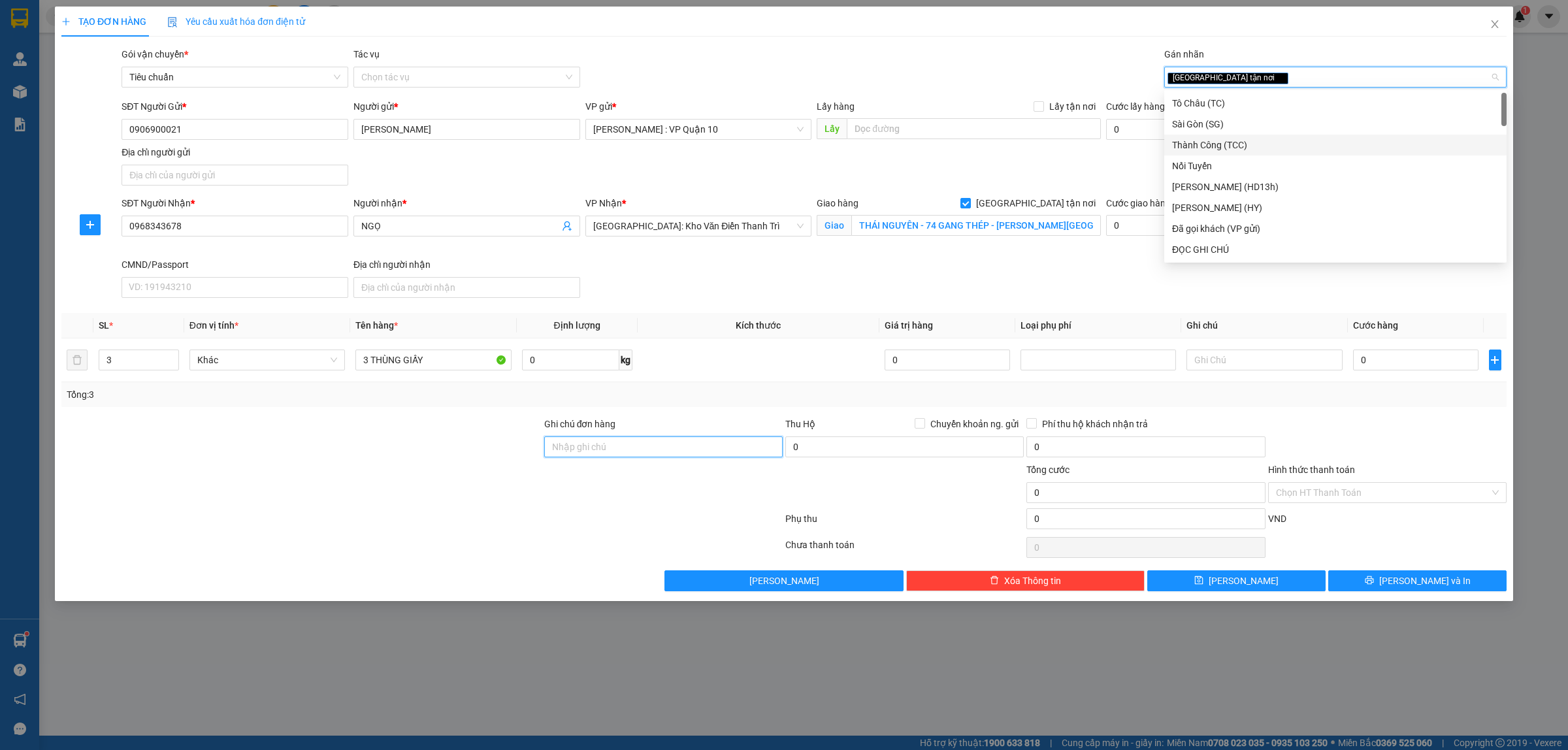
drag, startPoint x: 559, startPoint y: 448, endPoint x: 588, endPoint y: 463, distance: 32.6
click at [563, 449] on input "Ghi chú đơn hàng" at bounding box center [663, 447] width 239 height 21
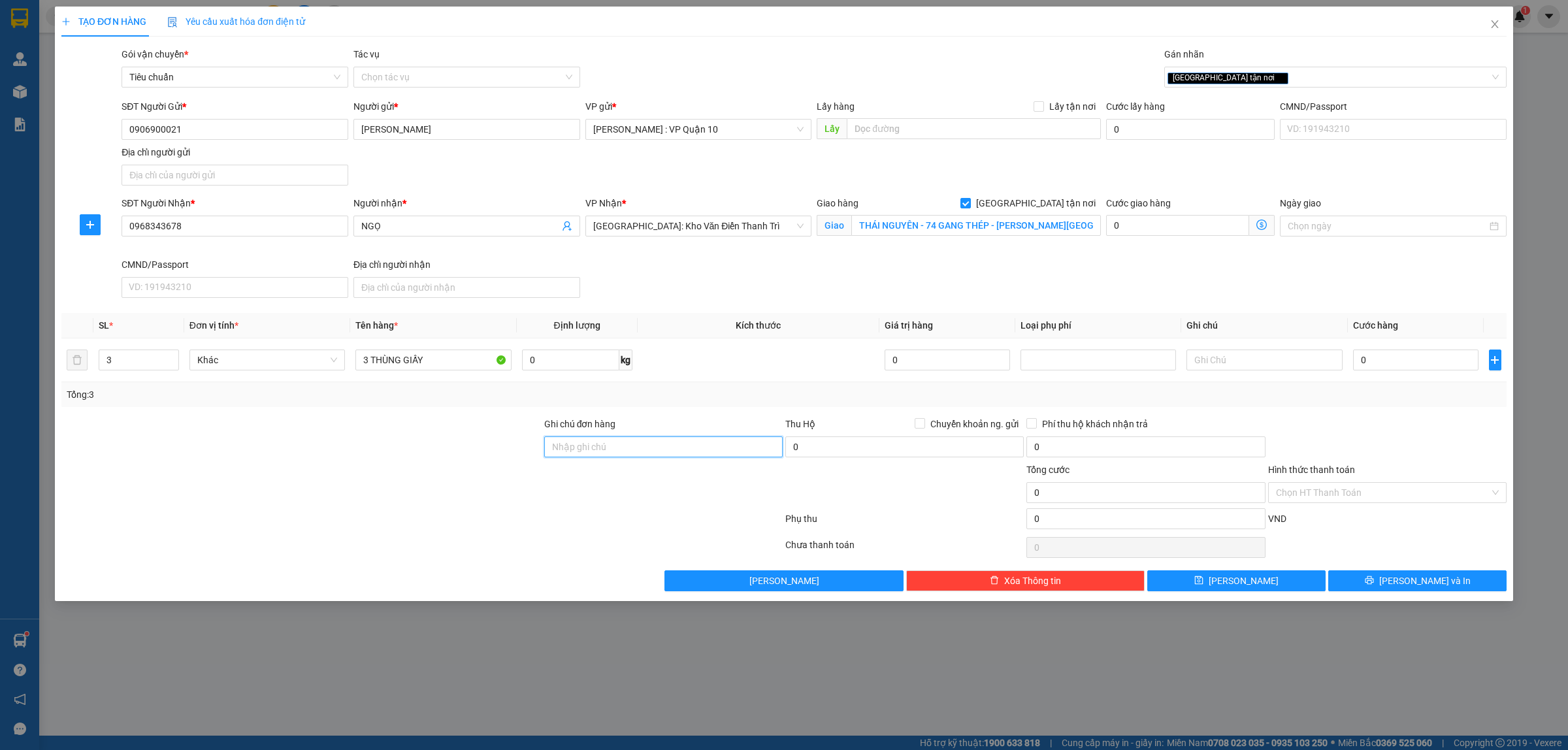
type input "hàng k bao bể vỡ hư hỏng"
click at [590, 522] on div at bounding box center [421, 522] width 724 height 26
click at [903, 228] on input "THÁI NGUYÊN - 74 GANG THÉP - HƯƠNG SƠN - GIA SÀNG - THÁI NGUYÊN" at bounding box center [975, 226] width 250 height 21
click at [1418, 363] on input "0" at bounding box center [1416, 360] width 125 height 21
type input "70"
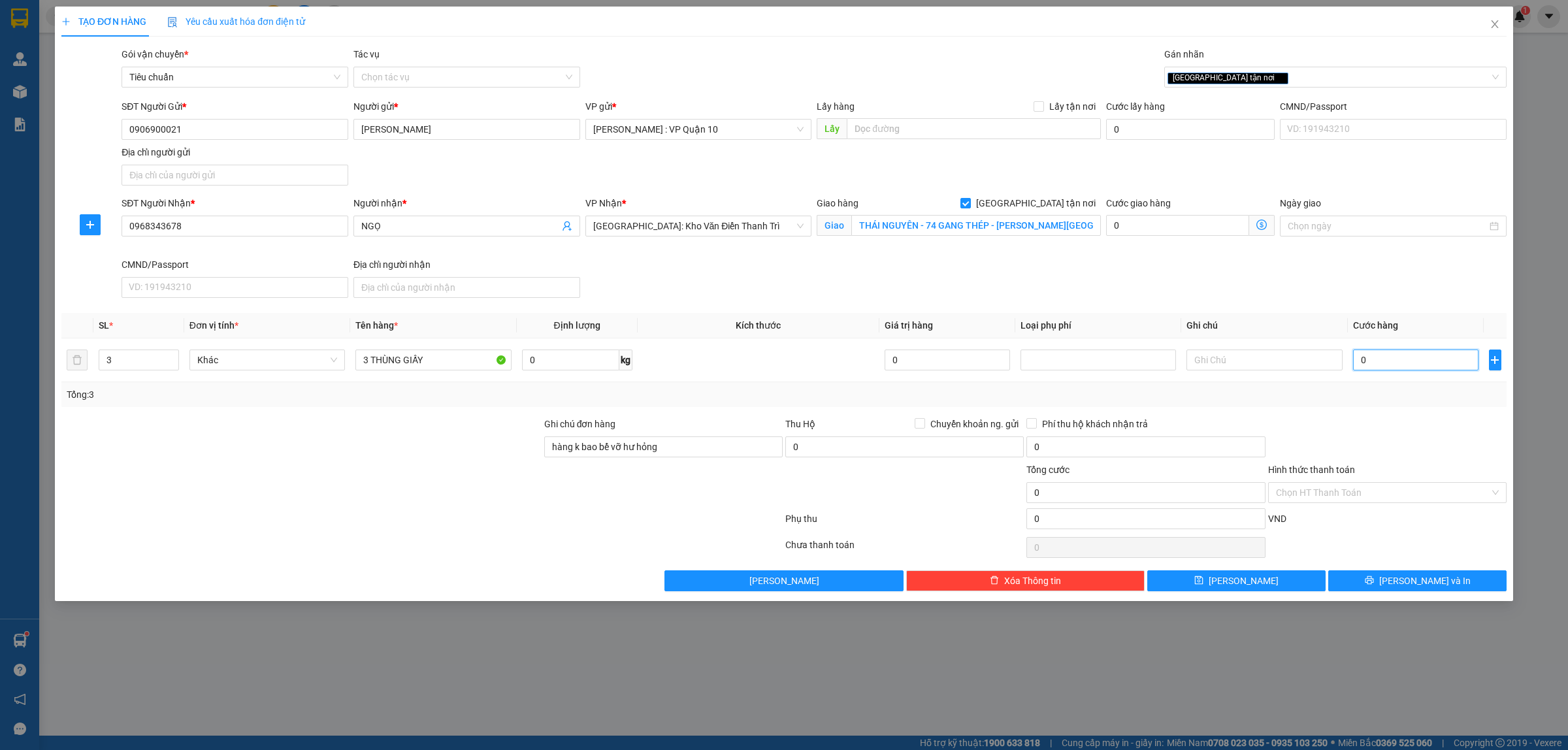
type input "70"
type input "710"
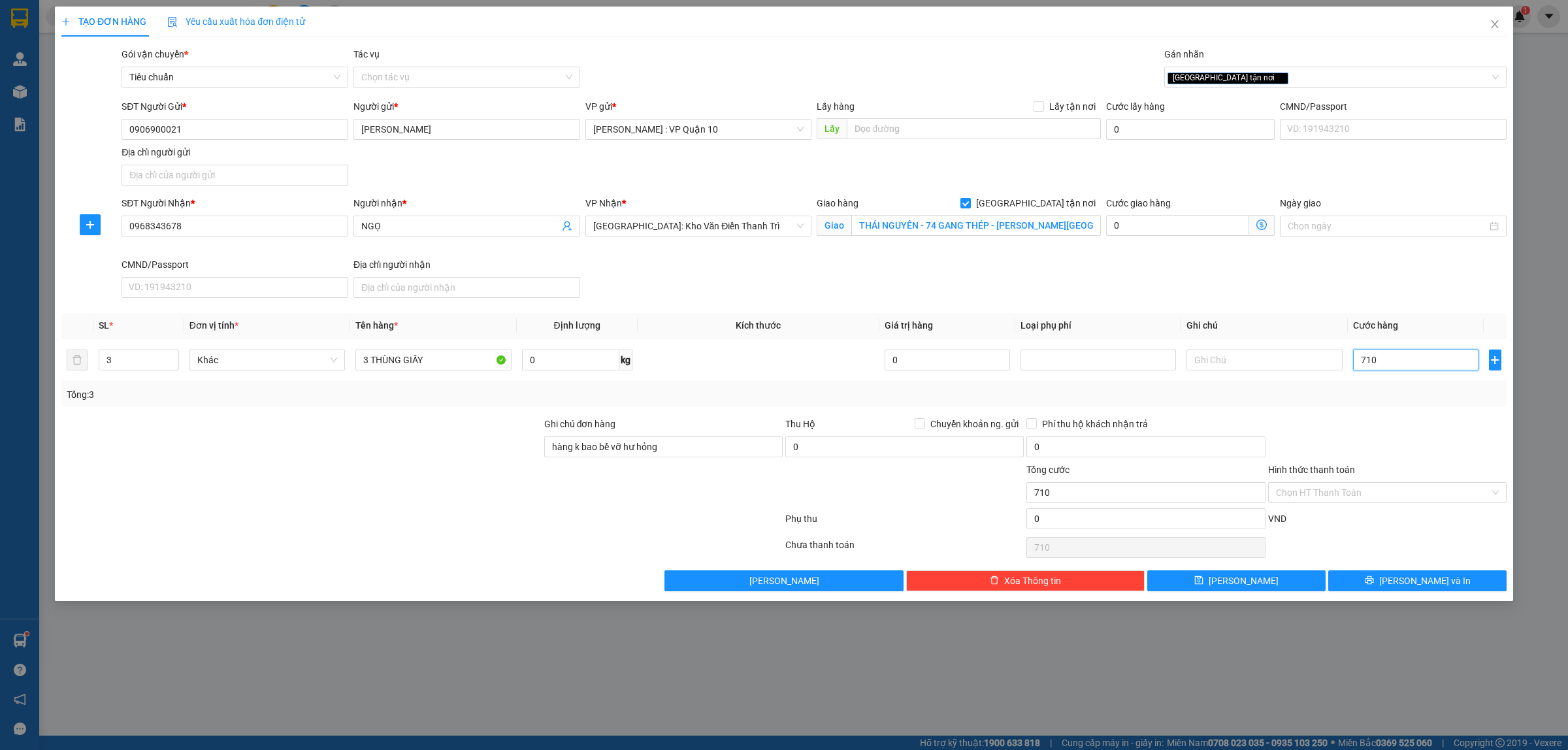
type input "7.100"
type input "71.000"
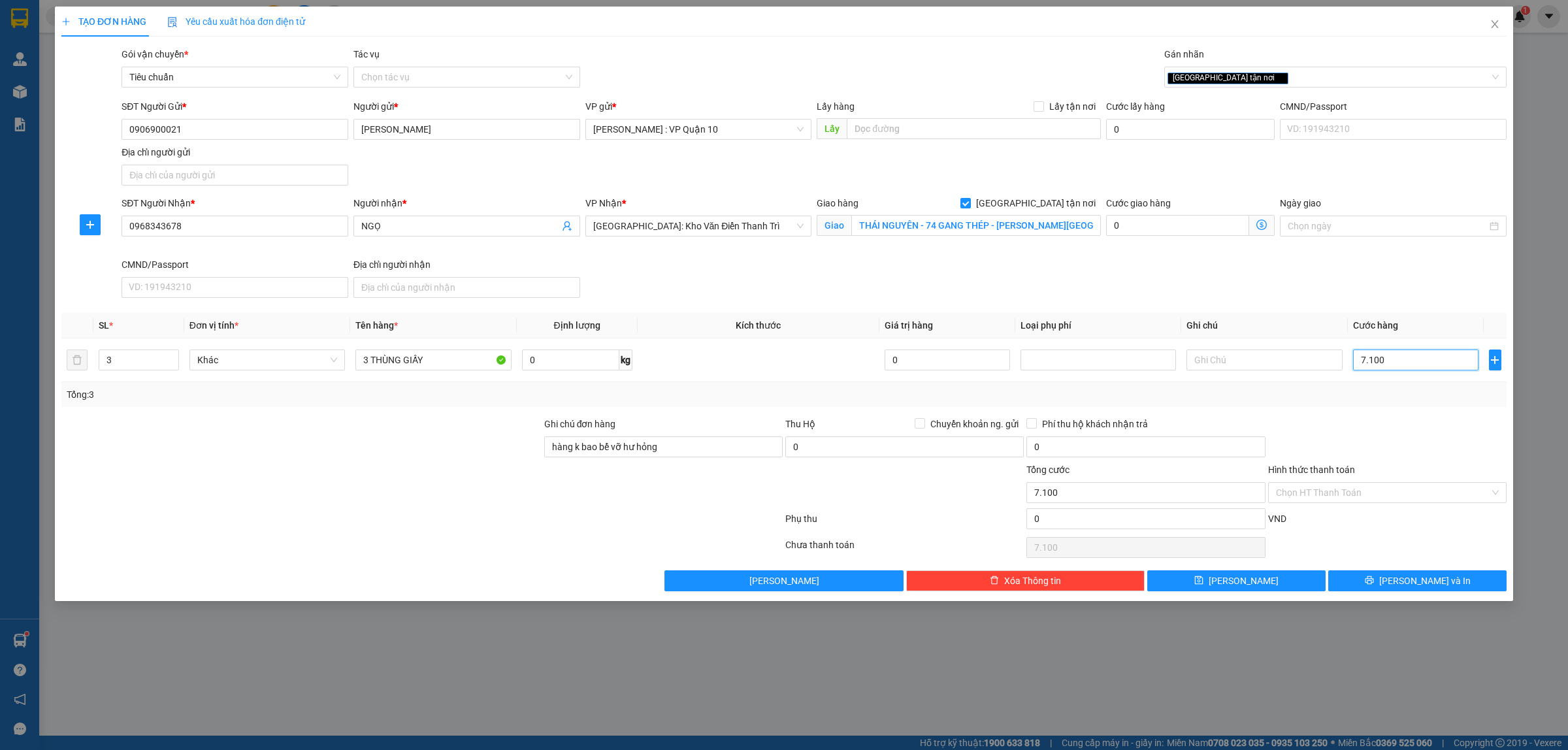
type input "71.000"
type input "710.000"
click at [1381, 581] on button "Lưu và In" at bounding box center [1417, 581] width 179 height 21
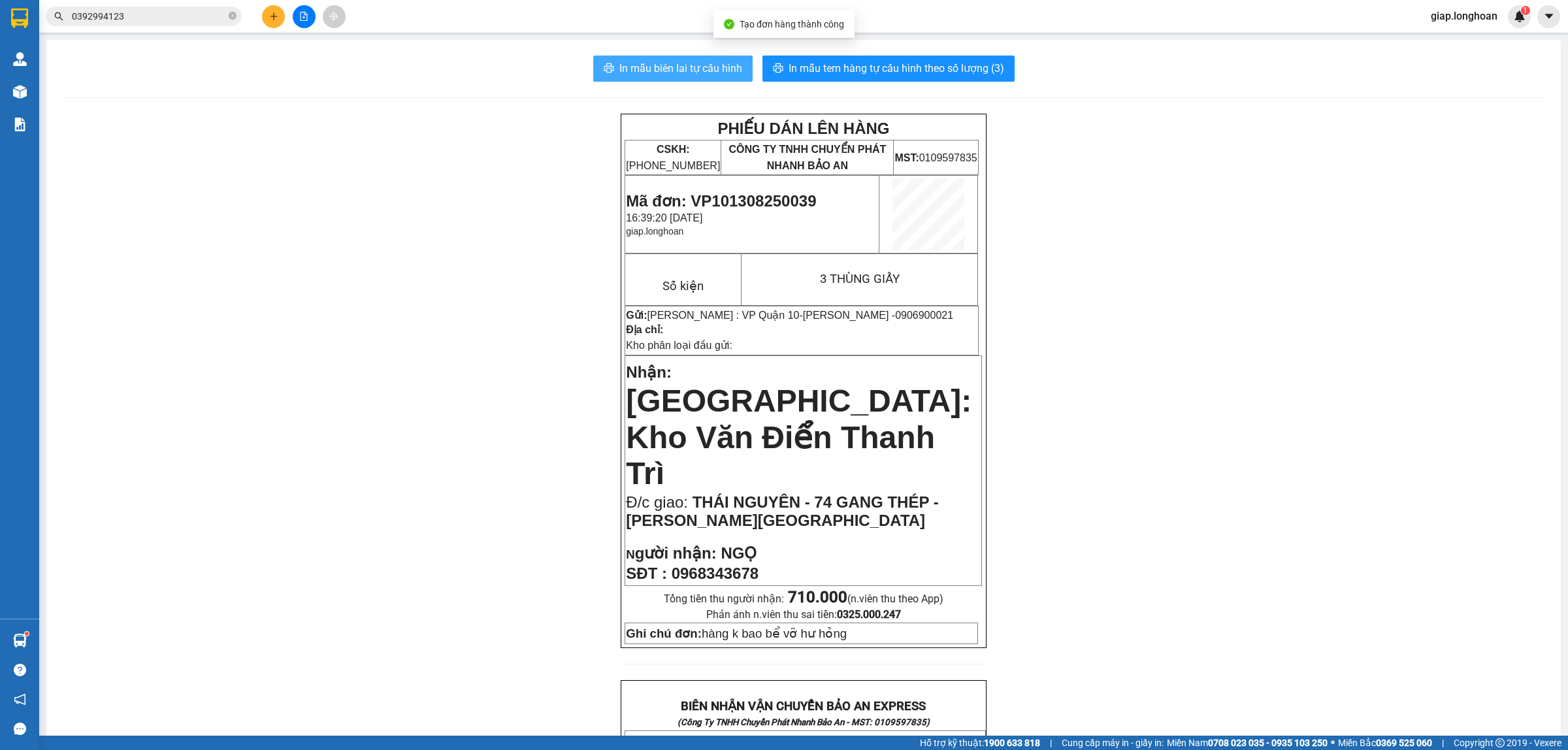
click at [689, 69] on span "In mẫu biên lai tự cấu hình" at bounding box center [681, 67] width 123 height 16
drag, startPoint x: 1282, startPoint y: 324, endPoint x: 1202, endPoint y: 253, distance: 107.0
click at [1281, 322] on div "PHIẾU DÁN LÊN HÀNG CSKH: 1900.06.88.33 CÔNG TY TNHH CHUYỂN PHÁT NHANH BẢO AN MS…" at bounding box center [803, 716] width 1483 height 1206
click at [900, 66] on span "In mẫu tem hàng tự cấu hình theo số lượng (3)" at bounding box center [896, 67] width 215 height 16
click at [276, 20] on icon "plus" at bounding box center [274, 17] width 9 height 9
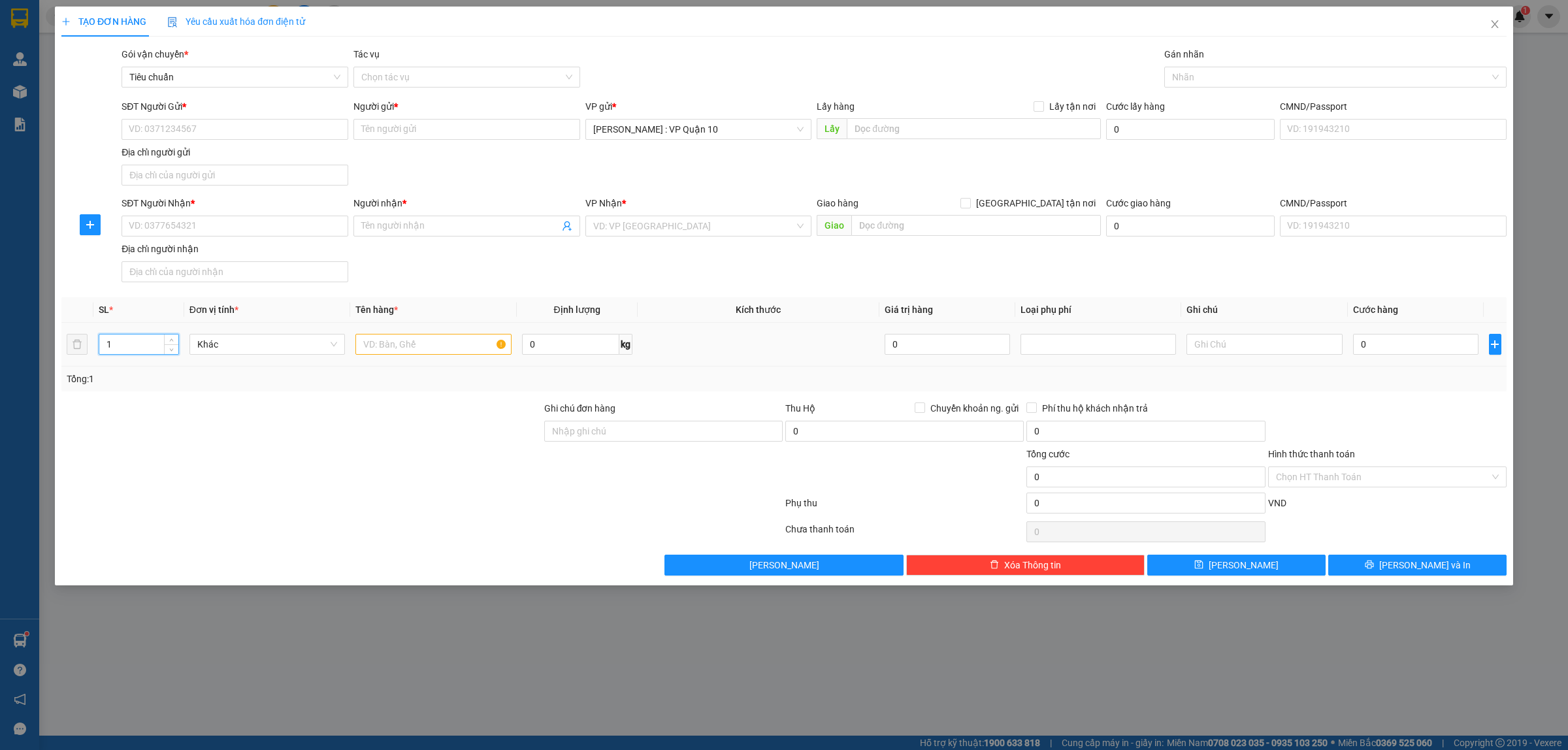
drag, startPoint x: 144, startPoint y: 349, endPoint x: 134, endPoint y: 341, distance: 12.8
click at [141, 347] on input "1" at bounding box center [139, 344] width 79 height 20
type input "5"
click at [417, 352] on input "text" at bounding box center [433, 345] width 155 height 21
type input "5 THÙNG GIẤY BỌC BE"
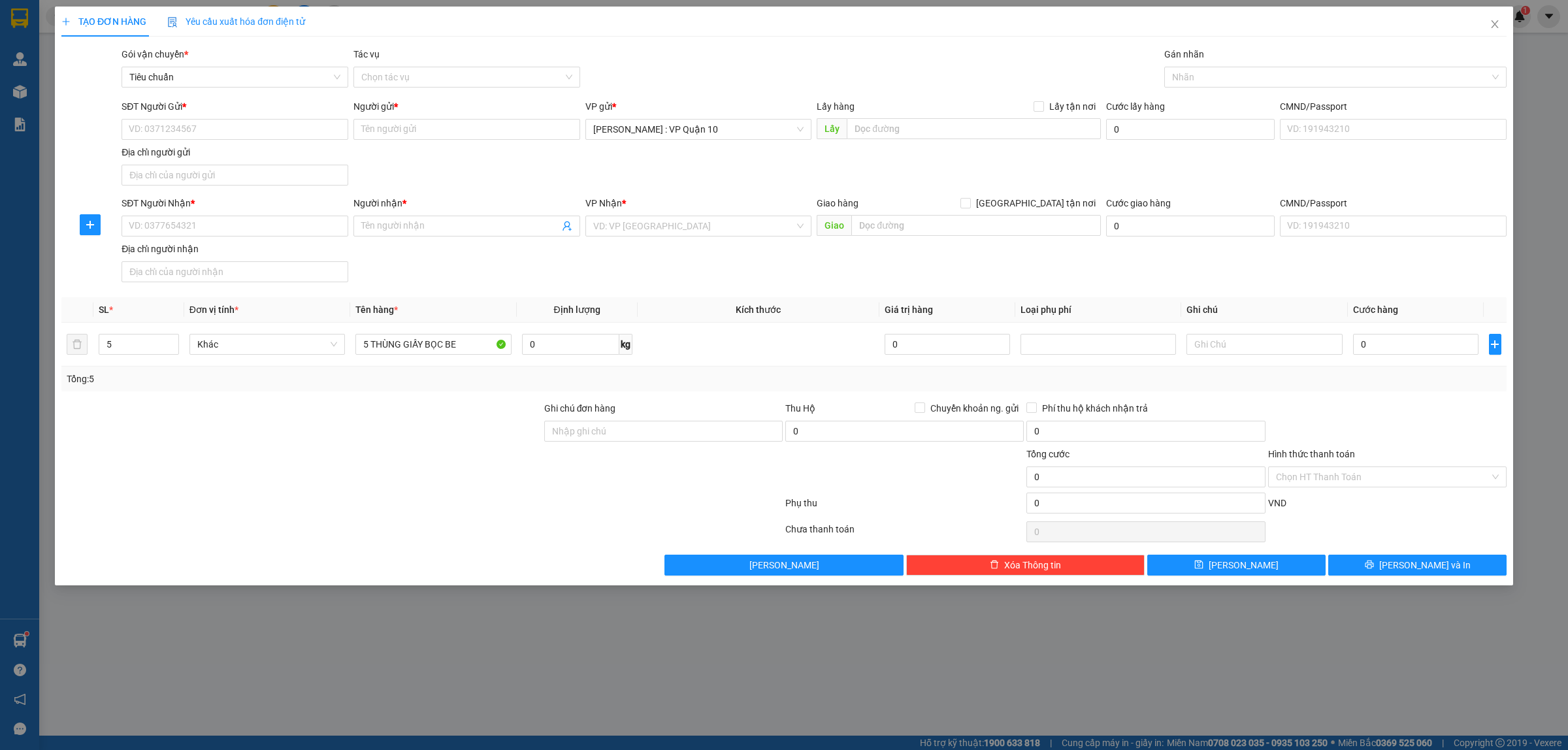
click at [285, 468] on div at bounding box center [301, 469] width 483 height 46
click at [241, 224] on input "SĐT Người Nhận *" at bounding box center [235, 226] width 227 height 21
click at [267, 219] on input "SĐT Người Nhận *" at bounding box center [235, 226] width 227 height 21
type input "0392994123"
click at [423, 233] on input "Người nhận *" at bounding box center [460, 226] width 198 height 14
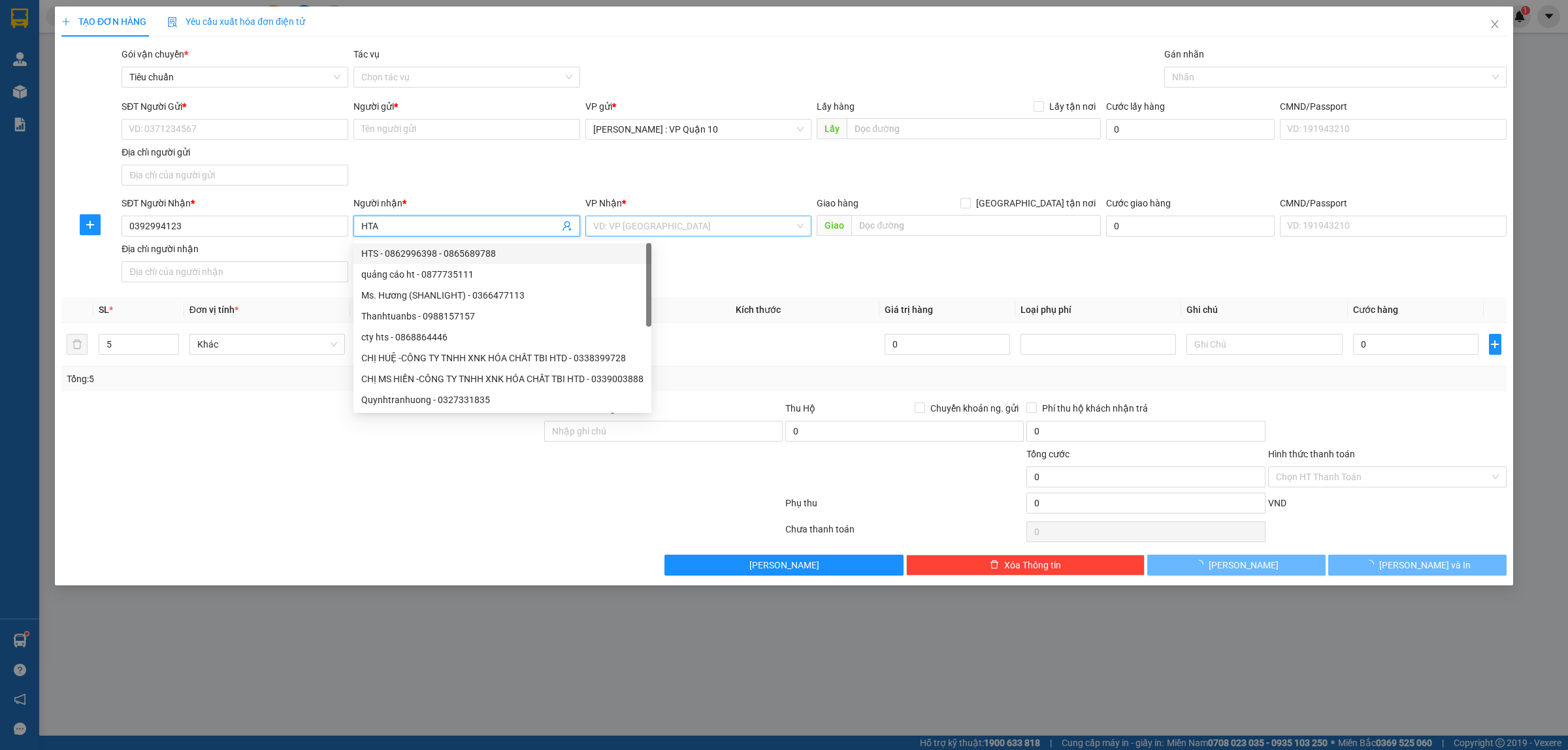
type input "HTA"
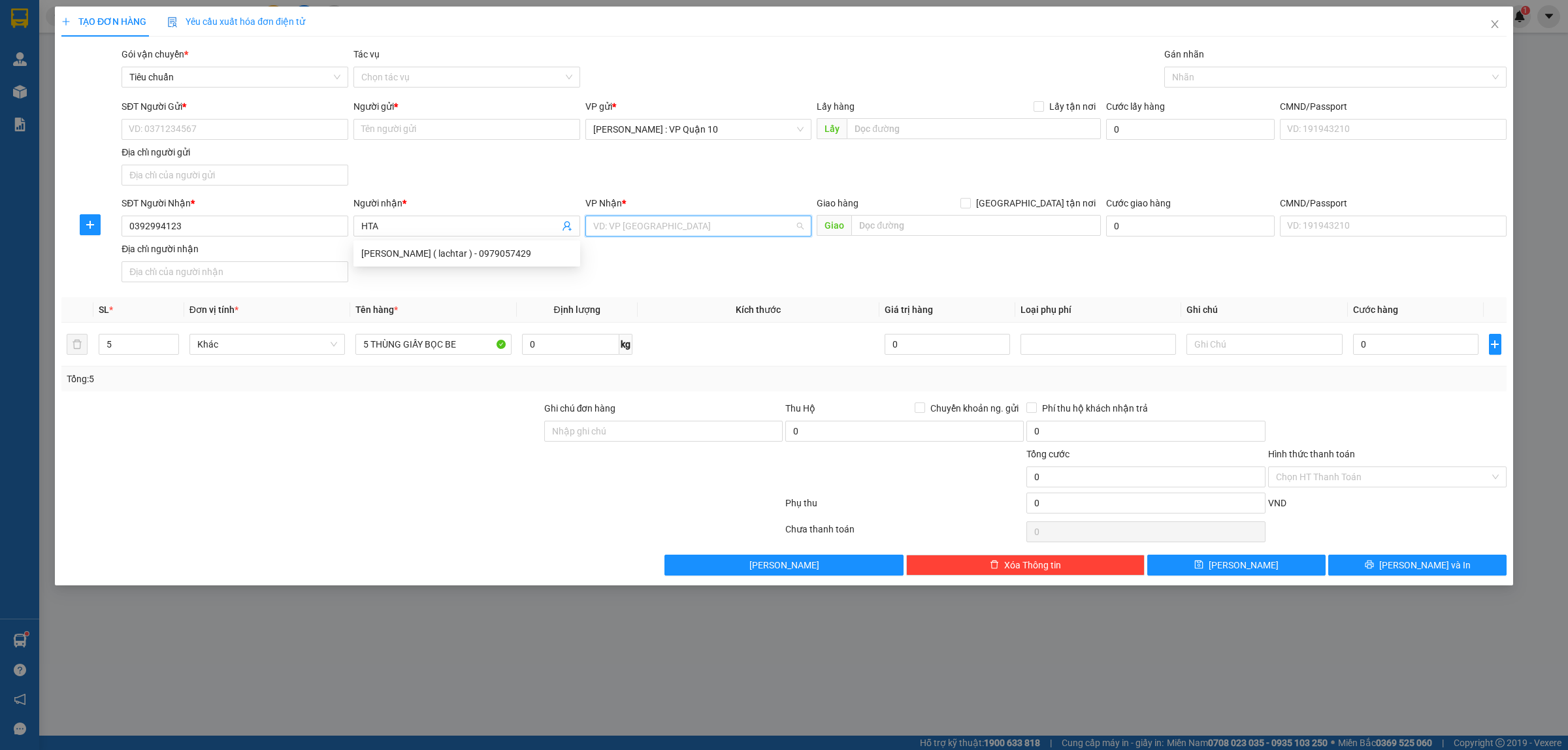
click at [672, 223] on input "search" at bounding box center [695, 226] width 202 height 20
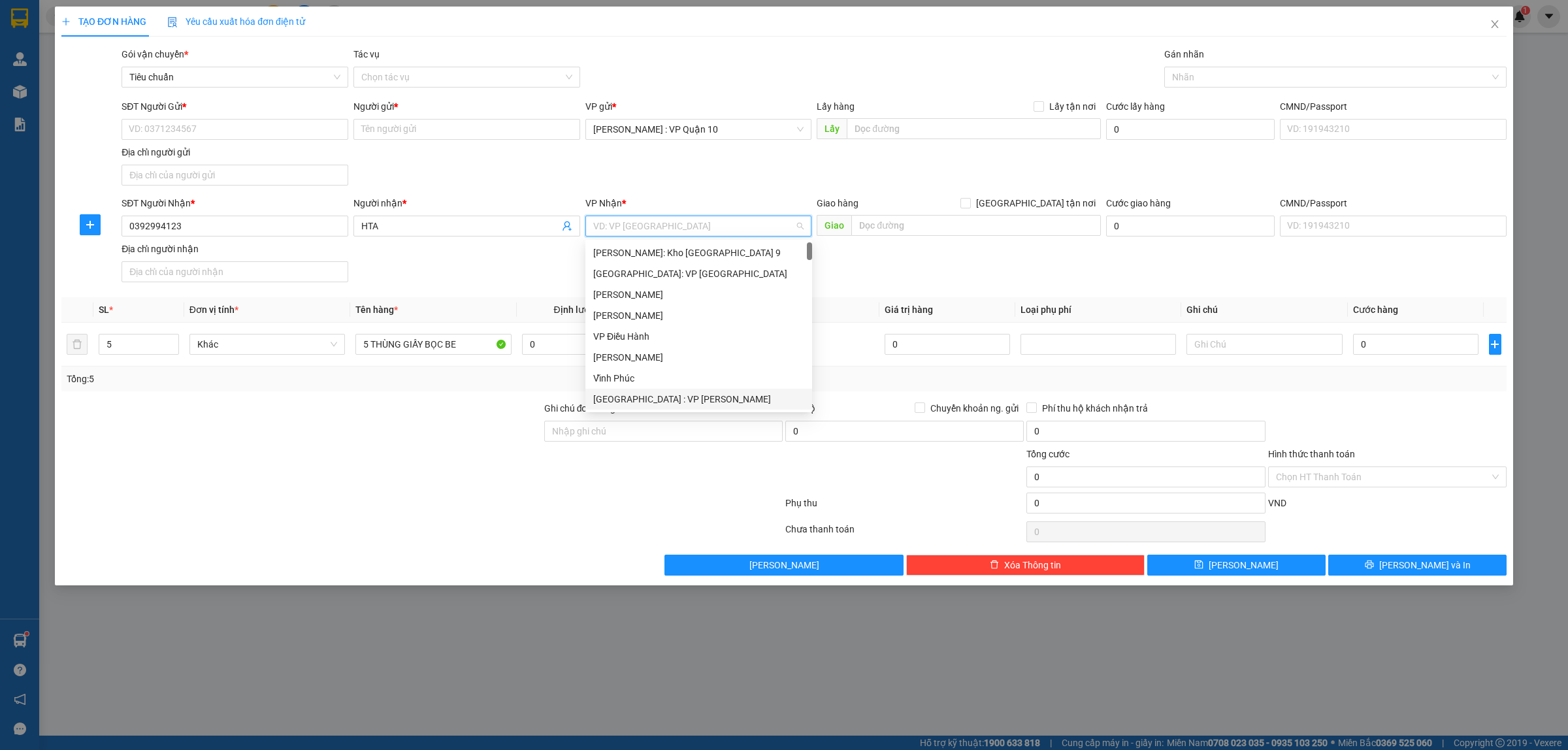
click at [691, 404] on div "Đà Nẵng : VP Thanh Khê" at bounding box center [698, 399] width 211 height 14
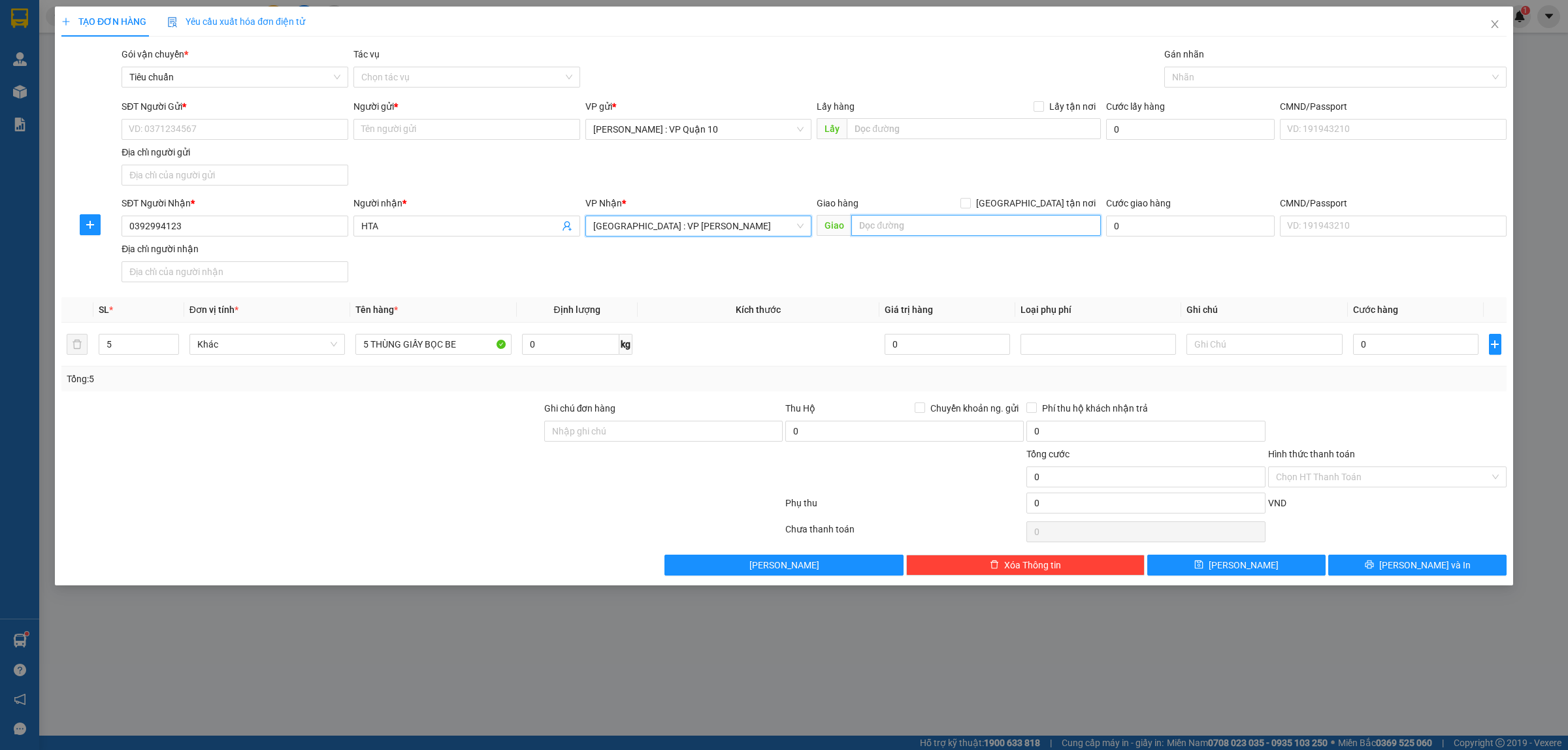
click at [903, 227] on input "text" at bounding box center [975, 226] width 250 height 21
type input "143 NGÔ HUY DIỄN - HÒA XUÂN - ĐÀ NẴNG"
drag, startPoint x: 1036, startPoint y: 203, endPoint x: 1154, endPoint y: 135, distance: 136.2
click at [970, 203] on input "Giao tận nơi" at bounding box center [965, 202] width 9 height 9
checkbox input "true"
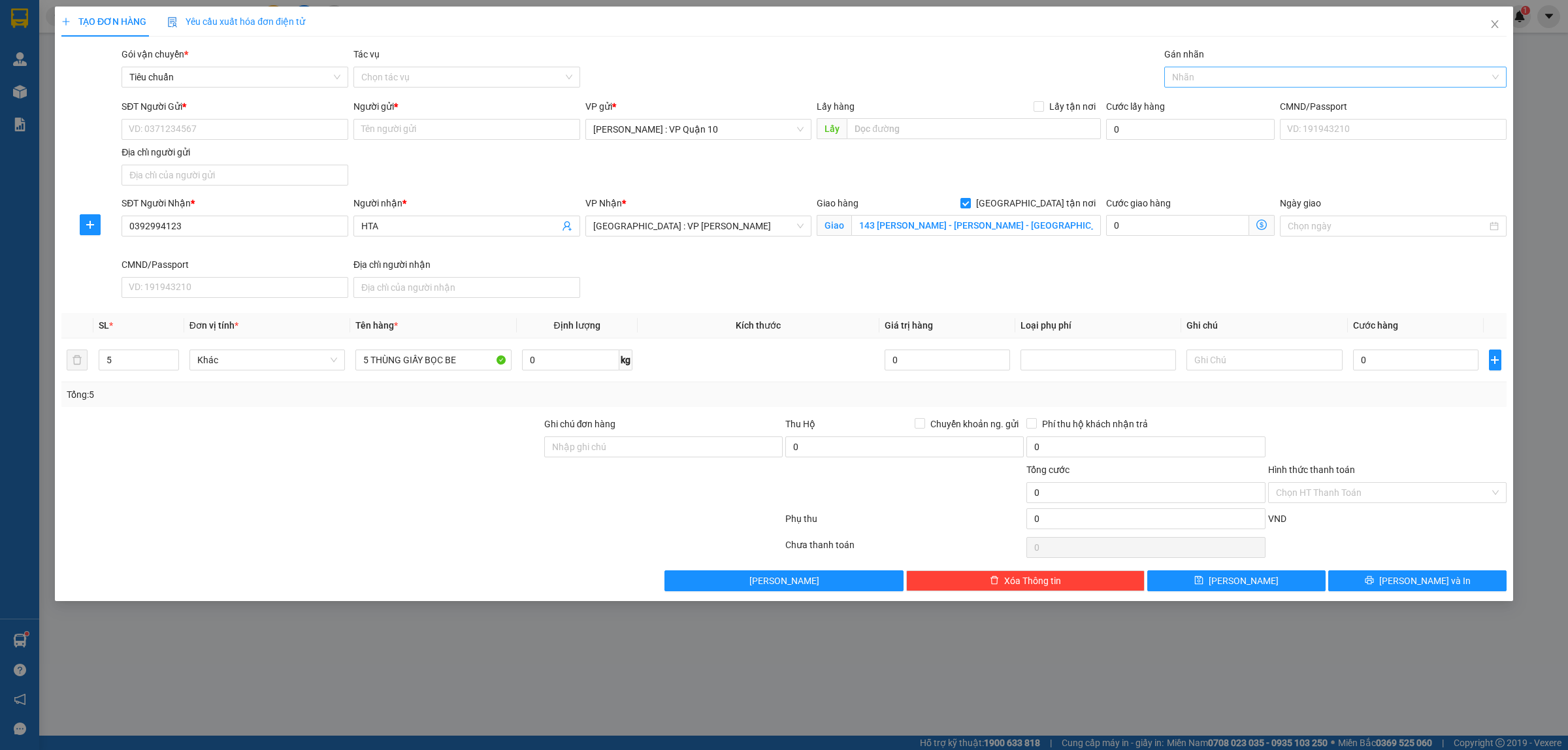
click at [1191, 81] on div at bounding box center [1328, 77] width 323 height 16
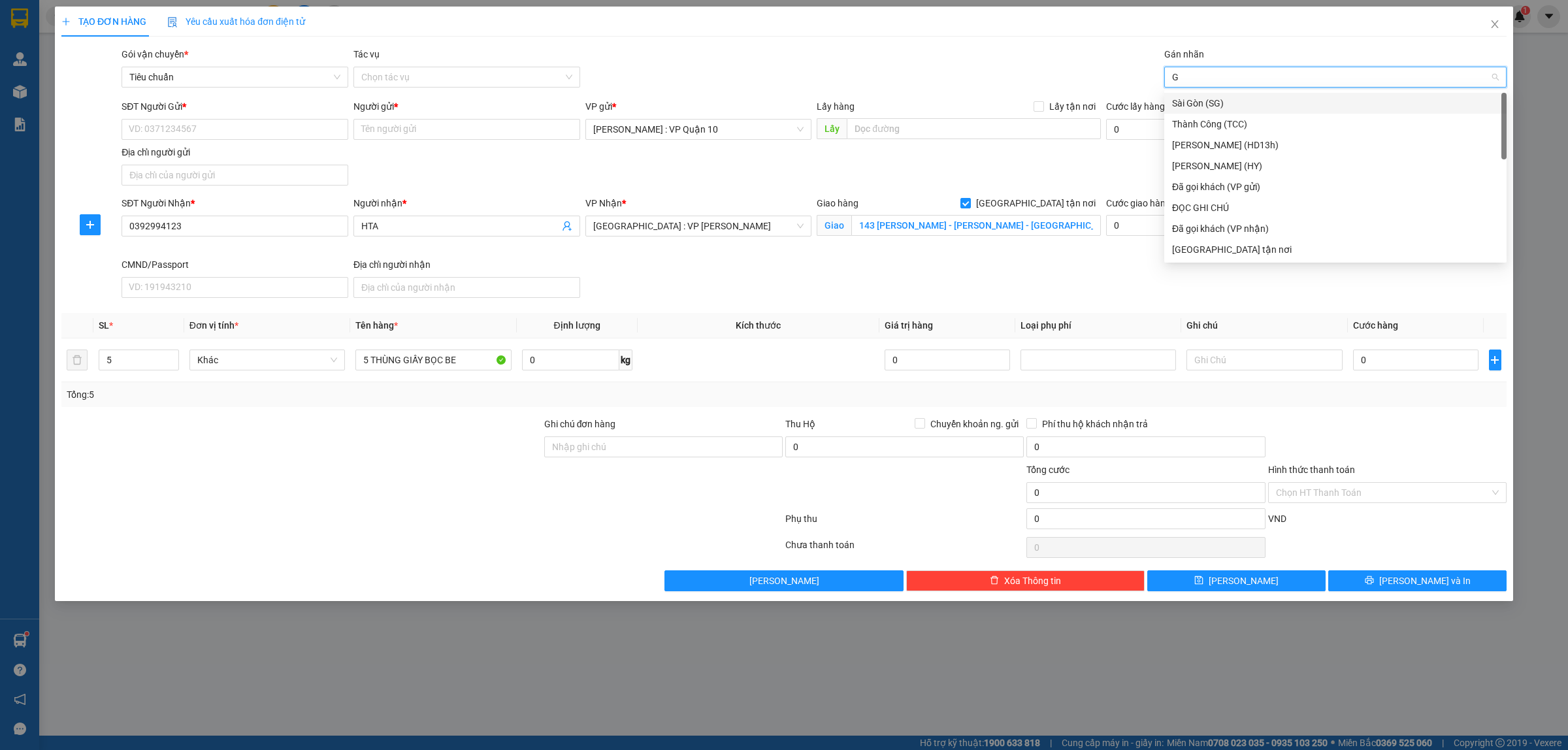
type input "GI"
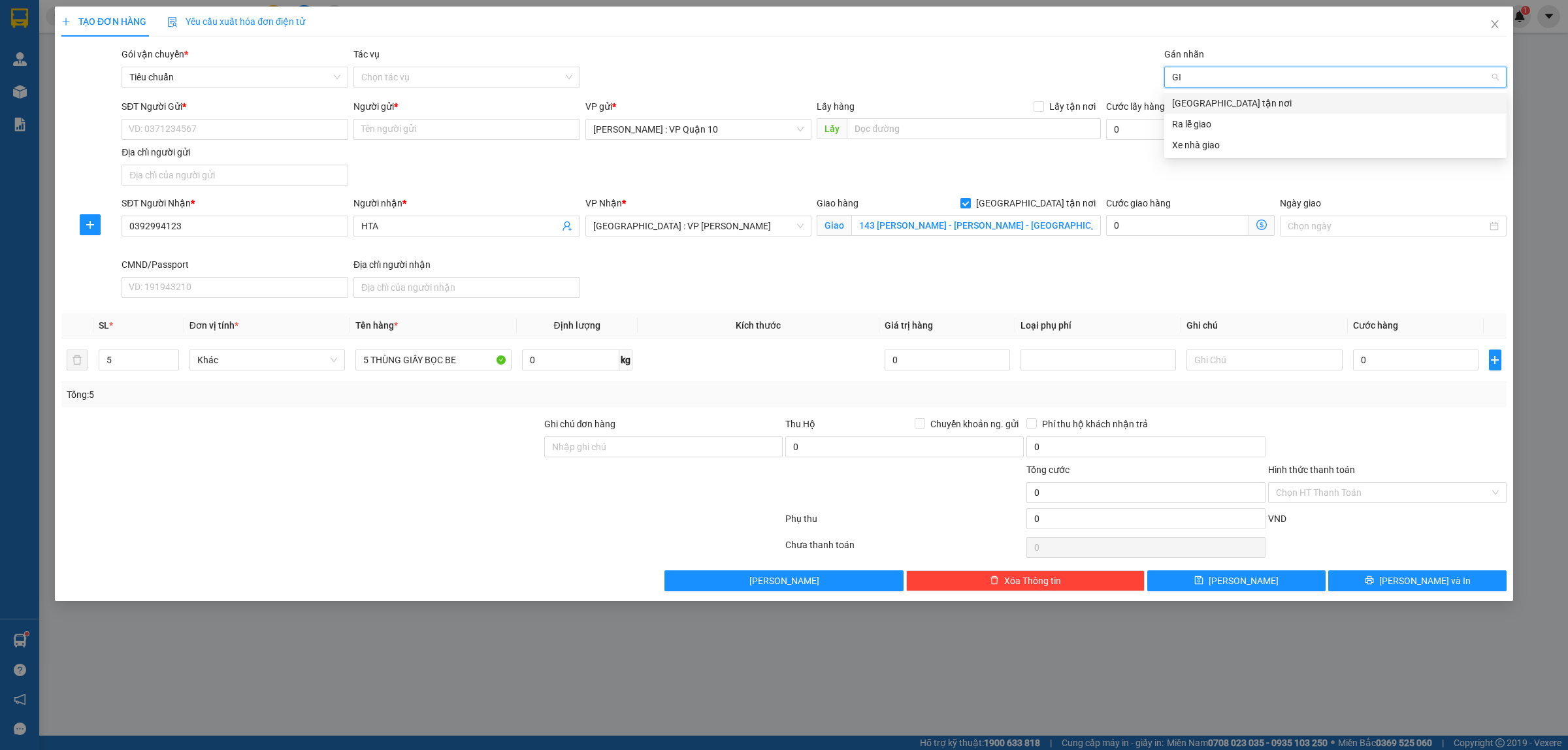
click at [1210, 98] on div "Giao tận nơi" at bounding box center [1335, 103] width 327 height 14
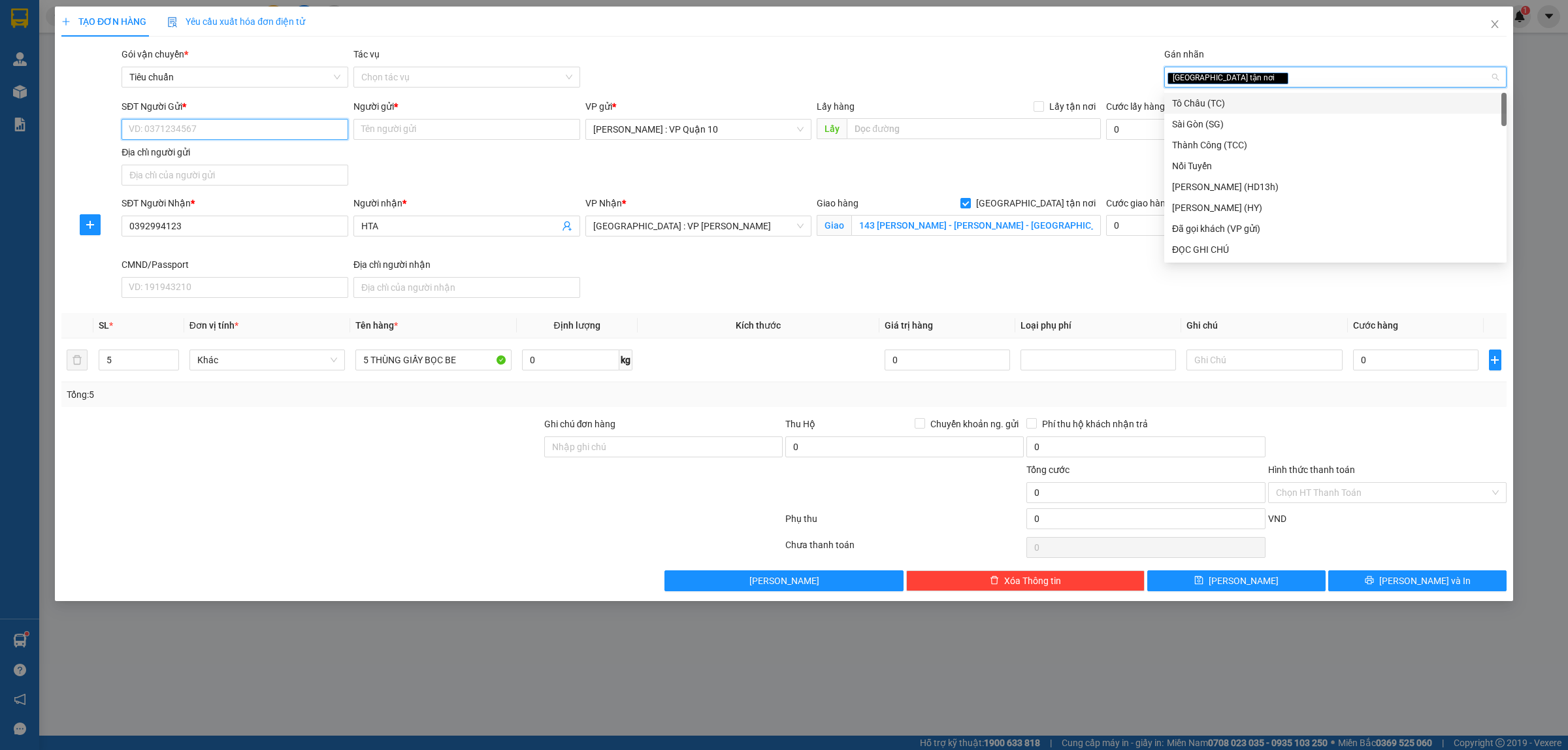
click at [229, 121] on input "SĐT Người Gửi *" at bounding box center [235, 129] width 227 height 21
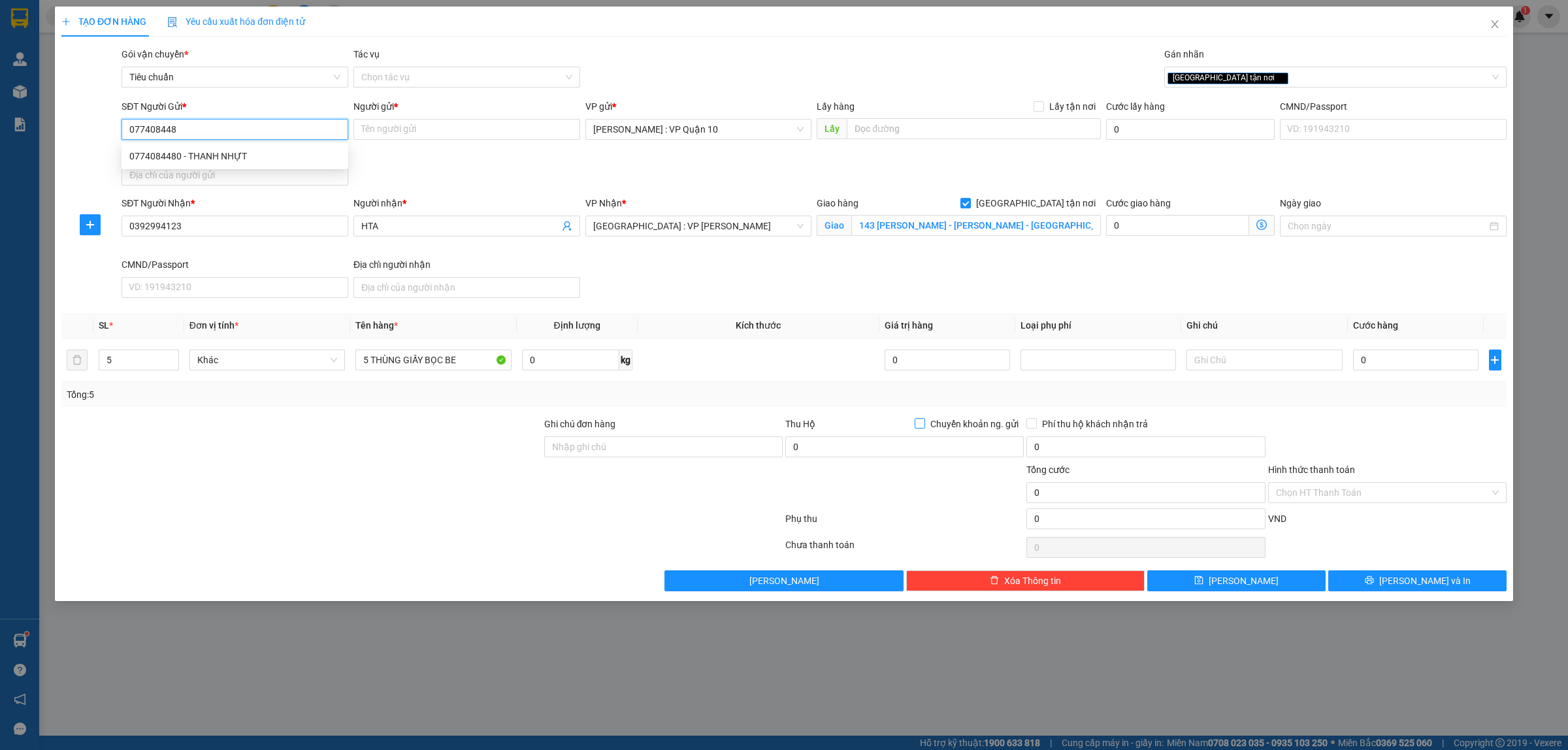
type input "0774084480"
click at [200, 157] on div "0774084480 - THANH NHỰT" at bounding box center [234, 155] width 211 height 14
type input "THANH NHỰT"
type input "0774084480"
click at [397, 557] on div at bounding box center [421, 548] width 724 height 26
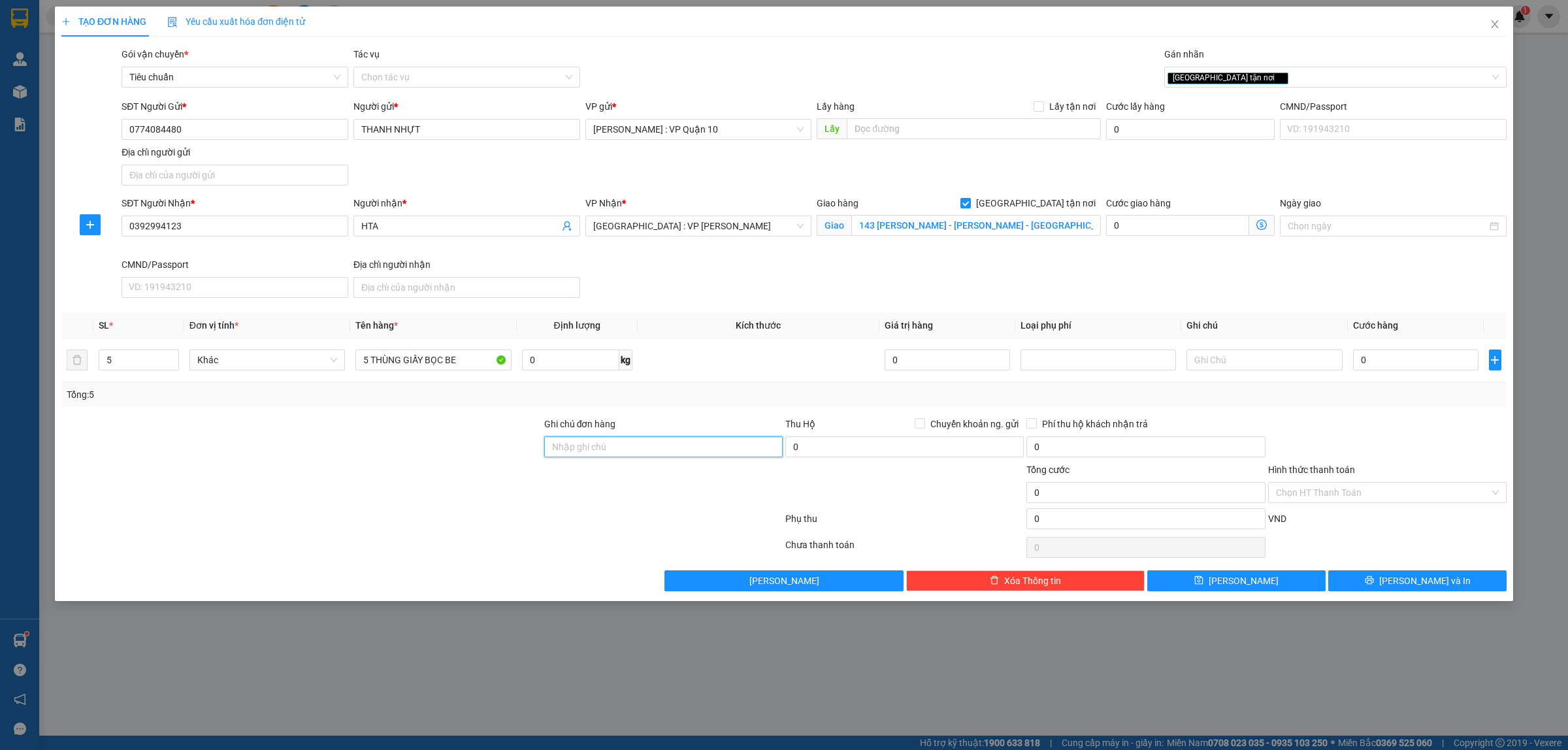
drag, startPoint x: 635, startPoint y: 449, endPoint x: 648, endPoint y: 459, distance: 16.4
click at [635, 449] on input "Ghi chú đơn hàng" at bounding box center [663, 447] width 239 height 21
type input "hàng k bao bể vỡ hư hỏng"
click at [572, 527] on div at bounding box center [421, 522] width 724 height 26
drag, startPoint x: 1390, startPoint y: 348, endPoint x: 1397, endPoint y: 360, distance: 13.9
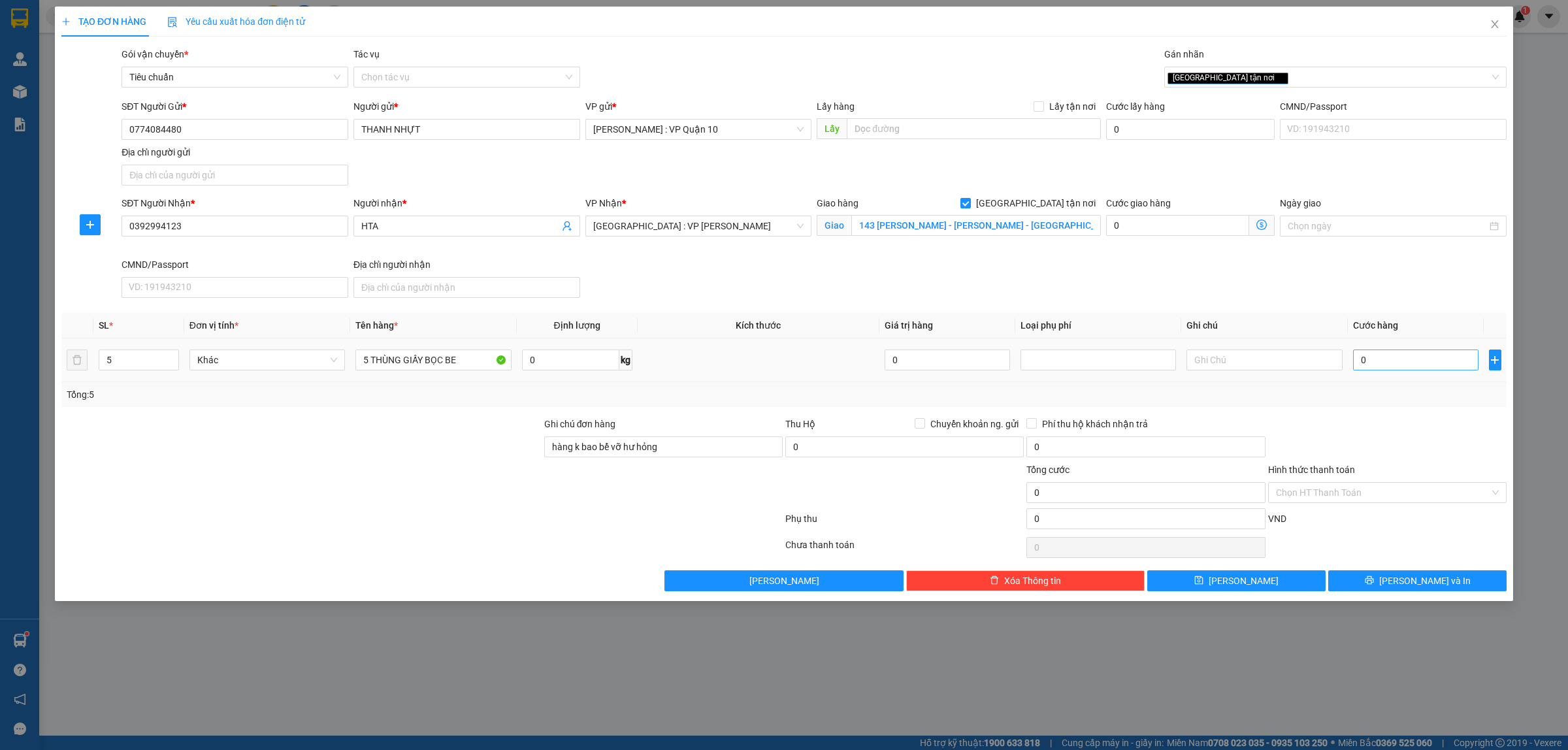
click at [1394, 355] on div "0" at bounding box center [1416, 360] width 125 height 26
click at [1399, 364] on input "0" at bounding box center [1416, 360] width 125 height 21
type input "10"
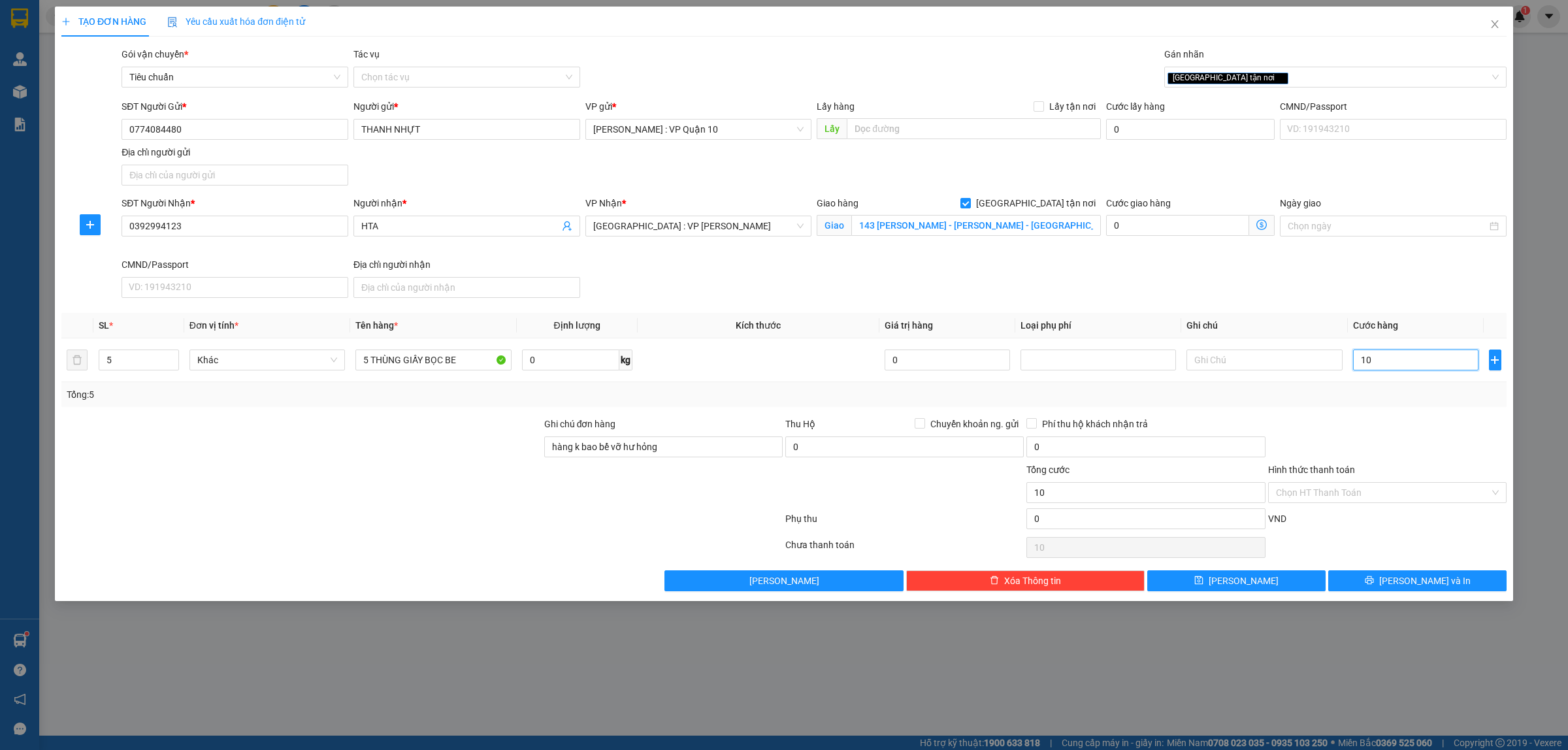
type input "110"
type input "1.160"
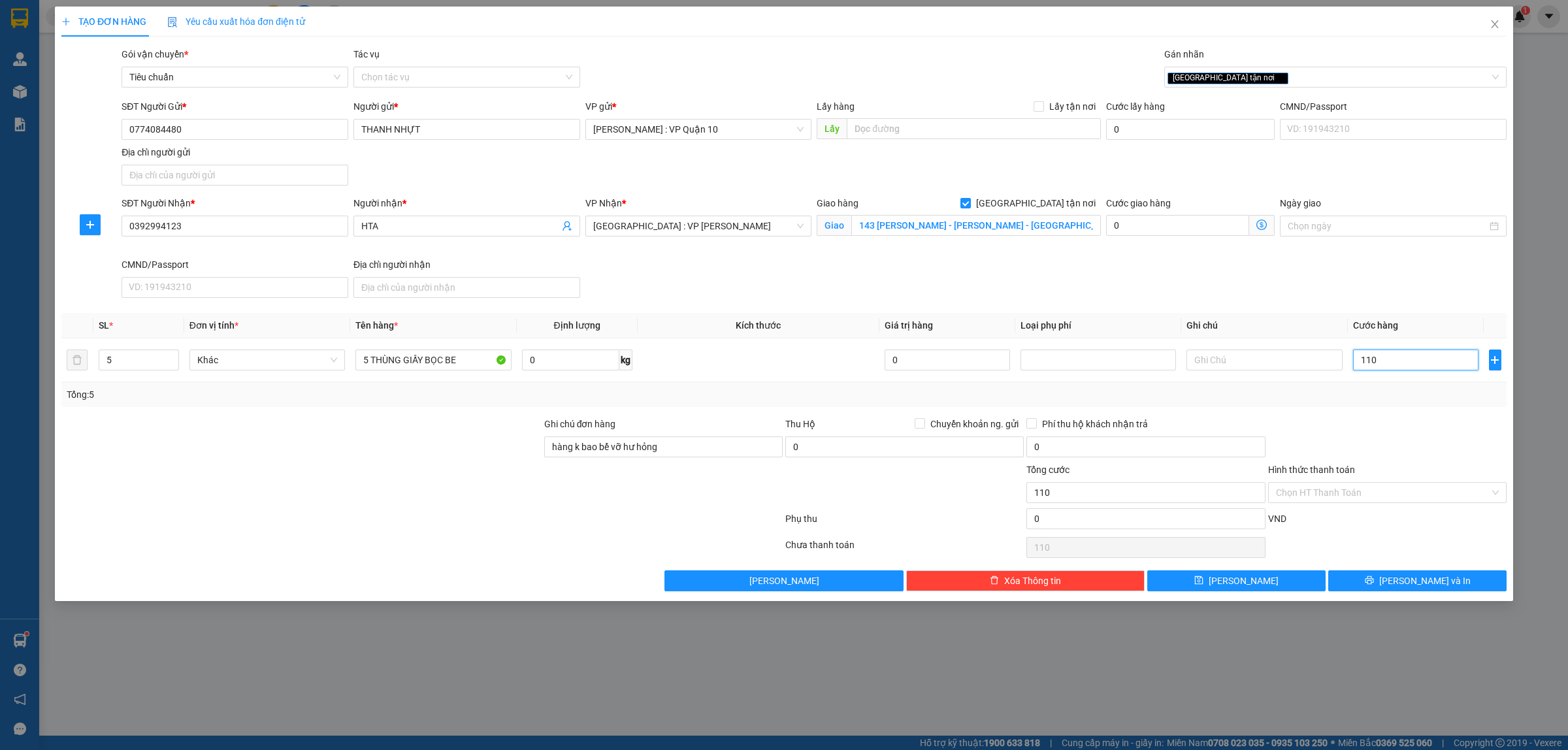
type input "1.160"
type input "11.600"
type input "116.000"
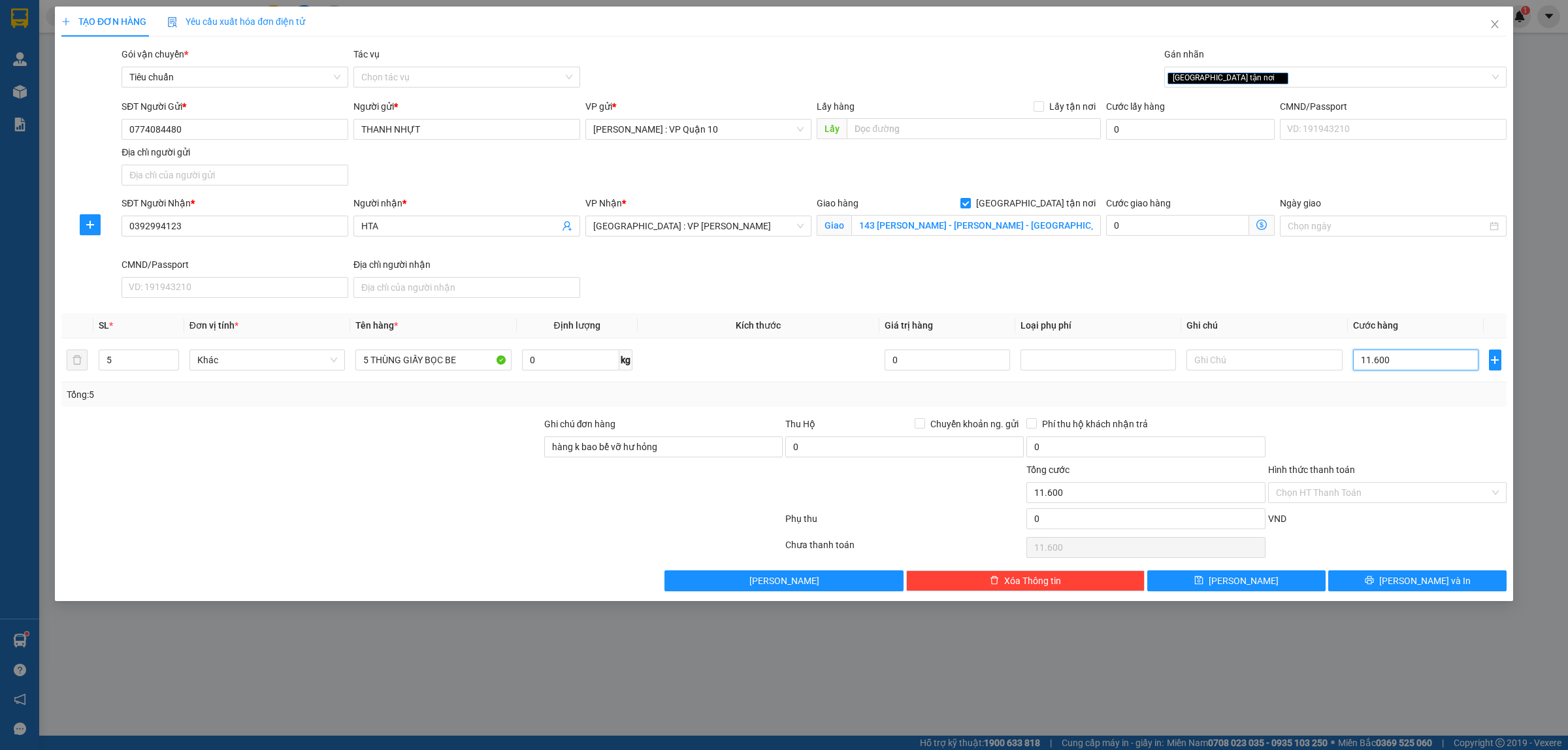
type input "116.000"
type input "1.160.000"
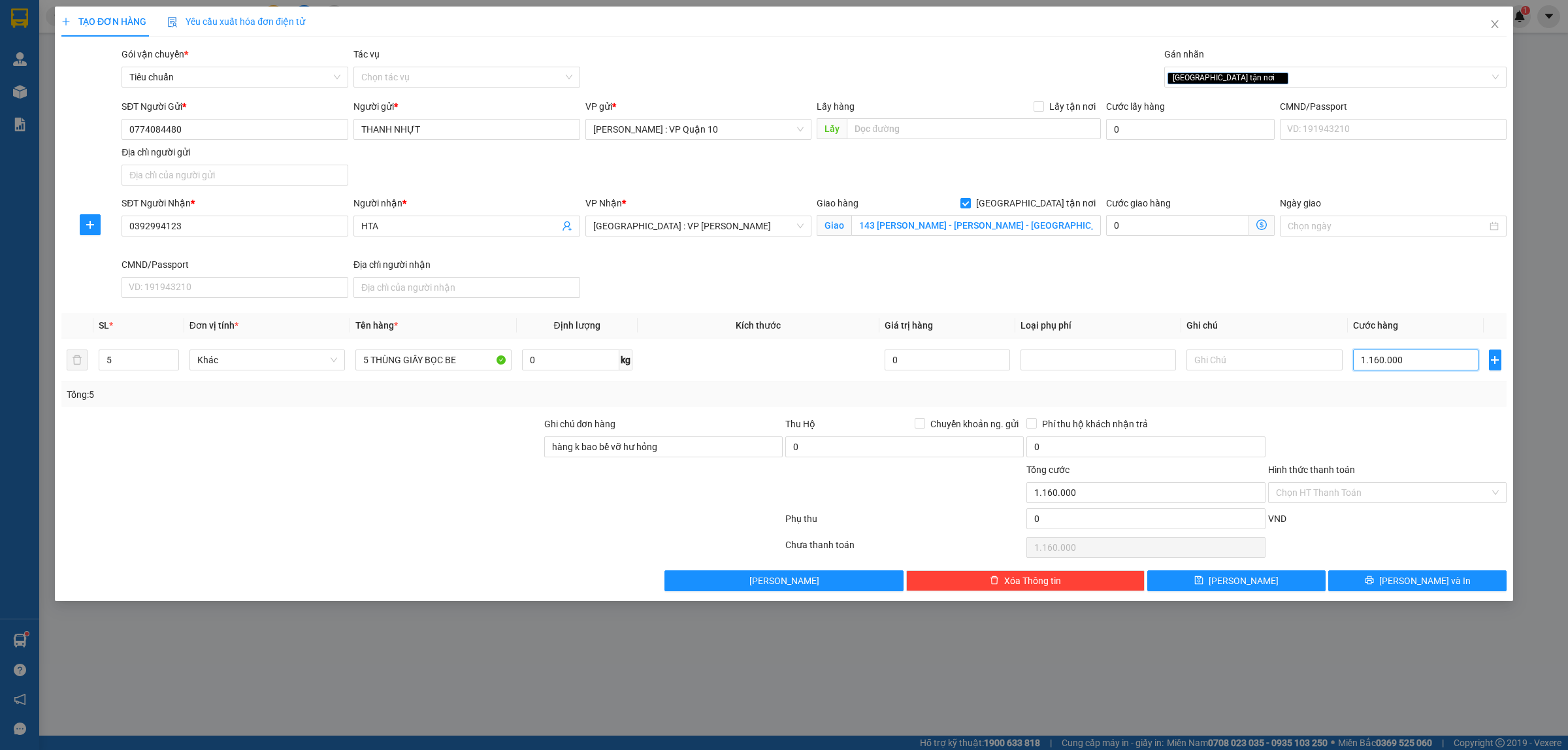
type input "1.160.000"
click at [1338, 425] on div at bounding box center [1387, 439] width 242 height 46
click at [1402, 580] on button "Lưu và In" at bounding box center [1417, 581] width 179 height 21
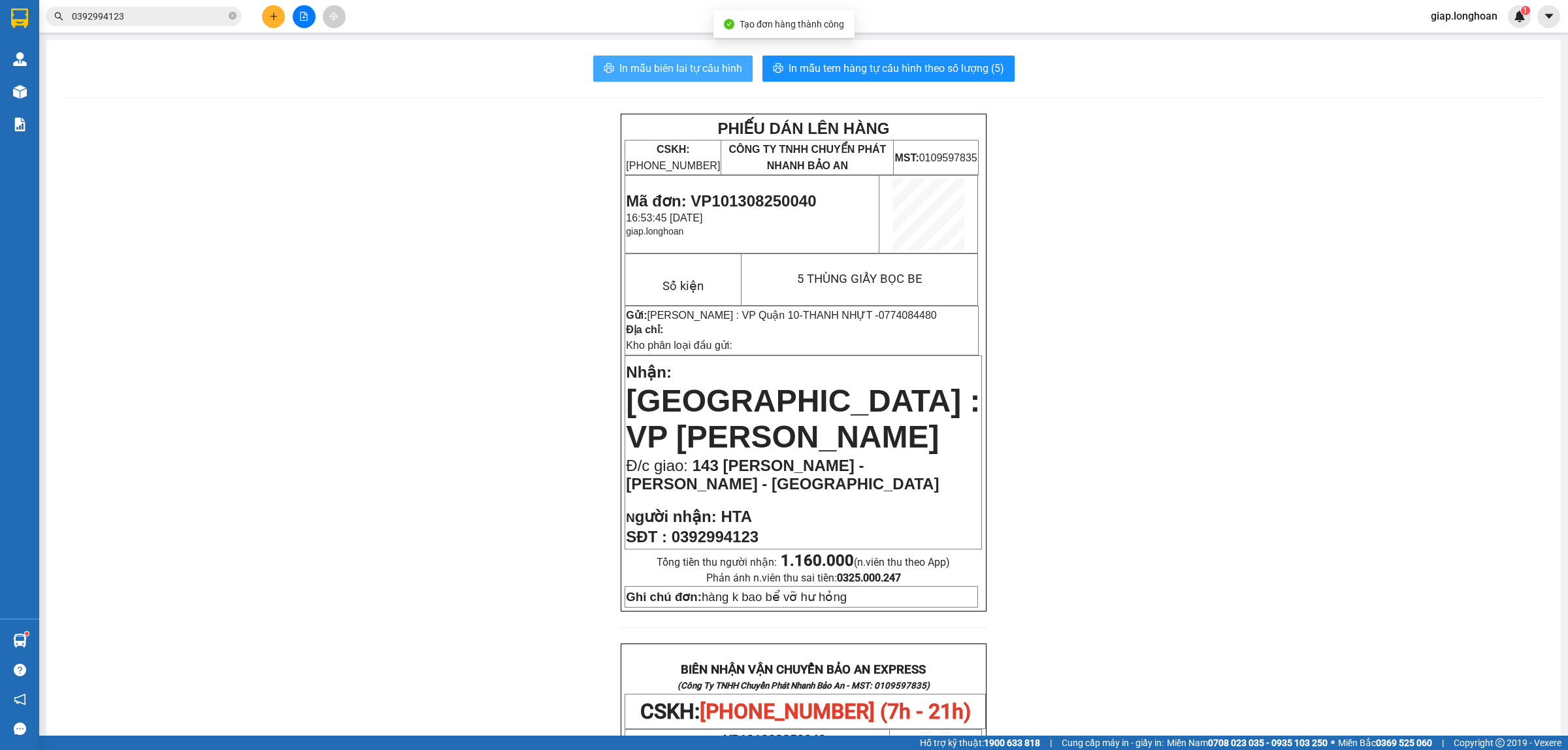
click at [694, 64] on span "In mẫu biên lai tự cấu hình" at bounding box center [681, 67] width 123 height 16
click at [1256, 430] on div "PHIẾU DÁN LÊN HÀNG CSKH: 1900.06.88.33 CÔNG TY TNHH CHUYỂN PHÁT NHANH BẢO AN MS…" at bounding box center [803, 693] width 1483 height 1159
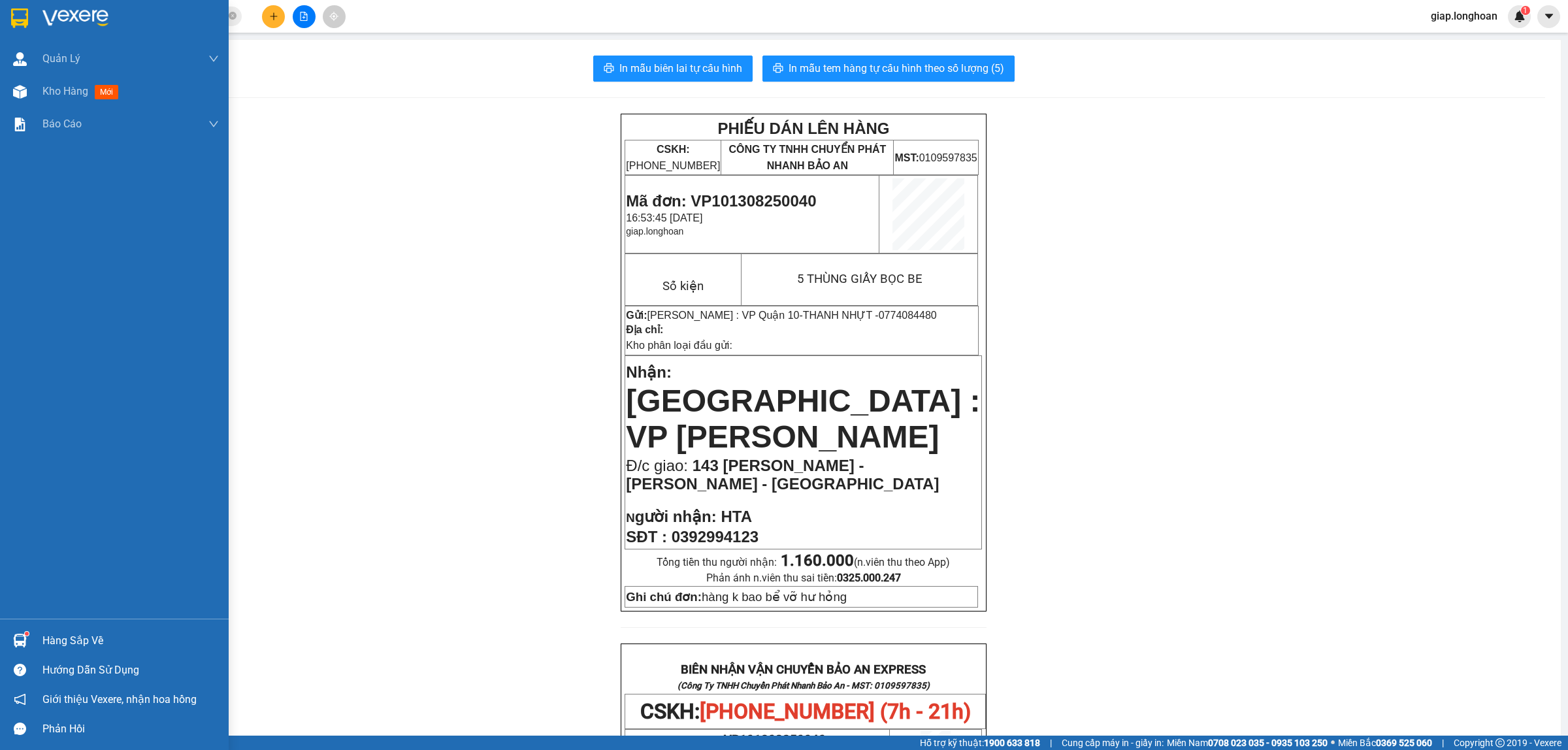
click at [80, 15] on img at bounding box center [75, 18] width 66 height 20
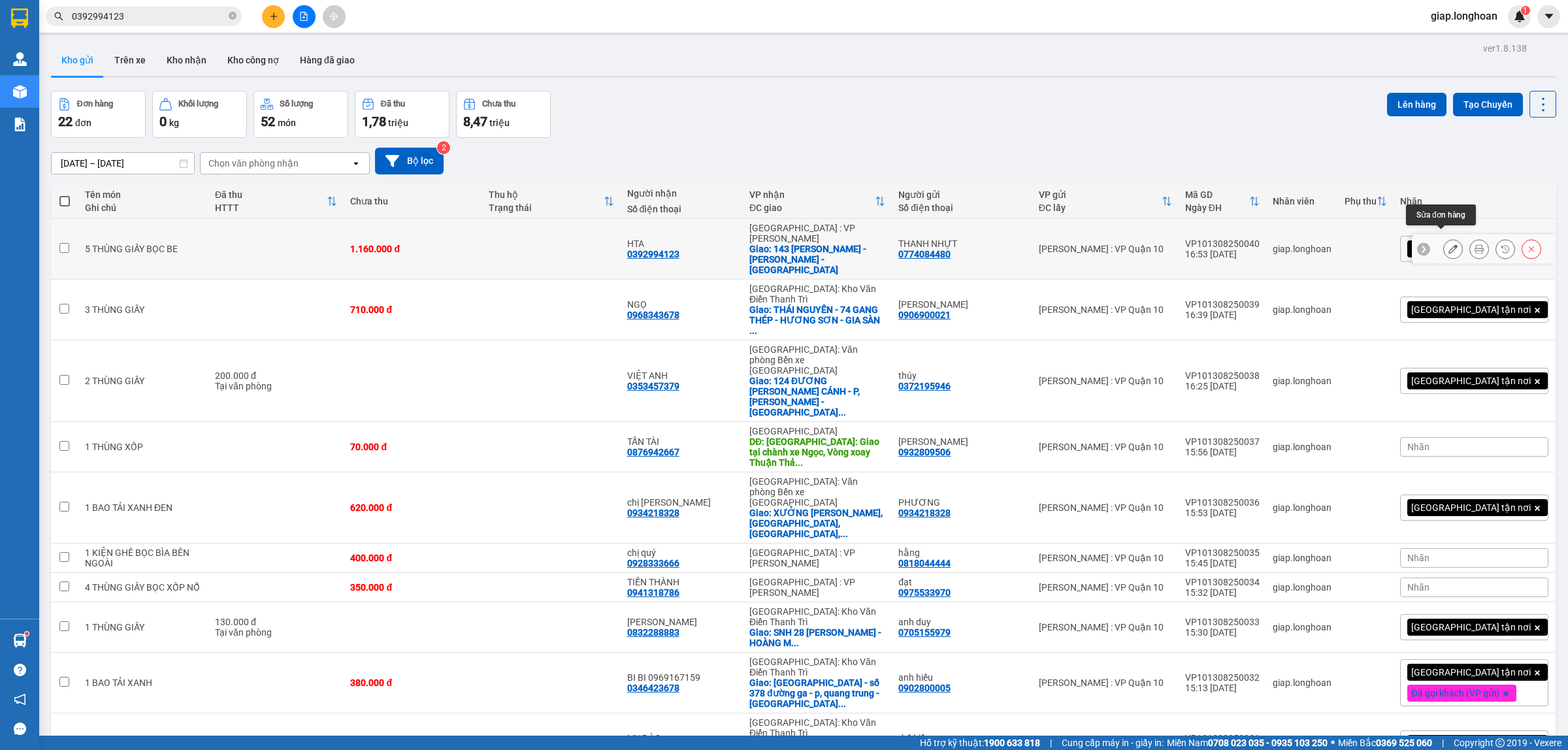
click at [1448, 244] on icon at bounding box center [1453, 249] width 9 height 9
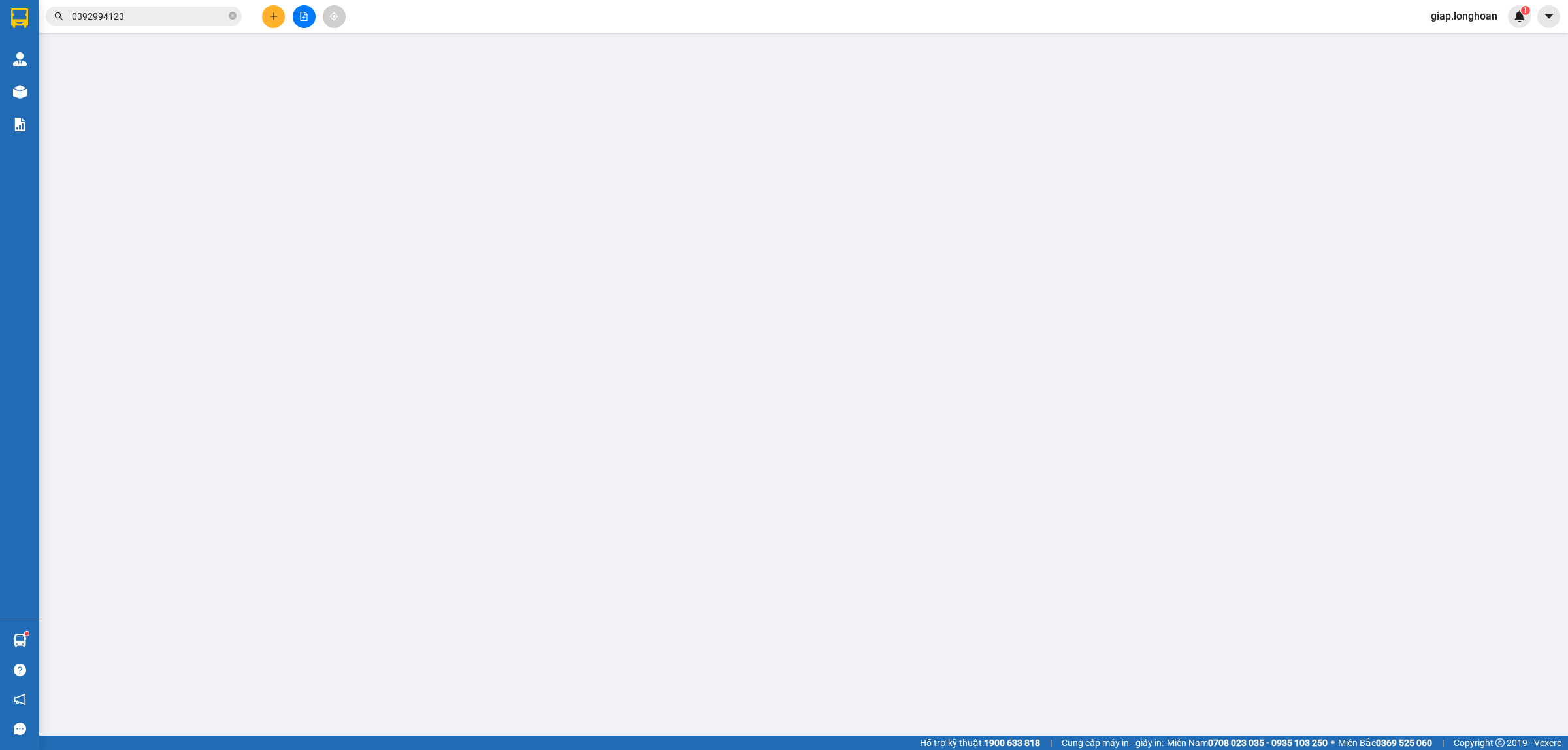
type input "0774084480"
type input "THANH NHỰT"
type input "0392994123"
type input "HTA"
checkbox input "true"
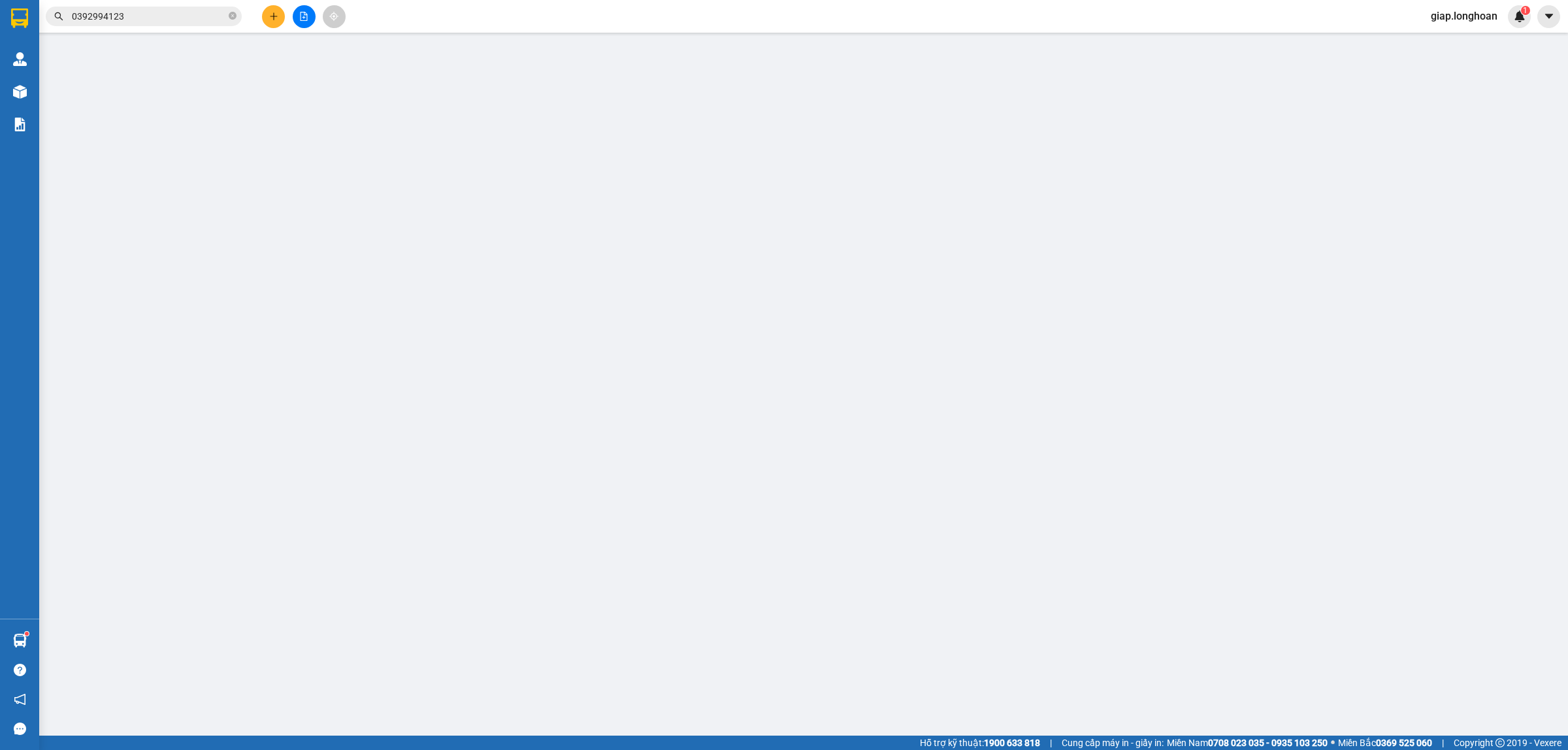
type input "143 NGÔ HUY DIỄN - HÒA XUÂN - ĐÀ NẴNG"
type input "hàng k bao bể vỡ hư hỏng"
type input "1.160.000"
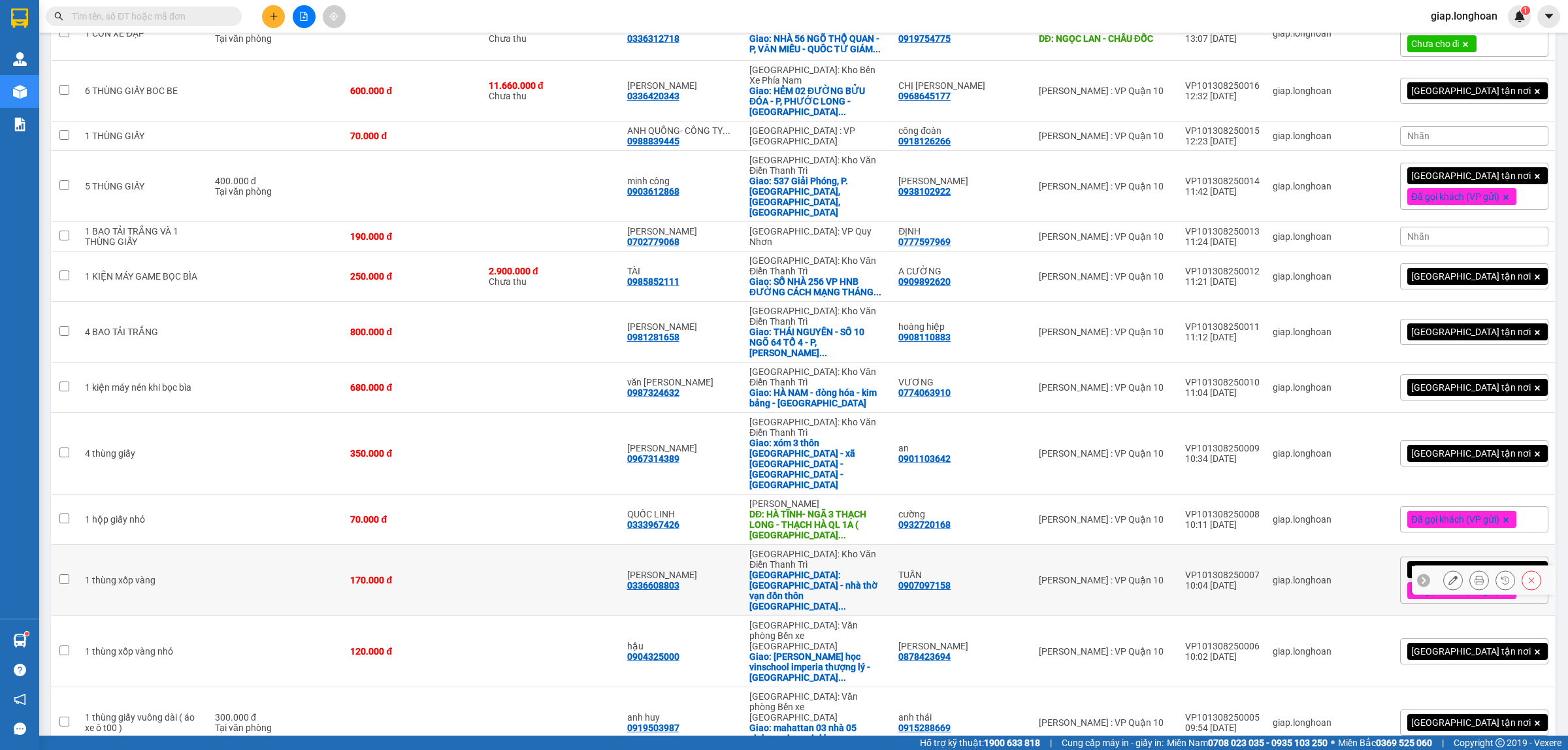
scroll to position [971, 0]
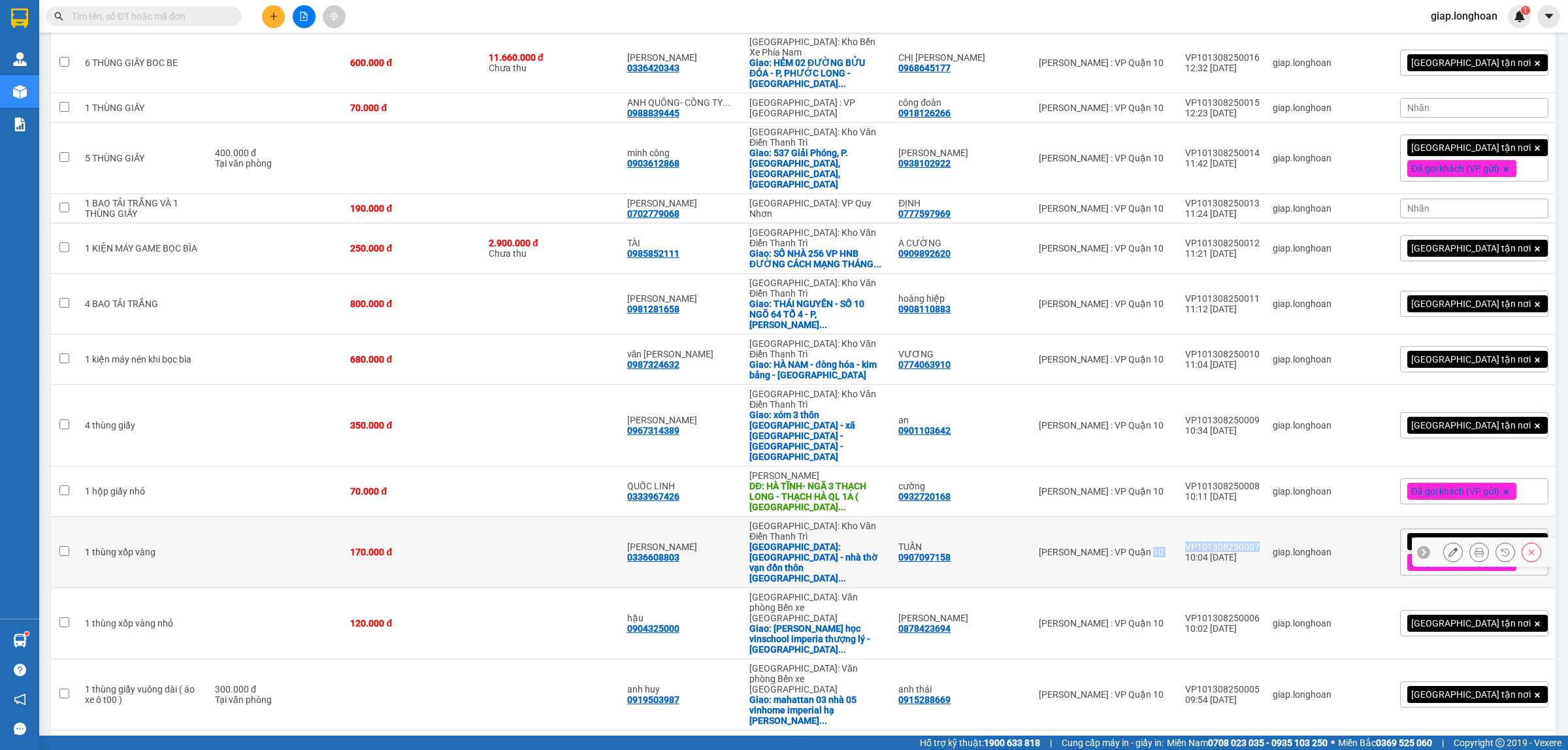
drag, startPoint x: 1280, startPoint y: 360, endPoint x: 1197, endPoint y: 360, distance: 83.0
click at [1197, 517] on tr "1 thùng xốp vàng 170.000 đ phạm đình tám 0336608803 [GEOGRAPHIC_DATA]: [GEOGRAP…" at bounding box center [803, 552] width 1505 height 71
checkbox input "true"
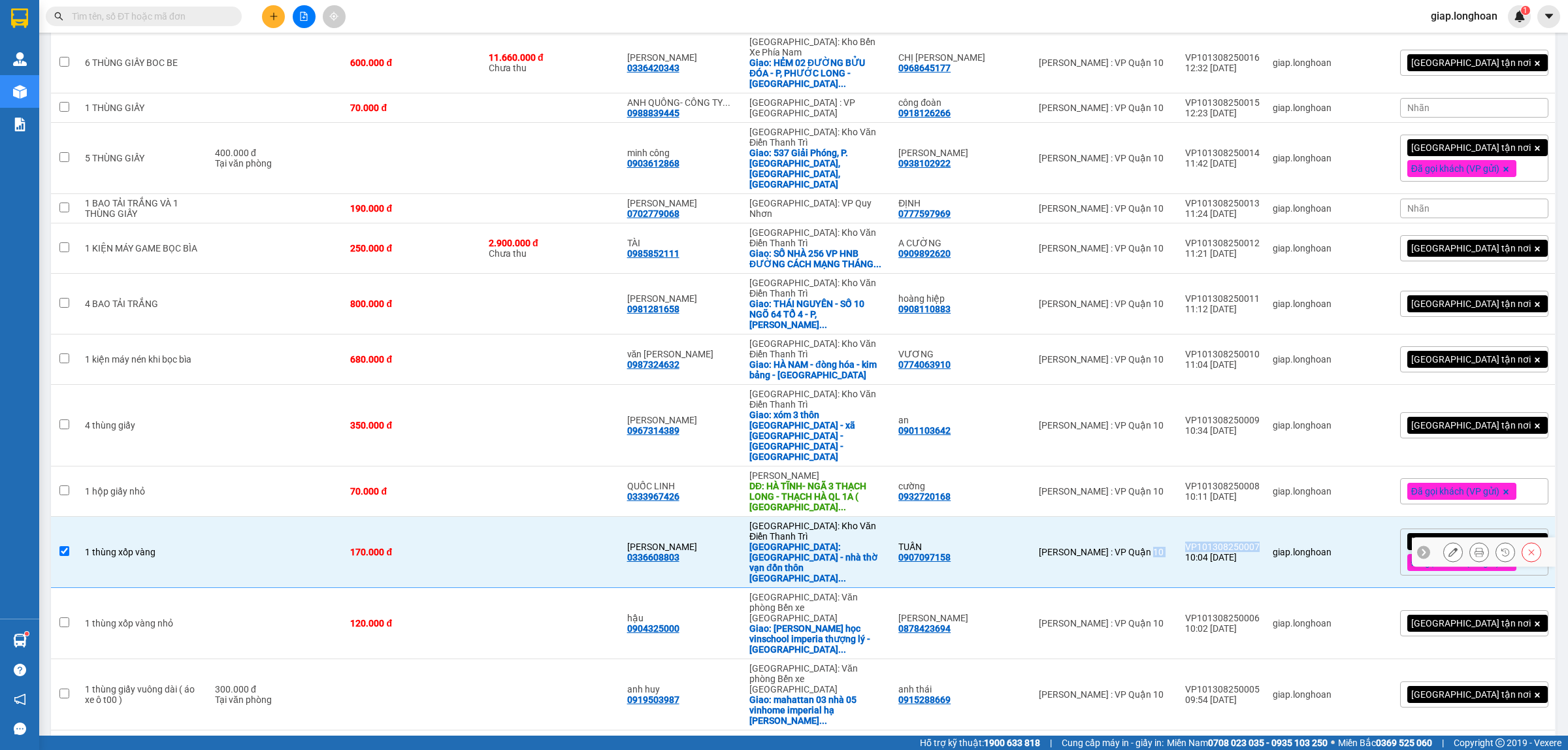
copy tr "[GEOGRAPHIC_DATA] : VP Quận 10 VP101308250007"
checkbox input "true"
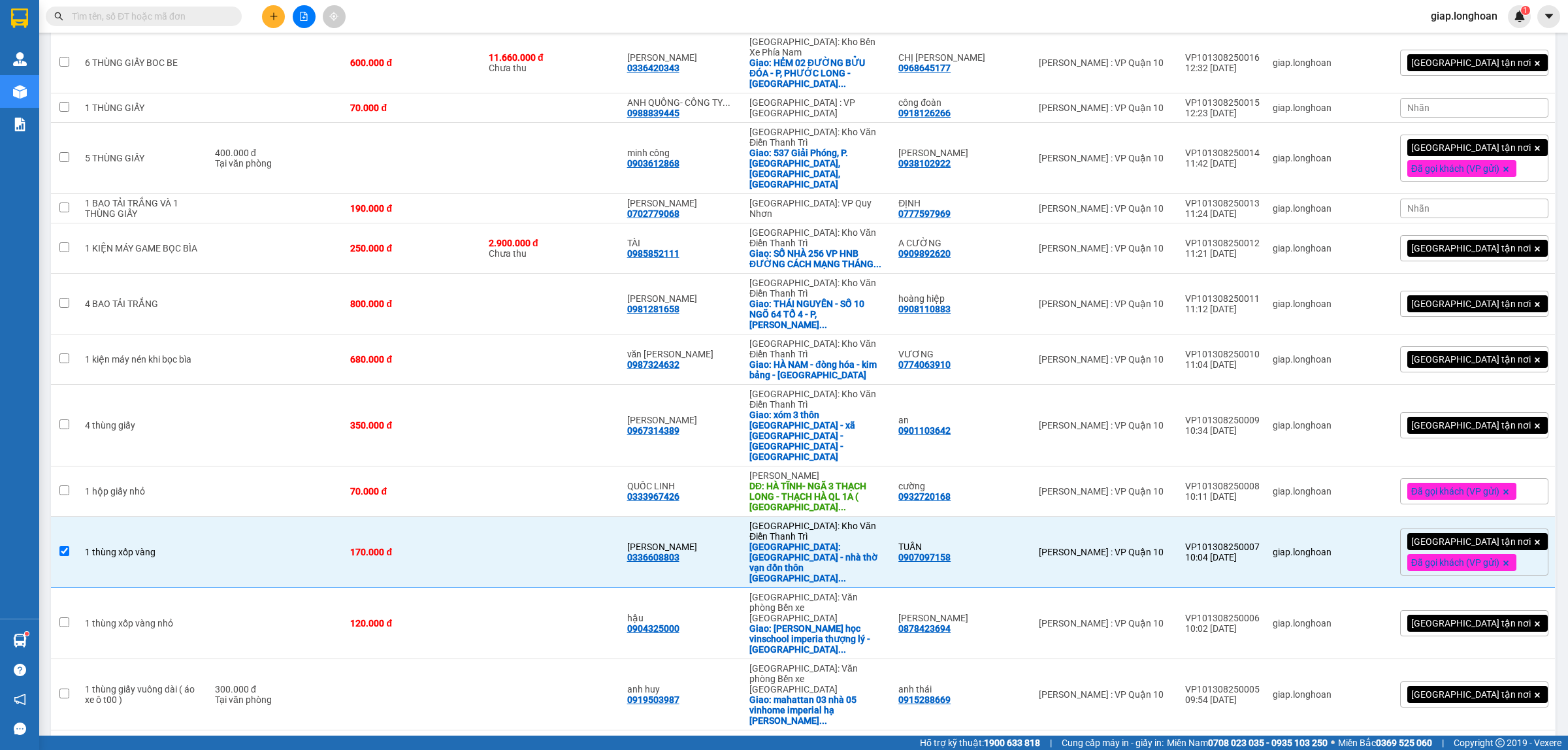
checkbox input "true"
drag, startPoint x: 1180, startPoint y: 522, endPoint x: 1182, endPoint y: 490, distance: 32.1
click at [1179, 730] on td "[PERSON_NAME] : VP Quận 10" at bounding box center [1106, 760] width 146 height 61
checkbox input "true"
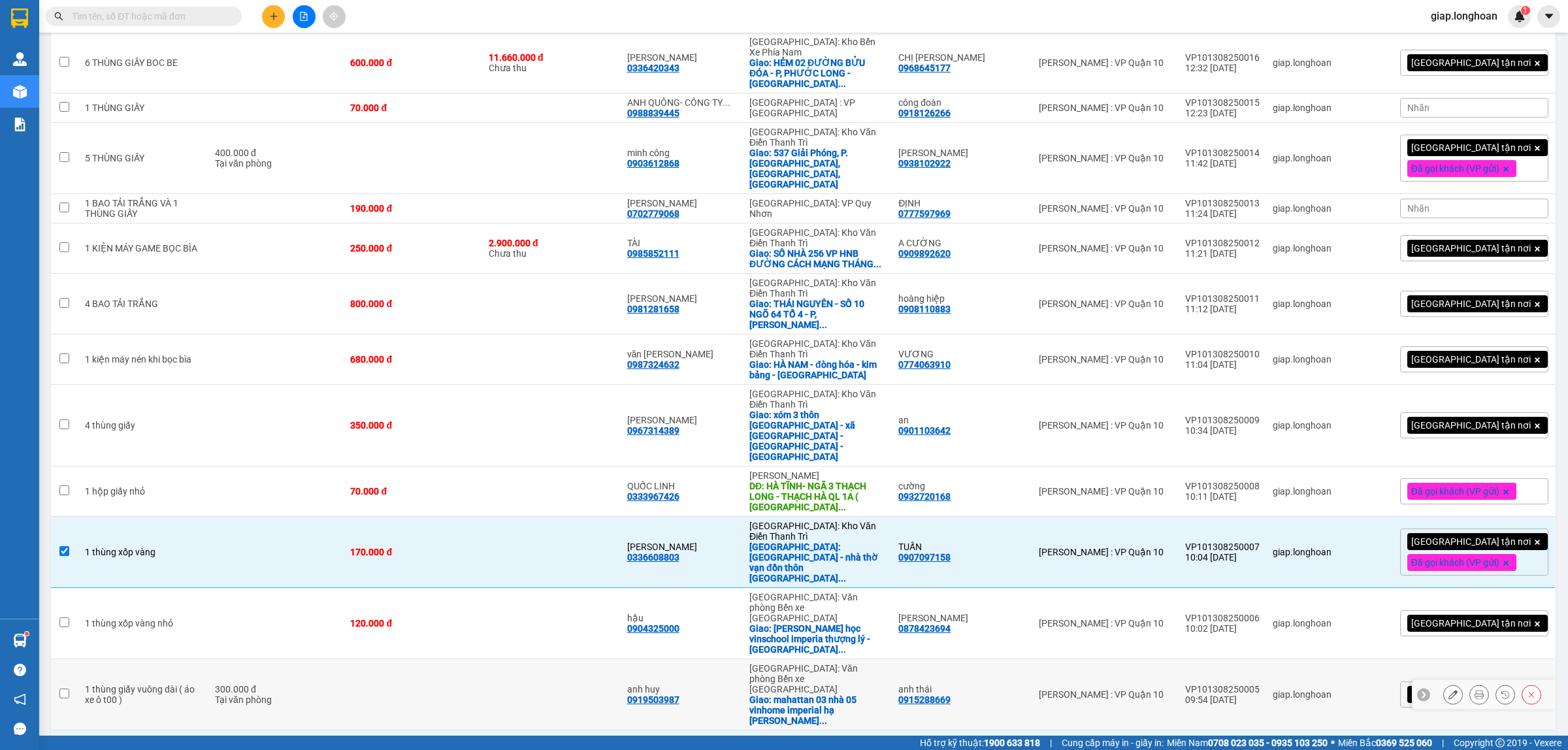
click at [1179, 659] on td "[PERSON_NAME] : VP Quận 10" at bounding box center [1106, 695] width 146 height 71
checkbox input "true"
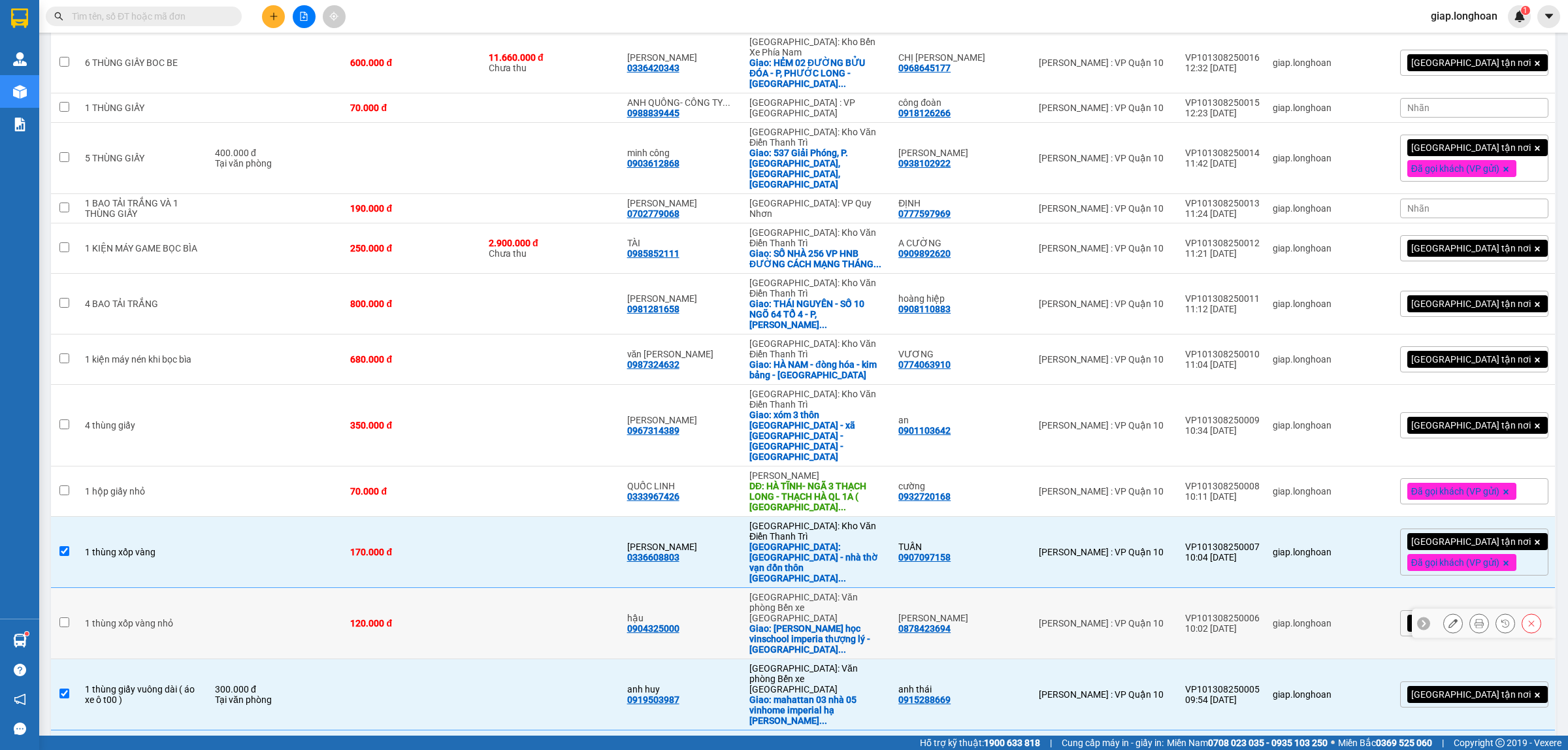
click at [1172, 618] on div "[PERSON_NAME] : VP Quận 10" at bounding box center [1106, 623] width 133 height 10
checkbox input "true"
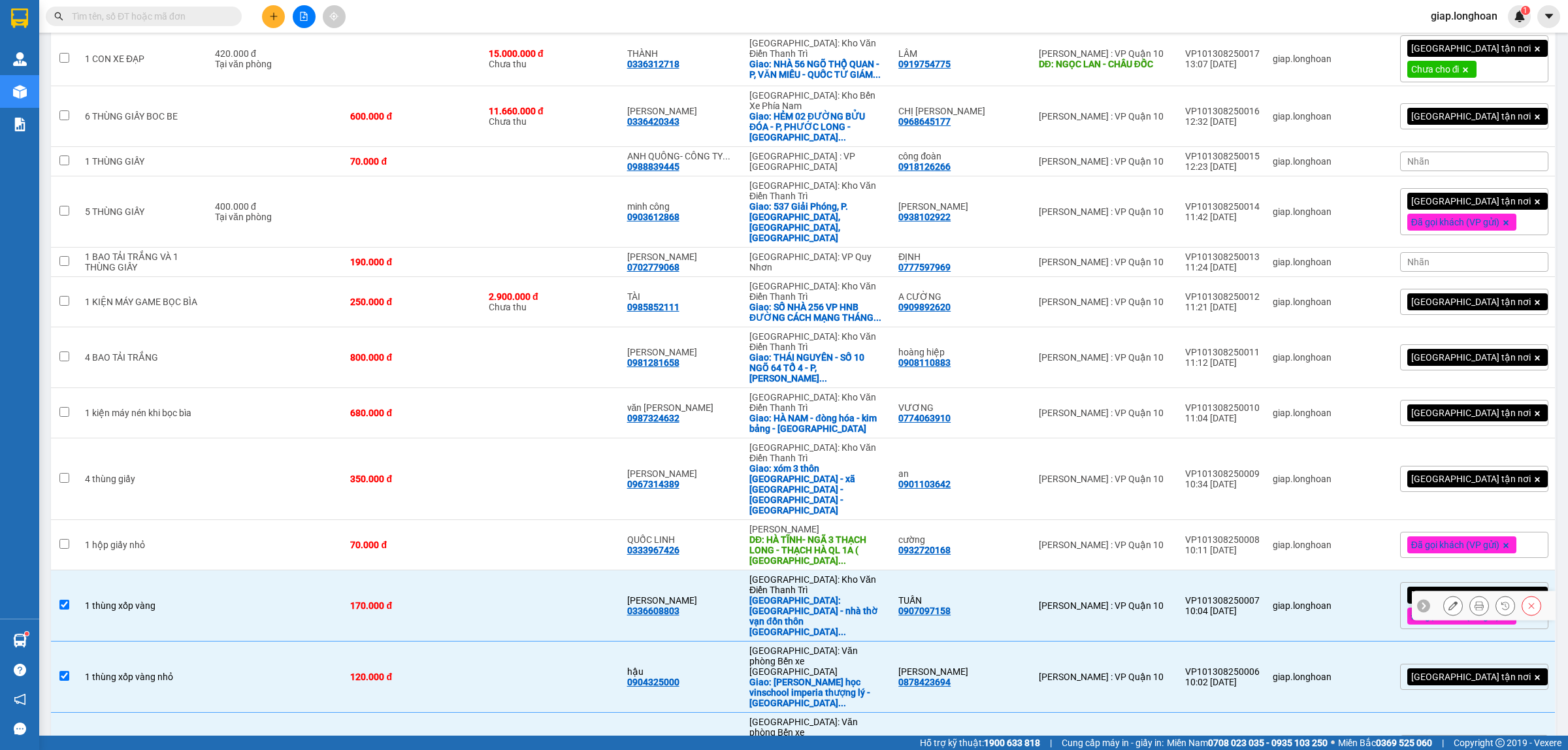
scroll to position [889, 0]
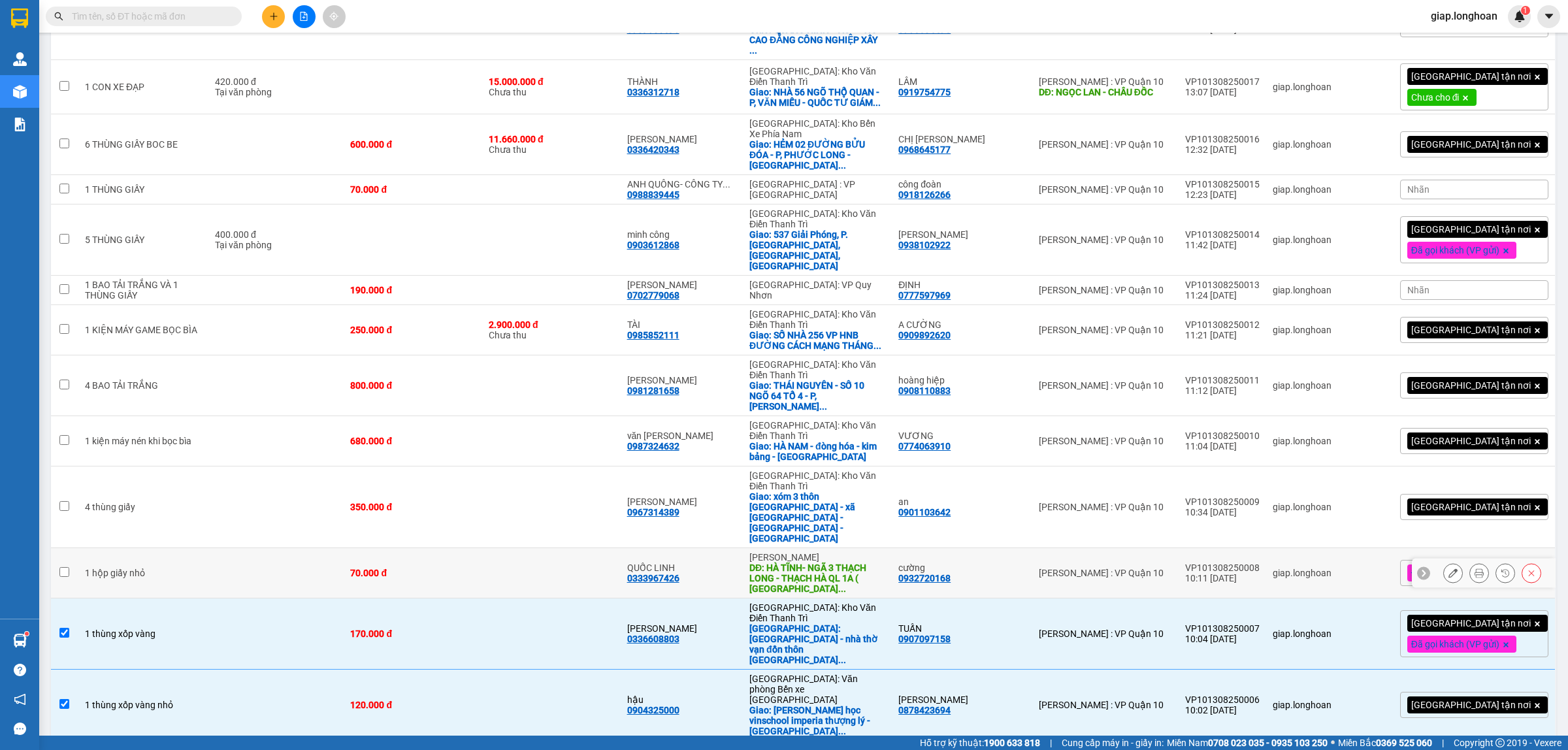
click at [1172, 568] on div "[PERSON_NAME] : VP Quận 10" at bounding box center [1106, 573] width 133 height 10
checkbox input "true"
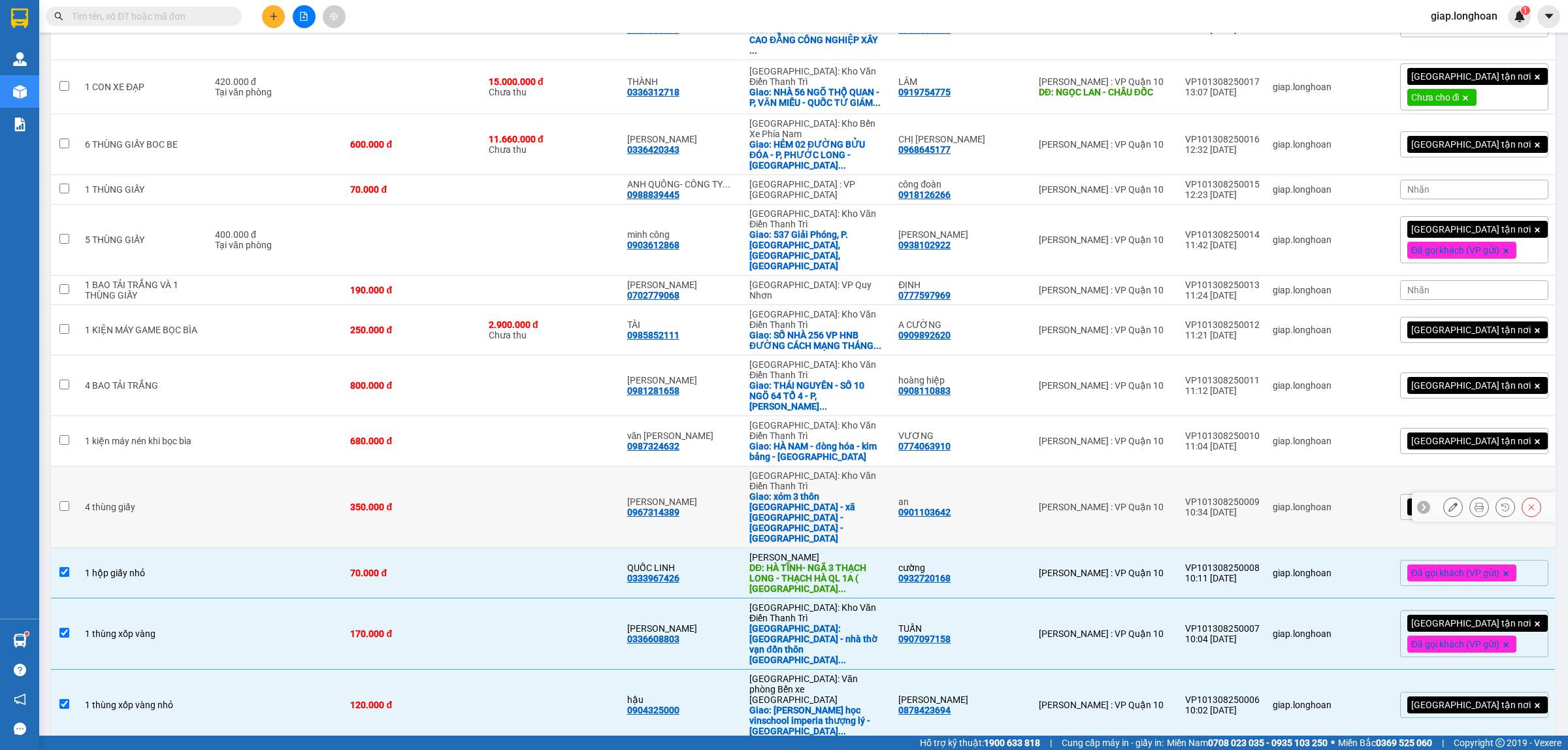
click at [1179, 466] on td "[PERSON_NAME] : VP Quận 10" at bounding box center [1106, 507] width 146 height 81
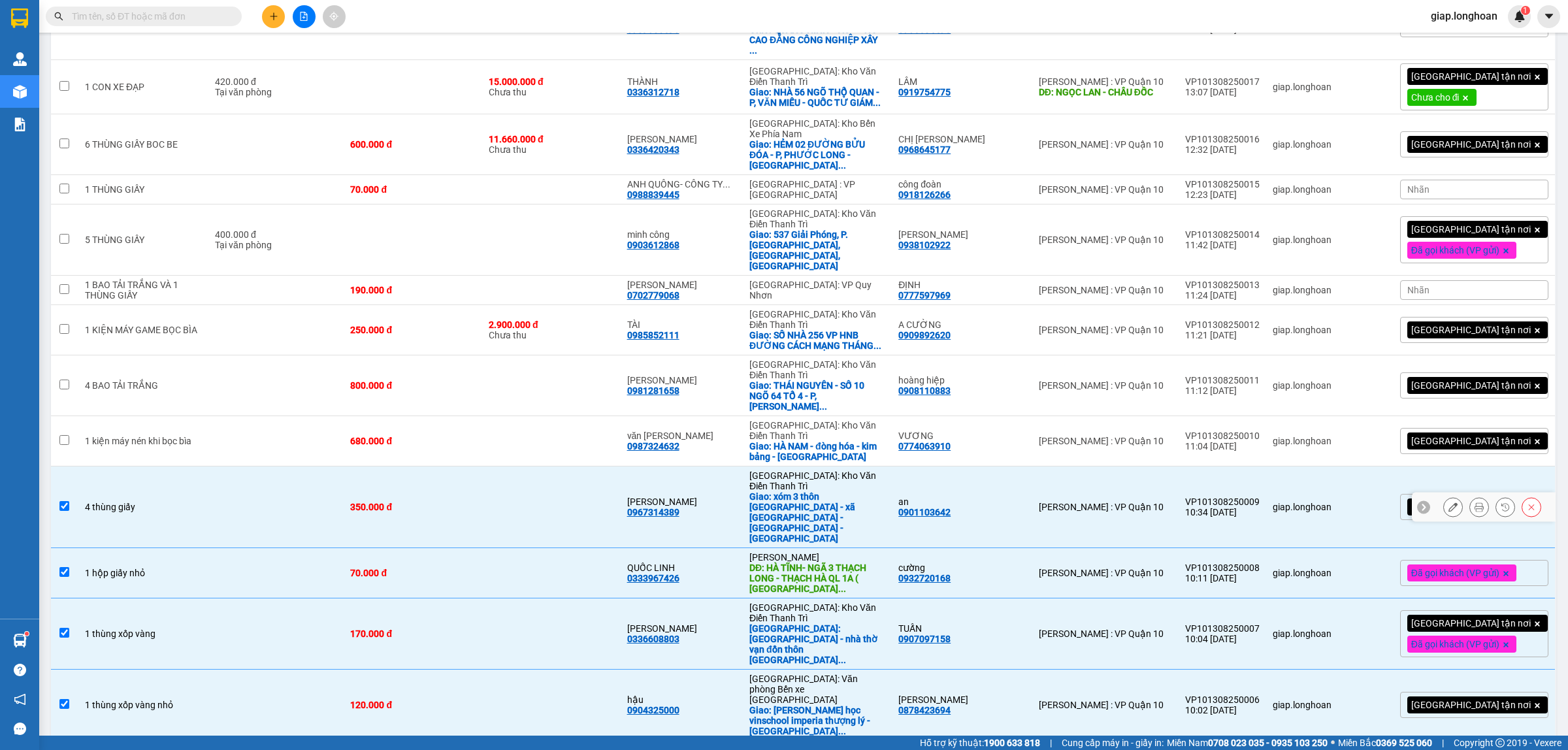
scroll to position [807, 0]
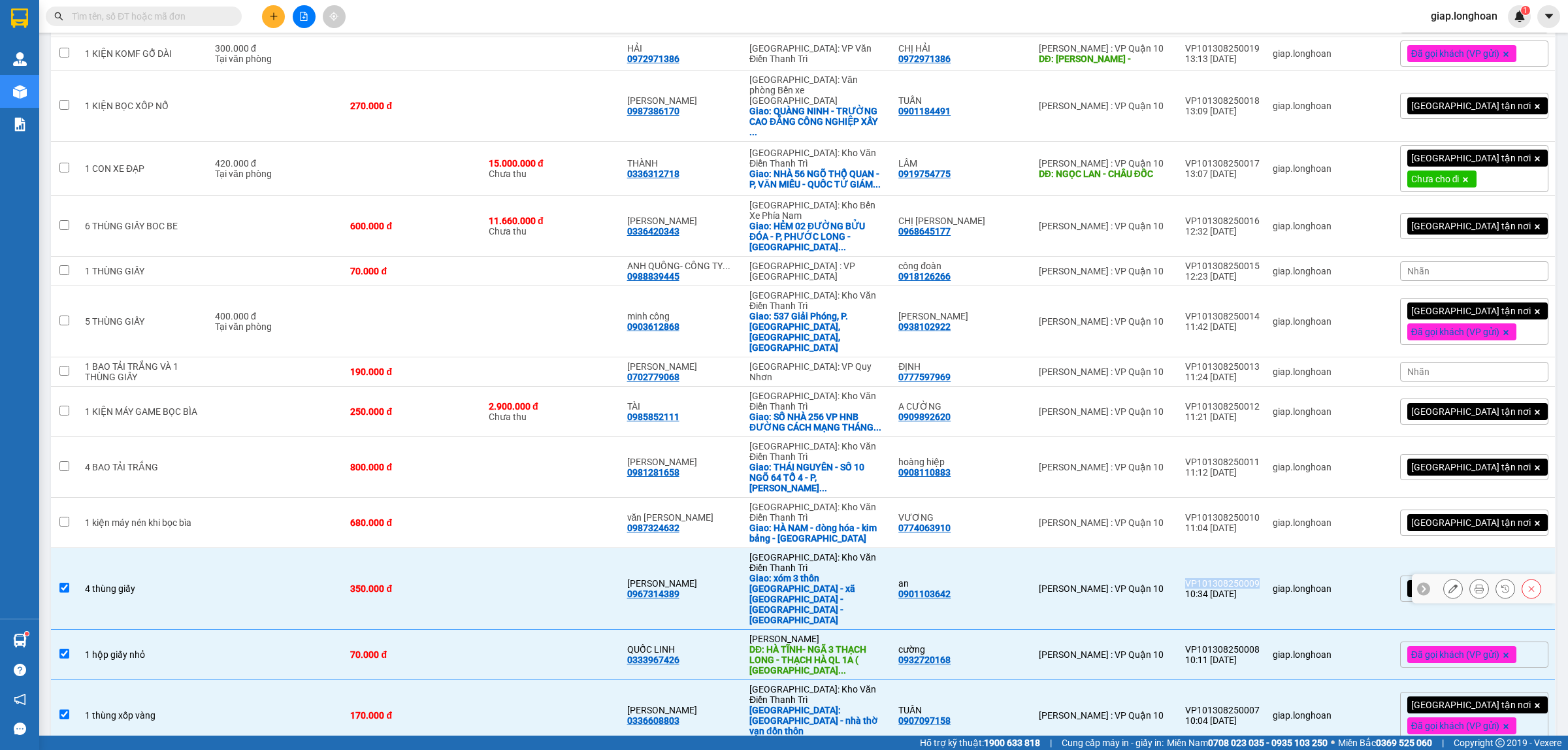
drag, startPoint x: 1278, startPoint y: 423, endPoint x: 1210, endPoint y: 425, distance: 68.0
click at [1210, 579] on div "VP101308250009" at bounding box center [1223, 583] width 75 height 10
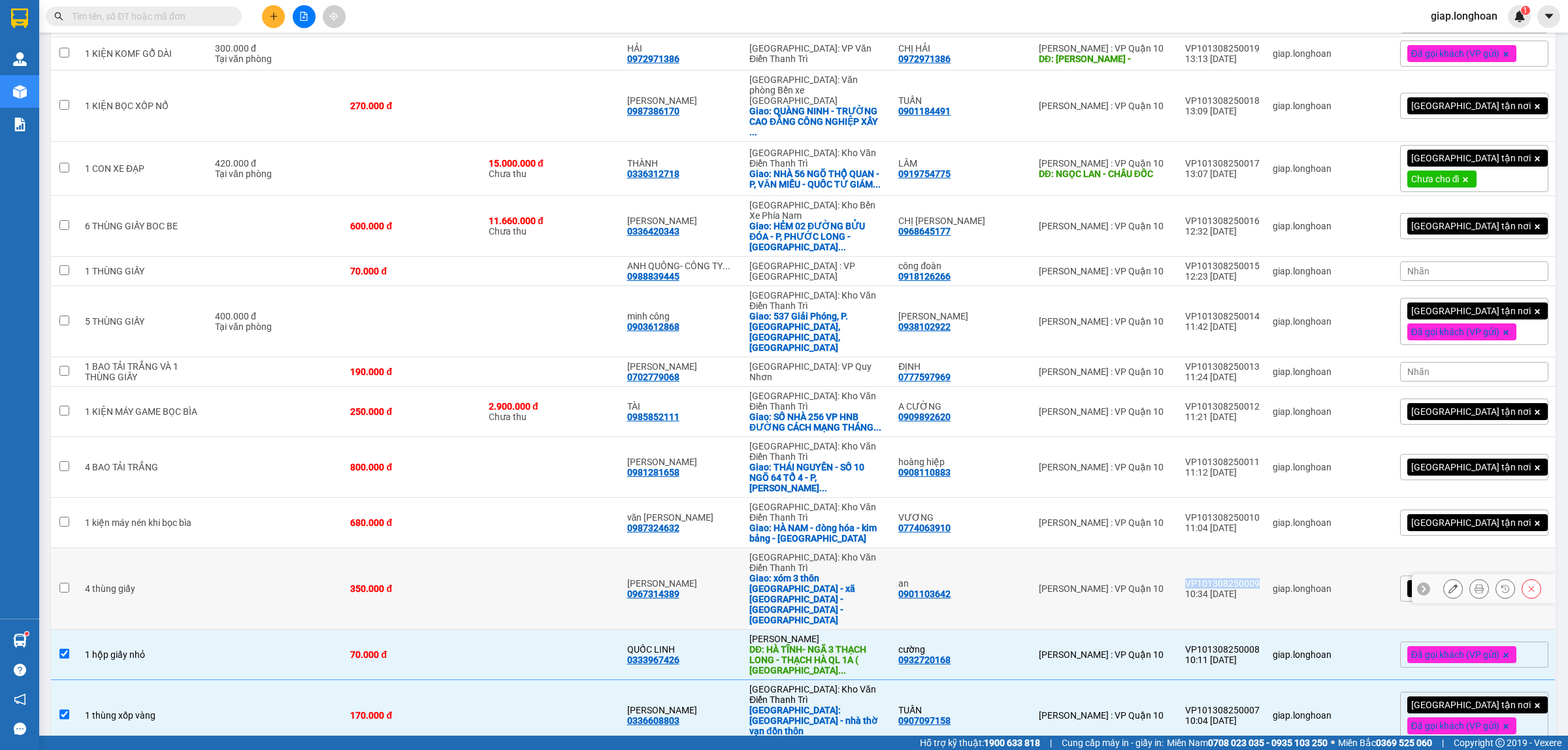
copy div "VP101308250009"
click at [1169, 583] on div "[PERSON_NAME] : VP Quận 10" at bounding box center [1106, 588] width 133 height 10
checkbox input "true"
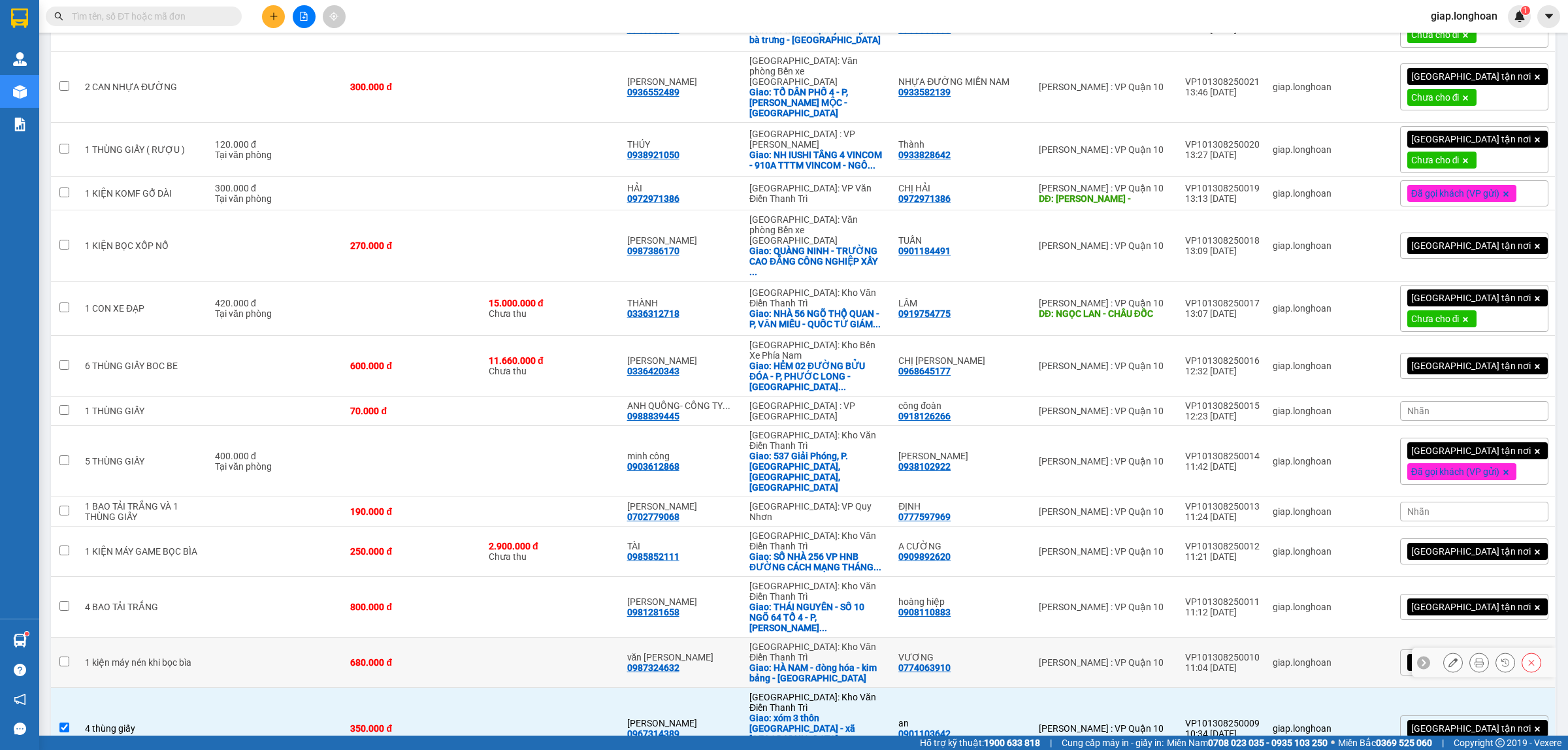
scroll to position [644, 0]
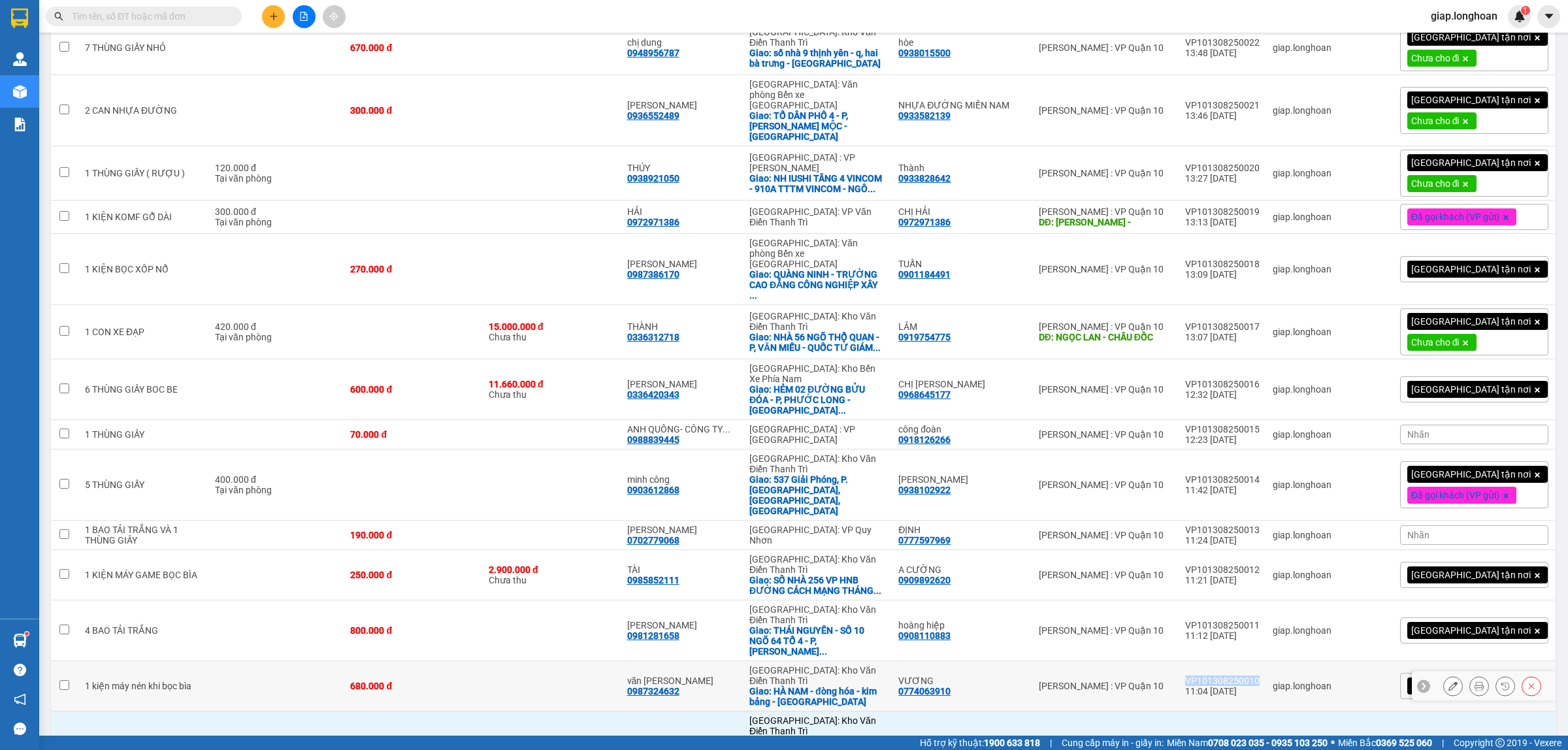
drag, startPoint x: 1268, startPoint y: 540, endPoint x: 1209, endPoint y: 540, distance: 59.0
click at [1209, 661] on td "VP101308250010 11:04 [DATE]" at bounding box center [1223, 686] width 88 height 51
checkbox input "true"
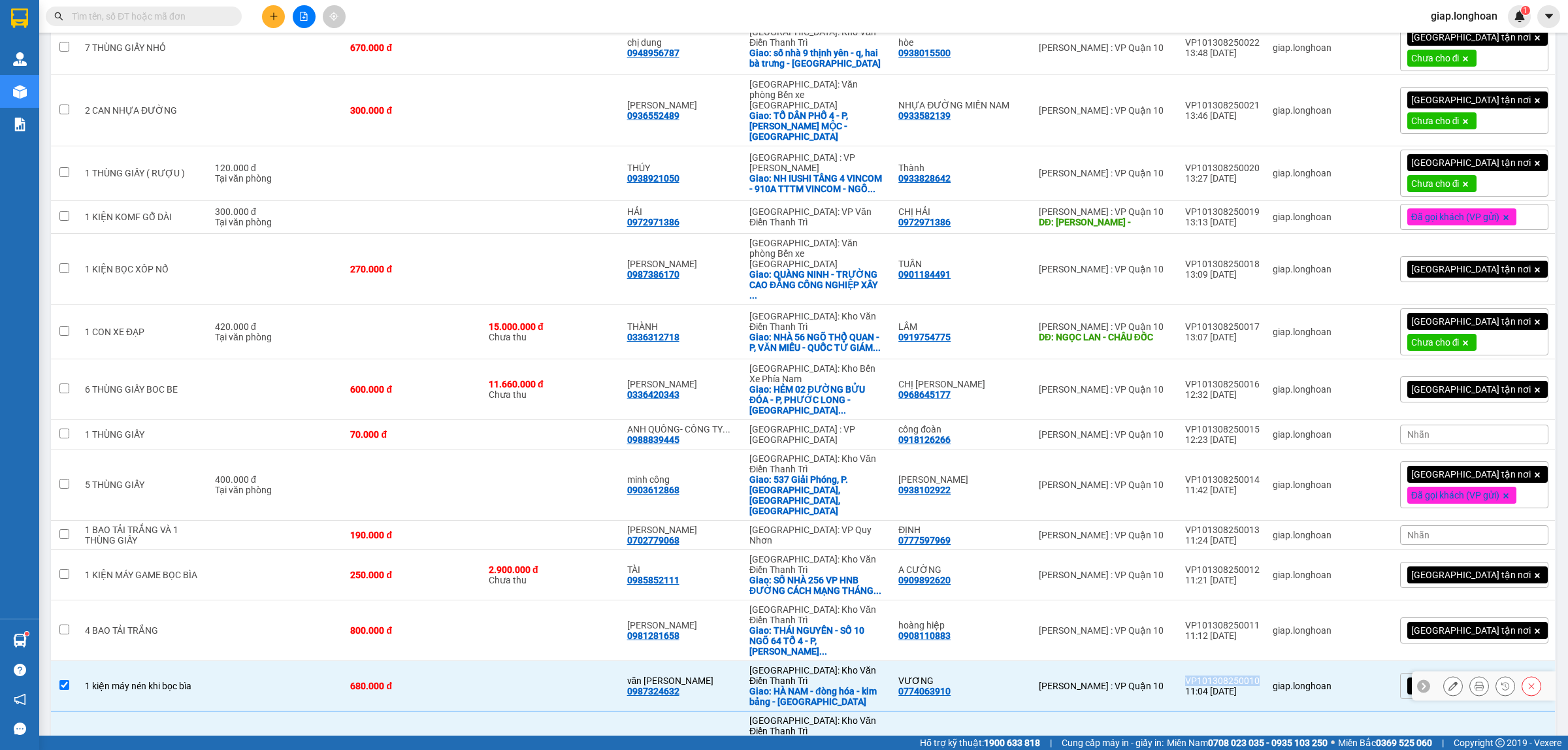
copy div "VP101308250010"
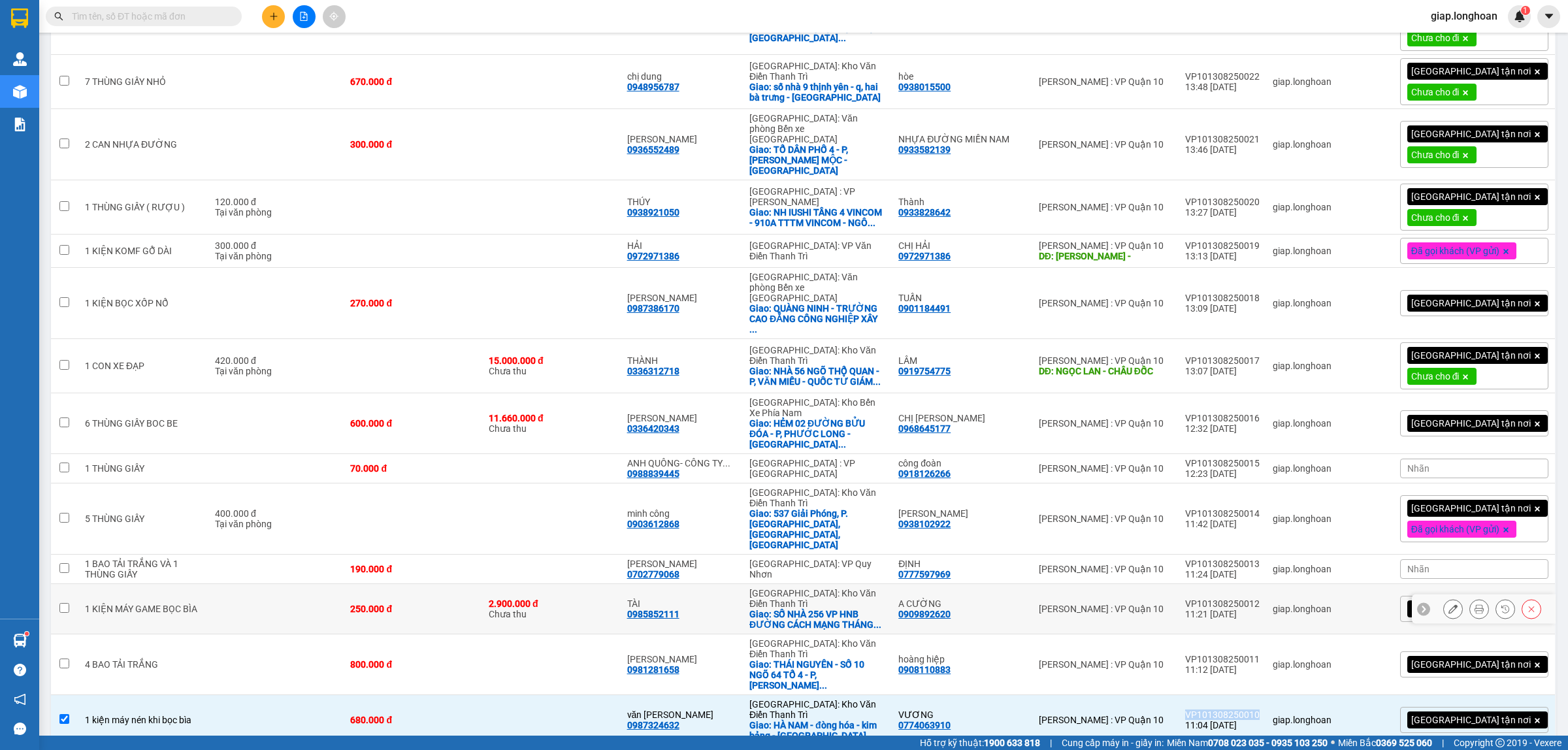
scroll to position [562, 0]
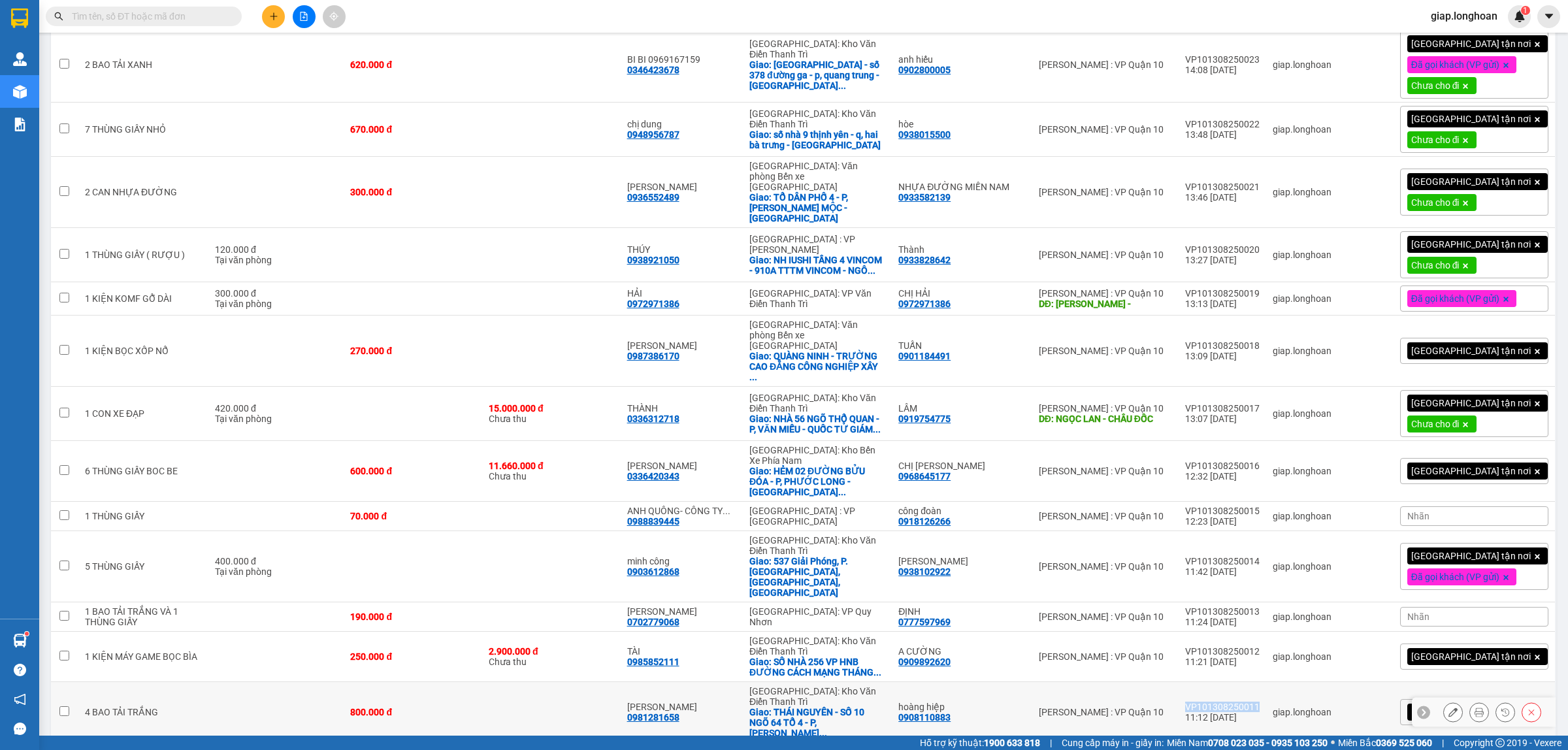
drag, startPoint x: 1281, startPoint y: 585, endPoint x: 1210, endPoint y: 583, distance: 71.0
click at [1210, 683] on td "VP101308250011 11:12 [DATE]" at bounding box center [1223, 713] width 88 height 61
checkbox input "true"
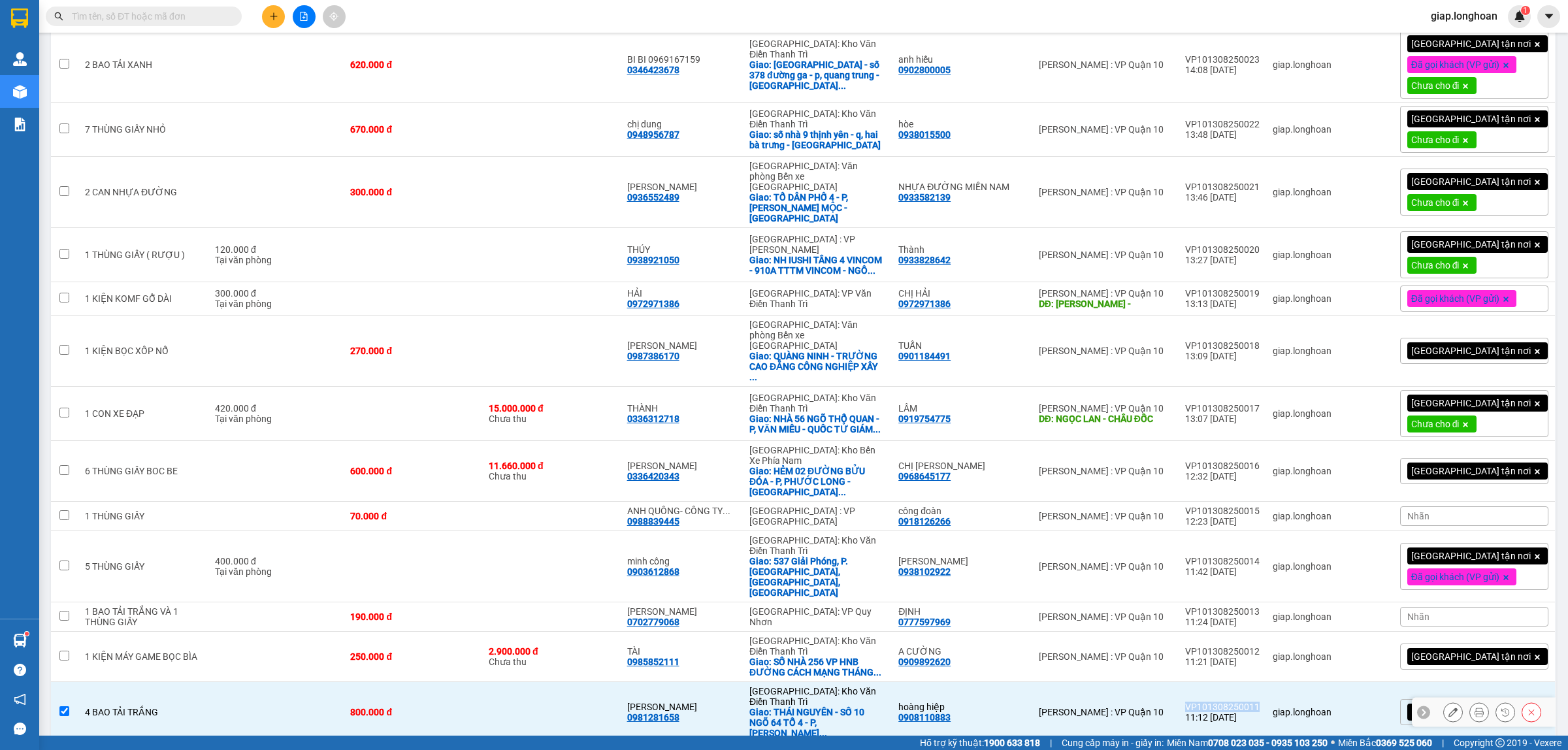
copy div "VP101308250011"
drag, startPoint x: 1282, startPoint y: 544, endPoint x: 1208, endPoint y: 547, distance: 74.1
click at [1206, 632] on td "VP101308250012 11:21 [DATE]" at bounding box center [1223, 657] width 88 height 51
checkbox input "true"
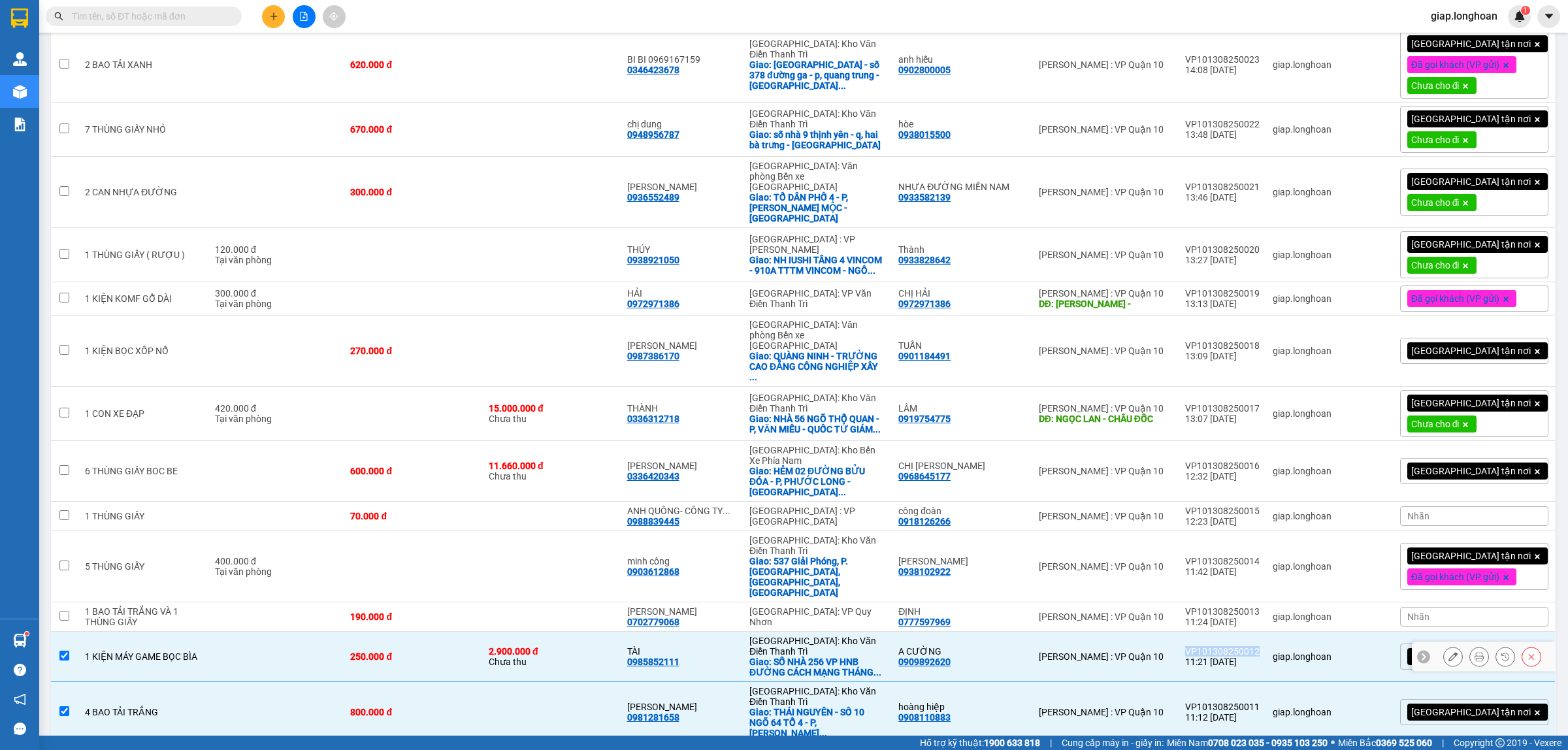
copy div "VP101308250012"
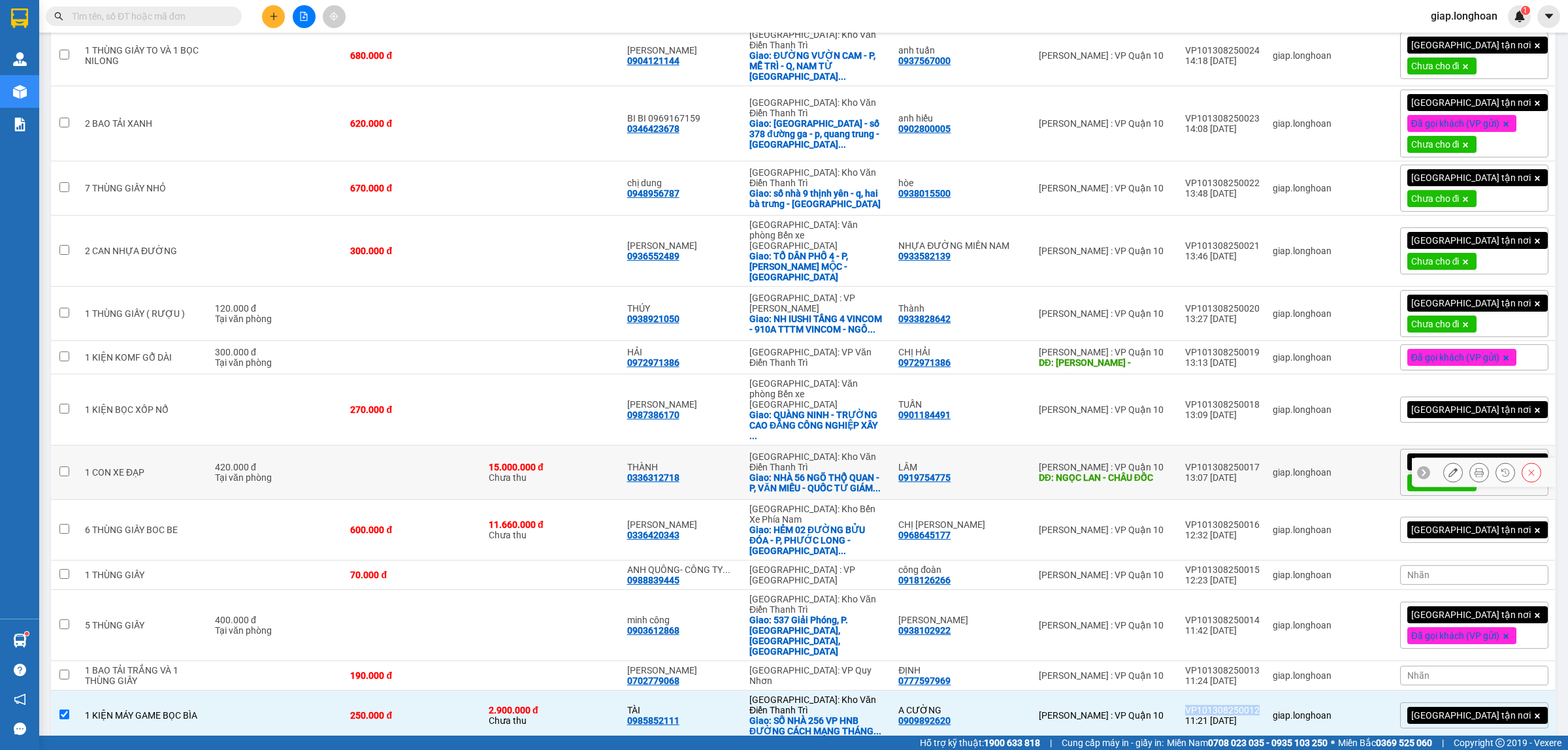
scroll to position [480, 0]
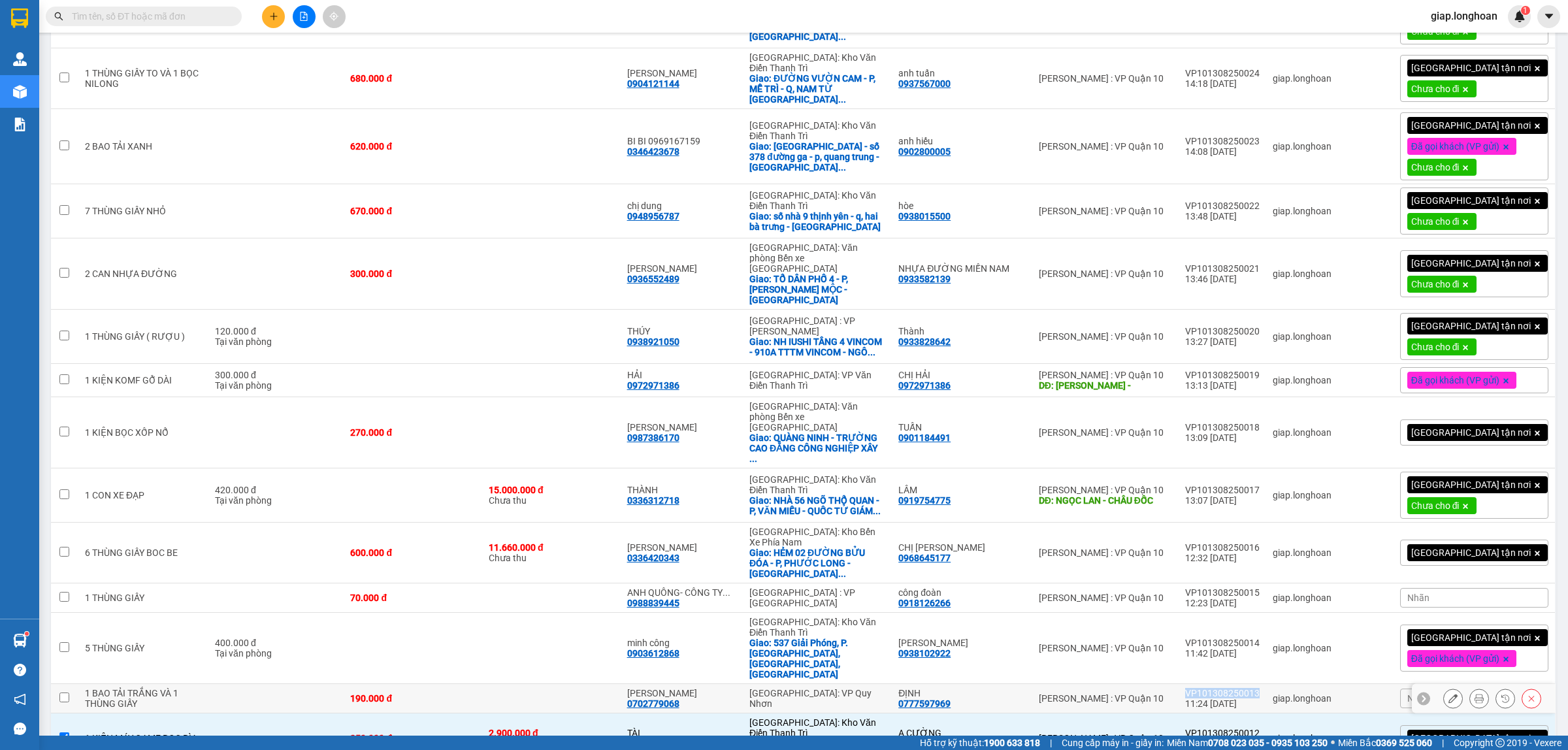
drag, startPoint x: 1284, startPoint y: 592, endPoint x: 1206, endPoint y: 594, distance: 78.0
click at [1206, 684] on td "VP101308250013 11:24 [DATE]" at bounding box center [1223, 699] width 88 height 29
checkbox input "true"
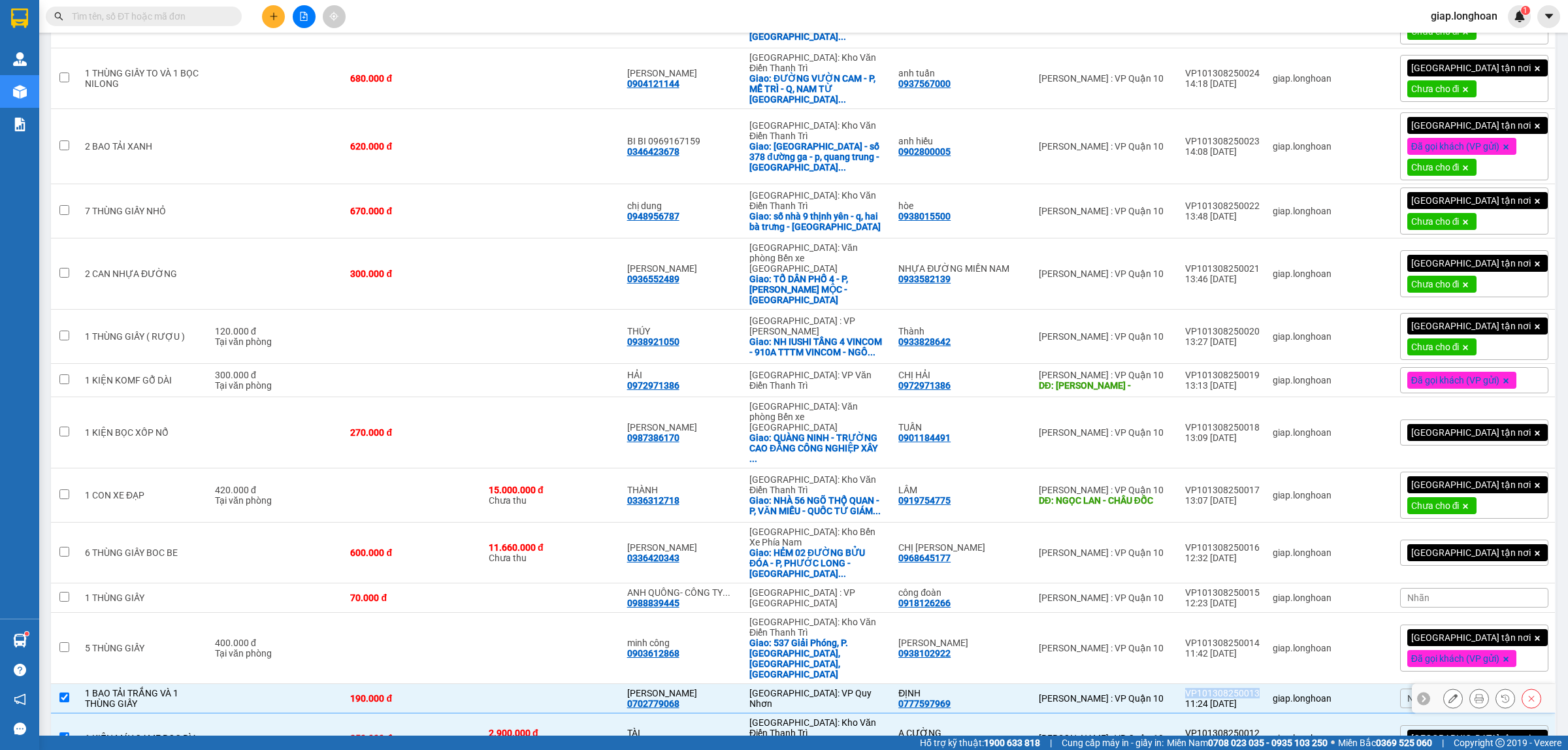
copy div "VP101308250013"
drag, startPoint x: 1269, startPoint y: 550, endPoint x: 1210, endPoint y: 550, distance: 59.0
click at [1210, 613] on td "VP101308250014 11:42 [DATE]" at bounding box center [1223, 649] width 88 height 71
checkbox input "true"
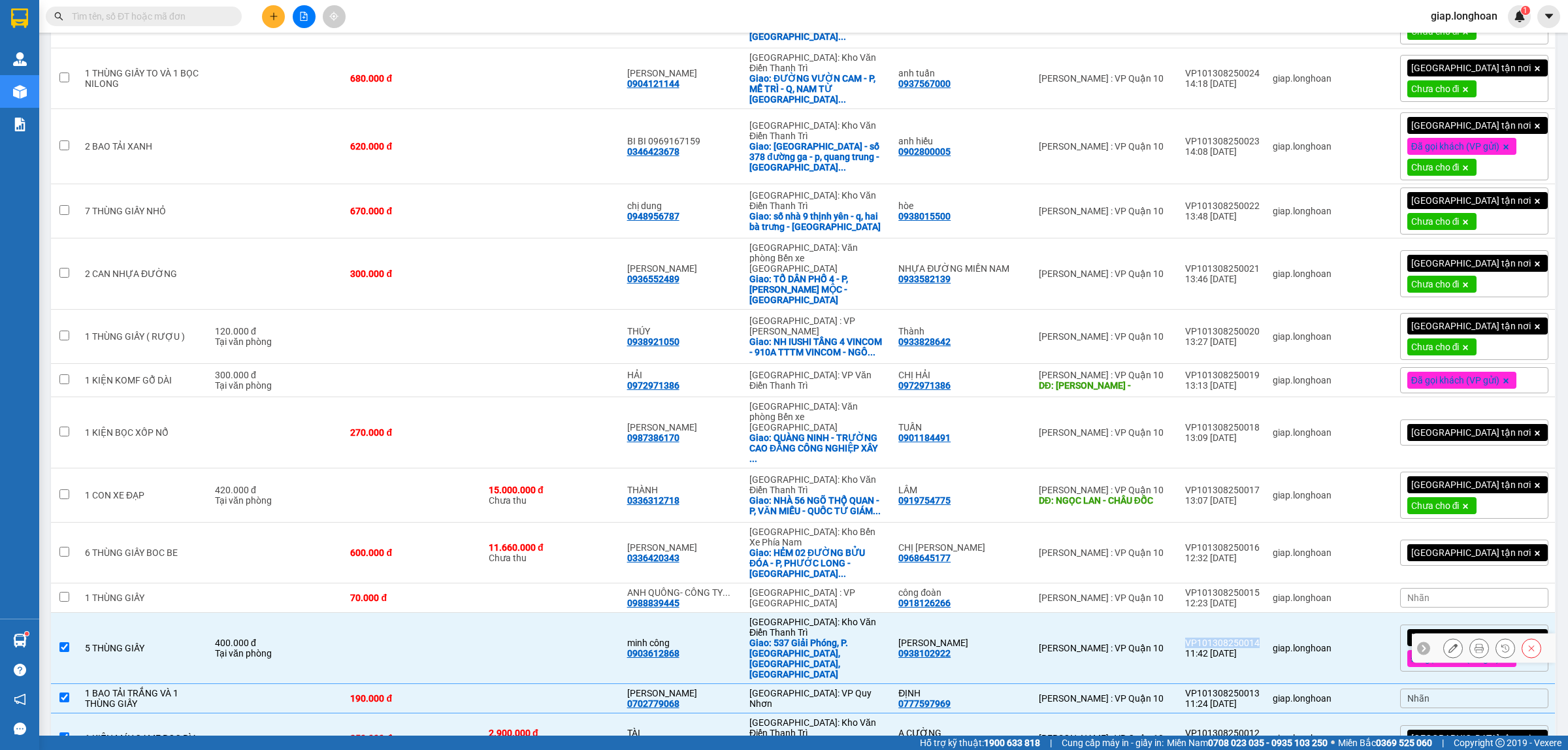
copy div "VP101308250014"
drag, startPoint x: 1282, startPoint y: 506, endPoint x: 1209, endPoint y: 508, distance: 73.0
click at [1209, 583] on td "VP101308250015 12:23 [DATE]" at bounding box center [1223, 597] width 88 height 29
checkbox input "true"
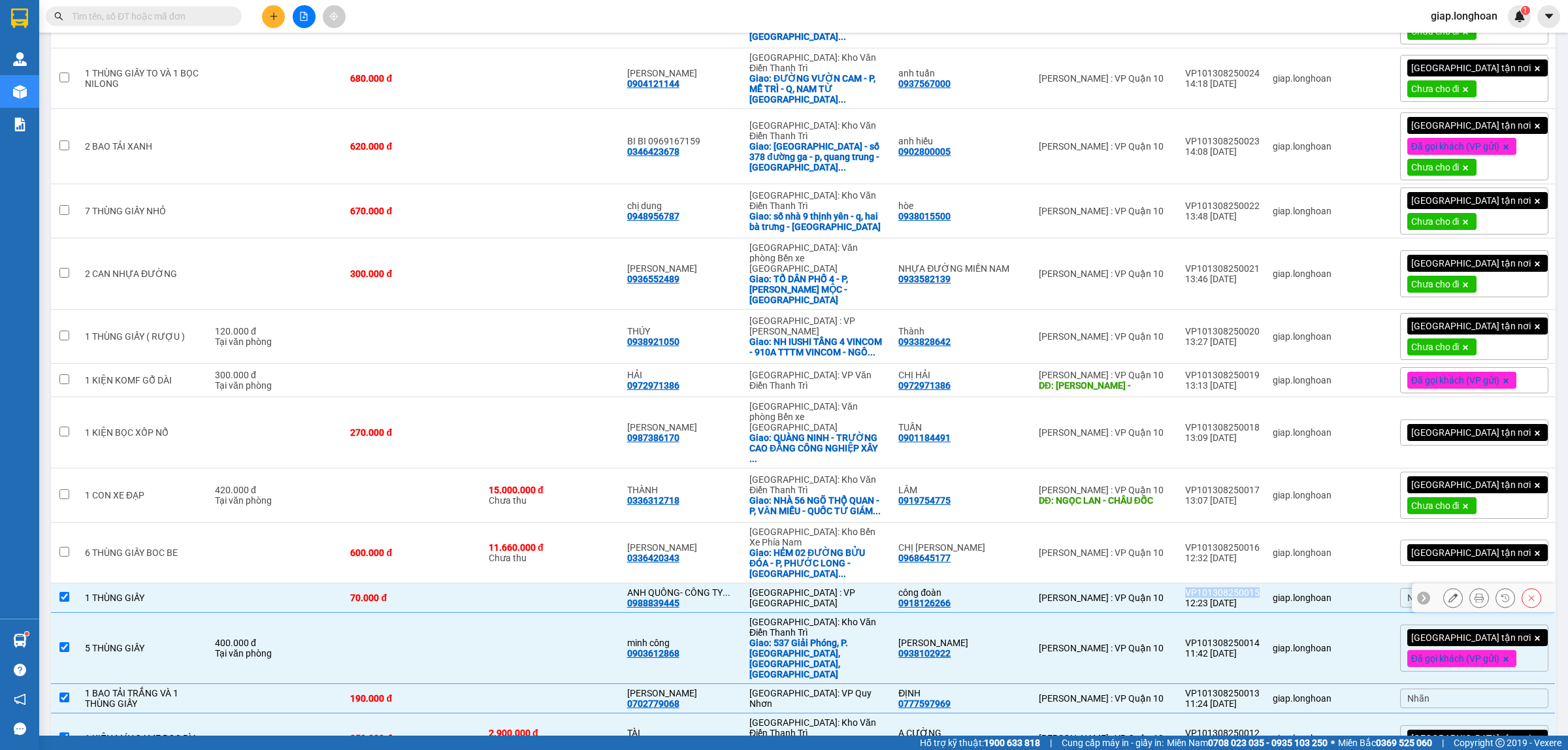
copy div "VP101308250015"
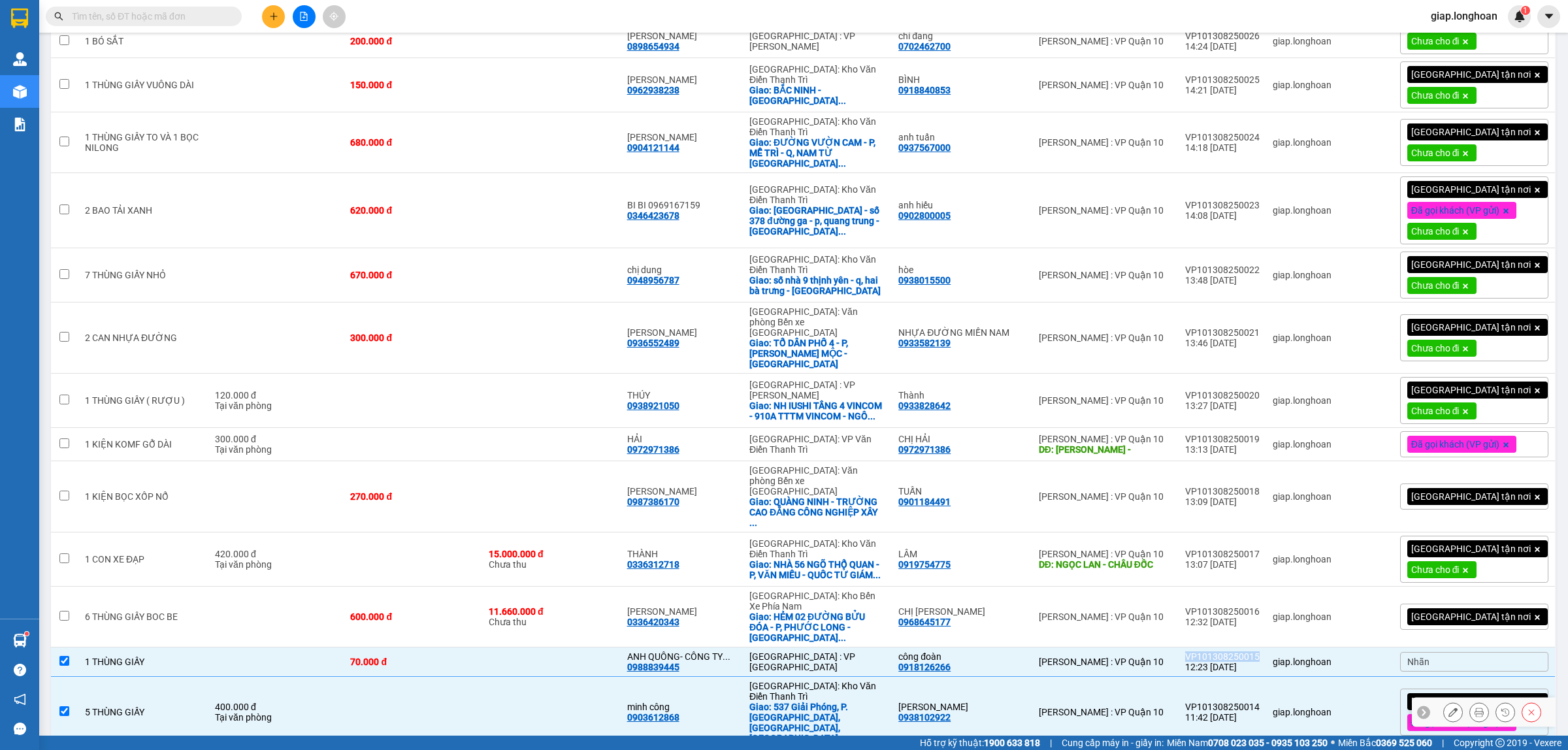
scroll to position [399, 0]
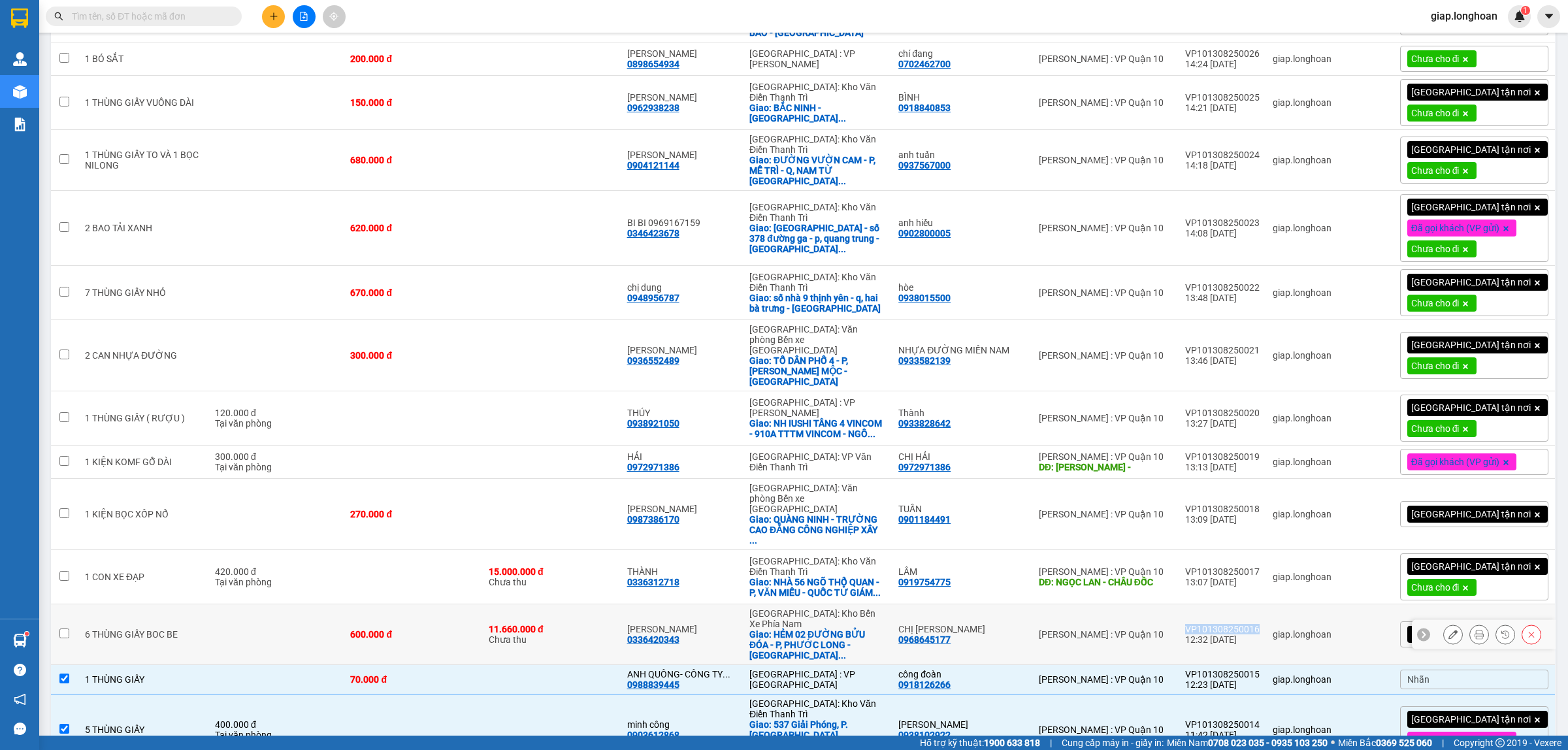
drag, startPoint x: 1282, startPoint y: 548, endPoint x: 1209, endPoint y: 553, distance: 73.2
click at [1209, 605] on td "VP101308250016 12:32 13/08" at bounding box center [1223, 635] width 88 height 61
checkbox input "true"
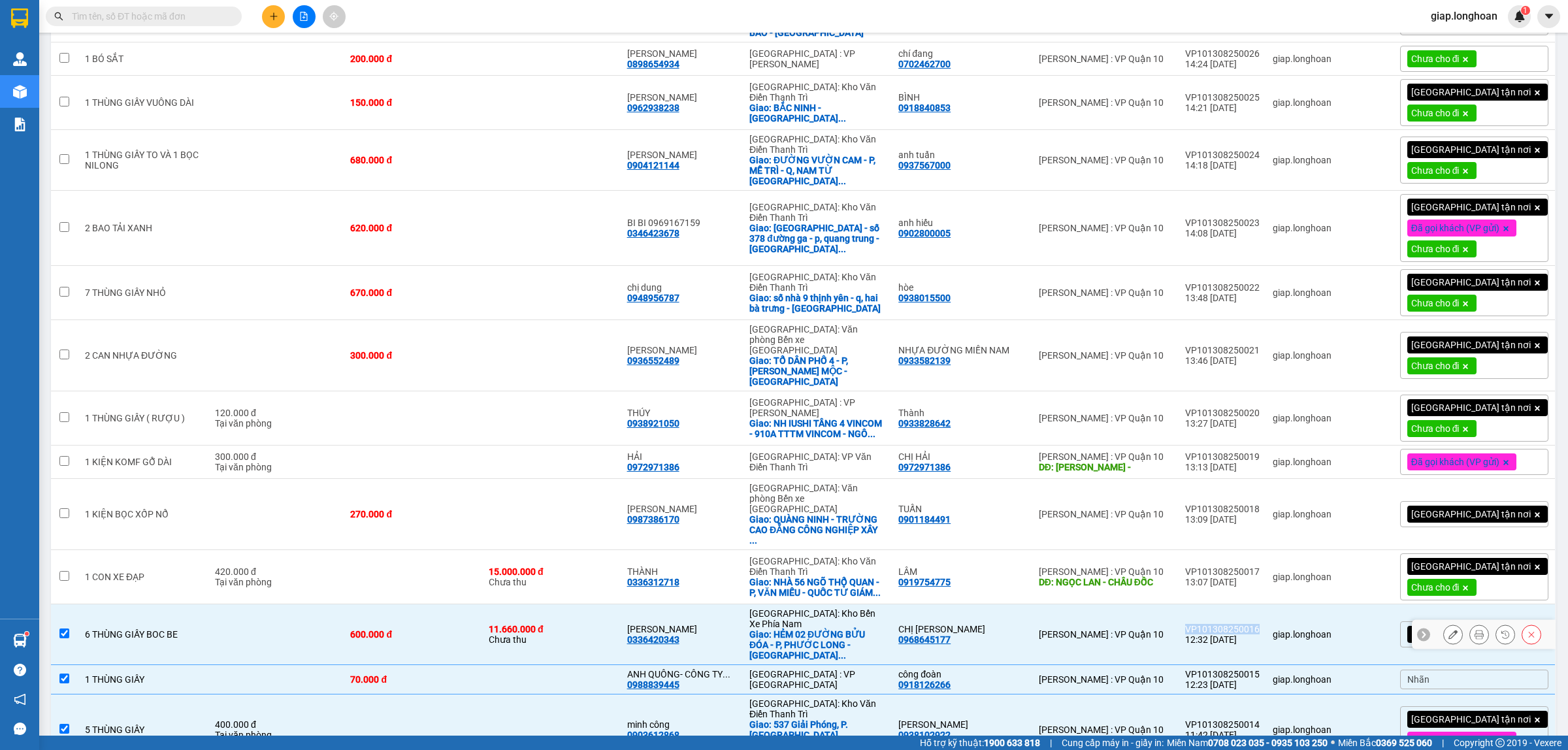
copy div "VP101308250016"
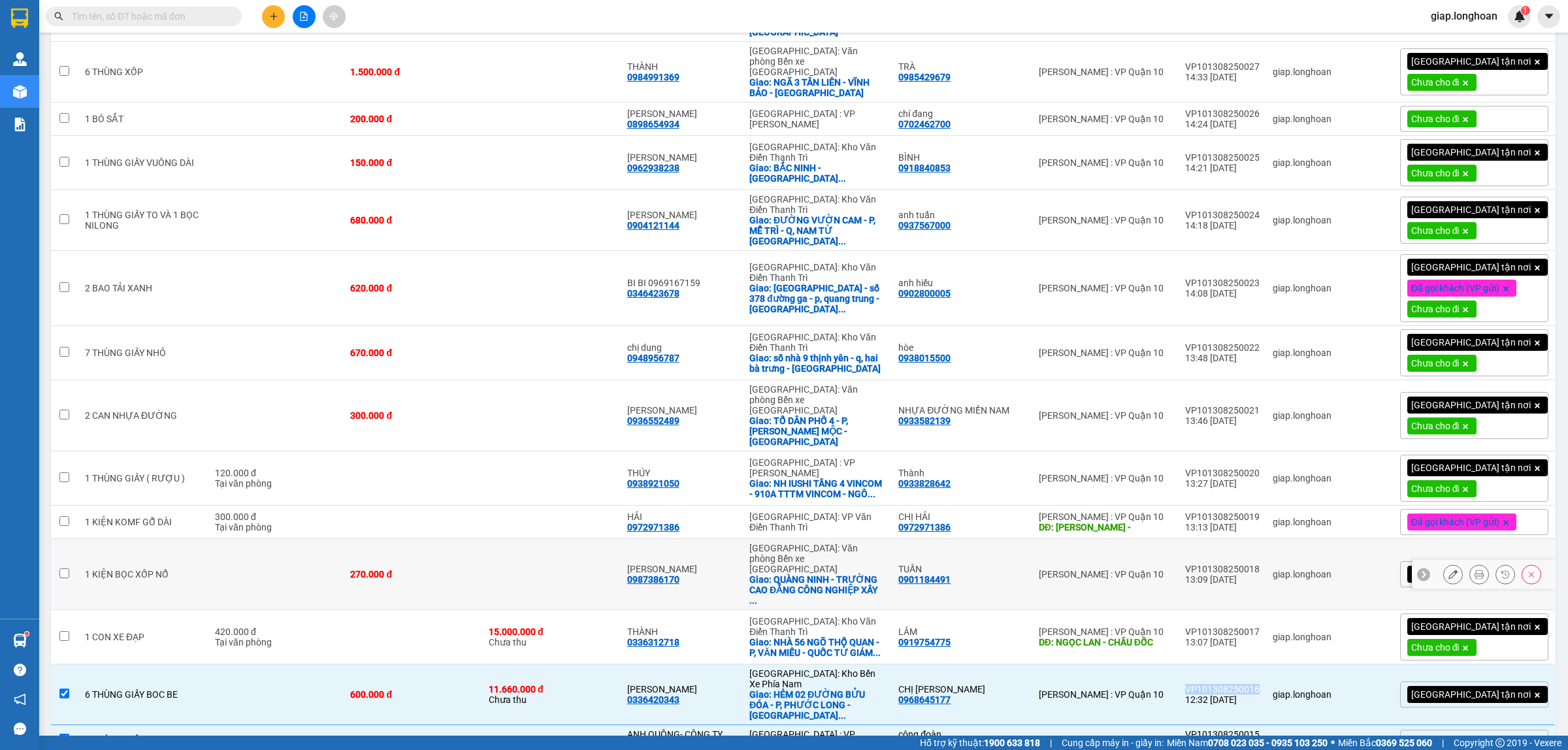
scroll to position [317, 0]
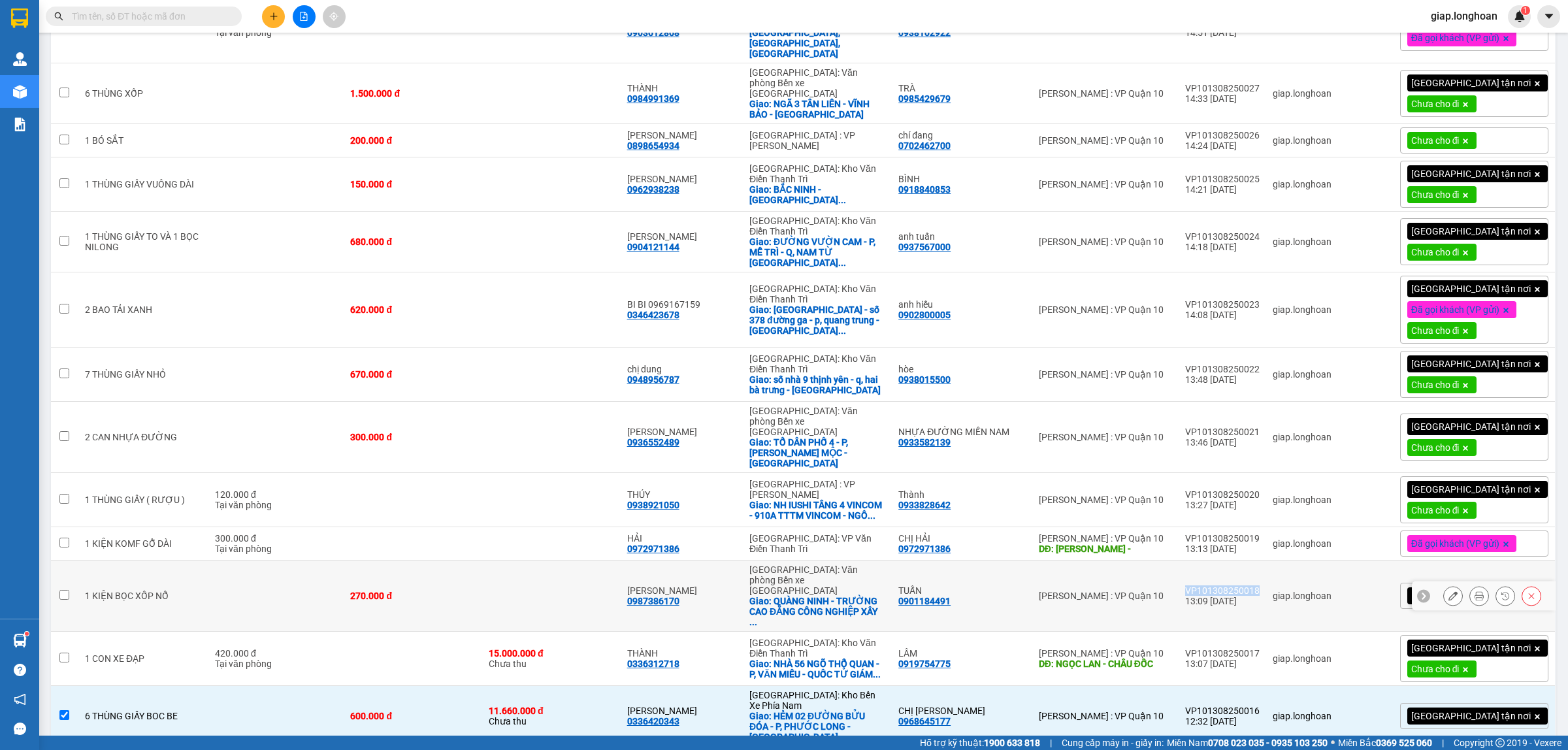
drag, startPoint x: 1275, startPoint y: 522, endPoint x: 1212, endPoint y: 522, distance: 63.0
click at [1212, 561] on td "VP101308250018 13:09 13/08" at bounding box center [1223, 596] width 88 height 71
checkbox input "true"
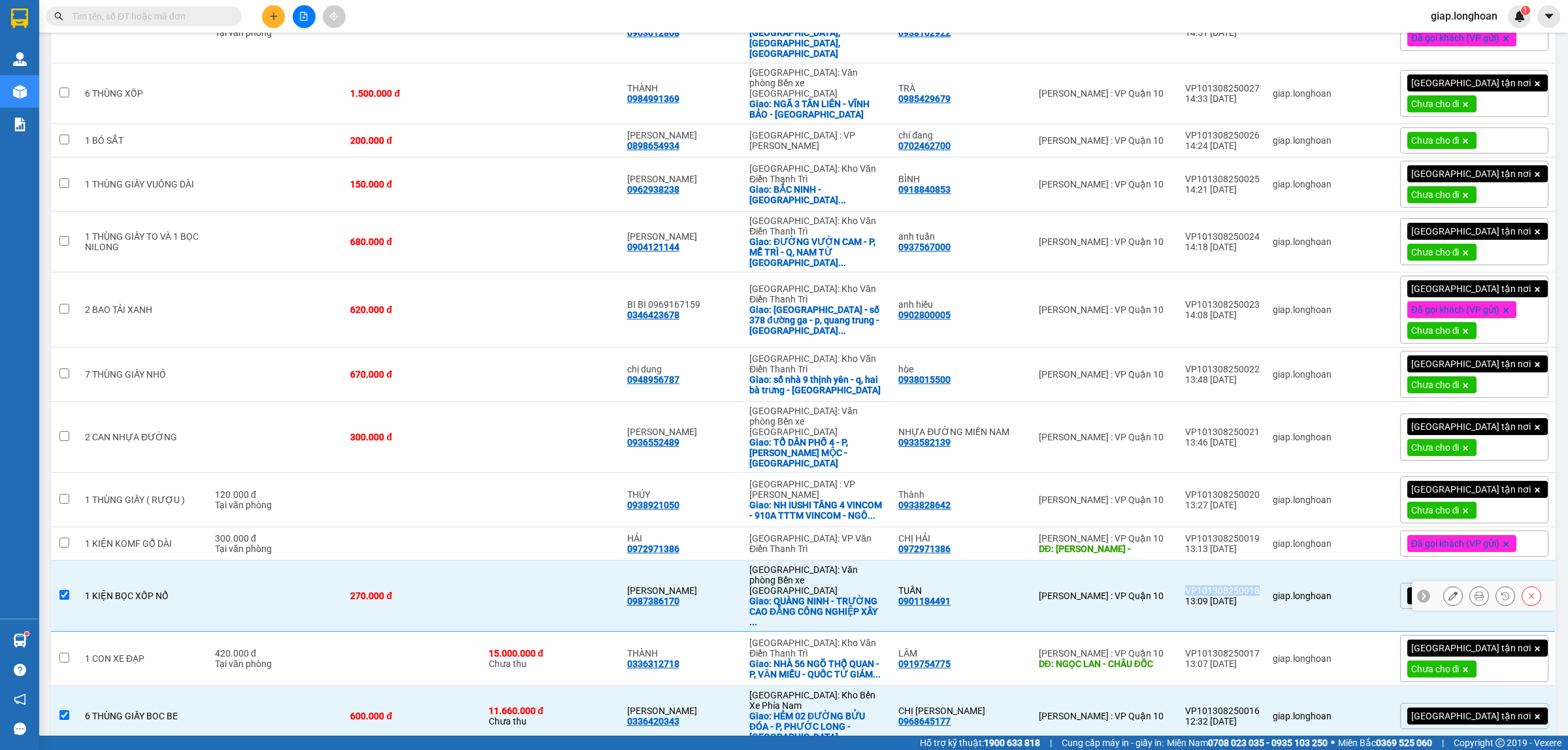
copy div "VP101308250018"
drag, startPoint x: 1281, startPoint y: 475, endPoint x: 1210, endPoint y: 478, distance: 71.1
click at [1210, 527] on td "VP101308250019 13:13 13/08" at bounding box center [1223, 544] width 88 height 34
checkbox input "true"
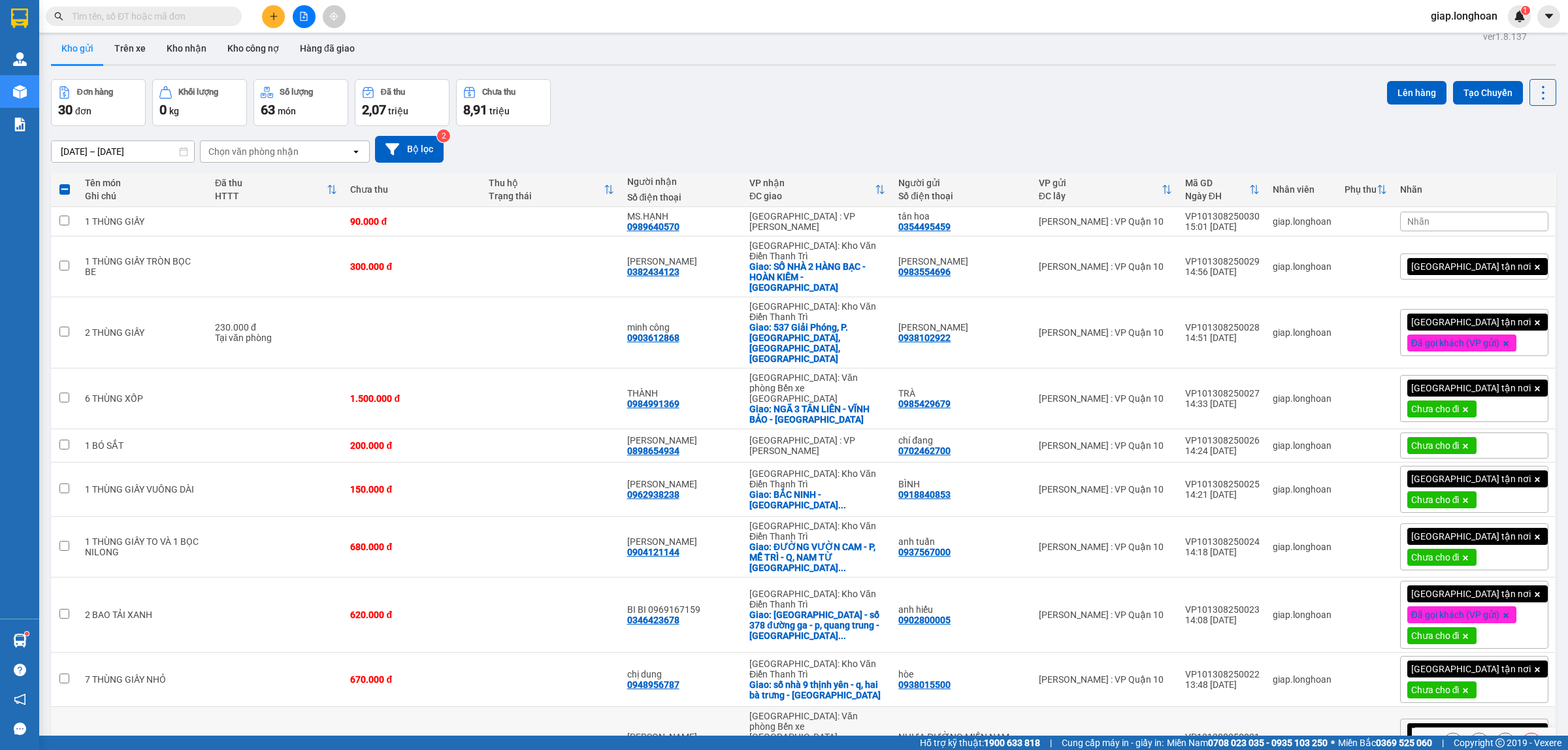
scroll to position [0, 0]
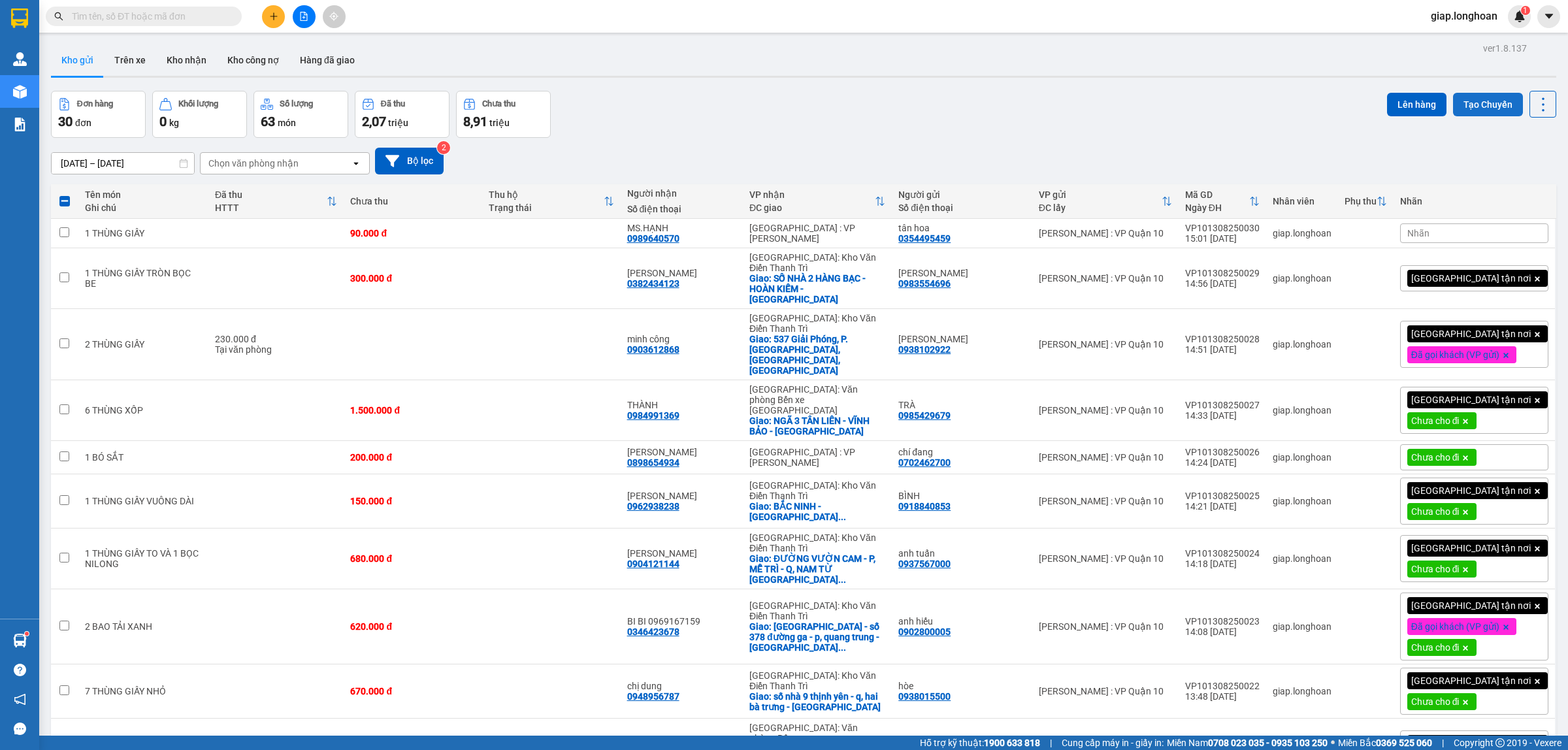
click at [1473, 101] on button "Tạo Chuyến" at bounding box center [1487, 104] width 70 height 23
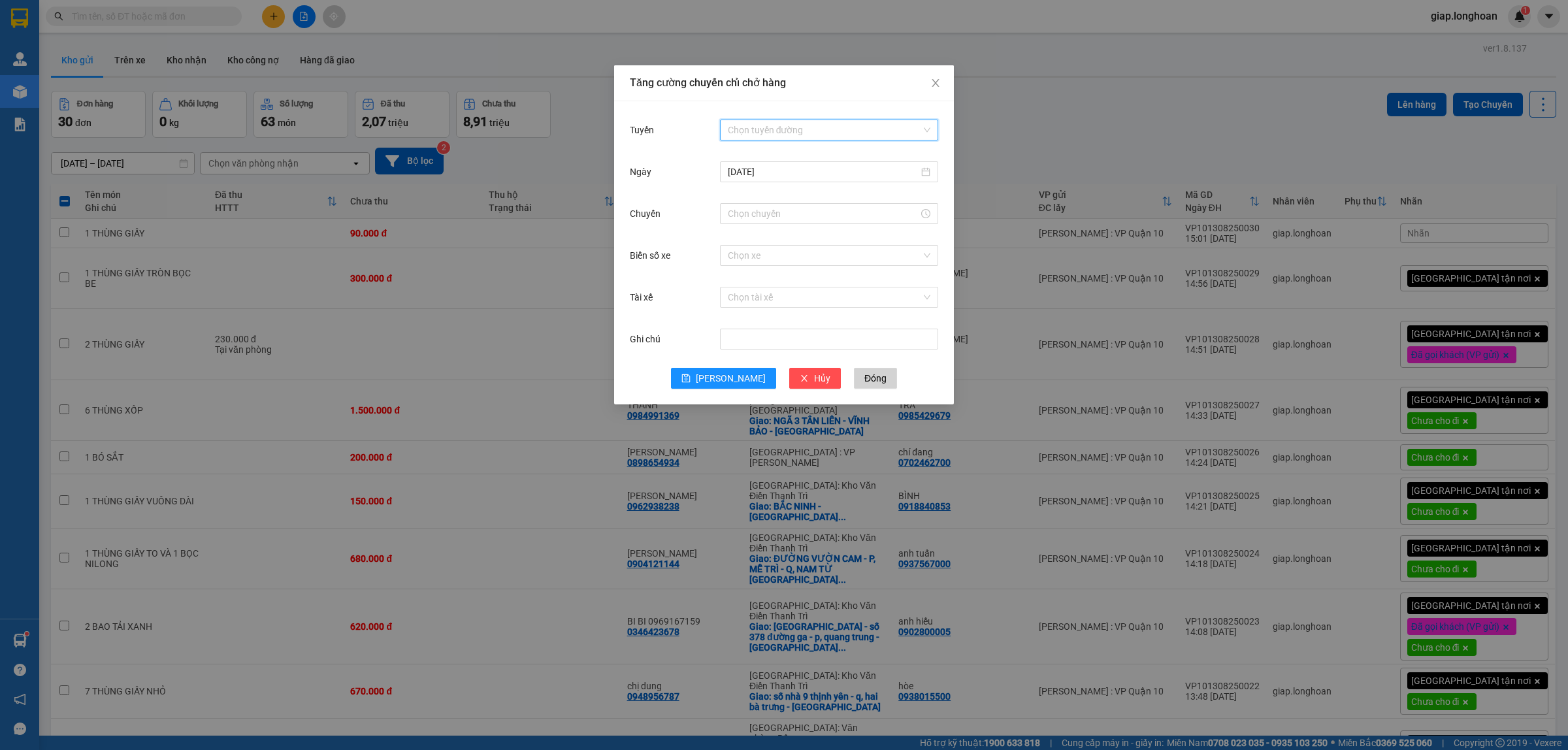
click at [750, 126] on input "Tuyến" at bounding box center [825, 129] width 194 height 20
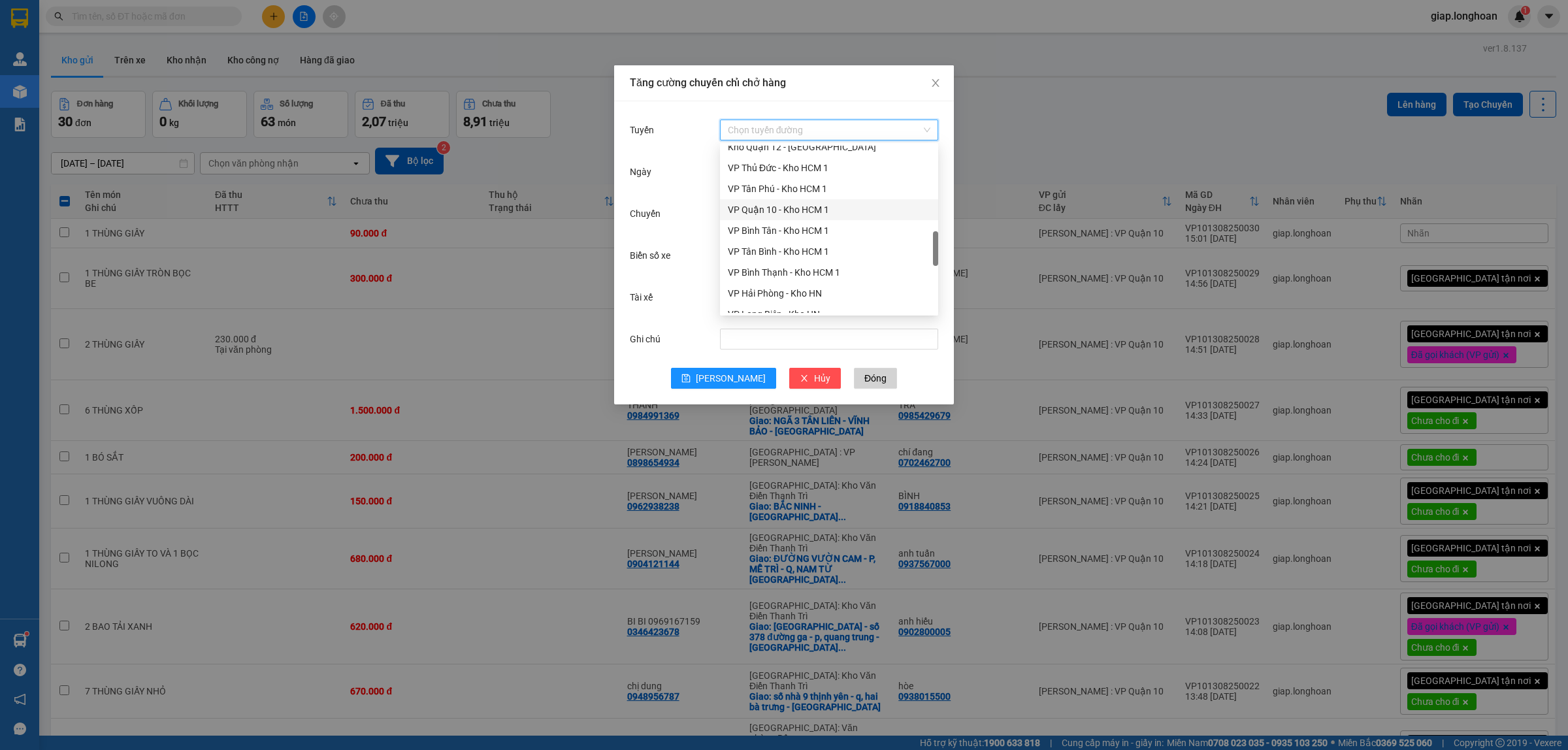
click at [771, 211] on div "VP Quận 10 - Kho HCM 1" at bounding box center [829, 209] width 202 height 14
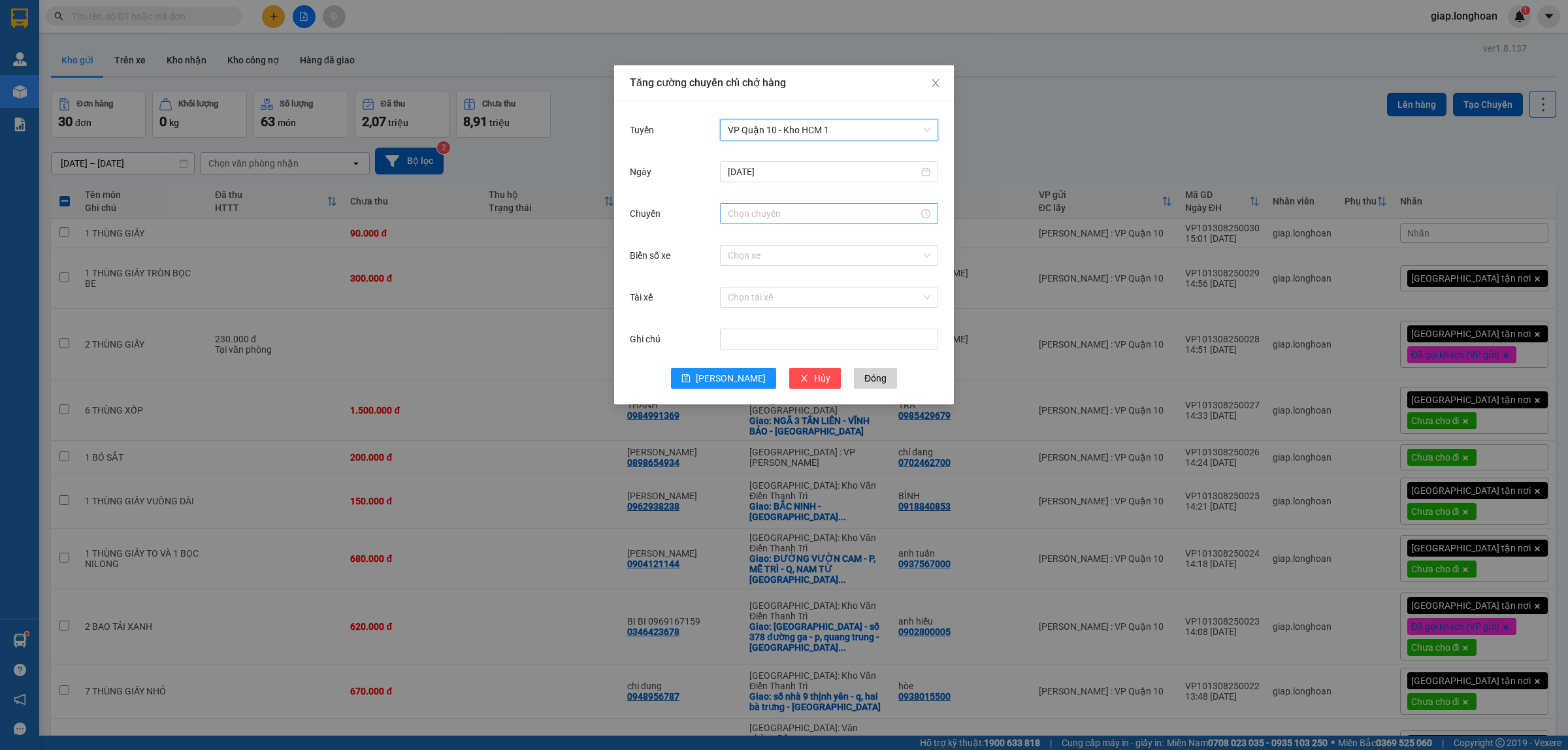
click at [743, 219] on input "Chuyến" at bounding box center [824, 213] width 191 height 14
click at [741, 311] on div "13" at bounding box center [738, 314] width 37 height 19
type input "13:00"
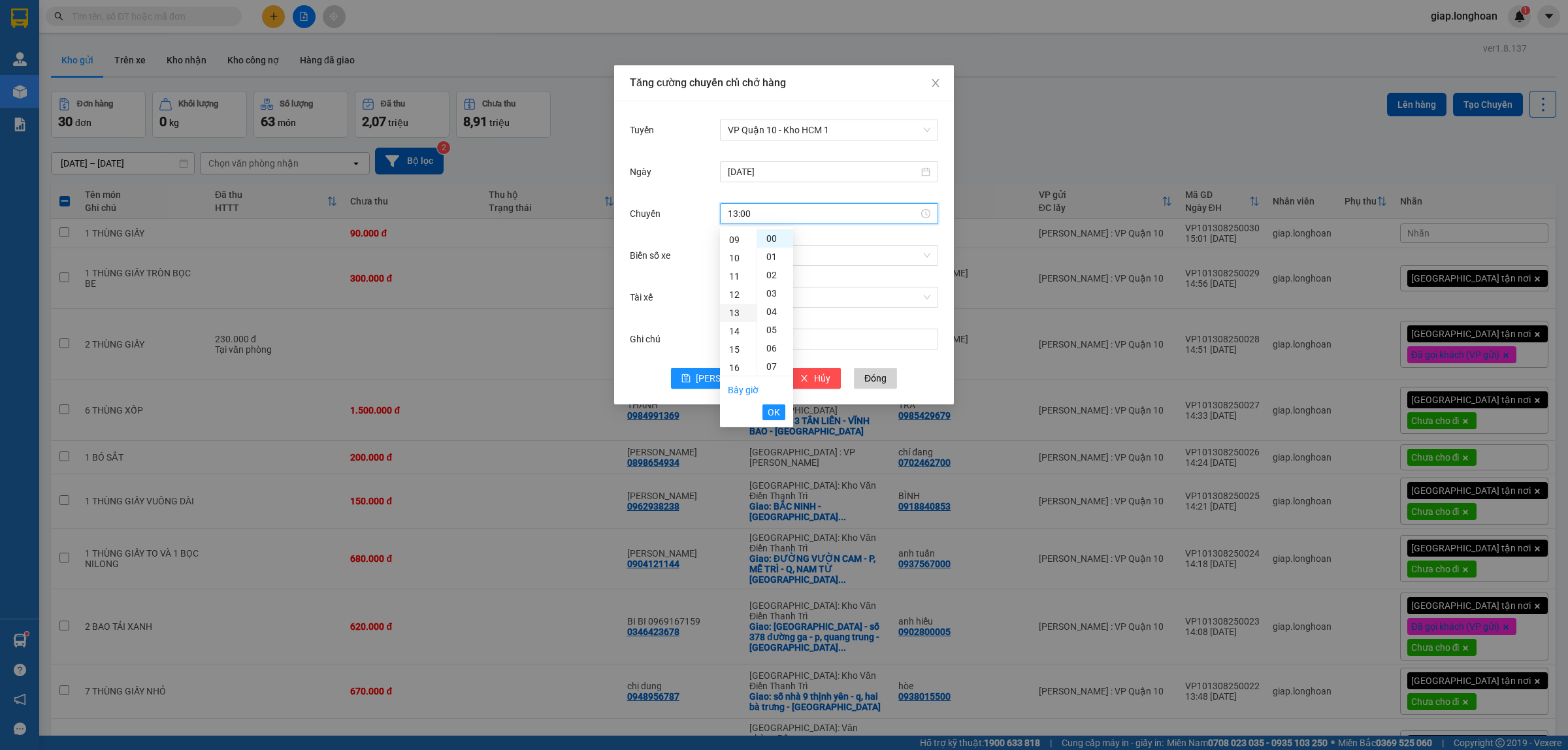
scroll to position [237, 0]
click at [773, 412] on span "OK" at bounding box center [773, 412] width 12 height 14
click at [743, 248] on input "Biển số xe" at bounding box center [825, 255] width 194 height 20
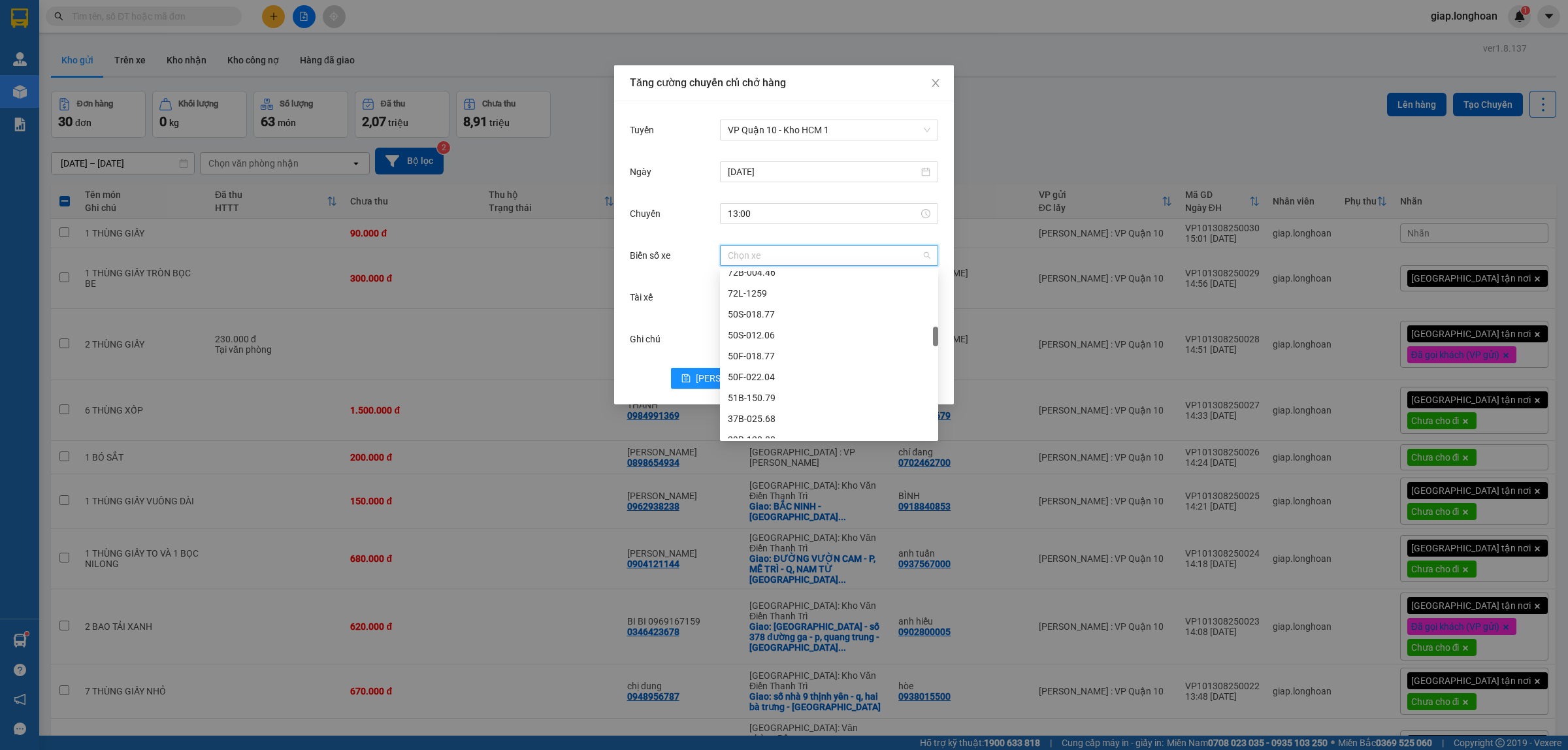
scroll to position [654, 0]
type input "29E"
click at [765, 430] on div "29E-355.06" at bounding box center [829, 428] width 202 height 14
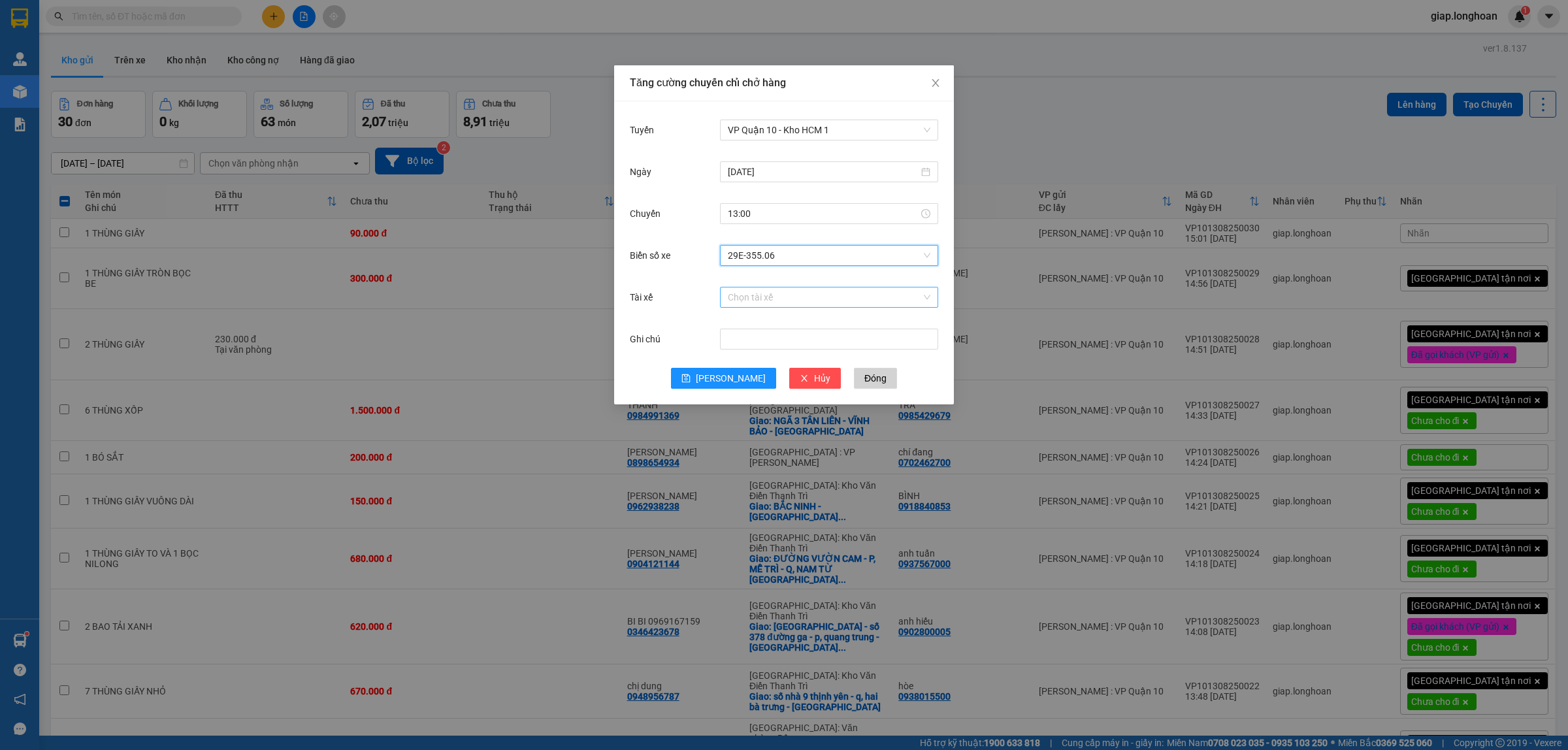
click at [758, 293] on input "Tài xế" at bounding box center [825, 297] width 194 height 20
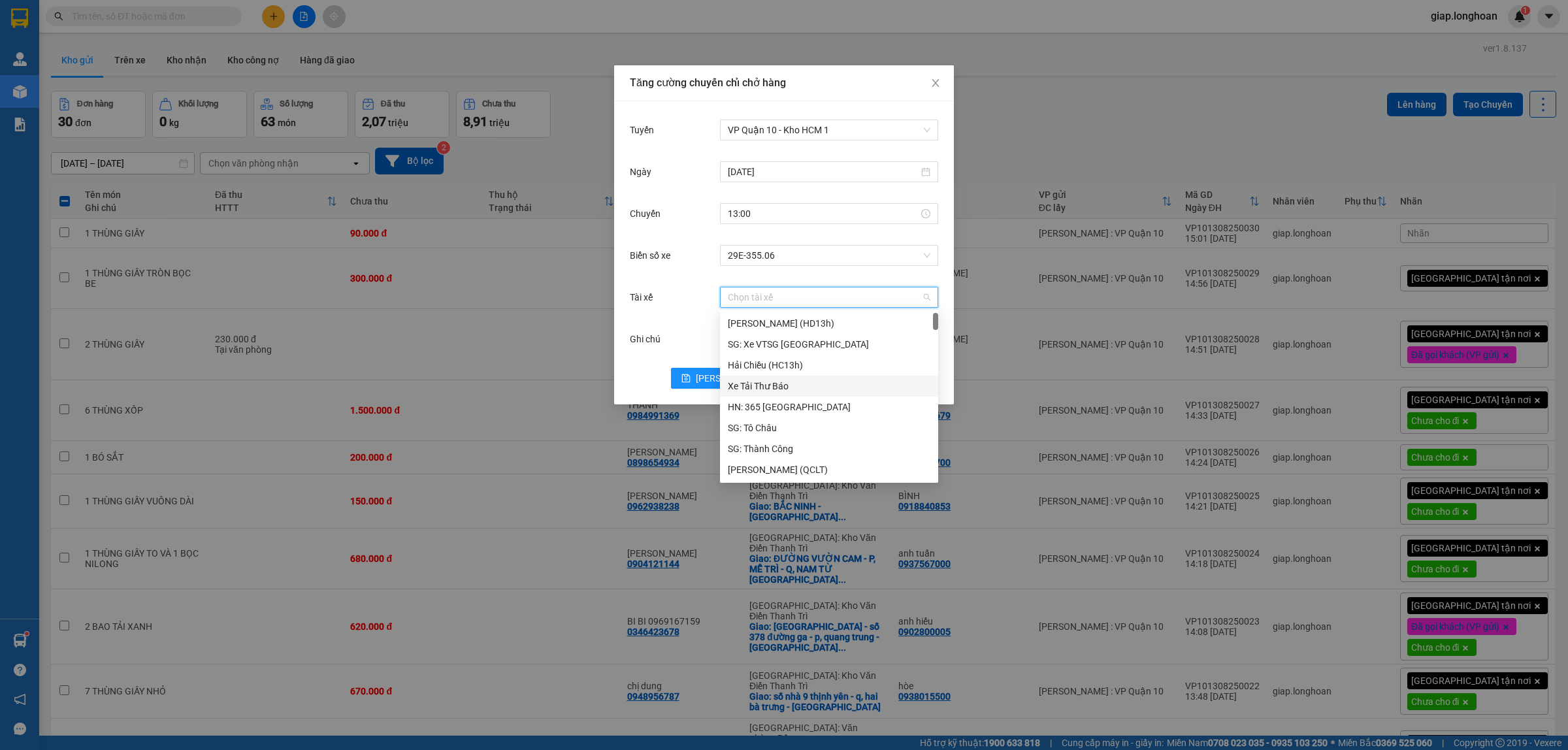
drag, startPoint x: 1075, startPoint y: 99, endPoint x: 1070, endPoint y: 123, distance: 24.5
click at [1077, 100] on div "Tăng cường chuyến chỉ chở hàng Tuyến VP Quận 10 - Kho HCM 1 Ngày 13/08/2025 Chu…" at bounding box center [784, 375] width 1568 height 750
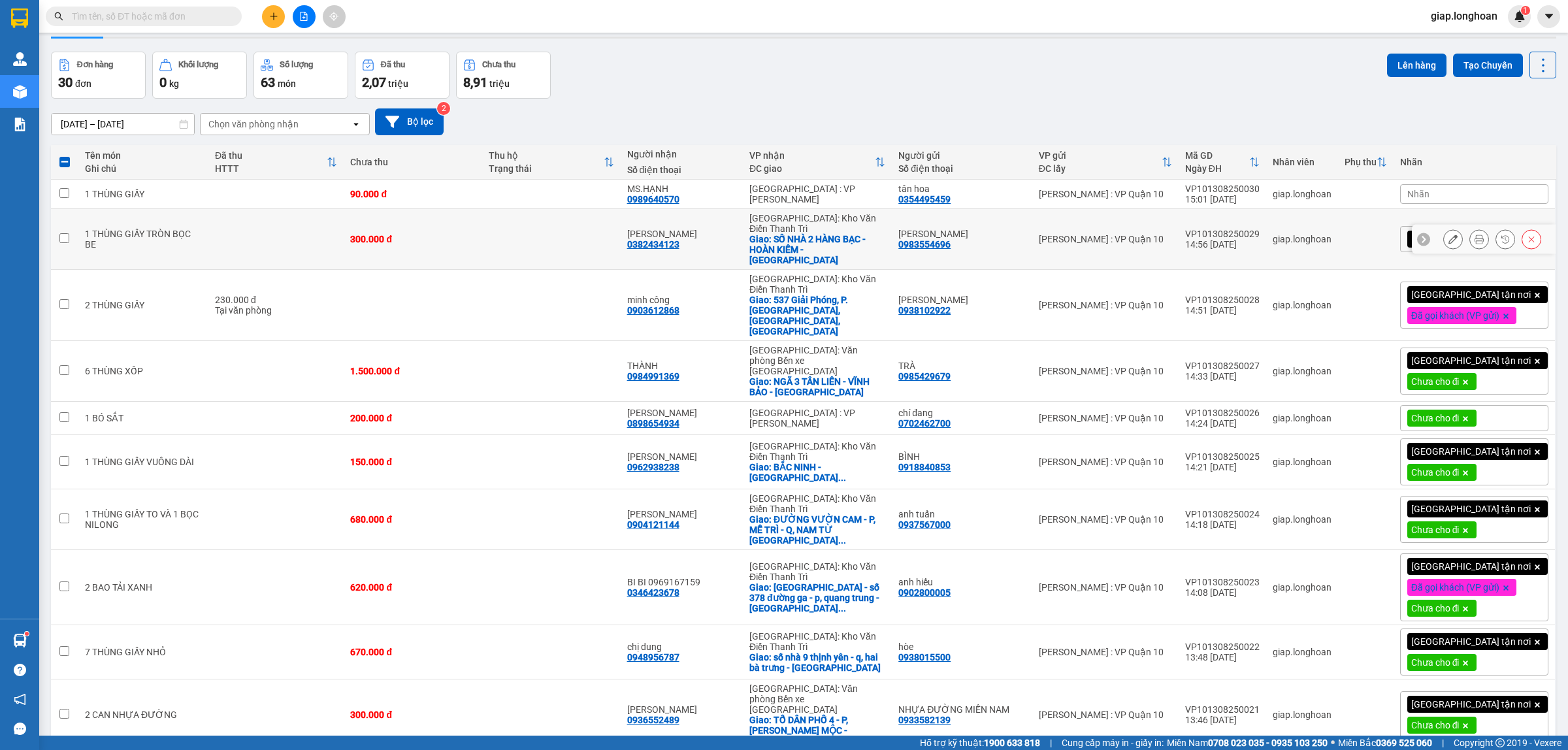
scroll to position [0, 0]
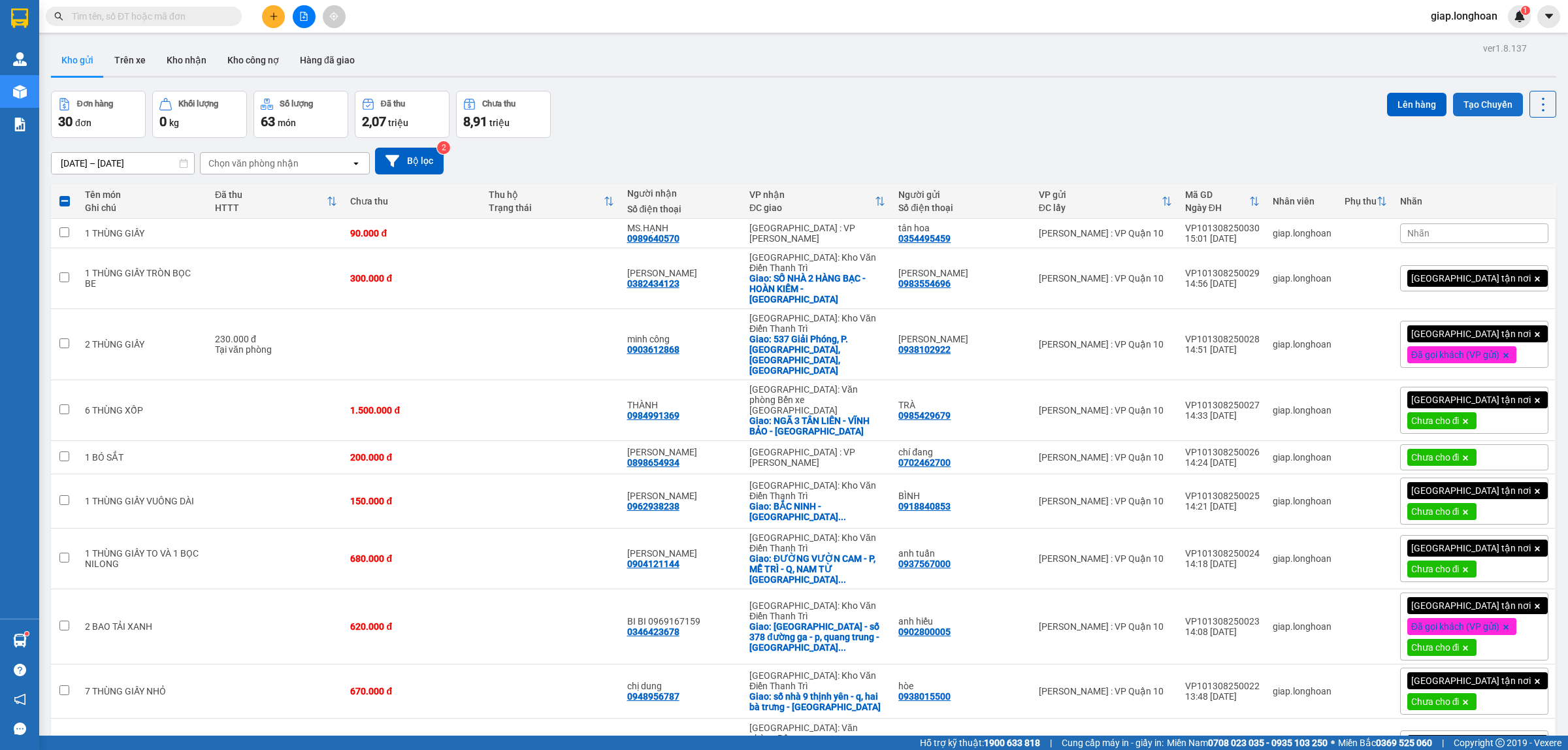
click at [1465, 100] on button "Tạo Chuyến" at bounding box center [1487, 104] width 70 height 23
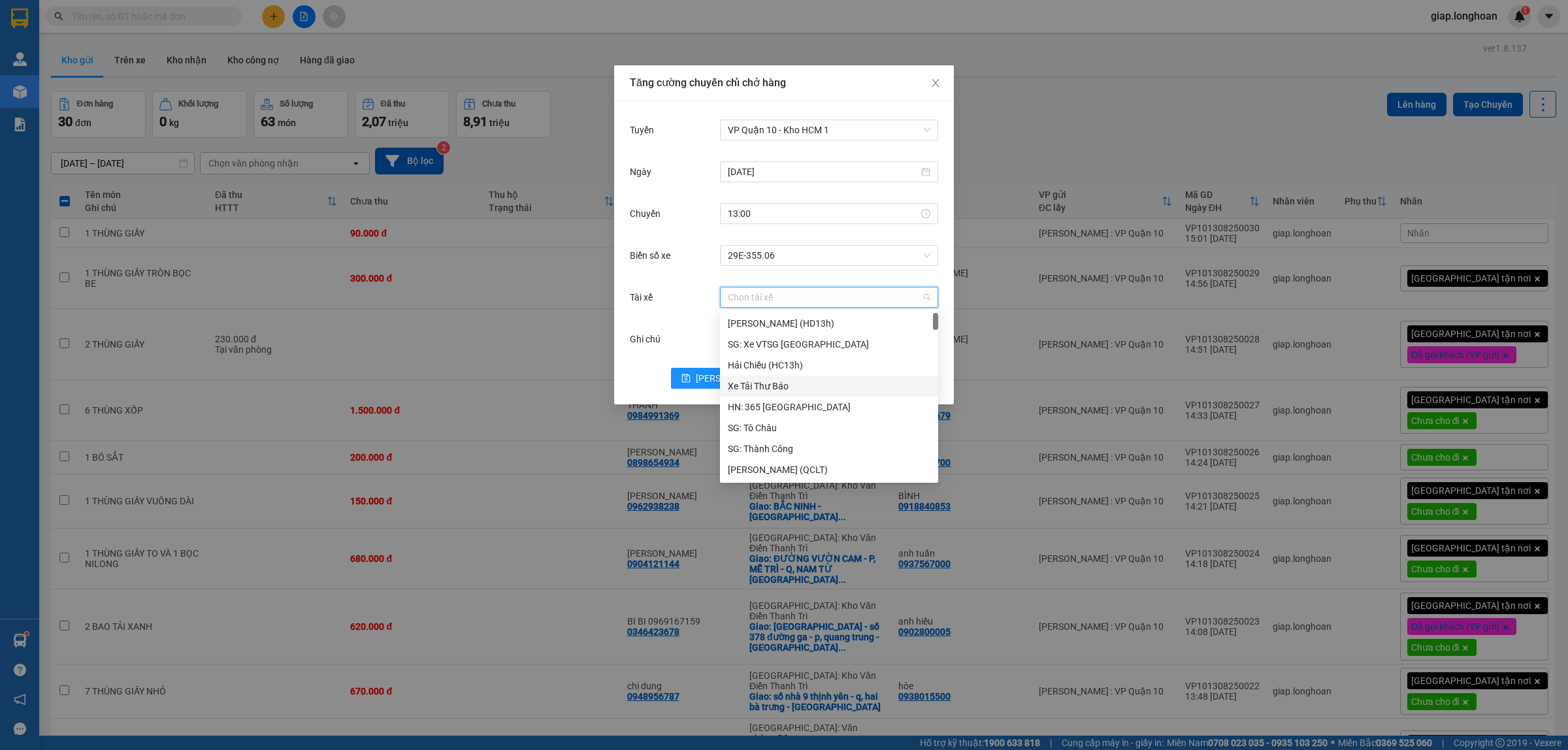
click at [753, 295] on input "Tài xế" at bounding box center [825, 297] width 194 height 20
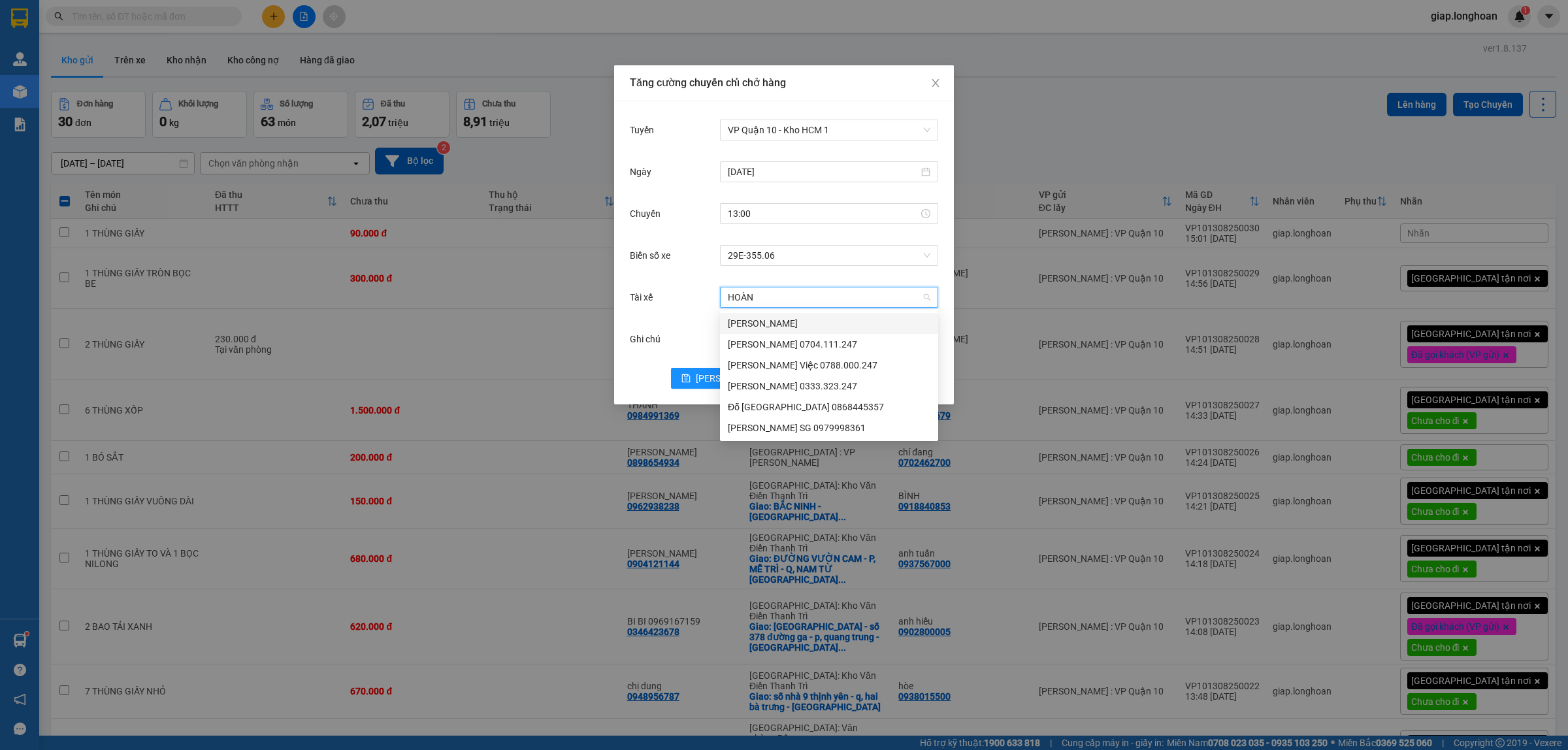
type input "HOÀNG"
click at [759, 423] on div "HOÀNG LÂN SG 0979998361" at bounding box center [829, 428] width 202 height 14
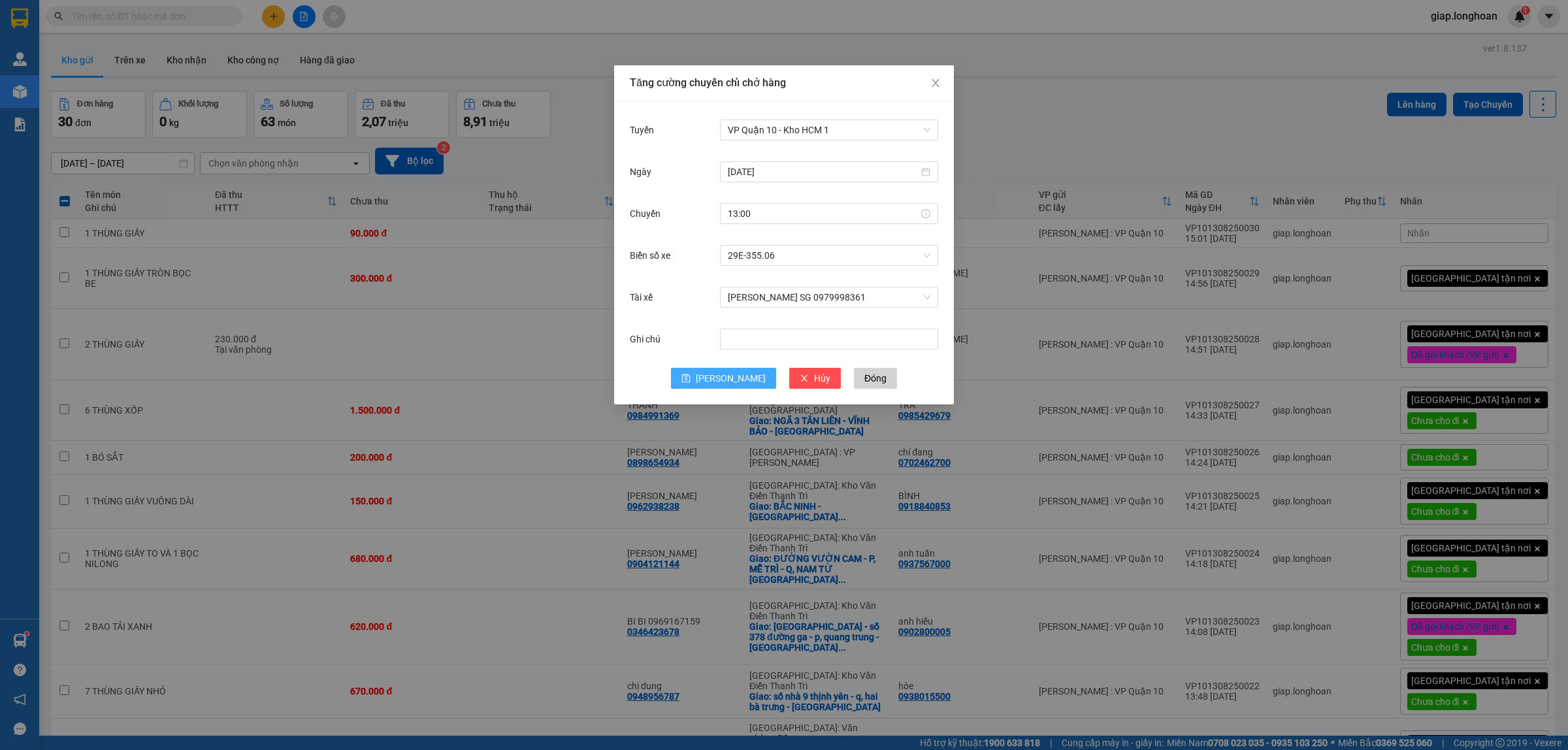
click at [725, 380] on span "[PERSON_NAME]" at bounding box center [730, 377] width 70 height 14
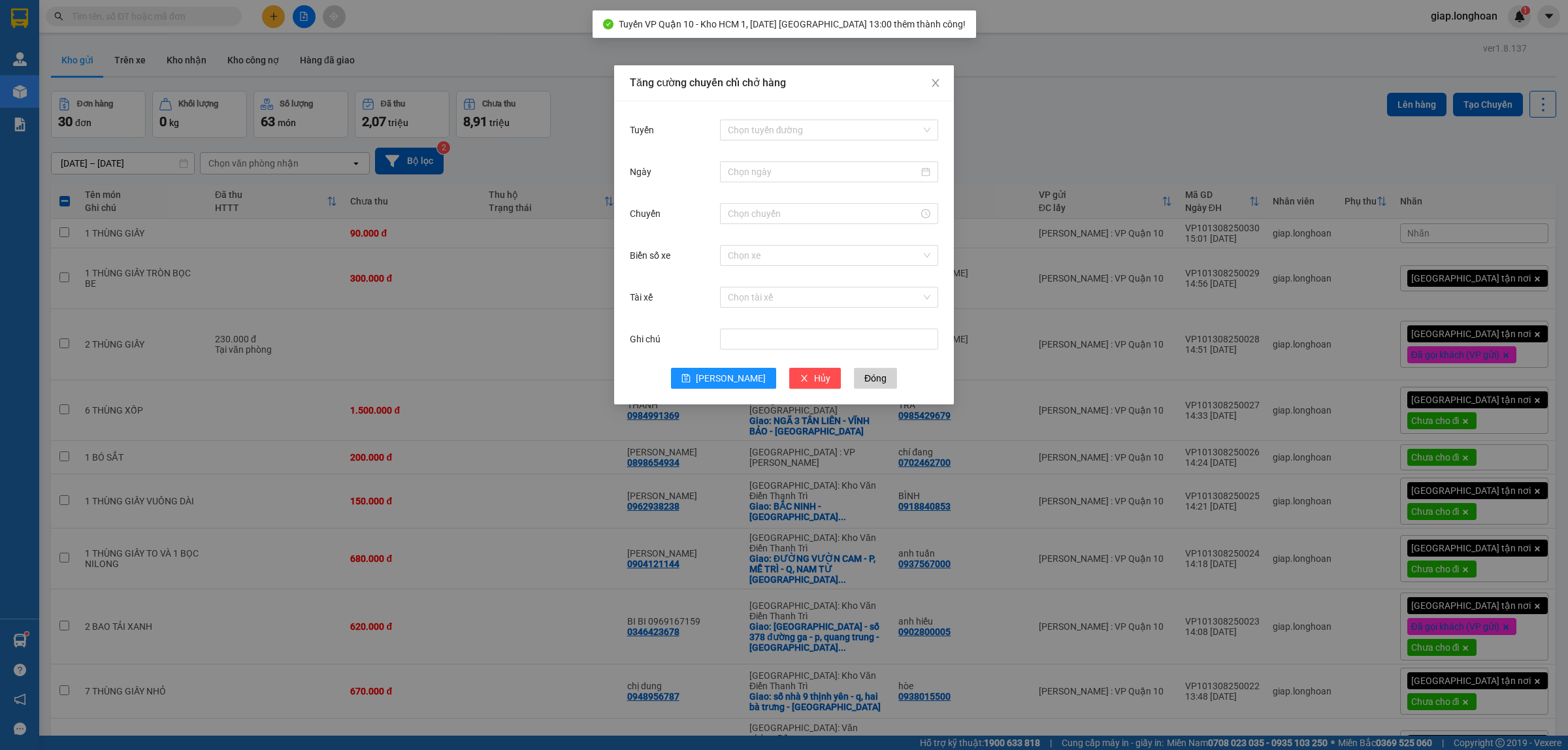
click at [1118, 127] on div "Tăng cường chuyến chỉ chở hàng Tuyến Chọn tuyến đường Ngày Chuyến Biển số xe Ch…" at bounding box center [784, 375] width 1568 height 750
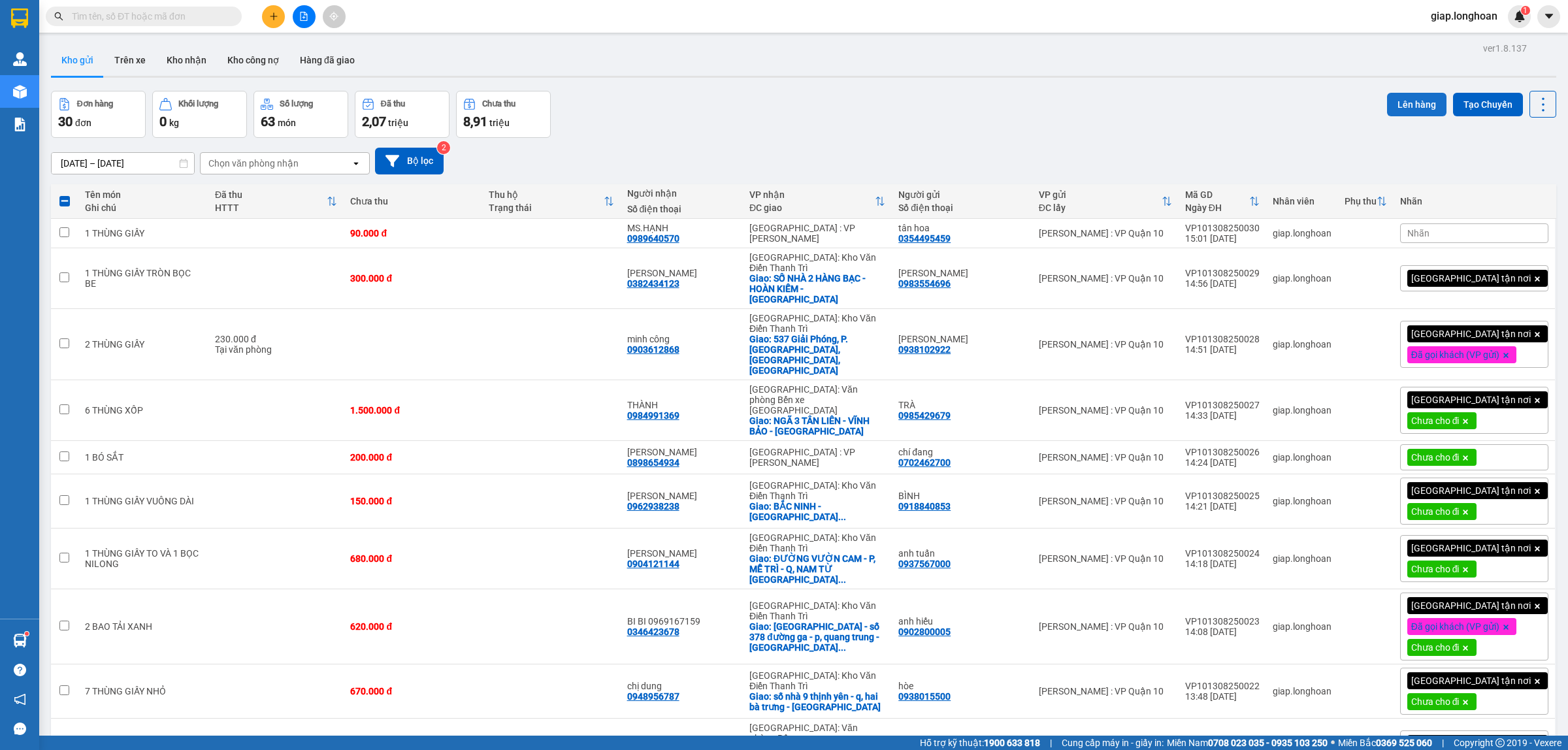
click at [1397, 105] on button "Lên hàng" at bounding box center [1417, 104] width 60 height 23
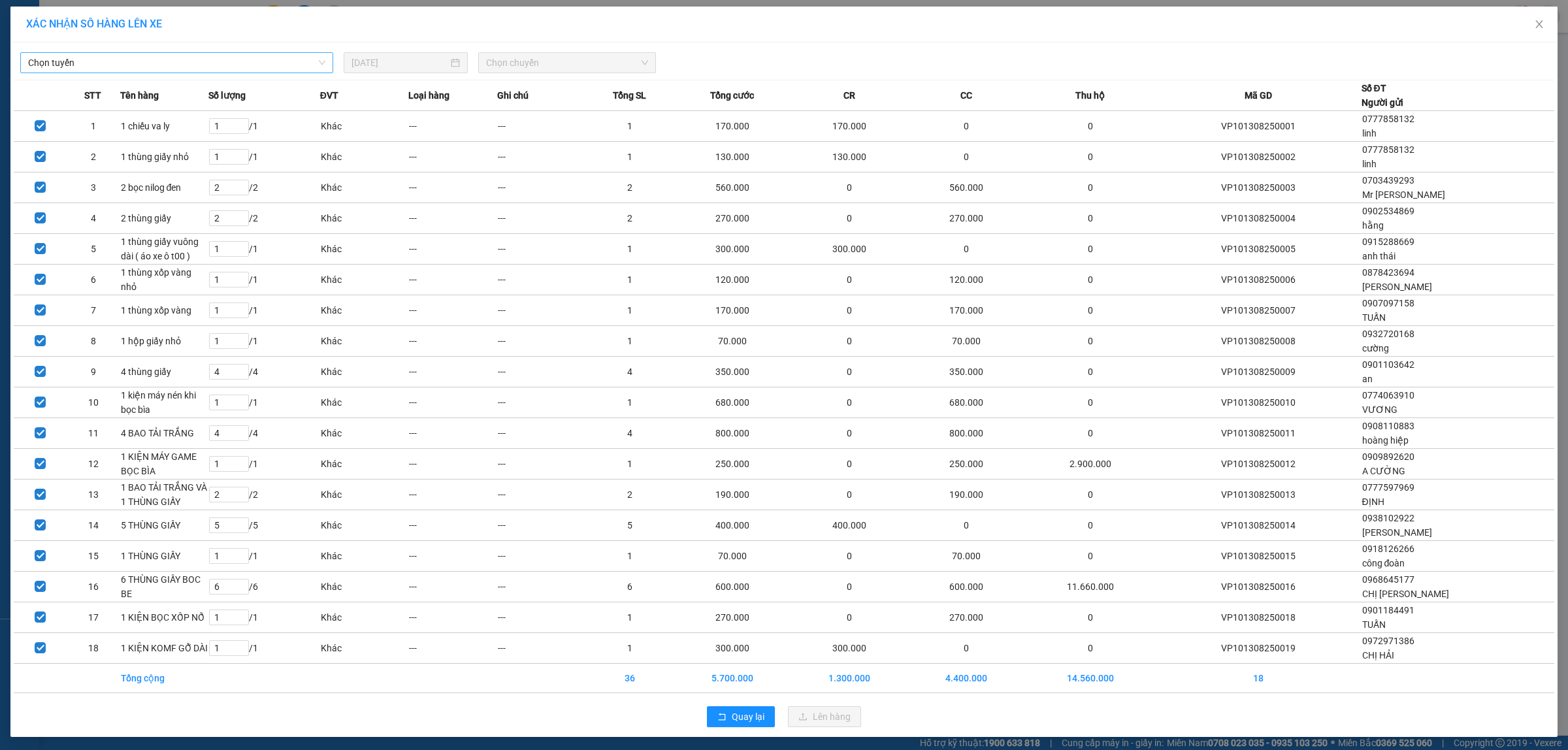
click at [128, 67] on span "Chọn tuyến" at bounding box center [177, 63] width 298 height 20
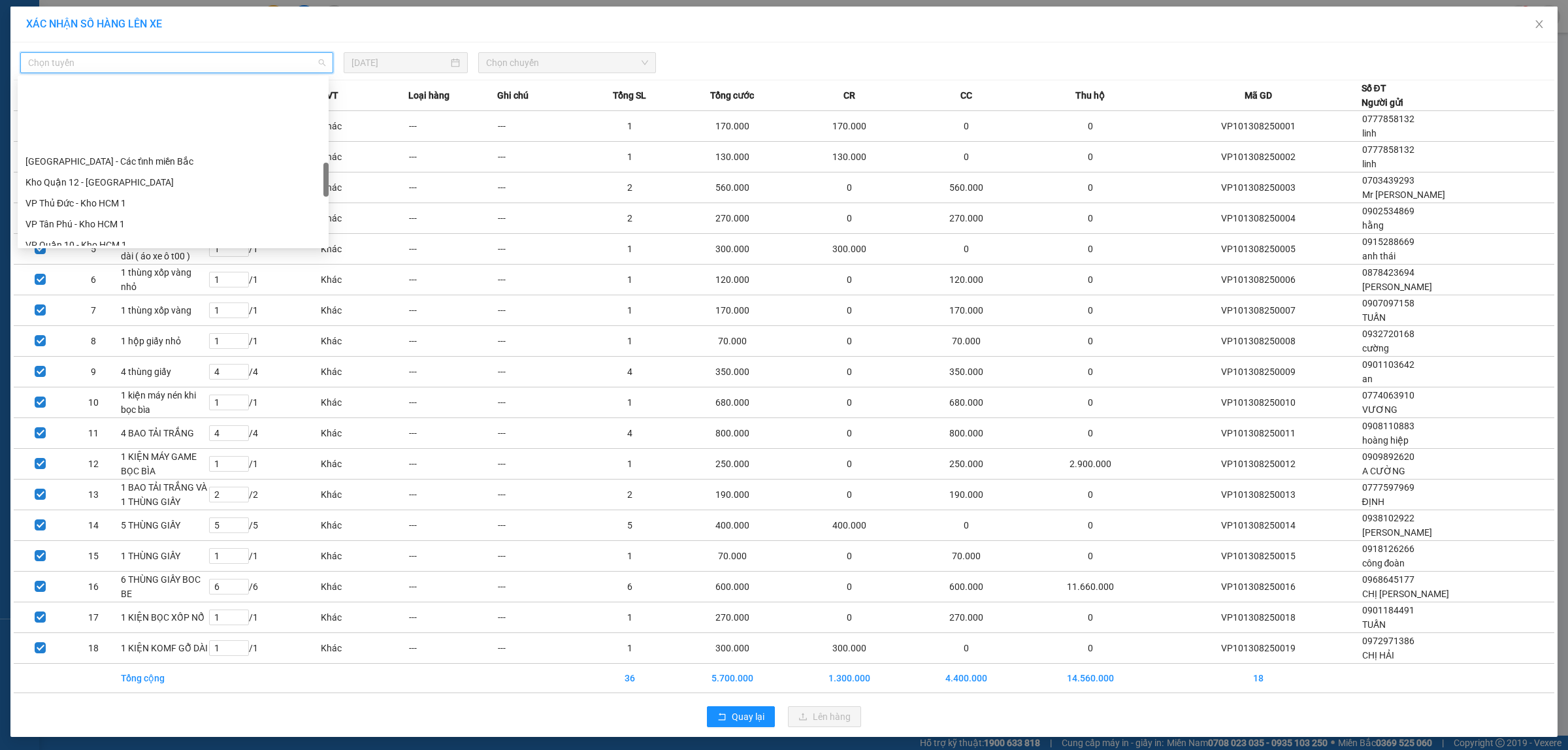
scroll to position [490, 0]
click at [113, 166] on div "VP Quận 10 - Kho HCM 1" at bounding box center [172, 163] width 295 height 14
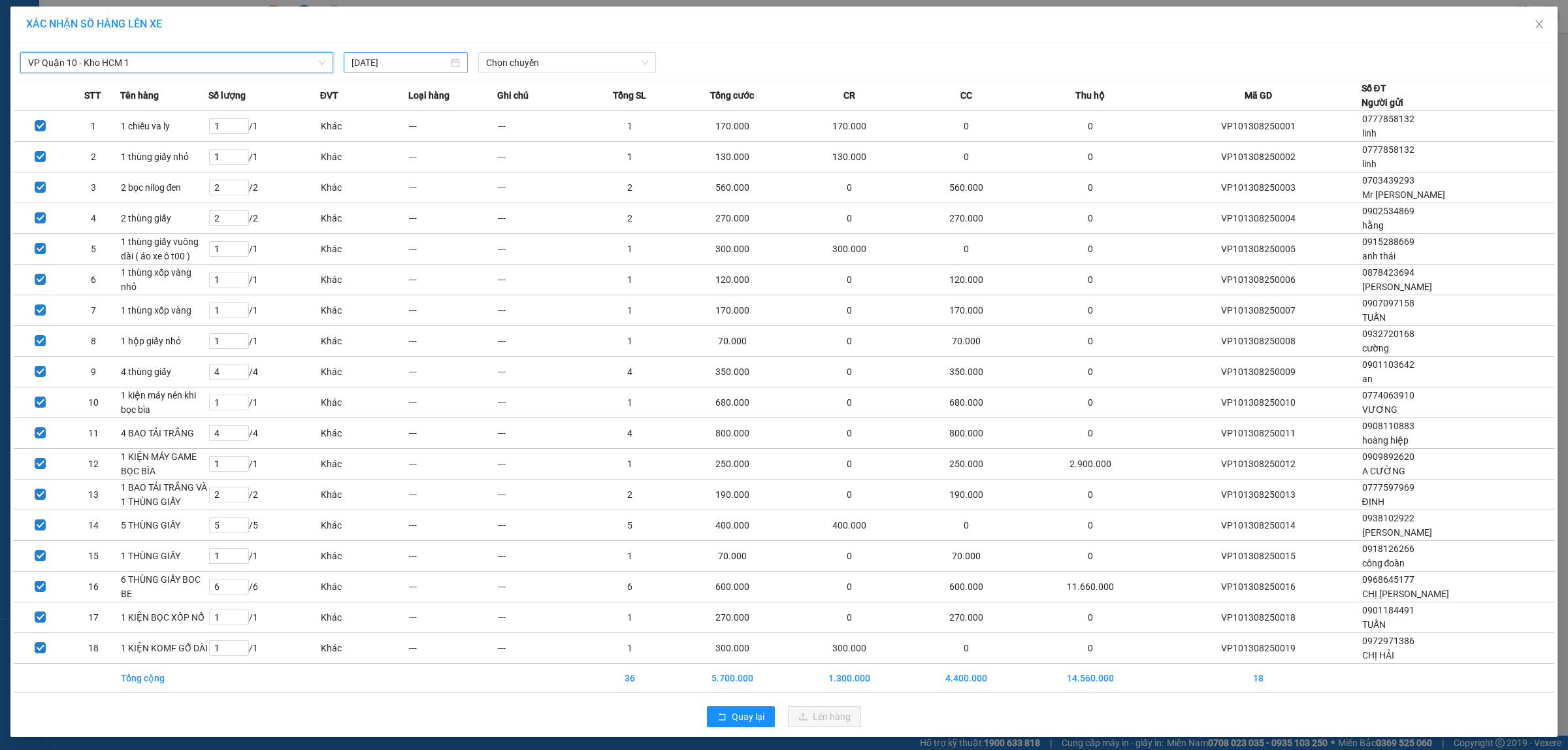
click at [364, 62] on input "[DATE]" at bounding box center [400, 62] width 96 height 14
type input "[DATE]"
click at [526, 62] on span "Chọn chuyến" at bounding box center [567, 63] width 163 height 20
click at [520, 109] on div "13:00 (TC) - 29E-355.06" at bounding box center [532, 110] width 102 height 14
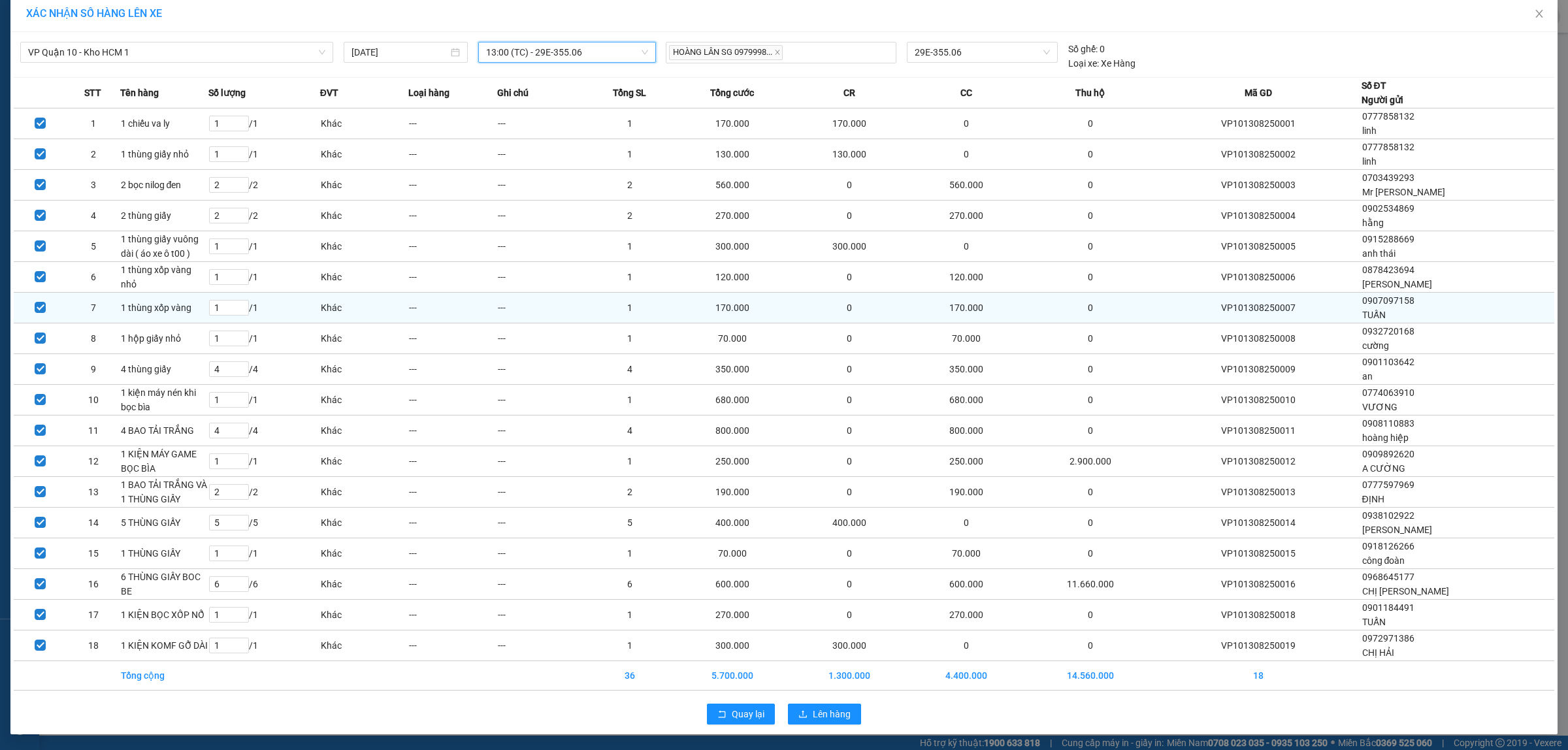
scroll to position [13, 0]
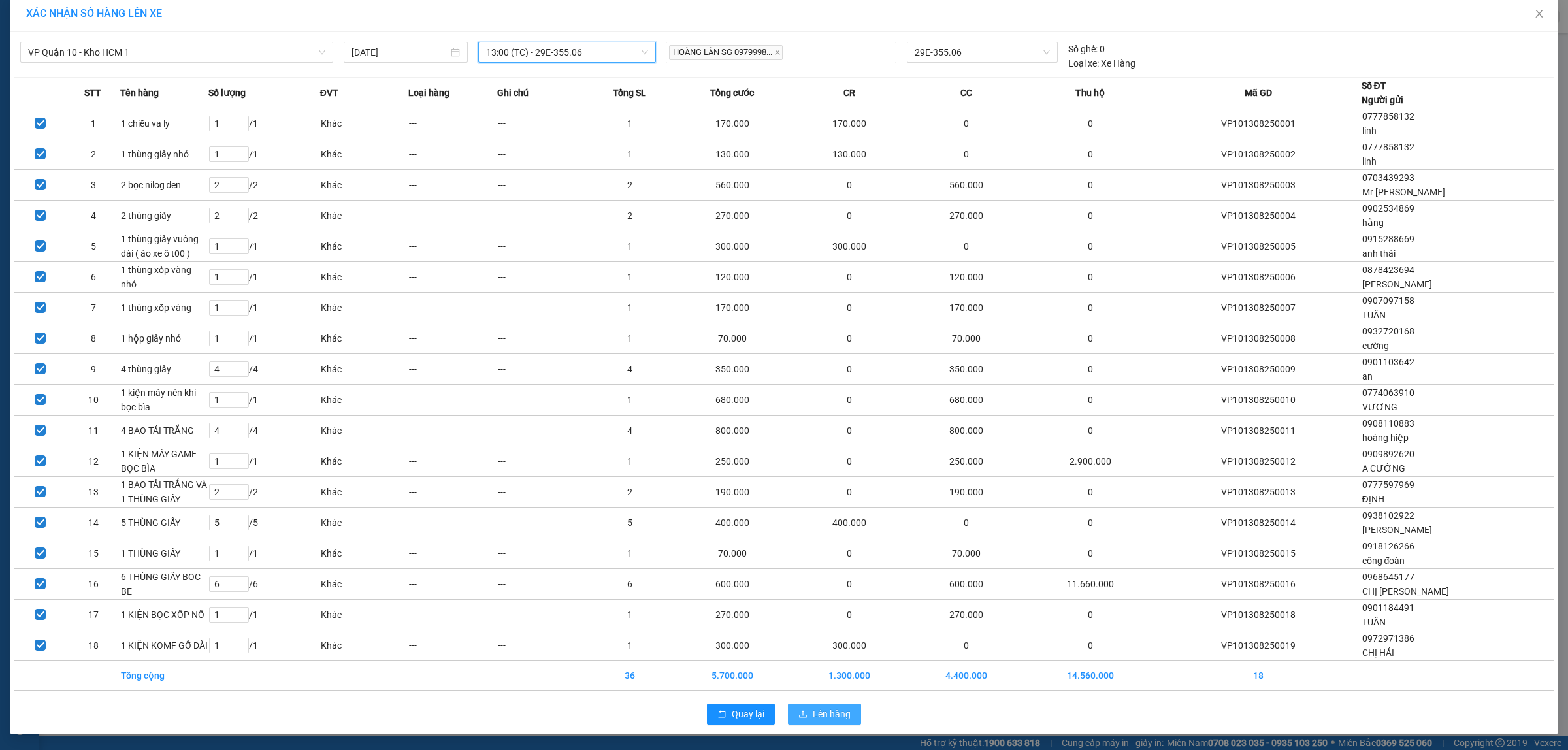
click at [815, 713] on span "Lên hàng" at bounding box center [831, 713] width 37 height 14
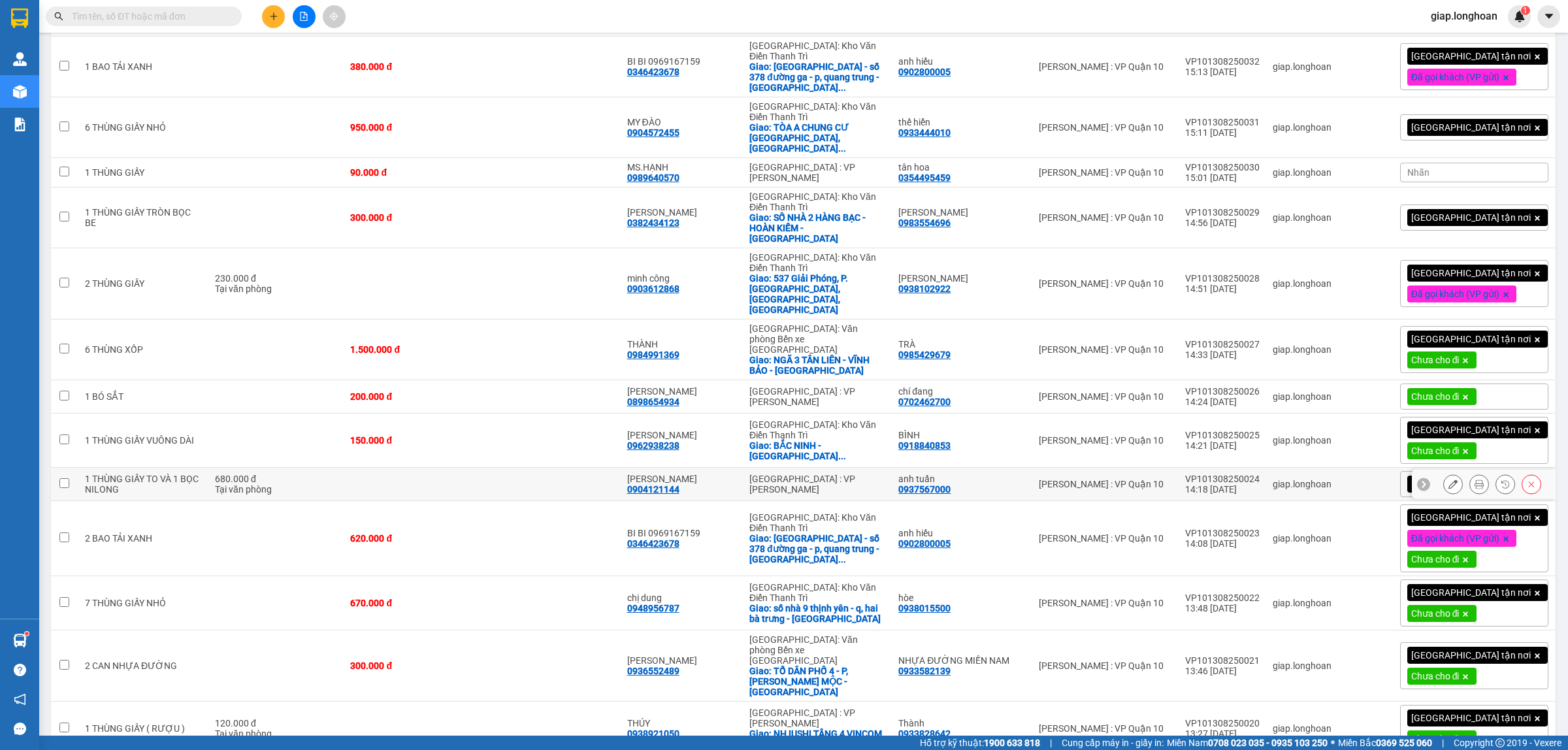
scroll to position [521, 0]
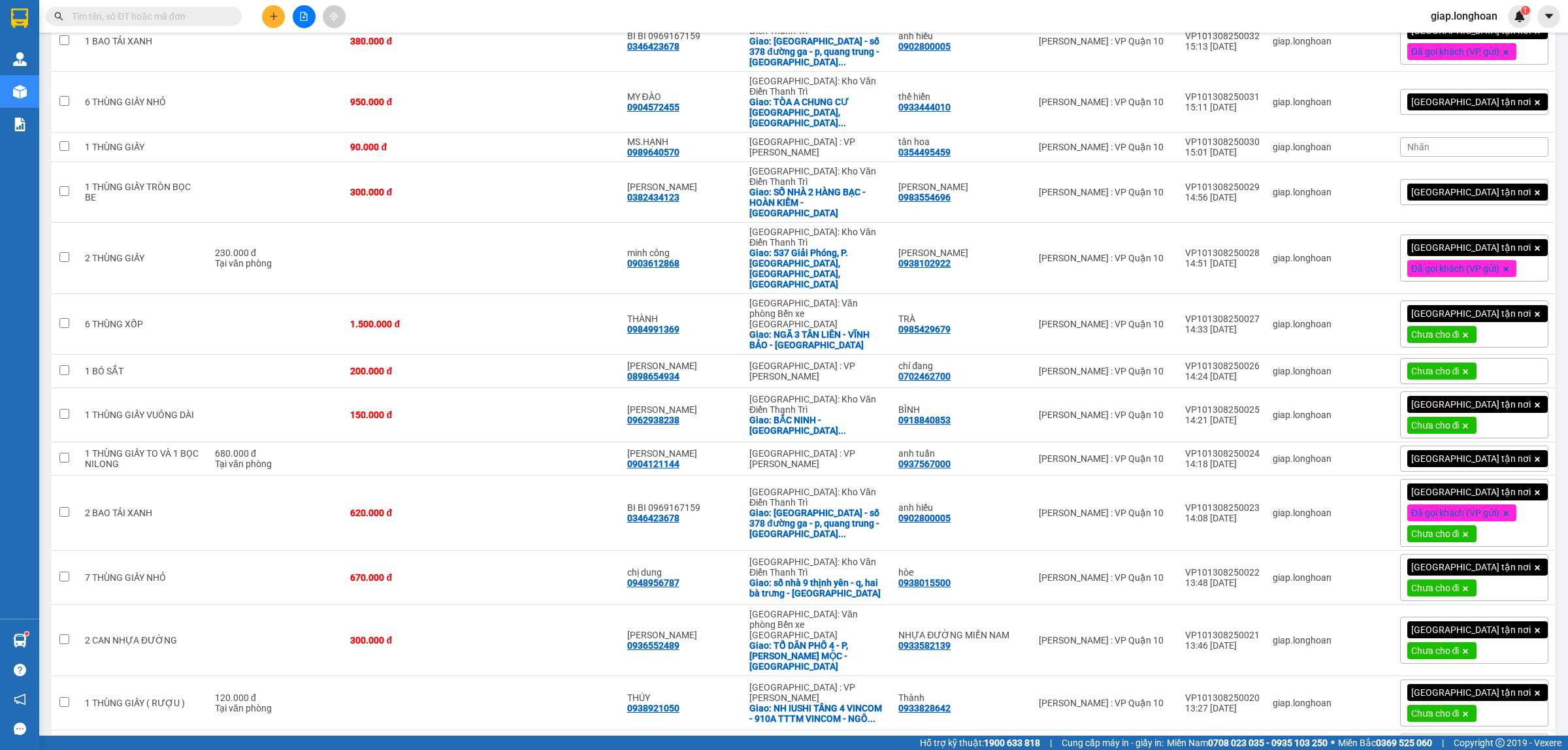
click at [1470, 711] on icon at bounding box center [1465, 714] width 7 height 7
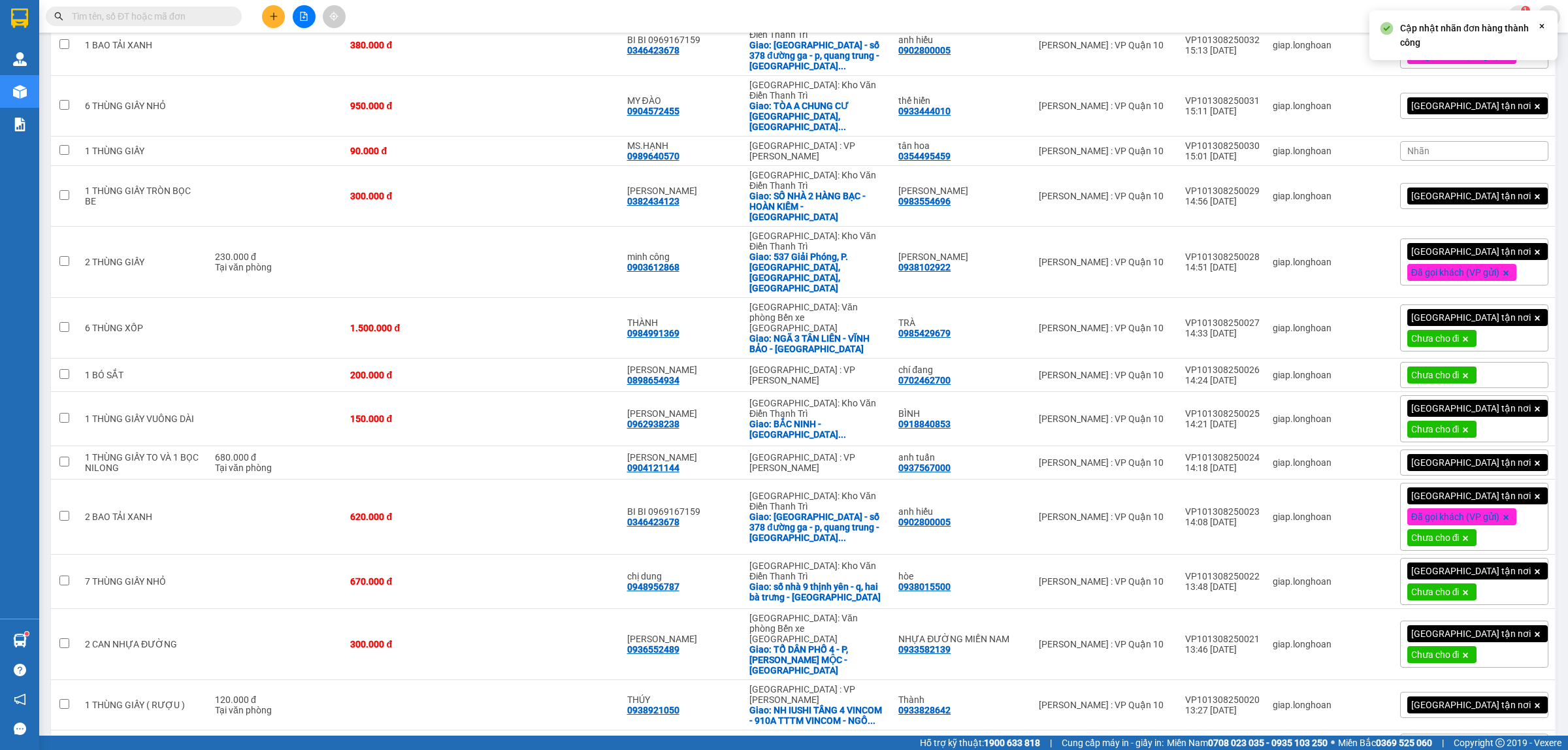
click at [1473, 646] on span at bounding box center [1466, 654] width 13 height 17
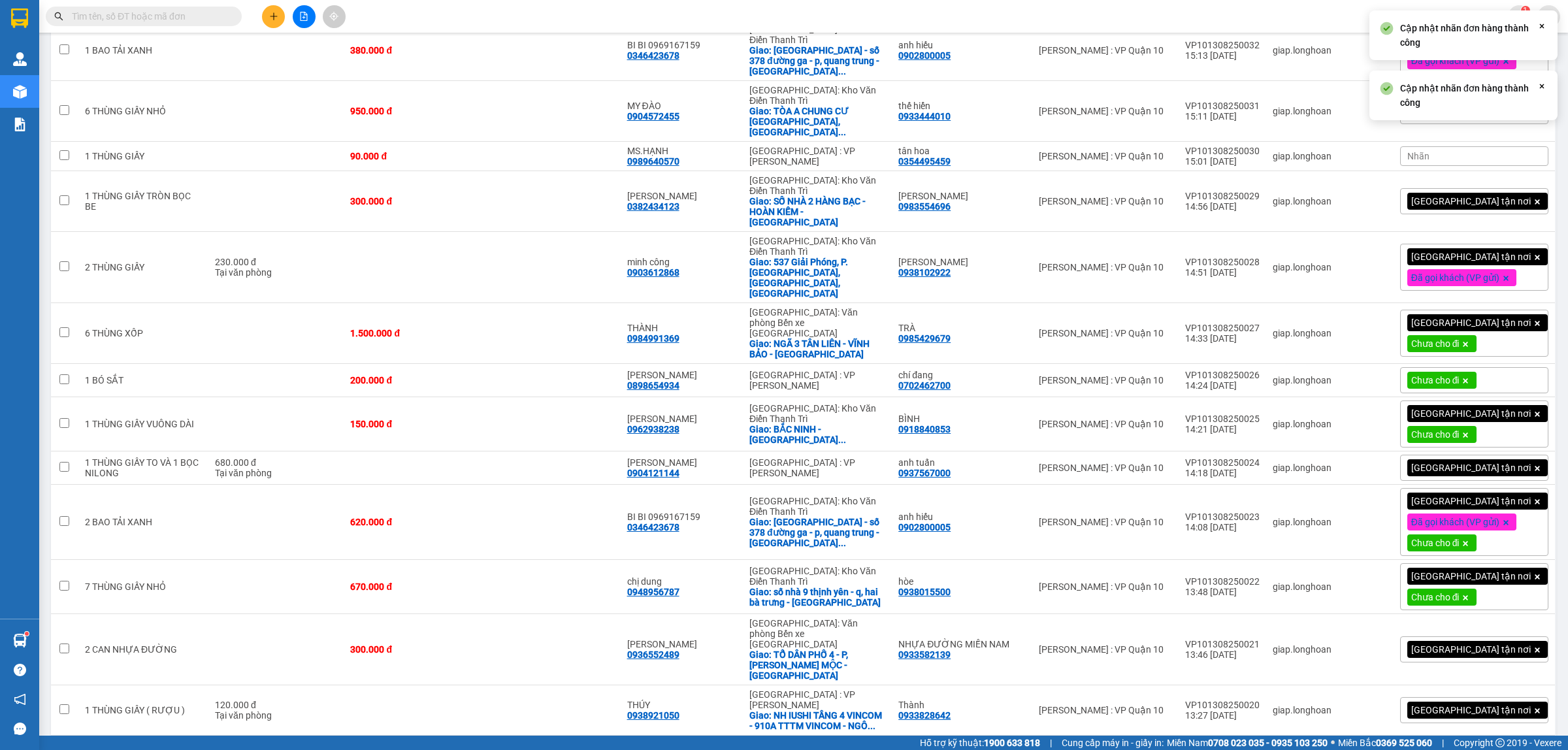
click at [1470, 594] on icon at bounding box center [1465, 597] width 7 height 7
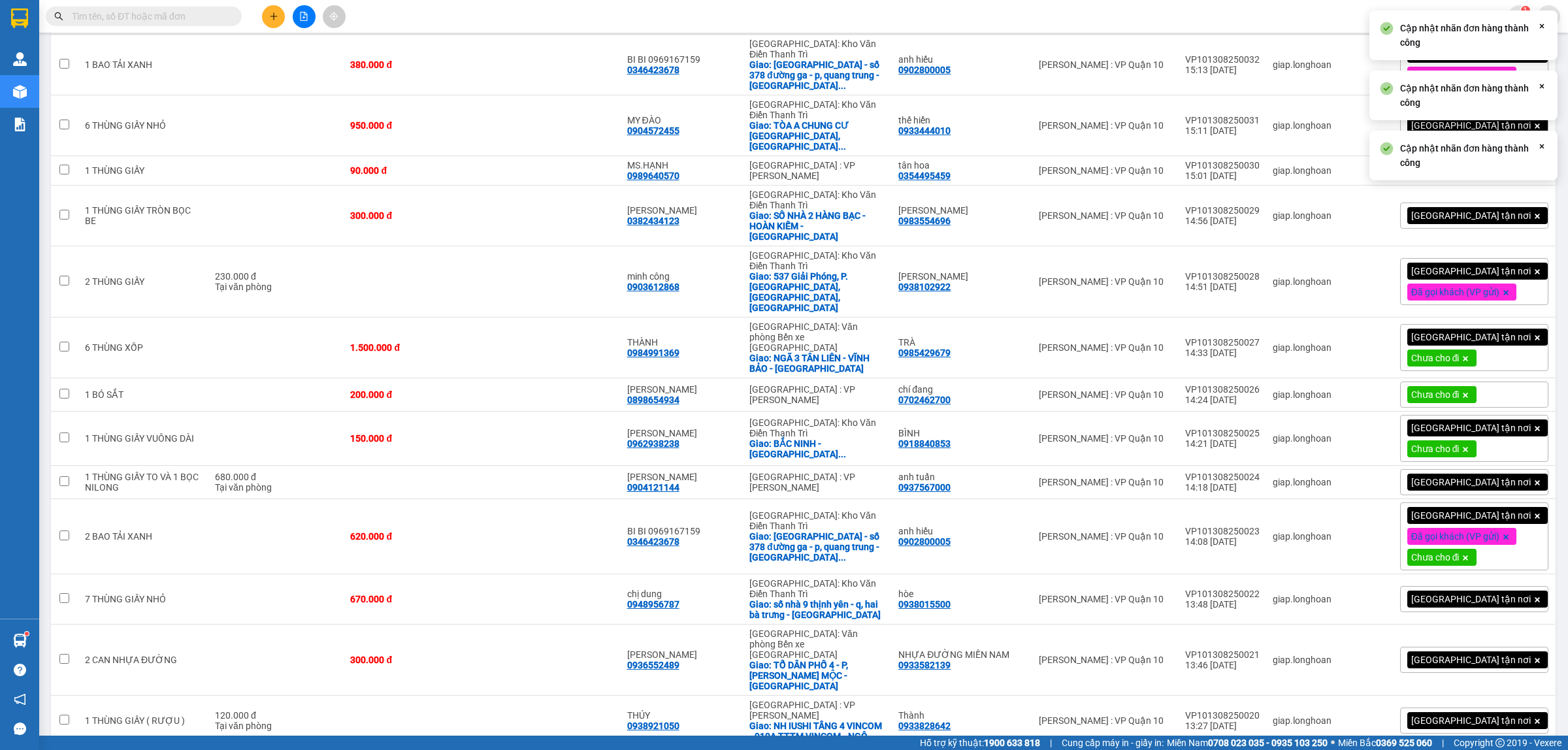
click at [1470, 554] on icon at bounding box center [1465, 558] width 7 height 7
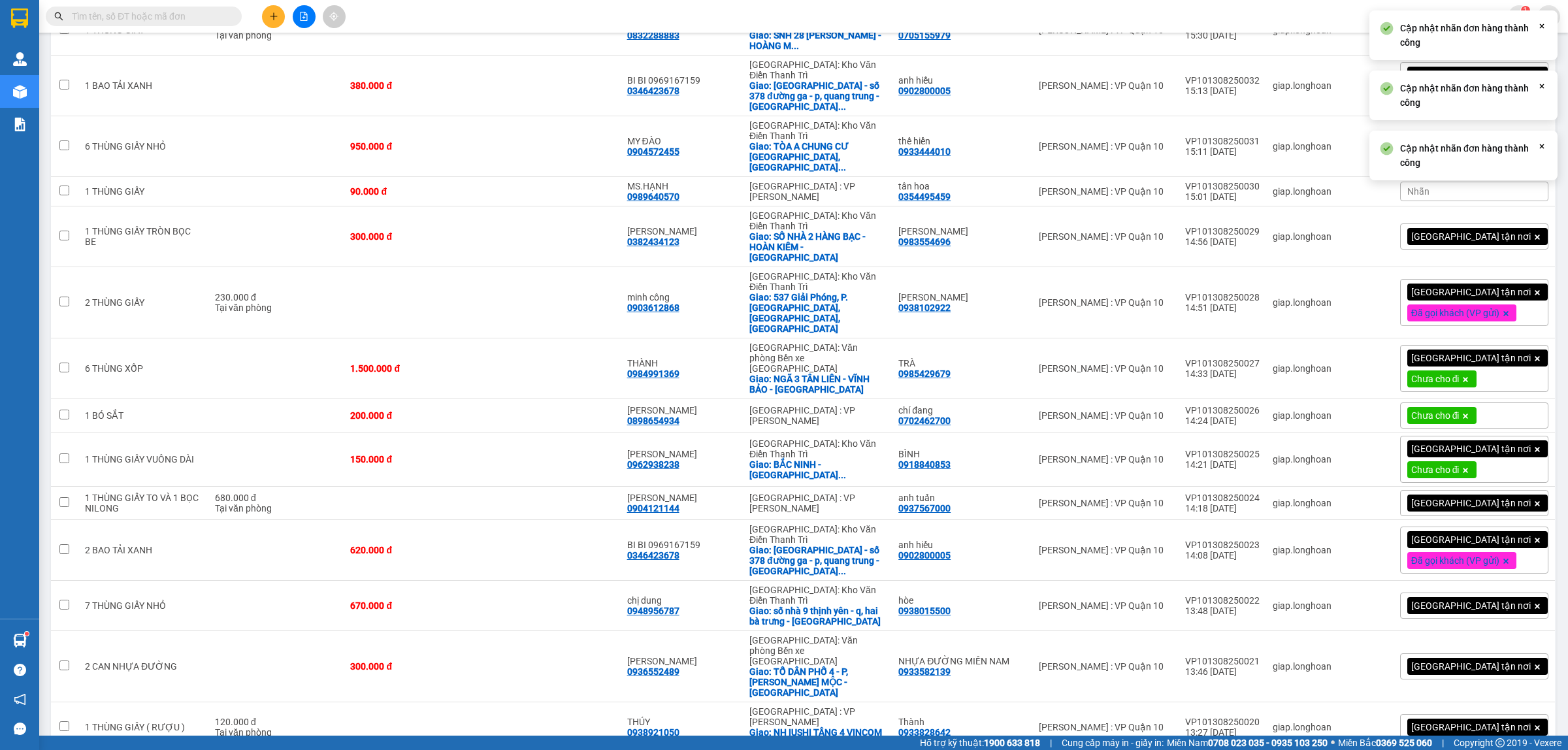
click at [1470, 466] on icon at bounding box center [1465, 470] width 7 height 7
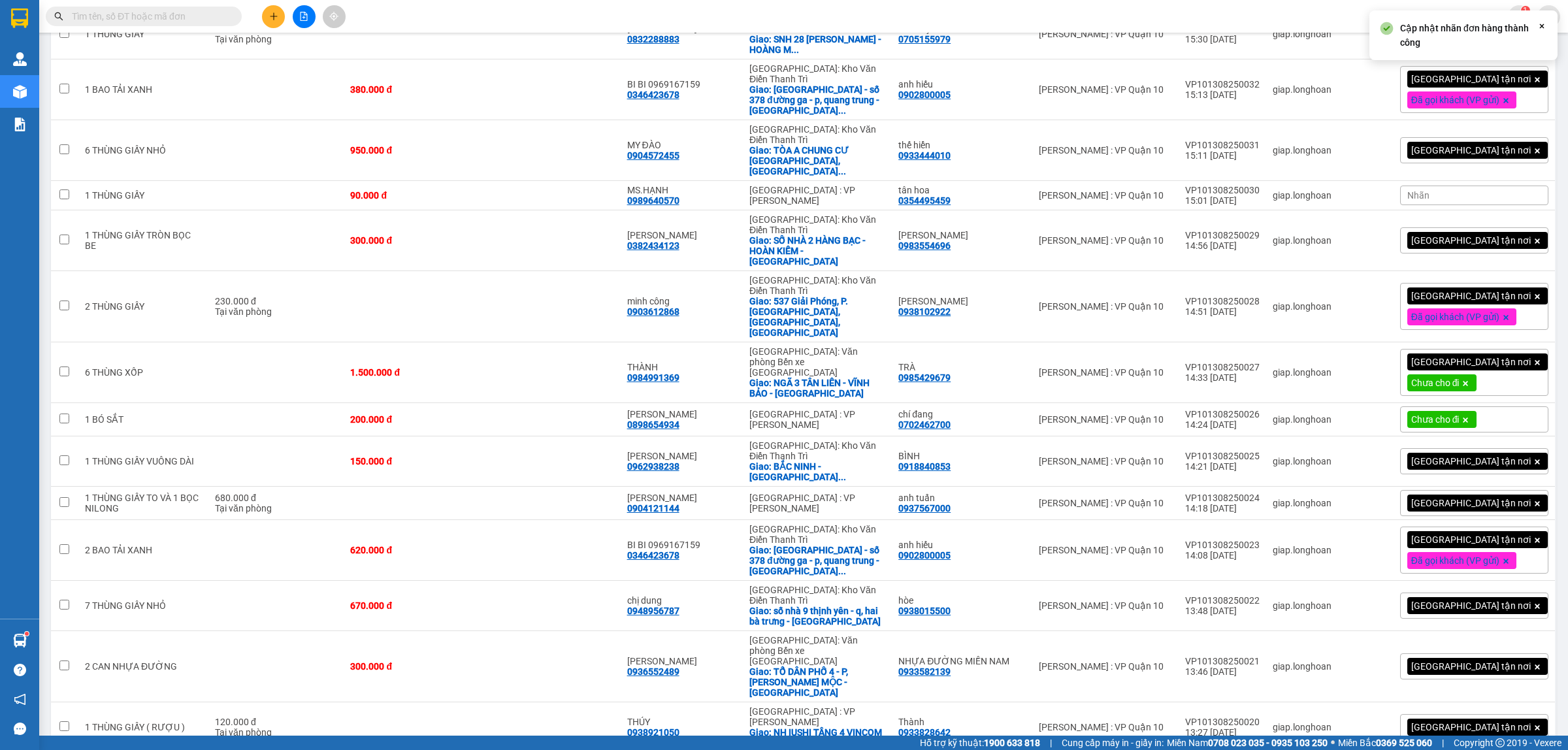
click at [1470, 417] on icon at bounding box center [1465, 420] width 7 height 7
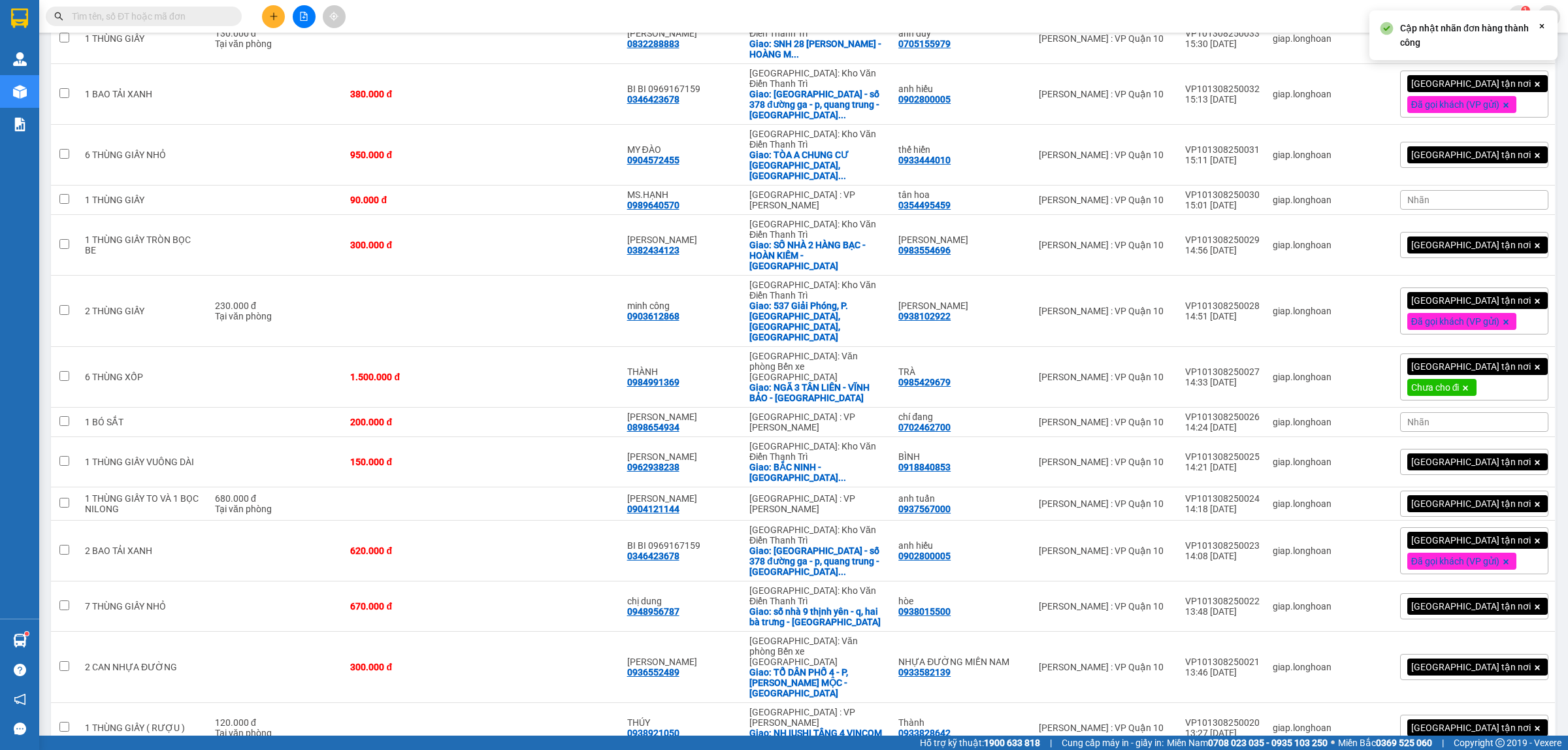
click at [1470, 384] on icon at bounding box center [1465, 388] width 7 height 7
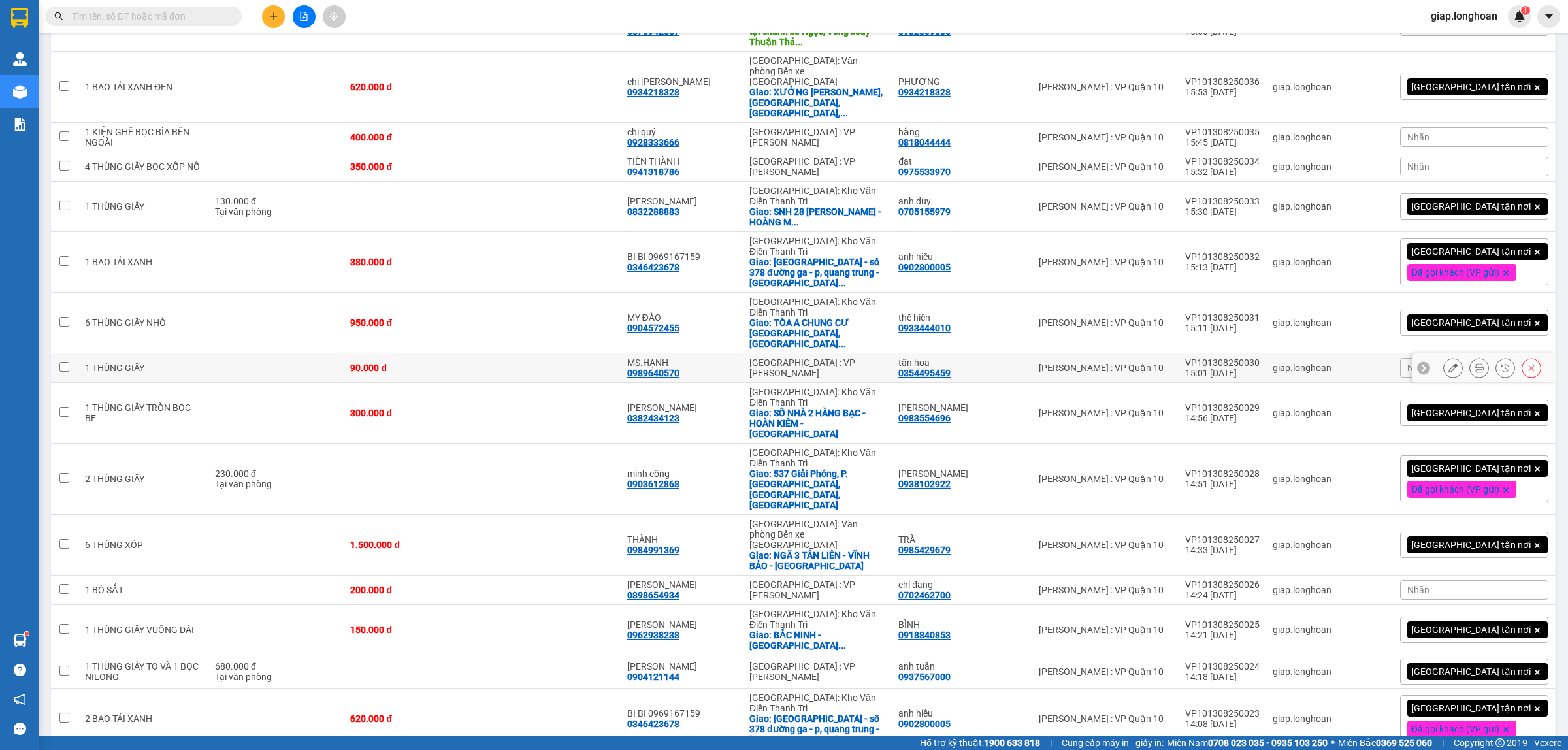
scroll to position [463, 0]
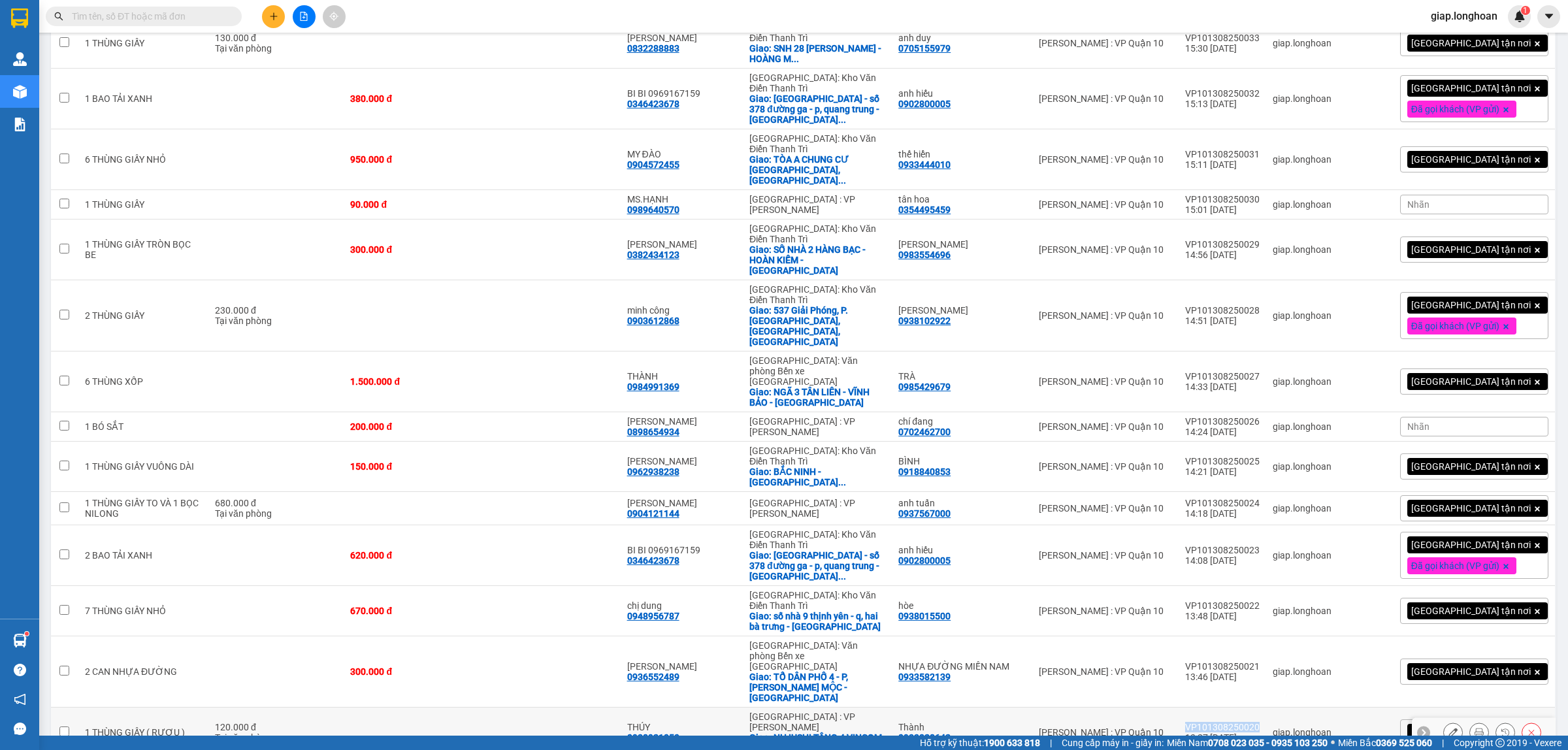
drag, startPoint x: 1282, startPoint y: 595, endPoint x: 1208, endPoint y: 594, distance: 74.0
click at [1208, 708] on td "VP101308250020 13:27 13/08" at bounding box center [1223, 733] width 88 height 51
checkbox input "true"
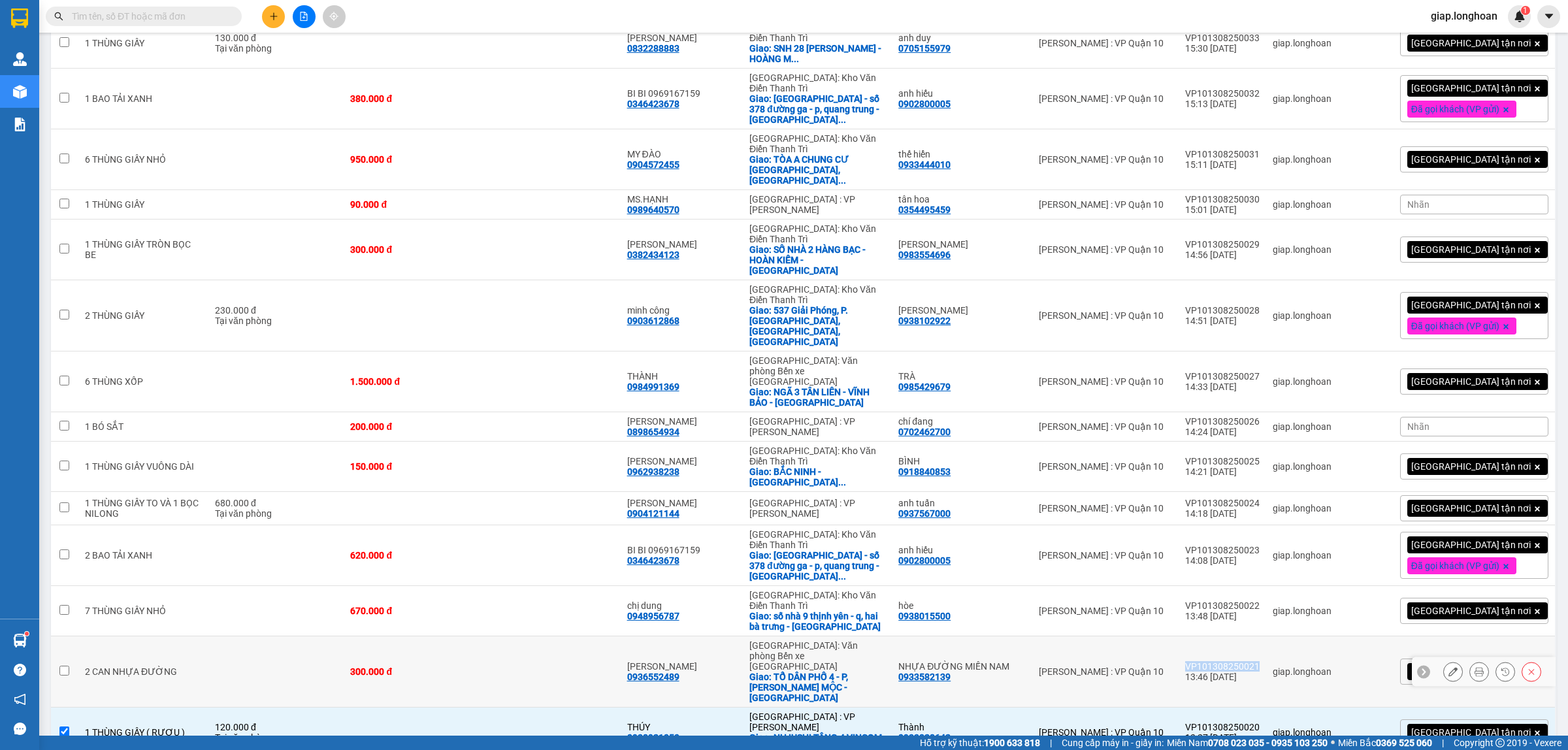
drag, startPoint x: 1272, startPoint y: 540, endPoint x: 1207, endPoint y: 540, distance: 65.0
click at [1207, 637] on td "VP101308250021 13:46 13/08" at bounding box center [1223, 672] width 88 height 71
checkbox input "true"
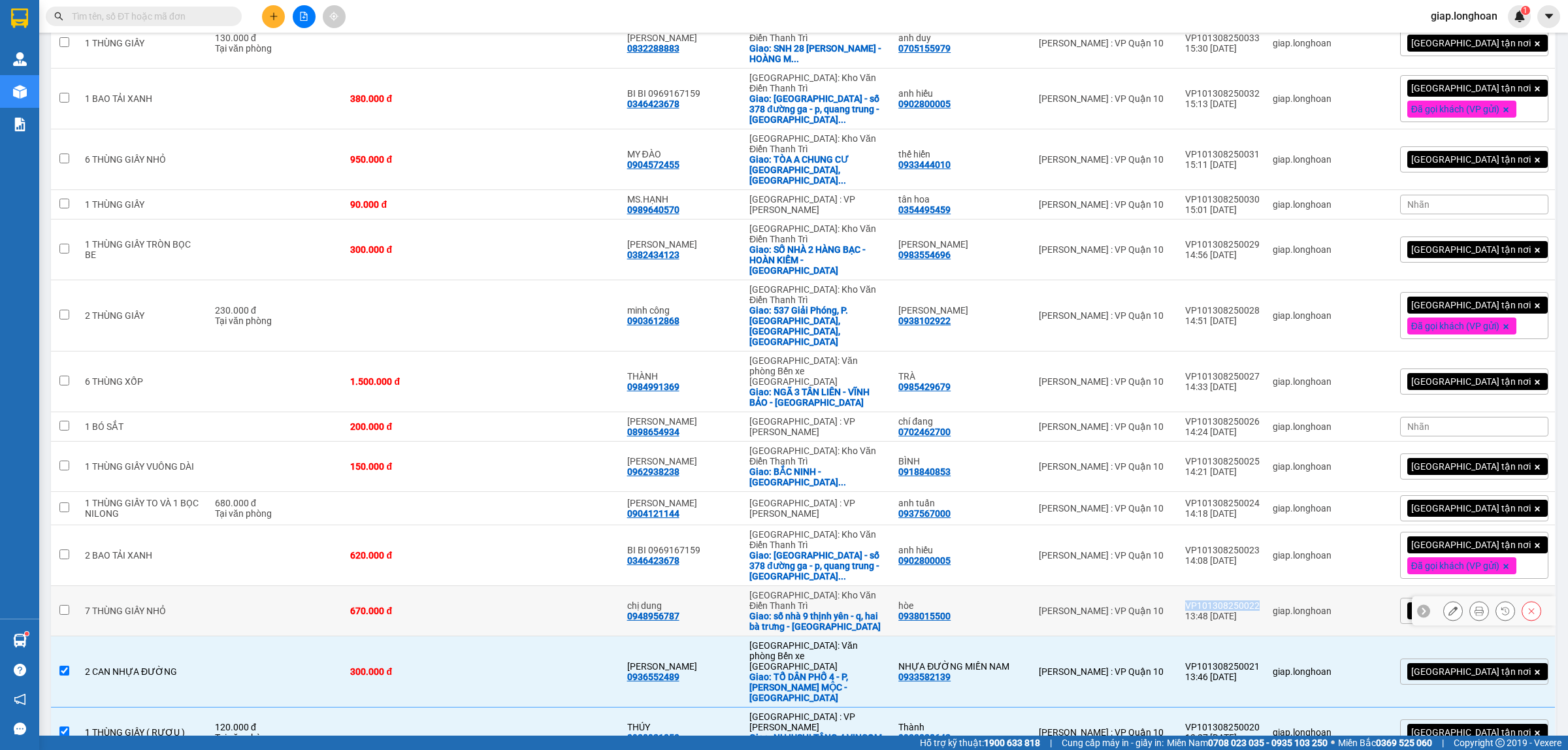
drag, startPoint x: 1280, startPoint y: 501, endPoint x: 1210, endPoint y: 498, distance: 70.1
click at [1204, 586] on td "VP101308250022 13:48 13/08" at bounding box center [1223, 611] width 88 height 51
checkbox input "true"
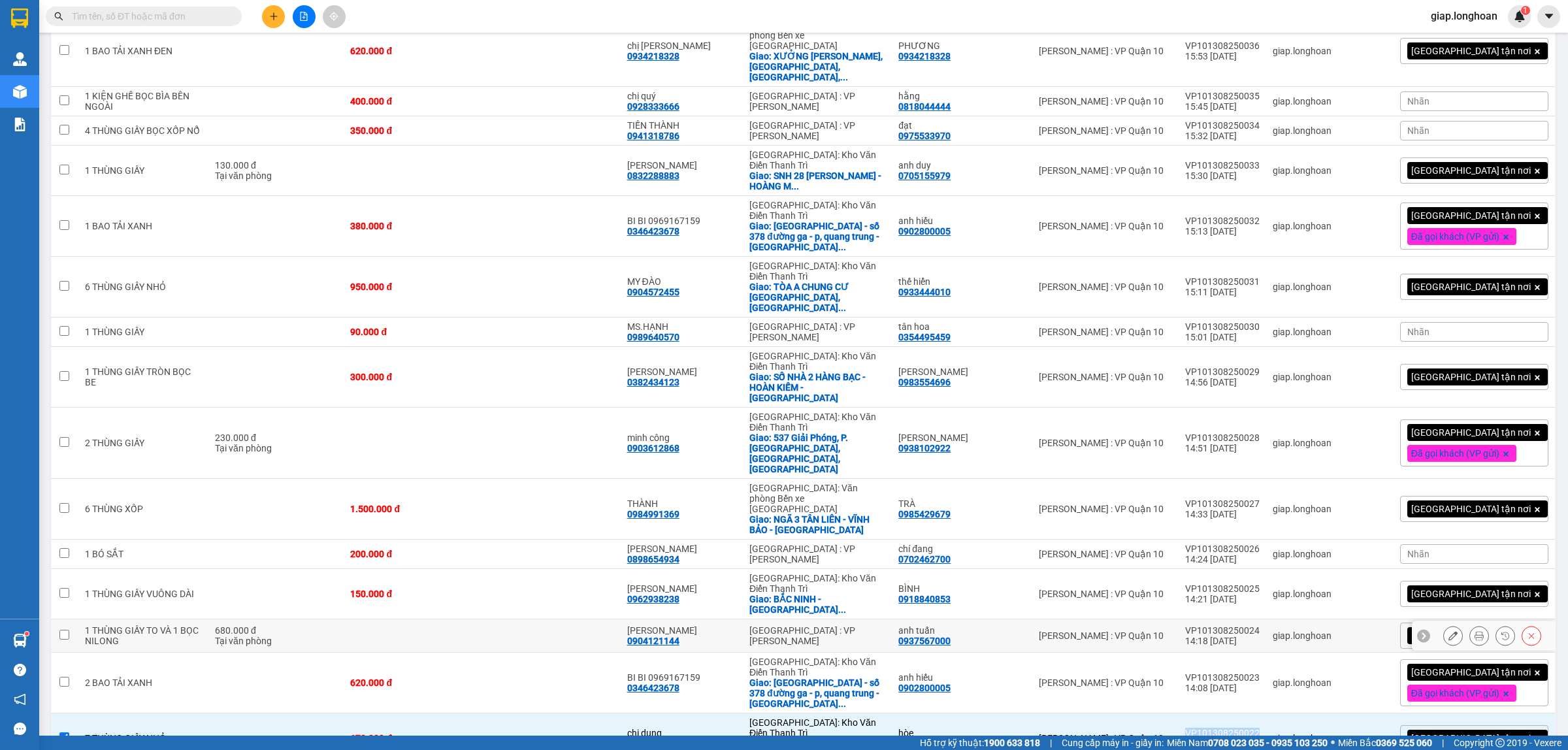
scroll to position [300, 0]
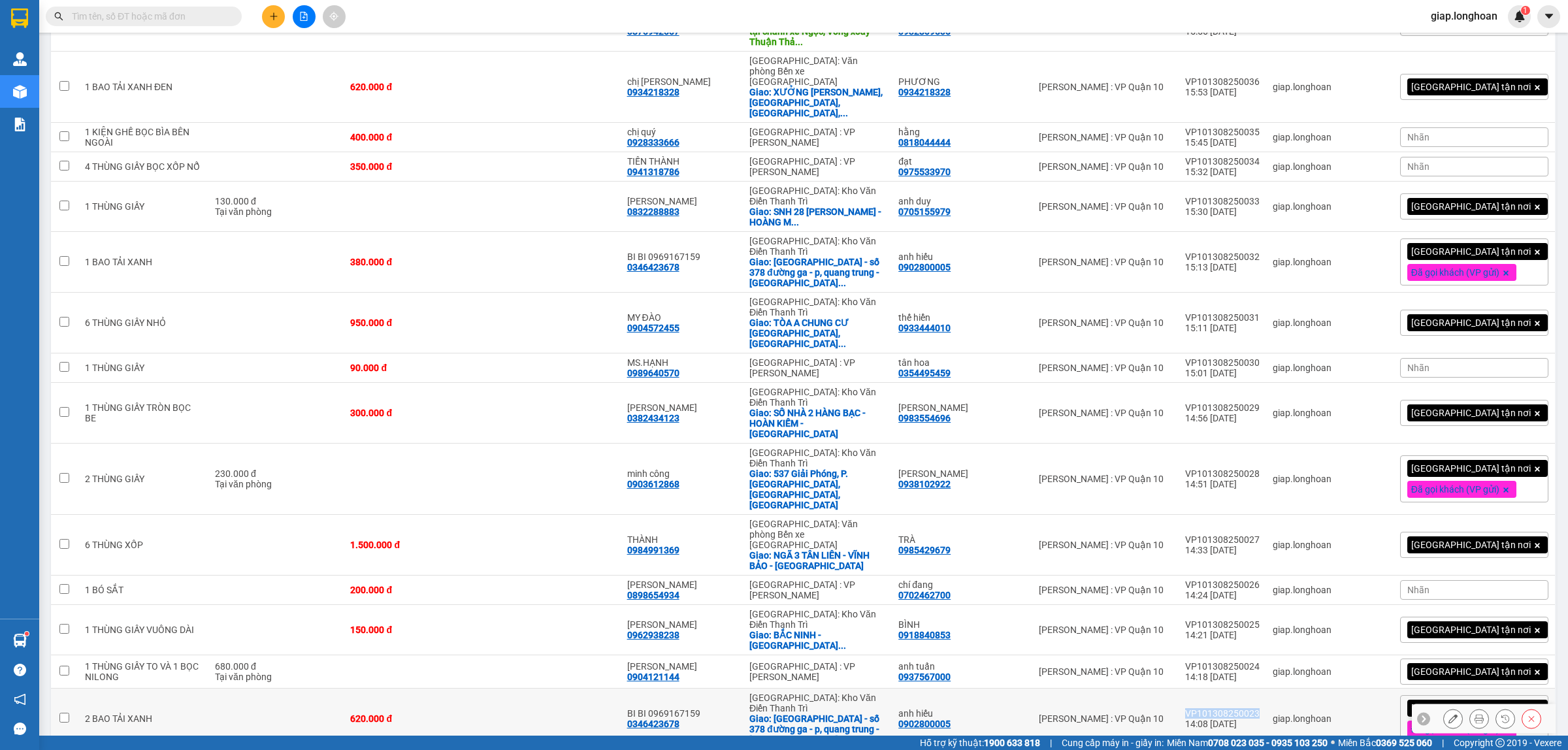
drag, startPoint x: 1256, startPoint y: 615, endPoint x: 1210, endPoint y: 615, distance: 46.0
click at [1210, 689] on td "VP101308250023 14:08 13/08" at bounding box center [1223, 719] width 88 height 61
checkbox input "true"
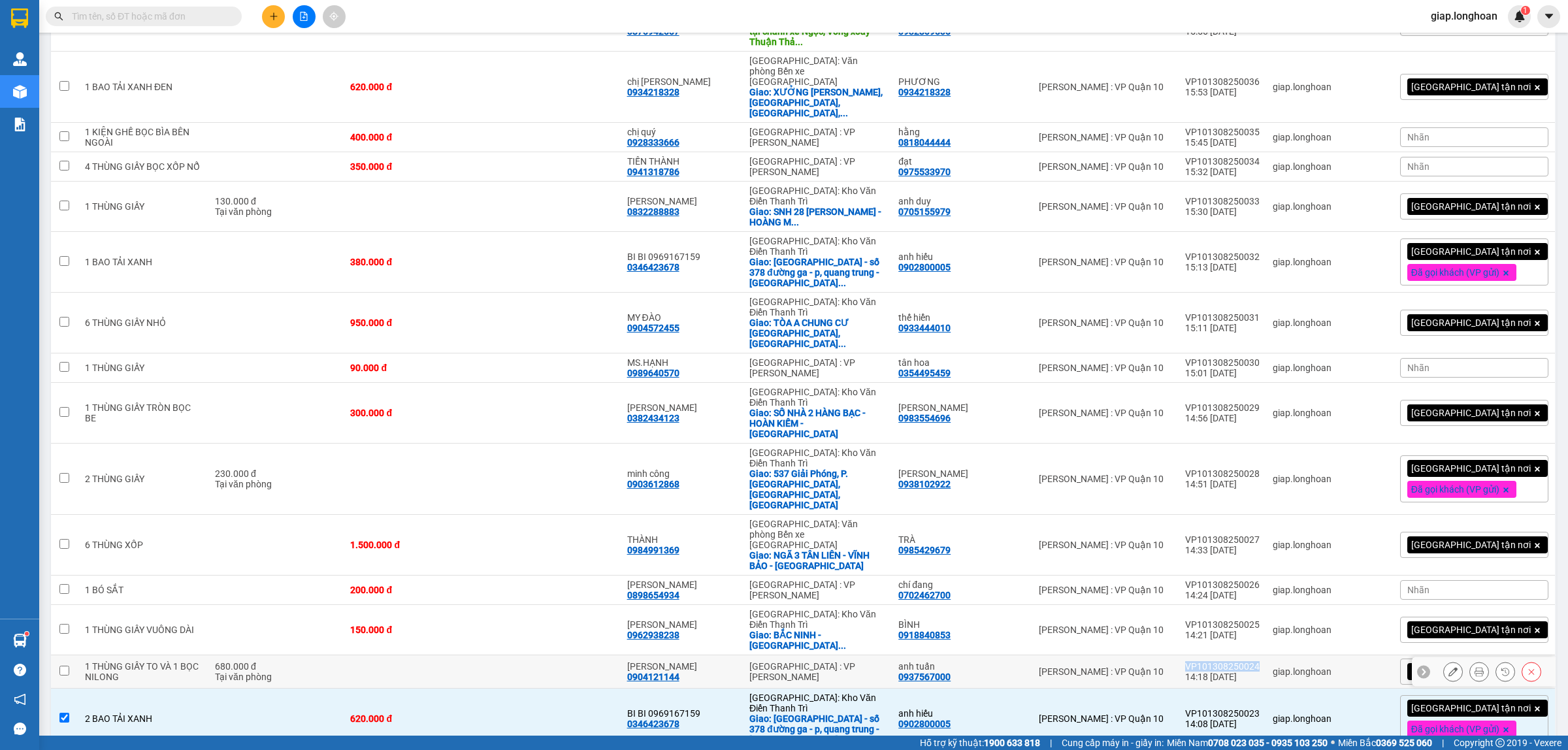
drag, startPoint x: 1254, startPoint y: 569, endPoint x: 1212, endPoint y: 573, distance: 42.2
click at [1212, 655] on td "VP101308250024 14:18 13/08" at bounding box center [1223, 672] width 88 height 34
checkbox input "true"
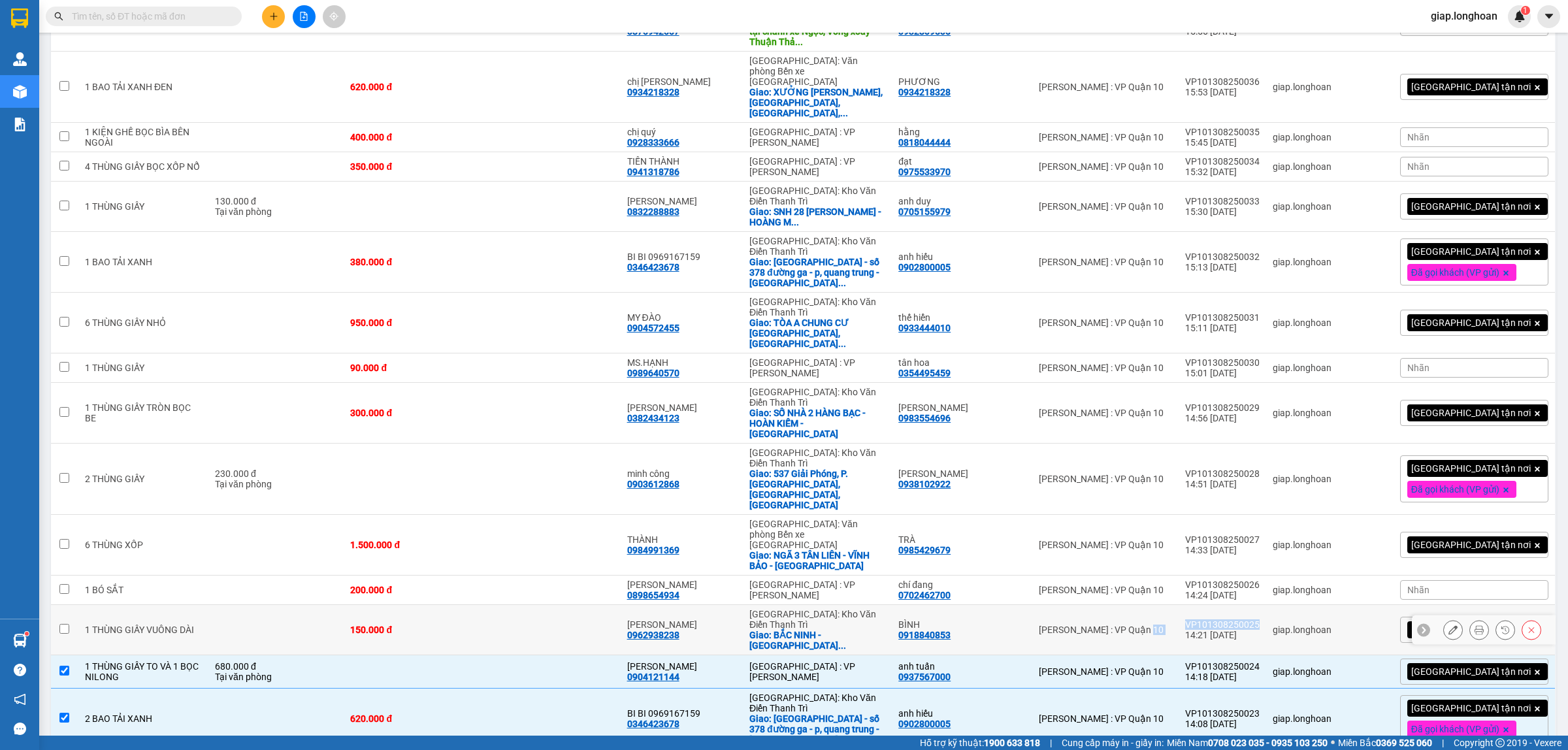
drag, startPoint x: 1279, startPoint y: 527, endPoint x: 1202, endPoint y: 534, distance: 77.3
click at [1202, 605] on tr "1 THÙNG GIẤY VUÔNG DÀI 150.000 đ ANH TUẤN 0962938238 Hà Nội: Kho Văn Điển Thanh…" at bounding box center [803, 630] width 1505 height 51
checkbox input "true"
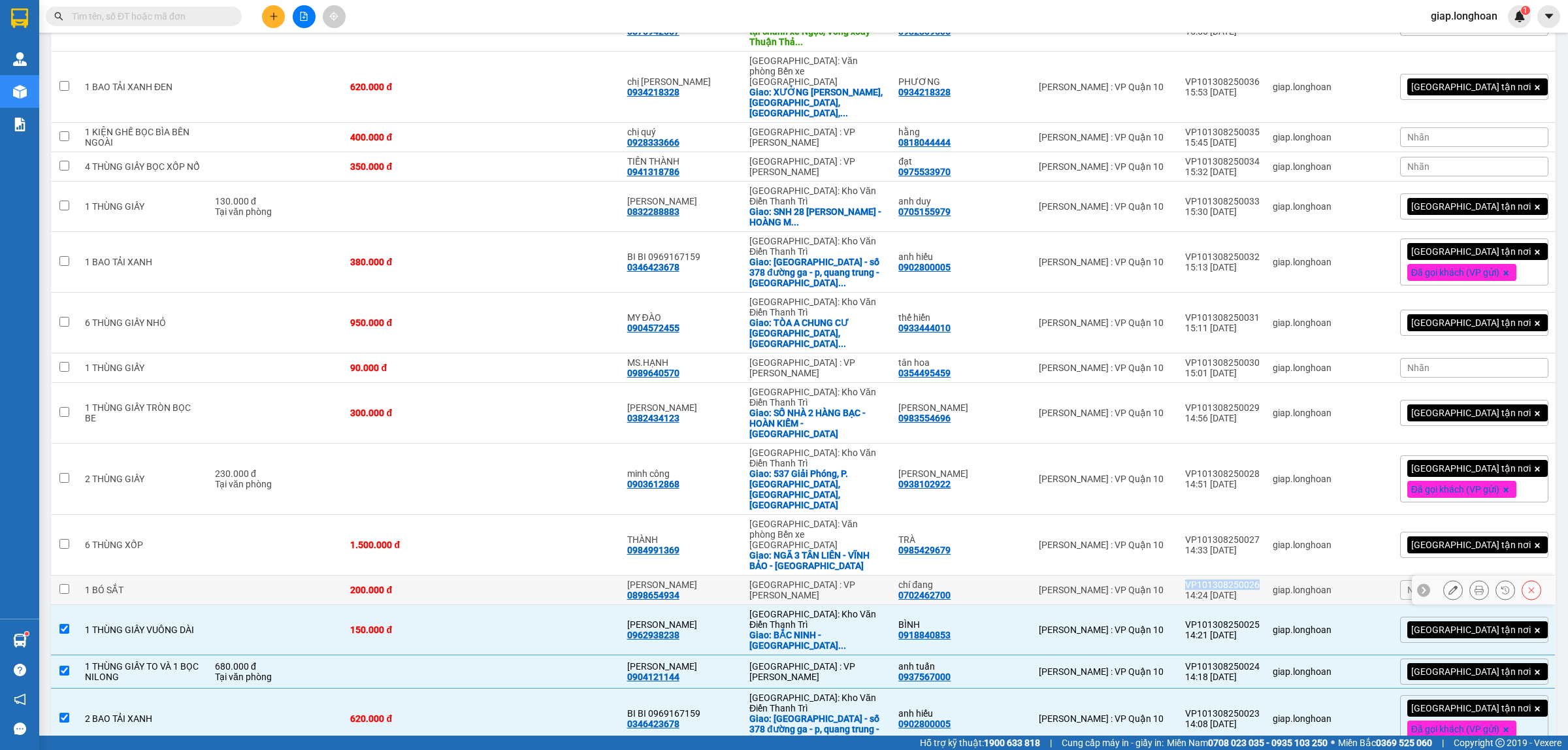
drag, startPoint x: 1280, startPoint y: 492, endPoint x: 1209, endPoint y: 493, distance: 71.0
click at [1209, 576] on td "VP101308250026 14:24 13/08" at bounding box center [1223, 590] width 88 height 29
checkbox input "true"
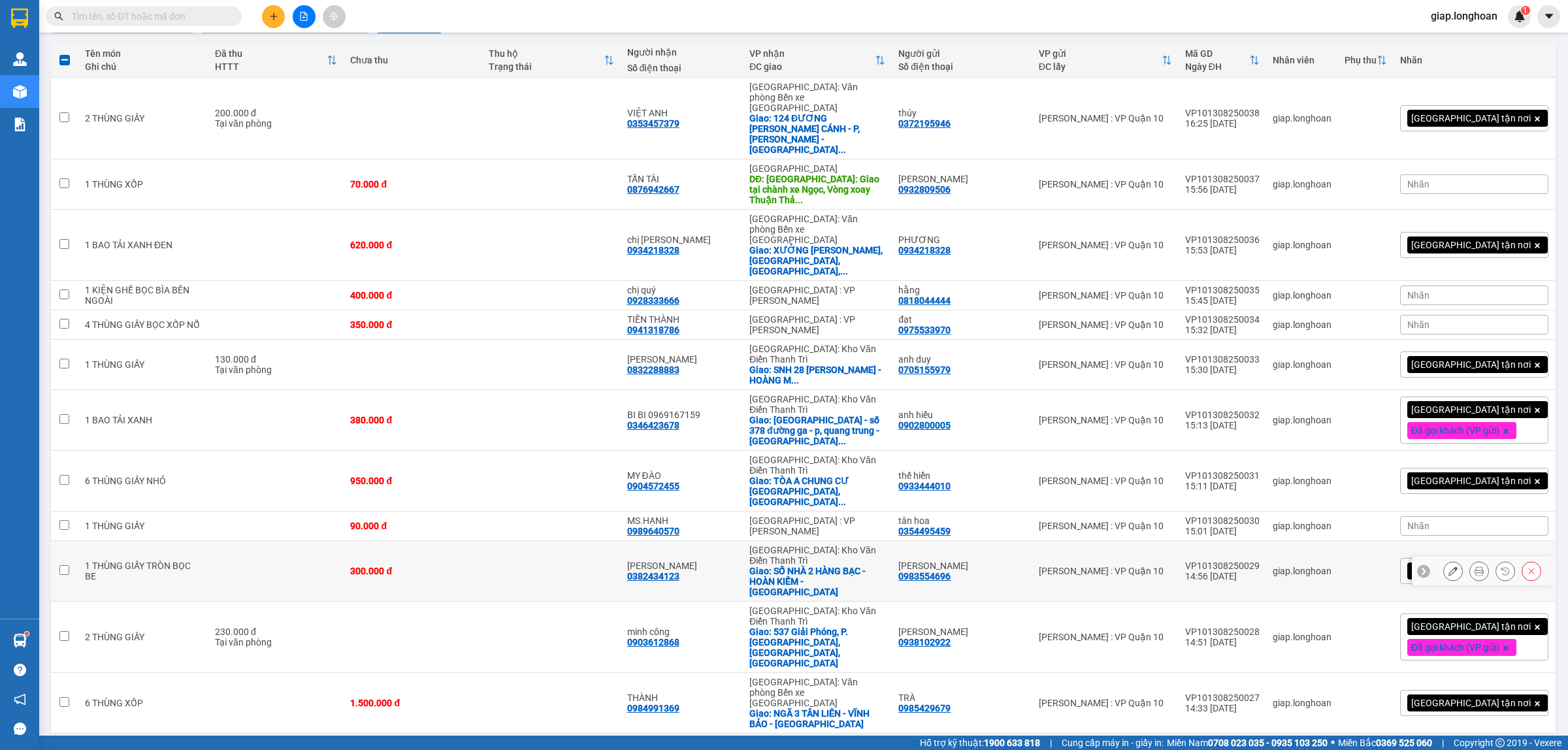
scroll to position [136, 0]
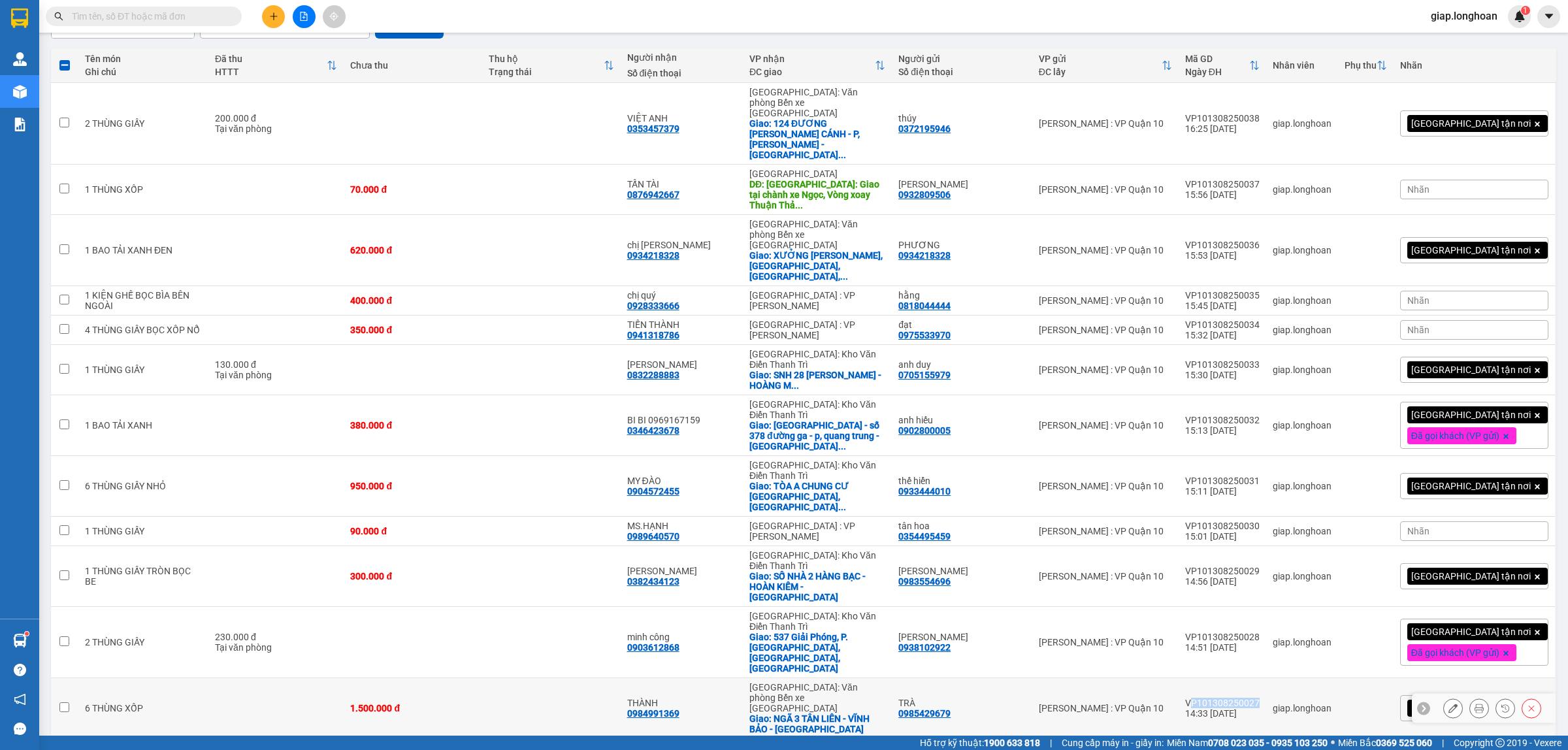
drag, startPoint x: 1282, startPoint y: 610, endPoint x: 1212, endPoint y: 611, distance: 70.0
click at [1212, 679] on td "VP101308250027 14:33 13/08" at bounding box center [1223, 709] width 88 height 61
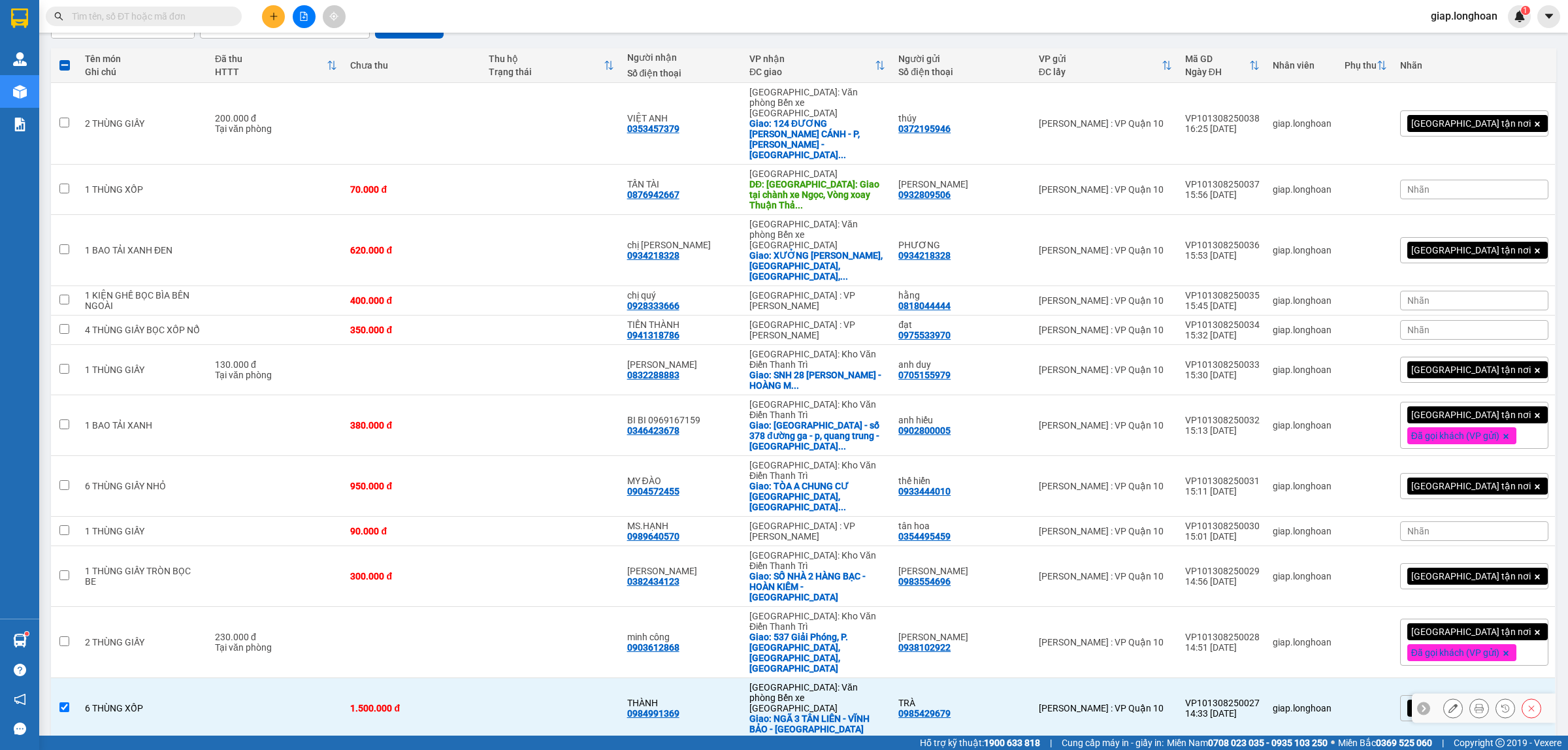
click at [1204, 679] on td "VP101308250027 14:33 13/08" at bounding box center [1223, 709] width 88 height 61
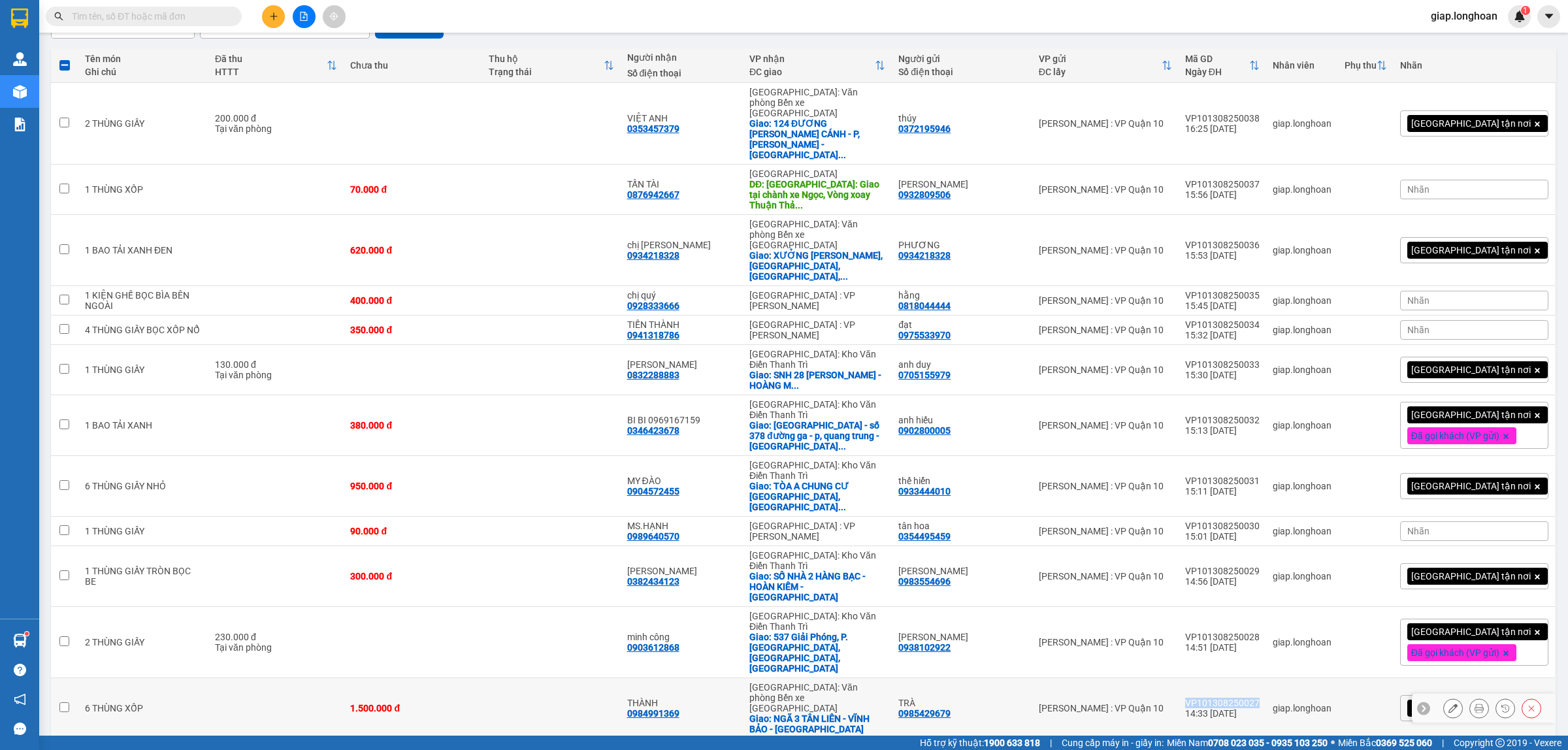
drag, startPoint x: 1254, startPoint y: 610, endPoint x: 1209, endPoint y: 609, distance: 45.0
click at [1209, 679] on td "VP101308250027 14:33 13/08" at bounding box center [1223, 709] width 88 height 61
checkbox input "true"
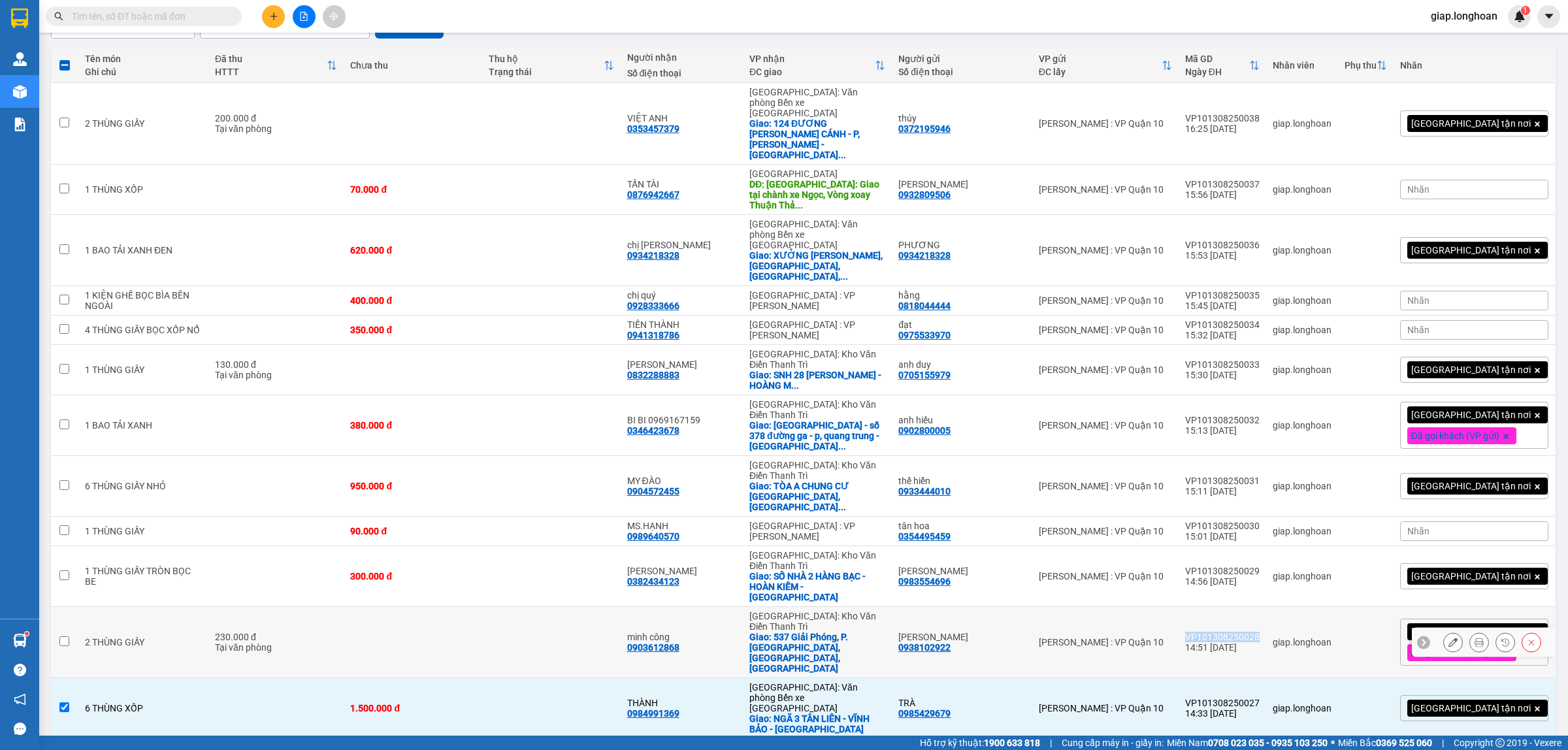
drag, startPoint x: 1279, startPoint y: 559, endPoint x: 1210, endPoint y: 563, distance: 69.1
click at [1210, 632] on div "VP101308250028" at bounding box center [1223, 637] width 75 height 10
checkbox input "true"
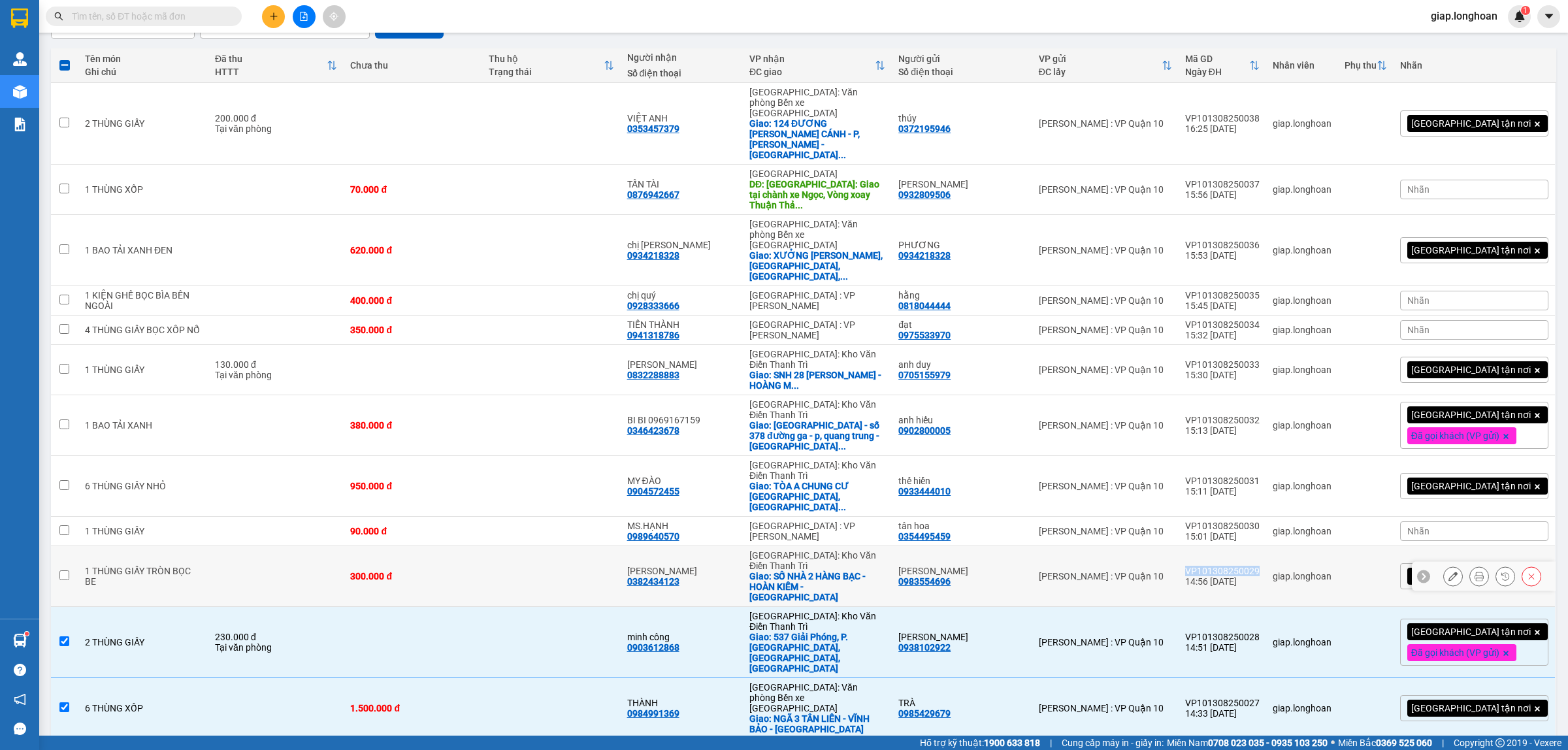
drag, startPoint x: 1278, startPoint y: 510, endPoint x: 1207, endPoint y: 513, distance: 71.1
click at [1207, 547] on td "VP101308250029 14:56 13/08" at bounding box center [1223, 577] width 88 height 61
checkbox input "true"
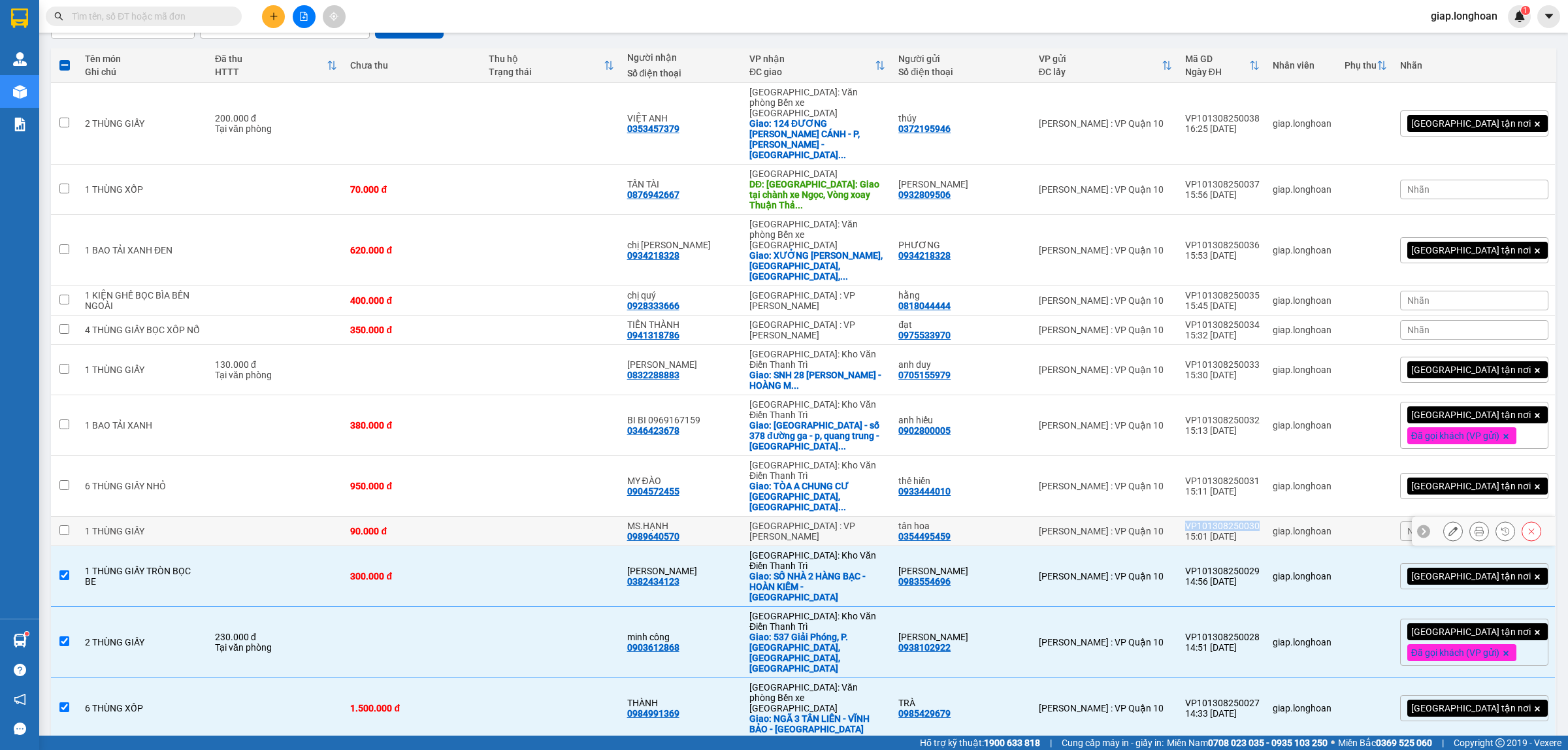
drag, startPoint x: 1279, startPoint y: 475, endPoint x: 1209, endPoint y: 478, distance: 70.1
click at [1209, 517] on td "VP101308250030 15:01 13/08" at bounding box center [1223, 531] width 88 height 29
checkbox input "true"
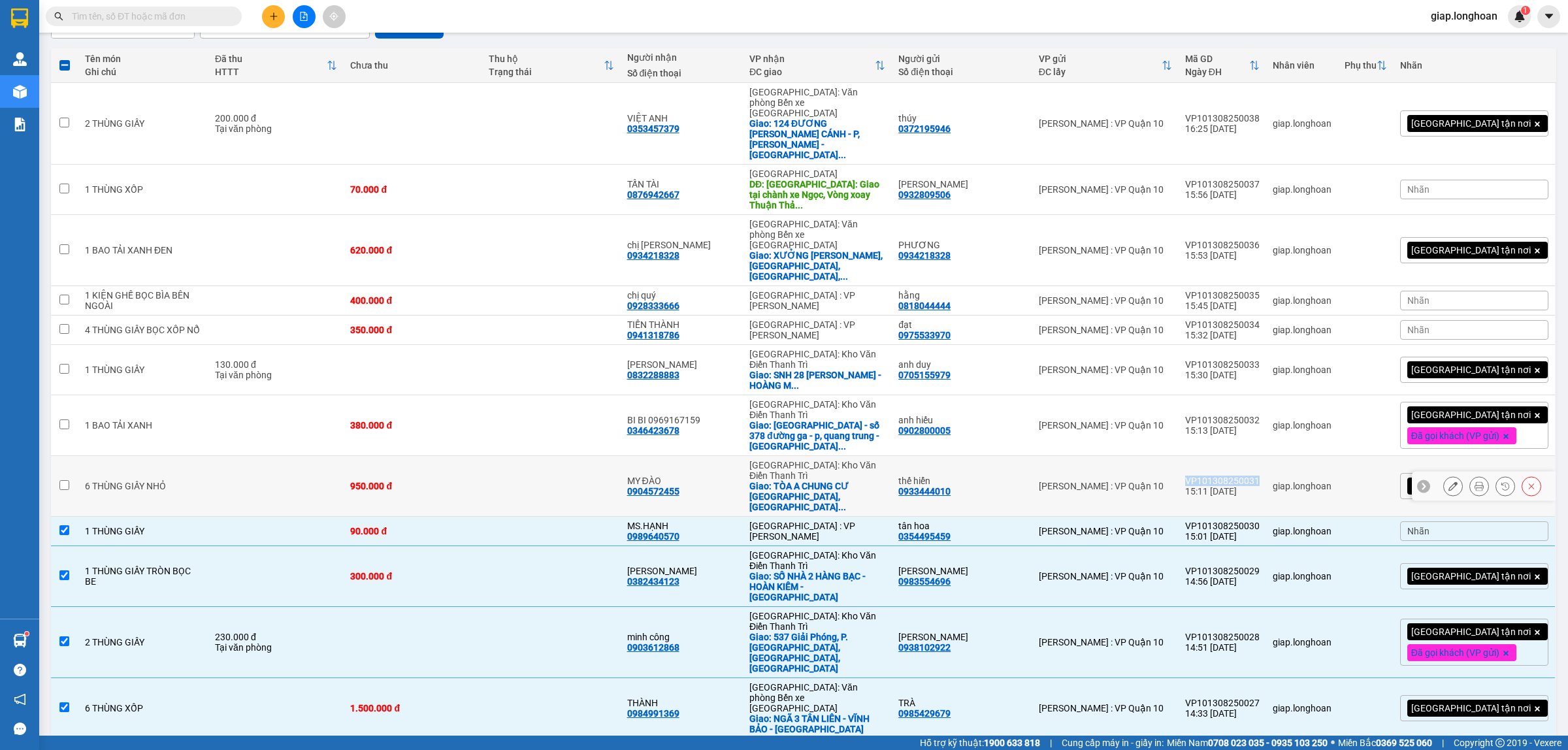
drag, startPoint x: 1284, startPoint y: 436, endPoint x: 1209, endPoint y: 442, distance: 75.2
click at [1209, 456] on td "VP101308250031 15:11 13/08" at bounding box center [1223, 486] width 88 height 61
checkbox input "true"
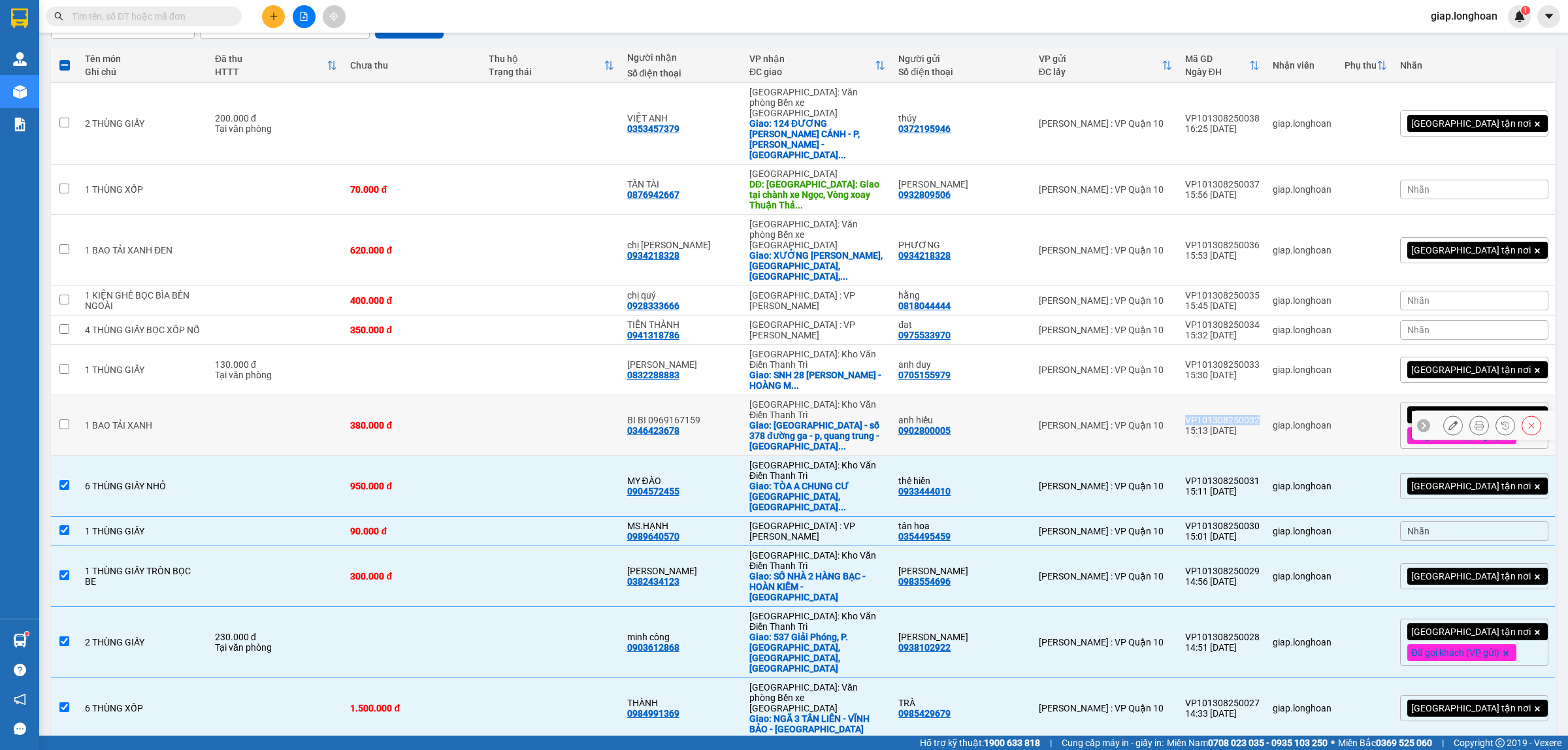
drag, startPoint x: 1281, startPoint y: 380, endPoint x: 1210, endPoint y: 377, distance: 71.1
click at [1210, 395] on td "VP101308250032 15:13 13/08" at bounding box center [1223, 425] width 88 height 61
checkbox input "true"
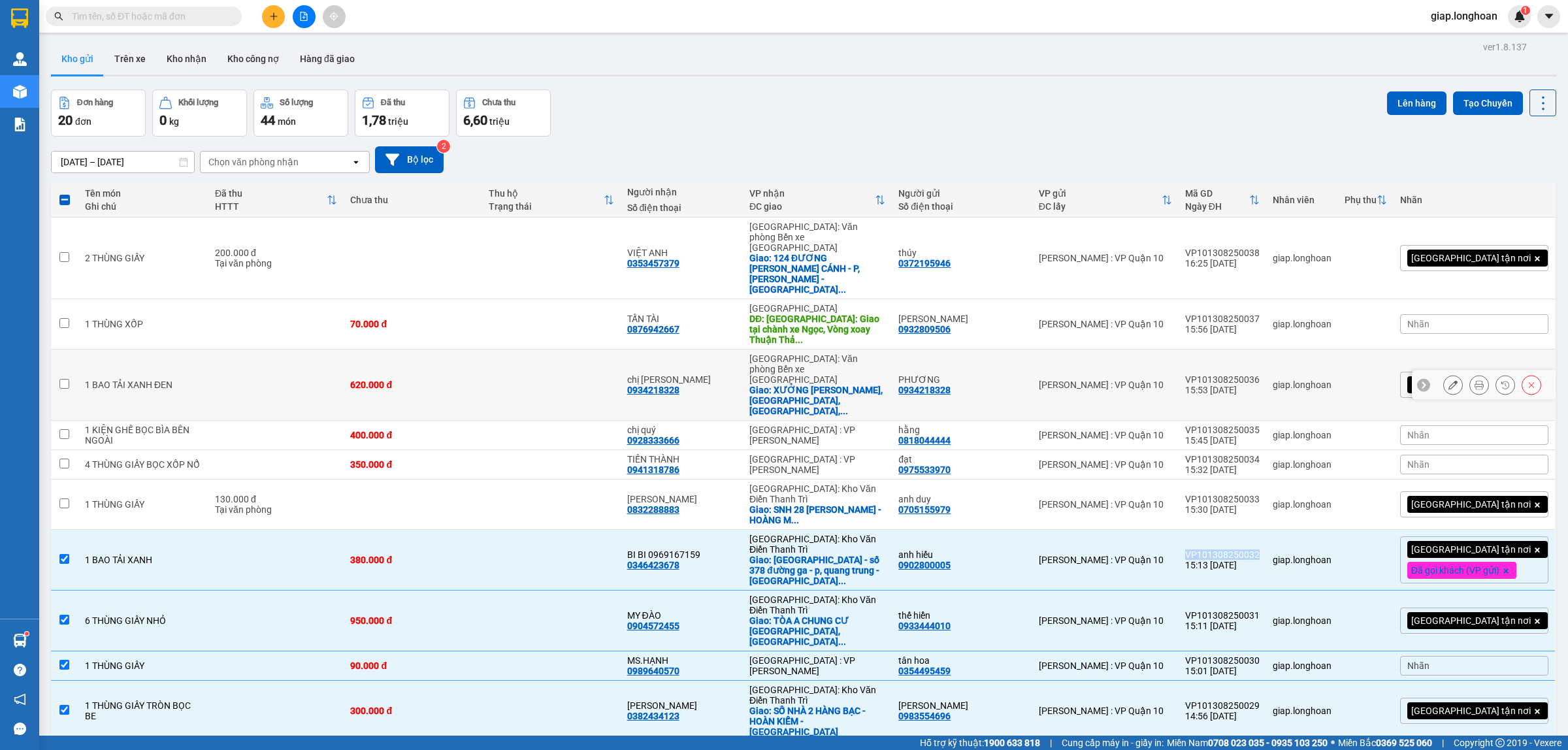
scroll to position [0, 0]
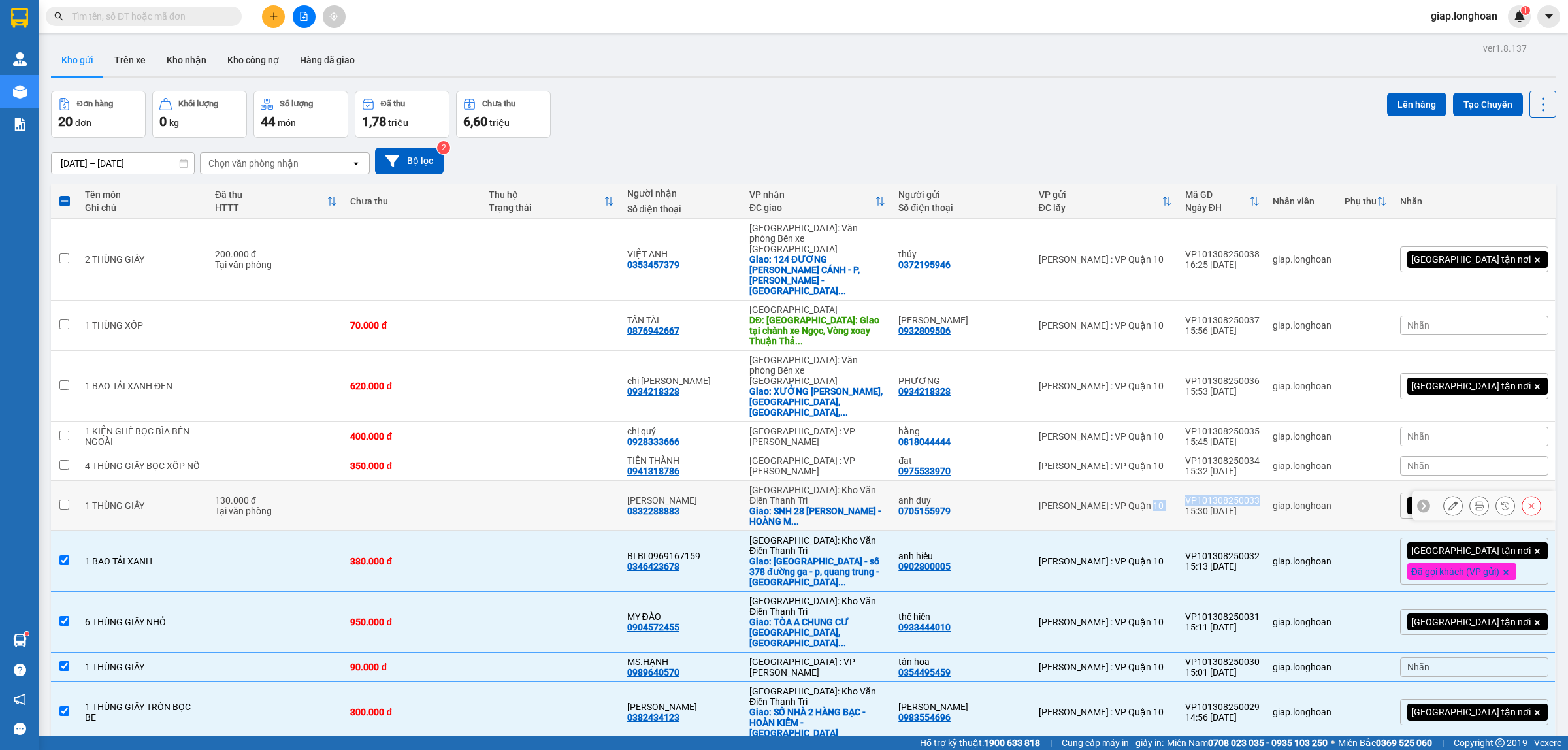
drag, startPoint x: 1274, startPoint y: 467, endPoint x: 1200, endPoint y: 469, distance: 74.0
click at [1200, 481] on tr "1 THÙNG GIẤY 130.000 đ Tại văn phòng TIẾN KHÁNH 0832288883 Hà Nội: Kho Văn Điển…" at bounding box center [803, 507] width 1505 height 51
checkbox input "true"
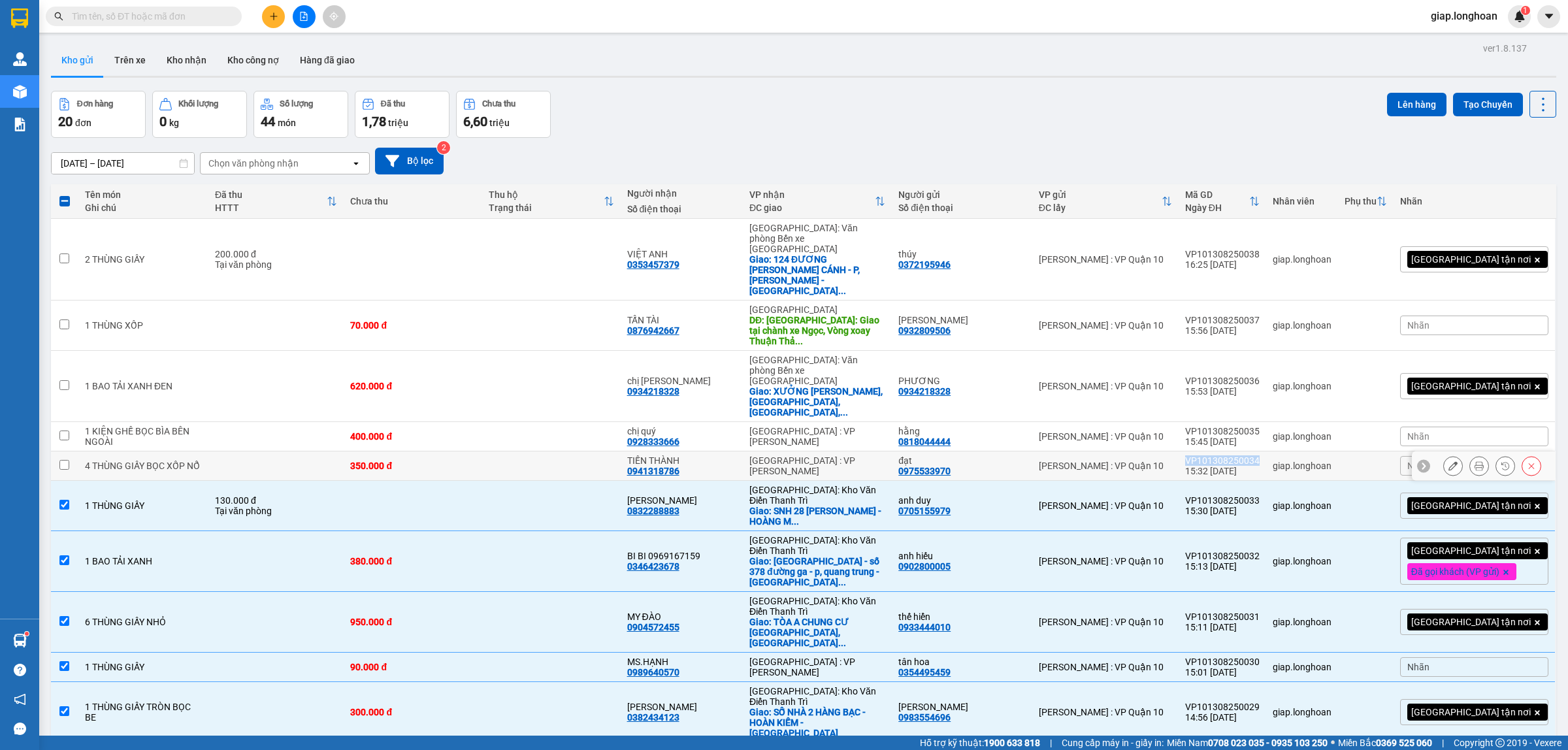
drag, startPoint x: 1280, startPoint y: 427, endPoint x: 1206, endPoint y: 430, distance: 74.1
click at [1206, 451] on td "VP101308250034 15:32 13/08" at bounding box center [1223, 465] width 88 height 29
checkbox input "true"
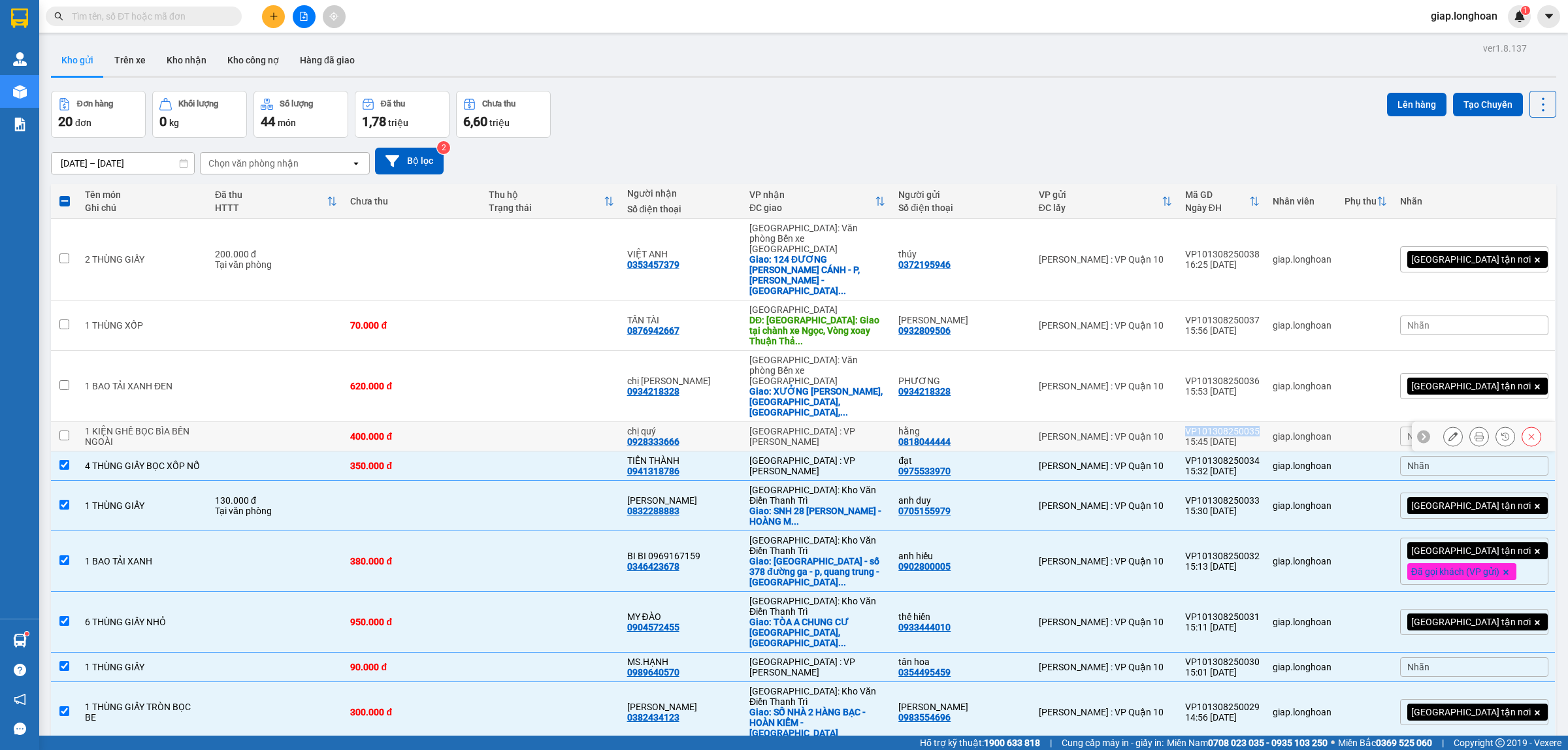
drag, startPoint x: 1280, startPoint y: 397, endPoint x: 1209, endPoint y: 405, distance: 71.4
click at [1209, 422] on td "VP101308250035 15:45 13/08" at bounding box center [1223, 436] width 88 height 29
checkbox input "true"
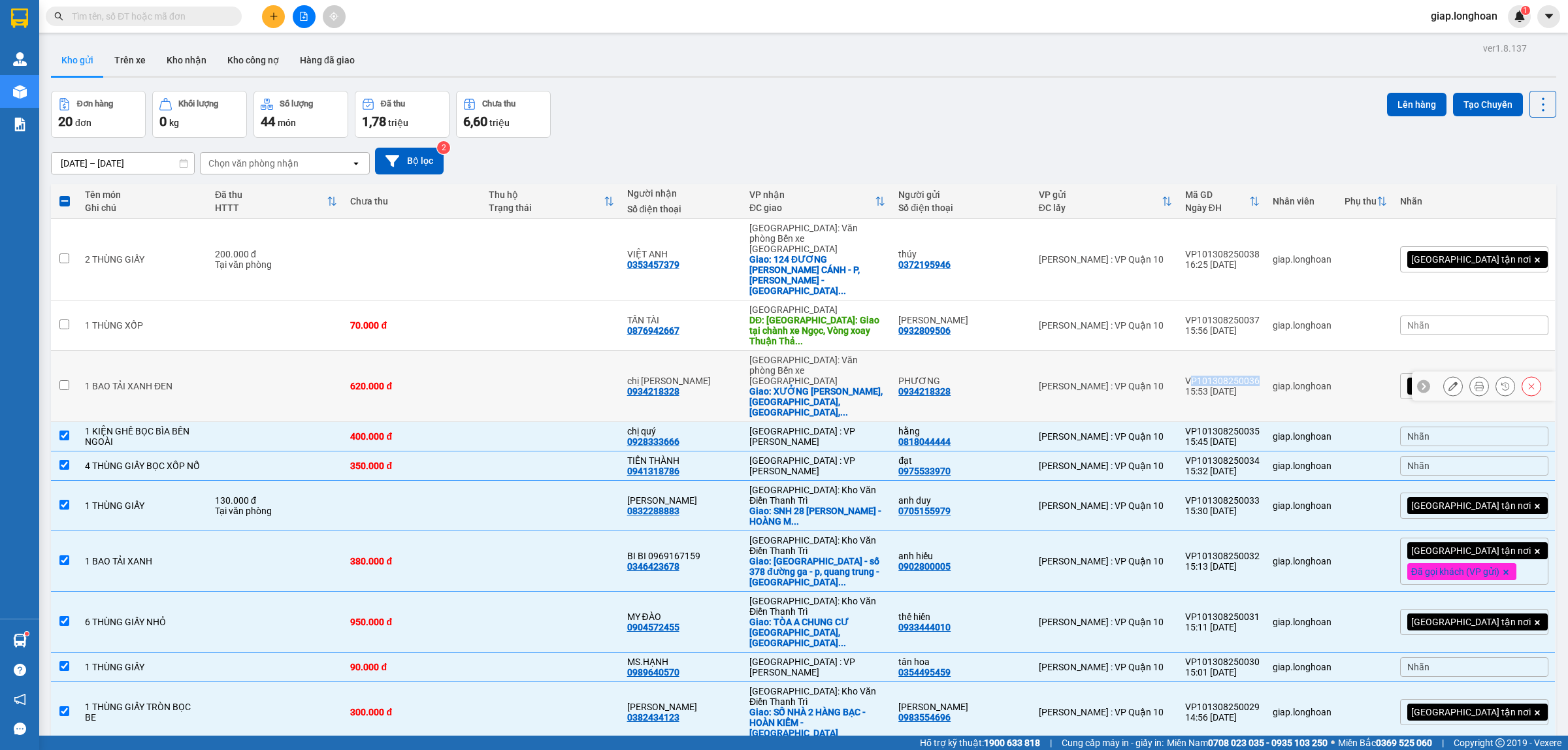
drag, startPoint x: 1278, startPoint y: 351, endPoint x: 1213, endPoint y: 351, distance: 65.0
click at [1213, 375] on div "VP101308250036" at bounding box center [1223, 380] width 75 height 10
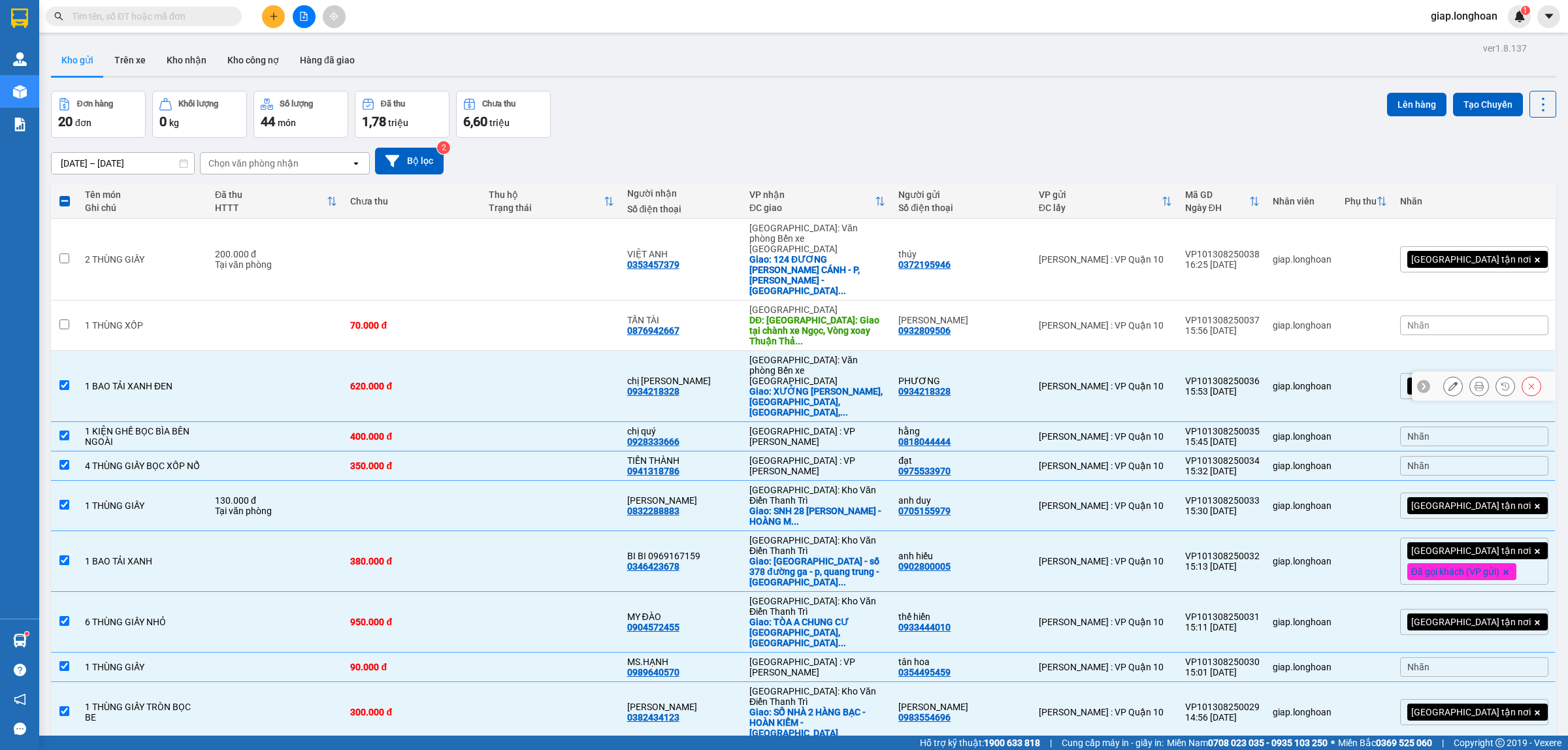
click at [1206, 353] on td "VP101308250036 15:53 13/08" at bounding box center [1223, 387] width 88 height 71
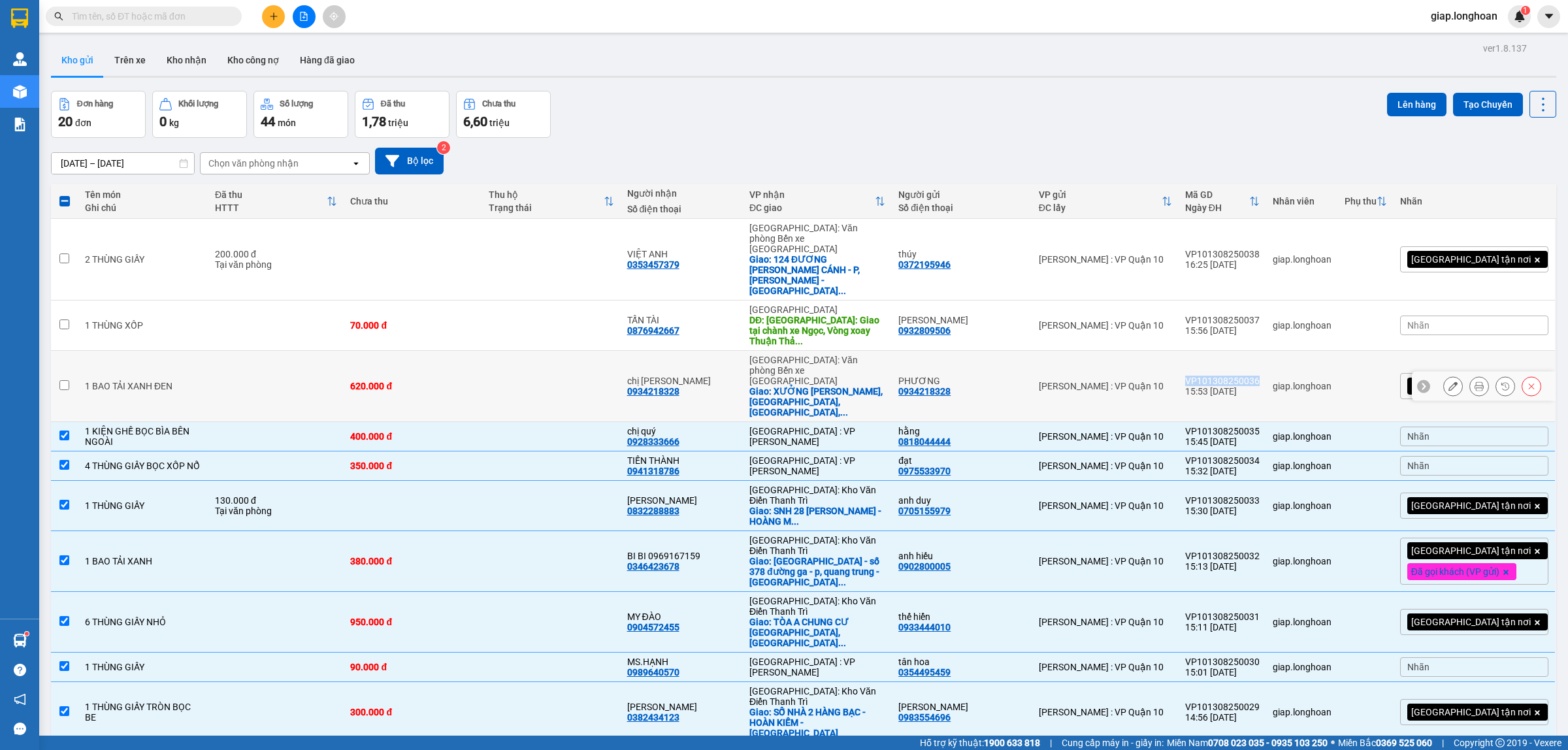
drag, startPoint x: 1245, startPoint y: 360, endPoint x: 1206, endPoint y: 357, distance: 39.1
click at [1206, 357] on td "VP101308250036 15:53 13/08" at bounding box center [1223, 387] width 88 height 71
checkbox input "true"
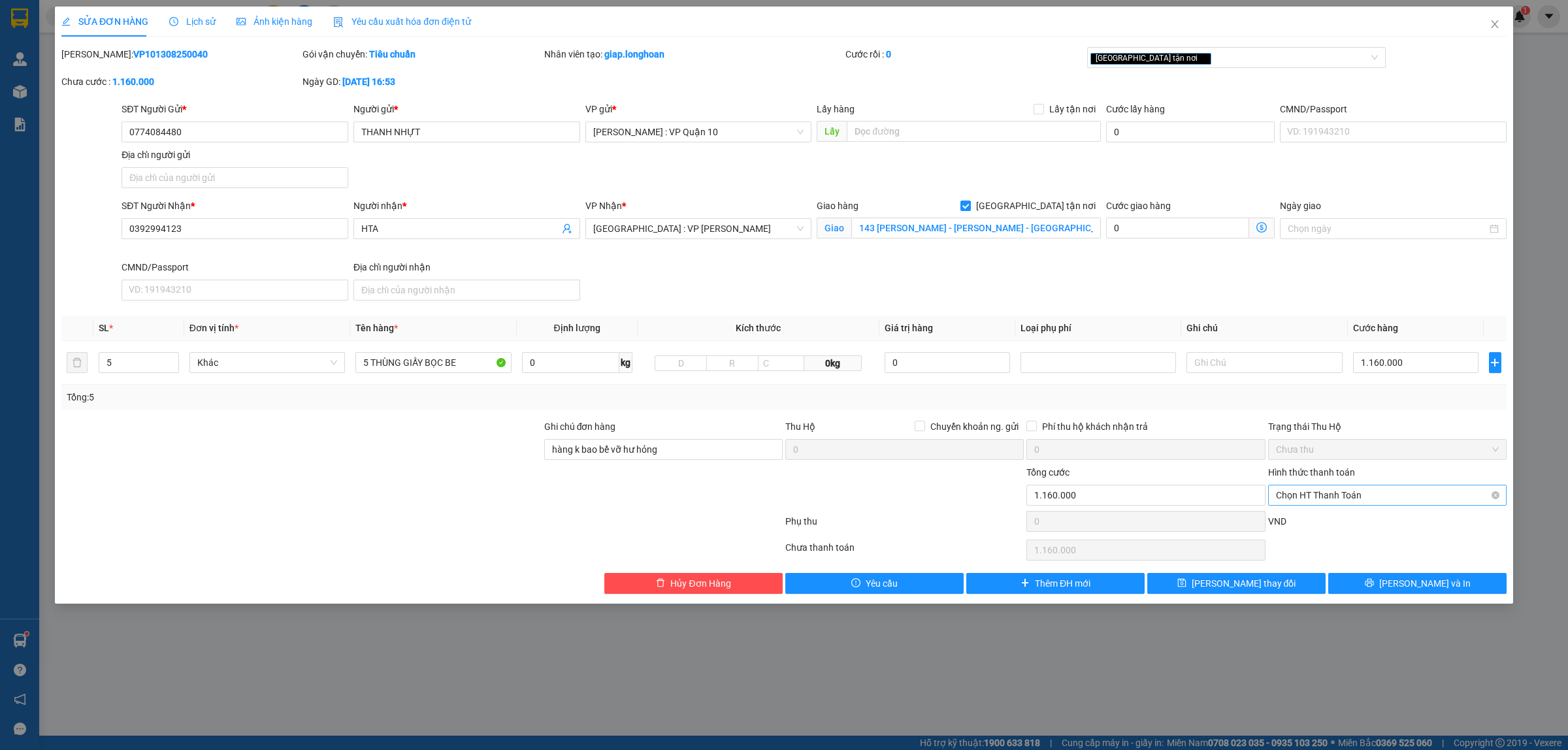
click at [1354, 493] on span "Chọn HT Thanh Toán" at bounding box center [1387, 495] width 223 height 20
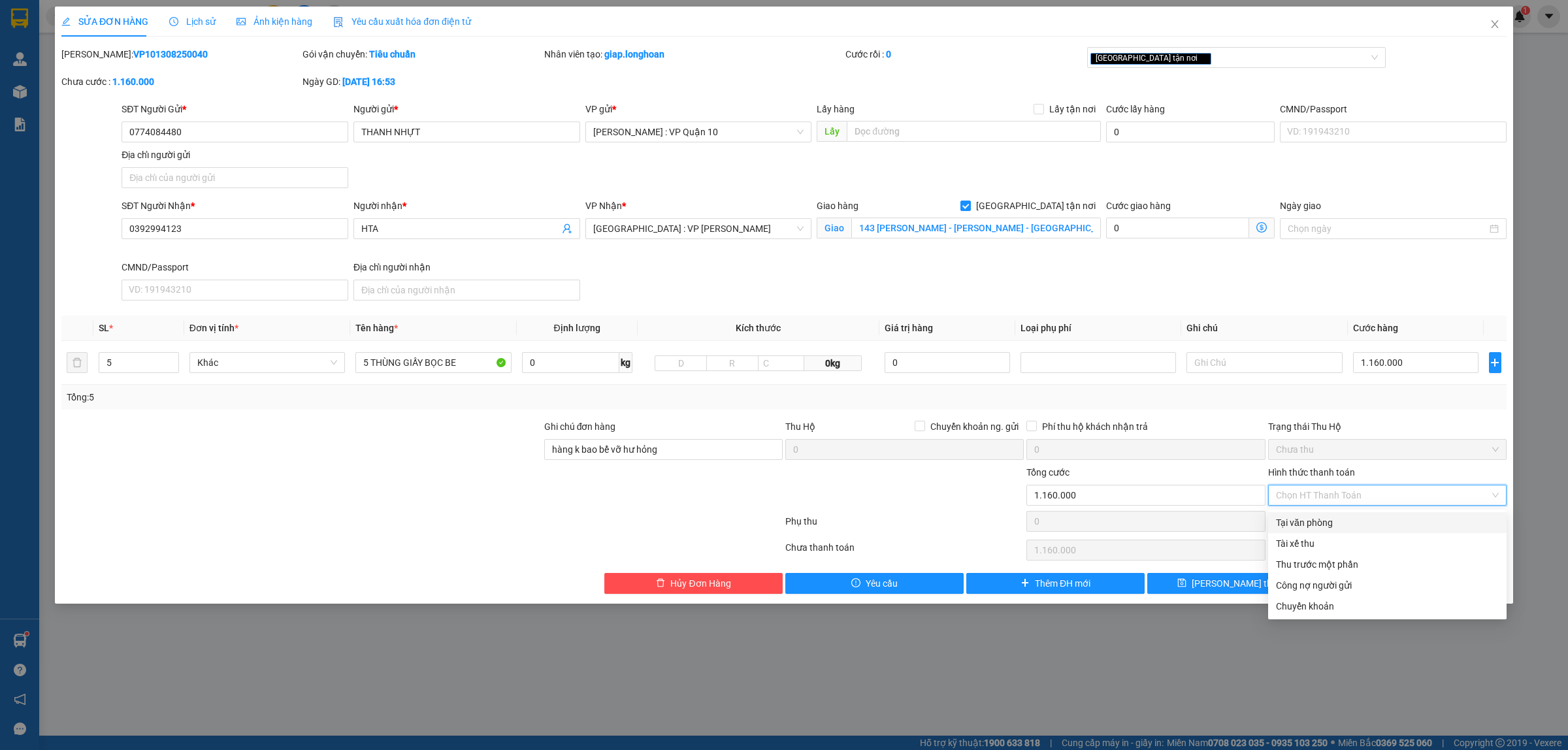
click at [1321, 523] on div "Tại văn phòng" at bounding box center [1387, 522] width 223 height 14
type input "0"
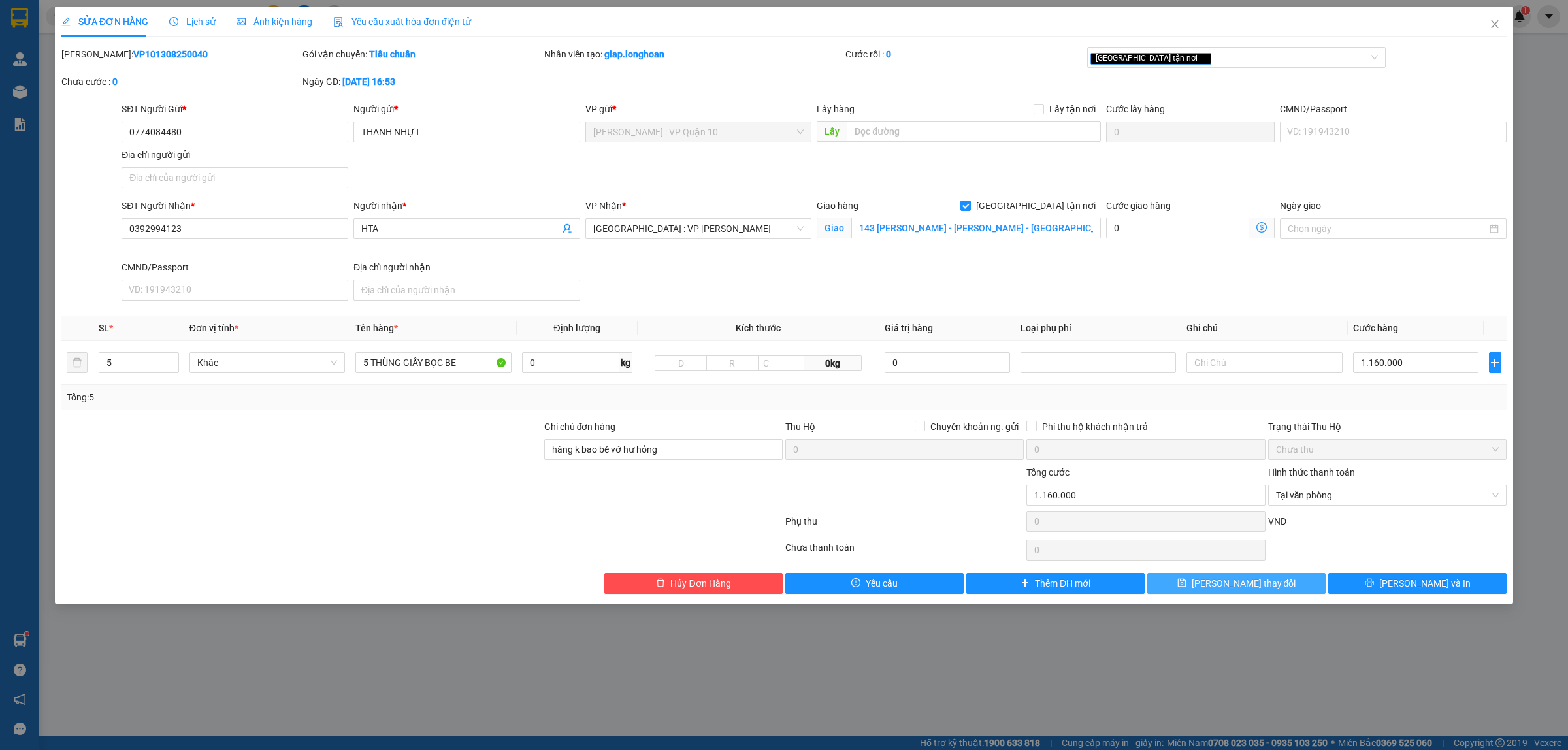
click at [1278, 583] on button "[PERSON_NAME] thay đổi" at bounding box center [1237, 583] width 179 height 21
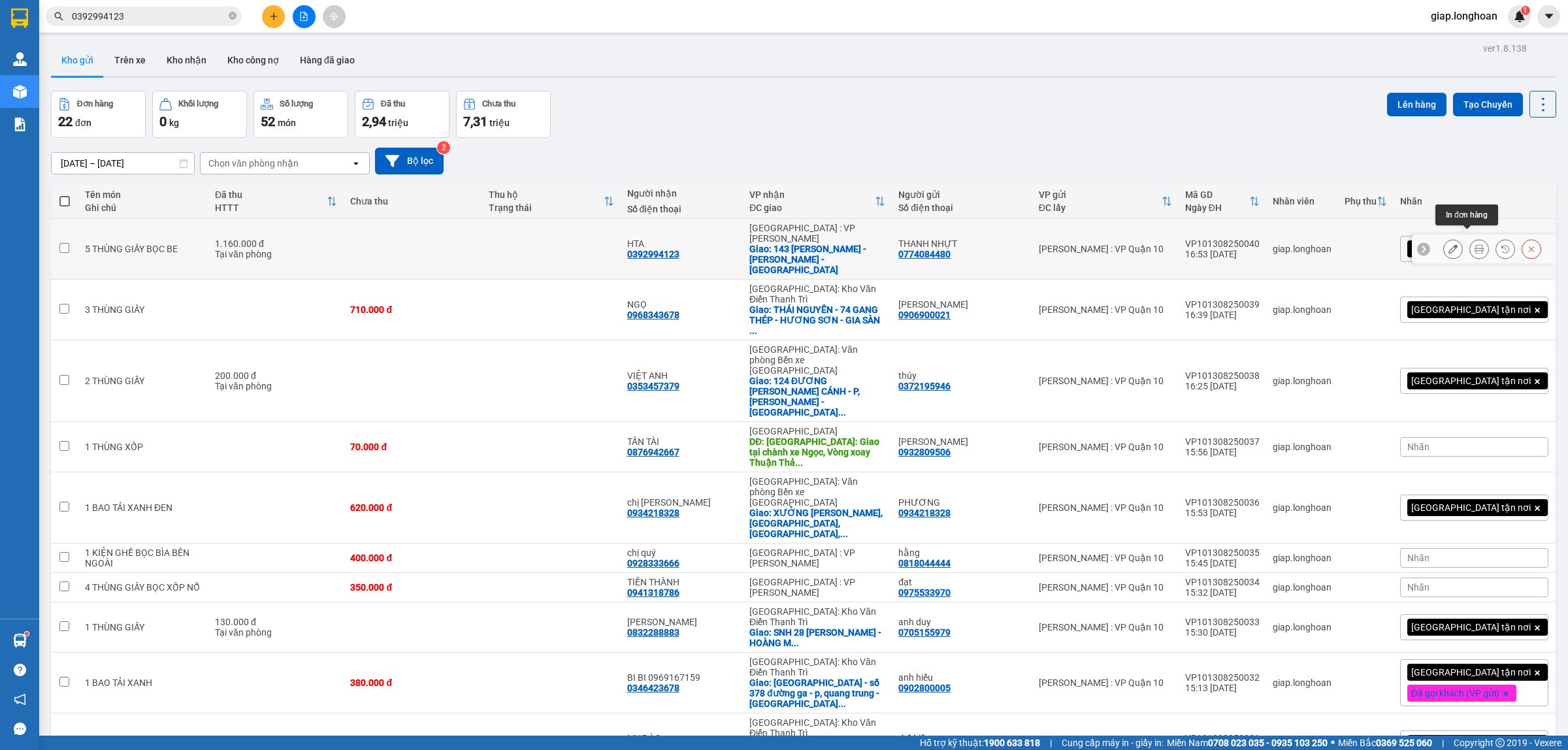
click at [1474, 244] on icon at bounding box center [1479, 249] width 9 height 9
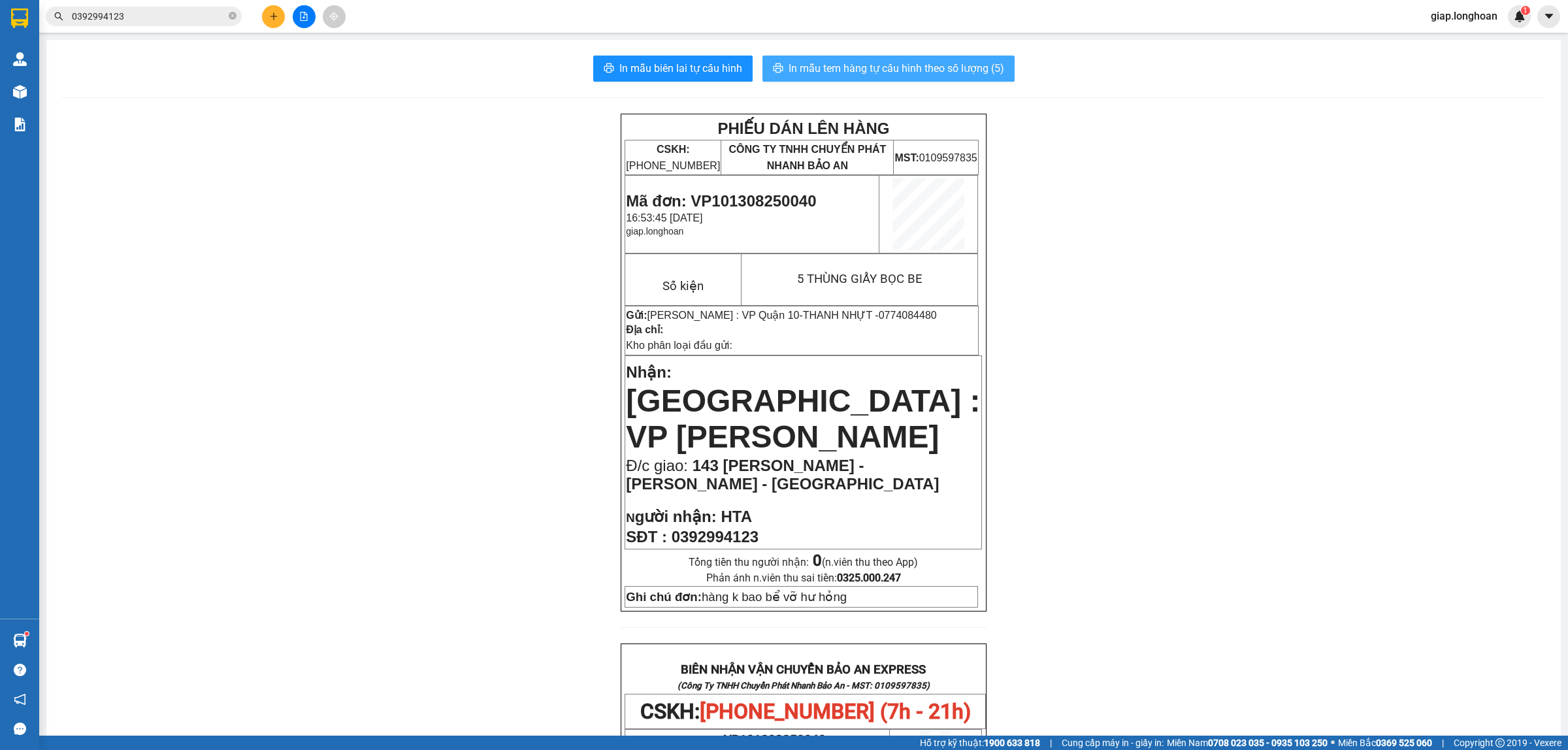
click at [869, 66] on span "In mẫu tem hàng tự cấu hình theo số lượng (5)" at bounding box center [896, 67] width 215 height 16
click at [274, 24] on button at bounding box center [273, 17] width 22 height 22
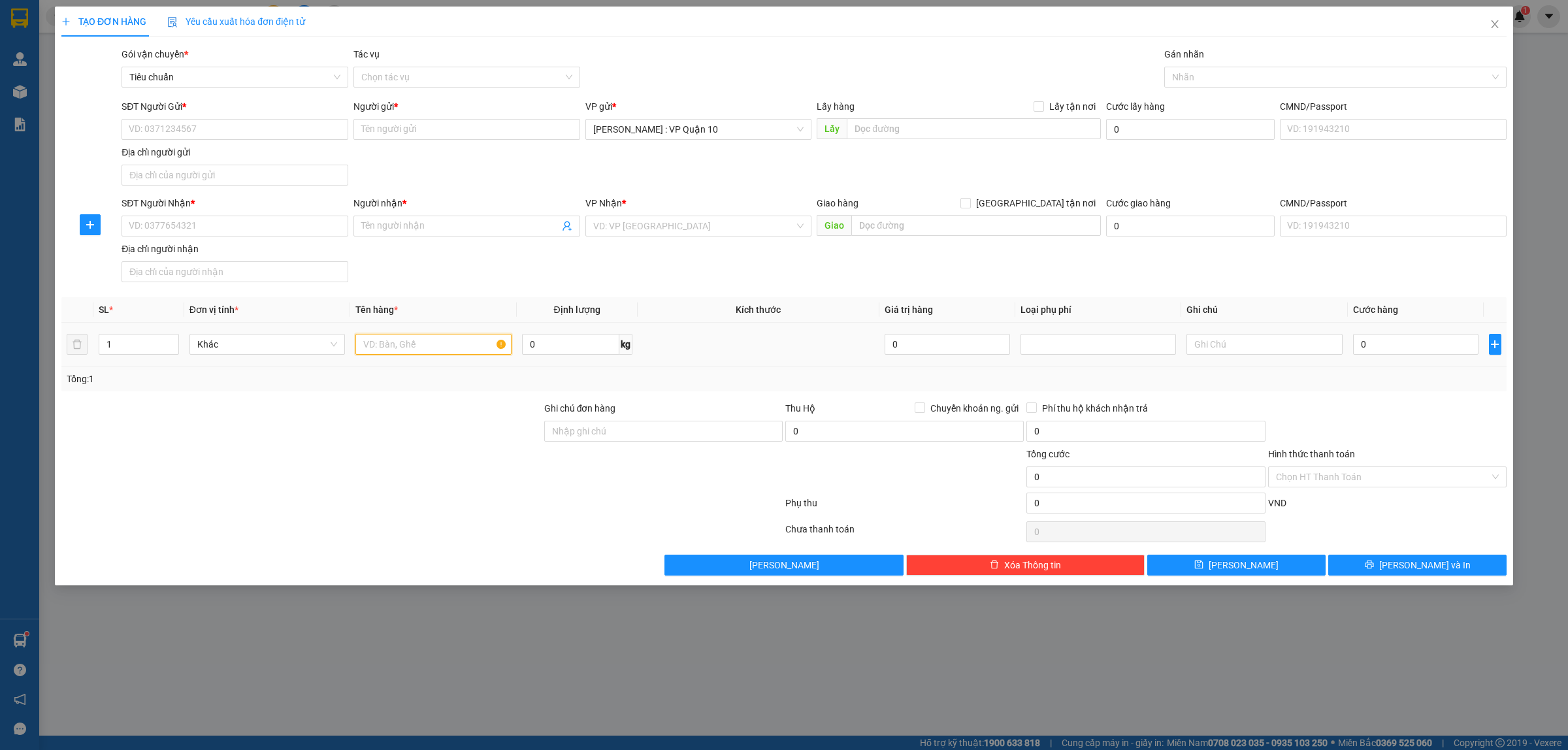
click at [434, 351] on input "text" at bounding box center [433, 345] width 155 height 21
type input "1 HỘP GIẤY NHỎ"
click at [888, 223] on input "text" at bounding box center [975, 226] width 250 height 21
type input "MỄ ĐẬU - VIỆT HƯNG - VĂN LÂM - [GEOGRAPHIC_DATA]"
click at [970, 206] on input "[GEOGRAPHIC_DATA] tận nơi" at bounding box center [965, 202] width 9 height 9
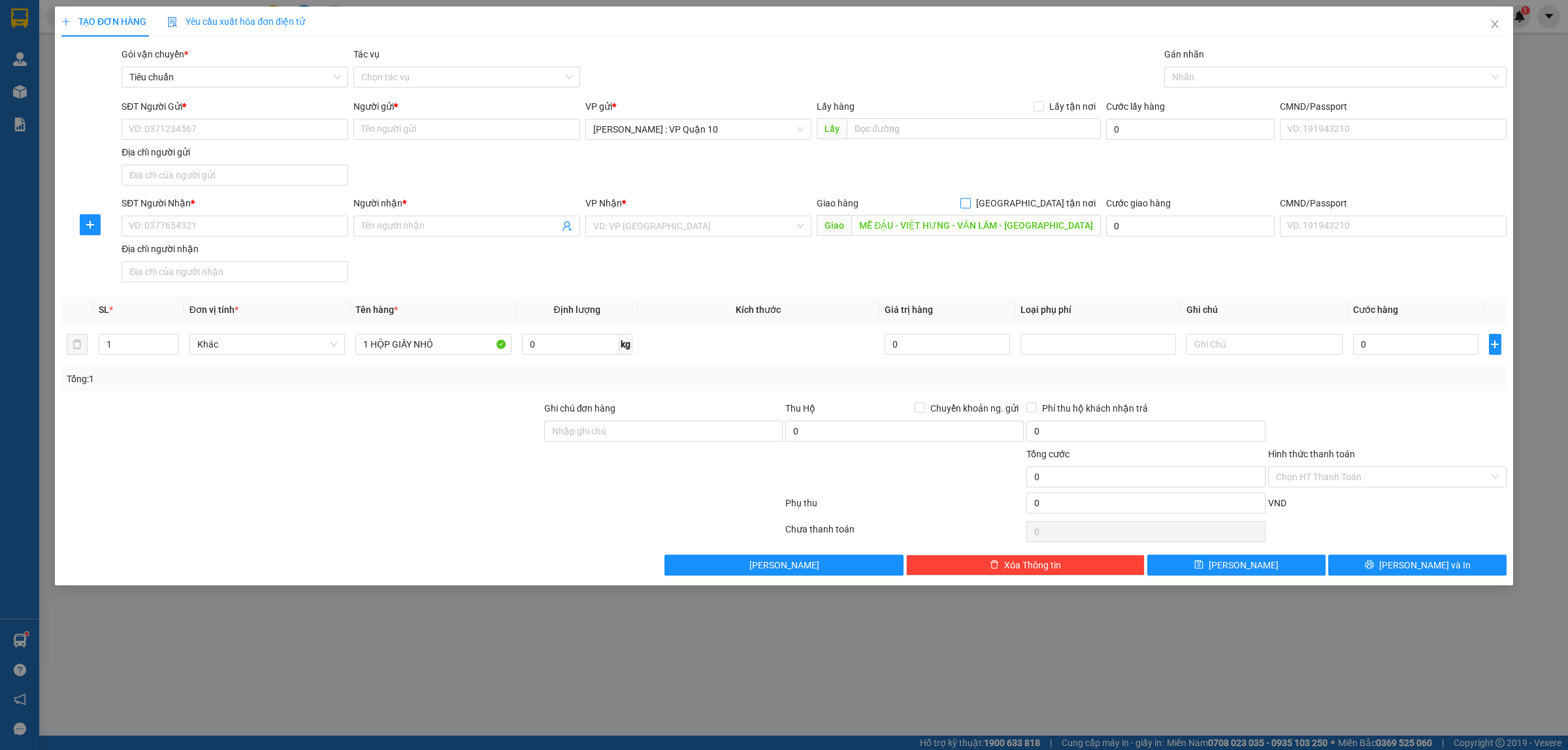
checkbox input "true"
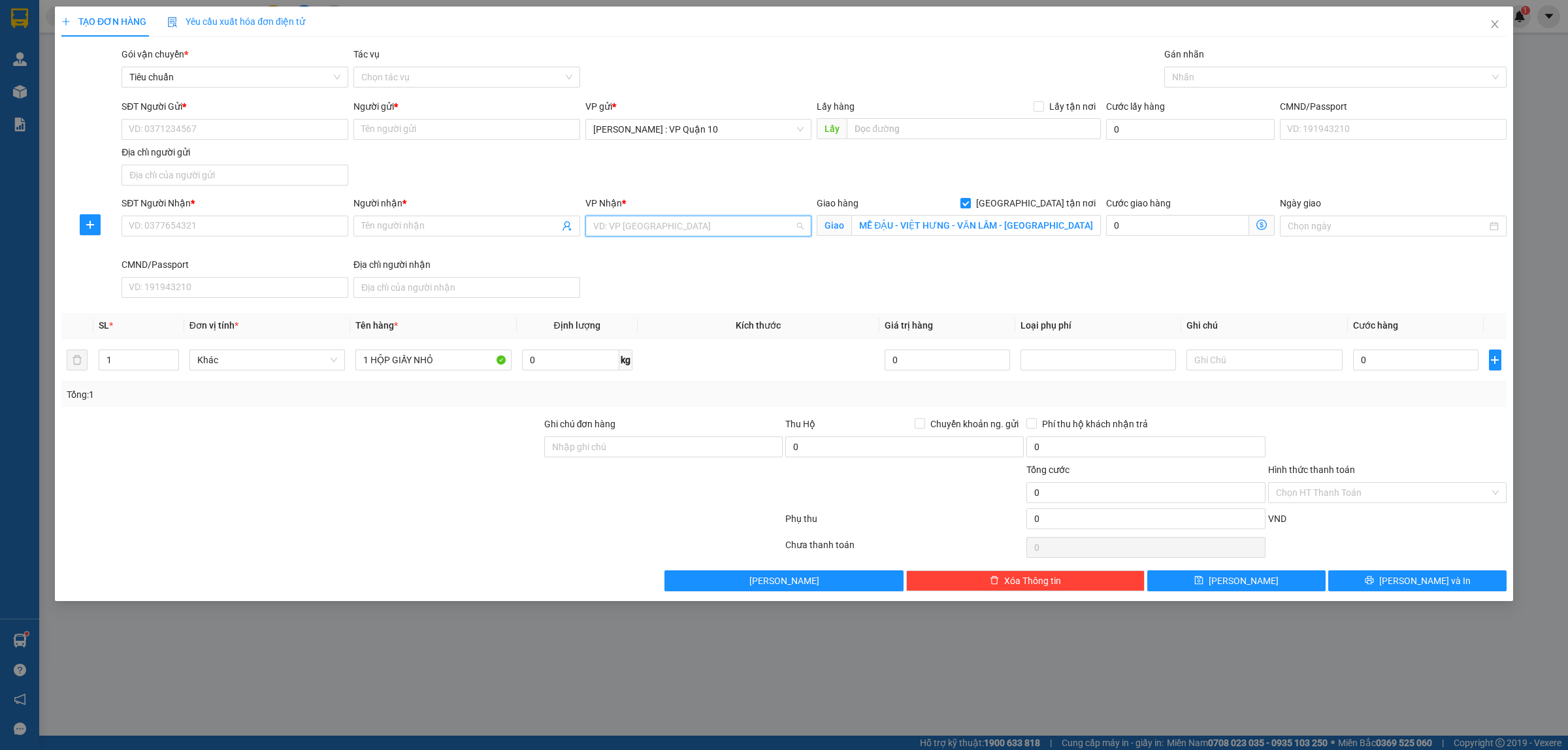
click at [609, 224] on input "search" at bounding box center [695, 226] width 202 height 20
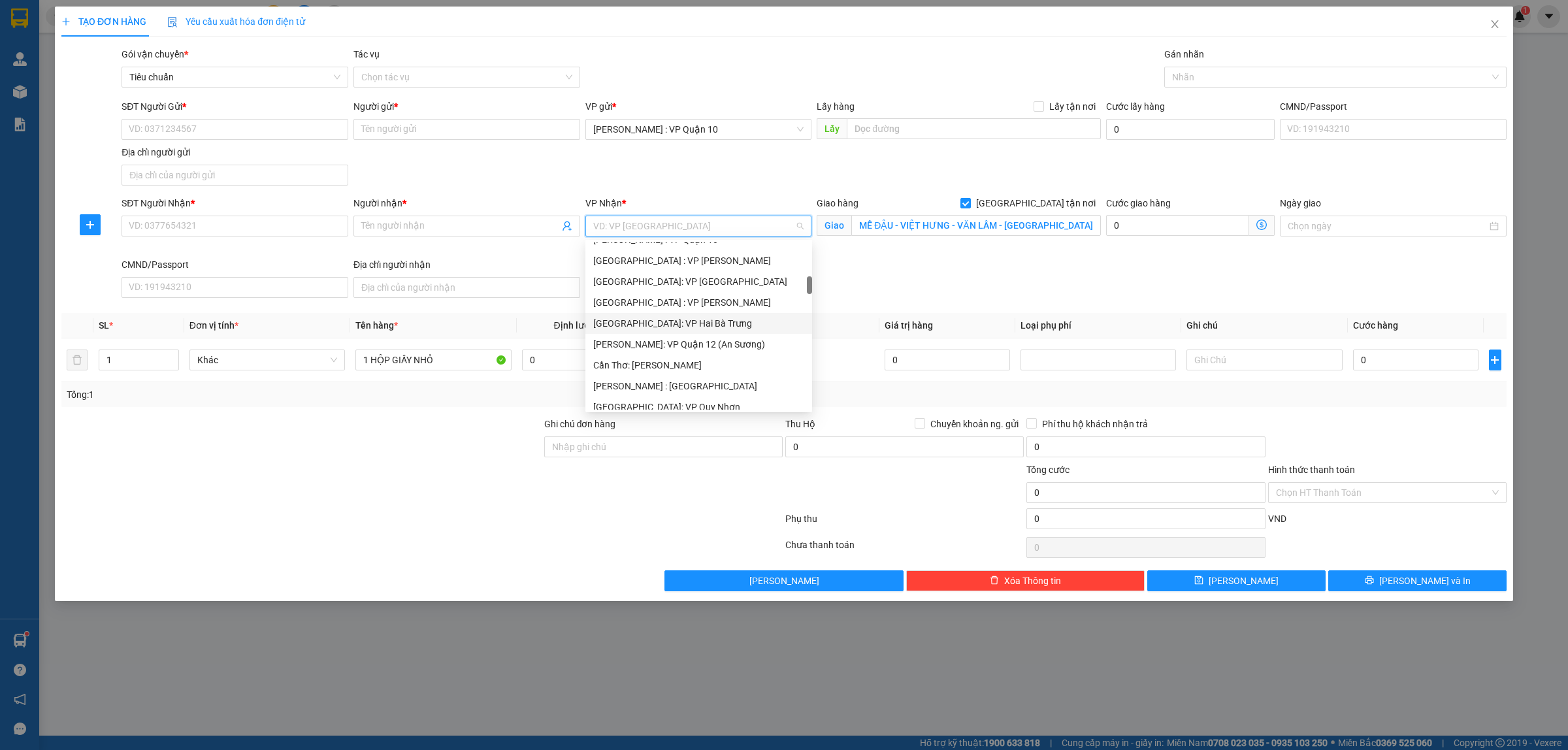
scroll to position [408, 0]
click at [657, 388] on div "[GEOGRAPHIC_DATA]: Kho Văn Điển Thanh Trì" at bounding box center [698, 388] width 211 height 14
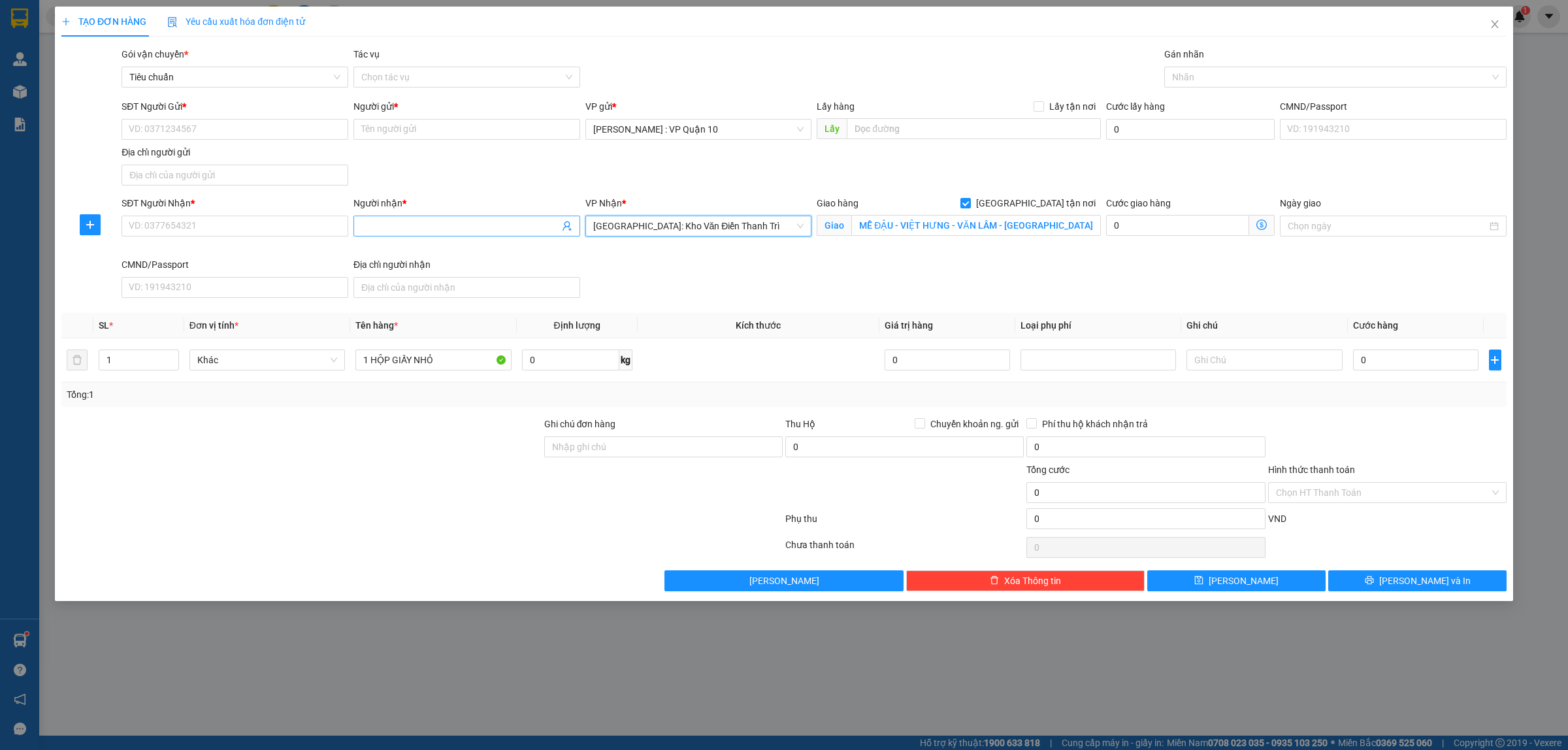
click at [383, 224] on input "Người nhận *" at bounding box center [460, 226] width 198 height 14
type input "DUY KHÔI"
click at [174, 227] on input "SĐT Người Nhận *" at bounding box center [235, 226] width 227 height 21
type input "08477690000"
click at [190, 135] on input "SĐT Người Gửi *" at bounding box center [235, 129] width 227 height 21
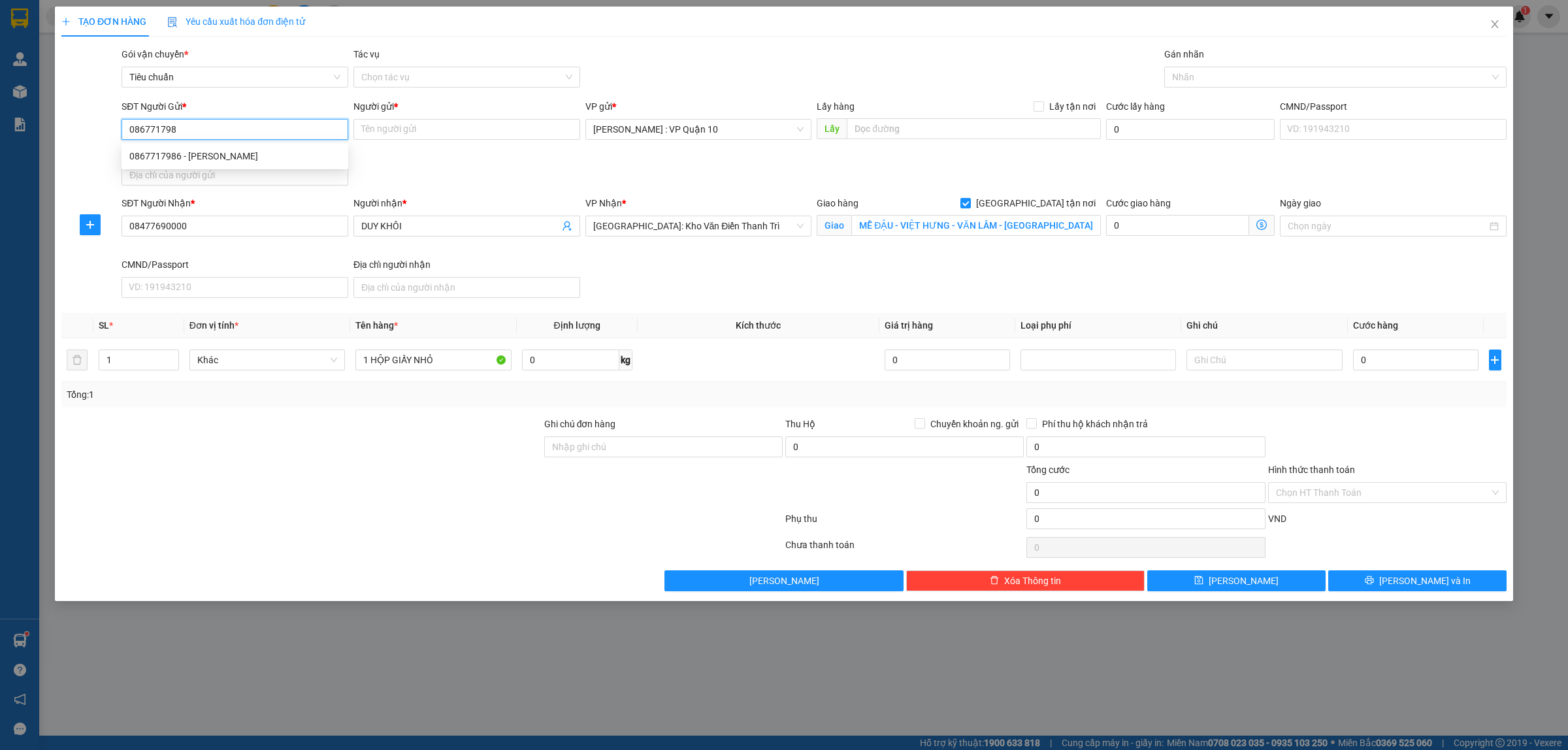
type input "0867717986"
click at [174, 154] on div "0867717986 - [PERSON_NAME]" at bounding box center [234, 155] width 211 height 14
type input "anh quỳnh"
click at [1197, 72] on div at bounding box center [1328, 77] width 323 height 16
type input "0867717986"
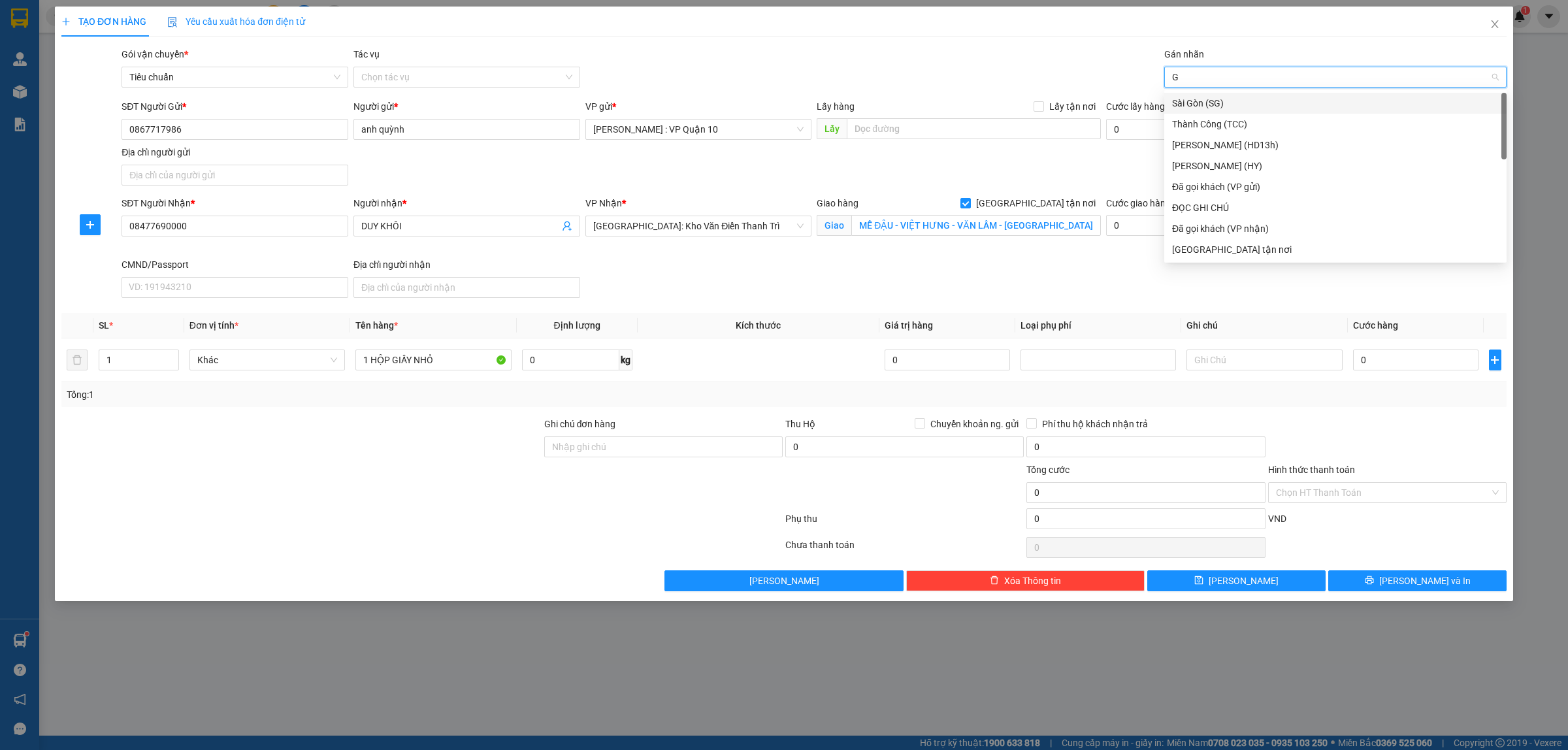
type input "GI"
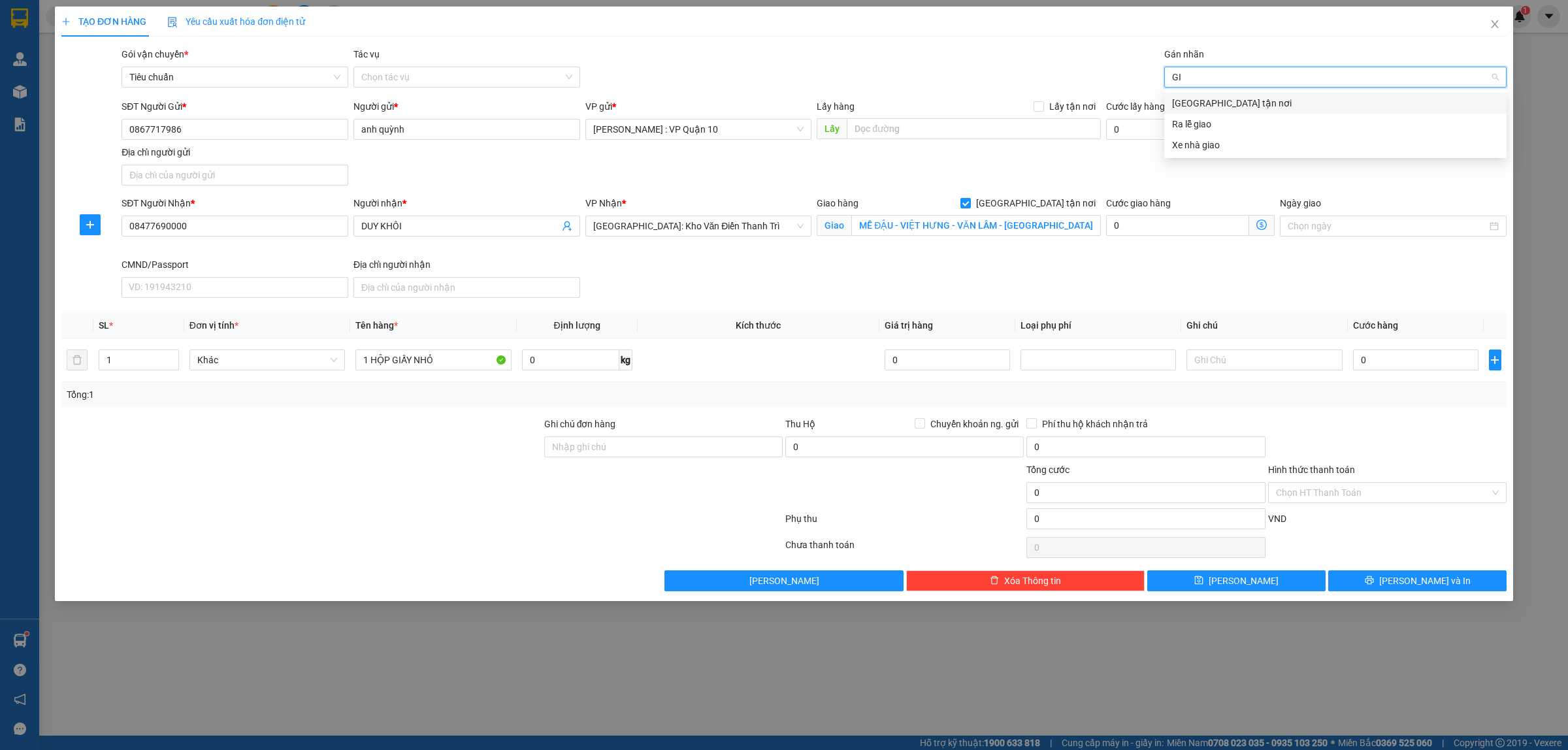
click at [1206, 105] on div "[GEOGRAPHIC_DATA] tận nơi" at bounding box center [1335, 103] width 327 height 14
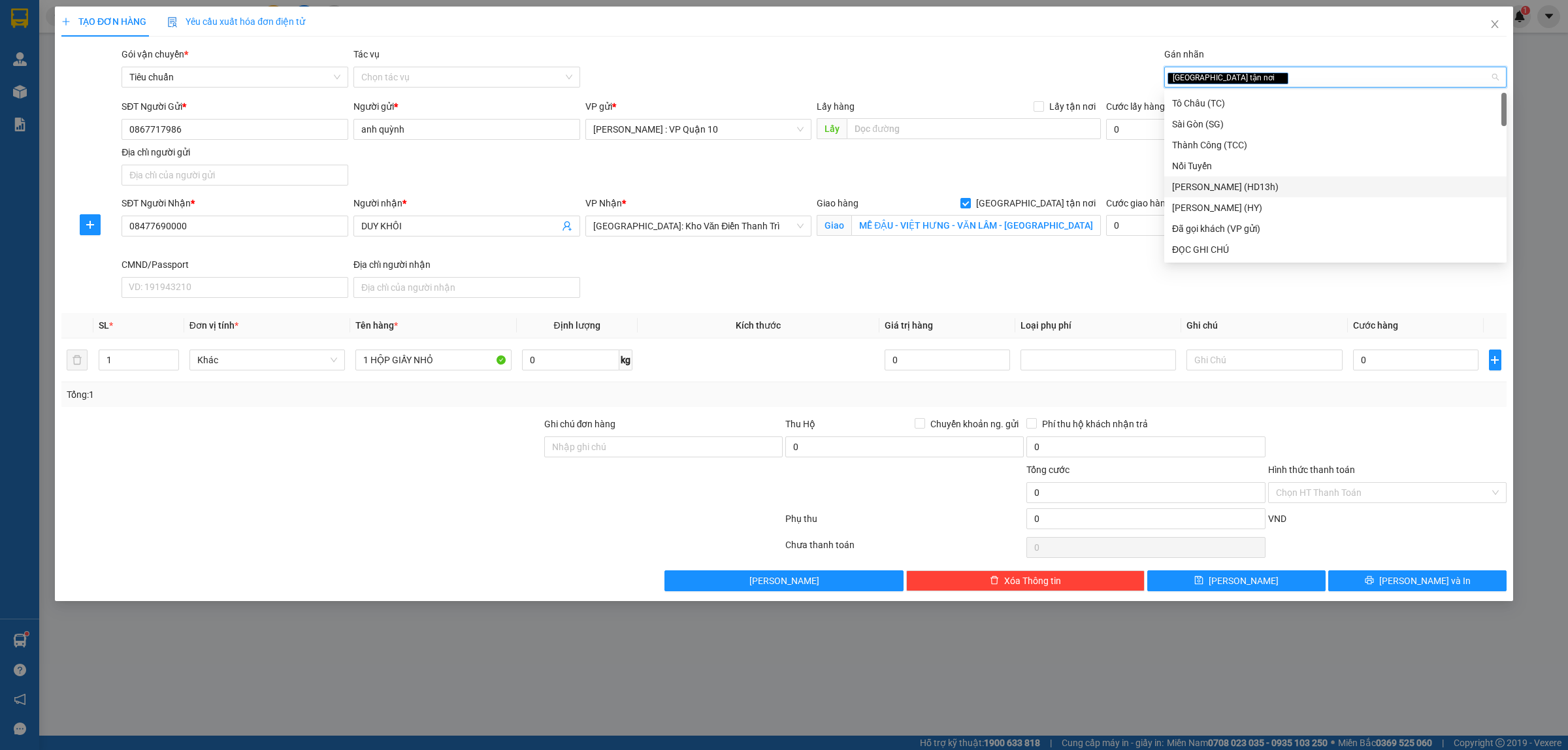
drag, startPoint x: 920, startPoint y: 157, endPoint x: 892, endPoint y: 168, distance: 30.1
click at [919, 157] on div "SĐT Người Gửi * 0867717986 Người gửi * anh quỳnh VP gửi * [GEOGRAPHIC_DATA] : V…" at bounding box center [813, 145] width 1390 height 92
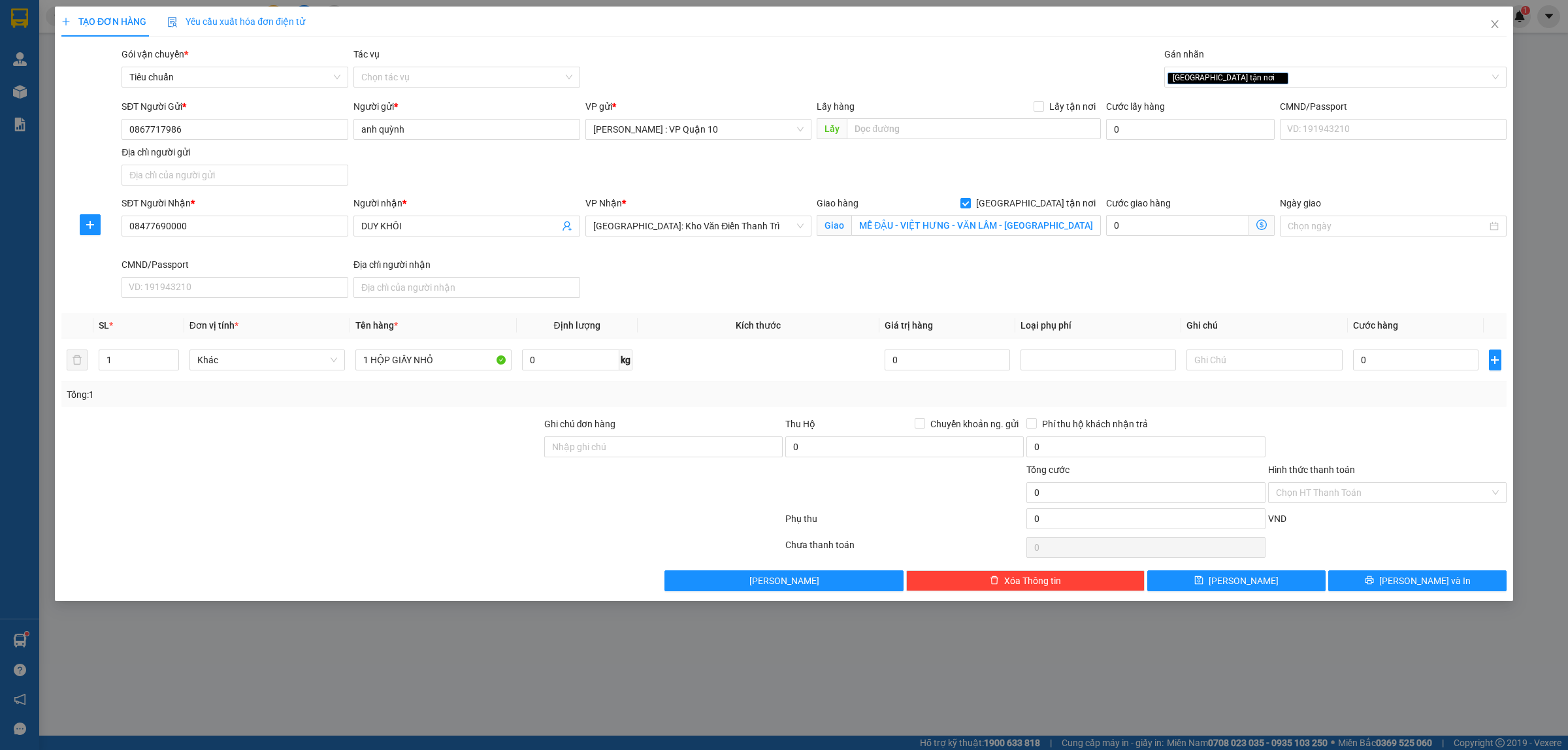
click at [386, 500] on div at bounding box center [301, 485] width 483 height 46
click at [606, 445] on input "Ghi chú đơn hàng" at bounding box center [663, 447] width 239 height 21
type input "hàng k bao bể vỡ hư hỏng"
click at [577, 520] on div at bounding box center [421, 522] width 724 height 26
type input "10"
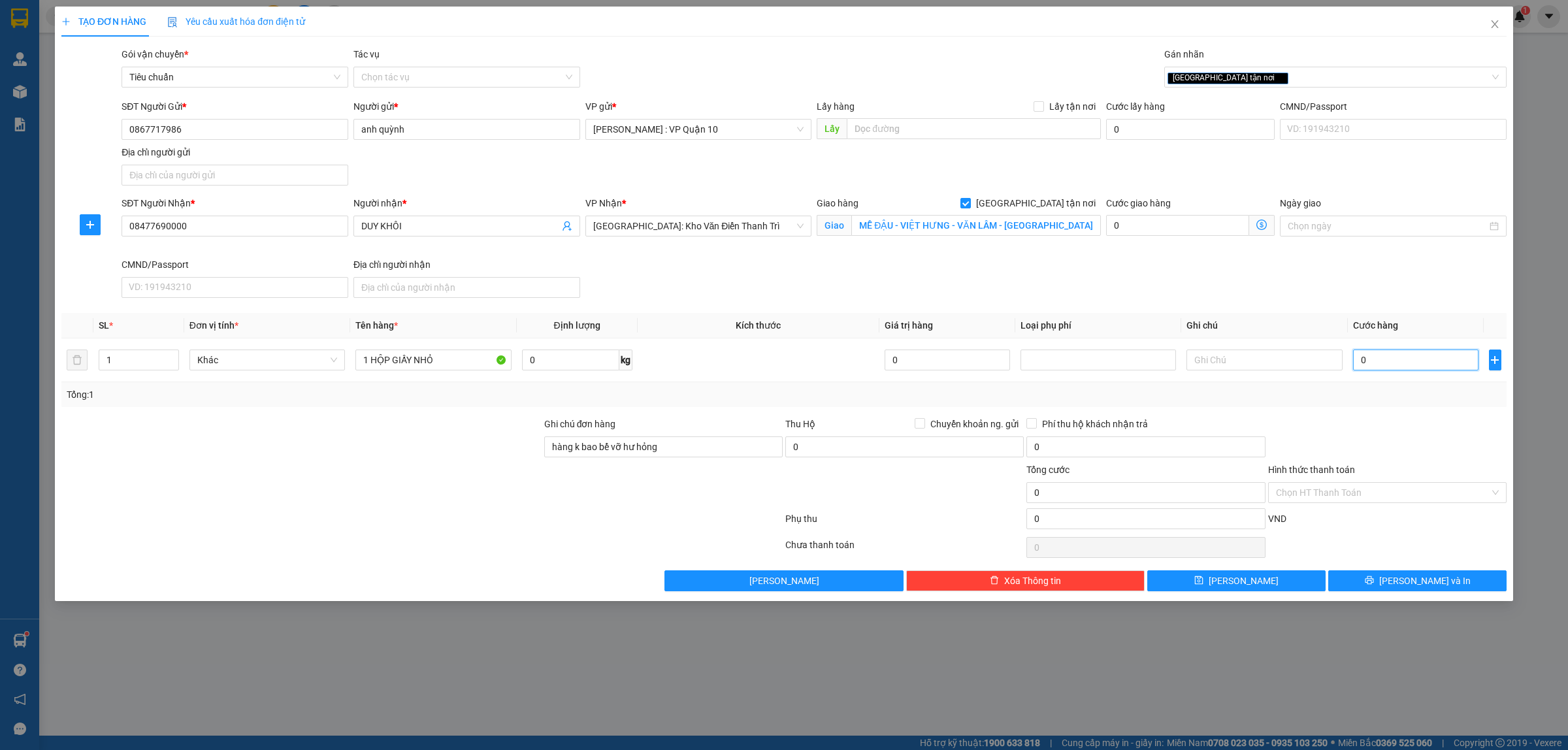
type input "10"
type input "1.500"
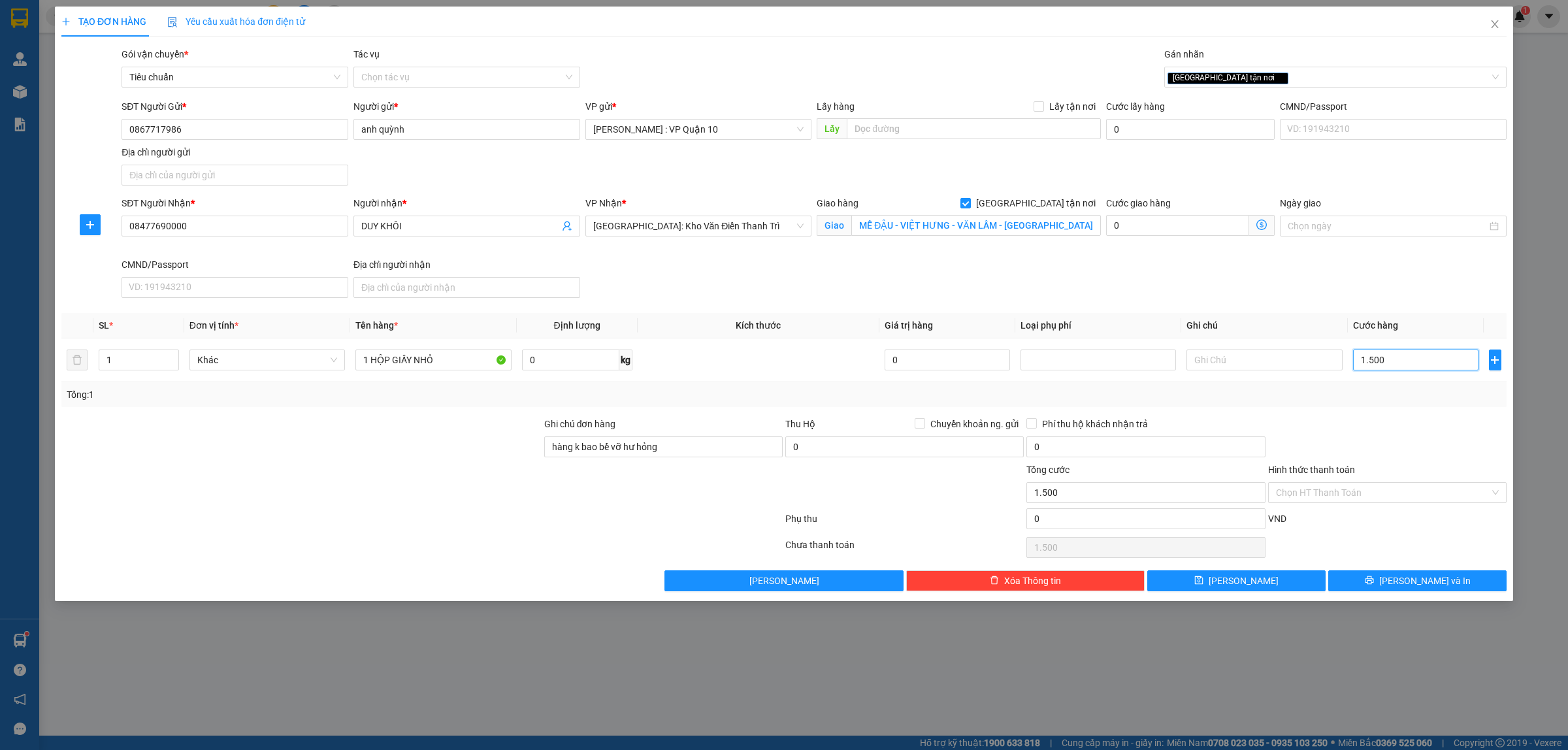
type input "15.000"
type input "150.000"
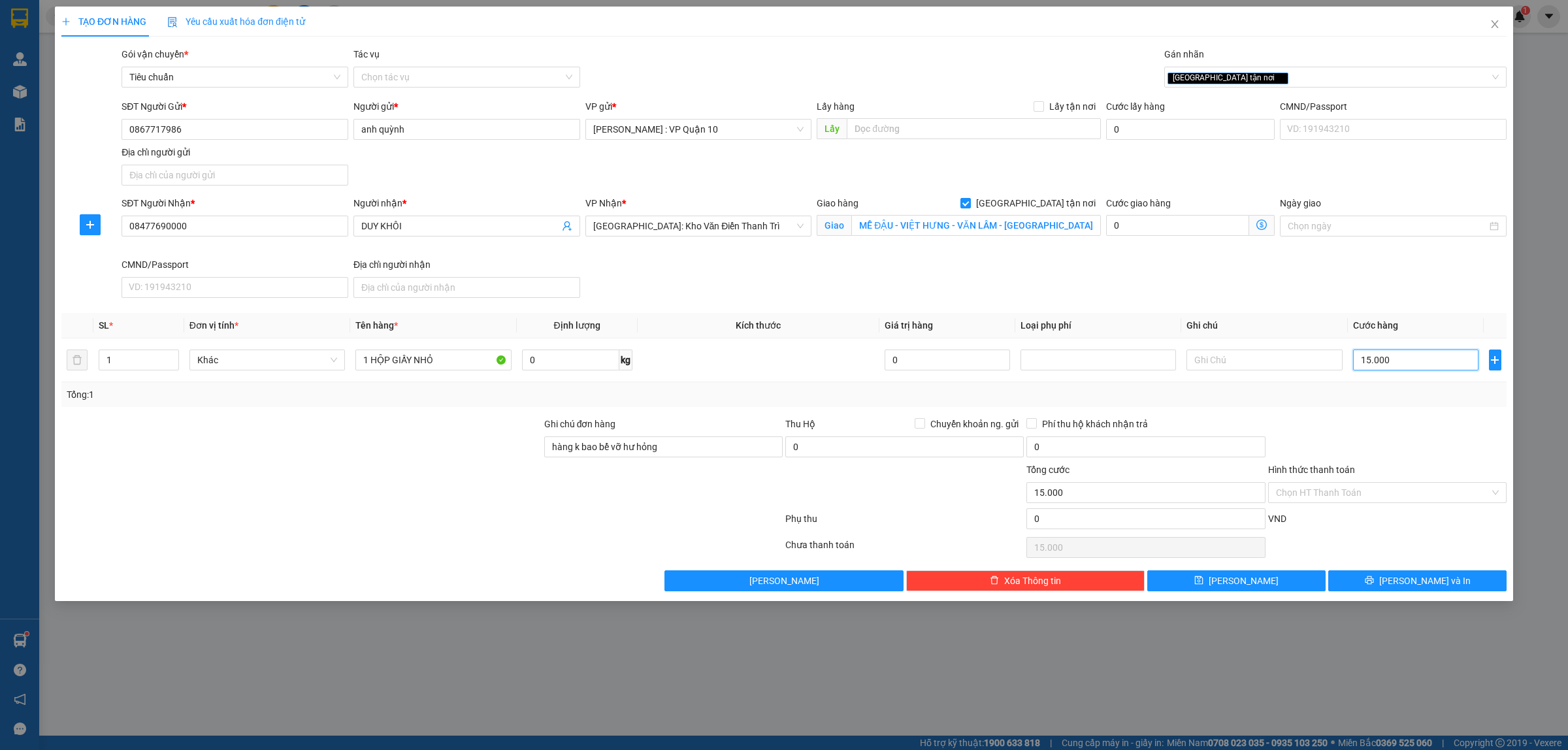
type input "150.000"
click at [1422, 582] on span "[PERSON_NAME] và In" at bounding box center [1425, 581] width 92 height 14
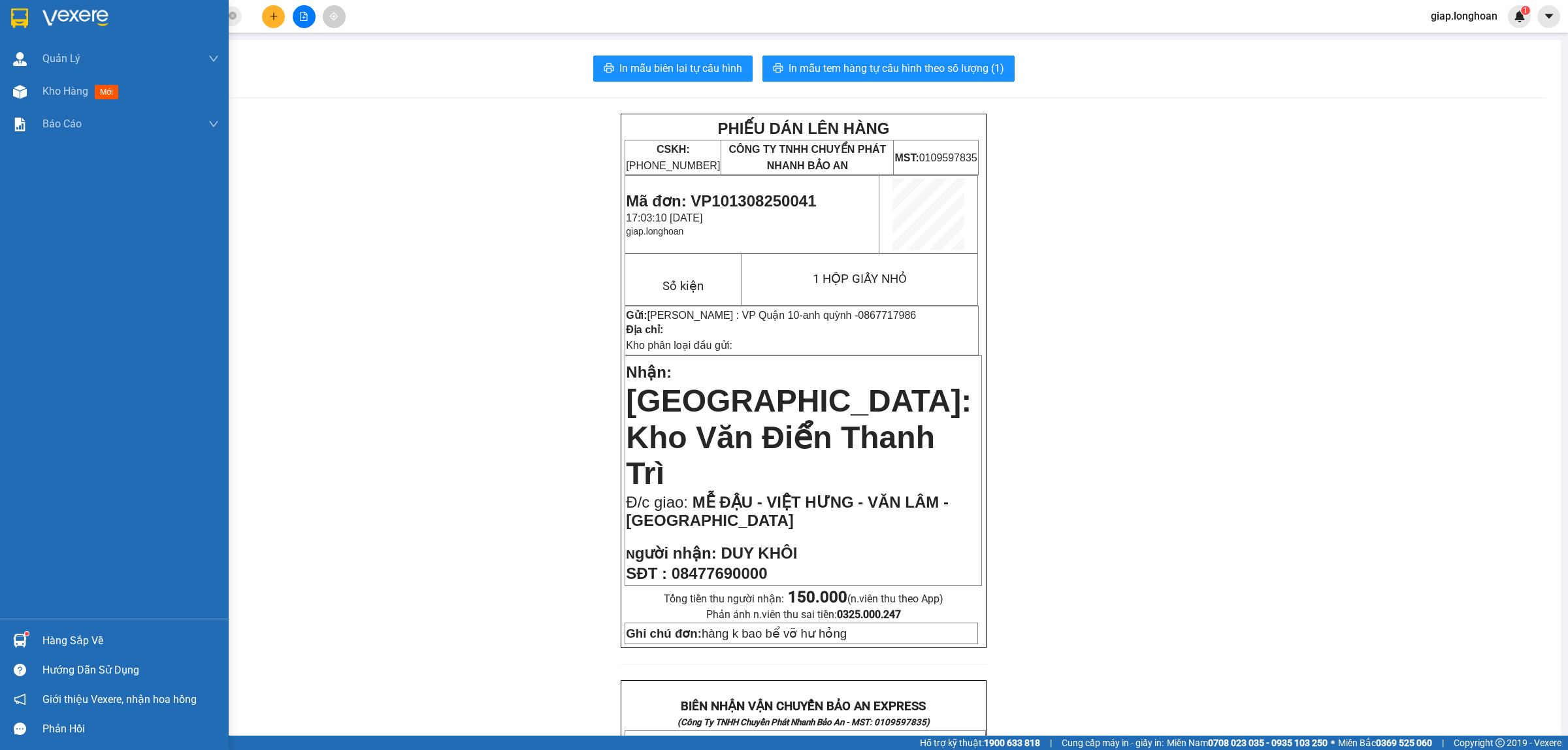
drag, startPoint x: 68, startPoint y: 11, endPoint x: 1554, endPoint y: 356, distance: 1525.5
click at [70, 11] on img at bounding box center [75, 18] width 66 height 20
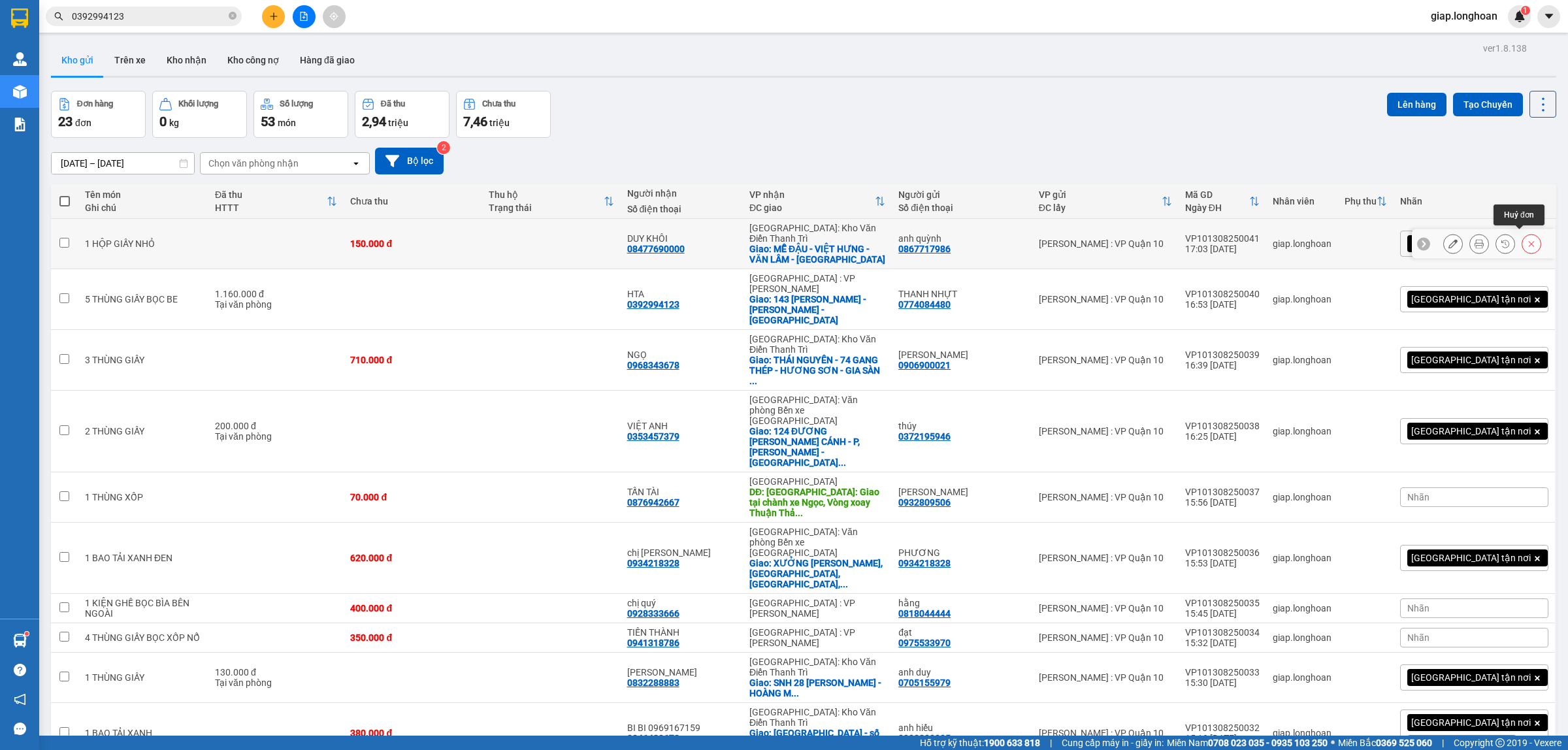
click at [1527, 239] on icon at bounding box center [1531, 243] width 9 height 9
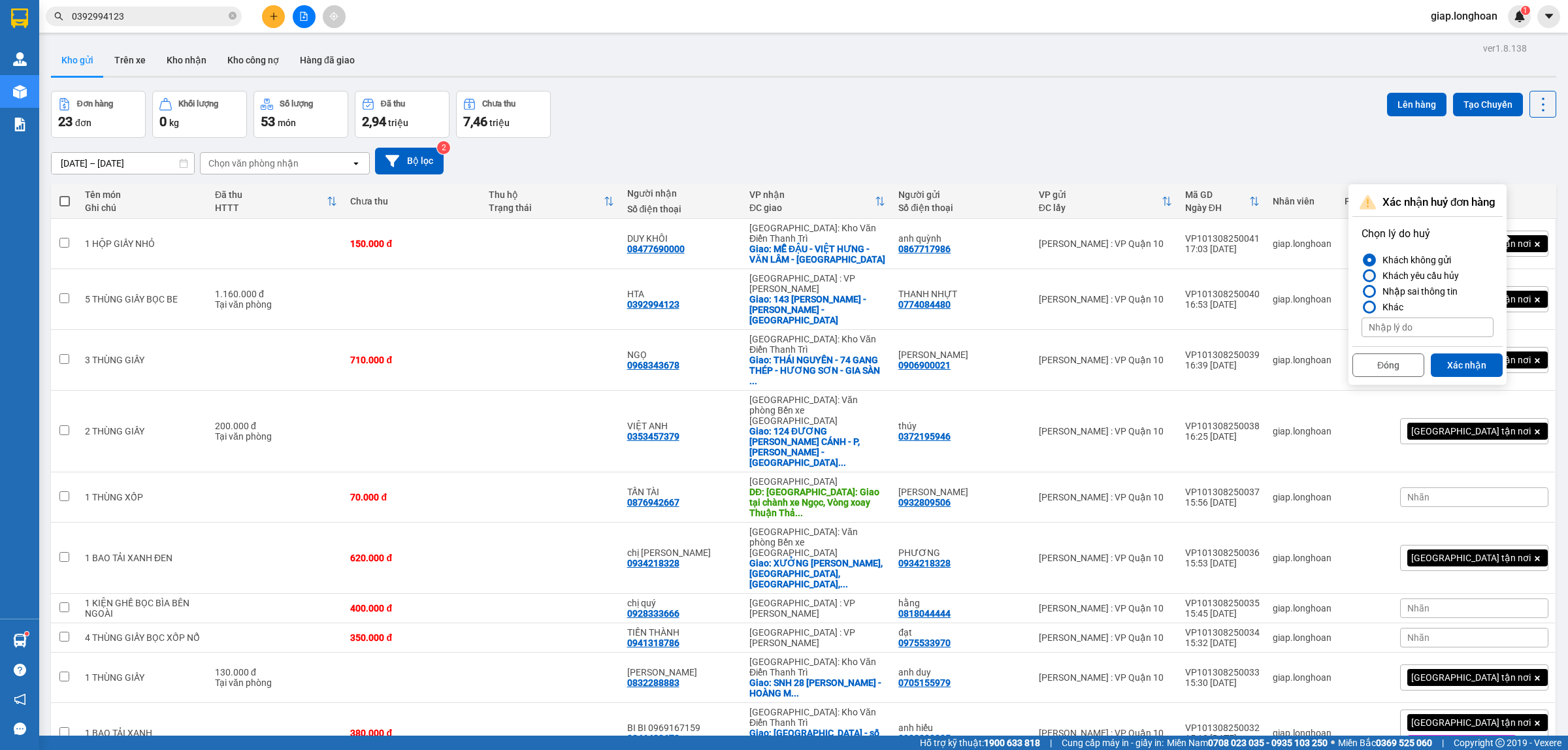
click at [1370, 274] on div at bounding box center [1370, 276] width 9 height 9
click at [1362, 276] on input "Khách yêu cầu hủy" at bounding box center [1362, 276] width 0 height 0
click at [1476, 363] on button "Xác nhận" at bounding box center [1467, 365] width 72 height 23
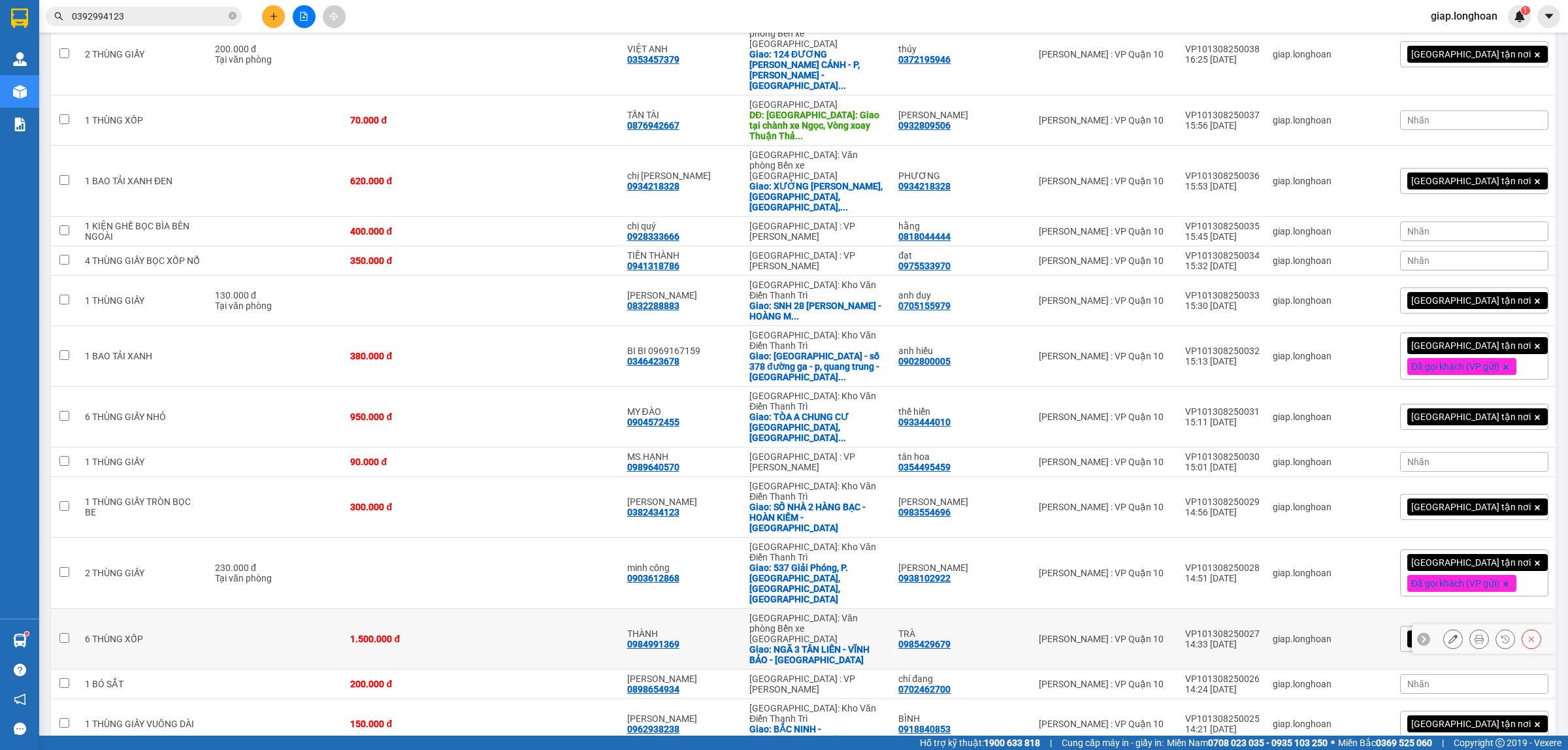
scroll to position [553, 0]
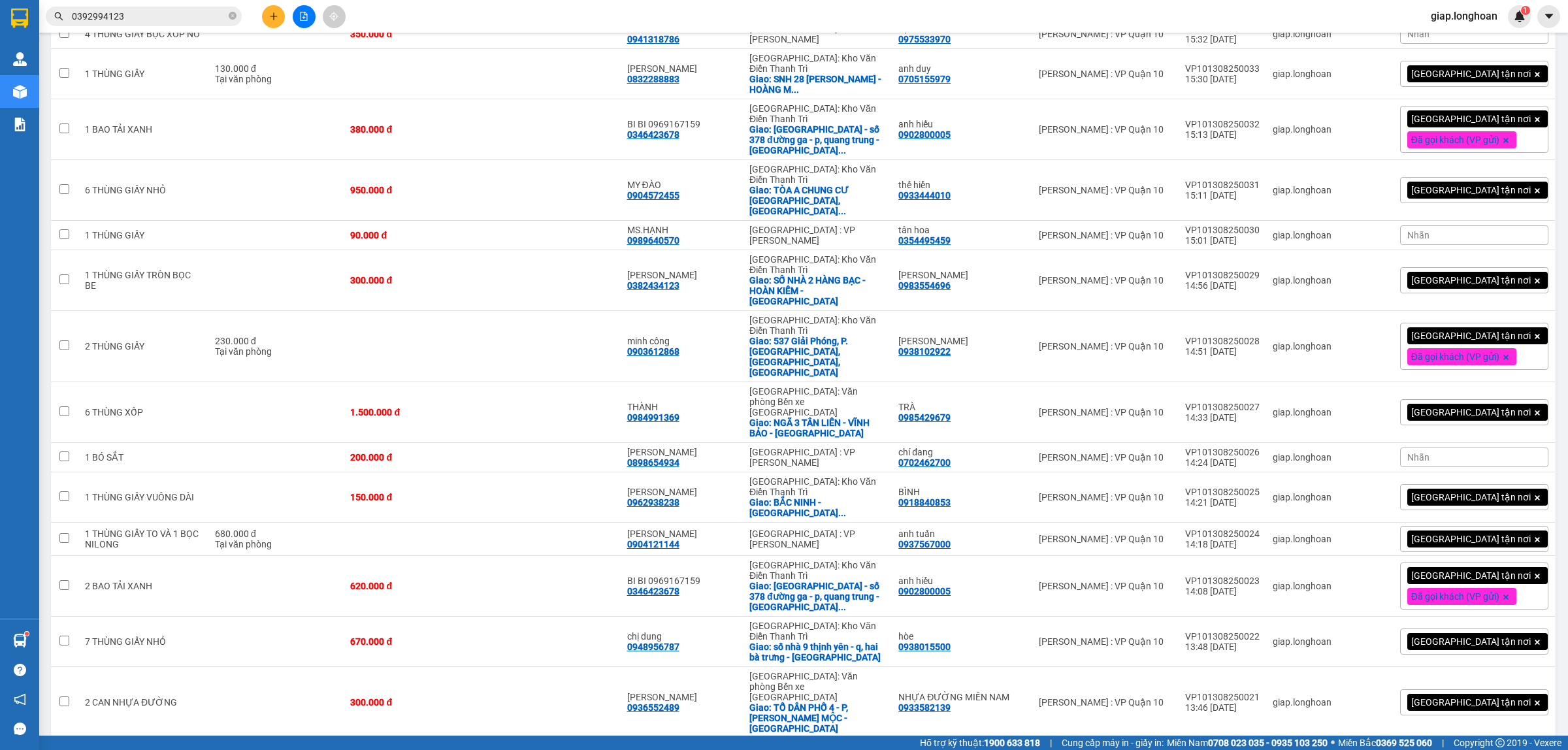
click at [1241, 750] on div "VP101308250020" at bounding box center [1223, 757] width 75 height 10
checkbox input "true"
click at [1209, 702] on div "13:46 [DATE]" at bounding box center [1223, 707] width 75 height 10
checkbox input "true"
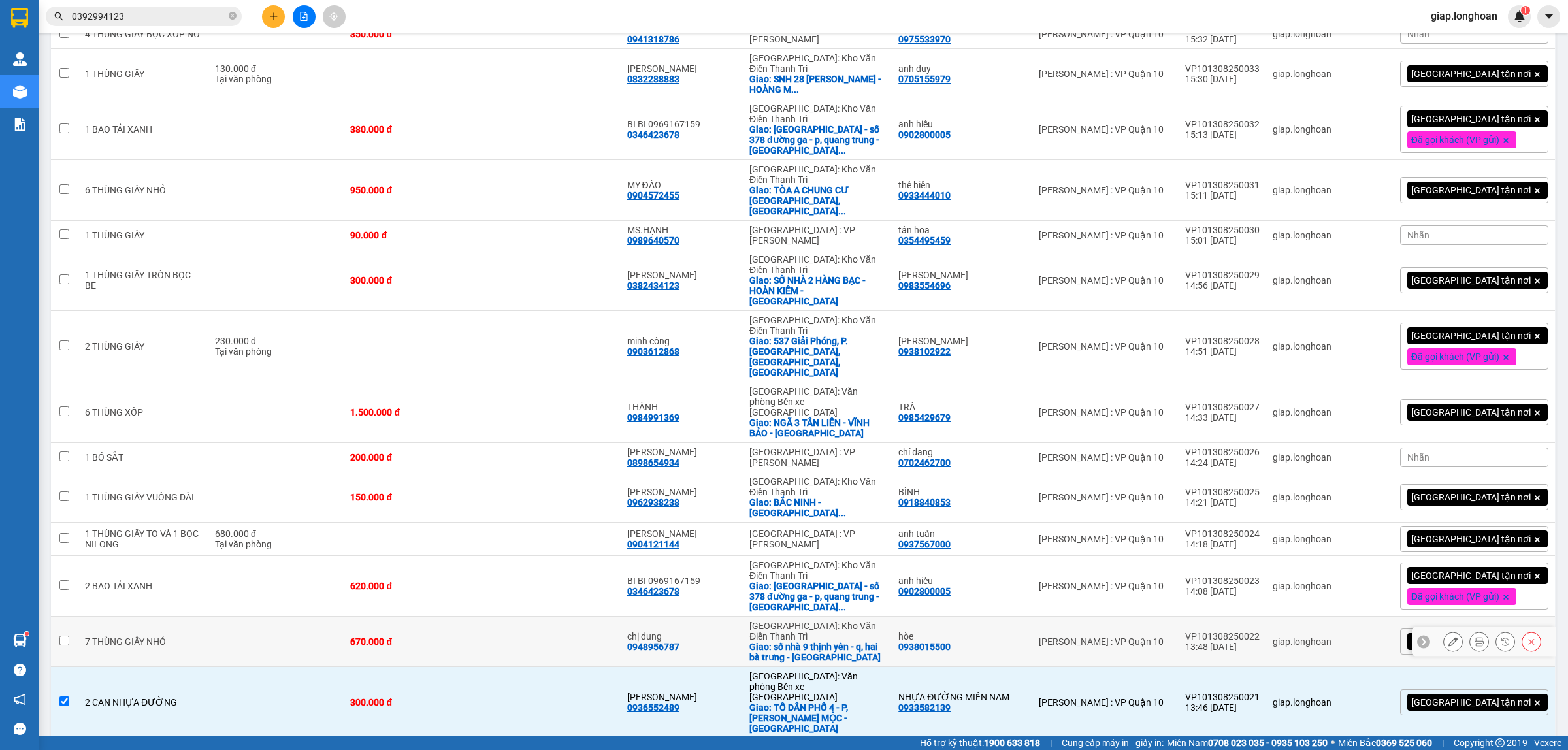
click at [1172, 637] on div "[PERSON_NAME] : VP Quận 10" at bounding box center [1106, 641] width 133 height 10
checkbox input "true"
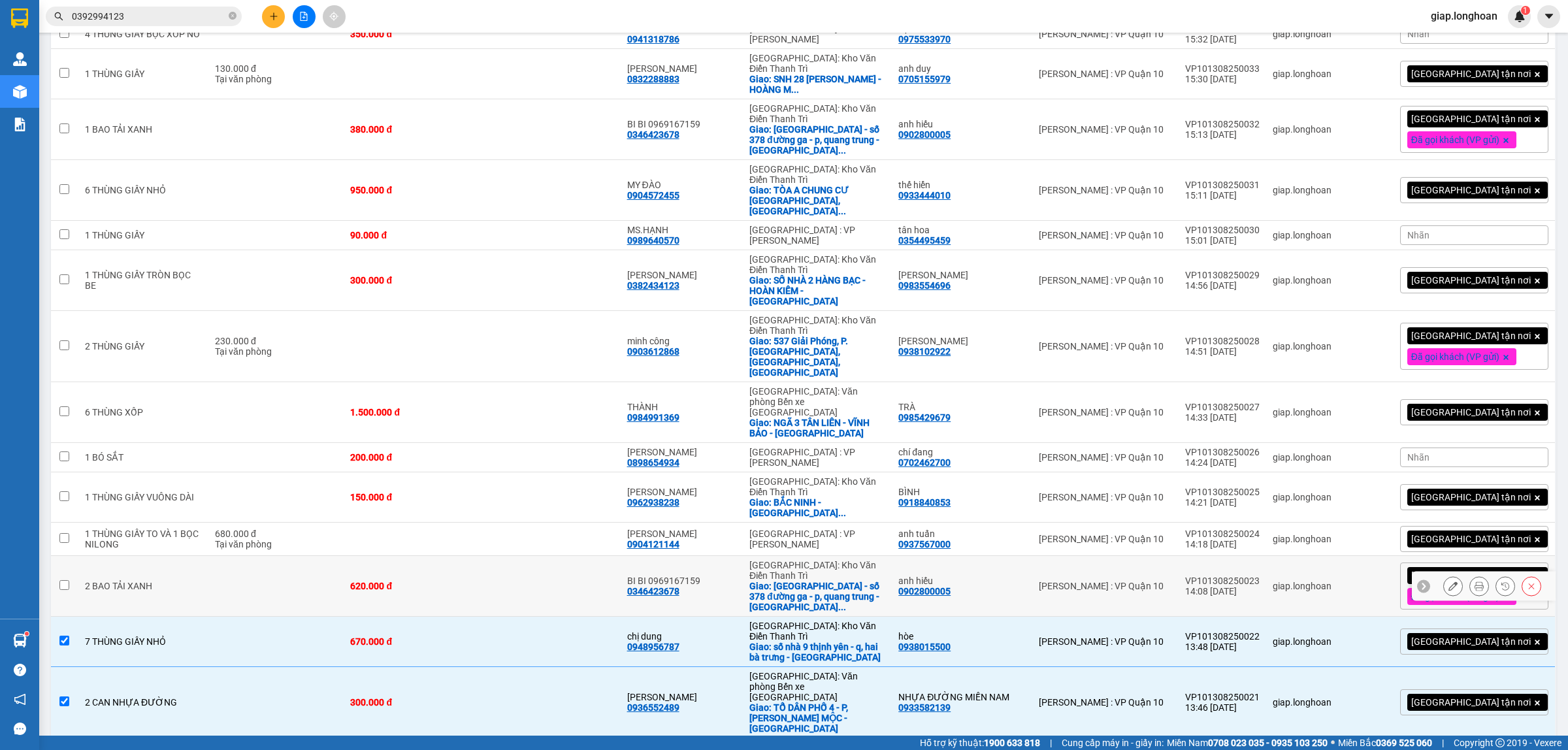
drag, startPoint x: 1162, startPoint y: 460, endPoint x: 1163, endPoint y: 448, distance: 12.0
click at [1162, 581] on div "[PERSON_NAME] : VP Quận 10" at bounding box center [1106, 586] width 133 height 10
checkbox input "true"
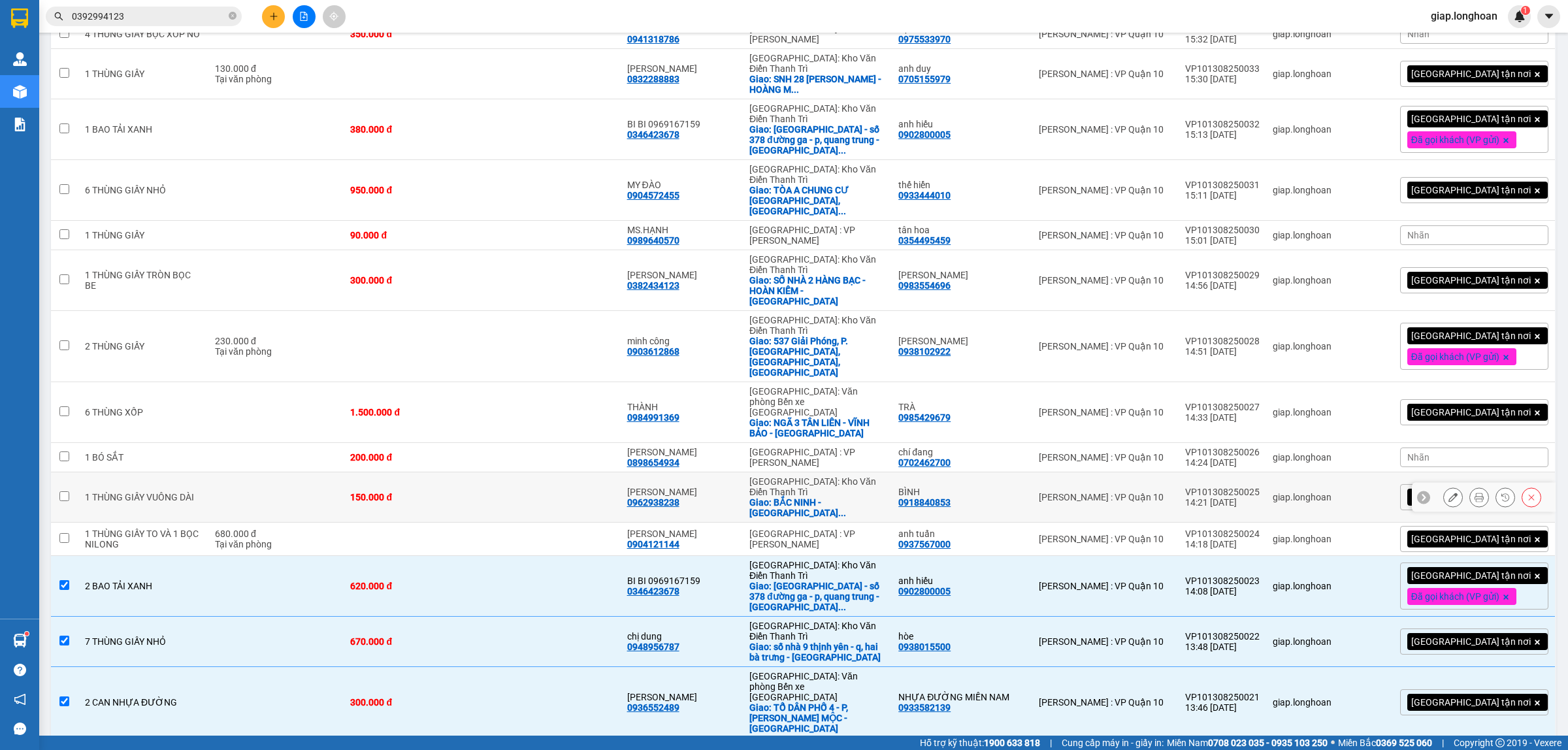
click at [1167, 473] on td "[PERSON_NAME] : VP Quận 10" at bounding box center [1106, 498] width 146 height 51
checkbox input "true"
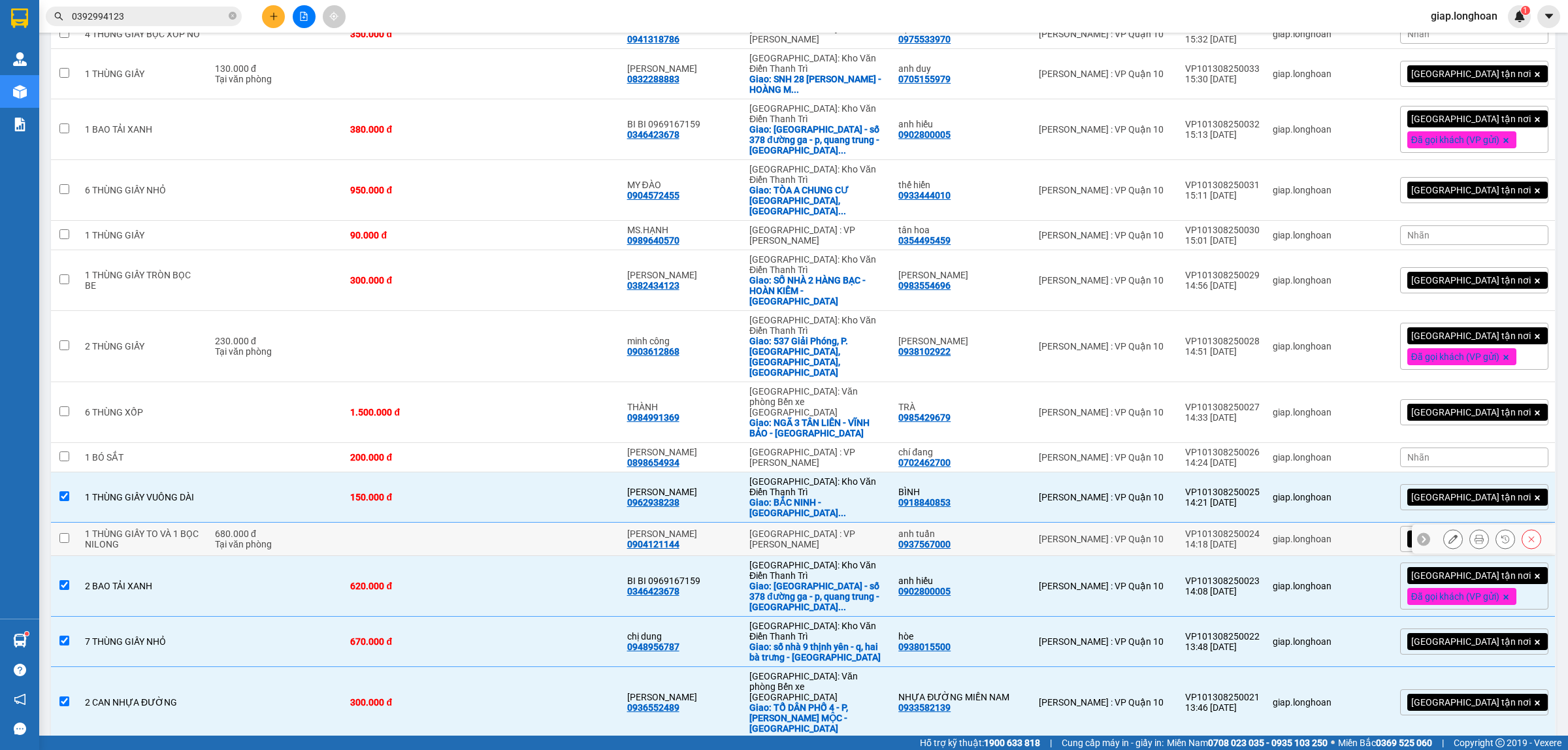
click at [1156, 534] on div "[PERSON_NAME] : VP Quận 10" at bounding box center [1106, 538] width 133 height 10
checkbox input "true"
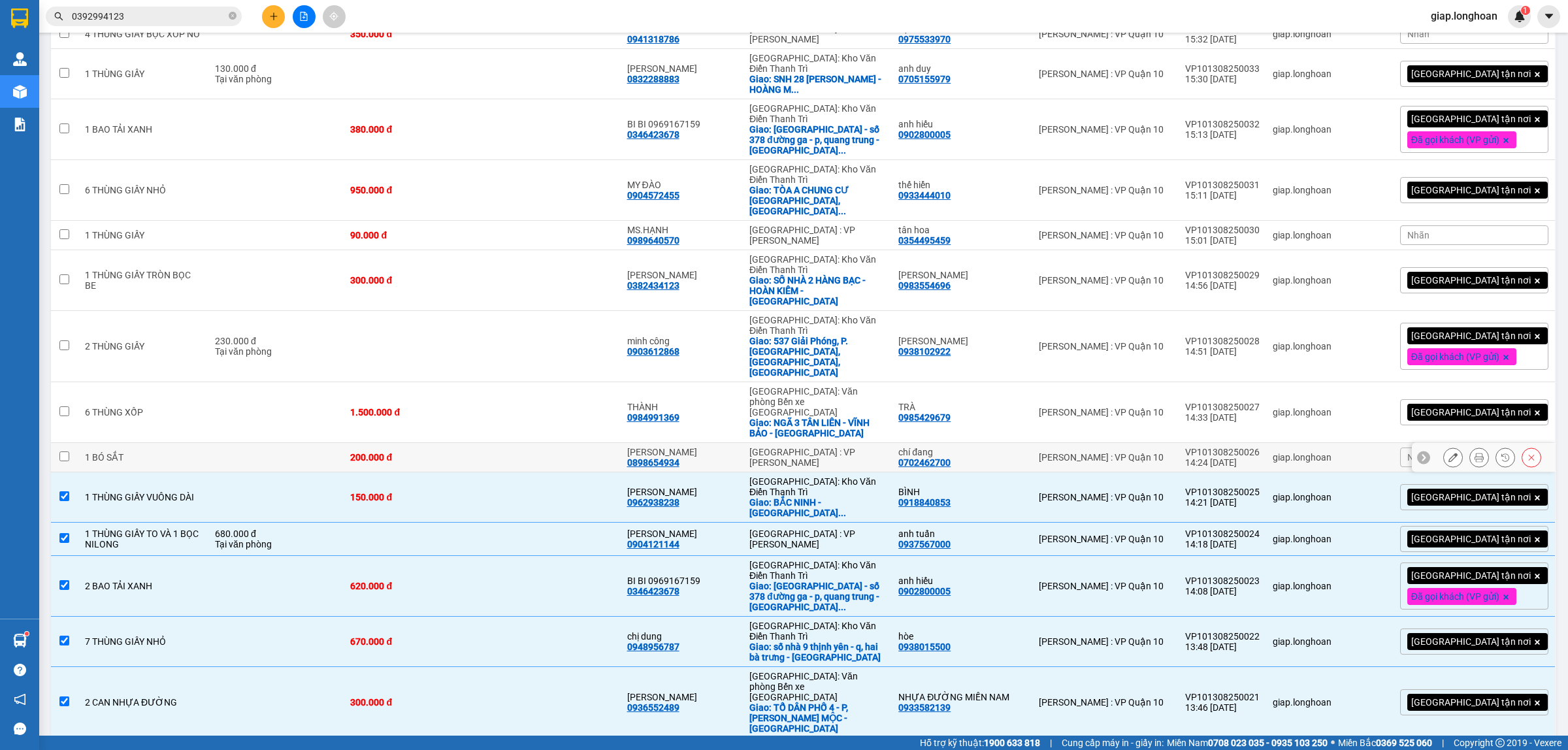
click at [1165, 443] on td "[PERSON_NAME] : VP Quận 10" at bounding box center [1106, 457] width 146 height 29
checkbox input "true"
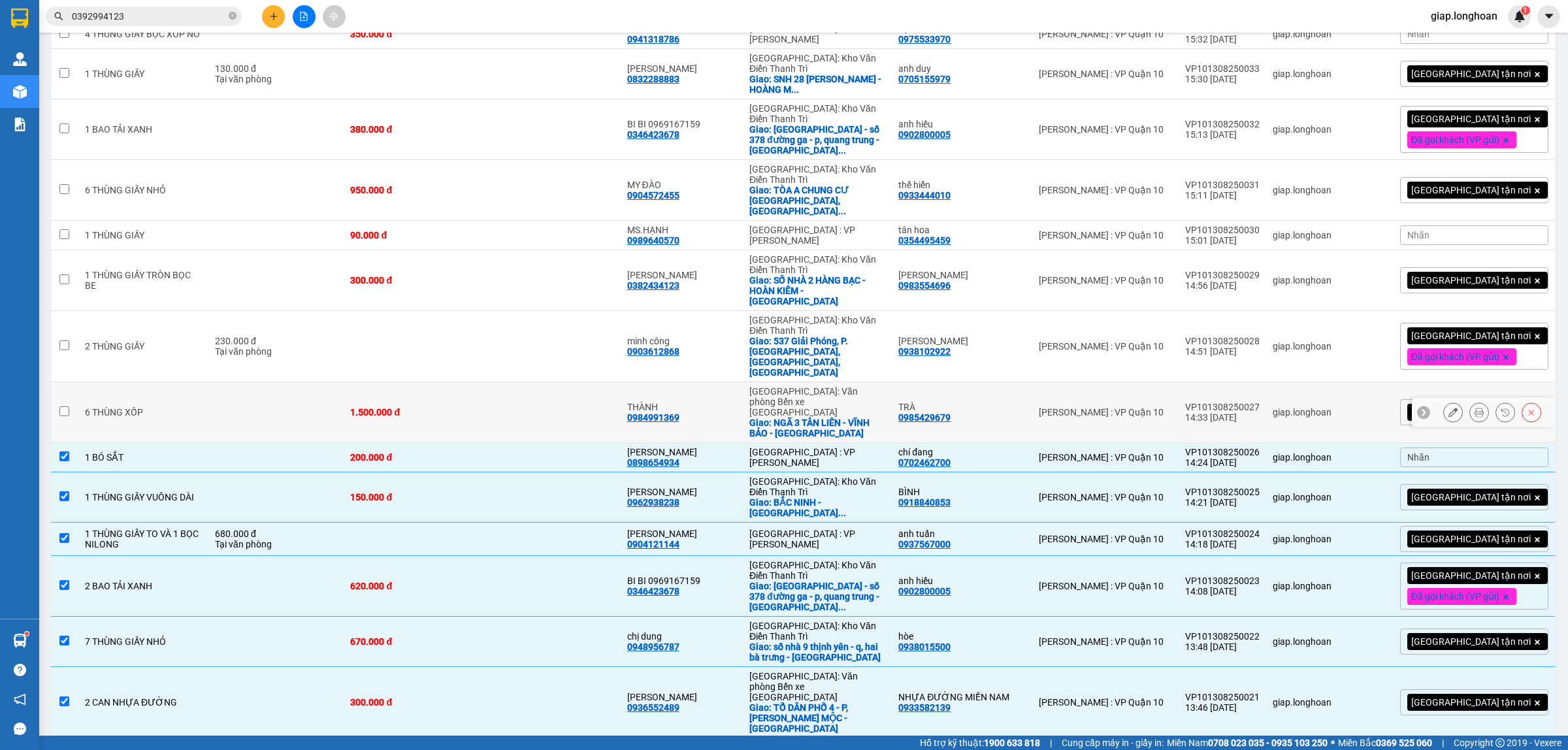
click at [1165, 382] on td "[PERSON_NAME] : VP Quận 10" at bounding box center [1106, 412] width 146 height 61
checkbox input "true"
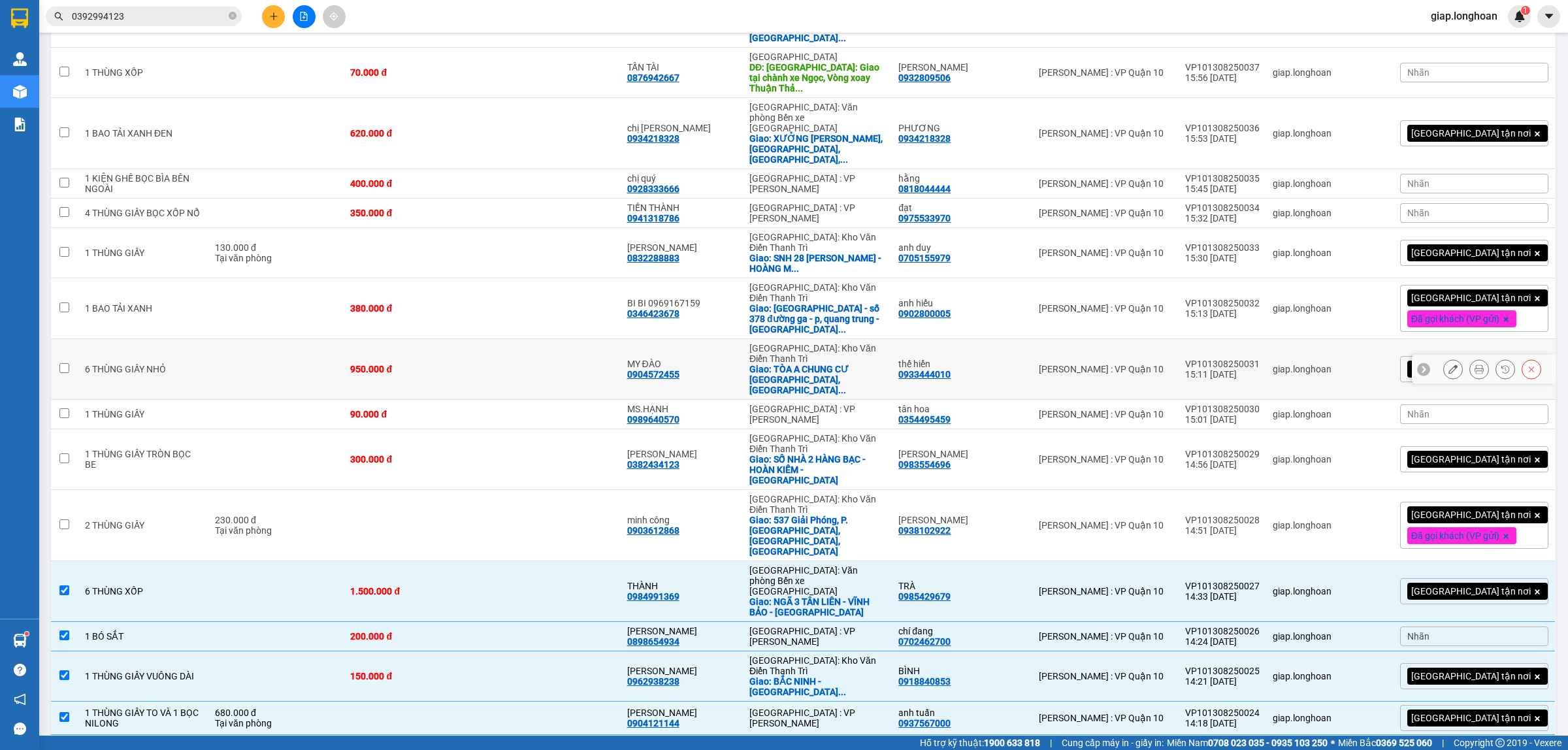
scroll to position [308, 0]
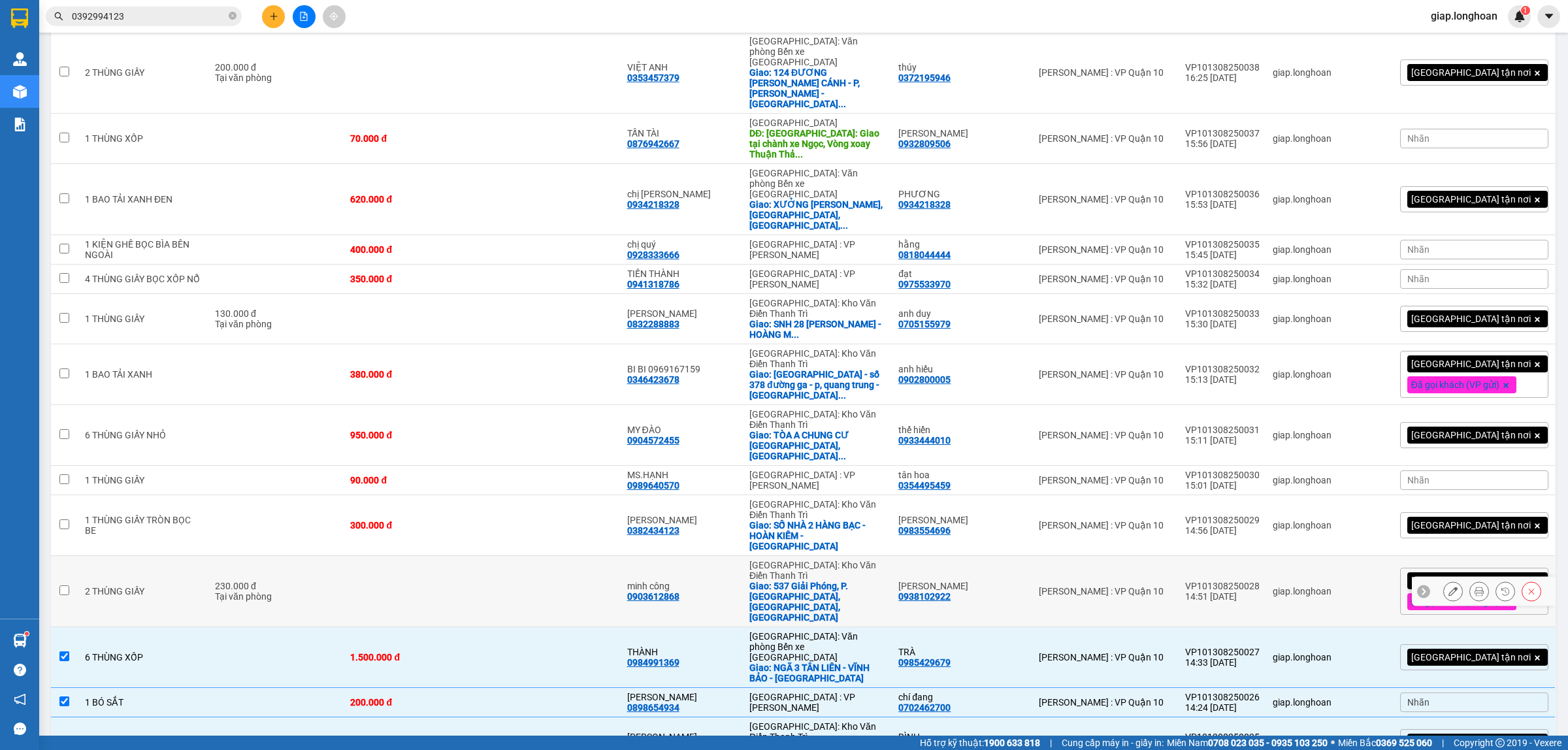
click at [1153, 586] on div "[PERSON_NAME] : VP Quận 10" at bounding box center [1106, 591] width 133 height 10
checkbox input "true"
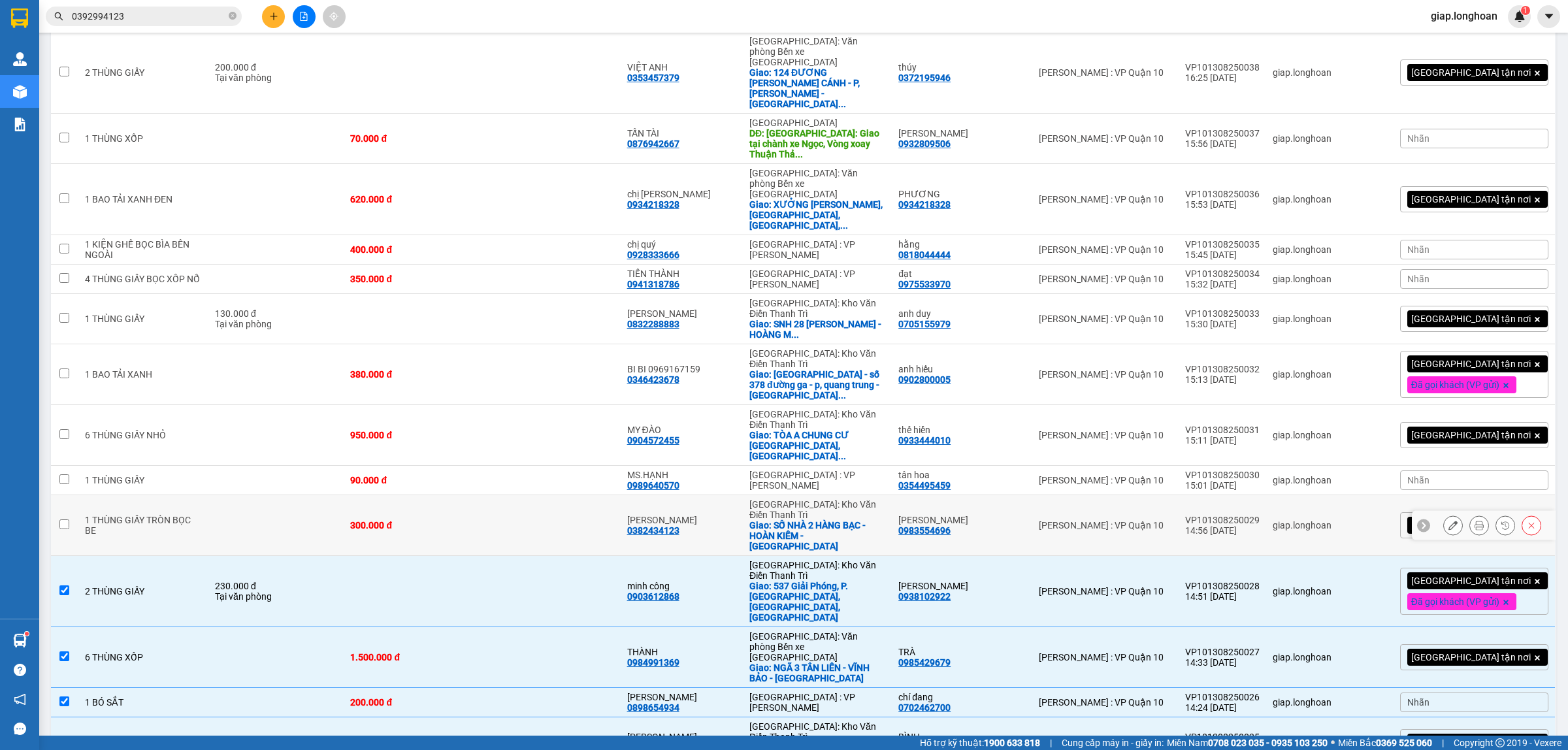
click at [1145, 521] on div "[PERSON_NAME] : VP Quận 10" at bounding box center [1106, 525] width 133 height 10
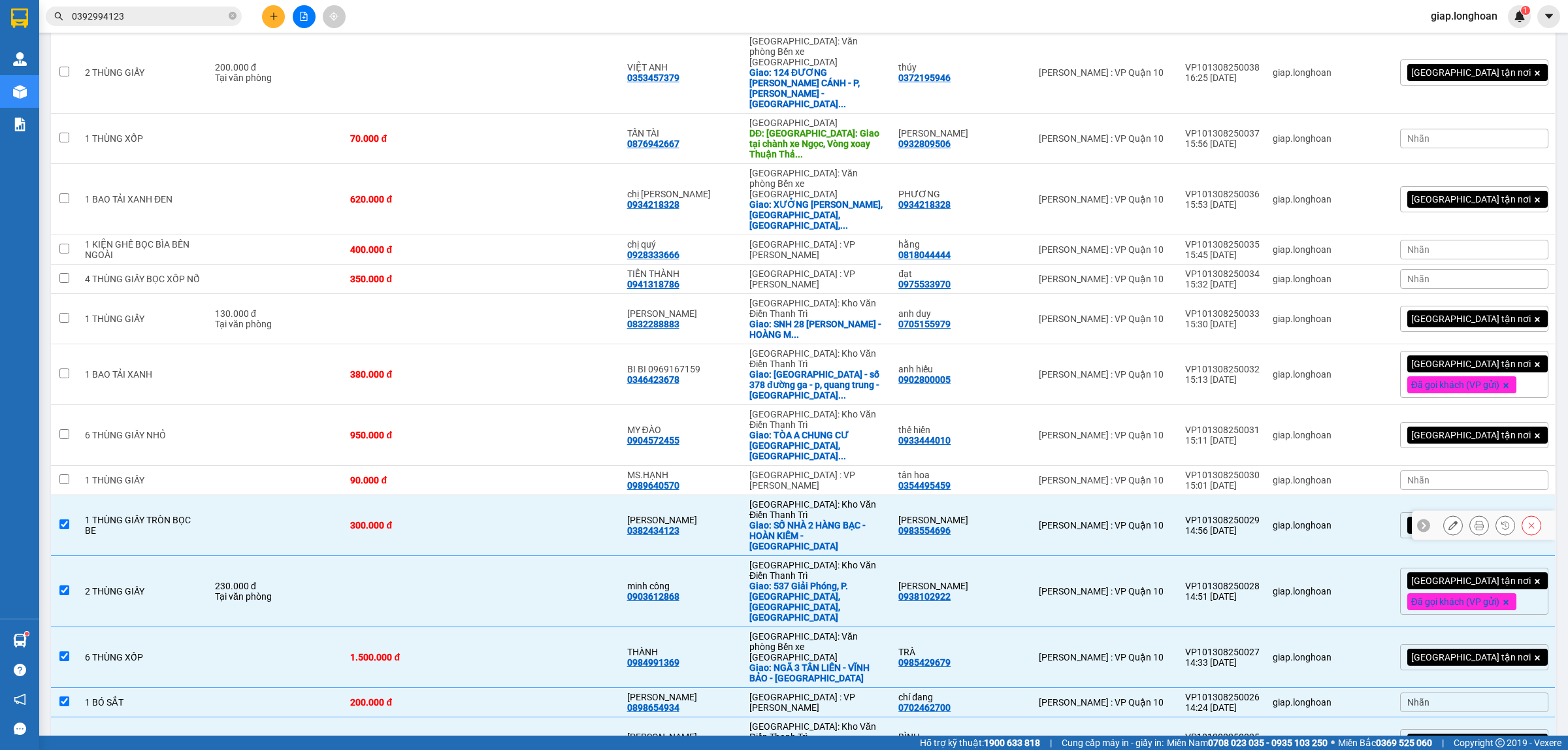
checkbox input "true"
click at [1139, 475] on div "[PERSON_NAME] : VP Quận 10" at bounding box center [1106, 479] width 133 height 10
checkbox input "true"
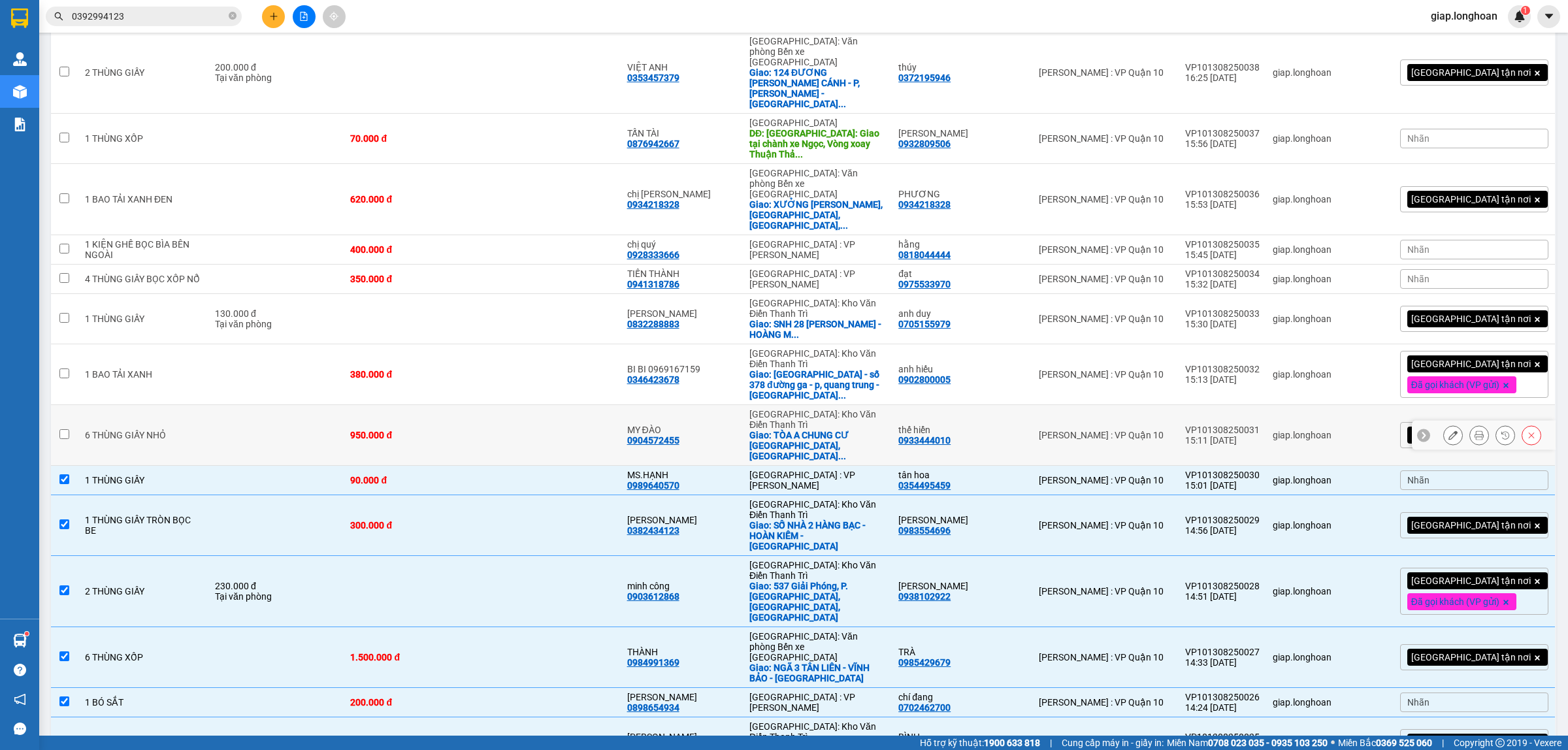
drag, startPoint x: 1137, startPoint y: 367, endPoint x: 1142, endPoint y: 344, distance: 23.5
click at [1137, 430] on div "[PERSON_NAME] : VP Quận 10" at bounding box center [1106, 434] width 133 height 10
checkbox input "true"
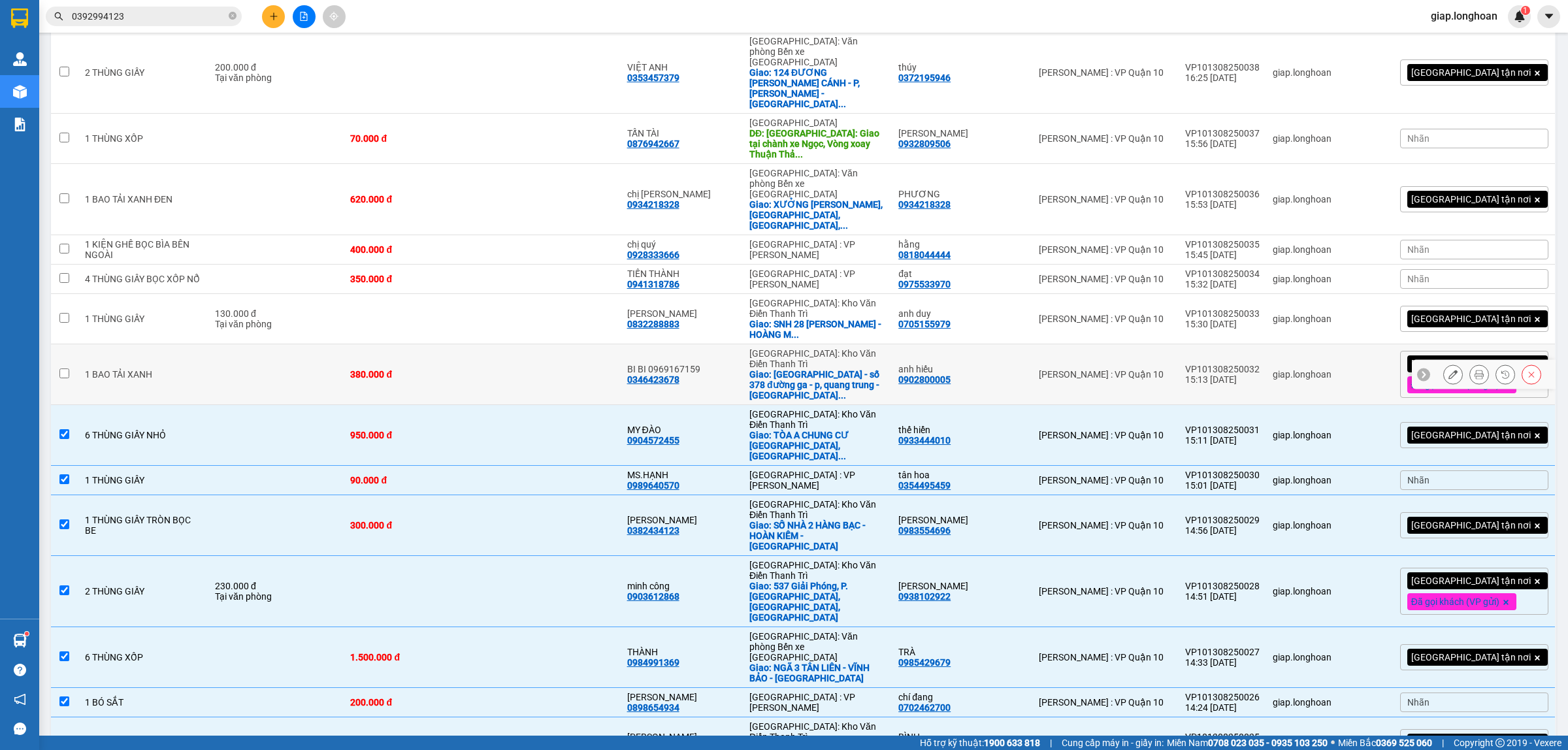
click at [1135, 369] on div "[PERSON_NAME] : VP Quận 10" at bounding box center [1106, 374] width 133 height 10
checkbox input "true"
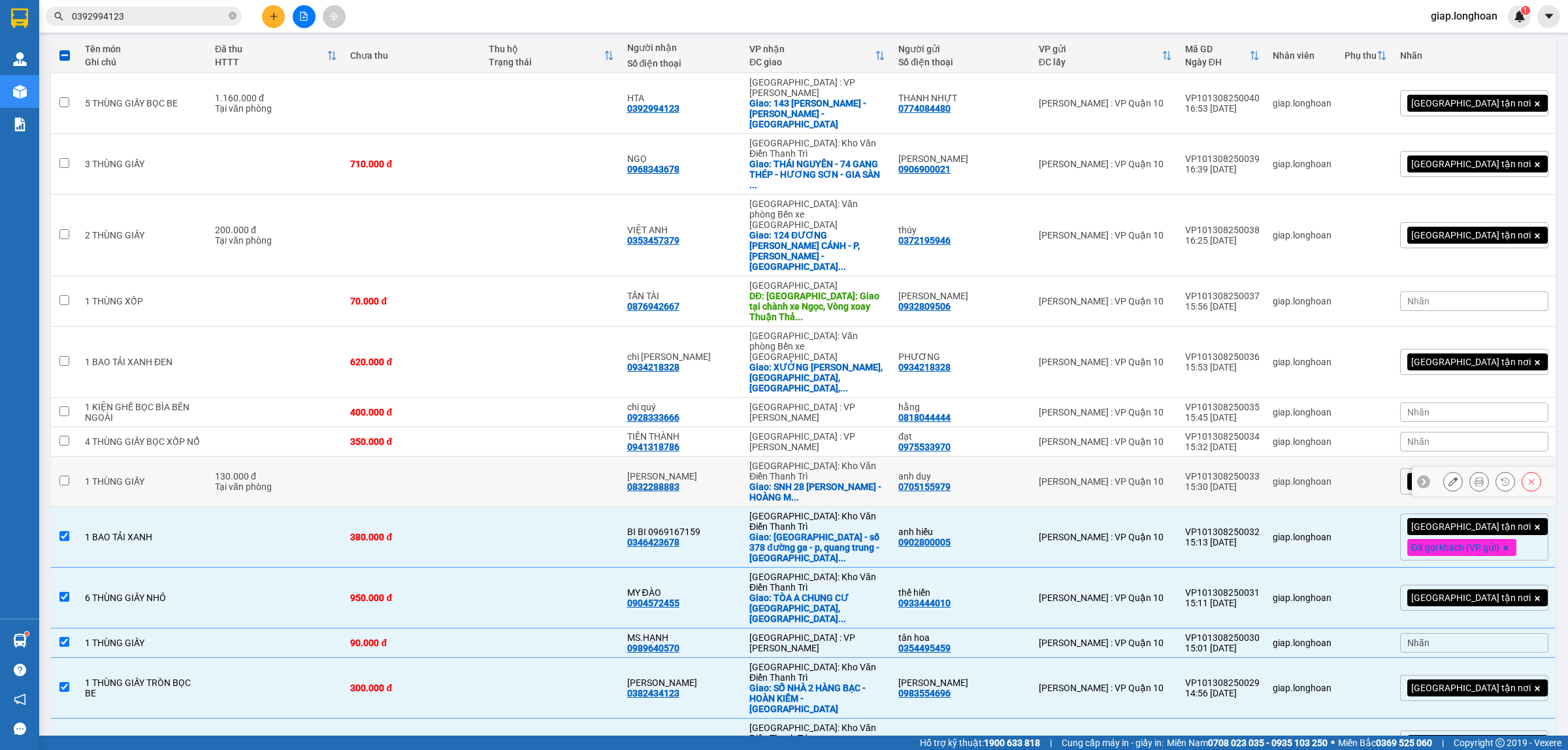
scroll to position [145, 0]
drag, startPoint x: 1159, startPoint y: 417, endPoint x: 1158, endPoint y: 404, distance: 13.0
click at [1159, 458] on td "[PERSON_NAME] : VP Quận 10" at bounding box center [1106, 483] width 146 height 51
checkbox input "true"
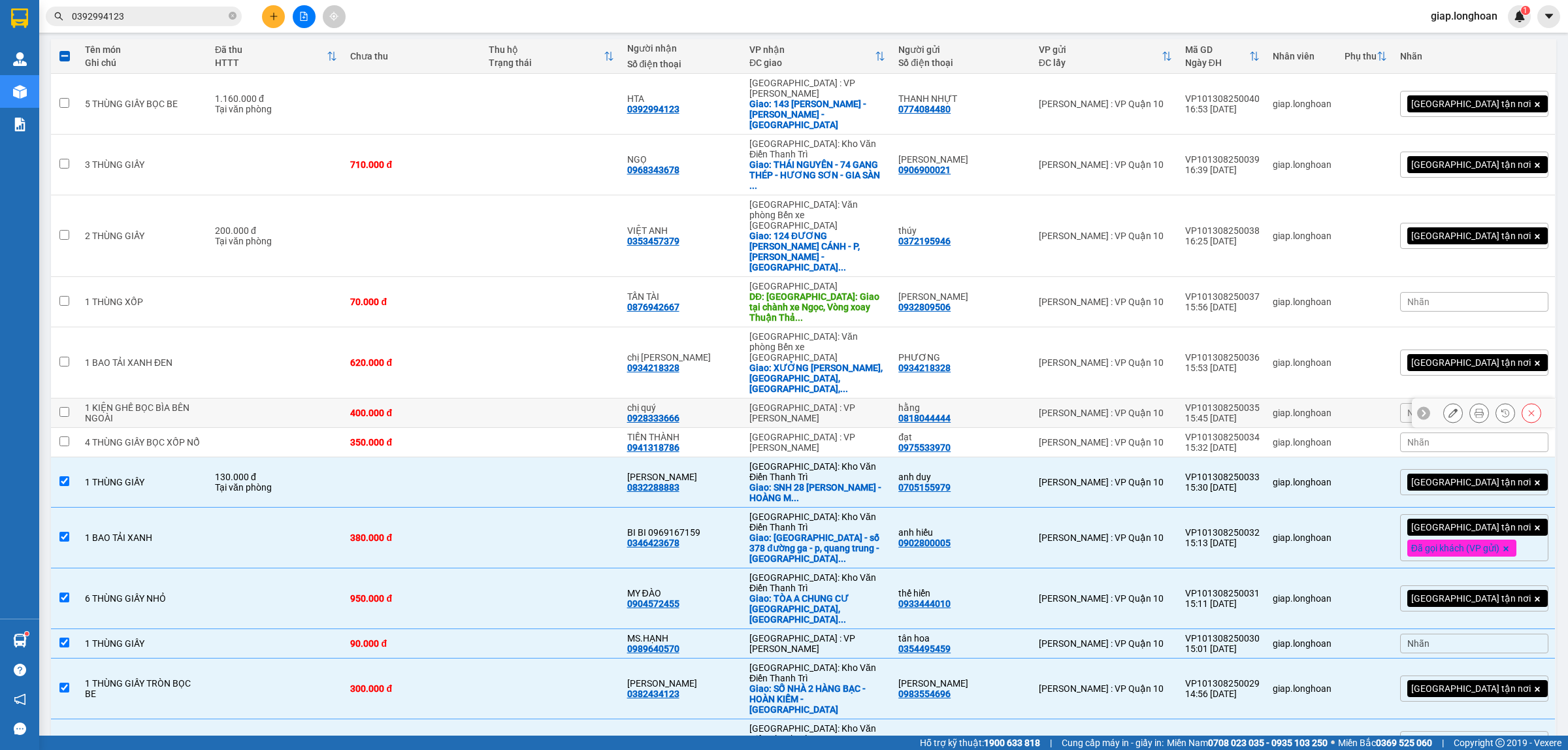
click at [1141, 399] on td "[PERSON_NAME] : VP Quận 10" at bounding box center [1106, 413] width 146 height 29
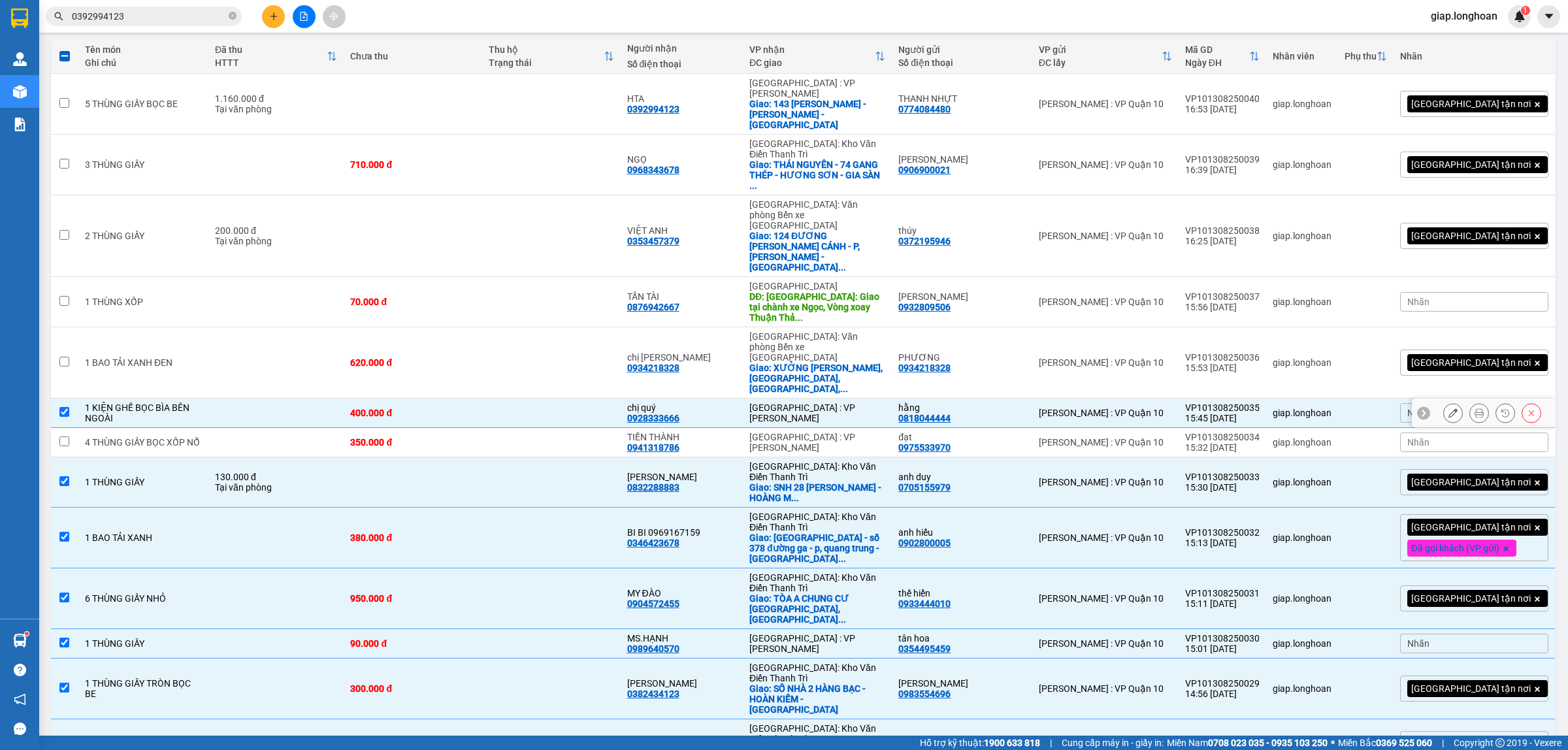
click at [1135, 408] on div "[PERSON_NAME] : VP Quận 10" at bounding box center [1106, 413] width 133 height 10
checkbox input "false"
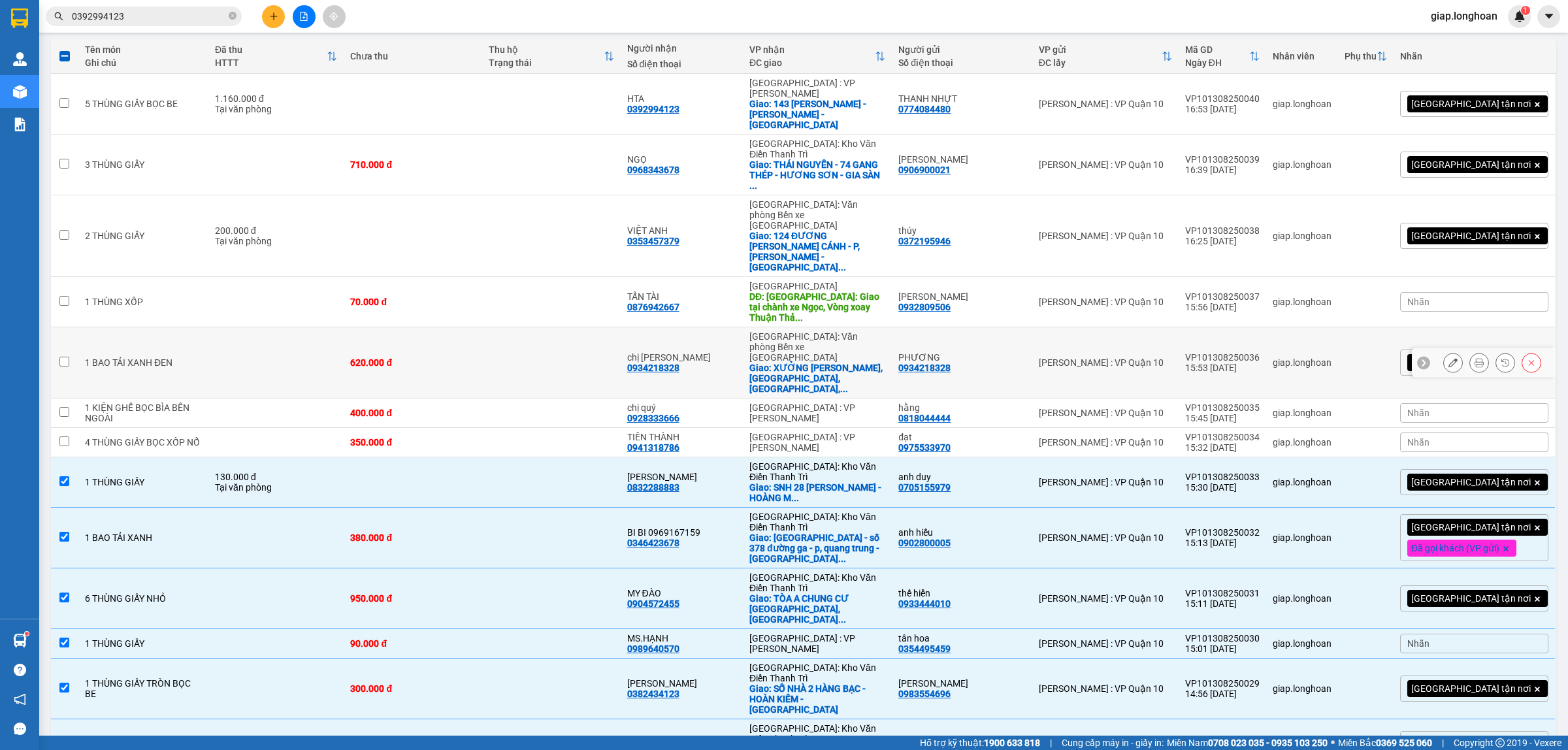
click at [1128, 328] on td "[PERSON_NAME] : VP Quận 10" at bounding box center [1106, 363] width 146 height 71
checkbox input "true"
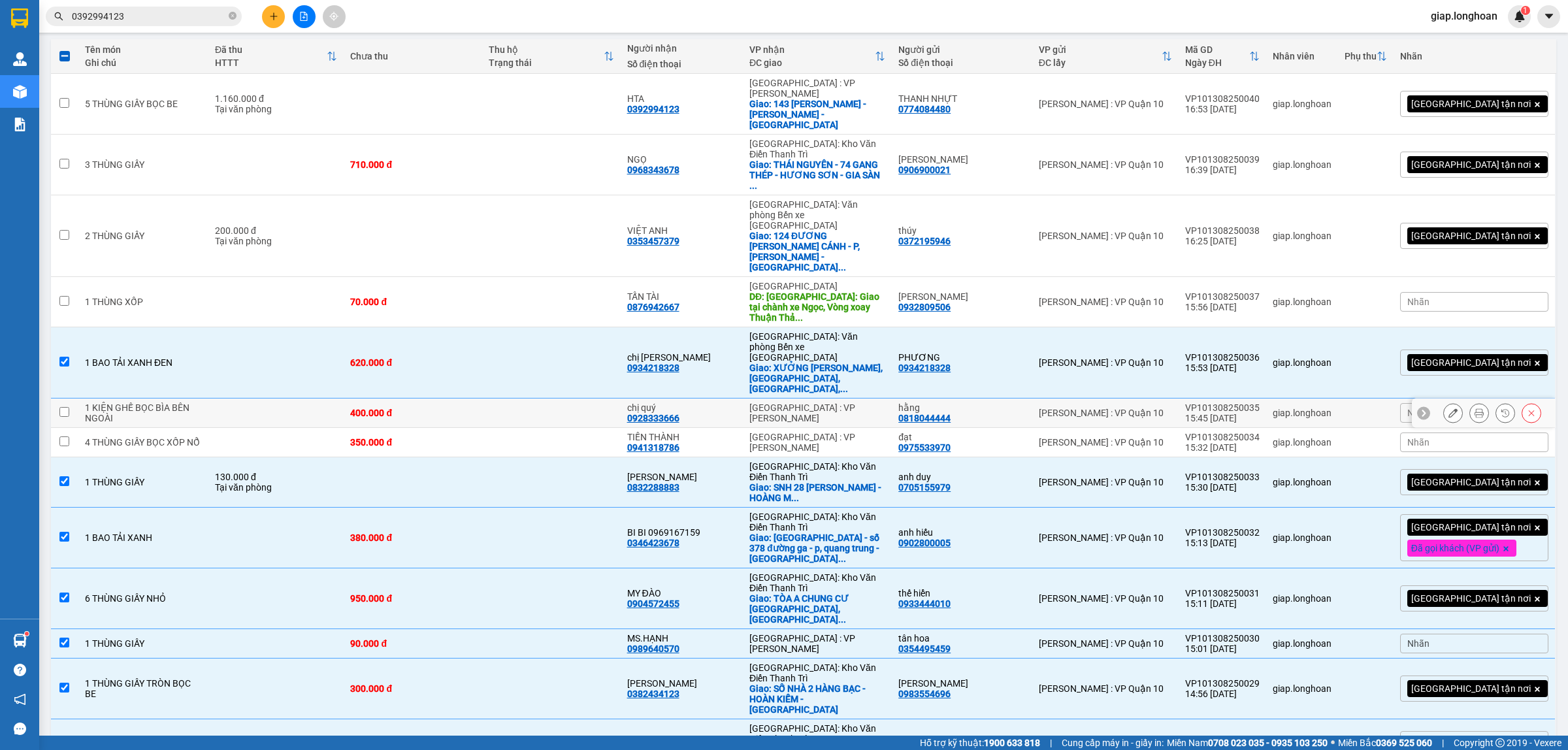
click at [1125, 408] on div "[PERSON_NAME] : VP Quận 10" at bounding box center [1106, 413] width 133 height 10
checkbox input "true"
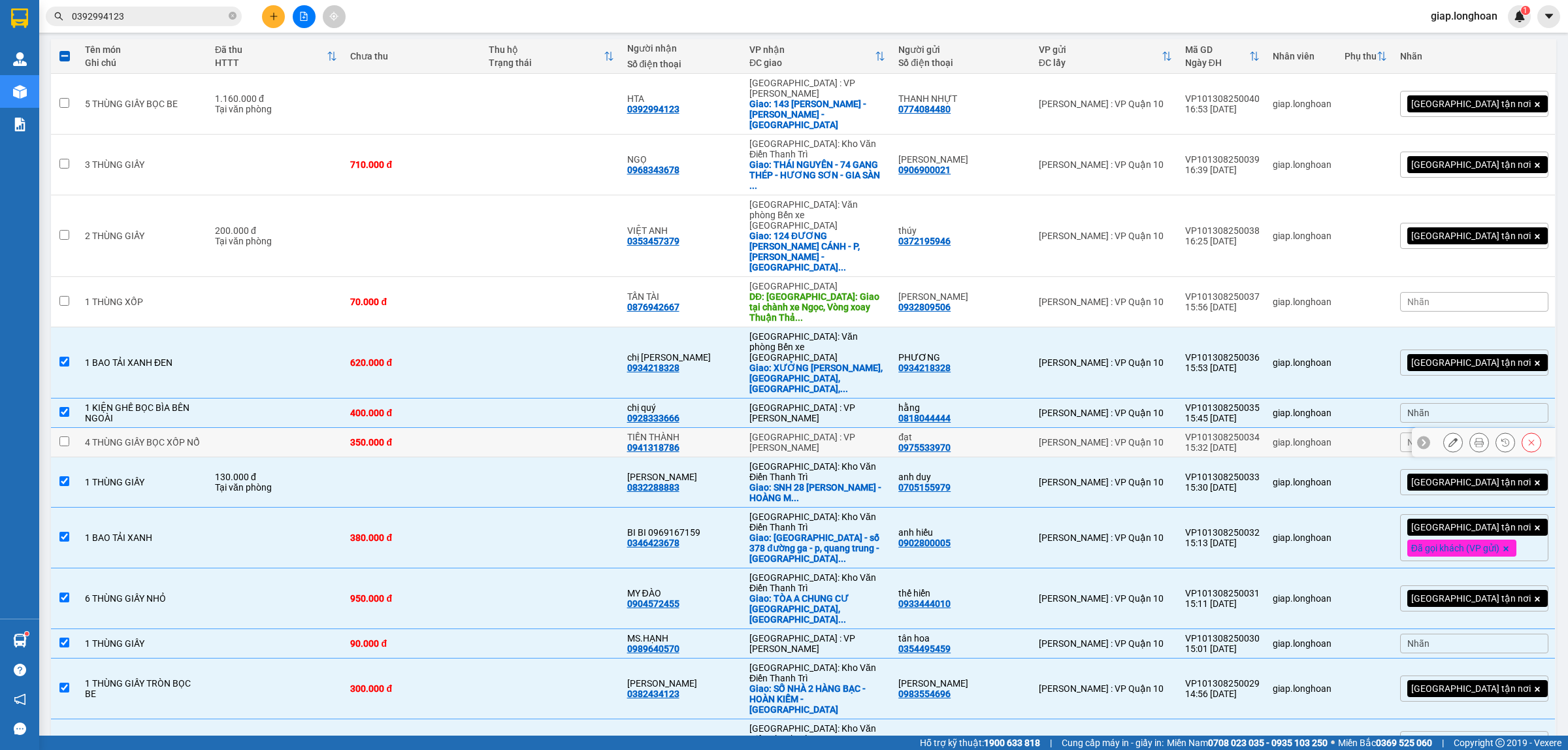
click at [1134, 437] on div "[PERSON_NAME] : VP Quận 10" at bounding box center [1106, 442] width 133 height 10
checkbox input "true"
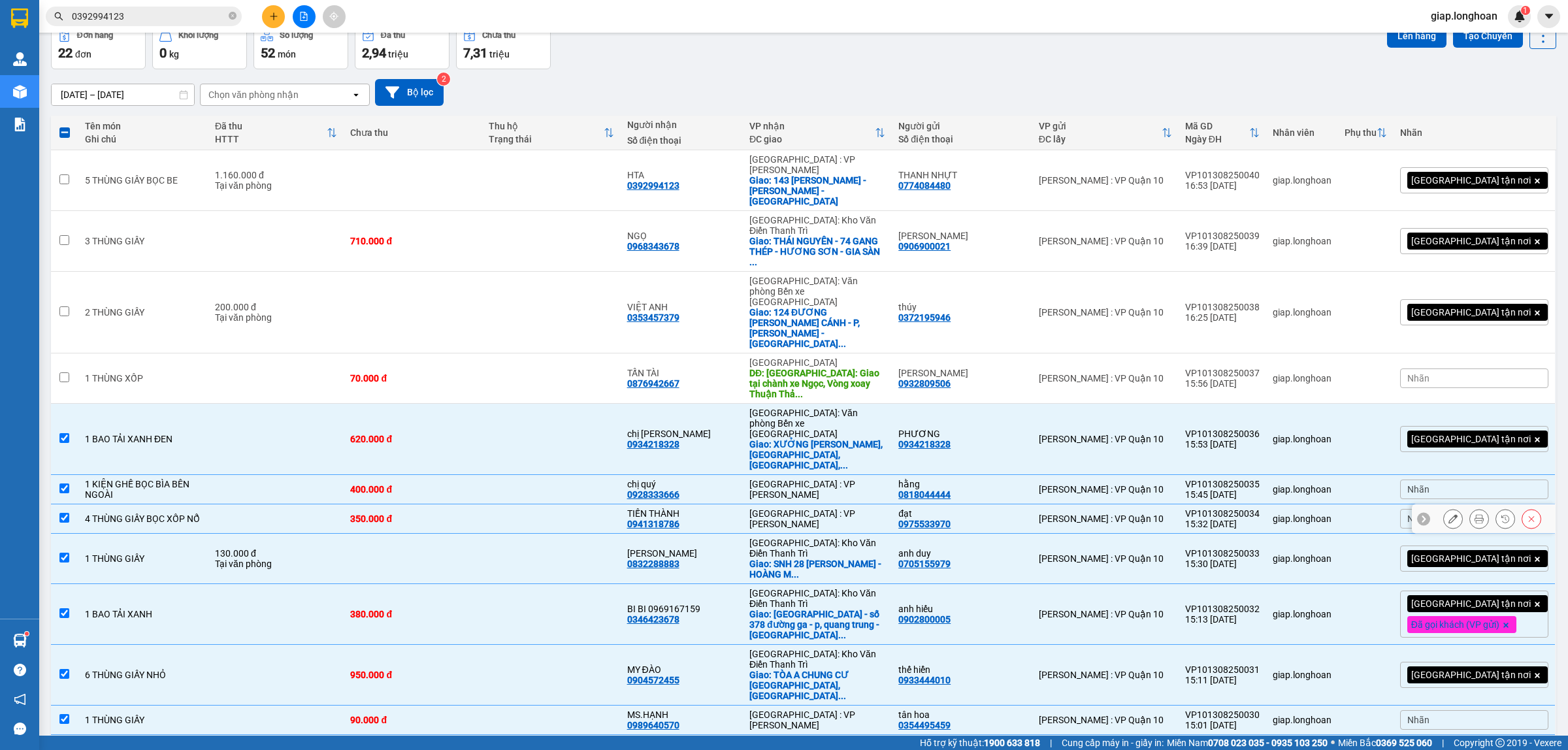
scroll to position [0, 0]
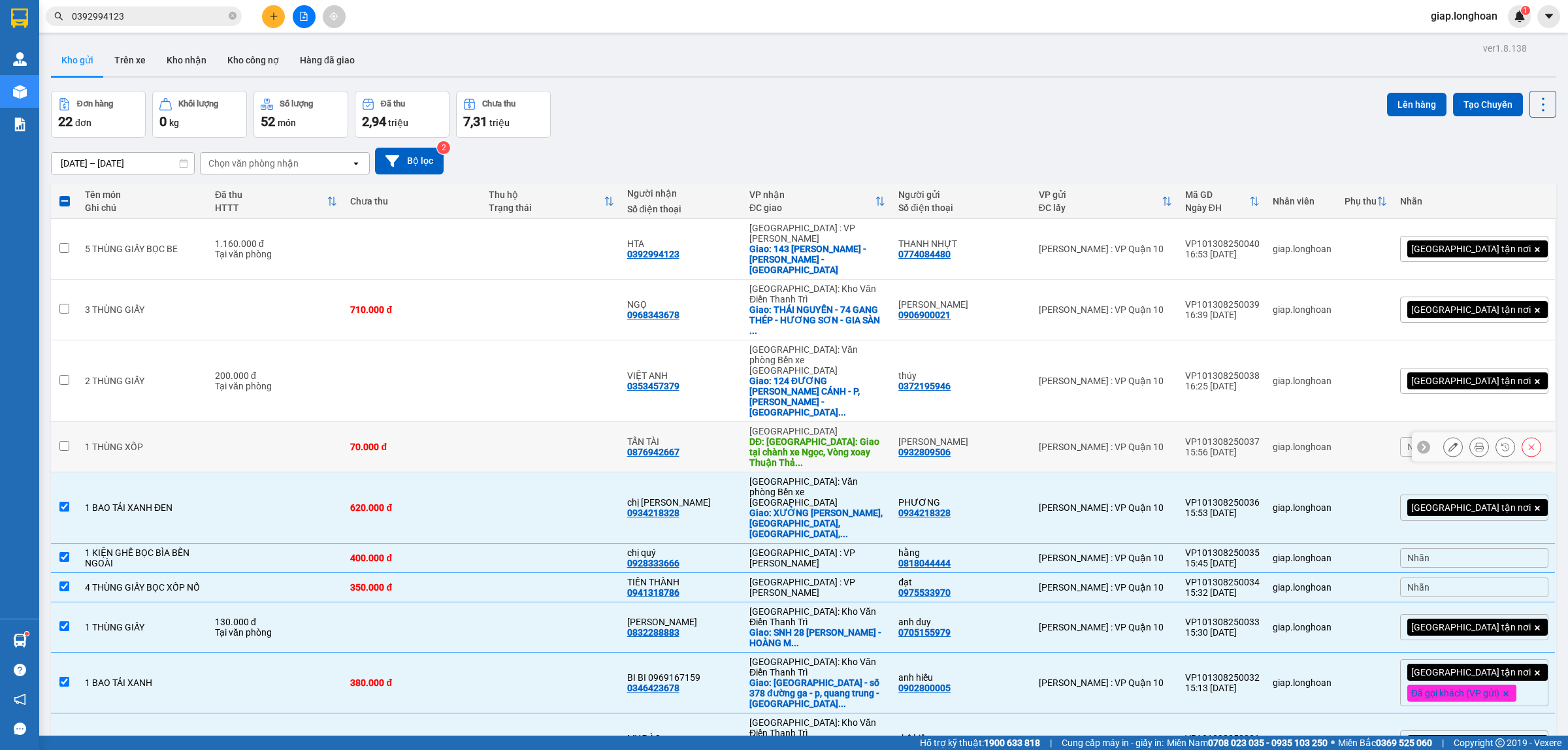
click at [465, 442] on div "70.000 đ" at bounding box center [413, 447] width 125 height 10
checkbox input "true"
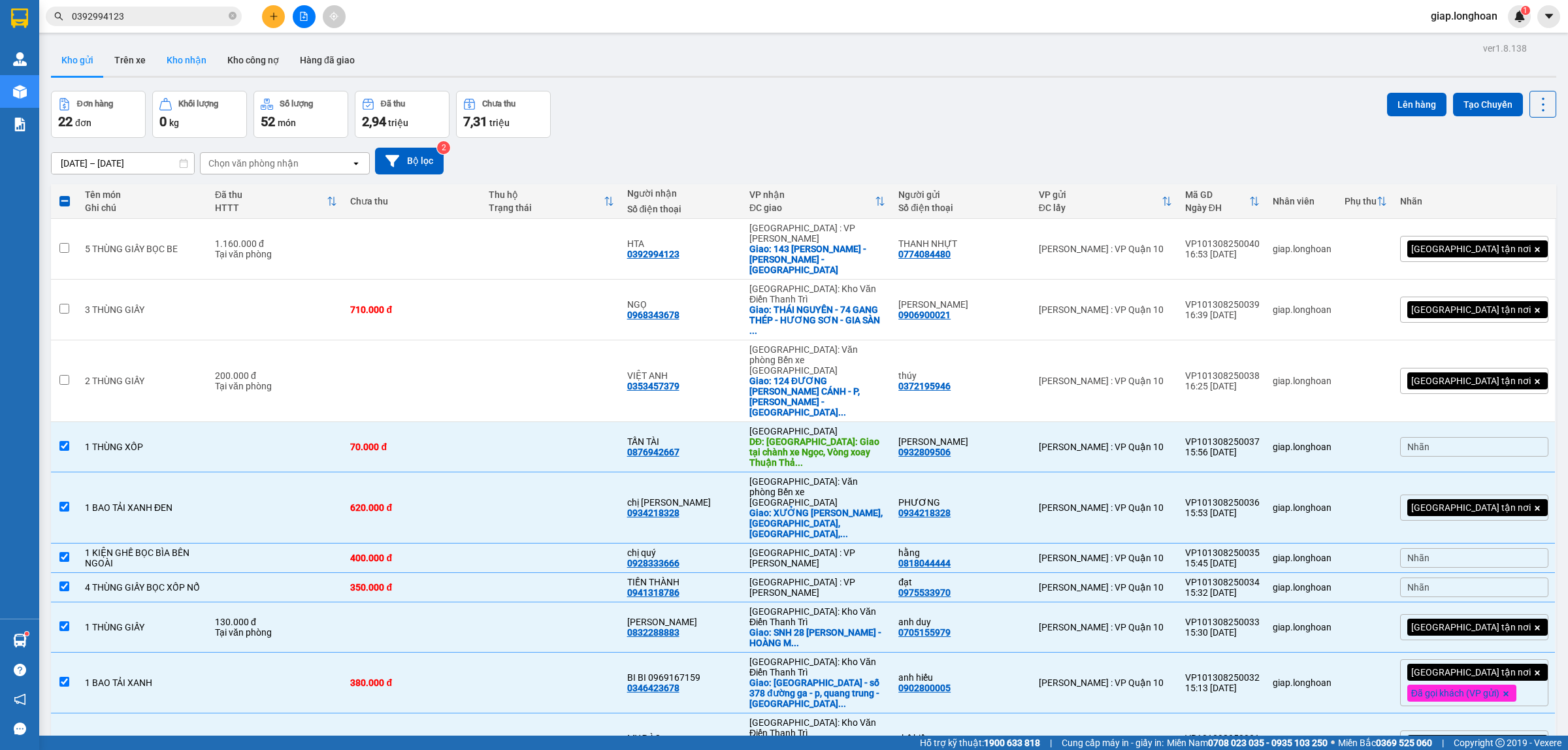
click at [182, 57] on button "Kho nhận" at bounding box center [186, 60] width 61 height 32
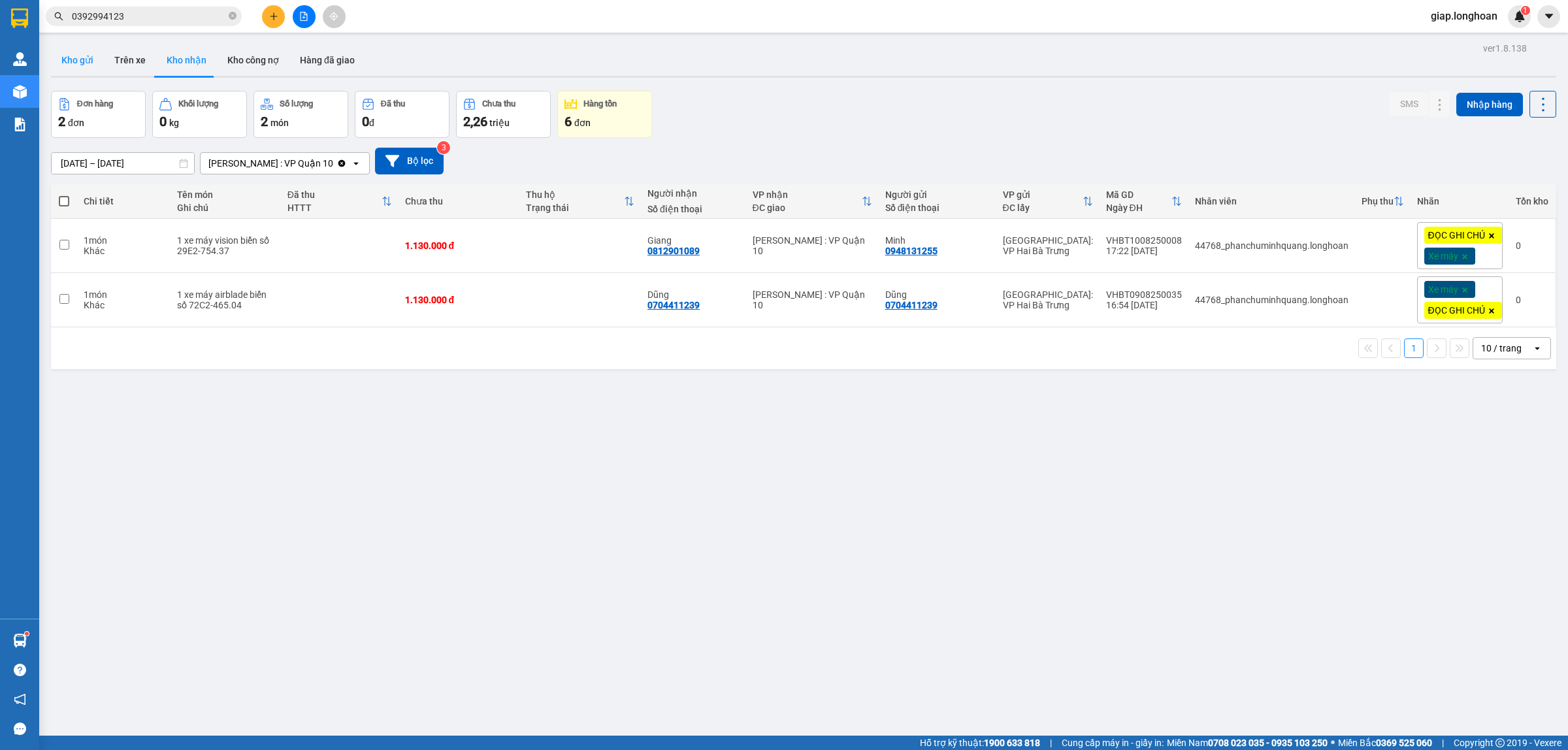
click at [70, 66] on button "Kho gửi" at bounding box center [77, 60] width 53 height 32
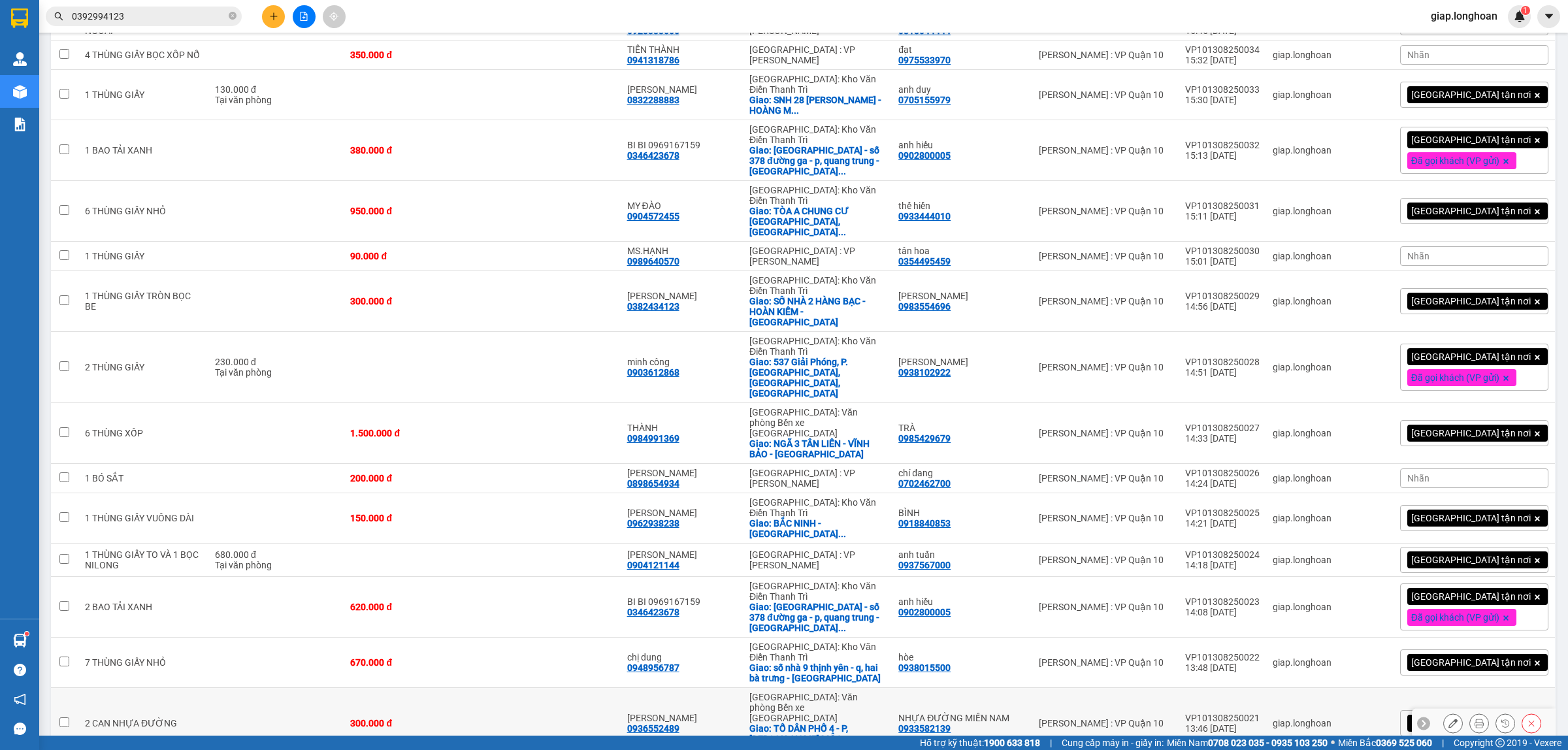
scroll to position [553, 0]
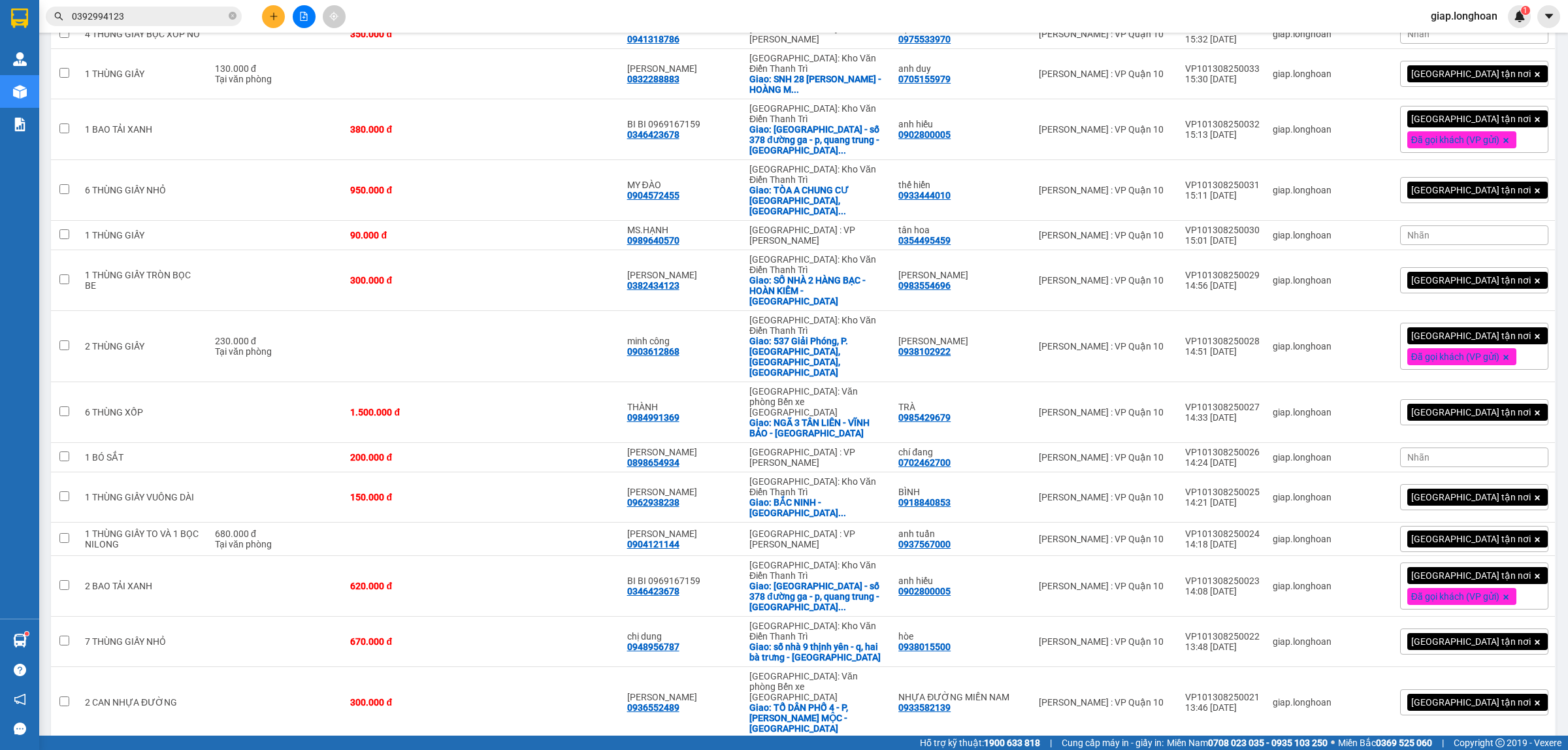
click at [501, 739] on td at bounding box center [551, 764] width 139 height 51
checkbox input "true"
drag, startPoint x: 490, startPoint y: 557, endPoint x: 492, endPoint y: 533, distance: 24.1
click at [482, 668] on td "300.000 đ" at bounding box center [413, 703] width 139 height 71
checkbox input "true"
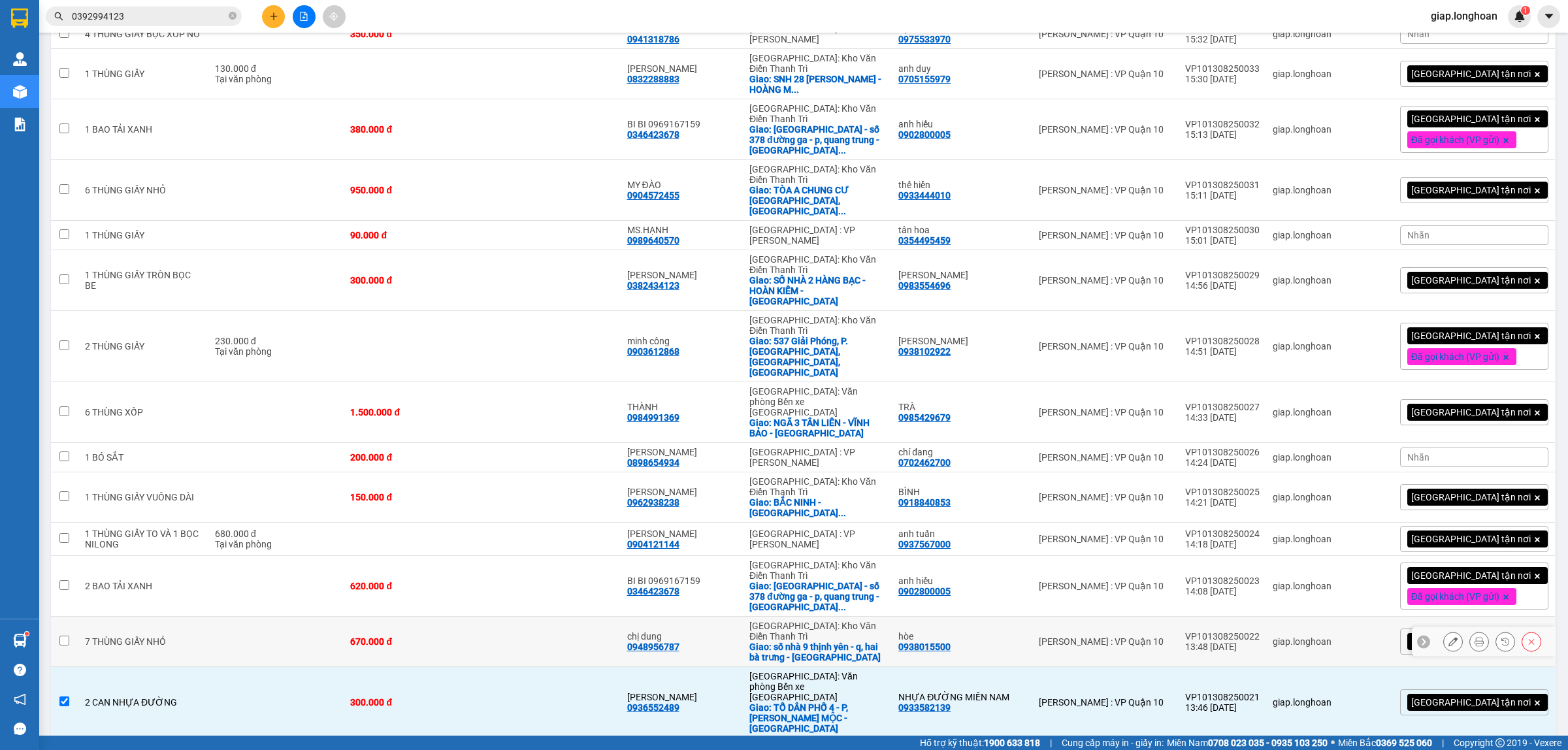
click at [507, 617] on td at bounding box center [551, 642] width 139 height 51
checkbox input "true"
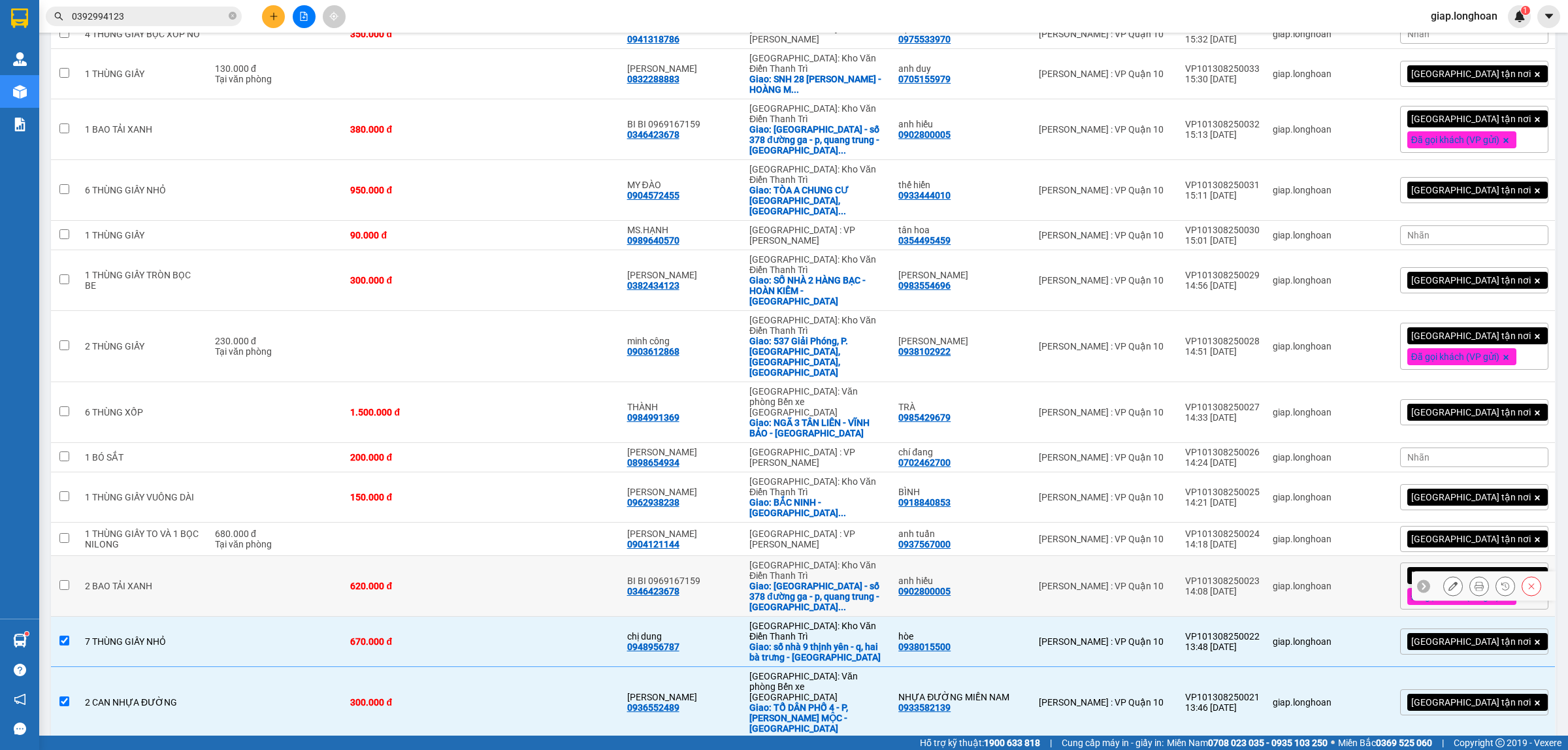
click at [482, 556] on td "620.000 đ" at bounding box center [413, 586] width 139 height 61
checkbox input "true"
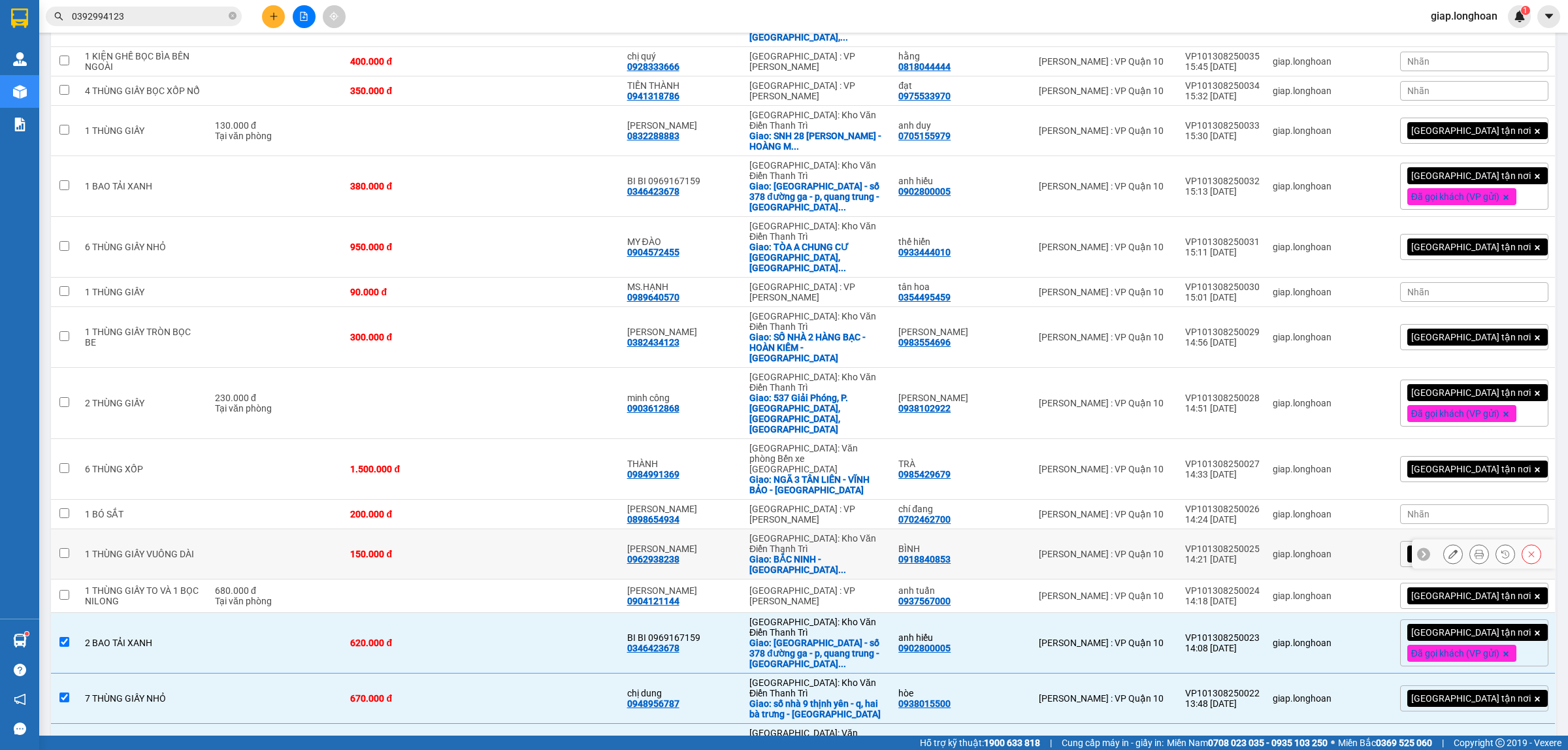
scroll to position [472, 0]
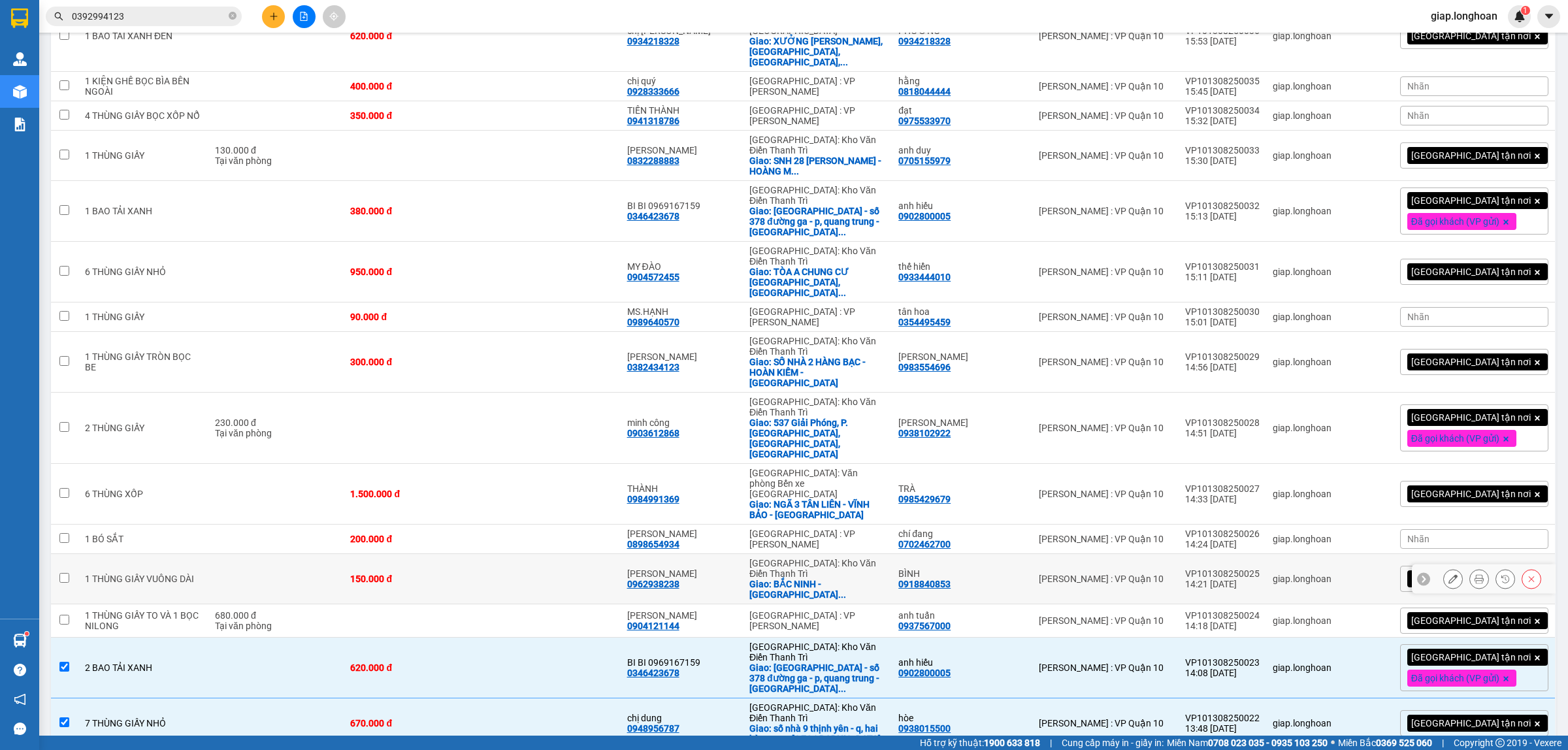
click at [499, 554] on td at bounding box center [551, 580] width 139 height 51
checkbox input "true"
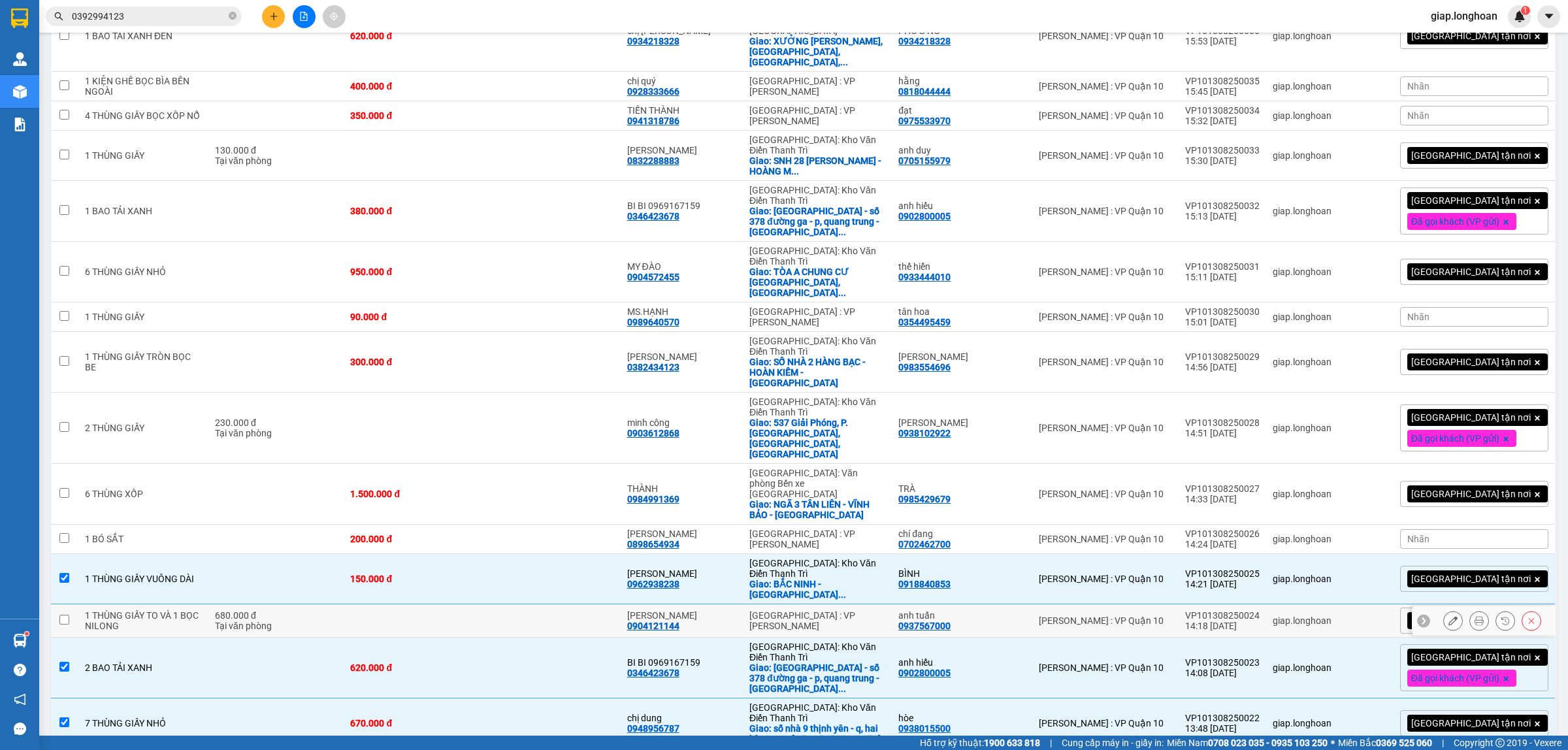
click at [464, 605] on td at bounding box center [413, 622] width 139 height 34
checkbox input "true"
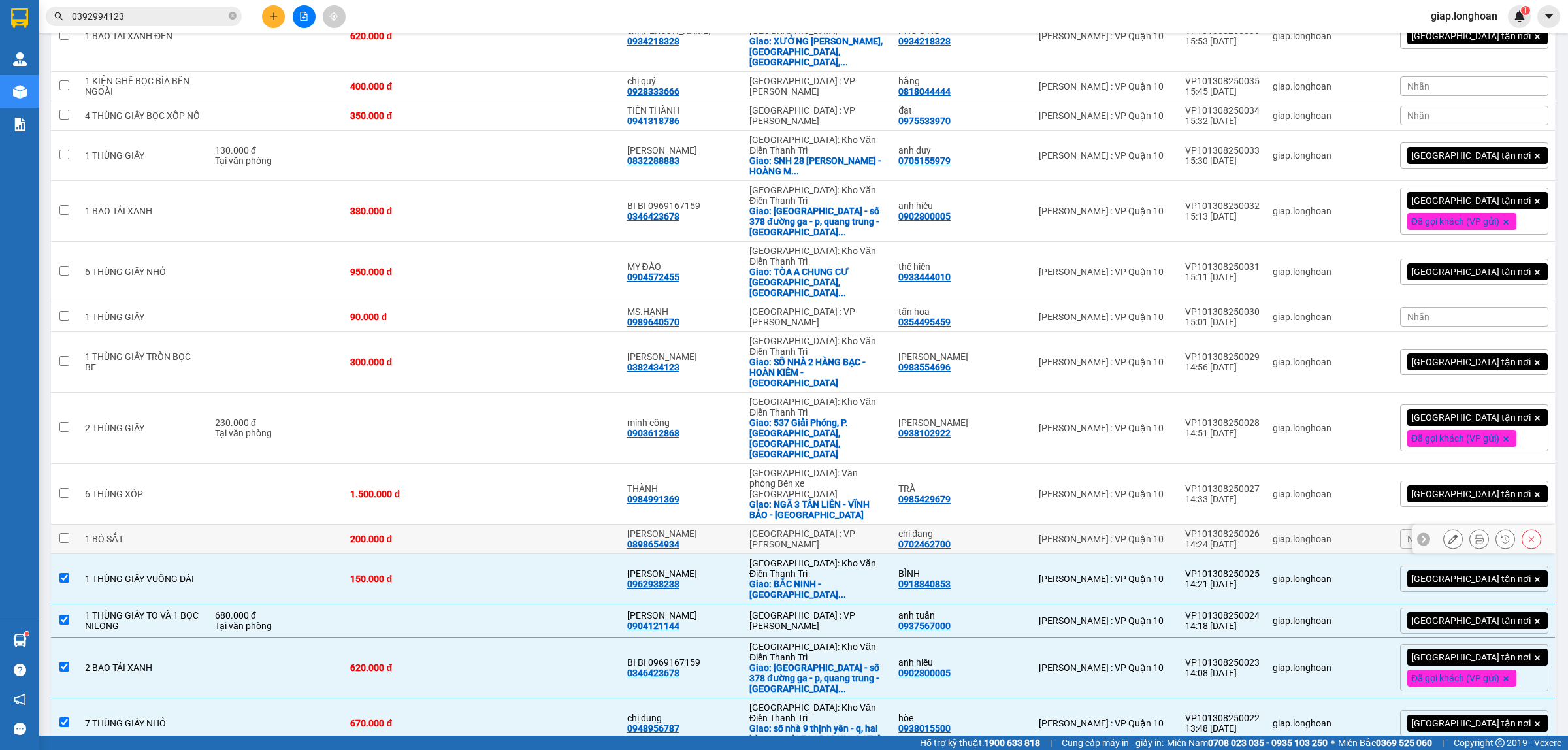
drag, startPoint x: 477, startPoint y: 407, endPoint x: 481, endPoint y: 397, distance: 10.8
click at [478, 524] on td "200.000 đ" at bounding box center [413, 538] width 139 height 29
checkbox input "true"
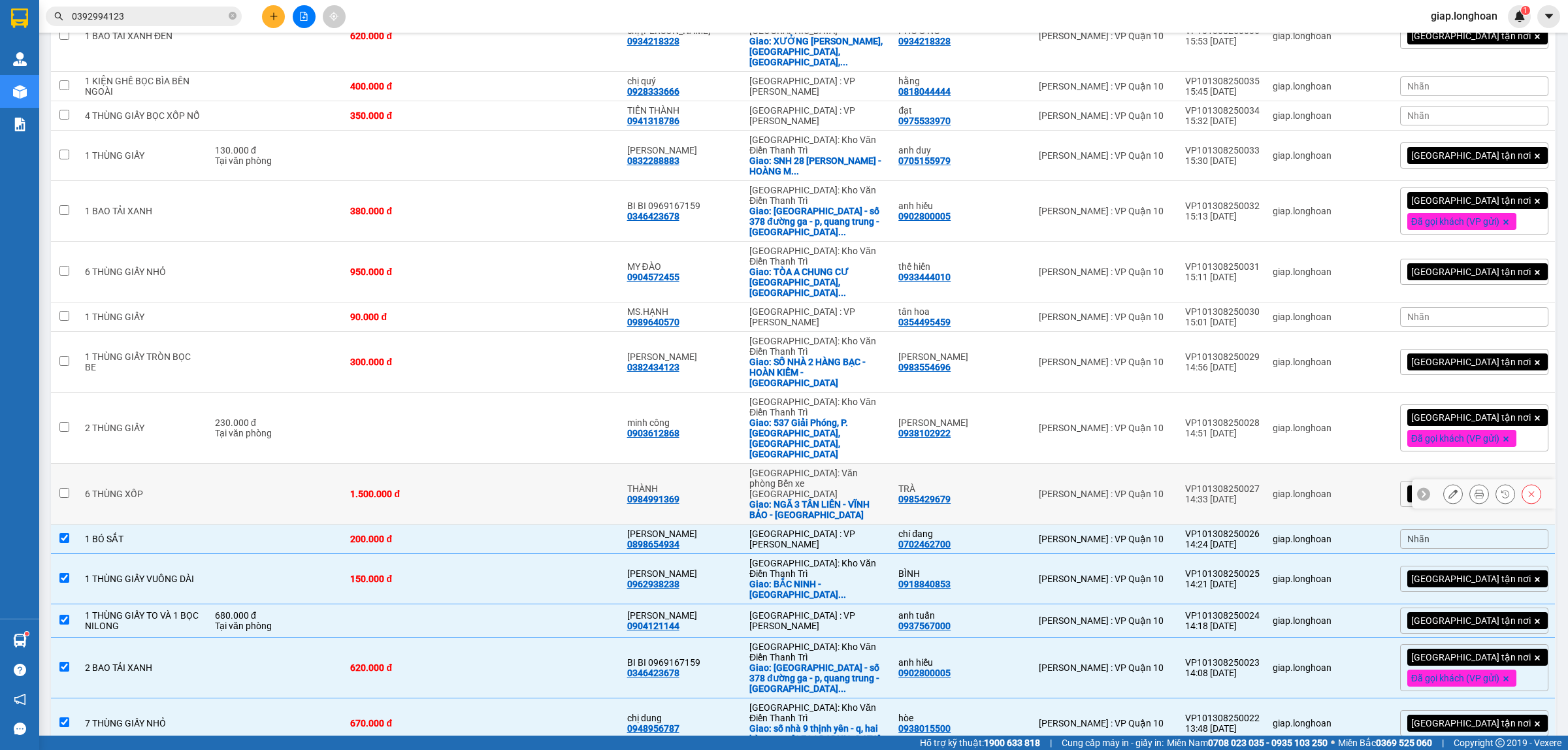
drag, startPoint x: 490, startPoint y: 380, endPoint x: 491, endPoint y: 369, distance: 11.0
click at [482, 464] on td "1.500.000 đ" at bounding box center [413, 494] width 139 height 61
checkbox input "true"
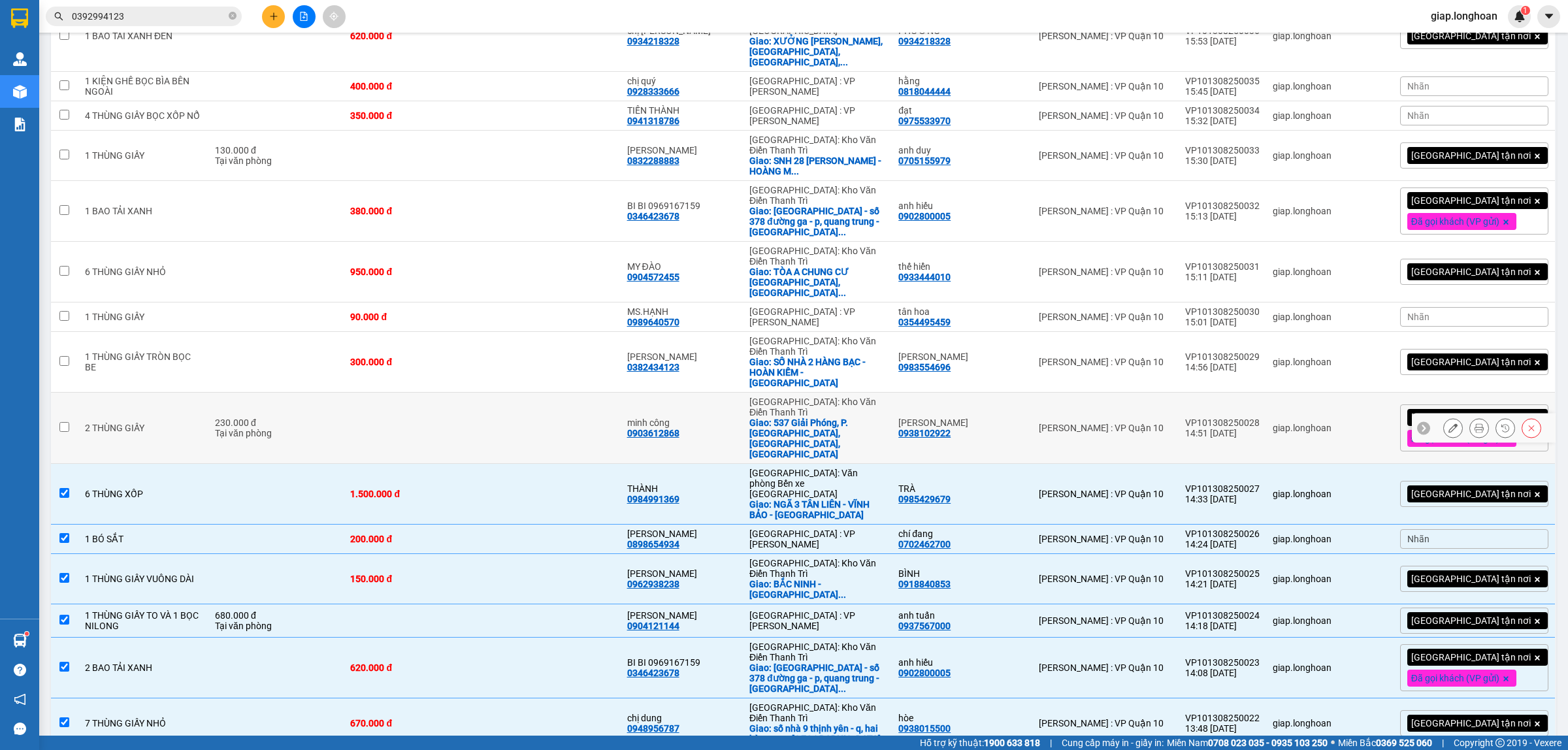
click at [505, 392] on td at bounding box center [551, 428] width 139 height 71
checkbox input "true"
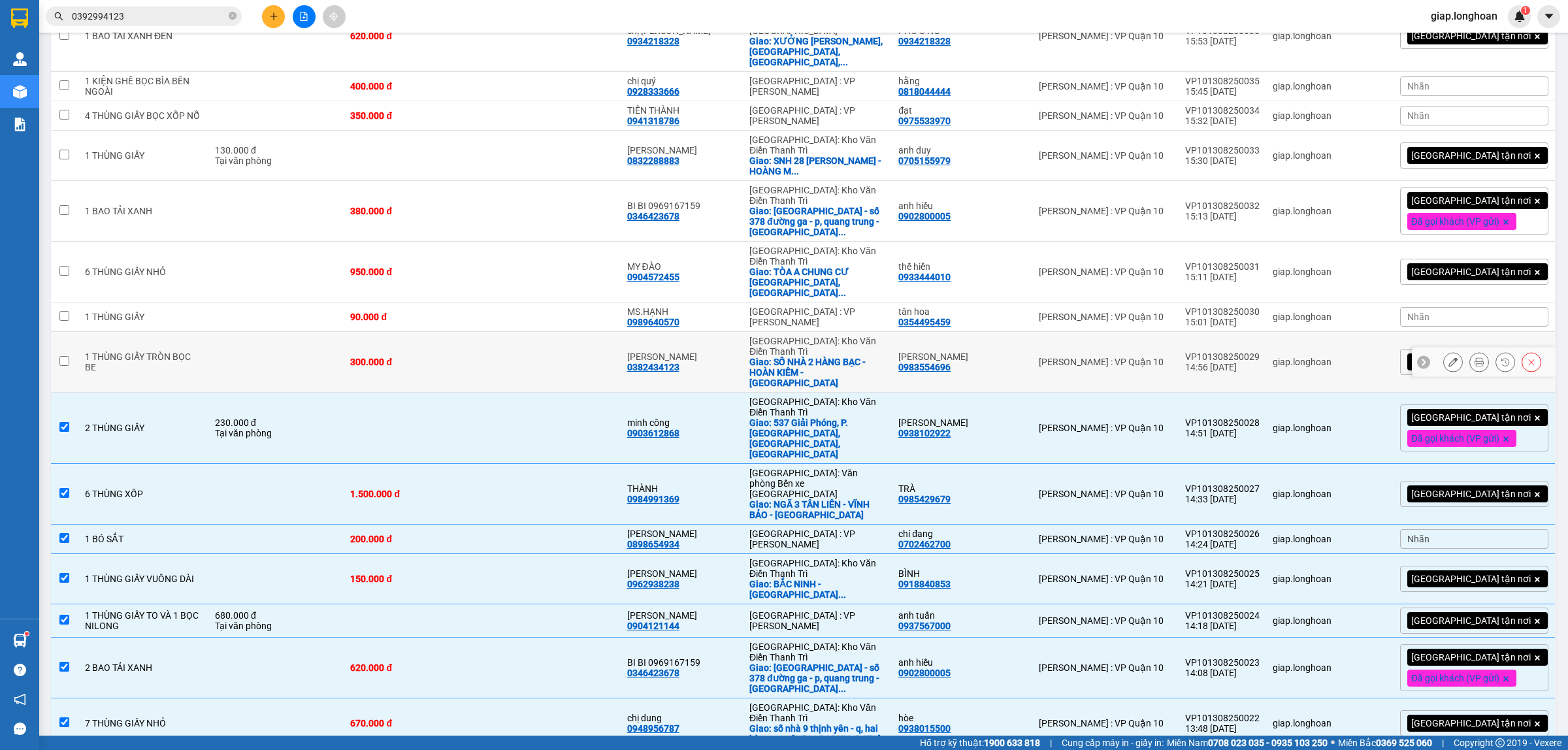
click at [514, 332] on td at bounding box center [551, 362] width 139 height 61
checkbox input "true"
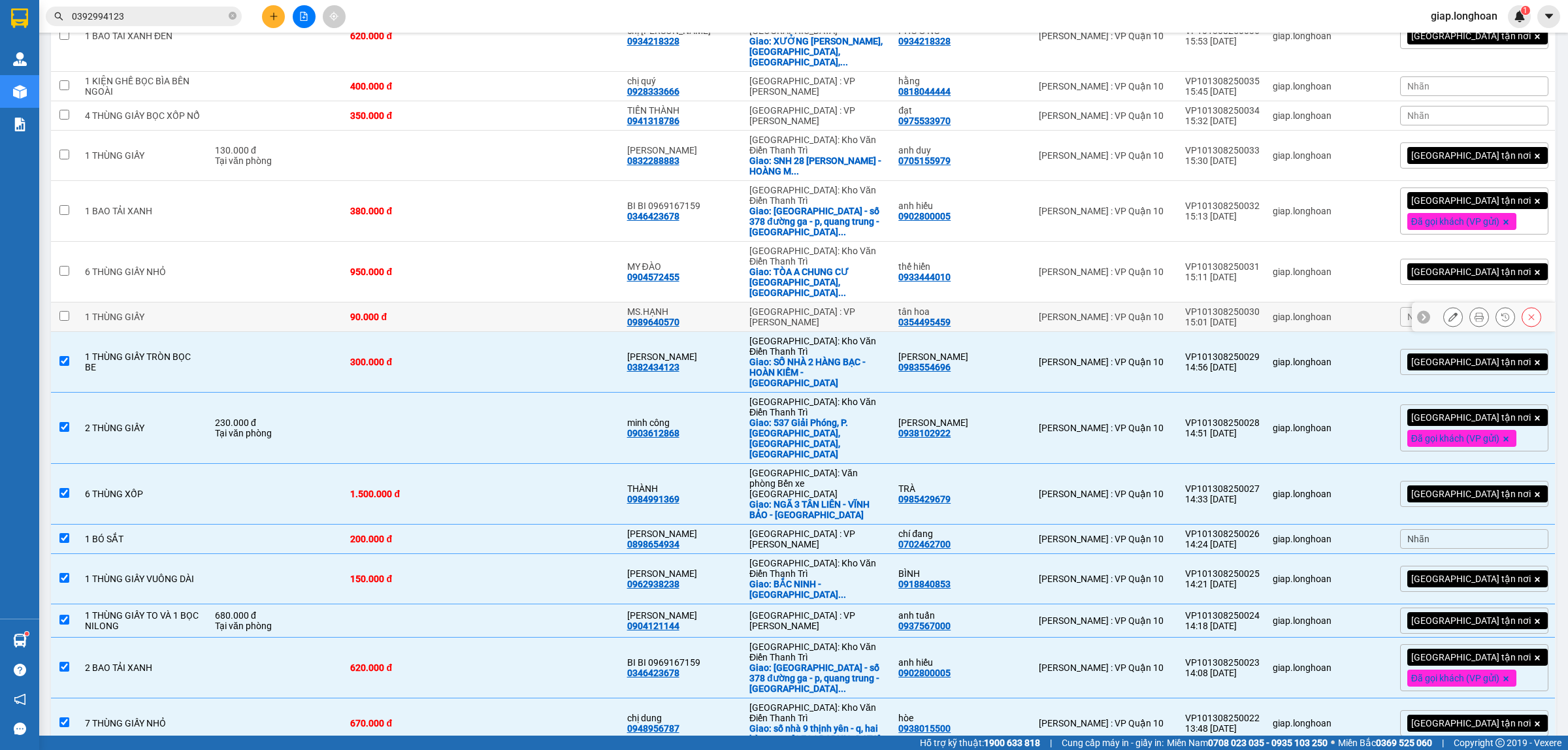
click at [514, 302] on td at bounding box center [551, 316] width 139 height 29
checkbox input "true"
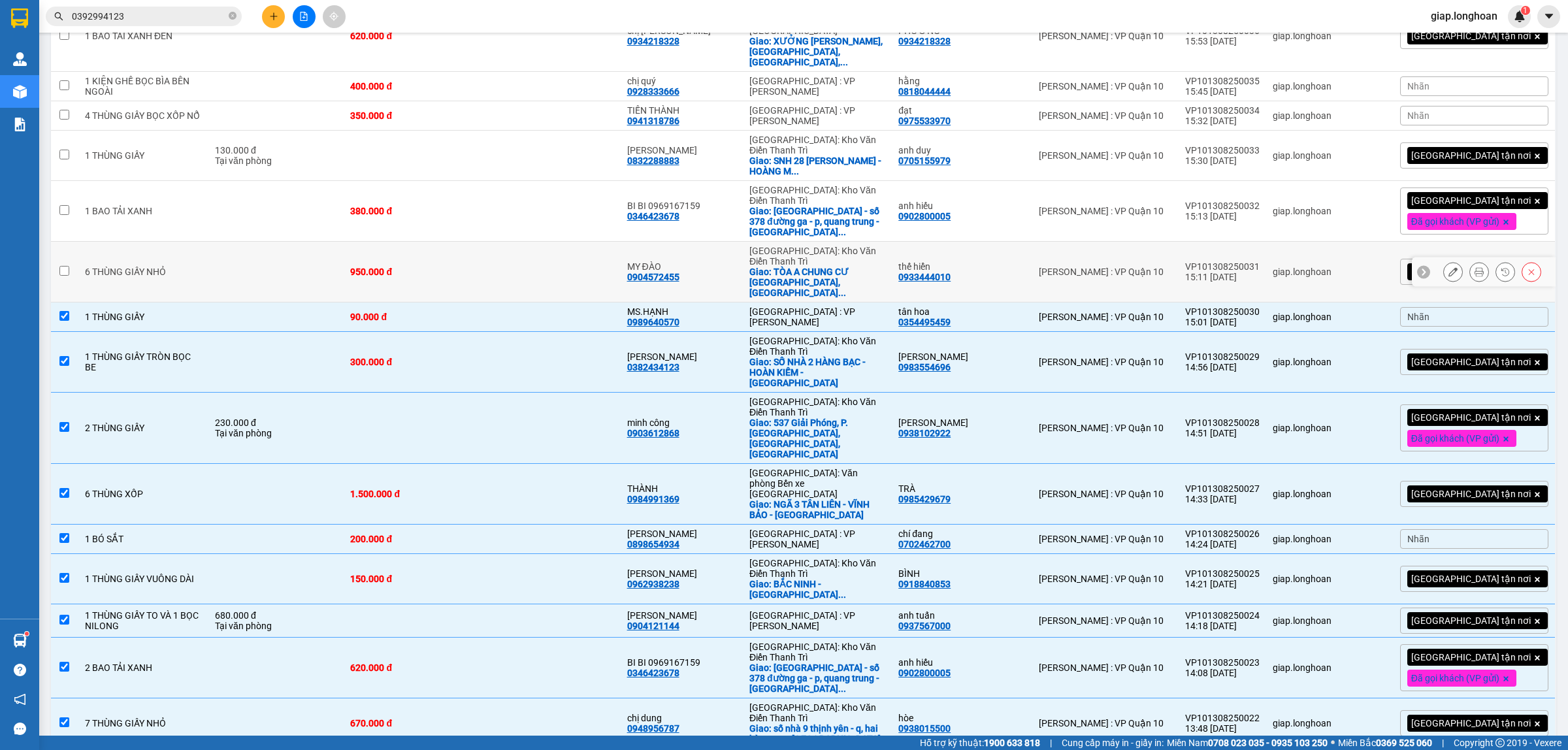
click at [515, 242] on td at bounding box center [551, 272] width 139 height 61
checkbox input "true"
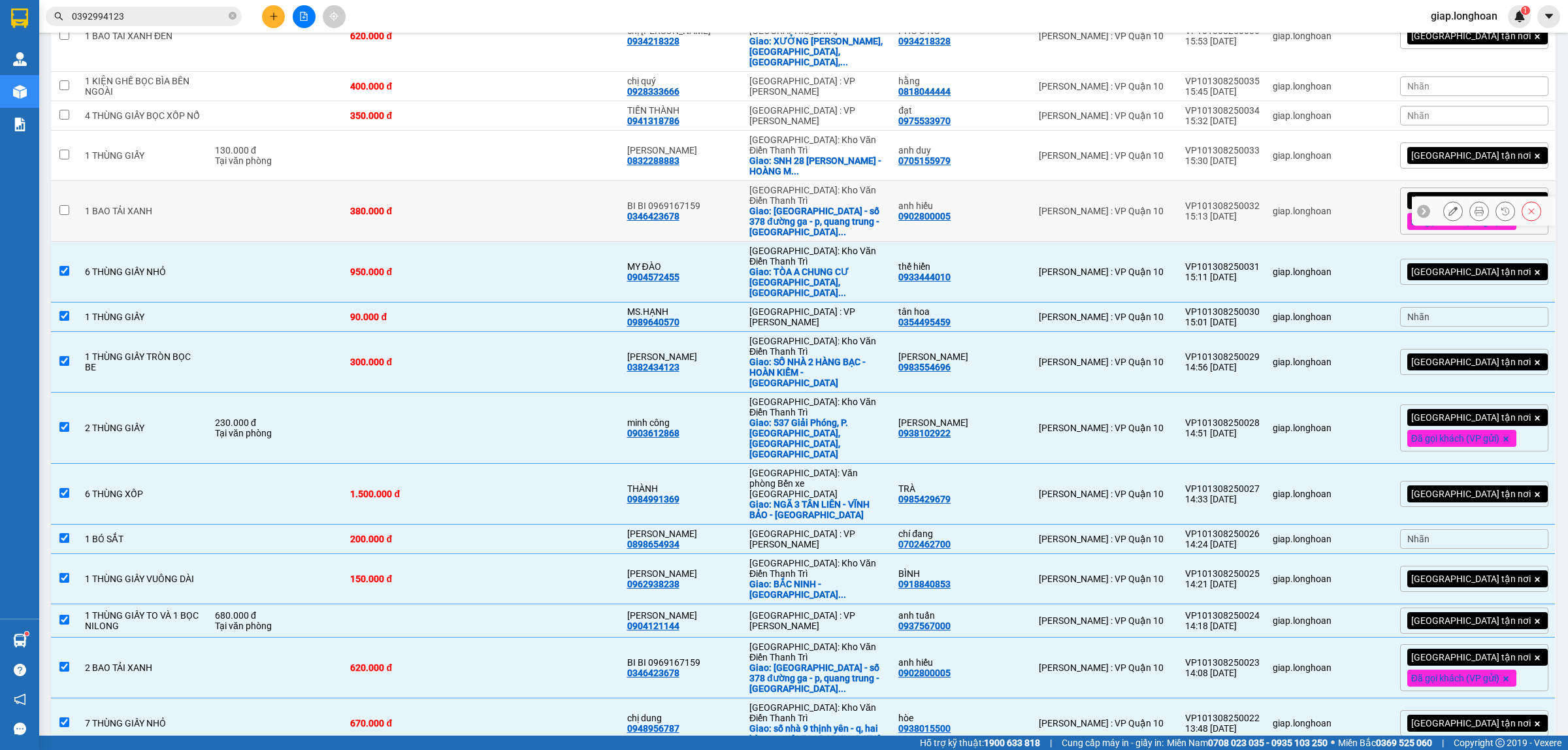
click at [514, 181] on td at bounding box center [551, 211] width 139 height 61
checkbox input "true"
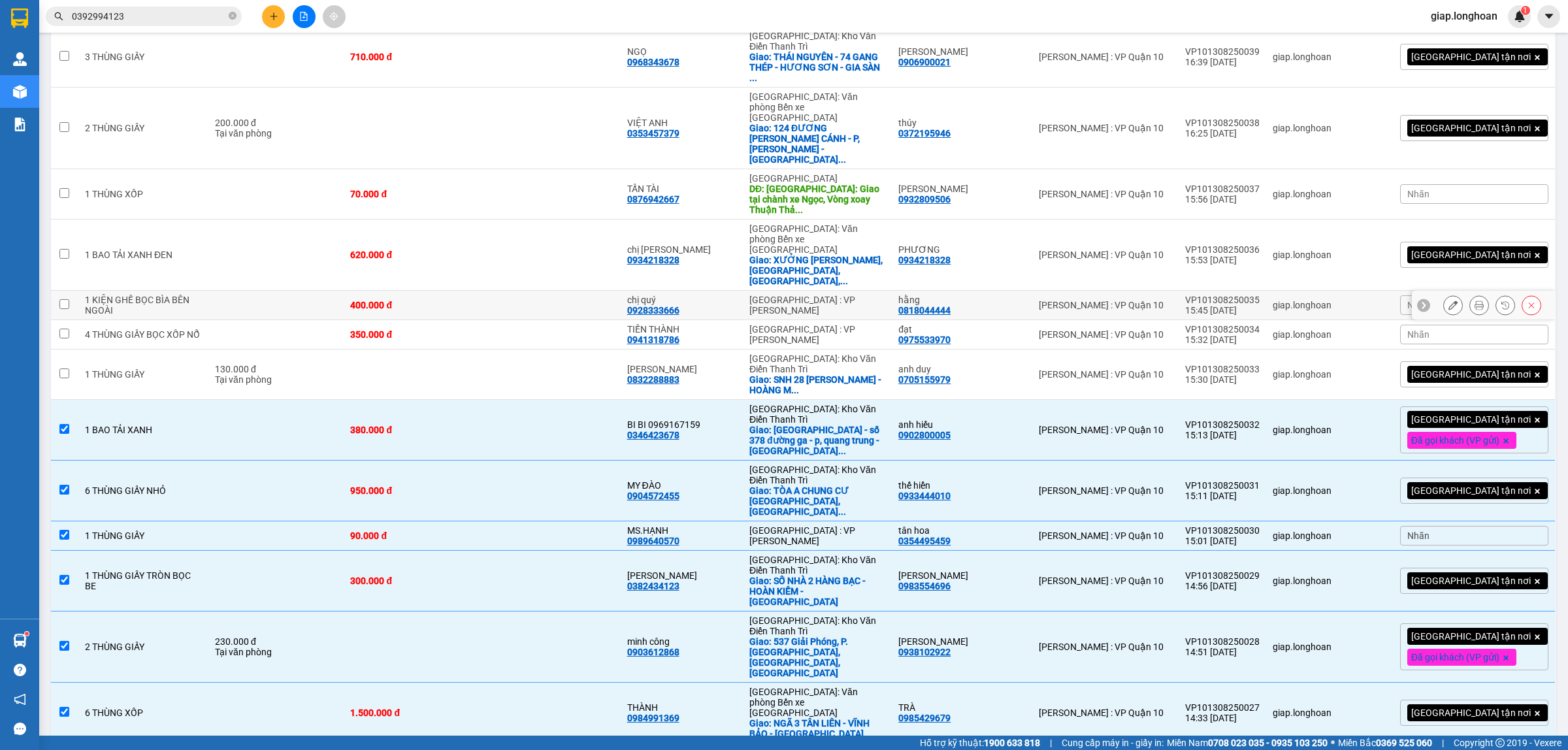
scroll to position [227, 0]
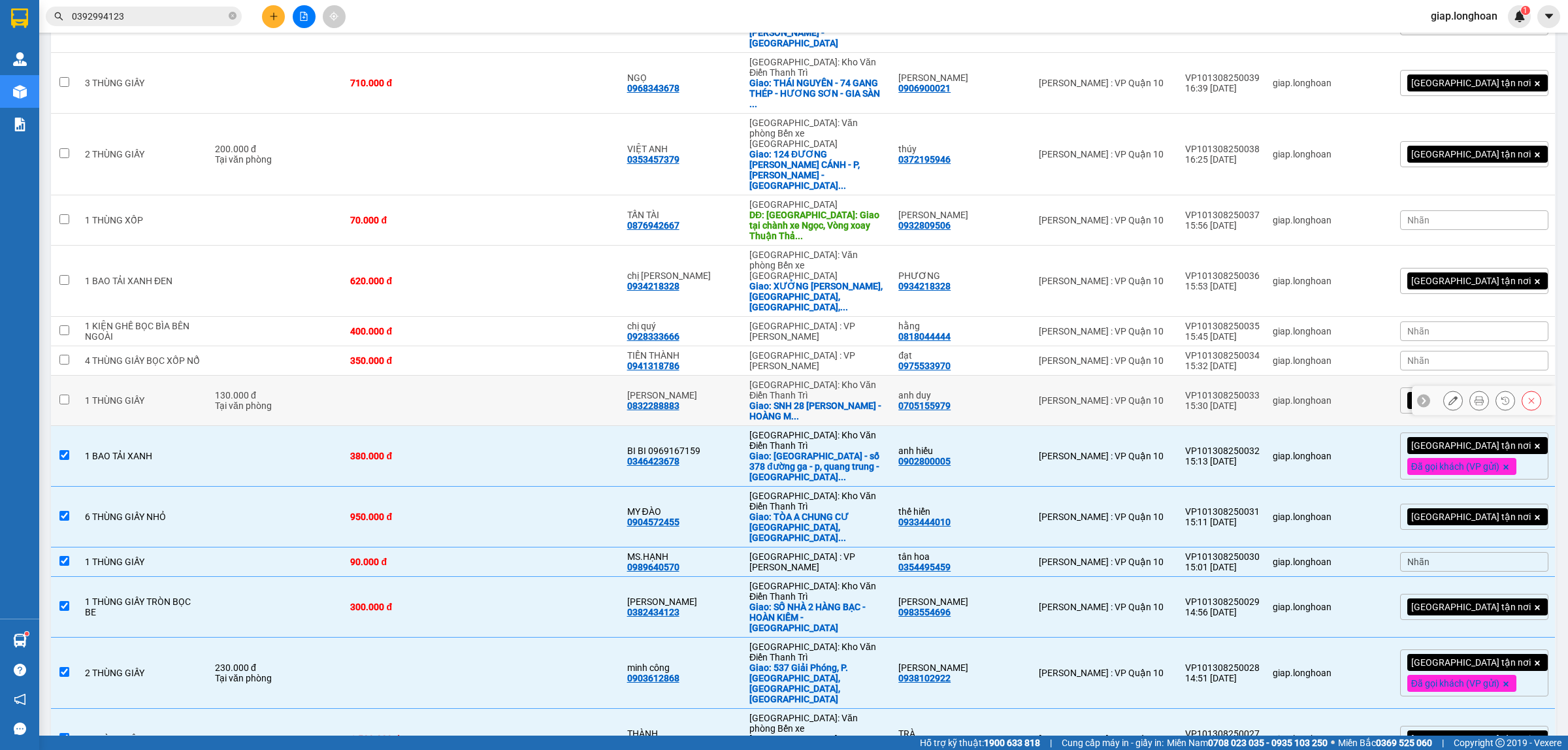
drag, startPoint x: 447, startPoint y: 341, endPoint x: 449, endPoint y: 304, distance: 37.1
click at [447, 375] on td at bounding box center [413, 401] width 139 height 51
checkbox input "true"
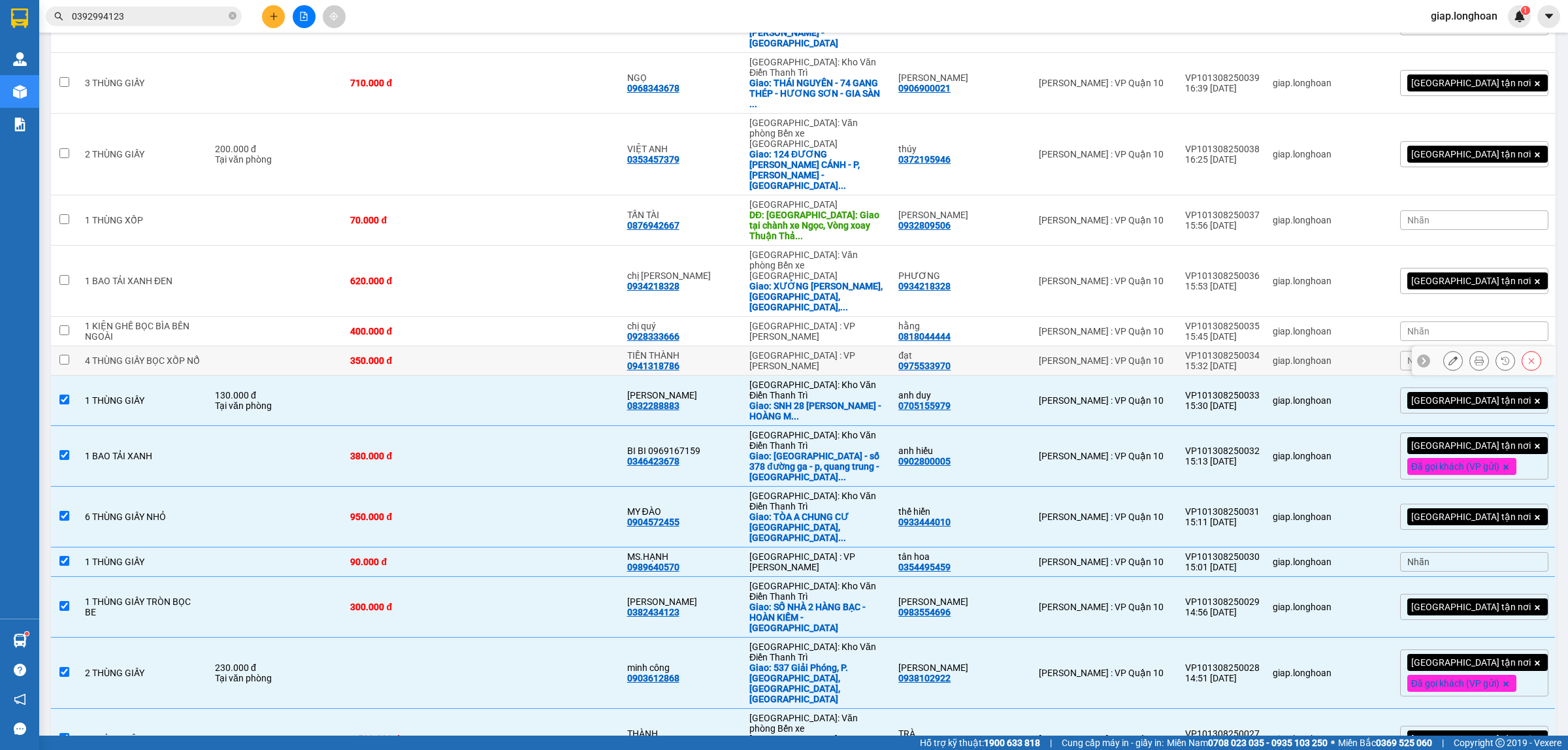
click at [453, 346] on td "350.000 đ" at bounding box center [413, 360] width 139 height 29
checkbox input "true"
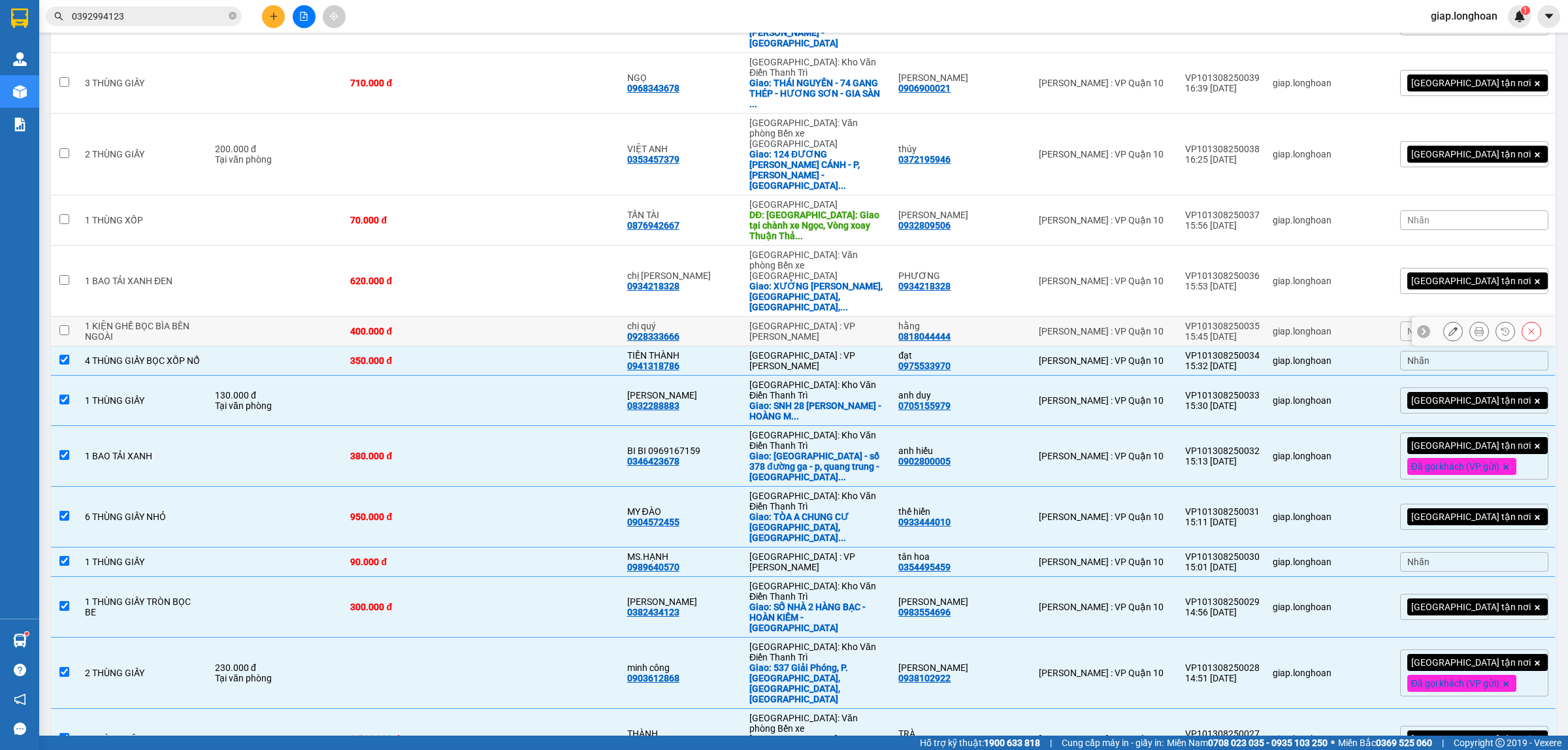
click at [462, 326] on div "400.000 đ" at bounding box center [413, 331] width 125 height 10
checkbox input "true"
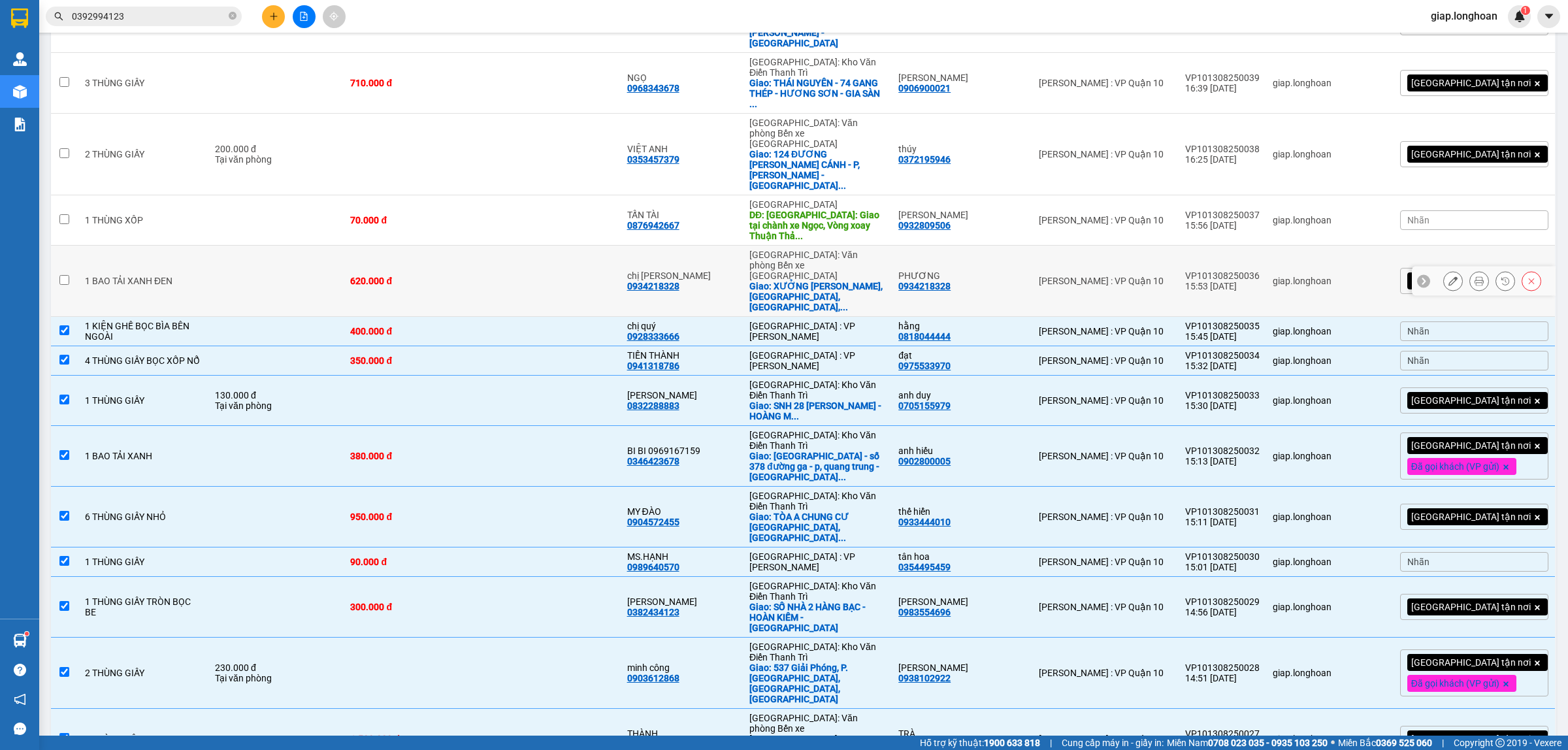
drag, startPoint x: 468, startPoint y: 232, endPoint x: 475, endPoint y: 186, distance: 46.5
click at [468, 245] on td "620.000 đ" at bounding box center [413, 281] width 139 height 71
checkbox input "true"
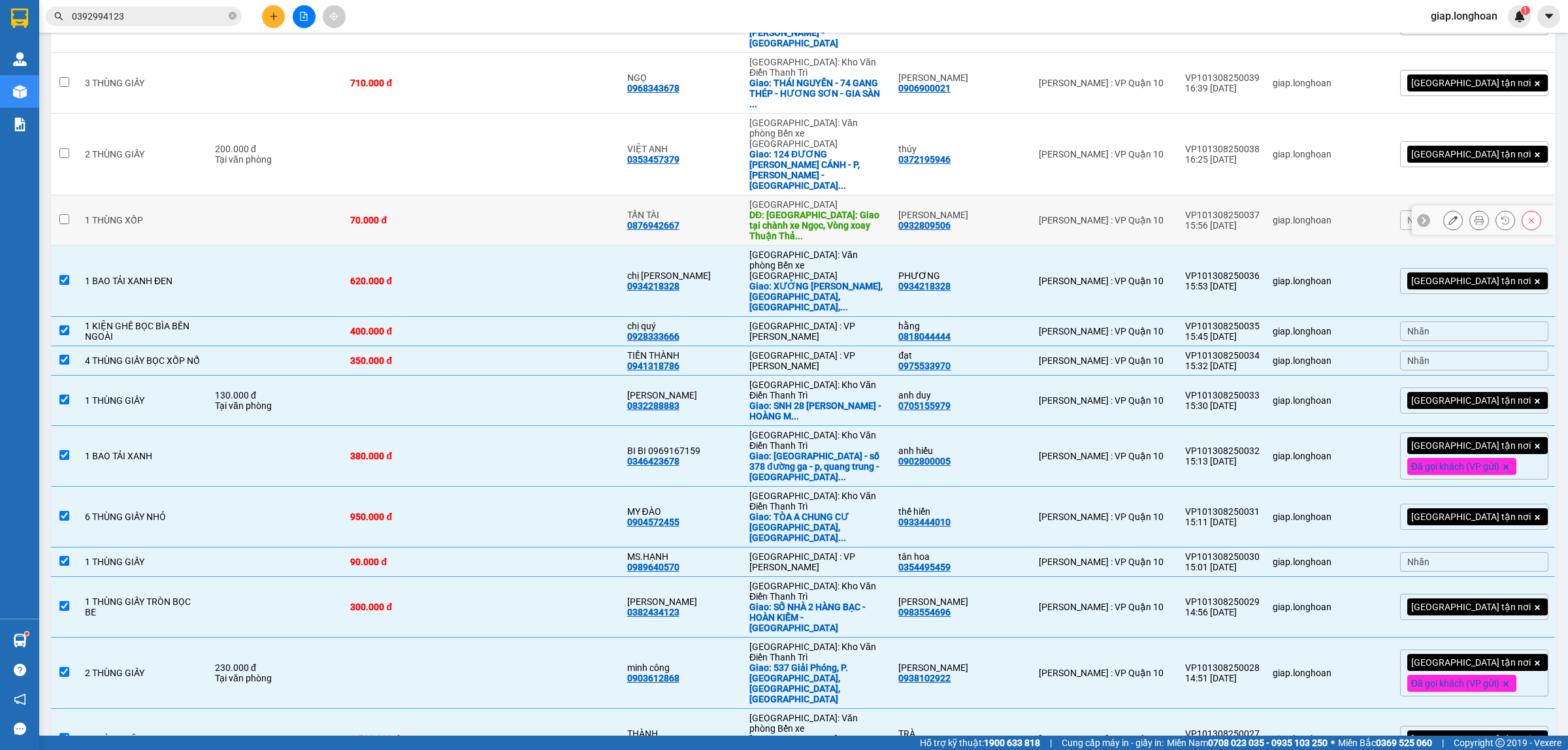
click at [475, 196] on td "70.000 đ" at bounding box center [413, 221] width 139 height 51
checkbox input "true"
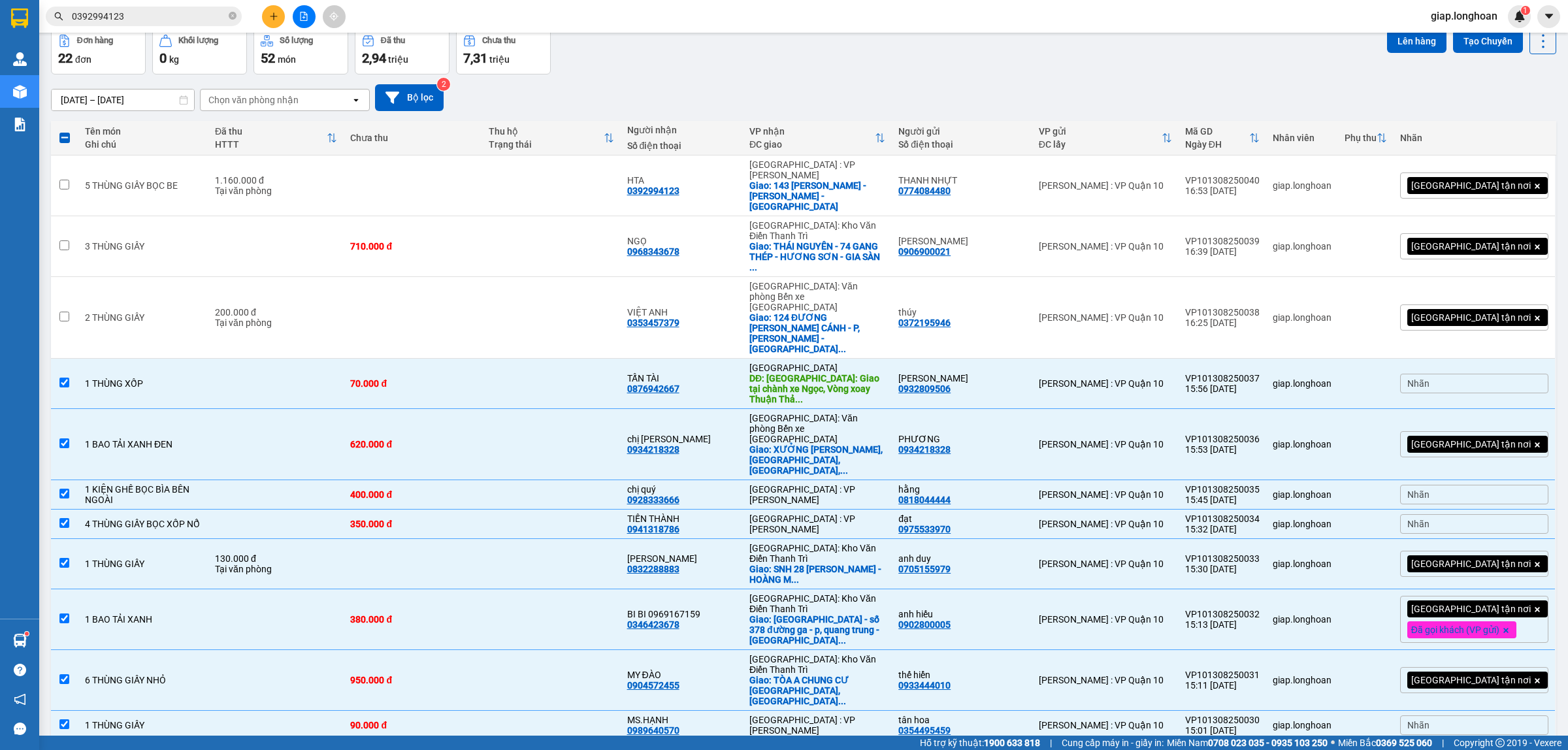
scroll to position [0, 0]
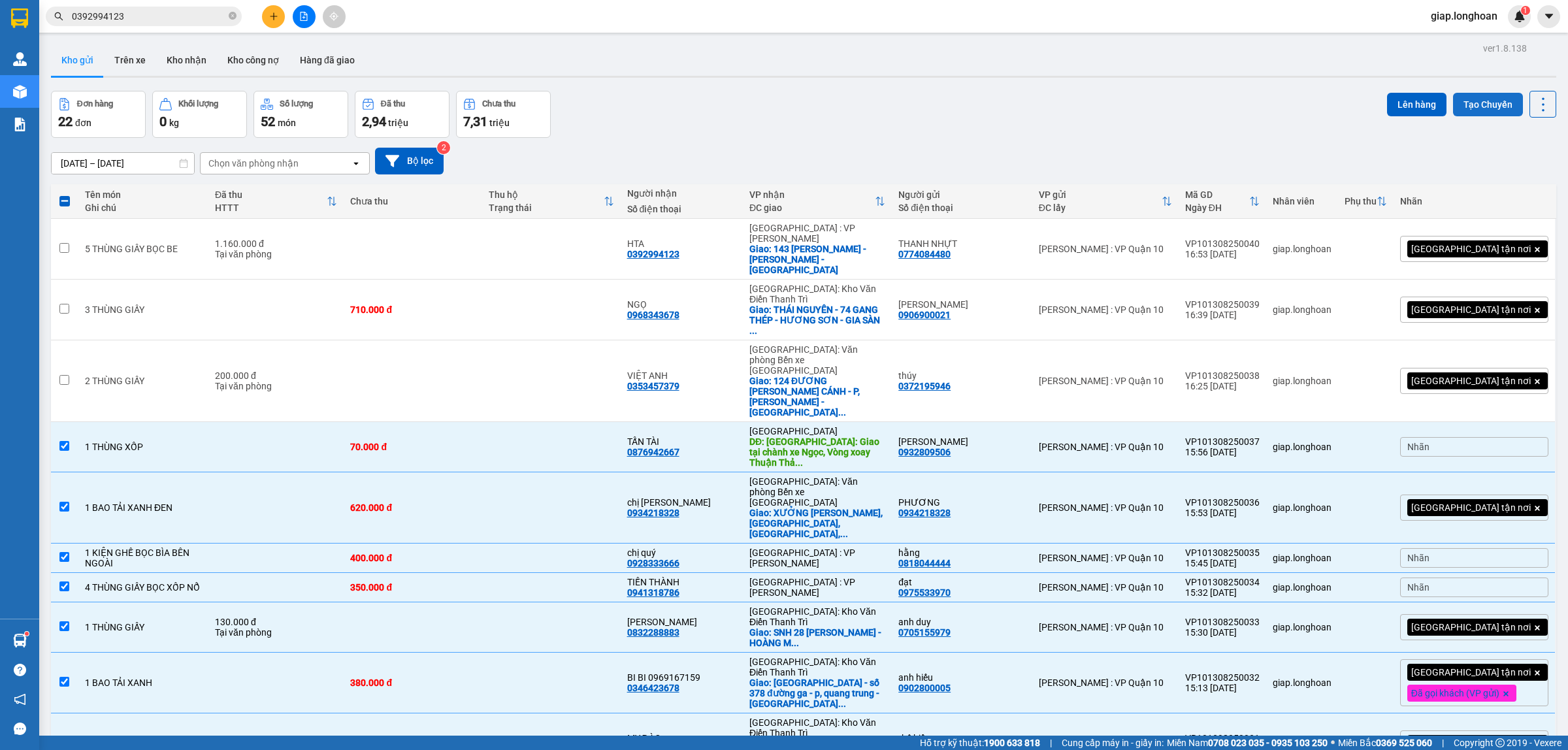
click at [1477, 105] on button "Tạo Chuyến" at bounding box center [1487, 104] width 70 height 23
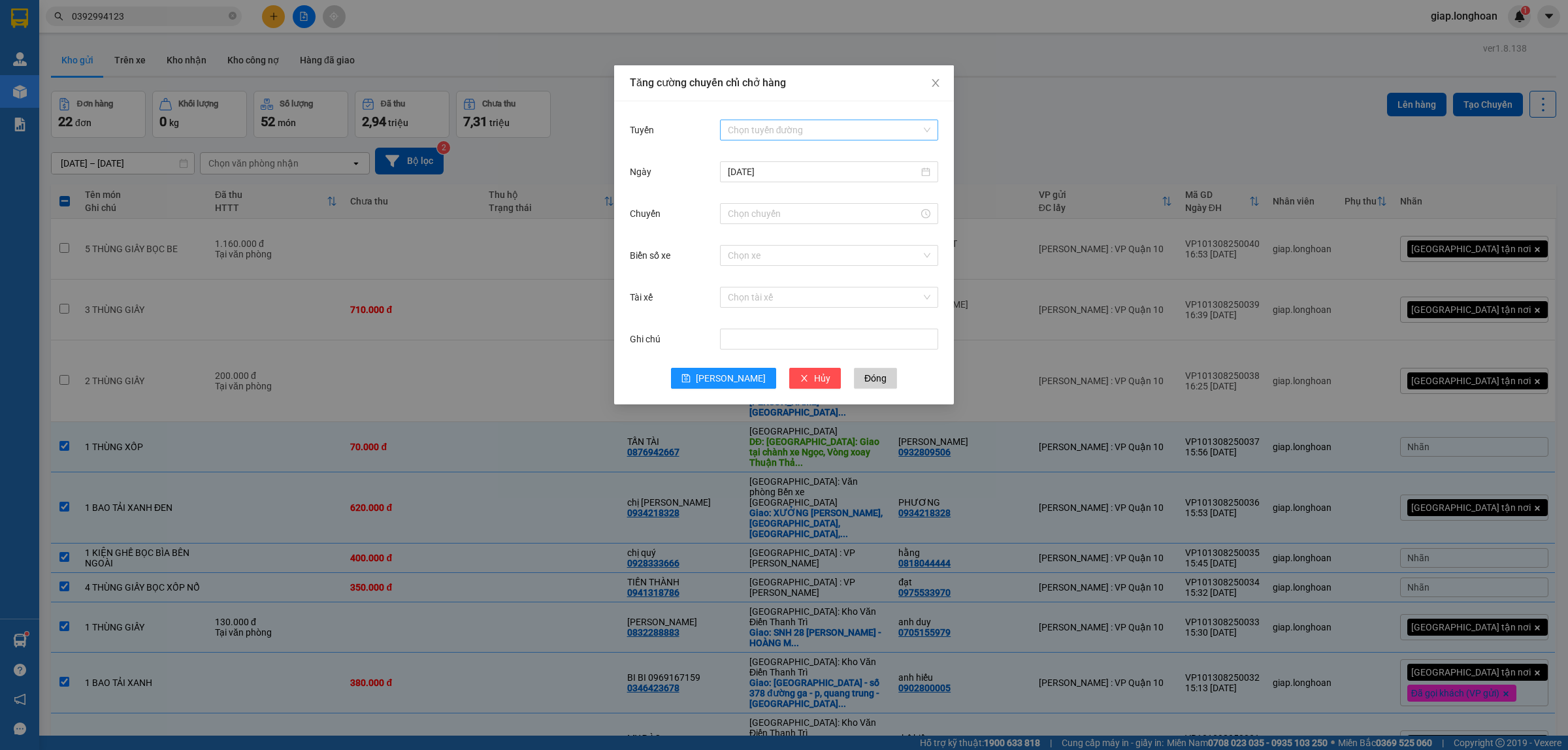
click at [769, 132] on input "Tuyến" at bounding box center [825, 129] width 194 height 20
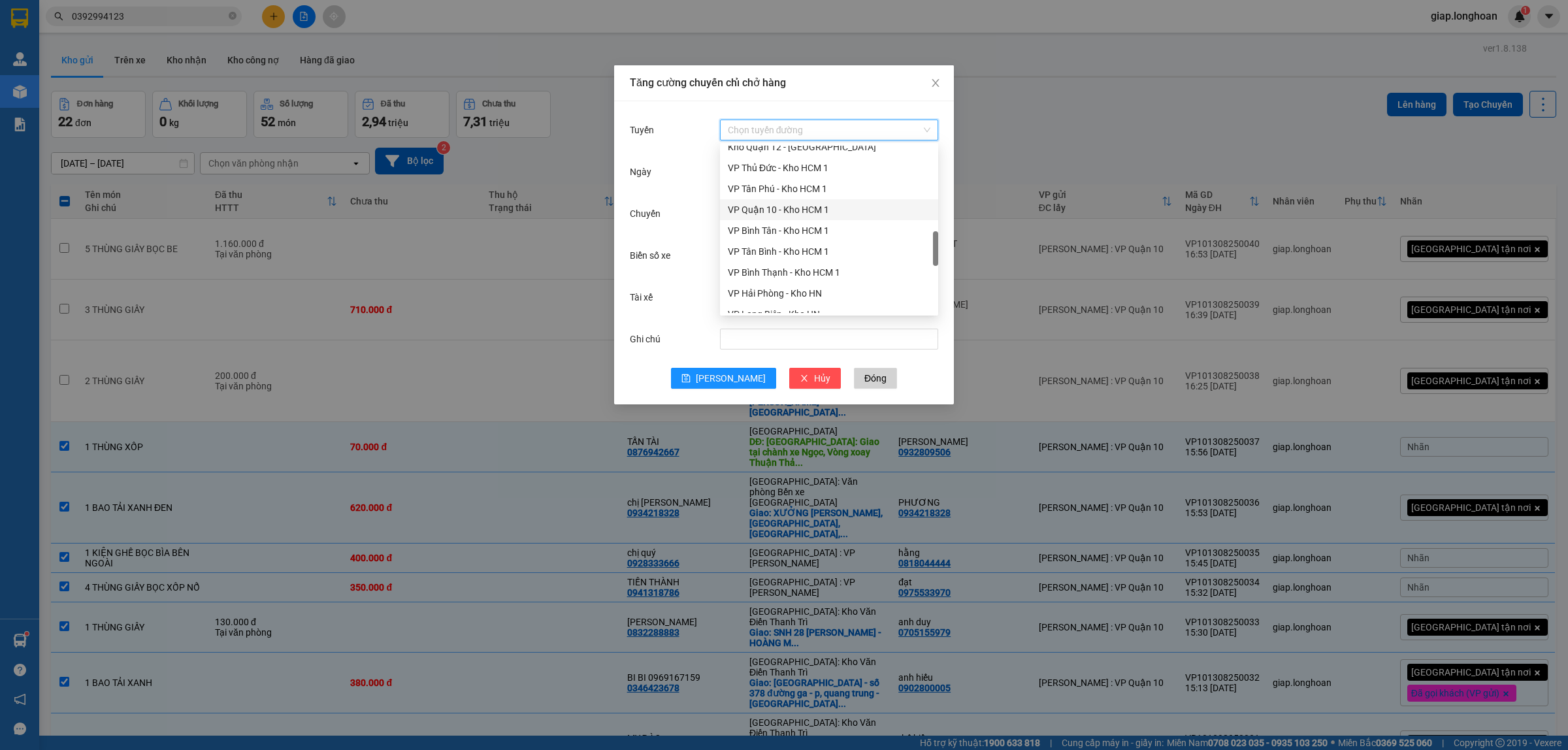
click at [787, 207] on div "VP Quận 10 - Kho HCM 1" at bounding box center [829, 209] width 202 height 14
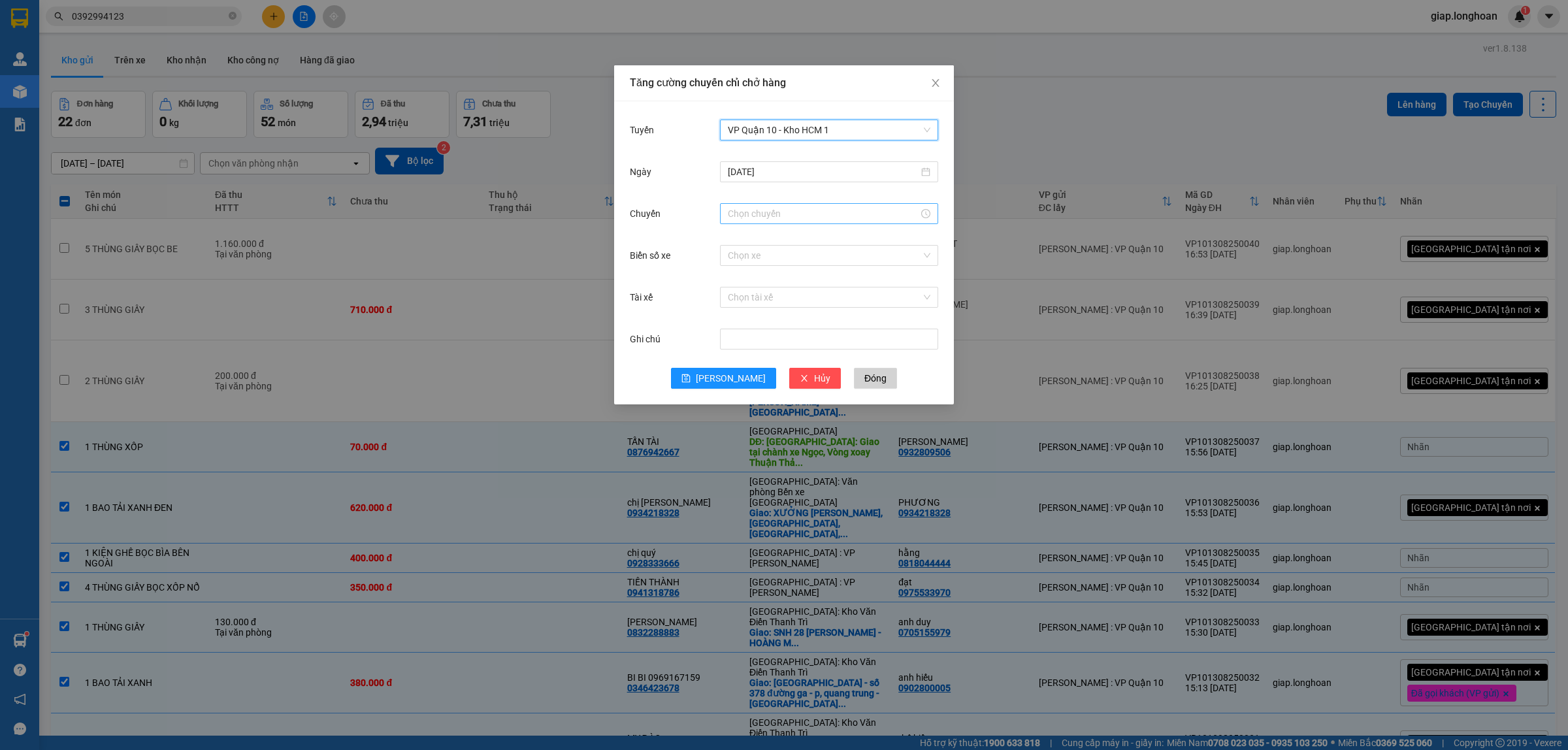
click at [745, 217] on input "Chuyến" at bounding box center [824, 213] width 191 height 14
click at [737, 268] on div "15" at bounding box center [738, 268] width 37 height 19
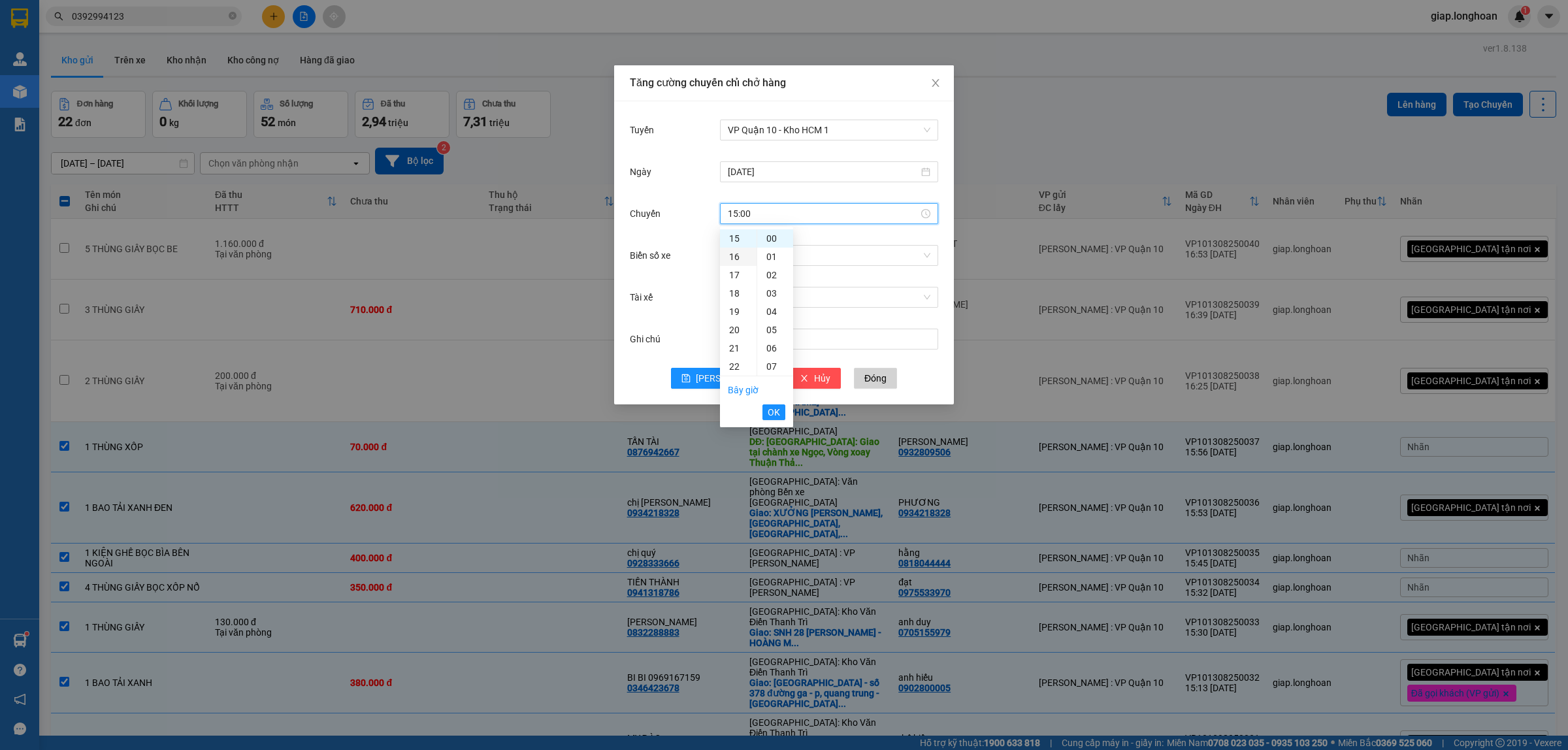
click at [739, 256] on div "16" at bounding box center [738, 257] width 37 height 19
type input "16:00"
click at [773, 412] on span "OK" at bounding box center [773, 412] width 12 height 14
click at [732, 259] on input "Biển số xe" at bounding box center [825, 255] width 194 height 20
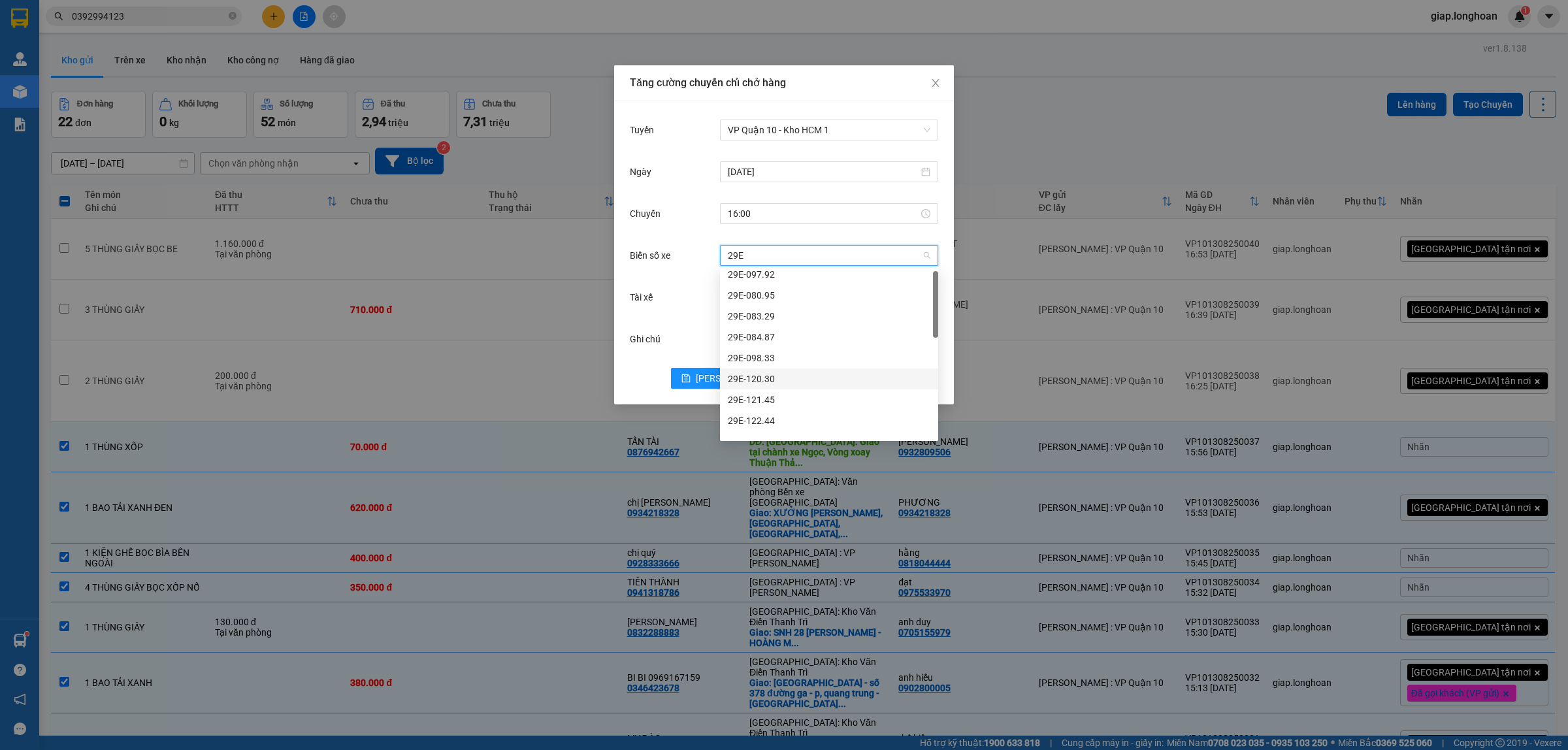
scroll to position [0, 0]
type input "29E"
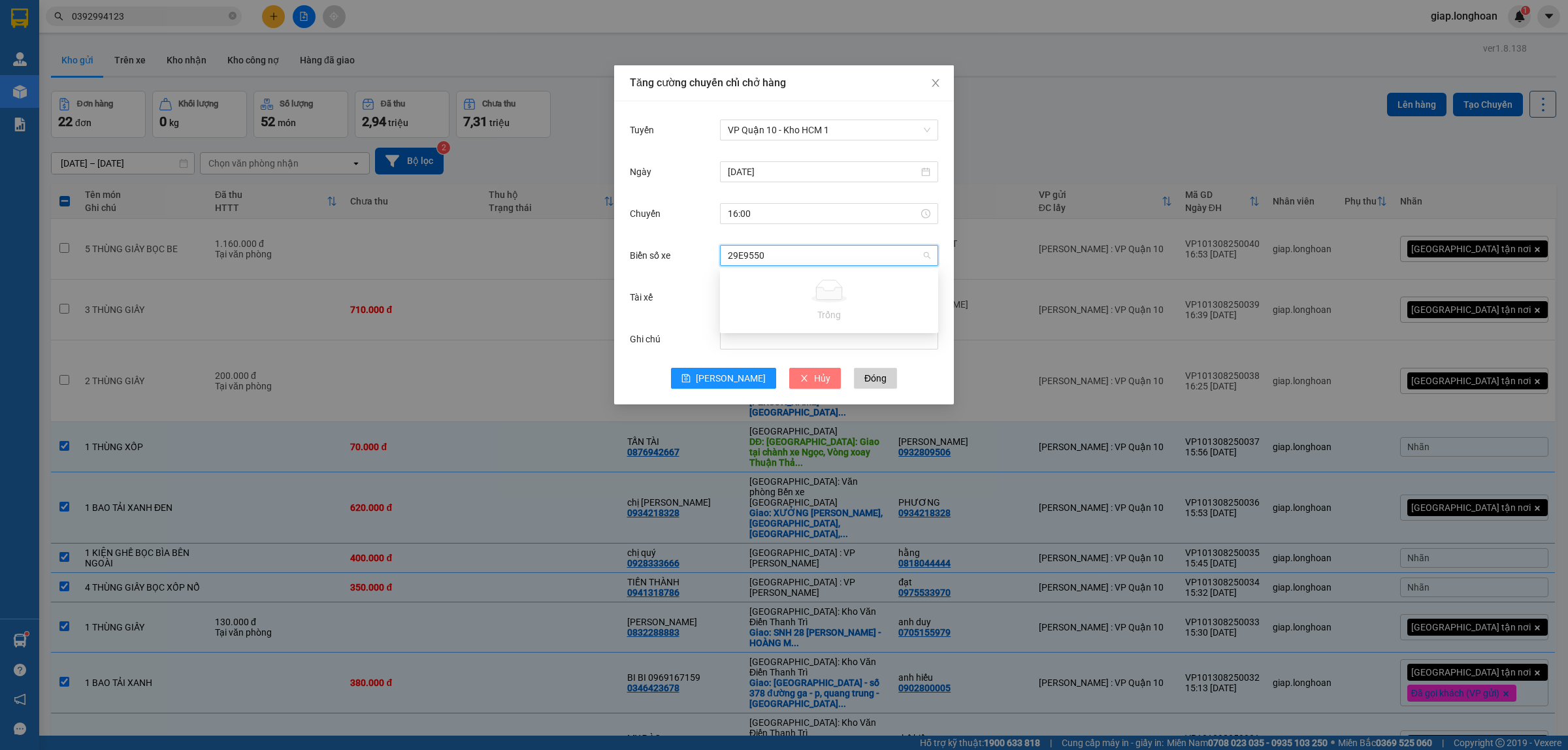
type input "29E95502"
click at [925, 254] on div "Chọn xe" at bounding box center [828, 256] width 218 height 21
click at [769, 258] on input "Biển số xe" at bounding box center [825, 255] width 194 height 20
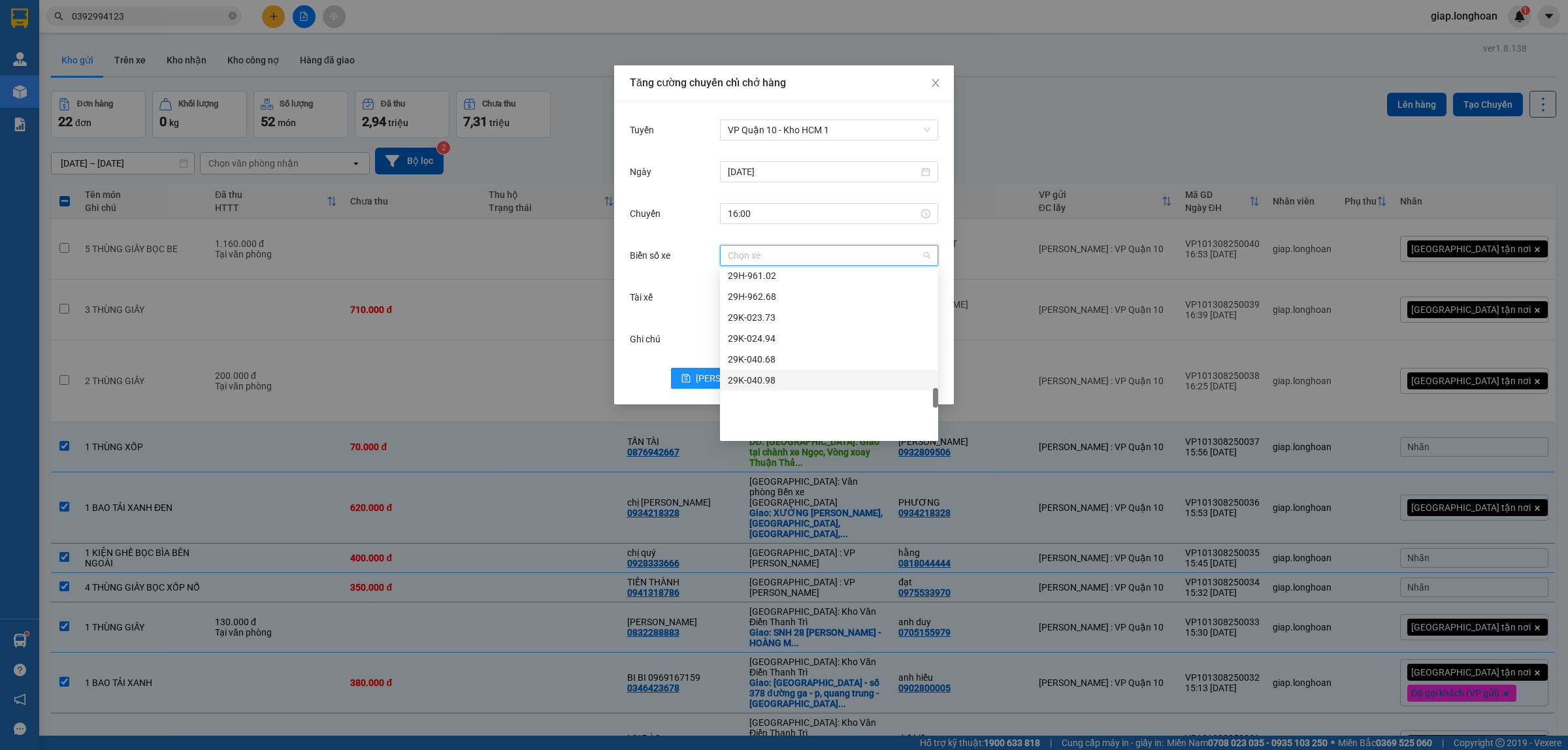
scroll to position [1242, 0]
click at [760, 315] on div "29H-955.02" at bounding box center [829, 315] width 202 height 14
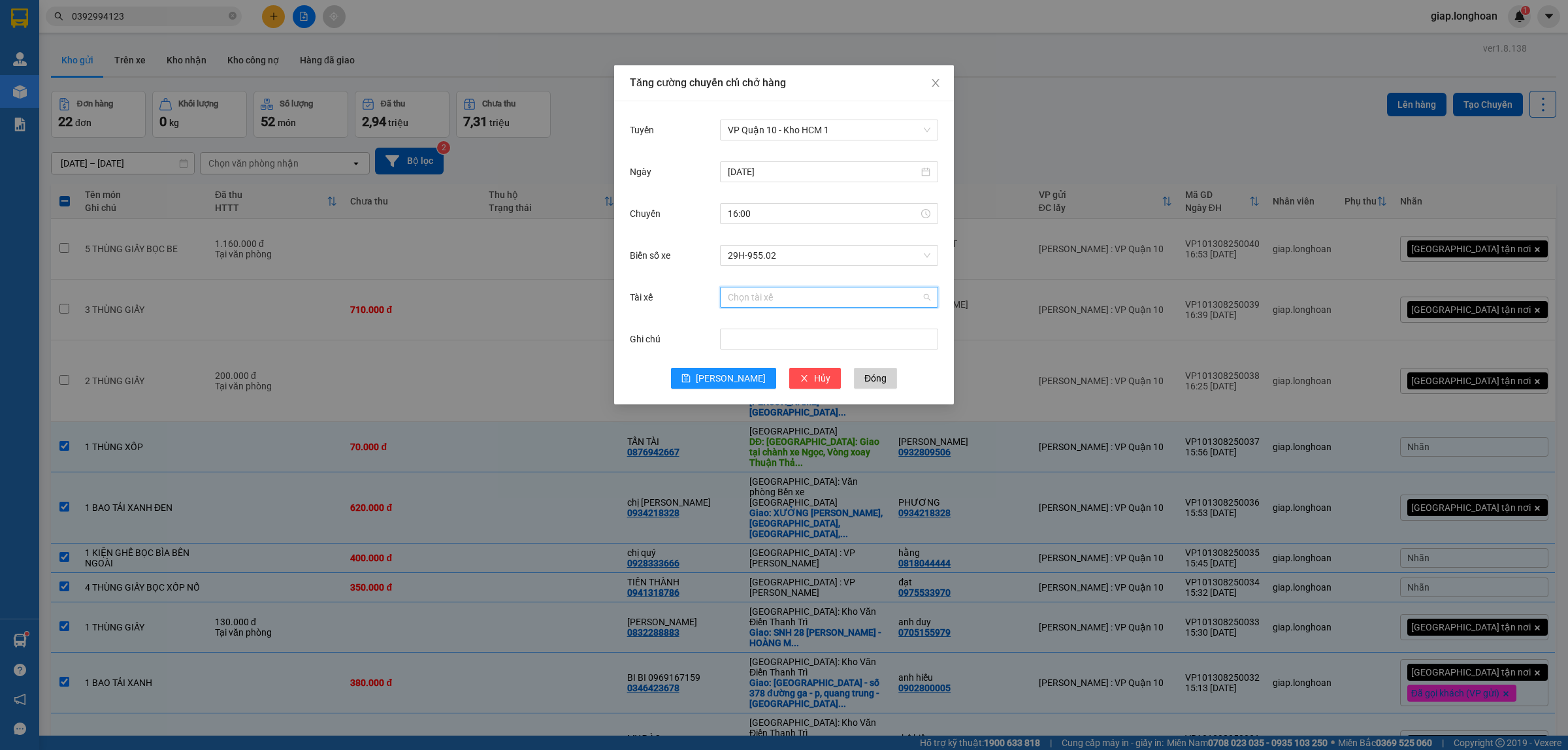
click at [743, 298] on input "Tài xế" at bounding box center [825, 297] width 194 height 20
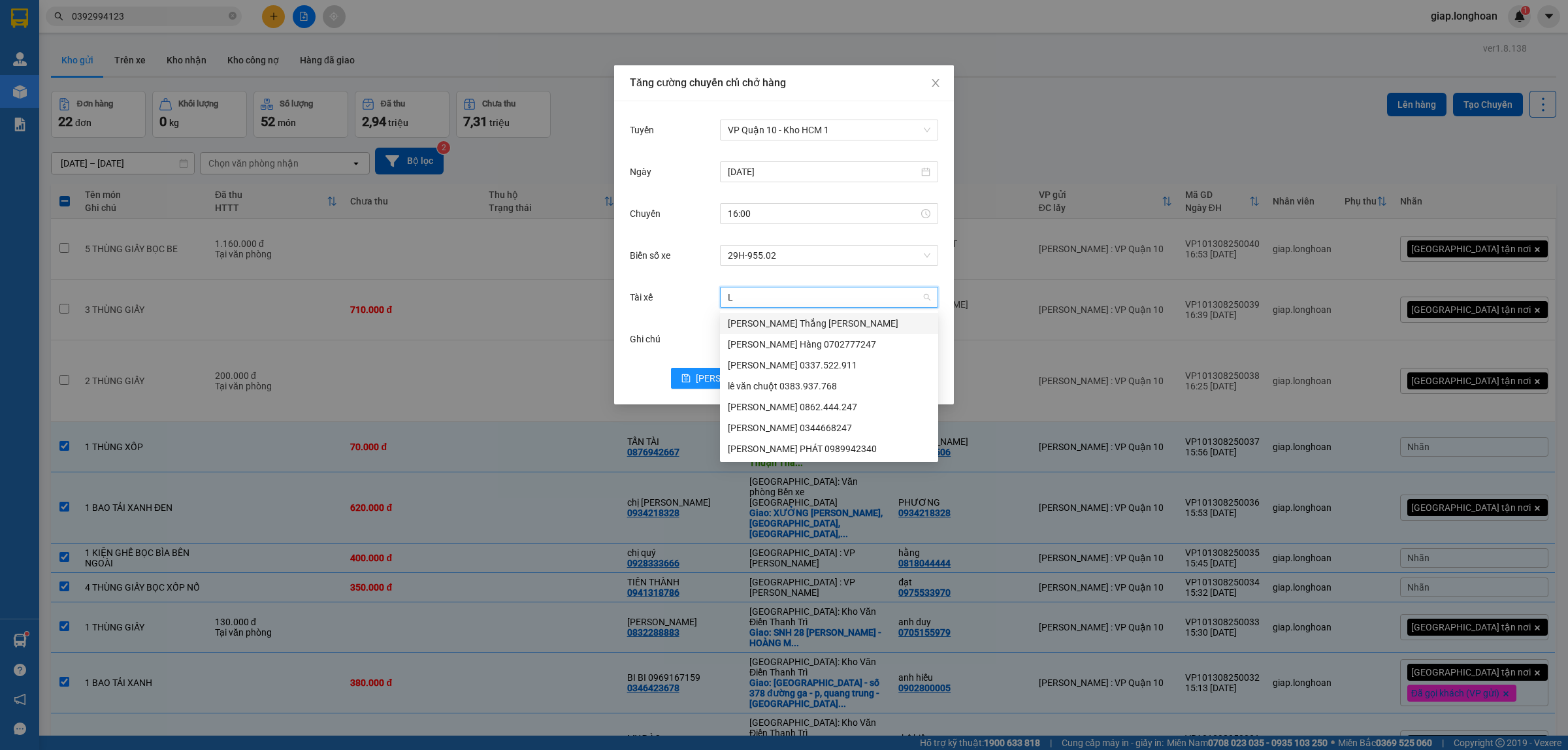
type input "LÊ"
click at [755, 425] on div "[PERSON_NAME] 0344668247" at bounding box center [829, 428] width 202 height 14
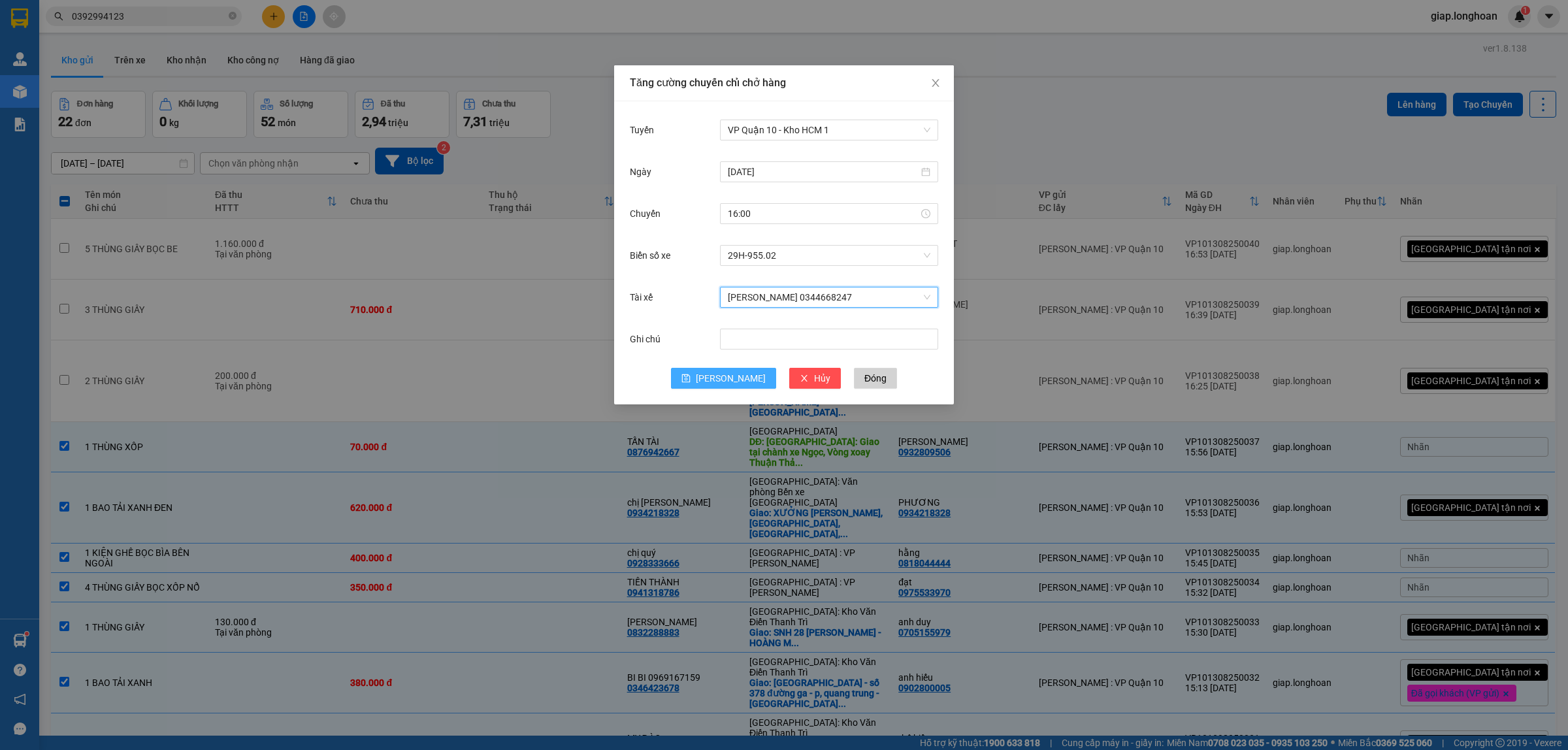
click at [719, 375] on button "Lưu" at bounding box center [724, 378] width 105 height 21
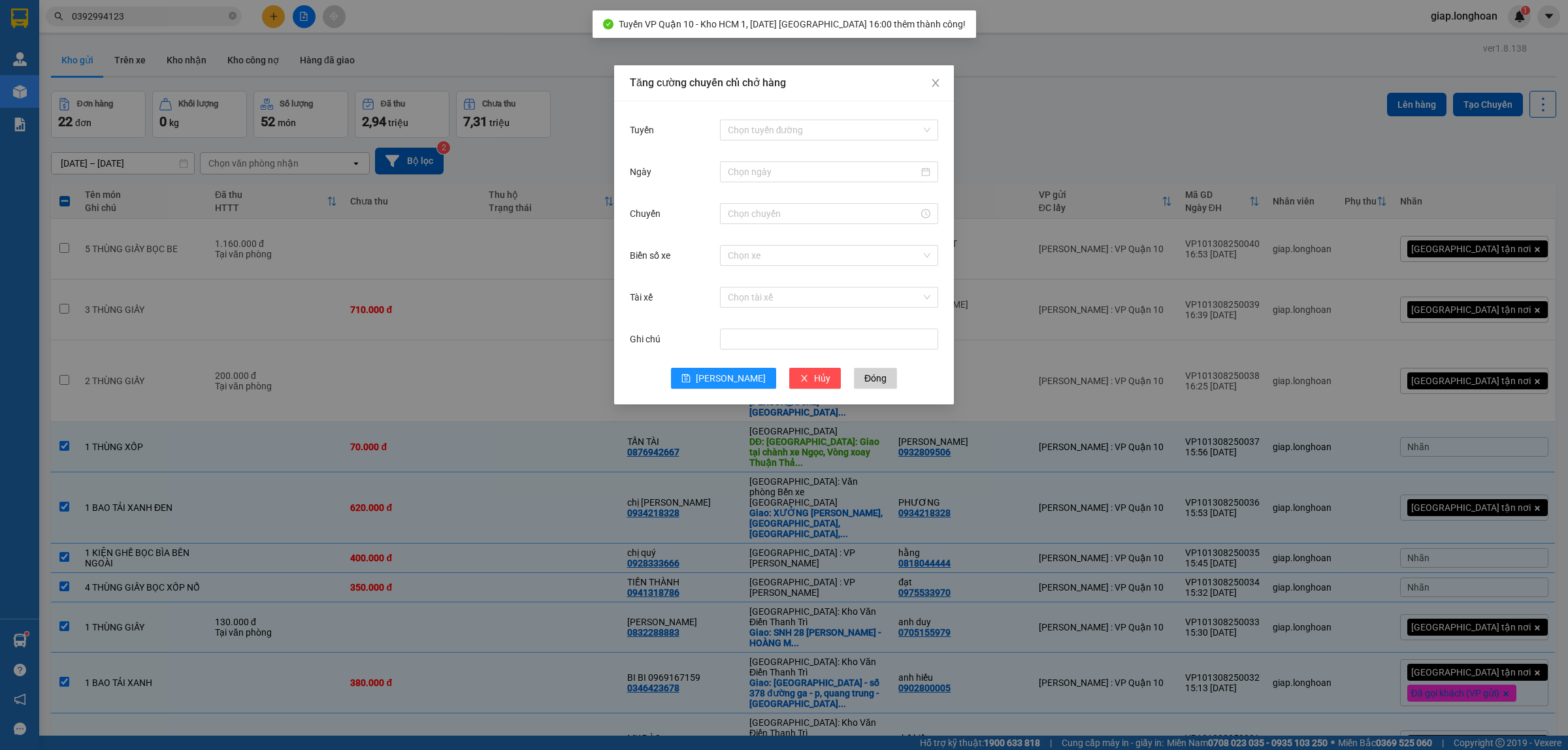
click at [1186, 153] on div "Tăng cường chuyến chỉ chở hàng Tuyến Chọn tuyến đường Ngày Chuyến Biển số xe Ch…" at bounding box center [784, 375] width 1568 height 750
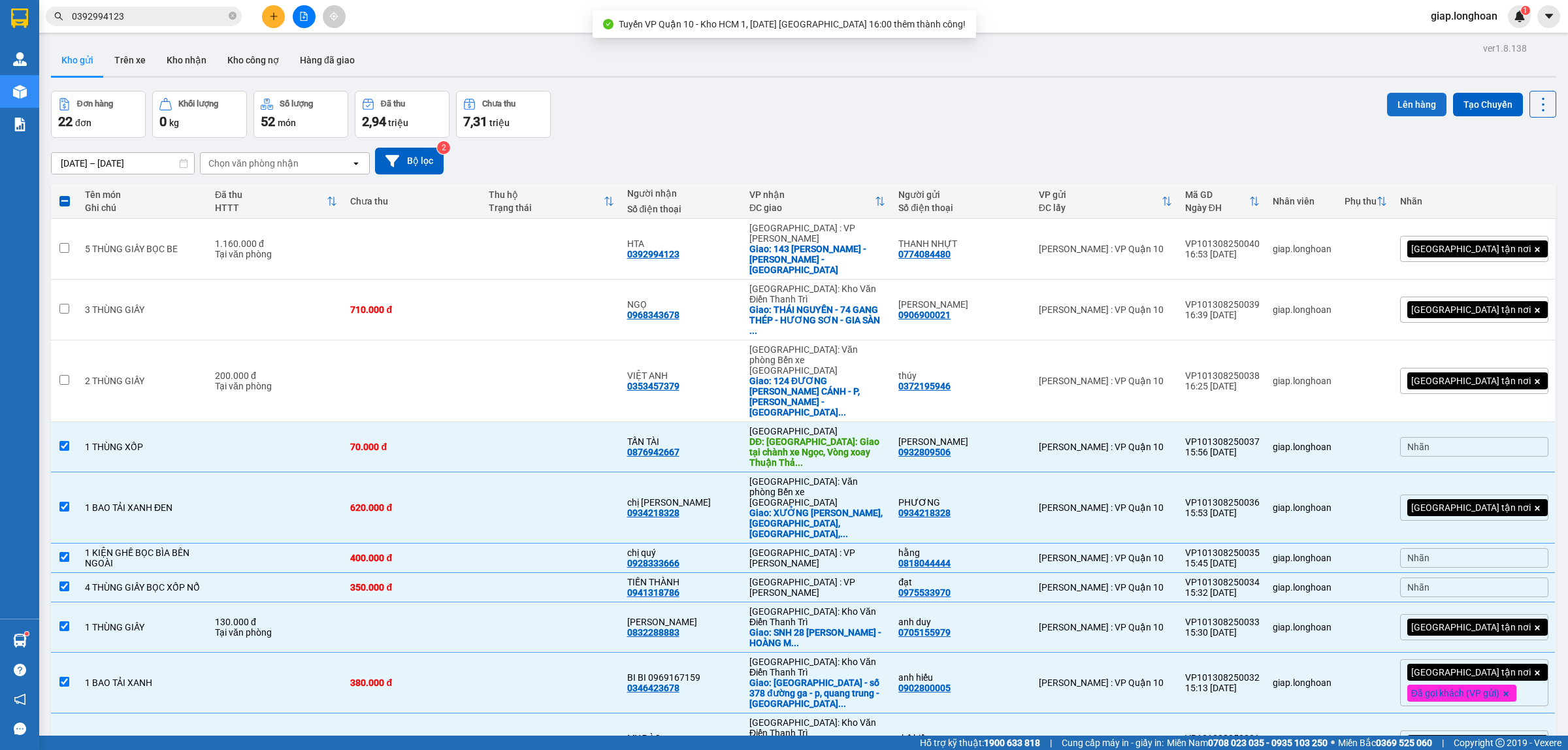
click at [1397, 101] on button "Lên hàng" at bounding box center [1417, 104] width 60 height 23
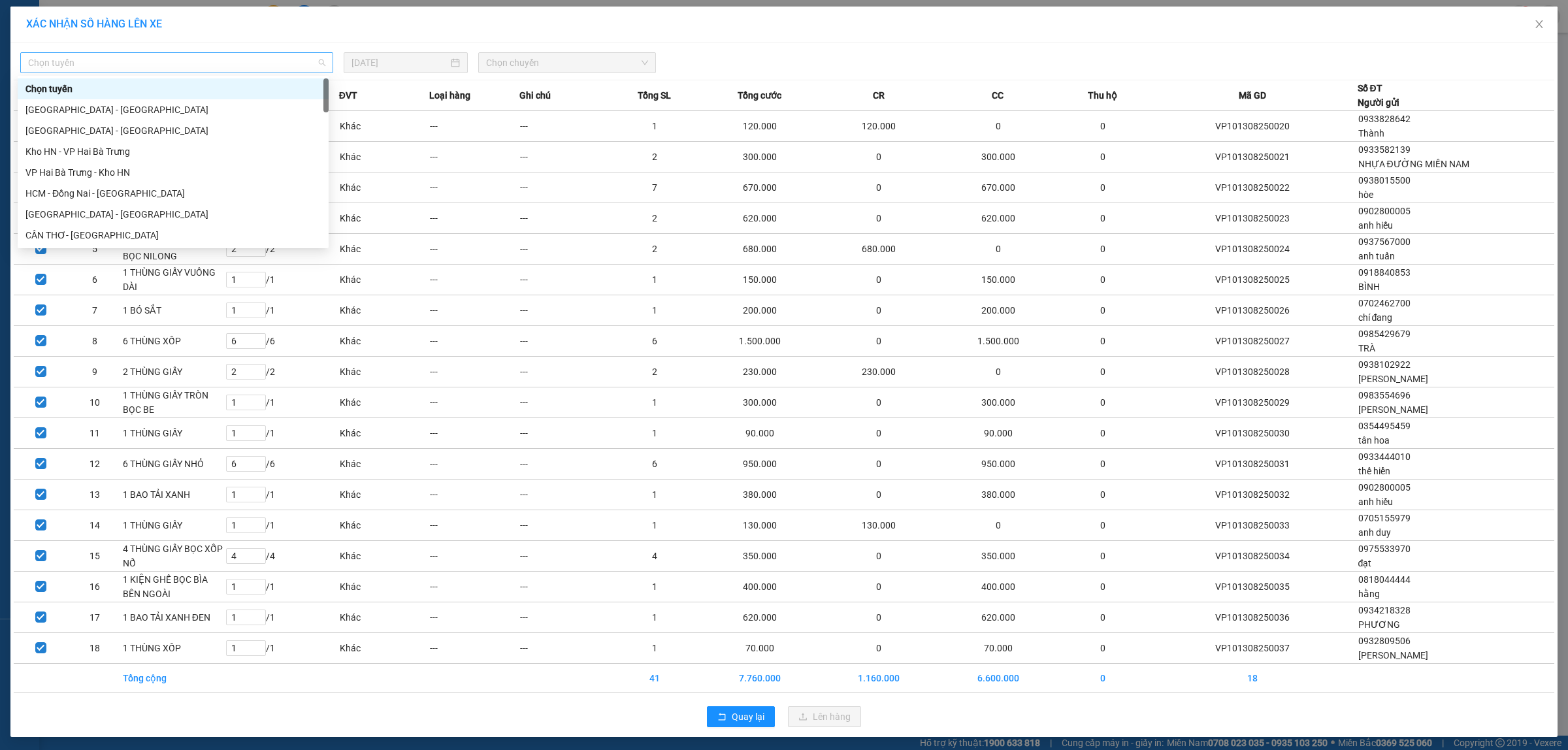
click at [110, 64] on span "Chọn tuyến" at bounding box center [177, 63] width 298 height 20
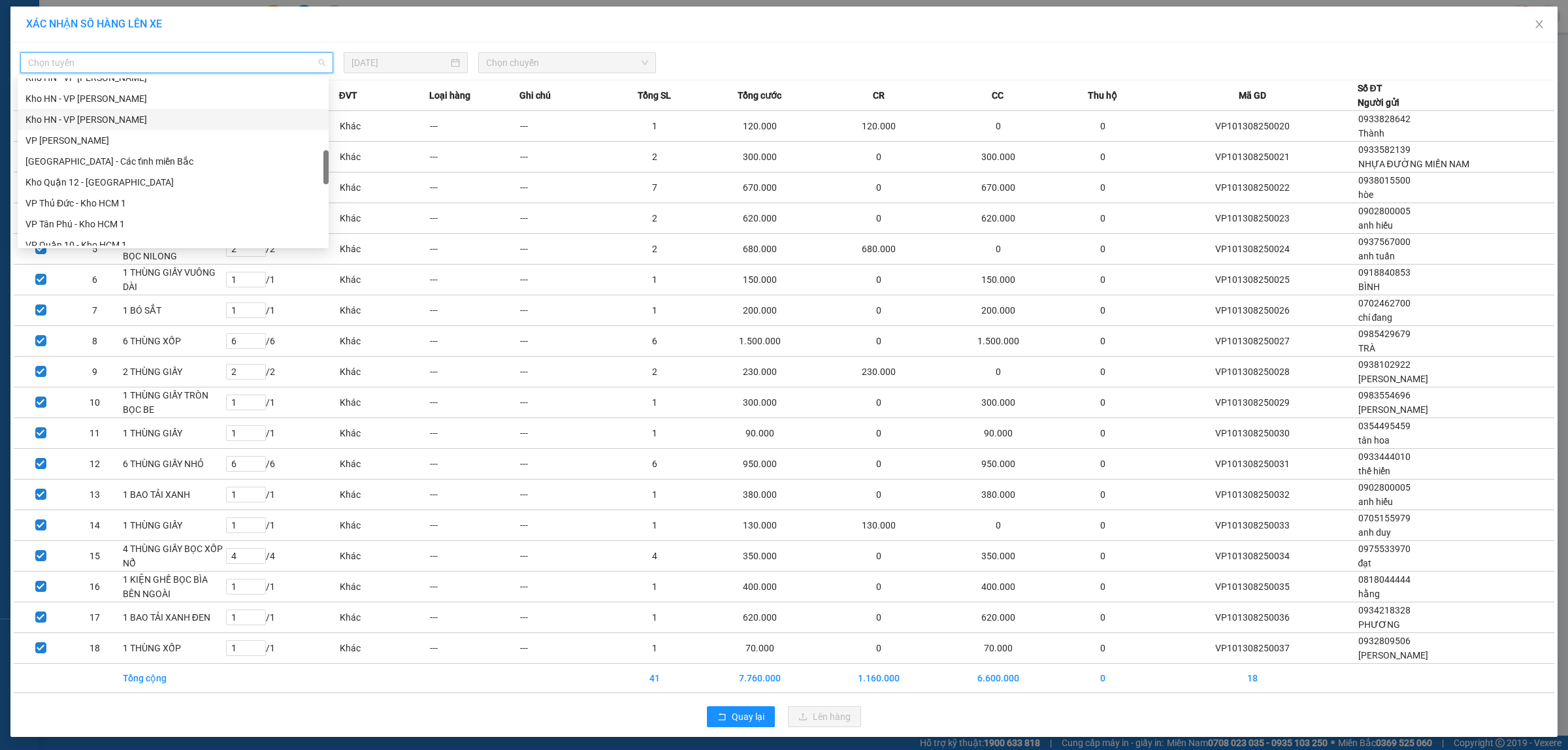
scroll to position [490, 0]
drag, startPoint x: 88, startPoint y: 165, endPoint x: 158, endPoint y: 139, distance: 74.7
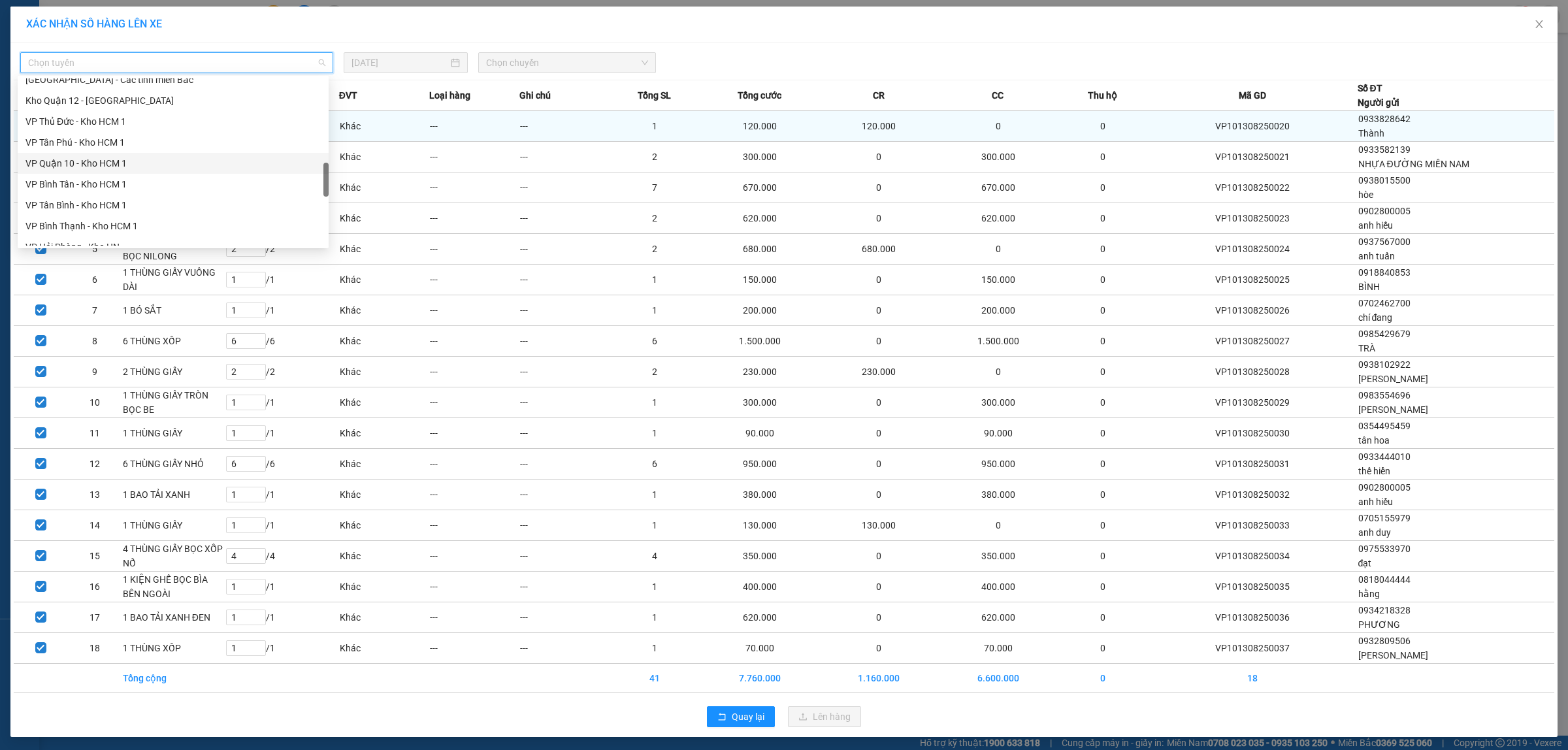
click at [89, 165] on div "VP Quận 10 - Kho HCM 1" at bounding box center [172, 163] width 295 height 14
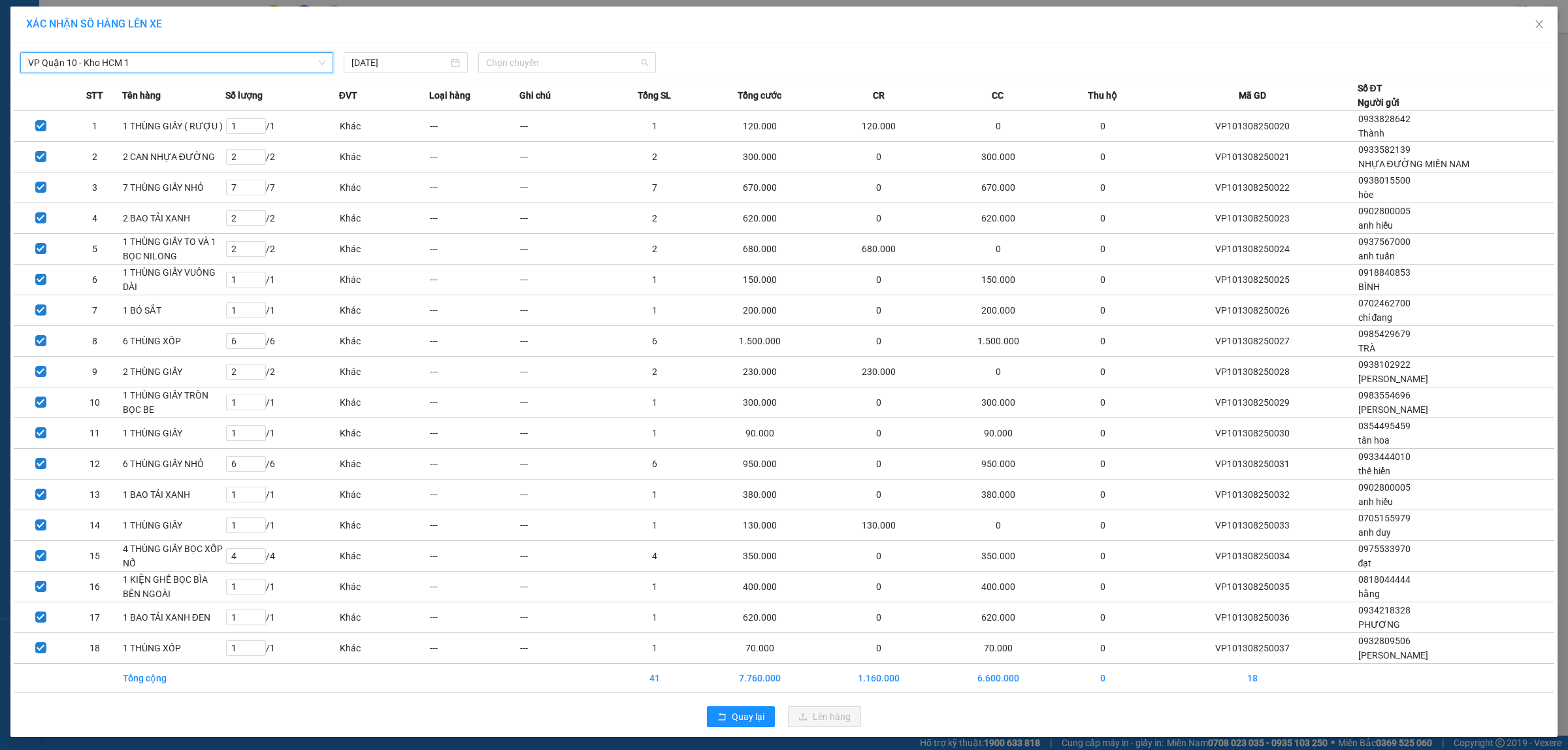
drag, startPoint x: 489, startPoint y: 61, endPoint x: 527, endPoint y: 85, distance: 44.9
click at [491, 62] on span "Chọn chuyến" at bounding box center [567, 63] width 163 height 20
click at [516, 129] on div "16:00 (TC) - 29H-955.02" at bounding box center [532, 130] width 102 height 14
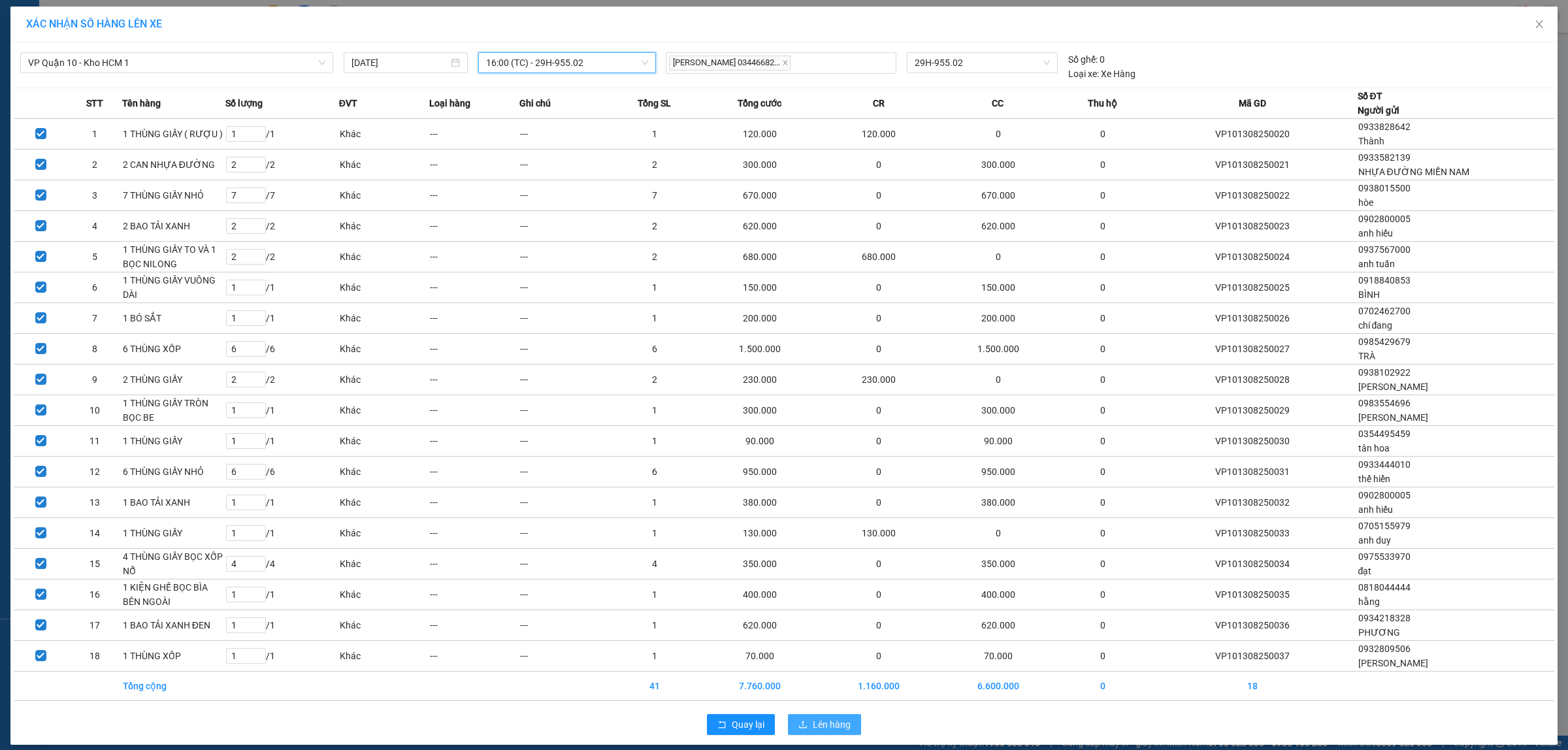
click at [815, 724] on span "Lên hàng" at bounding box center [831, 724] width 37 height 14
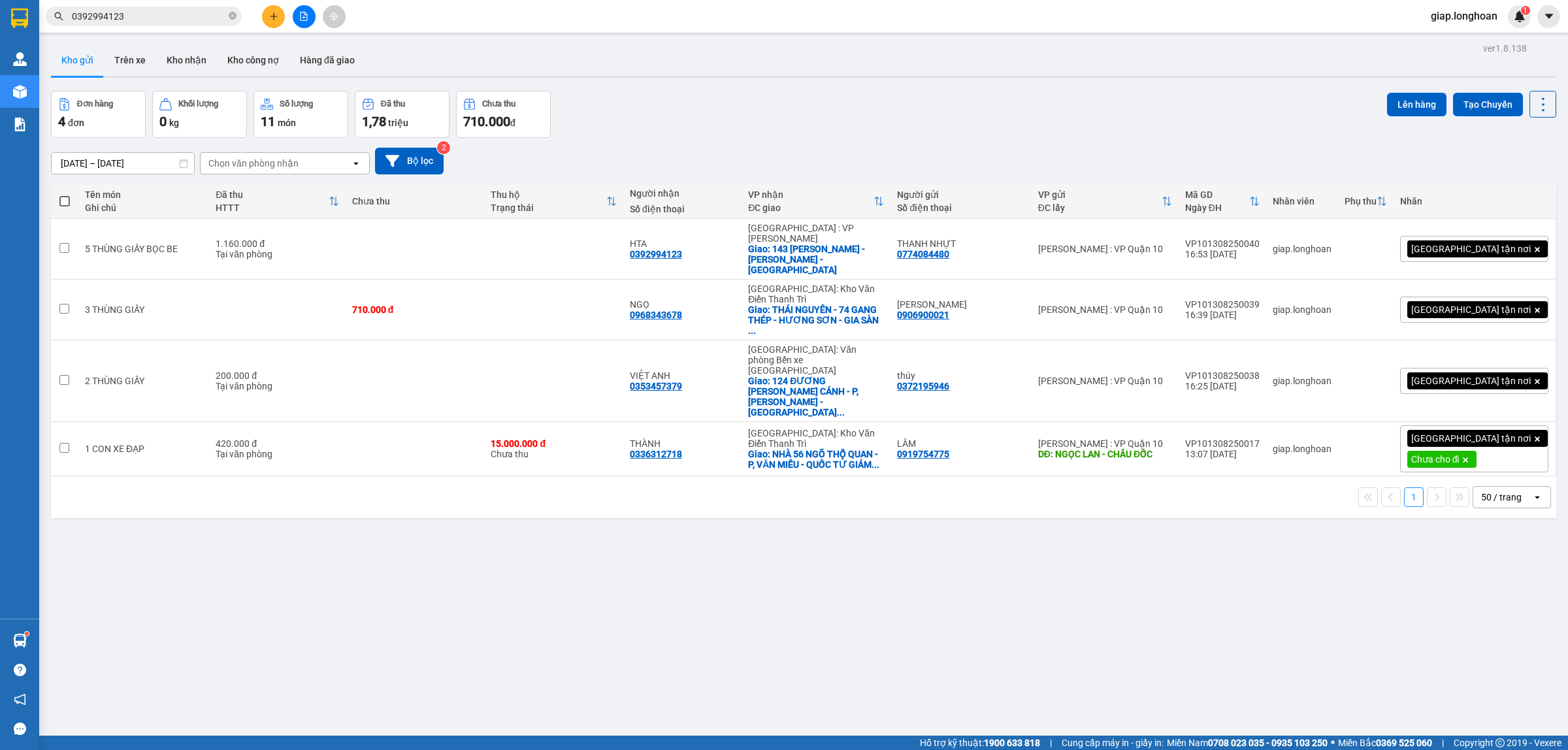
click at [276, 21] on icon "plus" at bounding box center [274, 17] width 9 height 9
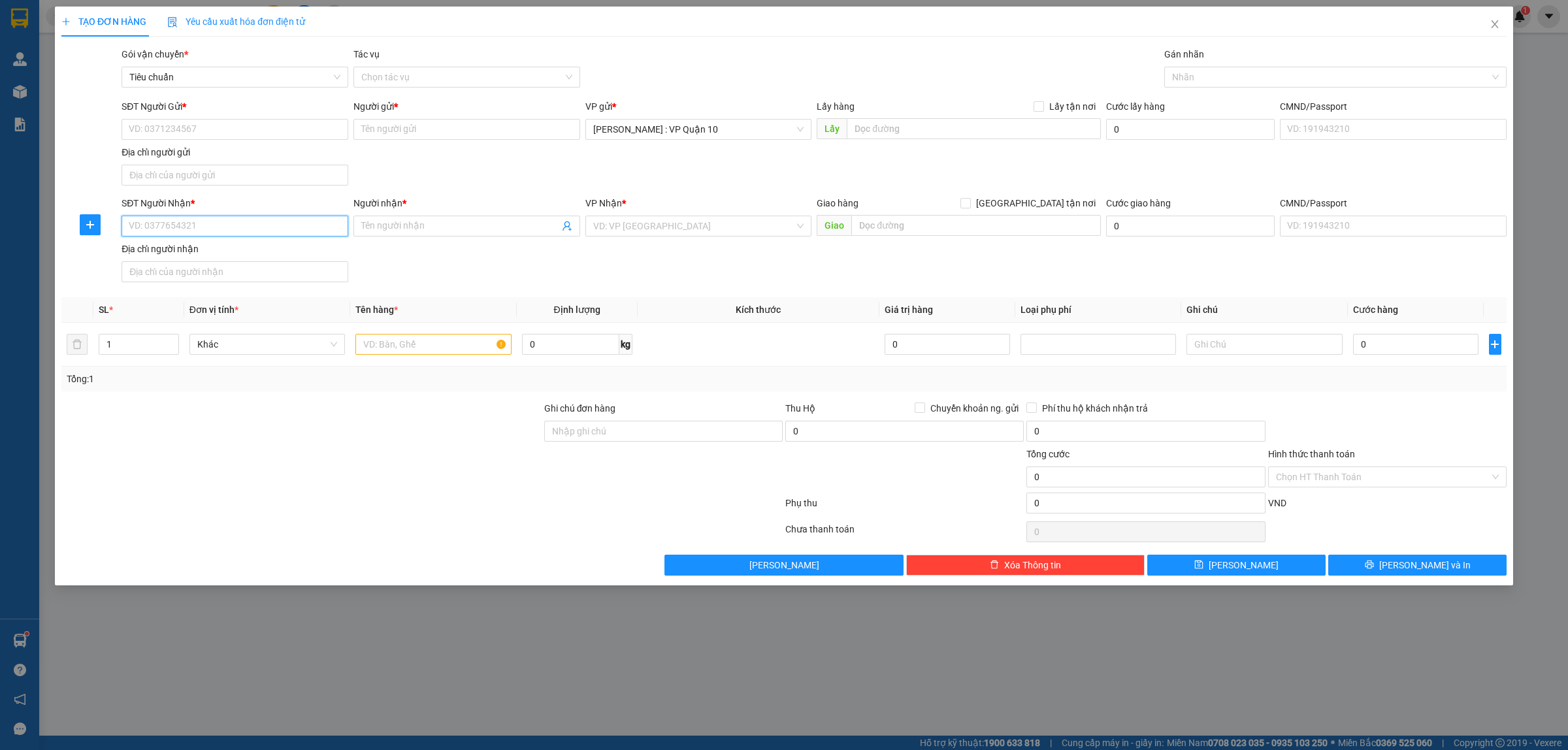
click at [144, 230] on input "SĐT Người Nhận *" at bounding box center [235, 226] width 227 height 21
type input "0905236585"
click at [167, 248] on div "0905236585 - THI VY" at bounding box center [234, 253] width 211 height 14
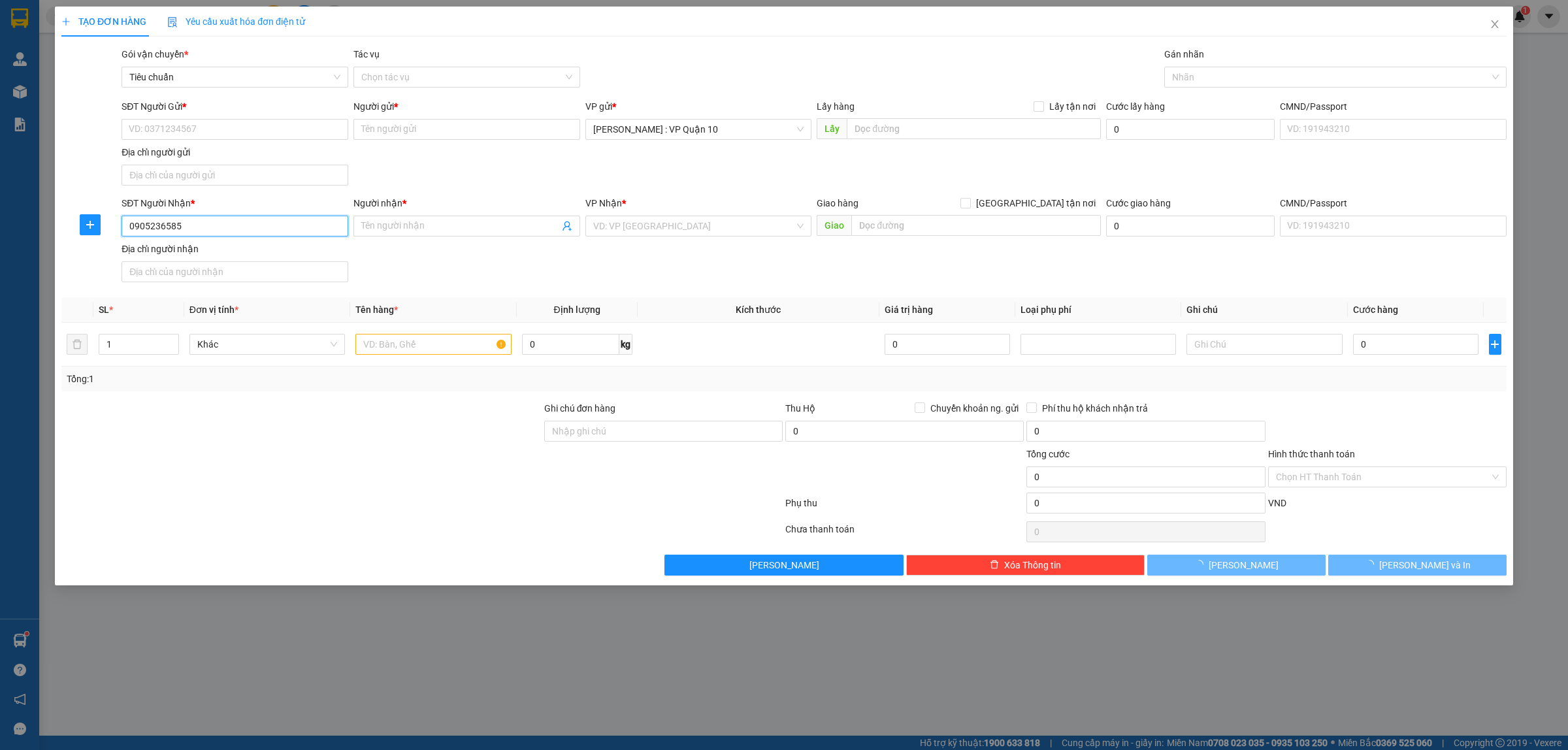
type input "THI VY"
checkbox input "true"
type input "LÔ M ĐƯỜNG SỐ 5 - KCN HÀ KHÁNH - P, HÒA KHÁNH BẮC - Q, LIÊN CHIỂU - ĐÀ NẴNG"
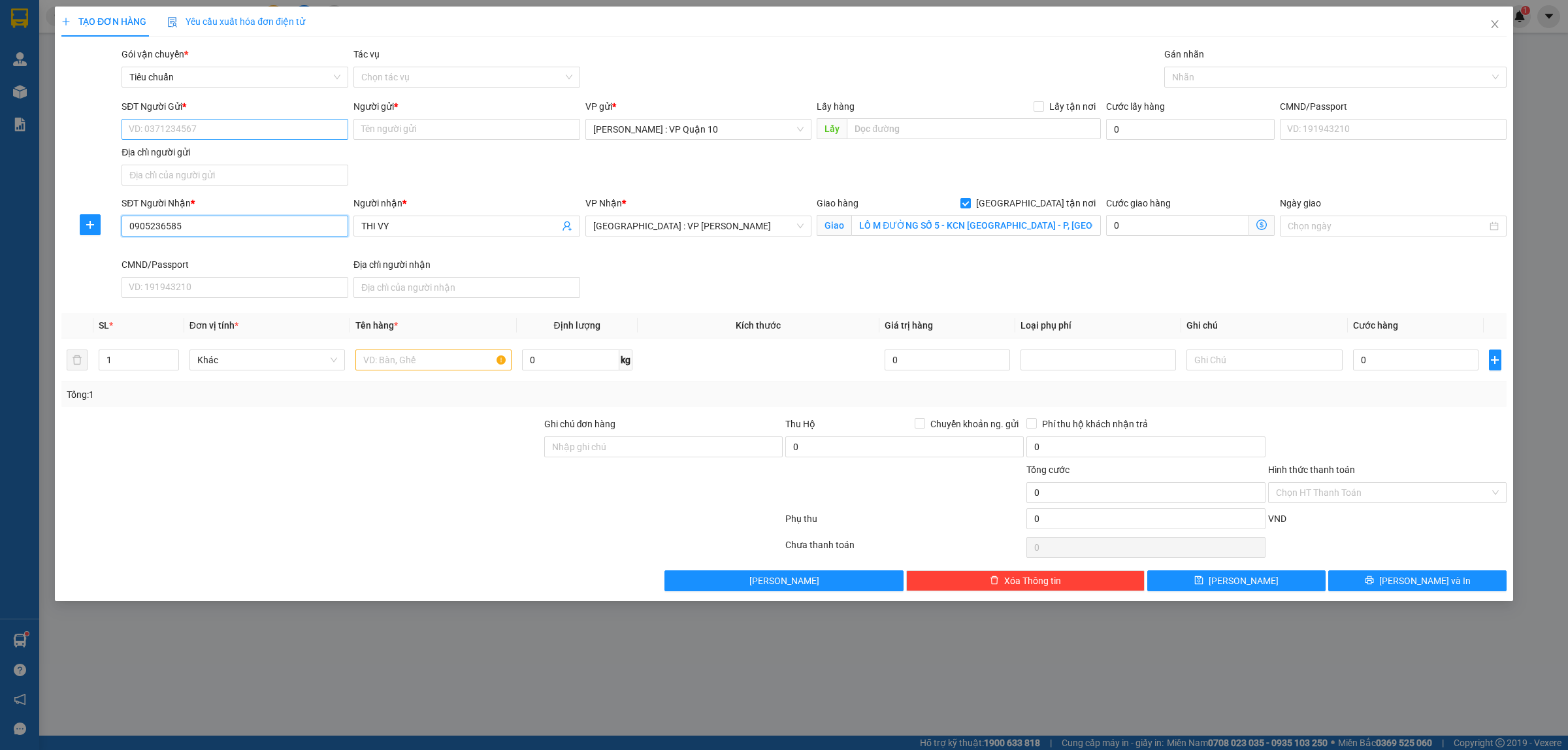
type input "0905236585"
click at [213, 129] on input "SĐT Người Gửi *" at bounding box center [235, 129] width 227 height 21
click at [198, 162] on div "0903810807 - LÊ SÀI GÒN" at bounding box center [234, 155] width 211 height 14
type input "0903810807"
type input "LÊ SÀI GÒN"
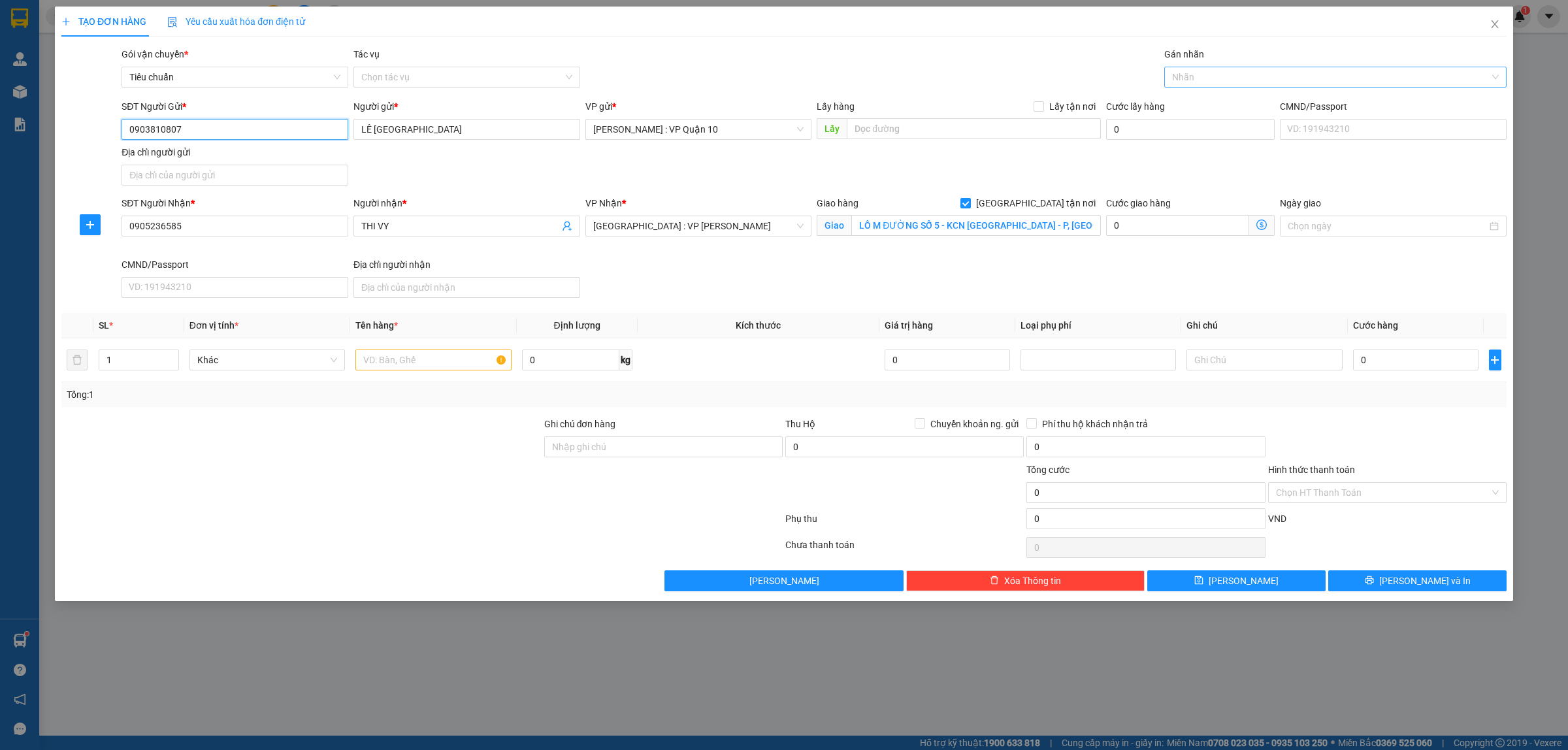
drag, startPoint x: 1206, startPoint y: 74, endPoint x: 1197, endPoint y: 77, distance: 9.5
click at [1204, 74] on div at bounding box center [1328, 77] width 323 height 16
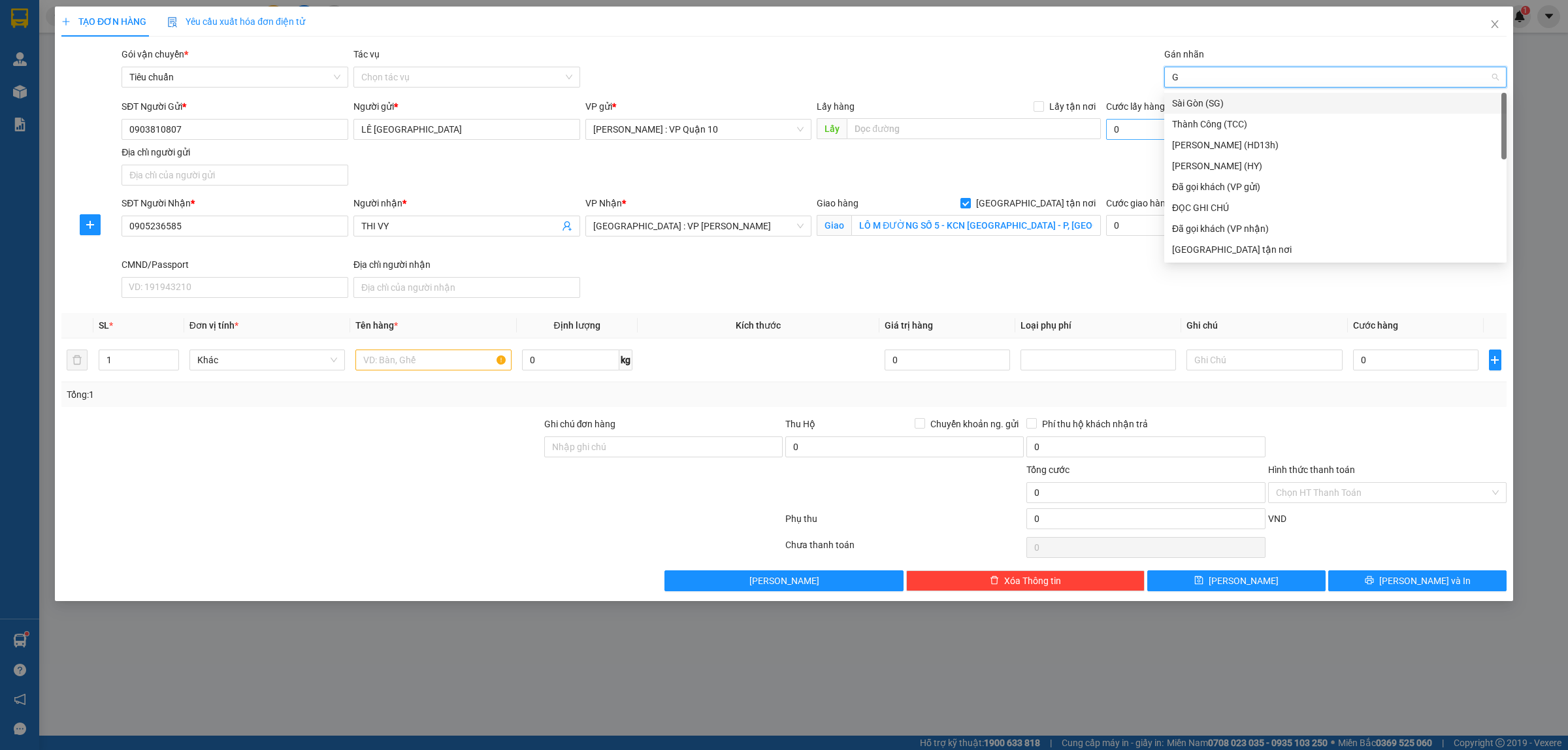
type input "GI"
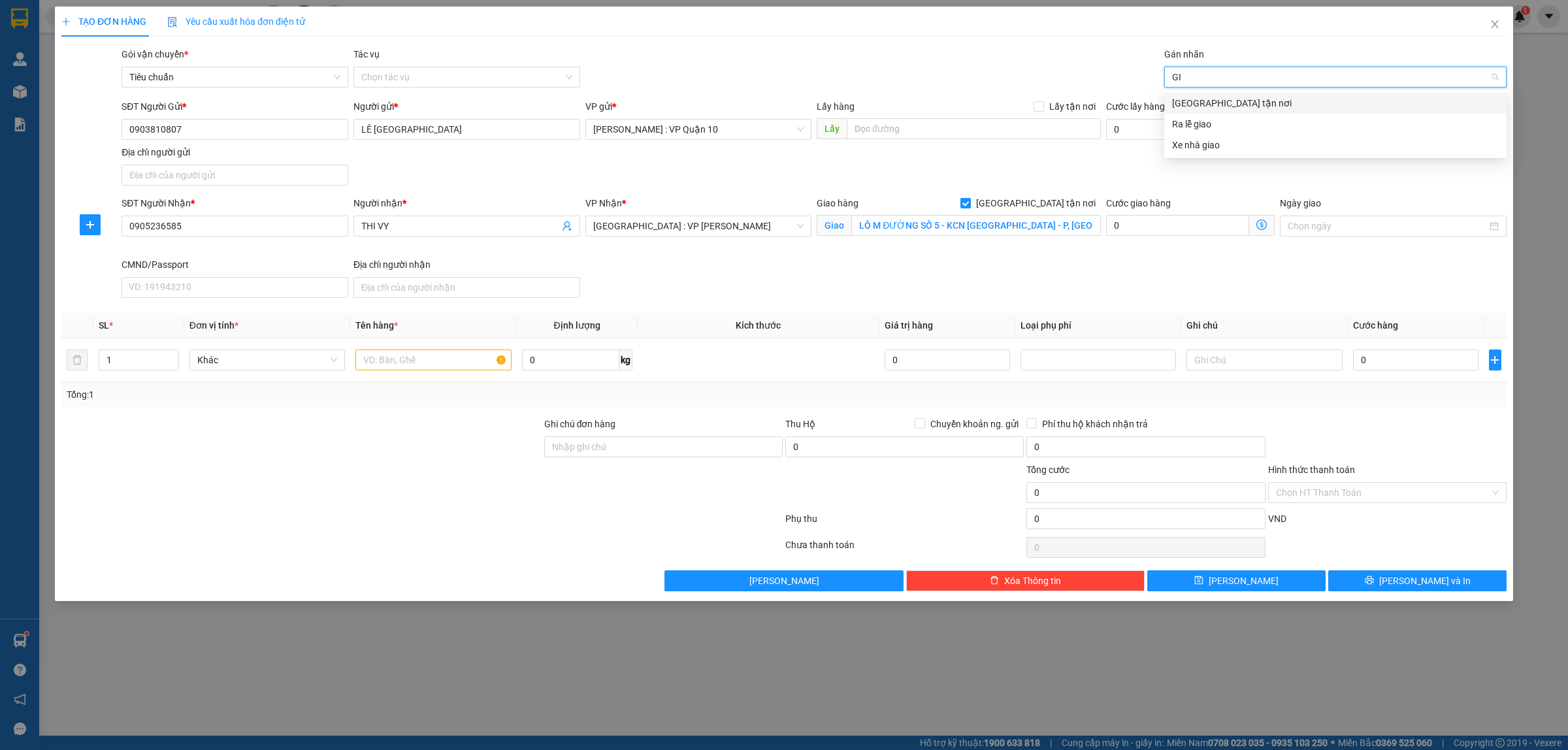
click at [1202, 101] on div "[GEOGRAPHIC_DATA] tận nơi" at bounding box center [1335, 103] width 327 height 14
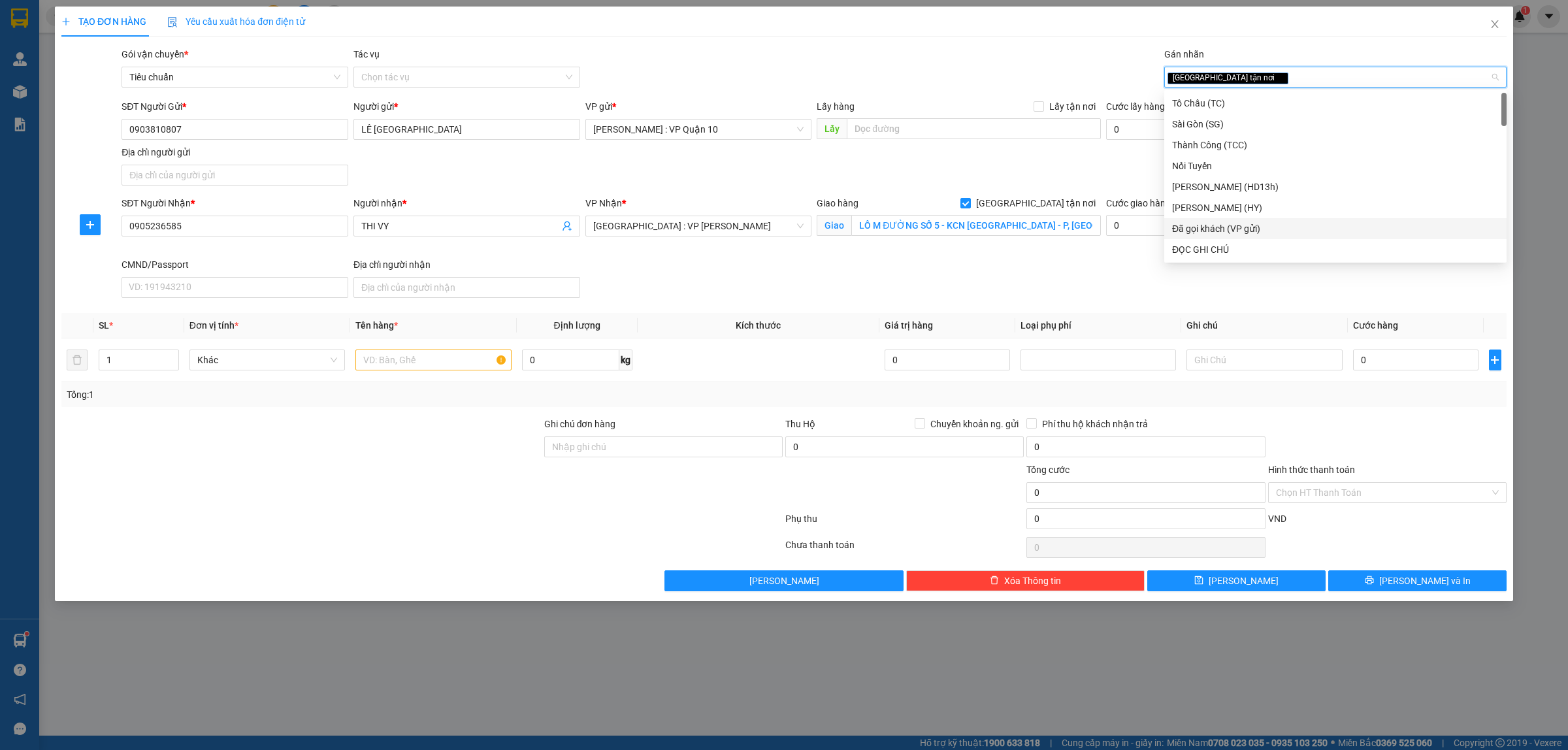
click at [1232, 223] on div "Đã gọi khách (VP gửi)" at bounding box center [1335, 228] width 327 height 14
click at [466, 527] on div "Transit Pickup Surcharge Ids Transit Deliver Surcharge Ids Transit Deliver Surc…" at bounding box center [784, 318] width 1445 height 544
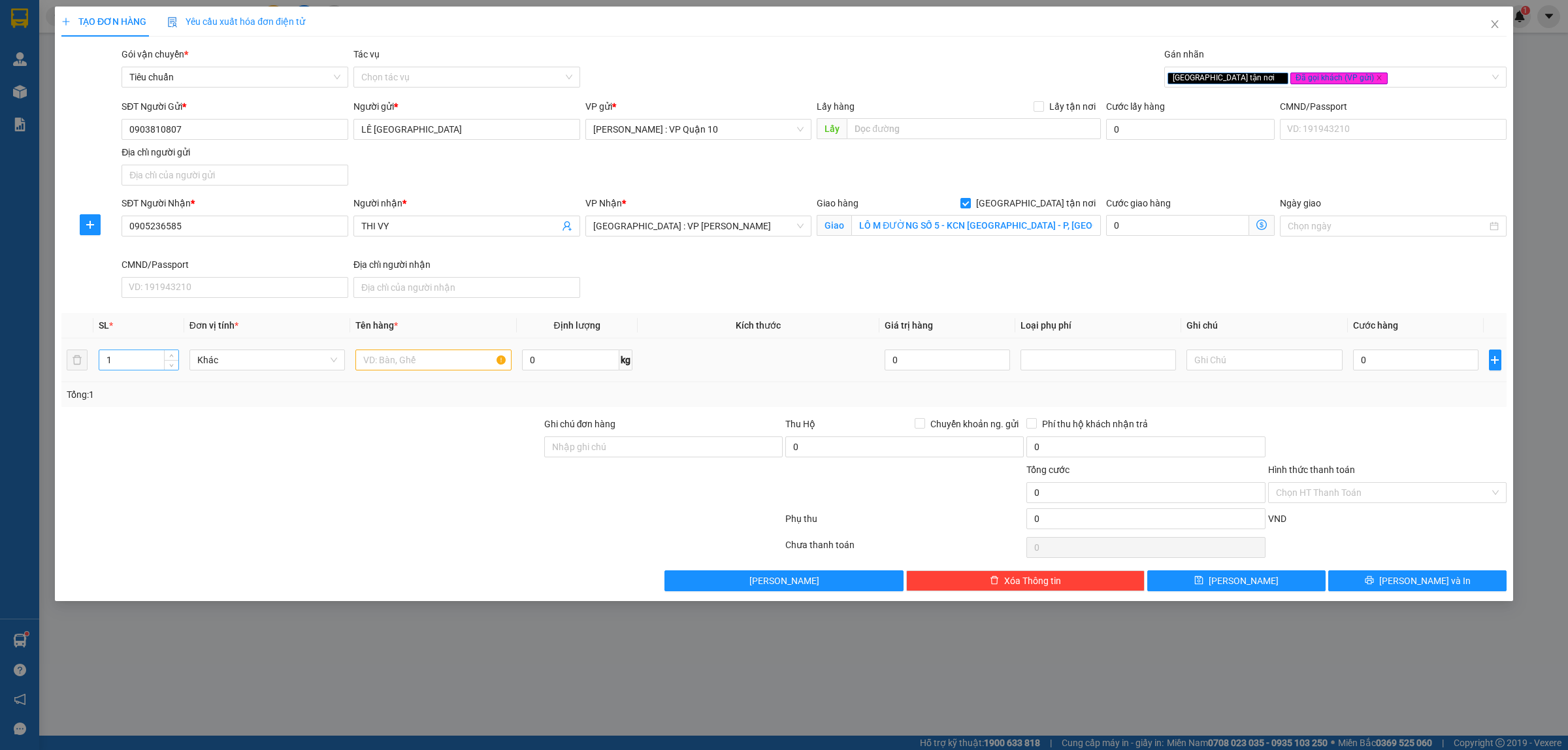
click at [119, 360] on input "1" at bounding box center [139, 360] width 79 height 20
type input "4"
click at [412, 360] on input "text" at bounding box center [433, 360] width 155 height 21
type input "4 BAO TẢI NÂU"
click at [308, 439] on div at bounding box center [301, 439] width 483 height 46
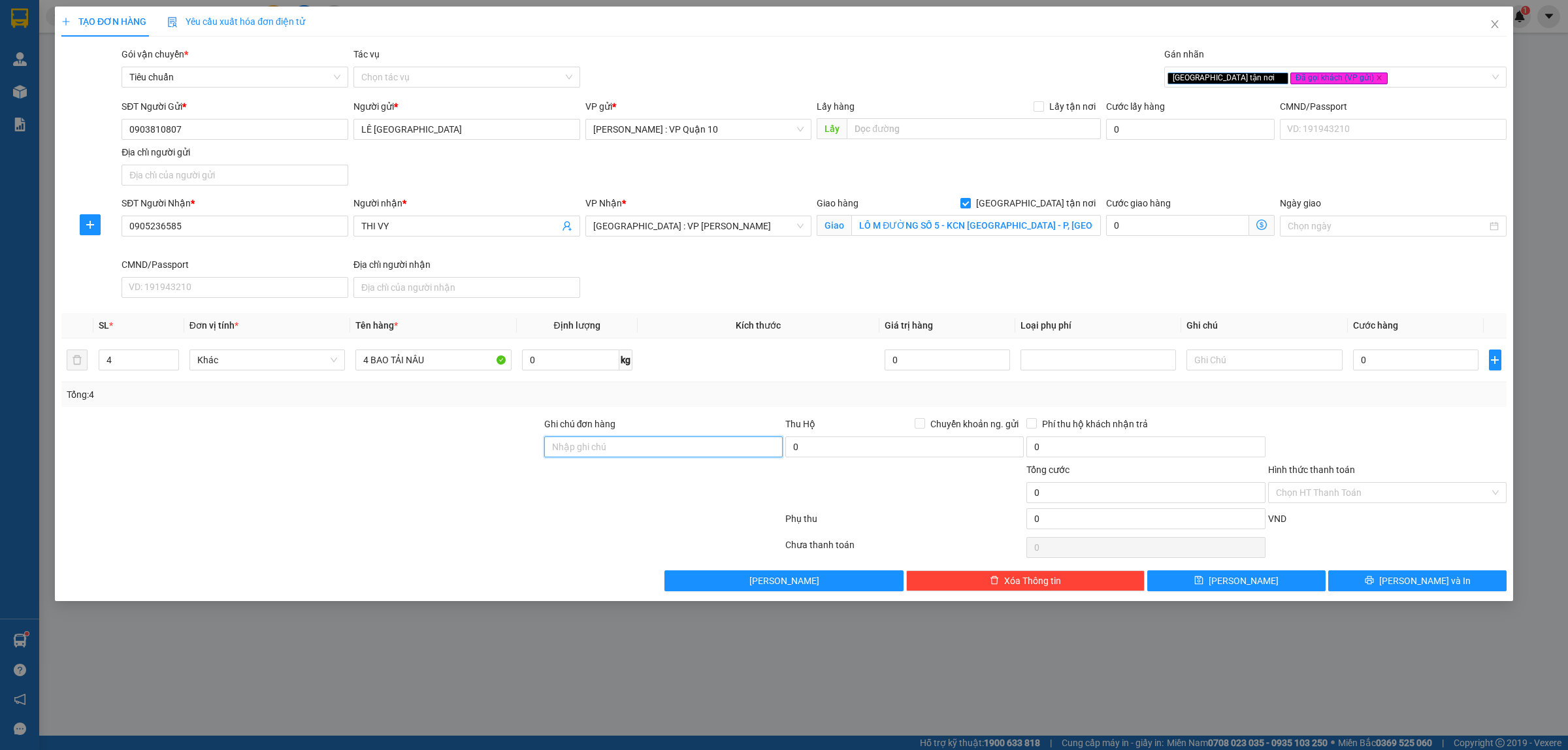
drag, startPoint x: 614, startPoint y: 451, endPoint x: 631, endPoint y: 452, distance: 17.0
click at [615, 451] on input "Ghi chú đơn hàng" at bounding box center [663, 447] width 239 height 21
type input "hàng k bao bể vỡ hư hỏng"
drag, startPoint x: 447, startPoint y: 520, endPoint x: 351, endPoint y: 425, distance: 135.1
click at [439, 514] on div at bounding box center [421, 522] width 724 height 26
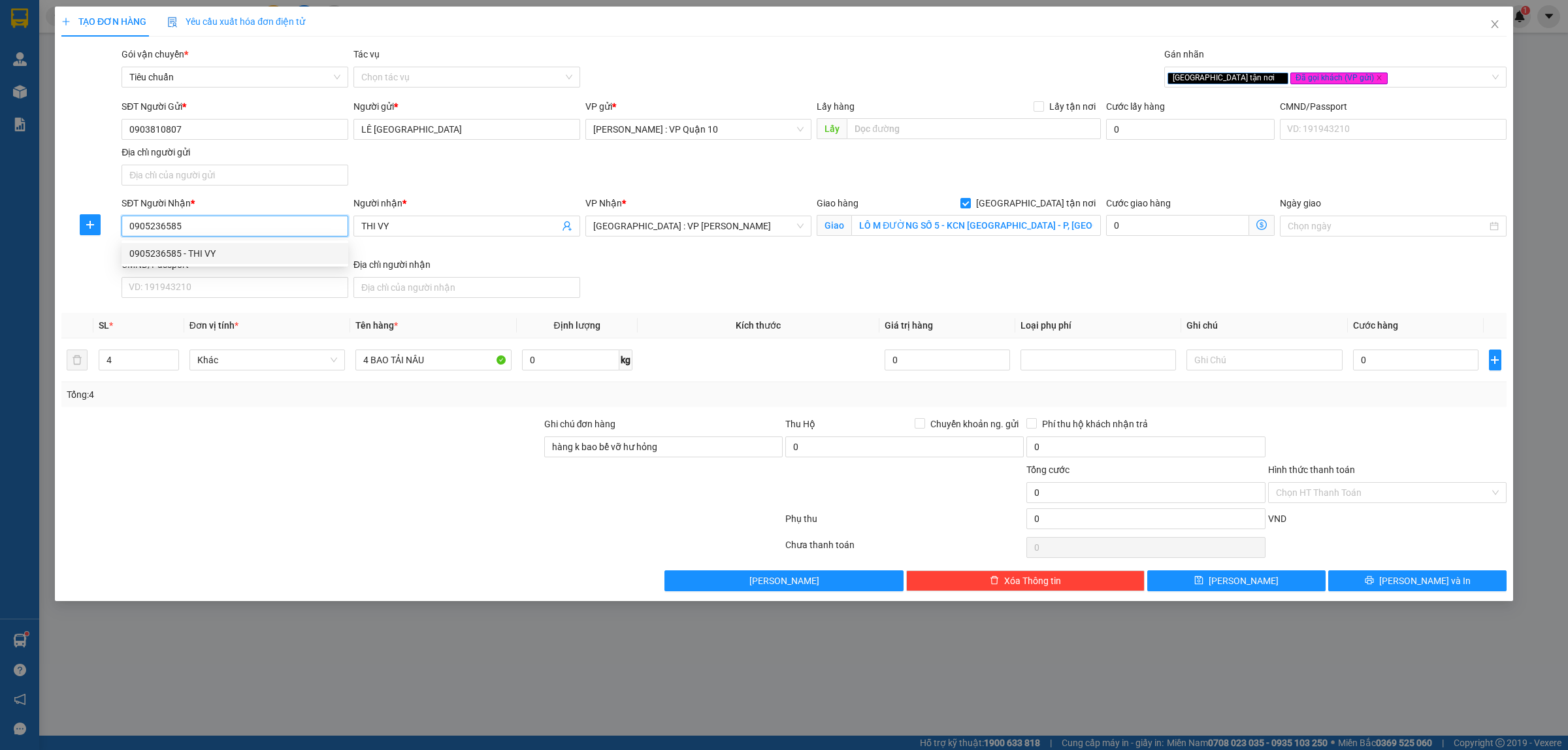
drag, startPoint x: 191, startPoint y: 221, endPoint x: 131, endPoint y: 230, distance: 60.7
click at [128, 232] on input "0905236585" at bounding box center [235, 226] width 227 height 21
drag, startPoint x: 258, startPoint y: 419, endPoint x: 383, endPoint y: 377, distance: 131.9
click at [263, 419] on div at bounding box center [301, 439] width 483 height 46
click at [1390, 367] on input "0" at bounding box center [1416, 360] width 125 height 21
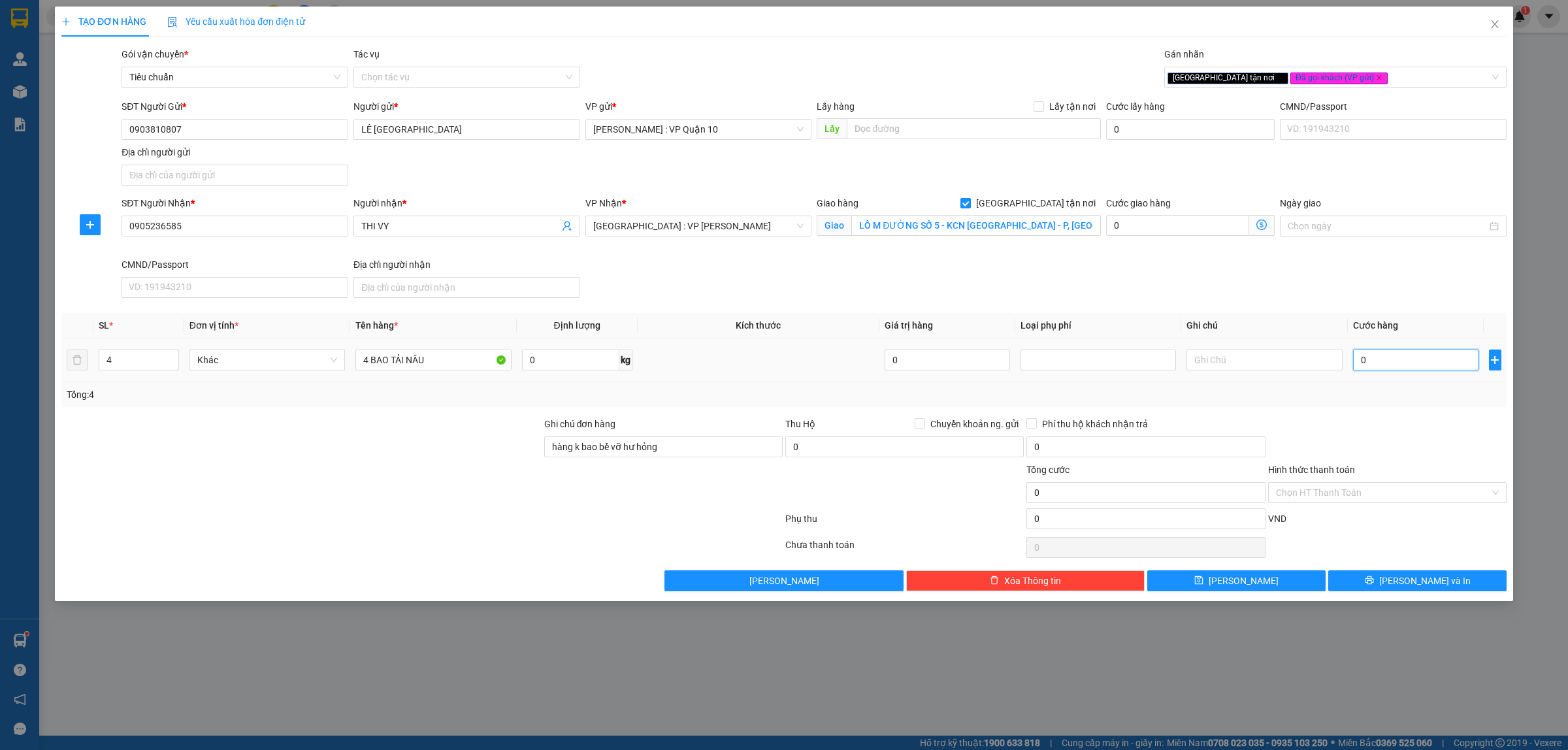
type input "40"
type input "490"
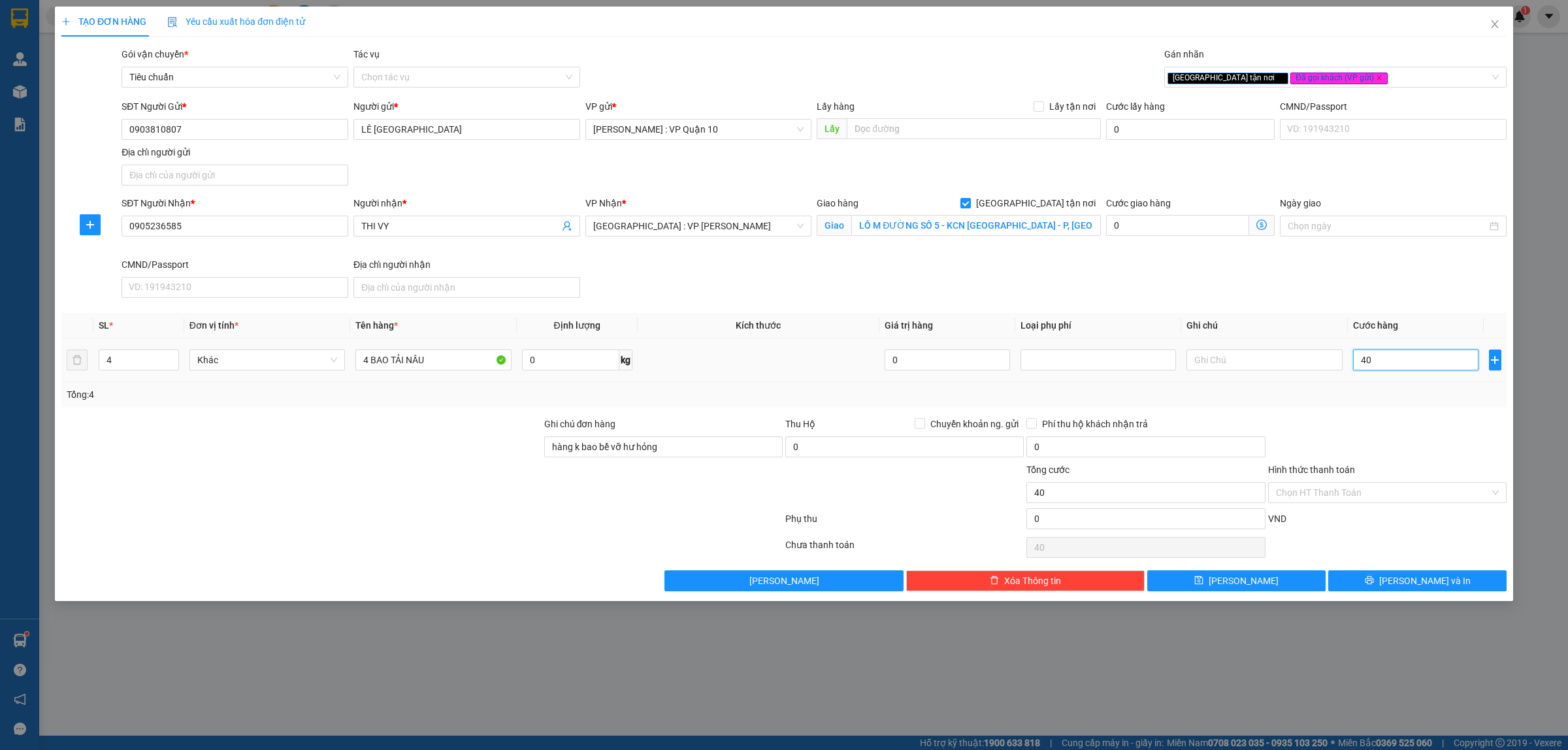
type input "490"
type input "4.900"
type input "49.000"
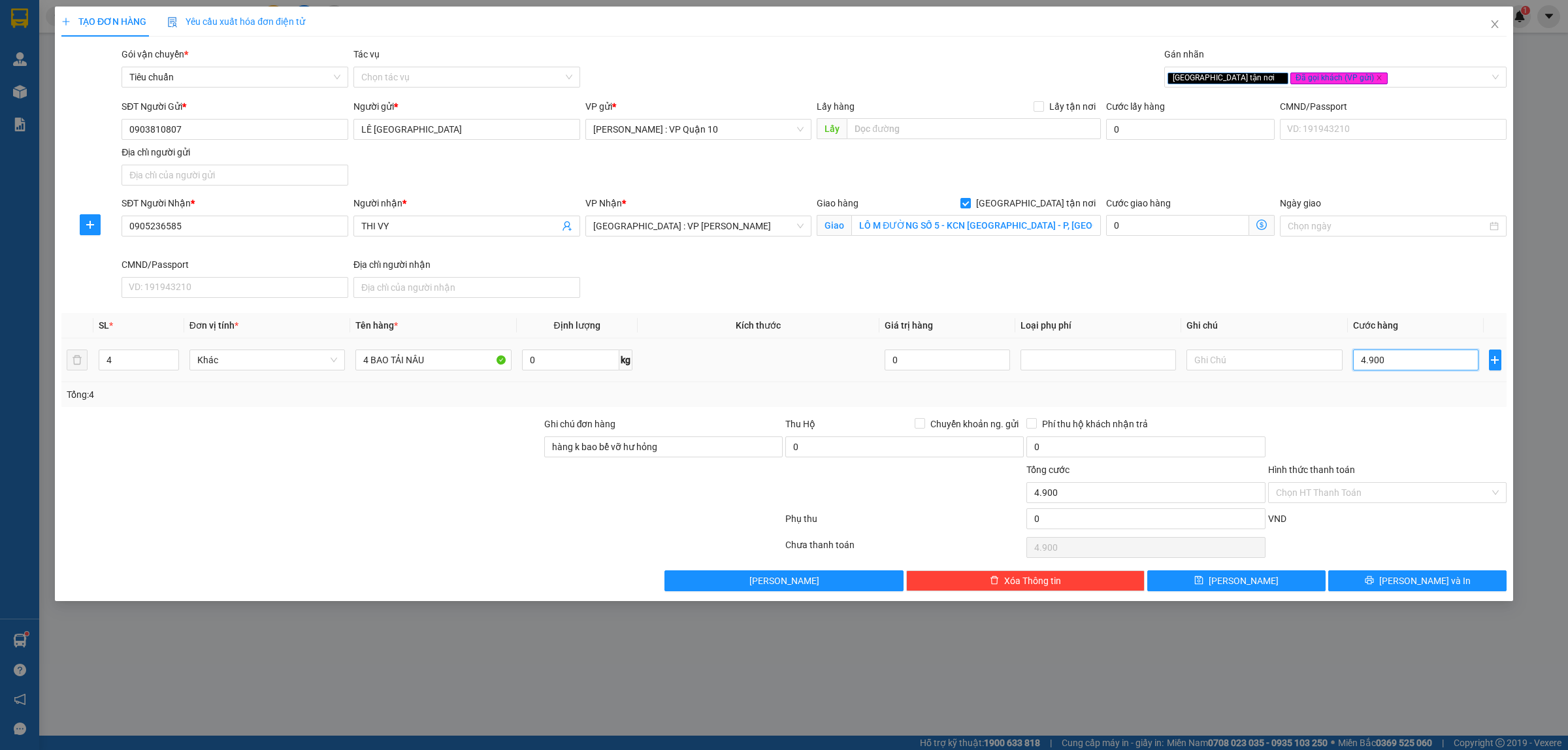
type input "49.000"
type input "490.000"
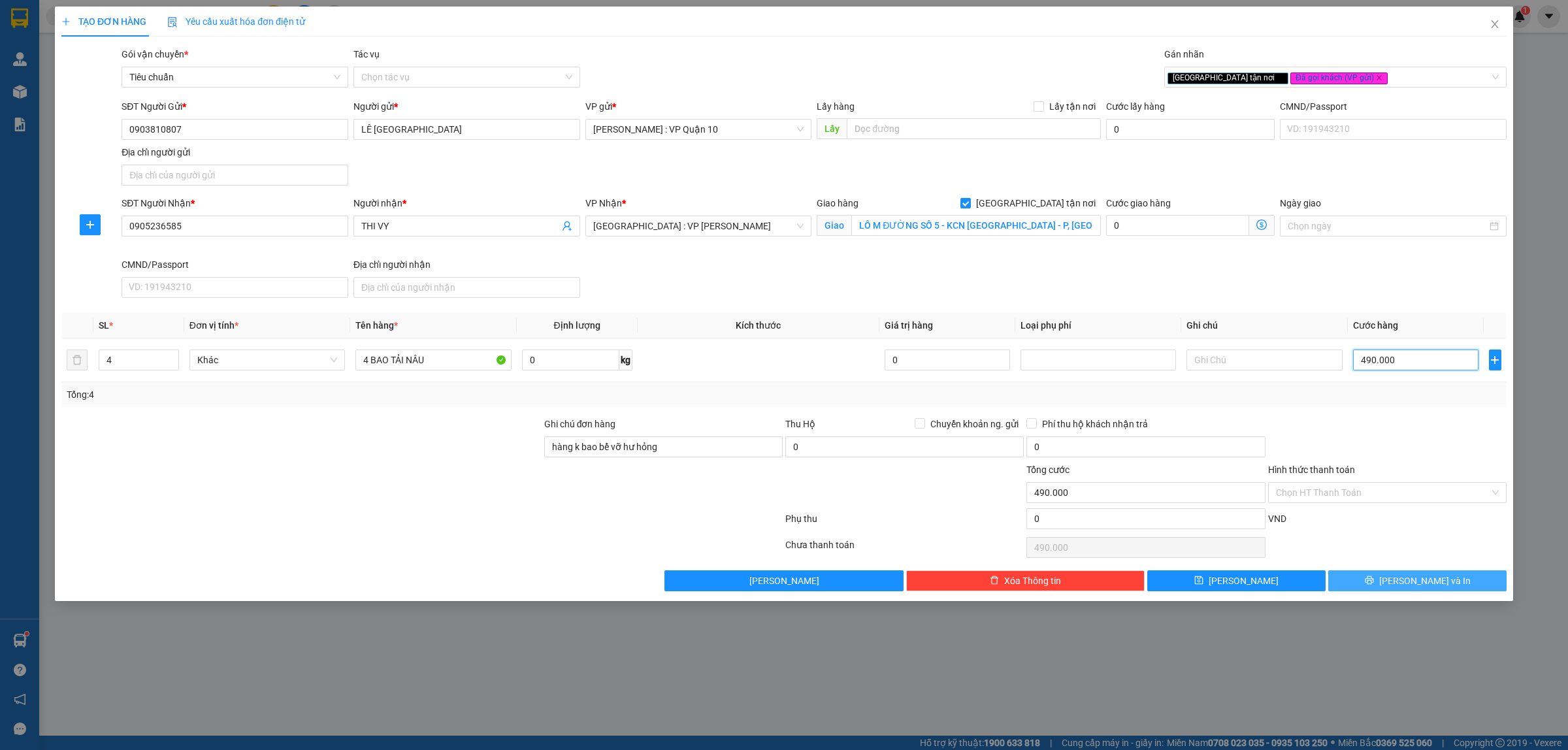
type input "490.000"
click at [1374, 585] on icon "printer" at bounding box center [1370, 581] width 9 height 9
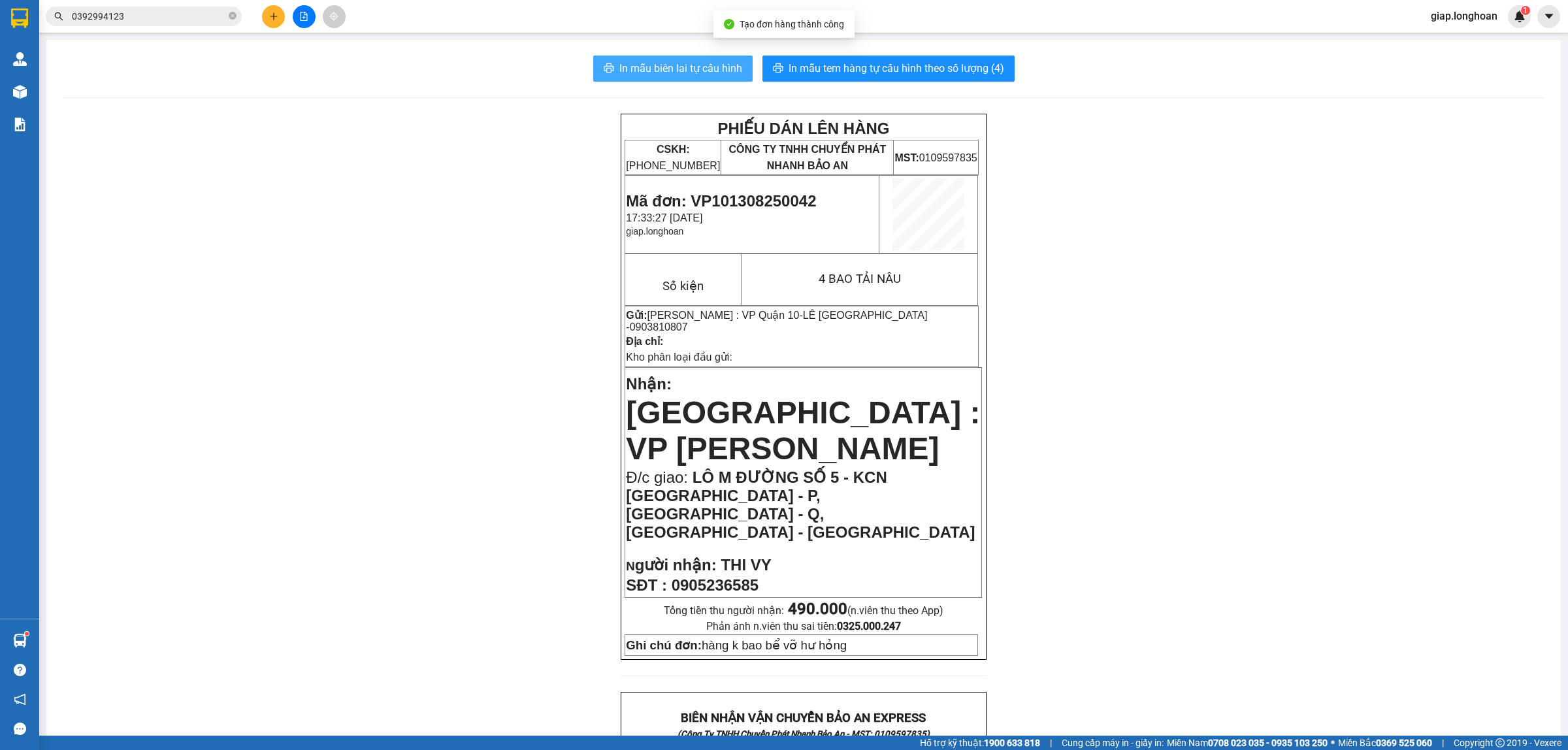
drag, startPoint x: 687, startPoint y: 63, endPoint x: 683, endPoint y: 105, distance: 42.2
click at [687, 64] on span "In mẫu biên lai tự cấu hình" at bounding box center [681, 67] width 123 height 16
click at [1150, 321] on div "PHIẾU DÁN LÊN HÀNG CSKH: 1900.06.88.33 CÔNG TY TNHH CHUYỂN PHÁT NHANH BẢO AN MS…" at bounding box center [803, 743] width 1483 height 1261
click at [271, 22] on button at bounding box center [273, 17] width 22 height 22
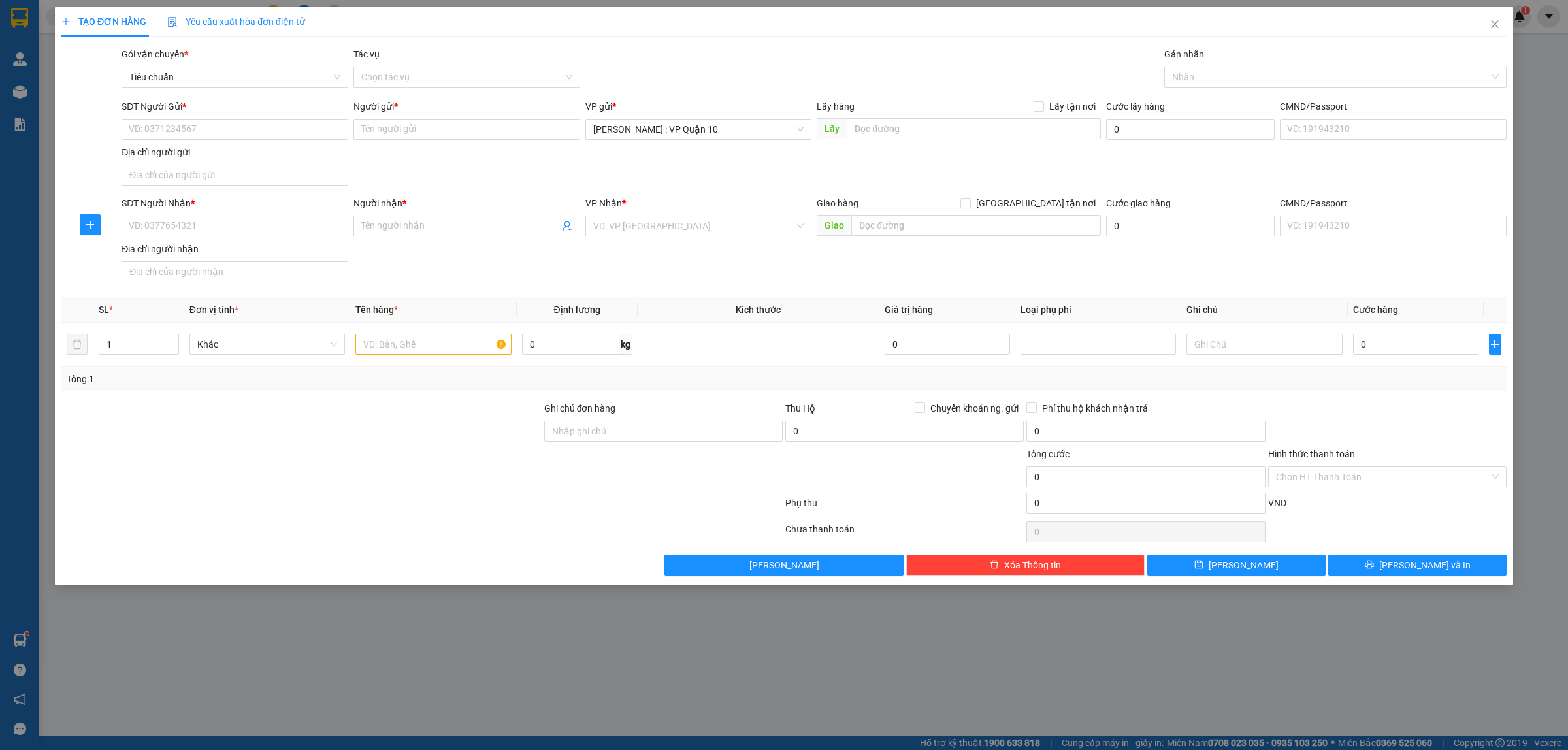
click at [165, 214] on div "SĐT Người Nhận *" at bounding box center [235, 205] width 227 height 20
click at [138, 220] on input "SĐT Người Nhận *" at bounding box center [235, 226] width 227 height 21
paste input "0797794"
click at [151, 250] on div "0797794290 - long" at bounding box center [234, 253] width 211 height 14
type input "0797794290"
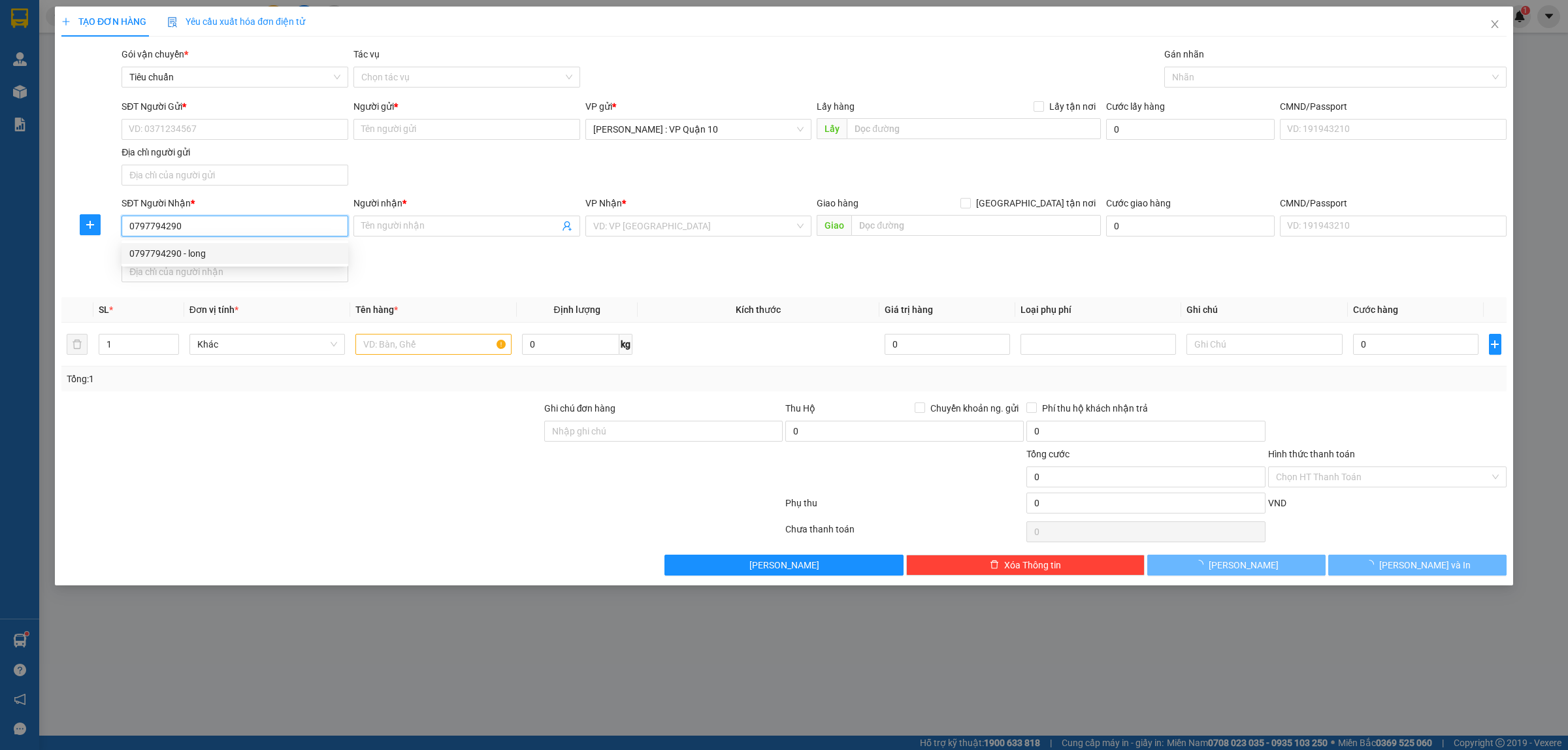
type input "long"
checkbox input "true"
type input "Cty TNHH TC Central 112 Nguyễn Hữu Dật, phường Hoà Cường, quận Hải Châu, Tp Đà …"
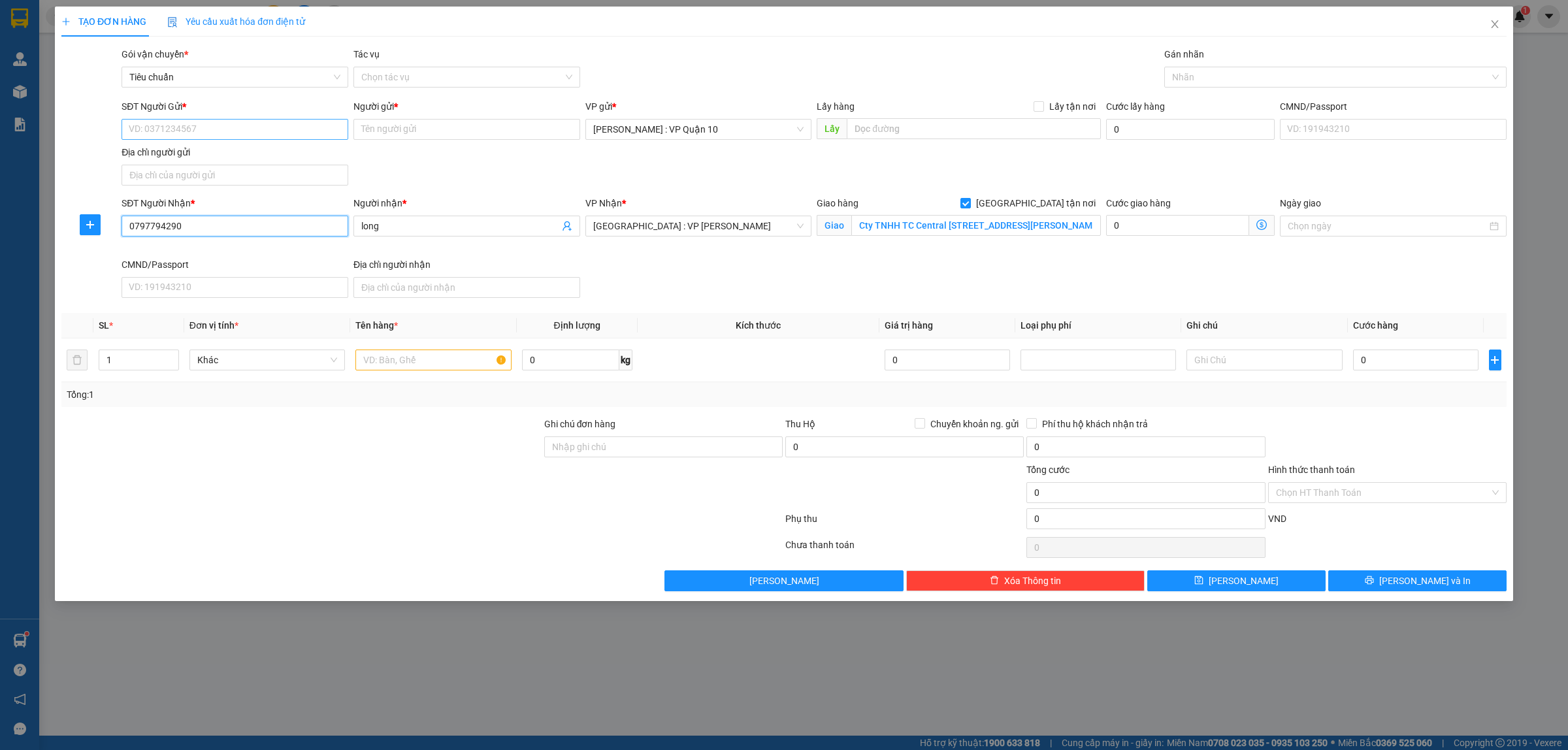
type input "0797794290"
click at [190, 131] on input "SĐT Người Gửi *" at bounding box center [235, 129] width 227 height 21
click at [176, 158] on div "0915003800 - cty protego việt nam" at bounding box center [234, 155] width 211 height 14
type input "0915003800"
type input "cty protego việt nam"
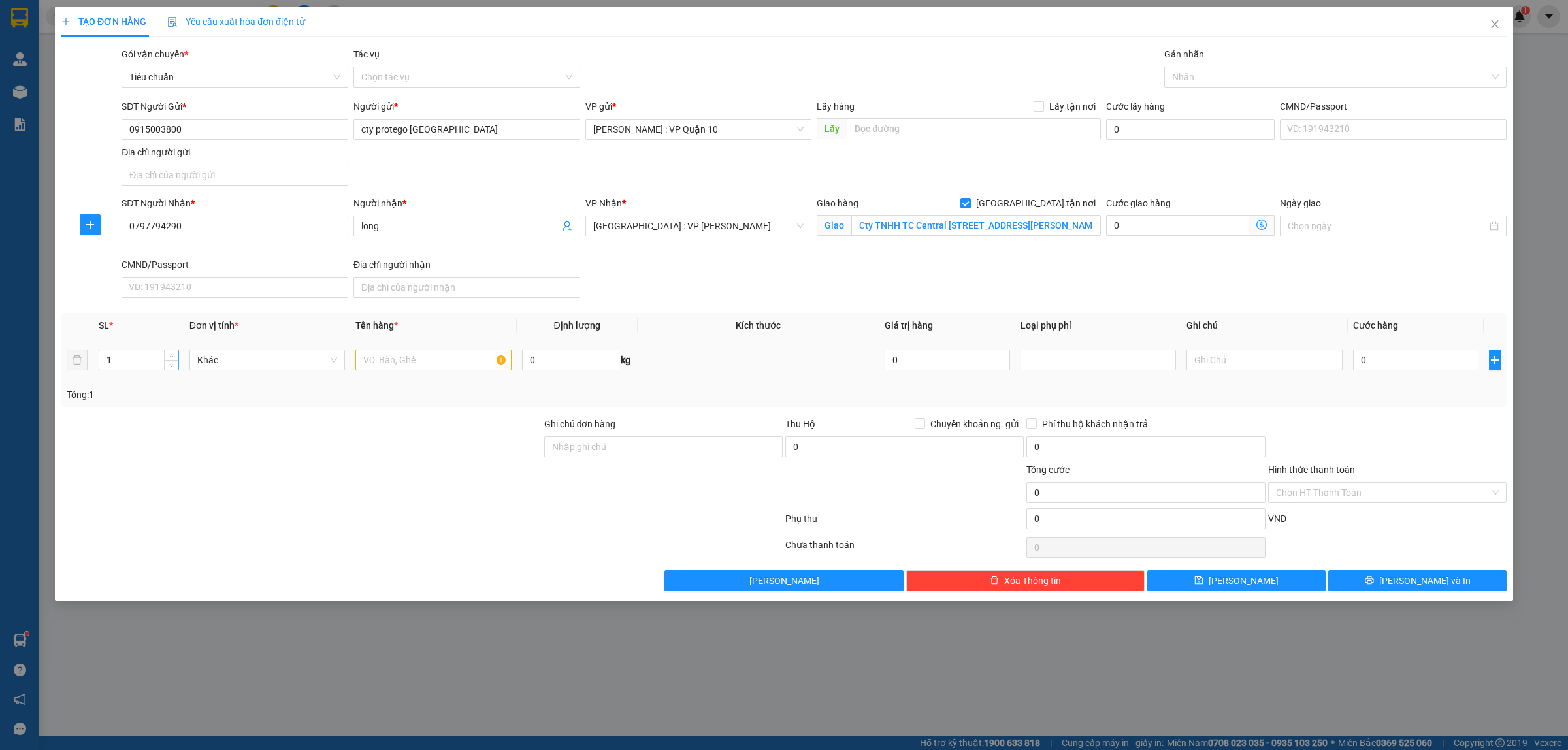
click at [126, 356] on input "1" at bounding box center [139, 360] width 79 height 20
type input "3"
click at [392, 361] on input "text" at bounding box center [433, 360] width 155 height 21
type input "3 THÙNG GIẤY BỌC BE ( SƠN )"
drag, startPoint x: 619, startPoint y: 447, endPoint x: 631, endPoint y: 455, distance: 14.4
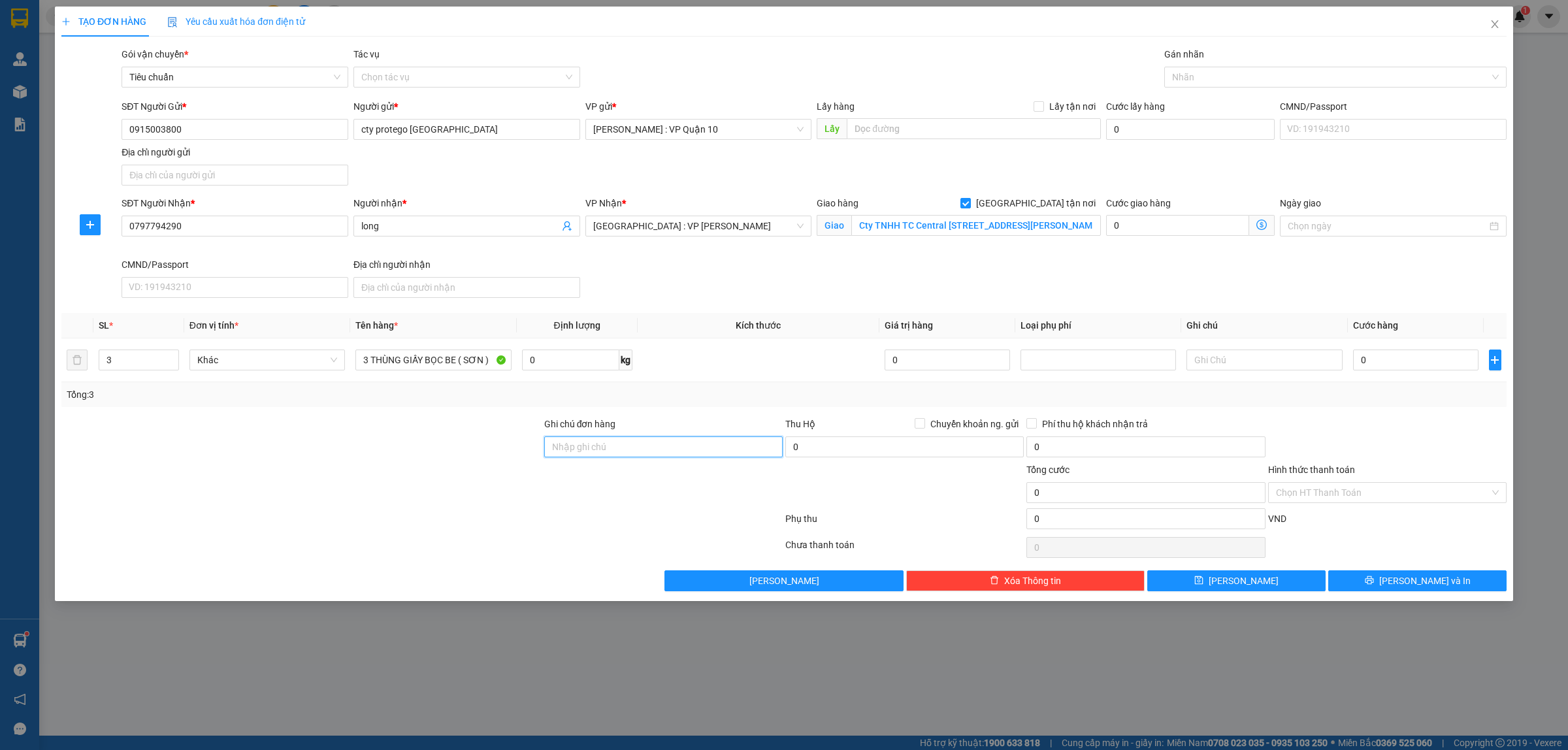
click at [619, 446] on input "Ghi chú đơn hàng" at bounding box center [663, 447] width 239 height 21
type input "hàng k bao bể vỡ hư hỏng"
click at [615, 510] on div at bounding box center [421, 522] width 724 height 26
click at [1213, 70] on div at bounding box center [1328, 77] width 323 height 16
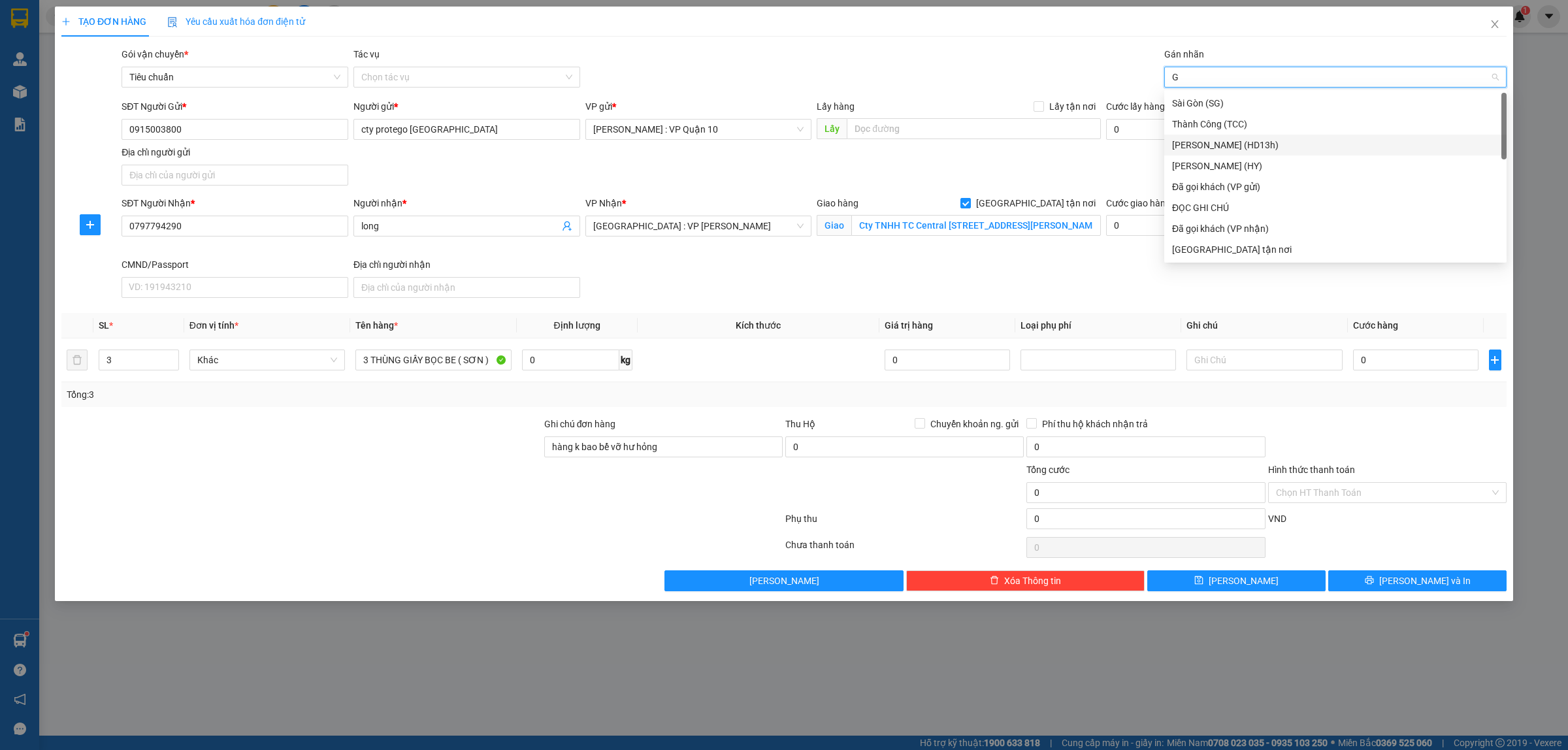
type input "GI"
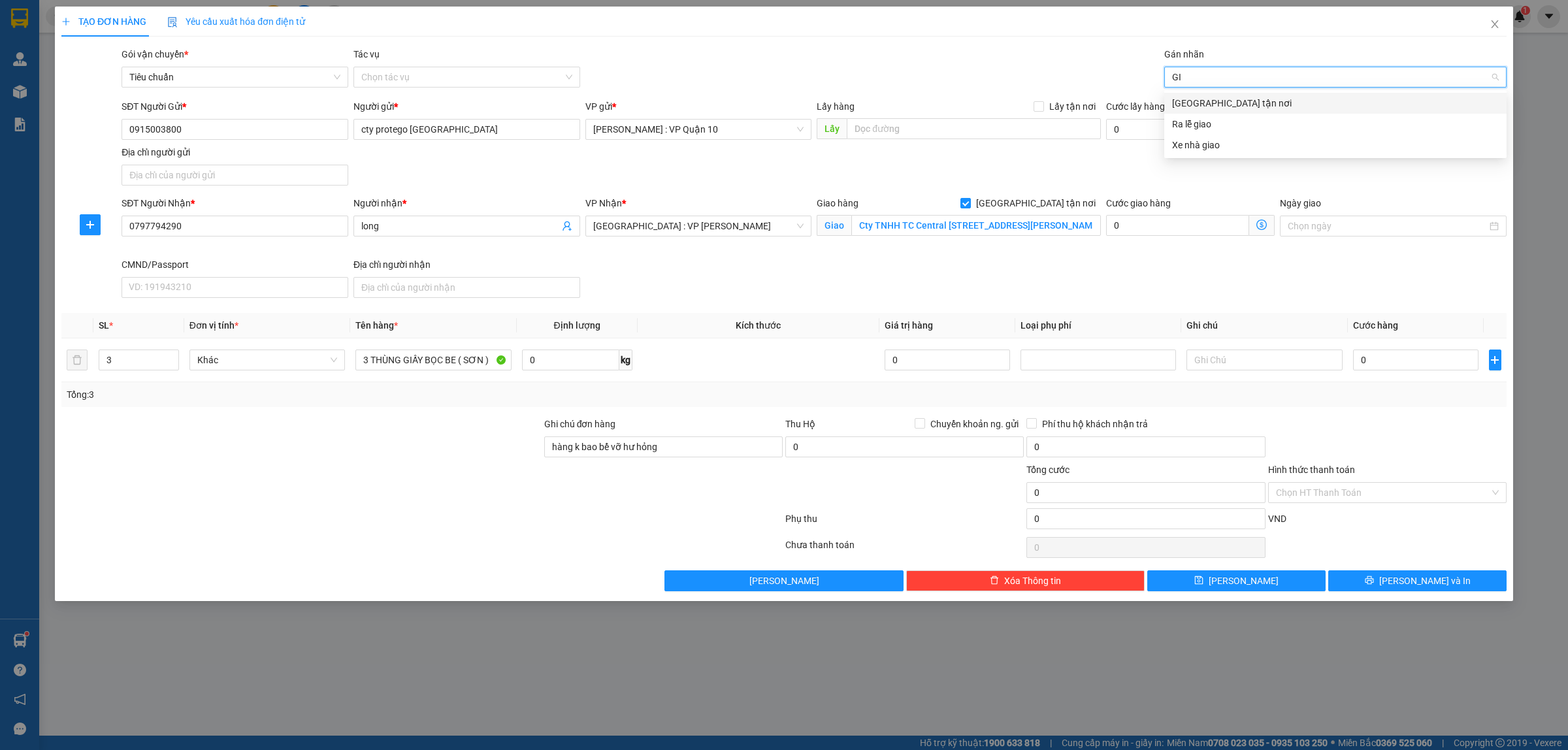
click at [1204, 100] on div "Giao tận nơi" at bounding box center [1335, 103] width 327 height 14
drag, startPoint x: 1018, startPoint y: 53, endPoint x: 936, endPoint y: 135, distance: 116.0
click at [1014, 57] on div "Gói vận chuyển * Tiêu chuẩn Tác vụ Chọn tác vụ Gán nhãn Giao tận nơi" at bounding box center [813, 69] width 1390 height 46
click at [1291, 70] on div "Giao tận nơi" at bounding box center [1328, 77] width 323 height 16
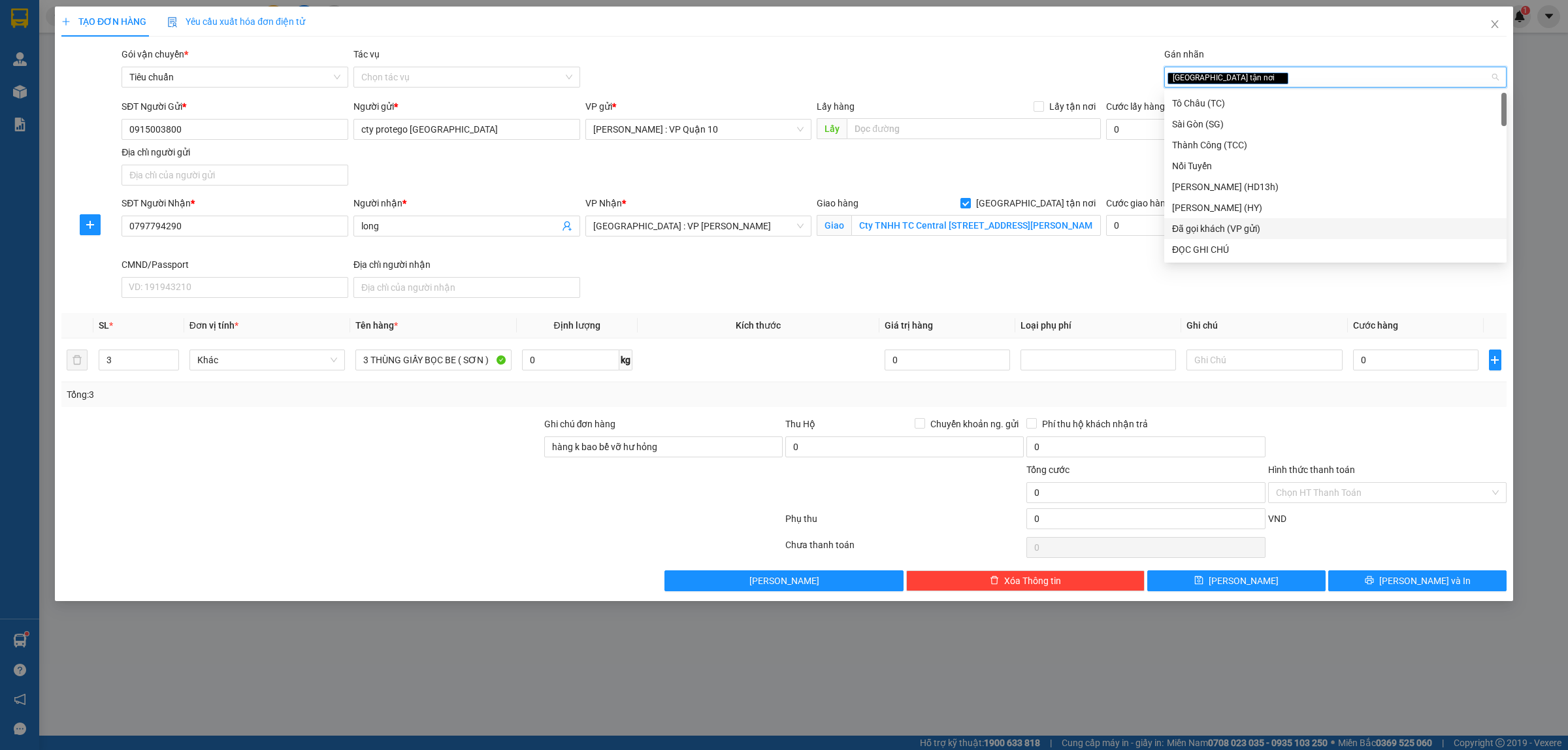
click at [1246, 227] on div "Đã gọi khách (VP gửi)" at bounding box center [1335, 228] width 327 height 14
drag, startPoint x: 417, startPoint y: 451, endPoint x: 422, endPoint y: 464, distance: 13.9
click at [418, 455] on div at bounding box center [301, 439] width 483 height 46
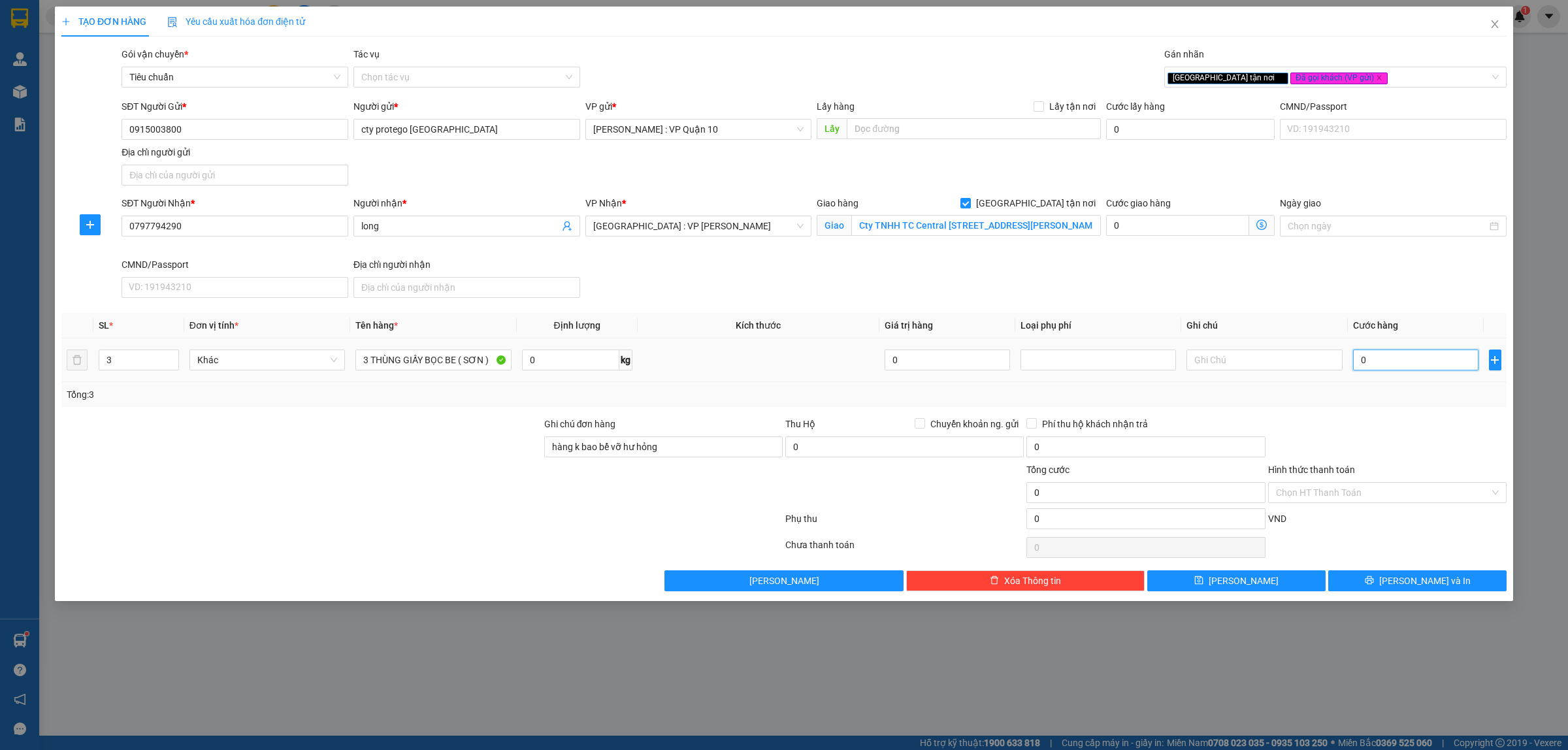
drag, startPoint x: 1390, startPoint y: 360, endPoint x: 1392, endPoint y: 367, distance: 7.3
click at [1390, 360] on input "0" at bounding box center [1416, 360] width 125 height 21
type input "20"
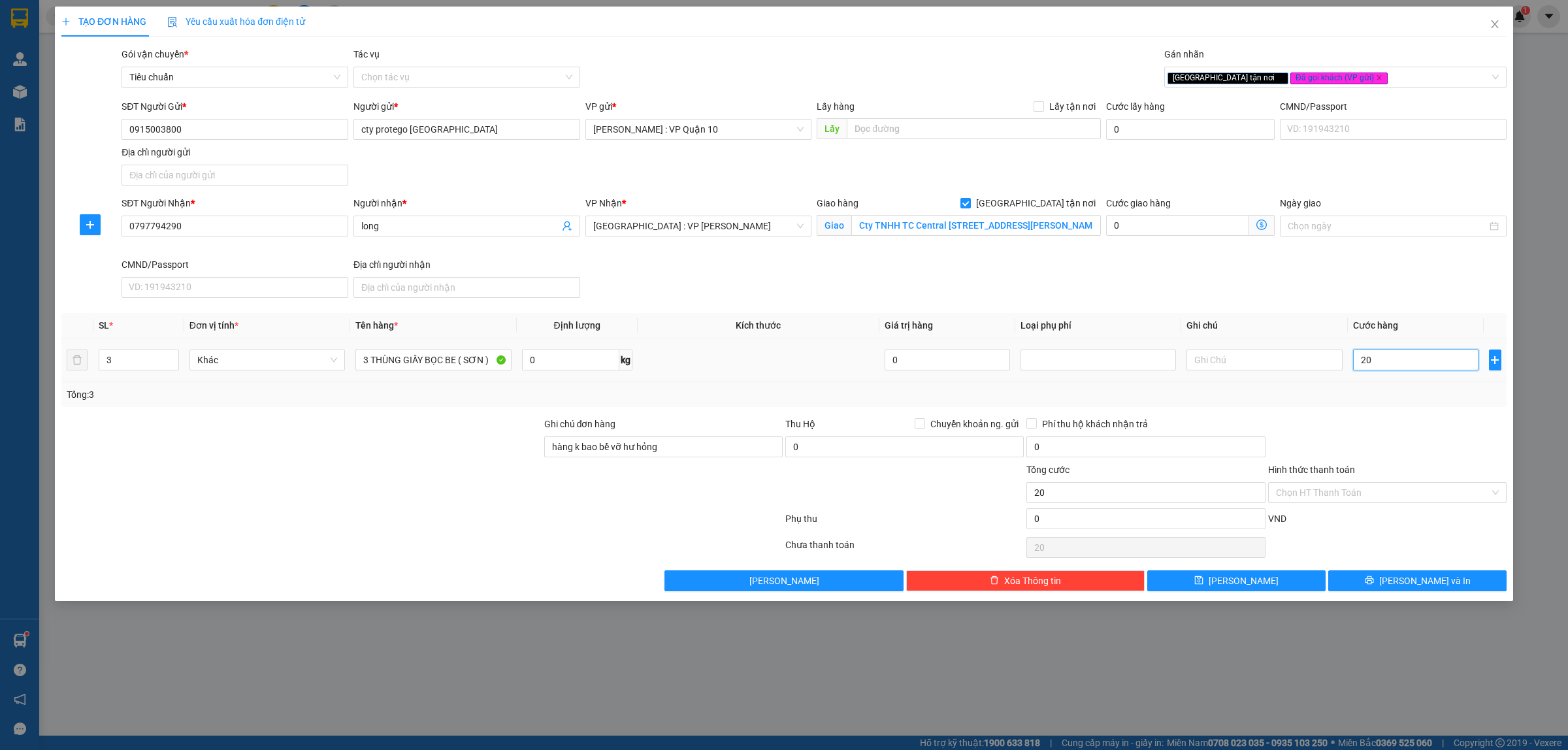
type input "240"
type input "2.400"
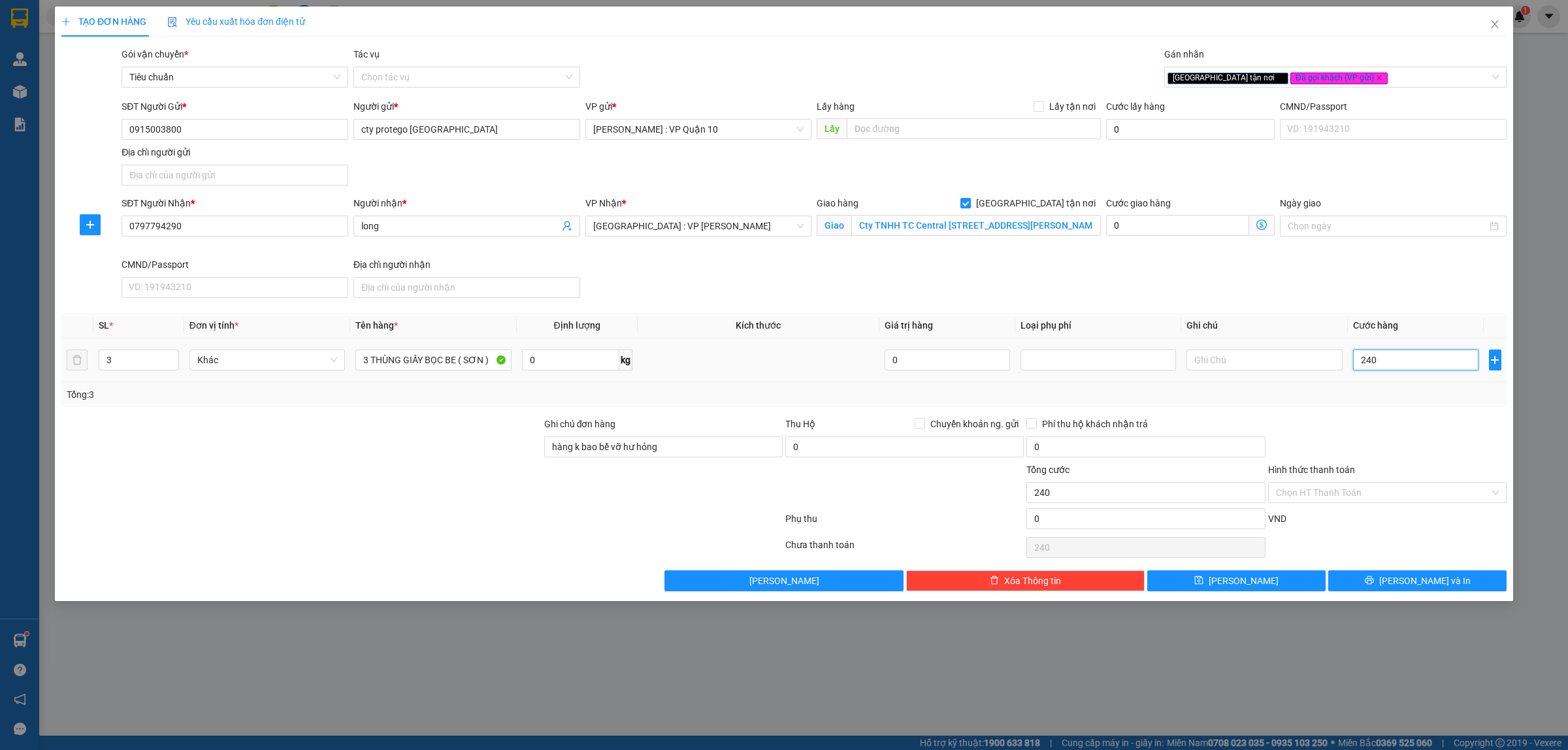
type input "2.400"
type input "24.000"
type input "240.000"
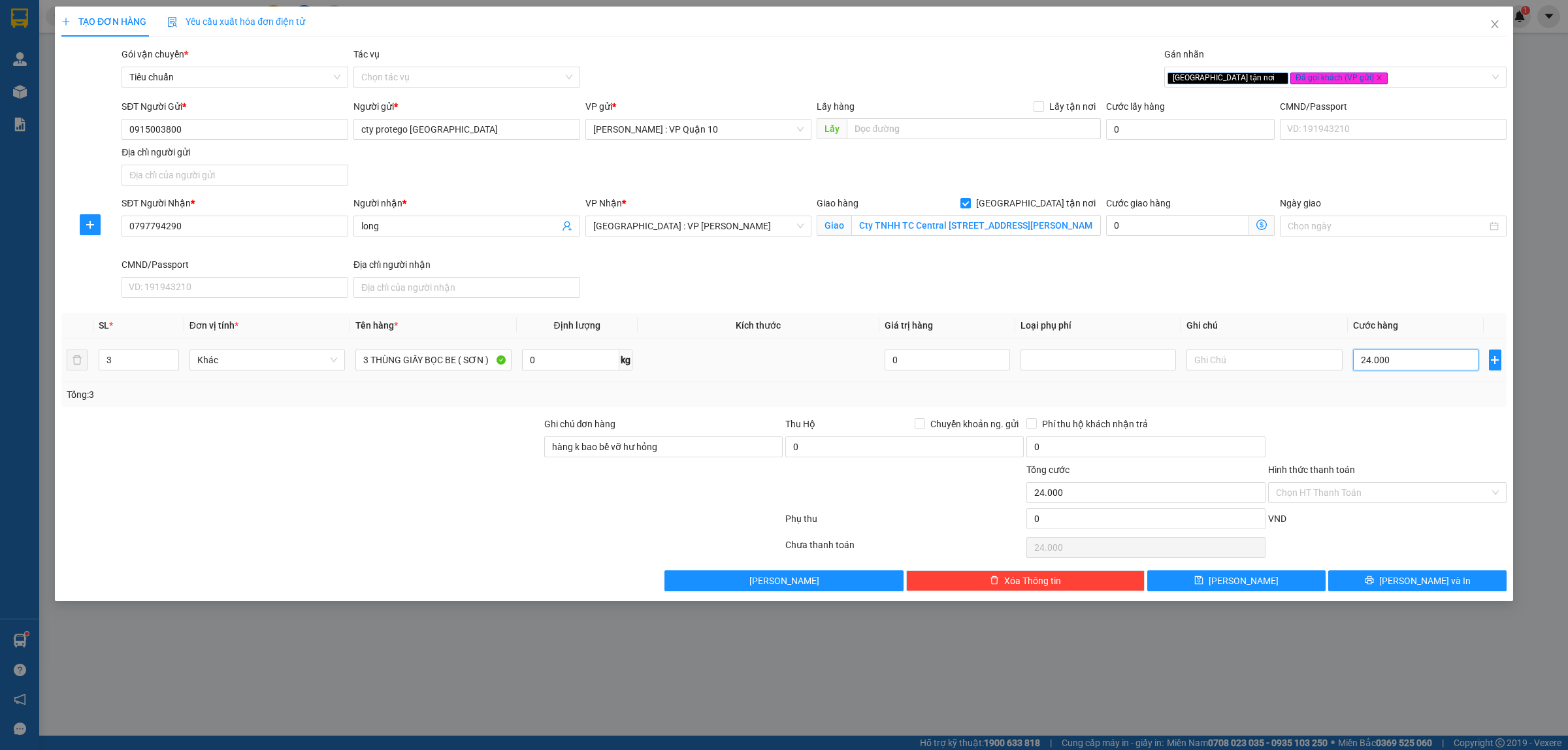
type input "240.000"
click at [1416, 574] on button "Lưu và In" at bounding box center [1417, 581] width 179 height 21
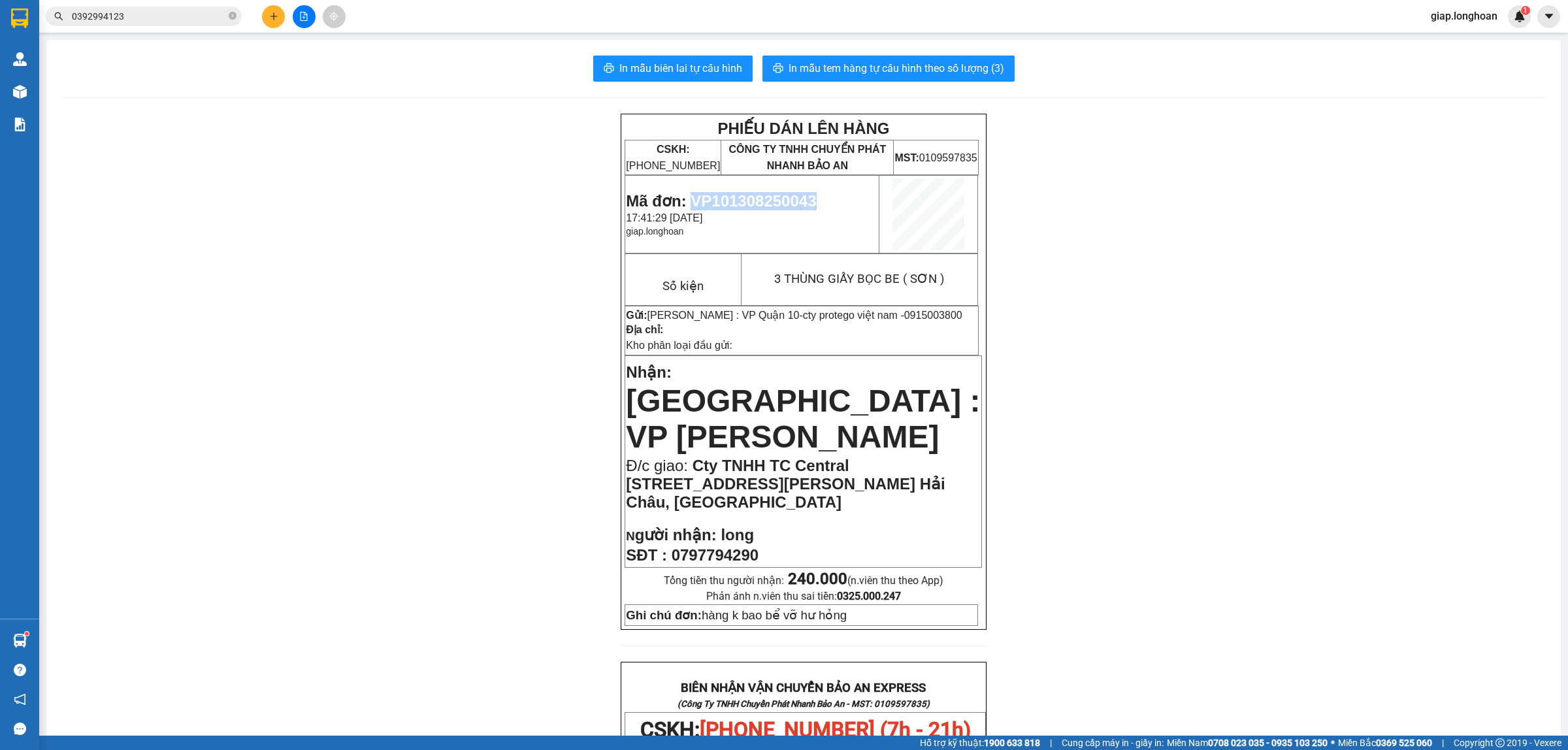
drag, startPoint x: 811, startPoint y: 197, endPoint x: 687, endPoint y: 194, distance: 124.0
click at [687, 194] on span "Mã đơn: VP101308250043" at bounding box center [721, 200] width 190 height 18
copy span "VP101308250043"
drag, startPoint x: 471, startPoint y: 356, endPoint x: 491, endPoint y: 336, distance: 28.3
click at [475, 355] on div "PHIẾU DÁN LÊN HÀNG CSKH: 1900.06.88.33 CÔNG TY TNHH CHUYỂN PHÁT NHANH BẢO AN MS…" at bounding box center [803, 714] width 1483 height 1202
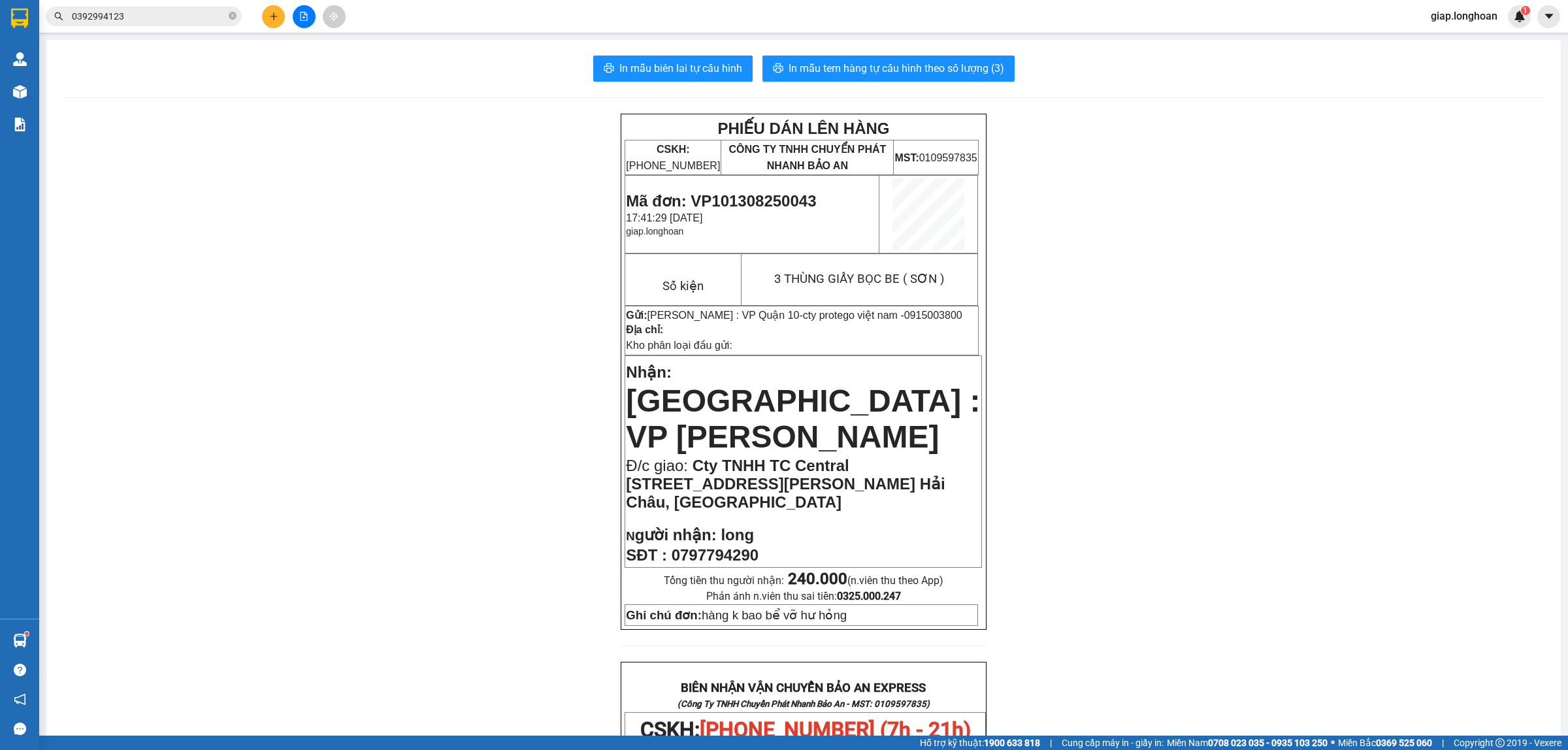
click at [492, 233] on div "PHIẾU DÁN LÊN HÀNG CSKH: 1900.06.88.33 CÔNG TY TNHH CHUYỂN PHÁT NHANH BẢO AN MS…" at bounding box center [803, 714] width 1483 height 1202
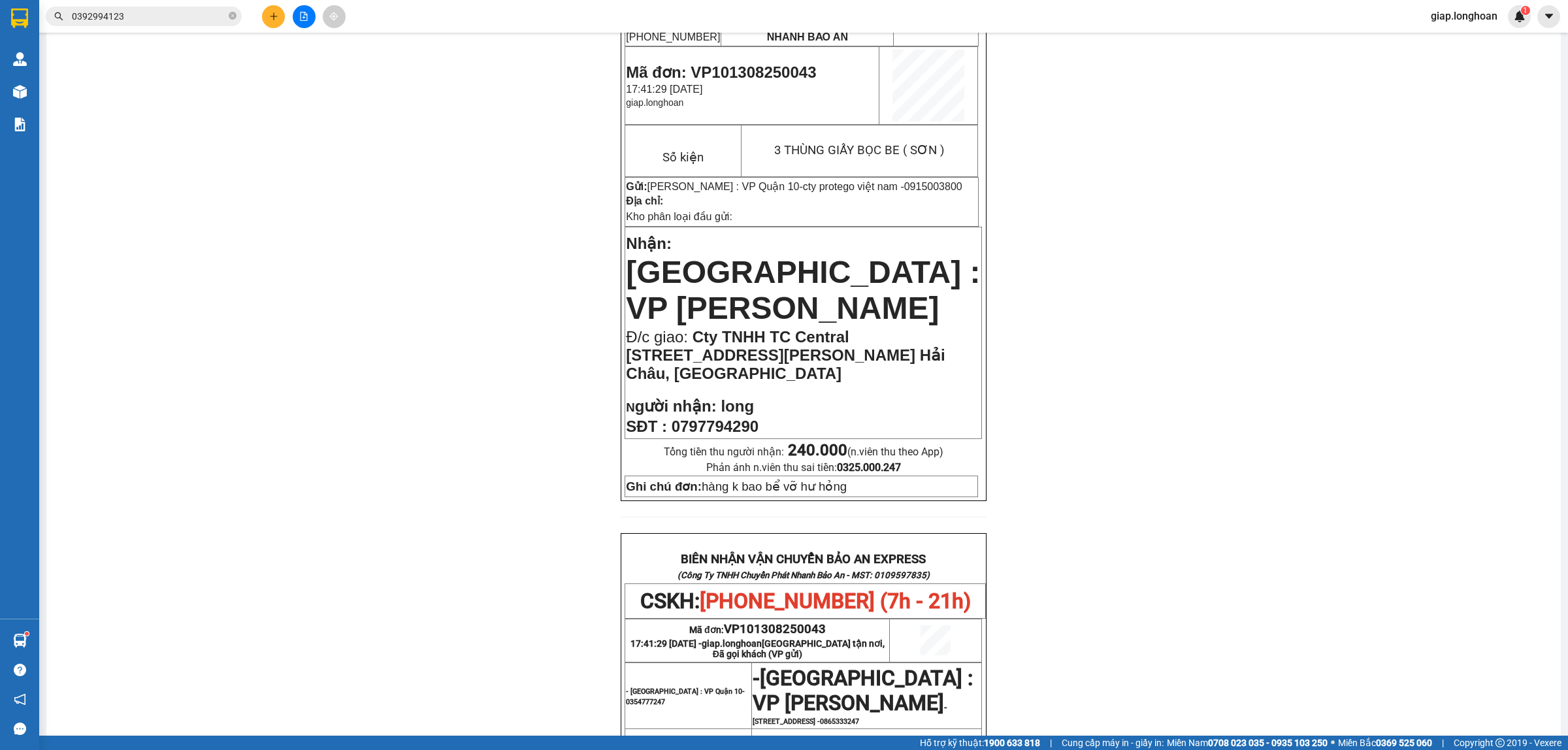
scroll to position [327, 0]
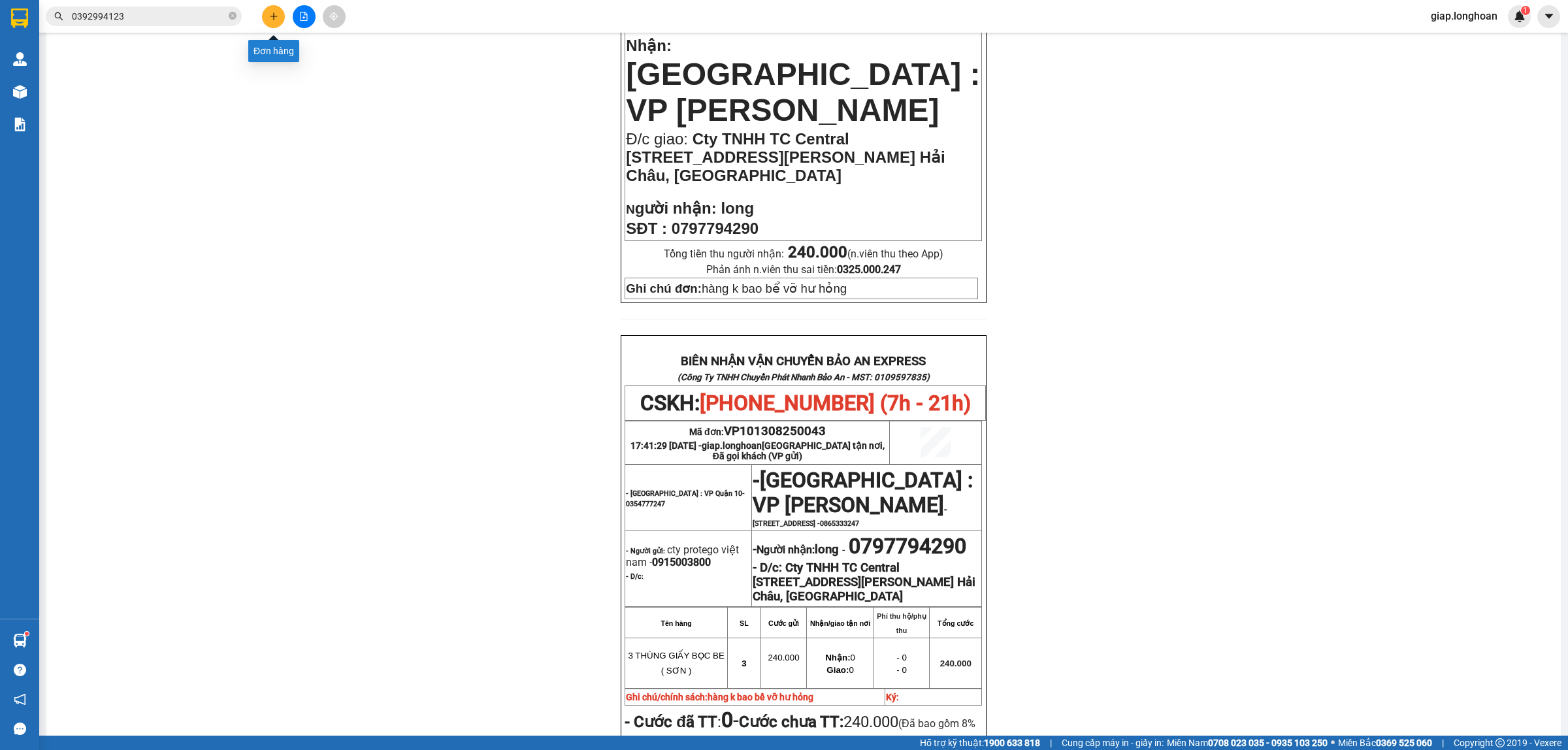
drag, startPoint x: 268, startPoint y: 13, endPoint x: 272, endPoint y: 21, distance: 8.9
click at [272, 21] on button at bounding box center [273, 17] width 22 height 22
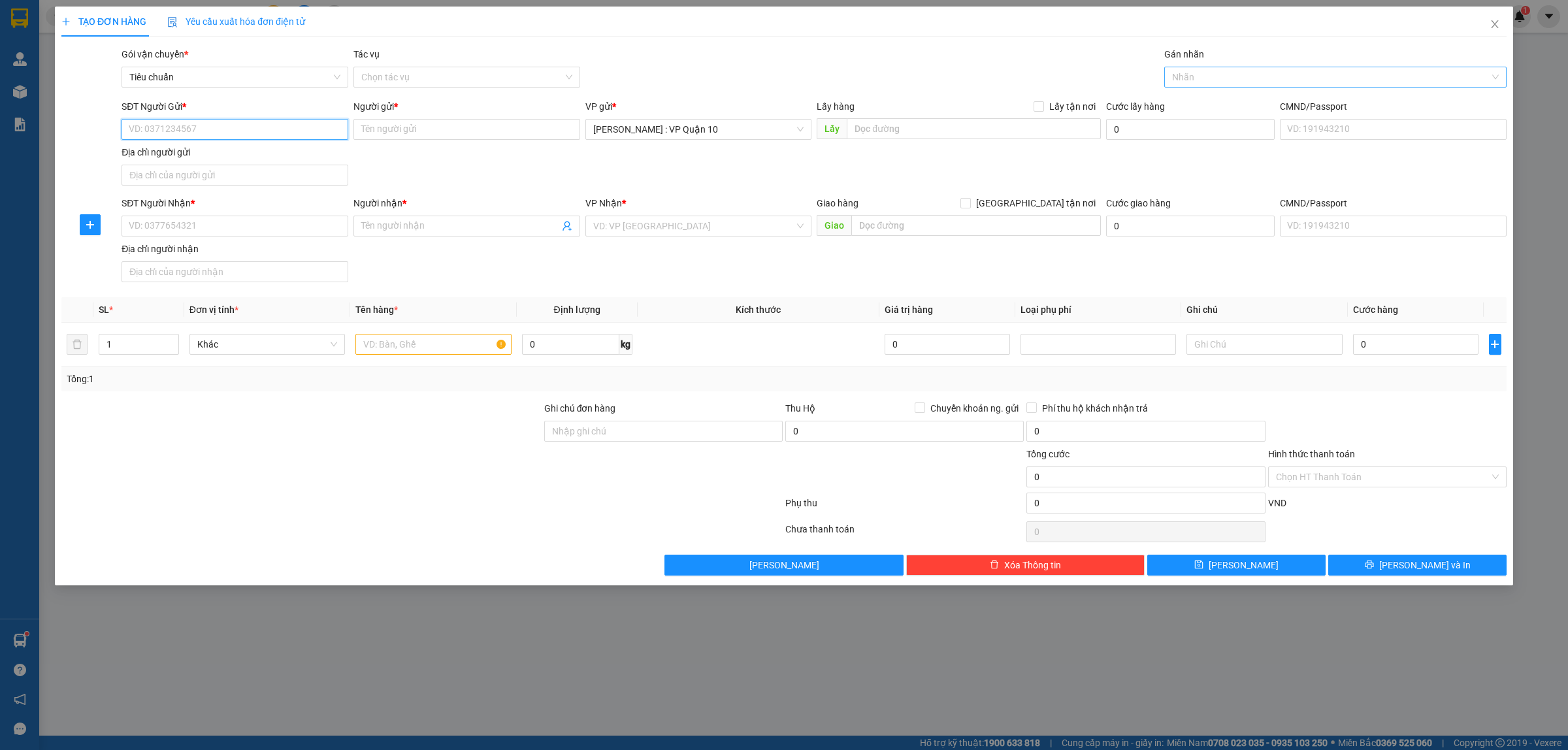
click at [1194, 74] on div at bounding box center [1328, 77] width 323 height 16
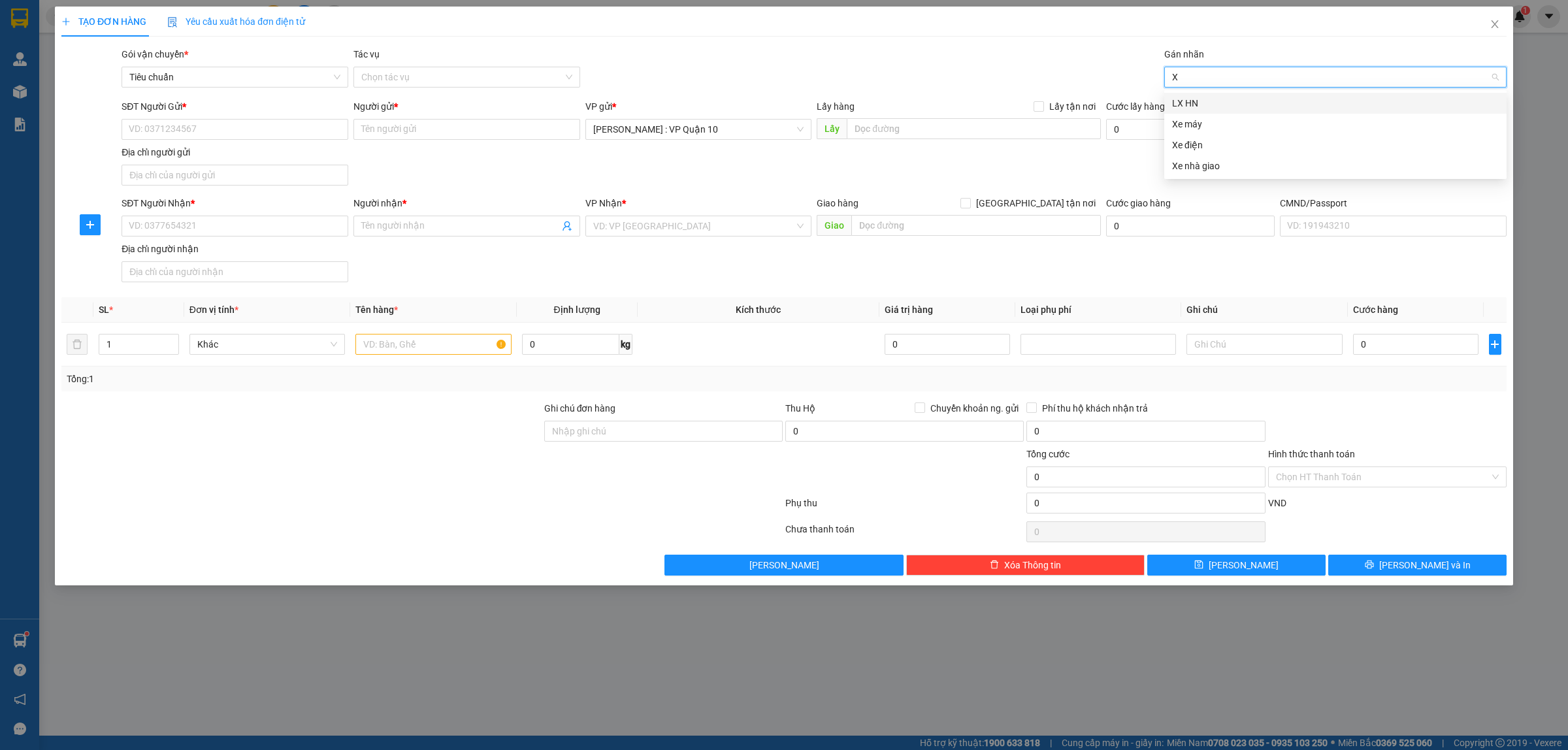
type input "XE"
click at [1194, 100] on div "Xe máy" at bounding box center [1335, 103] width 327 height 14
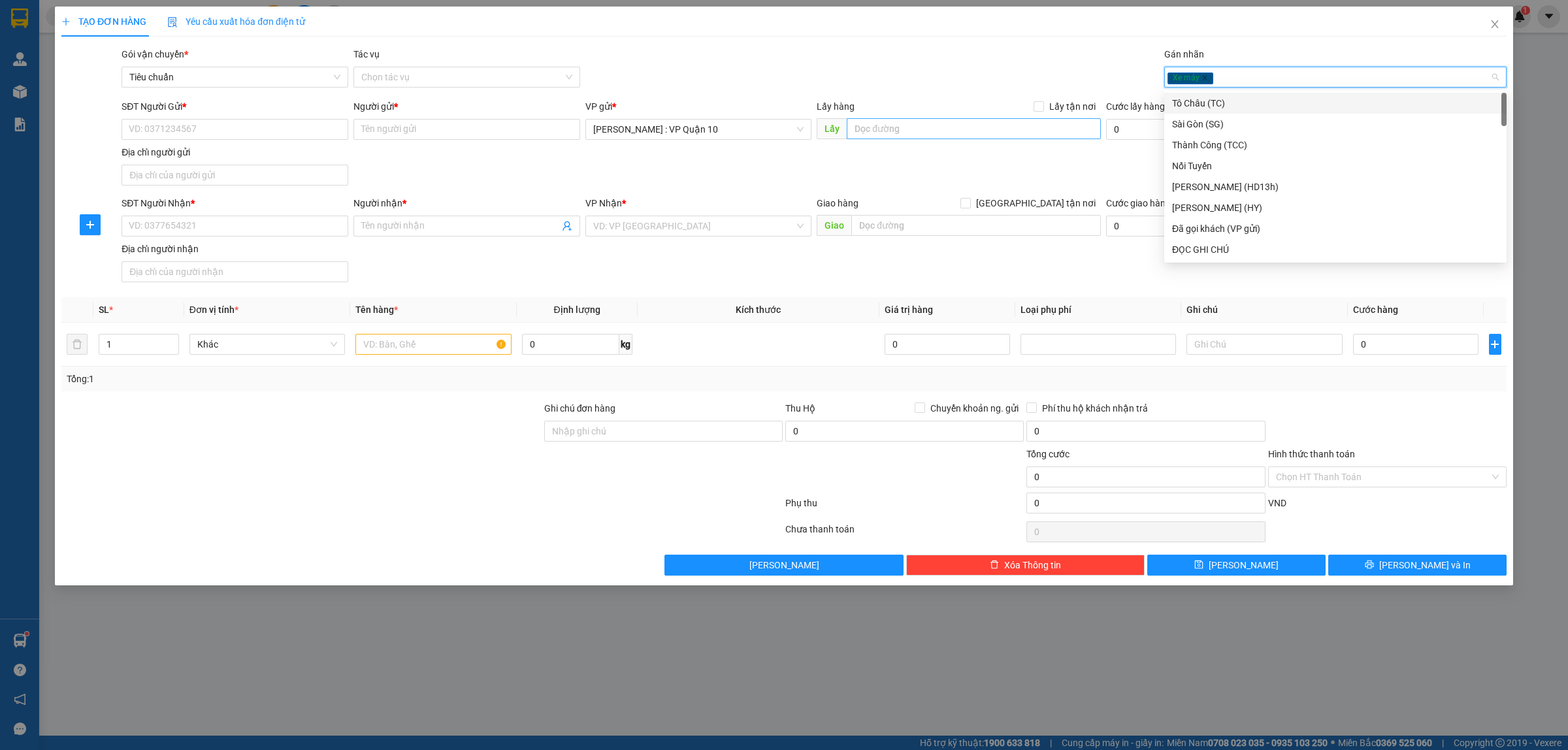
drag, startPoint x: 1035, startPoint y: 40, endPoint x: 964, endPoint y: 128, distance: 113.1
click at [1035, 42] on div "TẠO ĐƠN HÀNG Yêu cầu xuất hóa đơn điện tử Transit Pickup Surcharge Ids Transit …" at bounding box center [784, 291] width 1445 height 569
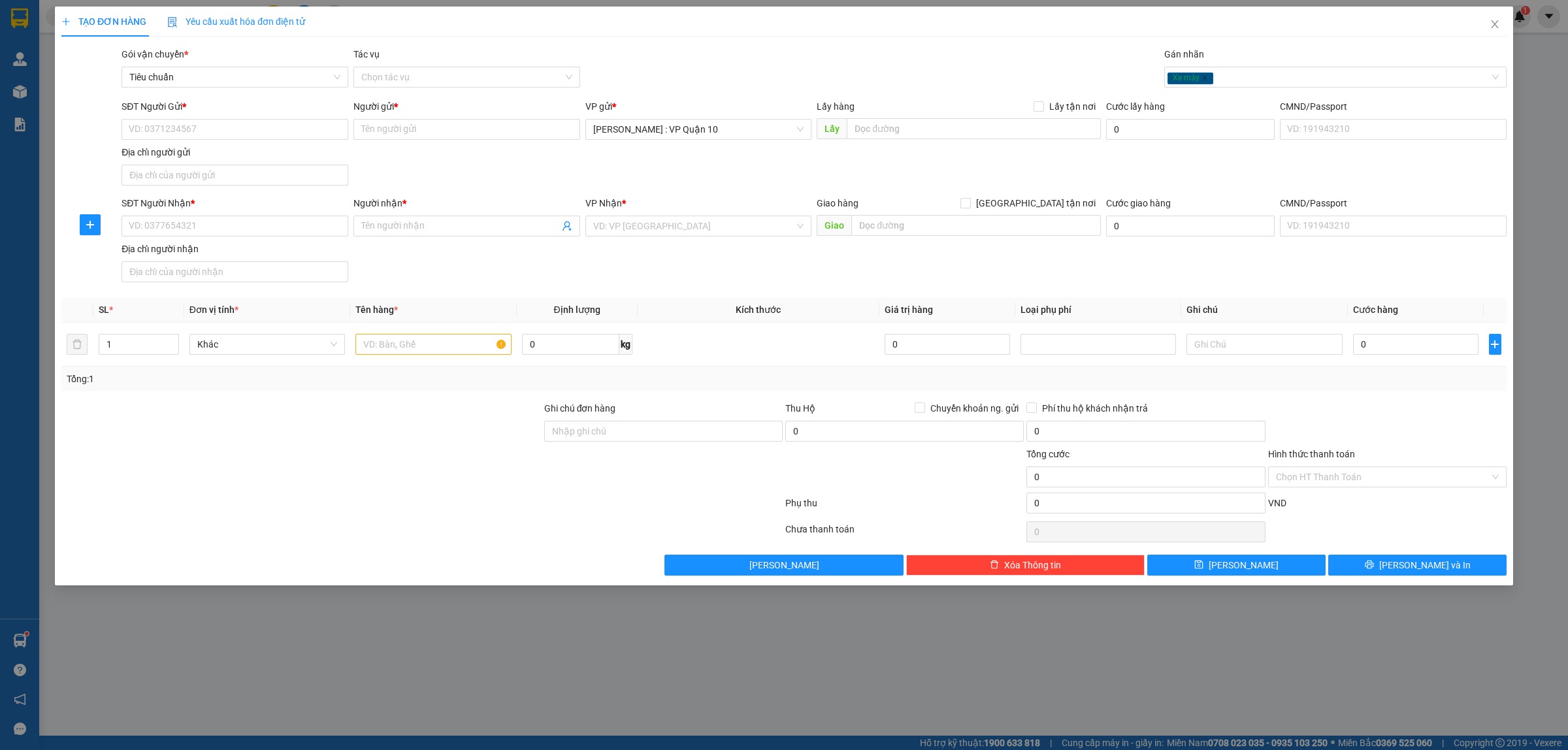
click at [720, 195] on form "SĐT Người Gửi * VD: 0371234567 Người gửi * Tên người gửi VP gửi * Hồ Chí Minh :…" at bounding box center [784, 193] width 1445 height 188
drag, startPoint x: 442, startPoint y: 476, endPoint x: 423, endPoint y: 443, distance: 38.1
click at [441, 471] on div at bounding box center [301, 469] width 483 height 46
click at [176, 224] on input "SĐT Người Nhận *" at bounding box center [235, 226] width 227 height 21
click at [386, 344] on input "text" at bounding box center [433, 345] width 155 height 21
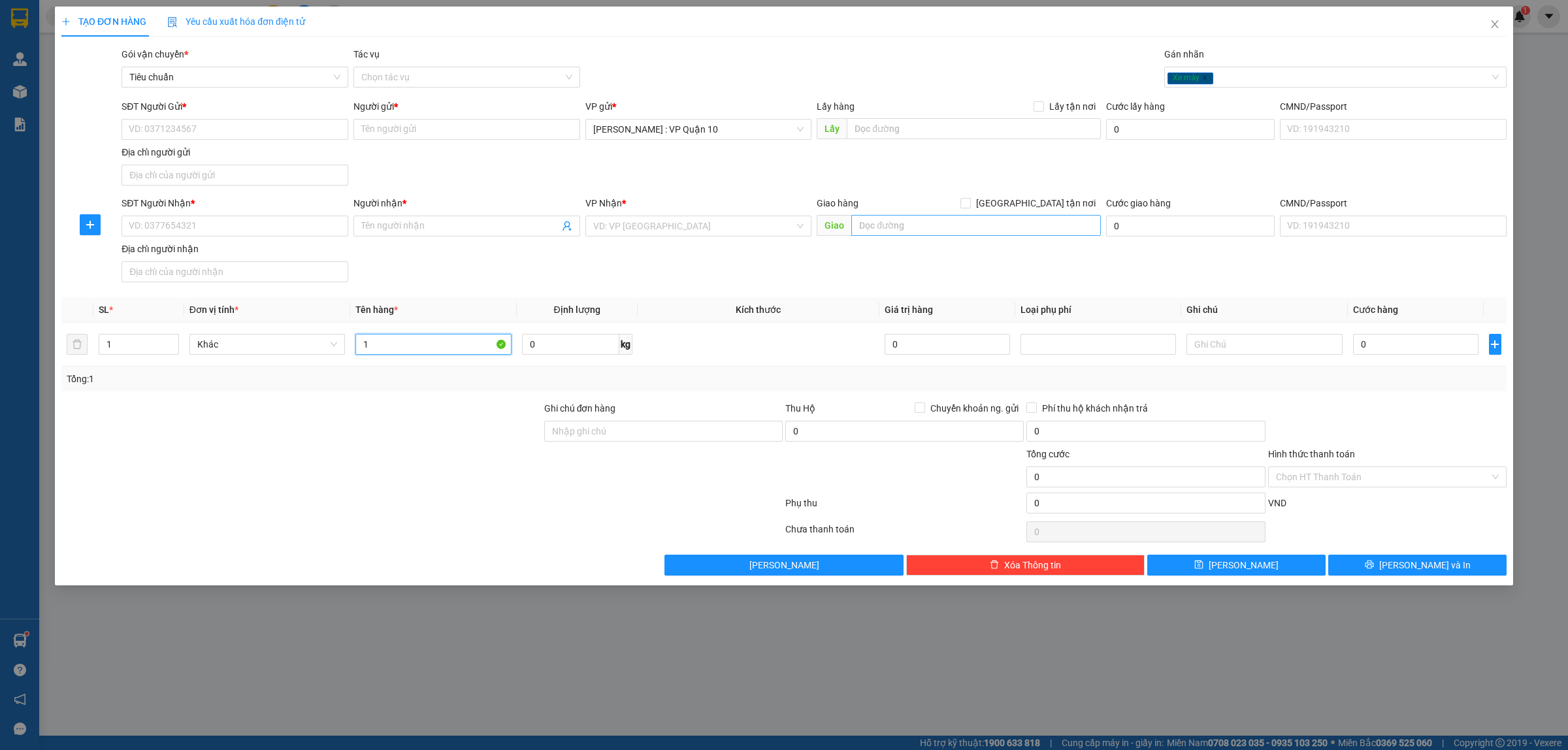
type input "1"
click at [887, 228] on input "text" at bounding box center [975, 226] width 250 height 21
type input "P"
type input "PHỐ 404 NGÕ 6 KHU 5 PHƯỜNG ĐÁP CẦU - BẮC NINH"
click at [683, 224] on input "search" at bounding box center [695, 226] width 202 height 20
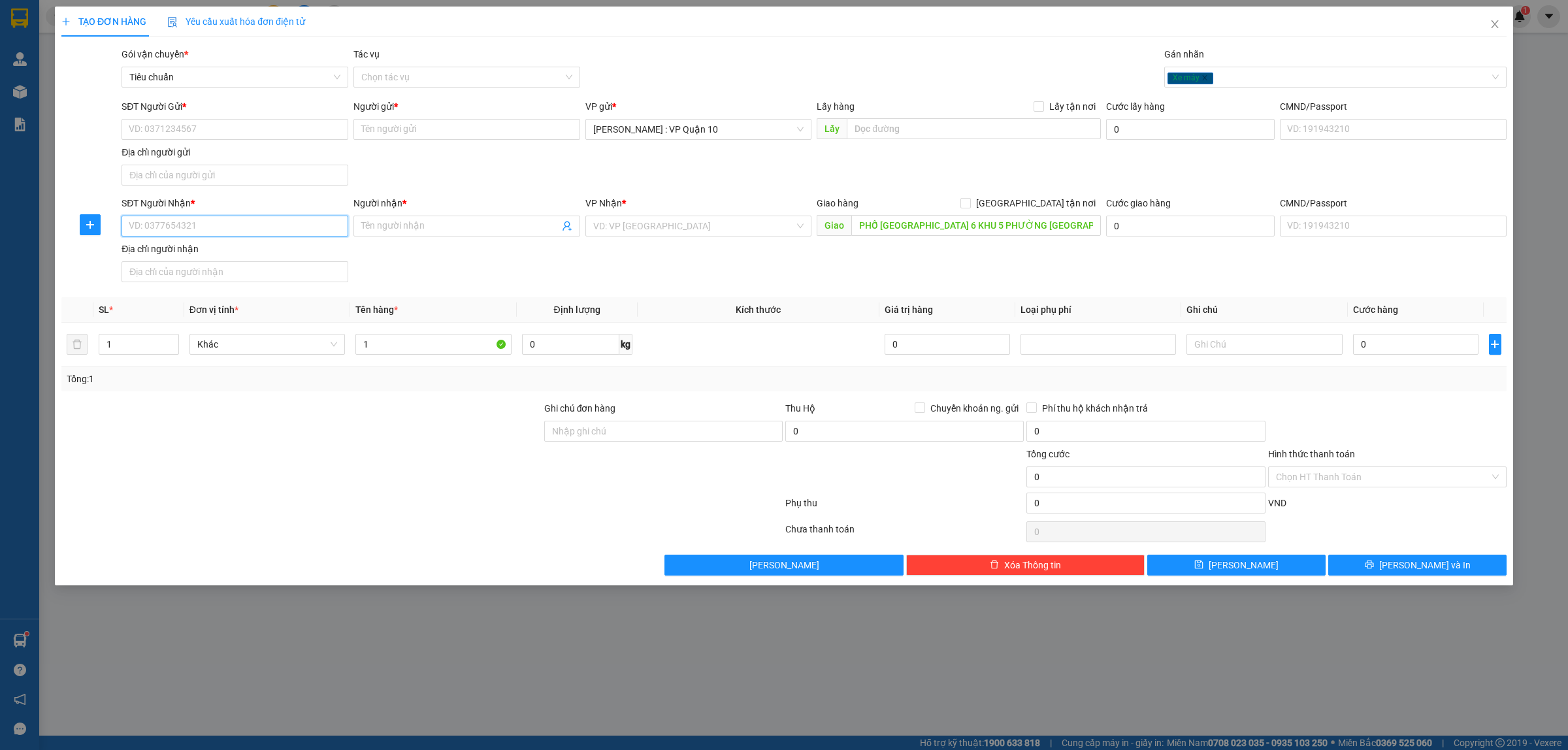
click at [227, 228] on input "SĐT Người Nhận *" at bounding box center [235, 226] width 227 height 21
type input "0914100784"
click at [399, 228] on input "Người nhận *" at bounding box center [460, 226] width 198 height 14
type input "HỮU TRUNG"
click at [599, 235] on input "search" at bounding box center [695, 226] width 202 height 20
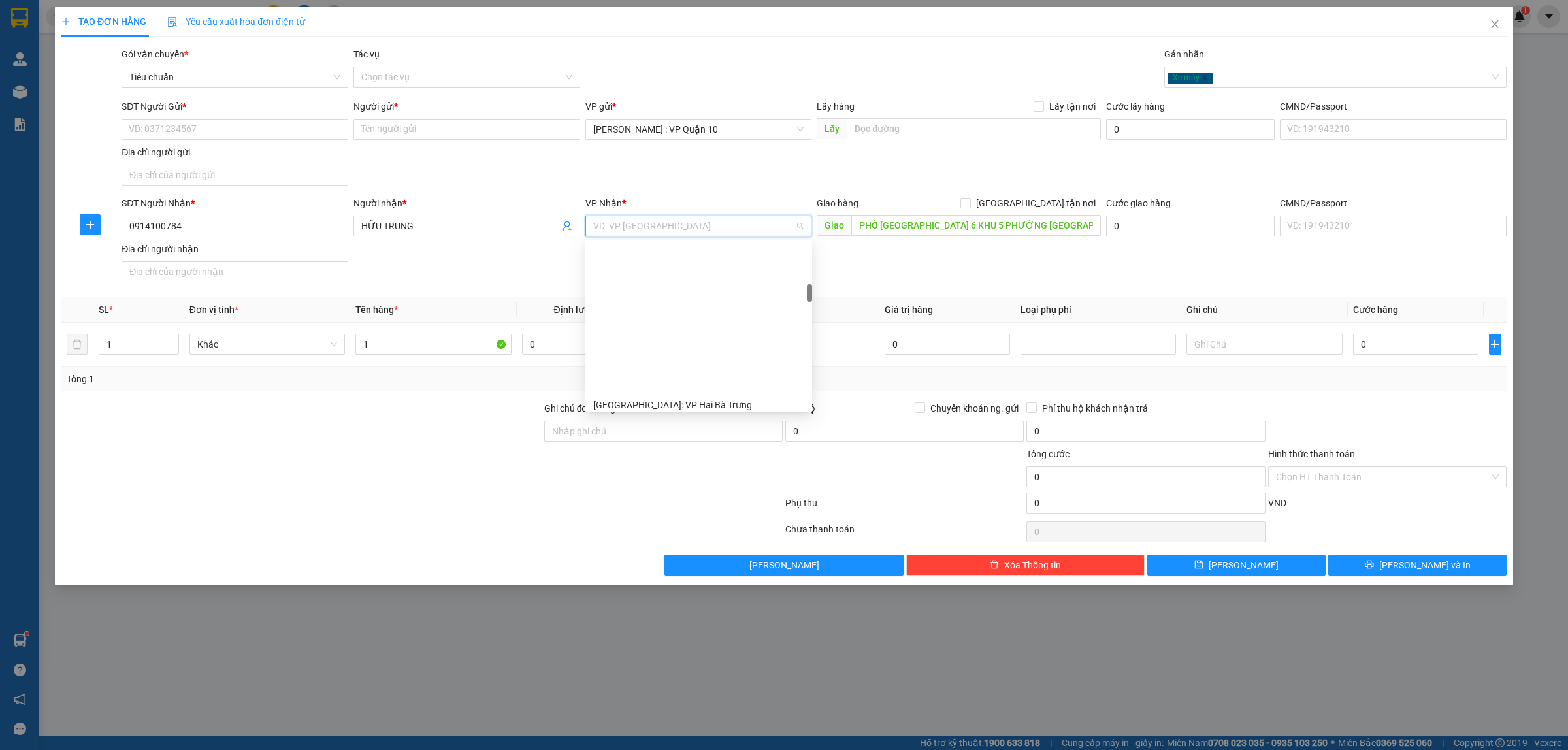
scroll to position [408, 0]
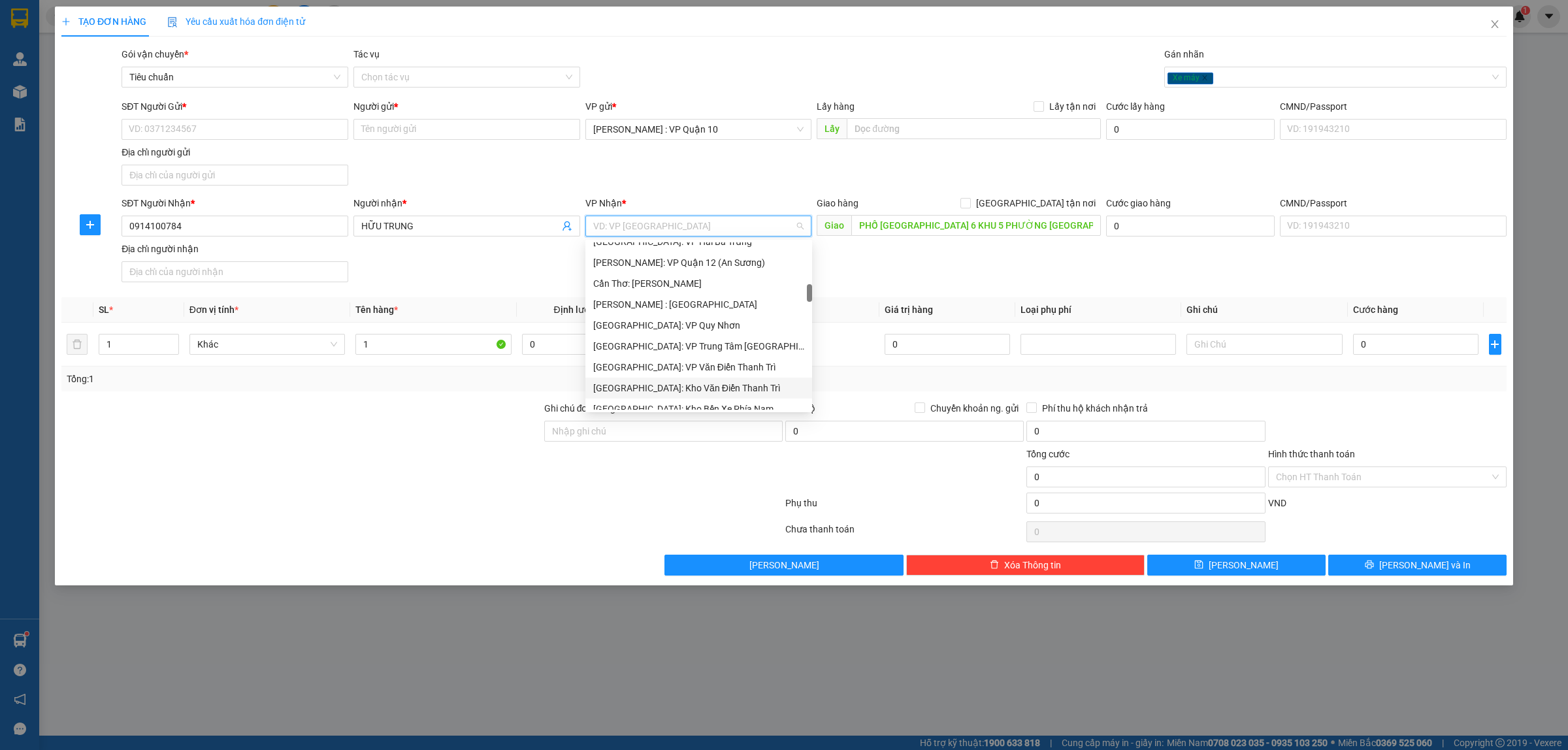
click at [651, 387] on div "Hà Nội: Kho Văn Điển Thanh Trì" at bounding box center [698, 388] width 211 height 14
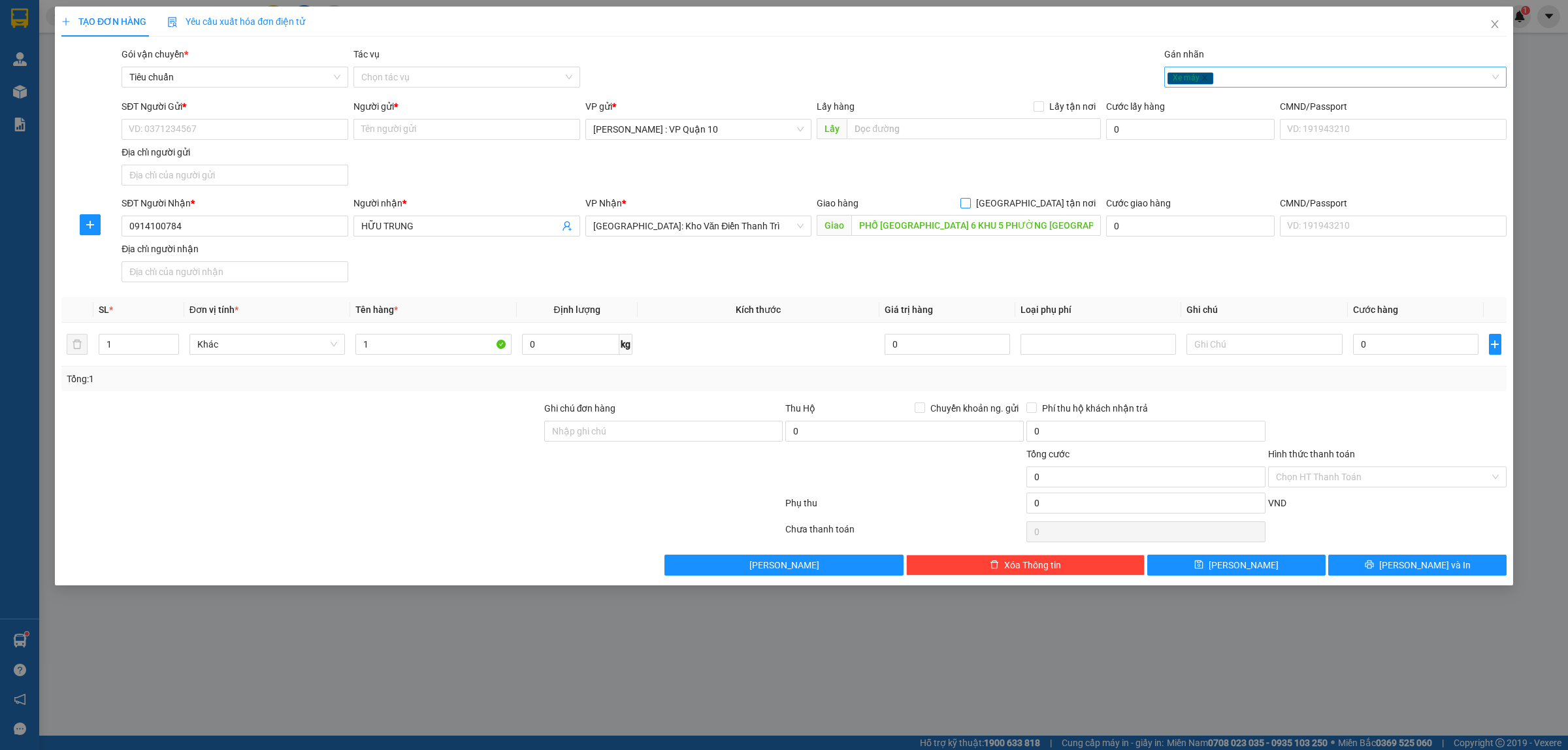
drag, startPoint x: 1033, startPoint y: 203, endPoint x: 1212, endPoint y: 85, distance: 214.4
click at [970, 200] on input "Giao tận nơi" at bounding box center [965, 202] width 9 height 9
checkbox input "true"
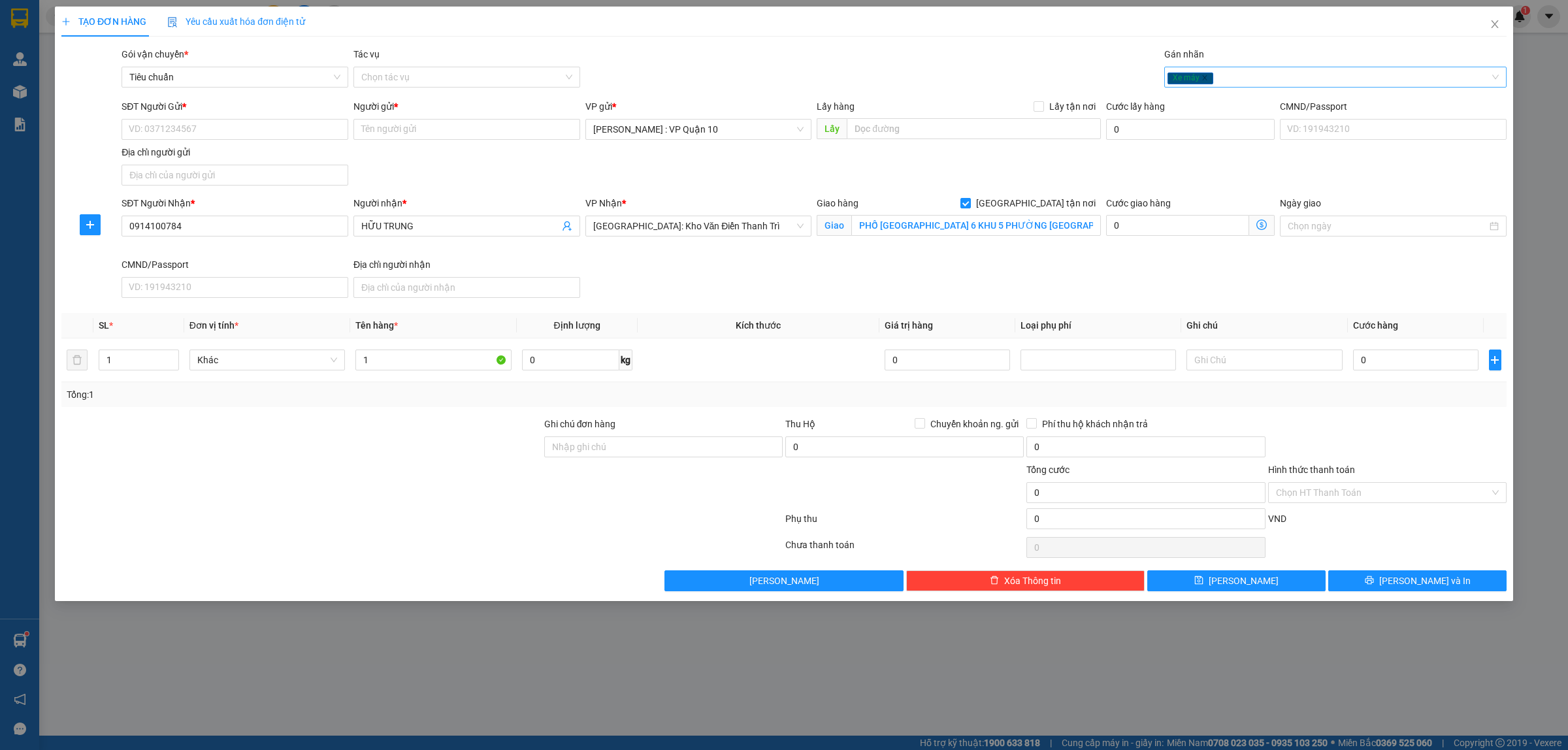
drag, startPoint x: 1228, startPoint y: 74, endPoint x: 1225, endPoint y: 81, distance: 7.6
click at [1229, 75] on div "Xe máy" at bounding box center [1328, 77] width 323 height 16
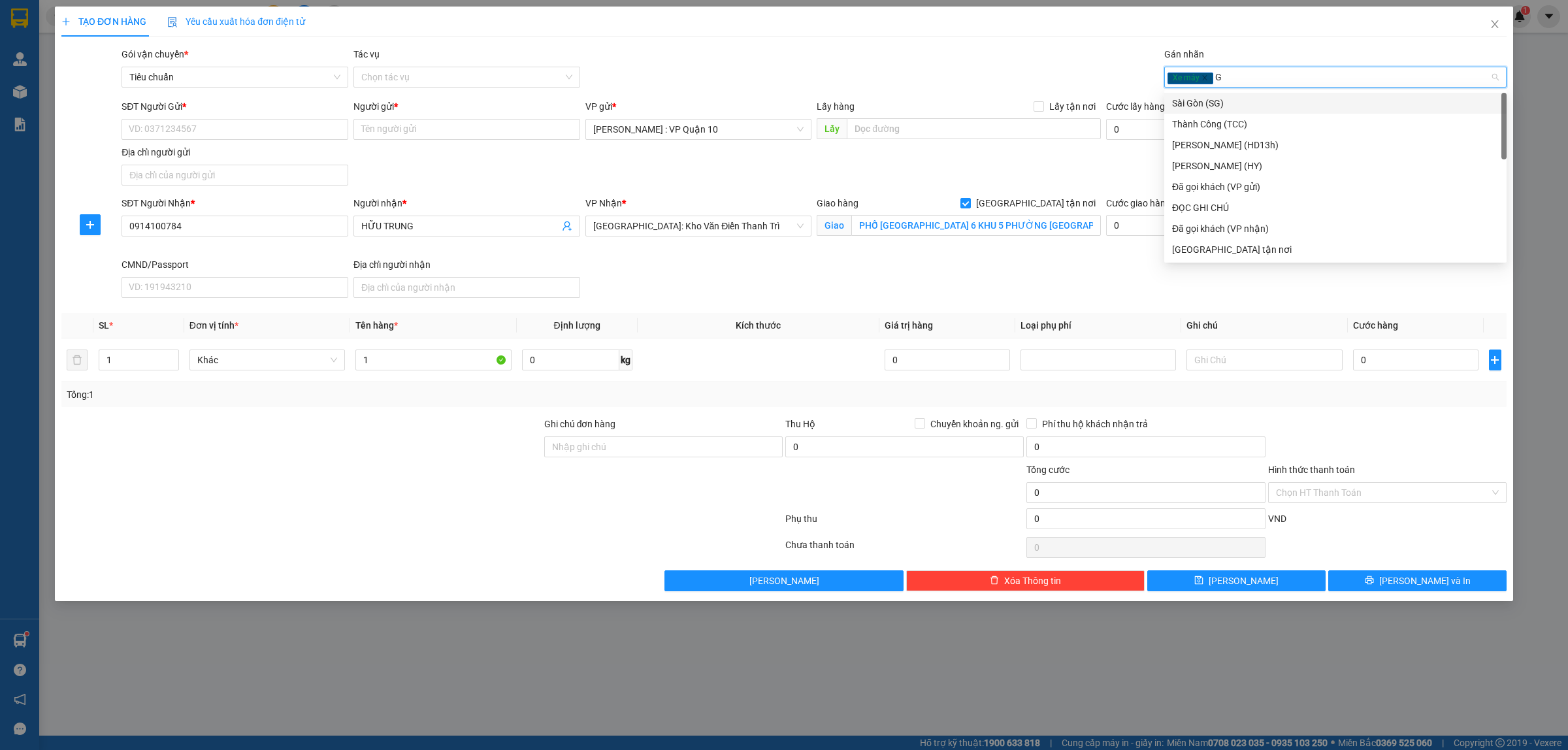
type input "GI"
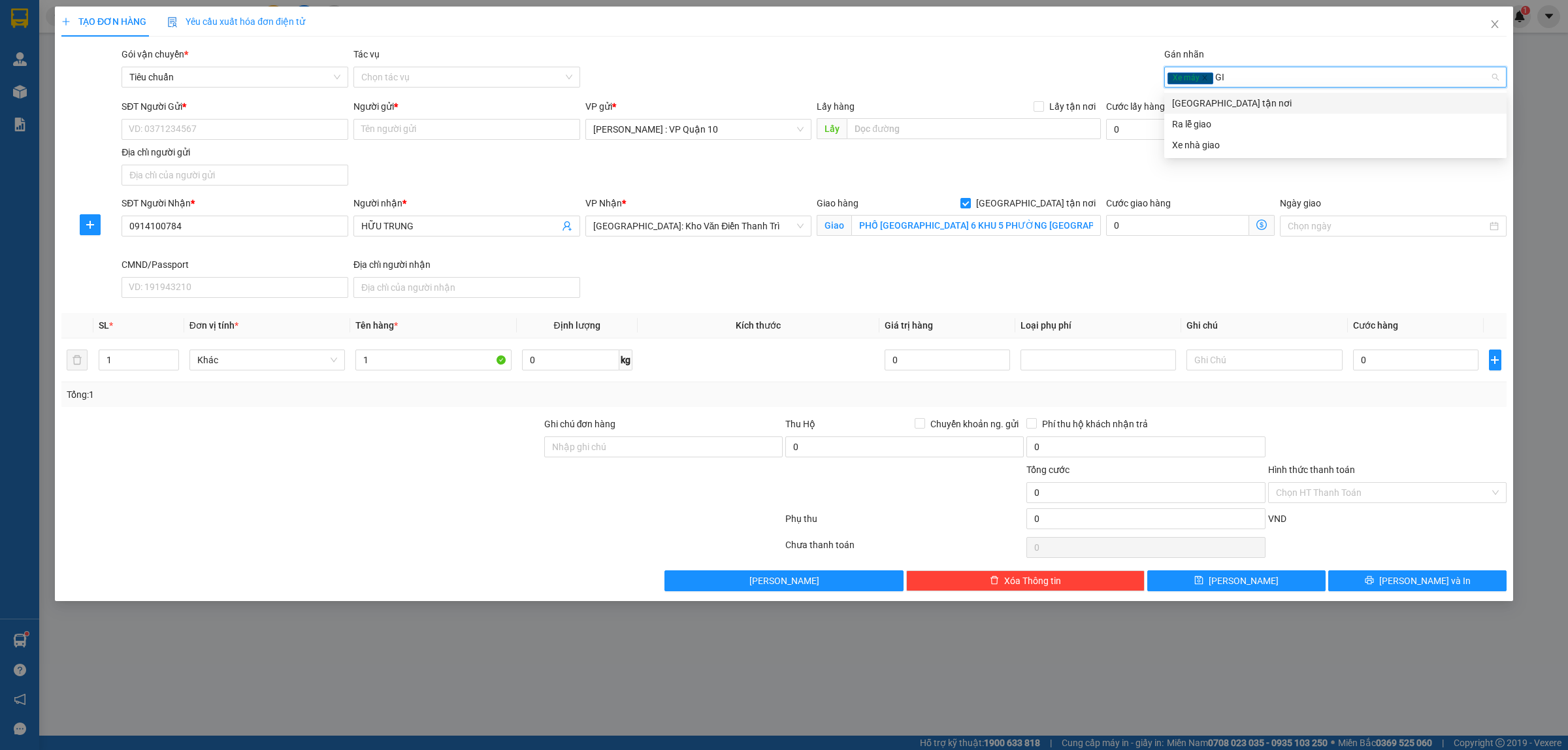
drag, startPoint x: 1224, startPoint y: 105, endPoint x: 1085, endPoint y: 68, distance: 143.8
click at [1223, 105] on div "Giao tận nơi" at bounding box center [1335, 103] width 327 height 14
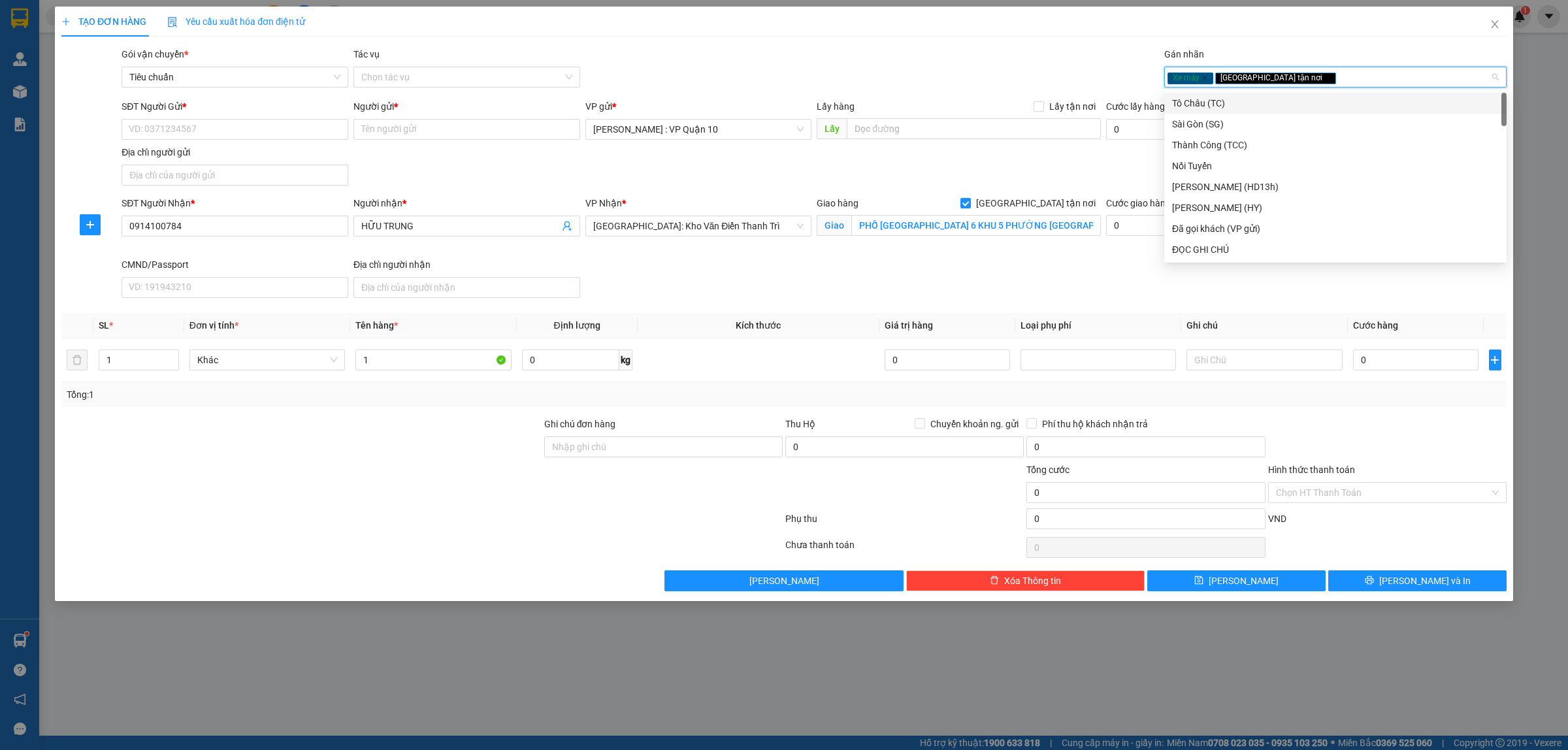
drag, startPoint x: 1031, startPoint y: 57, endPoint x: 854, endPoint y: 170, distance: 210.0
click at [1029, 57] on div "Gói vận chuyển * Tiêu chuẩn Tác vụ Chọn tác vụ Gán nhãn Xe máy Giao tận nơi" at bounding box center [813, 69] width 1390 height 46
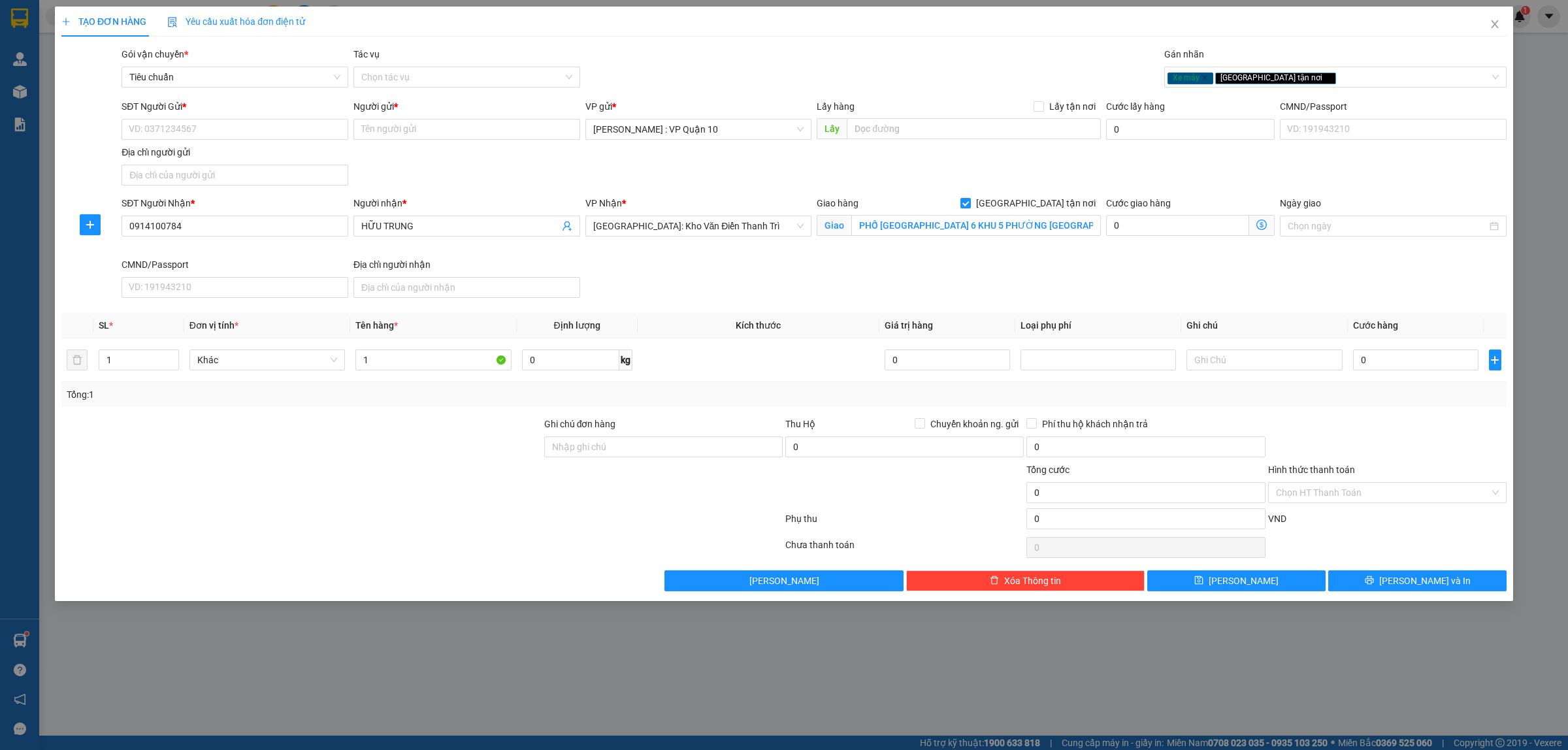
click at [405, 443] on div at bounding box center [301, 439] width 483 height 46
click at [162, 125] on input "SĐT Người Gửi *" at bounding box center [235, 129] width 227 height 21
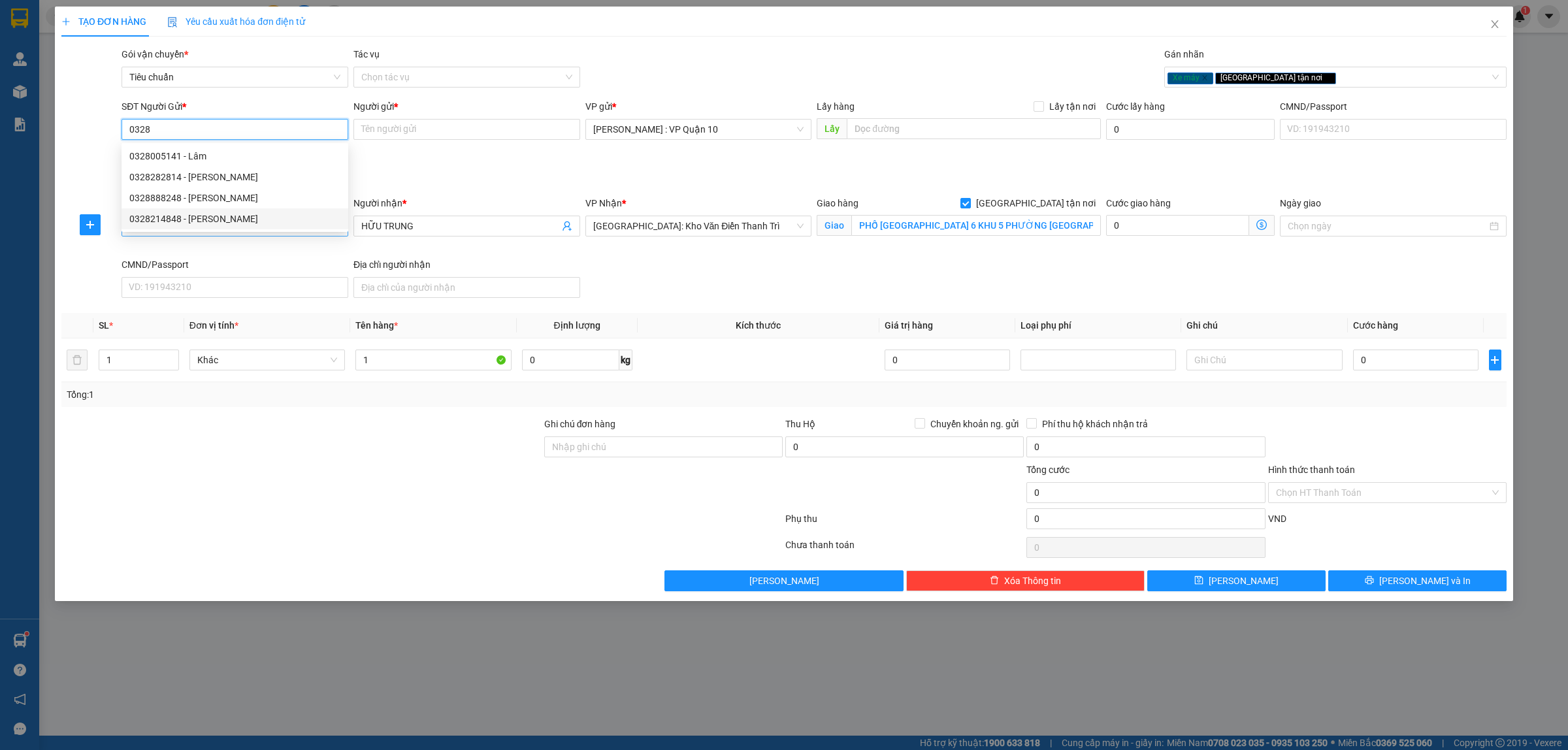
drag, startPoint x: 192, startPoint y: 220, endPoint x: 194, endPoint y: 229, distance: 9.2
click at [194, 222] on div "0328214848 - Duy Hải" at bounding box center [234, 218] width 211 height 14
type input "0328214848"
type input "Duy Hải"
checkbox input "true"
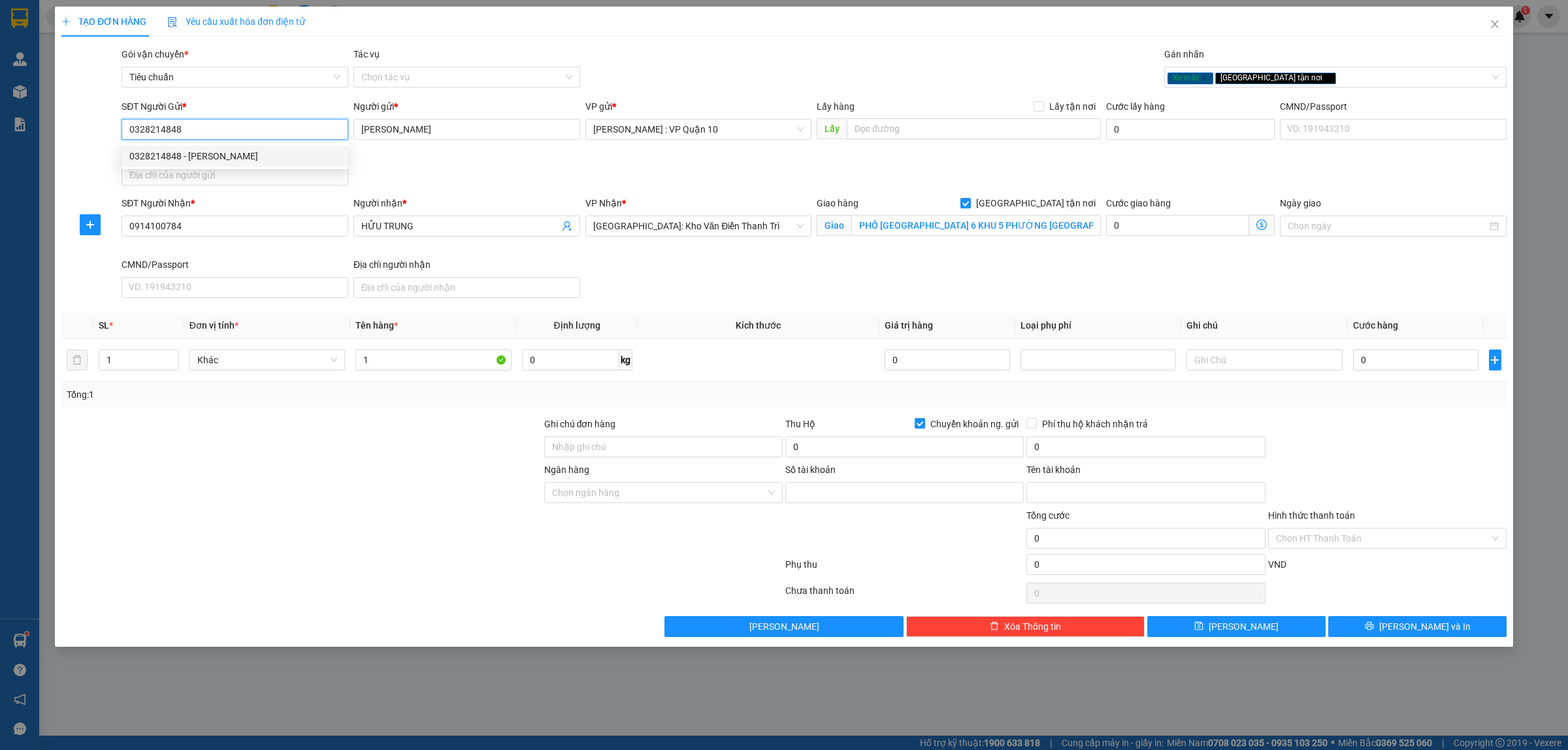
type input "0328214848"
type input "phạm duy hải"
type input "0328214848"
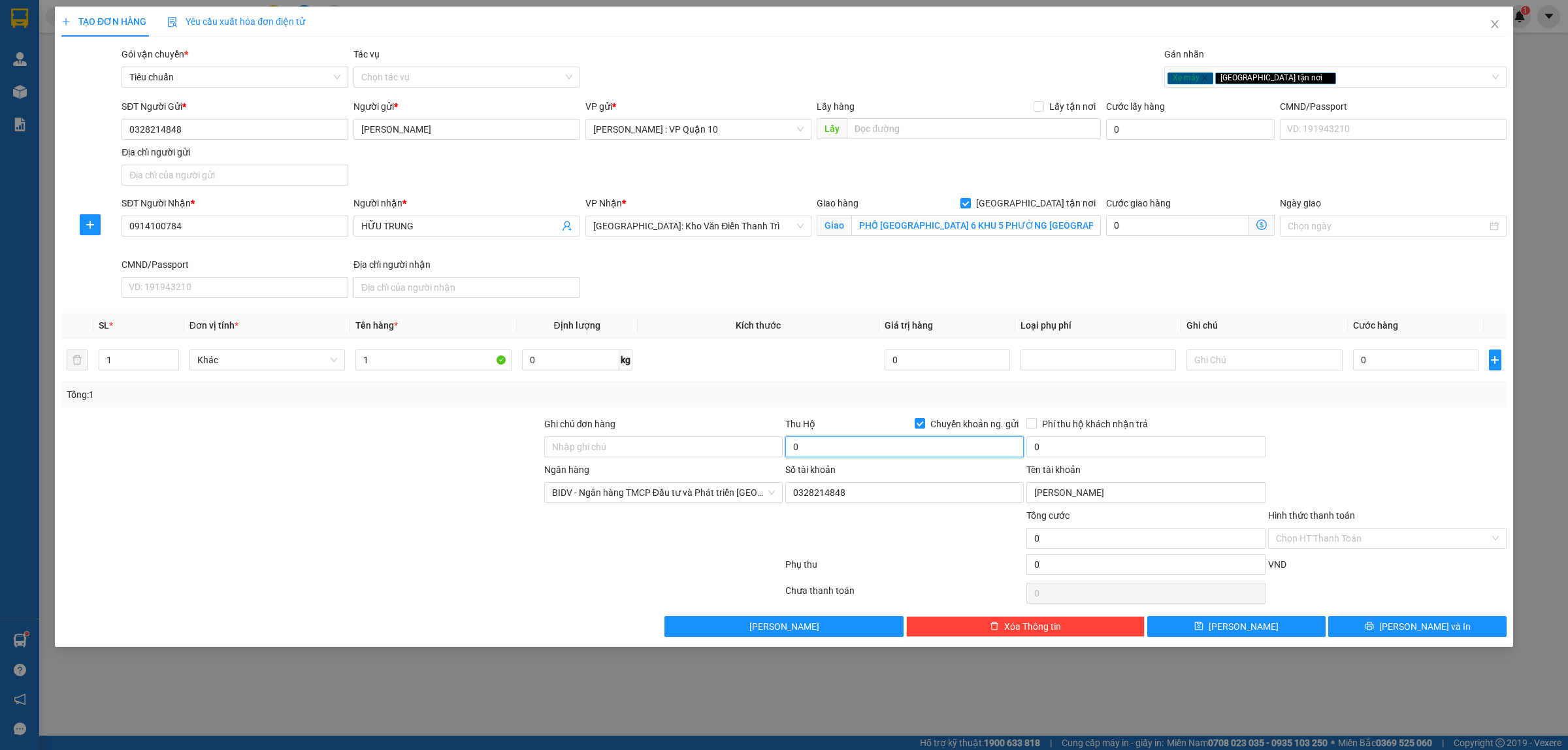
click at [853, 456] on input "0" at bounding box center [904, 447] width 239 height 21
click at [979, 235] on input "PHỐ 404 NGÕ 6 KHU 5 PHƯỜNG ĐÁP CẦU - BẮC NINH" at bounding box center [975, 226] width 250 height 21
click at [932, 262] on div "SĐT Người Nhận * 0914100784 Người nhận * HỮU TRUNG VP Nhận * Hà Nội: Kho Văn Đi…" at bounding box center [813, 249] width 1390 height 107
click at [1407, 361] on input "0" at bounding box center [1416, 360] width 125 height 21
type input "10"
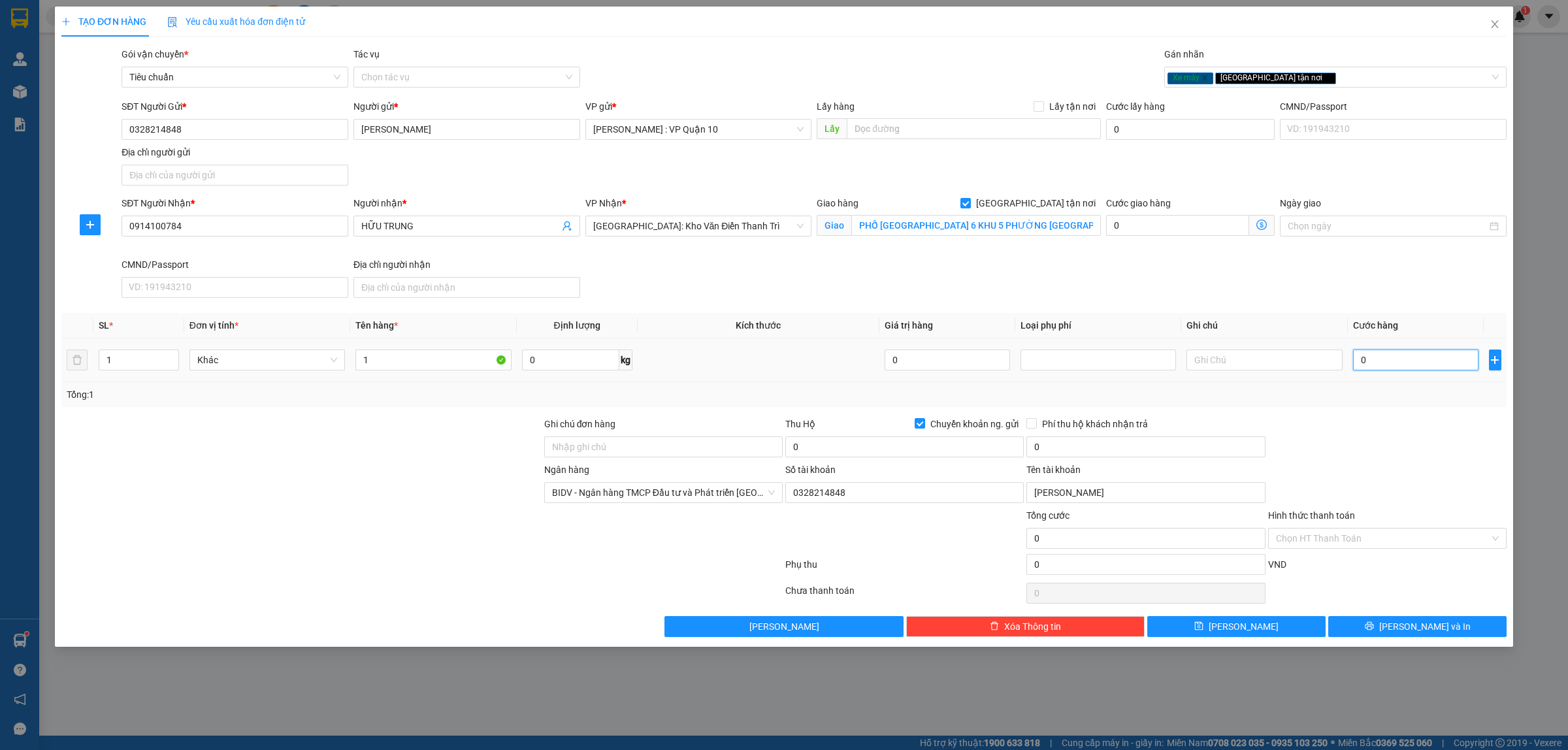
type input "10"
type input "140"
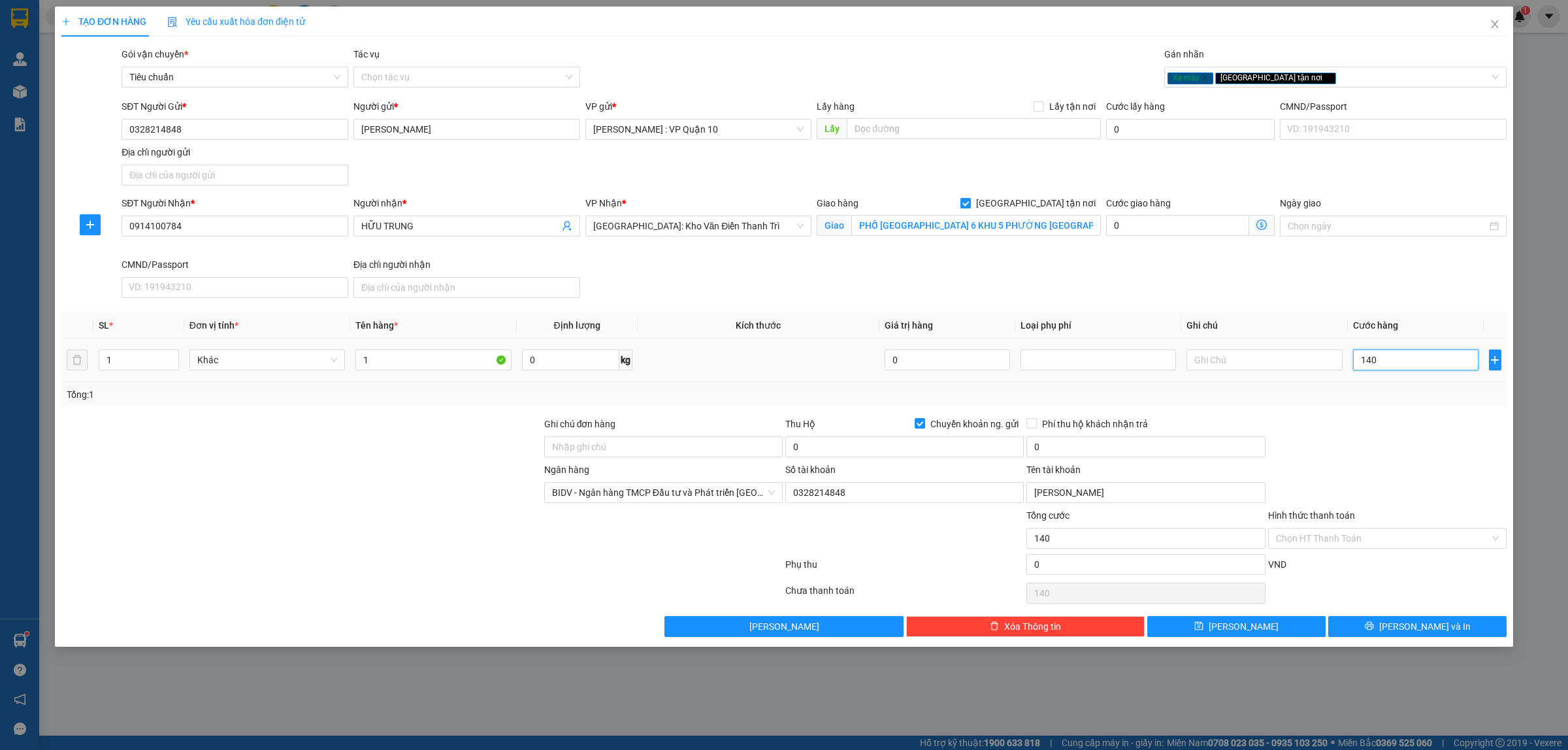
type input "1.480"
type input "14.800"
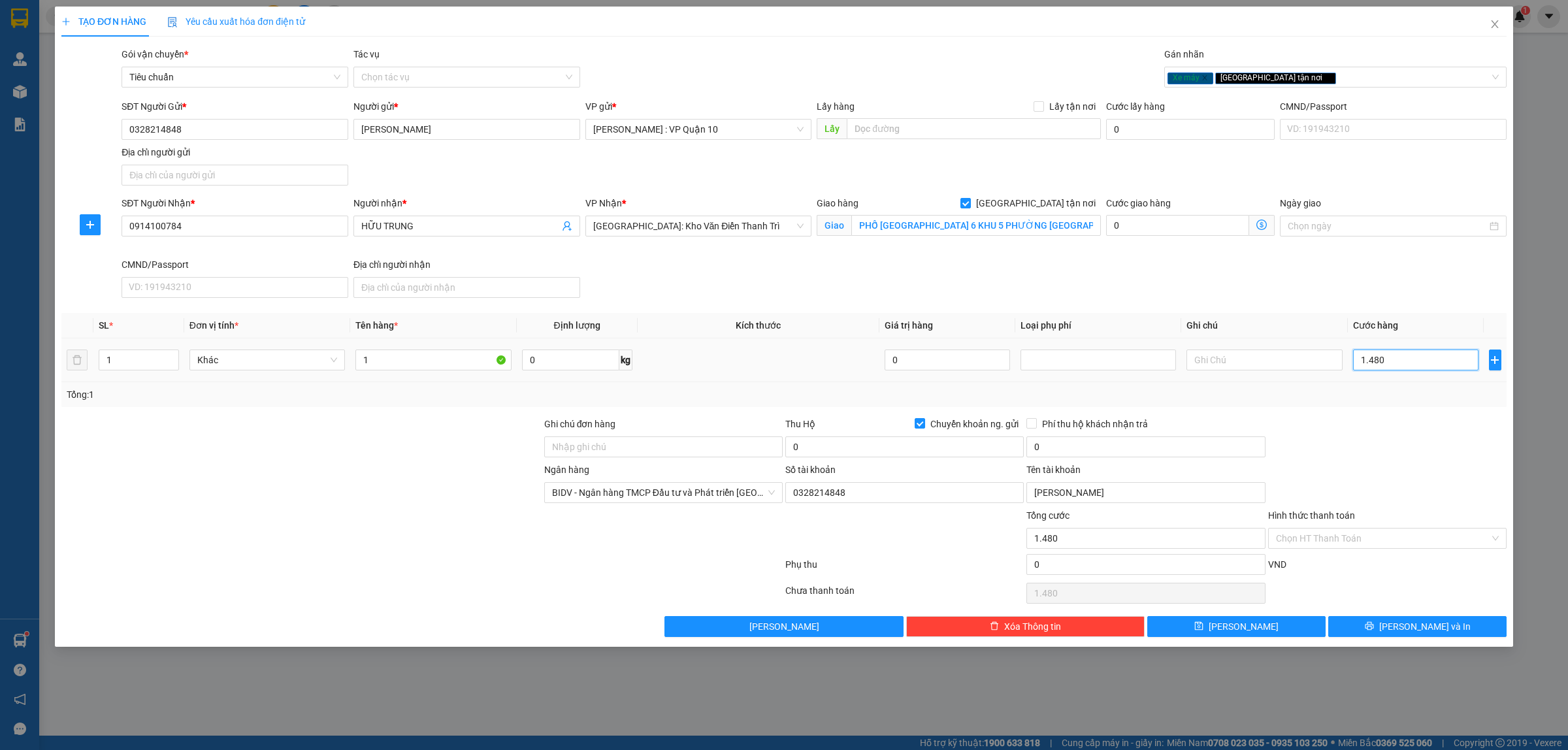
type input "14.800"
type input "148.000"
type input "1.480.000"
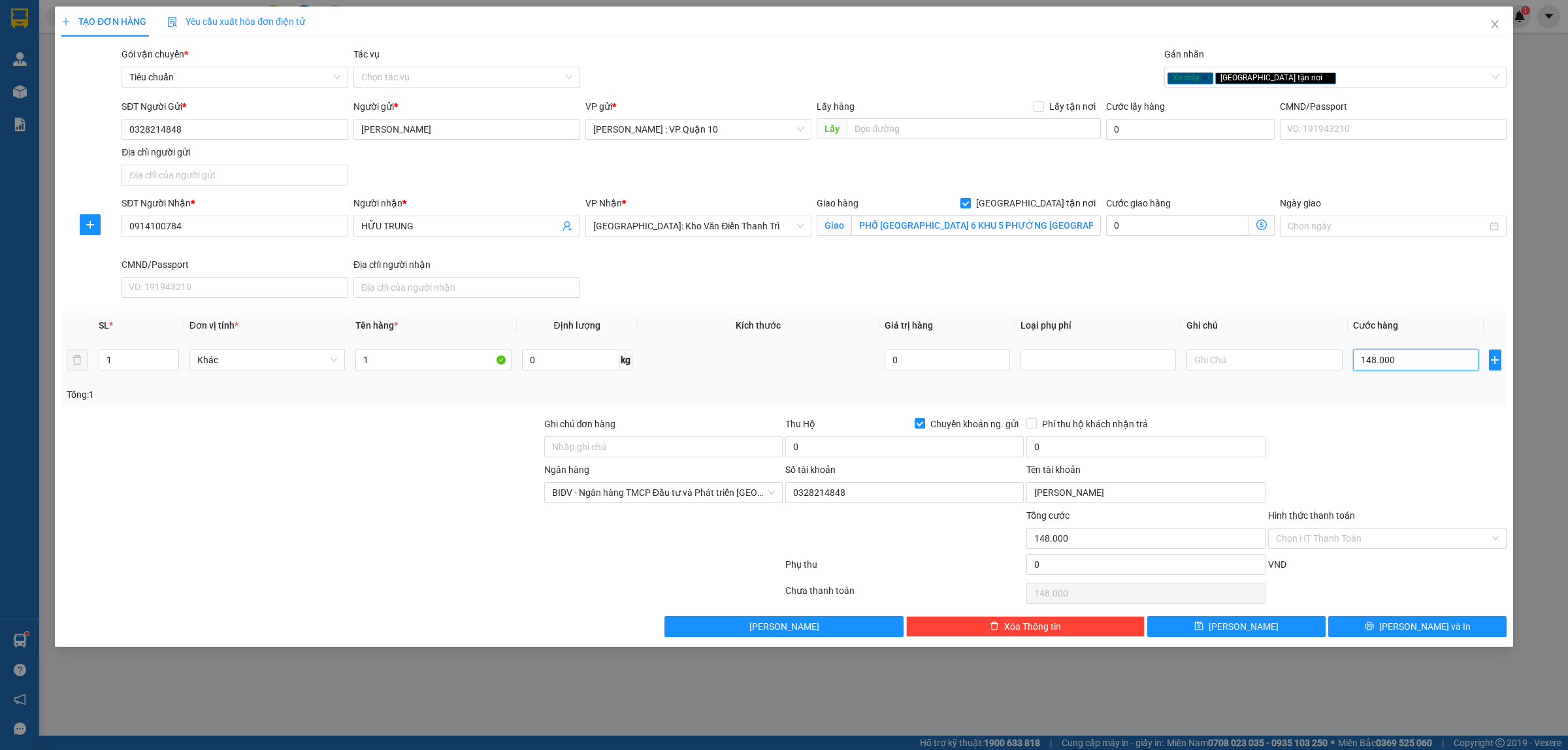
type input "1.480.000"
click at [446, 522] on div at bounding box center [301, 531] width 483 height 46
click at [368, 364] on input "1" at bounding box center [433, 360] width 155 height 21
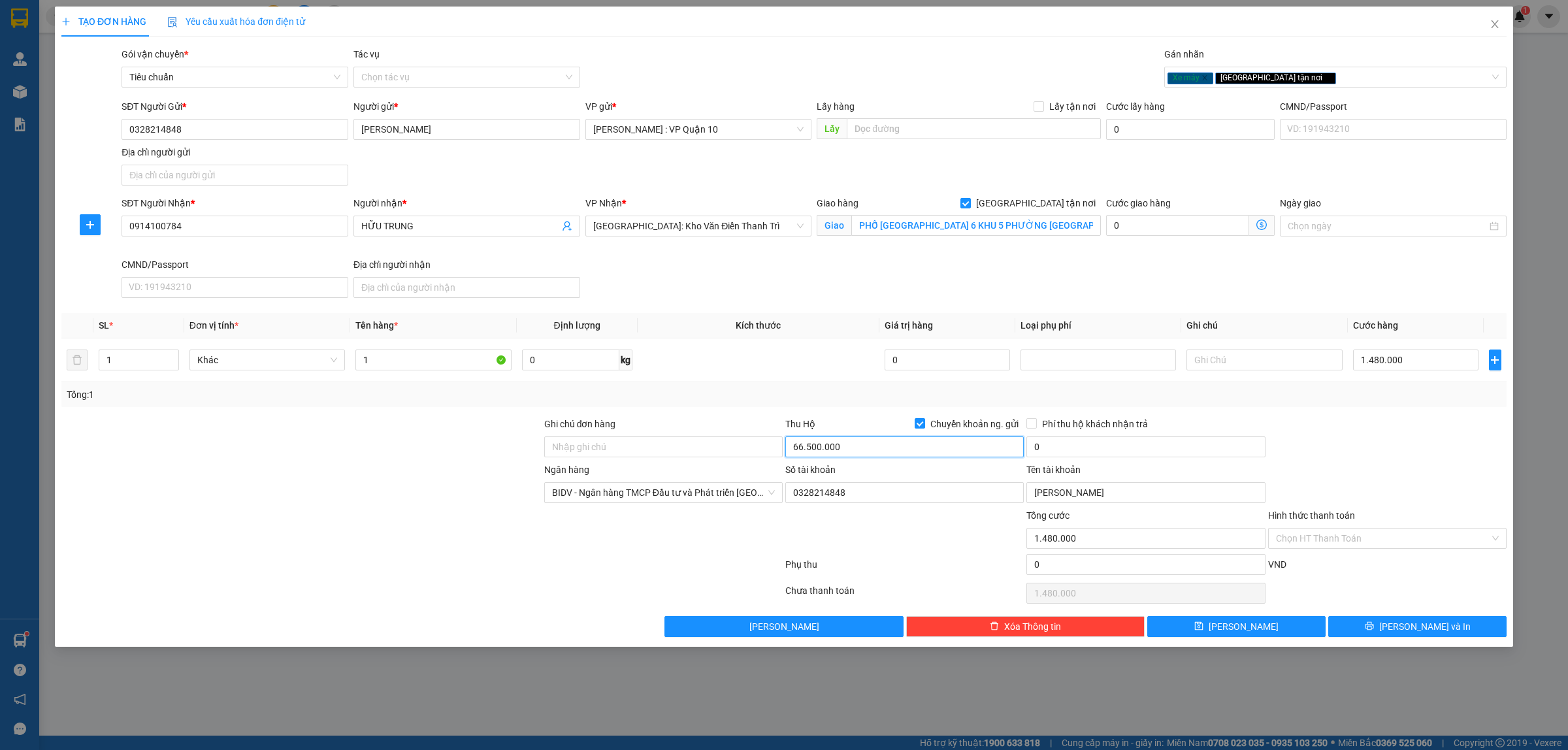
type input "66.500.000"
click at [649, 544] on div at bounding box center [664, 531] width 242 height 46
type input "110.000"
click at [658, 559] on div at bounding box center [421, 567] width 724 height 26
drag, startPoint x: 380, startPoint y: 354, endPoint x: 390, endPoint y: 357, distance: 10.4
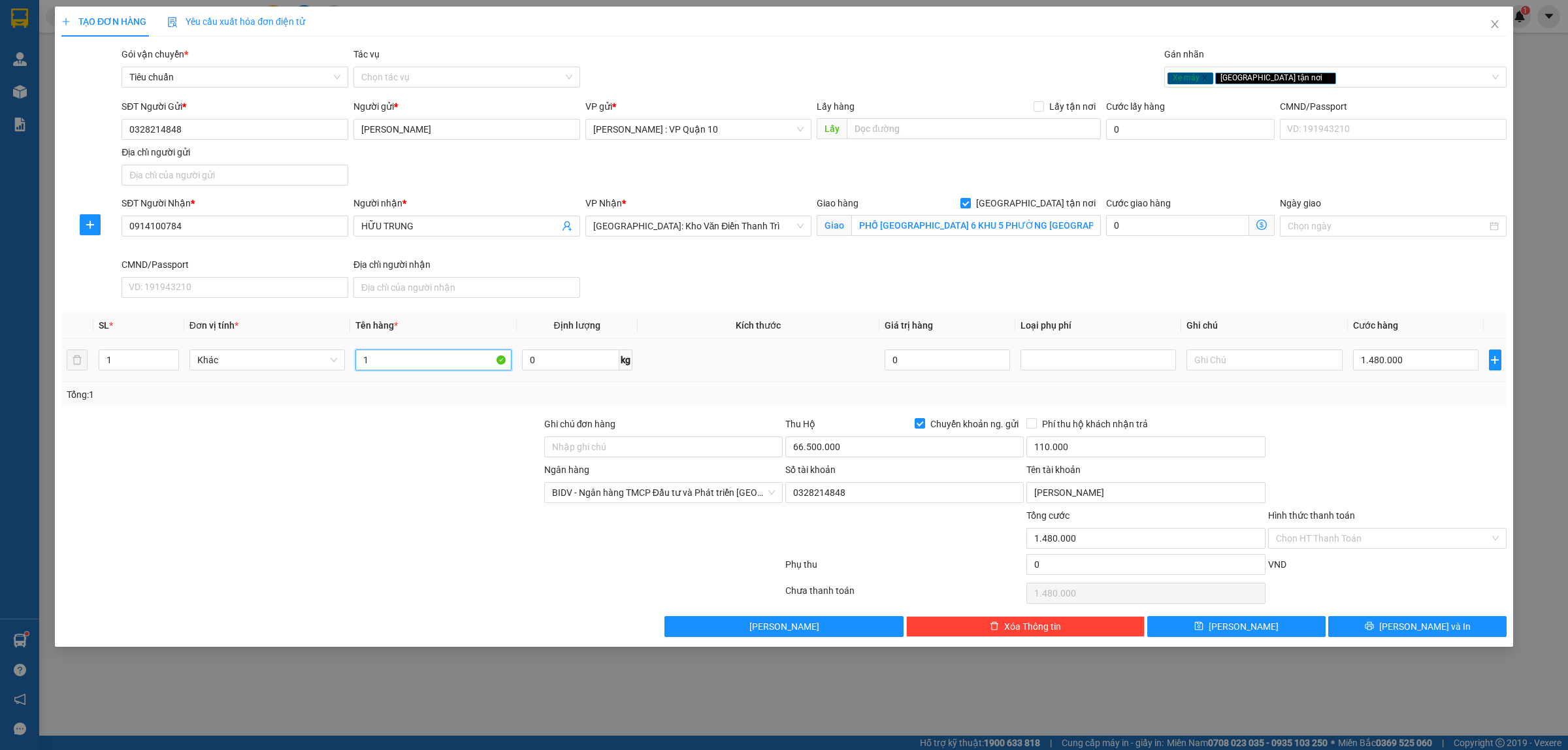
click at [380, 354] on input "1" at bounding box center [433, 360] width 155 height 21
type input "1 CON XE MẤY 67 BIỂN 47AB - 876.62"
drag, startPoint x: 608, startPoint y: 445, endPoint x: 620, endPoint y: 459, distance: 18.4
click at [608, 445] on input "Ghi chú đơn hàng" at bounding box center [663, 447] width 239 height 21
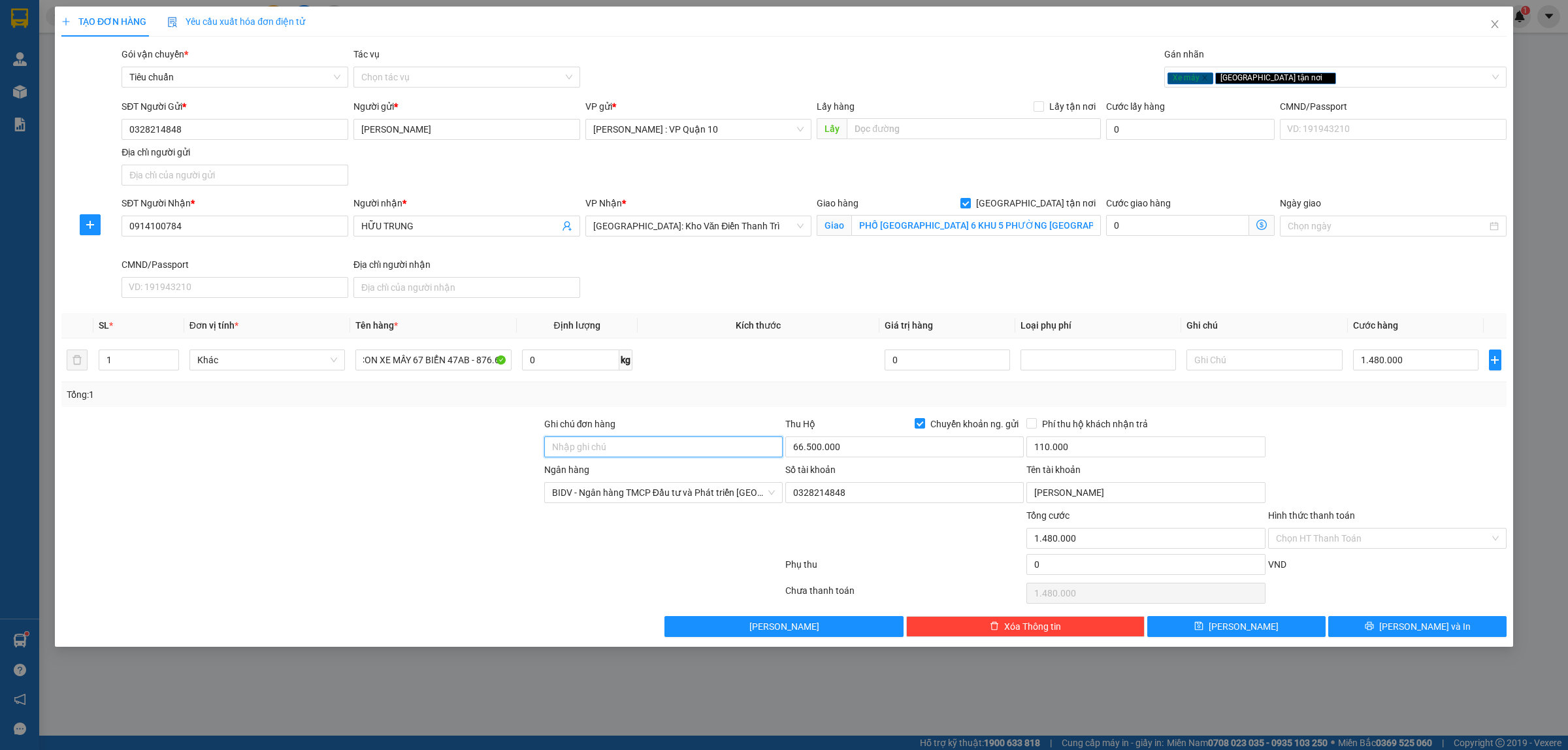
scroll to position [0, 0]
type input "hàng k bao bể vỡ hư hỏng"
click at [652, 583] on div at bounding box center [421, 594] width 724 height 26
click at [1428, 456] on div at bounding box center [1387, 439] width 242 height 46
click at [1416, 626] on span "Lưu và In" at bounding box center [1425, 626] width 92 height 14
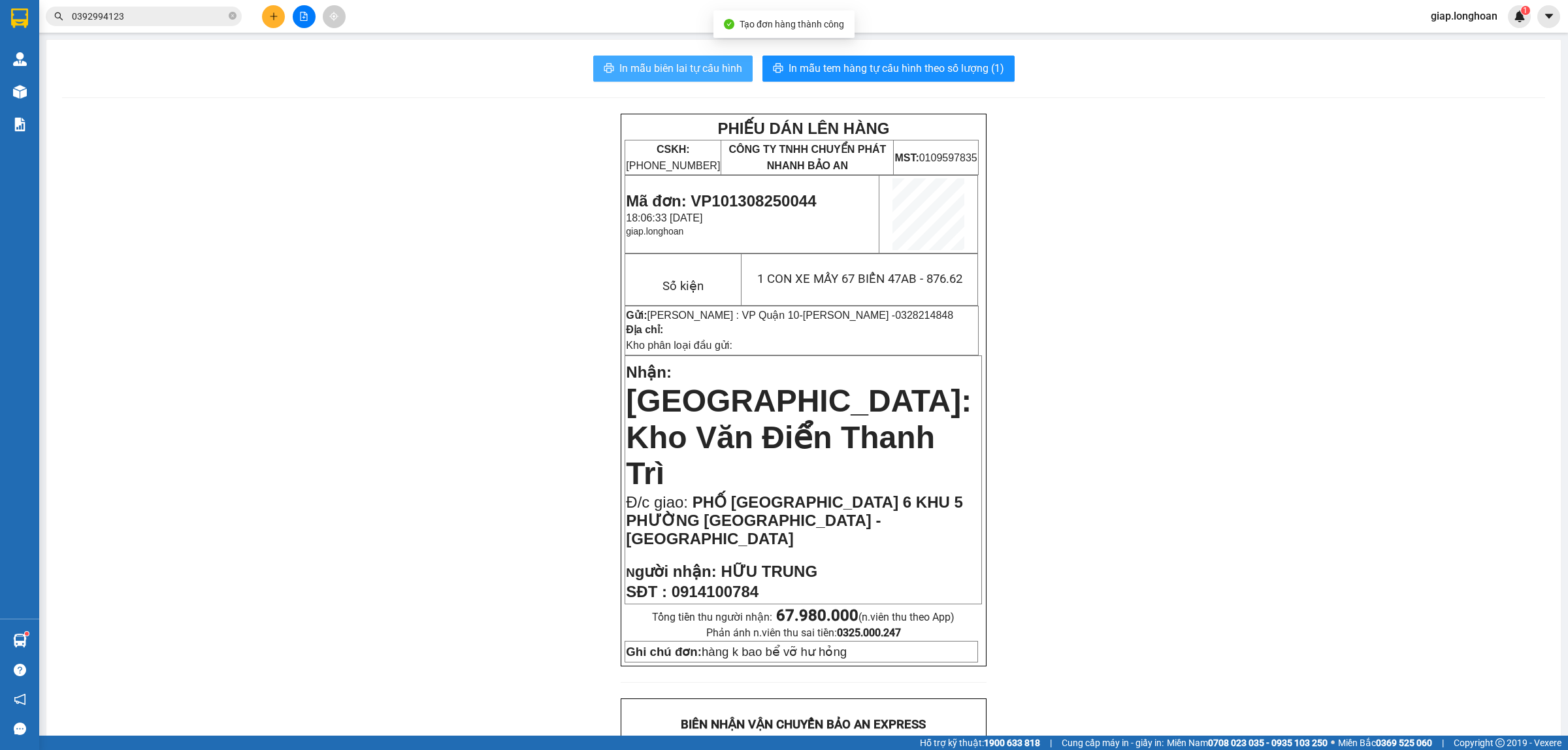
click at [666, 67] on span "In mẫu biên lai tự cấu hình" at bounding box center [681, 67] width 123 height 16
click at [1320, 384] on div "PHIẾU DÁN LÊN HÀNG CSKH: 1900.06.88.33 CÔNG TY TNHH CHUYỂN PHÁT NHANH BẢO AN MS…" at bounding box center [803, 757] width 1483 height 1287
click at [893, 62] on span "In mẫu tem hàng tự cấu hình theo số lượng (1)" at bounding box center [896, 67] width 215 height 16
click at [418, 522] on div "PHIẾU DÁN LÊN HÀNG CSKH: 1900.06.88.33 CÔNG TY TNHH CHUYỂN PHÁT NHANH BẢO AN MS…" at bounding box center [803, 757] width 1483 height 1287
click at [275, 17] on icon "plus" at bounding box center [274, 17] width 9 height 9
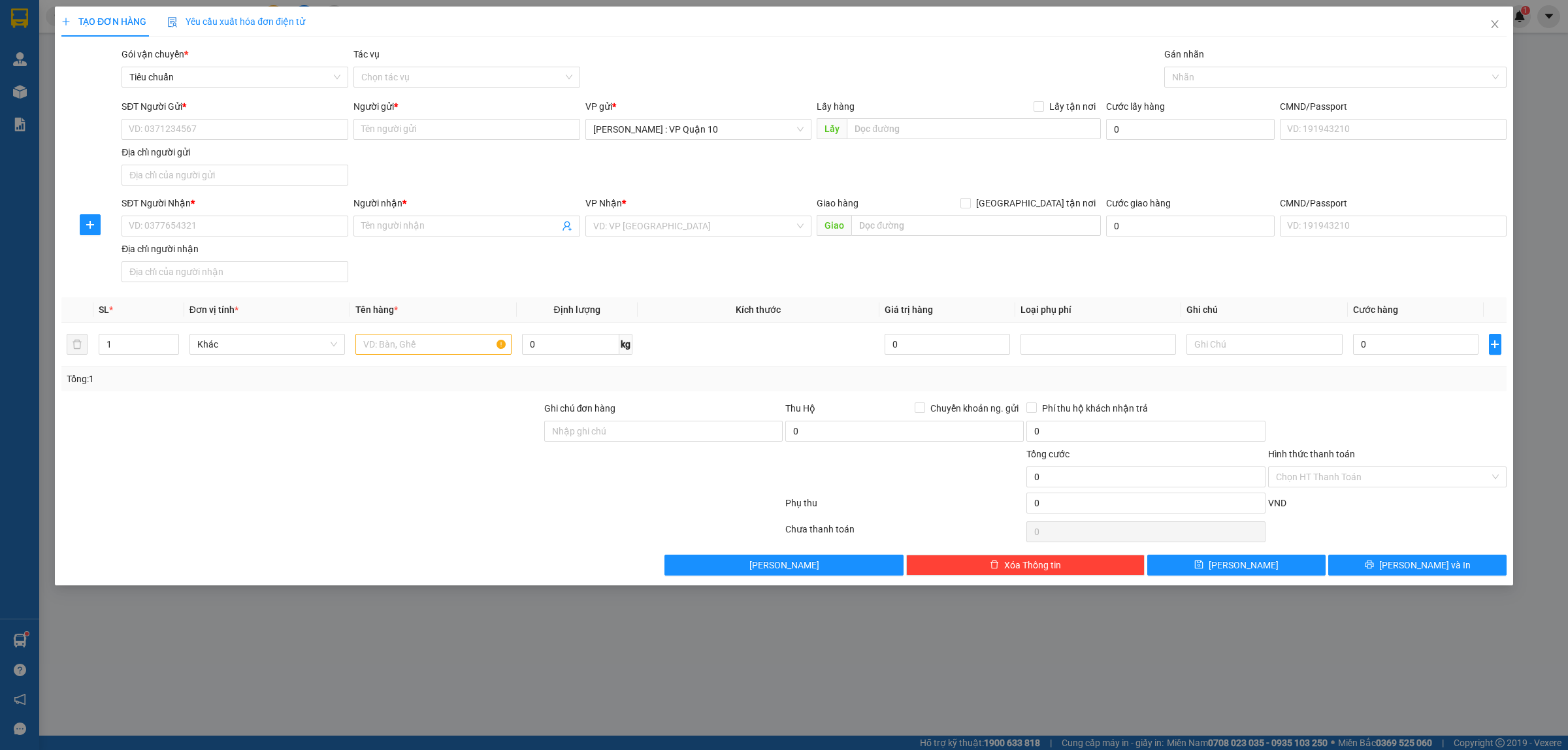
click at [381, 486] on div at bounding box center [301, 469] width 483 height 46
click at [193, 224] on input "SĐT Người Nhận *" at bounding box center [235, 226] width 227 height 21
click at [183, 279] on div "0906012687 - A TRÍ" at bounding box center [234, 273] width 211 height 14
type input "0906012687"
type input "A TRÍ"
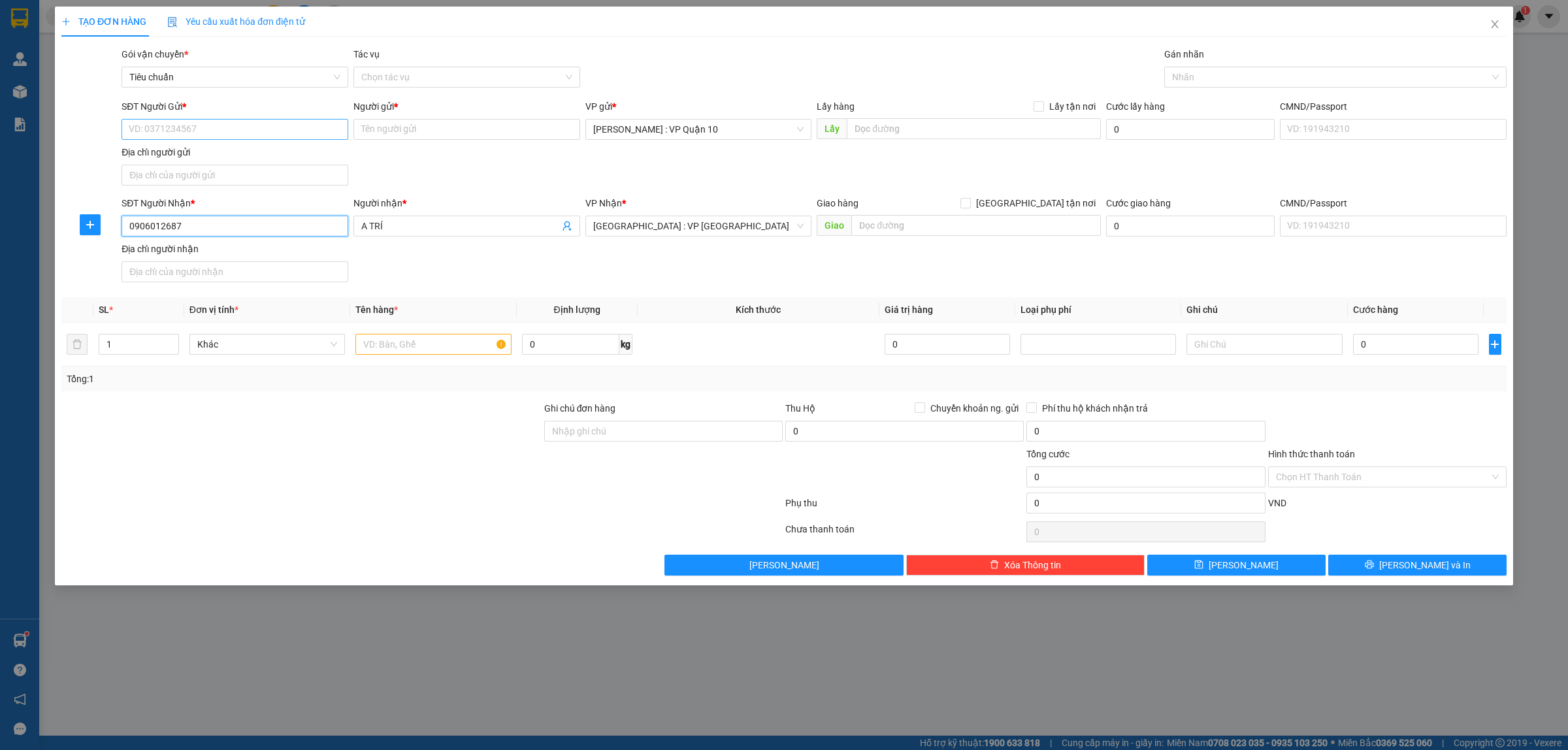
type input "0906012687"
click at [259, 132] on input "SĐT Người Gửi *" at bounding box center [235, 129] width 227 height 21
click at [220, 168] on div "0989232389 - A HIẾU" at bounding box center [235, 177] width 227 height 21
type input "0989232389"
type input "A HIẾU"
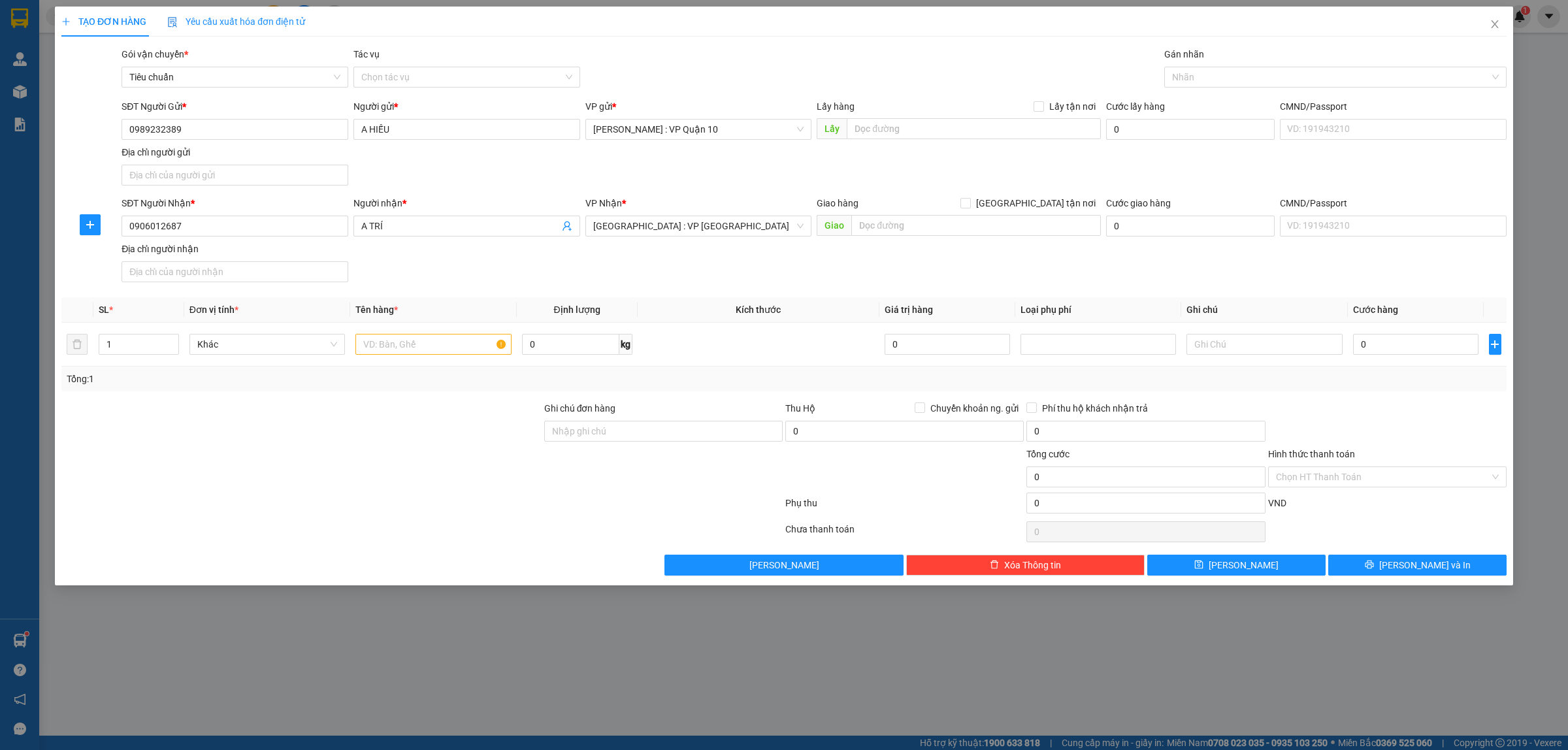
drag, startPoint x: 425, startPoint y: 509, endPoint x: 400, endPoint y: 405, distance: 107.0
click at [421, 493] on form "Ghi chú đơn hàng Thu Hộ Chuyển khoản ng. gửi 0 Phí thu hộ khách nhận trả 0 Tổng…" at bounding box center [784, 461] width 1445 height 118
drag, startPoint x: 373, startPoint y: 355, endPoint x: 371, endPoint y: 346, distance: 9.2
click at [373, 354] on input "text" at bounding box center [433, 345] width 155 height 21
type input "1 BAO TẢI XANH"
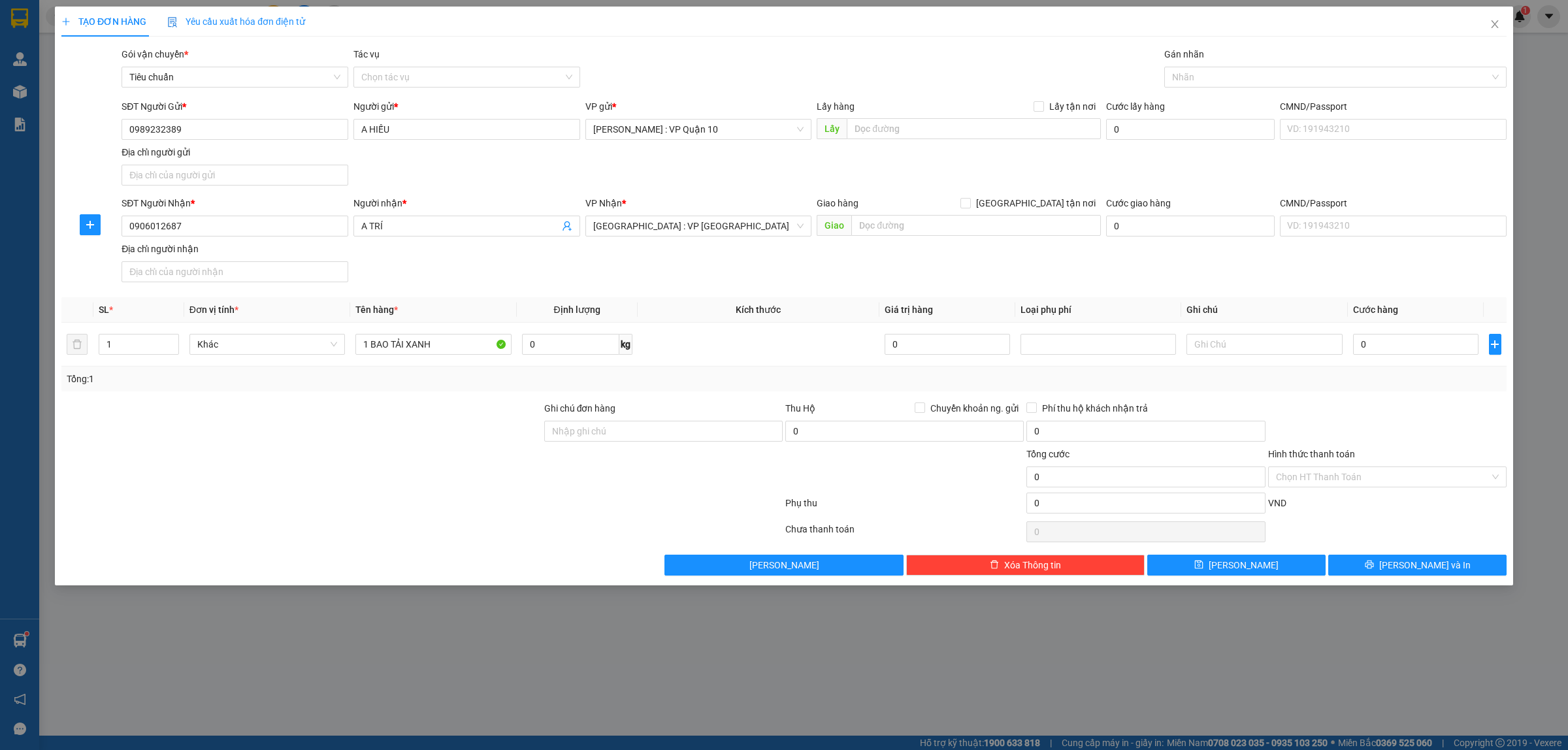
click at [406, 575] on div "Lưu nháp Xóa Thông tin Lưu Lưu và In" at bounding box center [784, 566] width 1448 height 21
click at [620, 429] on input "Ghi chú đơn hàng" at bounding box center [663, 432] width 239 height 21
type input "hàng k bao bể vỡ hư hỏng"
drag, startPoint x: 1208, startPoint y: 72, endPoint x: 1225, endPoint y: 92, distance: 26.2
click at [1212, 79] on div at bounding box center [1328, 77] width 323 height 16
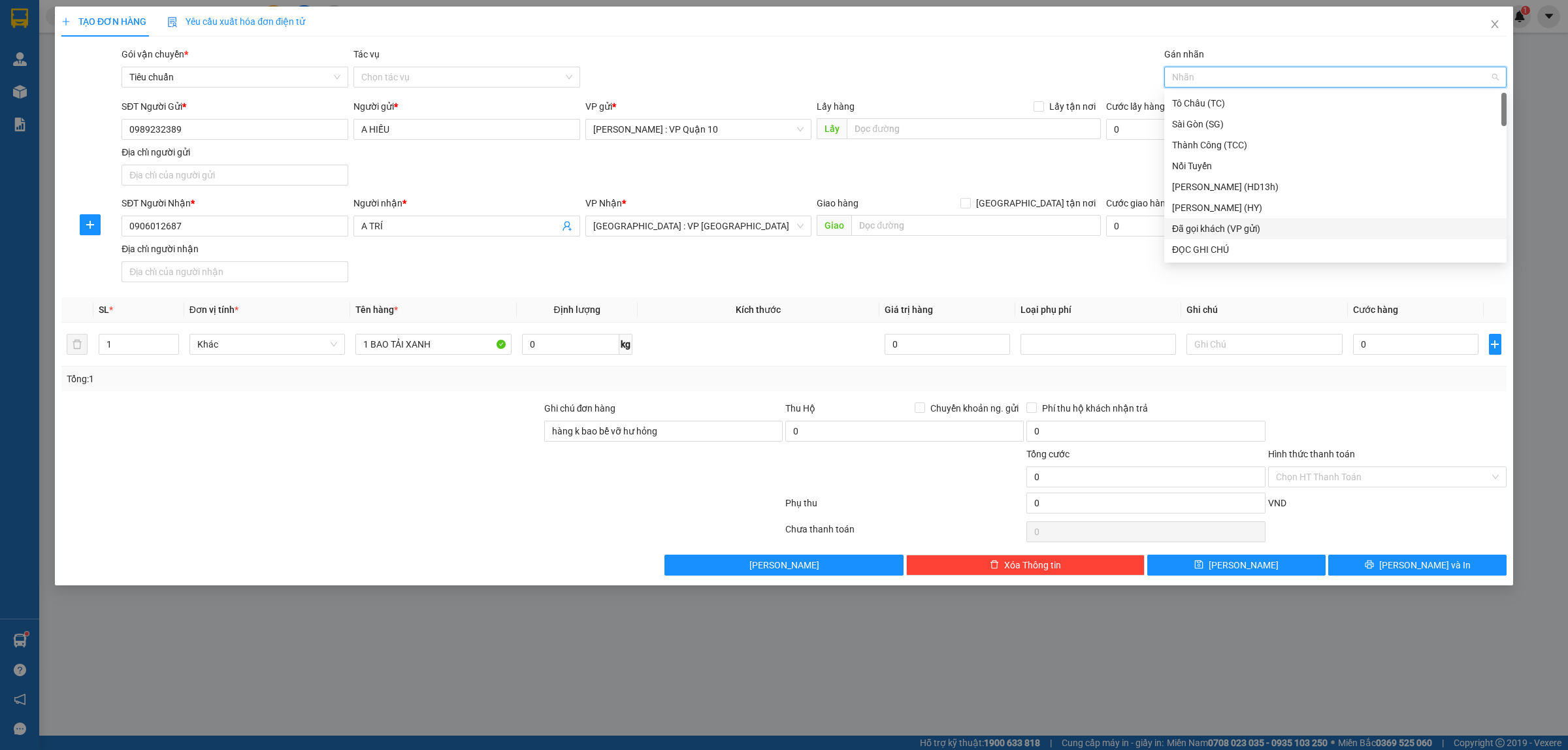
drag, startPoint x: 1265, startPoint y: 232, endPoint x: 1144, endPoint y: 148, distance: 147.3
click at [1263, 230] on div "Đã gọi khách (VP gửi)" at bounding box center [1335, 228] width 327 height 14
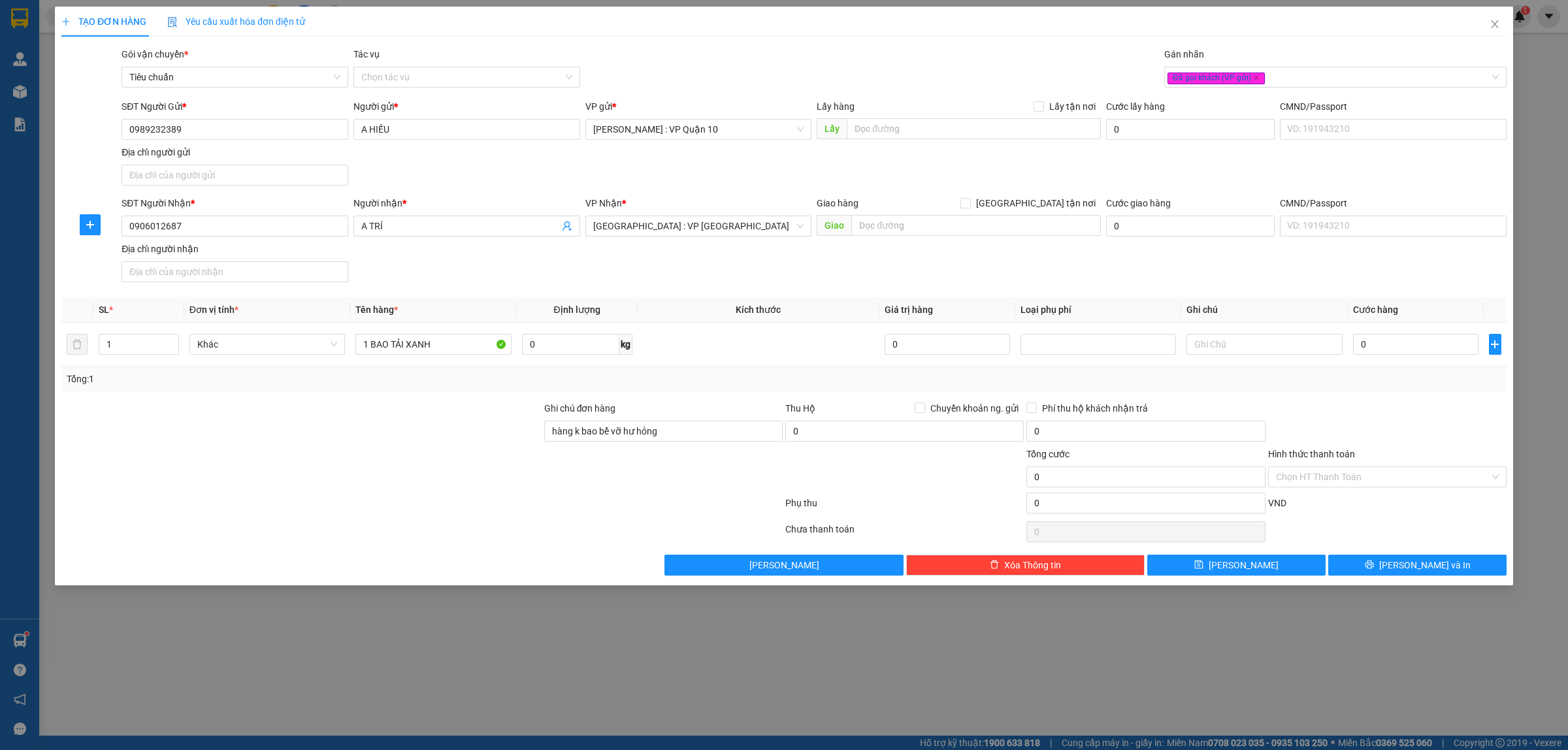
click at [1011, 40] on div "TẠO ĐƠN HÀNG Yêu cầu xuất hóa đơn điện tử Transit Pickup Surcharge Ids Transit …" at bounding box center [784, 291] width 1445 height 569
drag, startPoint x: 1392, startPoint y: 340, endPoint x: 1375, endPoint y: 353, distance: 21.4
click at [1392, 340] on input "0" at bounding box center [1416, 345] width 125 height 21
type input "20"
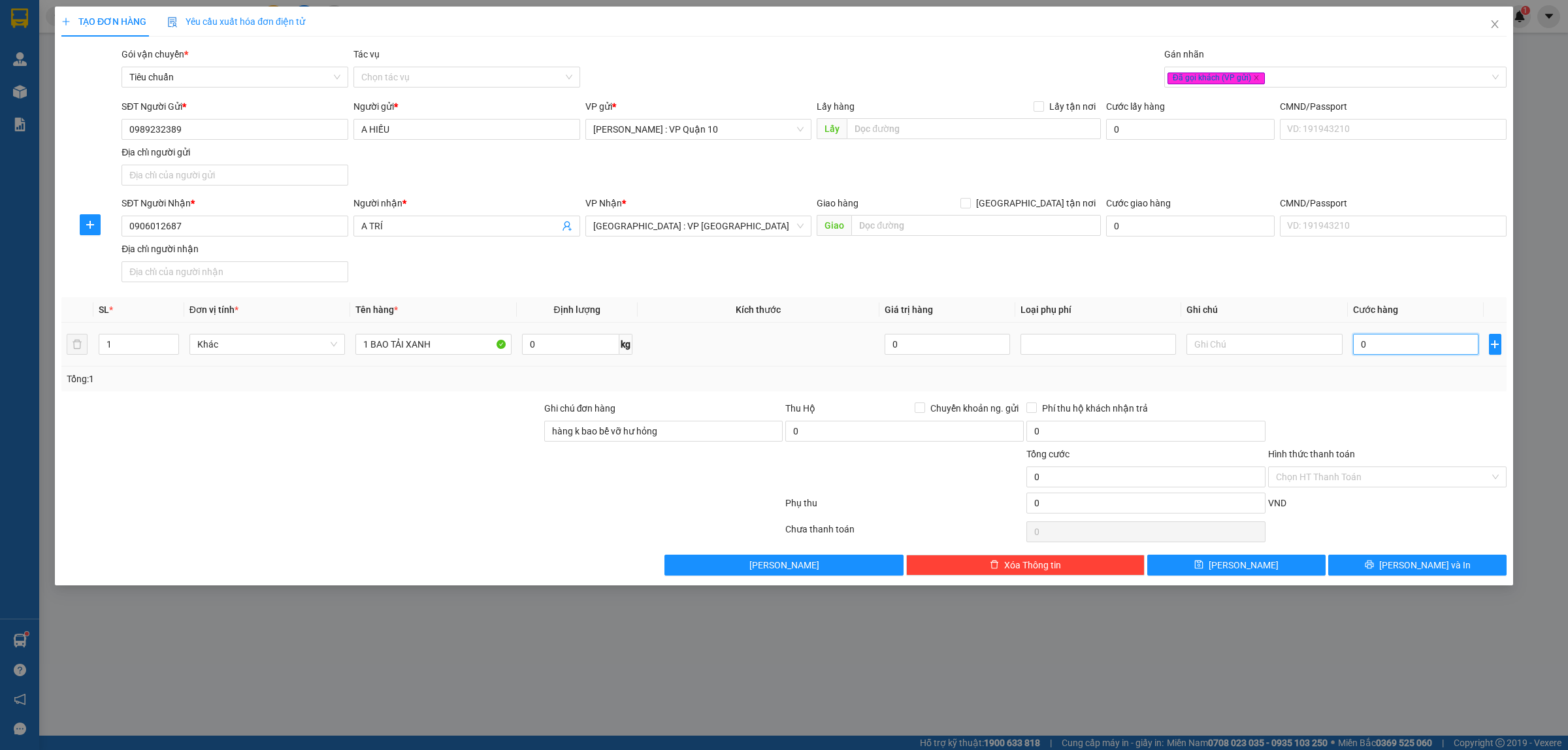
type input "20"
type input "270"
type input "2.700"
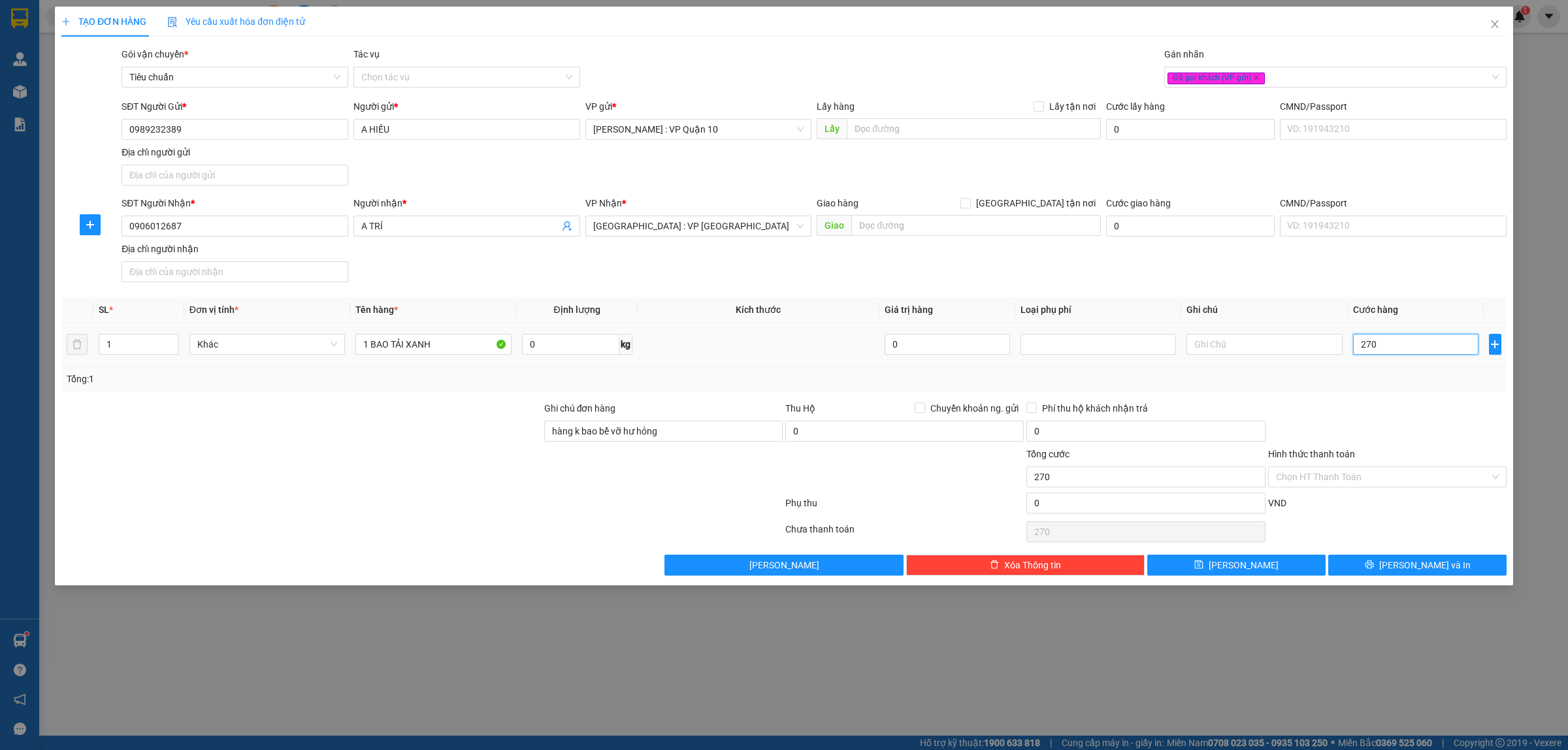
type input "2.700"
type input "27.000"
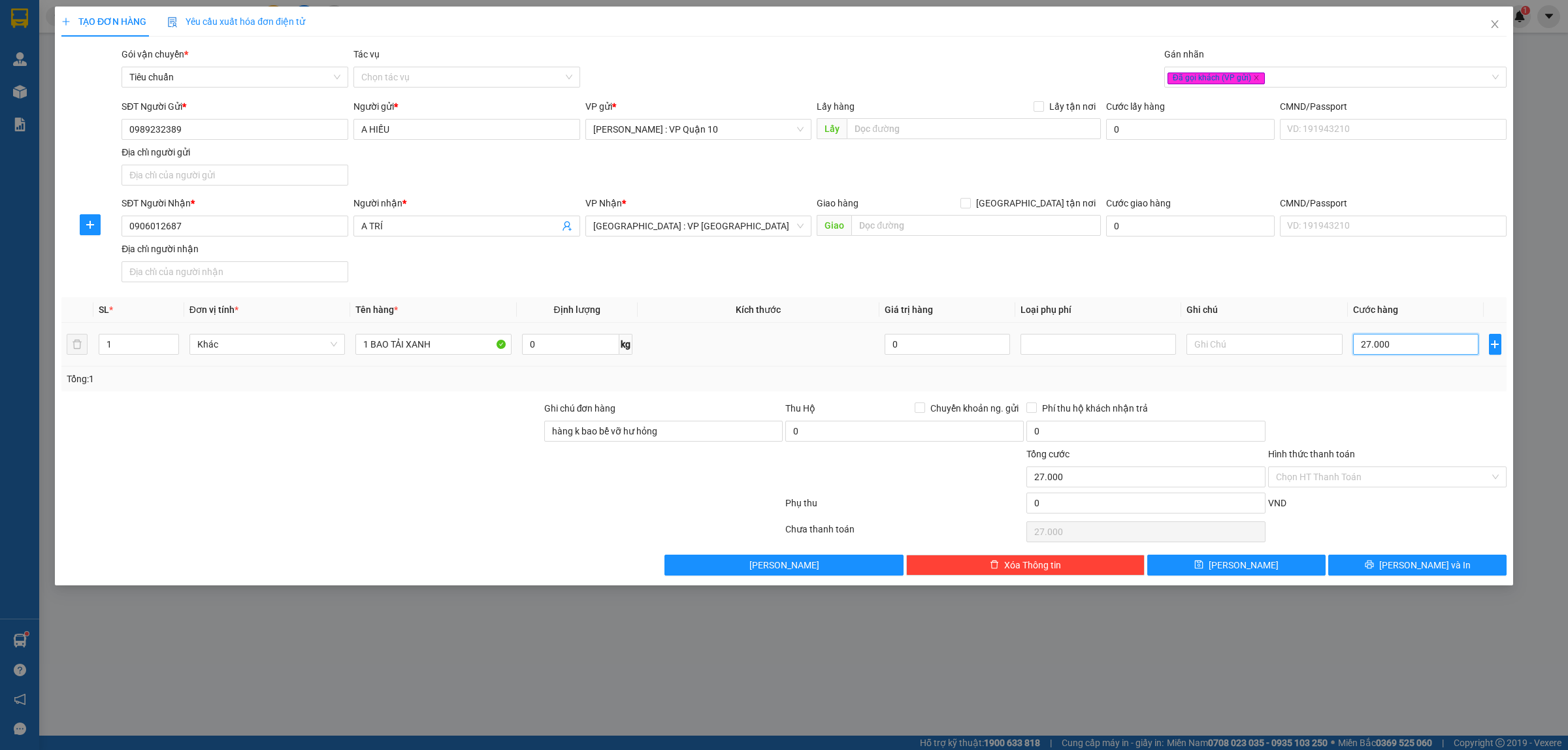
type input "270.000"
type input "2.700.000"
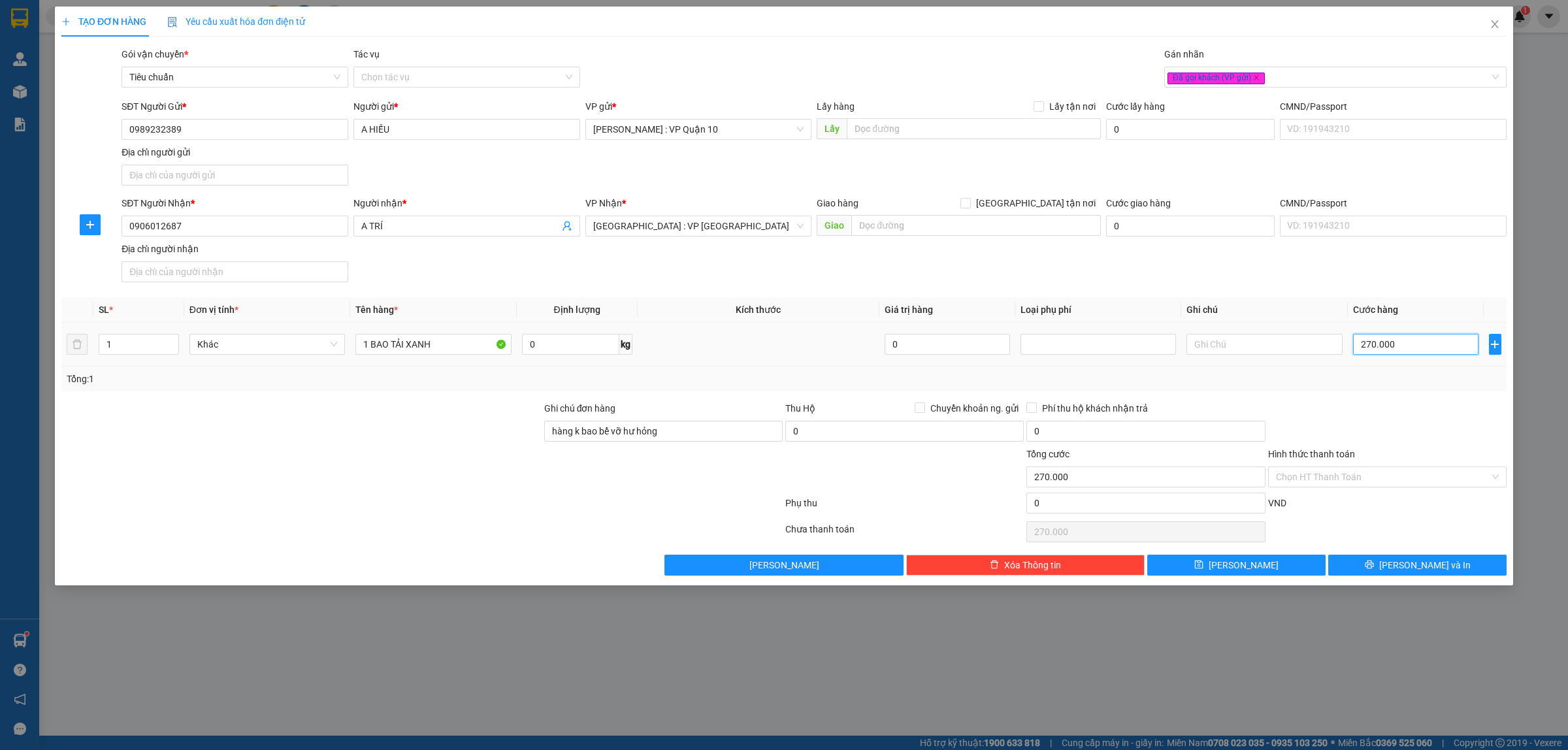
type input "2.700.000"
type input "270.000"
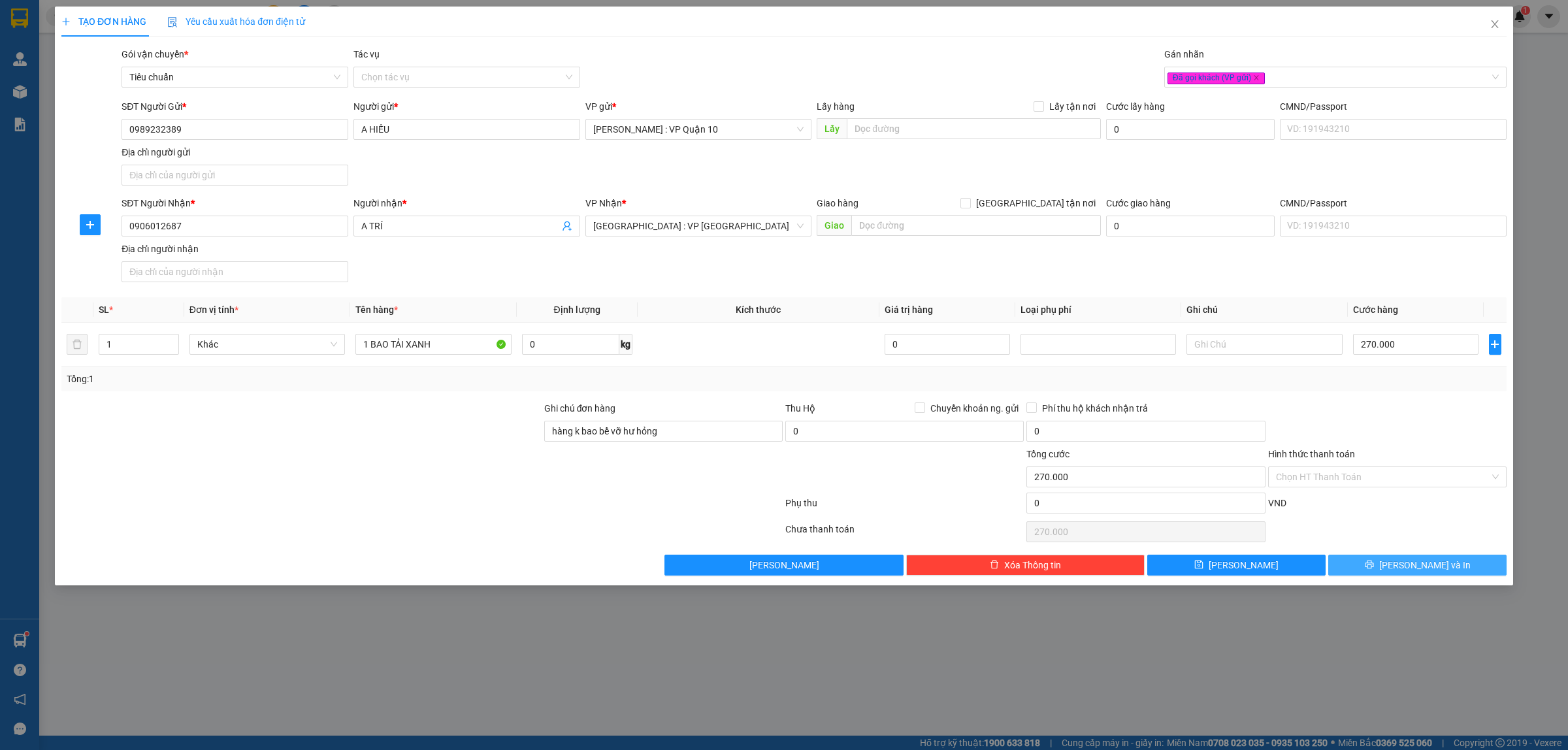
click at [1416, 560] on span "Lưu và In" at bounding box center [1425, 565] width 92 height 14
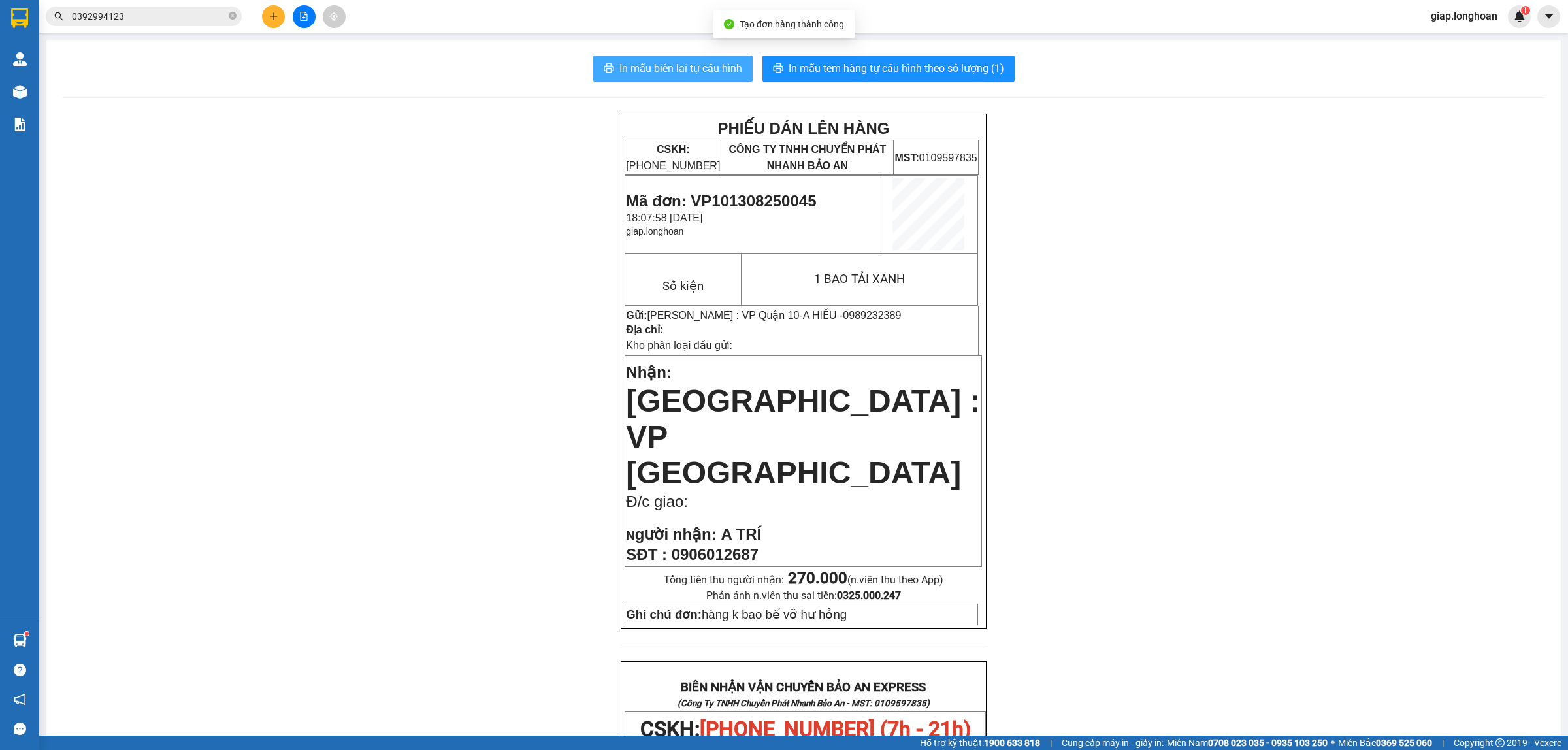
click at [679, 66] on span "In mẫu biên lai tự cấu hình" at bounding box center [681, 67] width 123 height 16
click at [1186, 464] on div "PHIẾU DÁN LÊN HÀNG CSKH: 1900.06.88.33 CÔNG TY TNHH CHUYỂN PHÁT NHANH BẢO AN MS…" at bounding box center [803, 716] width 1483 height 1206
click at [868, 64] on span "In mẫu tem hàng tự cấu hình theo số lượng (1)" at bounding box center [896, 67] width 215 height 16
click at [390, 572] on div "PHIẾU DÁN LÊN HÀNG CSKH: 1900.06.88.33 CÔNG TY TNHH CHUYỂN PHÁT NHANH BẢO AN MS…" at bounding box center [803, 716] width 1483 height 1206
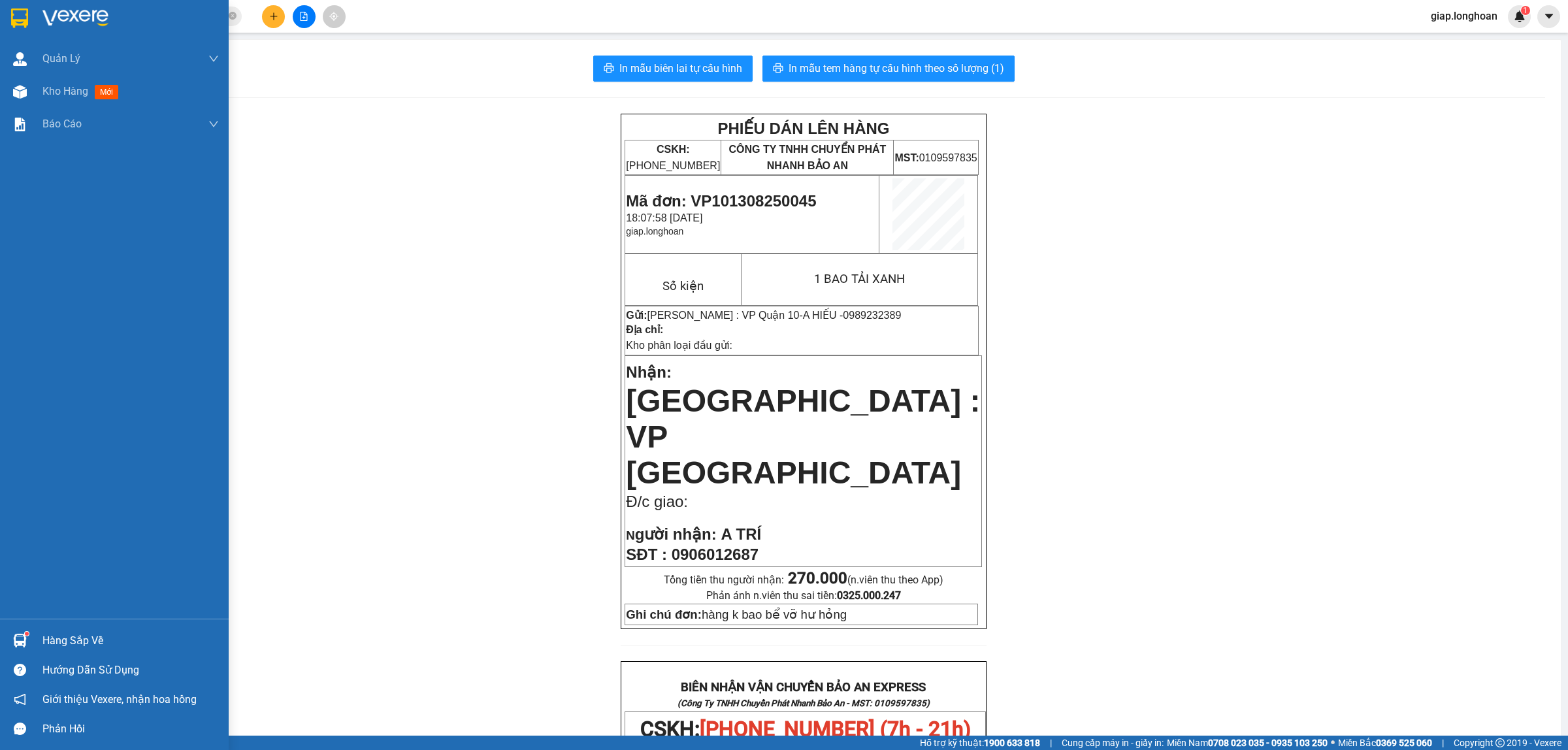
click at [51, 16] on img at bounding box center [75, 18] width 66 height 20
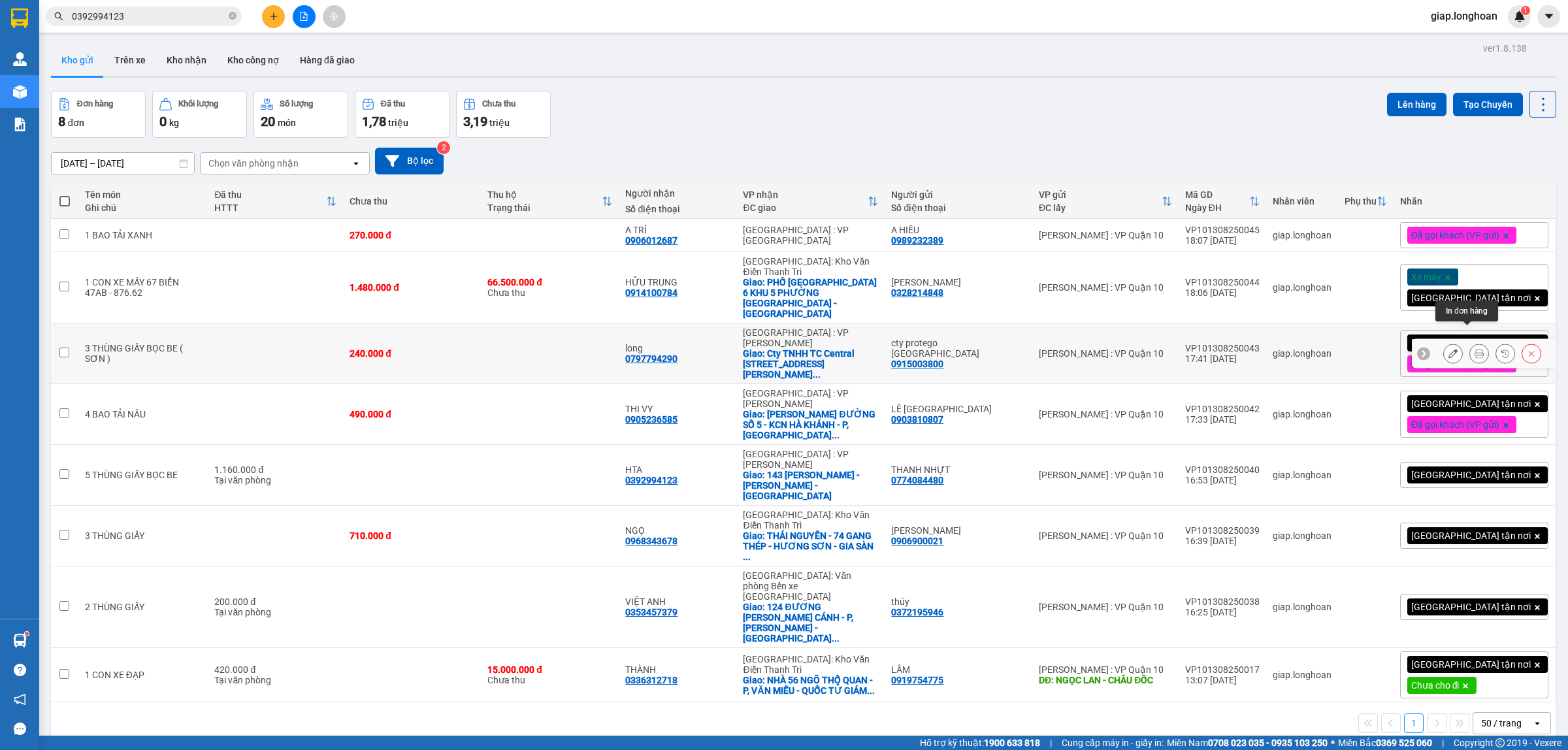
click at [1474, 349] on icon at bounding box center [1479, 354] width 9 height 9
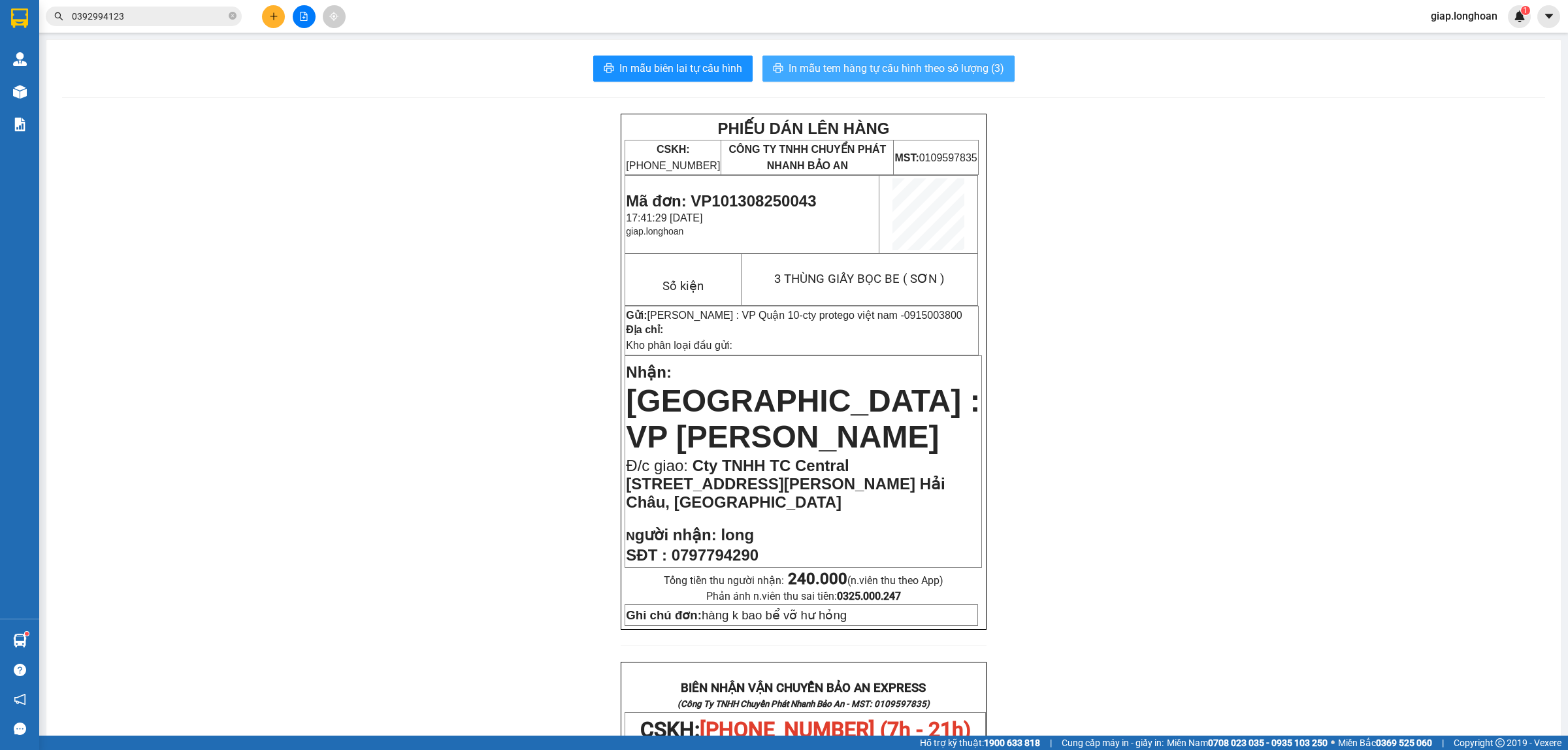
click at [795, 66] on span "In mẫu tem hàng tự cấu hình theo số lượng (3)" at bounding box center [896, 67] width 215 height 16
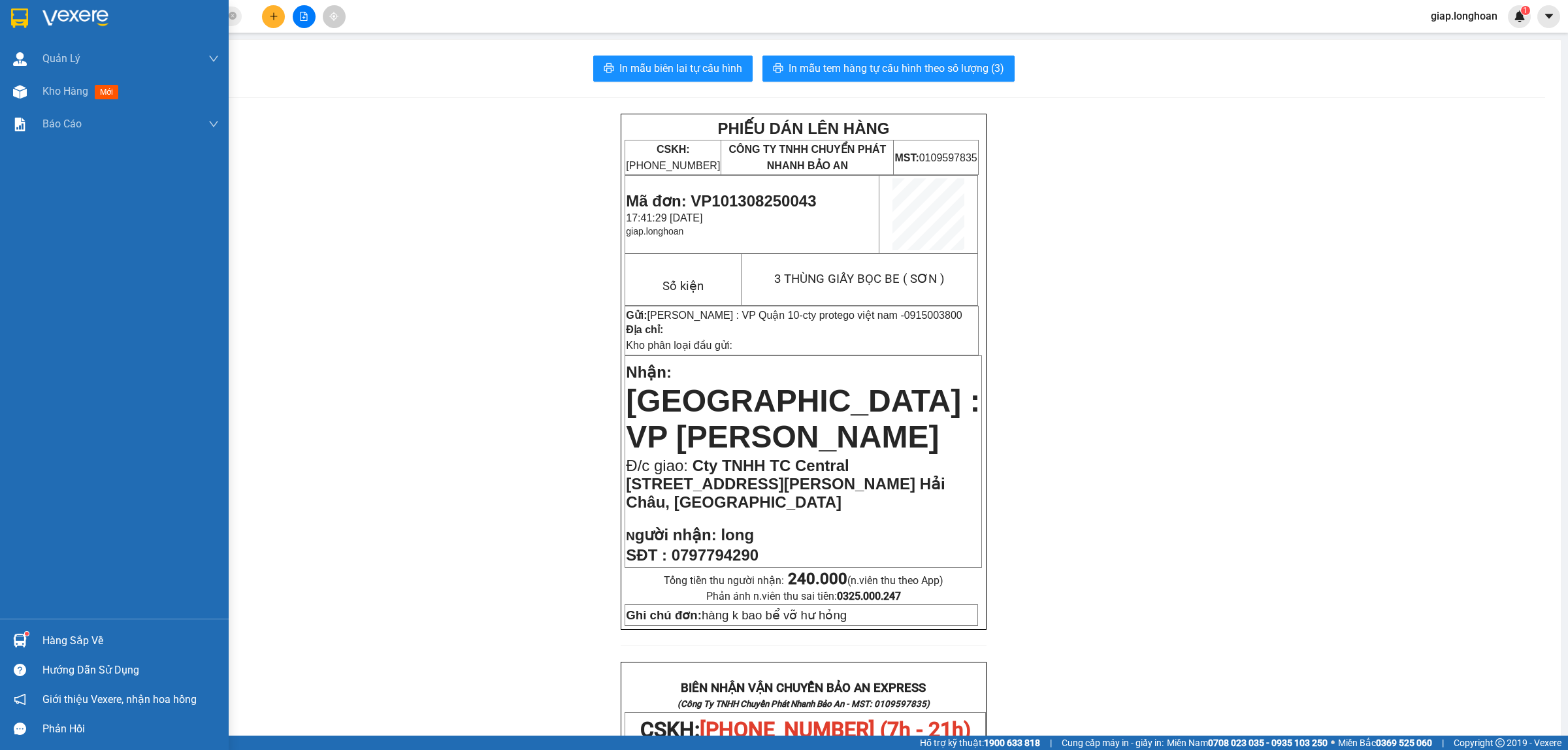
click at [83, 14] on img at bounding box center [75, 18] width 66 height 20
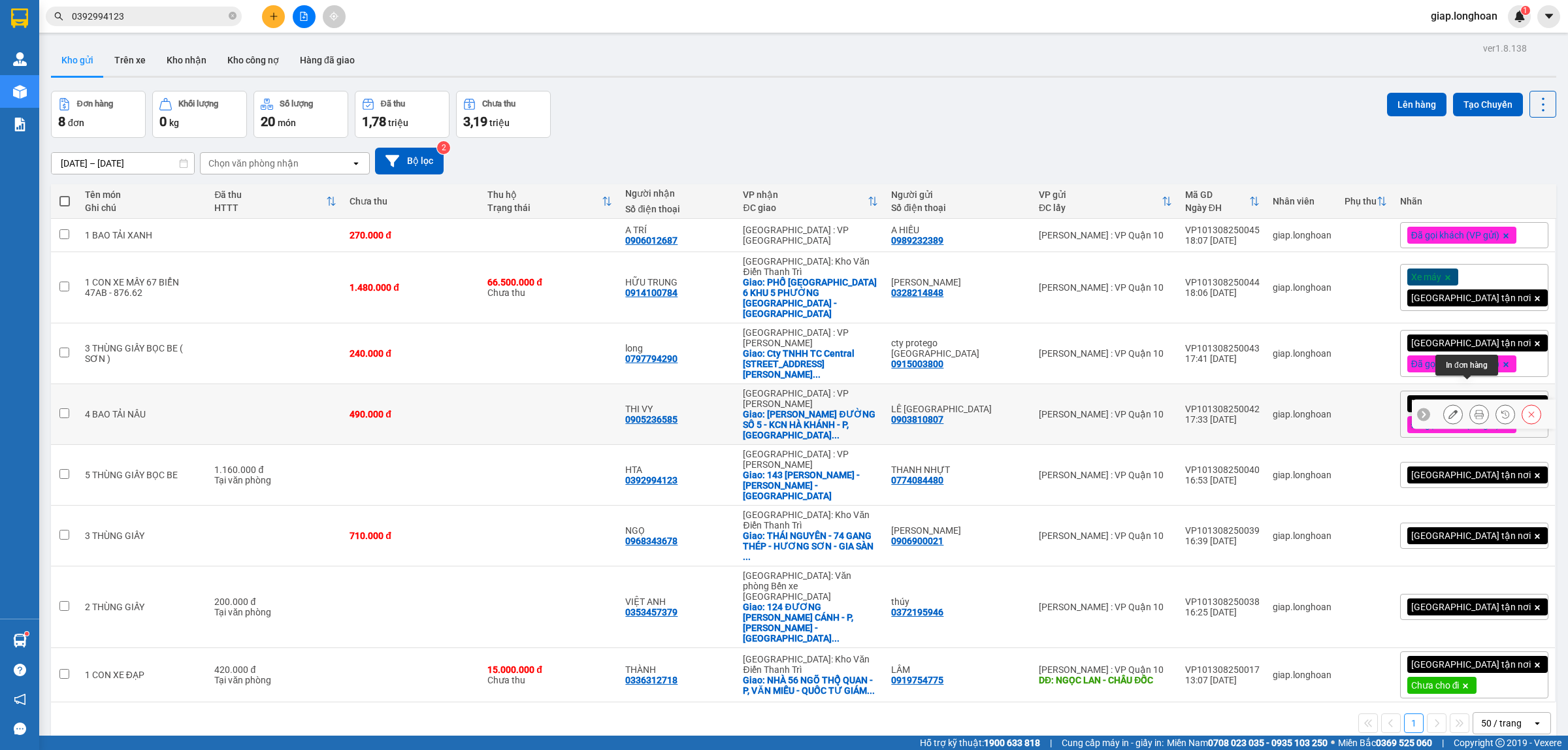
click at [1474, 410] on icon at bounding box center [1479, 415] width 9 height 9
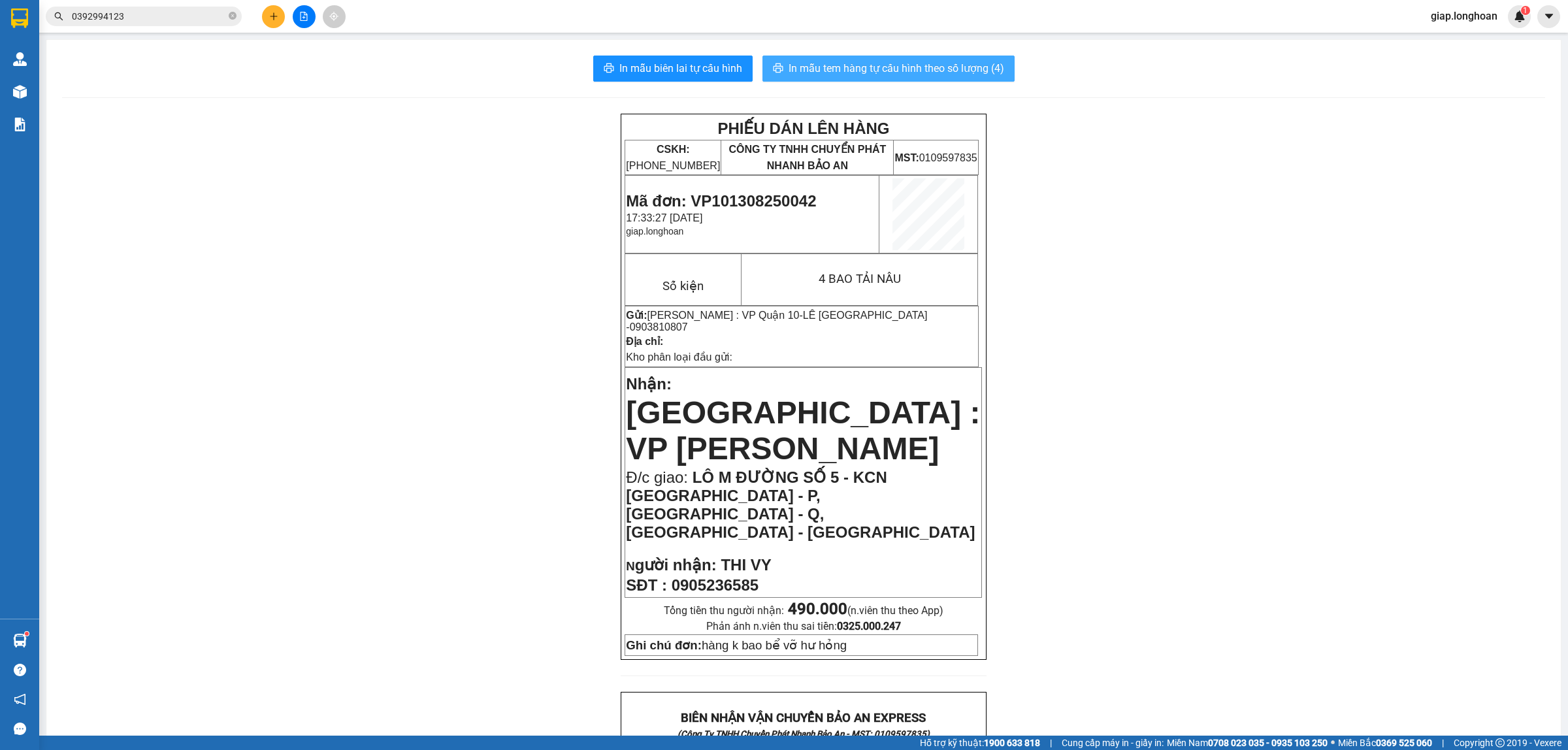
click at [842, 62] on span "In mẫu tem hàng tự cấu hình theo số lượng (4)" at bounding box center [896, 67] width 215 height 16
drag, startPoint x: 1214, startPoint y: 356, endPoint x: 1145, endPoint y: 436, distance: 105.6
click at [1210, 360] on div "PHIẾU DÁN LÊN HÀNG CSKH: 1900.06.88.33 CÔNG TY TNHH CHUYỂN PHÁT NHANH BẢO AN MS…" at bounding box center [803, 743] width 1483 height 1261
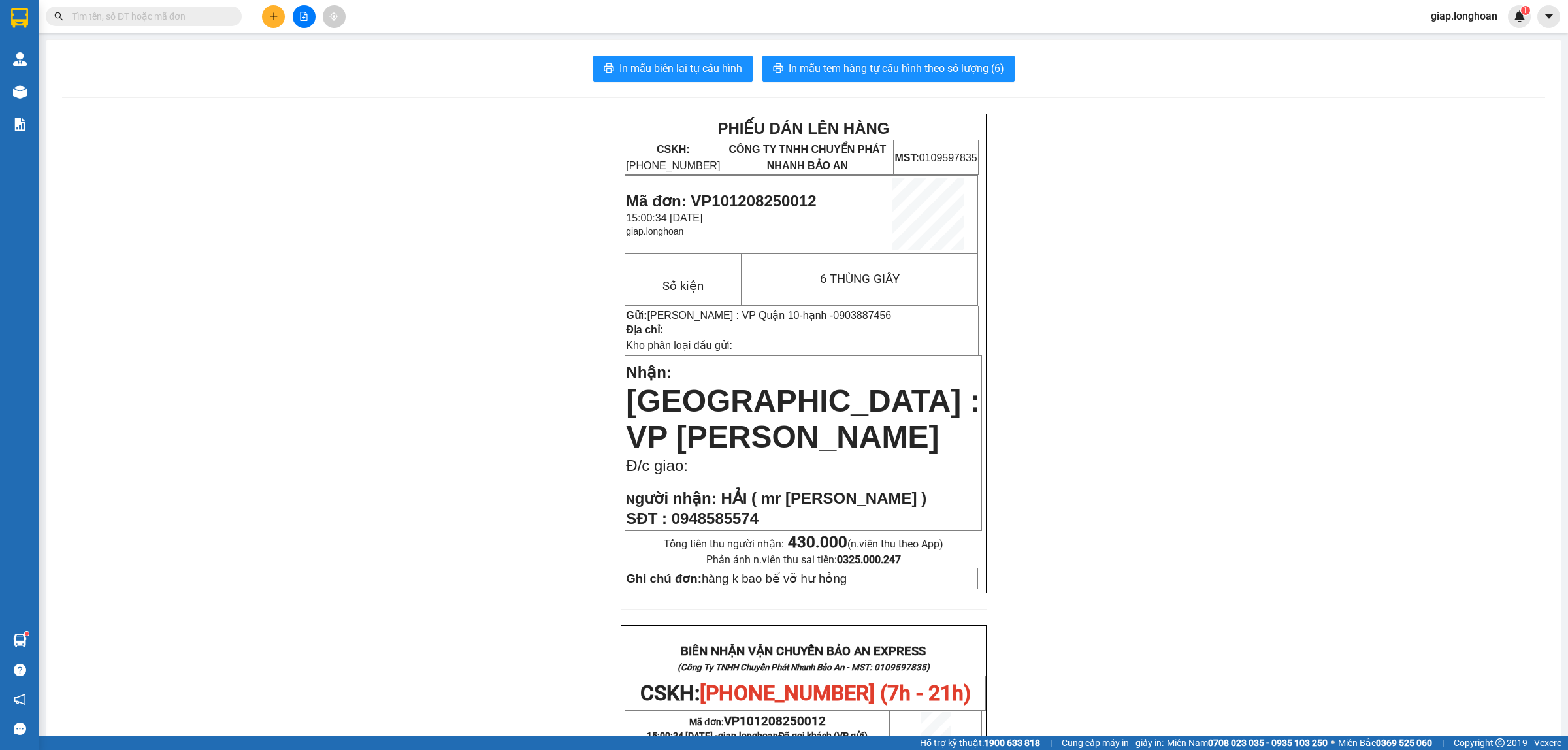
click at [187, 13] on input "text" at bounding box center [149, 16] width 154 height 14
paste input "0905236585"
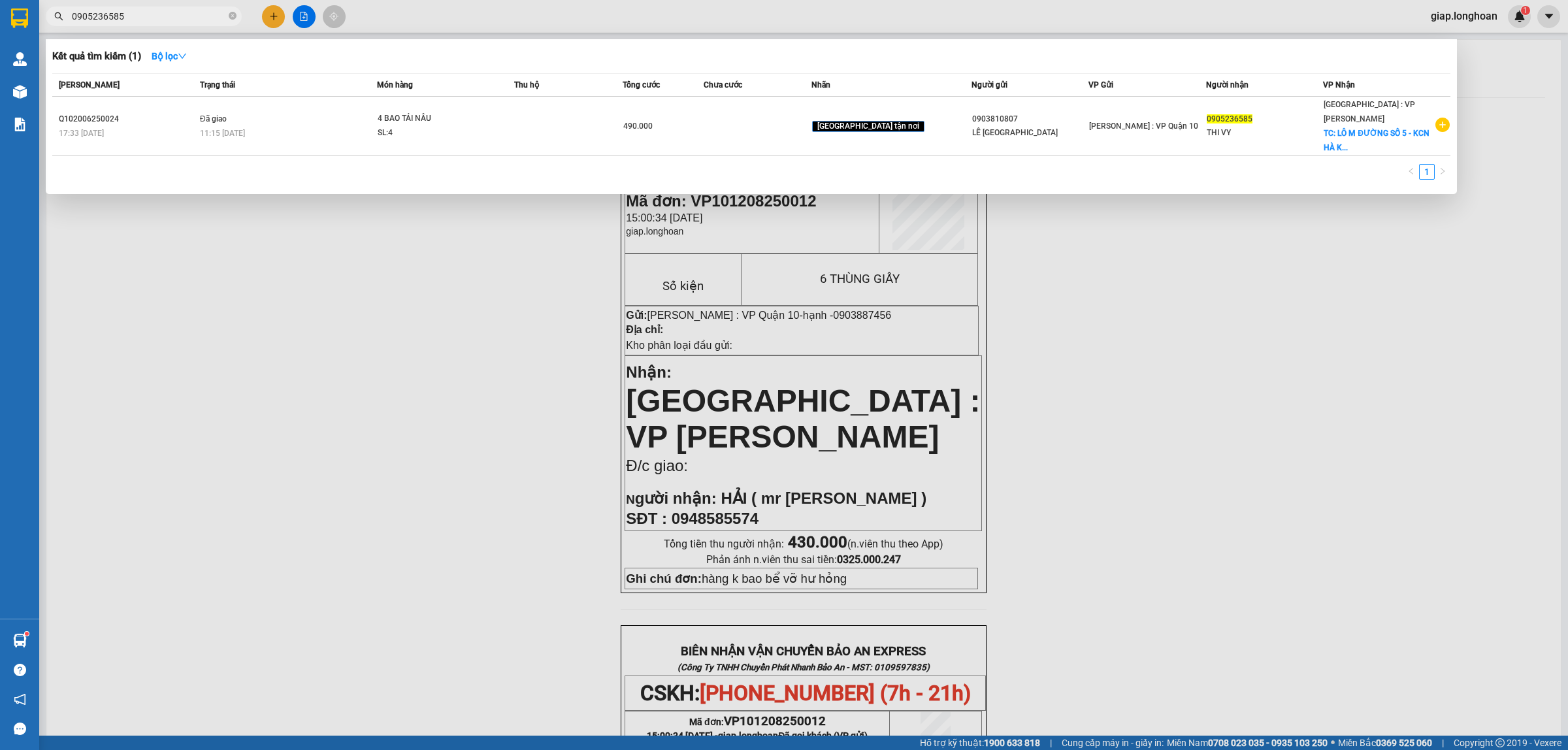
type input "0905236585"
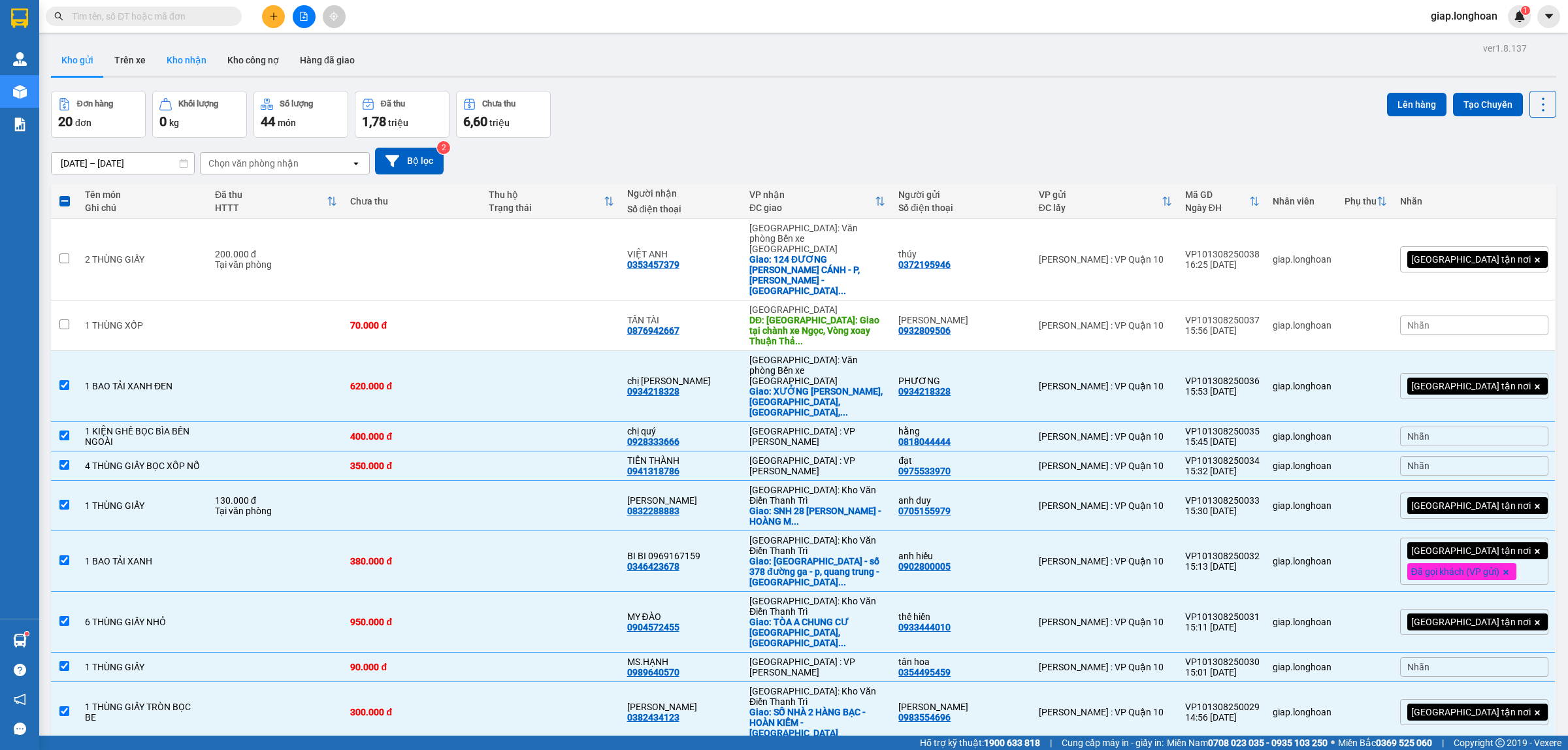
click at [174, 61] on button "Kho nhận" at bounding box center [186, 60] width 61 height 32
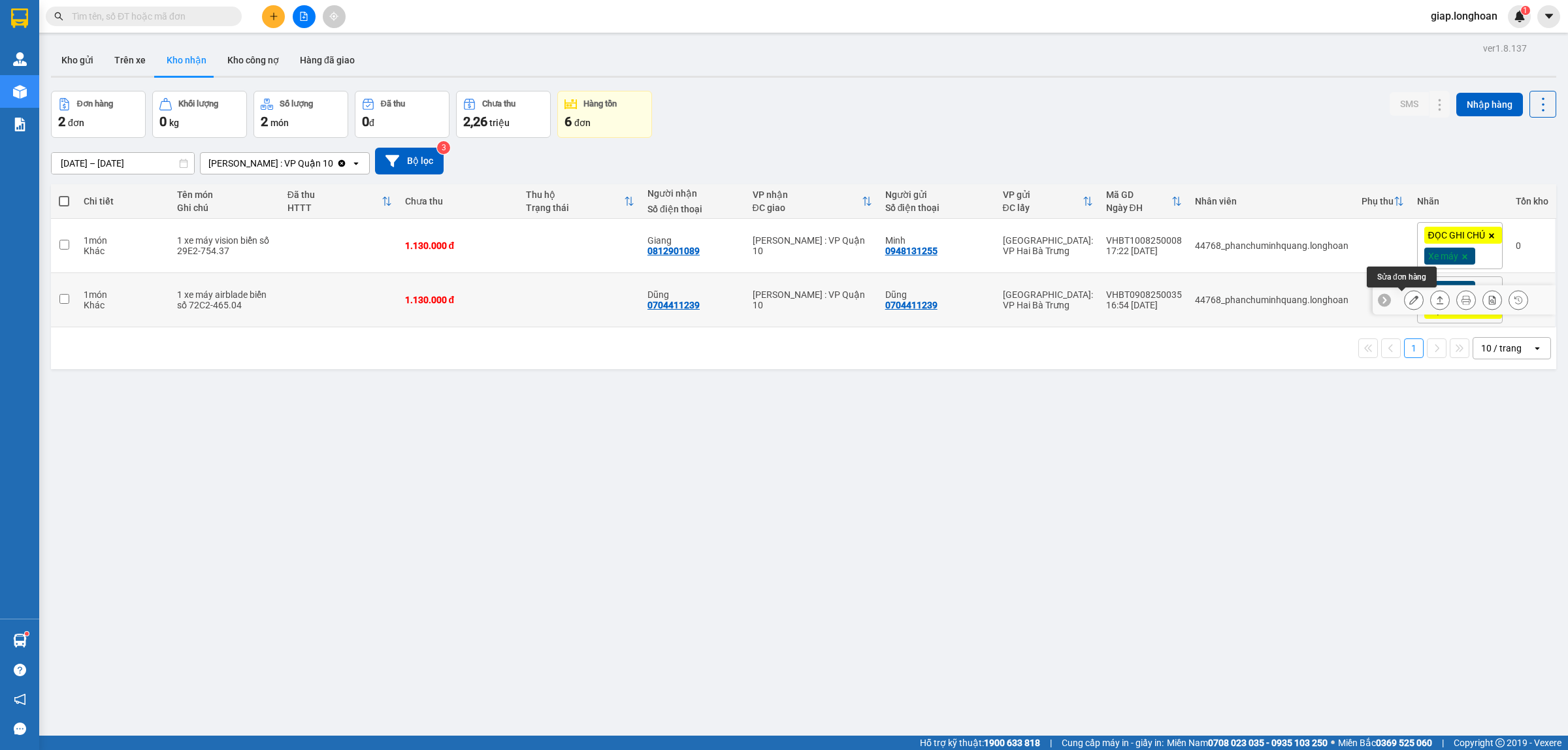
click at [1410, 301] on icon at bounding box center [1414, 300] width 9 height 9
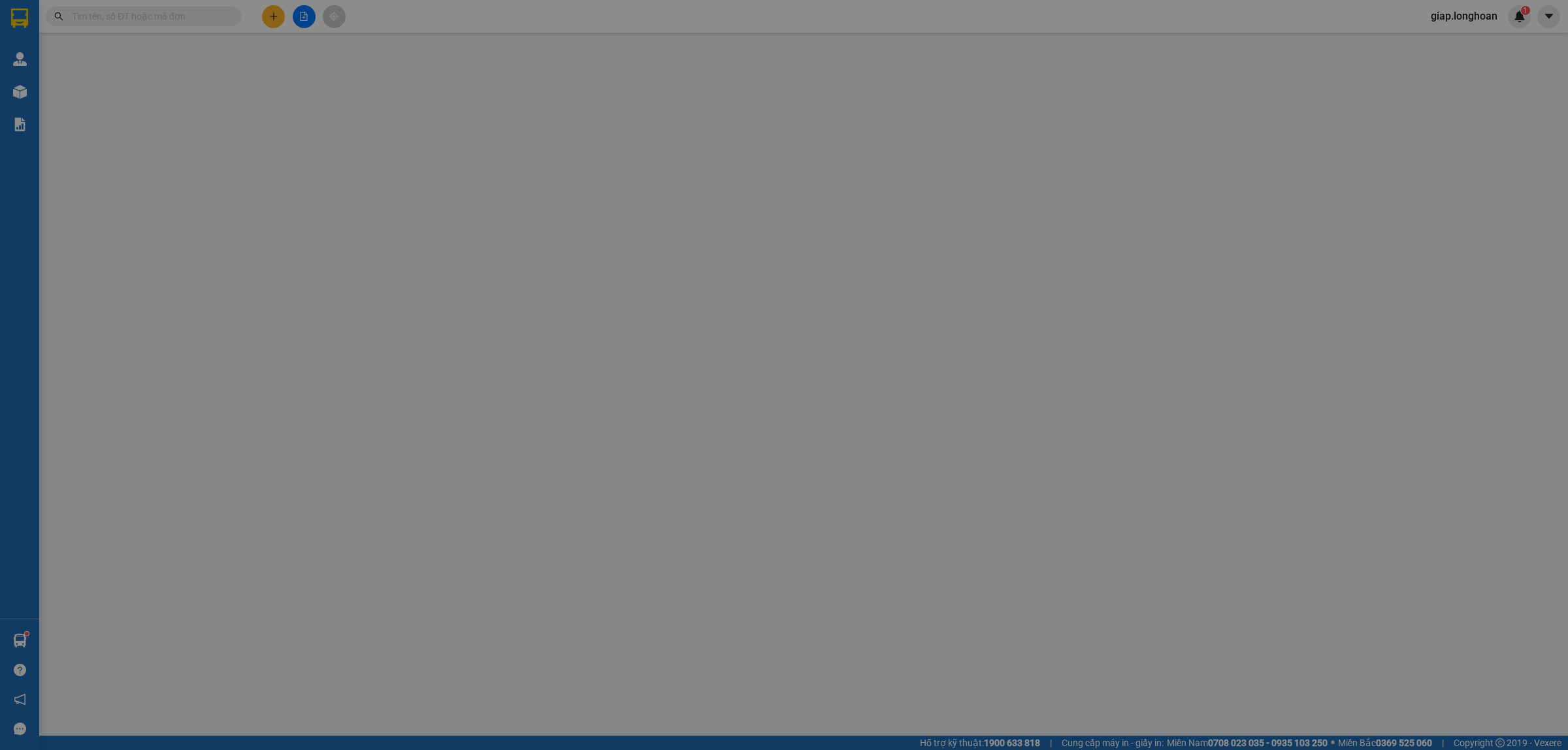
type input "0704411239"
type input "Dũng"
type input "0704411239"
type input "Dũng"
type input "có 1 chìa khoá, không giấy tờ, 2 gương, 1 mũ"
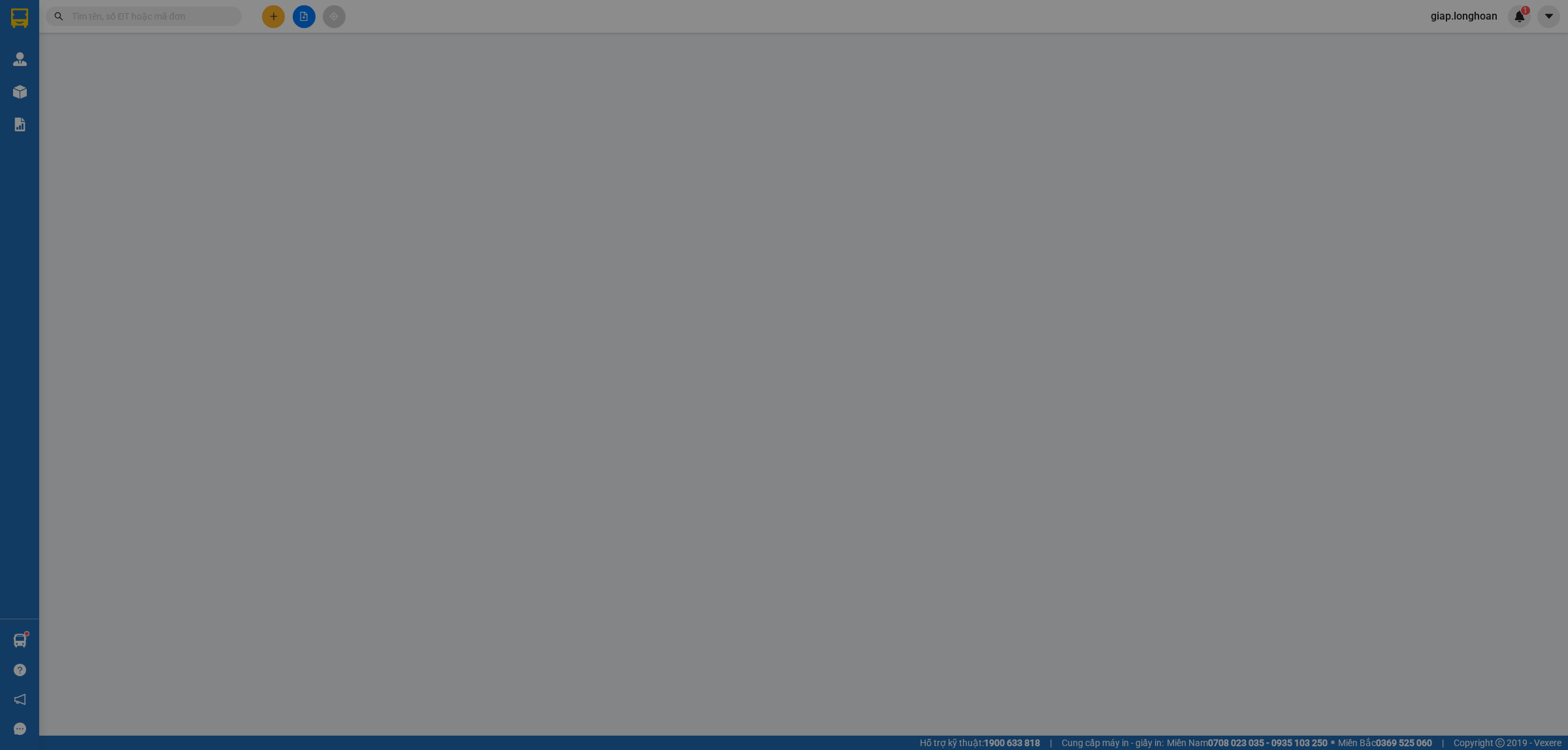
type input "1.130.000"
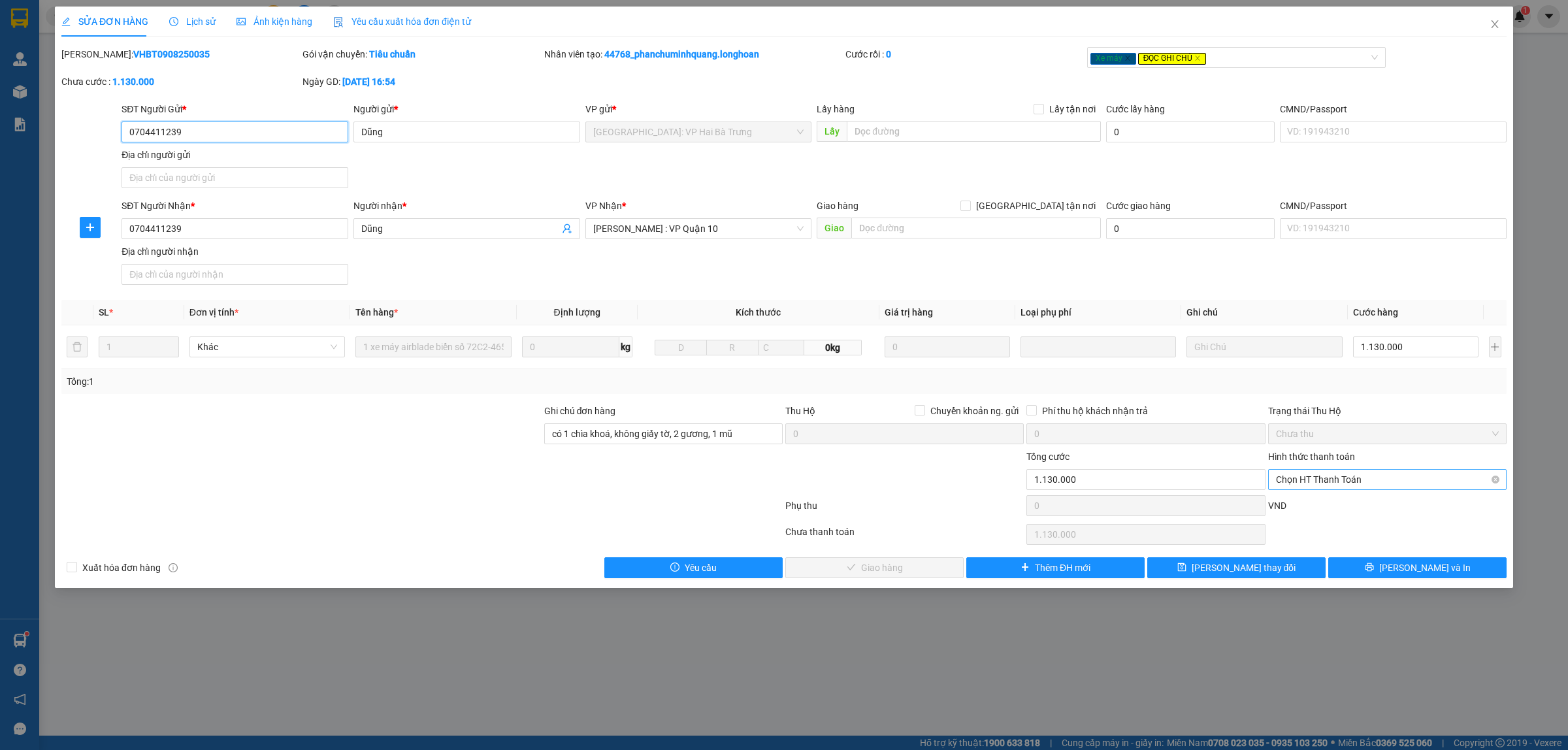
click at [1332, 480] on span "Chọn HT Thanh Toán" at bounding box center [1387, 479] width 223 height 20
click at [1309, 502] on div "Tại văn phòng" at bounding box center [1387, 507] width 223 height 14
type input "0"
click at [905, 570] on span "[PERSON_NAME] và Giao hàng" at bounding box center [882, 567] width 125 height 14
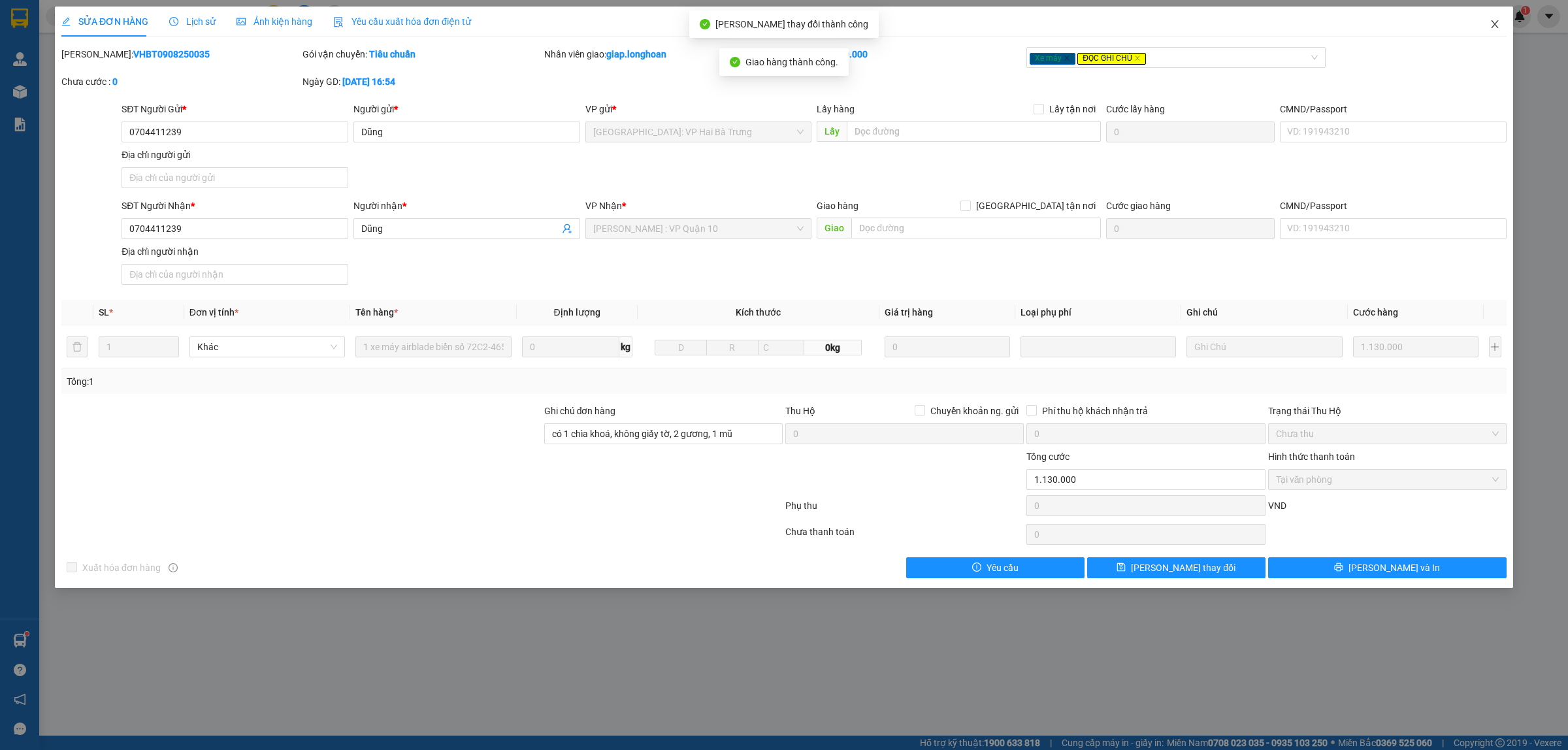
drag, startPoint x: 1492, startPoint y: 23, endPoint x: 1496, endPoint y: 32, distance: 9.8
click at [1493, 24] on icon "close" at bounding box center [1494, 23] width 10 height 10
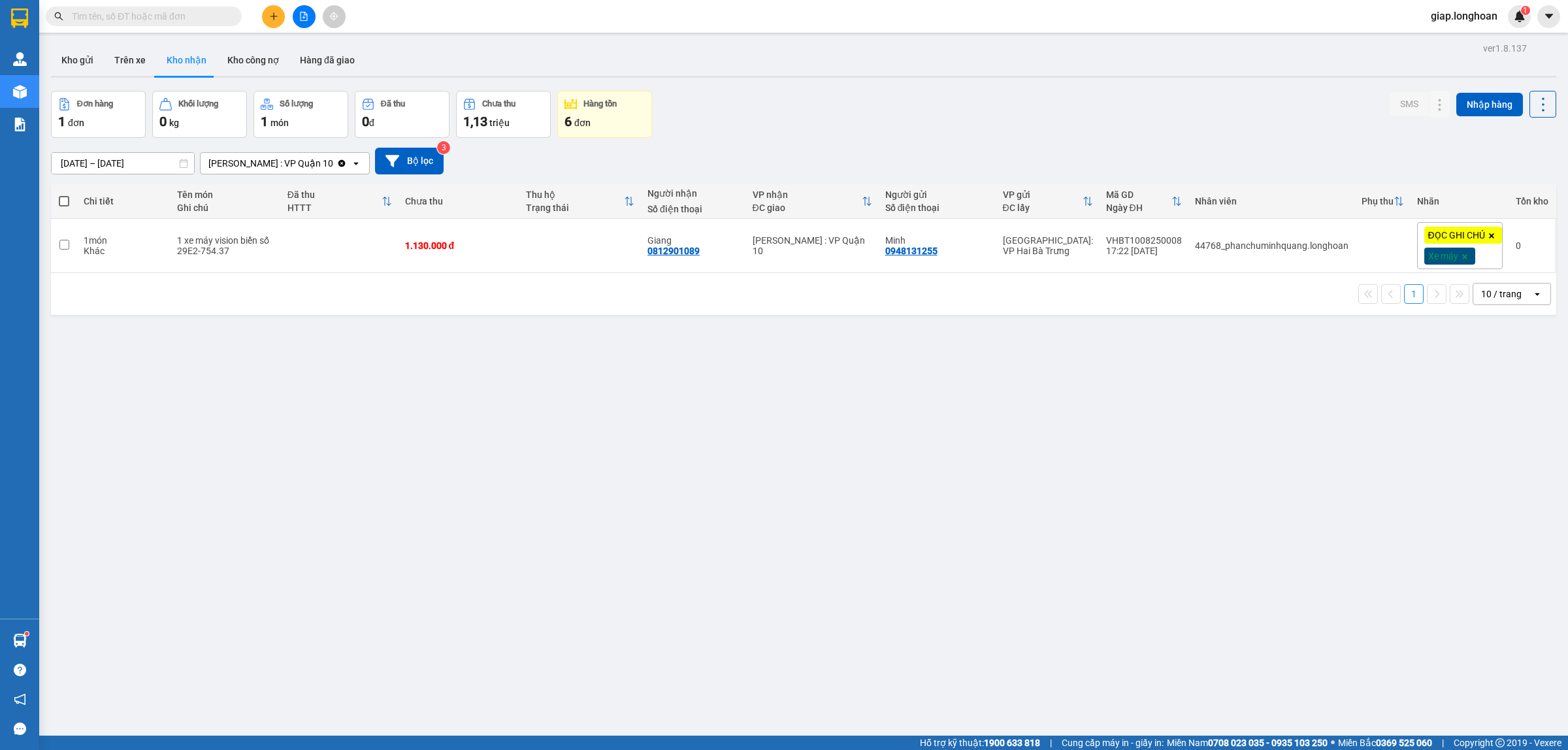
click at [992, 471] on div "ver 1.8.137 Kho gửi Trên xe Kho nhận Kho công nợ Hàng đã giao Đơn hàng 1 đơn Kh…" at bounding box center [803, 414] width 1516 height 750
